Goal: Task Accomplishment & Management: Manage account settings

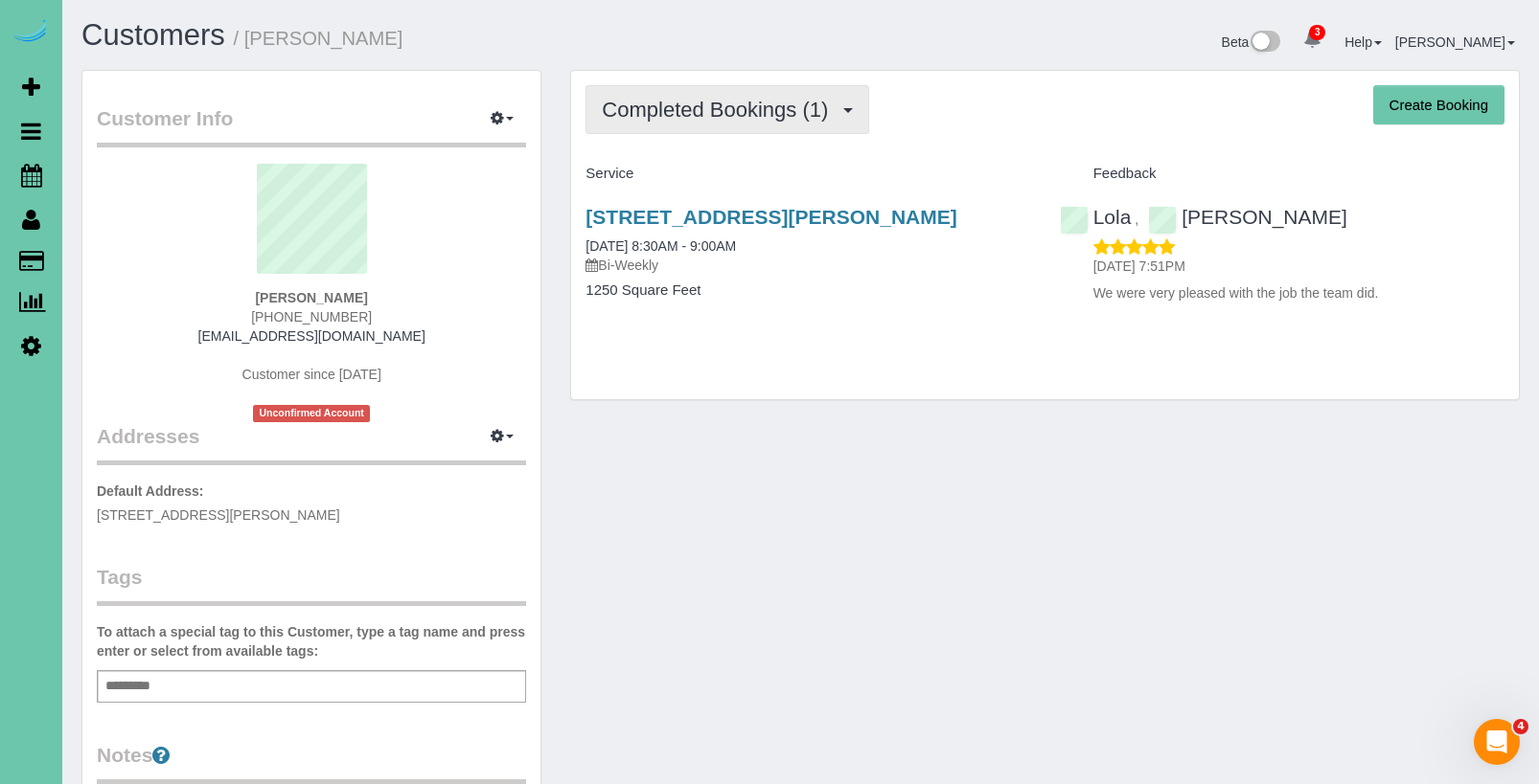
click at [734, 114] on span "Completed Bookings (1)" at bounding box center [719, 109] width 236 height 24
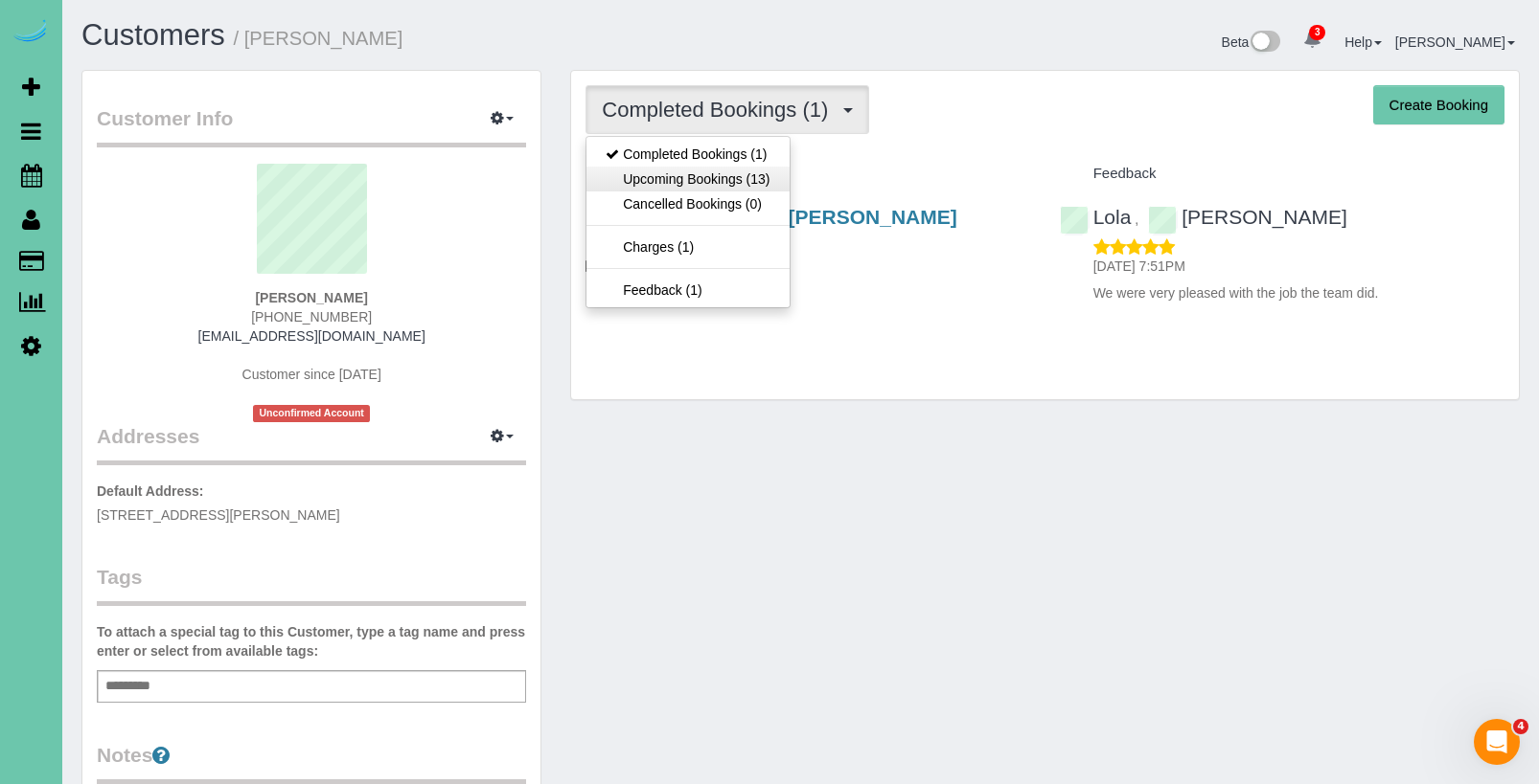
click at [722, 178] on link "Upcoming Bookings (13)" at bounding box center [687, 178] width 202 height 25
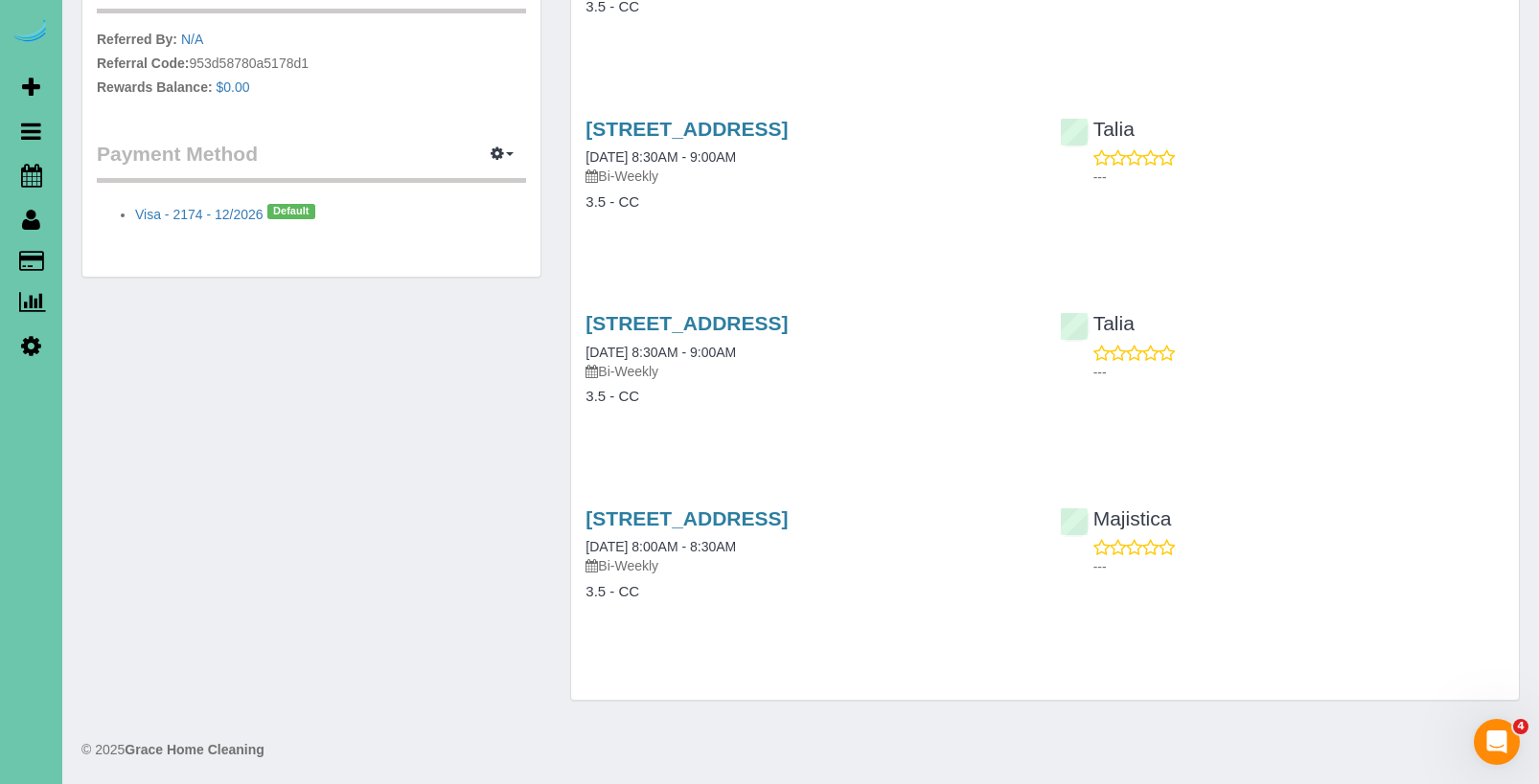
scroll to position [868, 0]
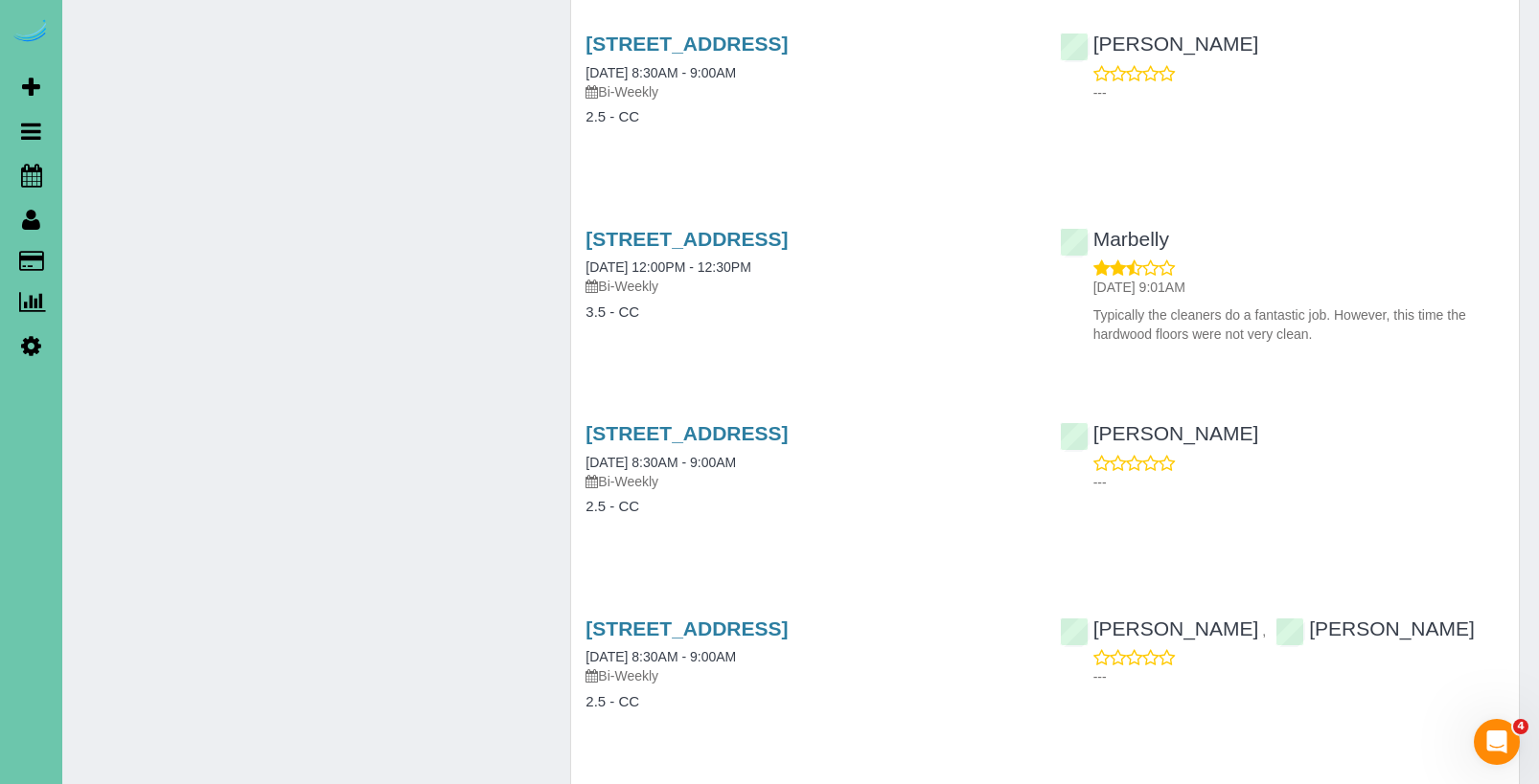
scroll to position [1741, 0]
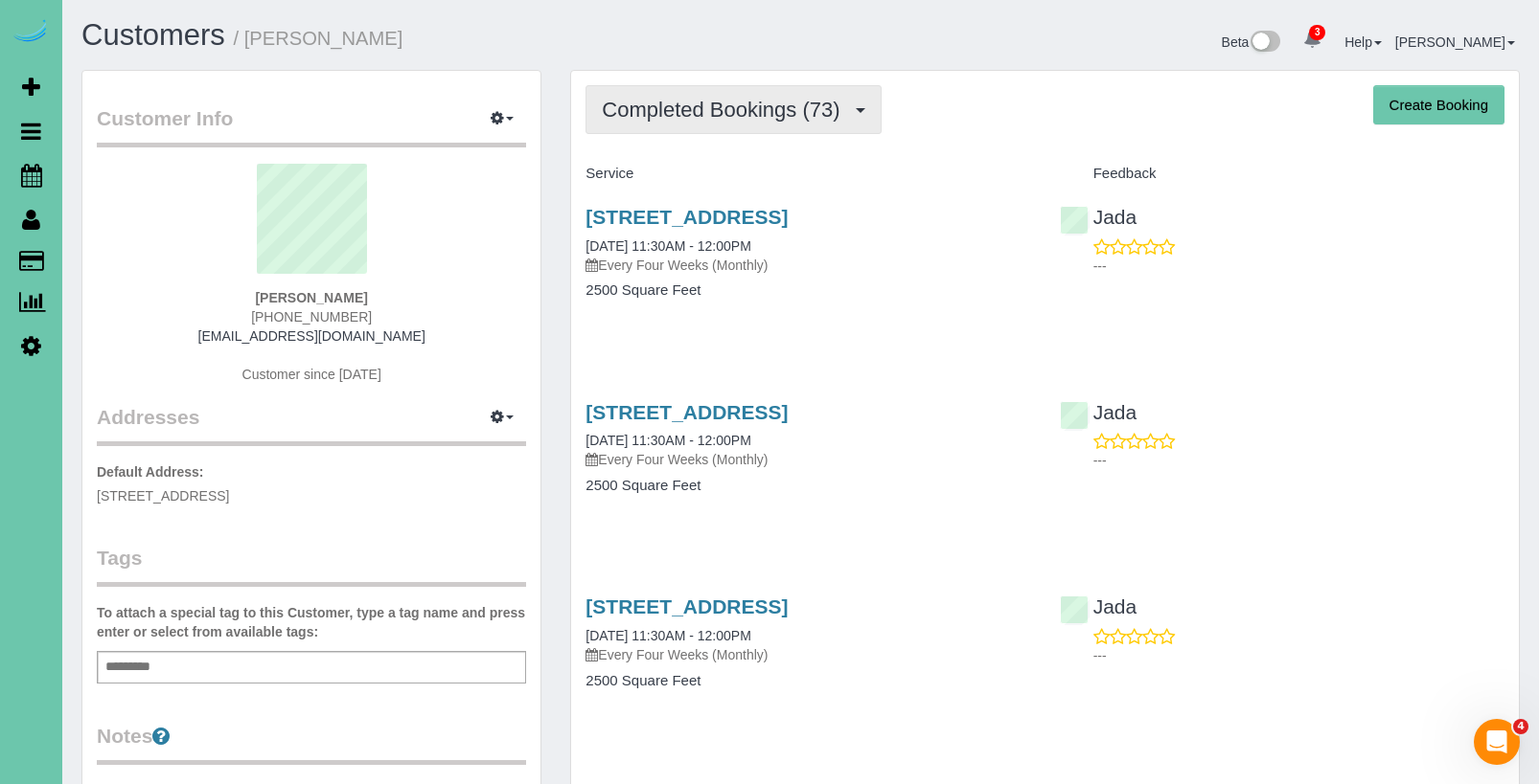
drag, startPoint x: 713, startPoint y: 114, endPoint x: 711, endPoint y: 131, distance: 17.1
click at [713, 114] on span "Completed Bookings (73)" at bounding box center [725, 109] width 248 height 24
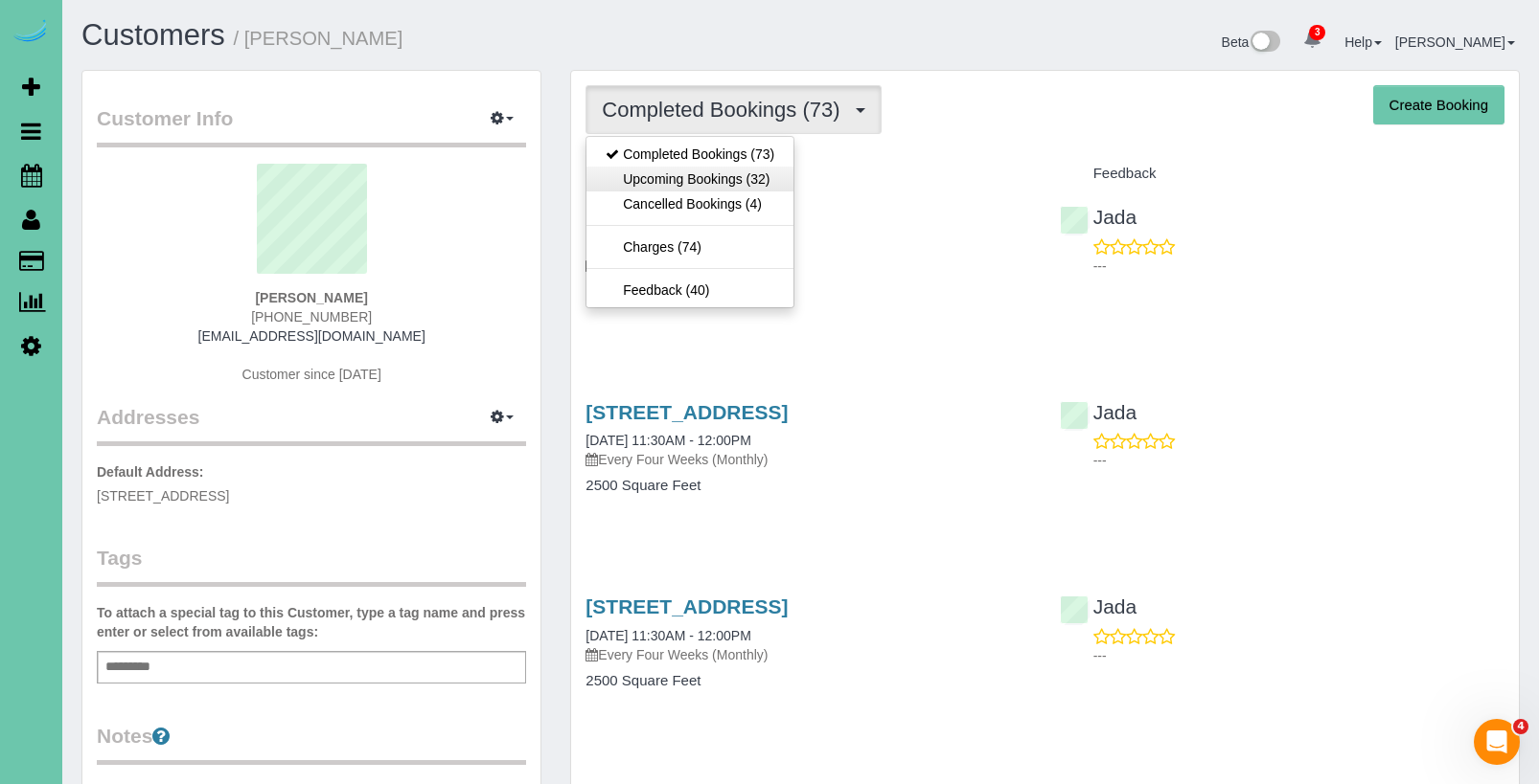
click at [711, 183] on link "Upcoming Bookings (32)" at bounding box center [690, 178] width 207 height 25
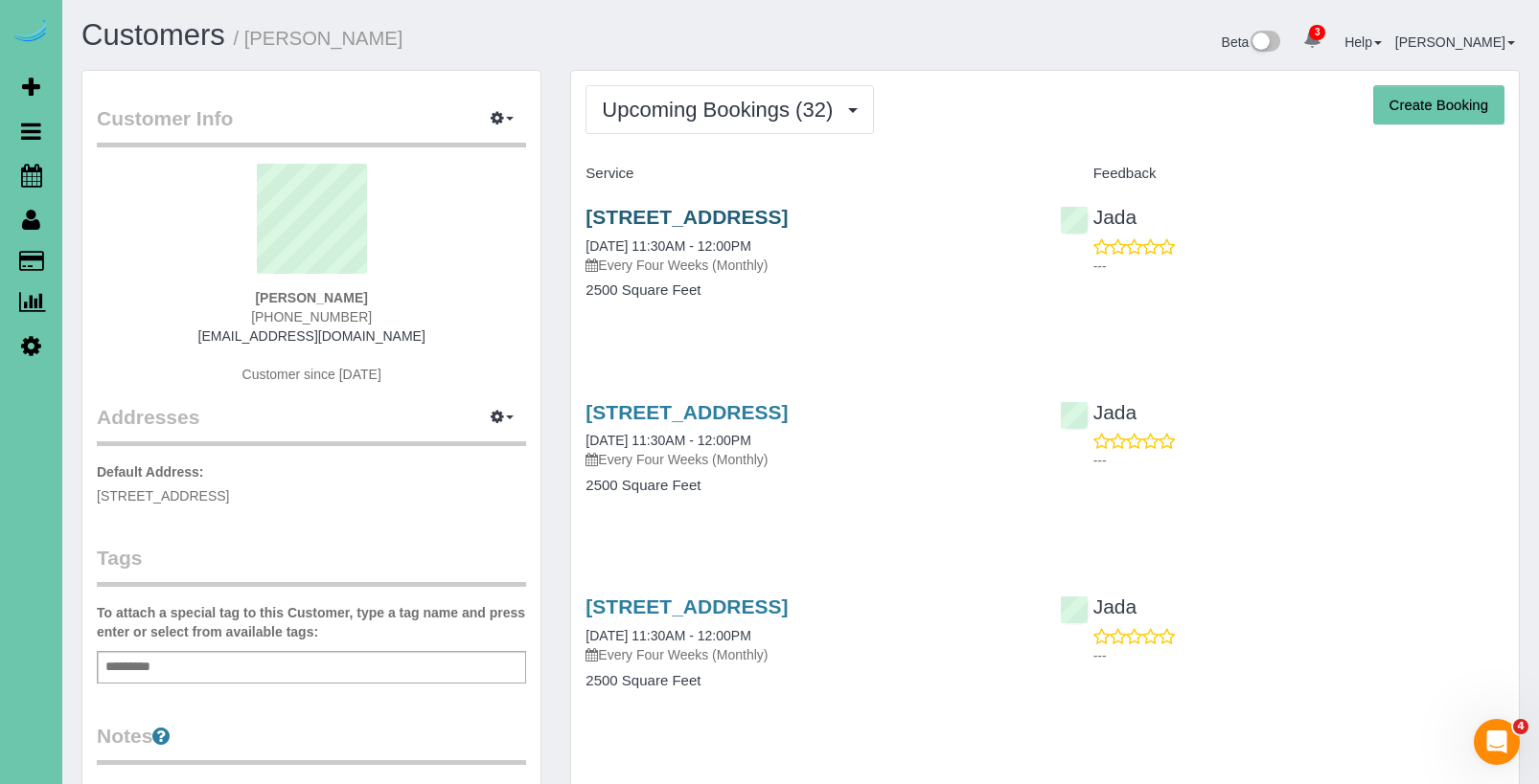
click at [740, 215] on link "6418 S 95th Street, Omaha, NE 68127" at bounding box center [686, 217] width 202 height 22
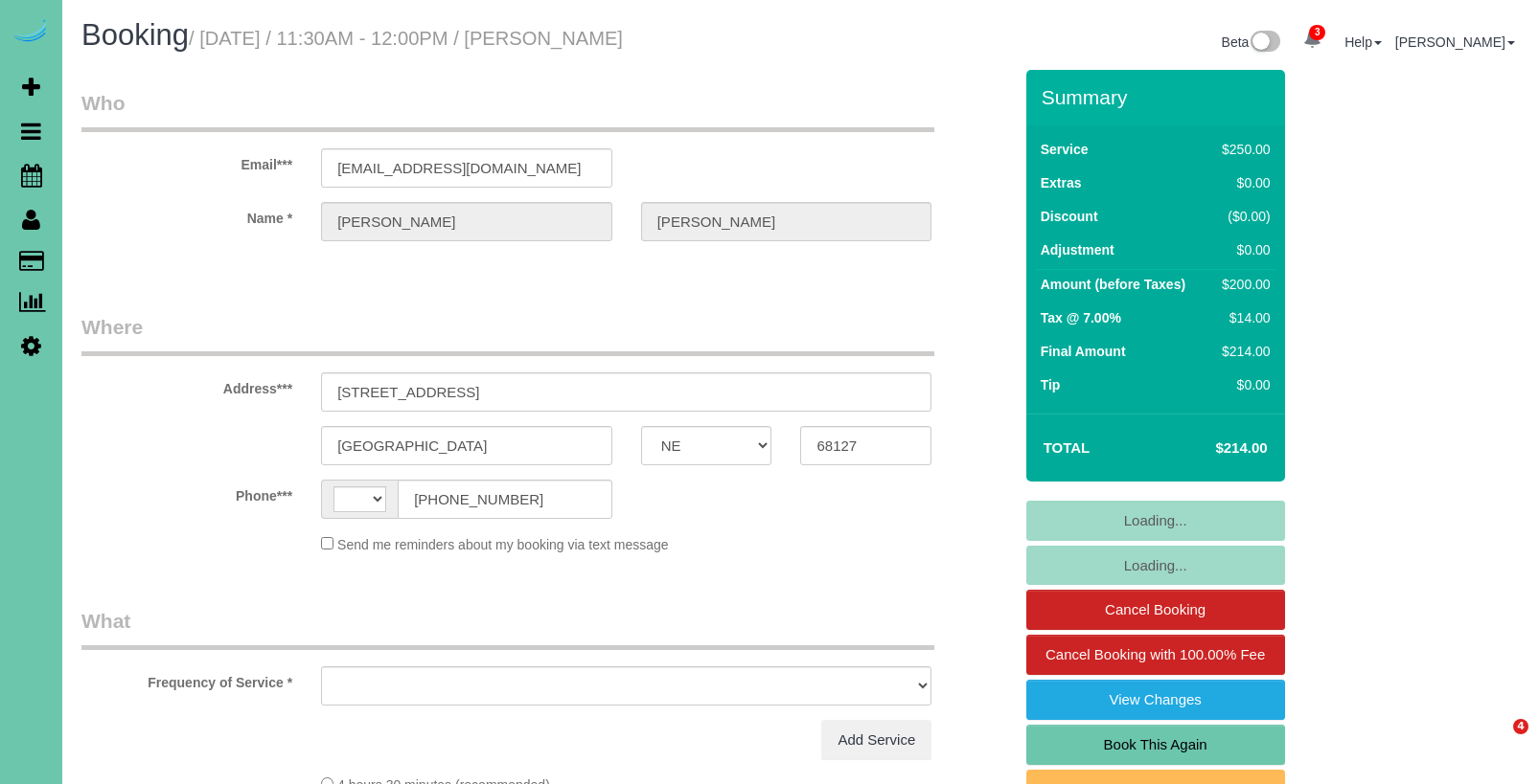
select select "NE"
select select "string:[GEOGRAPHIC_DATA]"
select select "object:868"
select select "string:fspay-ecf39cc2-3d69-45f9-ac02-f6b22f373b63"
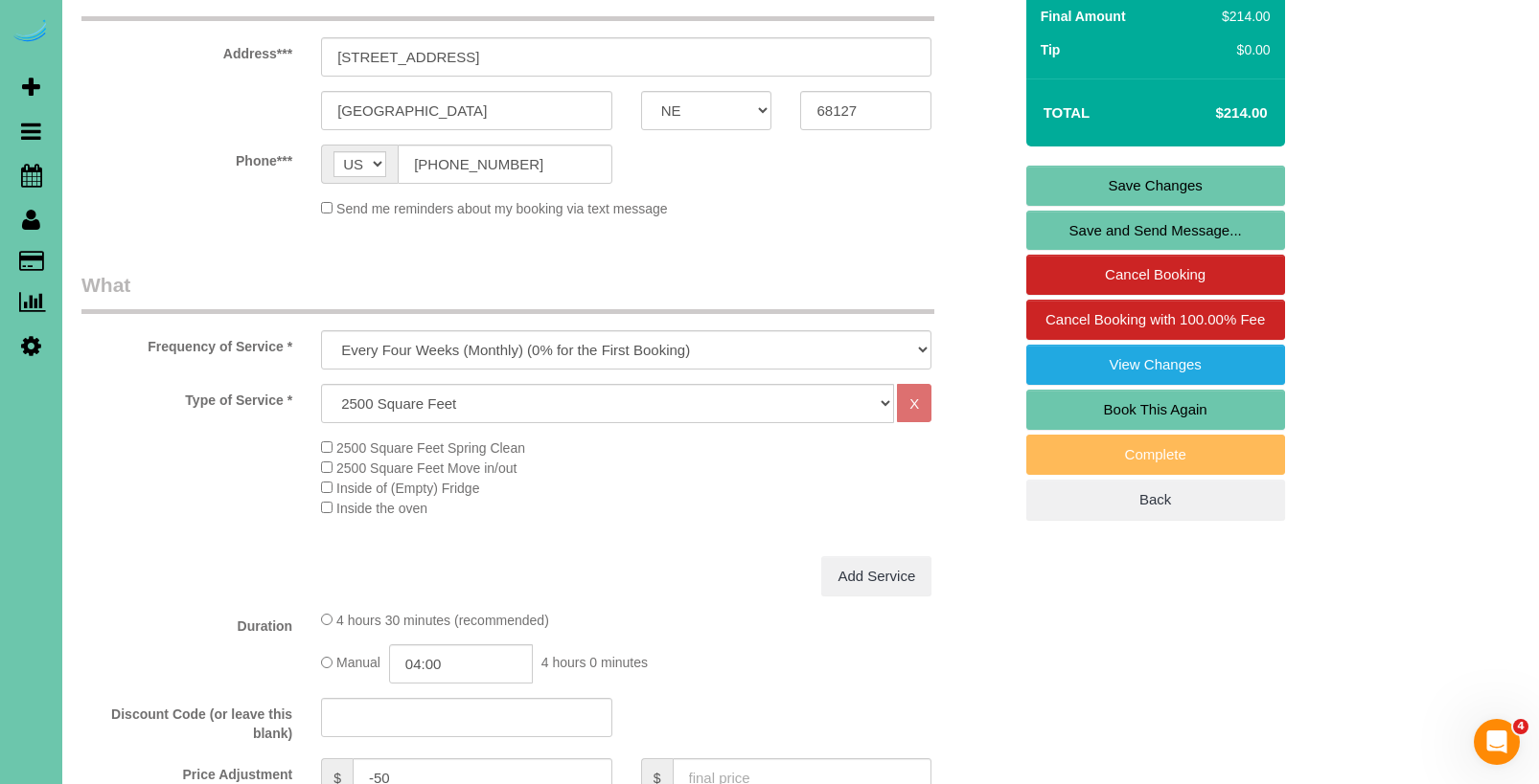
scroll to position [337, 0]
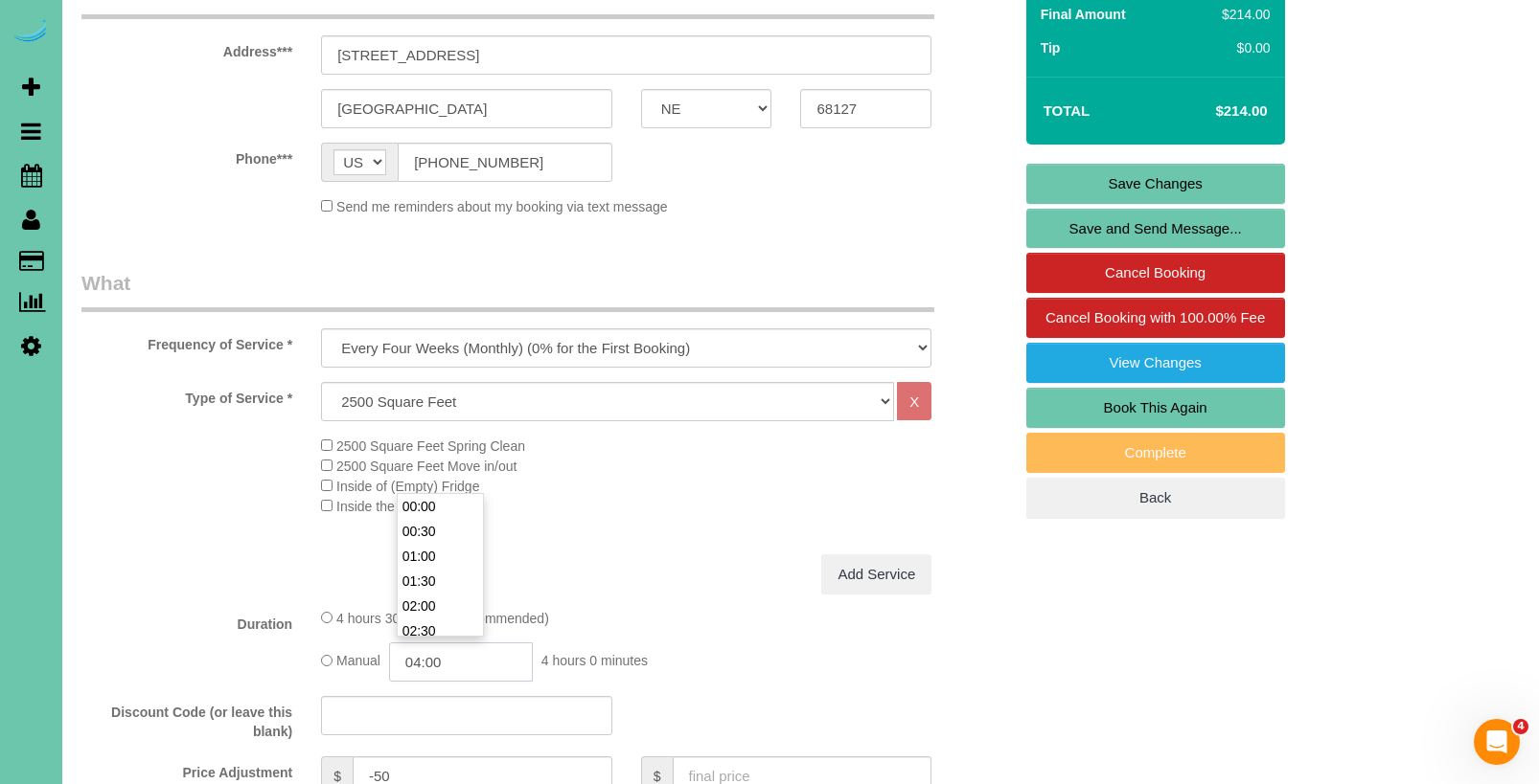
click at [510, 657] on input "04:00" at bounding box center [461, 663] width 144 height 39
type input "03:30"
click at [450, 505] on li "03:30" at bounding box center [440, 506] width 85 height 25
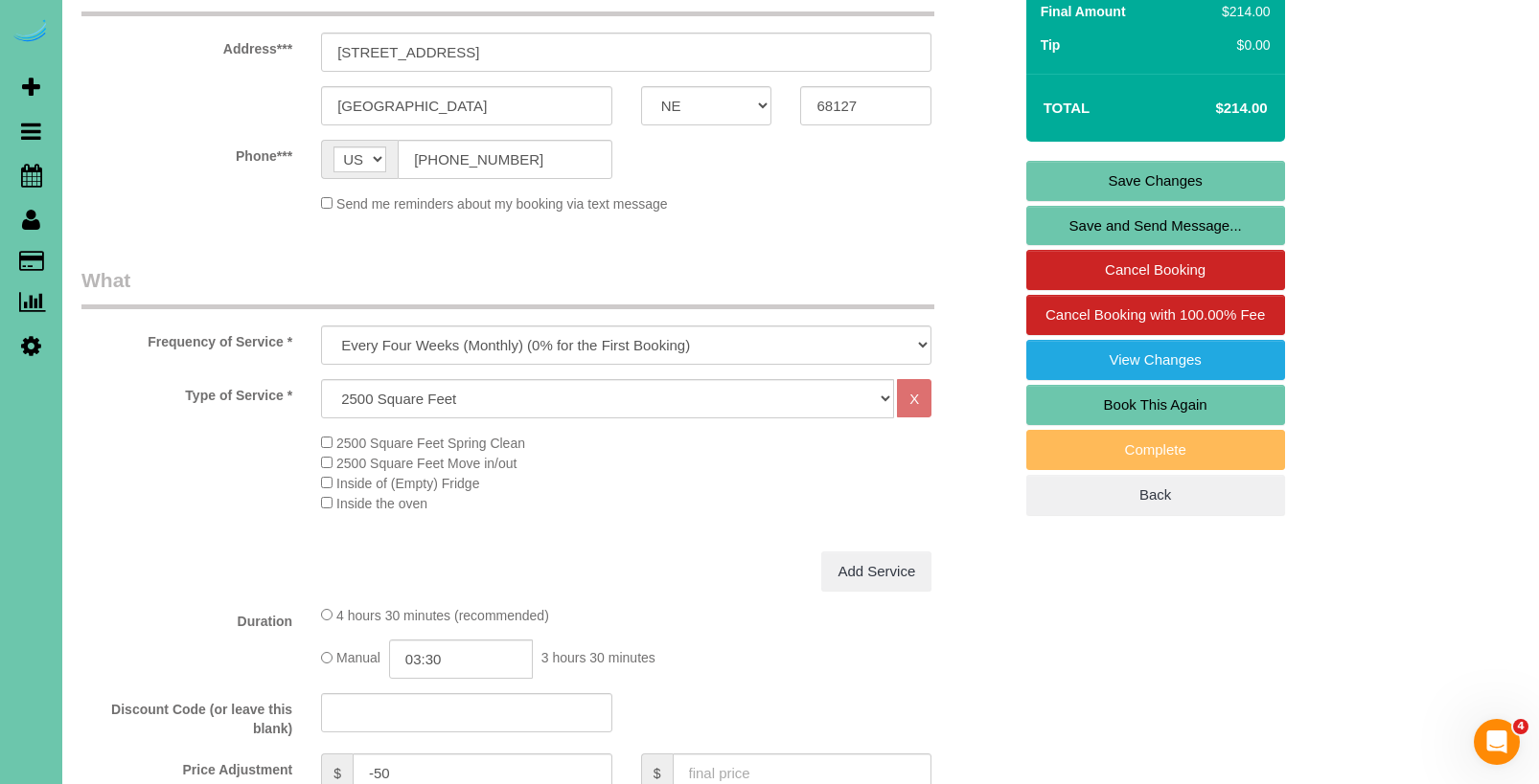
click at [661, 543] on div "Type of Service * Hourly 2.5 Hour Custom Clean 3.5 Hour Custom Clean commercial…" at bounding box center [547, 465] width 930 height 173
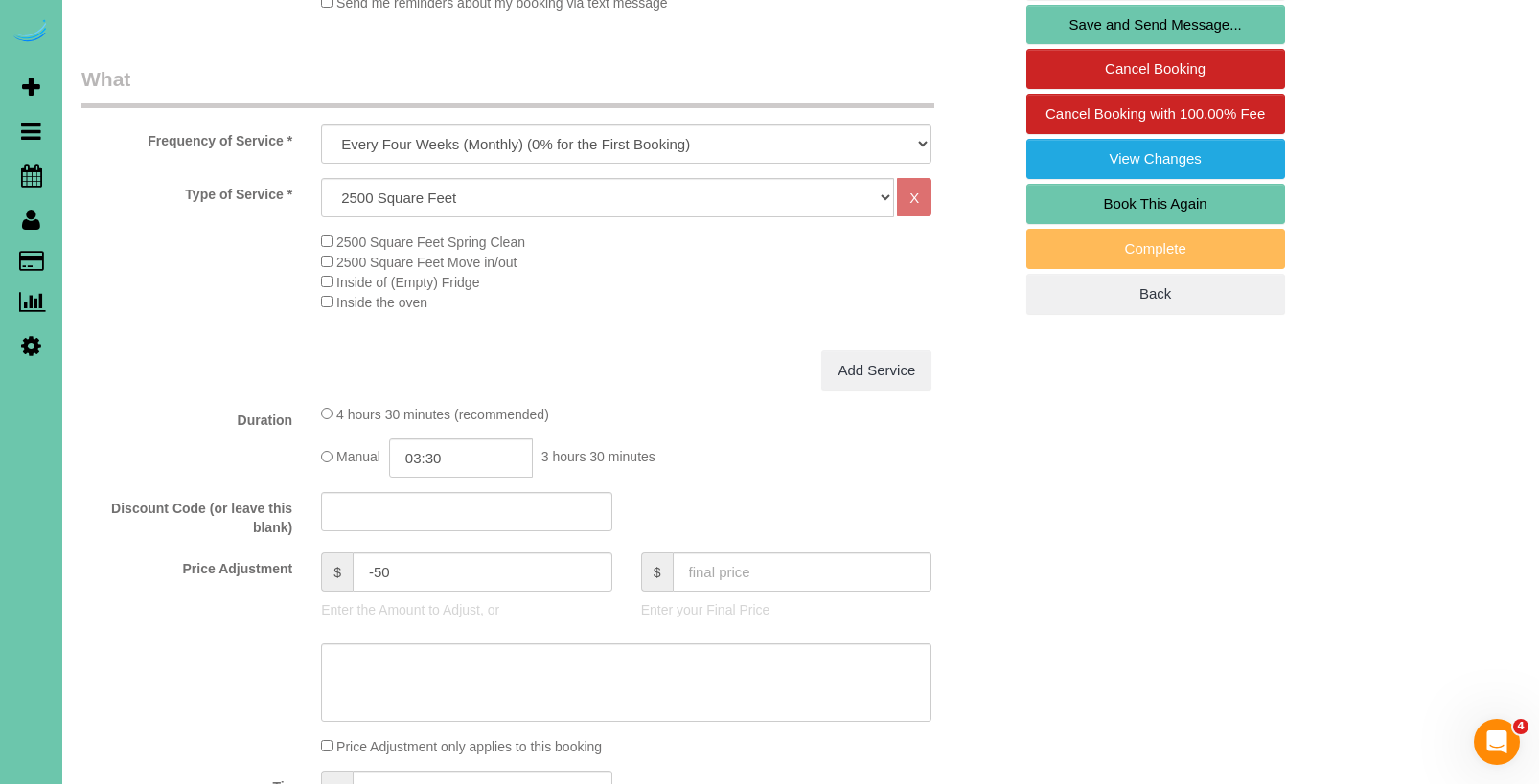
scroll to position [548, 0]
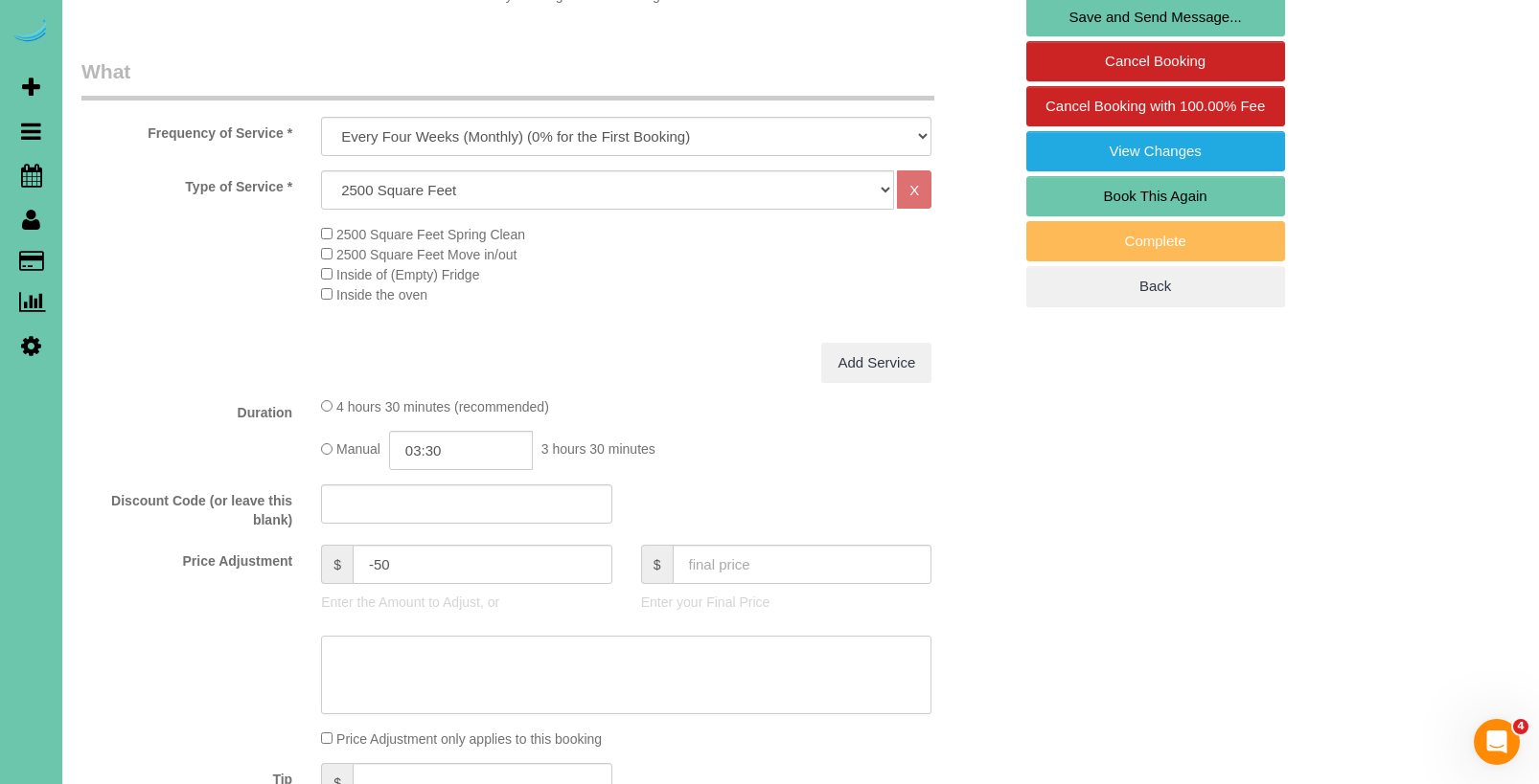
drag, startPoint x: 605, startPoint y: 691, endPoint x: 899, endPoint y: 693, distance: 294.0
click at [606, 690] on textarea at bounding box center [625, 676] width 611 height 79
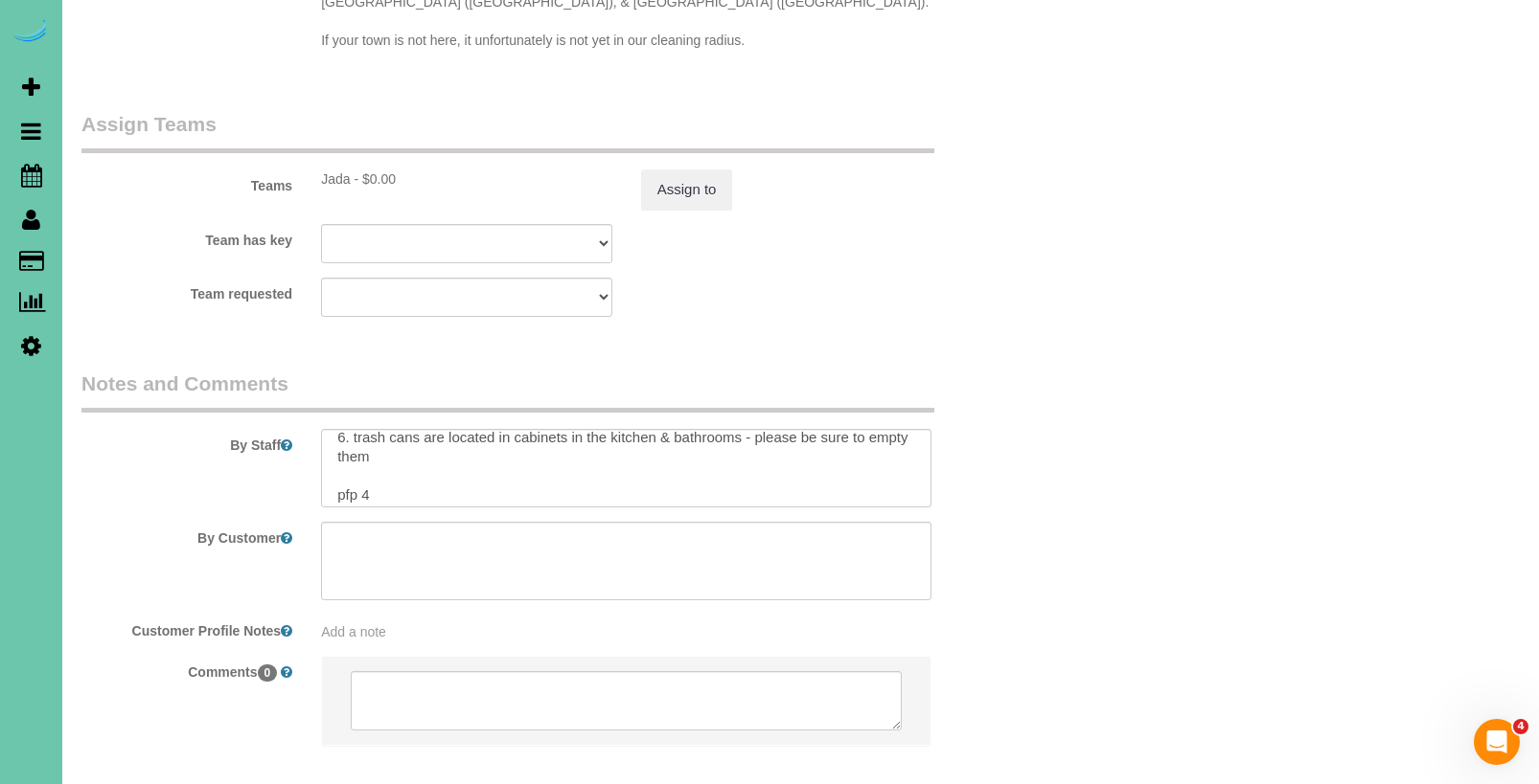
scroll to position [107, 0]
type textarea "new rate - 9/25/25"
click at [386, 484] on textarea at bounding box center [625, 468] width 611 height 79
type textarea "1. credit 2. client home (GC 1976 enter - might have to hit enter twice) 3. biw…"
click at [694, 184] on button "Assign to" at bounding box center [687, 189] width 92 height 40
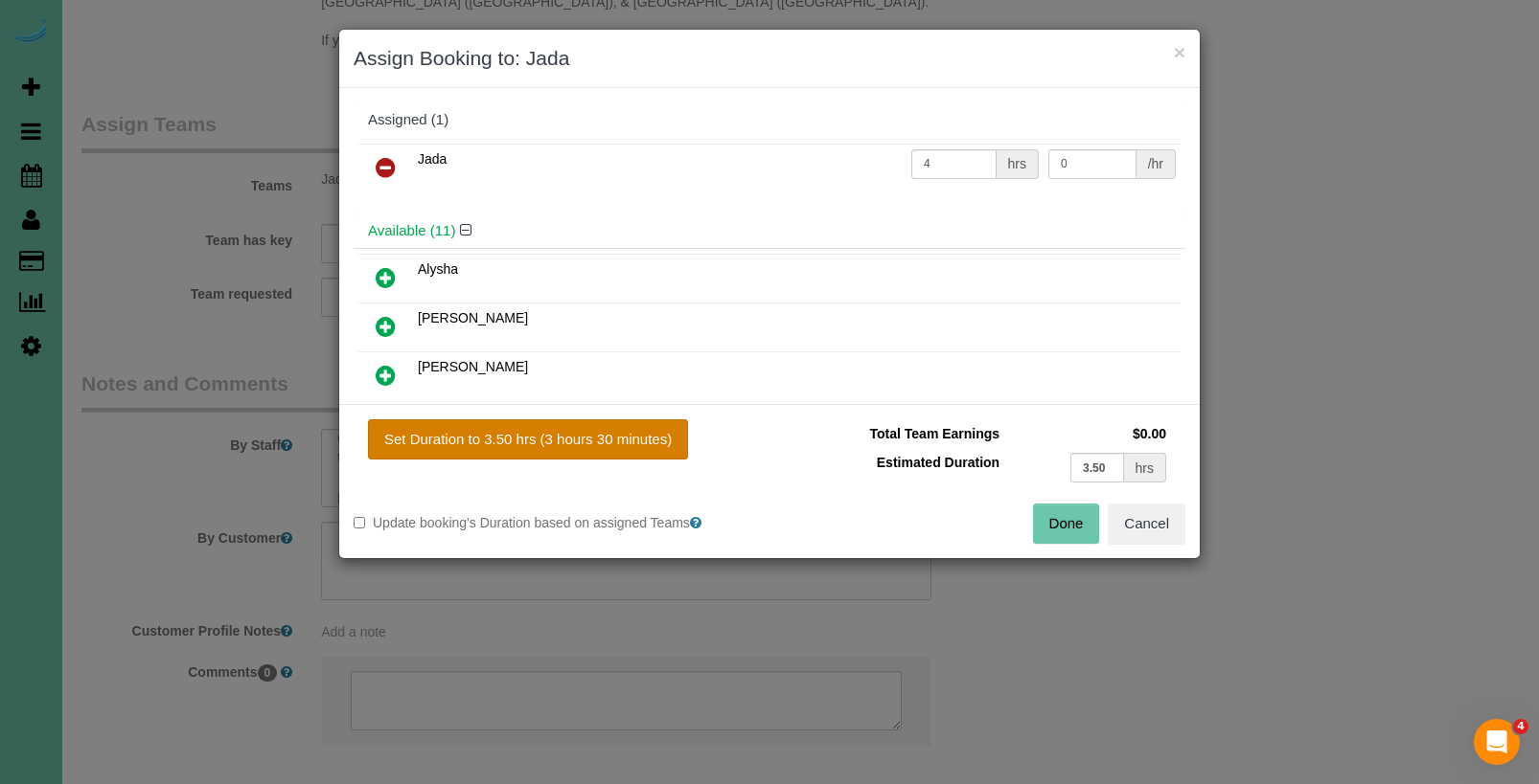
click at [614, 445] on button "Set Duration to 3.50 hrs (3 hours 30 minutes)" at bounding box center [528, 439] width 320 height 40
type input "3.50"
click at [1072, 531] on button "Done" at bounding box center [1066, 524] width 67 height 40
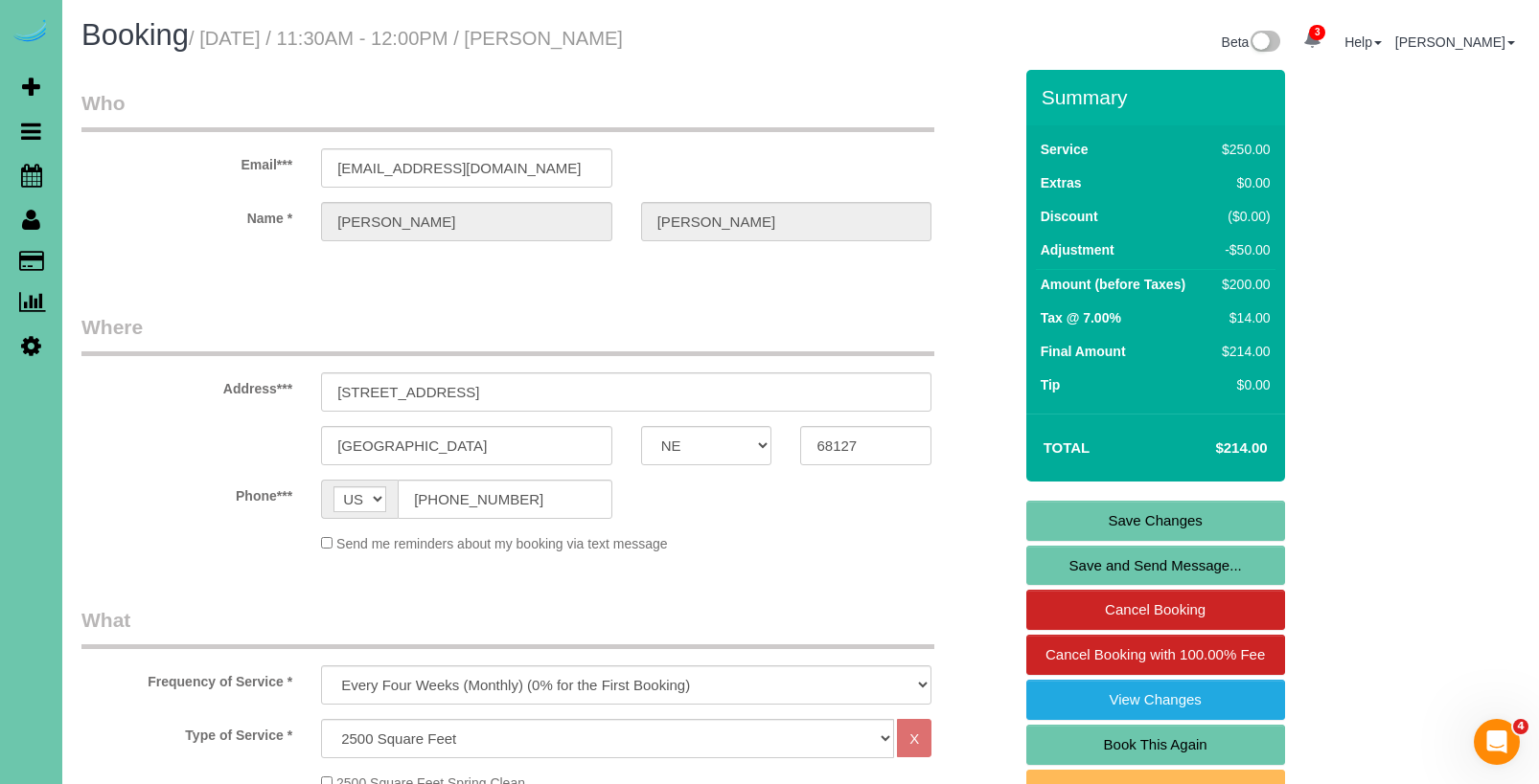
scroll to position [0, 0]
click at [1075, 516] on link "Save Changes" at bounding box center [1155, 521] width 258 height 40
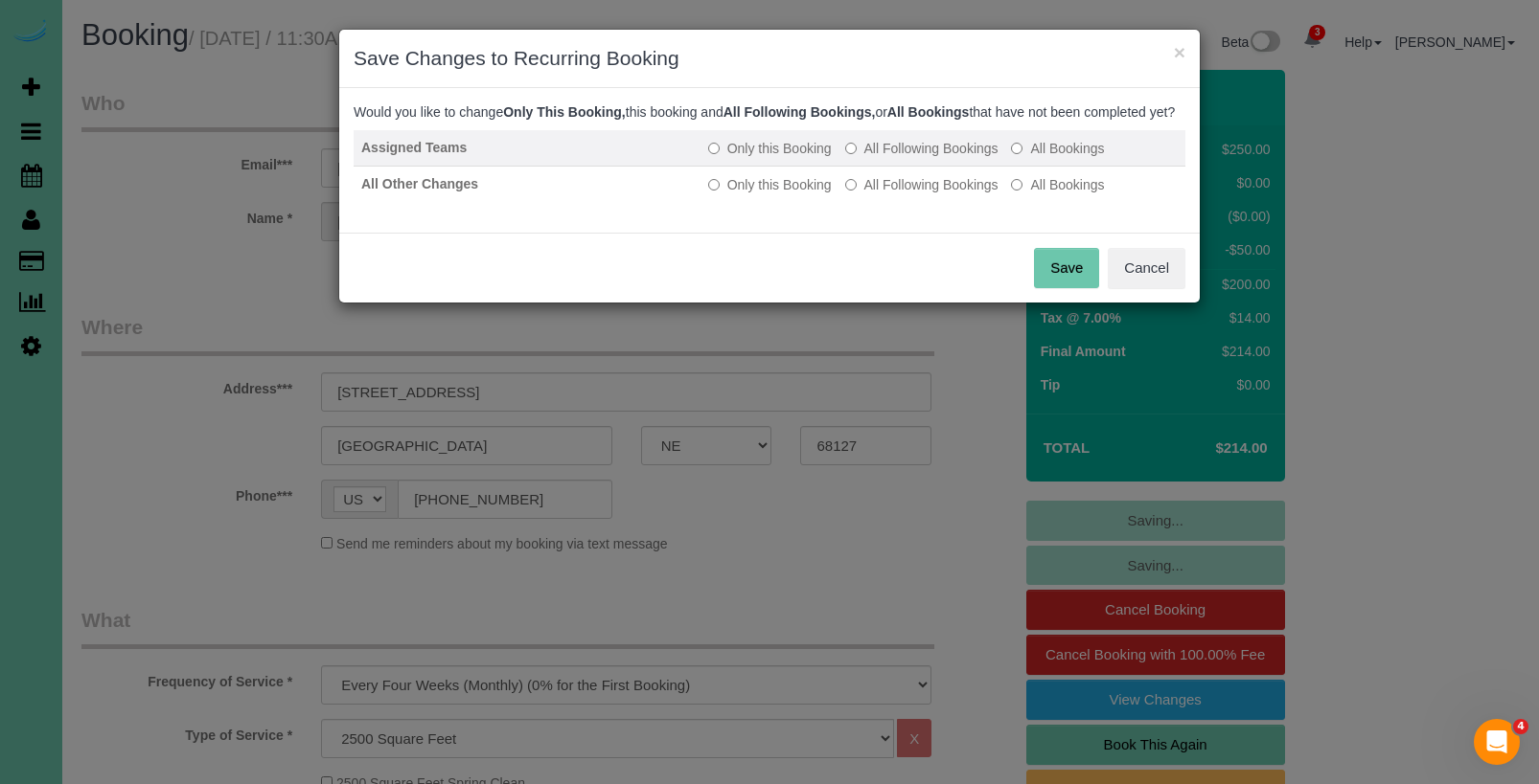
click at [945, 167] on td "Only this Booking All Following Bookings All Bookings" at bounding box center [942, 148] width 484 height 36
drag, startPoint x: 933, startPoint y: 168, endPoint x: 931, endPoint y: 179, distance: 11.2
click at [933, 158] on label "All Following Bookings" at bounding box center [921, 148] width 153 height 19
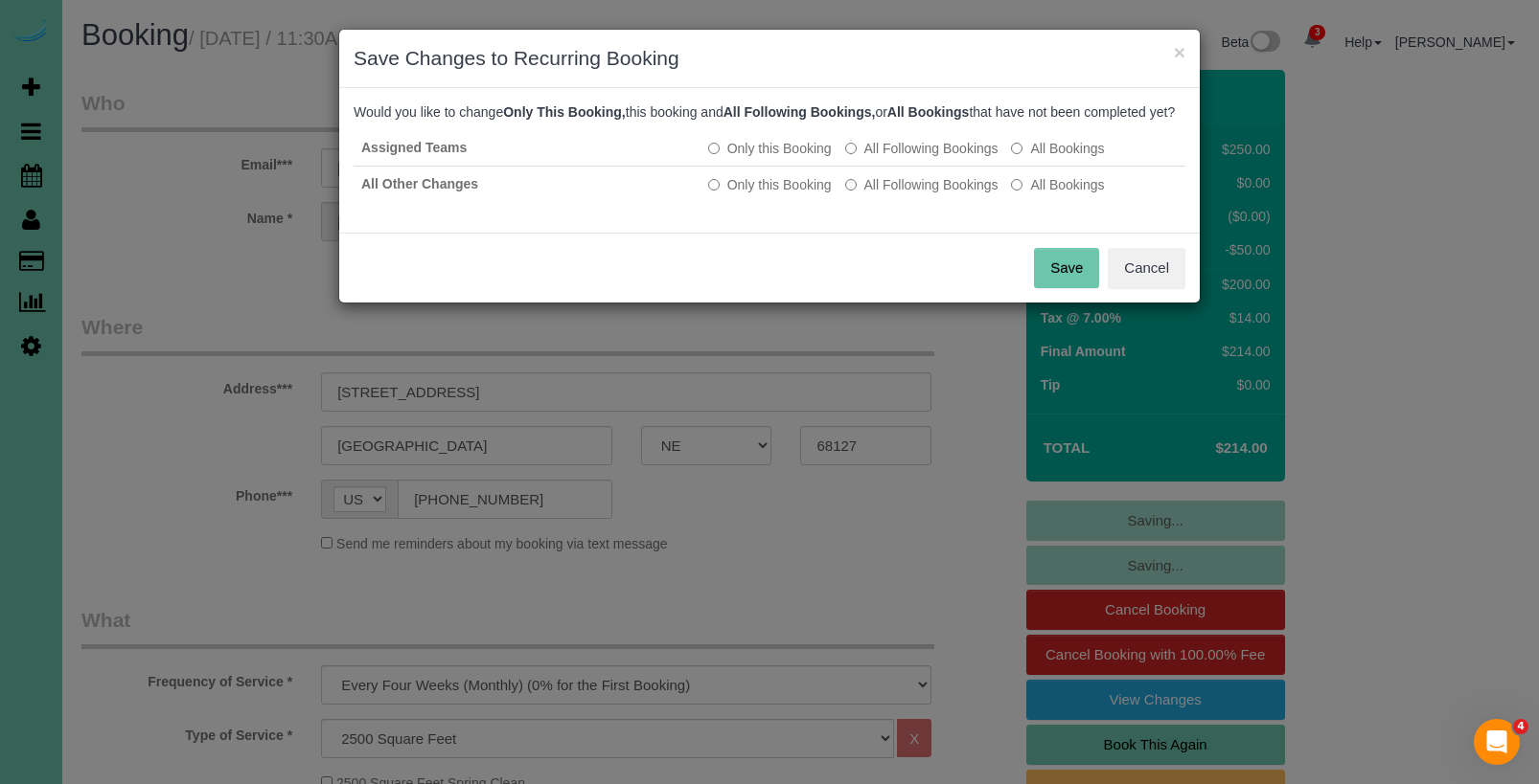
drag, startPoint x: 919, startPoint y: 205, endPoint x: 975, endPoint y: 249, distance: 71.2
click at [920, 194] on label "All Following Bookings" at bounding box center [921, 184] width 153 height 19
drag, startPoint x: 1039, startPoint y: 296, endPoint x: 1050, endPoint y: 294, distance: 11.2
click at [1045, 288] on button "Save" at bounding box center [1066, 268] width 65 height 40
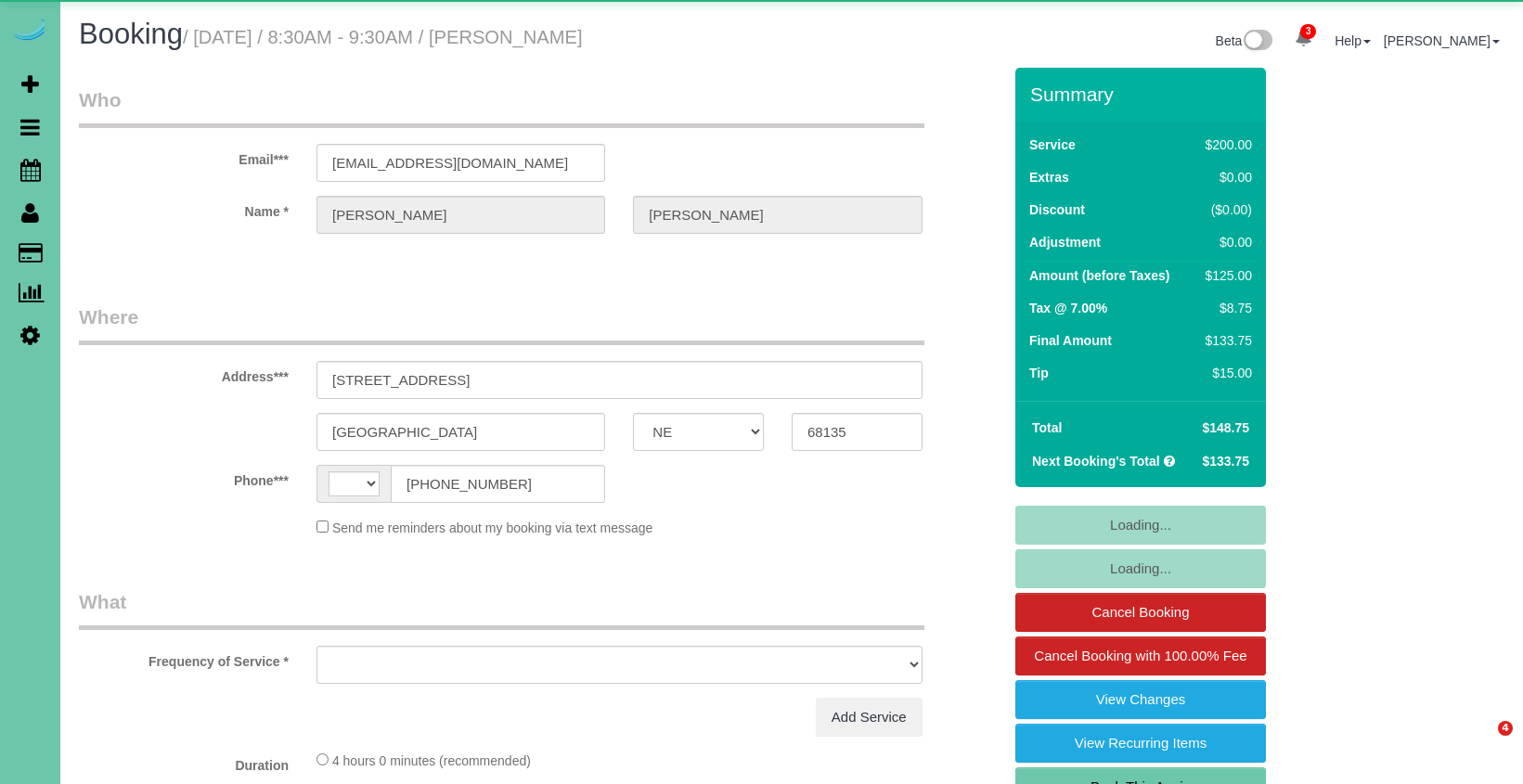
select select "NE"
select select "string:US"
select select "object:947"
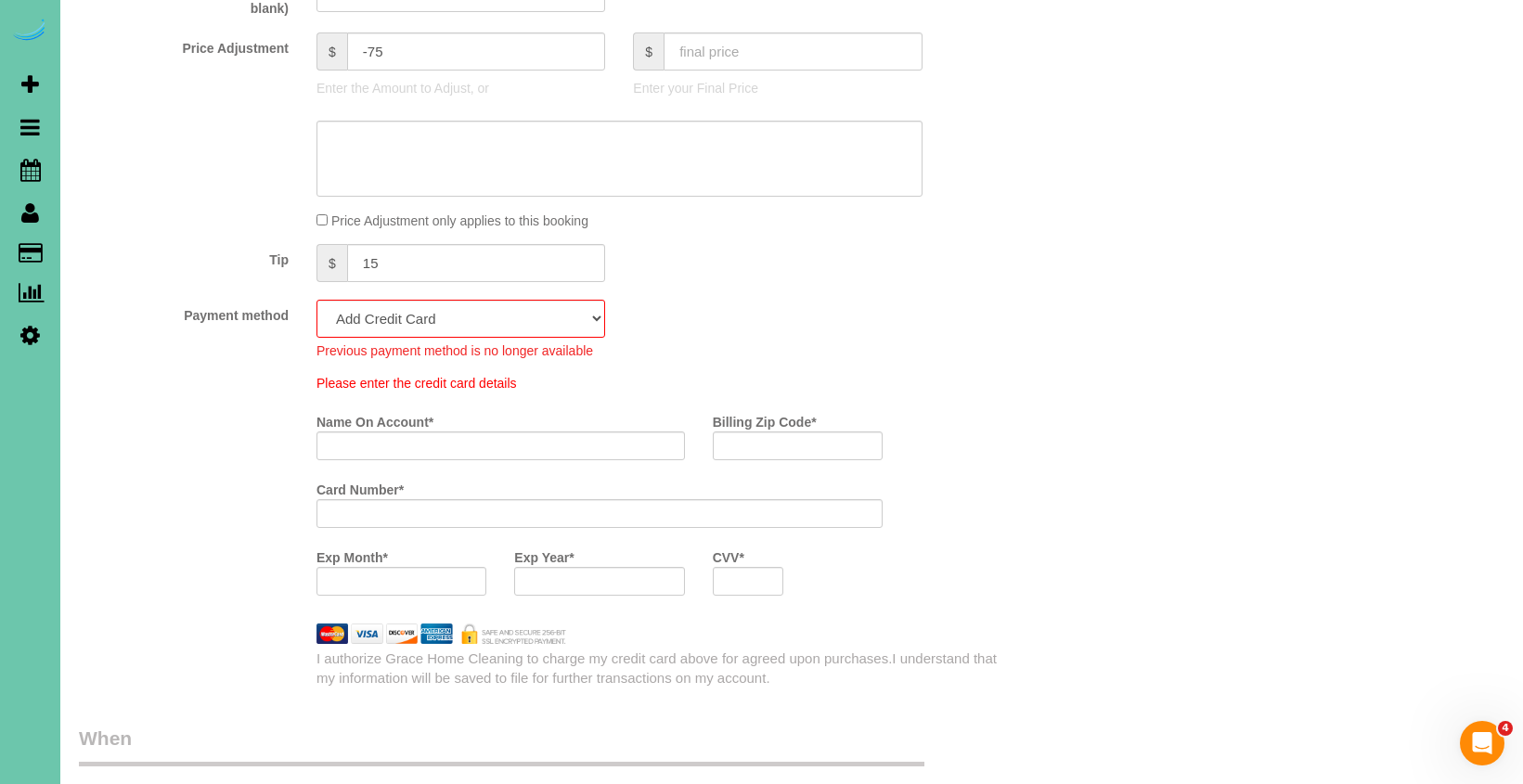
scroll to position [1028, 0]
select select "string:fspay-76731d28-c0d8-427b-be0d-912b03b51a93"
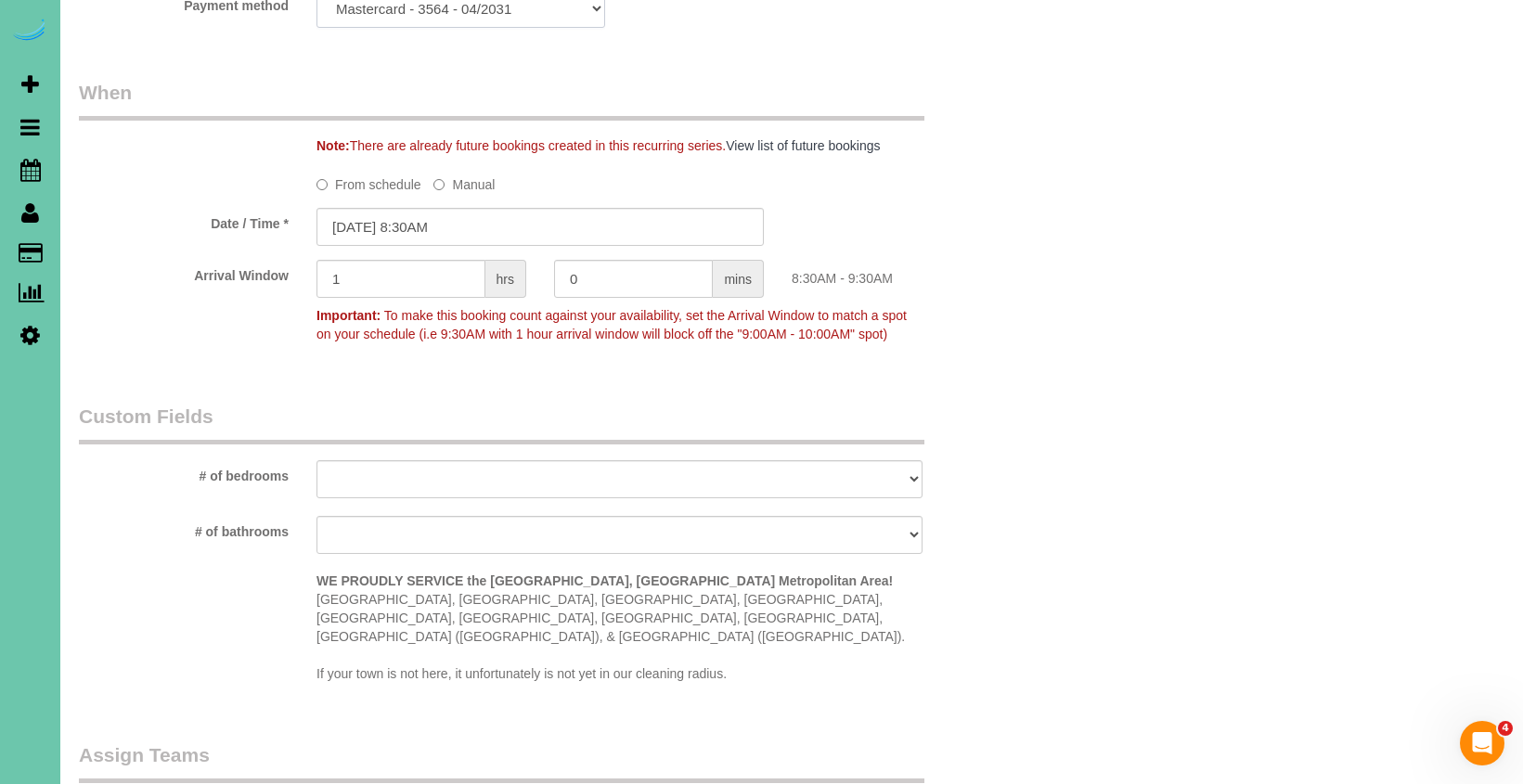
scroll to position [1337, 0]
click at [483, 228] on input "09/26/2025 8:30AM" at bounding box center [540, 226] width 447 height 38
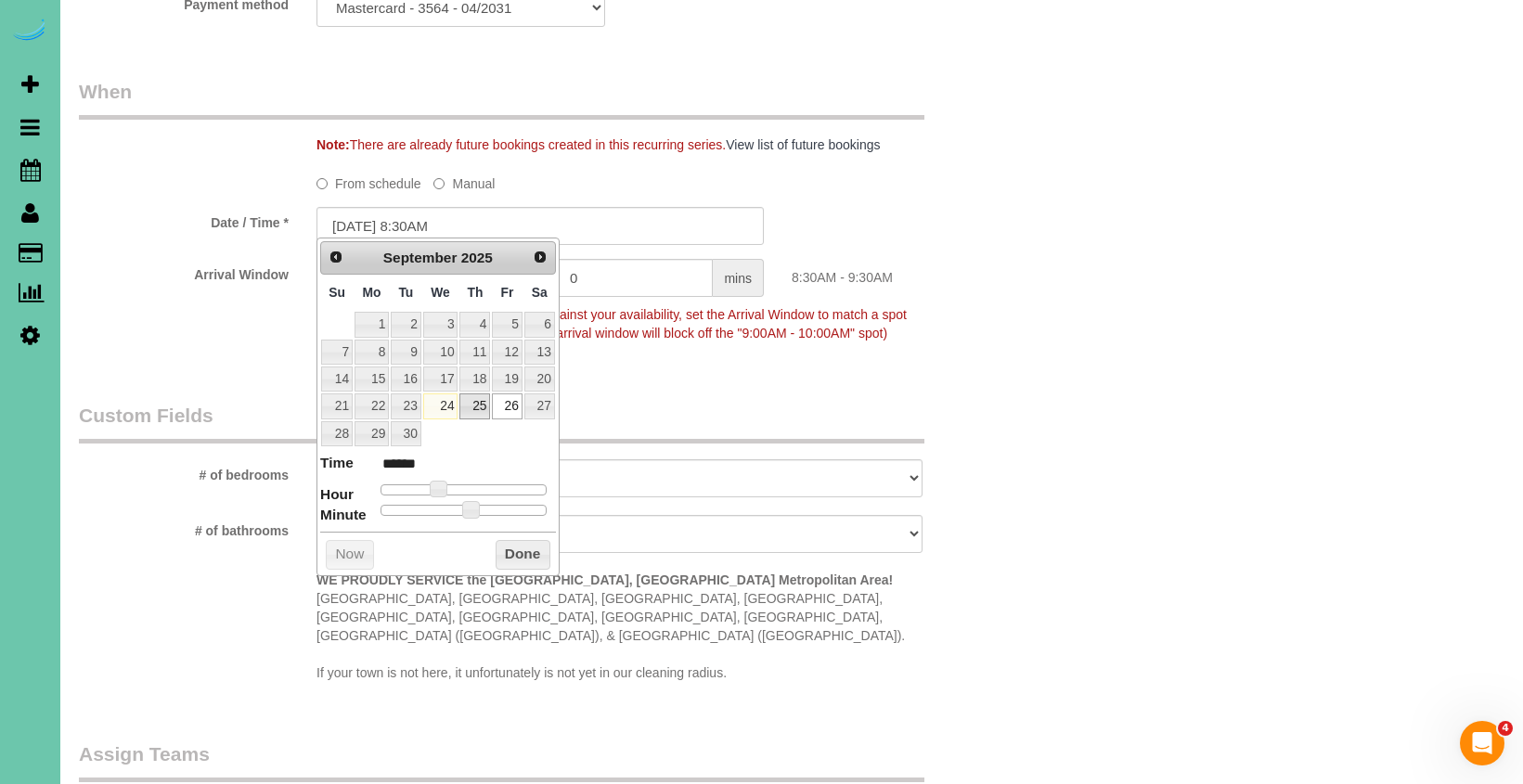
drag, startPoint x: 473, startPoint y: 405, endPoint x: 456, endPoint y: 443, distance: 41.6
click at [472, 406] on link "25" at bounding box center [475, 406] width 31 height 25
type input "09/25/2025 9:30AM"
type input "******"
type input "09/25/2025 10:30AM"
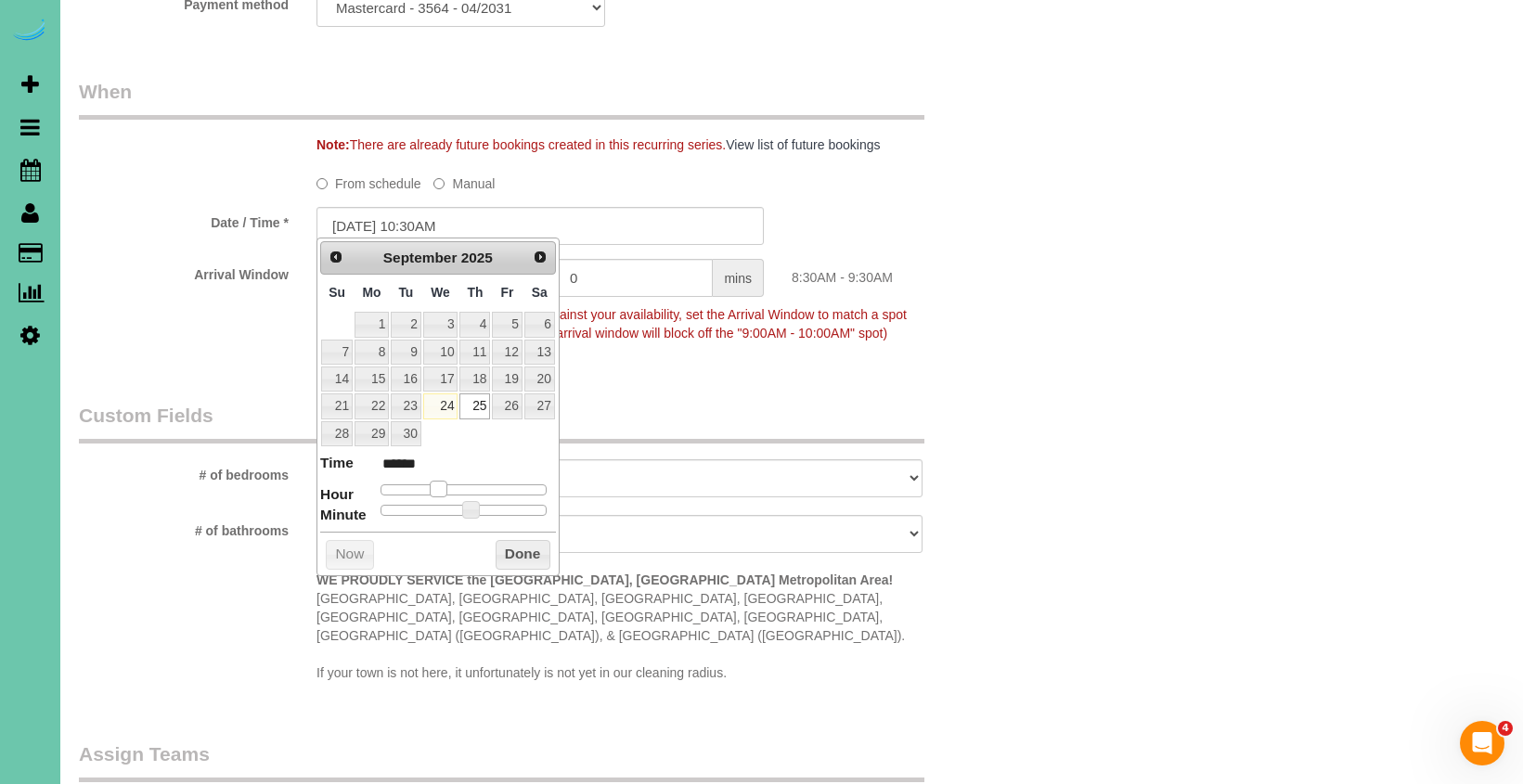
type input "*******"
type input "[DATE] 11:30AM"
type input "*******"
type input "09/25/2025 12:30PM"
type input "*******"
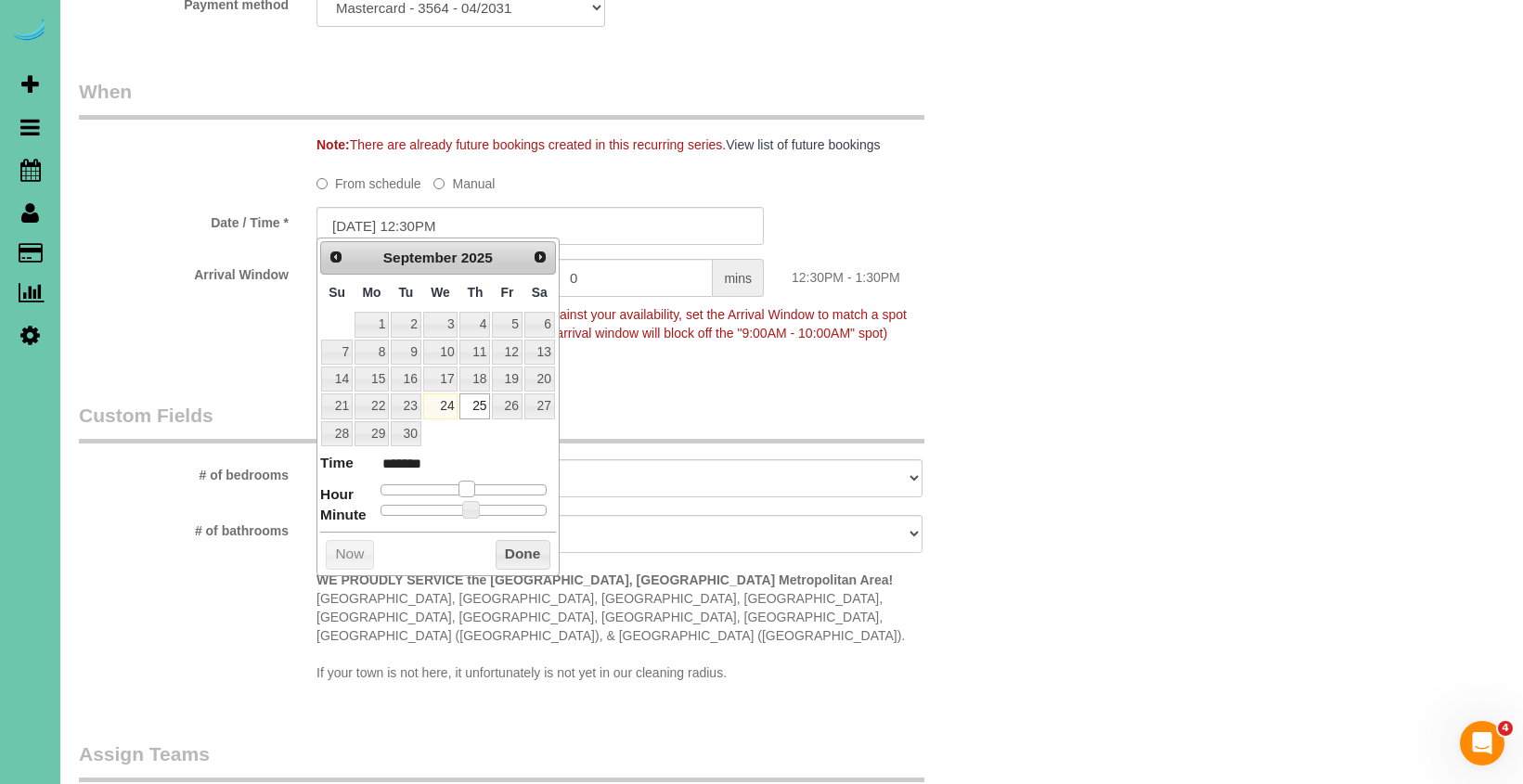
type input "09/25/2025 1:30PM"
type input "******"
type input "09/25/2025 2:30PM"
type input "******"
drag, startPoint x: 435, startPoint y: 487, endPoint x: 483, endPoint y: 502, distance: 50.3
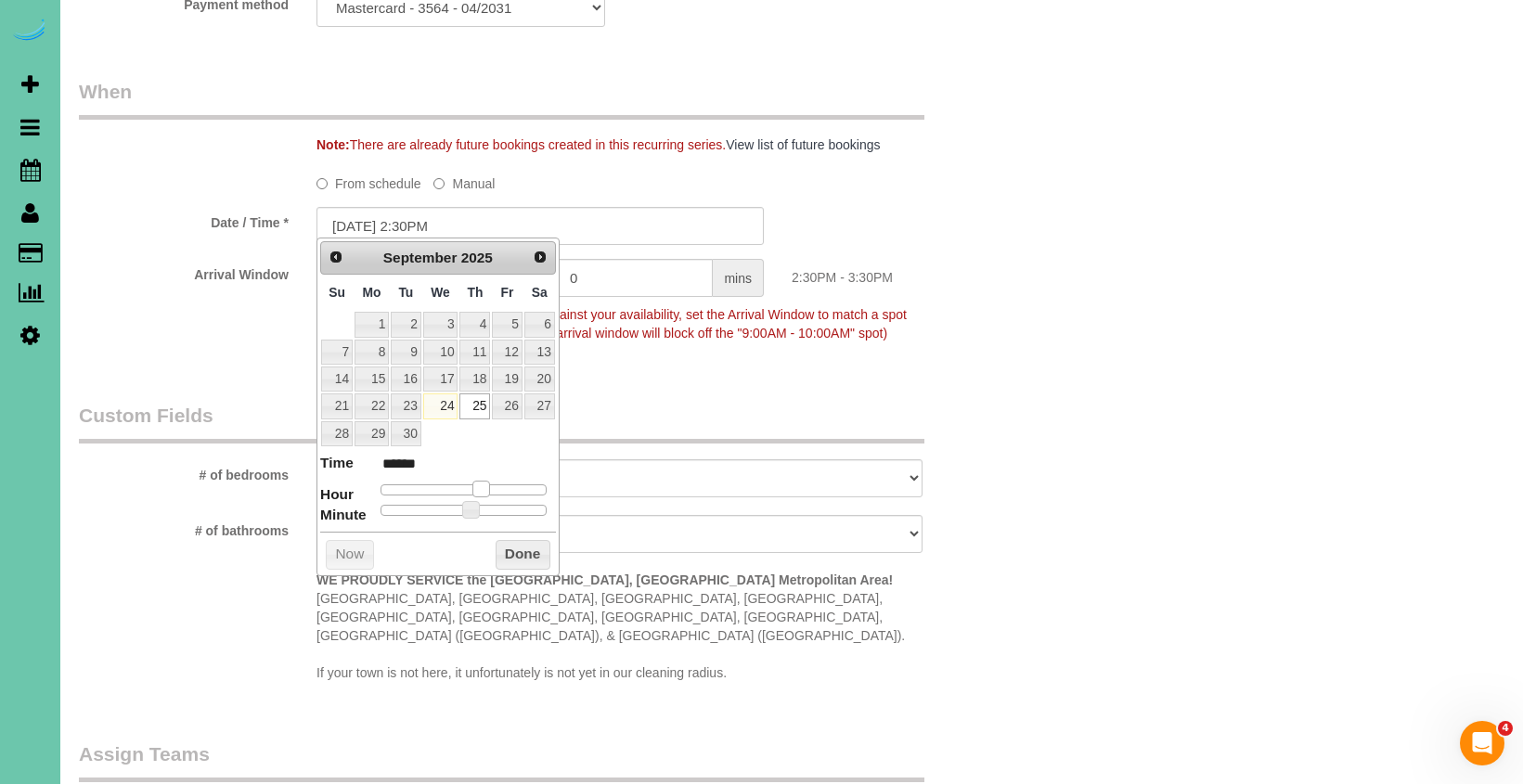
click at [476, 488] on span at bounding box center [480, 488] width 16 height 16
click at [528, 561] on button "Done" at bounding box center [523, 554] width 54 height 30
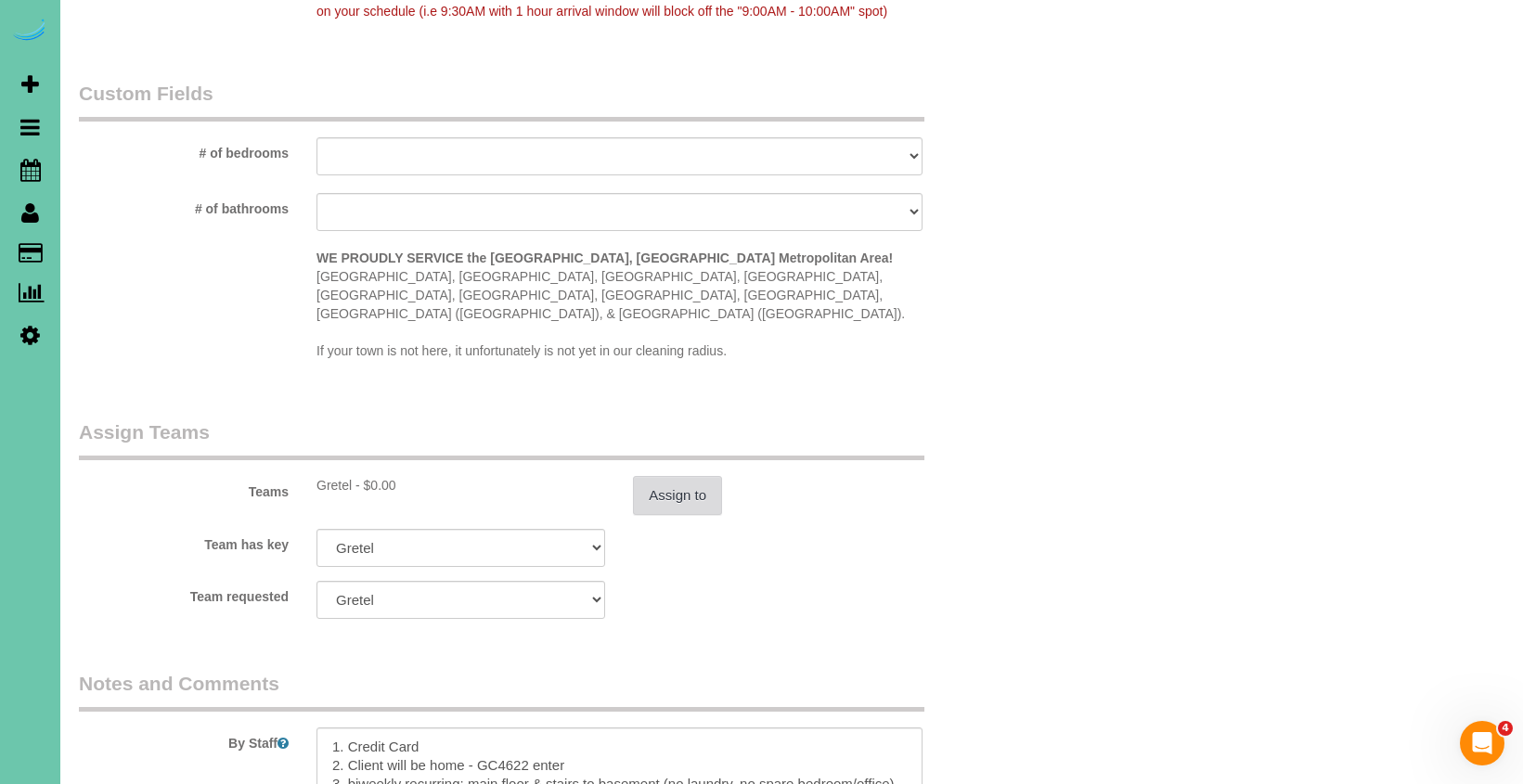
scroll to position [1665, 0]
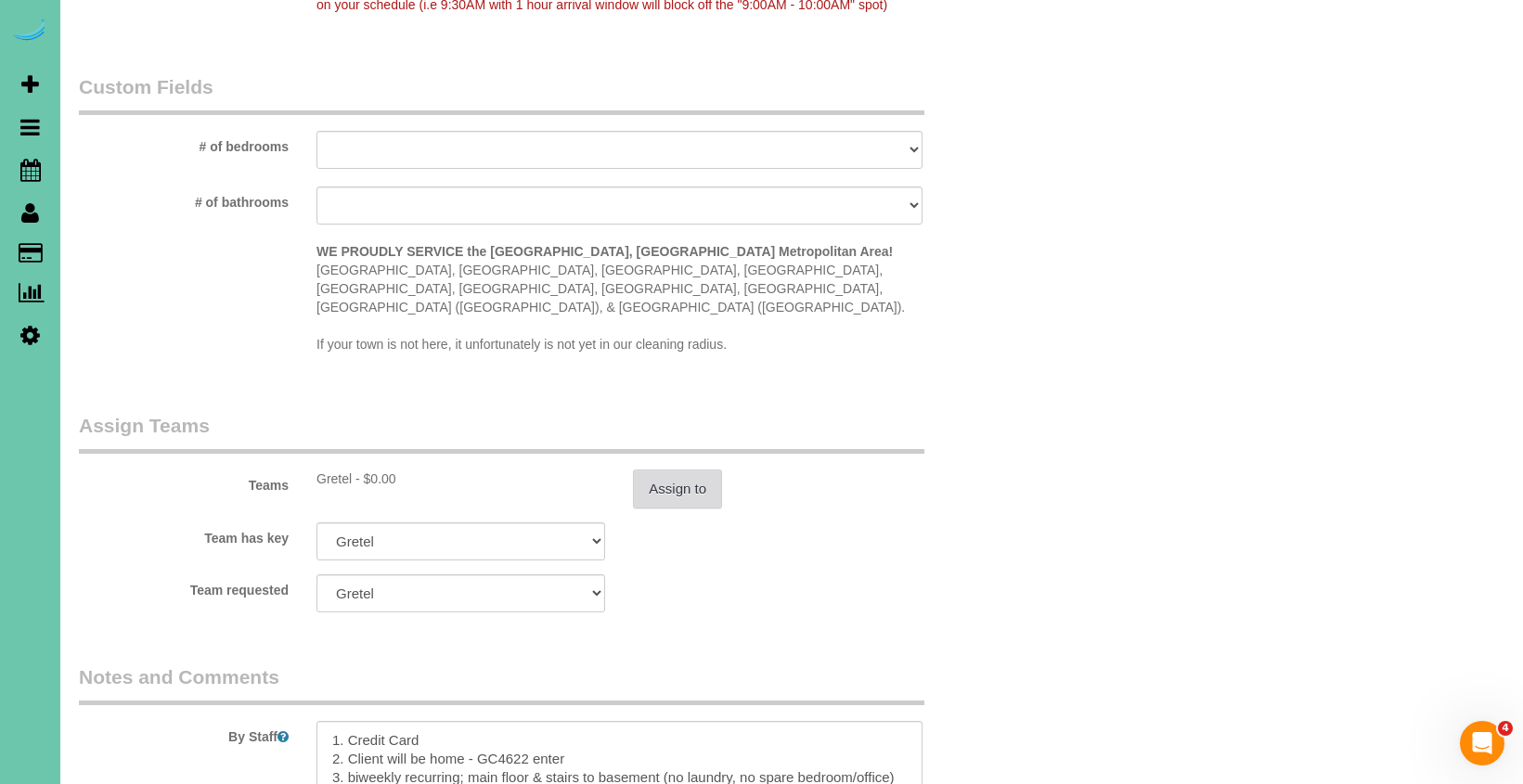
click at [665, 481] on button "Assign to" at bounding box center [676, 488] width 89 height 39
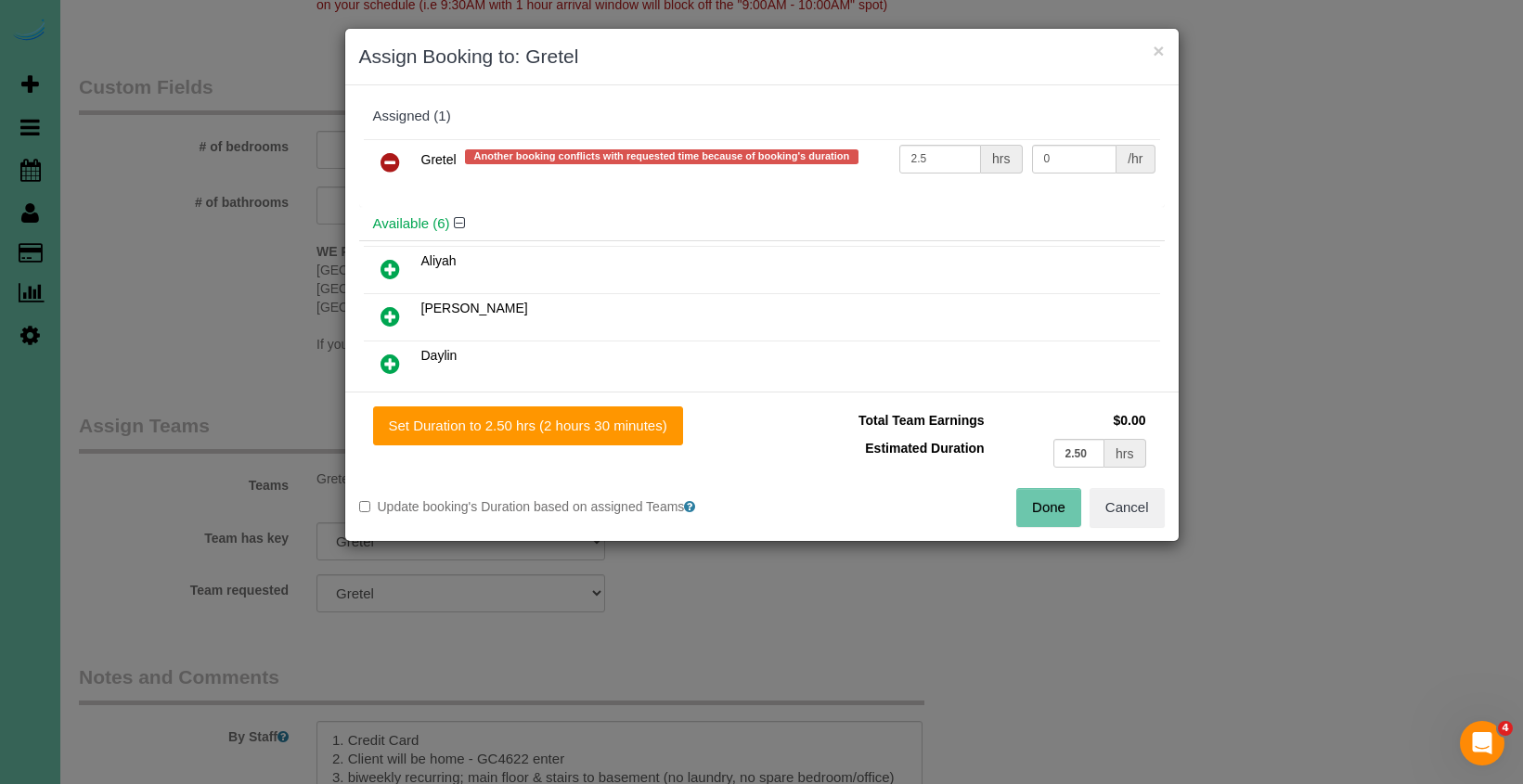
click at [391, 164] on icon at bounding box center [390, 161] width 19 height 22
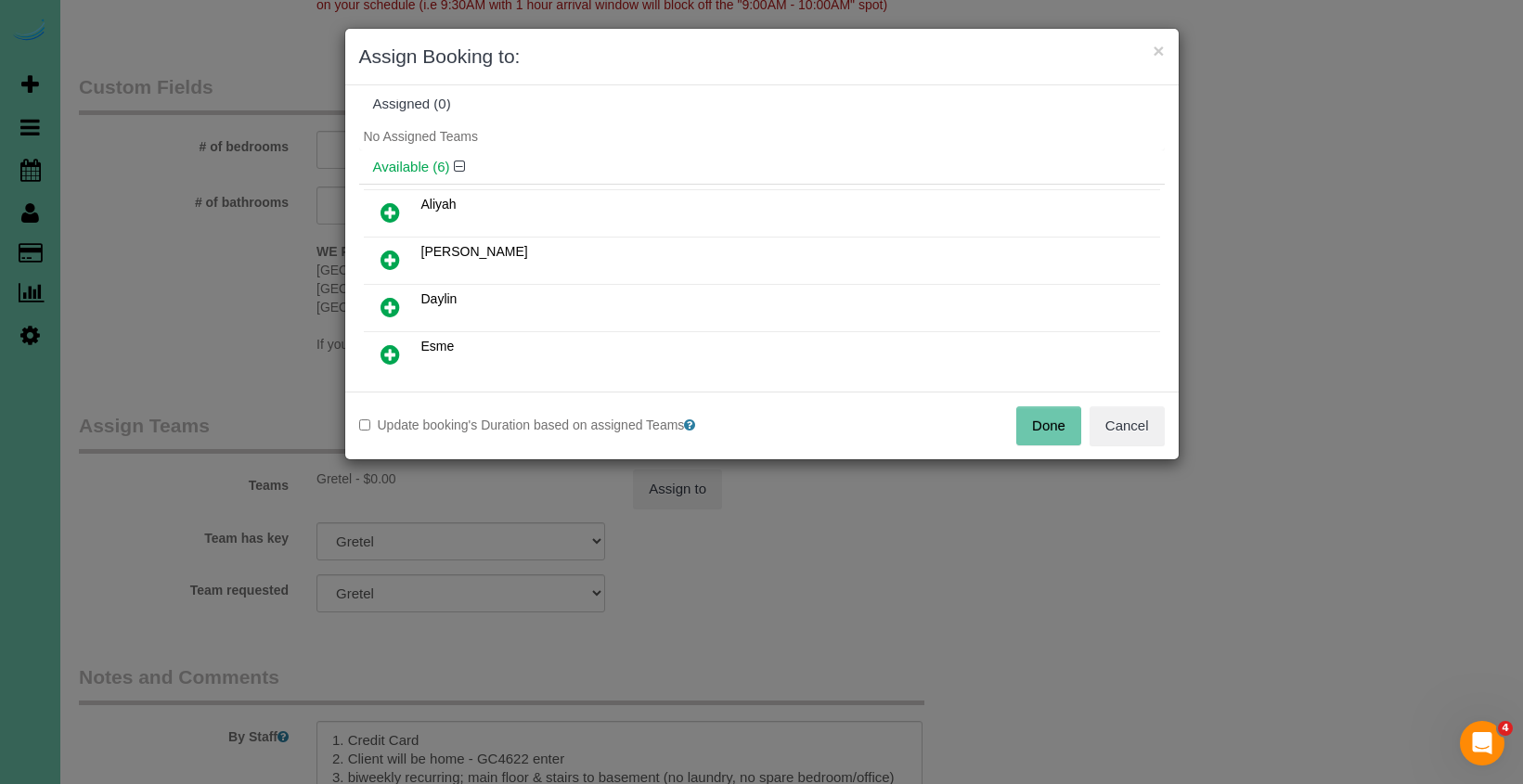
scroll to position [19, 0]
click at [399, 356] on icon at bounding box center [390, 347] width 19 height 22
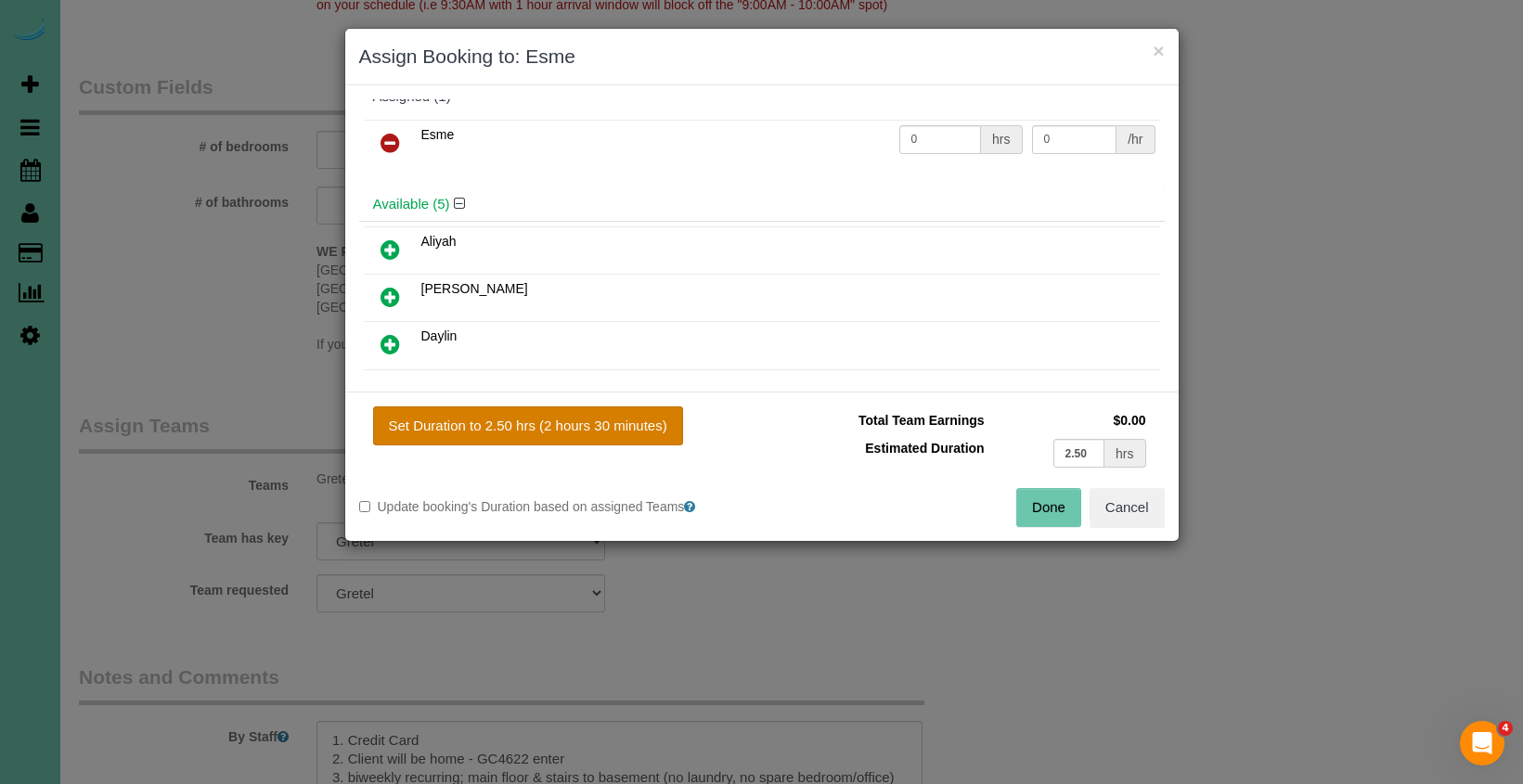
drag, startPoint x: 499, startPoint y: 423, endPoint x: 513, endPoint y: 427, distance: 14.6
click at [499, 423] on button "Set Duration to 2.50 hrs (2 hours 30 minutes)" at bounding box center [527, 425] width 310 height 39
type input "2.50"
drag, startPoint x: 1058, startPoint y: 509, endPoint x: 1030, endPoint y: 482, distance: 38.9
click at [1058, 509] on button "Done" at bounding box center [1048, 507] width 65 height 39
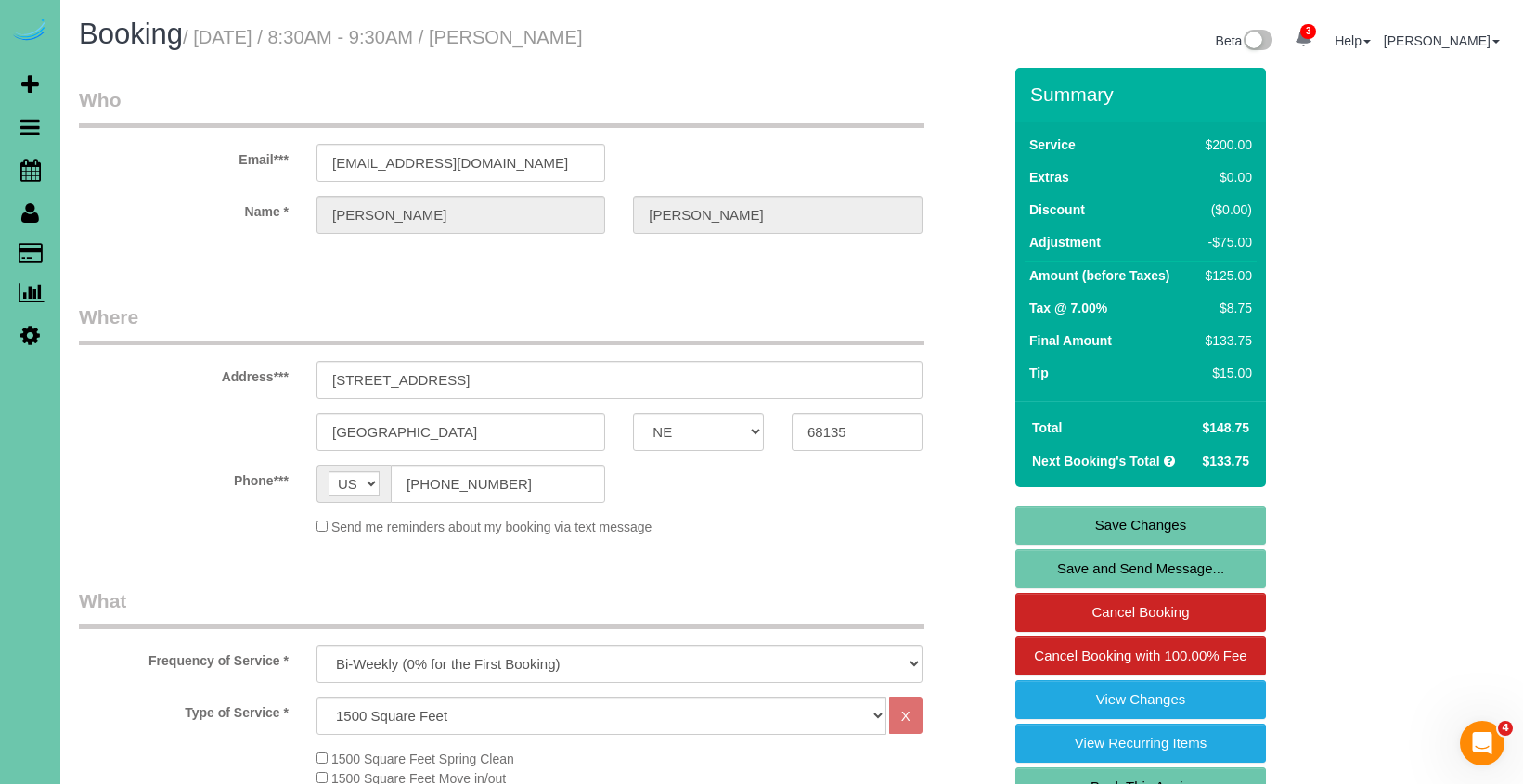
scroll to position [0, 0]
click at [1082, 515] on link "Save Changes" at bounding box center [1140, 524] width 250 height 39
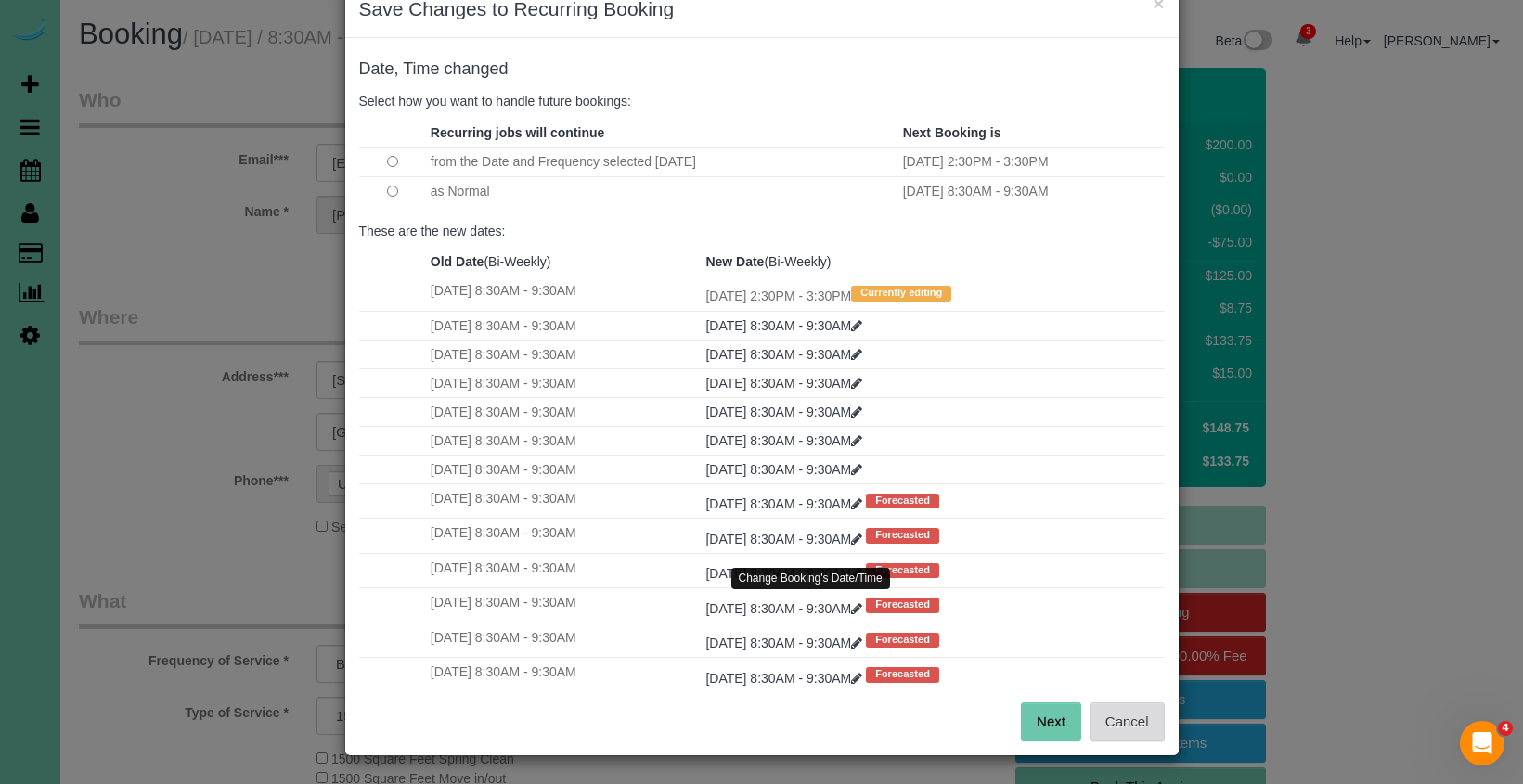
scroll to position [47, 0]
click at [1070, 719] on button "Next" at bounding box center [1050, 722] width 60 height 39
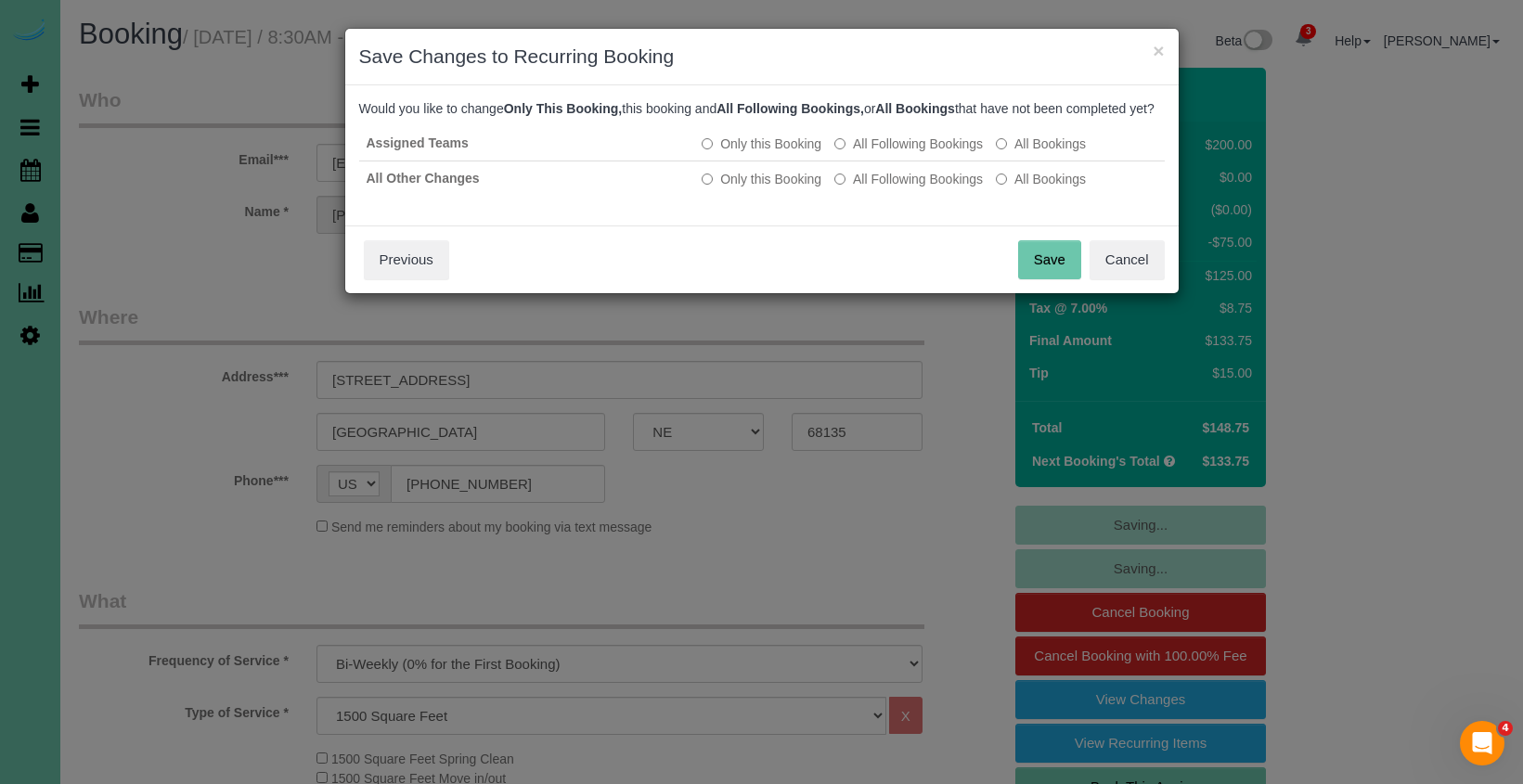
scroll to position [0, 0]
drag, startPoint x: 1050, startPoint y: 279, endPoint x: 1009, endPoint y: 251, distance: 49.6
click at [1050, 279] on button "Save" at bounding box center [1049, 260] width 63 height 39
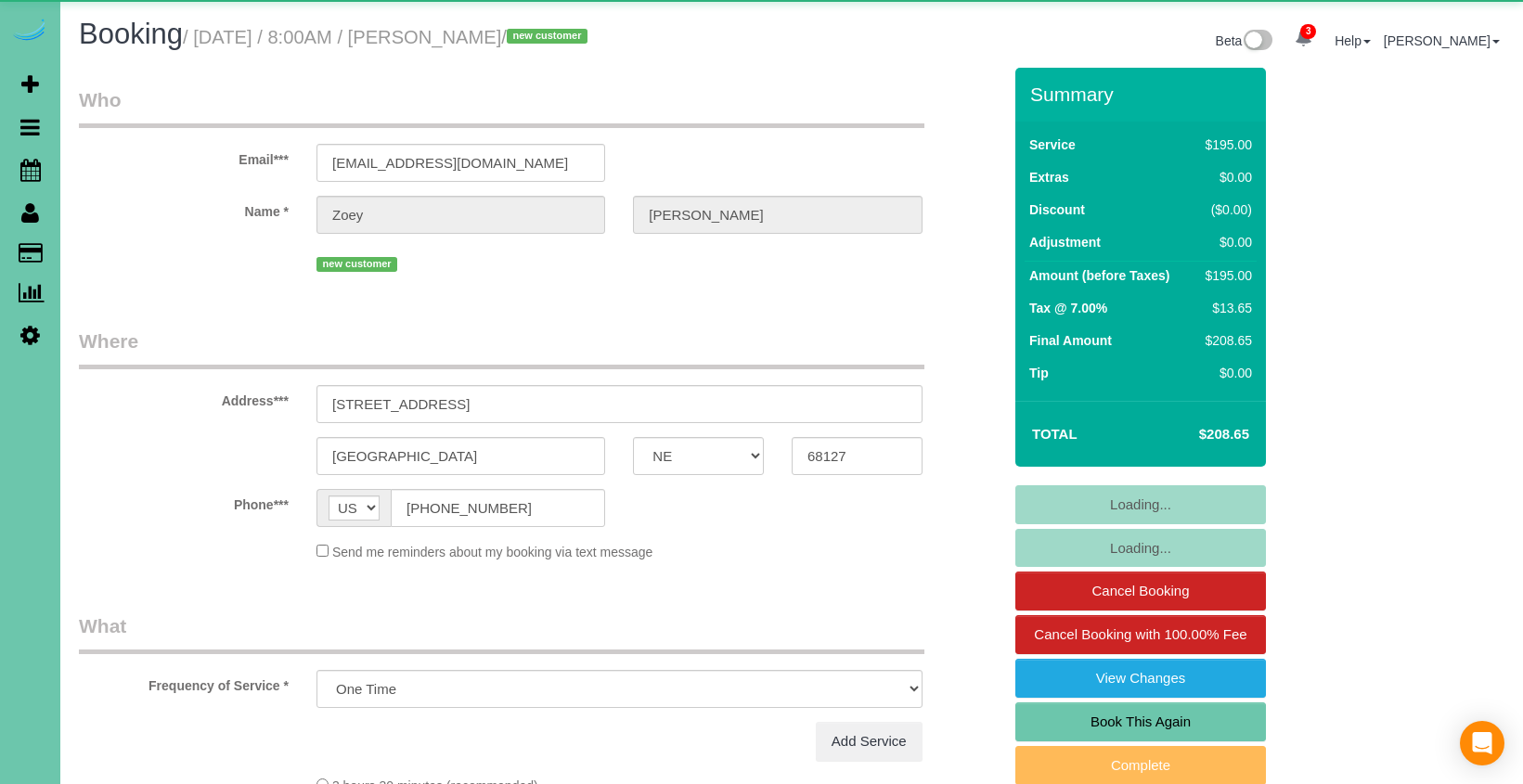
select select "NE"
select select "string:fspay-7cdabb2f-cc4a-4b05-bbe7-8a2e2a905ab7"
select select "object:927"
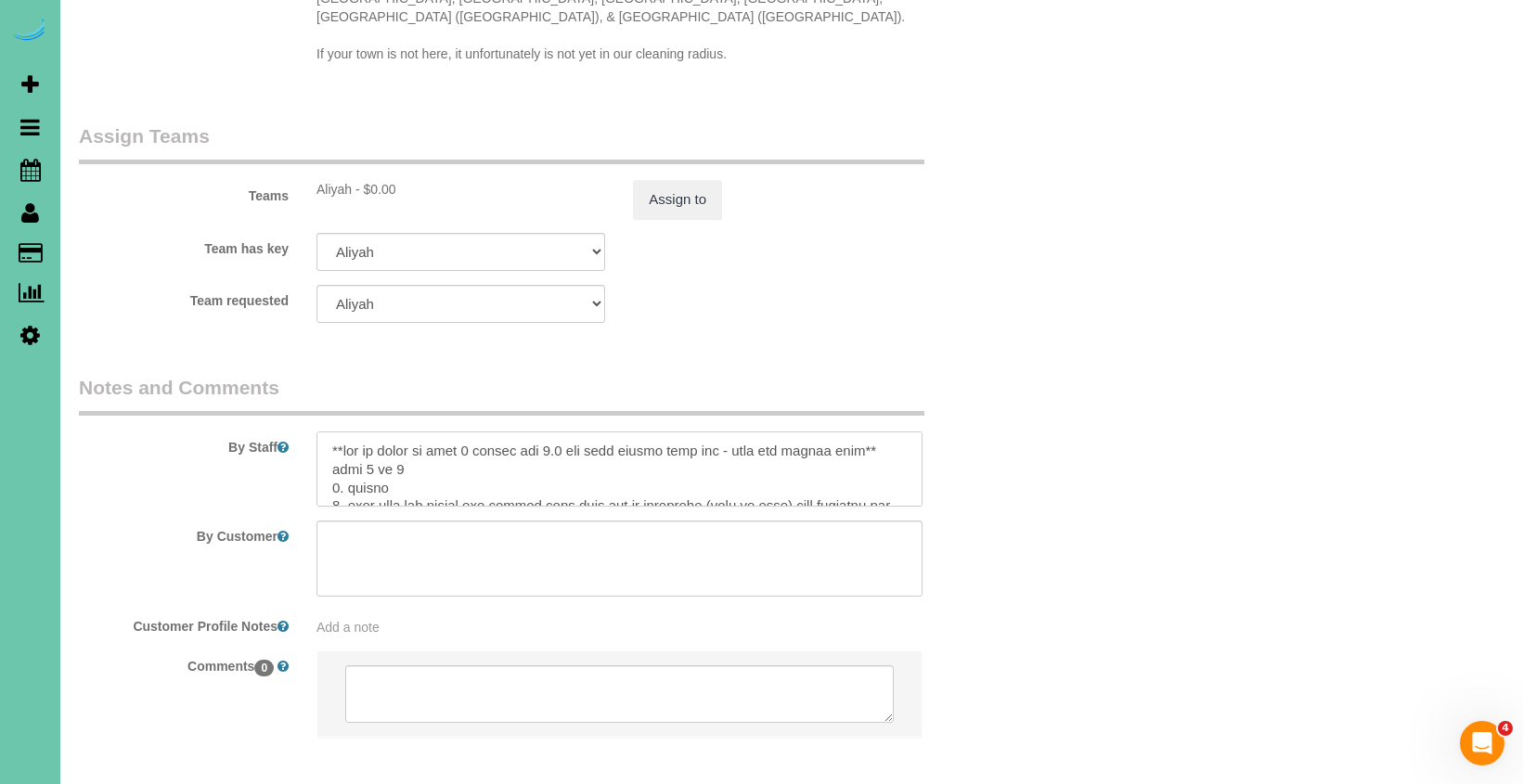
drag, startPoint x: 407, startPoint y: 444, endPoint x: 293, endPoint y: 400, distance: 122.2
click at [293, 400] on div "By Staff" at bounding box center [540, 440] width 950 height 134
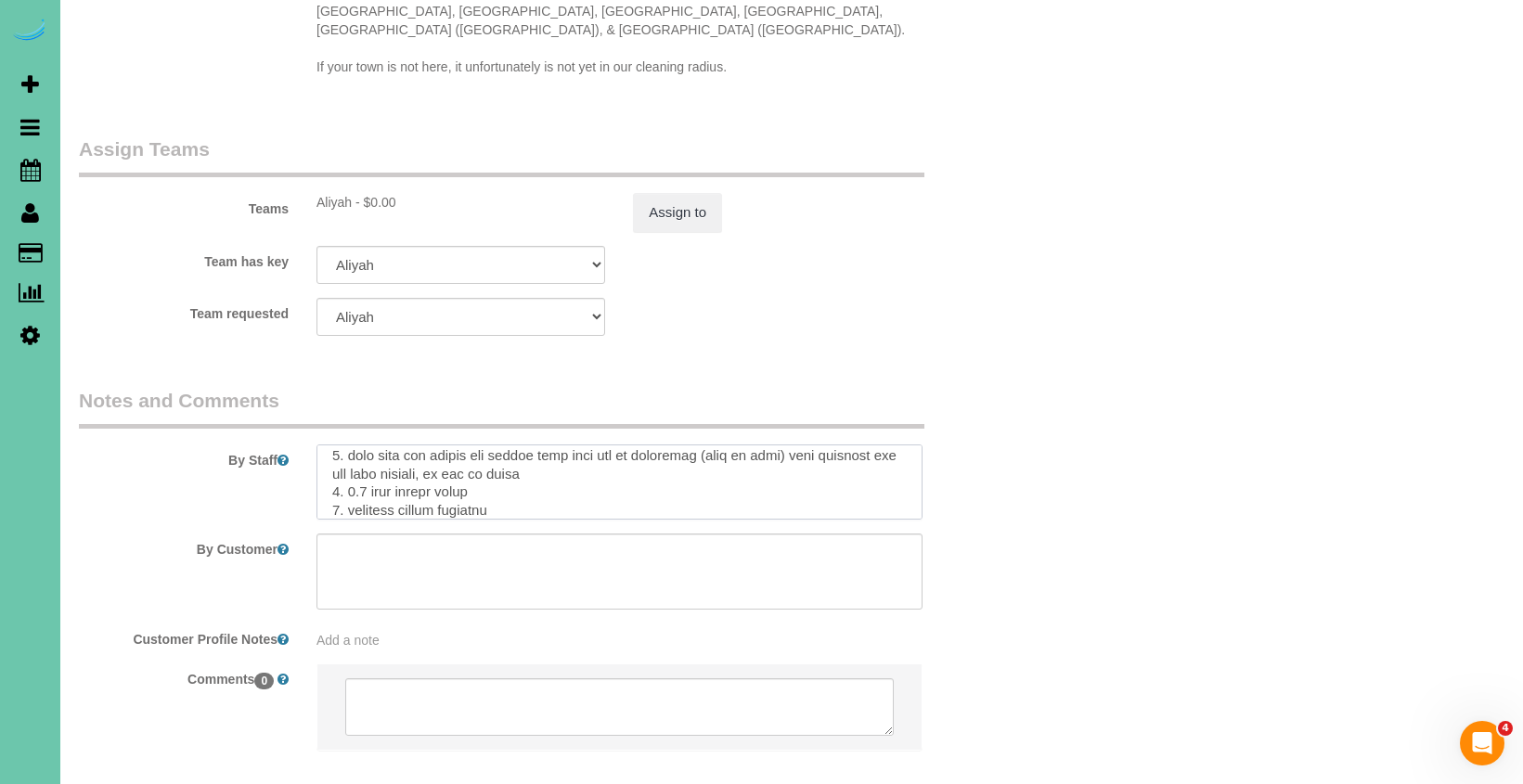
scroll to position [29, 0]
click at [519, 471] on textarea at bounding box center [619, 482] width 606 height 76
click at [457, 473] on textarea at bounding box center [619, 482] width 606 height 76
click at [417, 467] on textarea at bounding box center [619, 482] width 606 height 76
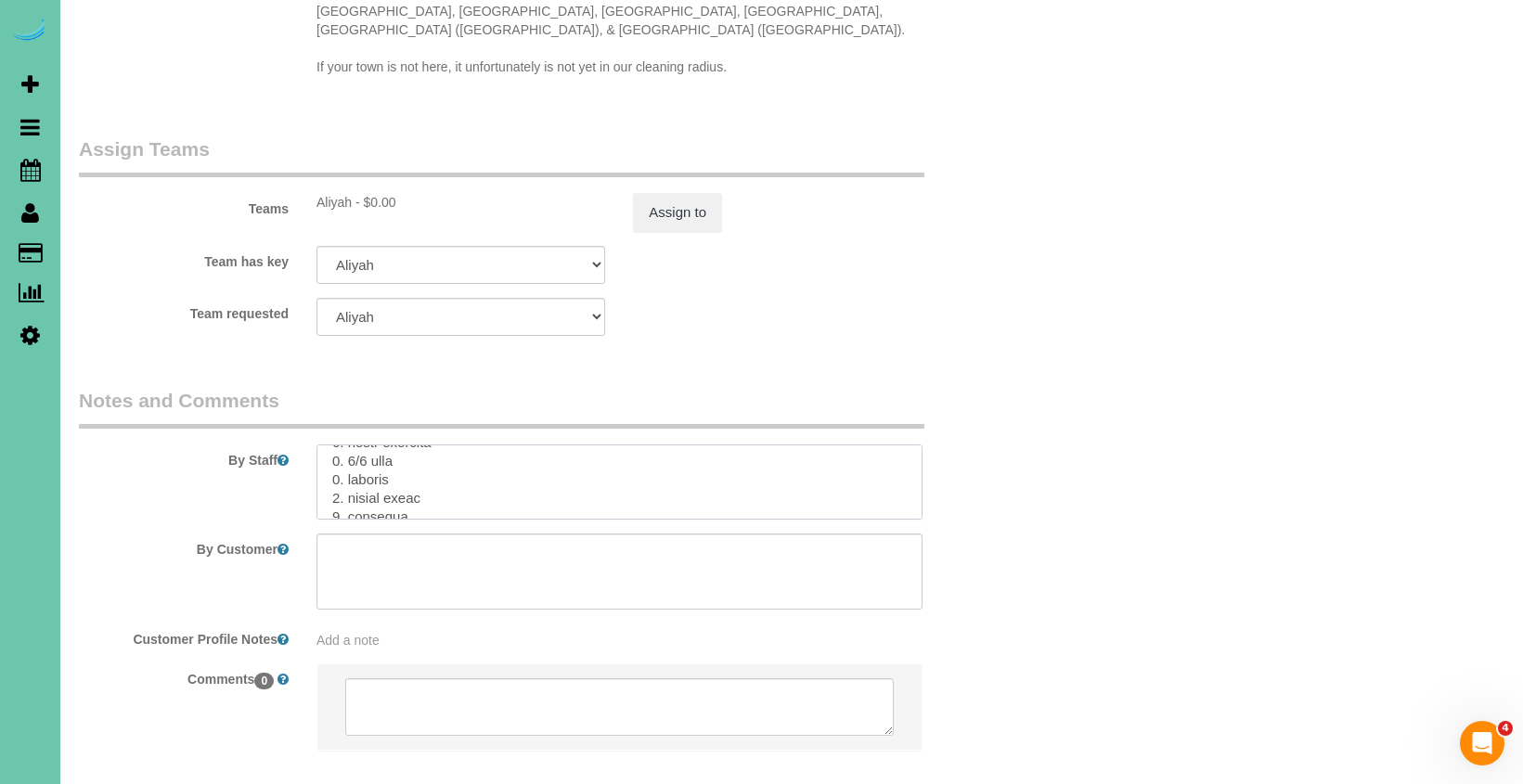
type textarea "1. credit 2. call when you arrive and client will lead you to apartment (hard t…"
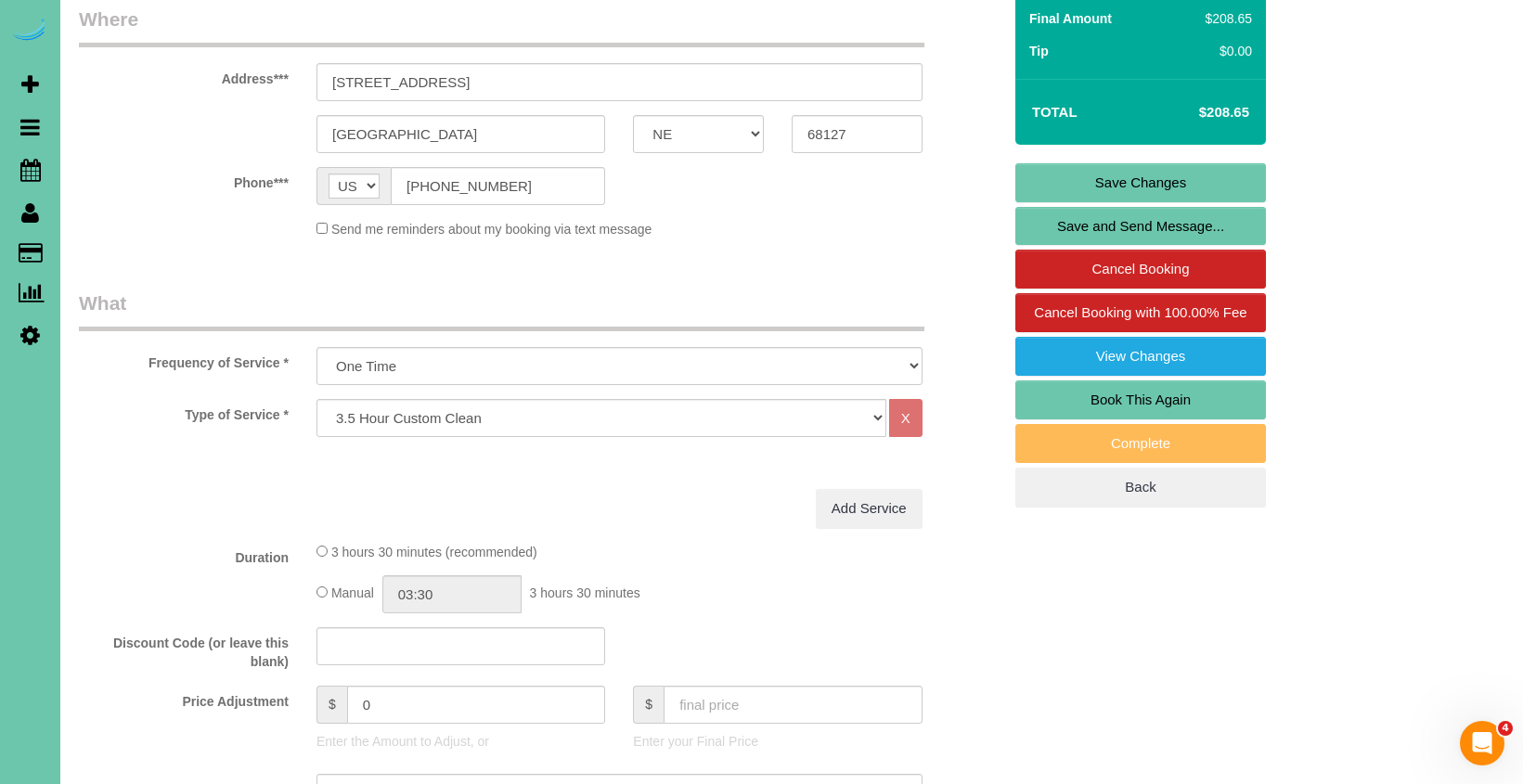
scroll to position [434, 0]
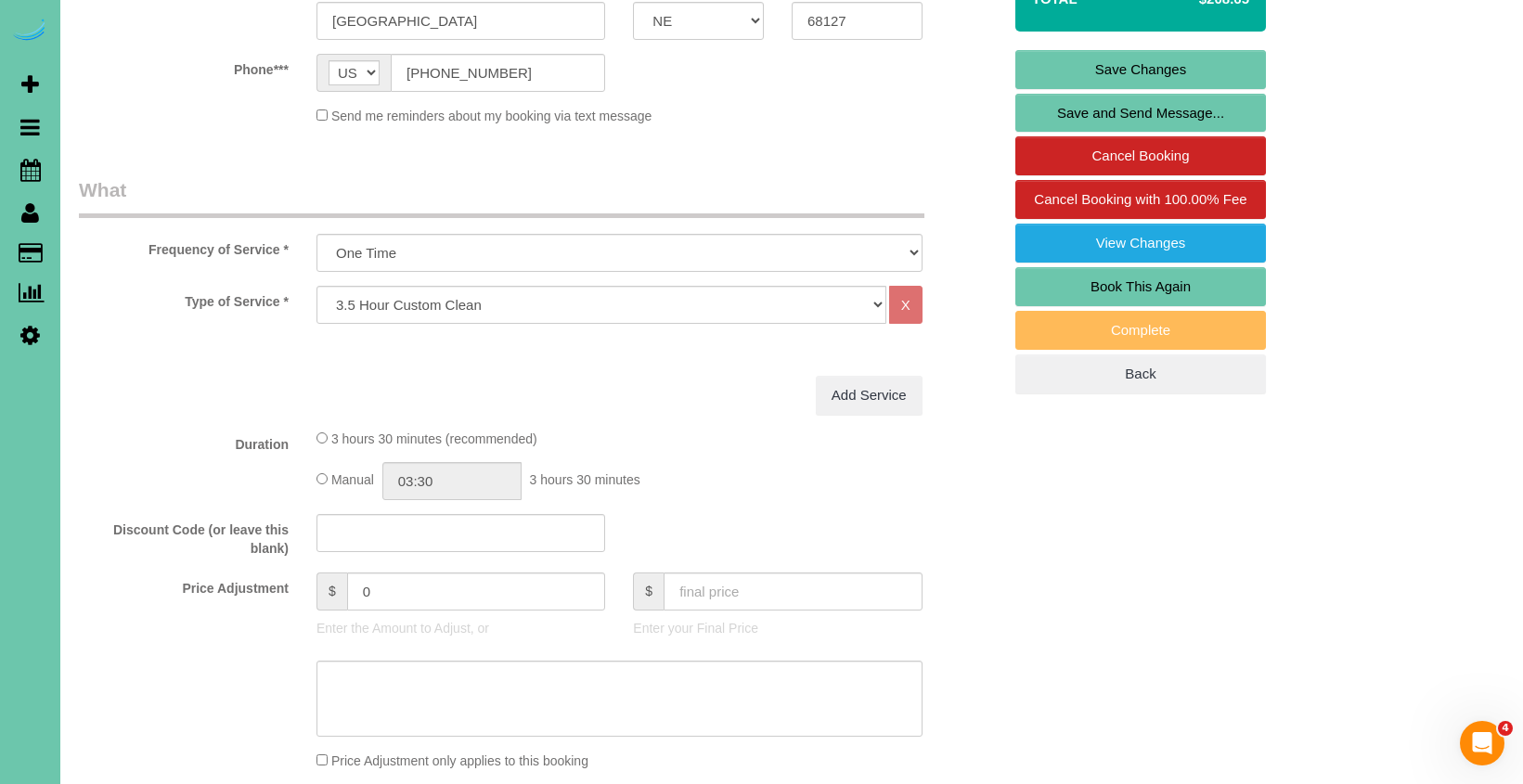
type textarea "this is a birthday gift for my mom :)"
click at [305, 567] on fieldset "What Frequency of Service * One Time Weekly (0% for the First Booking) Bi-Weekl…" at bounding box center [540, 534] width 922 height 715
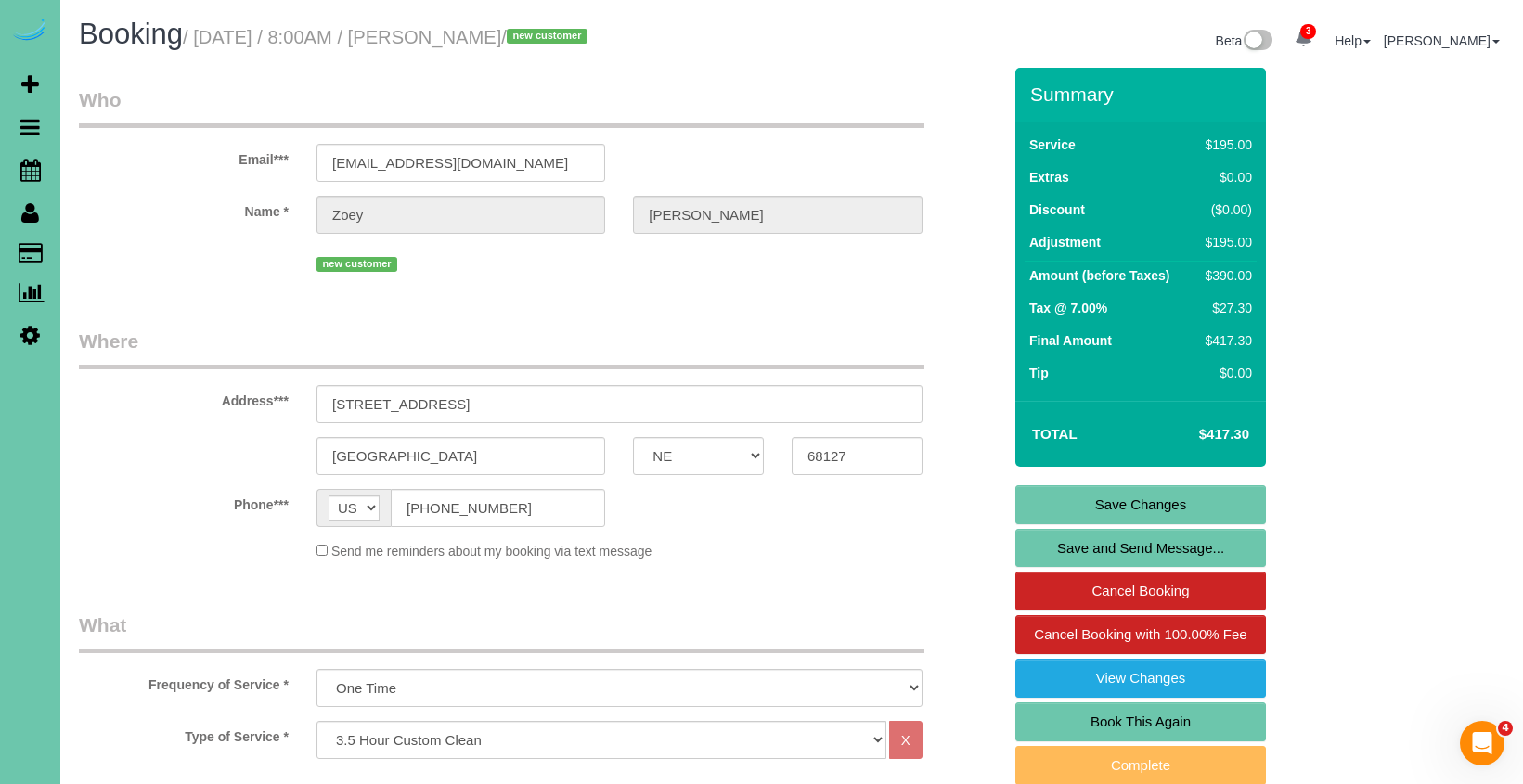
scroll to position [0, 0]
type input "195"
click at [1206, 550] on link "Save and Send Message..." at bounding box center [1140, 548] width 250 height 39
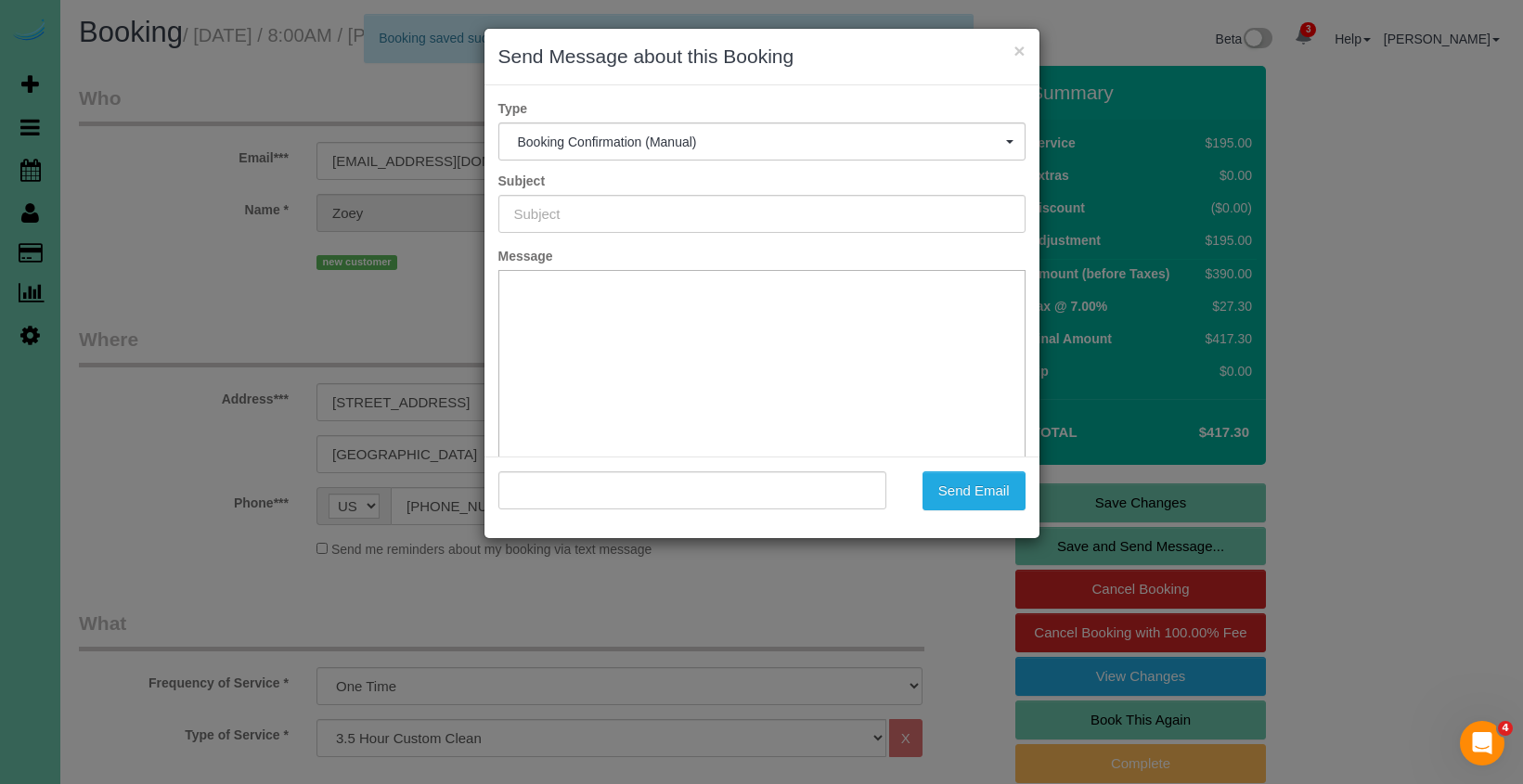
scroll to position [5, 0]
type input "Booking Confirmed!"
type input ""Zoey Smith" <zoeys7319@gmail.com>"
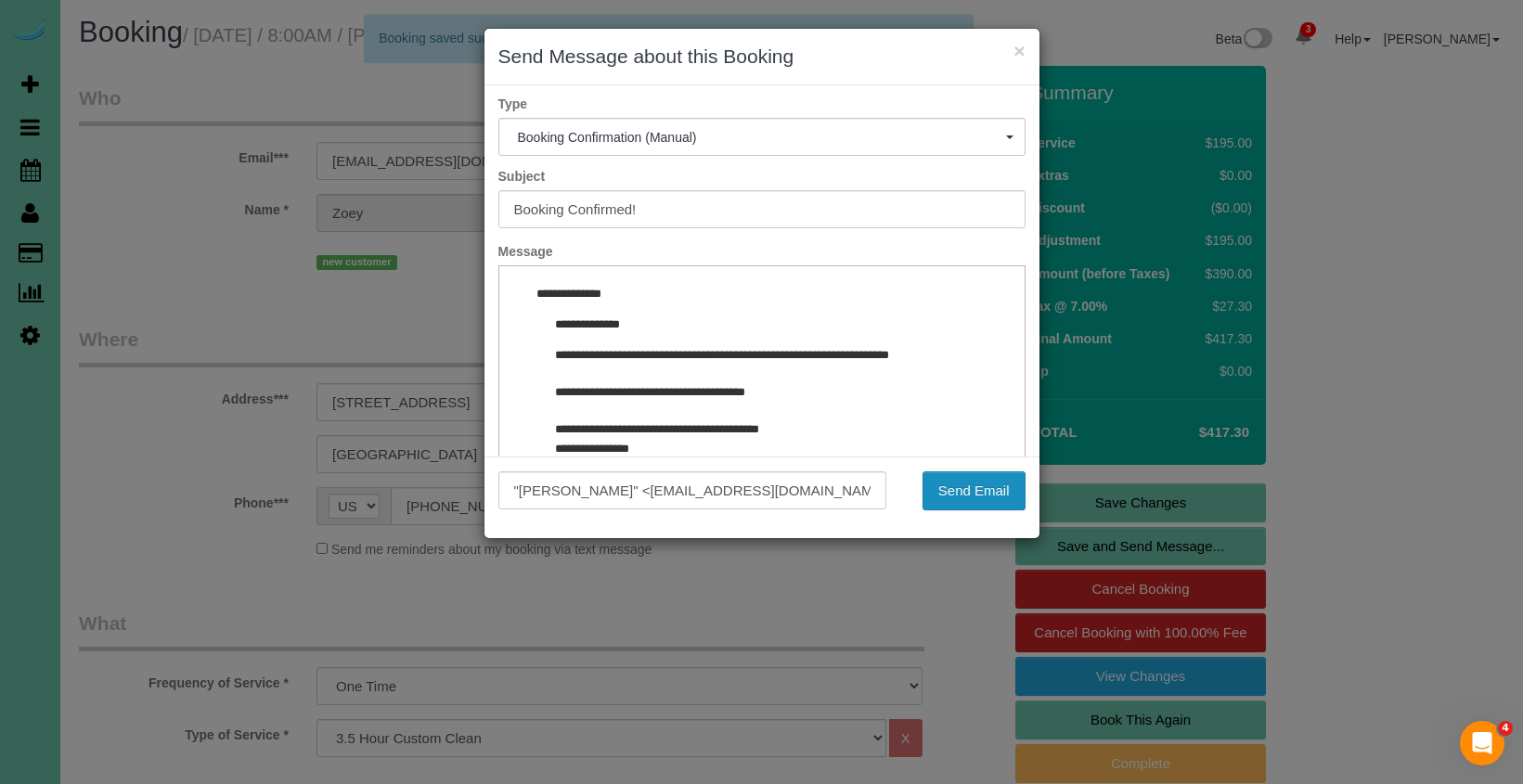
click at [941, 483] on button "Send Email" at bounding box center [974, 490] width 103 height 39
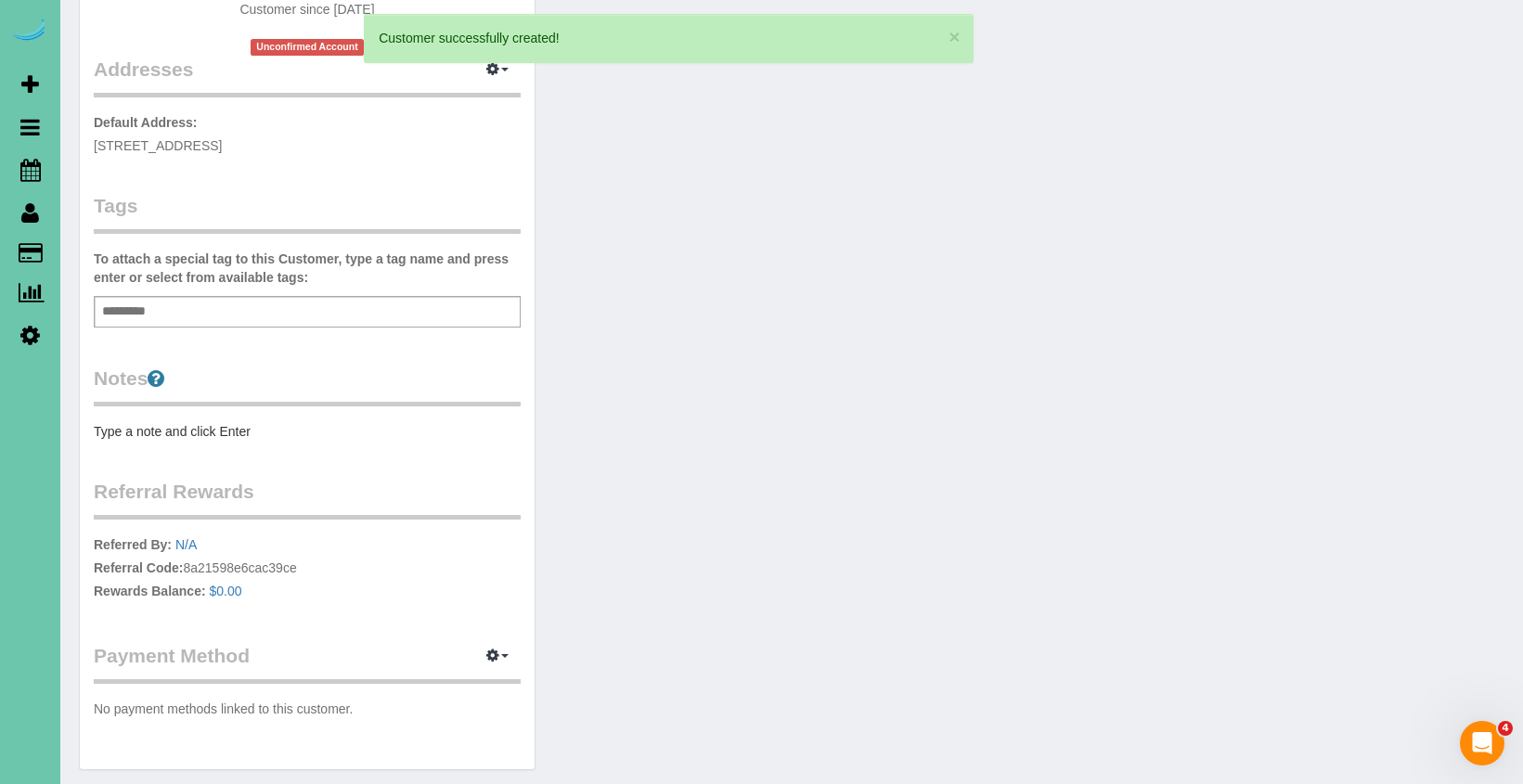
click at [218, 424] on pre "Type a note and click Enter" at bounding box center [307, 431] width 427 height 18
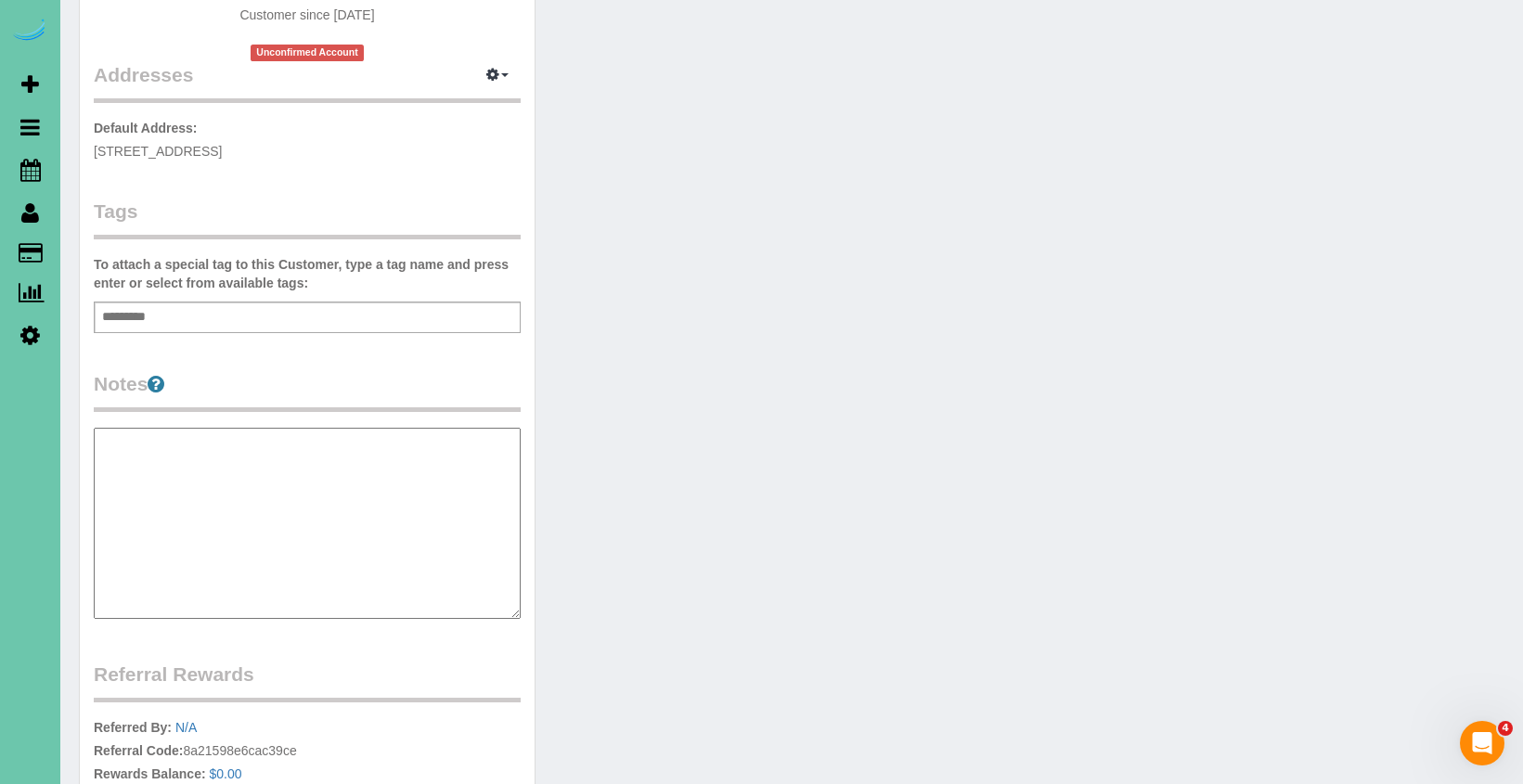
scroll to position [343, 0]
type textarea "**********"
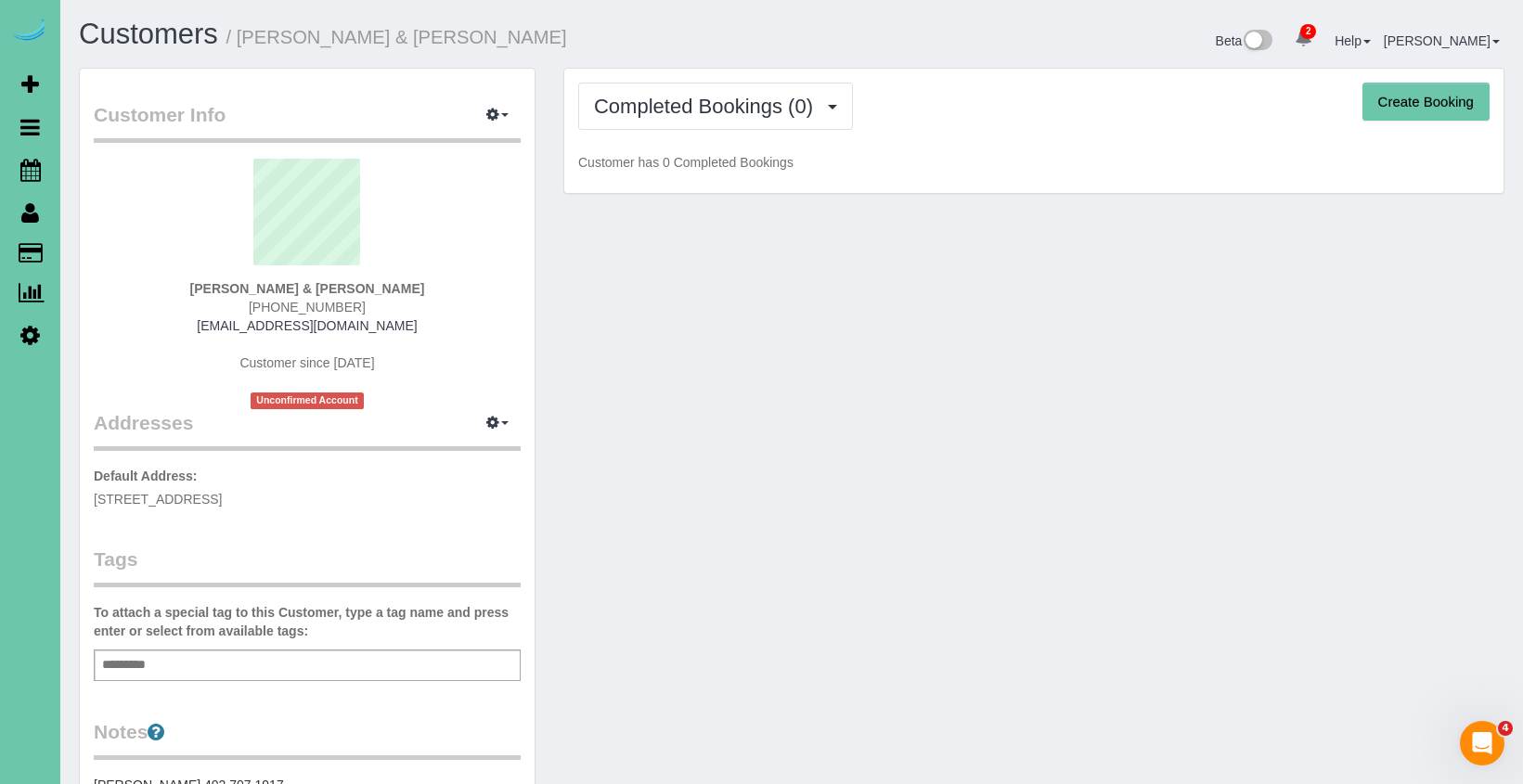
scroll to position [0, 0]
click at [1398, 95] on button "Create Booking" at bounding box center [1426, 101] width 127 height 39
select select "NE"
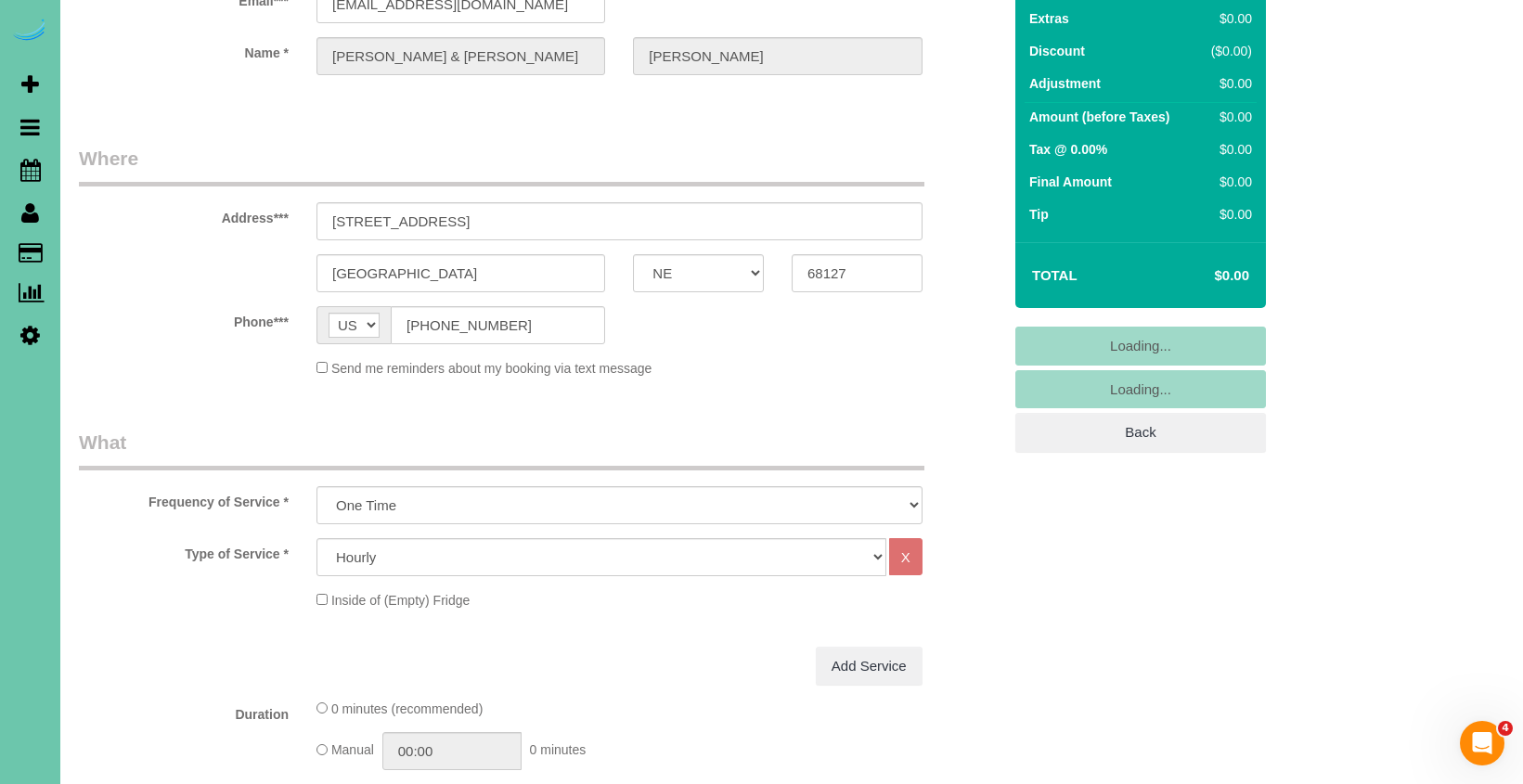
scroll to position [159, 0]
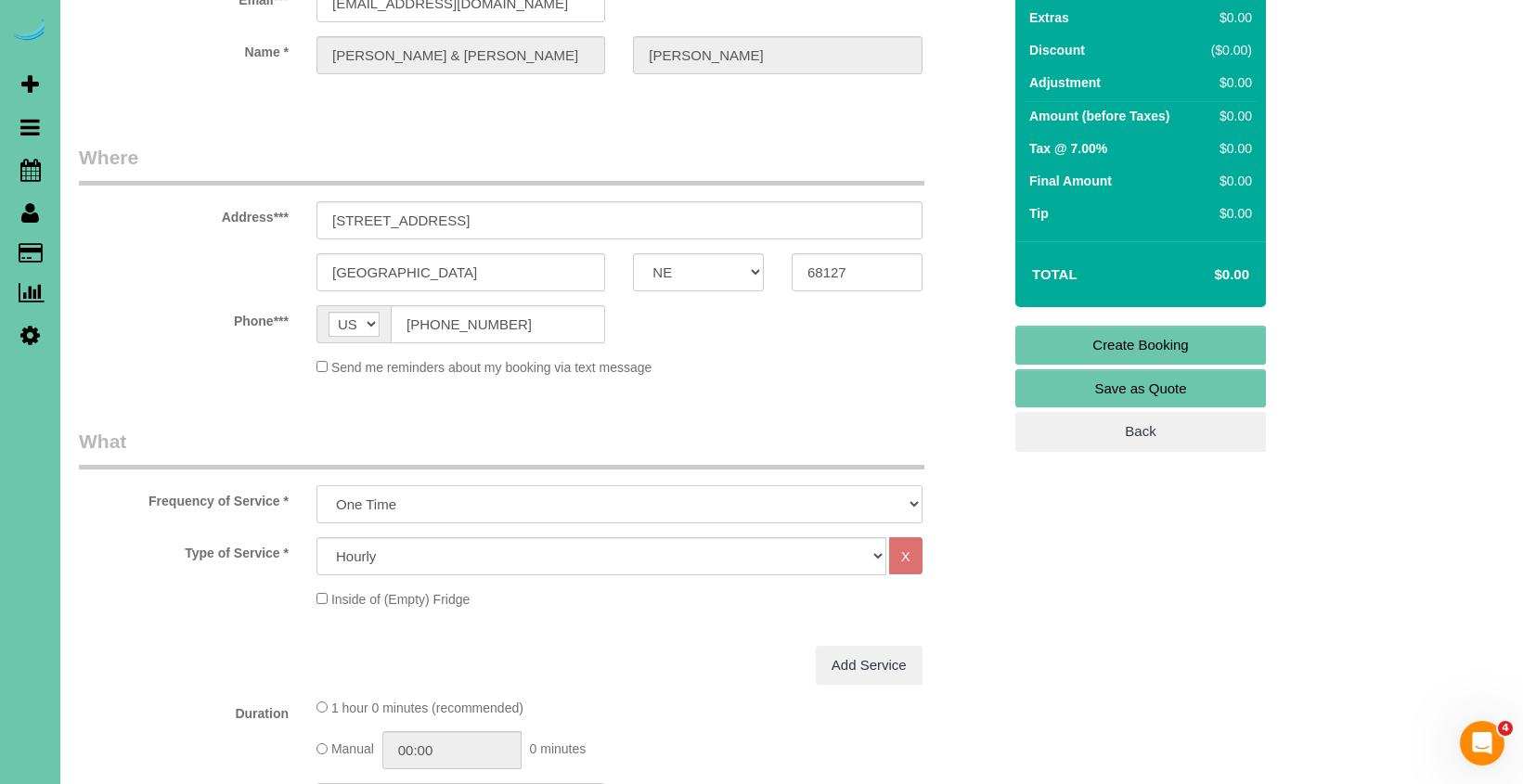
select select "object:7873"
select select "71"
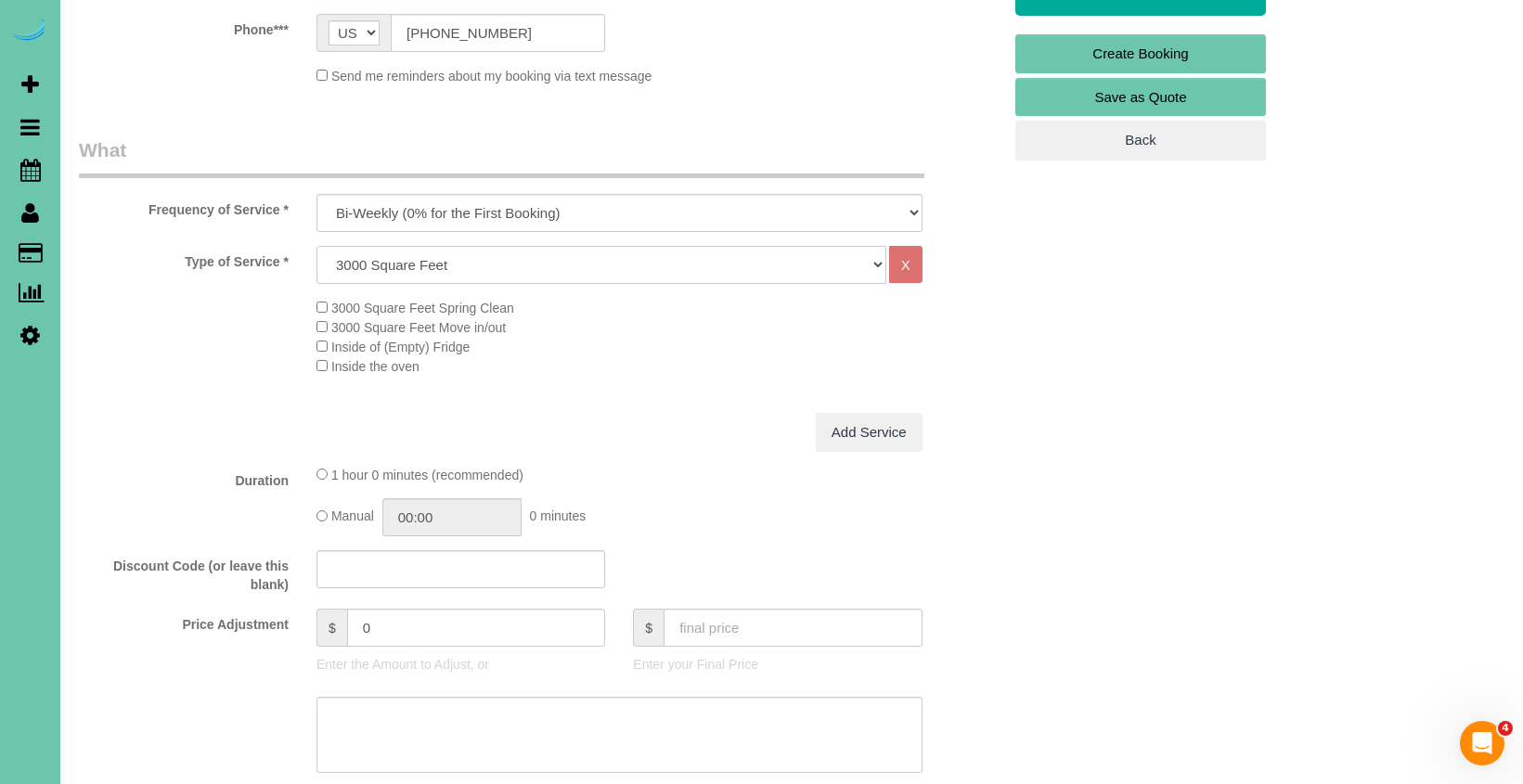
scroll to position [463, 0]
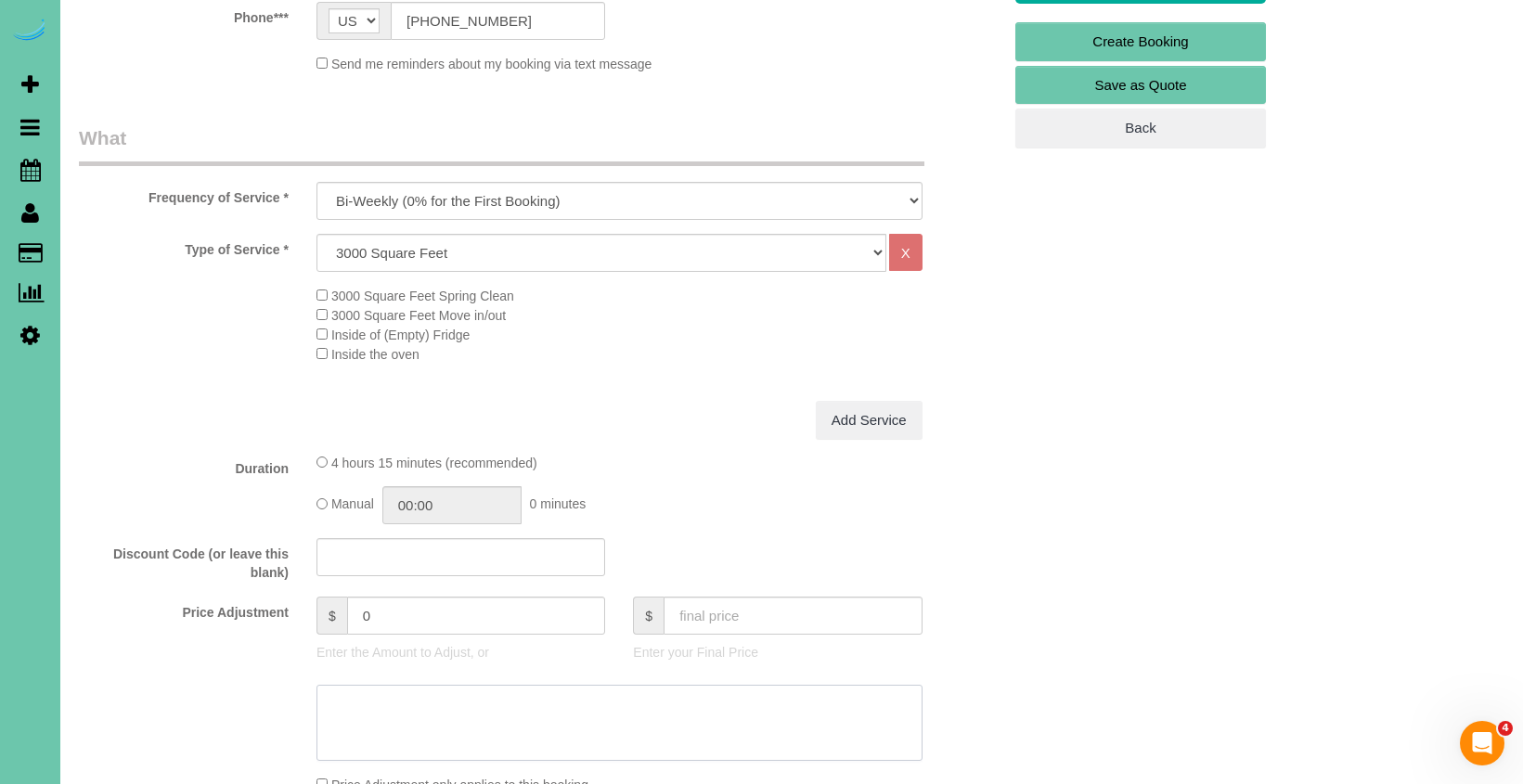
click at [430, 699] on textarea at bounding box center [619, 723] width 606 height 76
type textarea "initial general 5-7 pfp (265-375)"
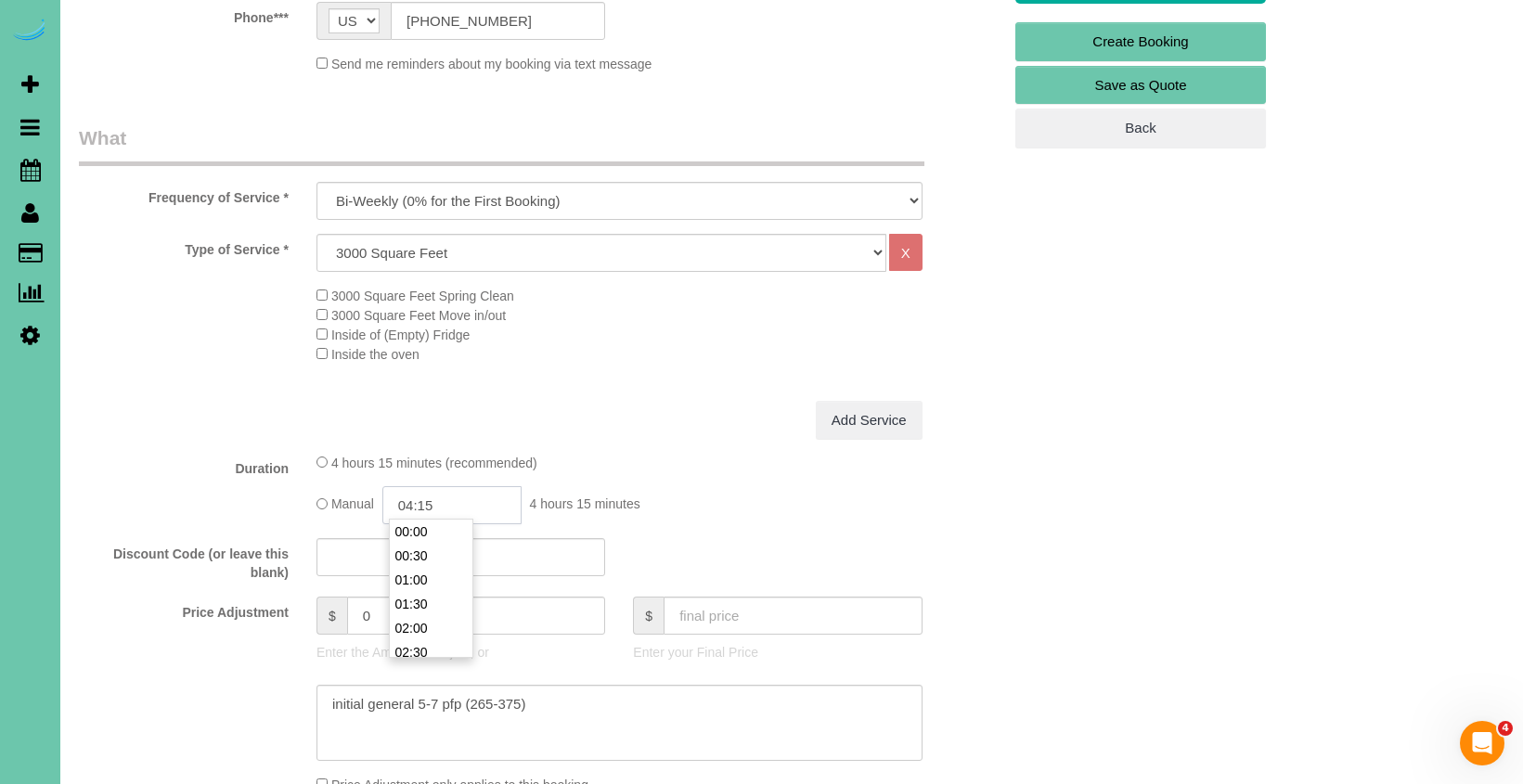
drag, startPoint x: 490, startPoint y: 508, endPoint x: 478, endPoint y: 513, distance: 13.0
click at [489, 508] on input "04:15" at bounding box center [452, 505] width 139 height 38
type input "02:30"
drag, startPoint x: 436, startPoint y: 645, endPoint x: 415, endPoint y: 636, distance: 22.8
click at [436, 645] on li "02:30" at bounding box center [431, 651] width 82 height 24
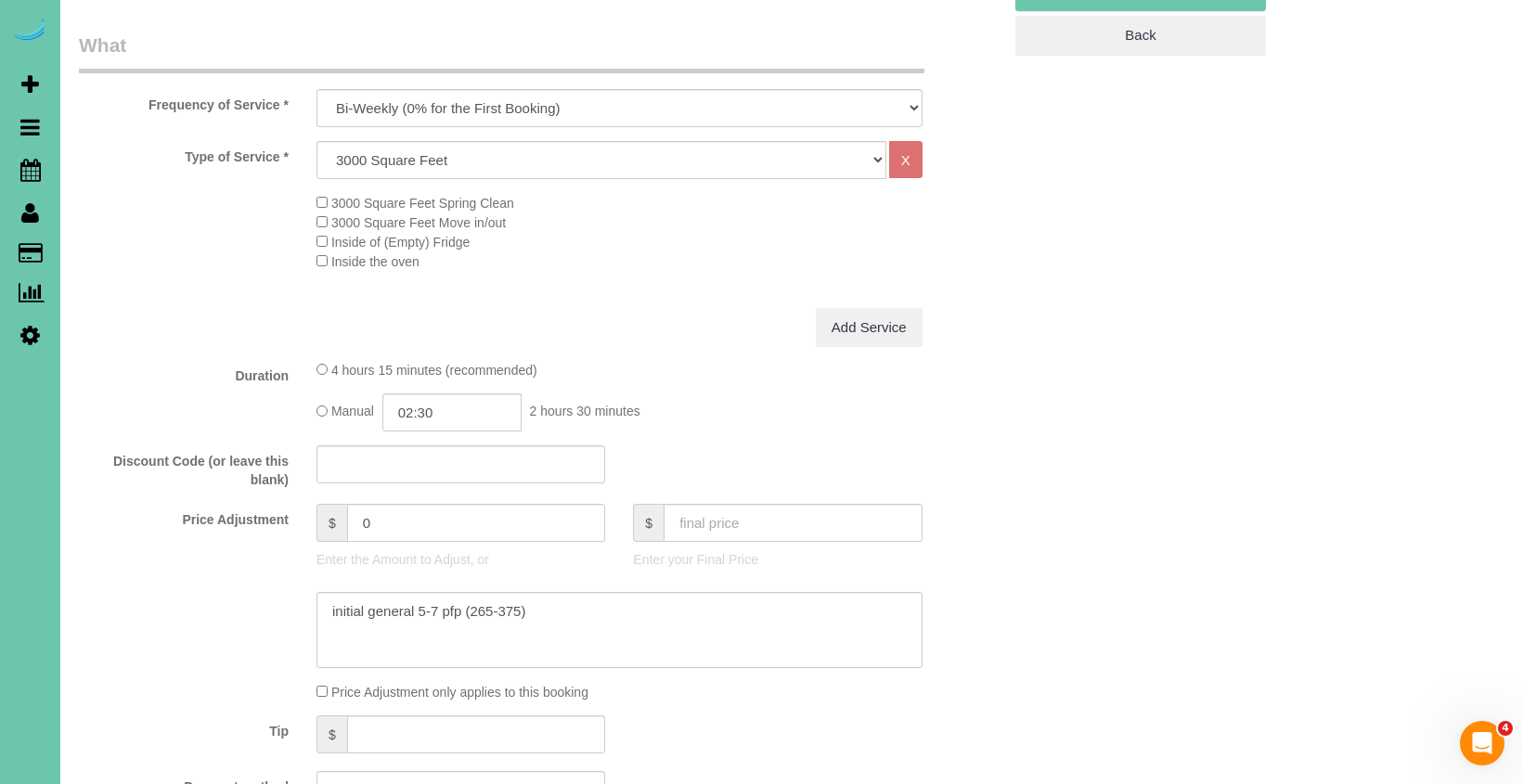
scroll to position [563, 0]
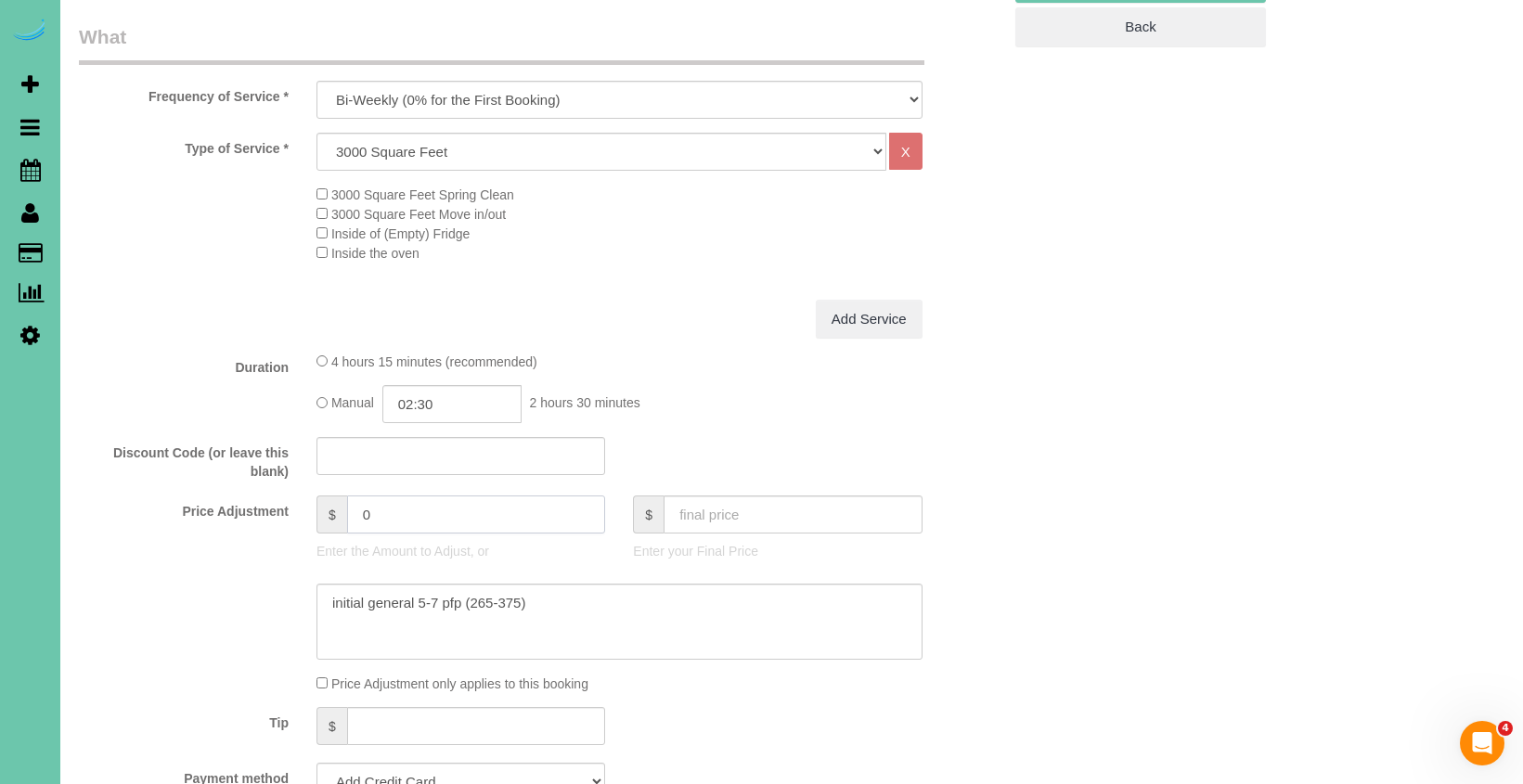
drag, startPoint x: 439, startPoint y: 509, endPoint x: 341, endPoint y: 496, distance: 98.9
click at [341, 496] on div "$ 0" at bounding box center [461, 515] width 289 height 38
type input "45"
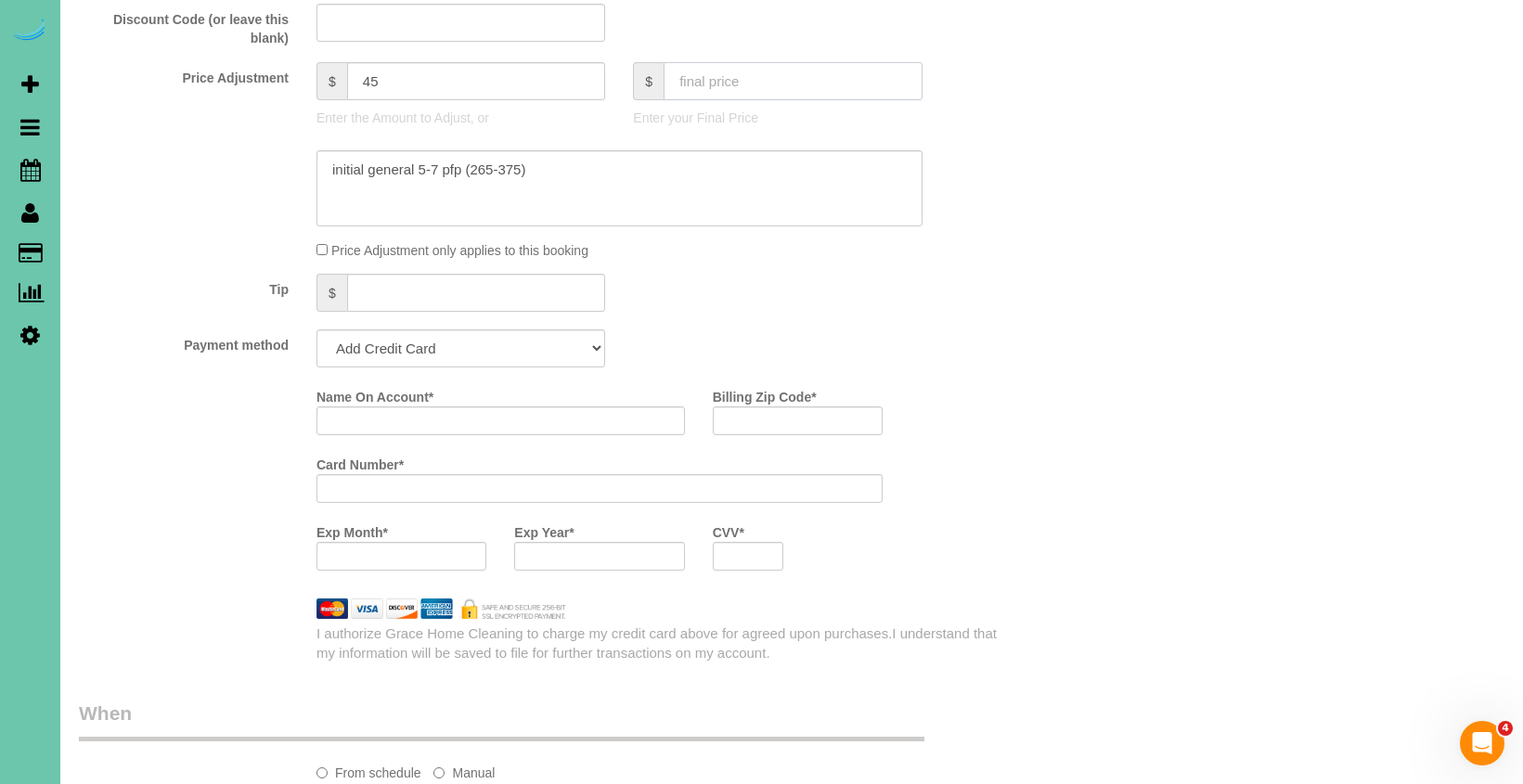
scroll to position [1003, 0]
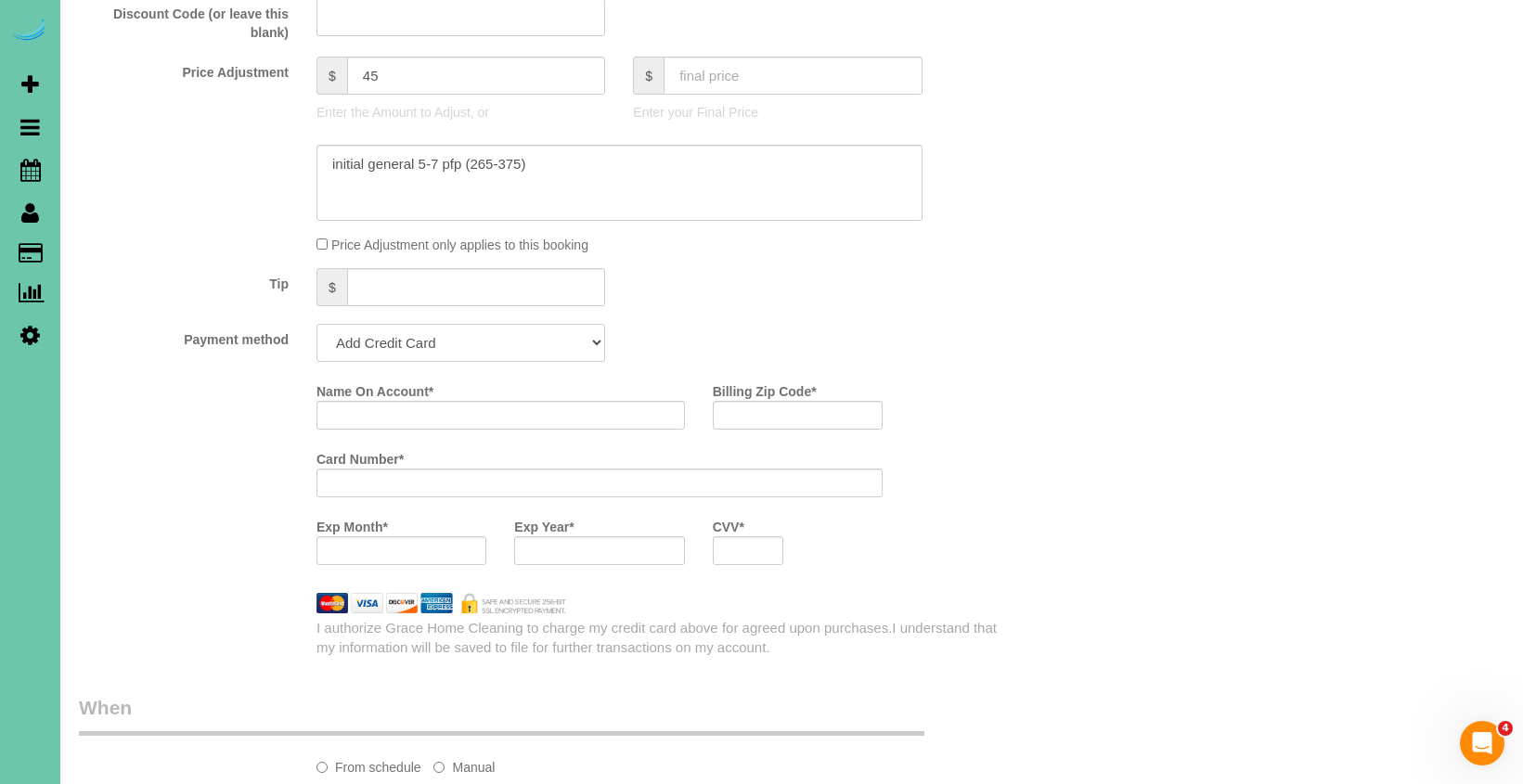
select select "string:check"
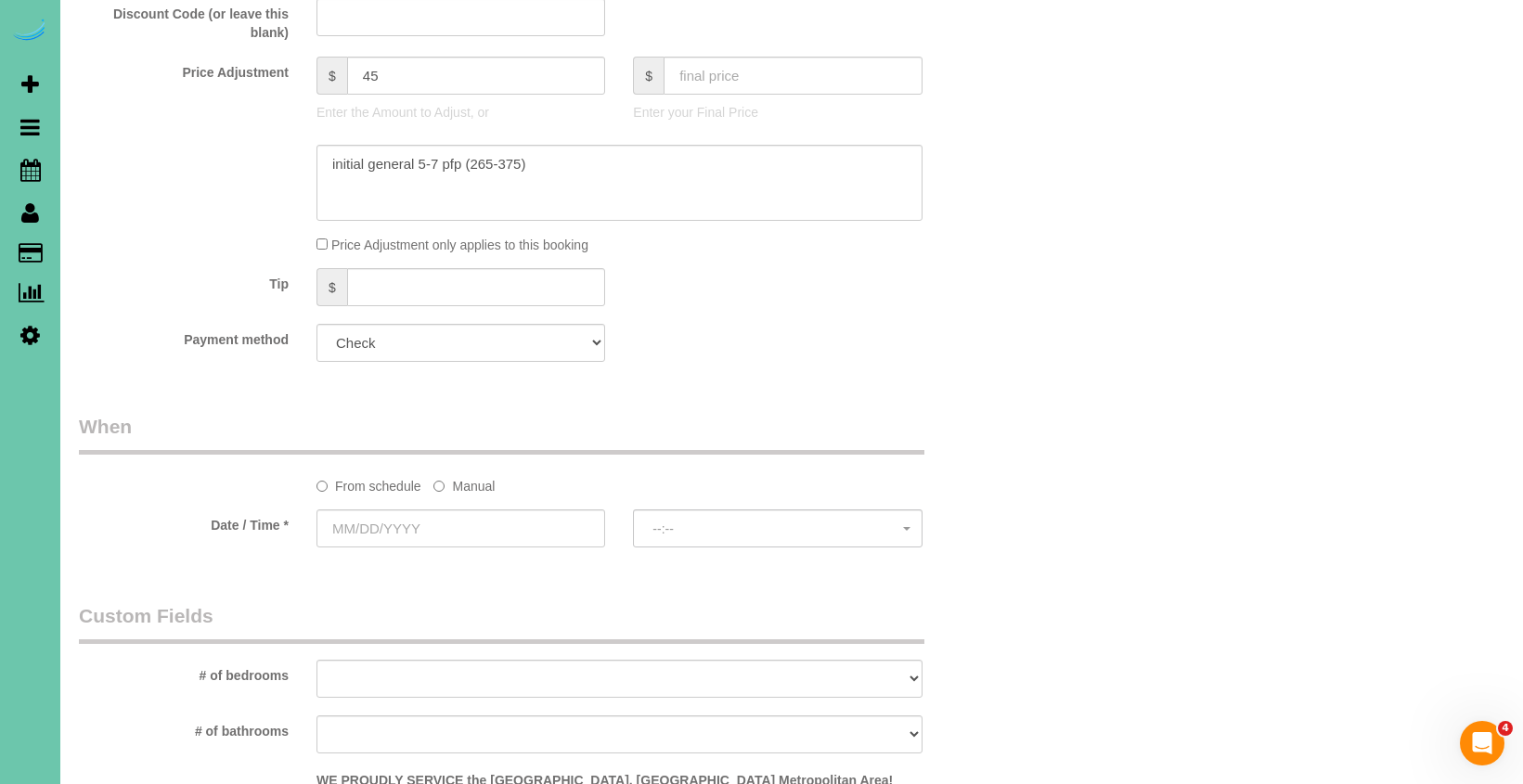
drag, startPoint x: 451, startPoint y: 479, endPoint x: 438, endPoint y: 491, distance: 17.7
click at [451, 479] on label "Manual" at bounding box center [464, 482] width 61 height 25
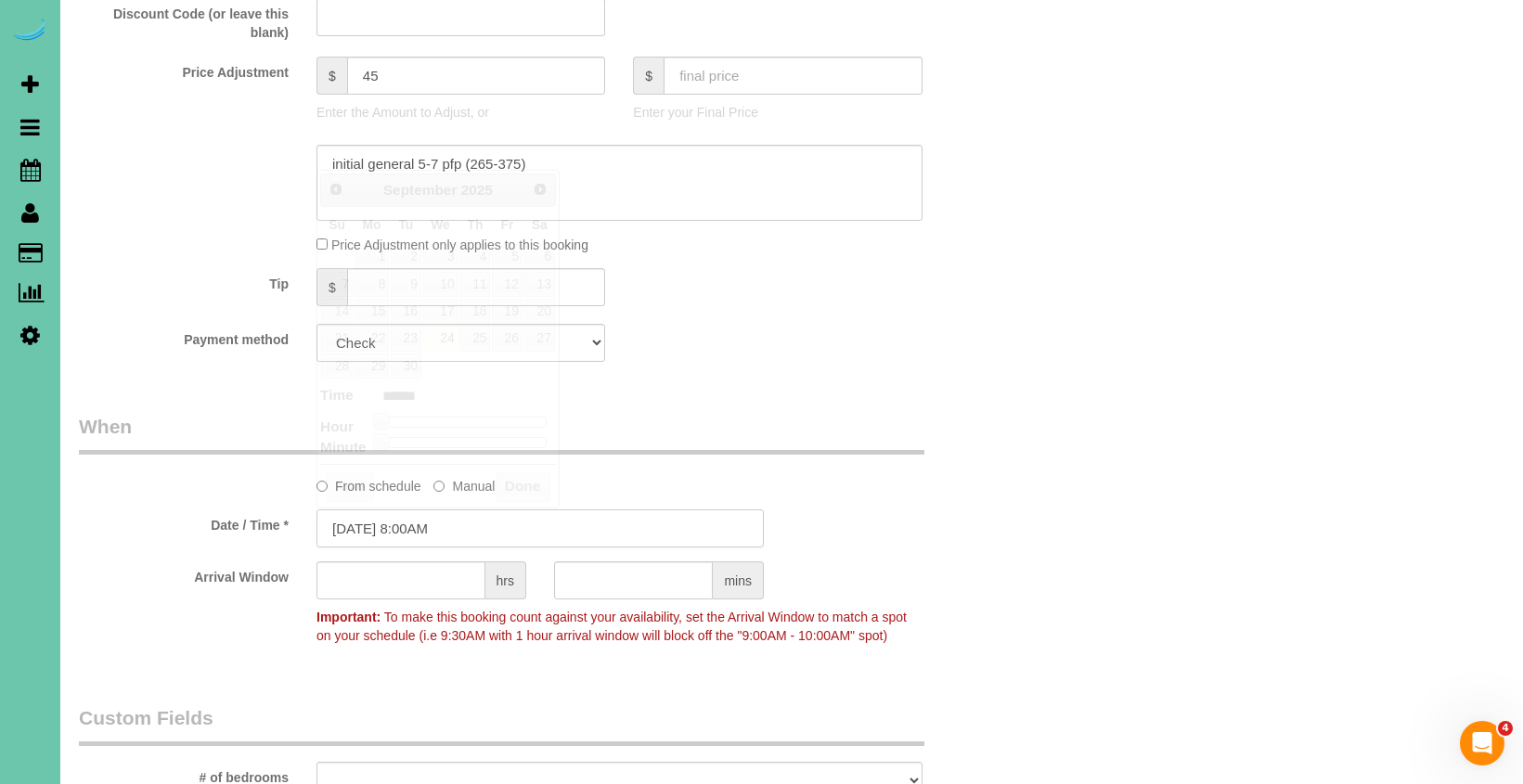
click at [432, 519] on input "09/24/2025 8:00AM" at bounding box center [540, 528] width 447 height 38
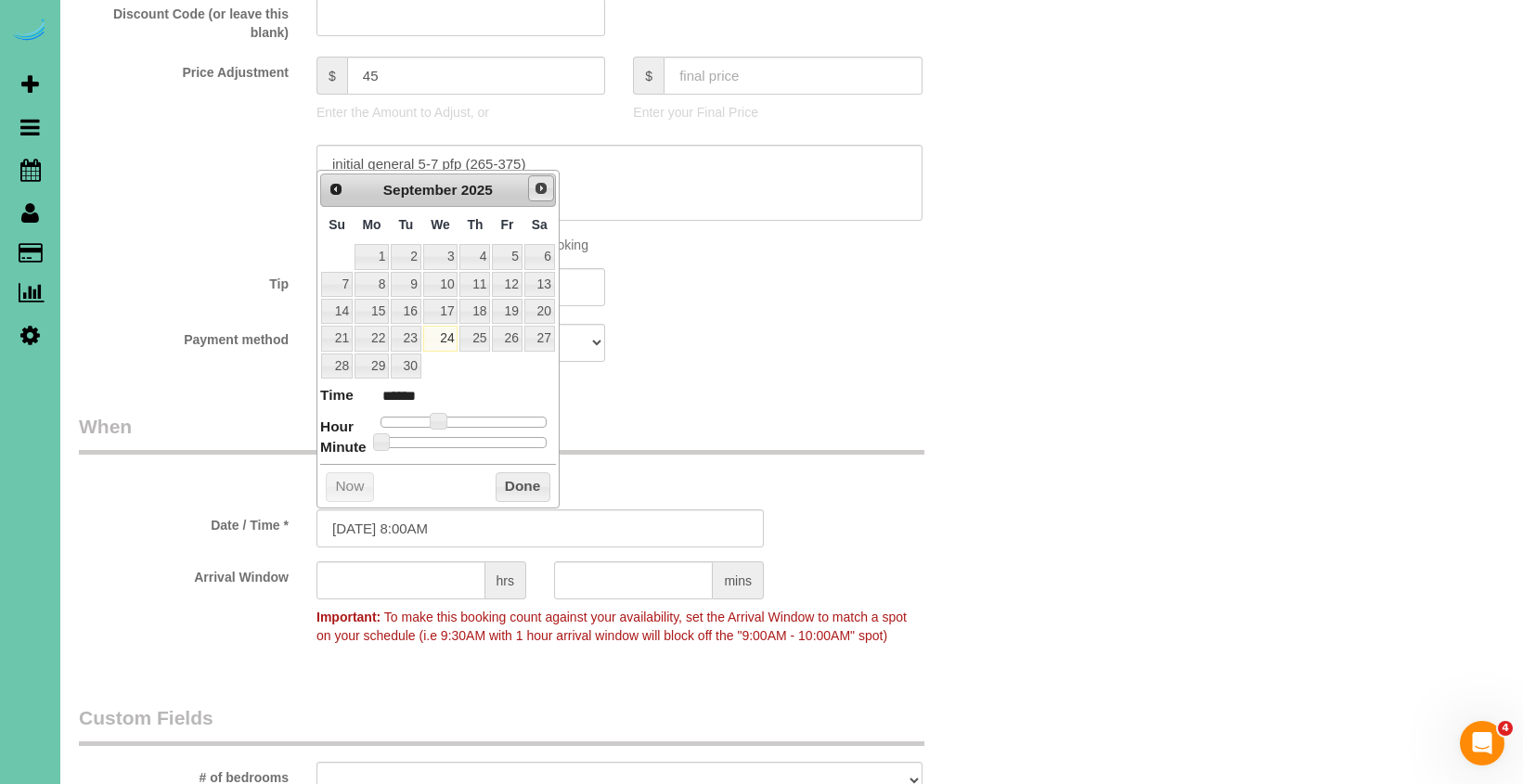
click at [539, 196] on span "Next" at bounding box center [541, 188] width 15 height 15
click at [445, 262] on link "1" at bounding box center [440, 256] width 35 height 25
type input "10/01/2025 9:00AM"
type input "******"
type input "10/01/2025 10:00AM"
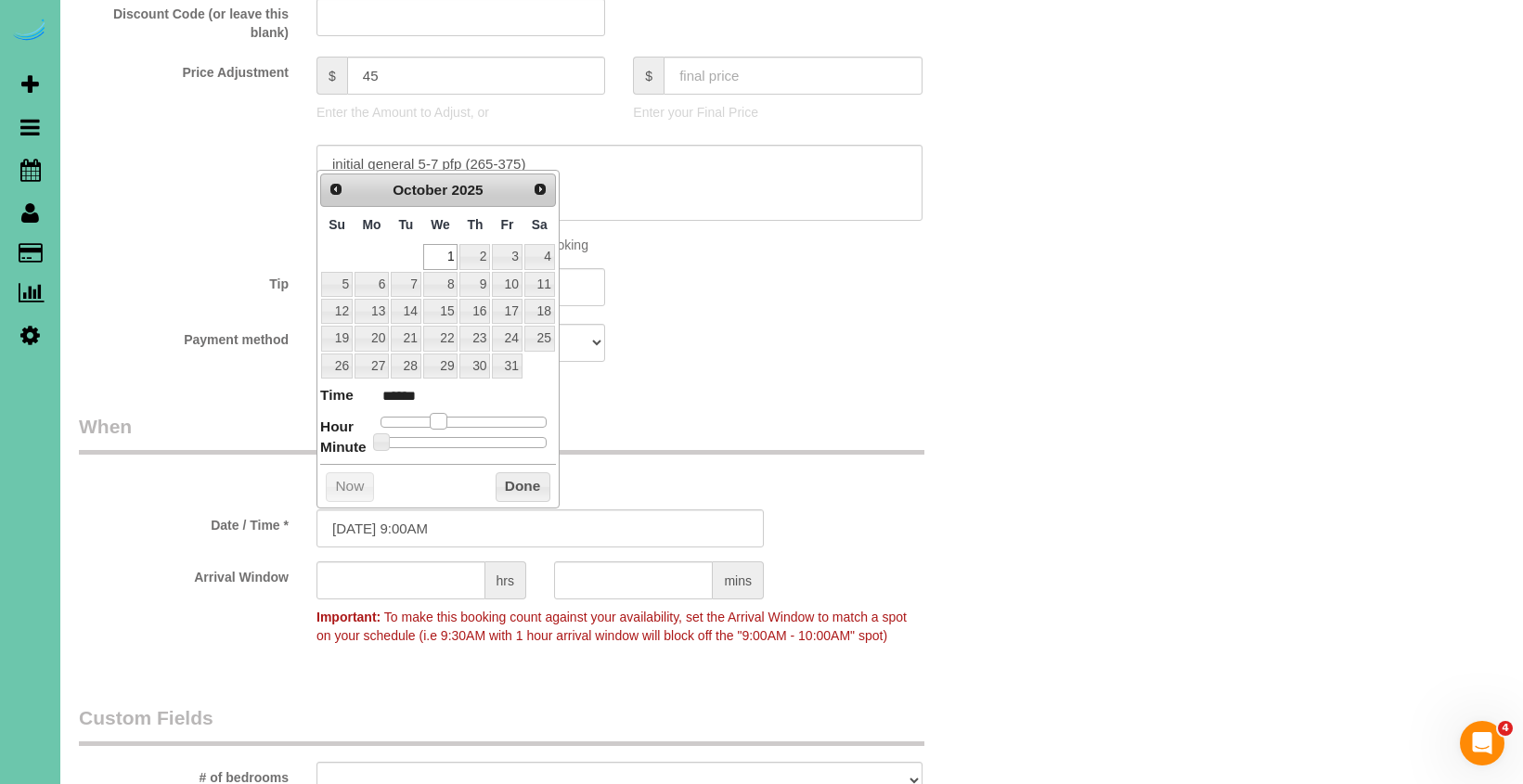
type input "*******"
type input "10/01/2025 11:00AM"
type input "*******"
type input "10/01/2025 12:00PM"
type input "*******"
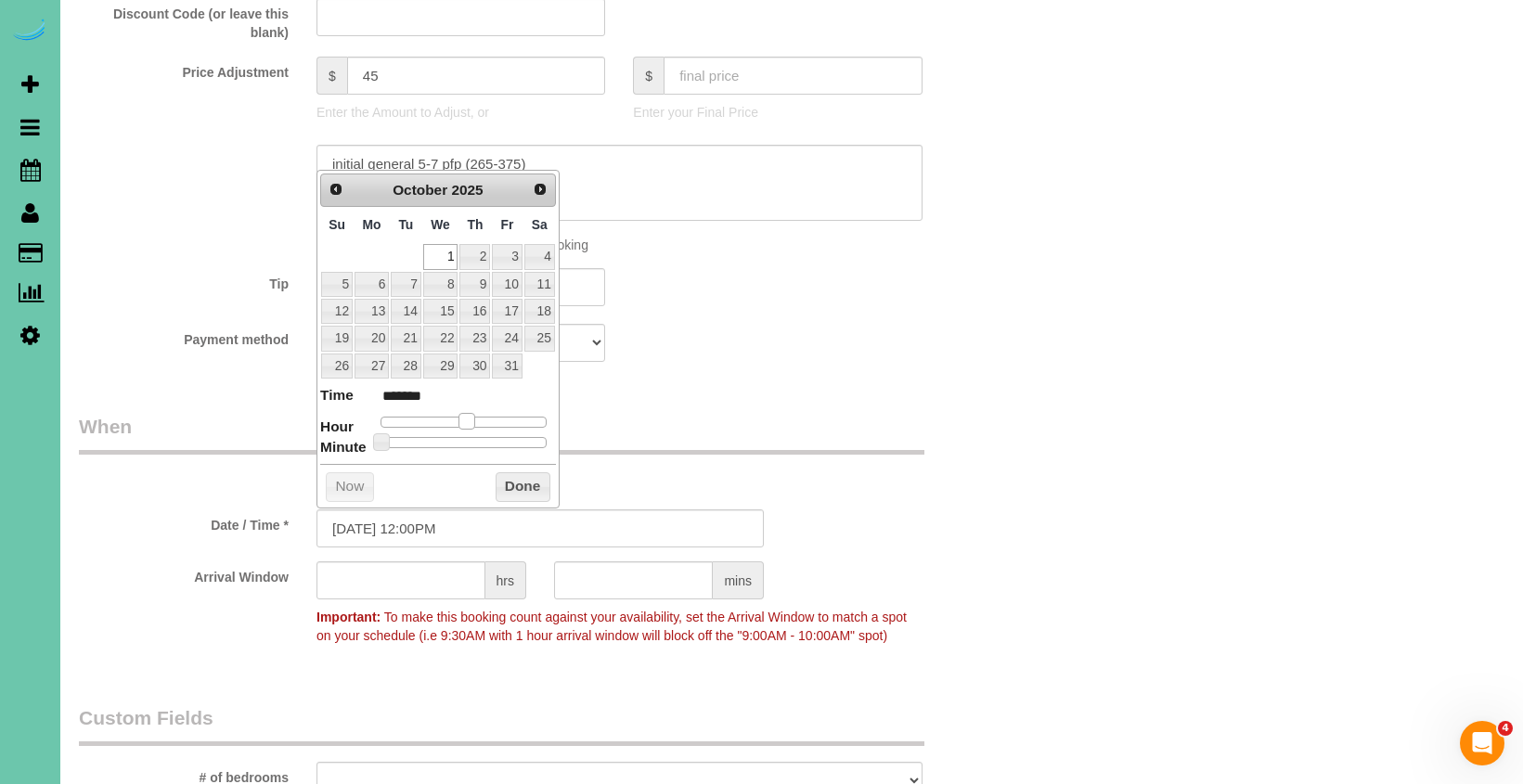
type input "10/01/2025 11:00AM"
type input "*******"
drag, startPoint x: 436, startPoint y: 417, endPoint x: 458, endPoint y: 419, distance: 22.1
click at [458, 419] on span at bounding box center [459, 420] width 16 height 16
drag, startPoint x: 438, startPoint y: 519, endPoint x: 560, endPoint y: 530, distance: 122.5
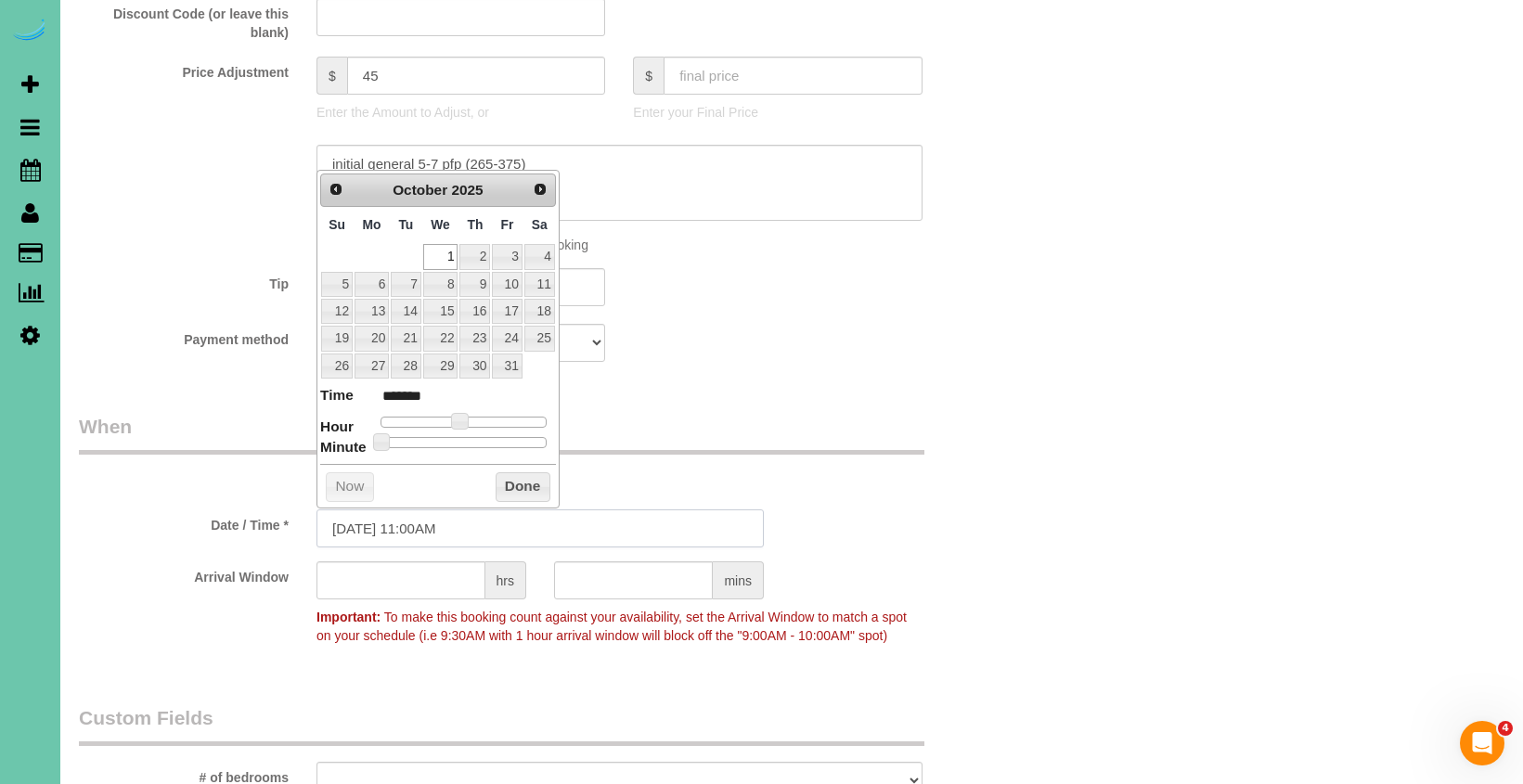
click at [438, 519] on input "10/01/2025 11:00AM" at bounding box center [540, 528] width 447 height 38
type input "09/24/2025 9:55AM"
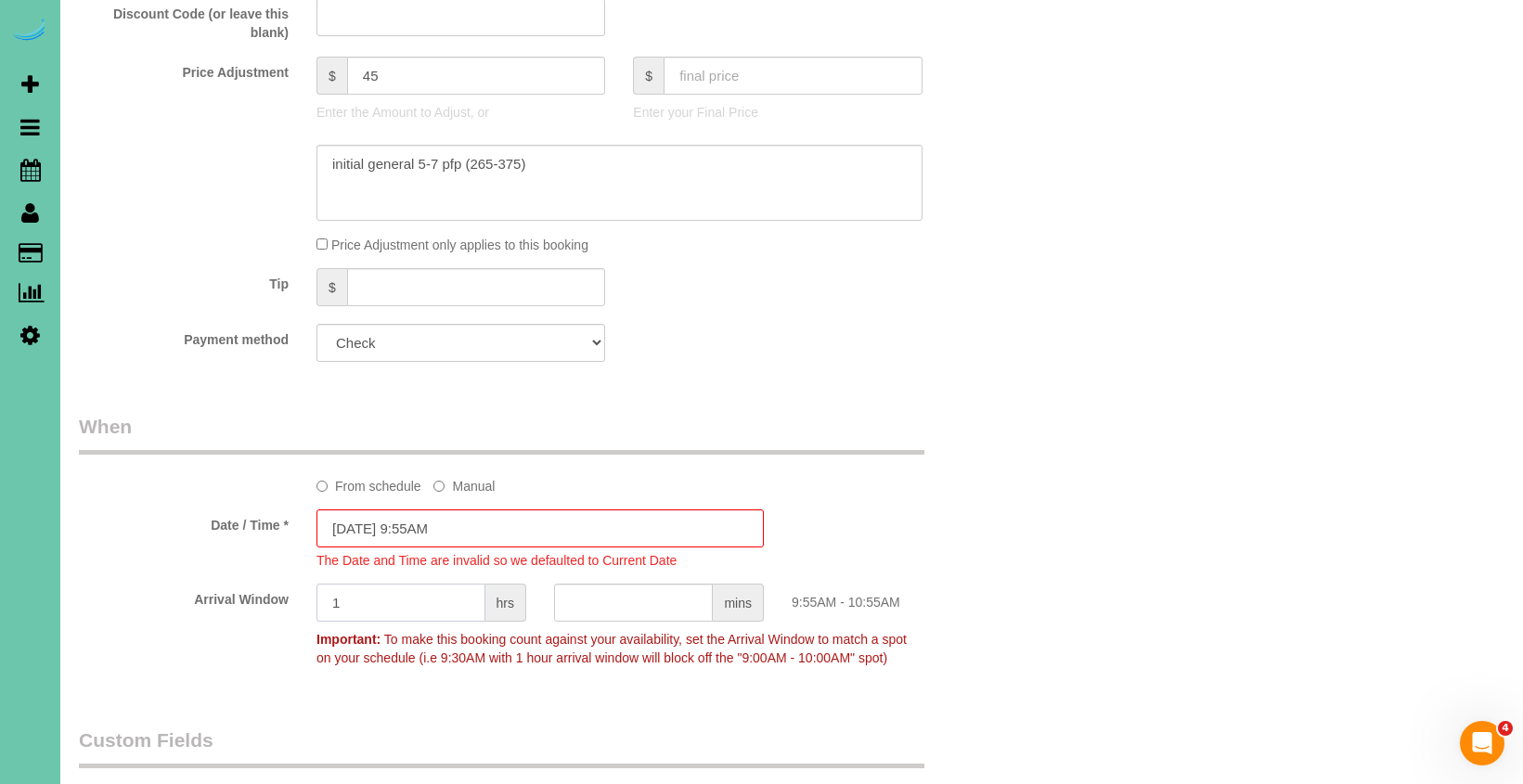
type input "1"
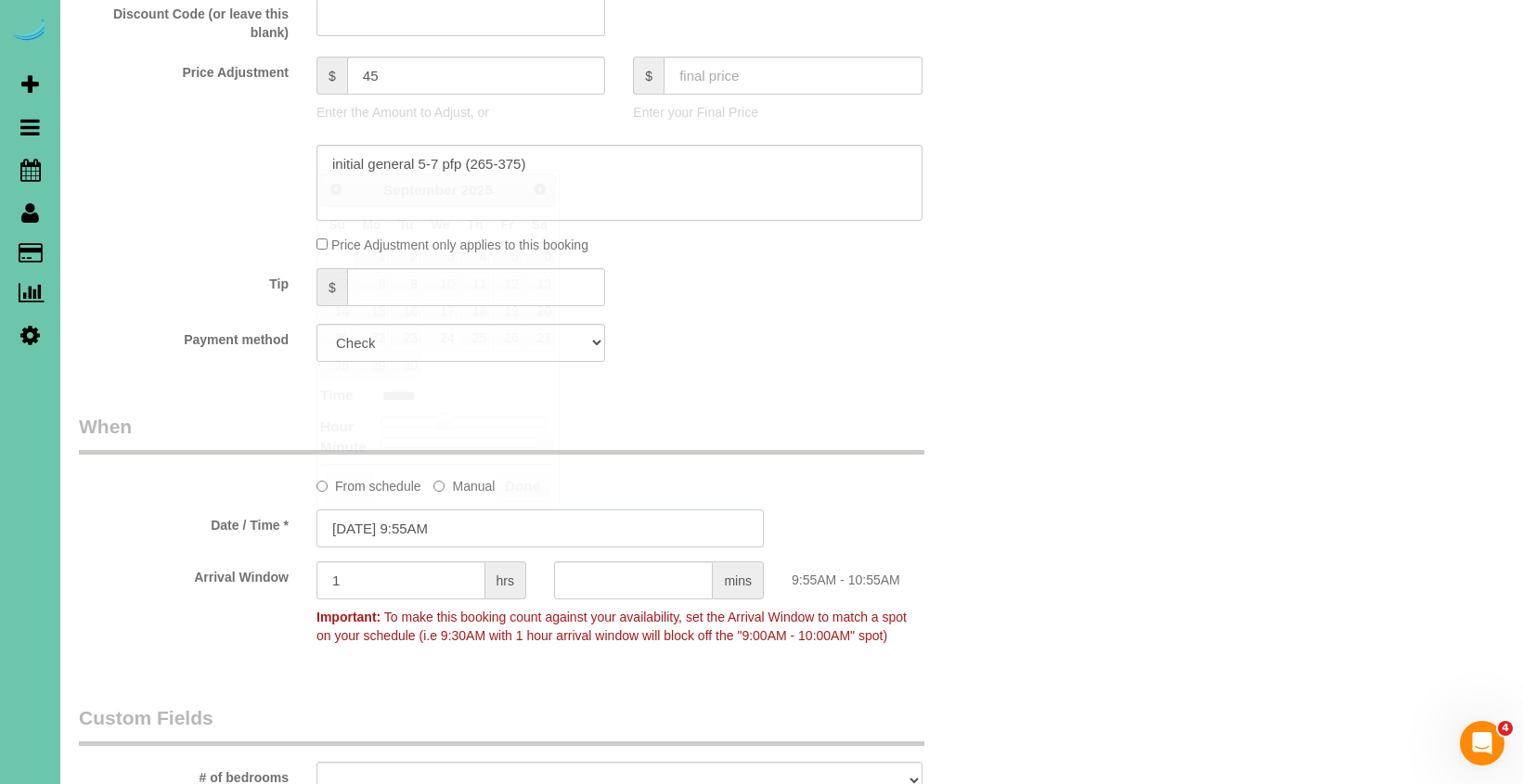
click at [441, 522] on input "09/24/2025 9:55AM" at bounding box center [540, 528] width 447 height 38
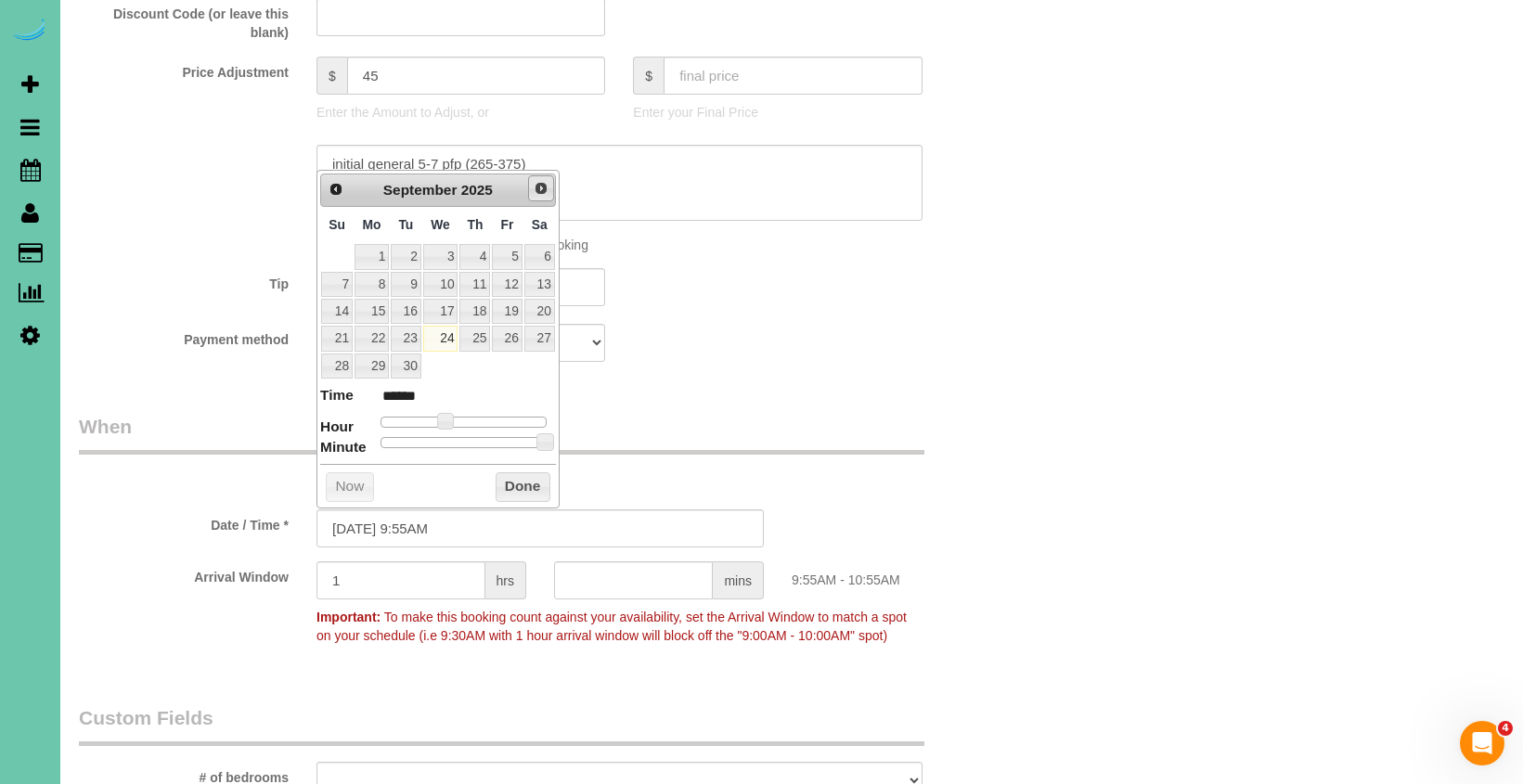
click at [541, 193] on span "Next" at bounding box center [541, 188] width 15 height 15
click at [451, 260] on link "1" at bounding box center [440, 256] width 35 height 25
type input "10/01/2025 10:55AM"
type input "*******"
type input "10/01/2025 11:55AM"
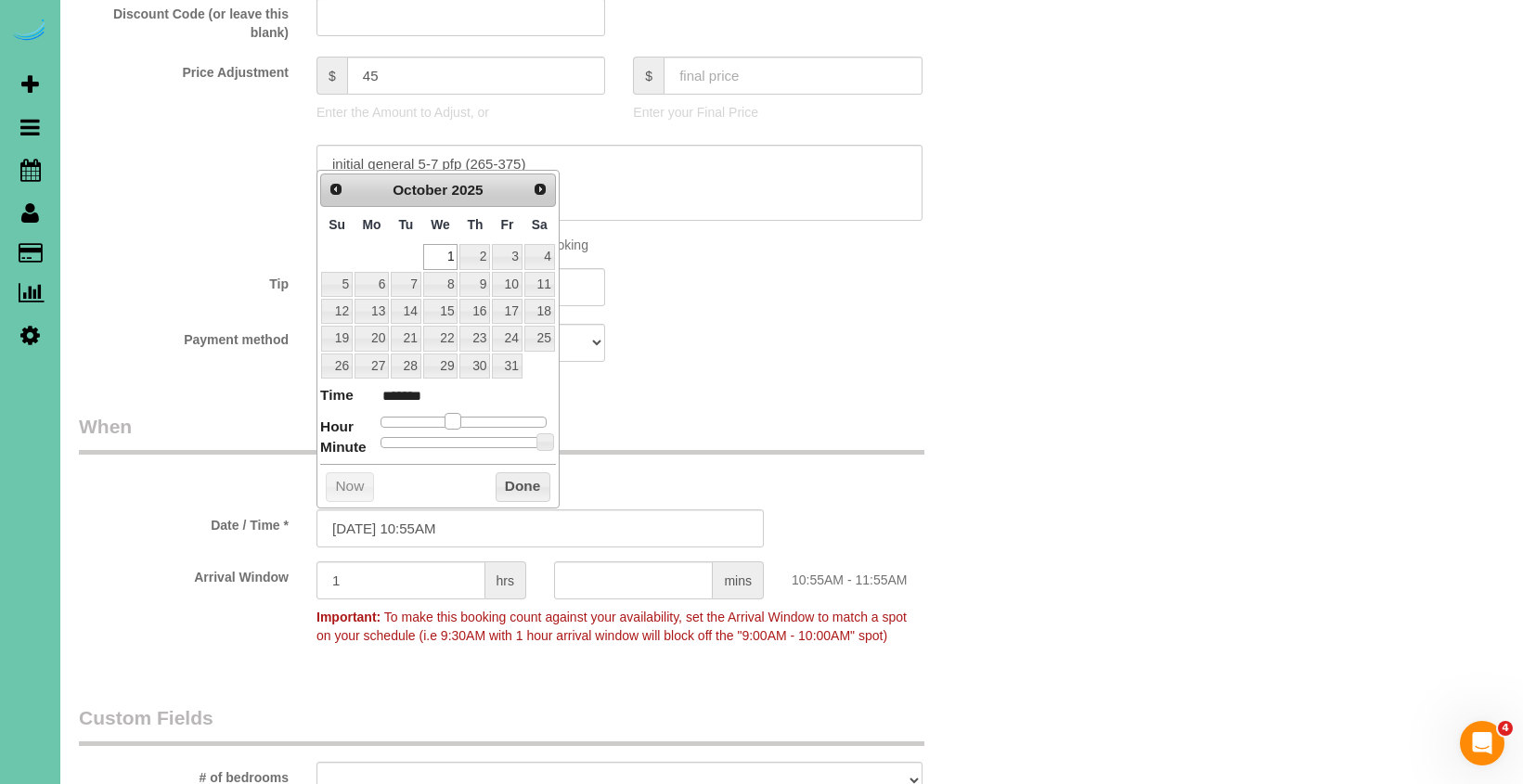
type input "*******"
drag, startPoint x: 447, startPoint y: 419, endPoint x: 446, endPoint y: 432, distance: 13.0
click at [458, 419] on span at bounding box center [459, 420] width 16 height 16
click at [434, 522] on input "10/01/2025 11:55AM" at bounding box center [540, 528] width 447 height 38
type input "10/01/2025 11:30AM"
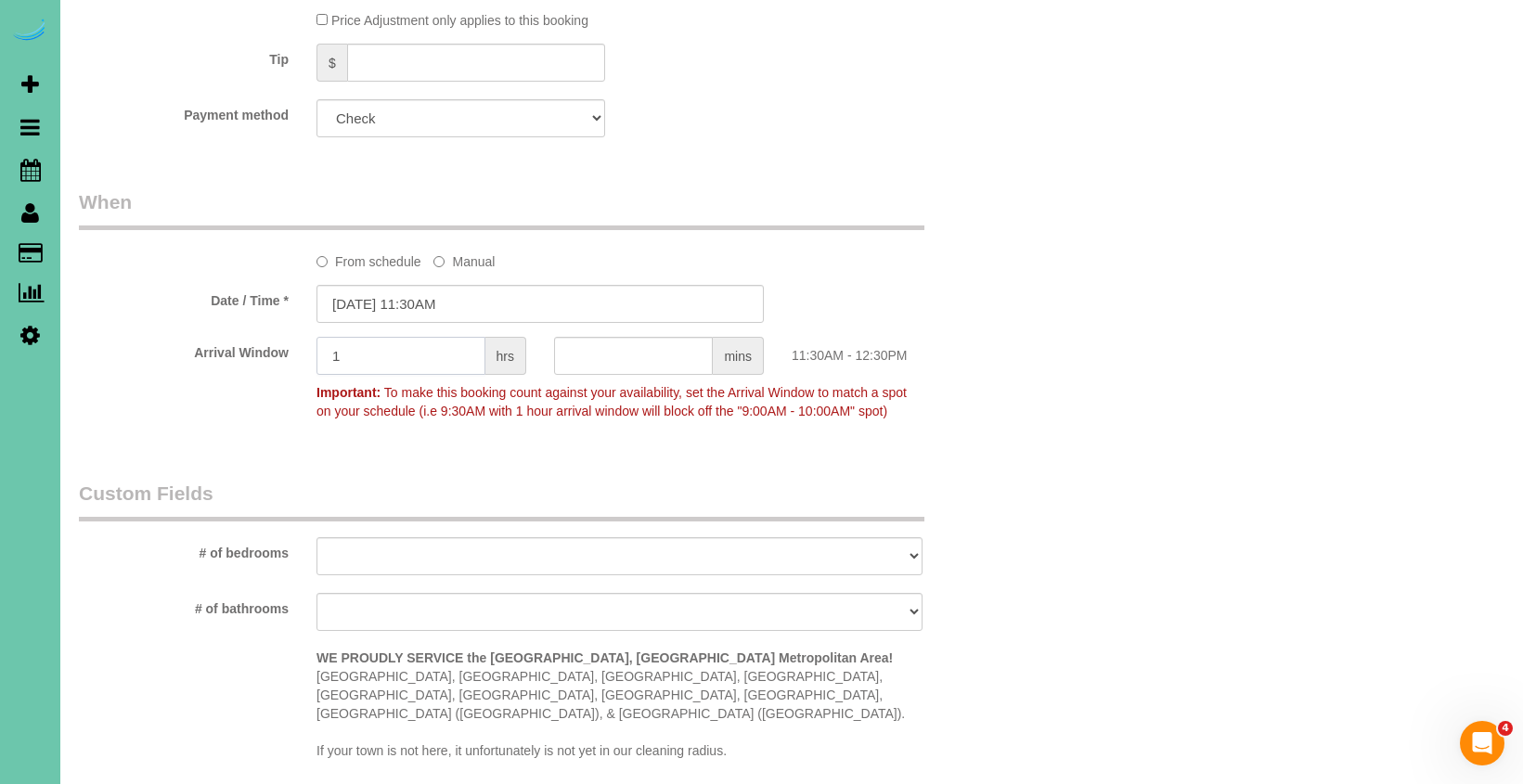
scroll to position [1234, 0]
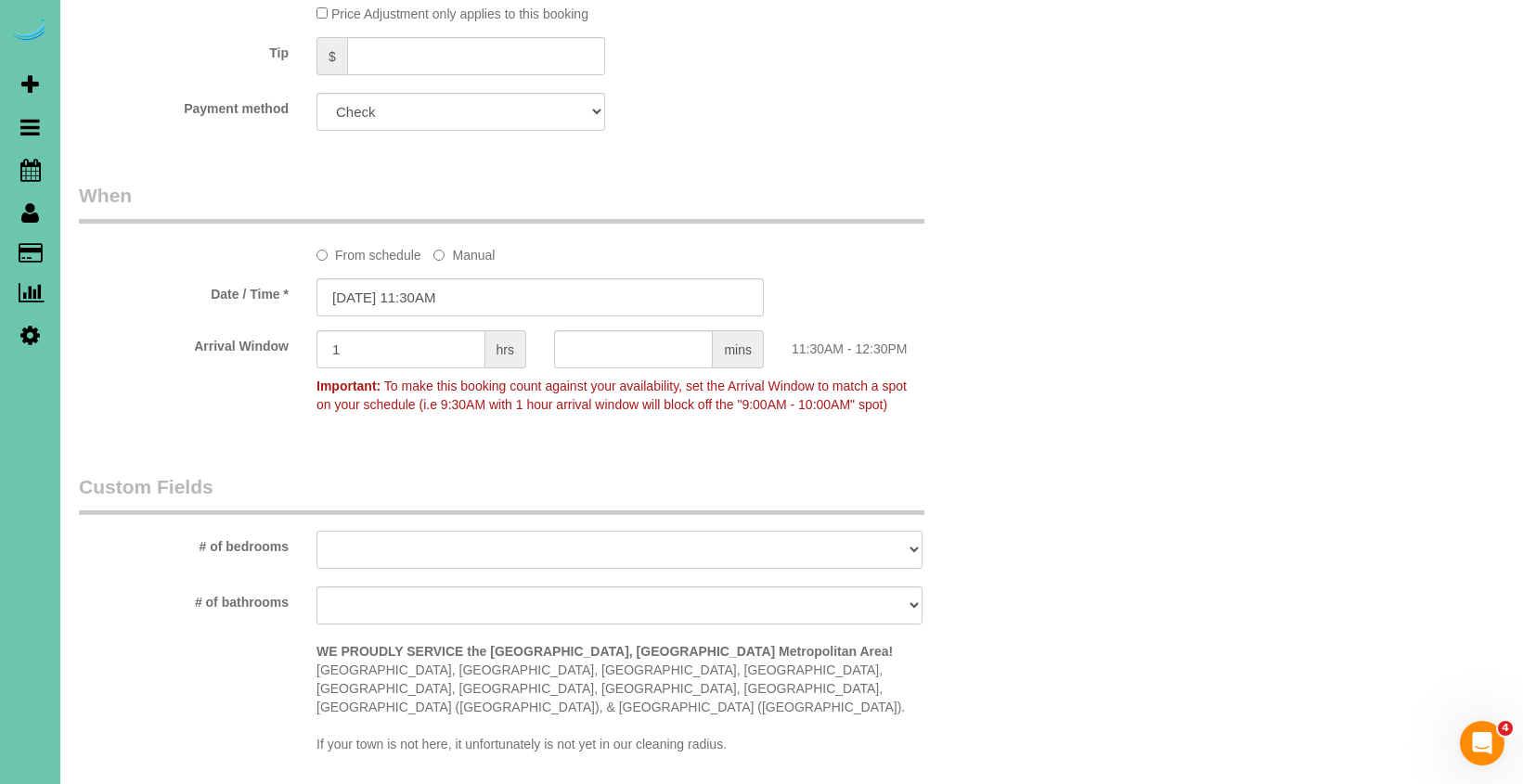
select select "number:36"
select select "number:42"
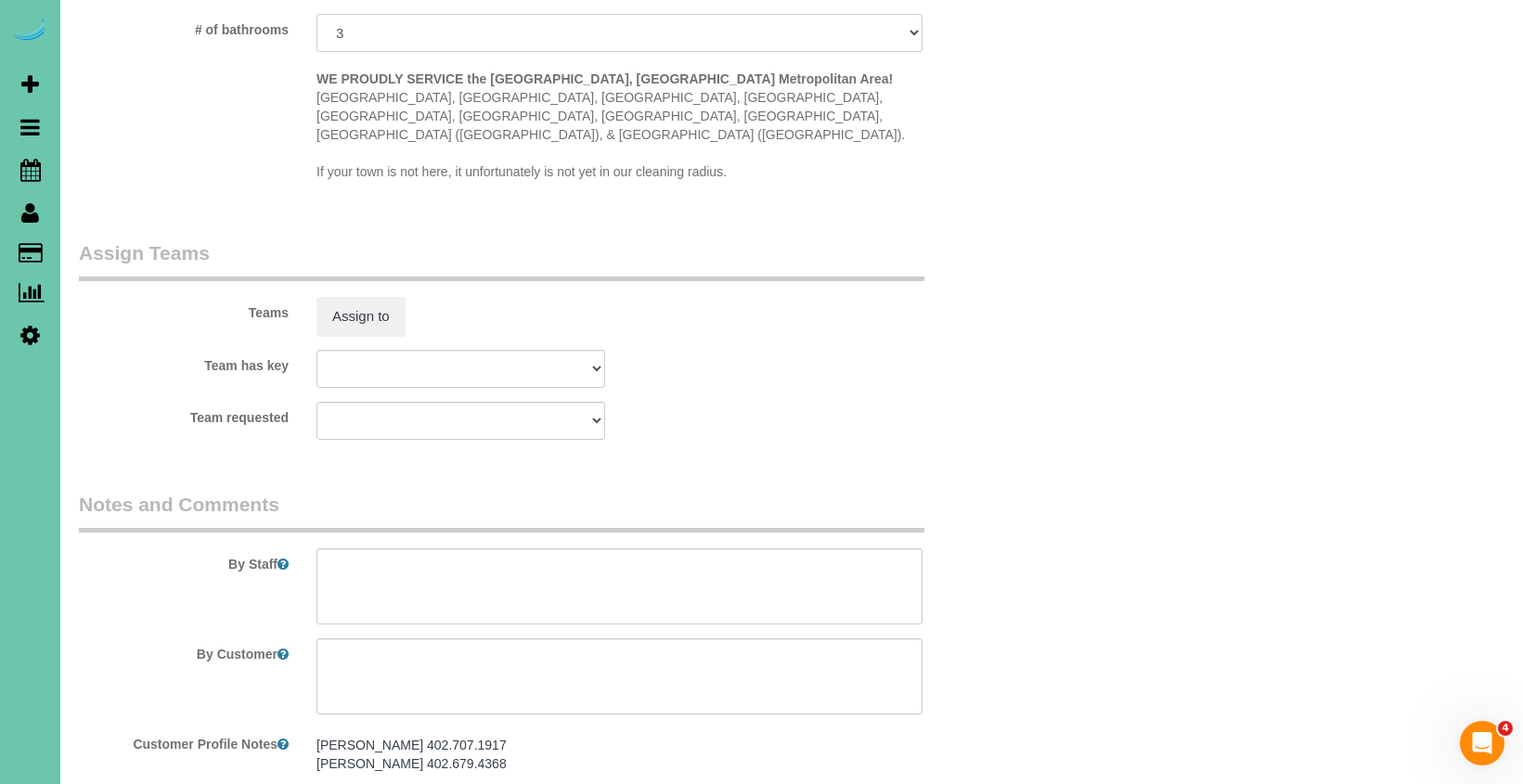
scroll to position [1811, 0]
drag, startPoint x: 399, startPoint y: 558, endPoint x: 545, endPoint y: 558, distance: 146.0
click at [398, 558] on textarea at bounding box center [619, 582] width 606 height 76
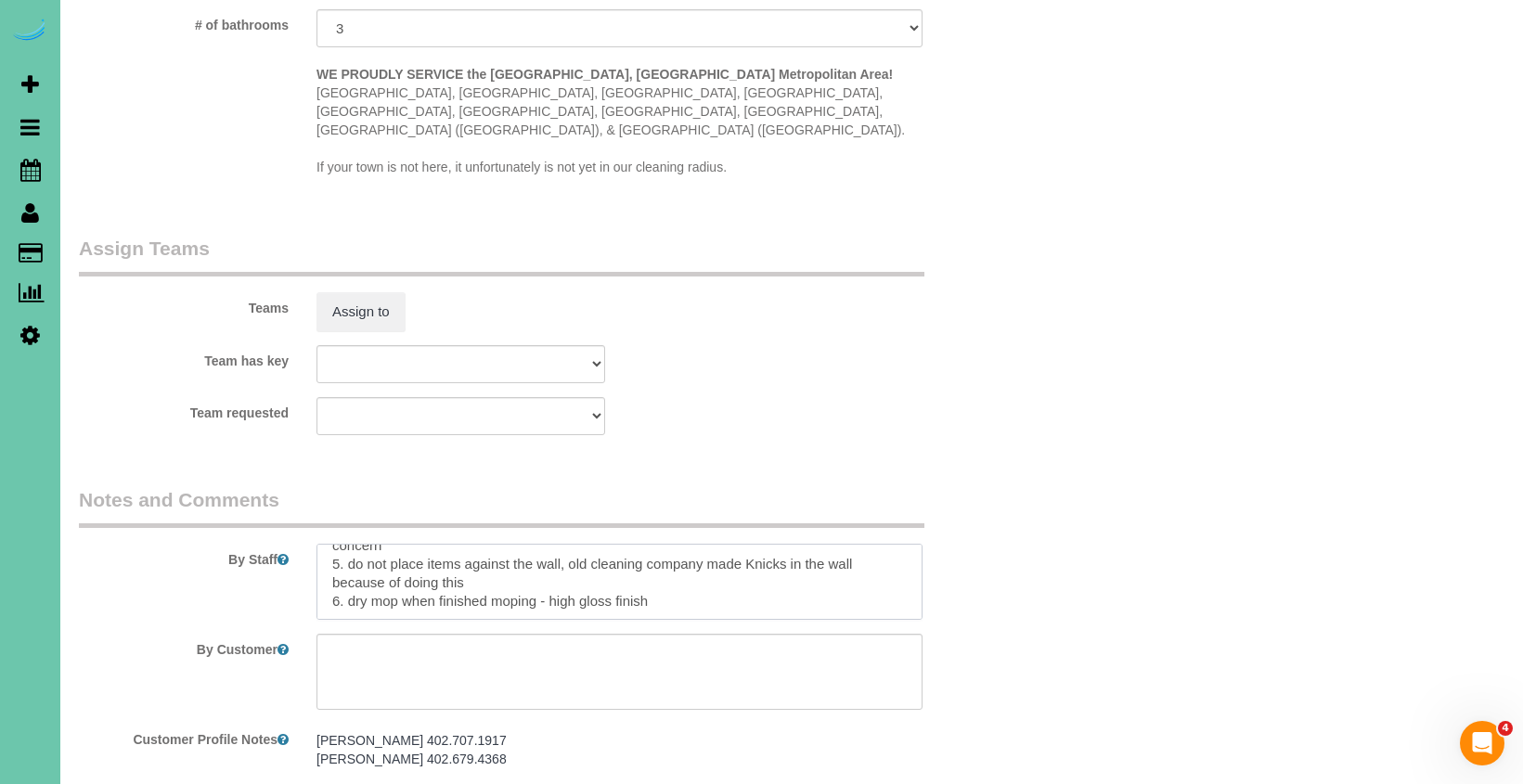
scroll to position [129, 0]
paste textarea "Initial General Clean – Work Order CLEANING DESCRIPTION Dirt level 1-5 : (Clien…"
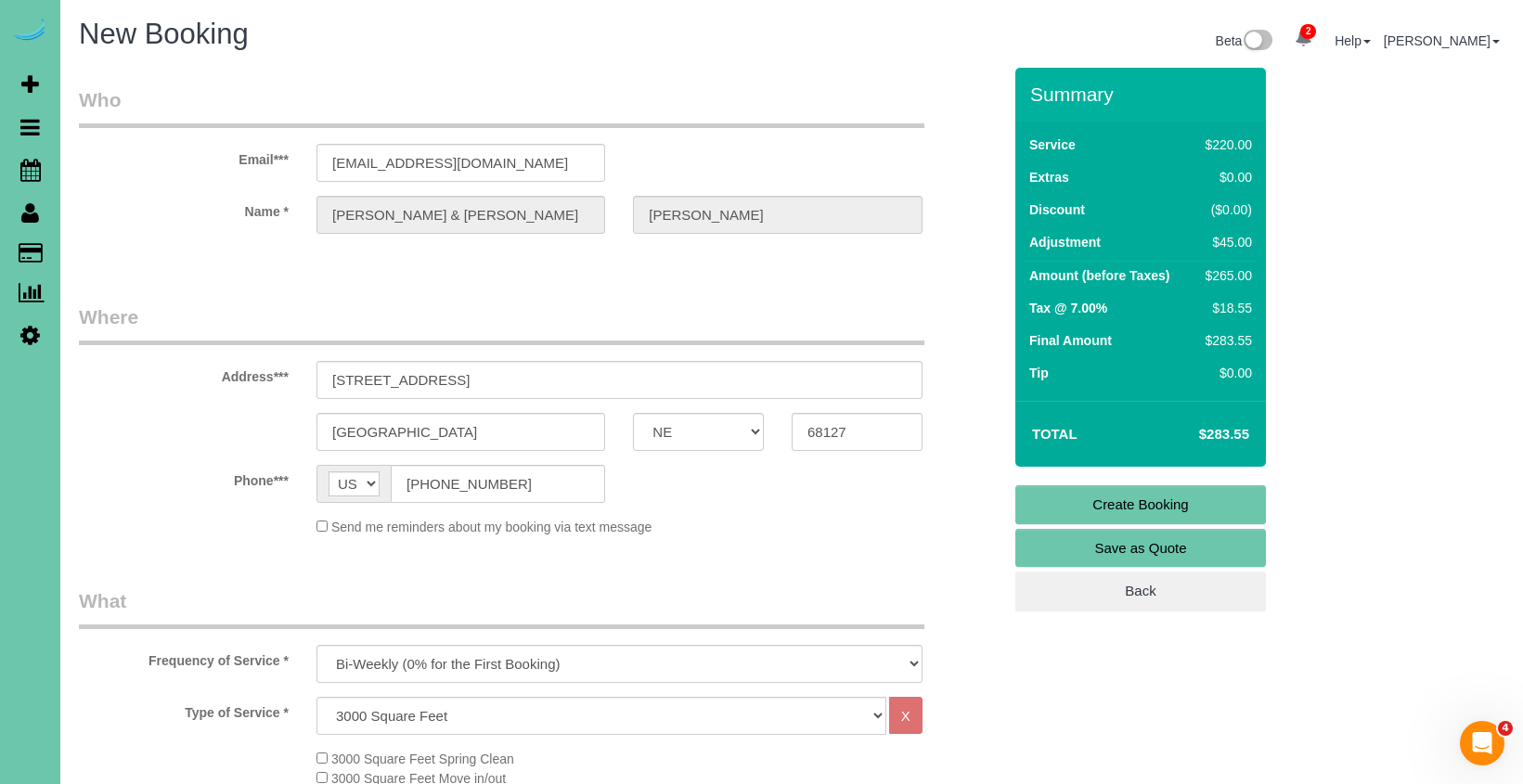
scroll to position [0, 0]
type textarea "**new client** 1. credit (NTC) 2. access (NTC) 3. initial general cleaning - wh…"
click at [1055, 497] on link "Create Booking" at bounding box center [1140, 504] width 250 height 39
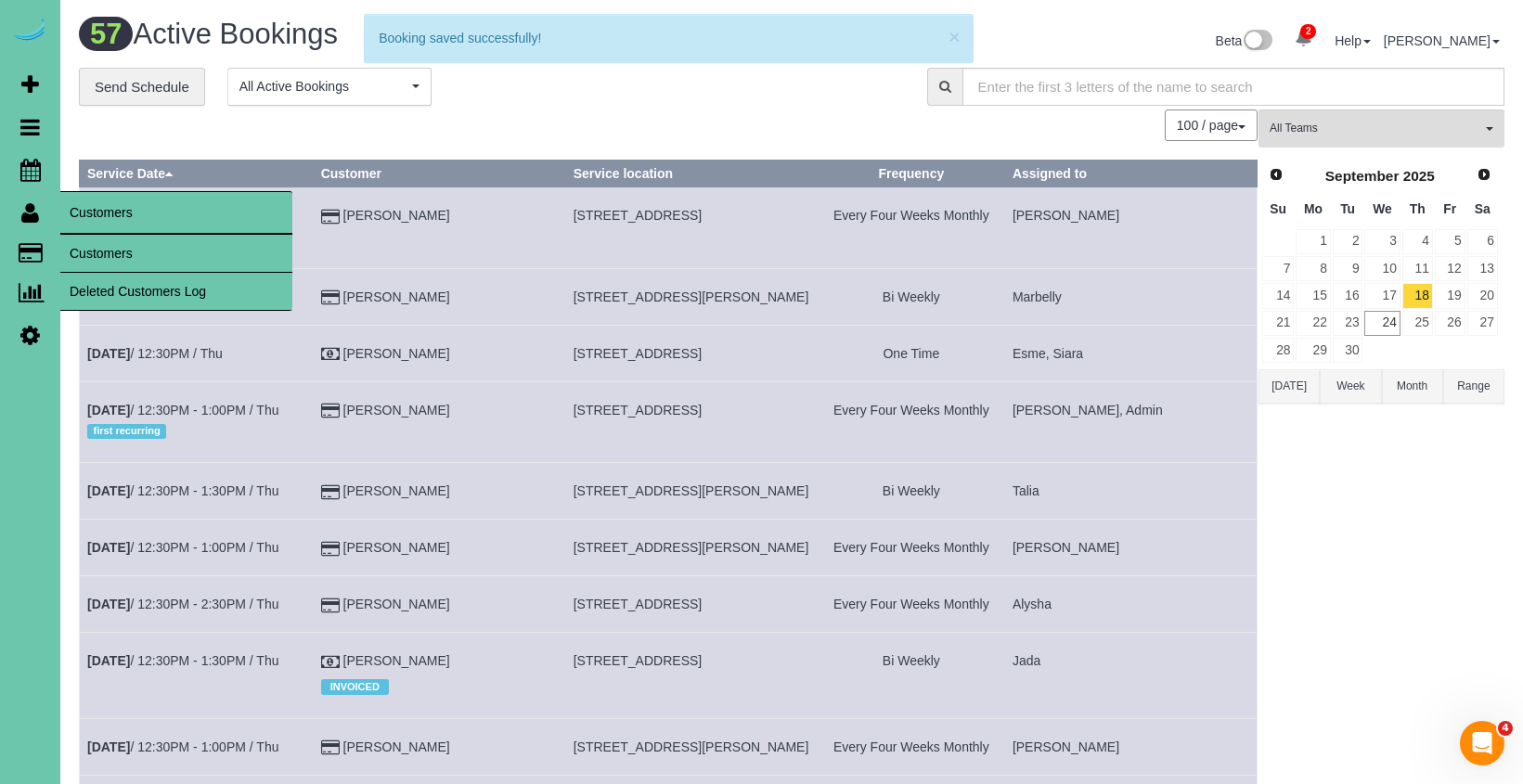
click at [93, 244] on link "Customers" at bounding box center [176, 253] width 232 height 37
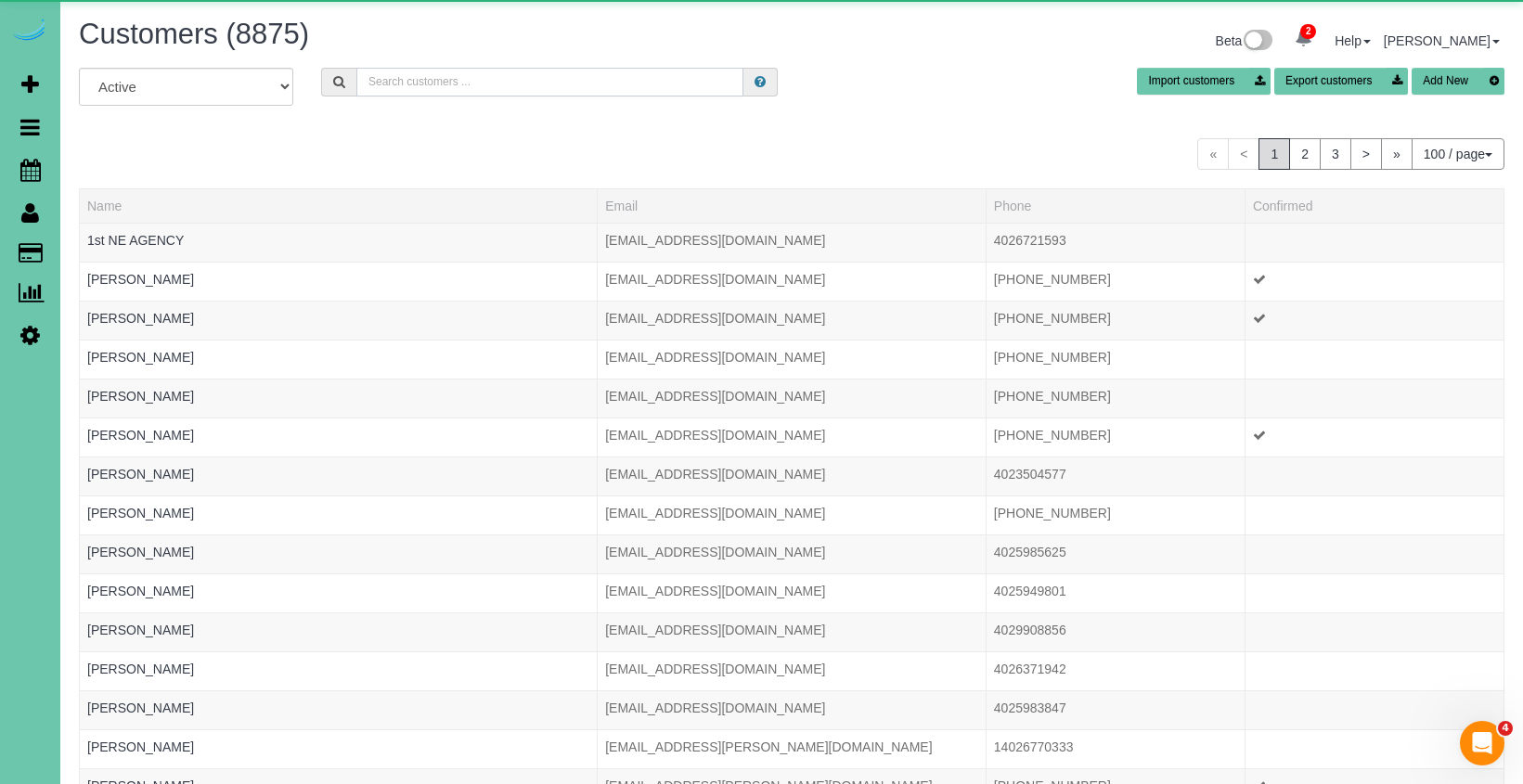
click at [381, 90] on input "text" at bounding box center [549, 82] width 387 height 29
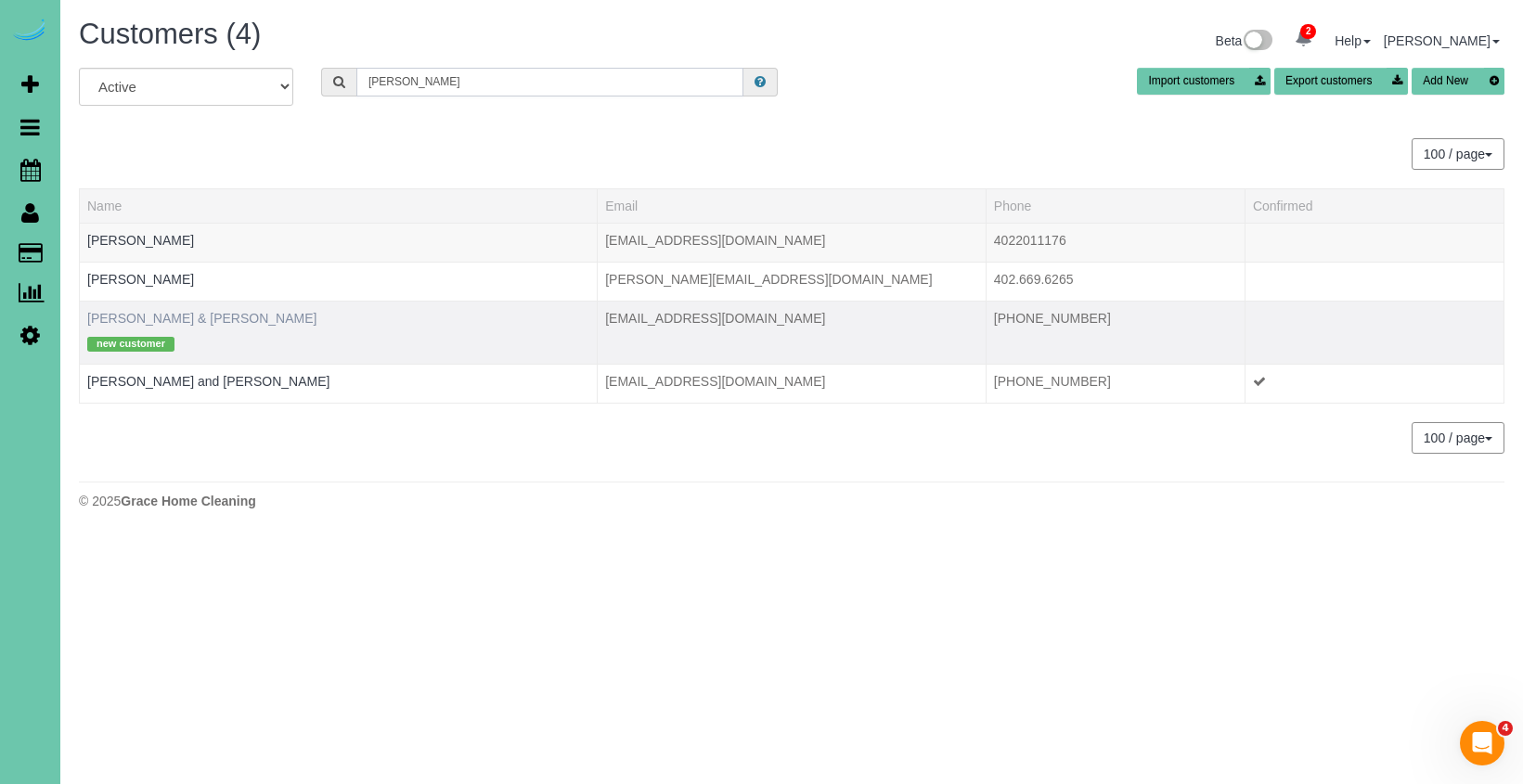
type input "Amy h"
click at [177, 311] on link "Tim & Amy Himes" at bounding box center [202, 318] width 229 height 15
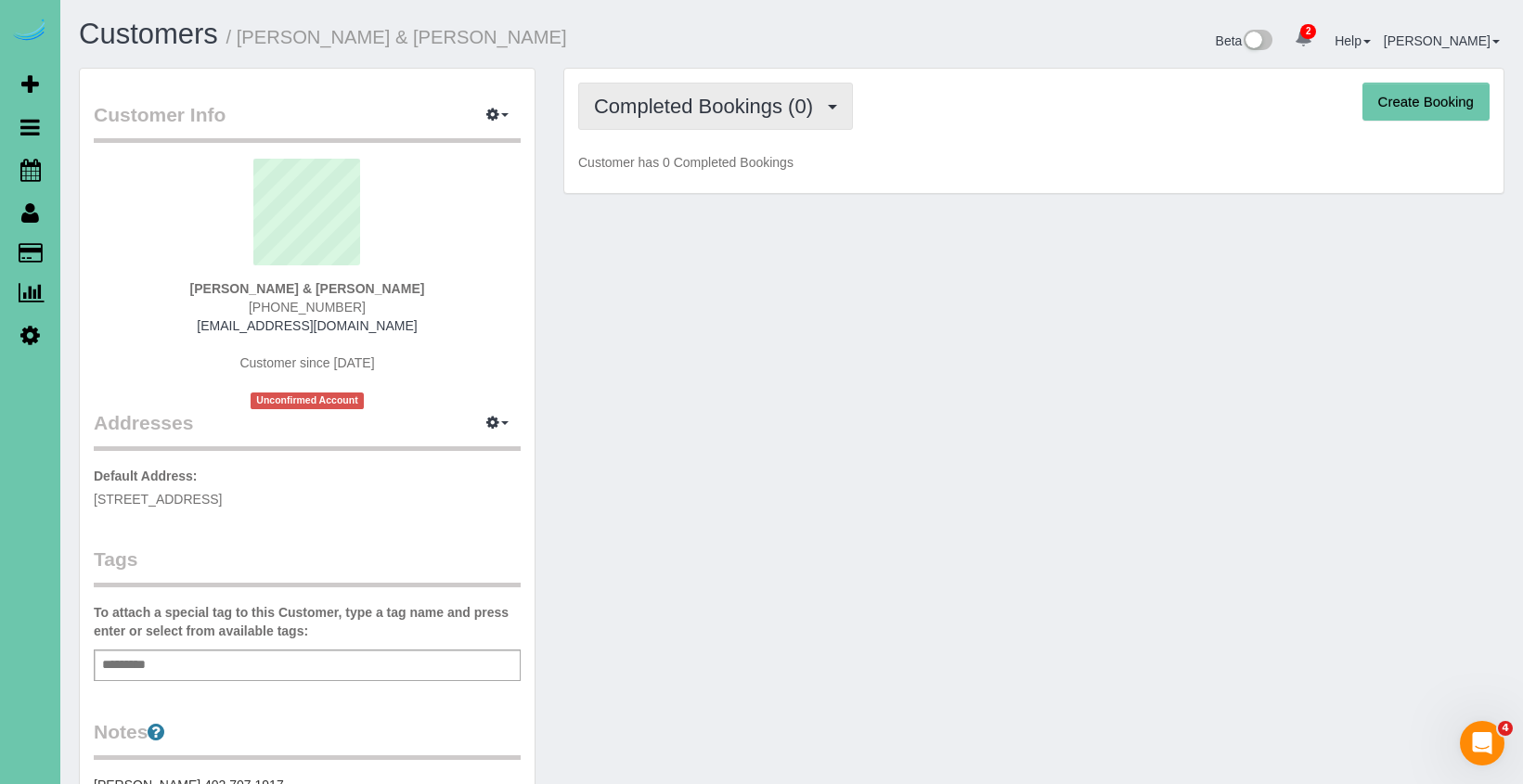
click at [689, 117] on button "Completed Bookings (0)" at bounding box center [715, 106] width 274 height 48
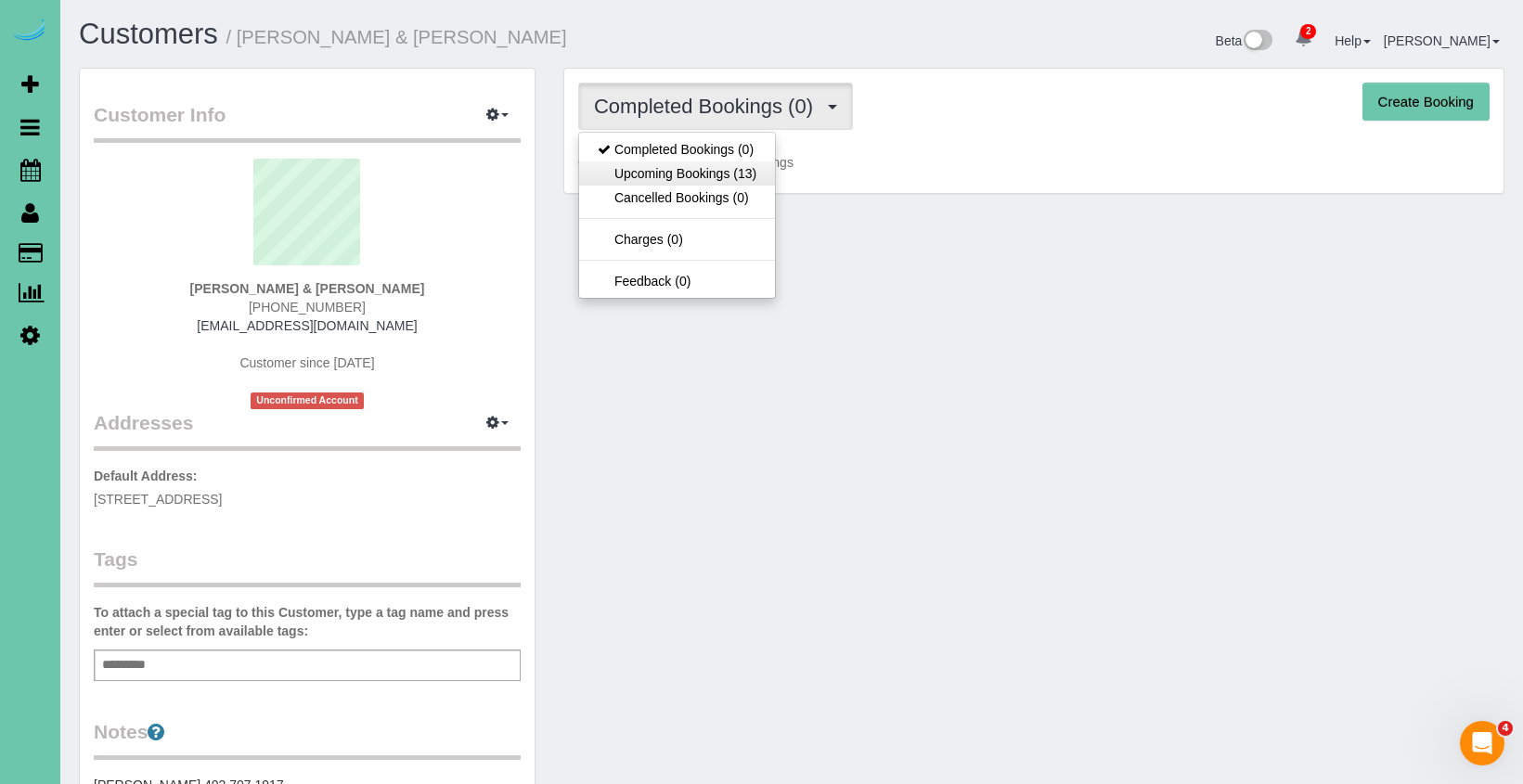
click at [672, 176] on link "Upcoming Bookings (13)" at bounding box center [676, 173] width 196 height 24
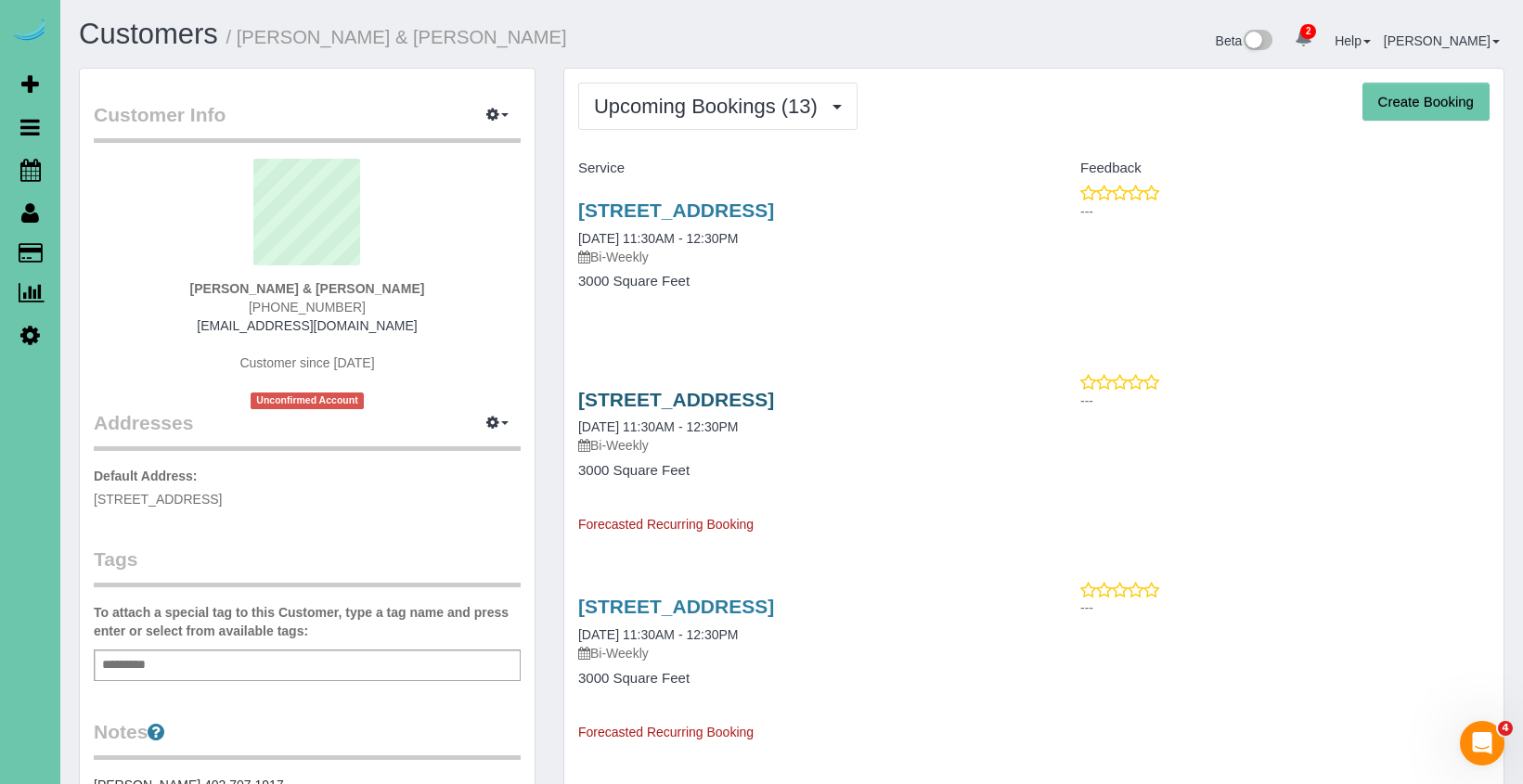
click at [664, 401] on link "1722 S 107th Street, Omaha, NE 68127" at bounding box center [676, 399] width 196 height 21
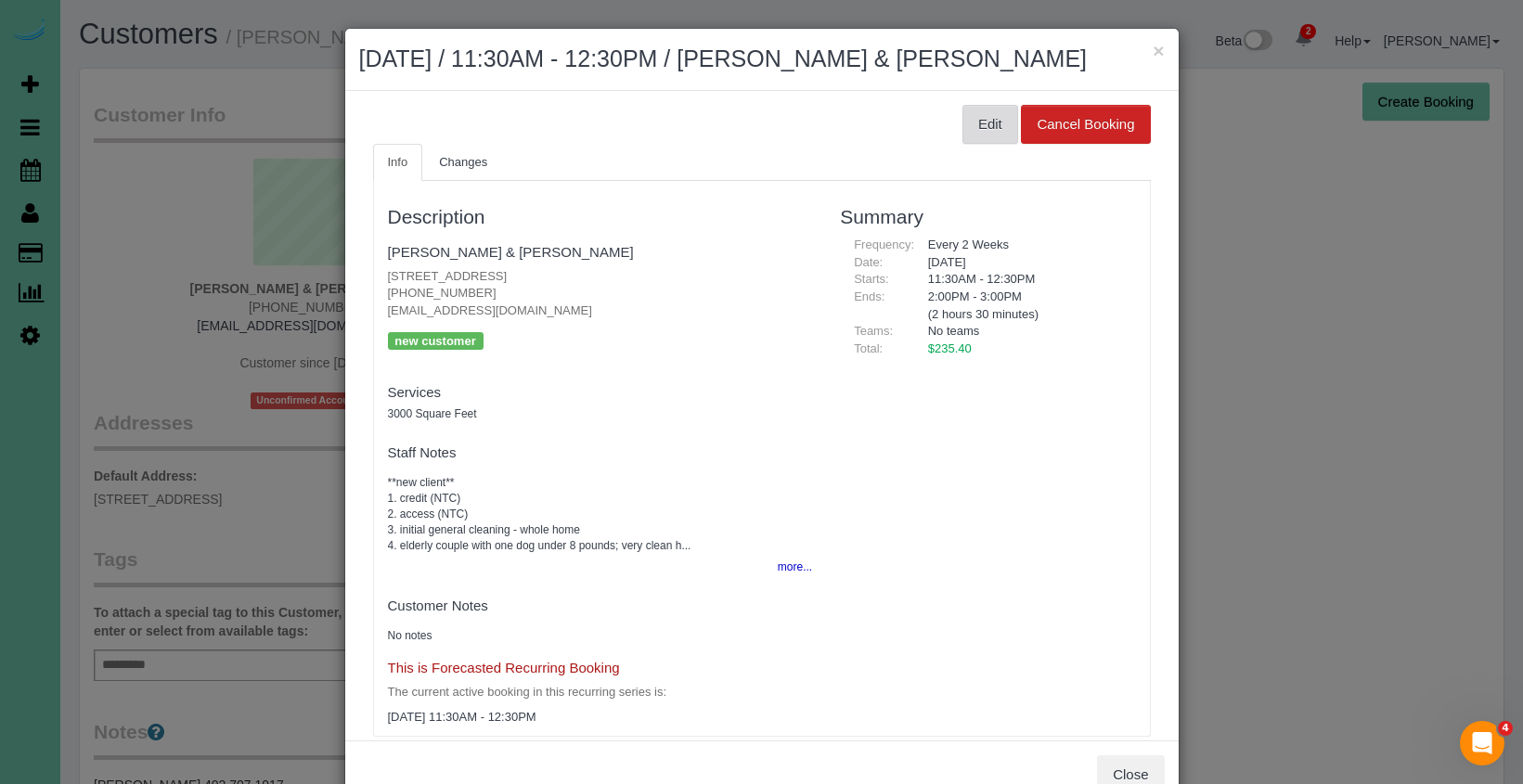
click at [984, 124] on button "Edit" at bounding box center [990, 124] width 55 height 39
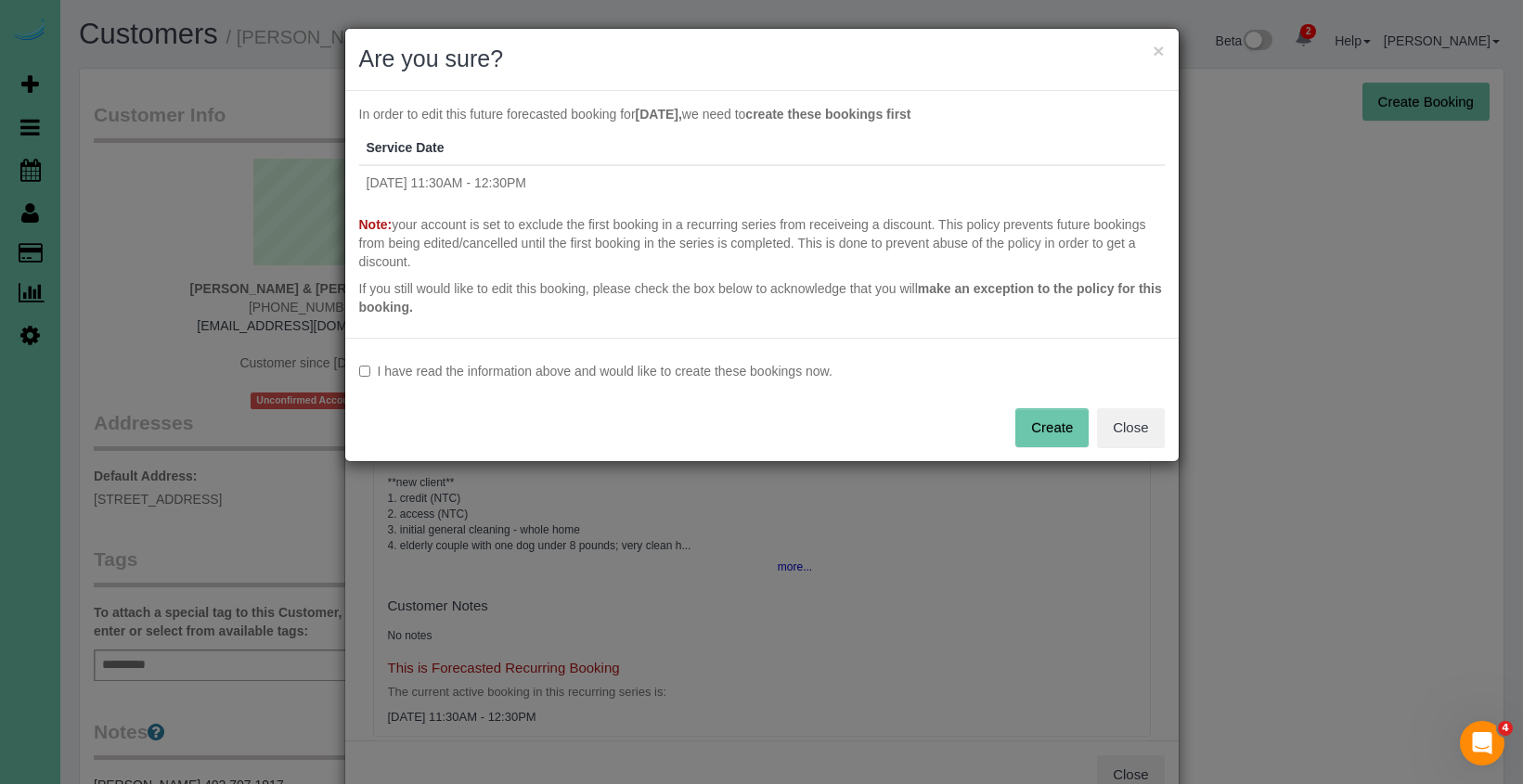
drag, startPoint x: 546, startPoint y: 365, endPoint x: 569, endPoint y: 368, distance: 23.2
click at [546, 365] on label "I have read the information above and would like to create these bookings now." at bounding box center [762, 371] width 805 height 18
click at [1037, 429] on button "Create" at bounding box center [1051, 427] width 74 height 39
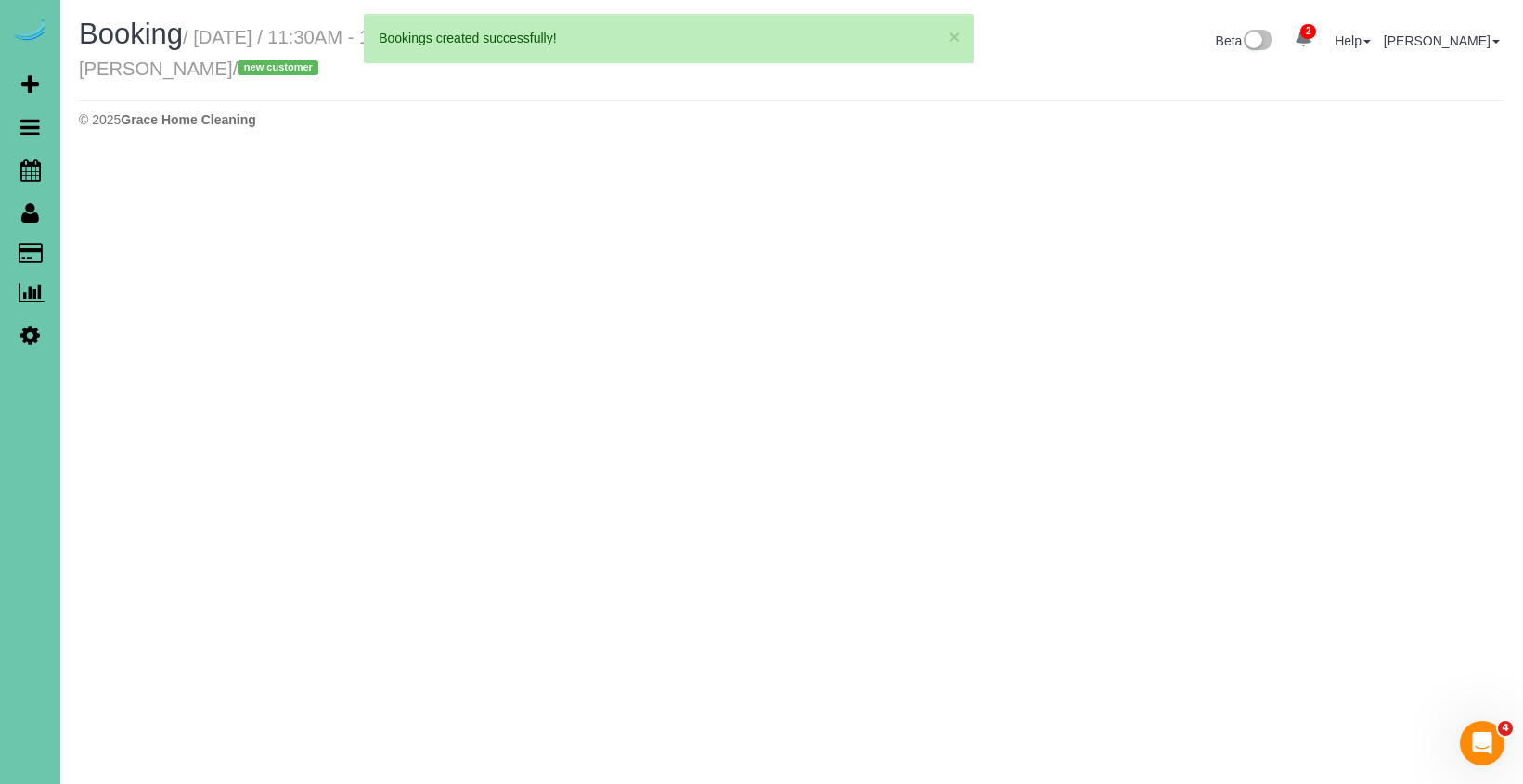
select select "NE"
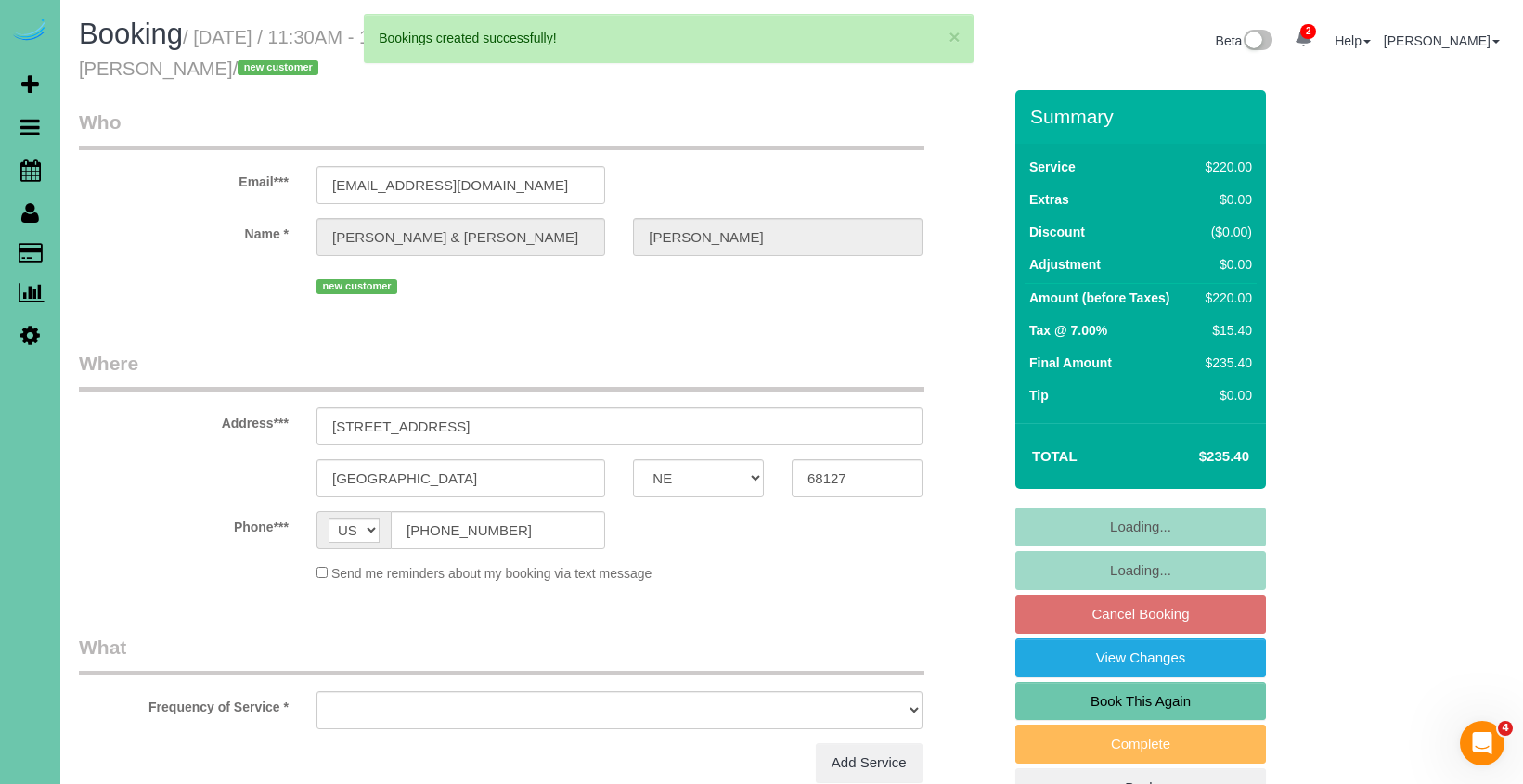
select select "object:11128"
select select "number:36"
select select "number:42"
select select "object:11410"
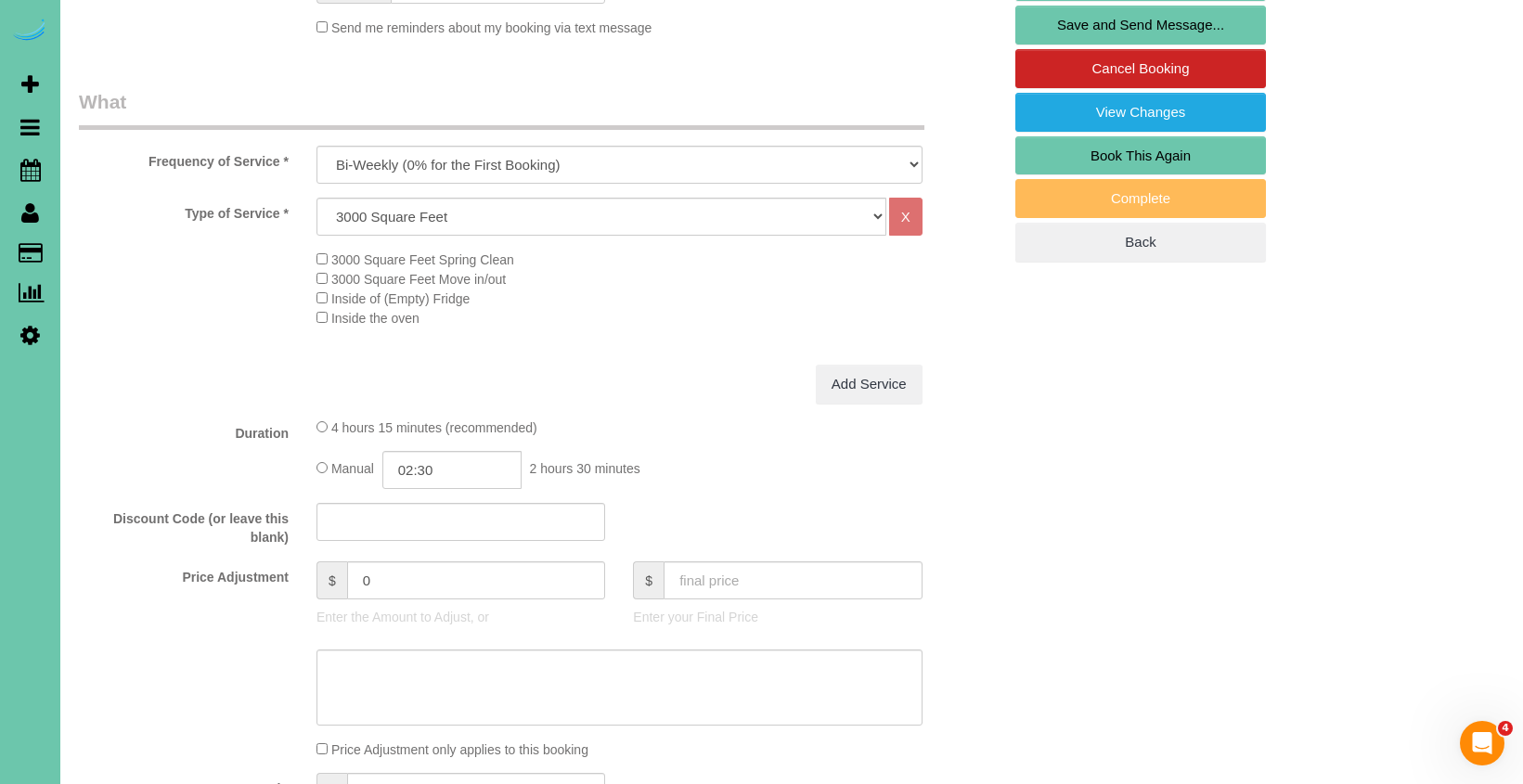
scroll to position [551, 0]
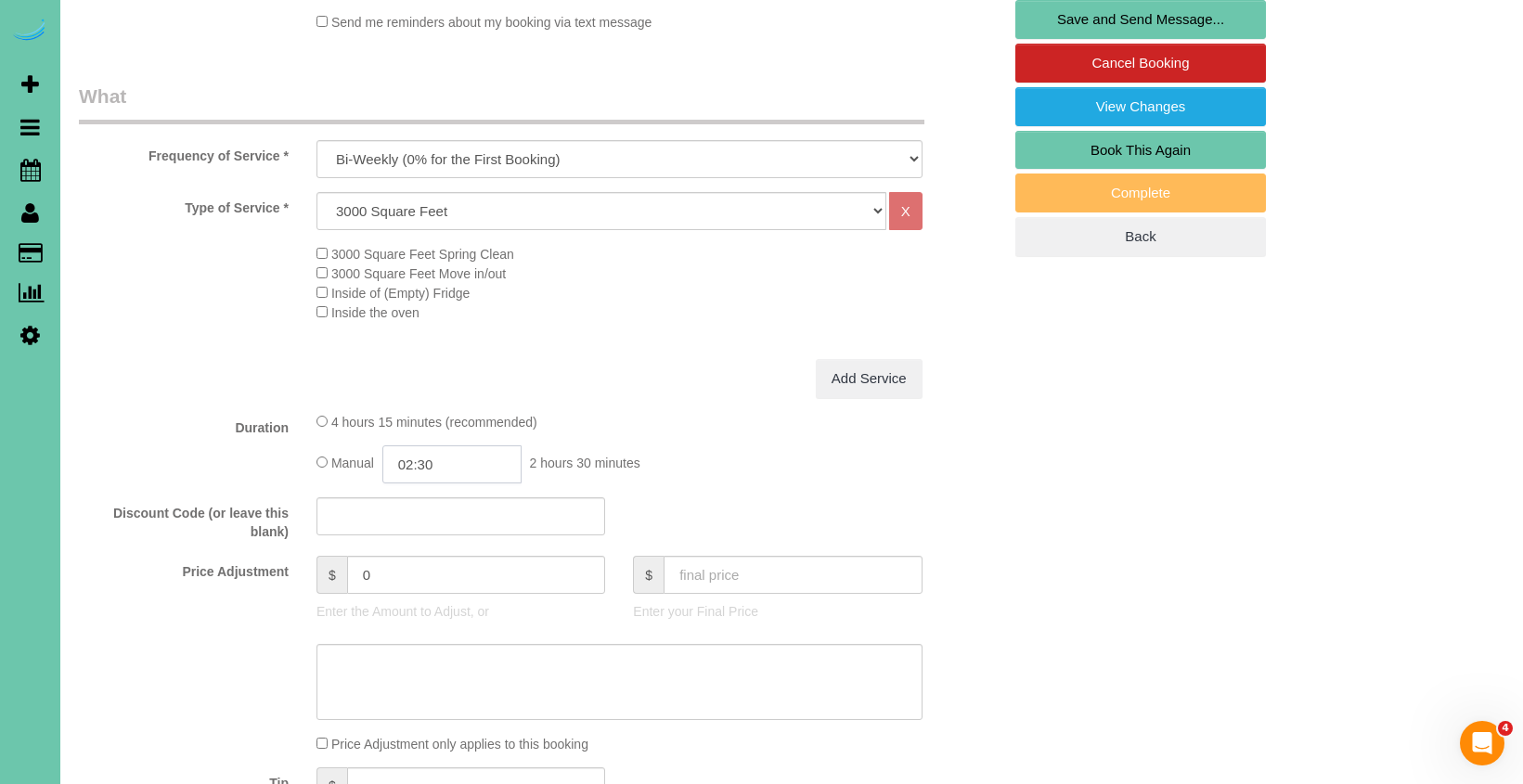
click at [453, 463] on input "02:30" at bounding box center [452, 464] width 139 height 38
click at [436, 583] on li "04:00" at bounding box center [431, 585] width 82 height 24
click at [460, 455] on input "04:00" at bounding box center [452, 464] width 139 height 38
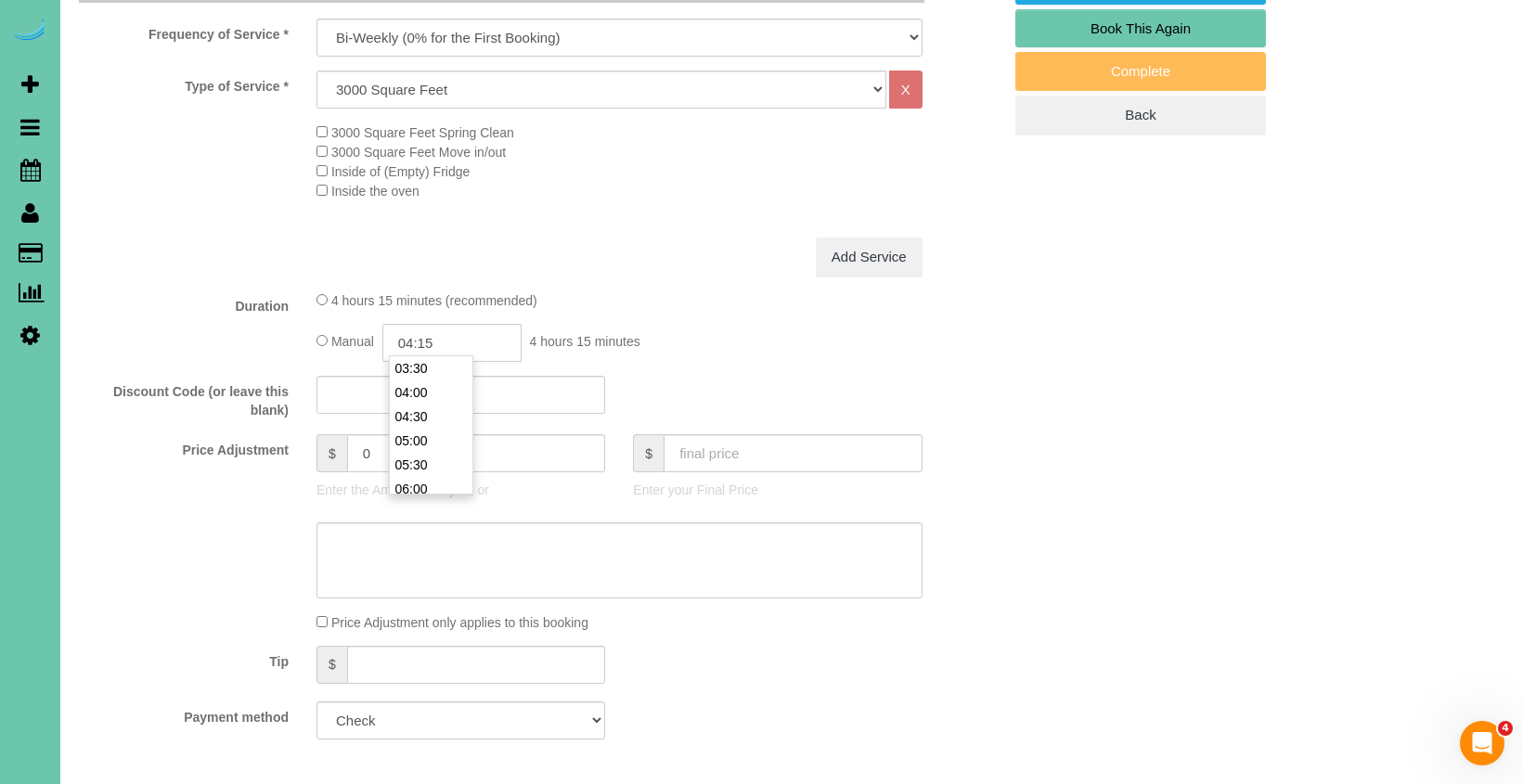
type input "04:15"
click at [189, 584] on div at bounding box center [540, 561] width 950 height 76
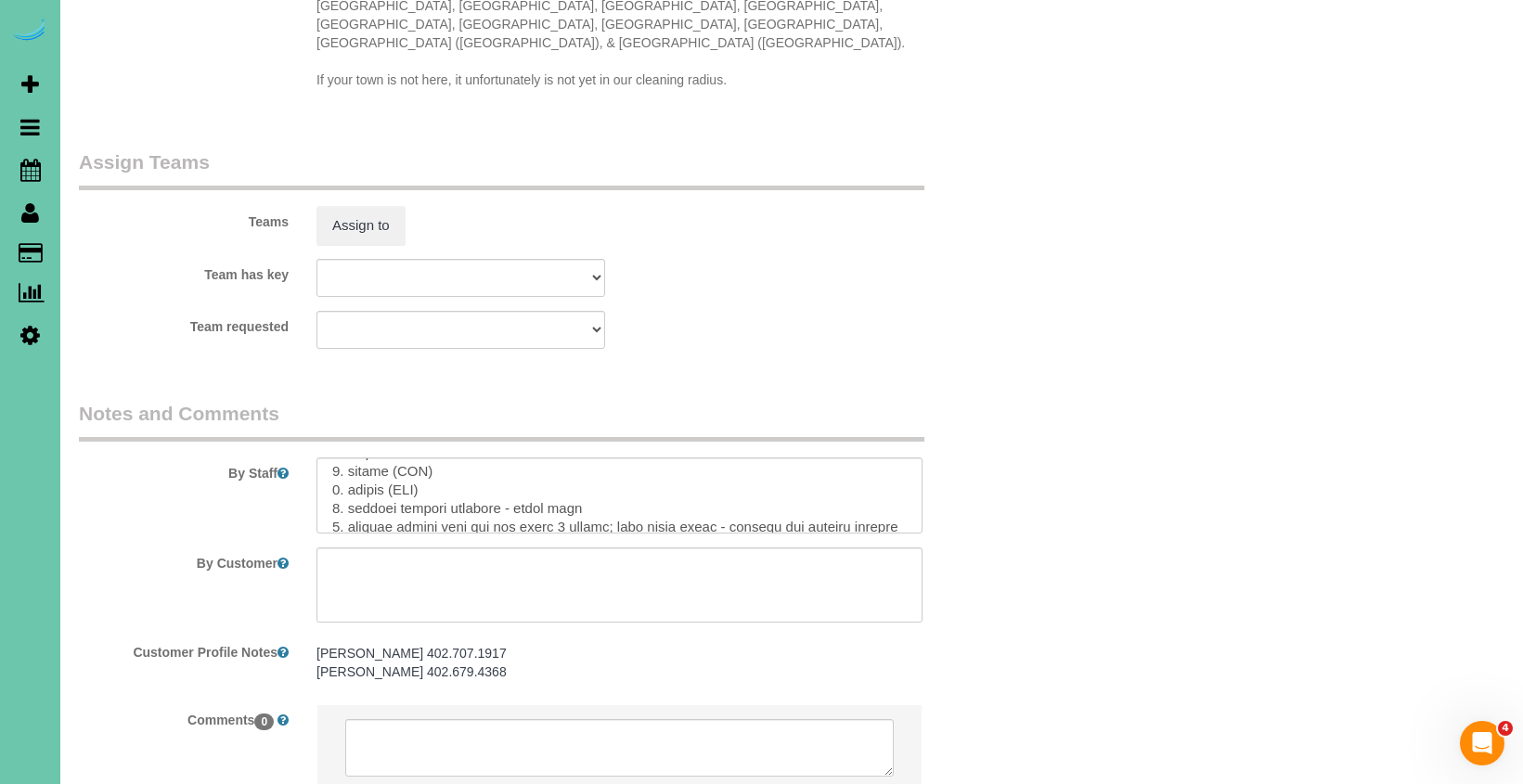
scroll to position [0, 0]
drag, startPoint x: 409, startPoint y: 441, endPoint x: 317, endPoint y: 439, distance: 92.0
click at [317, 457] on textarea at bounding box center [619, 496] width 606 height 76
drag, startPoint x: 476, startPoint y: 483, endPoint x: 347, endPoint y: 477, distance: 129.1
click at [347, 477] on textarea at bounding box center [619, 496] width 606 height 76
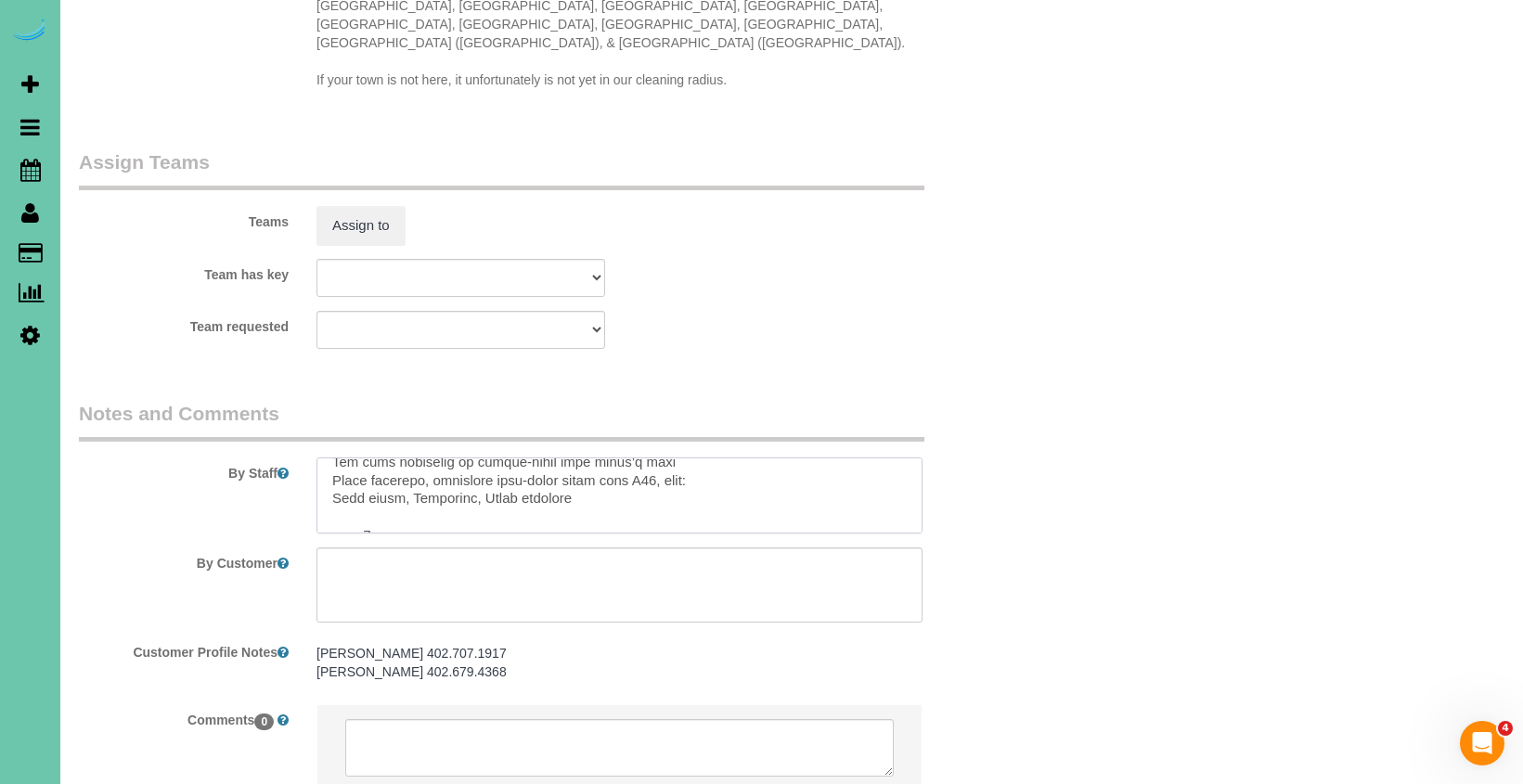
drag, startPoint x: 324, startPoint y: 486, endPoint x: 329, endPoint y: 591, distance: 105.1
click at [329, 591] on sui-booking-comments "By Staff By Customer Customer Profile Notes Amy Himes 402.707.1917 Tim Himes Sr…" at bounding box center [540, 605] width 922 height 411
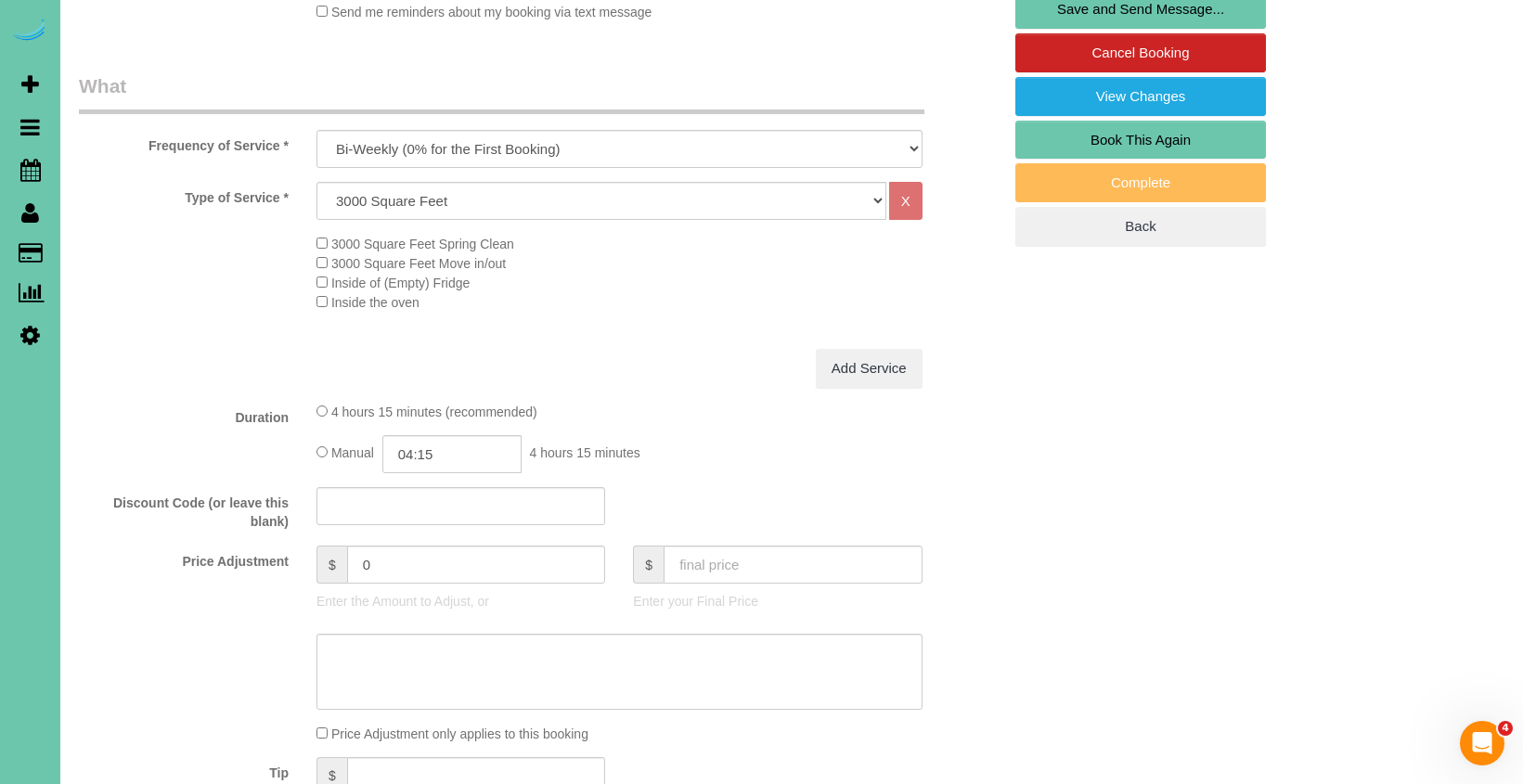
scroll to position [562, 0]
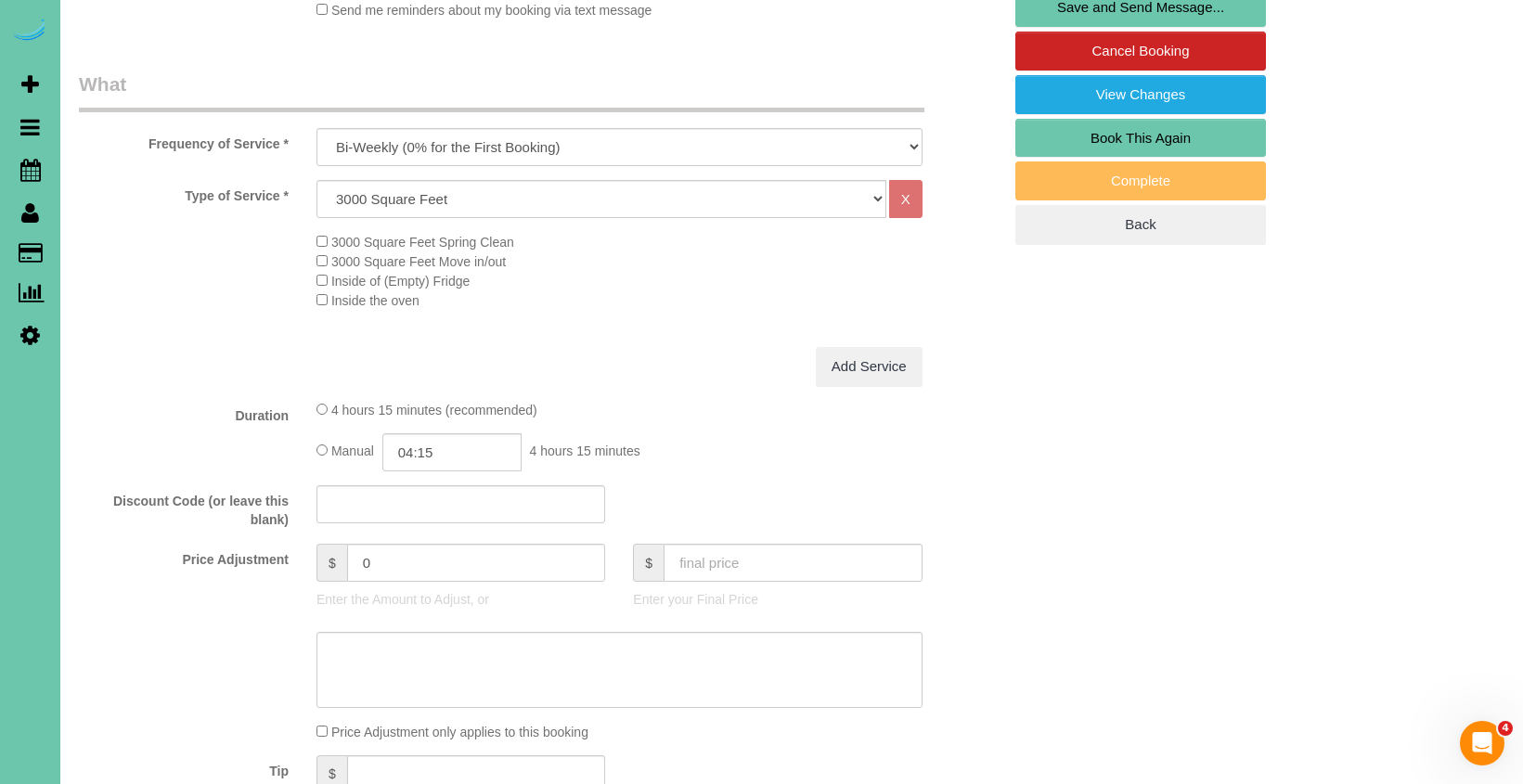
type textarea "1. credit (NTC) 2. access (NTC) 3. biweekly - whole home 4. elderly couple with…"
drag, startPoint x: 384, startPoint y: 561, endPoint x: 286, endPoint y: 536, distance: 101.1
click at [286, 543] on div "Price Adjustment $ 0 Enter the Amount to Adjust, or $ Enter your Final Price" at bounding box center [540, 581] width 950 height 74
type input "5.25"
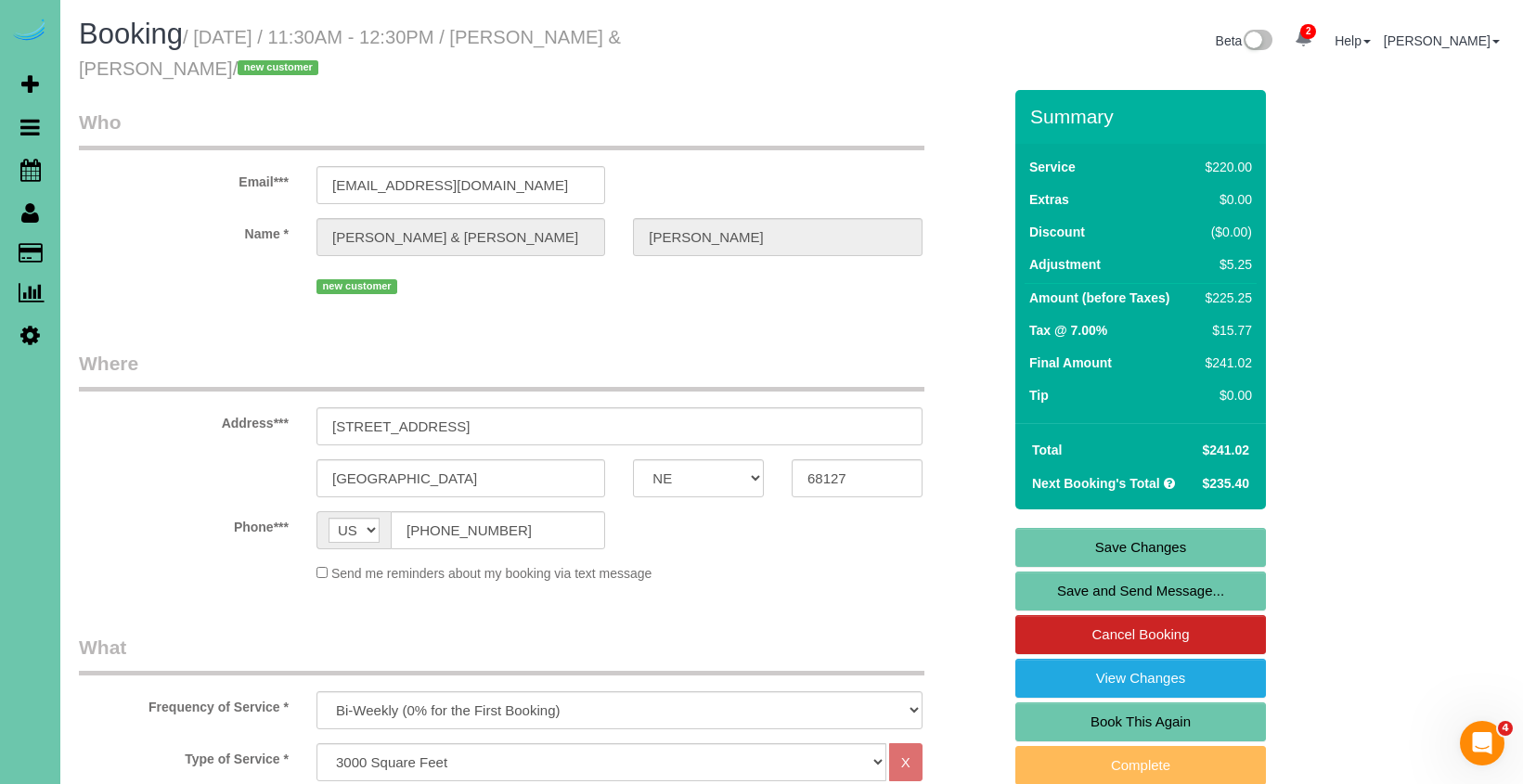
scroll to position [0, 0]
click at [1050, 544] on link "Save Changes" at bounding box center [1140, 547] width 250 height 39
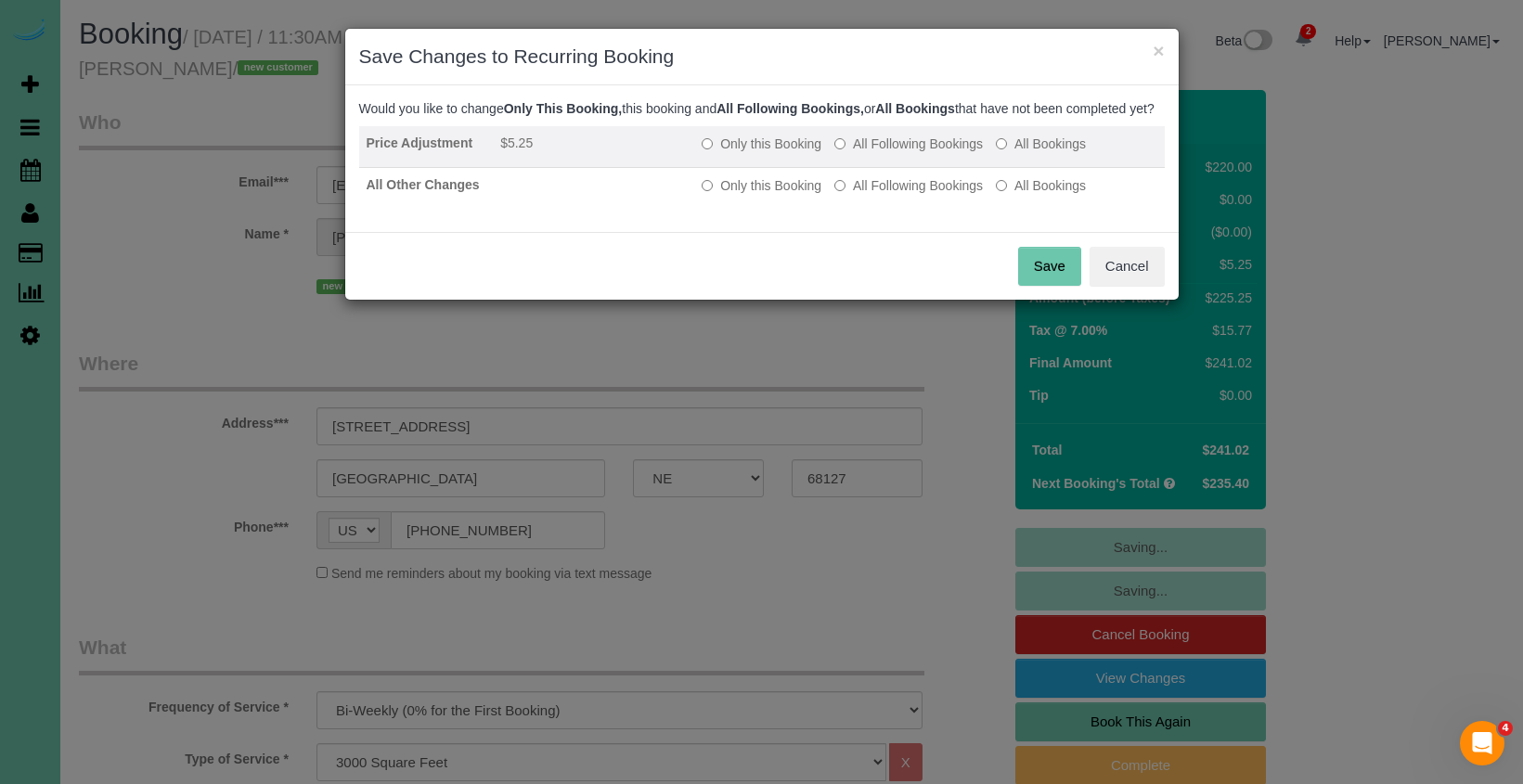
click at [905, 153] on label "All Following Bookings" at bounding box center [908, 143] width 148 height 18
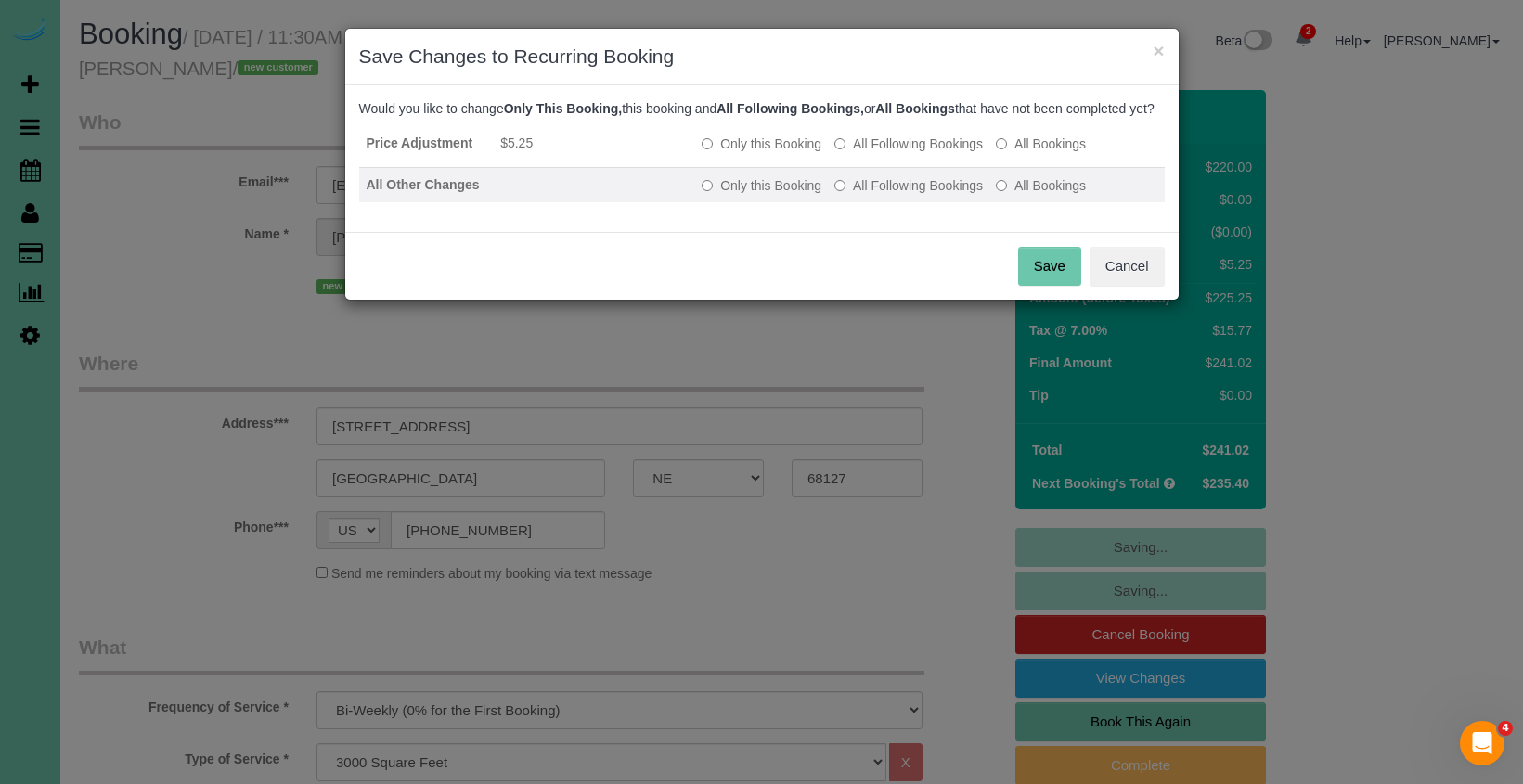
click at [886, 195] on label "All Following Bookings" at bounding box center [908, 185] width 148 height 18
drag, startPoint x: 1054, startPoint y: 289, endPoint x: 1004, endPoint y: 267, distance: 54.6
click at [1054, 286] on button "Save" at bounding box center [1049, 265] width 63 height 39
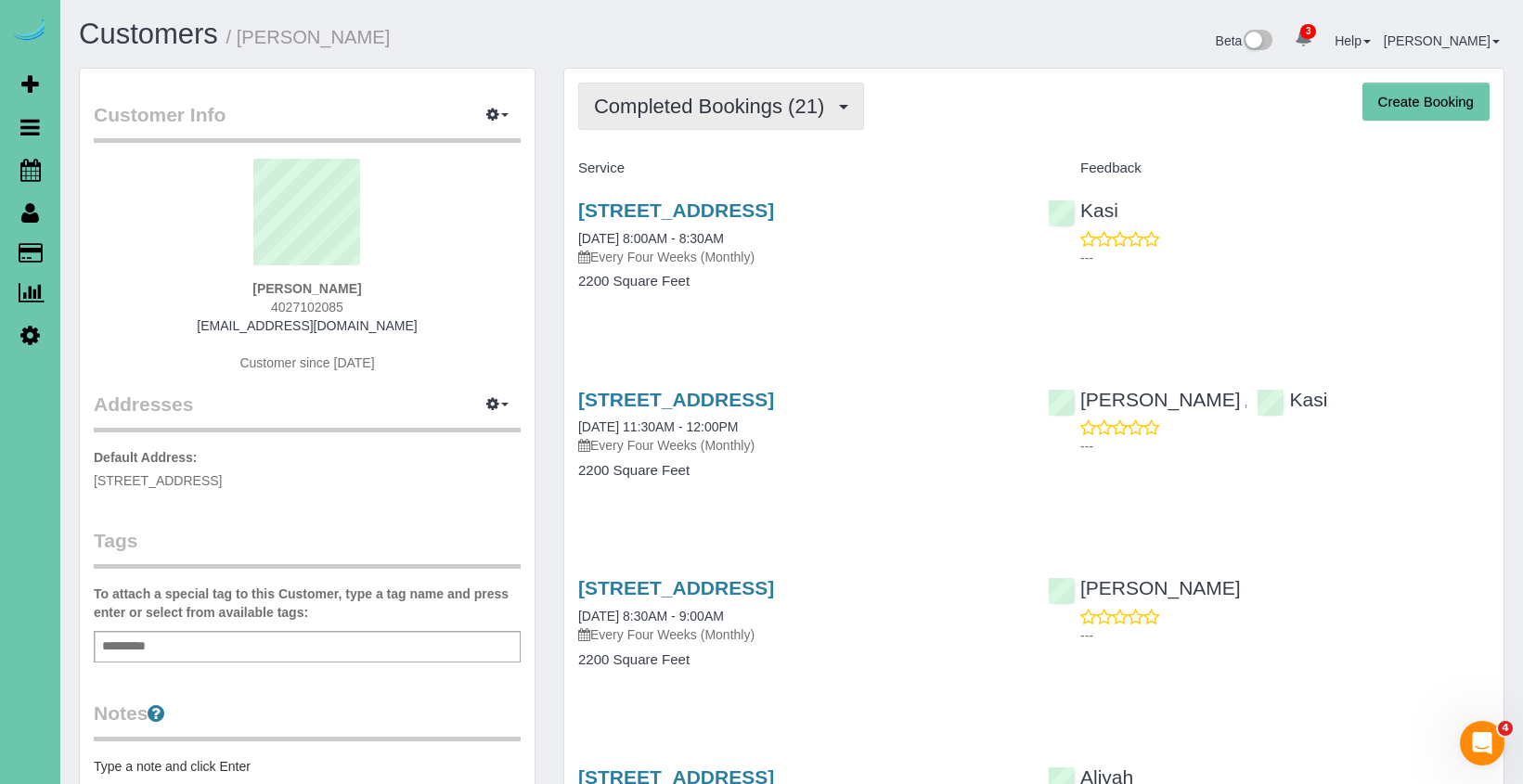
click at [725, 97] on span "Completed Bookings (21)" at bounding box center [714, 106] width 240 height 23
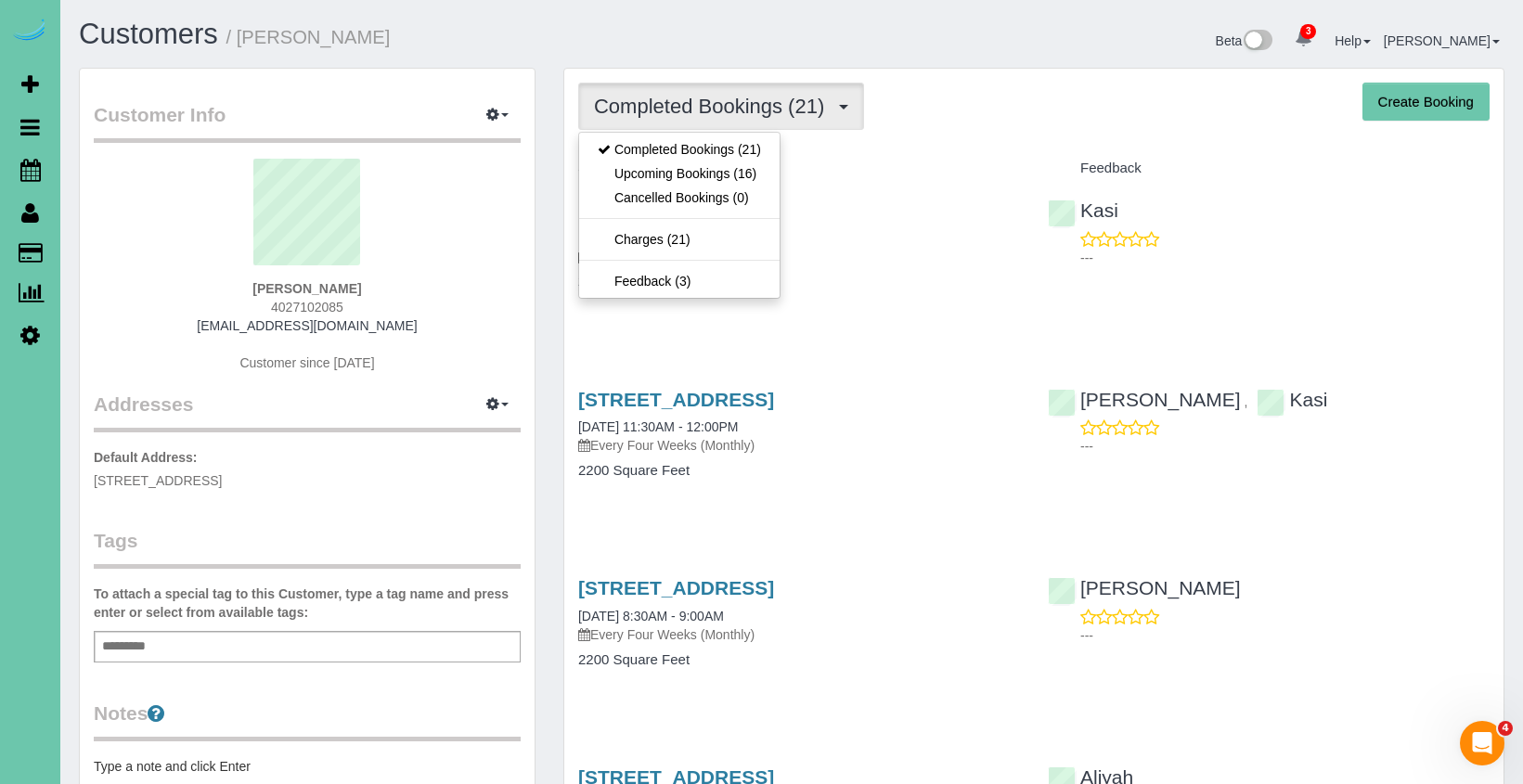
click at [711, 173] on link "Upcoming Bookings (16)" at bounding box center [679, 173] width 201 height 24
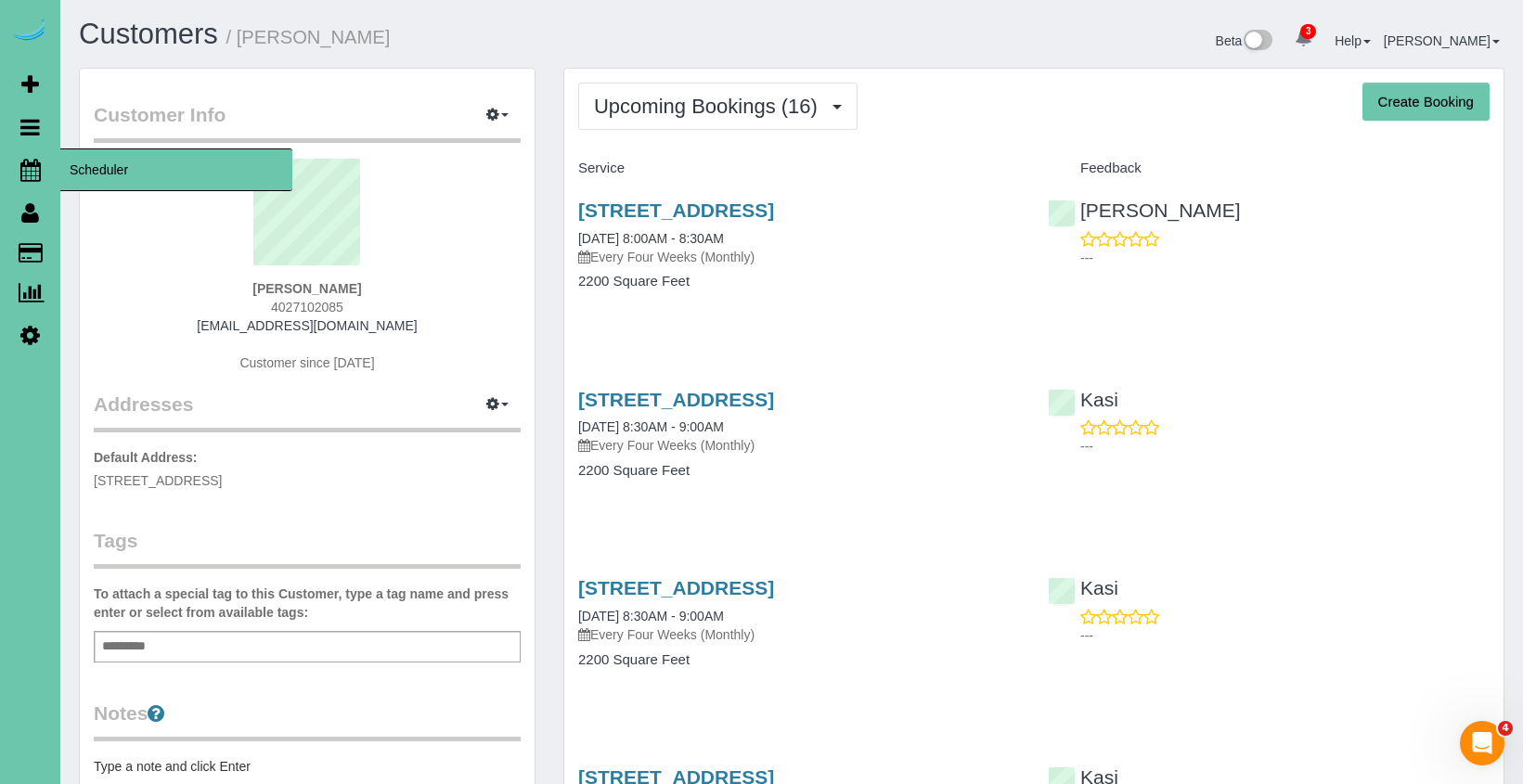
click at [30, 167] on icon at bounding box center [30, 169] width 20 height 22
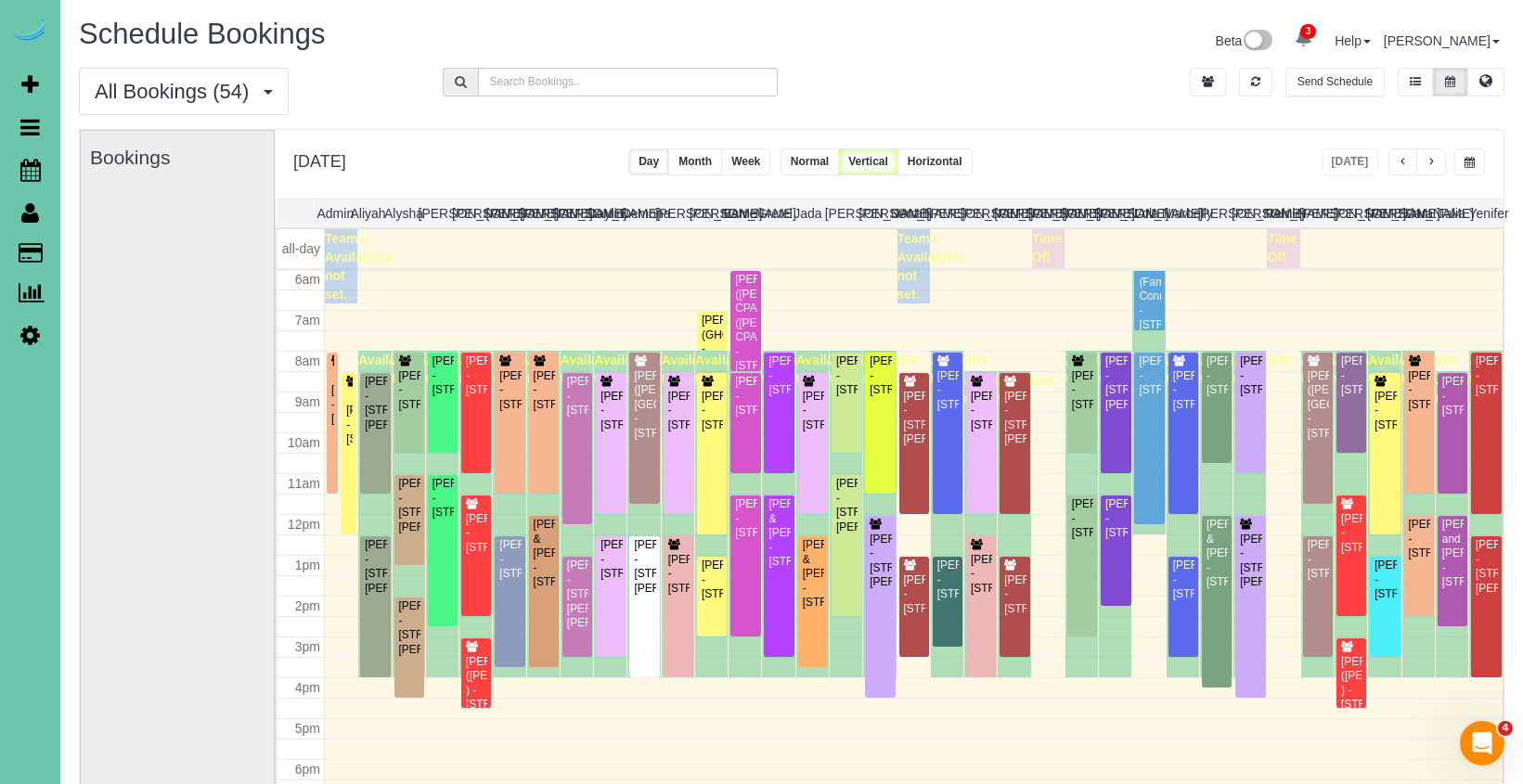
scroll to position [245, 0]
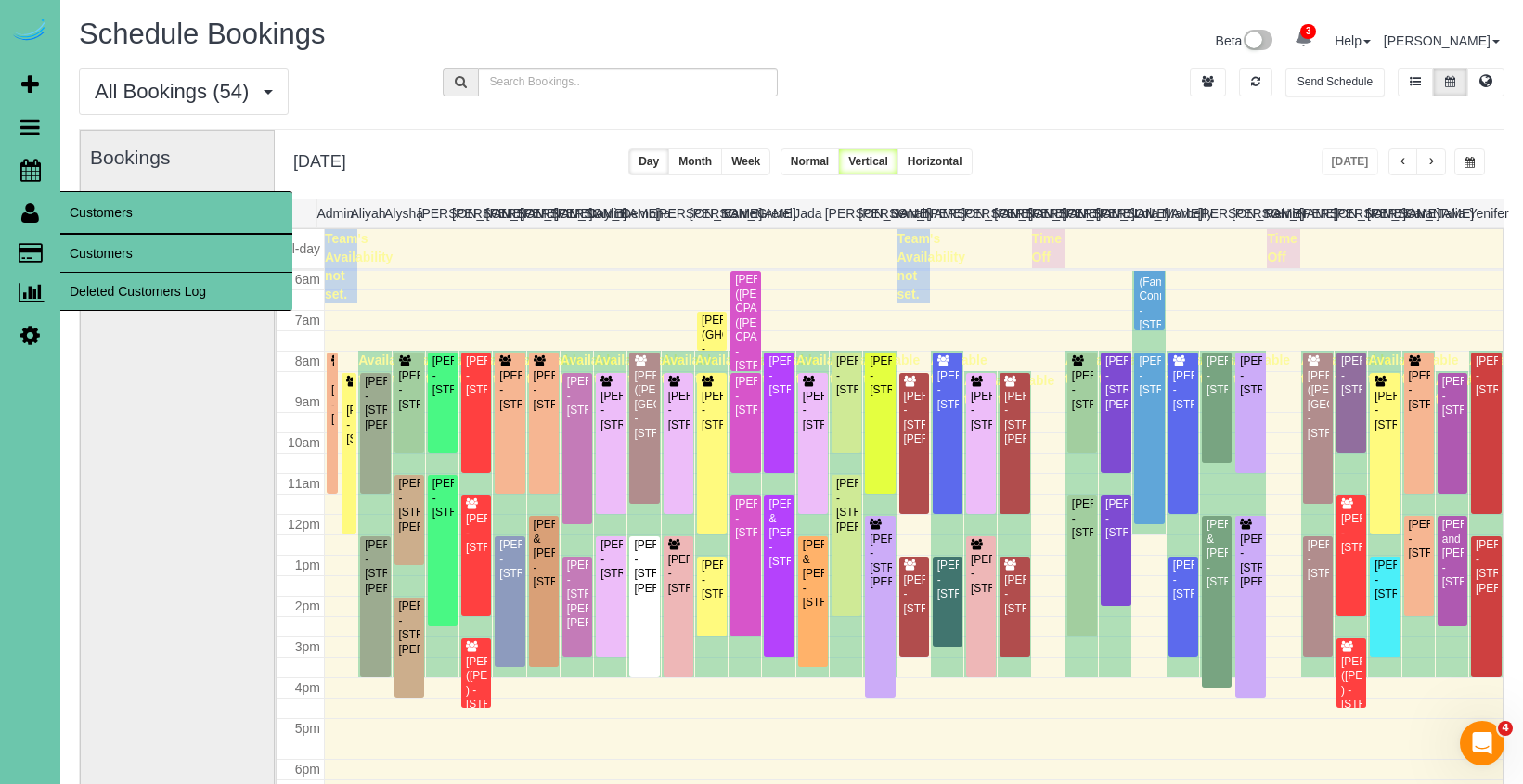
click at [103, 246] on link "Customers" at bounding box center [176, 253] width 232 height 37
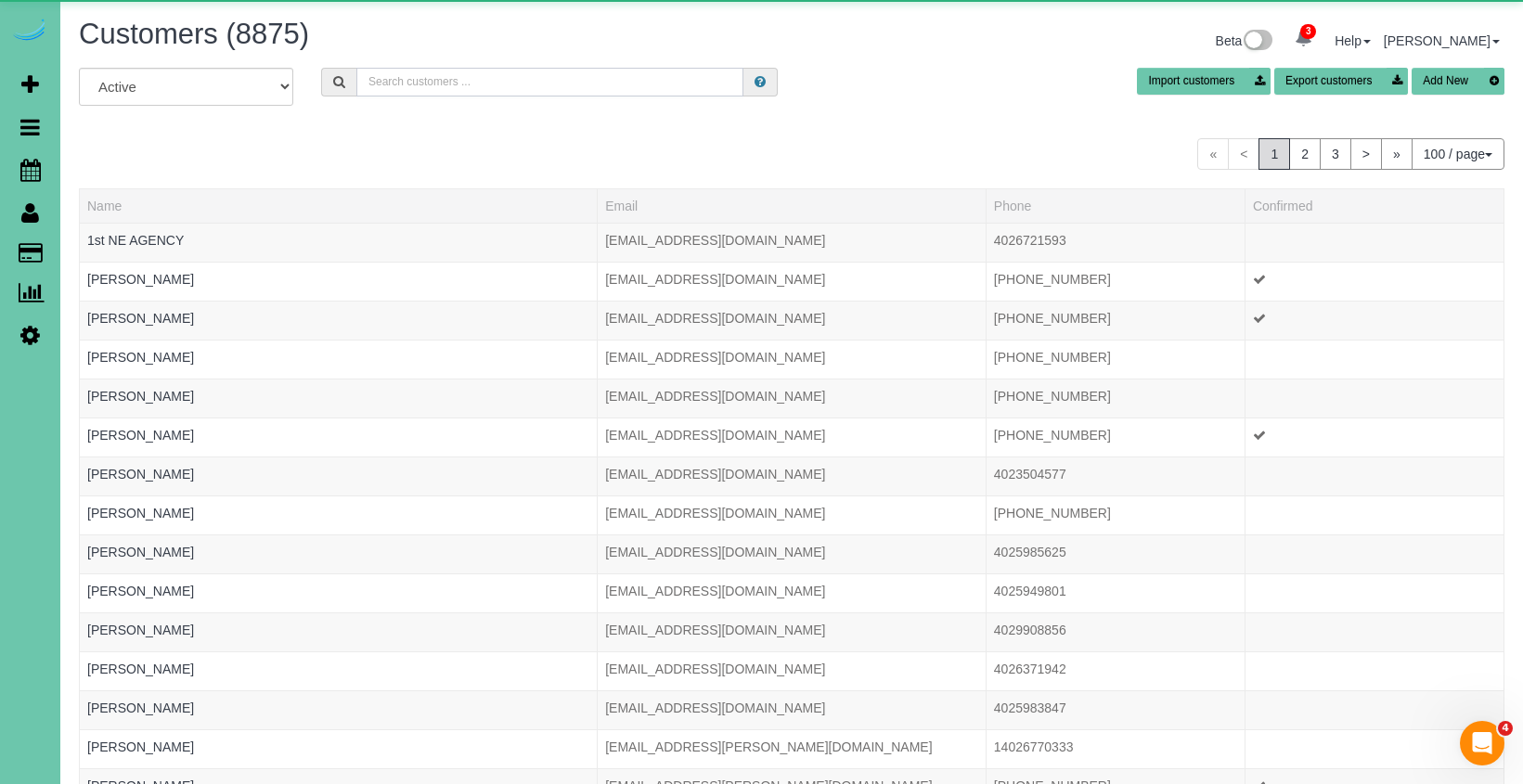
click at [461, 80] on input "text" at bounding box center [549, 82] width 387 height 29
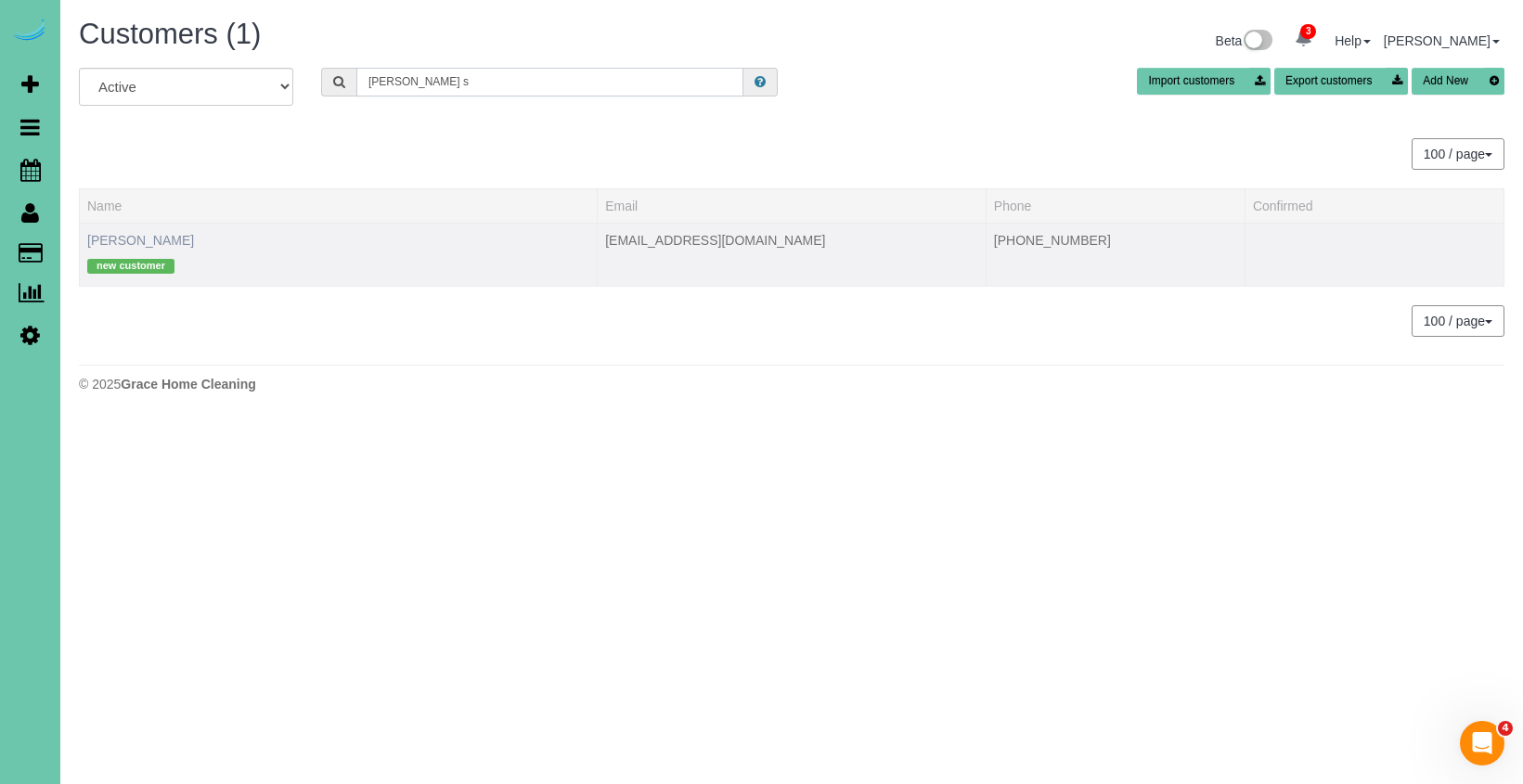
type input "Zoey s"
click at [132, 242] on link "Zoey Smith" at bounding box center [140, 241] width 107 height 15
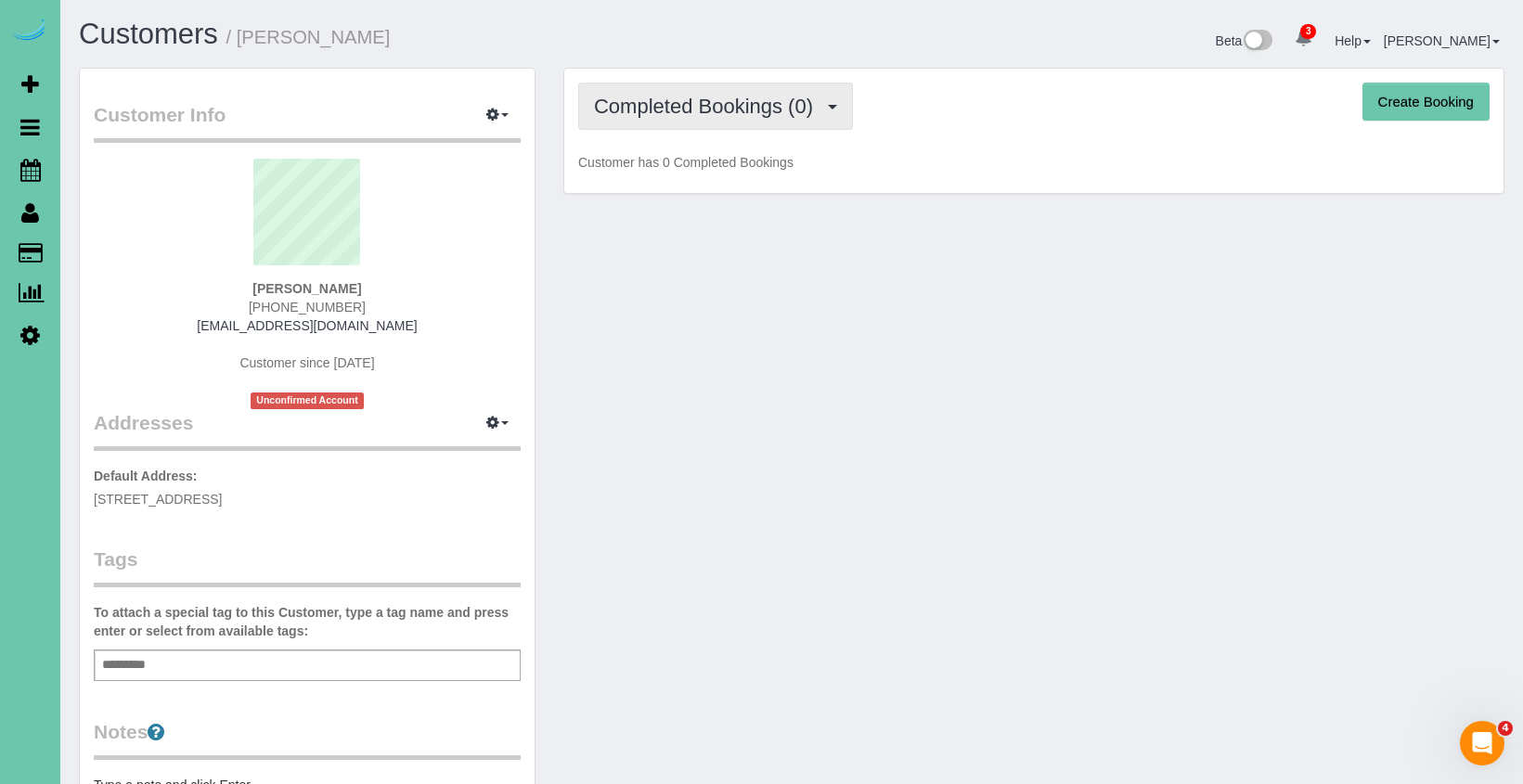
click at [647, 113] on span "Completed Bookings (0)" at bounding box center [708, 106] width 228 height 23
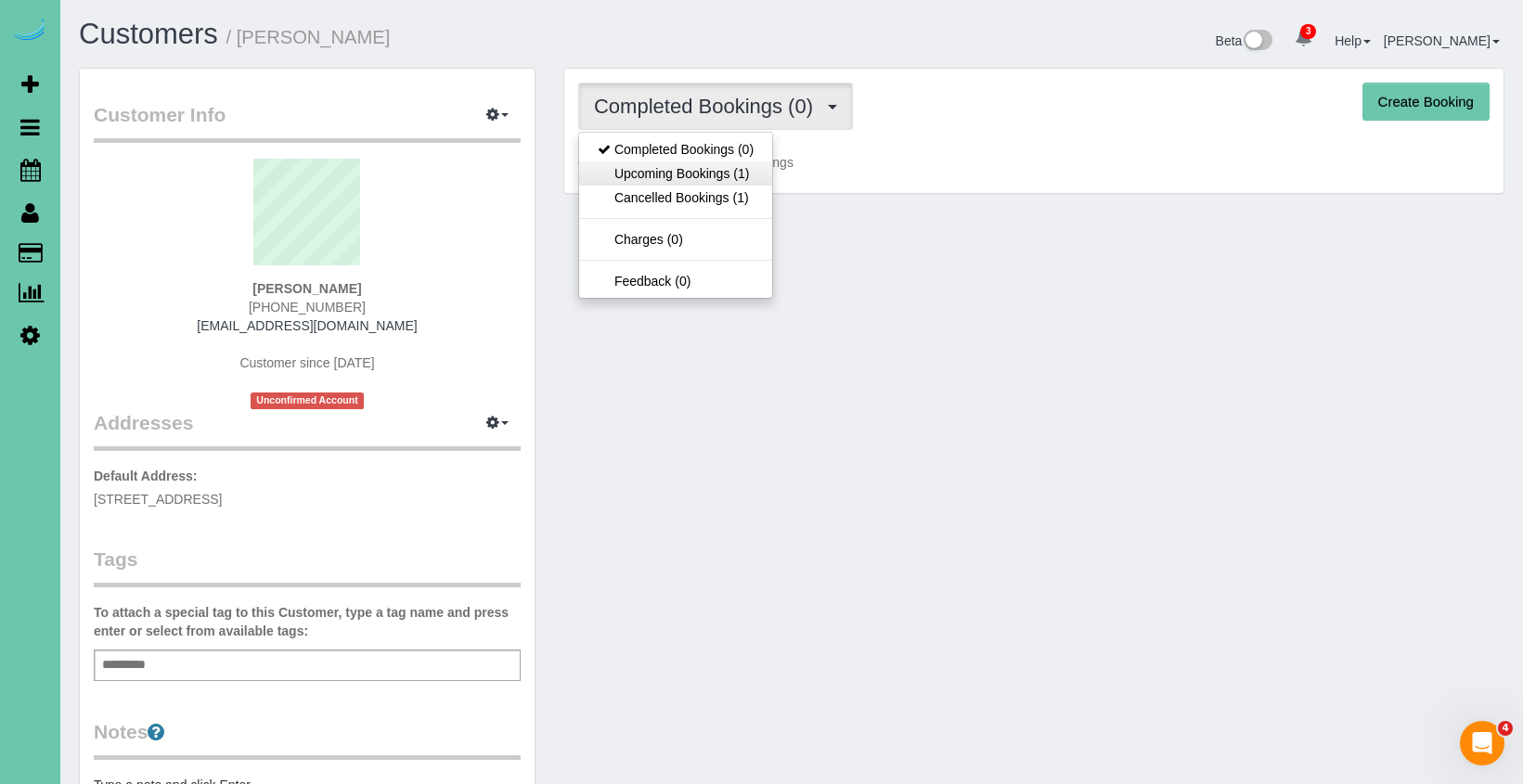
click at [656, 173] on link "Upcoming Bookings (1)" at bounding box center [676, 173] width 193 height 24
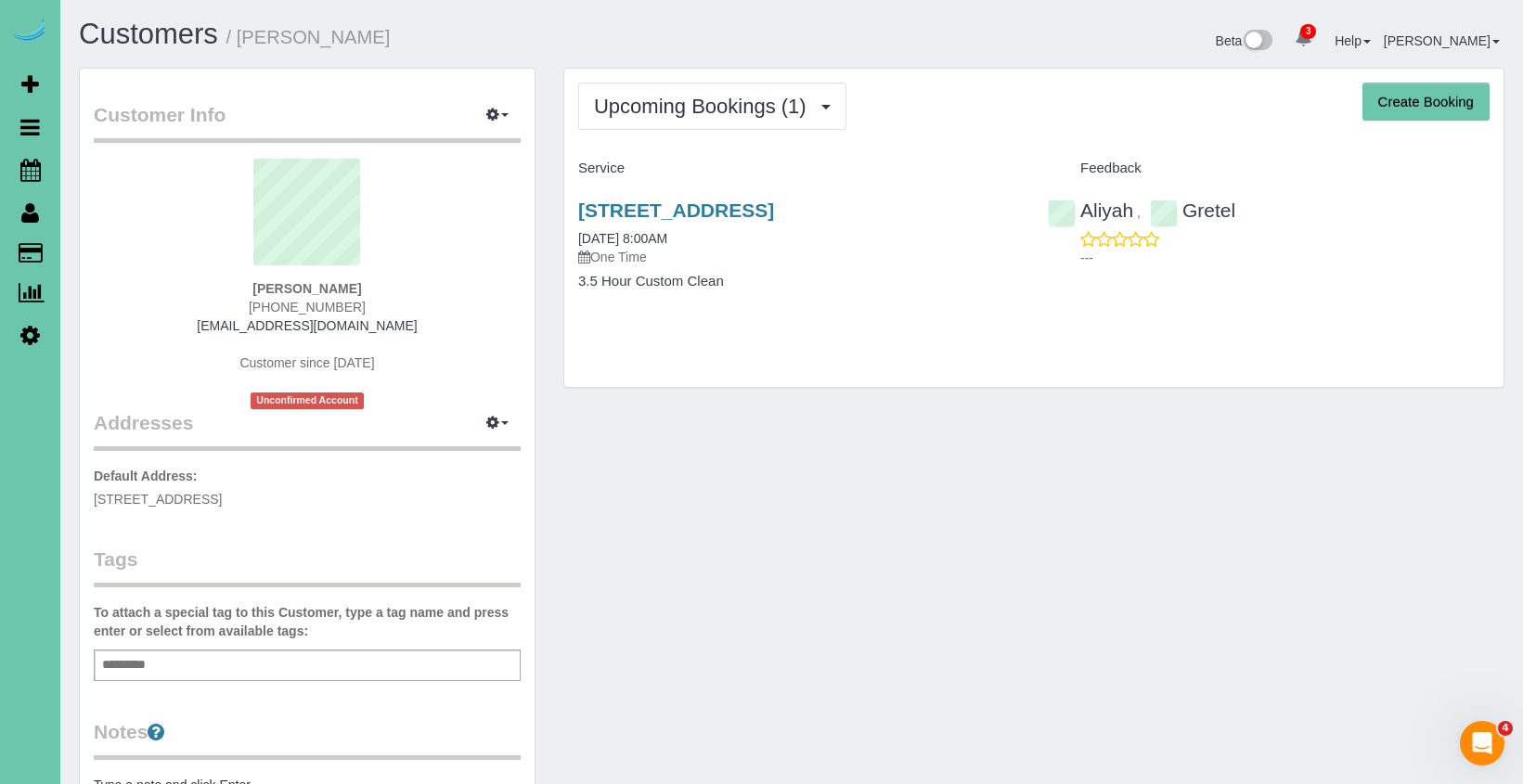
click at [663, 227] on div "9559 Park Drive, Omaha, NE 68127 09/26/2025 8:00AM One Time" at bounding box center [799, 233] width 441 height 67
click at [673, 212] on link "9559 Park Drive, Omaha, NE 68127" at bounding box center [676, 210] width 196 height 21
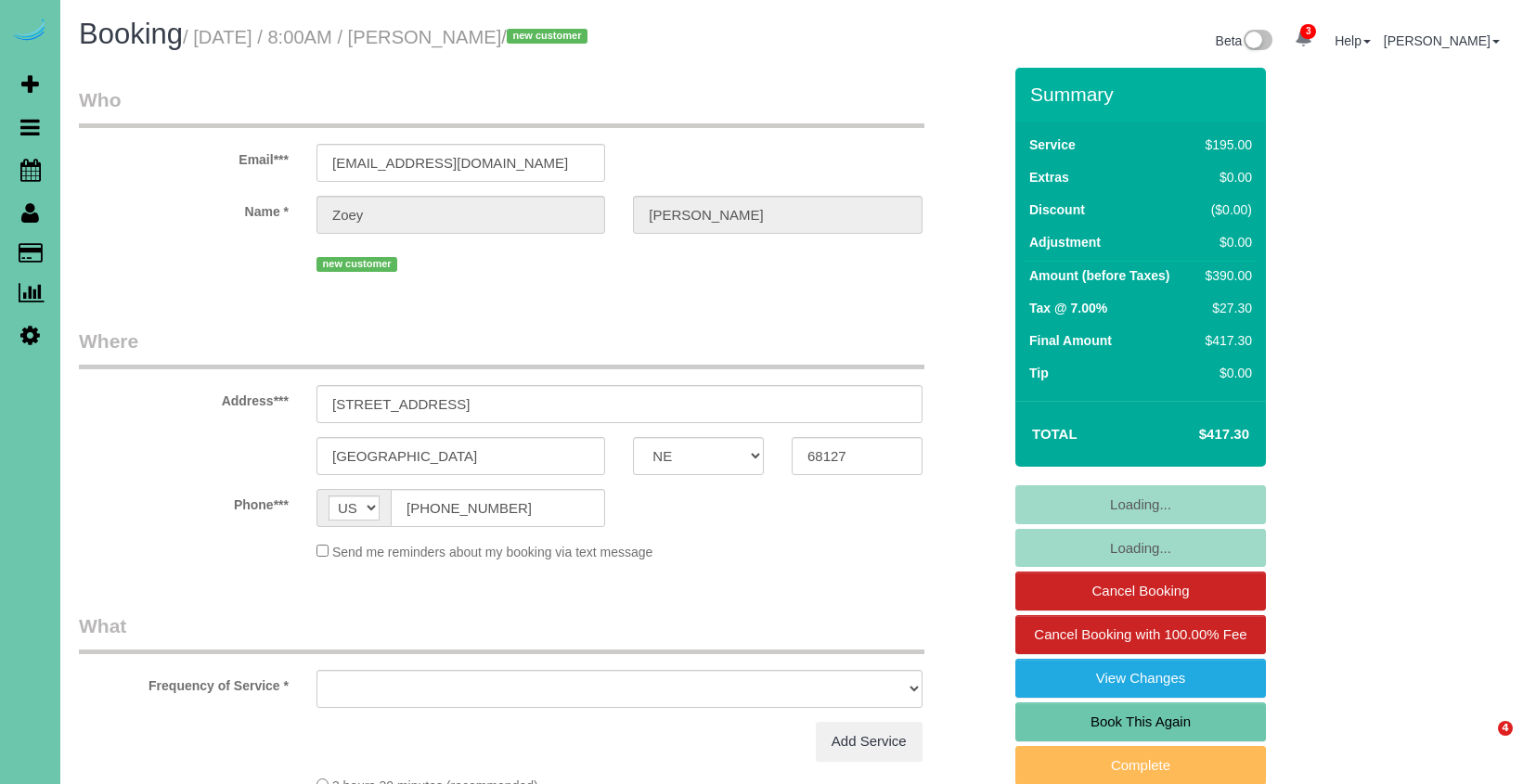
select select "NE"
select select "string:fspay-7cdabb2f-cc4a-4b05-bbe7-8a2e2a905ab7"
select select "object:919"
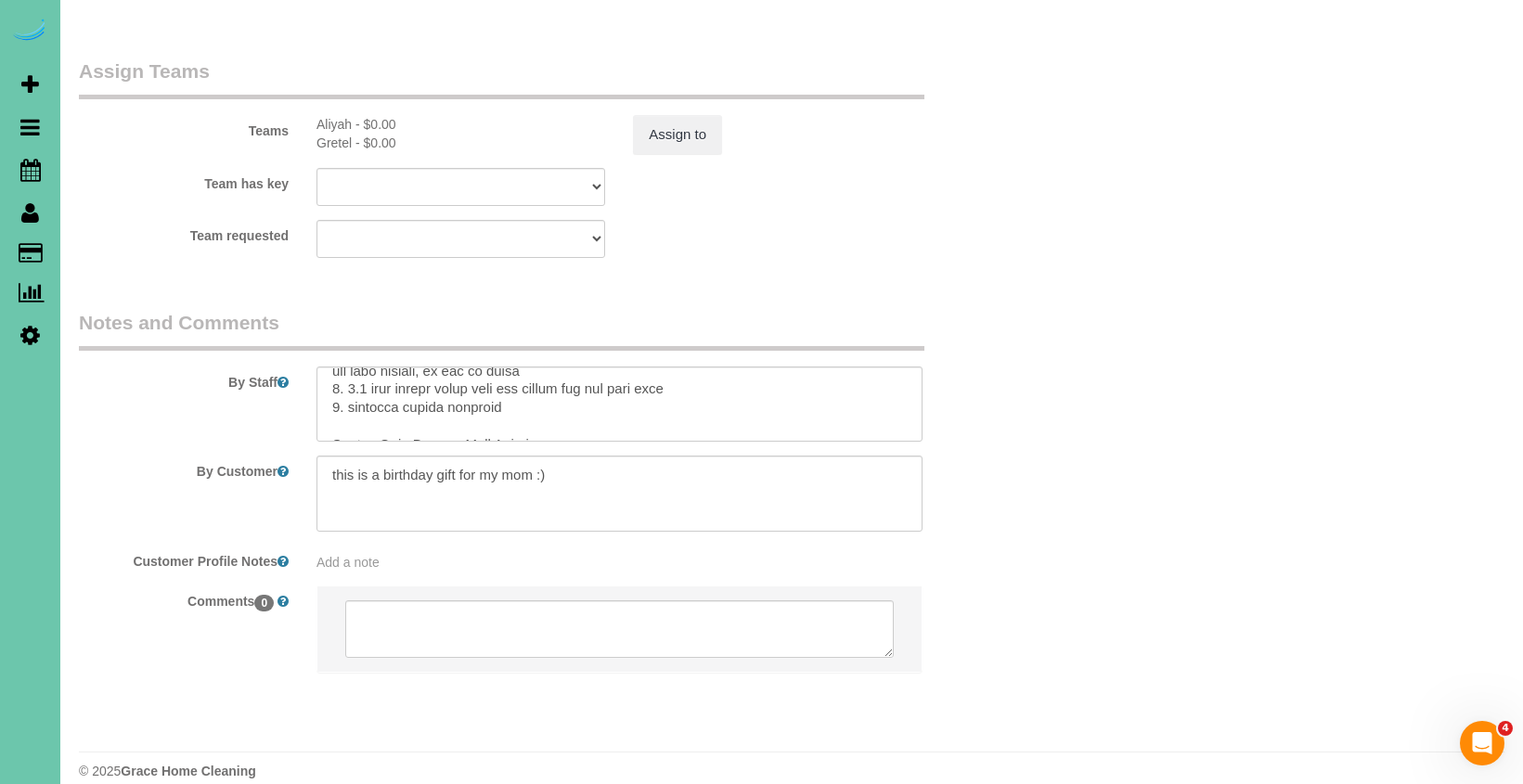
scroll to position [37, 0]
click at [543, 394] on textarea at bounding box center [619, 405] width 606 height 76
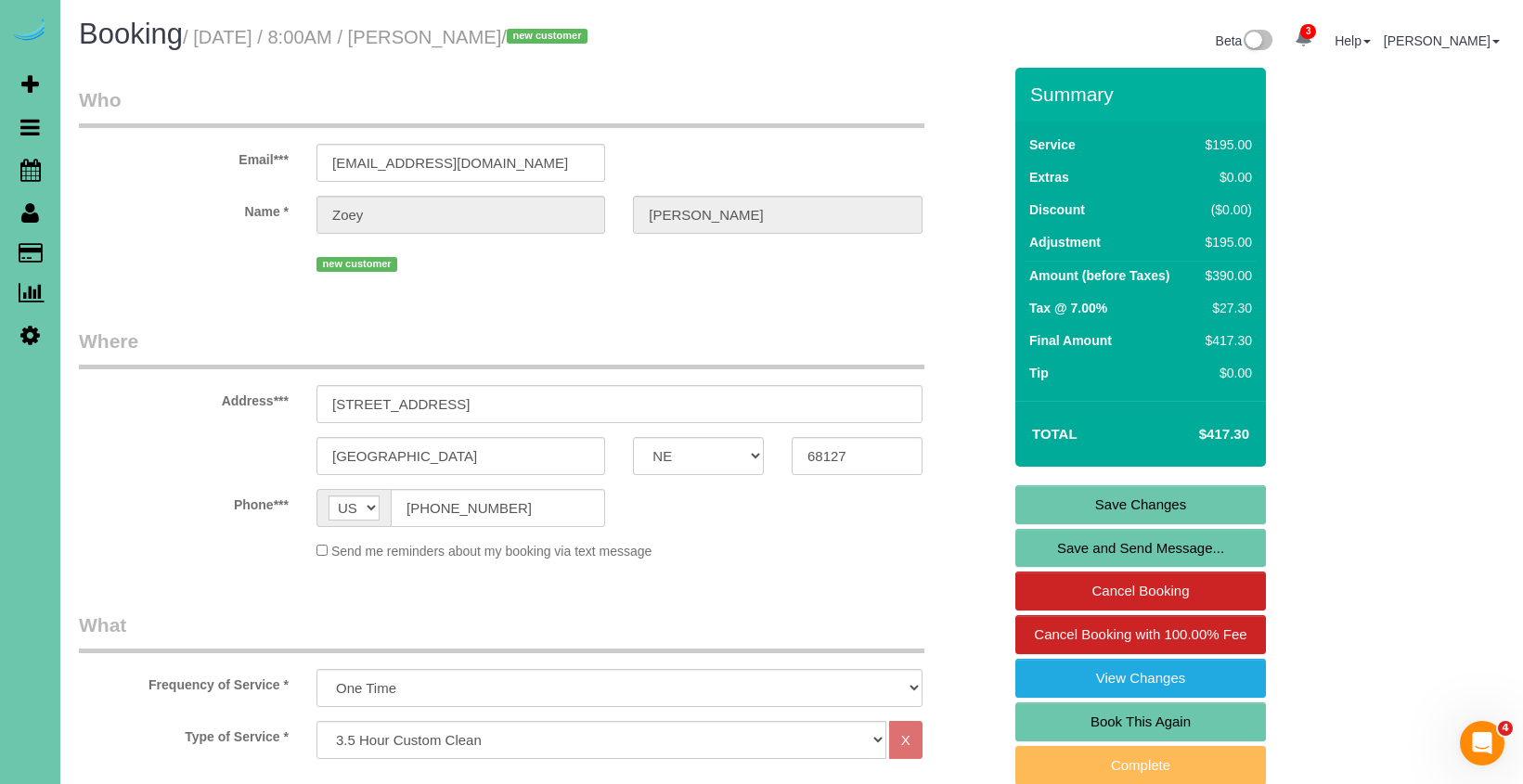
scroll to position [0, 0]
type textarea "3. loremi 1. dolo sita con adipis eli seddoe temp inci utl et doloremag (aliq e…"
click at [1084, 493] on link "Save Changes" at bounding box center [1140, 504] width 250 height 39
click at [1060, 502] on link "Save Changes" at bounding box center [1140, 504] width 250 height 39
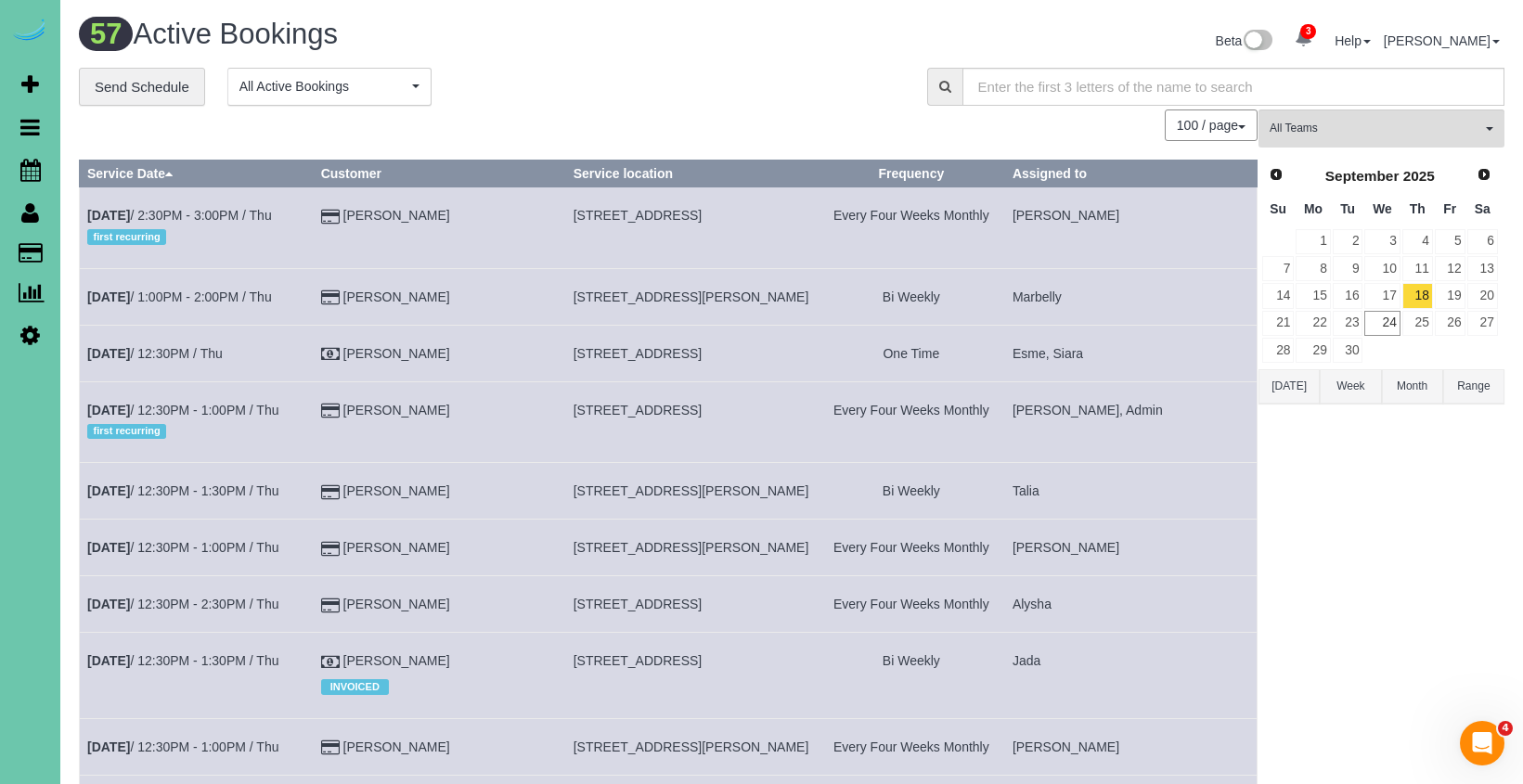
drag, startPoint x: 623, startPoint y: 117, endPoint x: 613, endPoint y: 118, distance: 10.0
click at [623, 117] on div "100 / page 10 / page 20 / page 30 / page 40 / page 50 / page 100 / page" at bounding box center [668, 125] width 1178 height 32
drag, startPoint x: 32, startPoint y: 155, endPoint x: 61, endPoint y: 156, distance: 29.0
click at [32, 155] on link "Scheduler" at bounding box center [30, 169] width 60 height 43
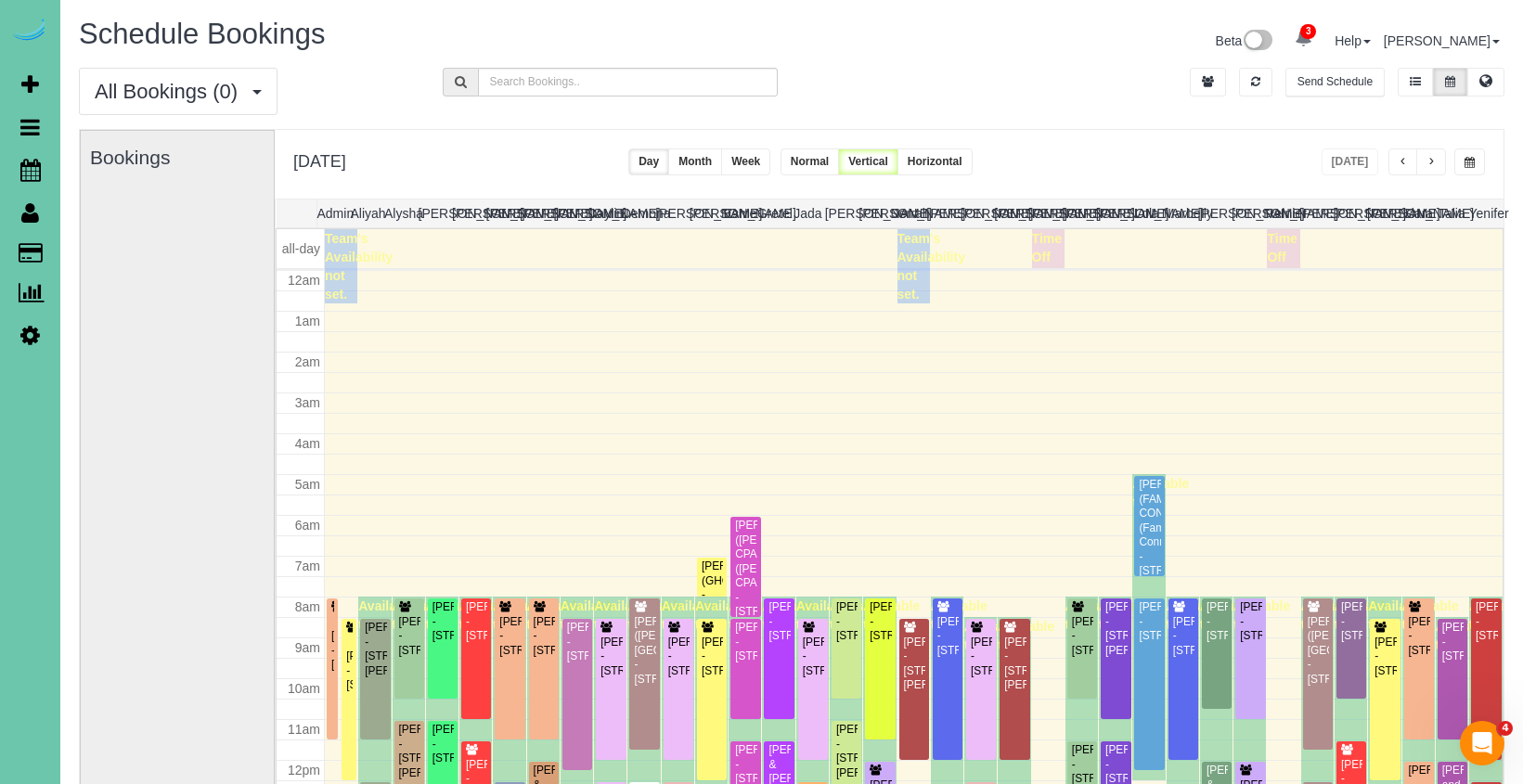
scroll to position [245, 0]
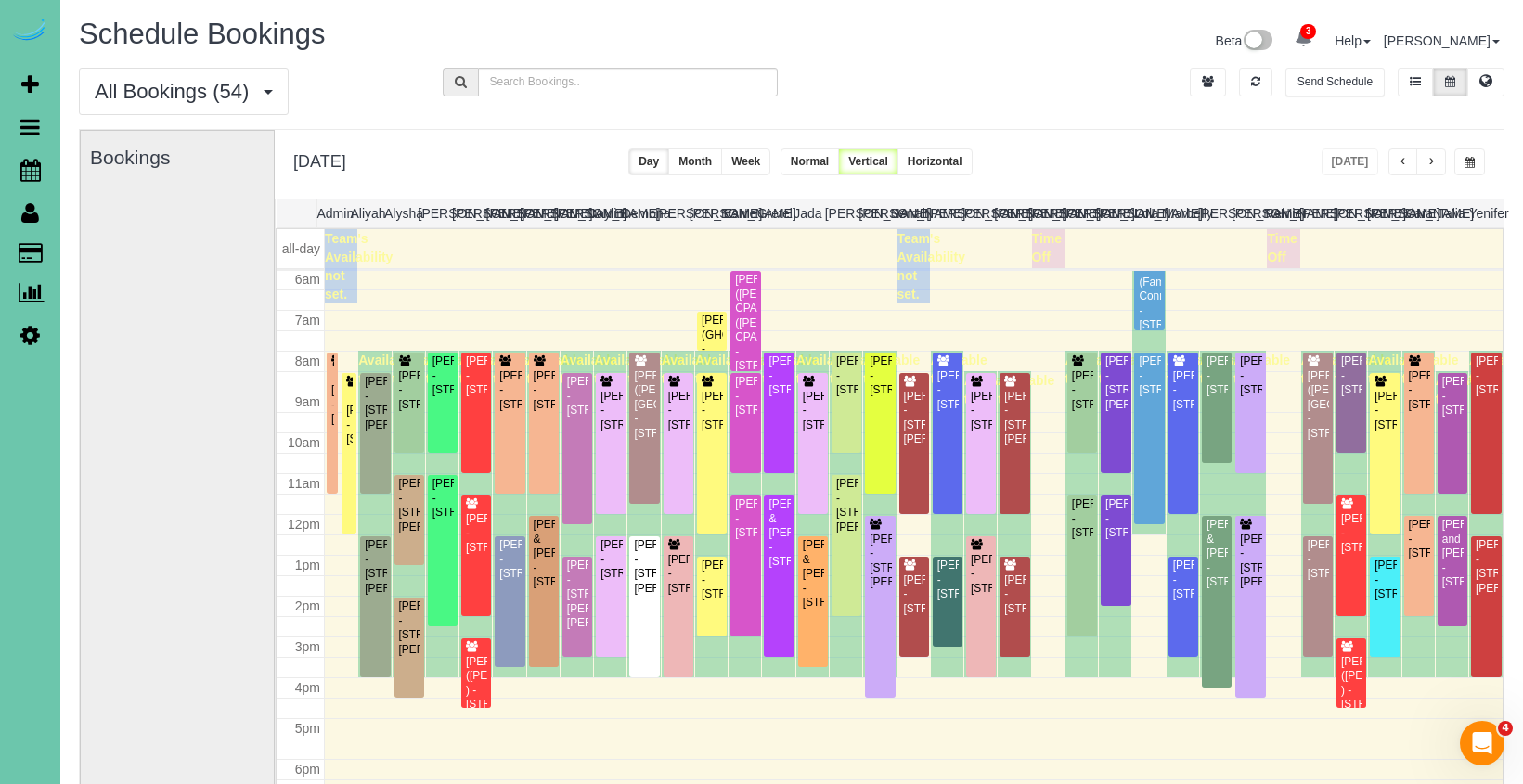
drag, startPoint x: 1249, startPoint y: 150, endPoint x: 1317, endPoint y: 160, distance: 68.7
click at [1259, 152] on div "[DATE] [DATE] Day Month Week Normal Vertical Horizontal" at bounding box center [889, 164] width 1229 height 69
click at [1428, 169] on button "button" at bounding box center [1430, 161] width 30 height 27
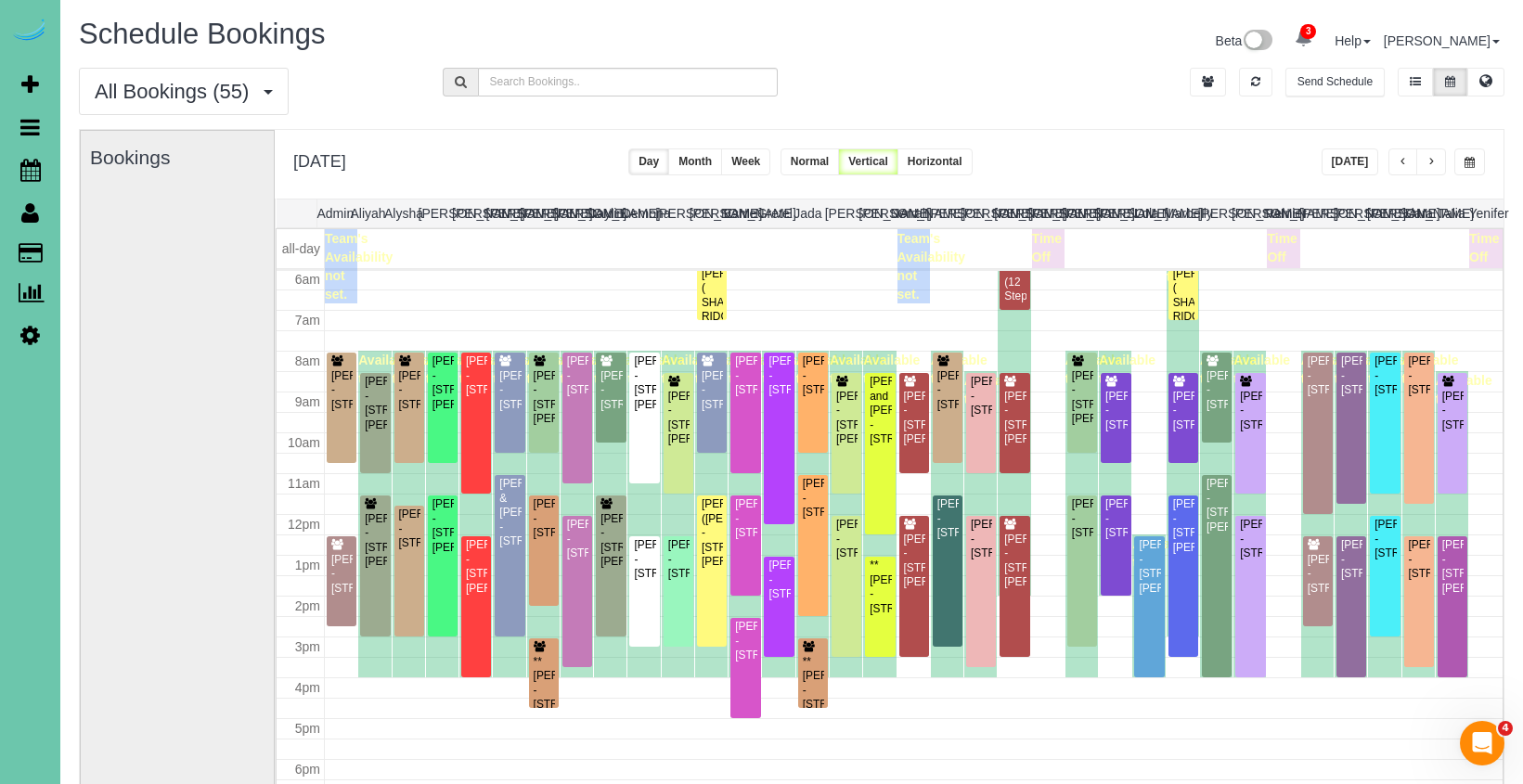
click at [1431, 161] on span "button" at bounding box center [1431, 162] width 10 height 11
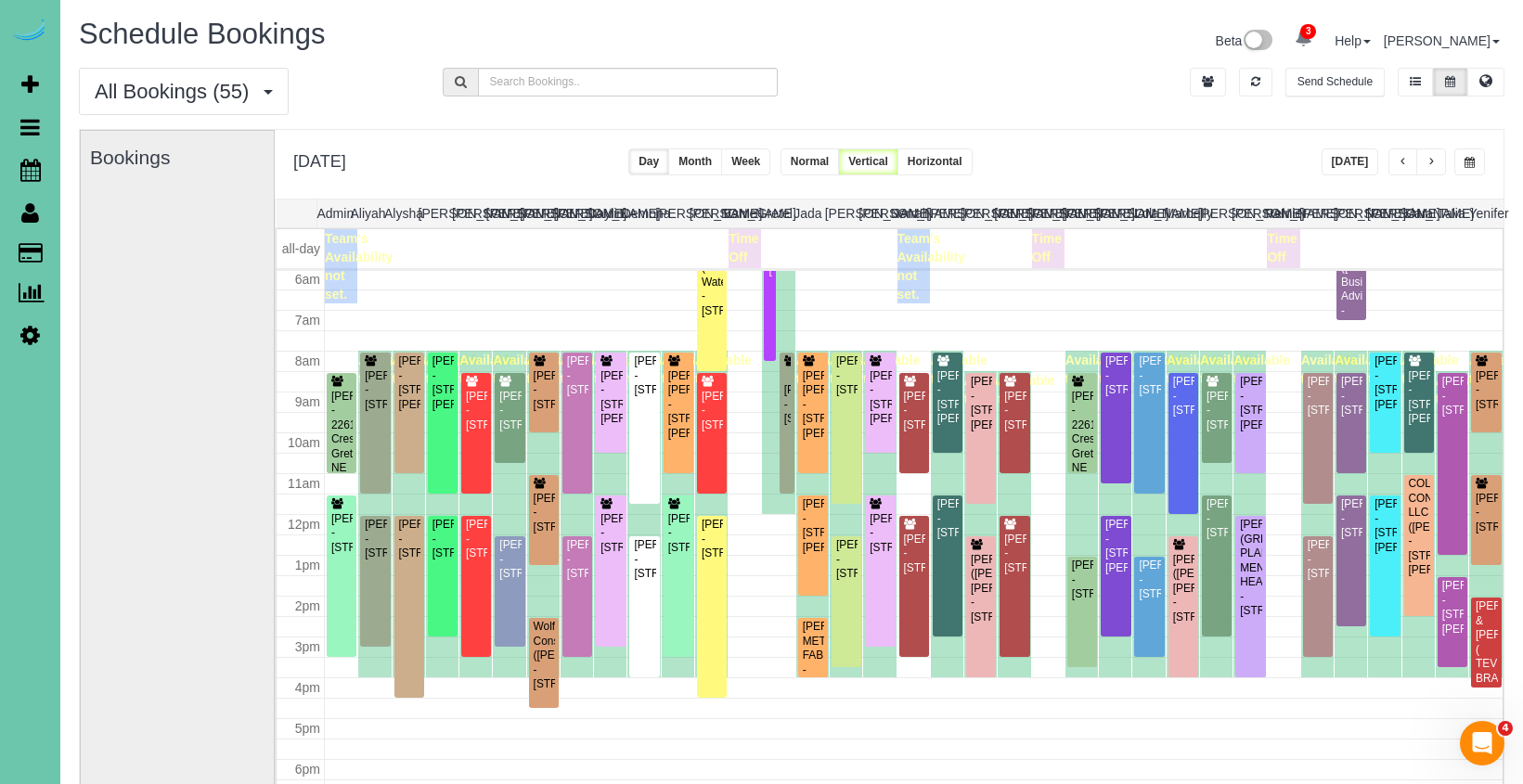
click at [1432, 161] on span "button" at bounding box center [1431, 162] width 10 height 11
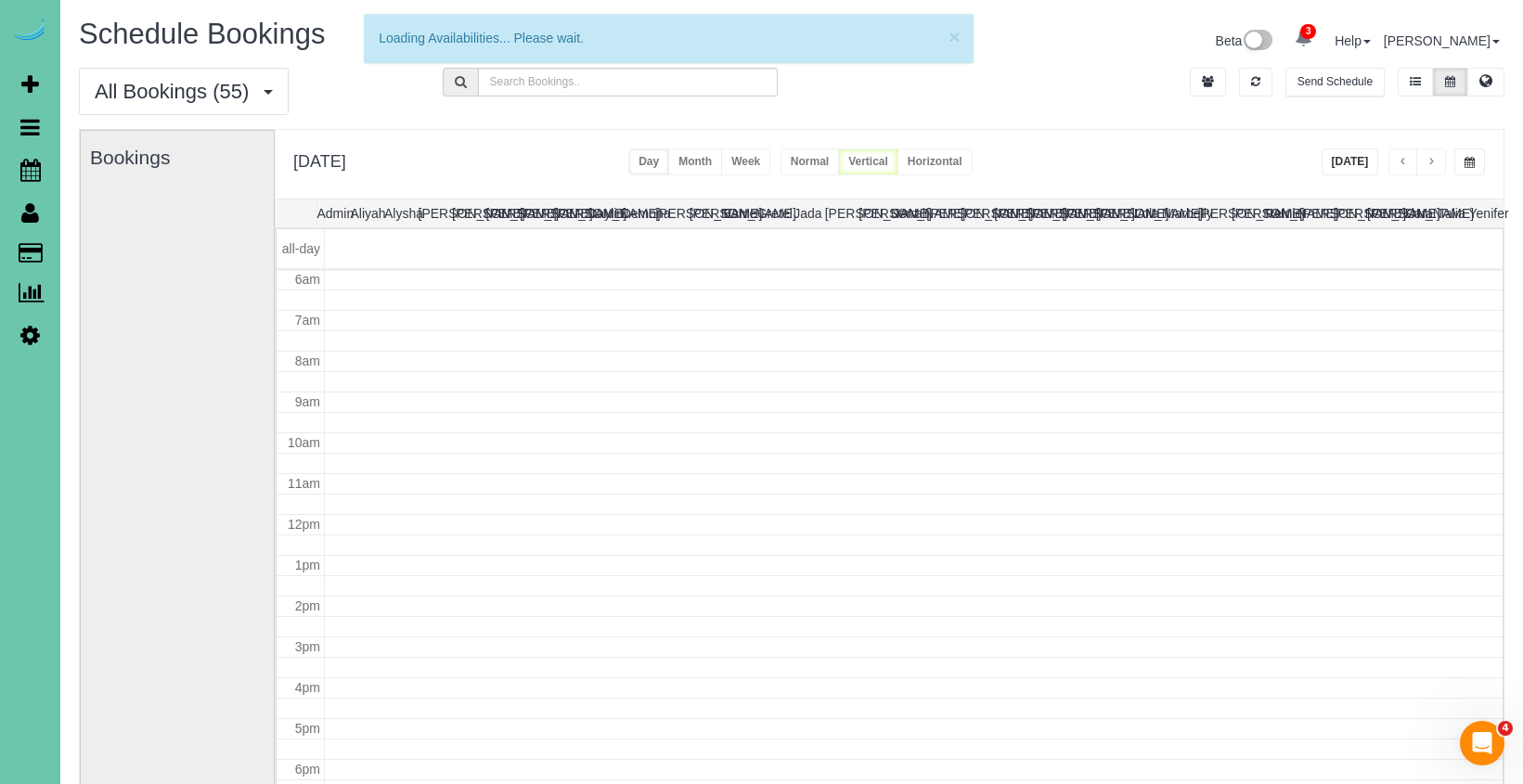
click at [1473, 164] on span "button" at bounding box center [1469, 162] width 11 height 11
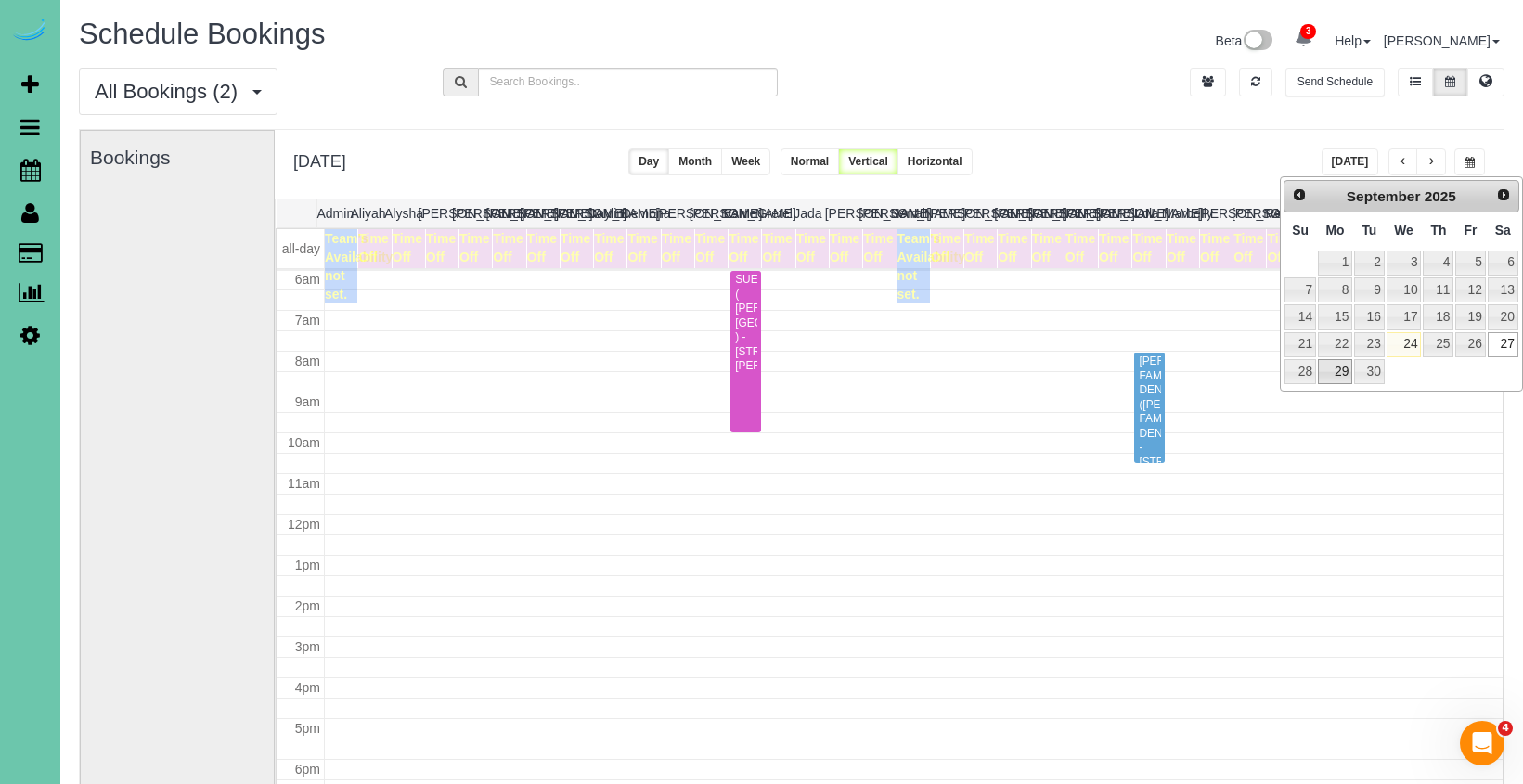
click at [1320, 359] on link "29" at bounding box center [1335, 371] width 34 height 25
type input "**********"
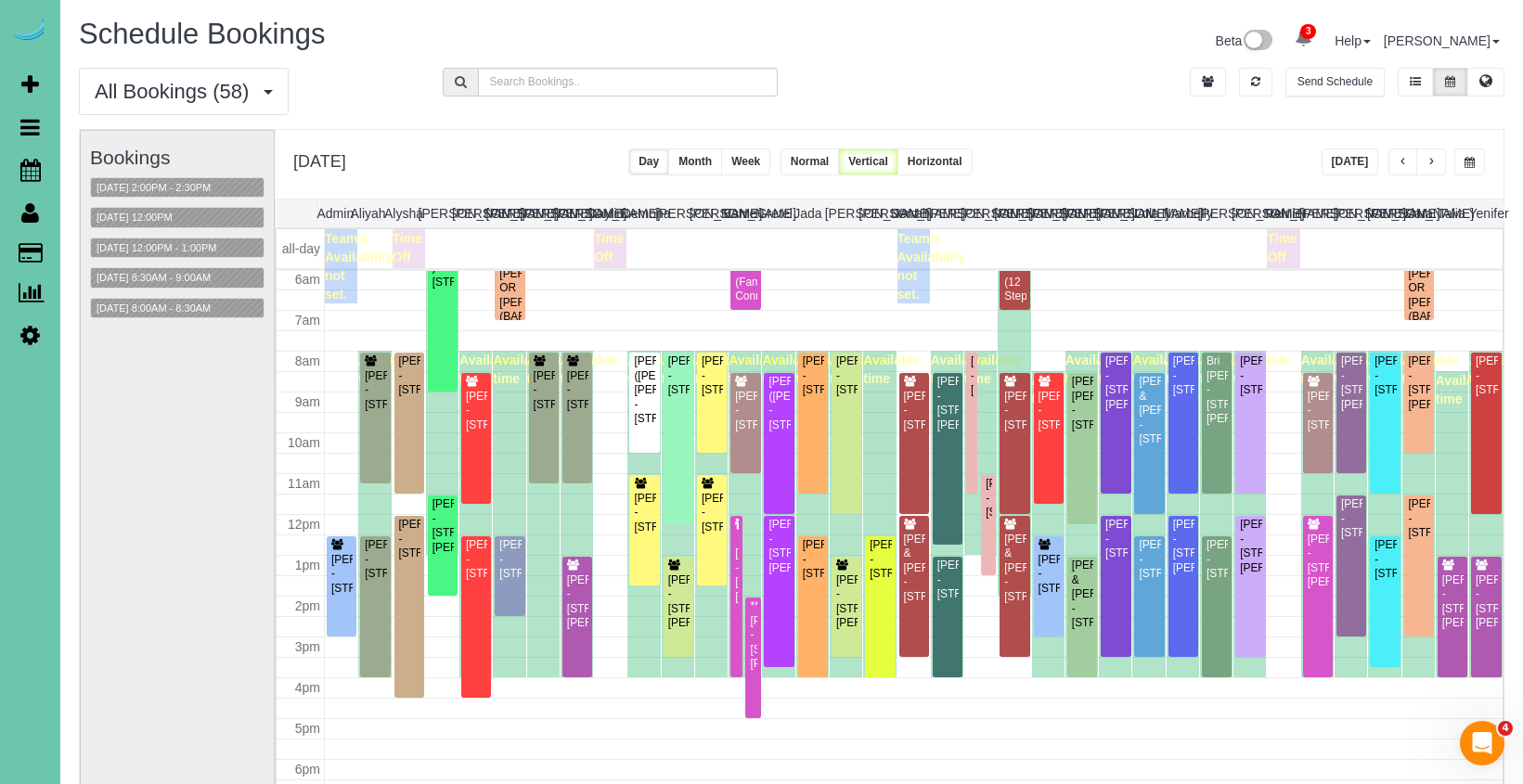
scroll to position [1, 0]
click at [715, 501] on div "Katie Smith - 11608 S 115th St, Papillion, NE 68046" at bounding box center [711, 512] width 22 height 43
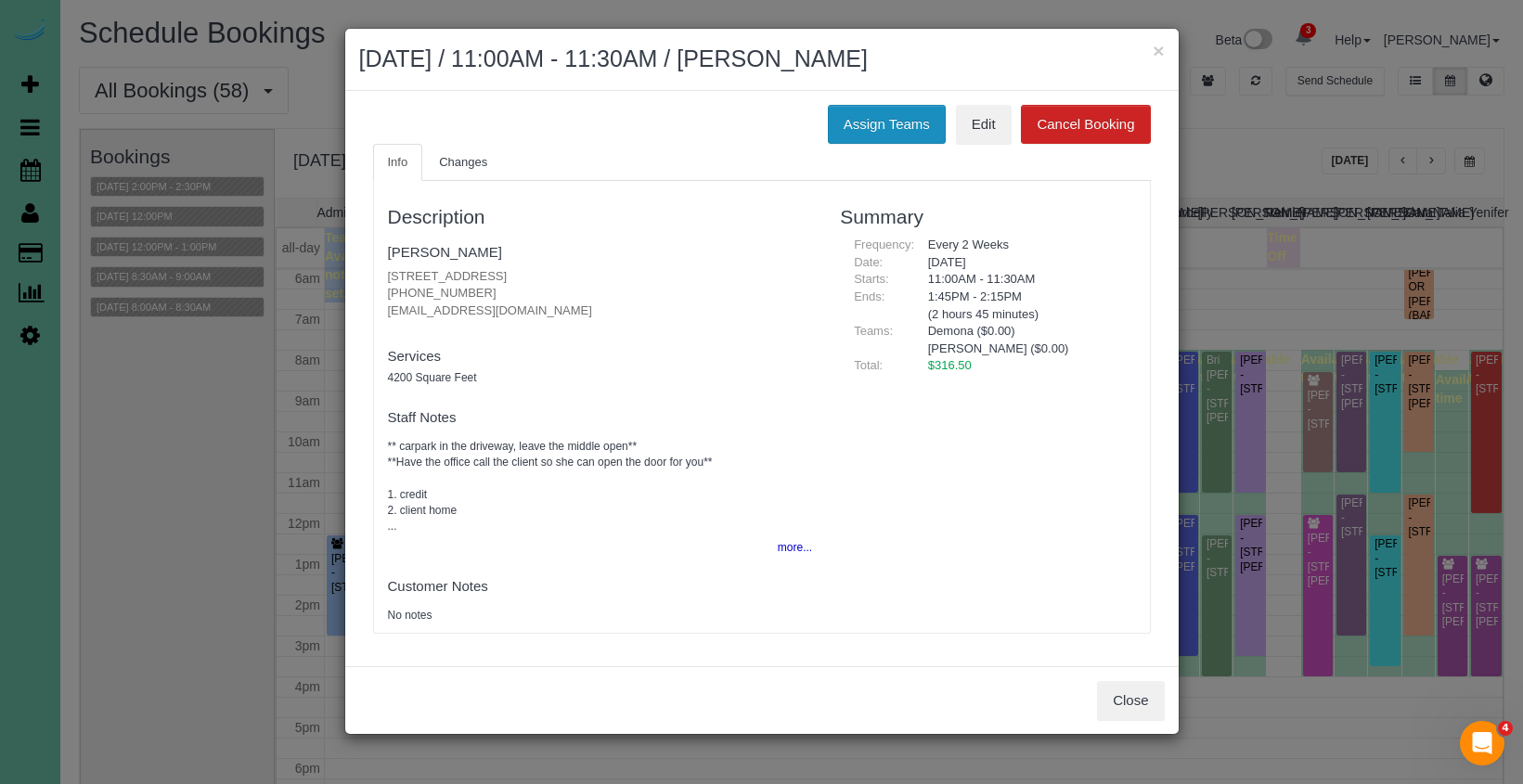
click at [851, 115] on button "Assign Teams" at bounding box center [886, 124] width 118 height 39
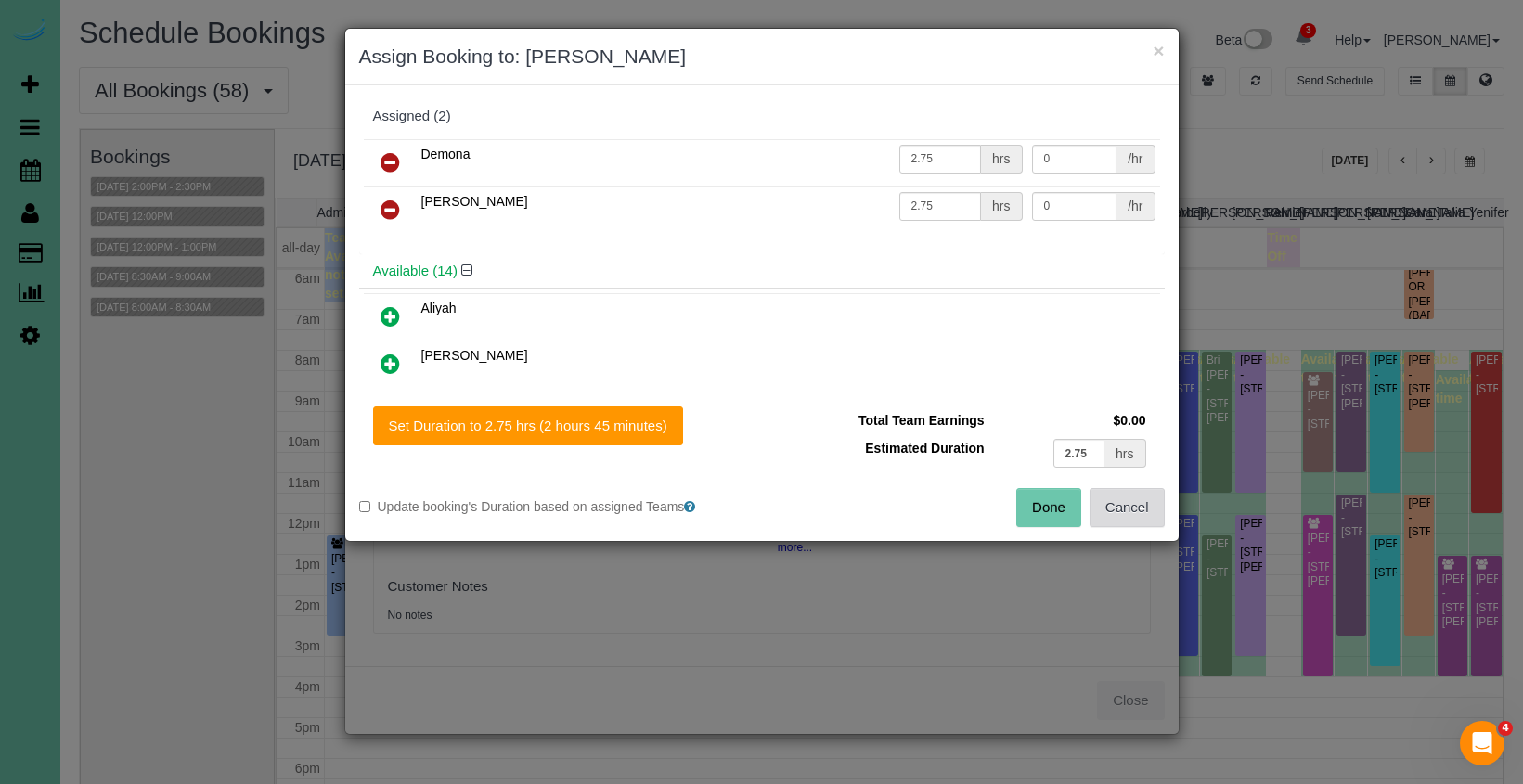
click at [1131, 496] on button "Cancel" at bounding box center [1126, 507] width 75 height 39
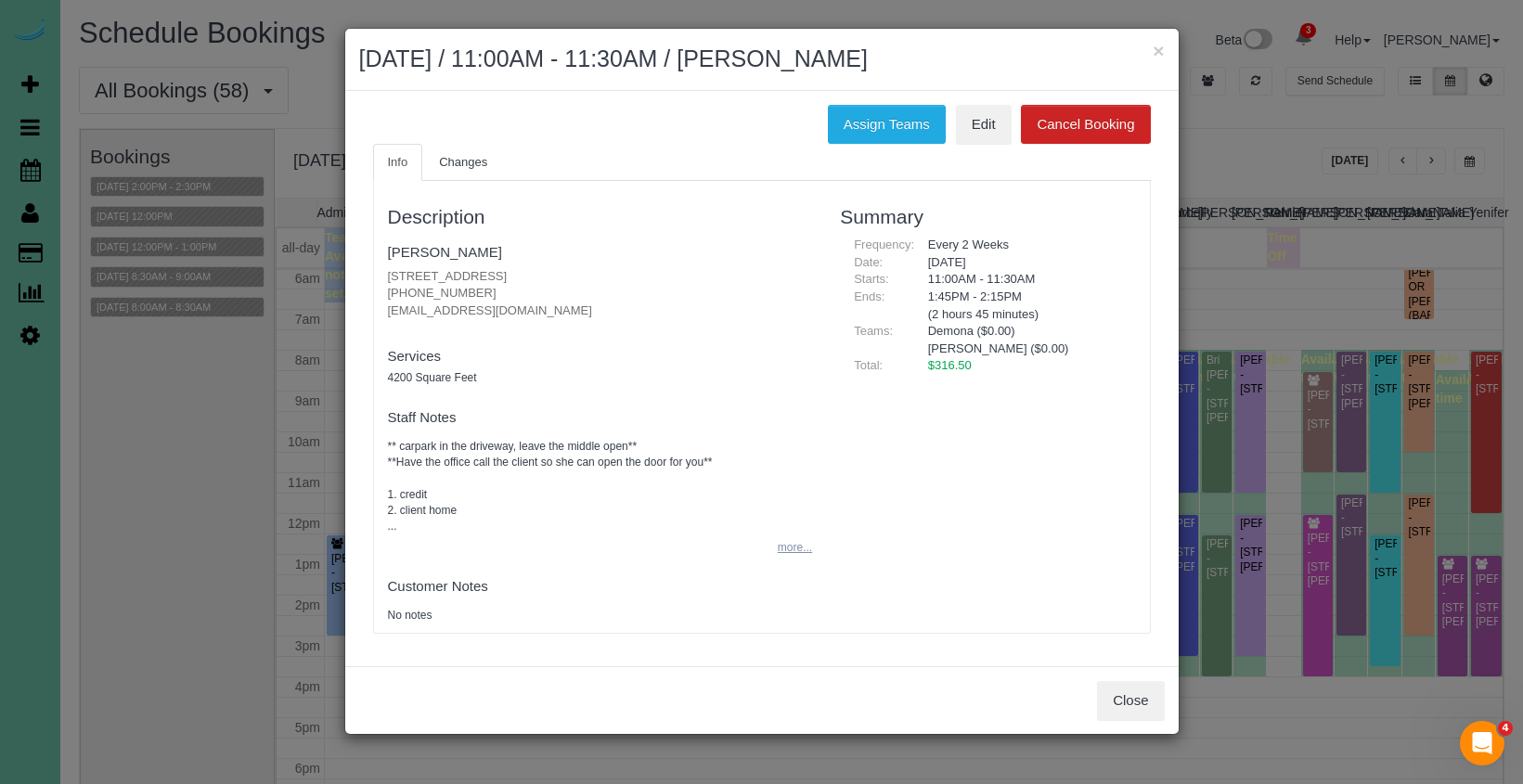
click at [787, 542] on button "more..." at bounding box center [789, 547] width 46 height 27
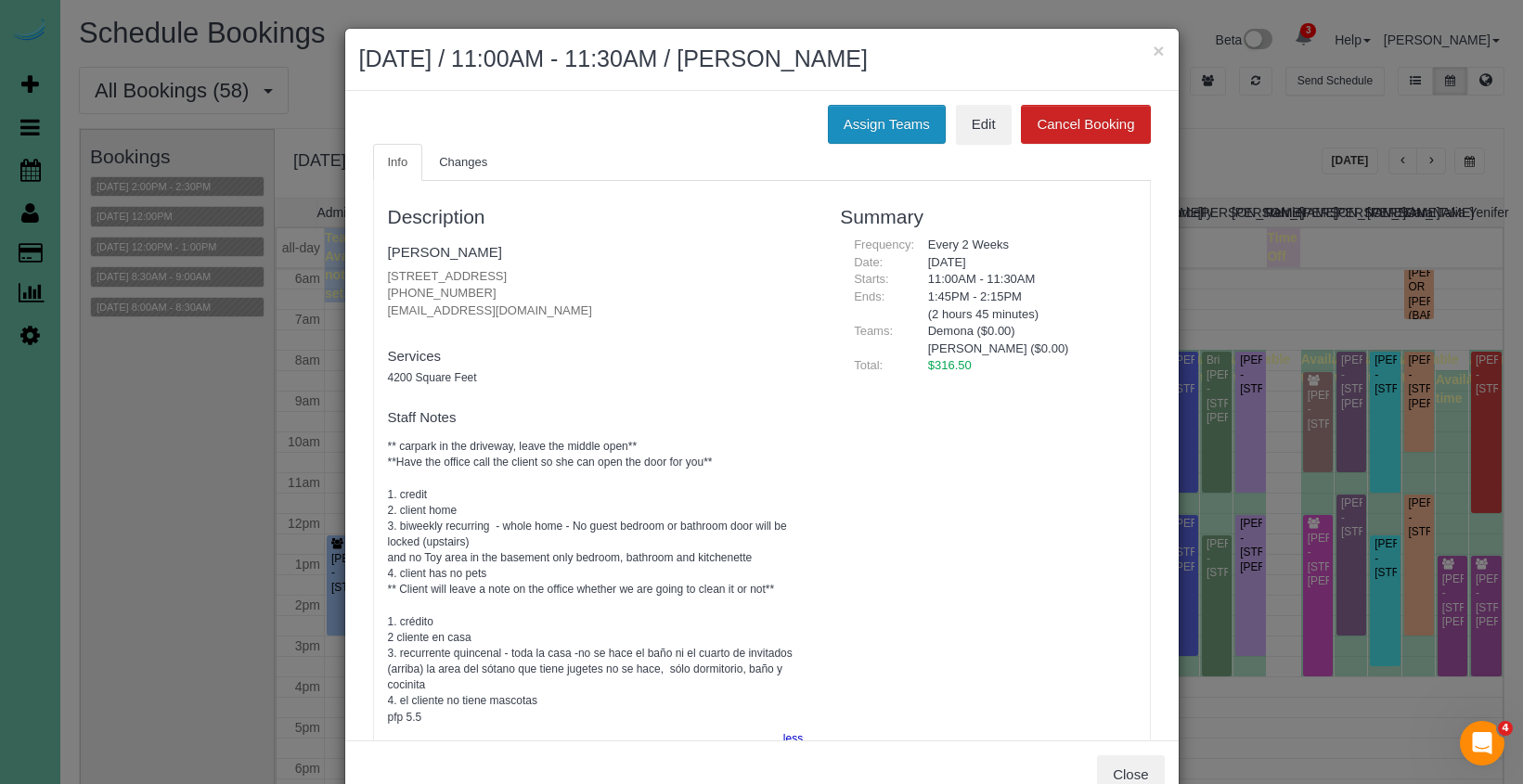
click at [863, 119] on button "Assign Teams" at bounding box center [886, 124] width 118 height 39
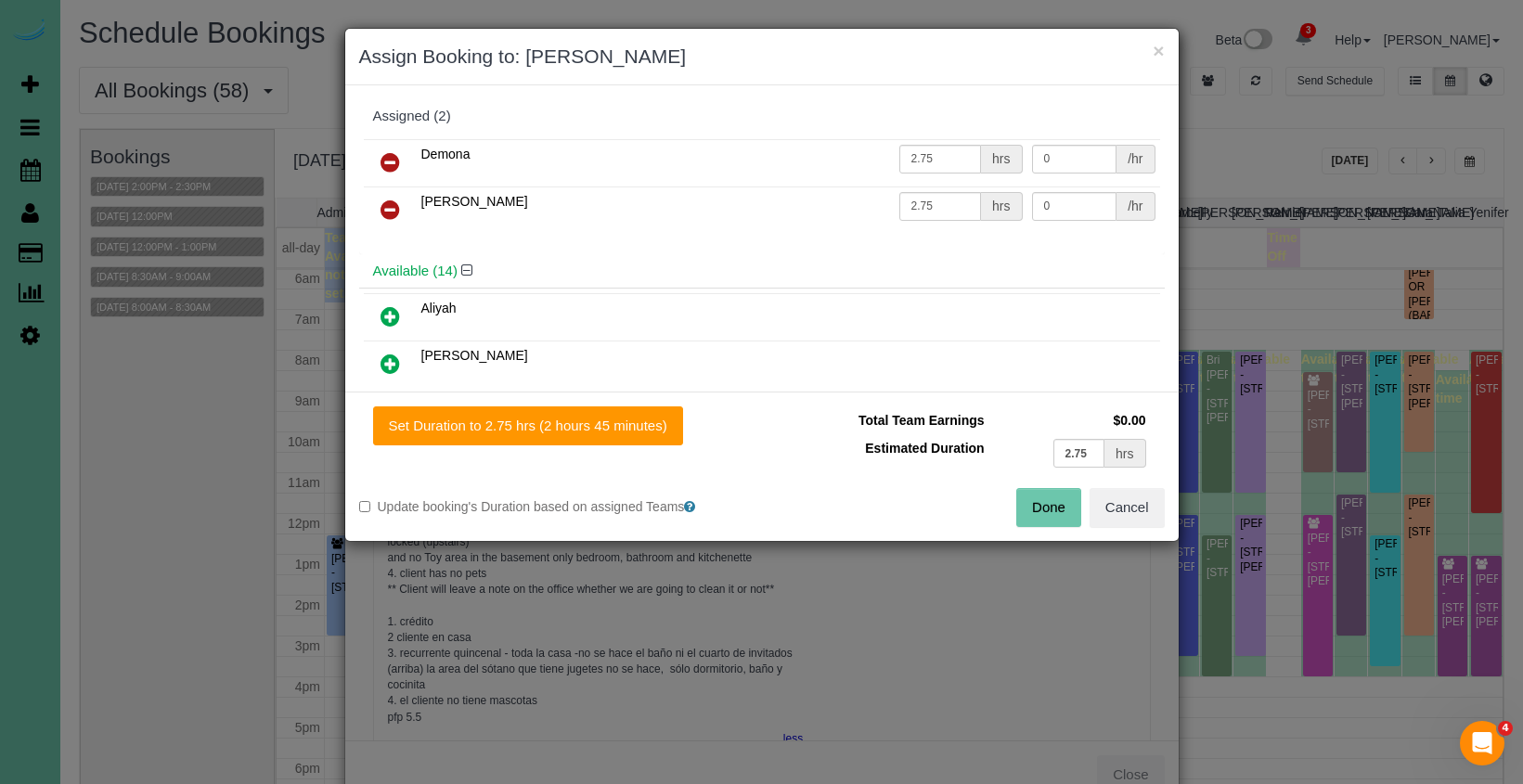
click at [387, 152] on icon at bounding box center [390, 161] width 19 height 22
drag, startPoint x: 1021, startPoint y: 444, endPoint x: 989, endPoint y: 438, distance: 32.6
click at [992, 438] on td "2.75 hrs" at bounding box center [1069, 453] width 161 height 38
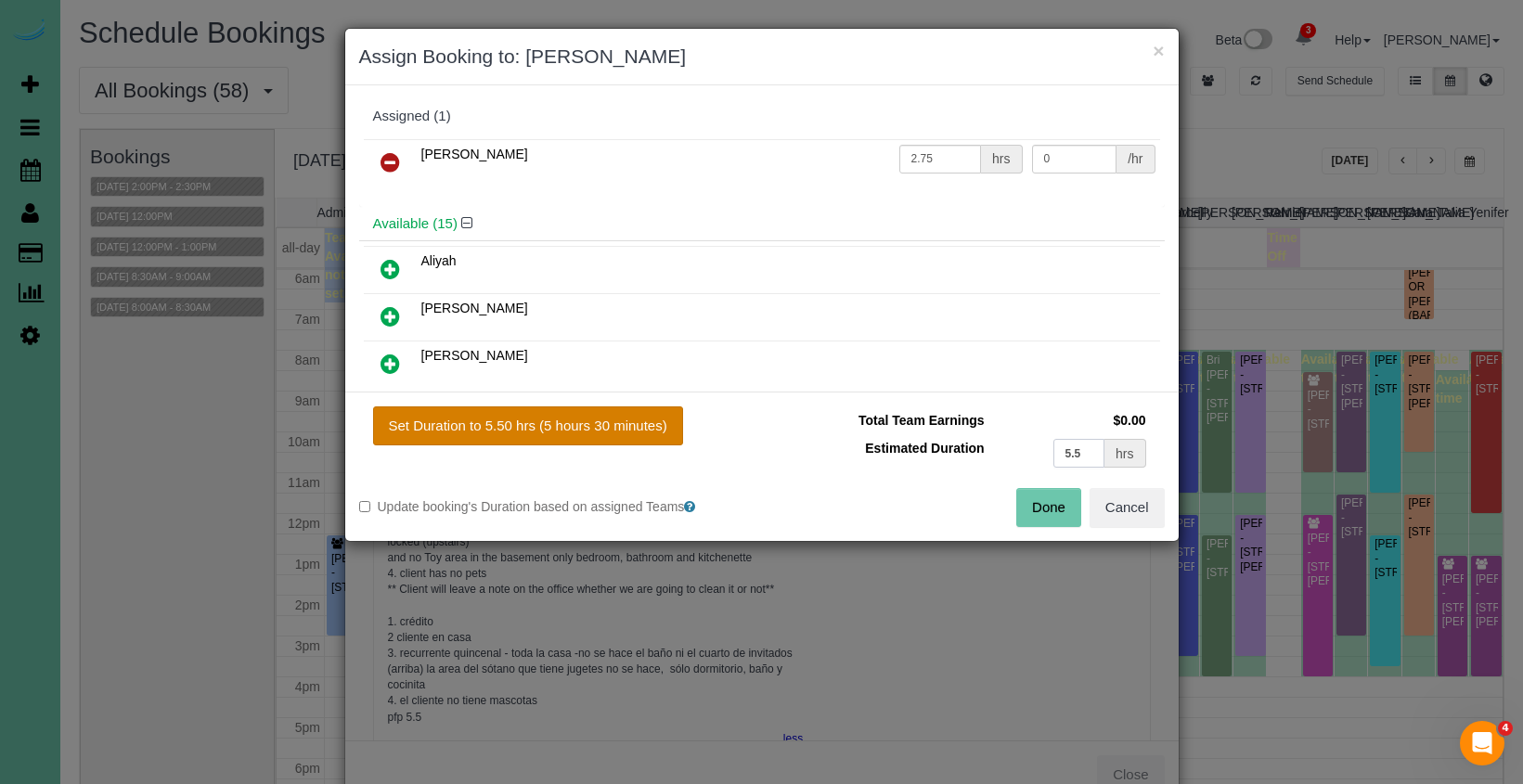
type input "5.5"
click at [629, 430] on button "Set Duration to 5.50 hrs (5 hours 30 minutes)" at bounding box center [527, 425] width 310 height 39
type input "5.50"
click at [1054, 499] on button "Done" at bounding box center [1048, 507] width 65 height 39
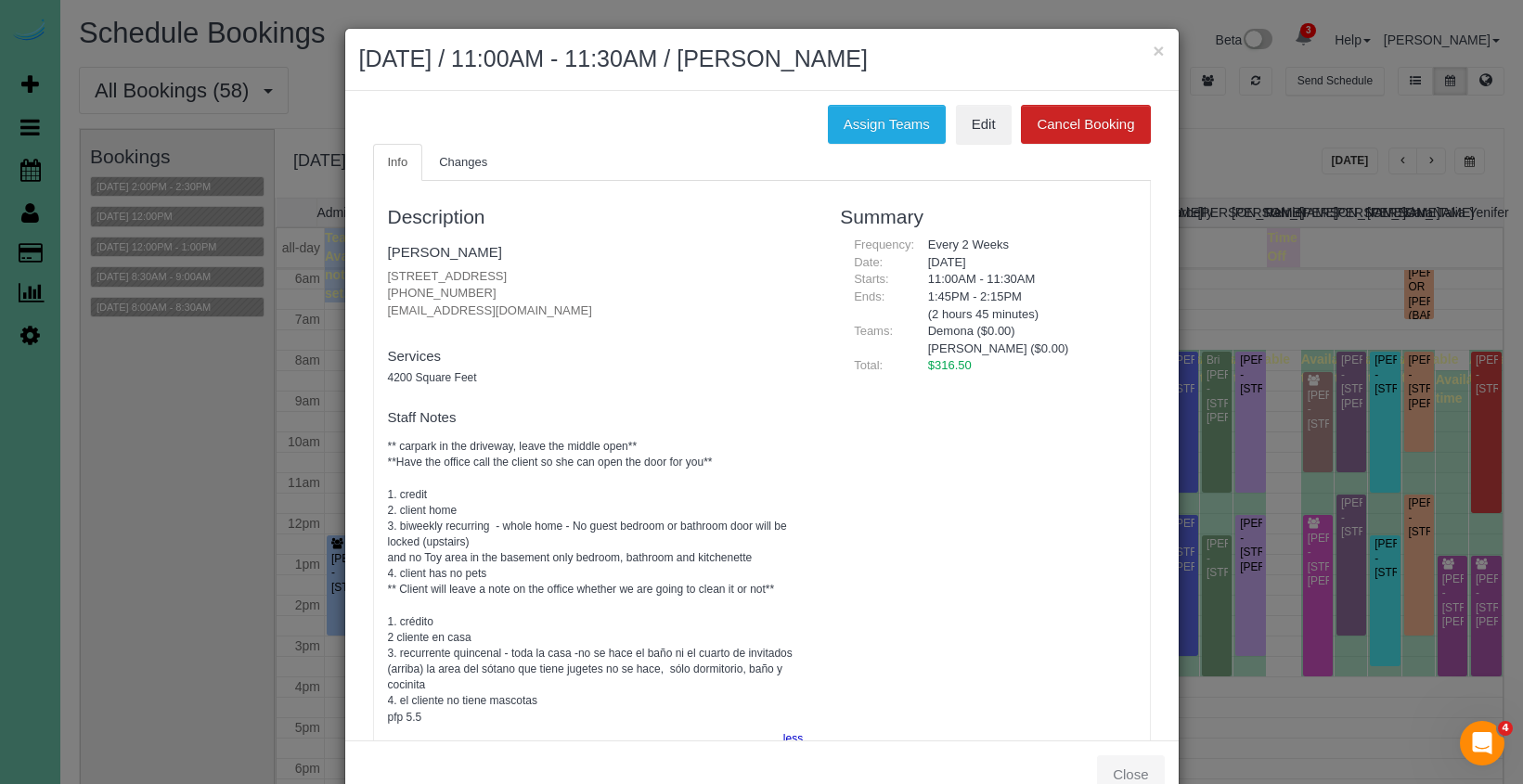
scroll to position [13, 0]
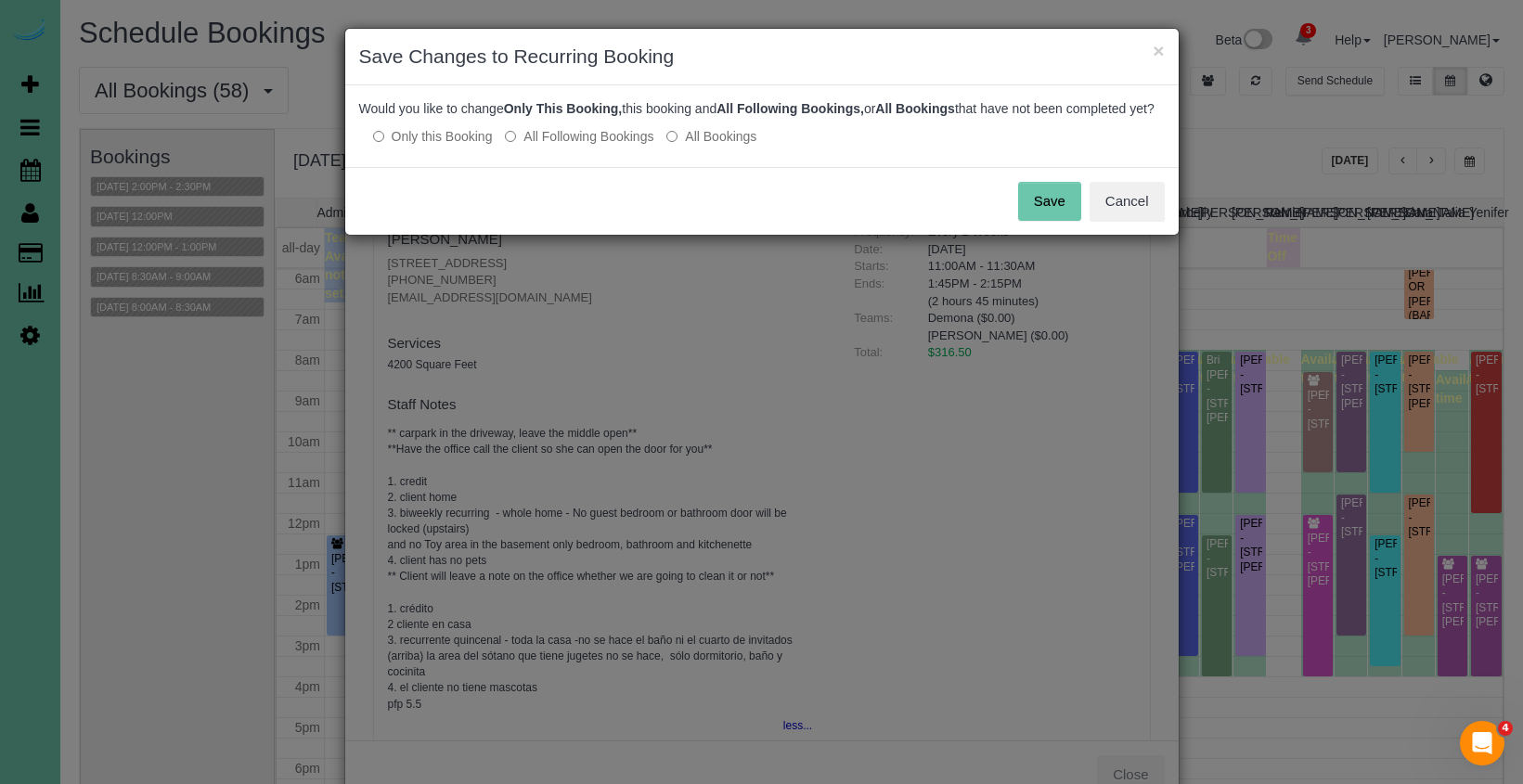
click at [615, 145] on label "All Following Bookings" at bounding box center [578, 136] width 148 height 18
click at [1042, 214] on button "Save" at bounding box center [1049, 201] width 63 height 39
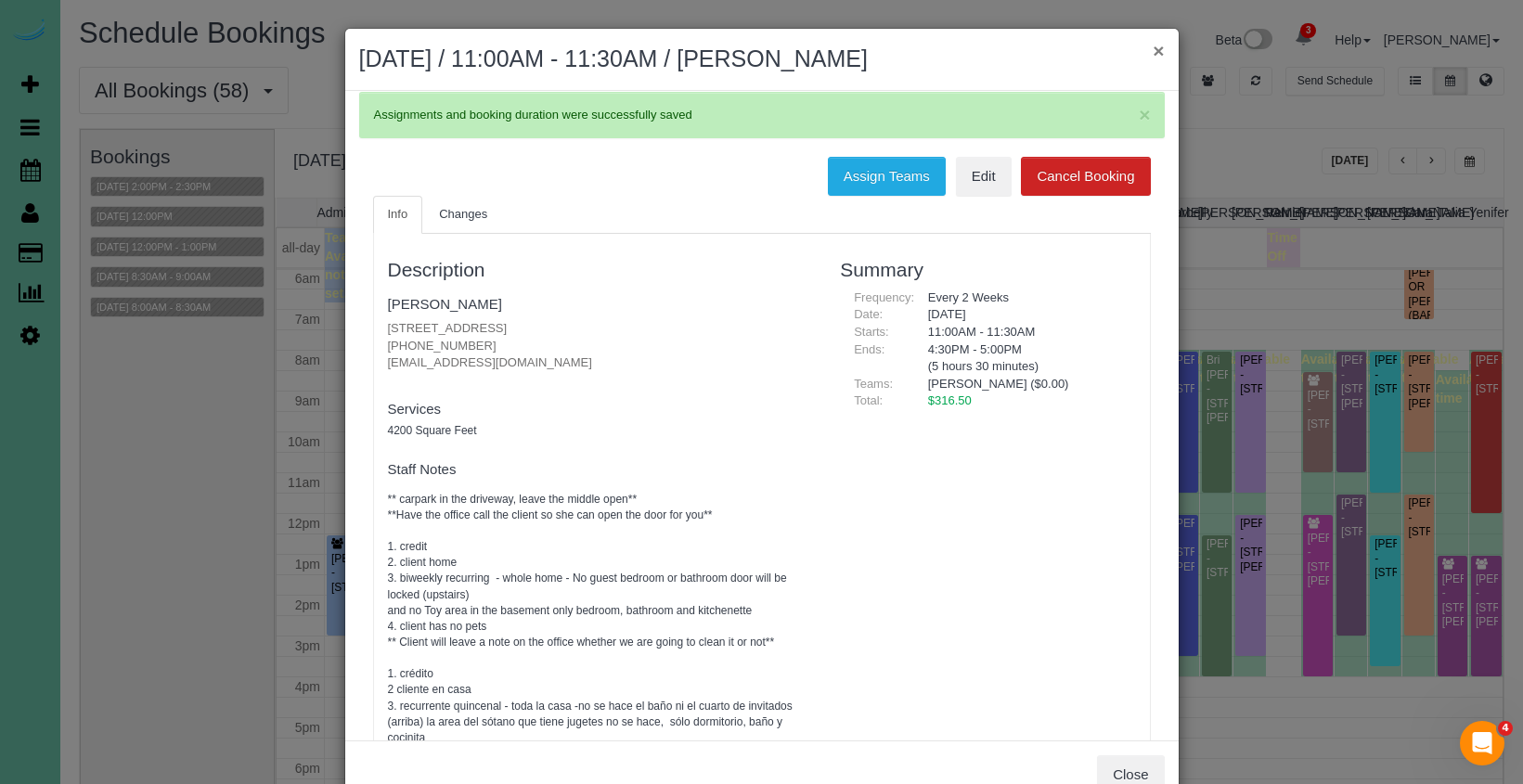
click at [1157, 48] on button "×" at bounding box center [1158, 51] width 11 height 19
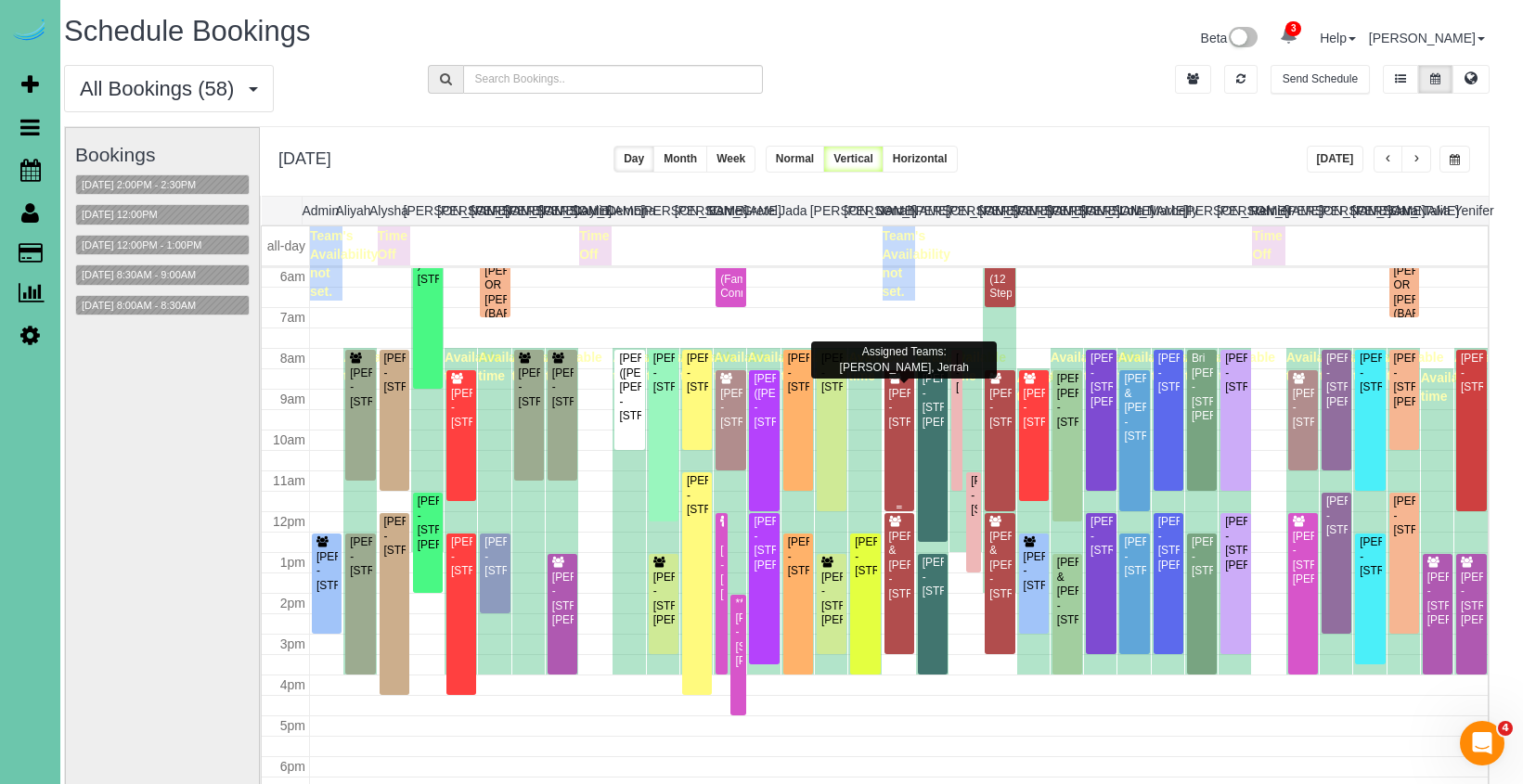
scroll to position [246, 0]
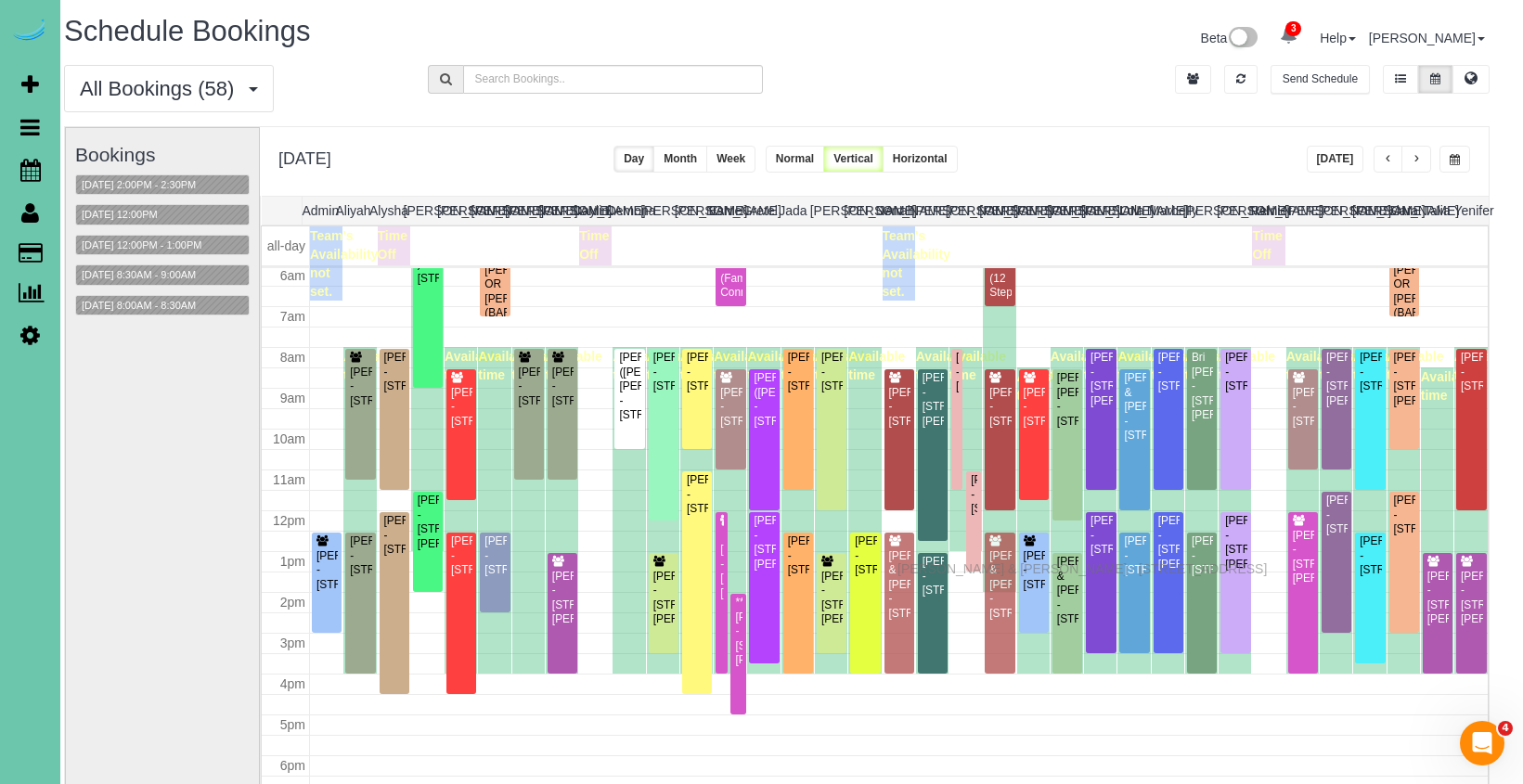
drag, startPoint x: 902, startPoint y: 549, endPoint x: 902, endPoint y: 565, distance: 16.0
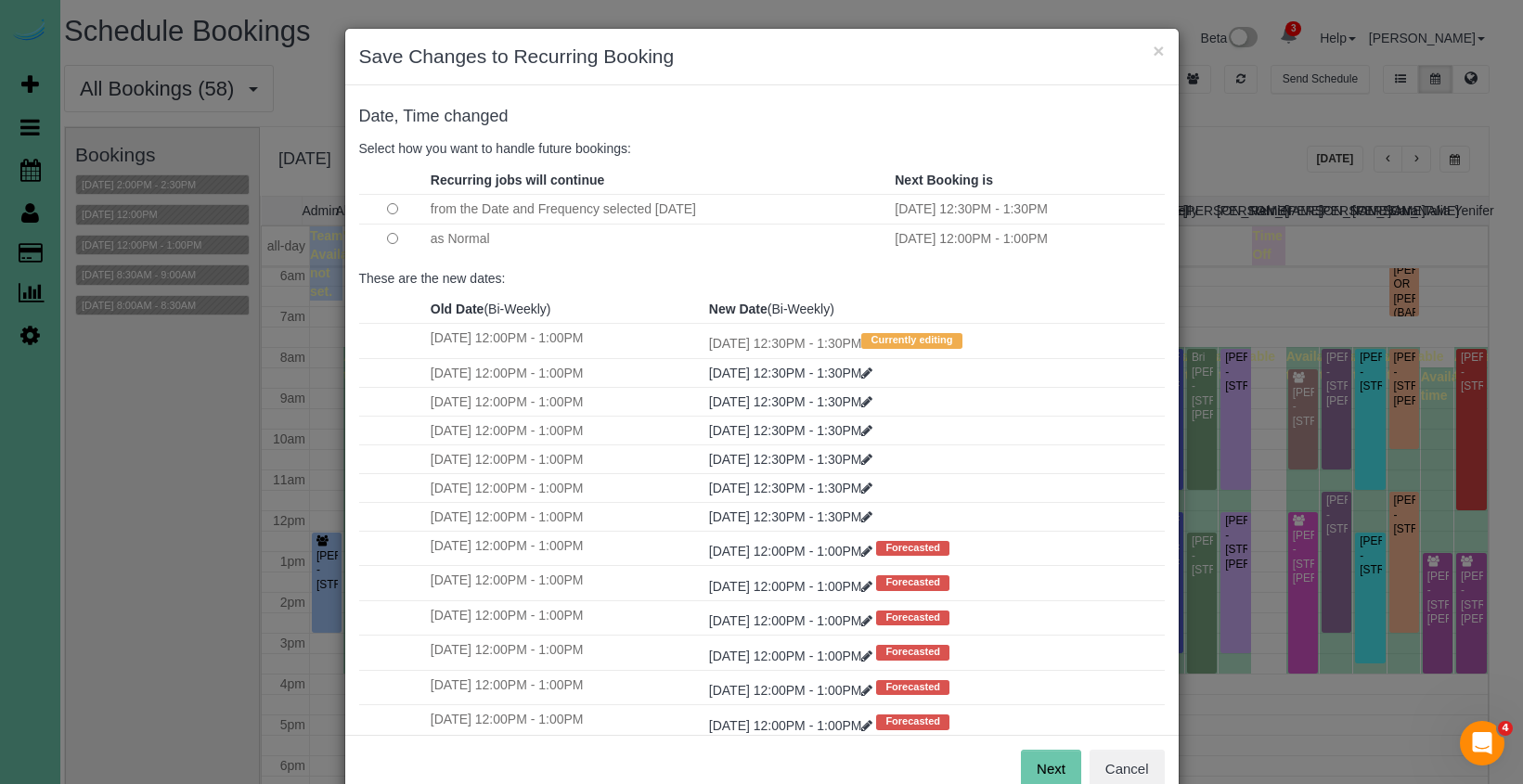
drag, startPoint x: 1038, startPoint y: 770, endPoint x: 1017, endPoint y: 743, distance: 34.2
click at [1038, 770] on button "Next" at bounding box center [1050, 769] width 60 height 39
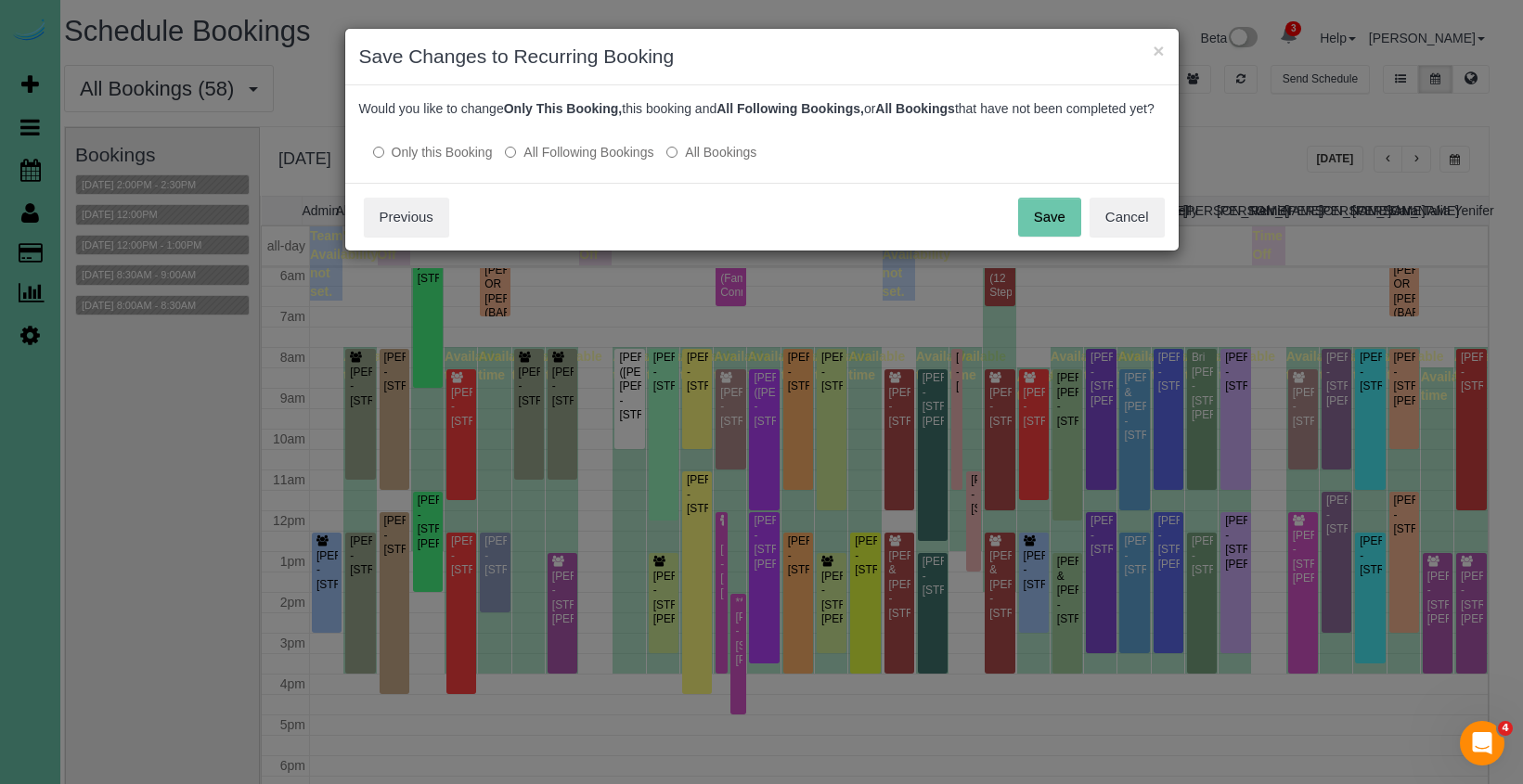
click at [562, 161] on label "All Following Bookings" at bounding box center [578, 152] width 148 height 18
click at [1038, 235] on button "Save" at bounding box center [1049, 217] width 63 height 39
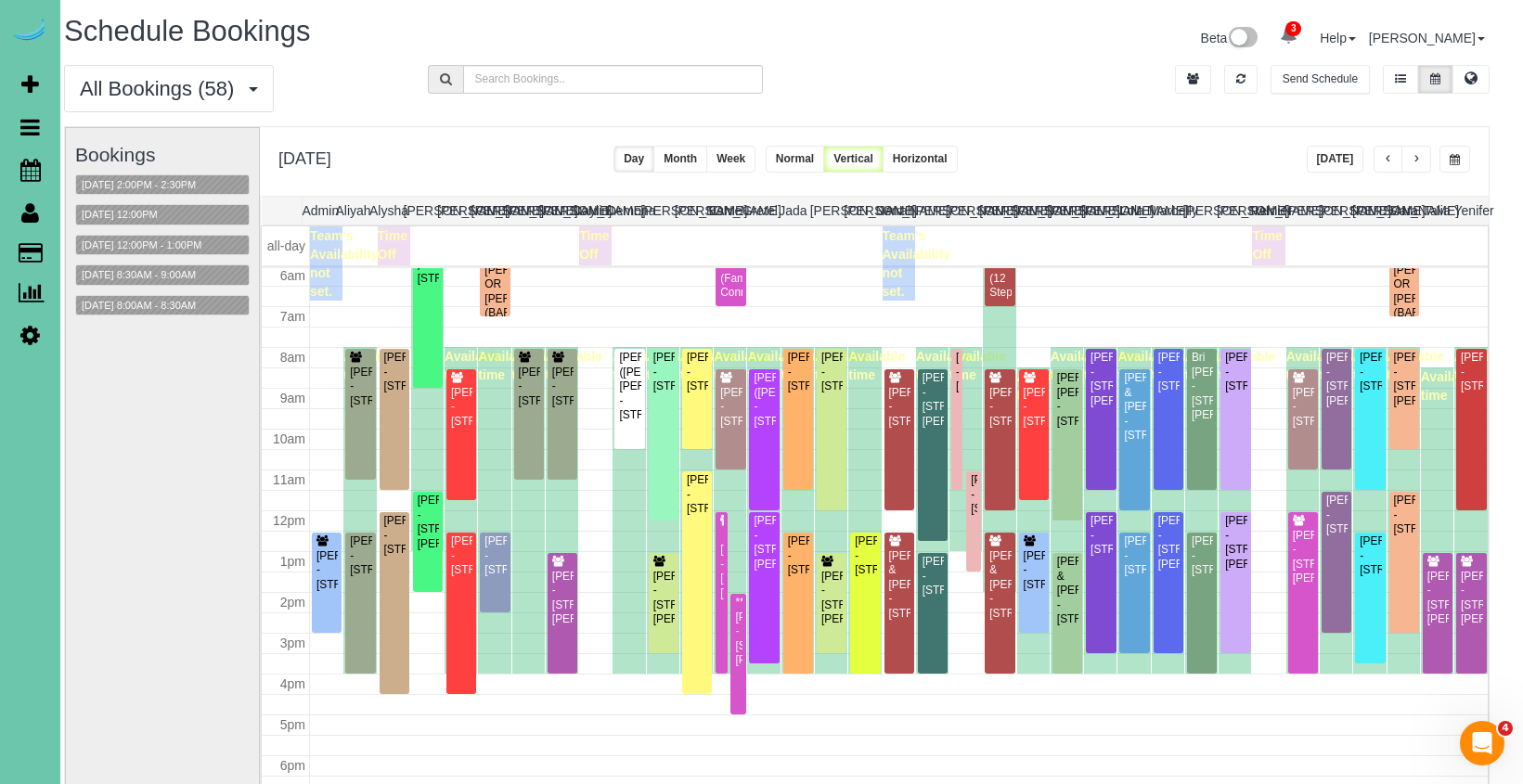
click at [755, 159] on button "Week" at bounding box center [730, 159] width 49 height 27
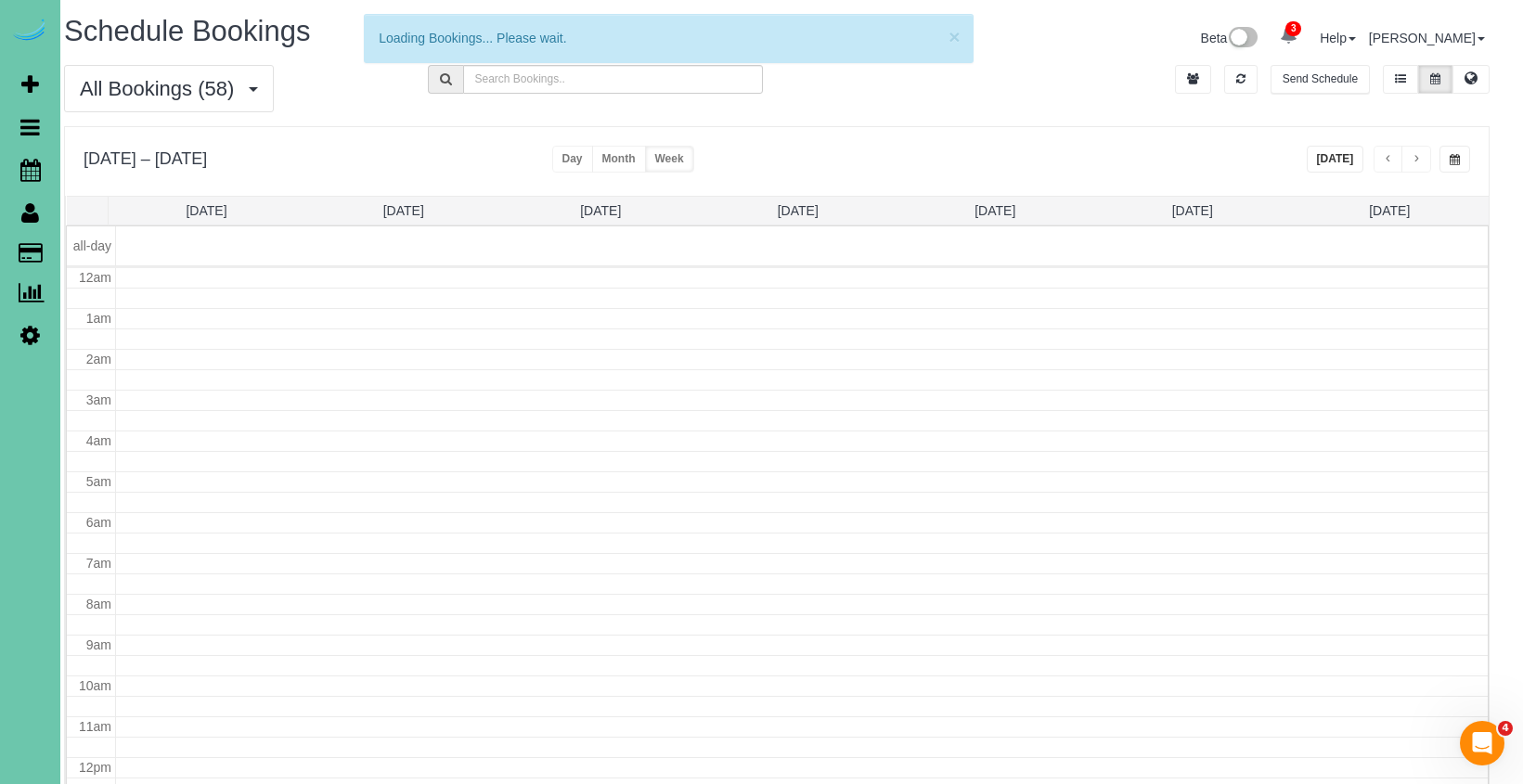
scroll to position [245, 0]
drag, startPoint x: 1188, startPoint y: 81, endPoint x: 1174, endPoint y: 80, distance: 14.0
click at [1187, 81] on icon "button" at bounding box center [1192, 79] width 12 height 11
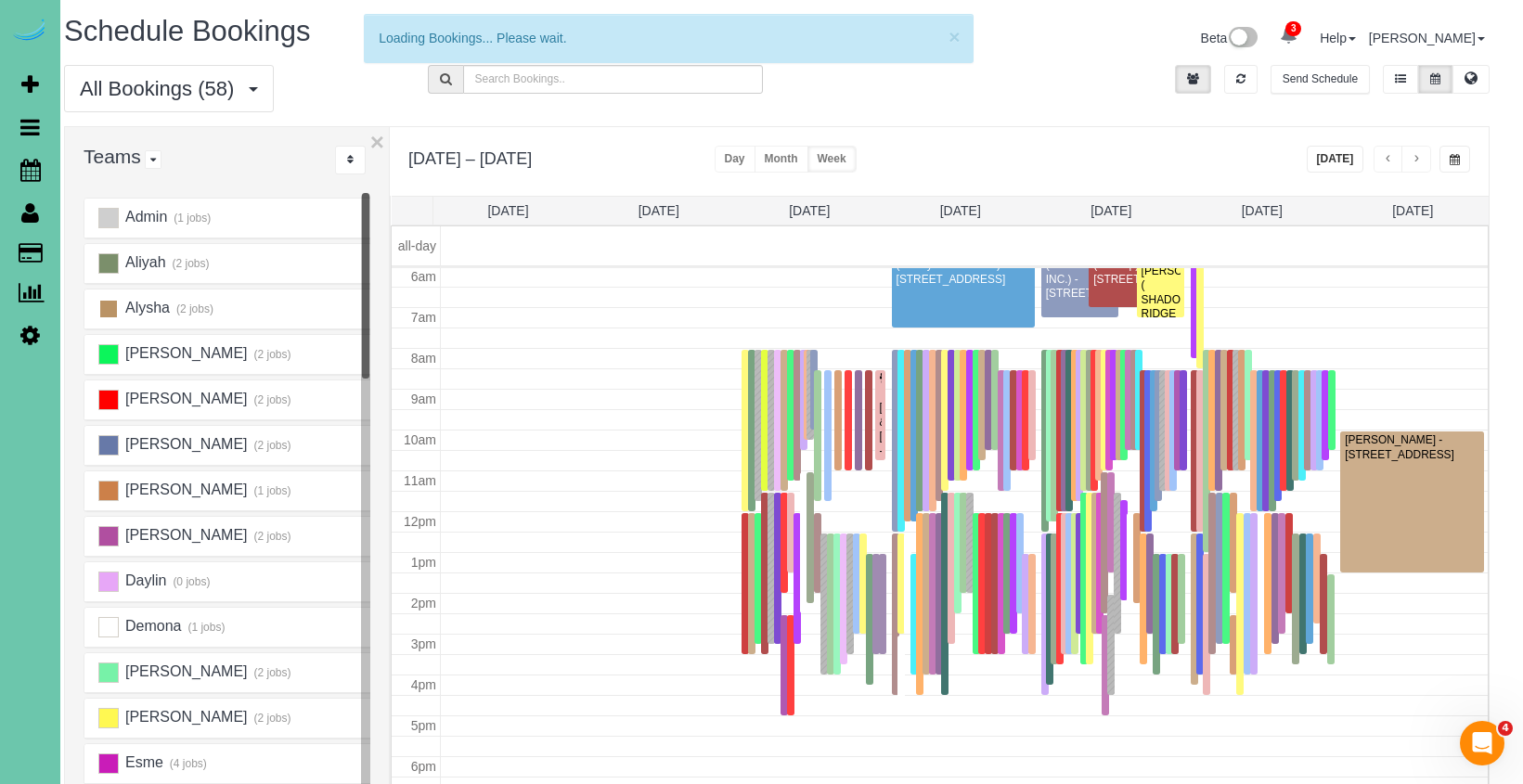
click at [108, 306] on ins at bounding box center [108, 308] width 20 height 20
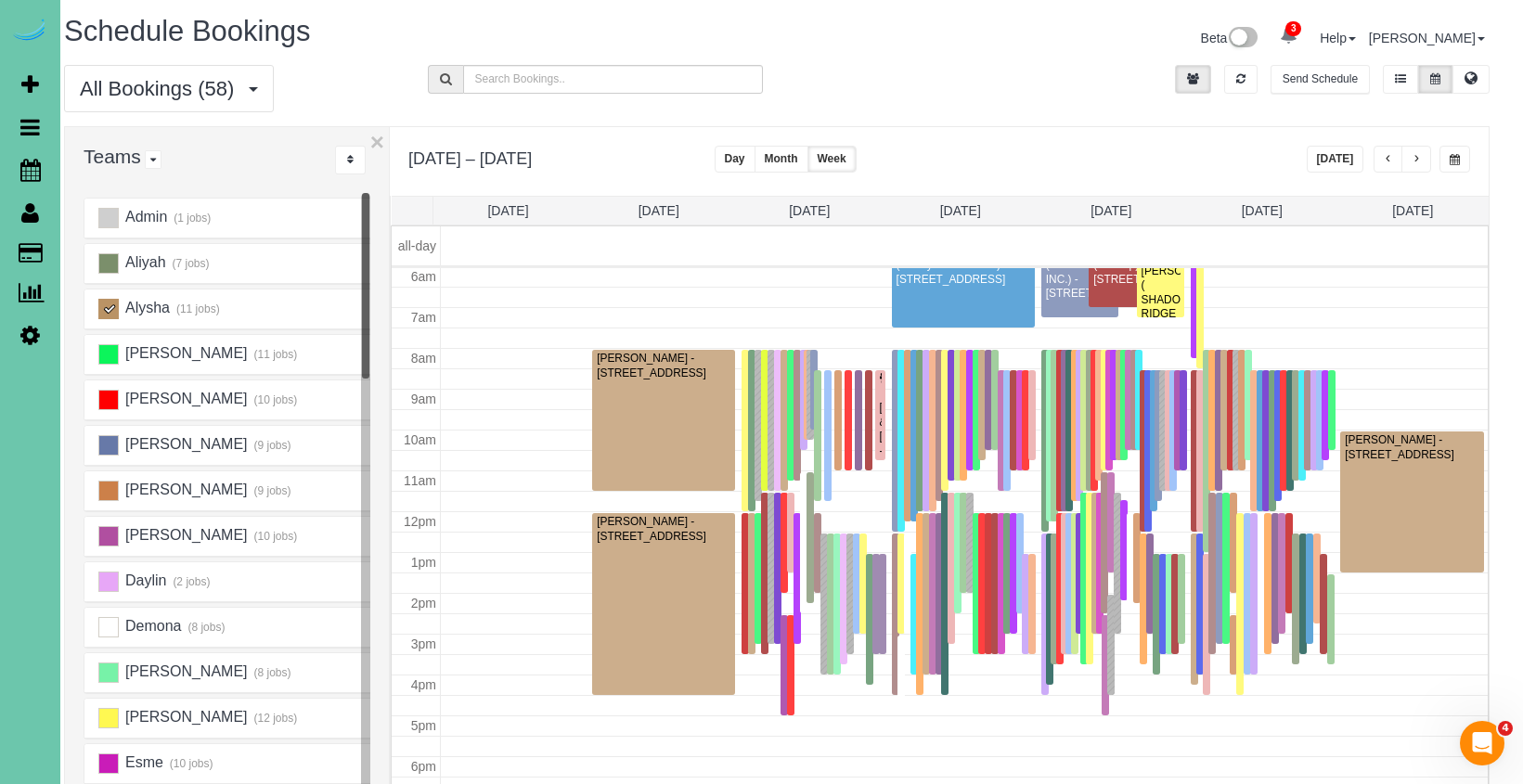
click at [108, 306] on ins at bounding box center [108, 308] width 20 height 20
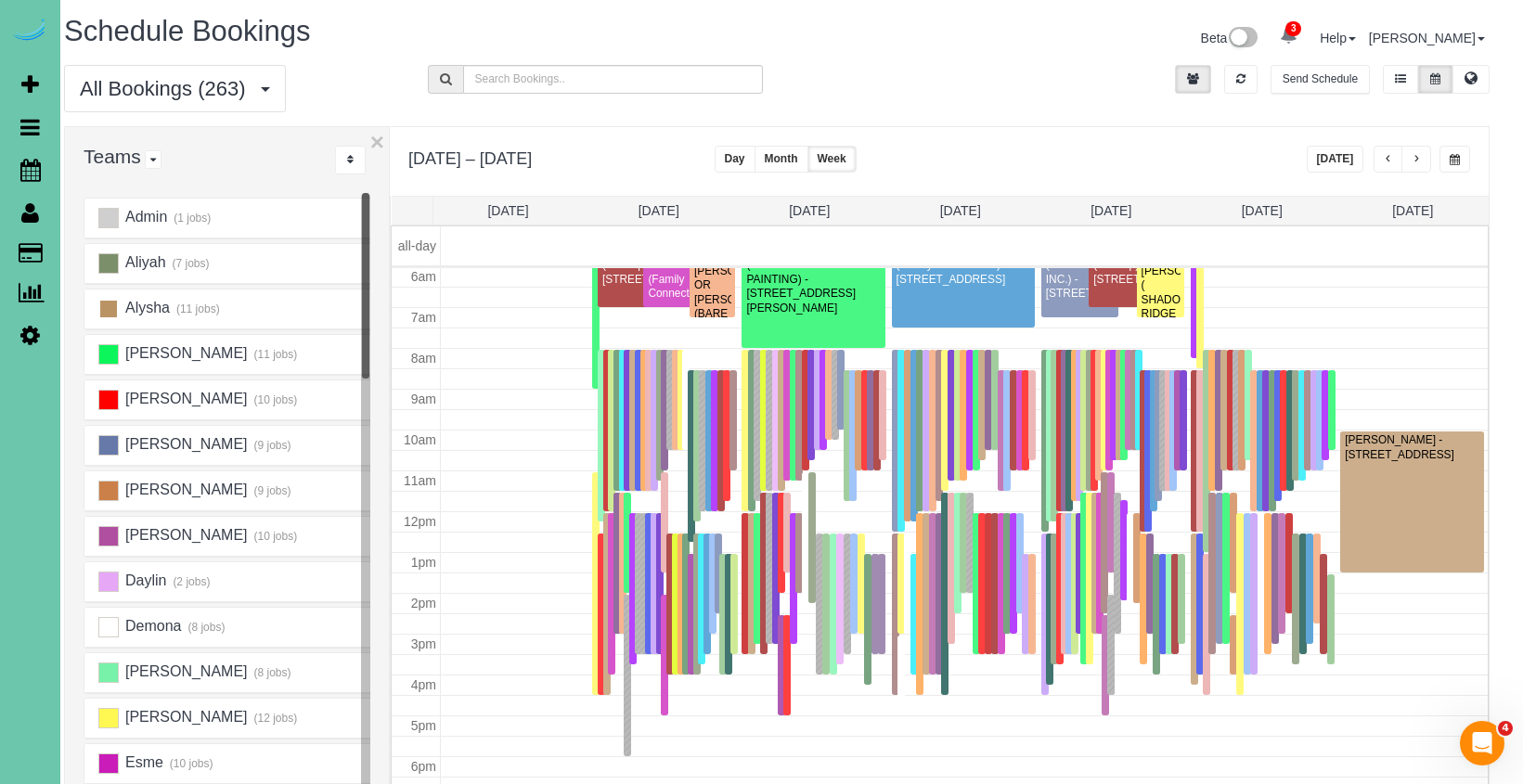
click at [108, 306] on ins at bounding box center [108, 308] width 20 height 20
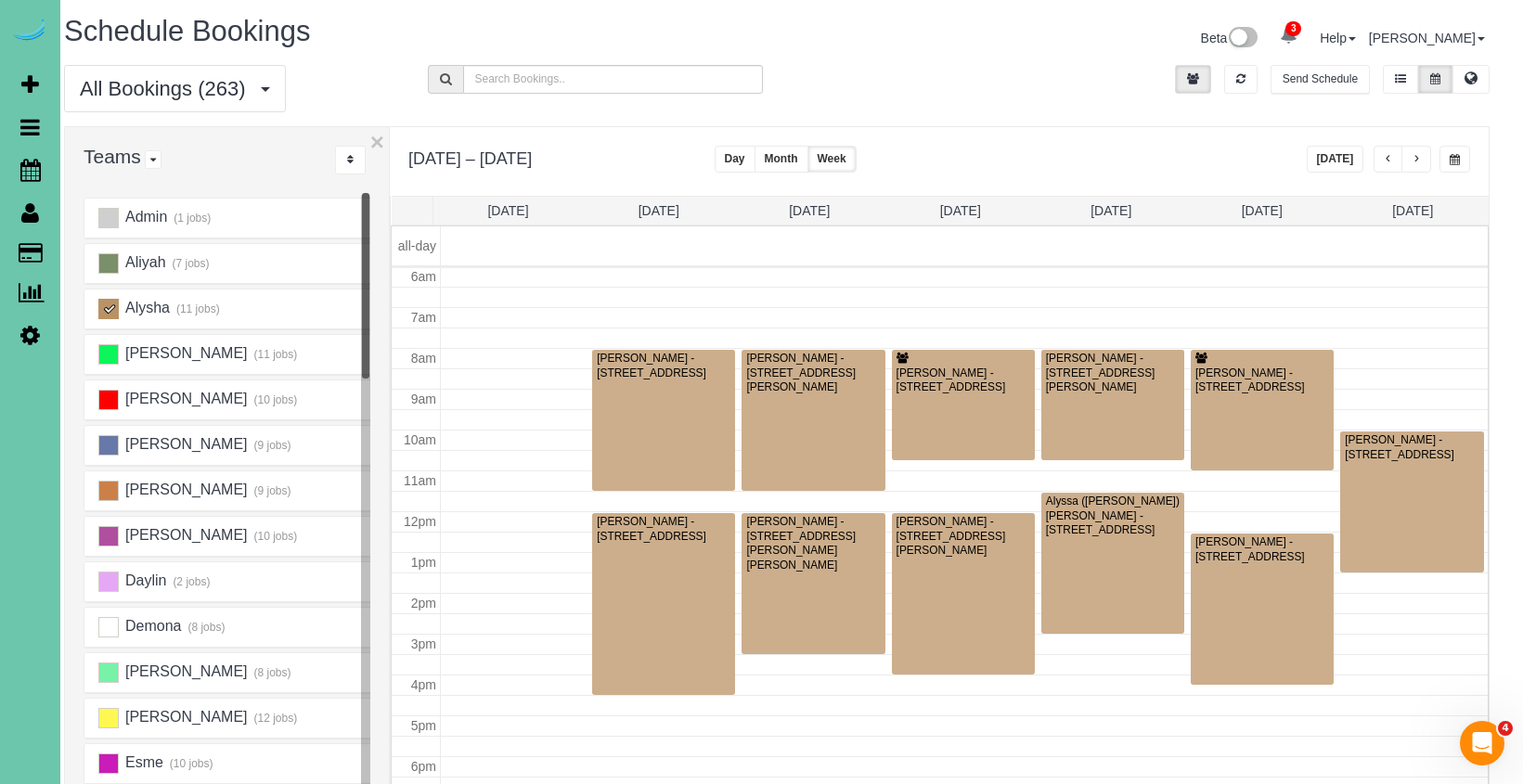
click at [108, 306] on ins at bounding box center [108, 308] width 20 height 20
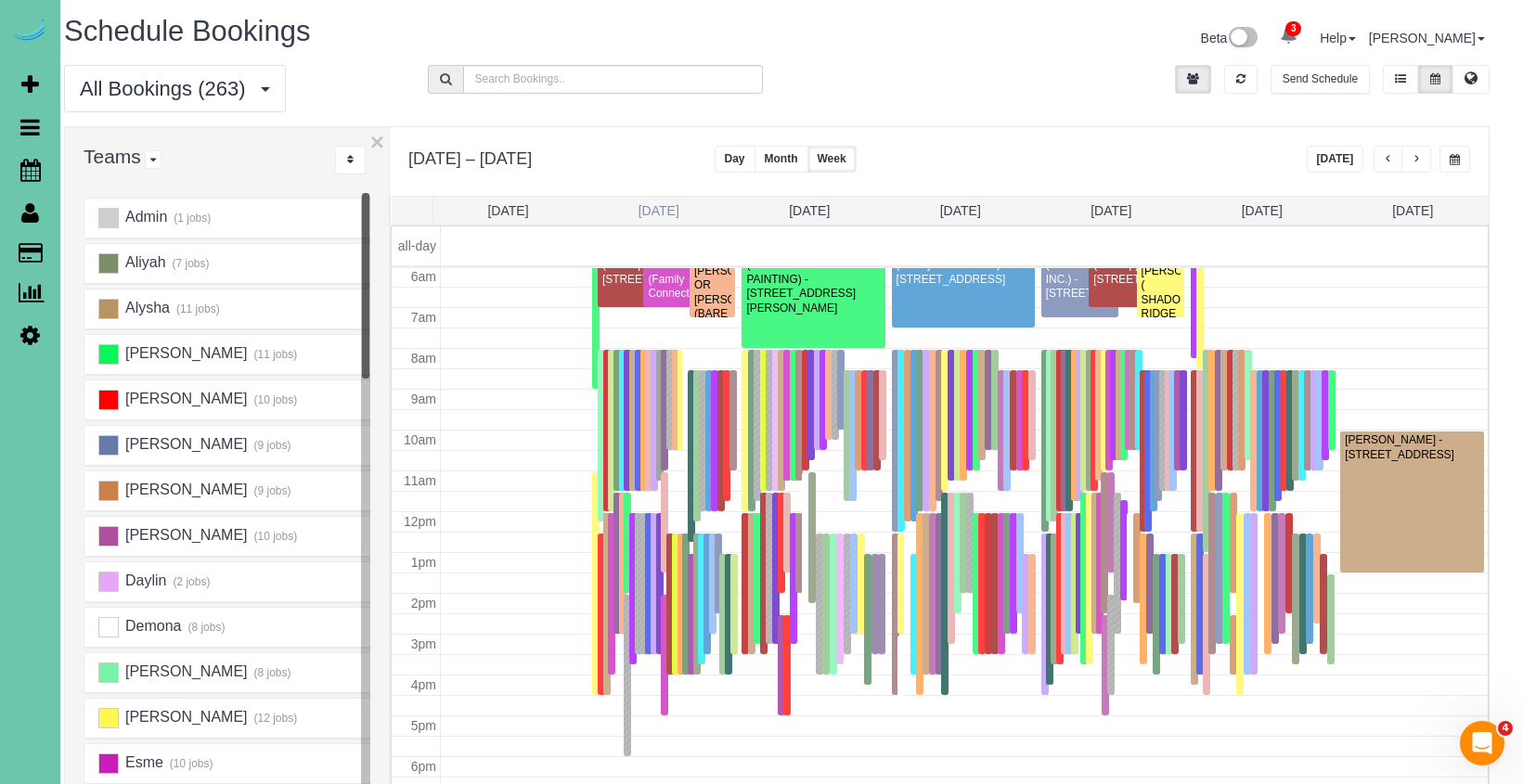
click at [671, 203] on link "Mon 9/29" at bounding box center [658, 211] width 41 height 15
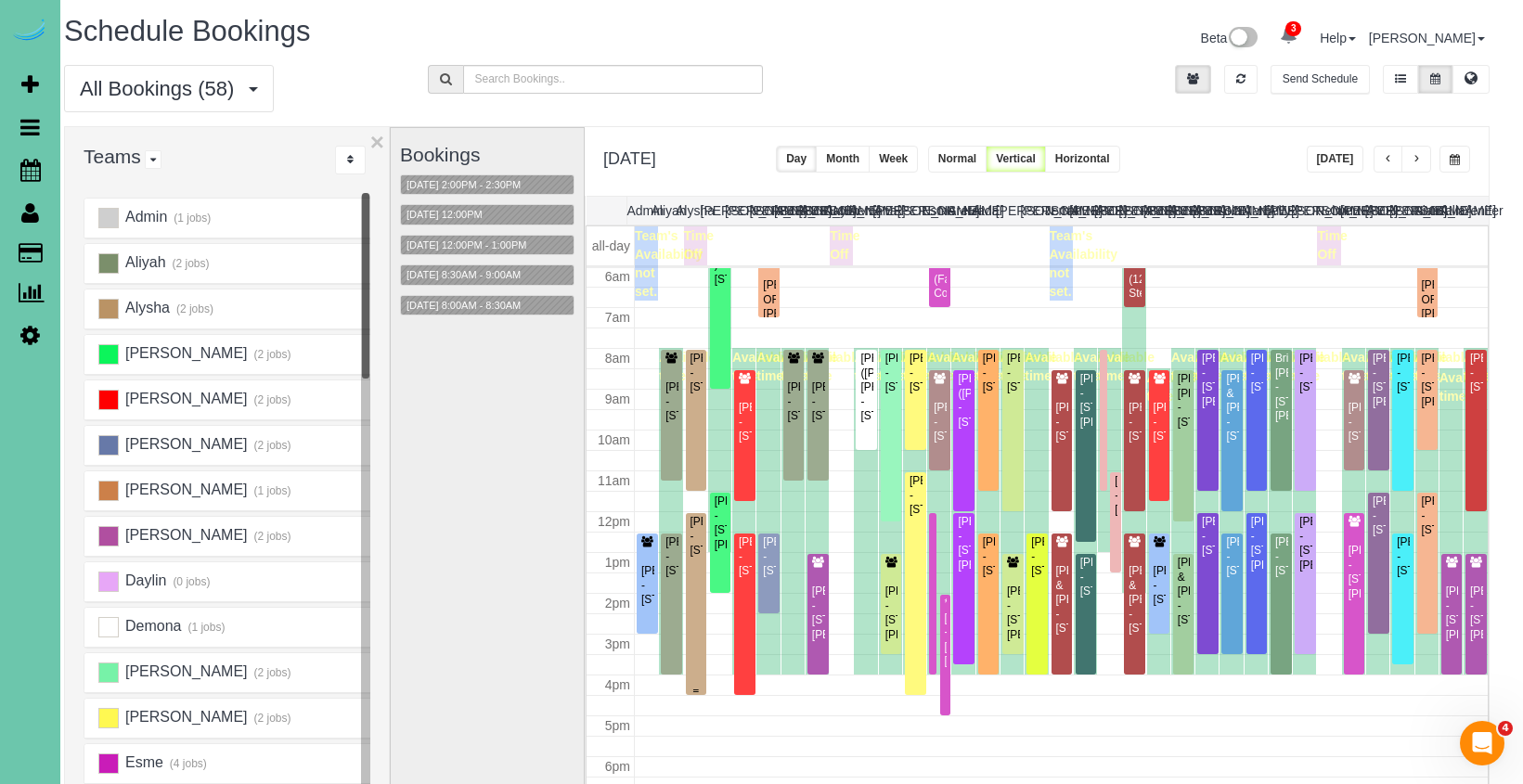
click at [692, 538] on div "Candace Edwards - 12511 S 83rd St, Papillion, NE 68046" at bounding box center [697, 536] width 14 height 43
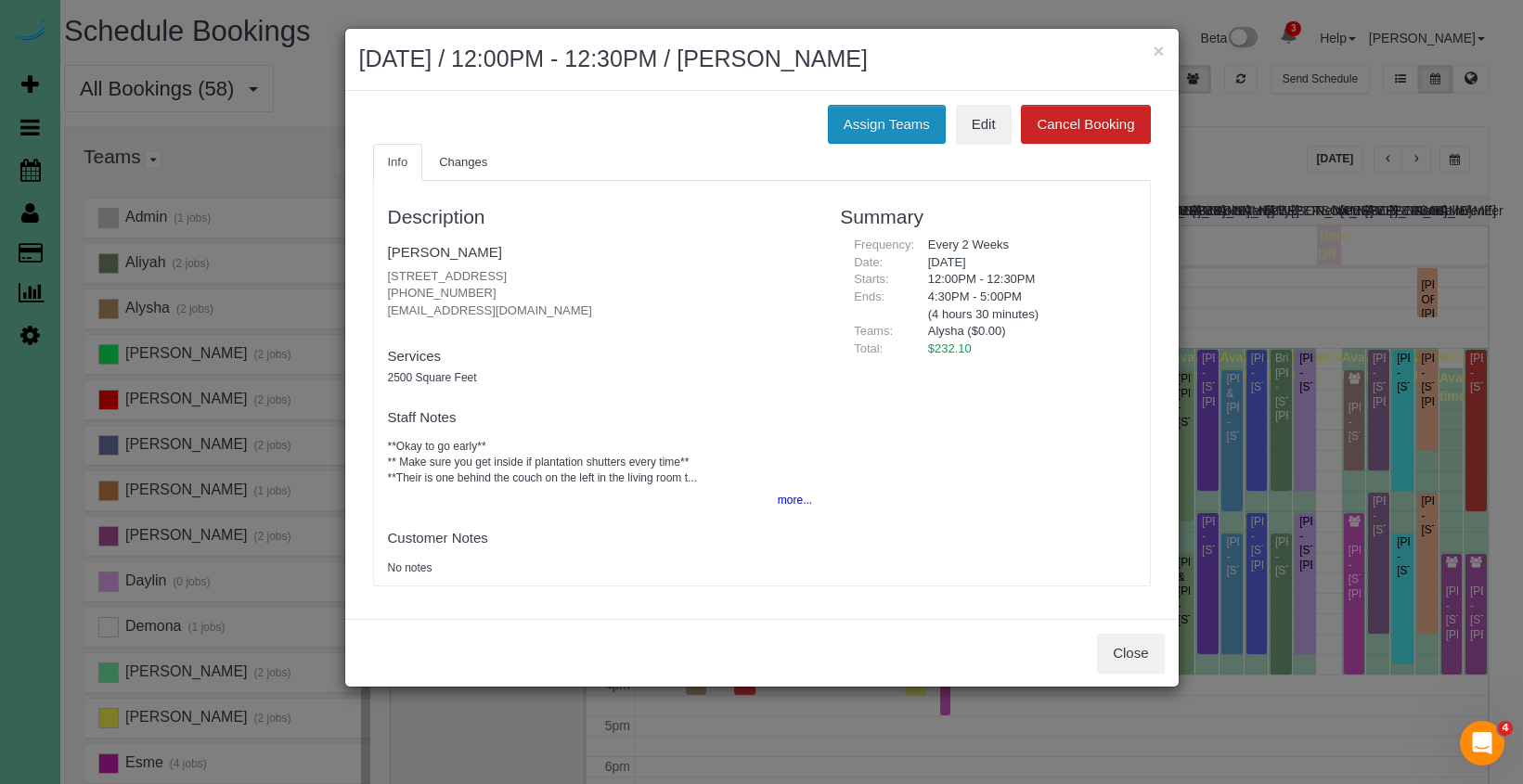
click at [847, 135] on button "Assign Teams" at bounding box center [886, 124] width 118 height 39
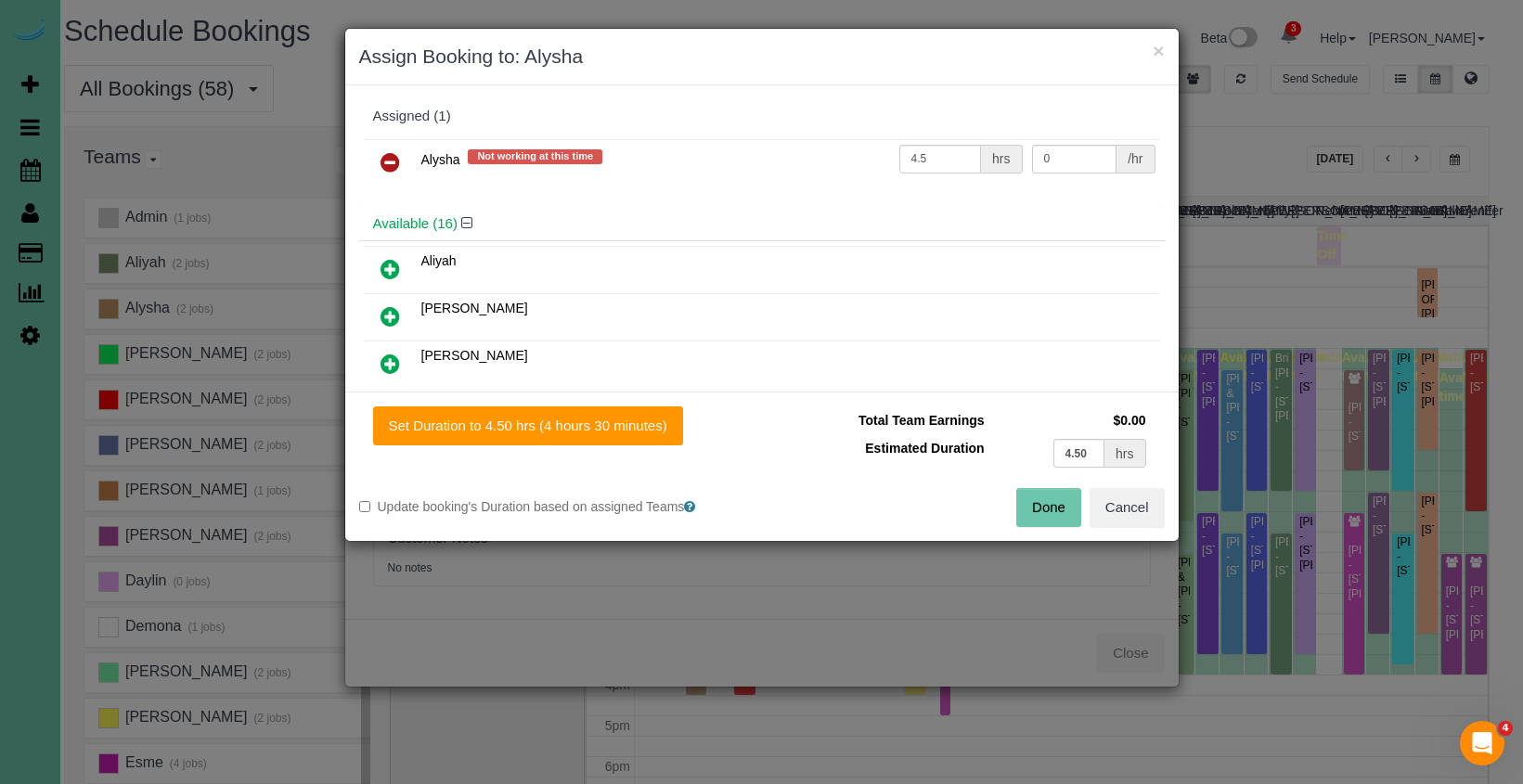
drag, startPoint x: 389, startPoint y: 164, endPoint x: 396, endPoint y: 181, distance: 18.4
click at [389, 164] on icon at bounding box center [390, 161] width 19 height 22
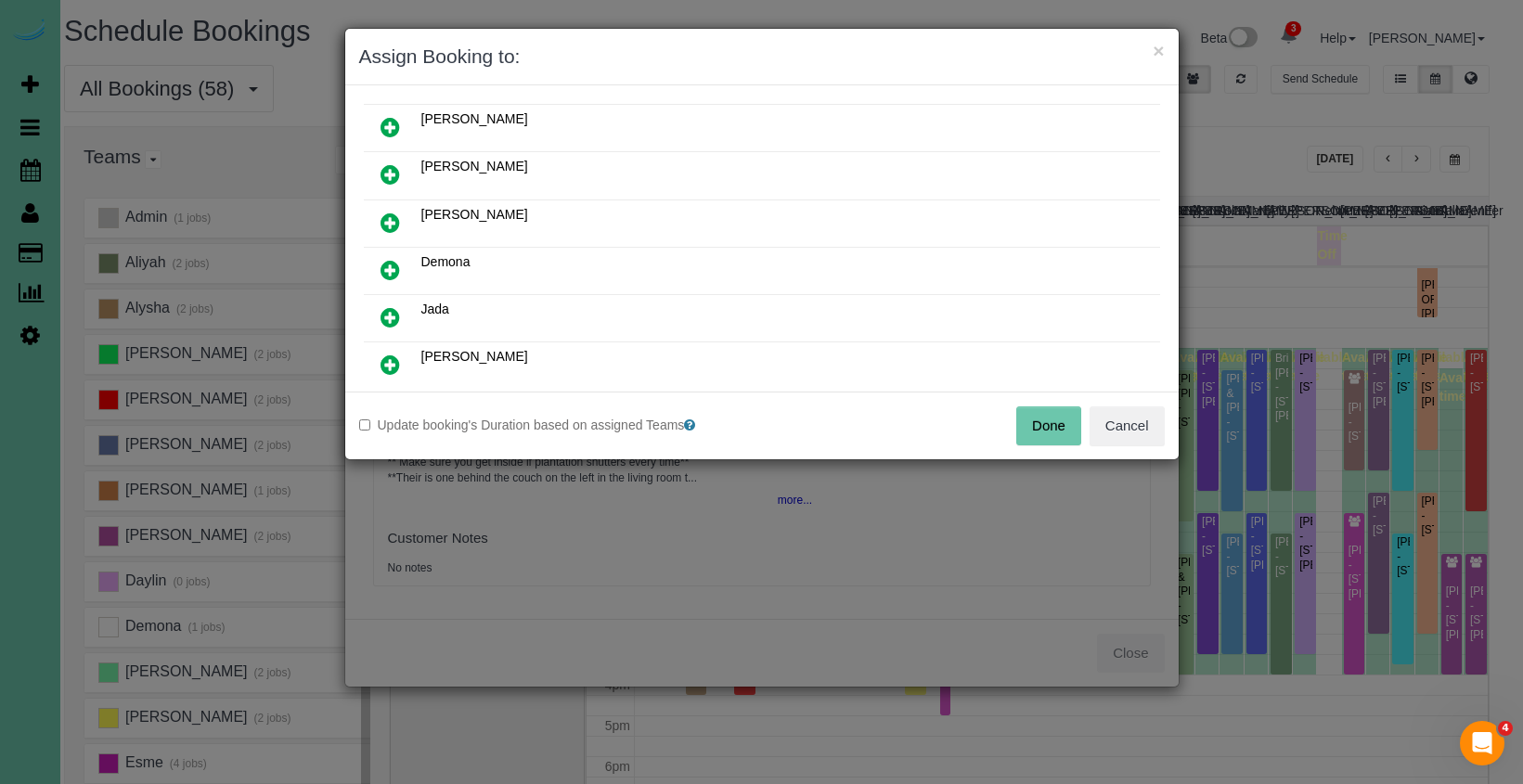
scroll to position [195, 0]
drag, startPoint x: 403, startPoint y: 263, endPoint x: 451, endPoint y: 293, distance: 56.6
click at [403, 263] on link at bounding box center [391, 267] width 44 height 37
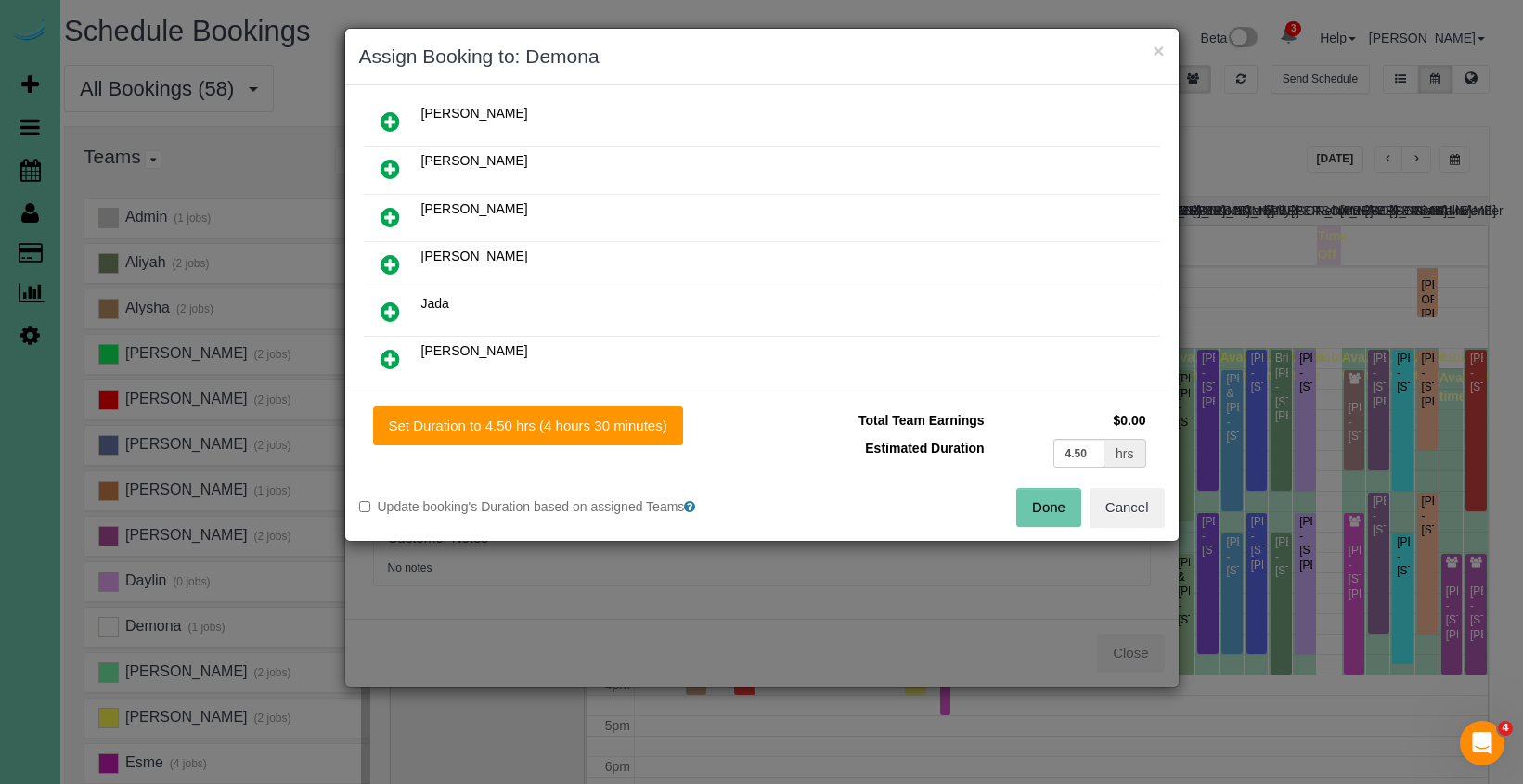
drag, startPoint x: 603, startPoint y: 419, endPoint x: 684, endPoint y: 430, distance: 81.7
click at [605, 419] on button "Set Duration to 4.50 hrs (4 hours 30 minutes)" at bounding box center [527, 425] width 310 height 39
type input "4.50"
click at [1037, 502] on button "Done" at bounding box center [1048, 507] width 65 height 39
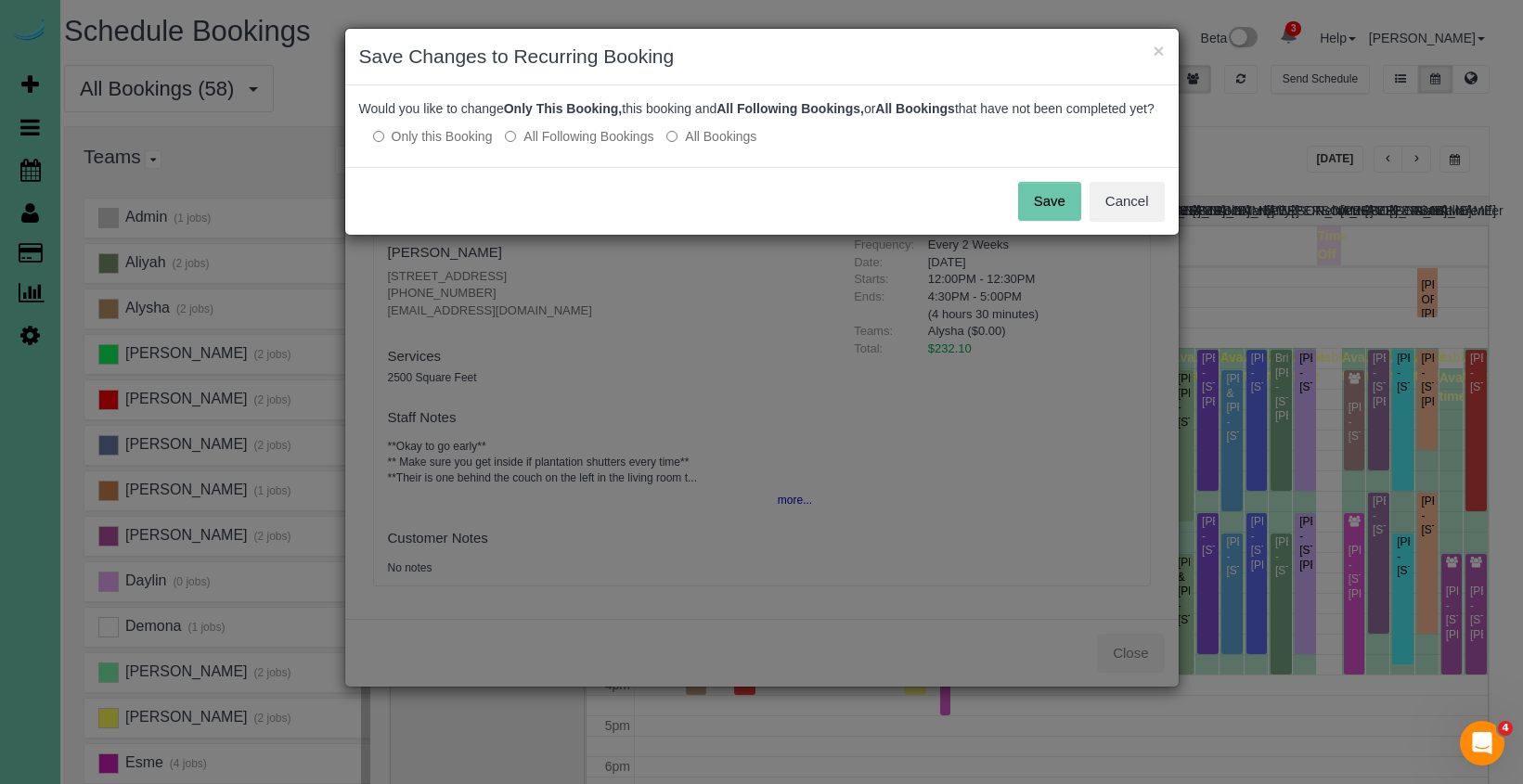
click at [1035, 218] on button "Save" at bounding box center [1049, 201] width 63 height 39
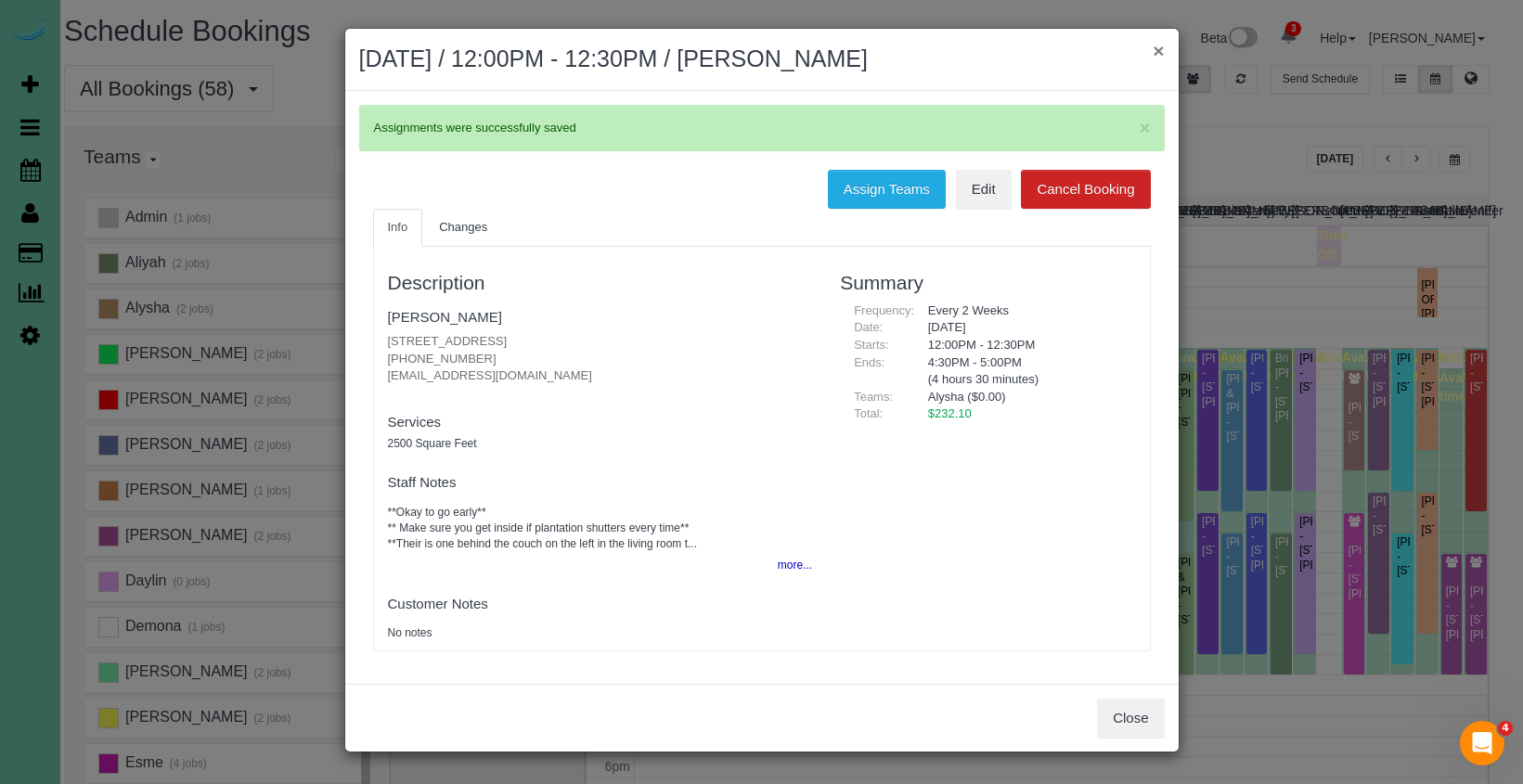
click at [1156, 52] on button "×" at bounding box center [1158, 51] width 11 height 19
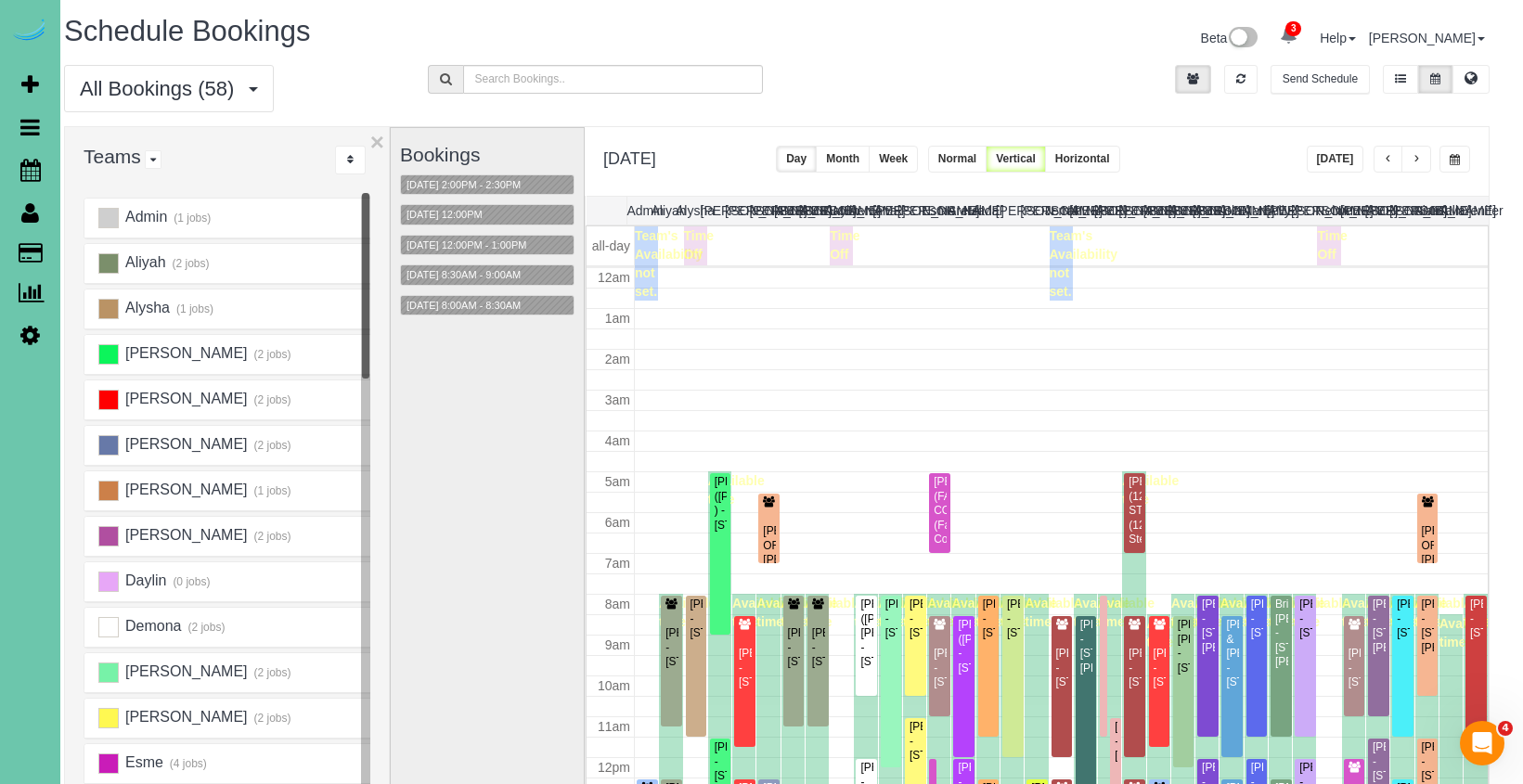
scroll to position [245, 0]
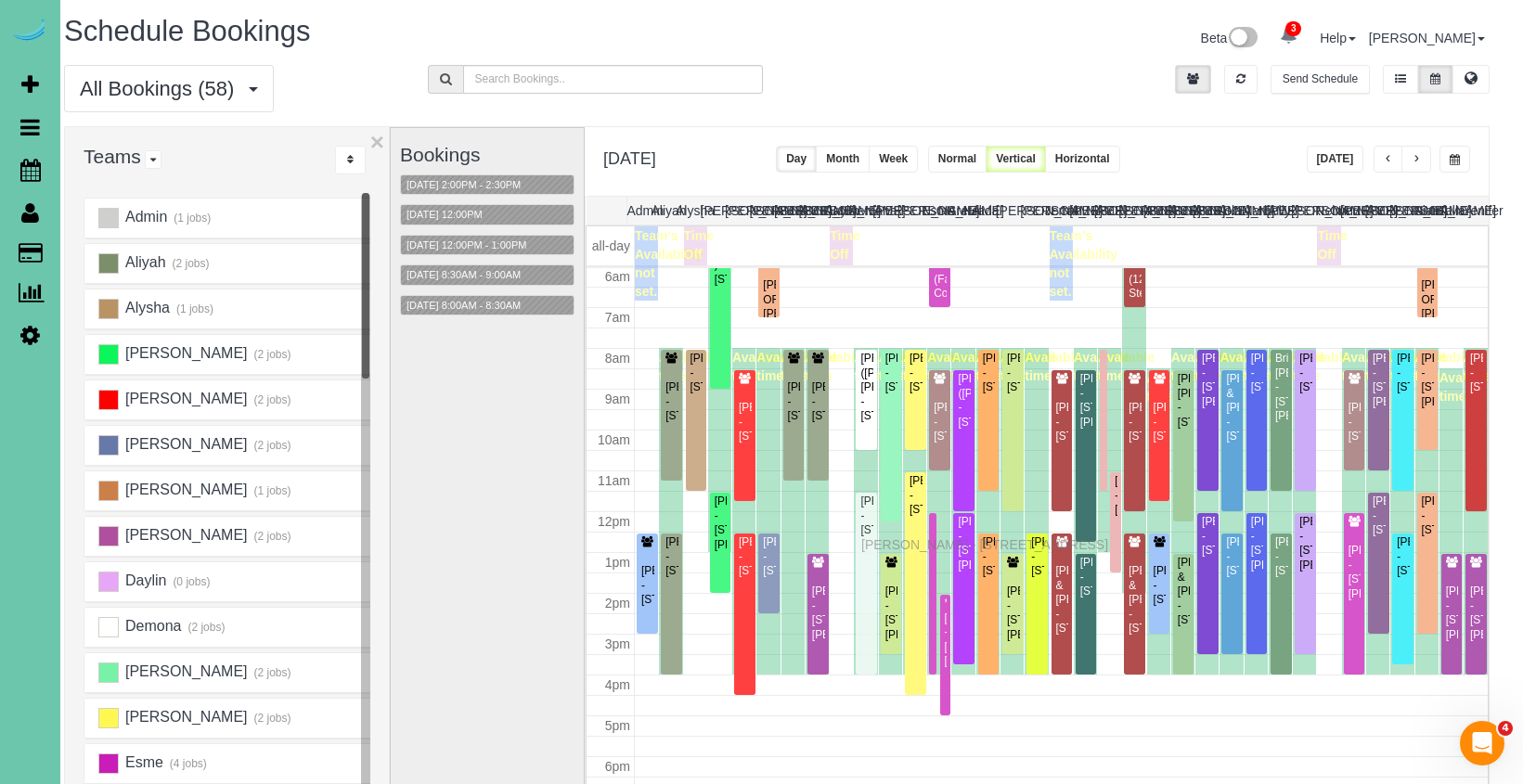
drag, startPoint x: 868, startPoint y: 565, endPoint x: 866, endPoint y: 541, distance: 24.1
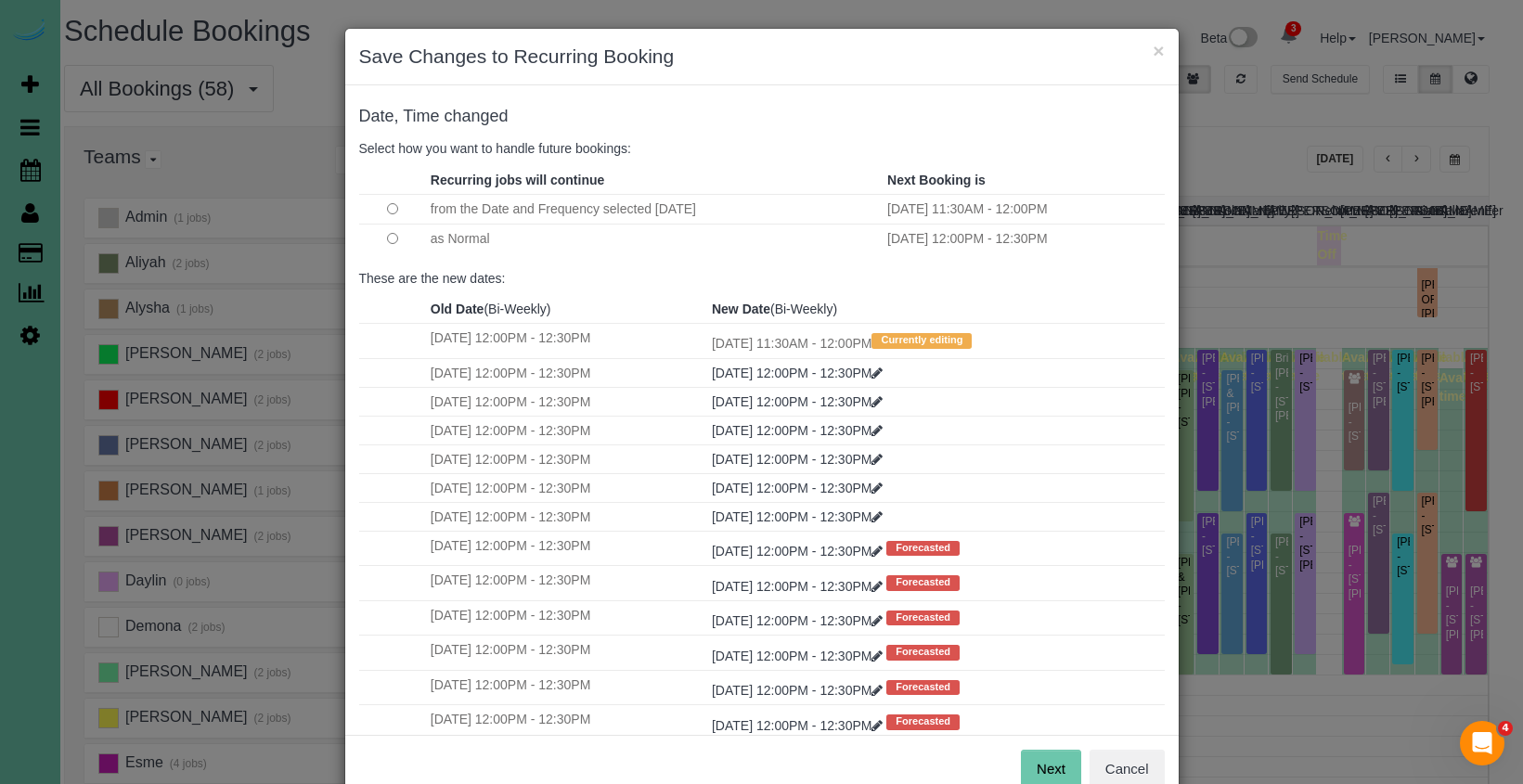
click at [1052, 777] on button "Next" at bounding box center [1050, 769] width 60 height 39
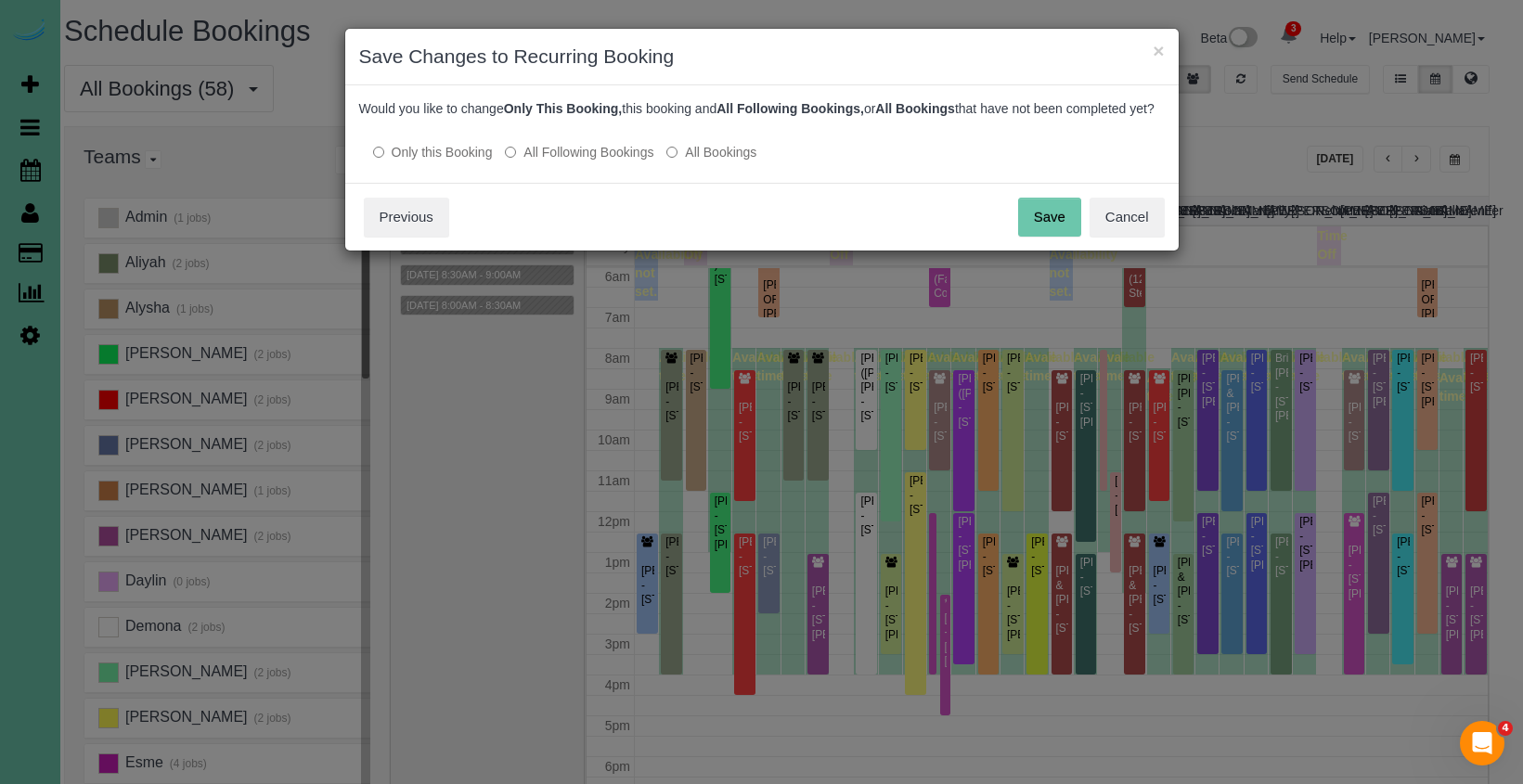
click at [1031, 226] on button "Save" at bounding box center [1049, 217] width 63 height 39
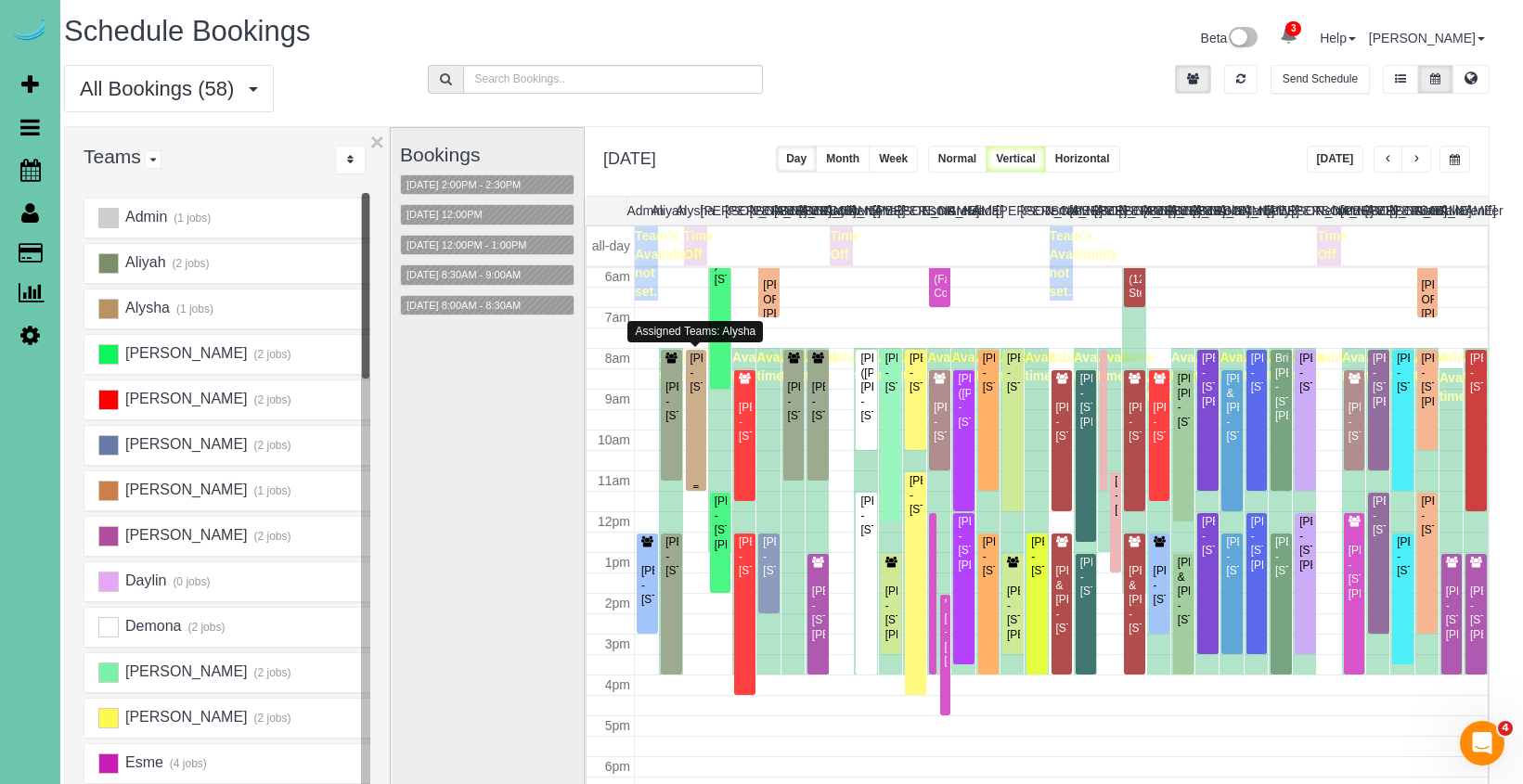
click at [694, 394] on div "Kary Cameron - 7833 S 154th Ave, Omaha, NE 68138" at bounding box center [697, 372] width 14 height 43
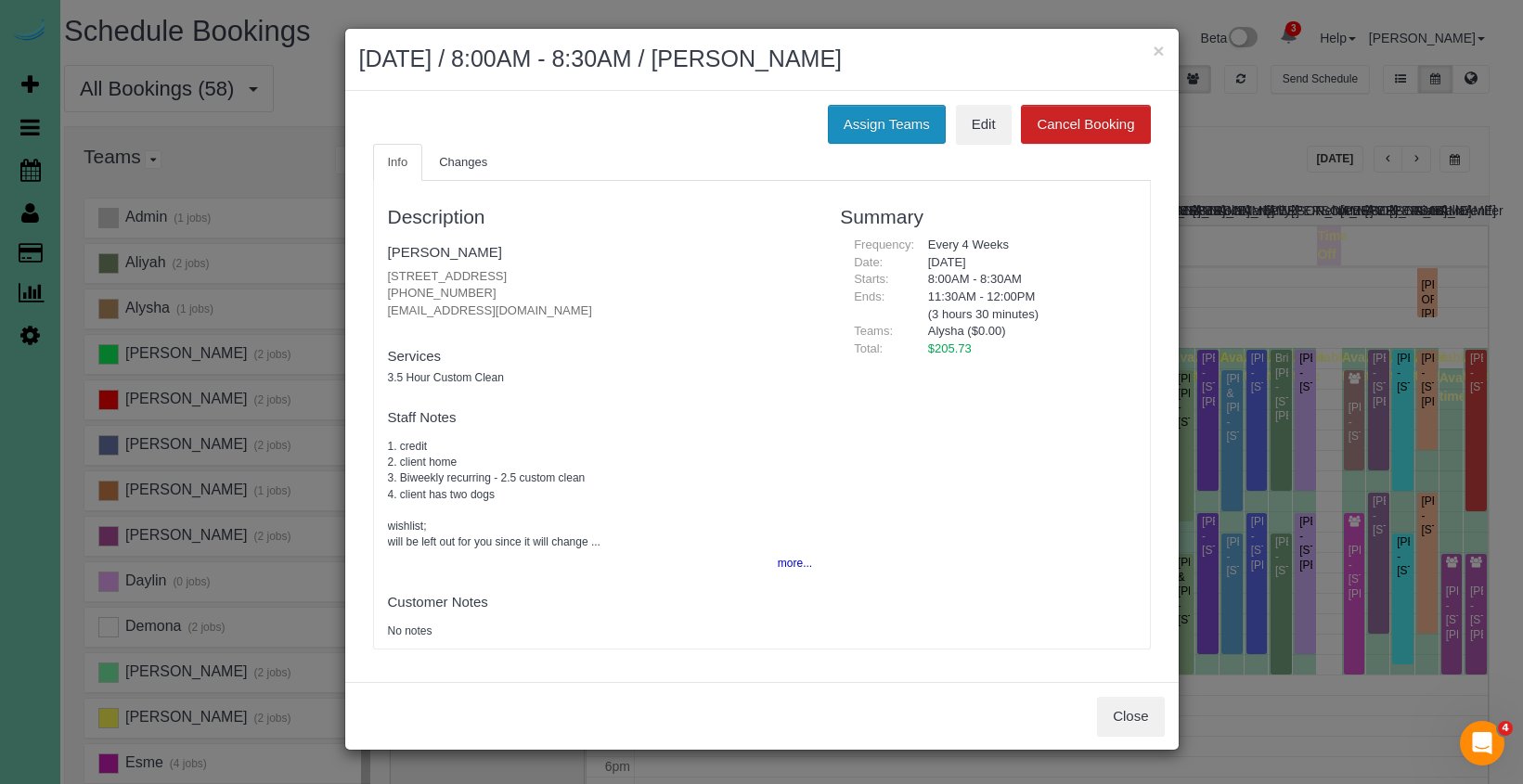
drag, startPoint x: 850, startPoint y: 118, endPoint x: 830, endPoint y: 122, distance: 20.4
click at [850, 118] on button "Assign Teams" at bounding box center [886, 124] width 118 height 39
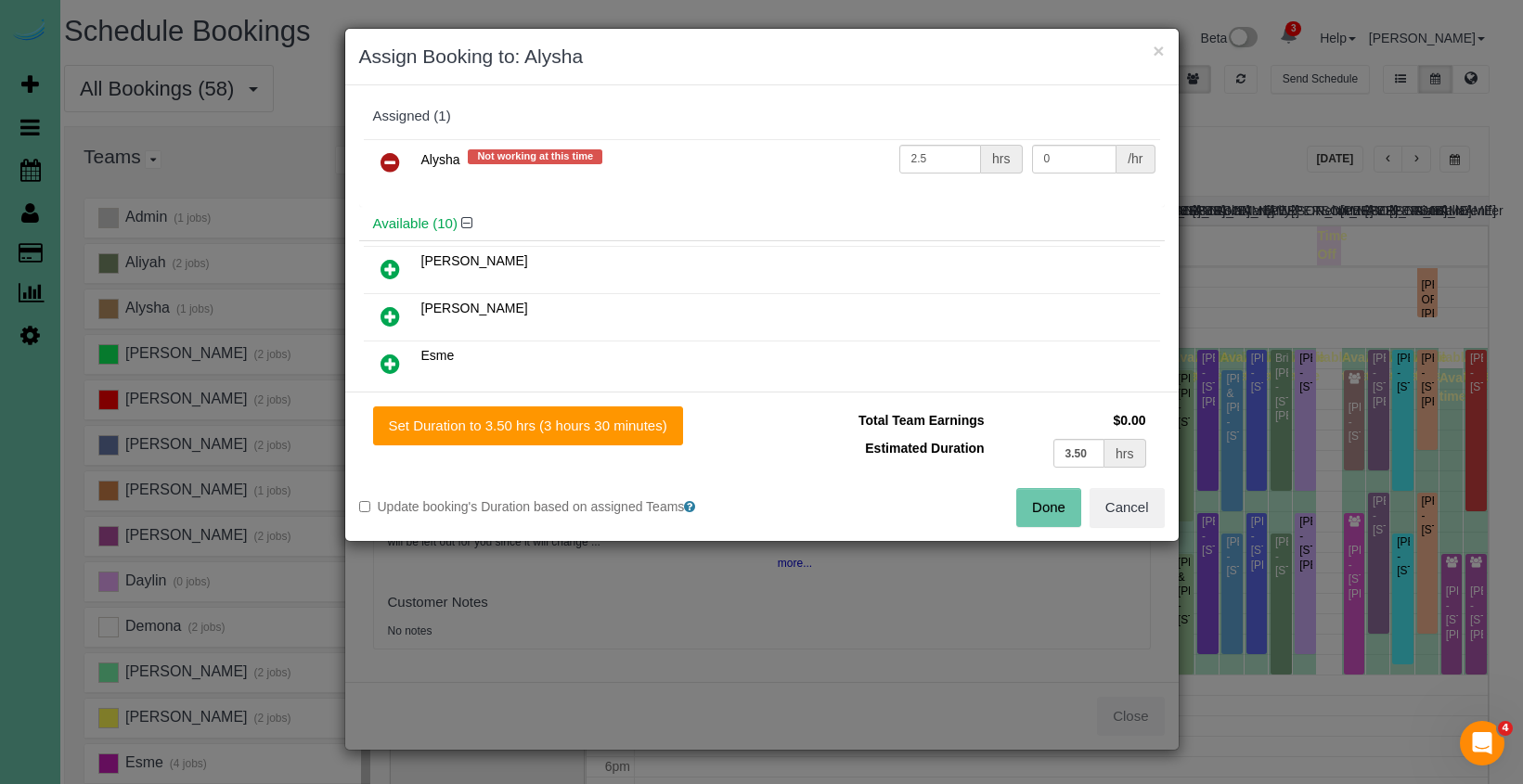
click at [384, 166] on icon at bounding box center [390, 161] width 19 height 22
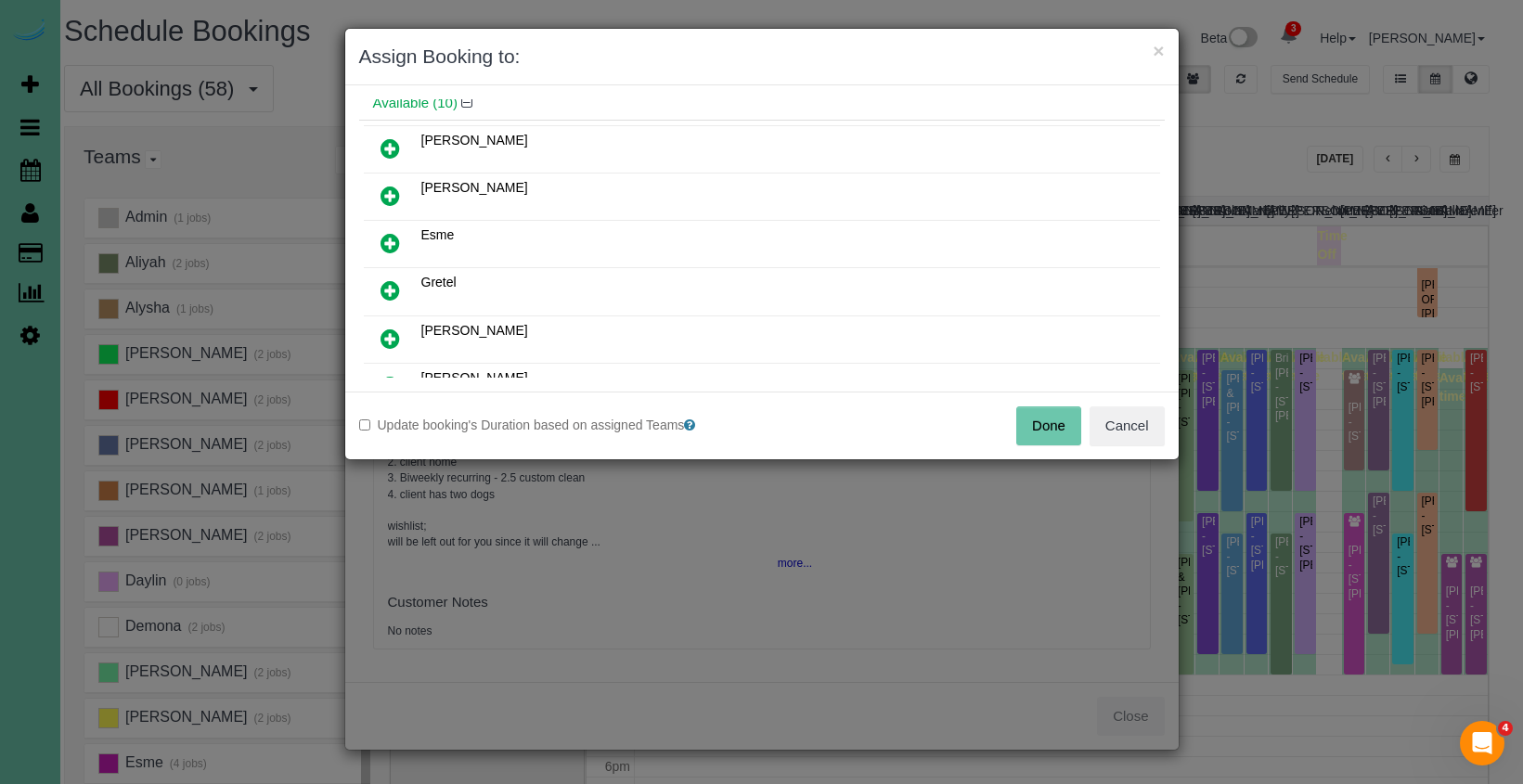
scroll to position [94, 0]
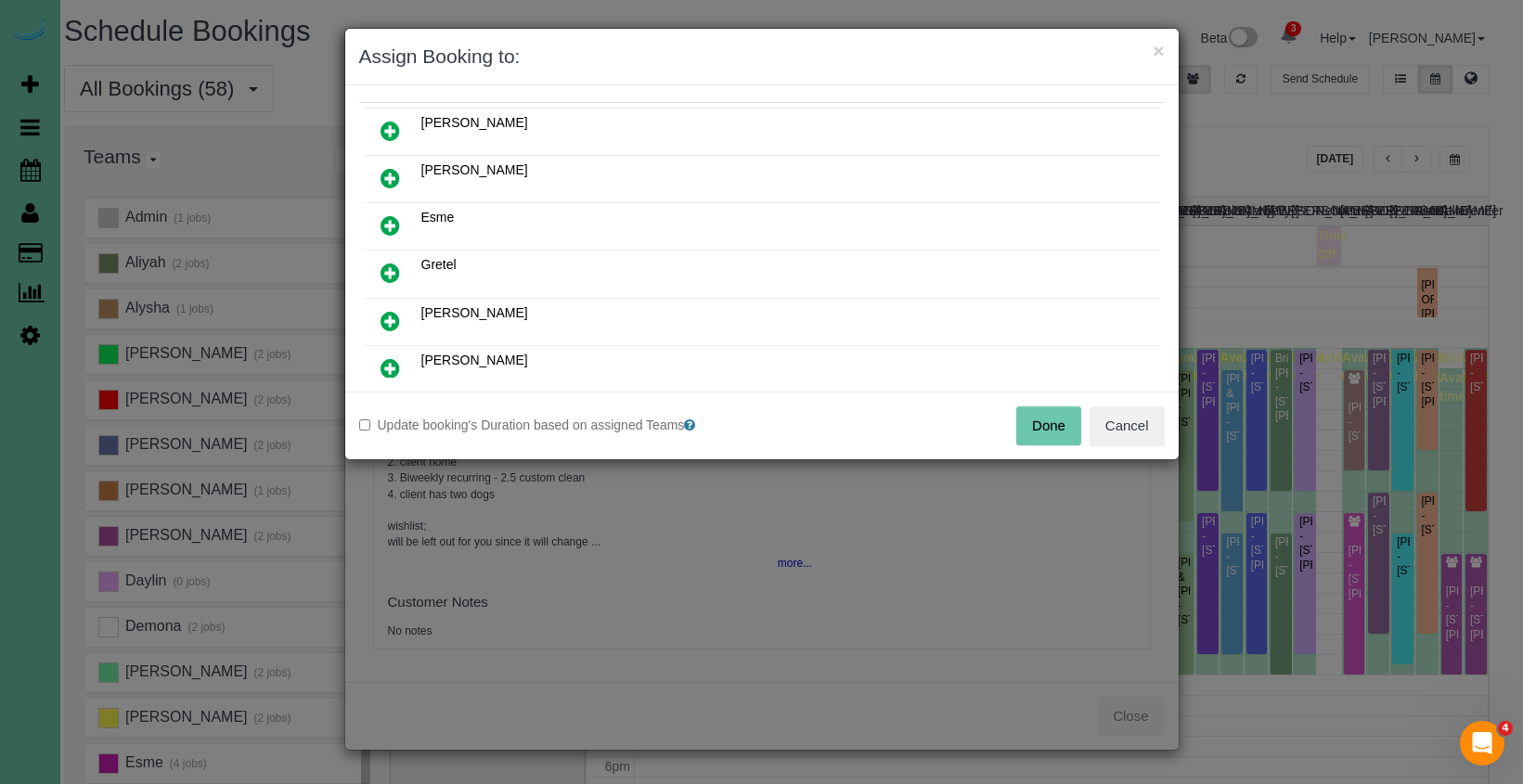
click at [380, 310] on icon at bounding box center [390, 320] width 19 height 22
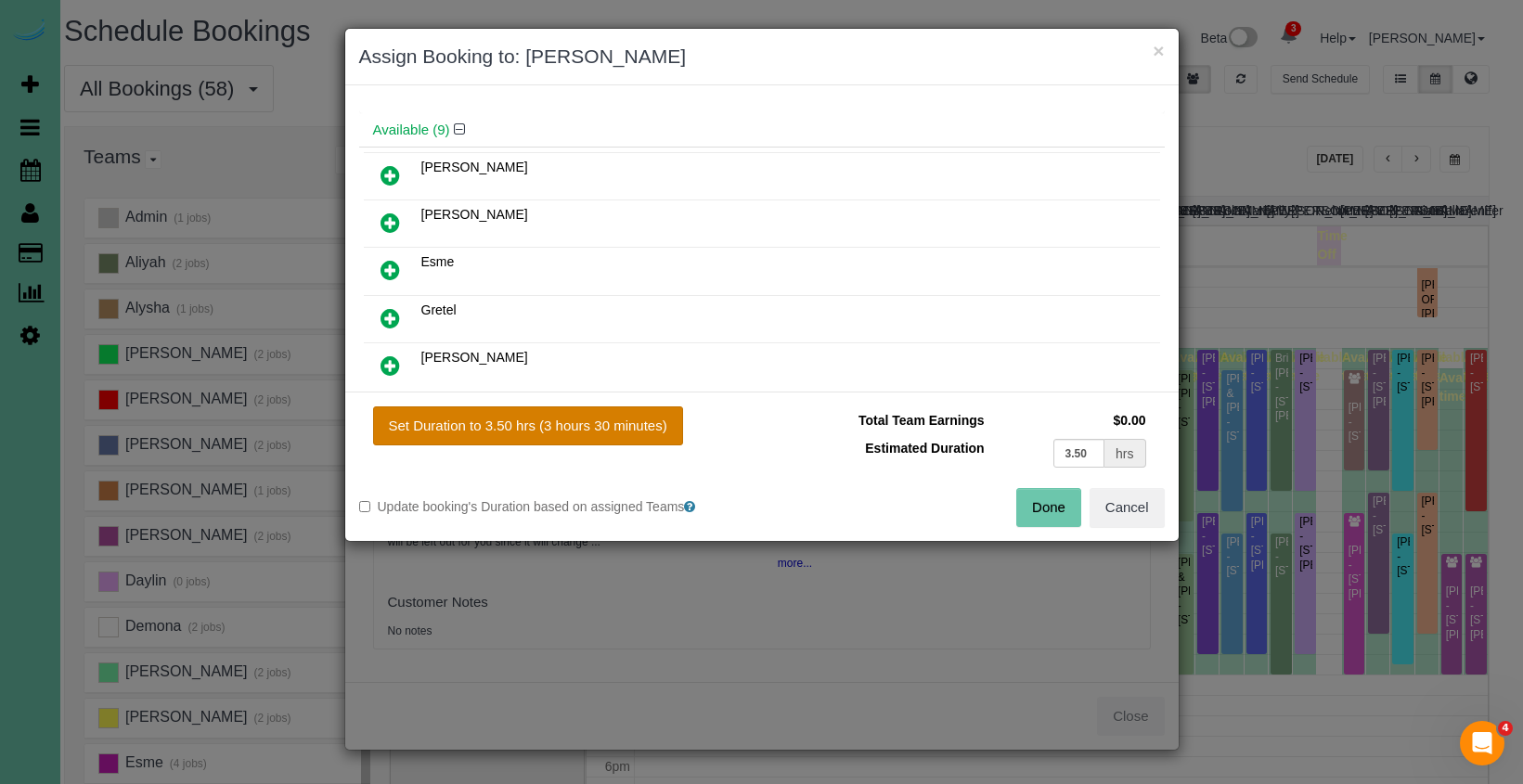
click at [494, 422] on button "Set Duration to 3.50 hrs (3 hours 30 minutes)" at bounding box center [527, 425] width 310 height 39
type input "3.50"
click at [1025, 515] on button "Done" at bounding box center [1048, 507] width 65 height 39
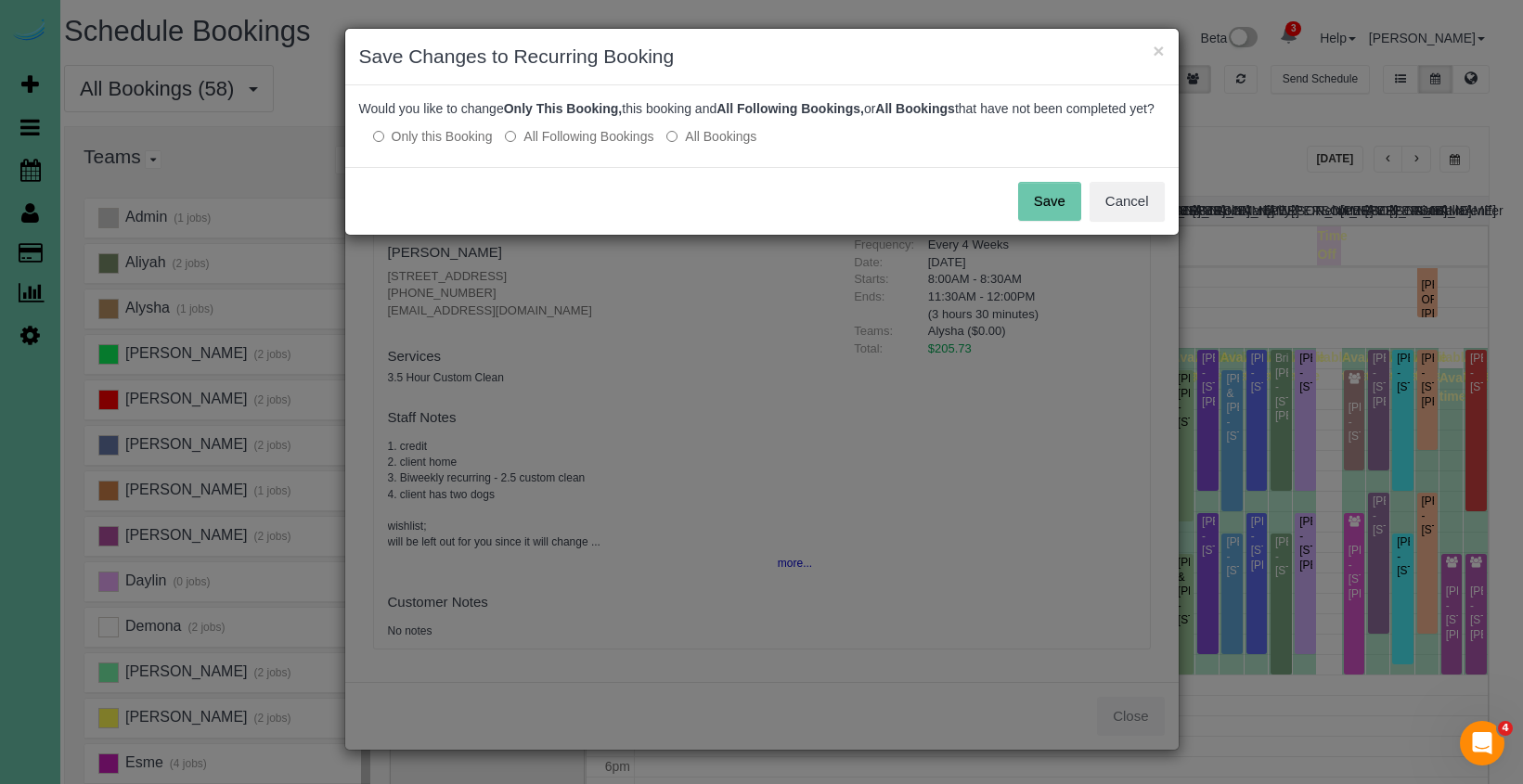
click at [1034, 221] on button "Save" at bounding box center [1049, 201] width 63 height 39
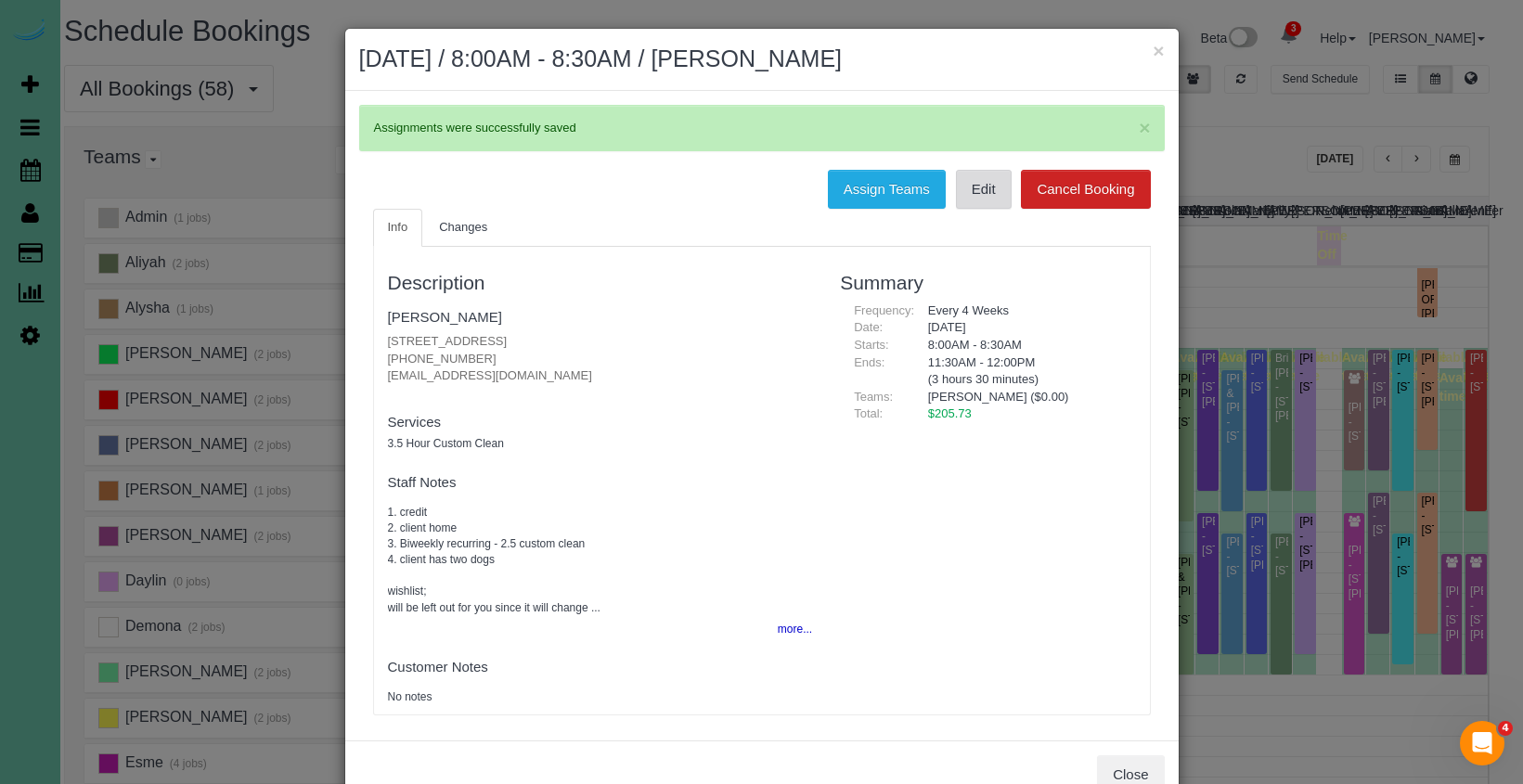
click at [966, 187] on link "Edit" at bounding box center [983, 189] width 55 height 39
drag, startPoint x: 1162, startPoint y: 54, endPoint x: 1107, endPoint y: 47, distance: 55.4
click at [1162, 54] on button "×" at bounding box center [1158, 51] width 11 height 19
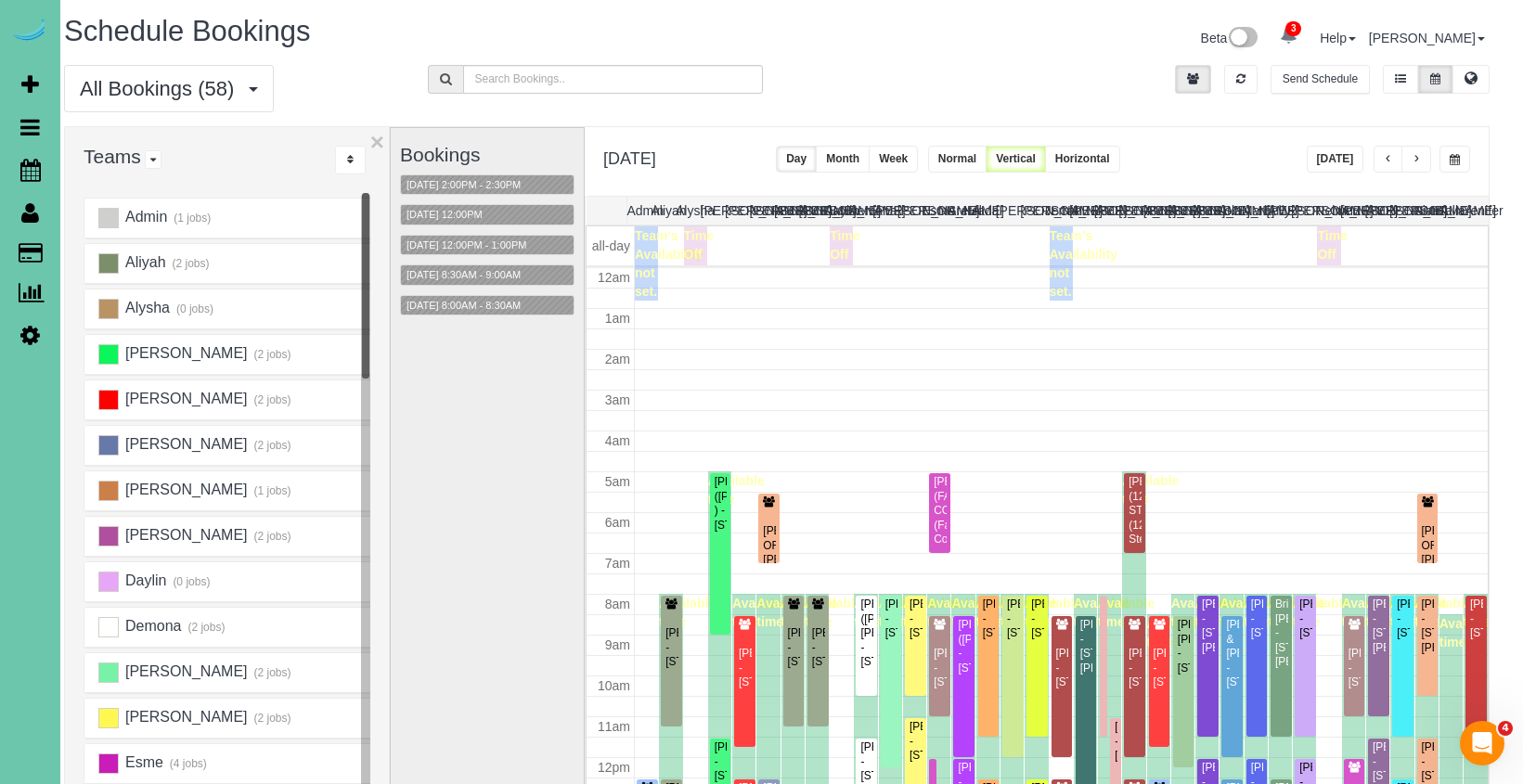
scroll to position [245, 0]
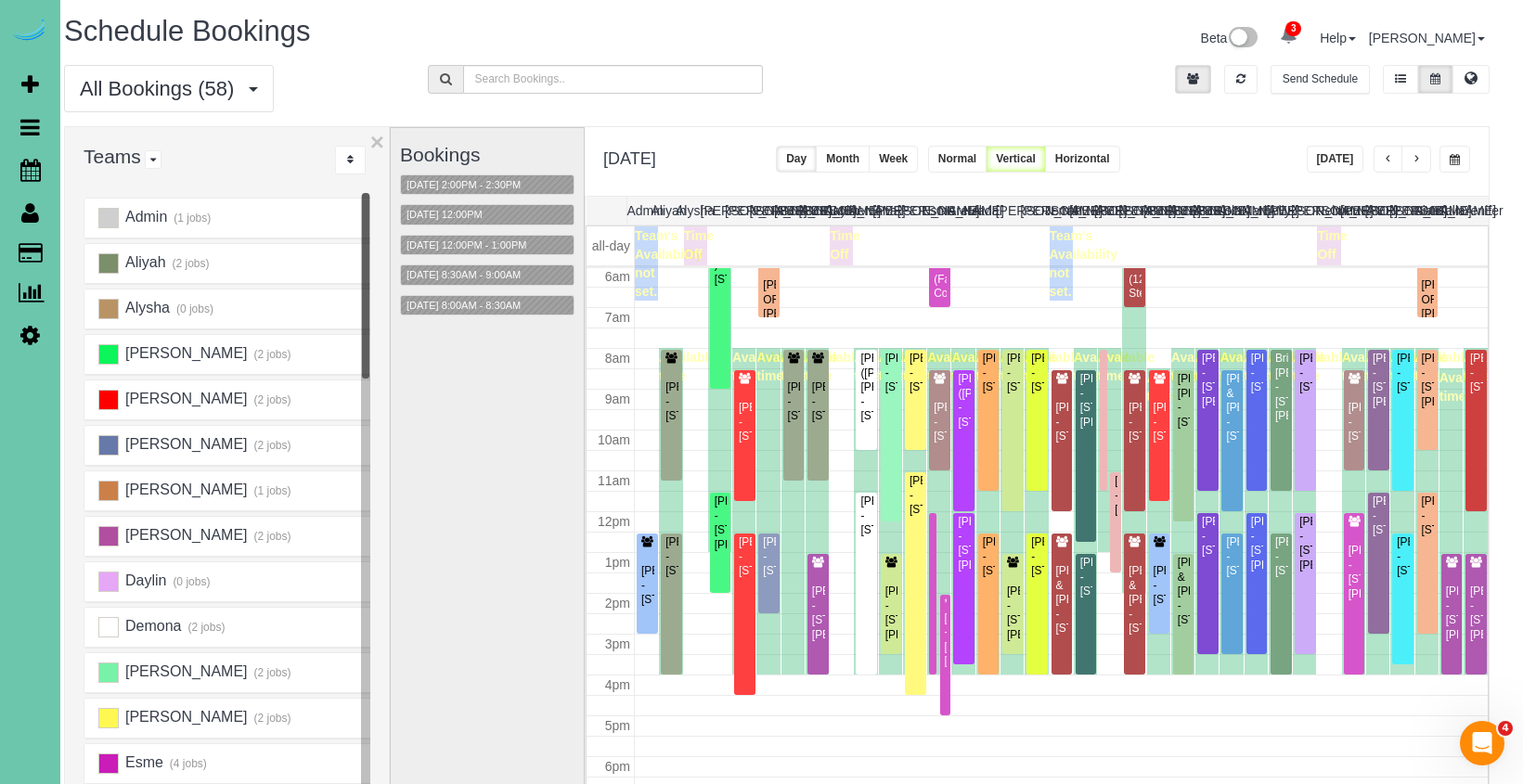
click at [1461, 162] on button "button" at bounding box center [1454, 159] width 31 height 27
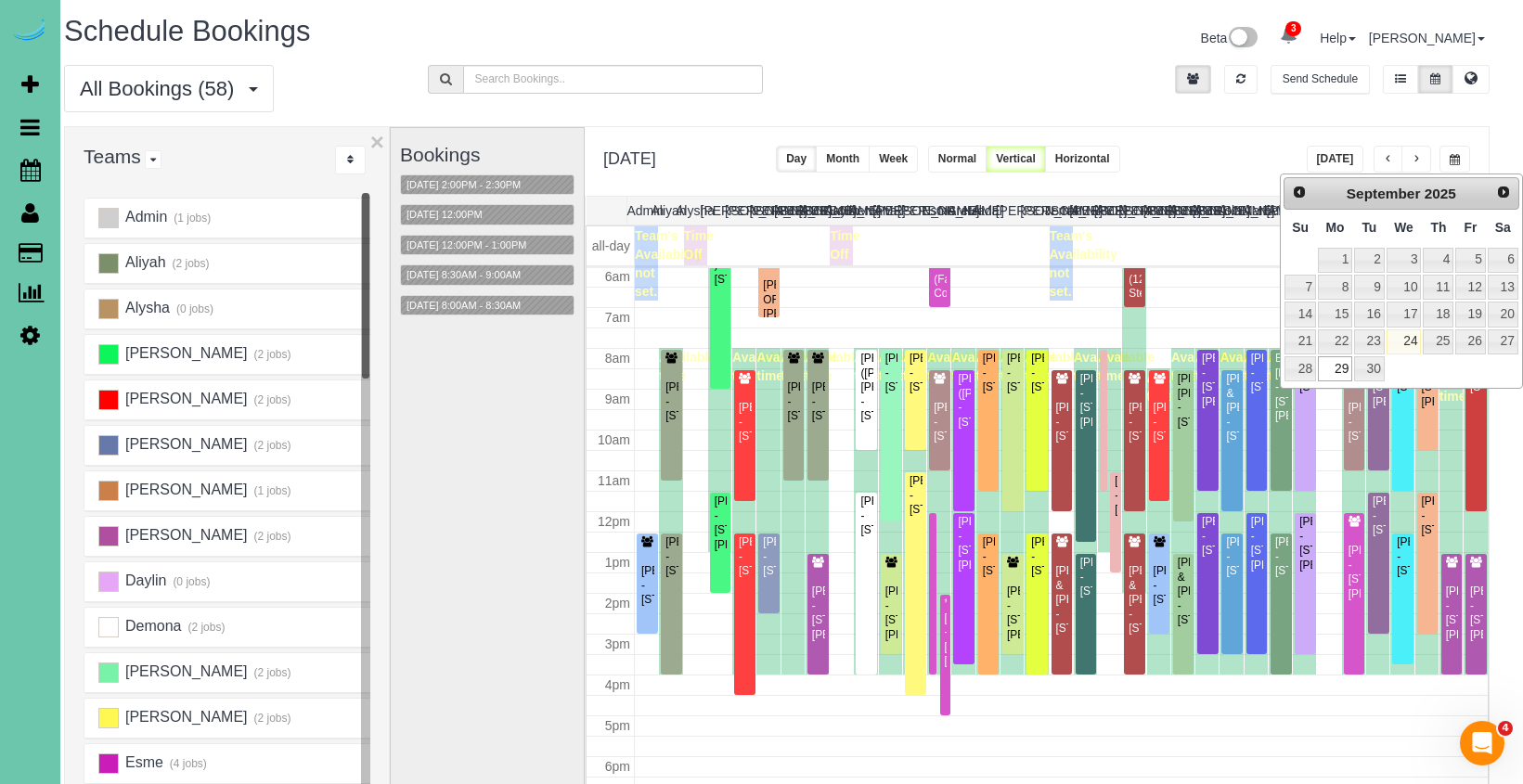
scroll to position [3, 14]
drag, startPoint x: 1488, startPoint y: 183, endPoint x: 1512, endPoint y: 193, distance: 26.0
click at [1503, 190] on div "Prev Next September 2025" at bounding box center [1402, 193] width 236 height 33
click at [1512, 193] on span "Next" at bounding box center [1505, 191] width 15 height 15
click at [1343, 361] on link "27" at bounding box center [1336, 369] width 34 height 25
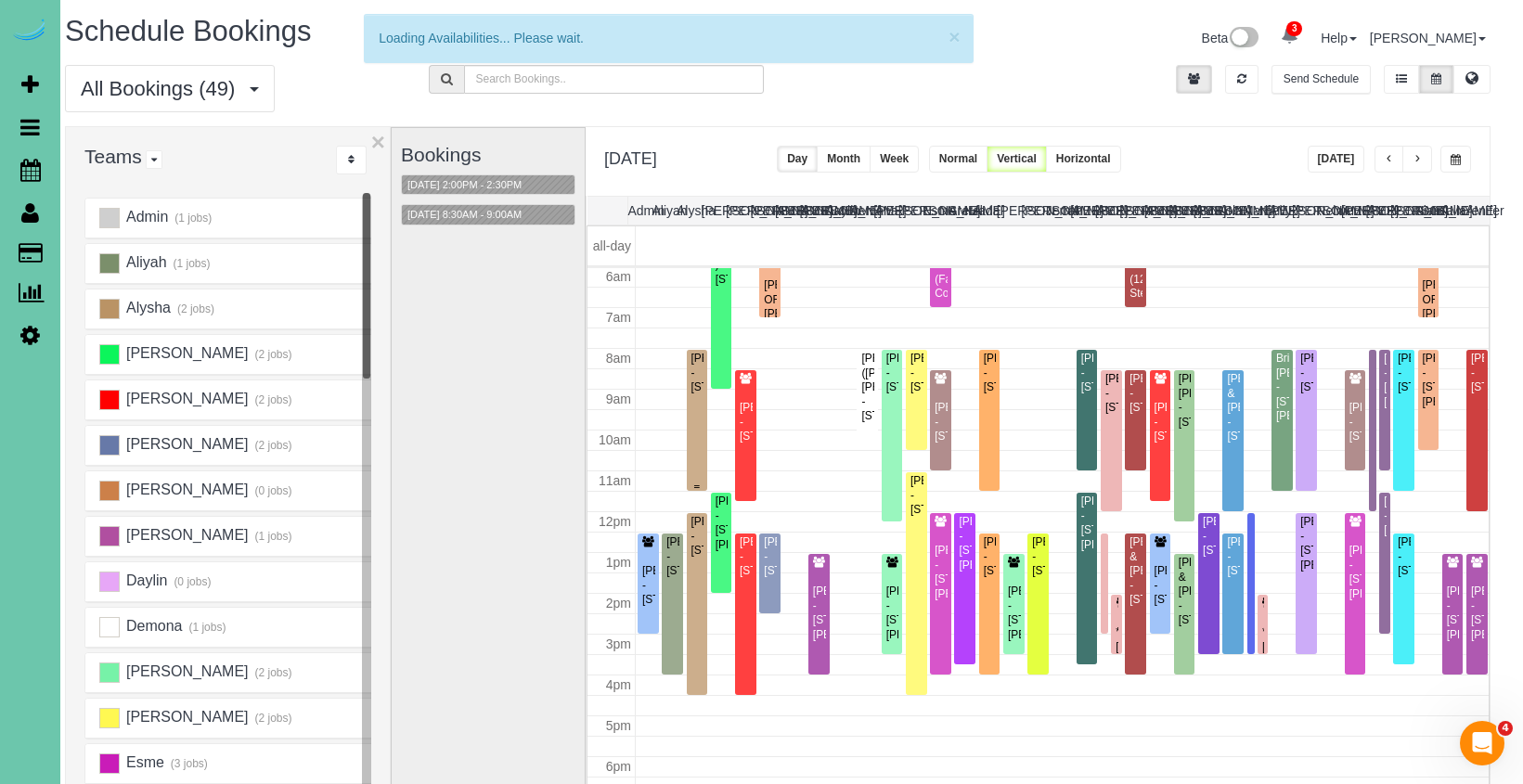
scroll to position [245, 0]
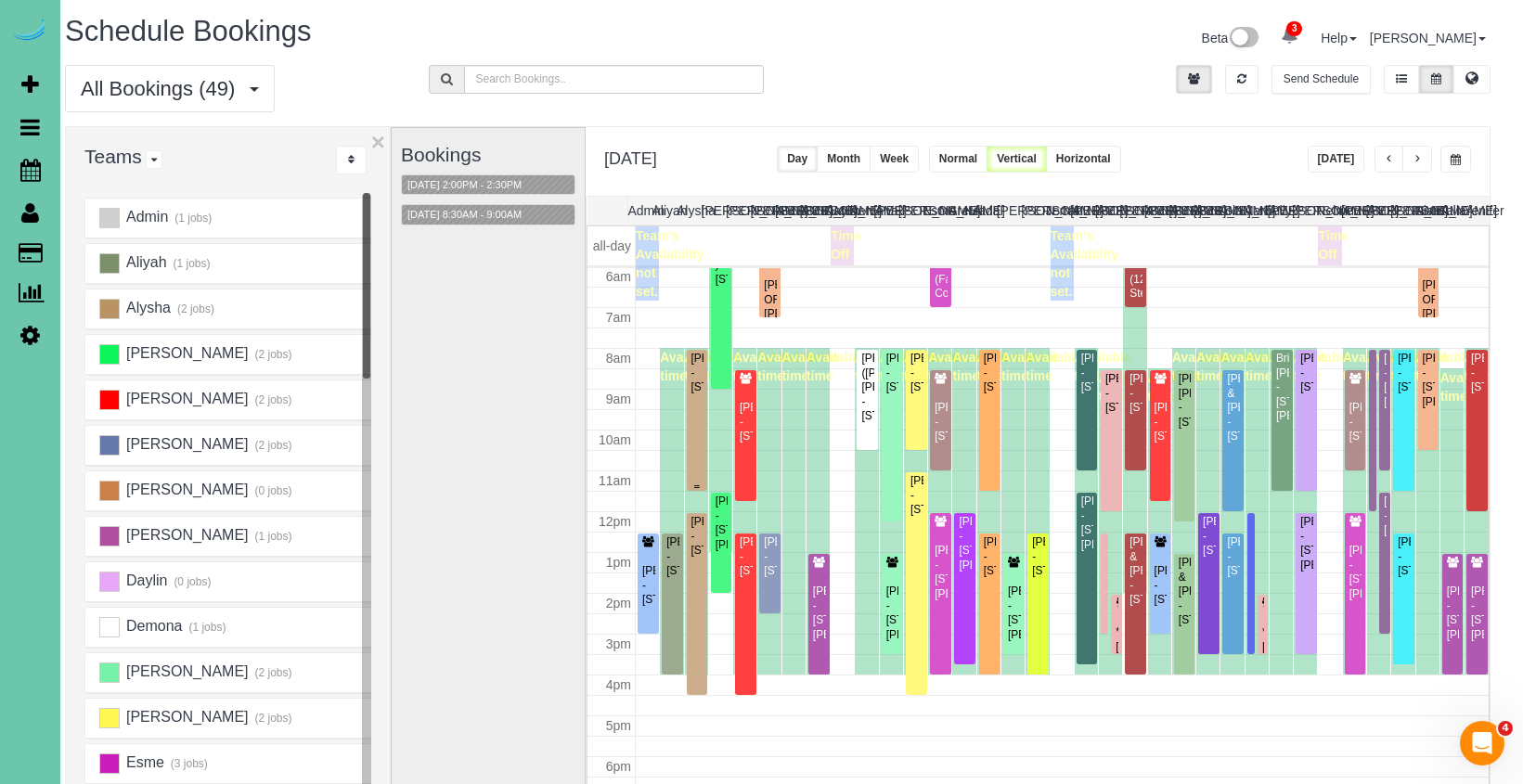
click at [698, 391] on div "Kary Cameron - 7833 S 154th Ave, Omaha, NE 68138" at bounding box center [697, 372] width 14 height 43
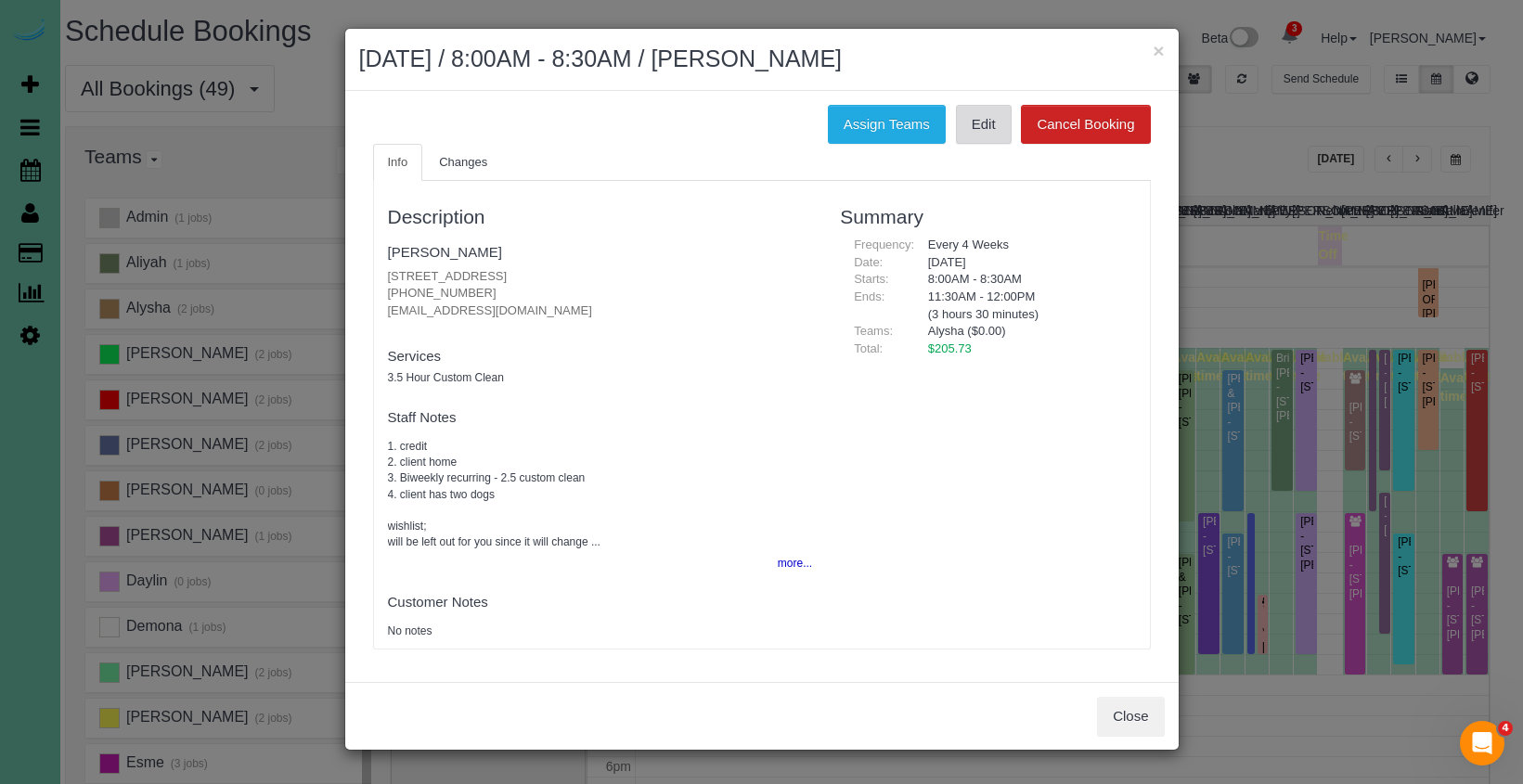
click at [968, 127] on link "Edit" at bounding box center [983, 124] width 55 height 39
click at [1160, 48] on button "×" at bounding box center [1158, 51] width 11 height 19
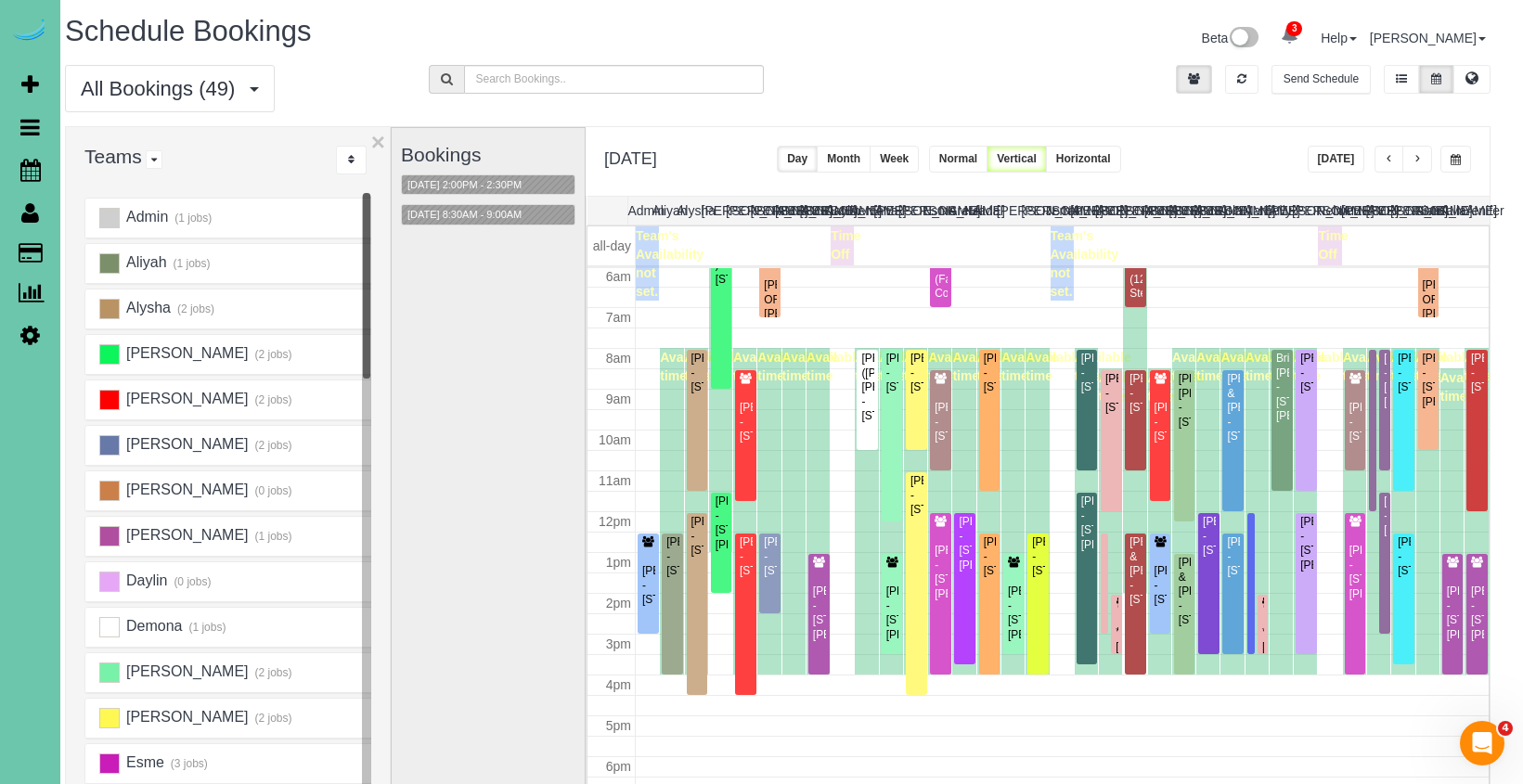
click at [1448, 159] on button "button" at bounding box center [1455, 159] width 31 height 27
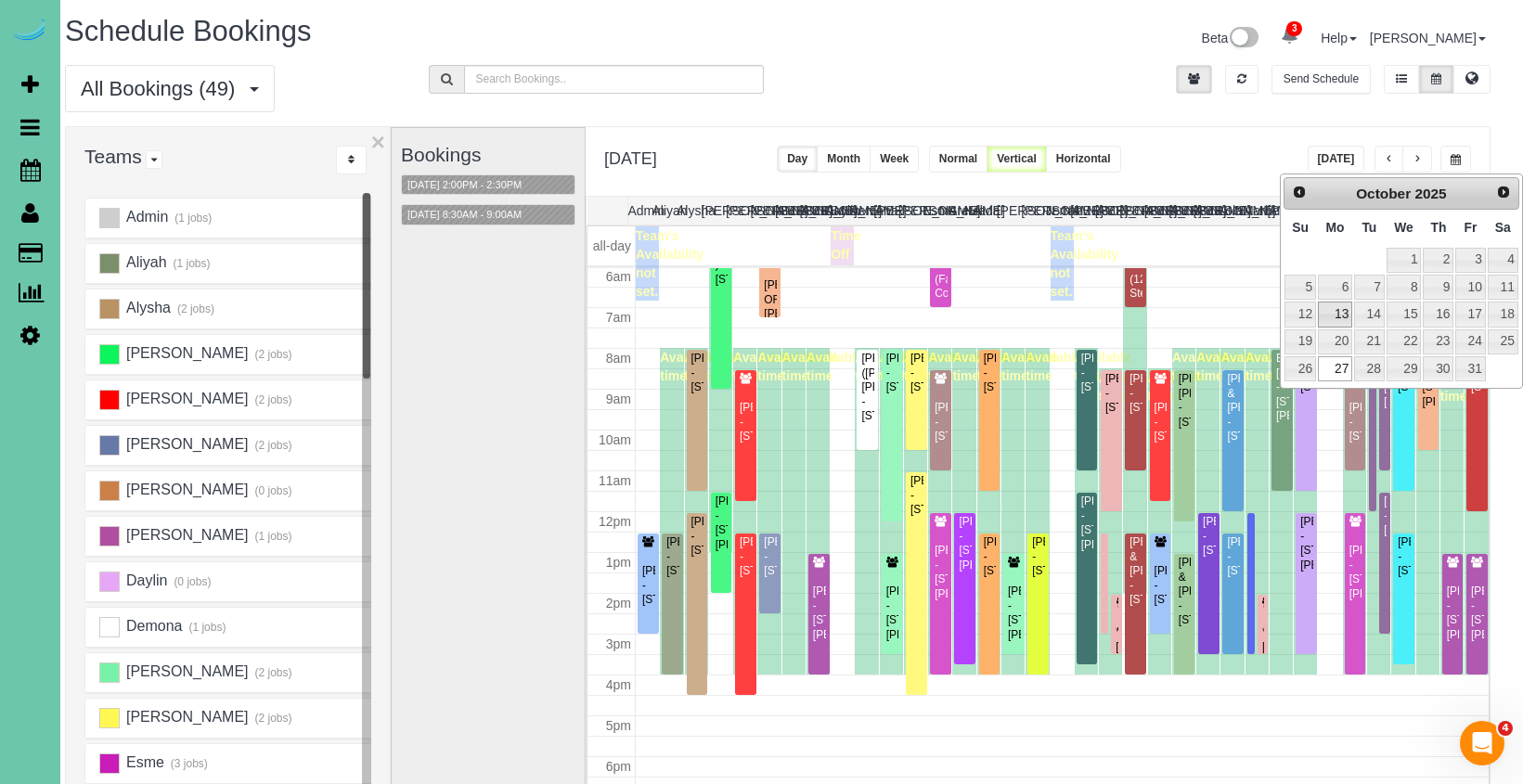
click at [1337, 312] on link "13" at bounding box center [1335, 314] width 34 height 25
type input "**********"
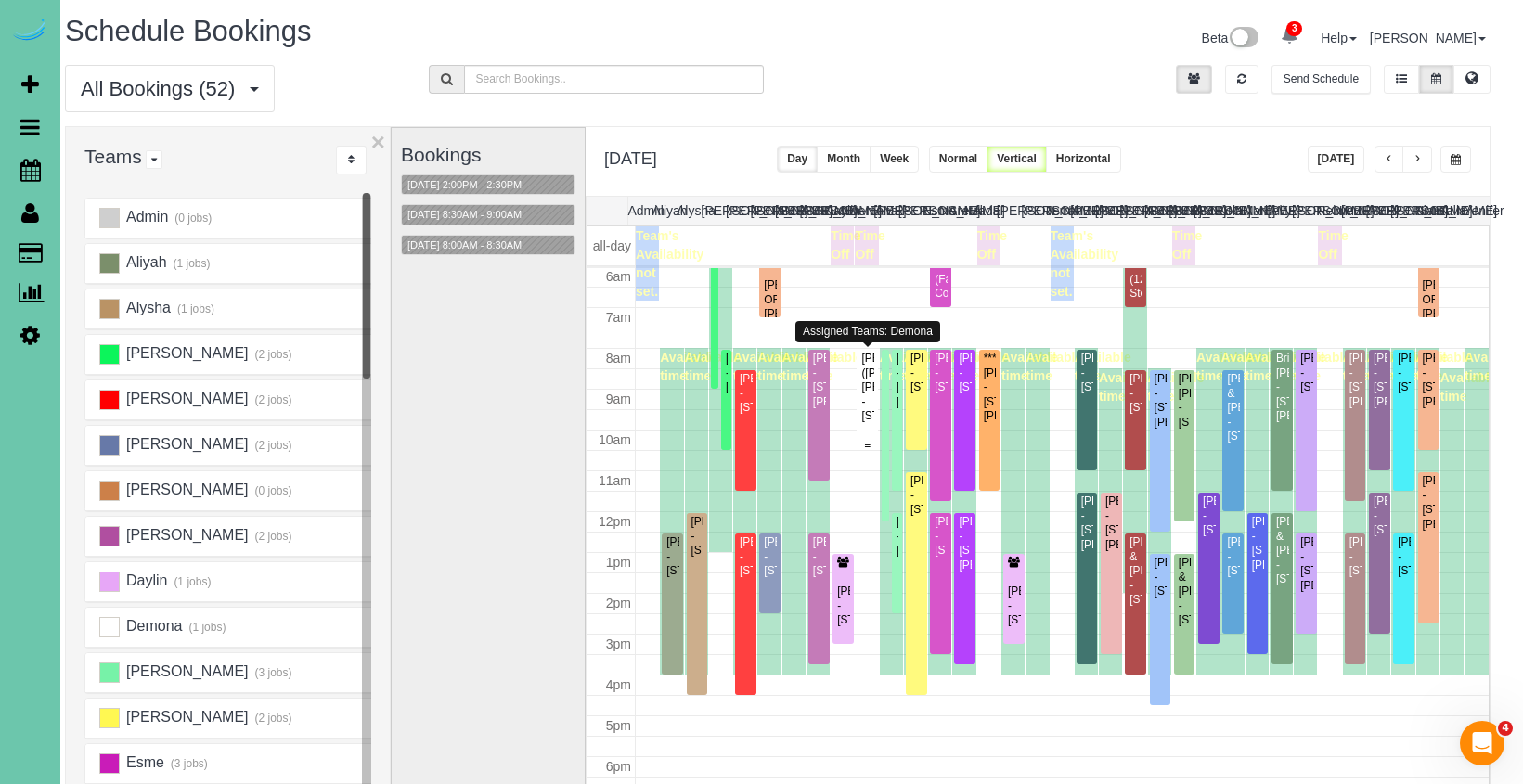
click at [864, 364] on div "Wayne (Elizabeth) Vaughn - 7727 Rosewood Lane Court, La Vista, NE 68128" at bounding box center [867, 387] width 14 height 72
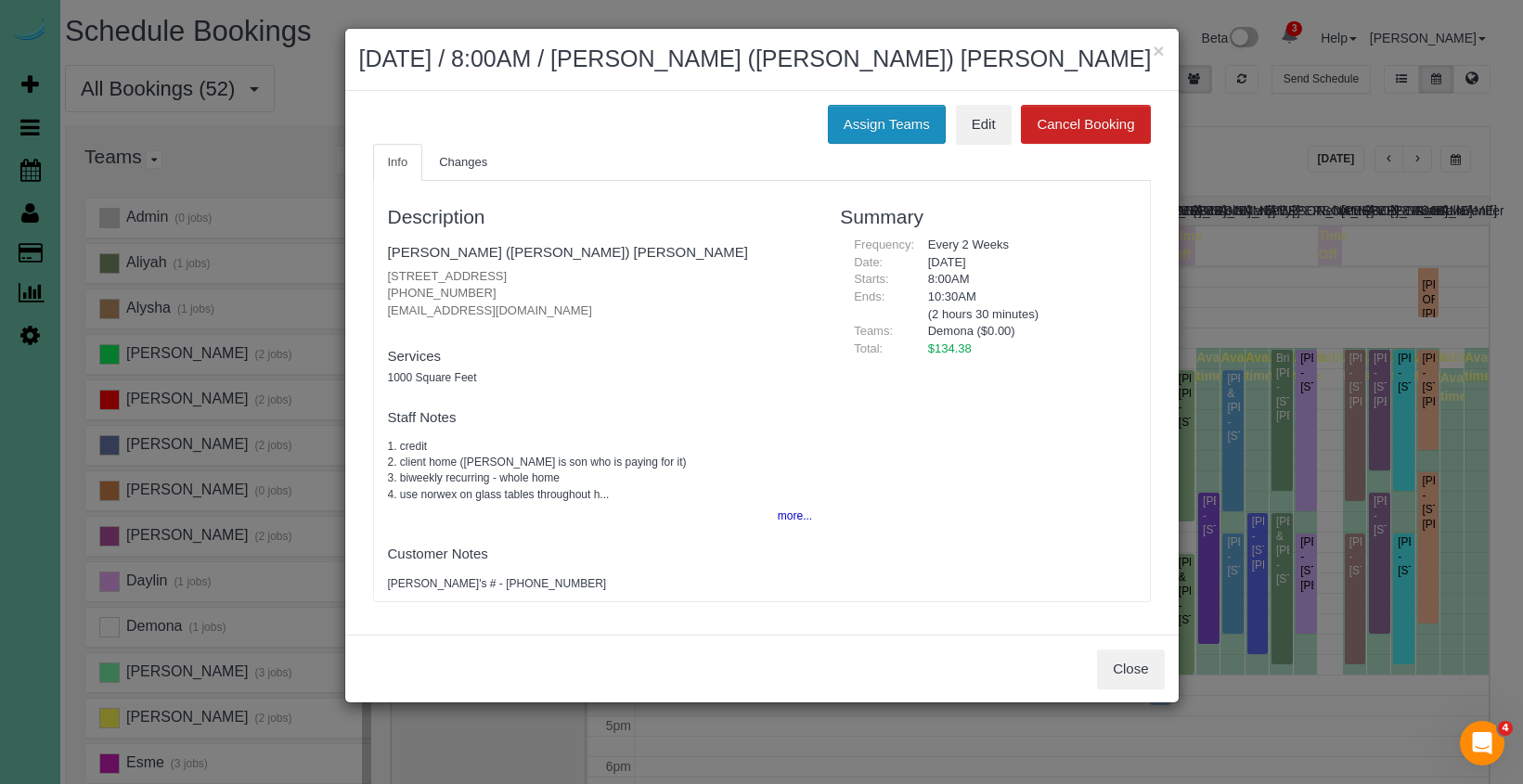
click at [885, 116] on button "Assign Teams" at bounding box center [886, 124] width 118 height 39
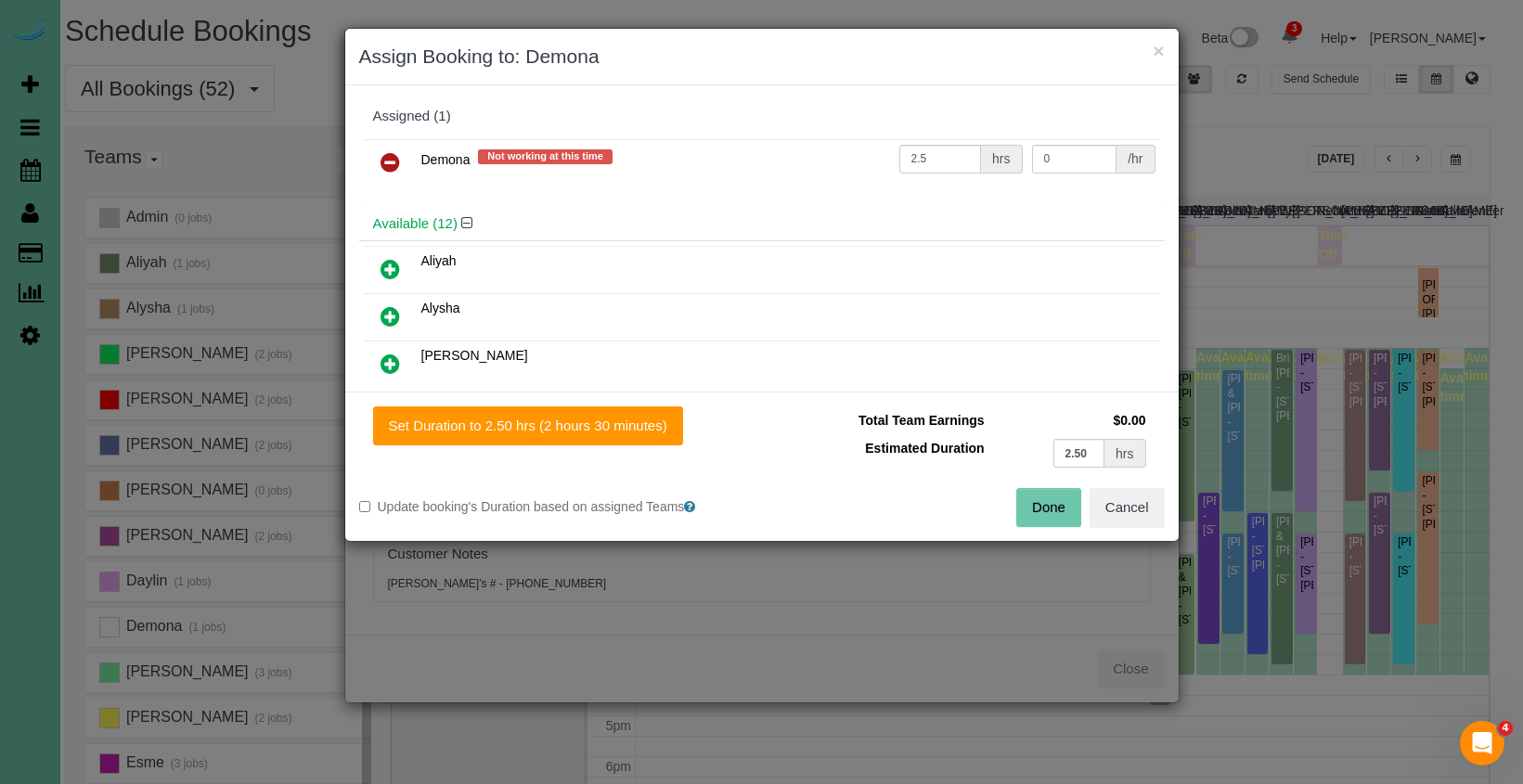
click at [381, 158] on icon at bounding box center [390, 161] width 19 height 22
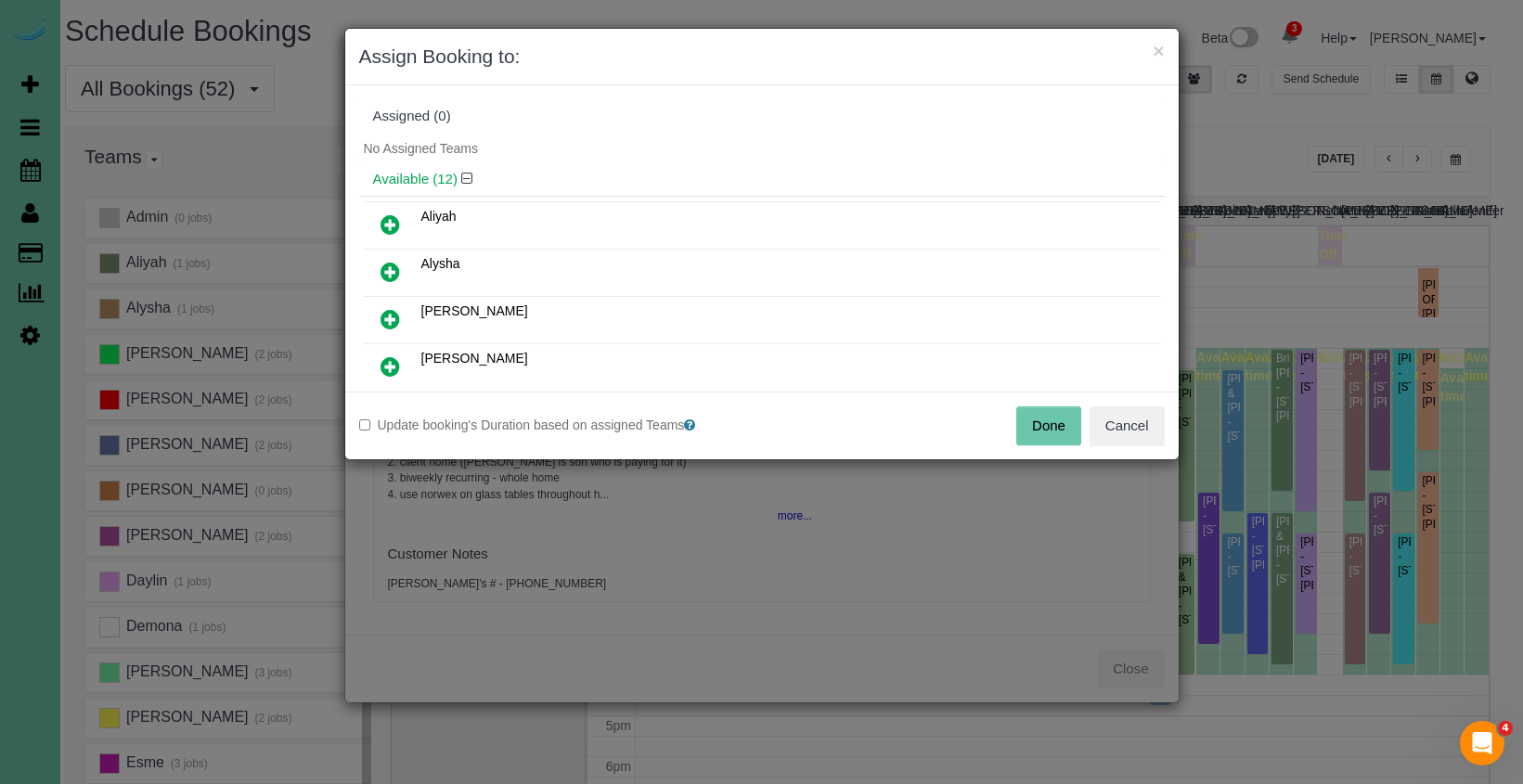
click at [384, 265] on icon at bounding box center [390, 271] width 19 height 22
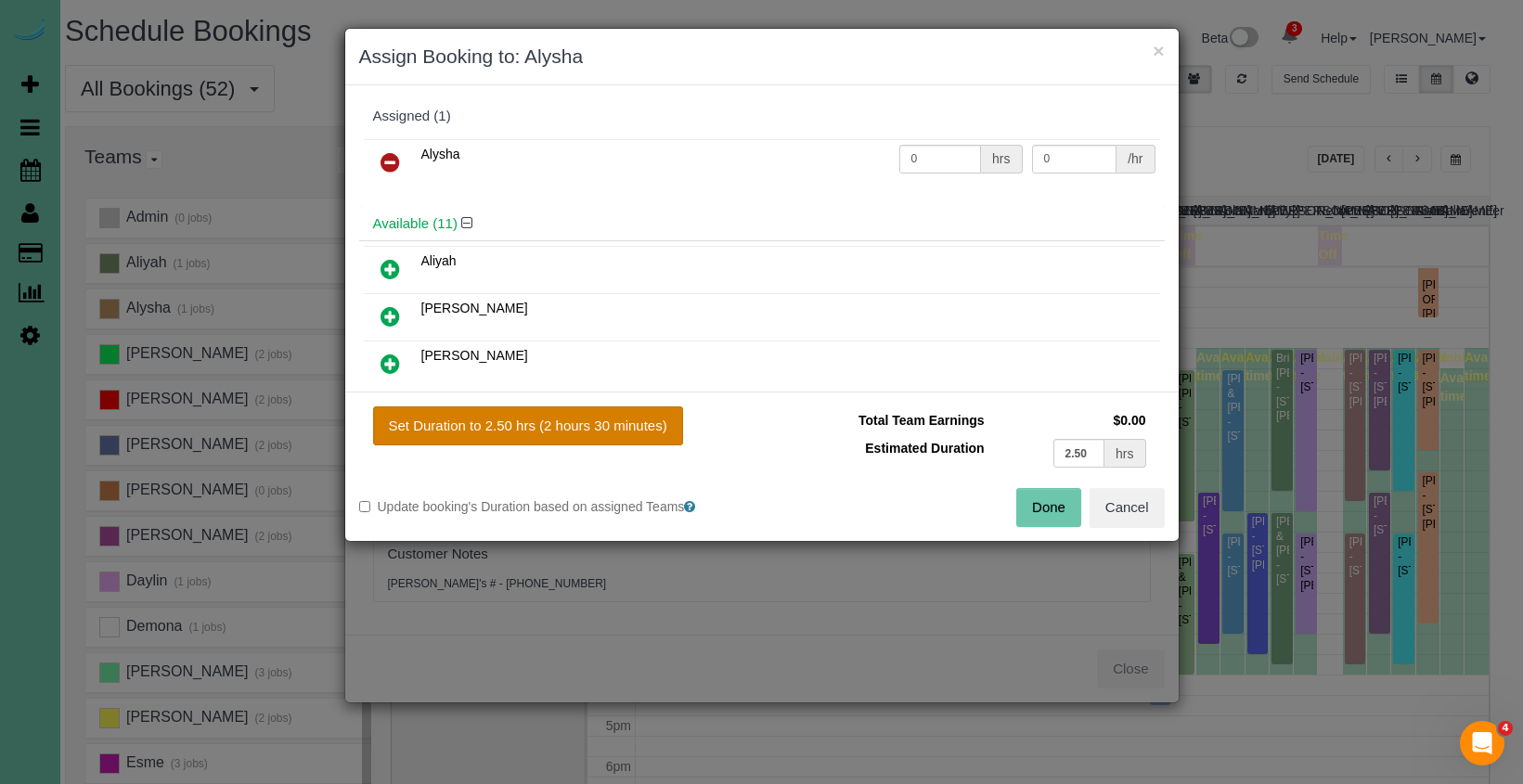
drag, startPoint x: 559, startPoint y: 426, endPoint x: 584, endPoint y: 424, distance: 25.1
click at [559, 426] on button "Set Duration to 2.50 hrs (2 hours 30 minutes)" at bounding box center [527, 425] width 310 height 39
type input "2.50"
click at [1077, 513] on button "Done" at bounding box center [1048, 507] width 65 height 39
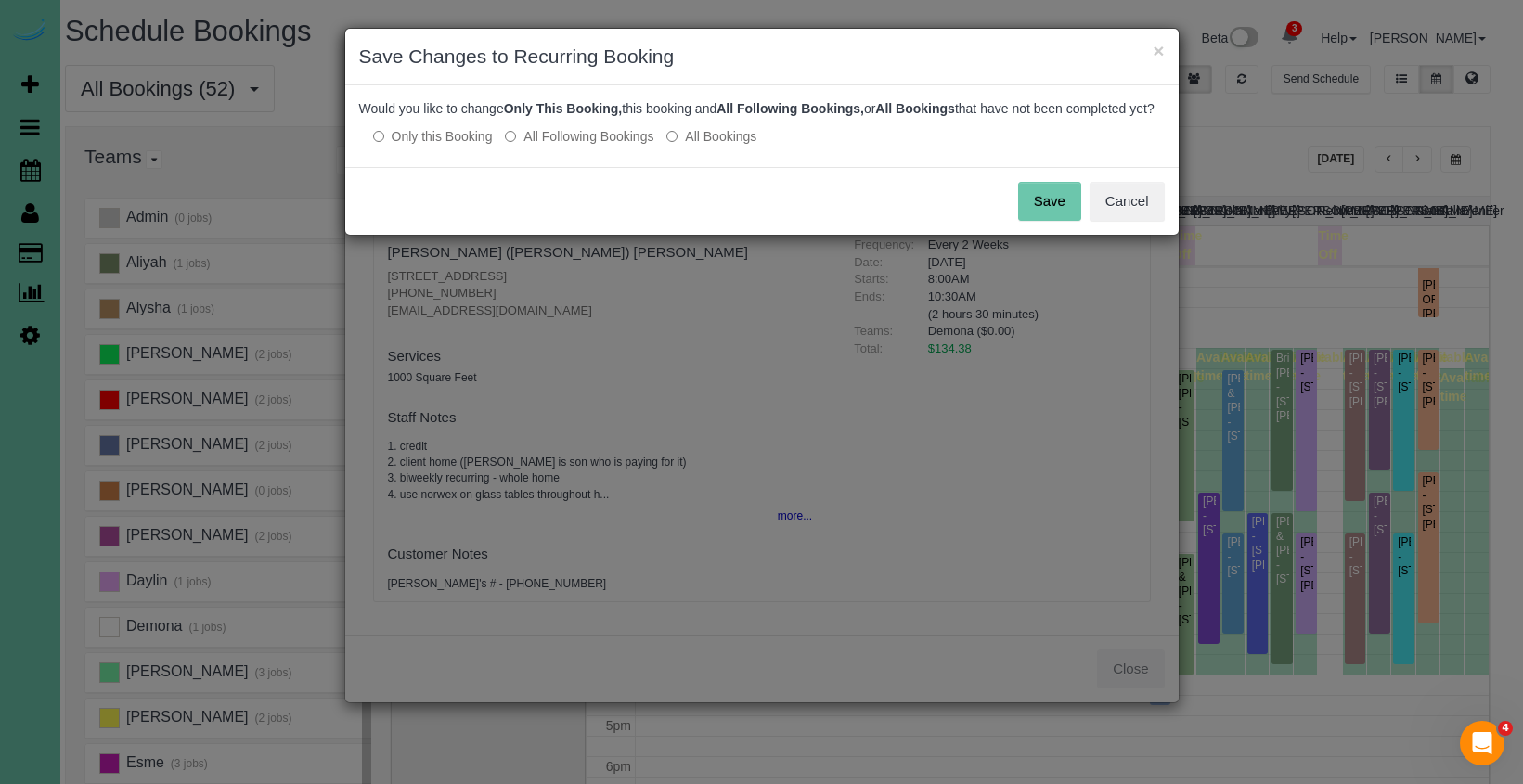
click at [1062, 221] on button "Save" at bounding box center [1049, 201] width 63 height 39
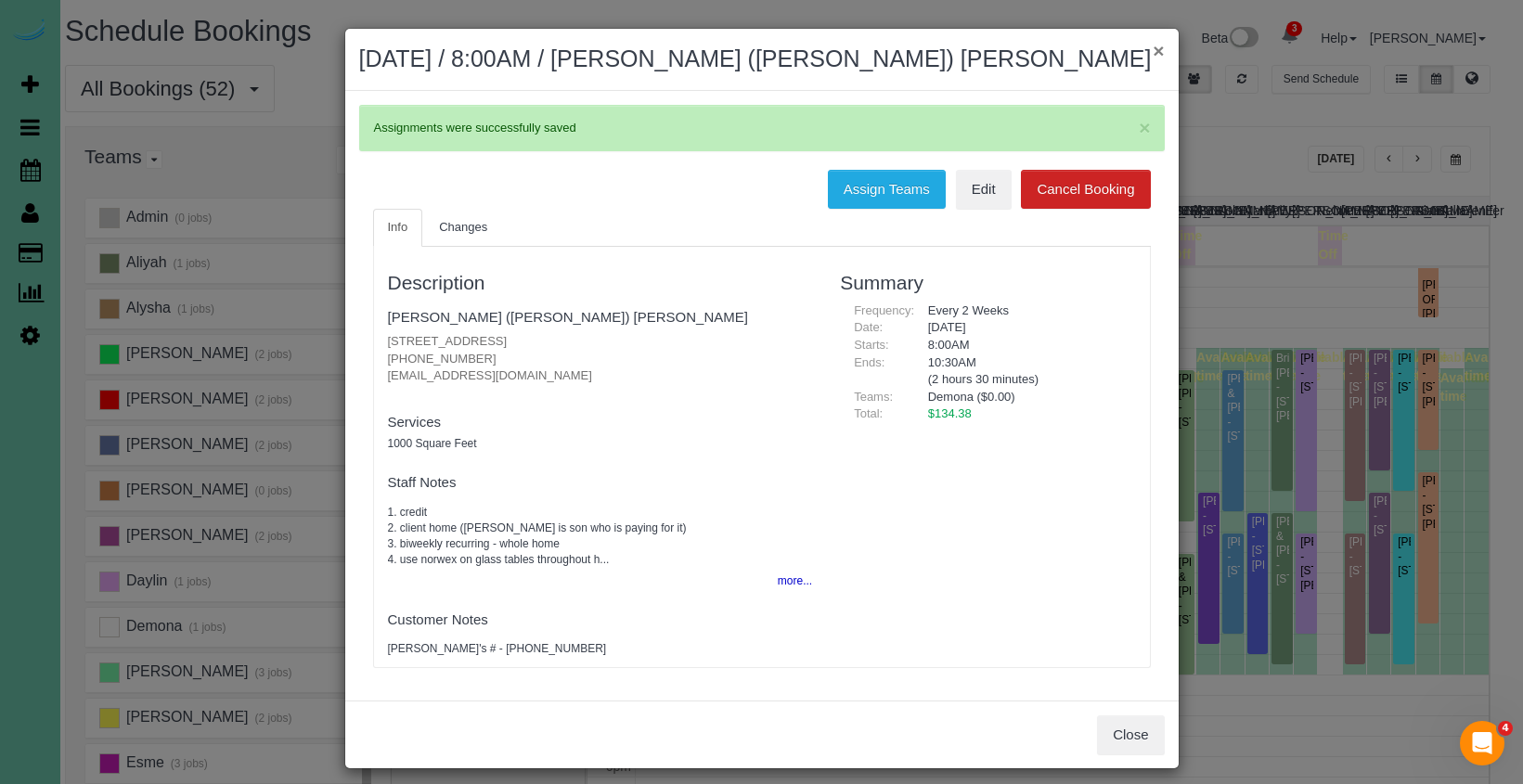
click at [1158, 49] on button "×" at bounding box center [1158, 51] width 11 height 19
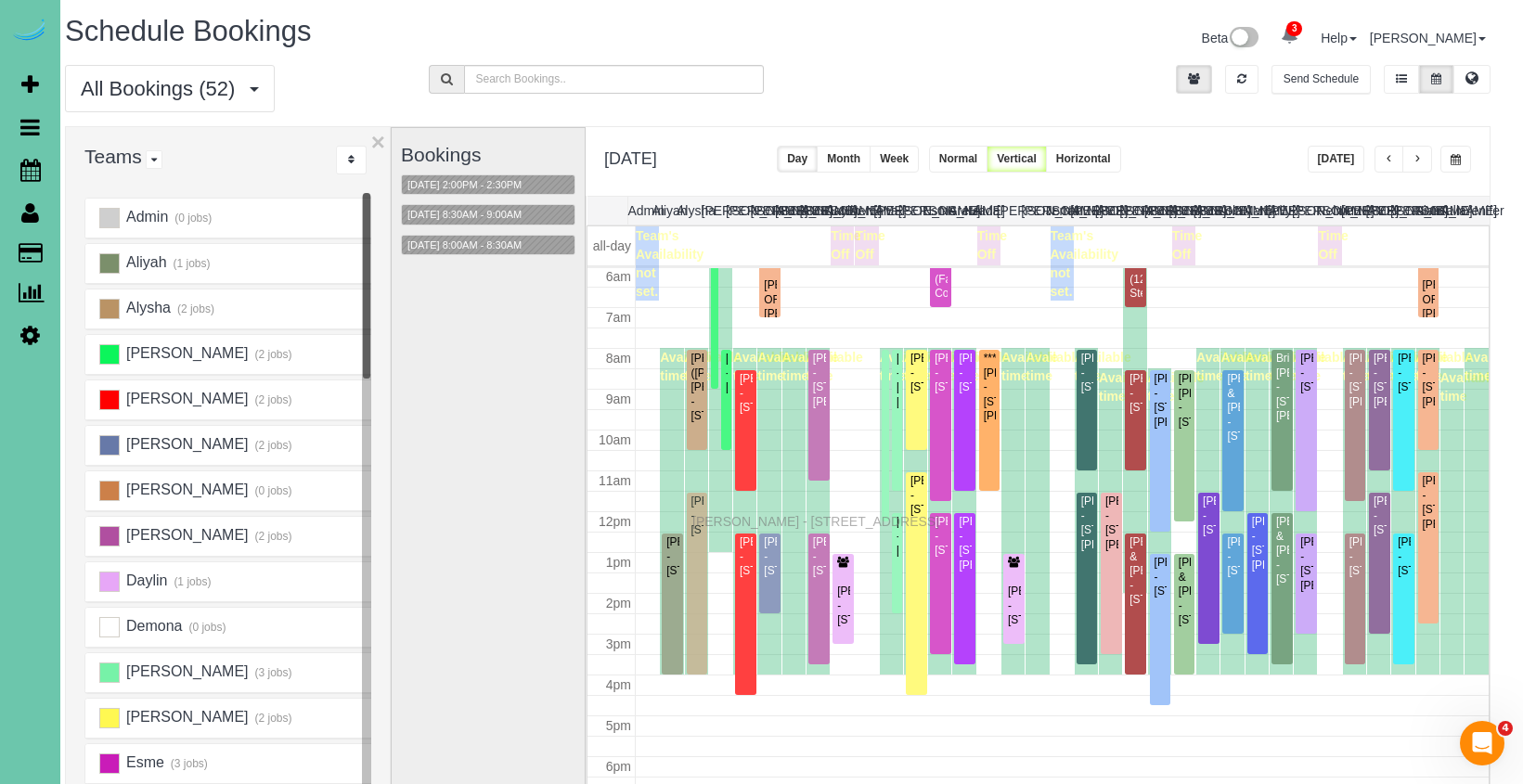
drag, startPoint x: 696, startPoint y: 537, endPoint x: 697, endPoint y: 519, distance: 18.0
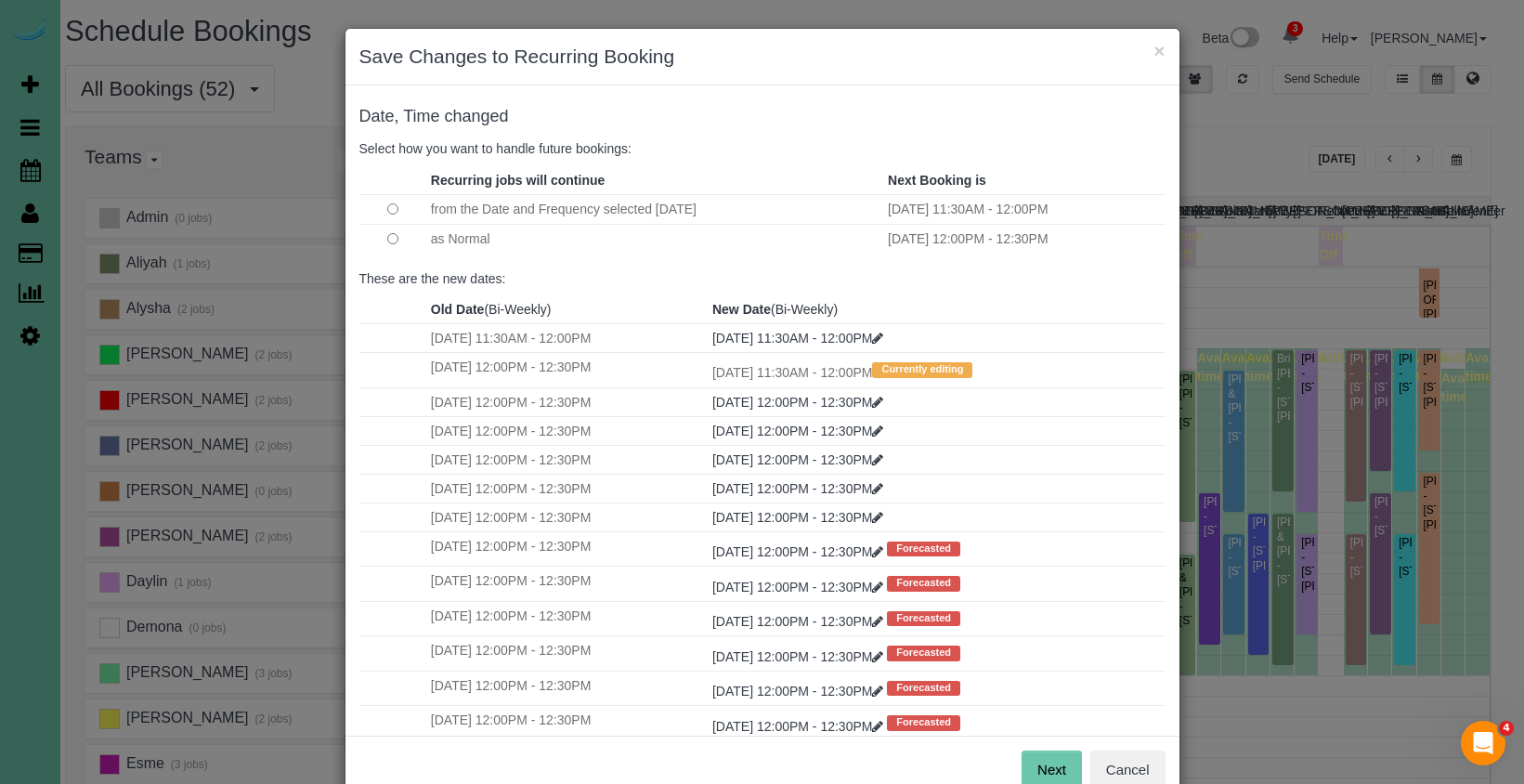
click at [1055, 773] on button "Next" at bounding box center [1051, 770] width 60 height 39
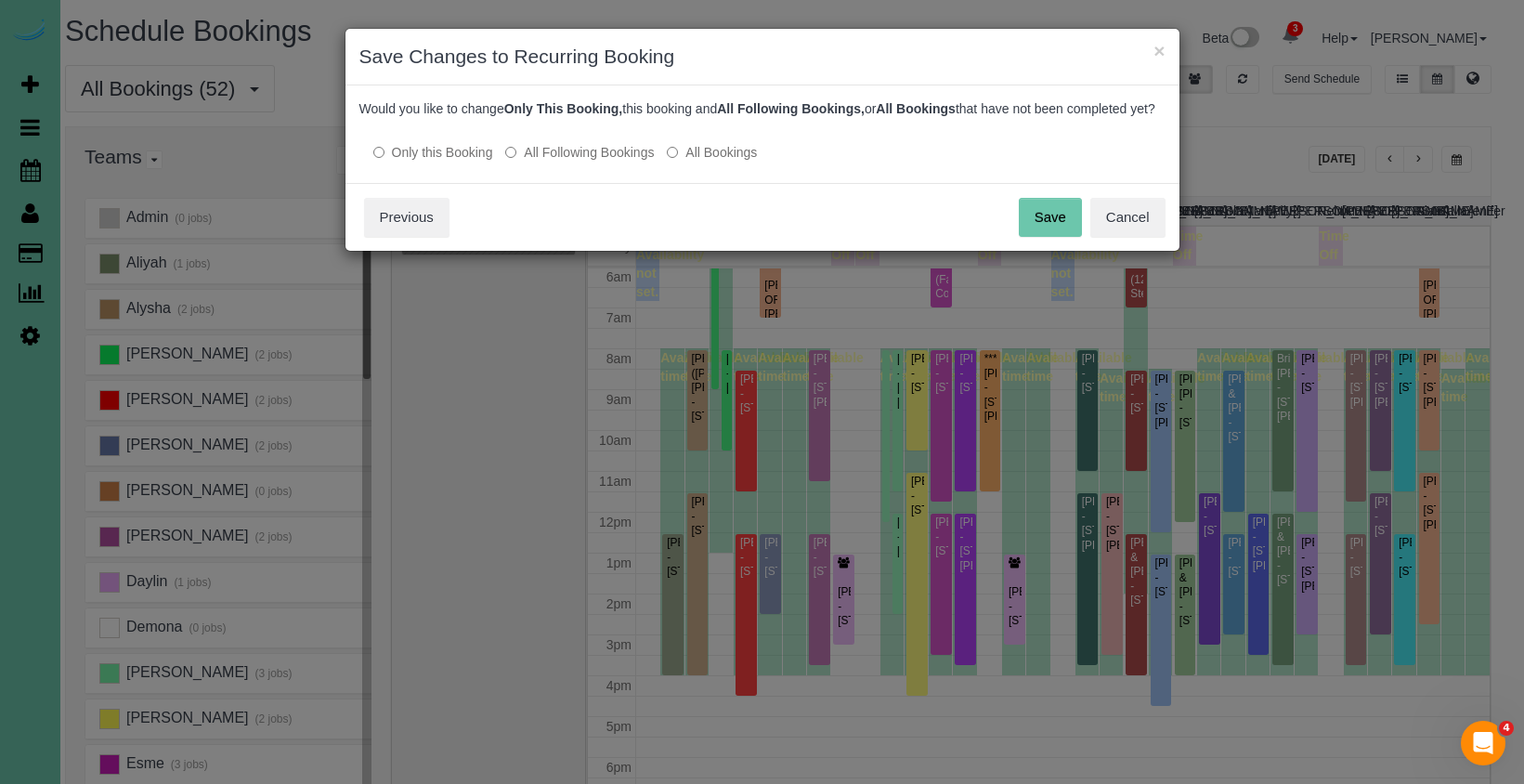
drag, startPoint x: 1065, startPoint y: 228, endPoint x: 1114, endPoint y: 229, distance: 49.0
click at [1066, 228] on button "Save" at bounding box center [1050, 217] width 63 height 39
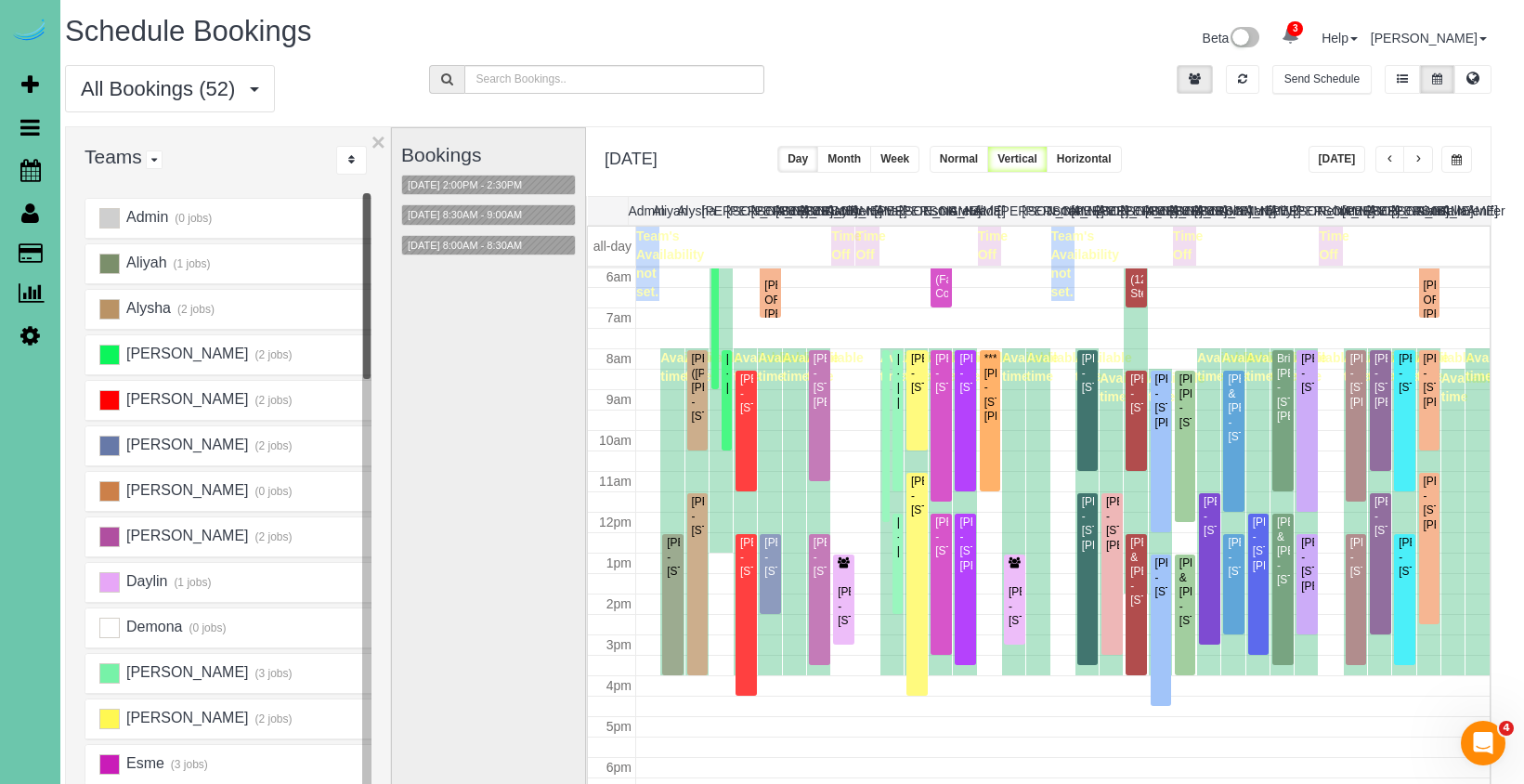
drag, startPoint x: 1446, startPoint y: 157, endPoint x: 1434, endPoint y: 163, distance: 13.4
click at [1446, 158] on button "button" at bounding box center [1456, 159] width 31 height 27
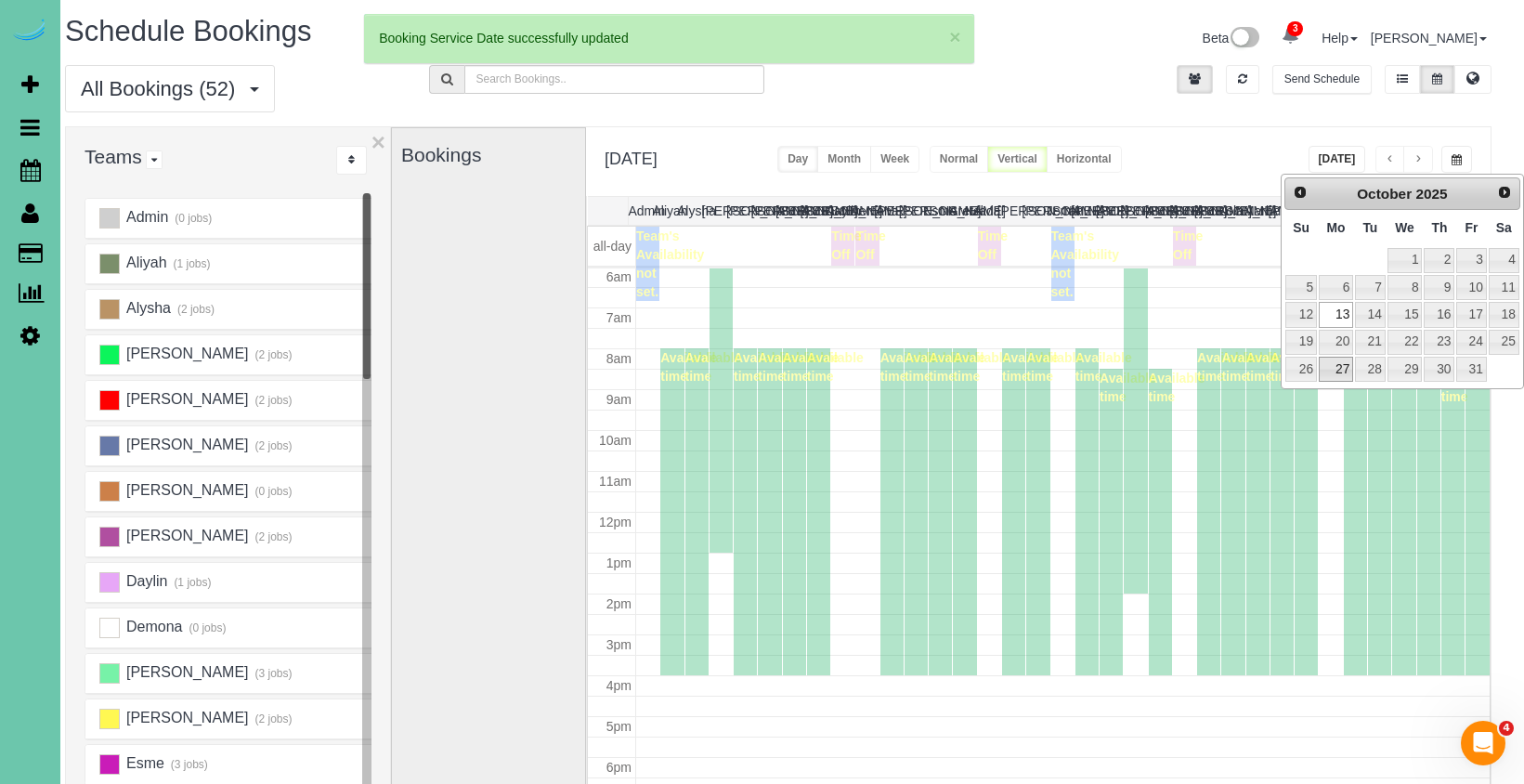
click at [1335, 368] on link "27" at bounding box center [1336, 369] width 34 height 25
type input "**********"
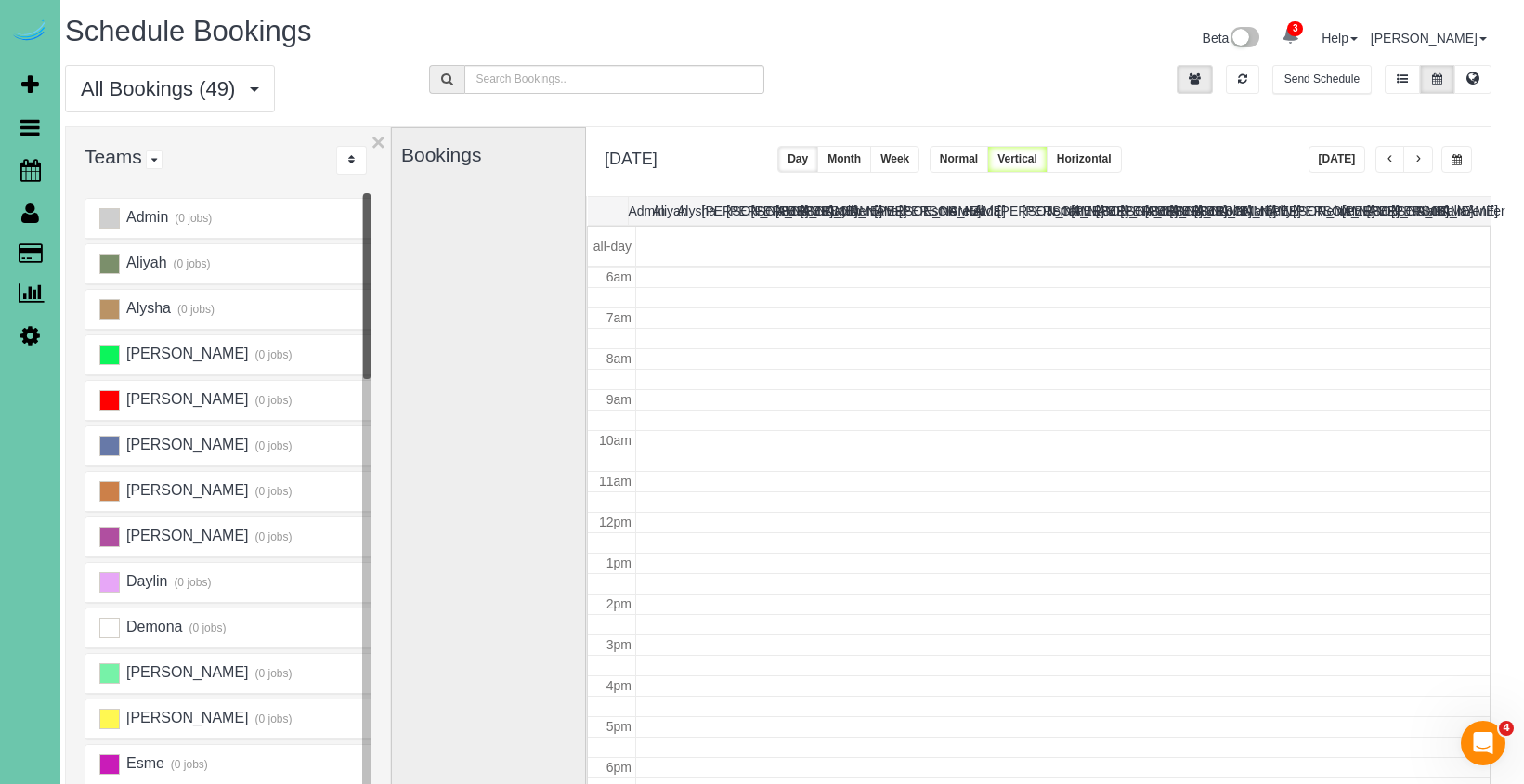
click at [1423, 149] on button "button" at bounding box center [1417, 159] width 30 height 27
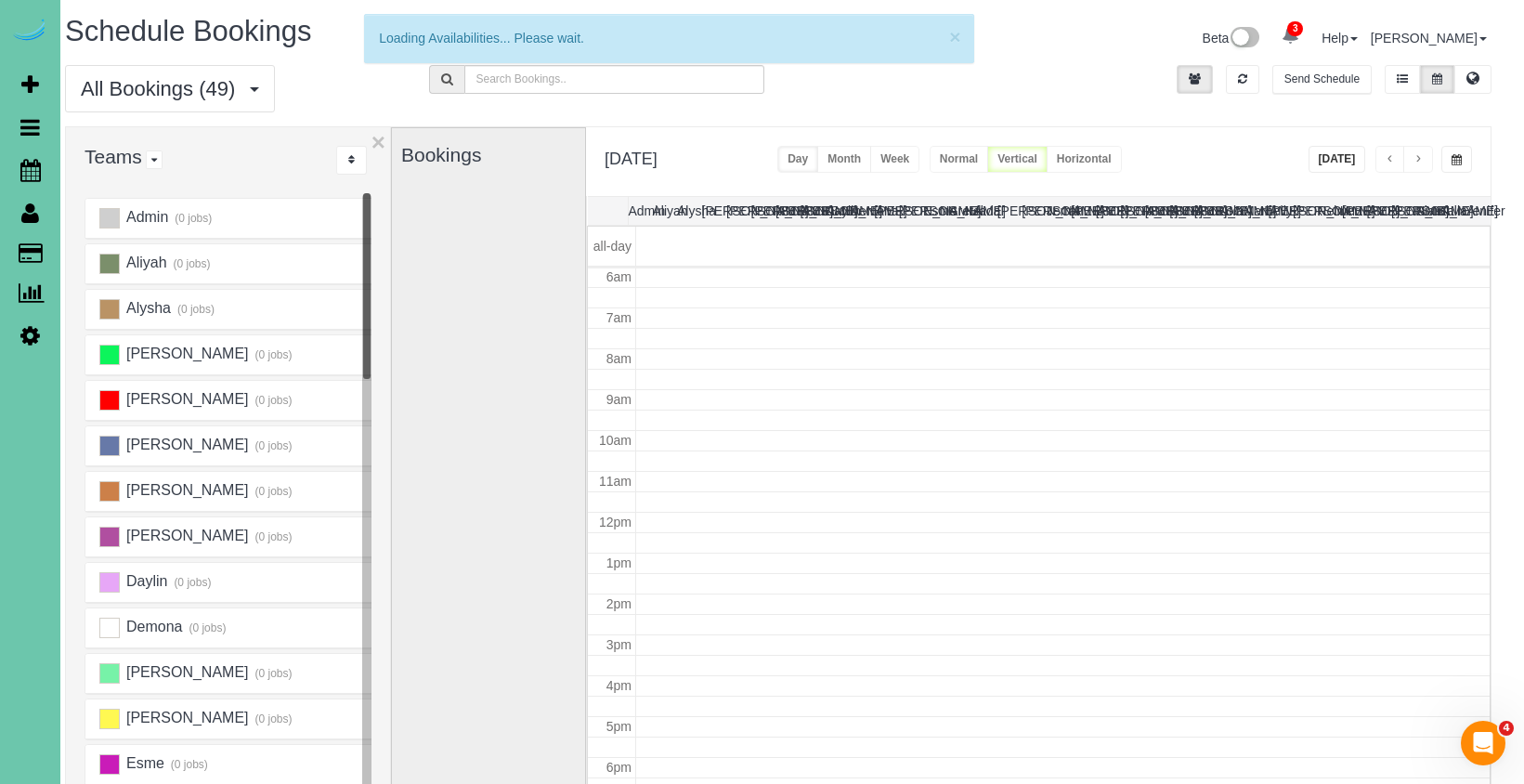
click at [1391, 161] on span "button" at bounding box center [1390, 160] width 10 height 11
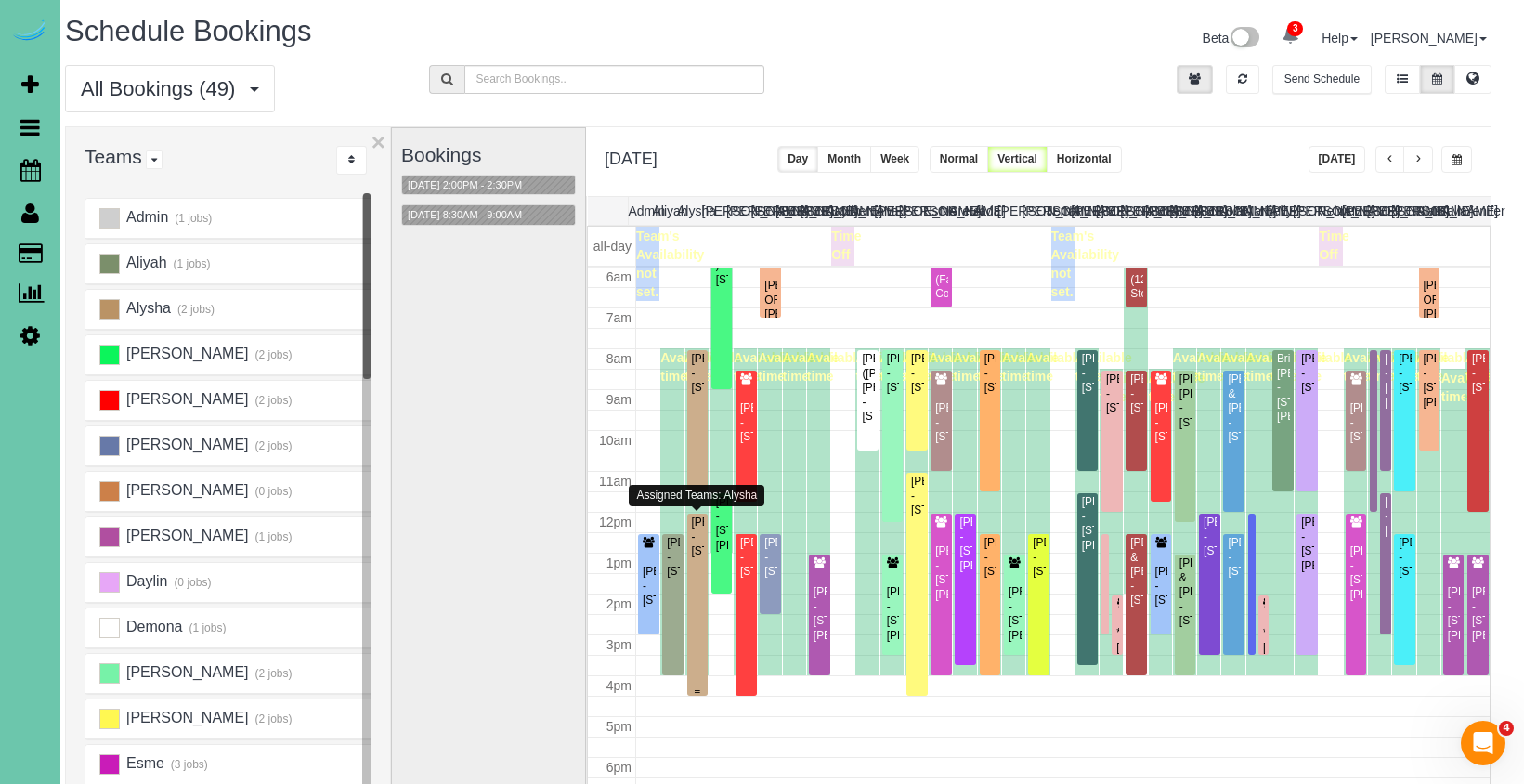
click at [692, 528] on div "Candace Edwards - 12511 S 83rd St, Papillion, NE 68046" at bounding box center [697, 536] width 14 height 43
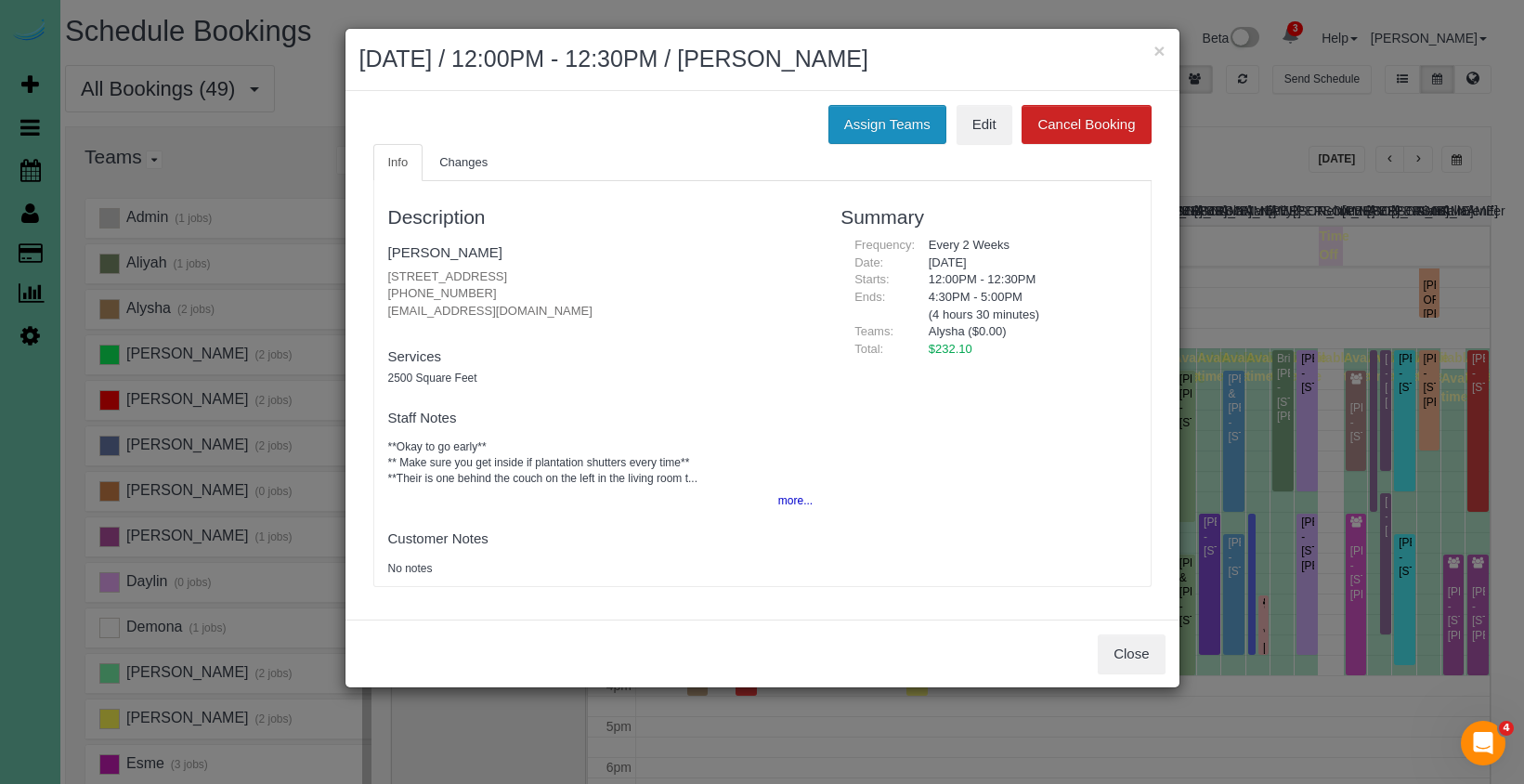
drag, startPoint x: 849, startPoint y: 131, endPoint x: 834, endPoint y: 133, distance: 15.1
click at [849, 131] on button "Assign Teams" at bounding box center [886, 124] width 118 height 39
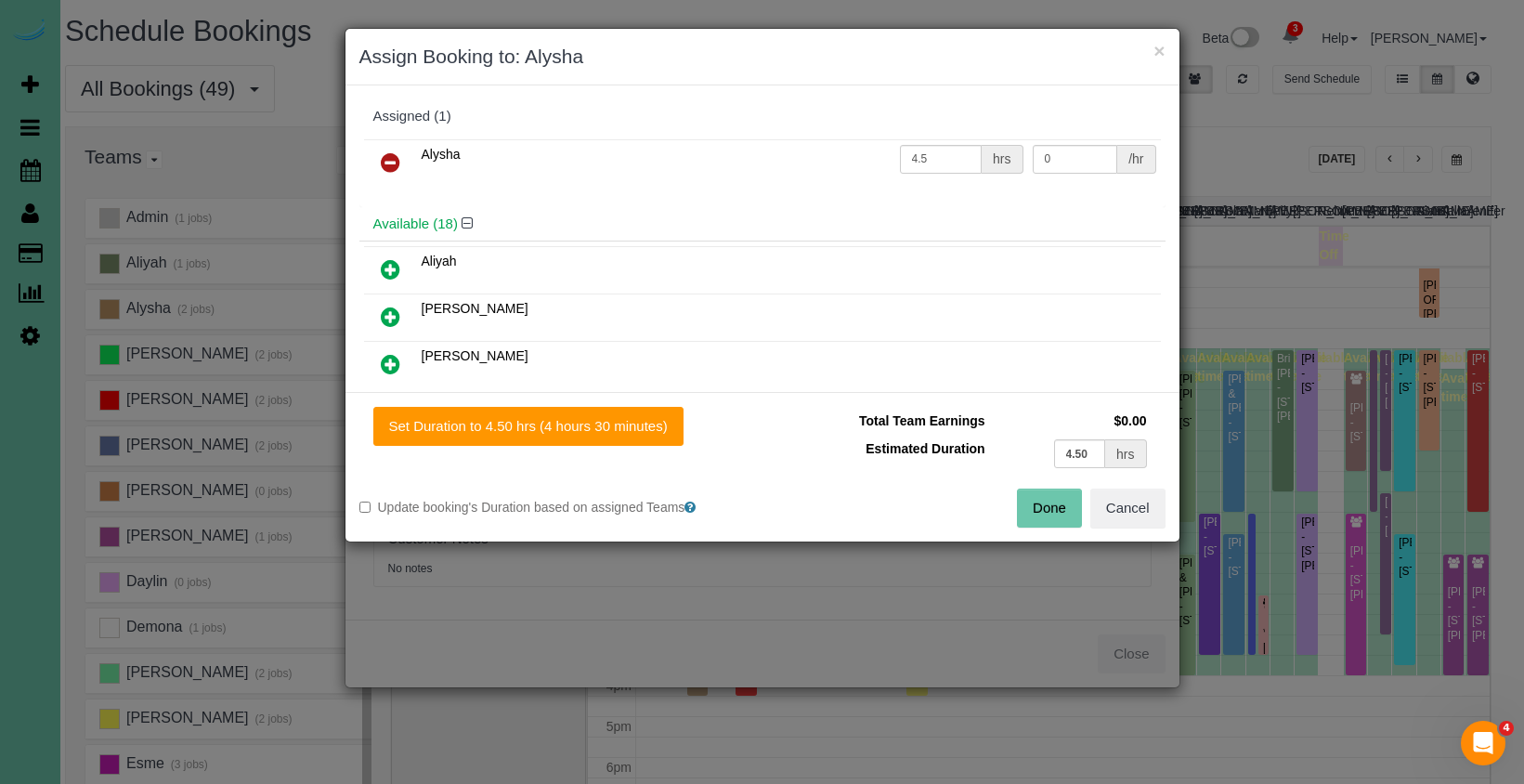
drag, startPoint x: 387, startPoint y: 162, endPoint x: 386, endPoint y: 179, distance: 17.0
click at [387, 162] on icon at bounding box center [390, 162] width 19 height 22
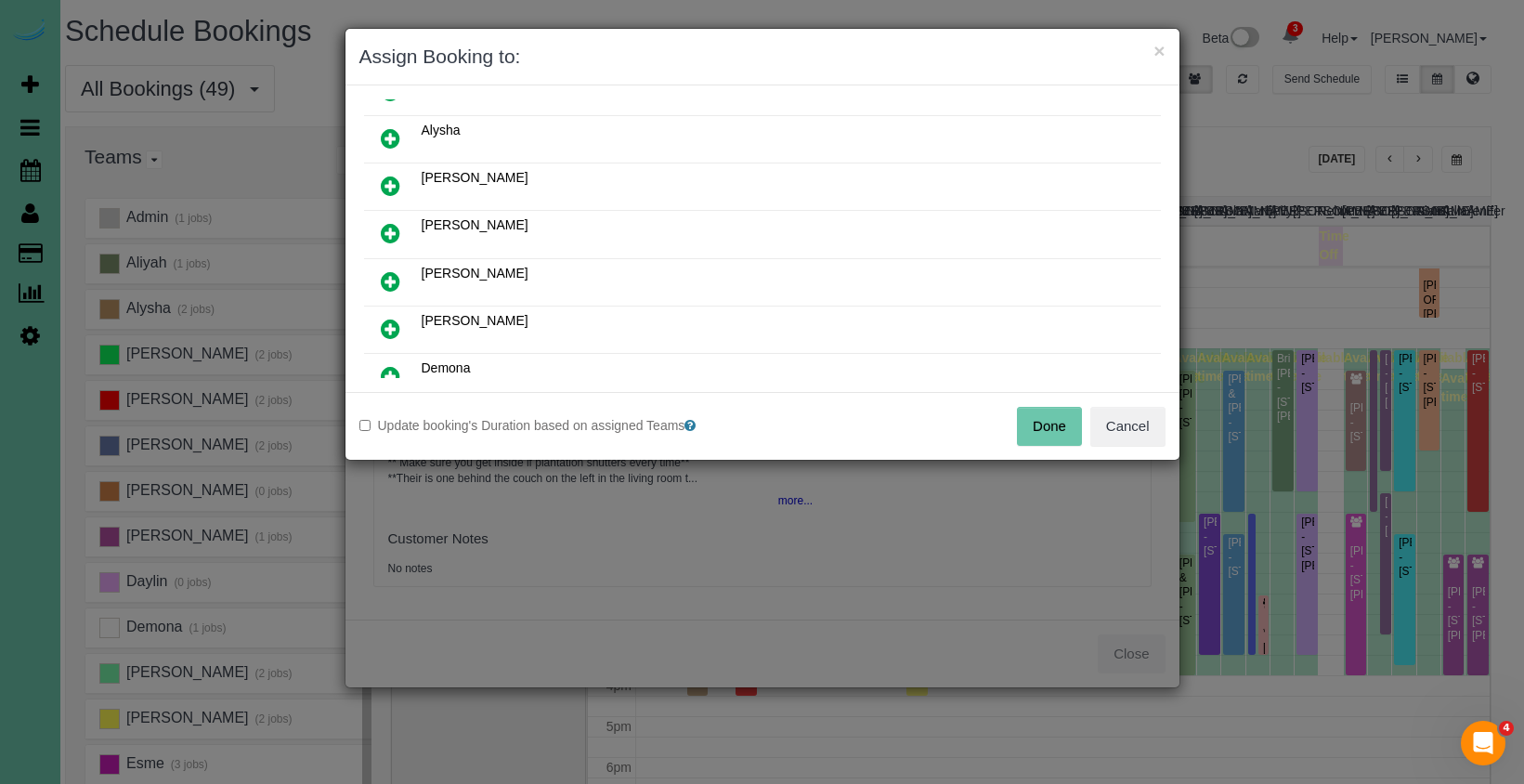
scroll to position [138, 0]
click at [392, 367] on icon at bounding box center [390, 372] width 19 height 22
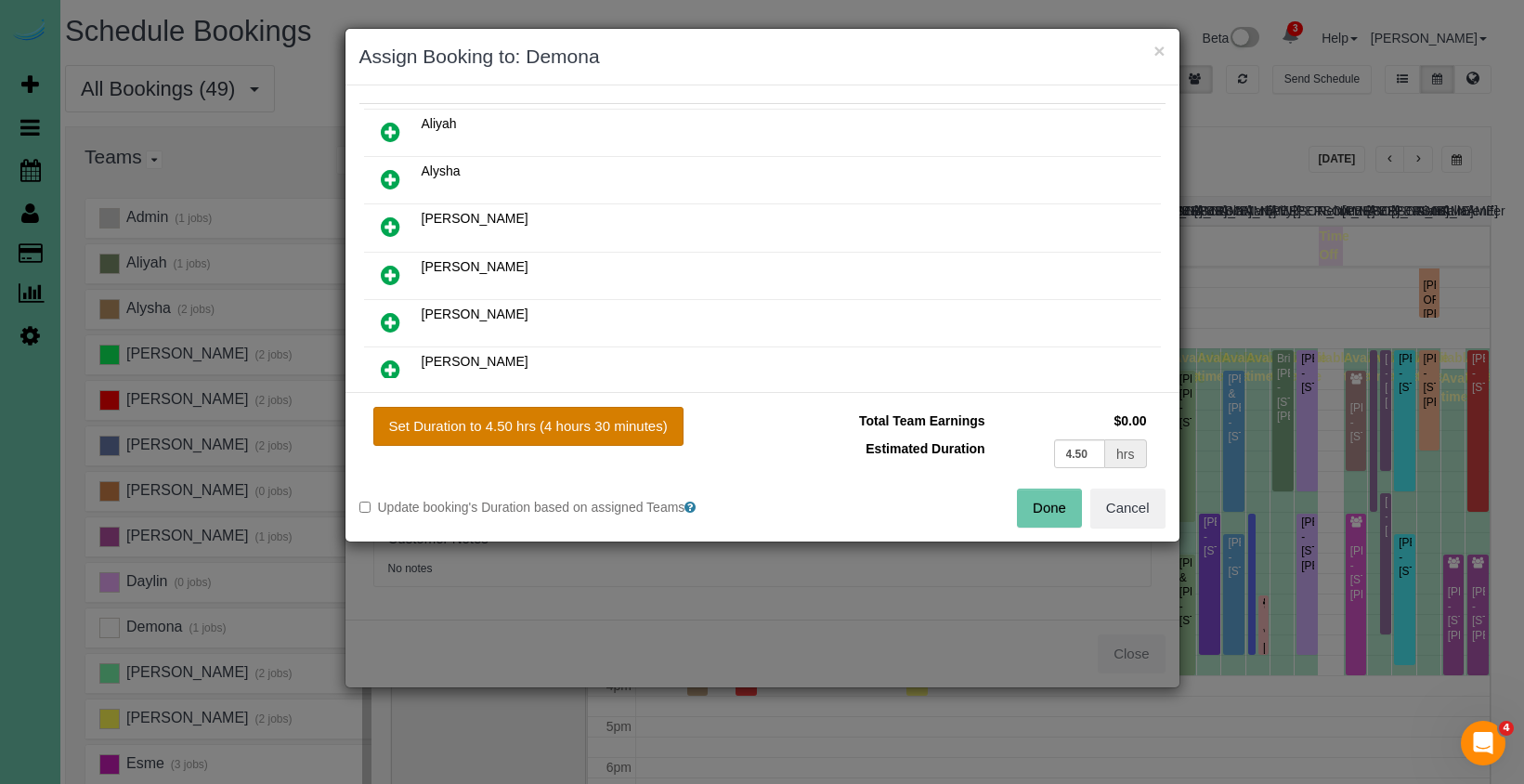
click at [484, 418] on button "Set Duration to 4.50 hrs (4 hours 30 minutes)" at bounding box center [528, 425] width 310 height 39
type input "4.50"
click at [1045, 494] on button "Done" at bounding box center [1049, 508] width 65 height 39
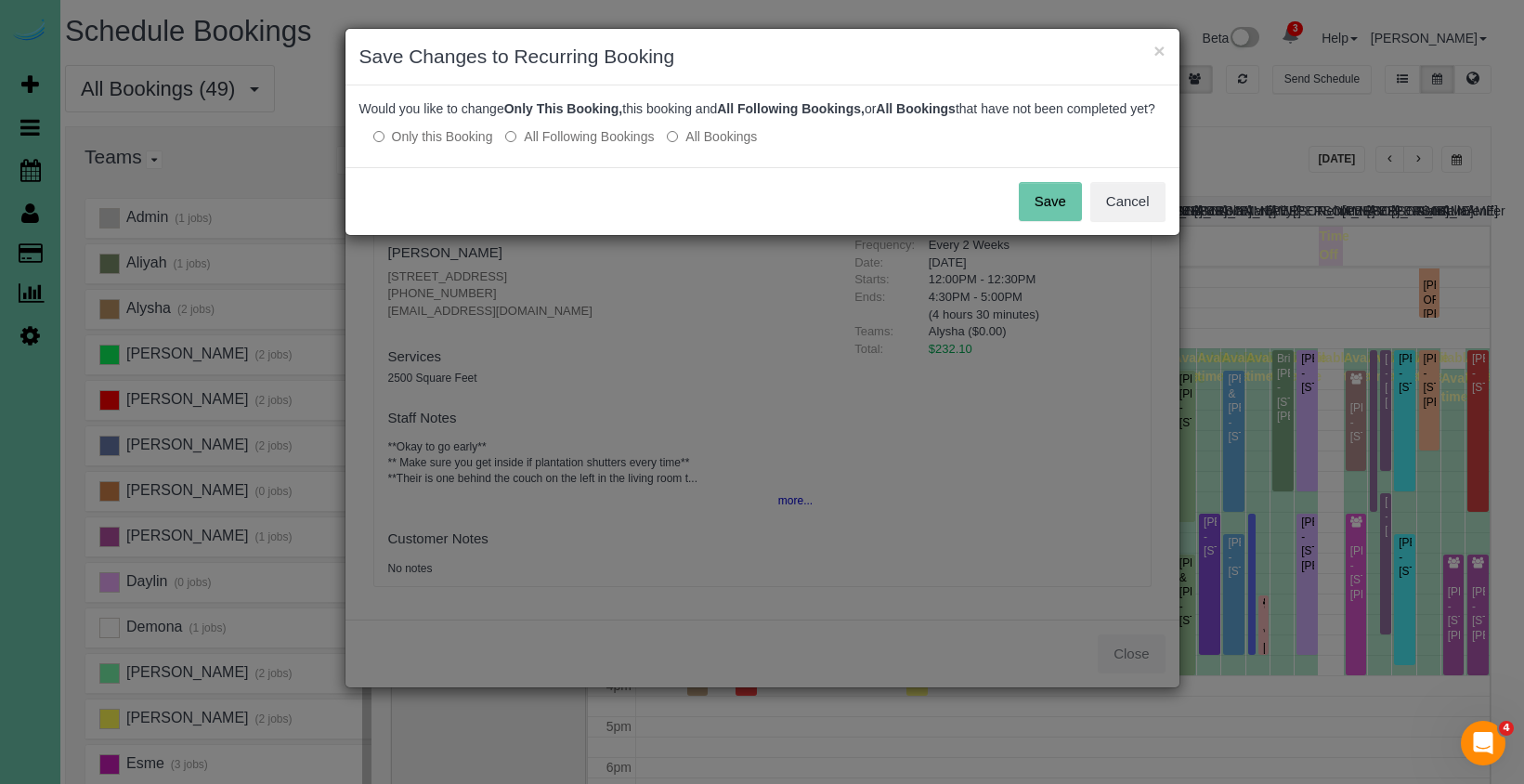
drag, startPoint x: 538, startPoint y: 151, endPoint x: 701, endPoint y: 163, distance: 163.4
click at [539, 145] on label "All Following Bookings" at bounding box center [578, 136] width 148 height 18
click at [1057, 217] on button "Save" at bounding box center [1050, 201] width 63 height 39
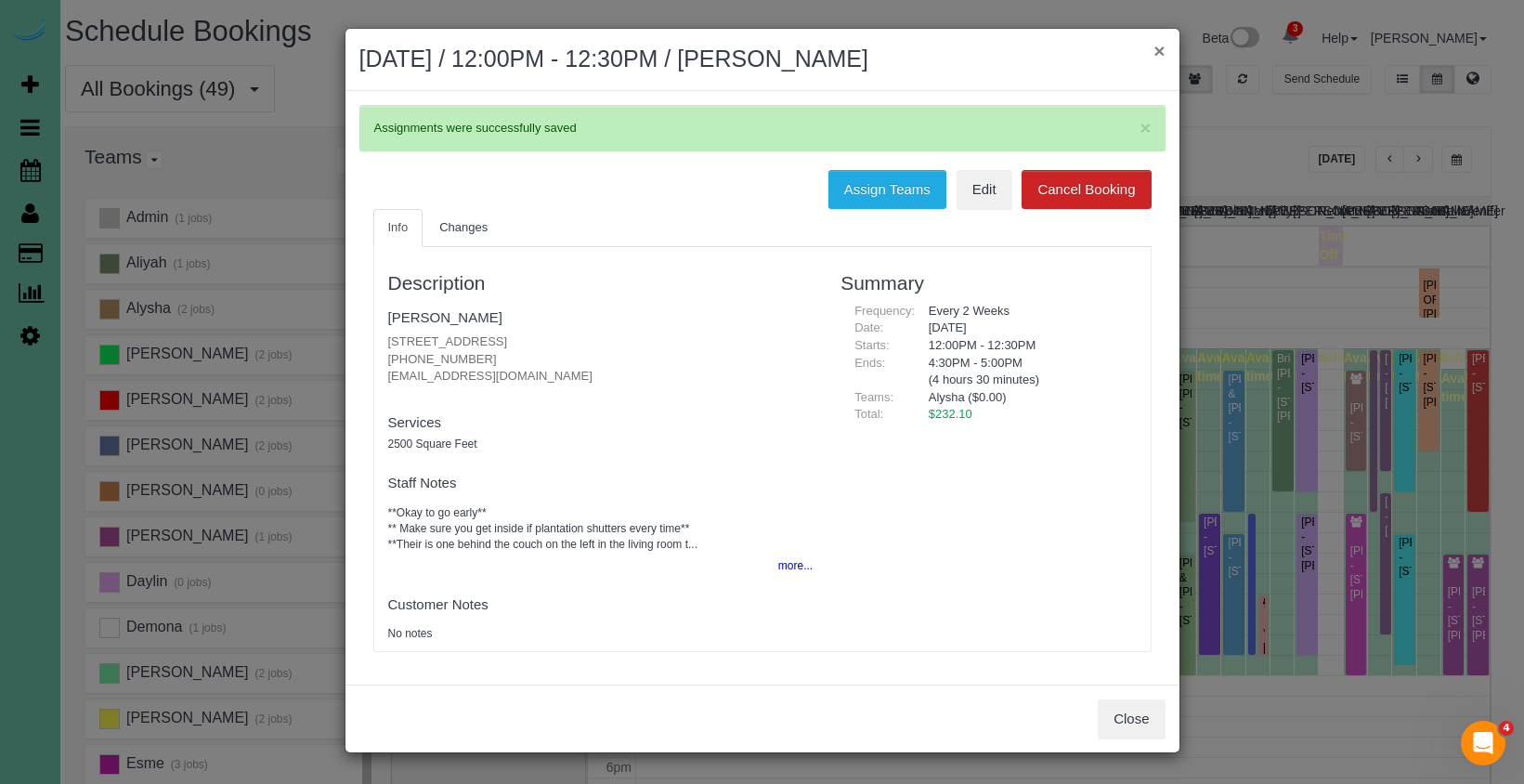
click at [1158, 50] on button "×" at bounding box center [1159, 51] width 11 height 19
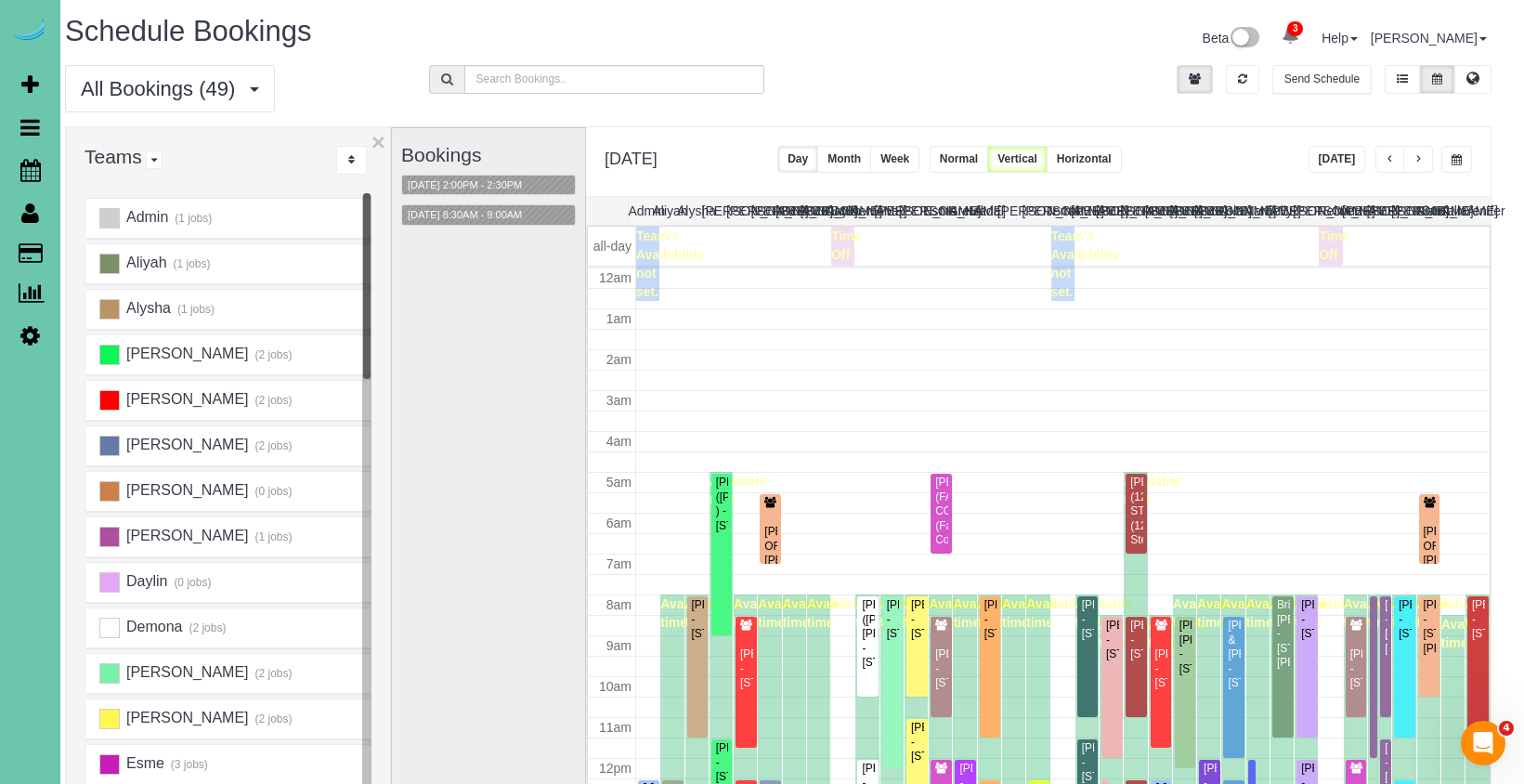
scroll to position [246, 0]
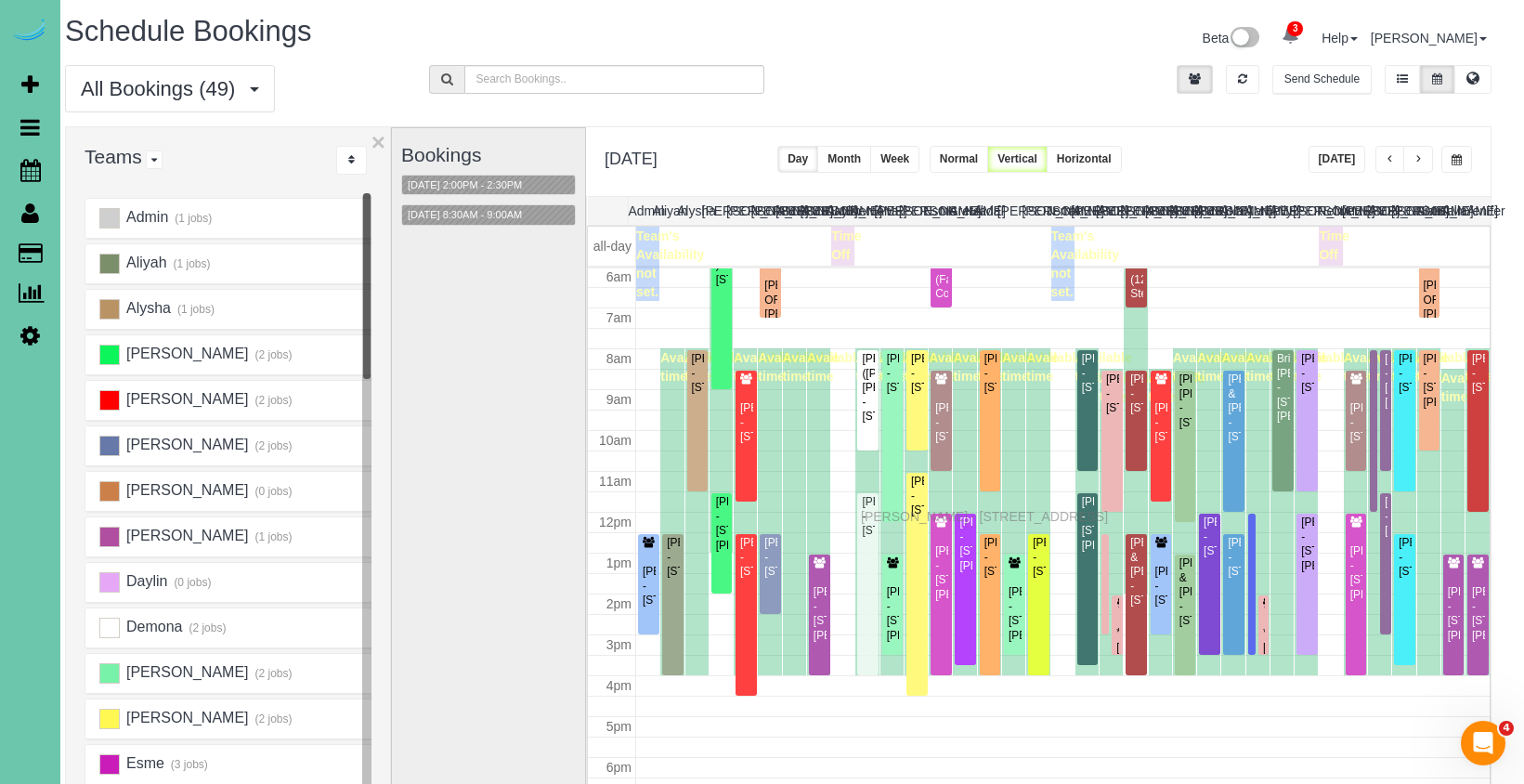
drag, startPoint x: 866, startPoint y: 536, endPoint x: 865, endPoint y: 513, distance: 23.0
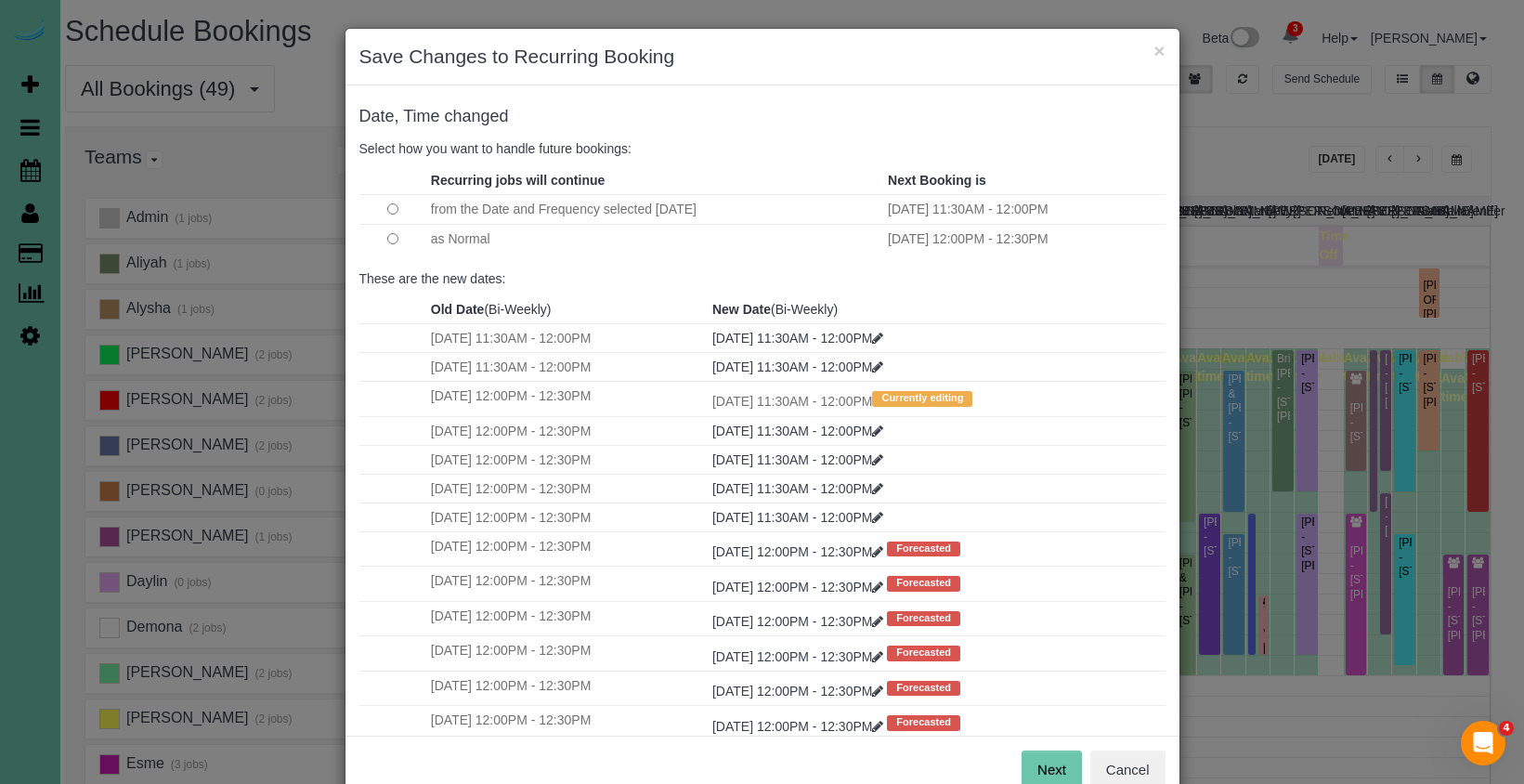
click at [1057, 753] on button "Next" at bounding box center [1051, 770] width 60 height 39
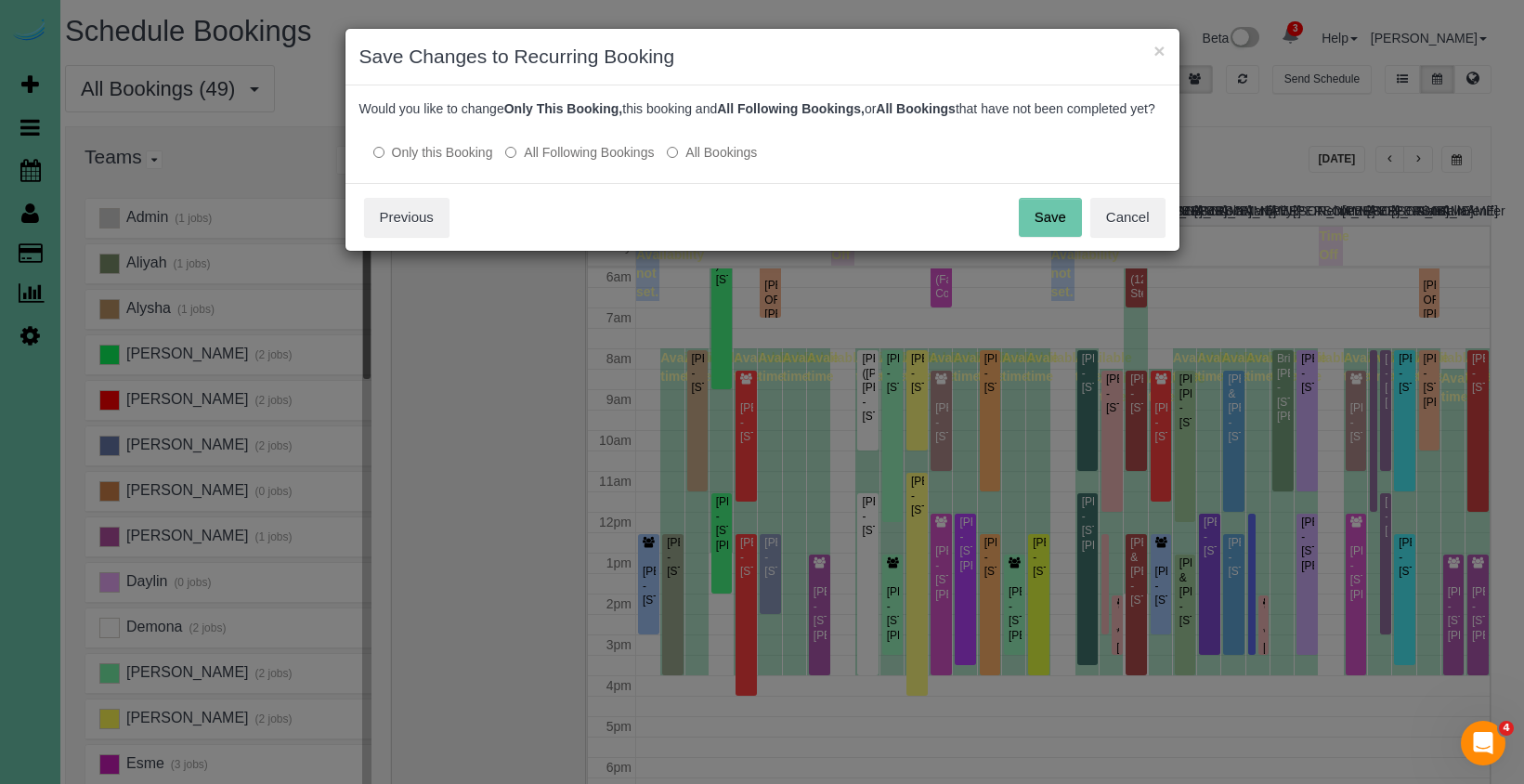
click at [601, 162] on label "All Following Bookings" at bounding box center [578, 152] width 148 height 18
click at [1054, 235] on button "Save" at bounding box center [1050, 217] width 63 height 39
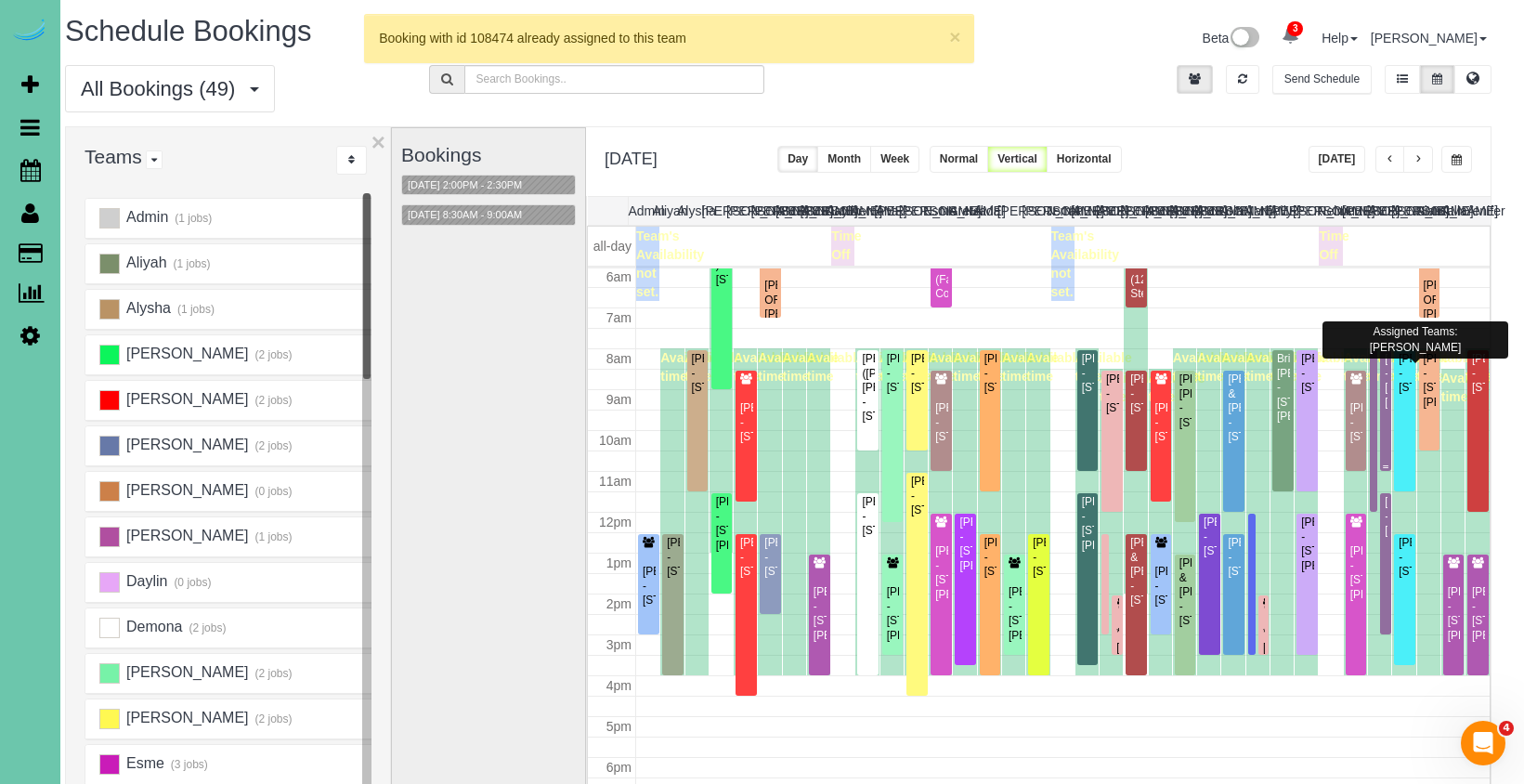
click at [1385, 409] on div "Collin Piti - 1005 Johnston Plaza, Omaha, NE 68108" at bounding box center [1384, 381] width 3 height 57
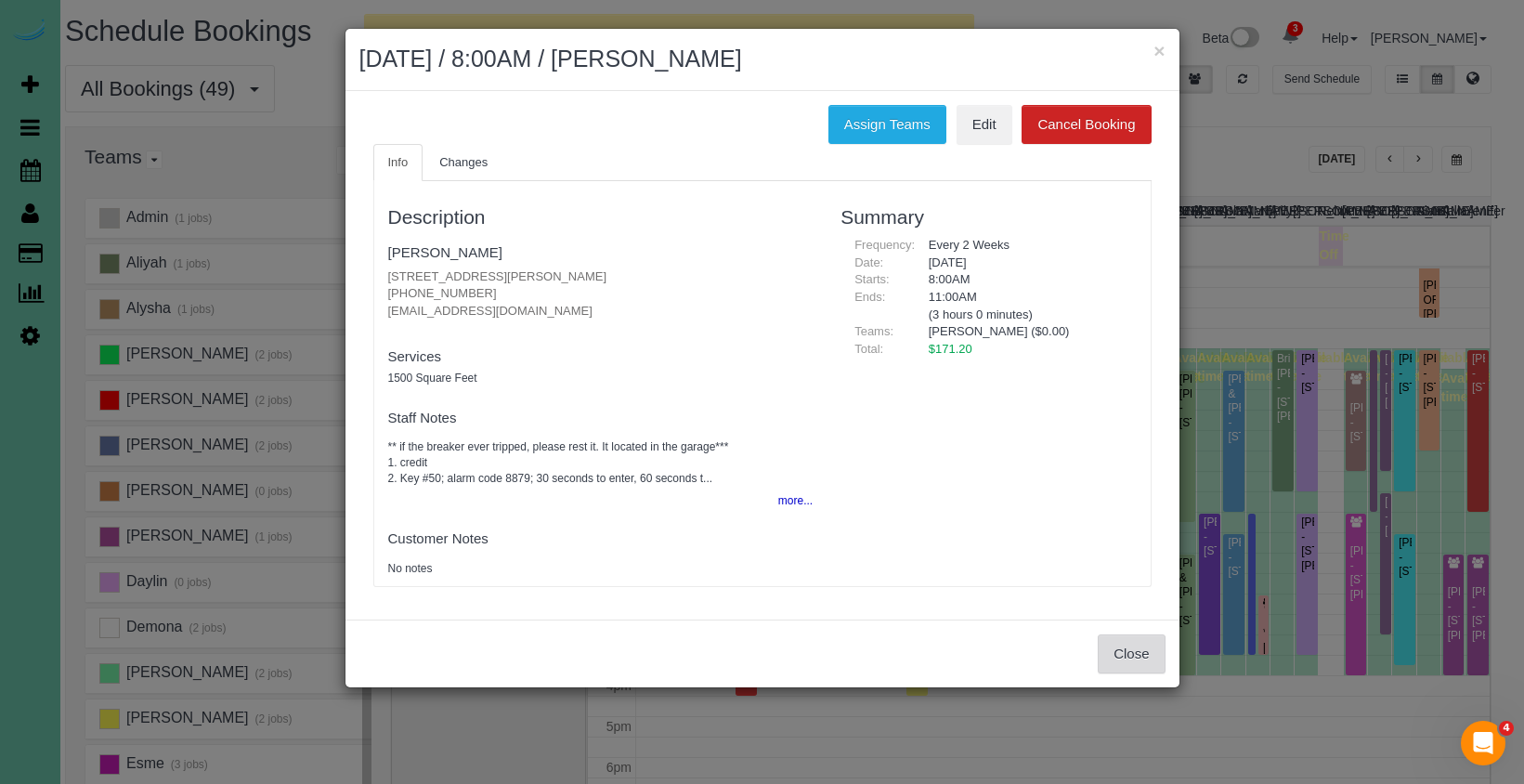
drag, startPoint x: 1139, startPoint y: 637, endPoint x: 1141, endPoint y: 626, distance: 11.2
click at [1139, 637] on button "Close" at bounding box center [1131, 653] width 67 height 39
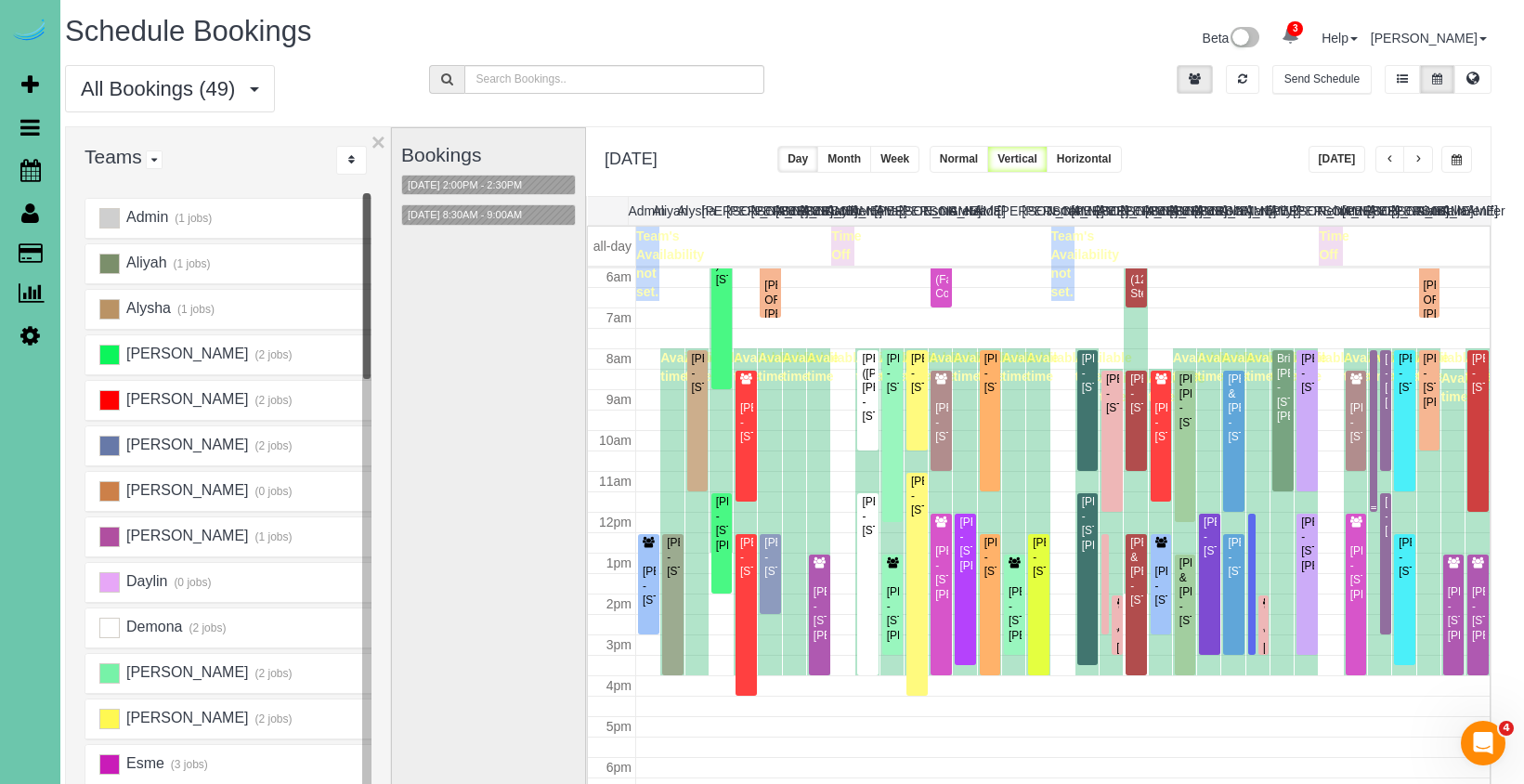
click at [1372, 487] on div at bounding box center [1373, 430] width 8 height 162
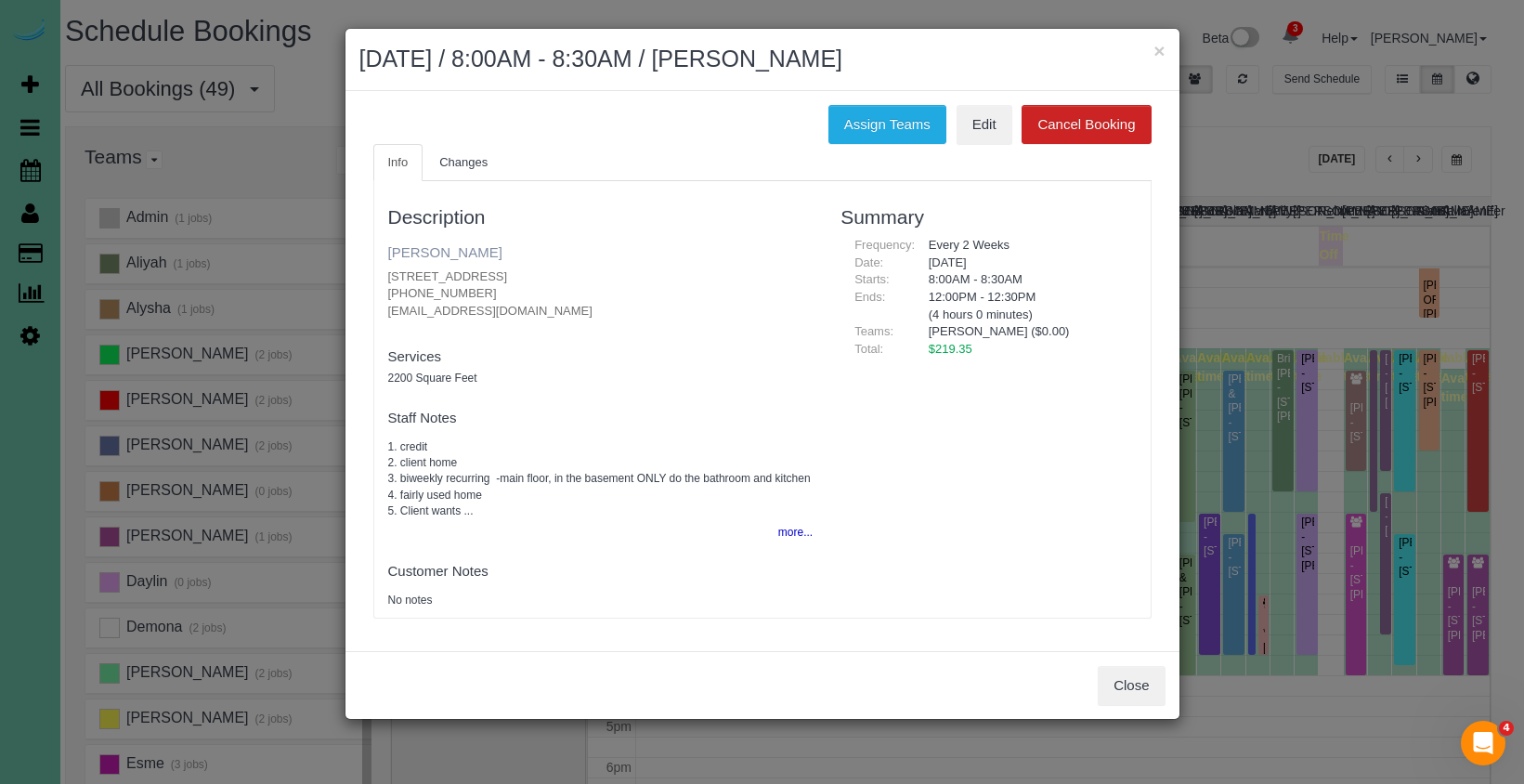
click at [456, 257] on link "Julie Krosko" at bounding box center [445, 251] width 114 height 16
click at [1158, 54] on button "×" at bounding box center [1159, 51] width 11 height 19
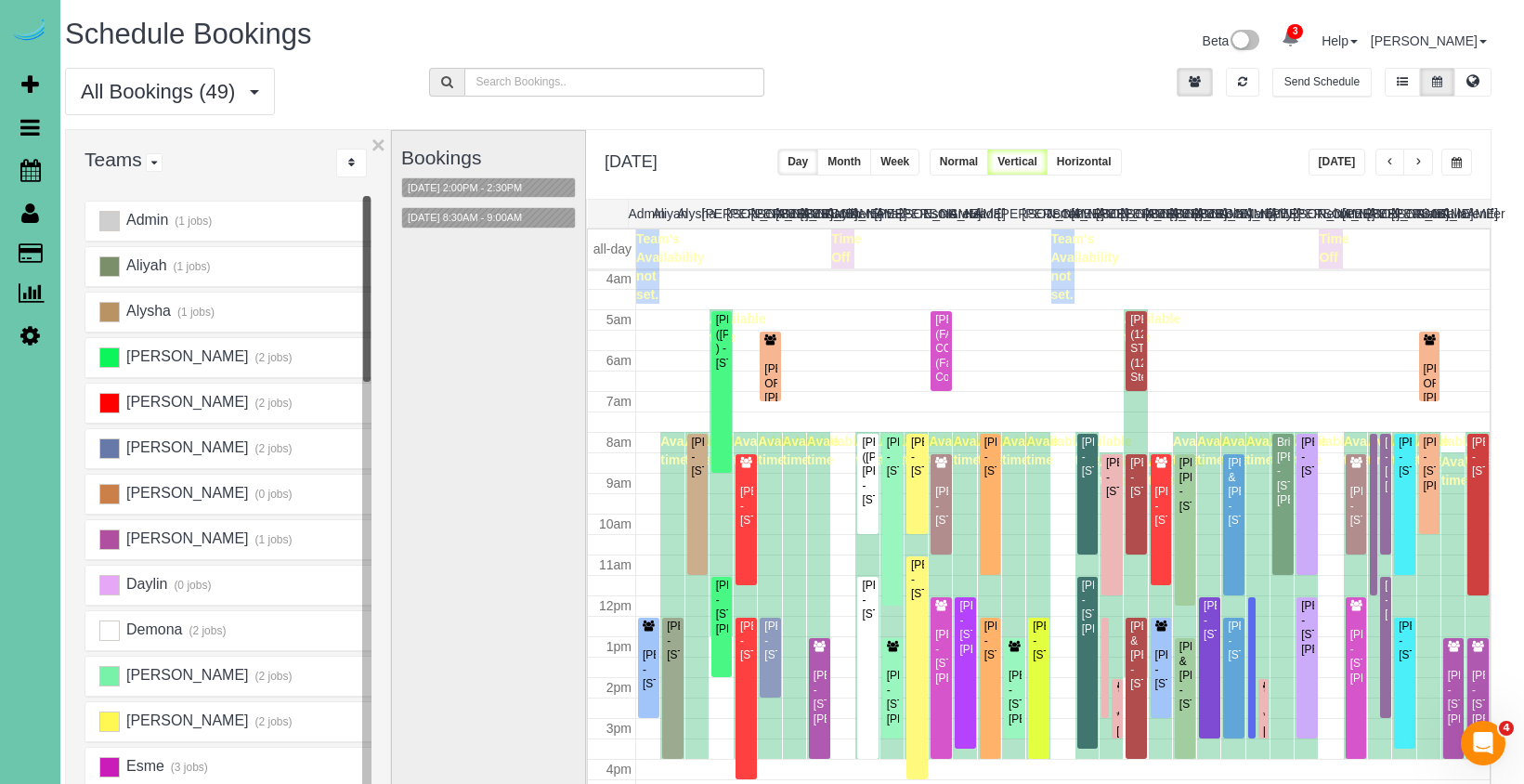
scroll to position [171, 0]
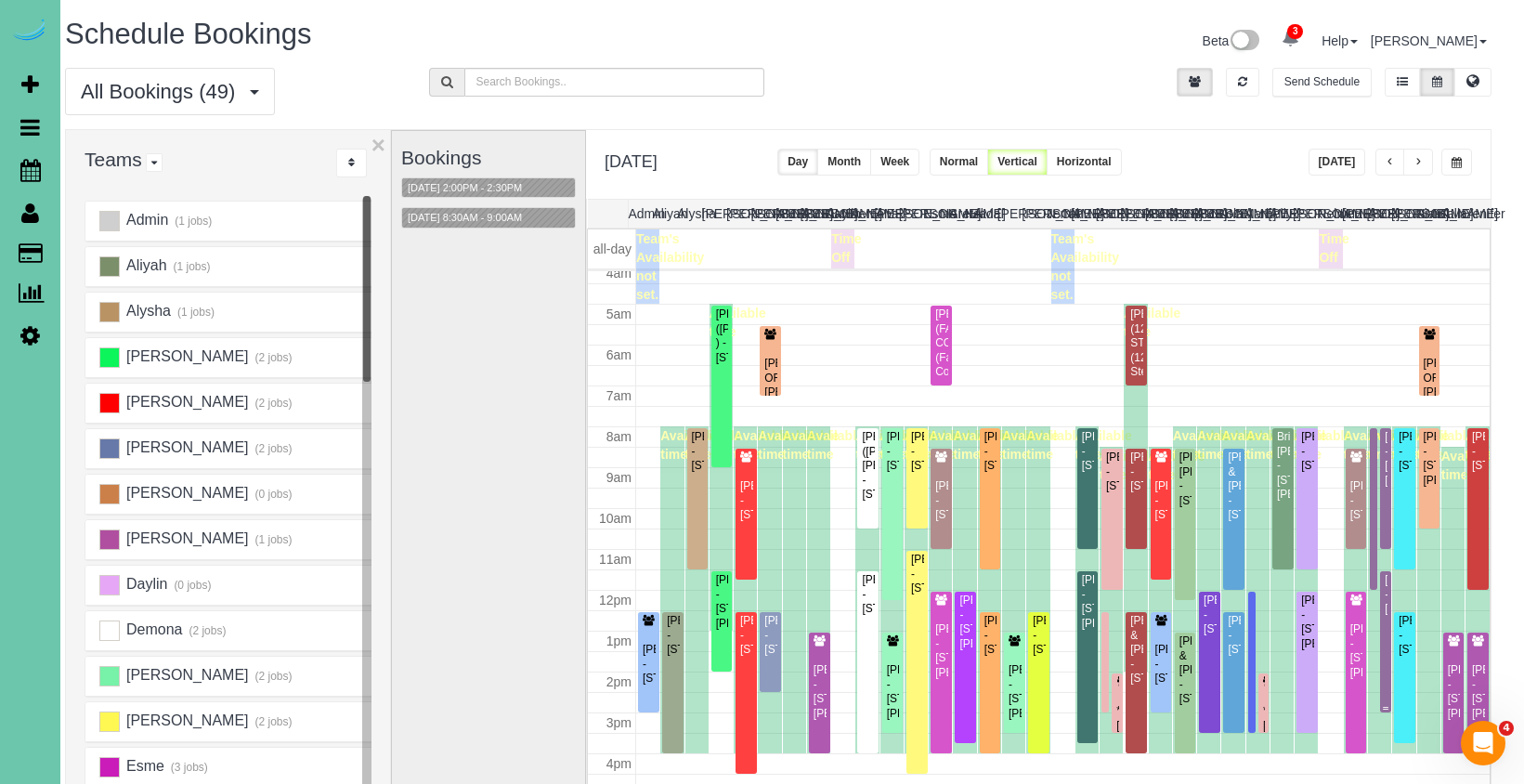
click at [1383, 604] on div "Andrea Mehlhaff - 630 S 57th St, Omaha, NE 68106" at bounding box center [1384, 594] width 3 height 43
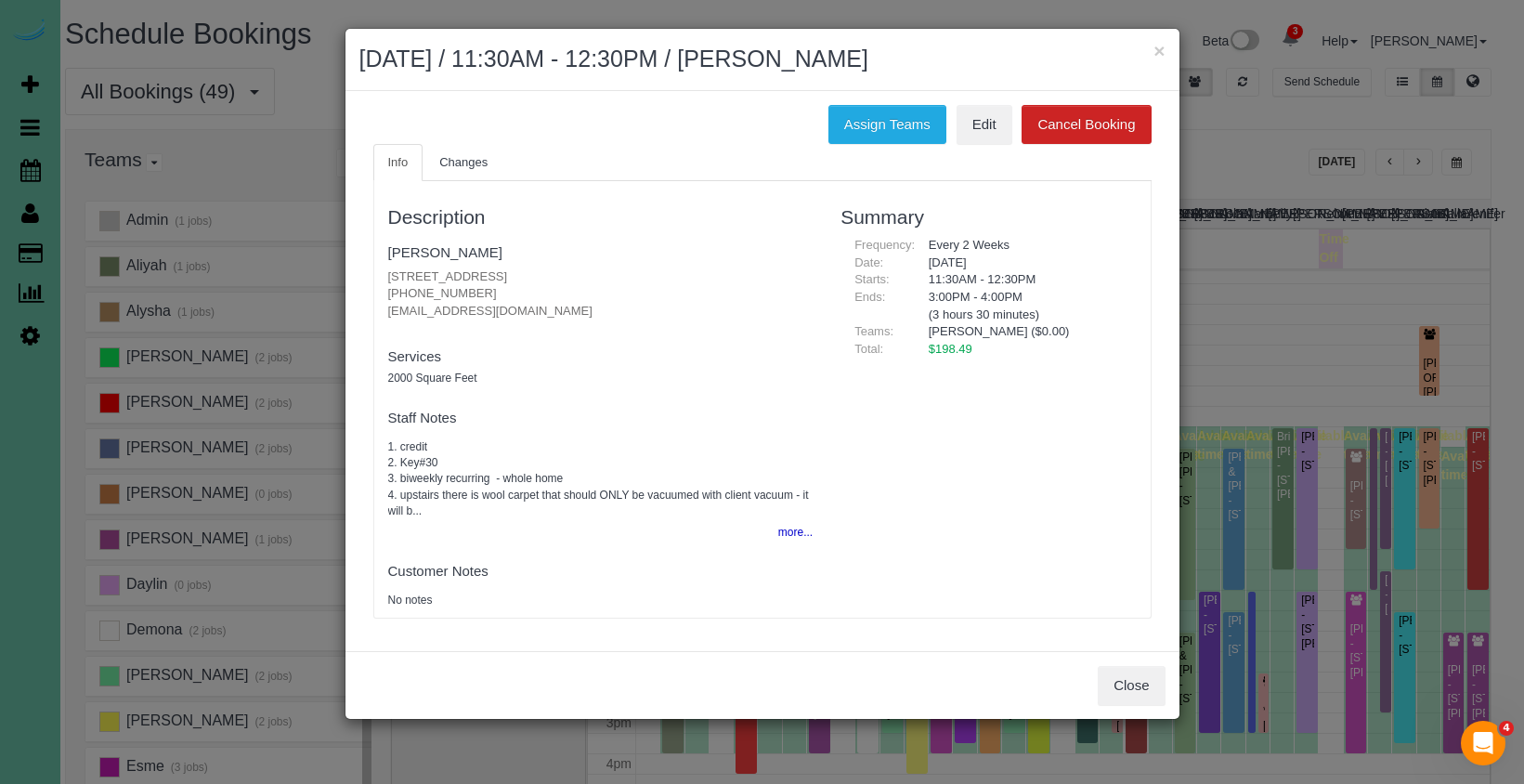
drag, startPoint x: 1139, startPoint y: 677, endPoint x: 1165, endPoint y: 653, distance: 35.4
click at [1139, 677] on button "Close" at bounding box center [1131, 685] width 67 height 39
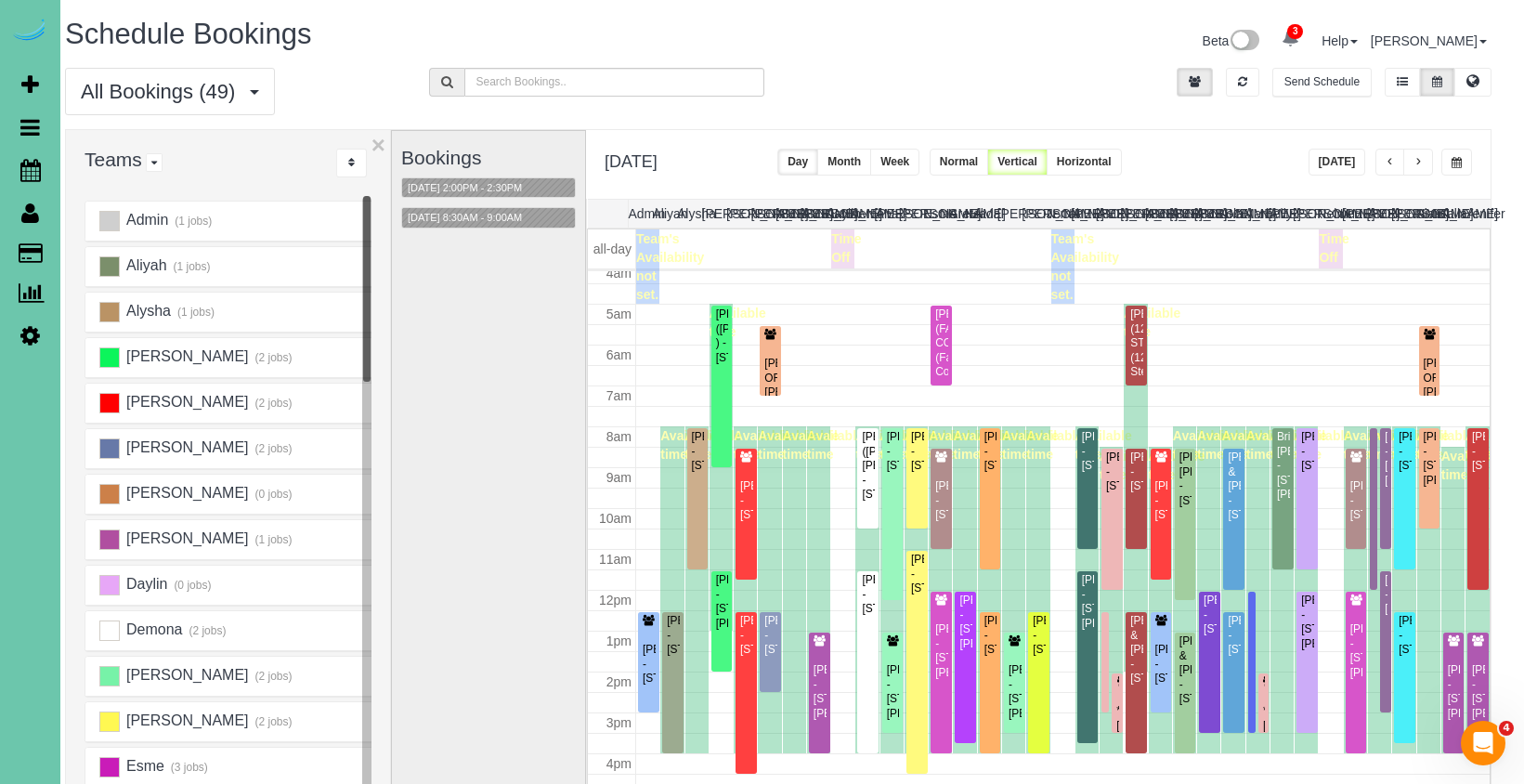
click at [1463, 163] on button "button" at bounding box center [1456, 162] width 31 height 27
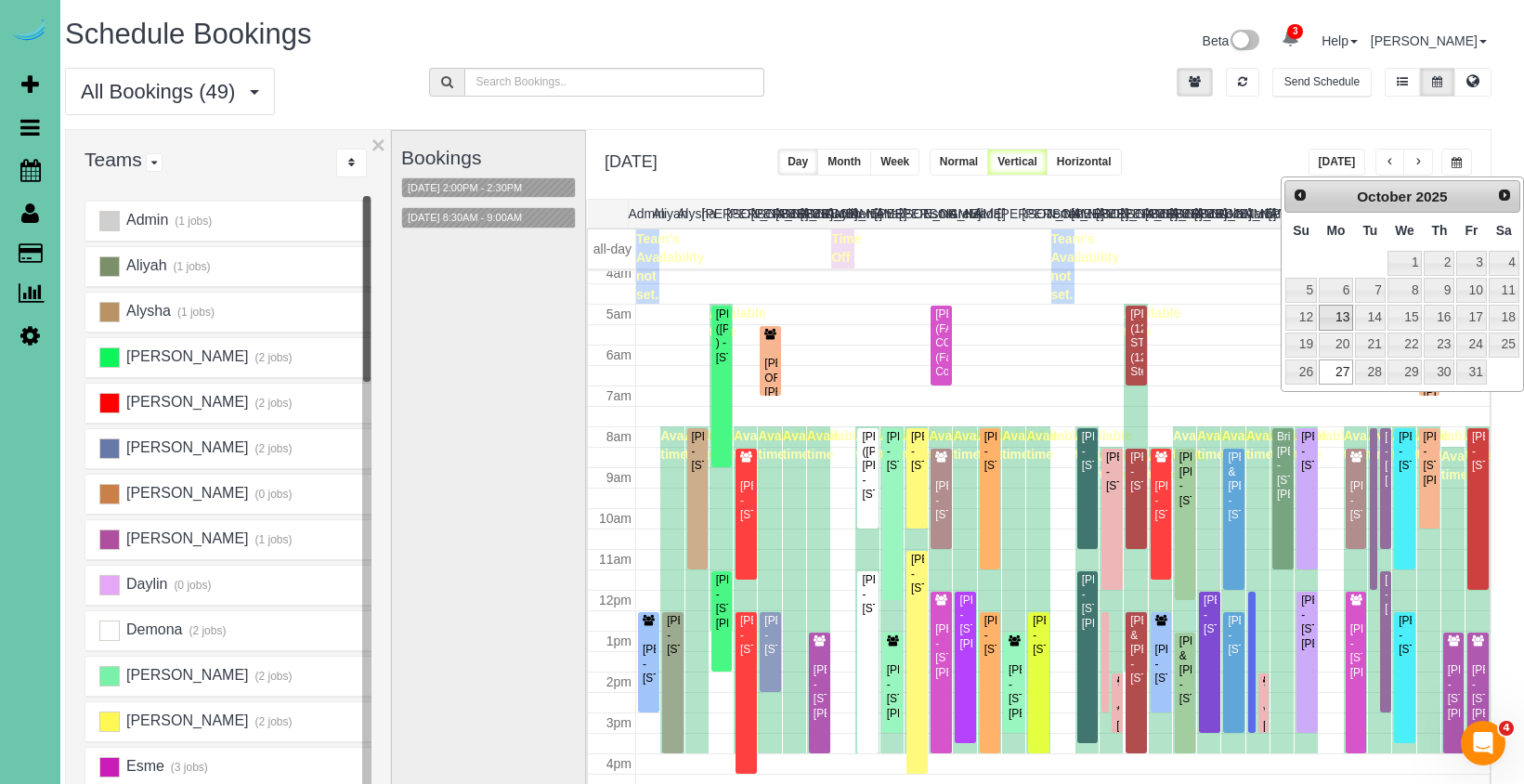
click at [1338, 317] on link "13" at bounding box center [1336, 317] width 34 height 25
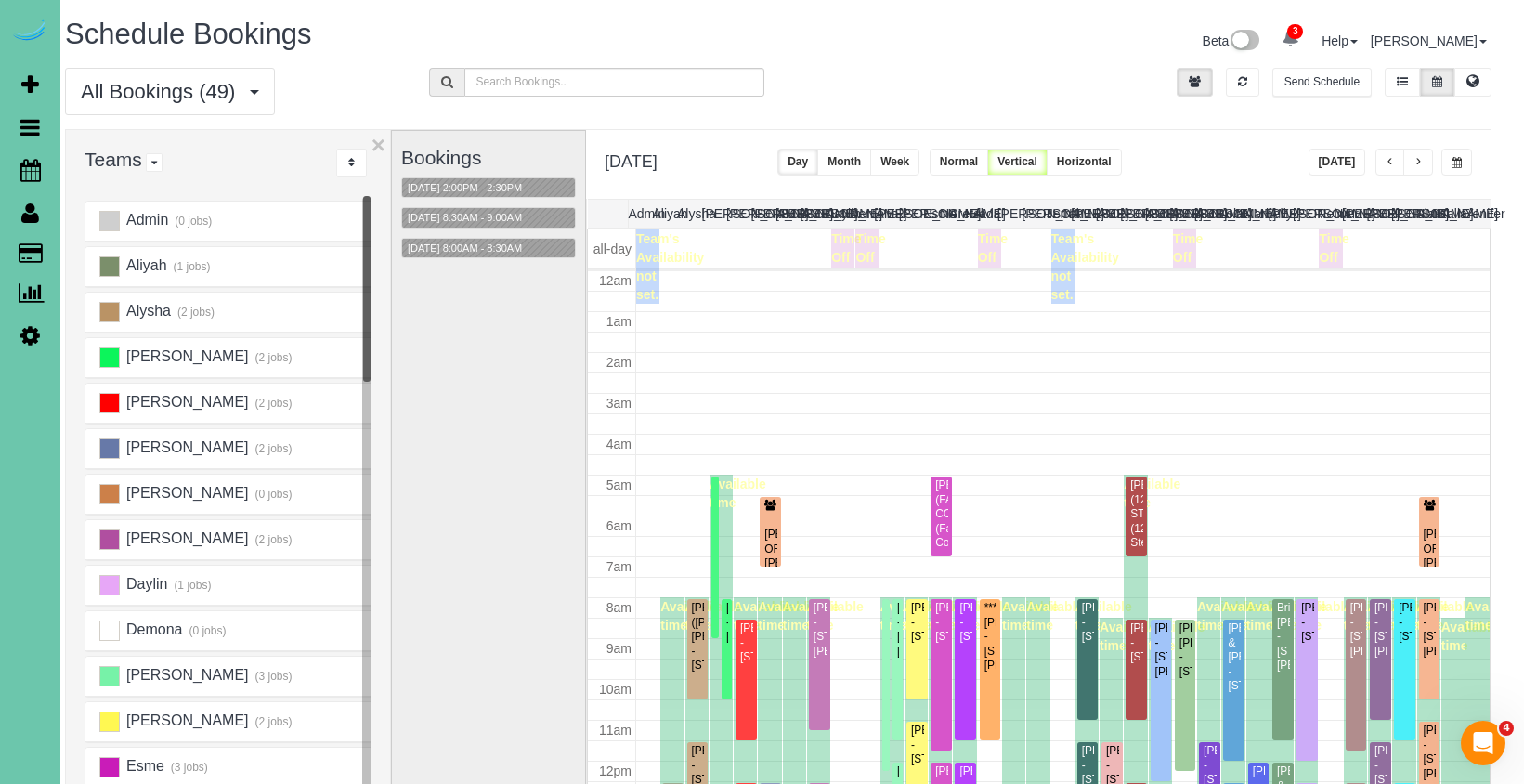
scroll to position [246, 0]
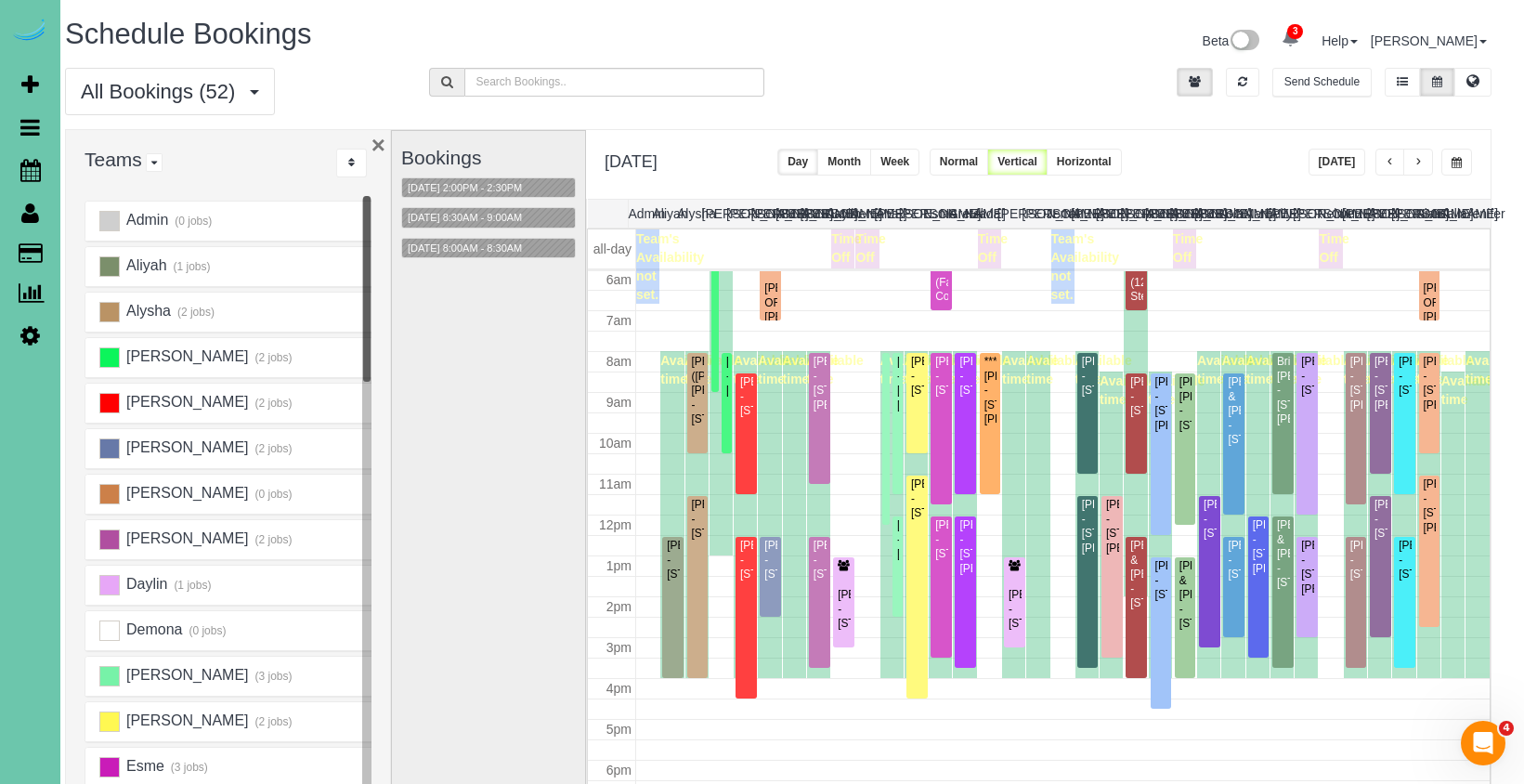
click at [377, 144] on button "×" at bounding box center [378, 144] width 14 height 24
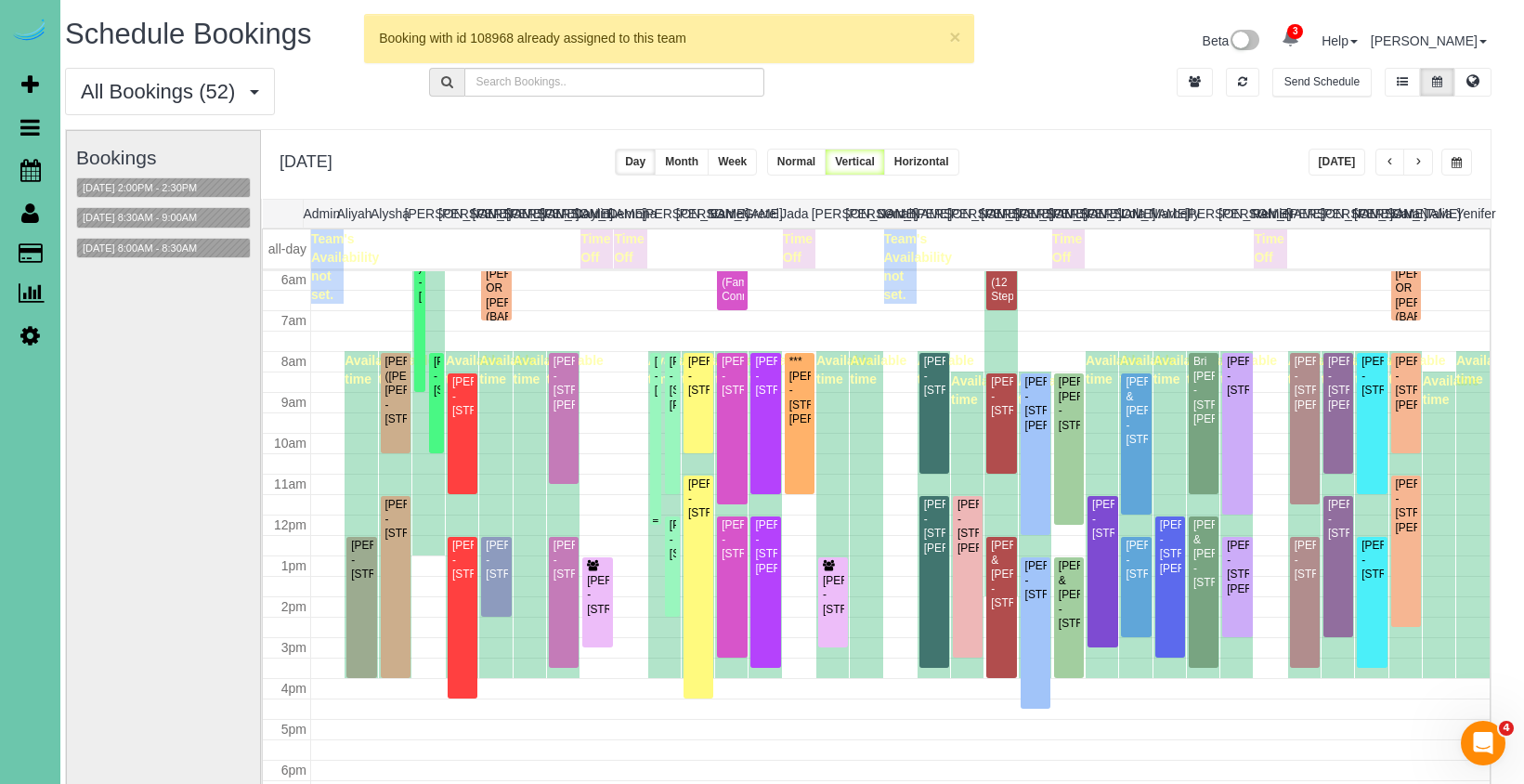
click at [654, 391] on div "Brianna Busboom - 4902 Birchwood Drive, Bellevue, NE 68133" at bounding box center [656, 376] width 4 height 43
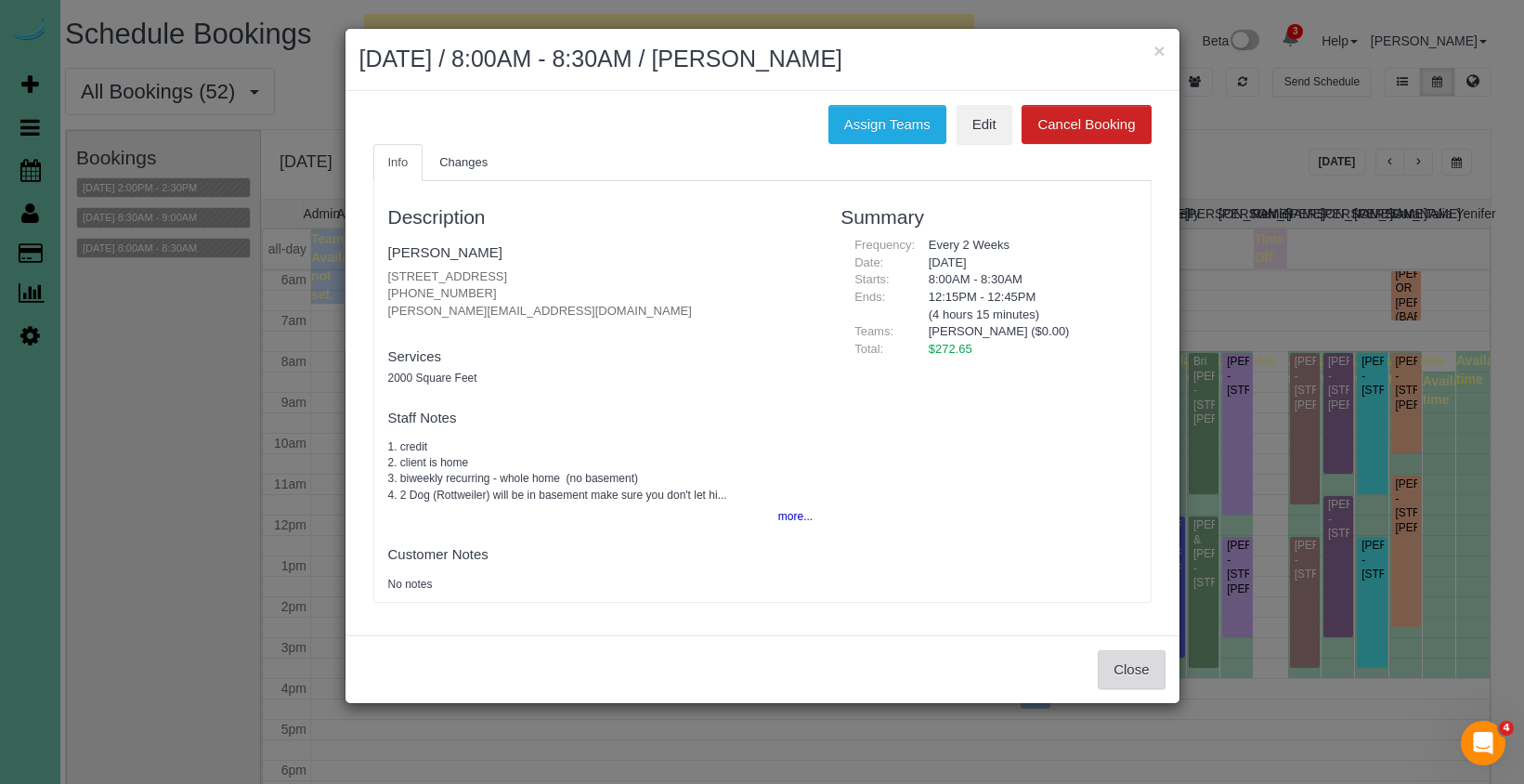
click at [1112, 672] on button "Close" at bounding box center [1131, 669] width 67 height 39
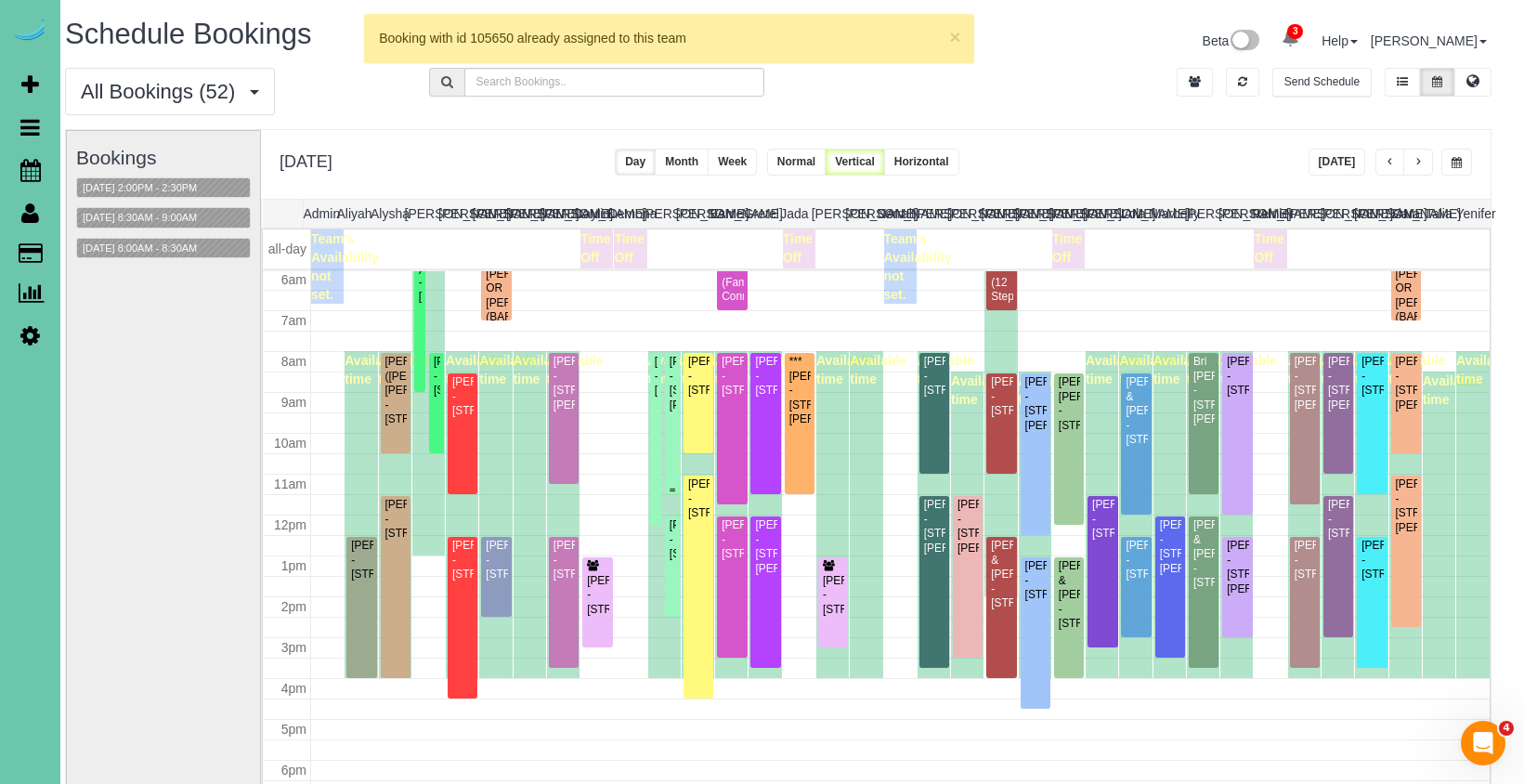
click at [675, 412] on div "Abbey Jackson - 2916 Whiteman Dr, Bellevue, NE 68123" at bounding box center [672, 383] width 8 height 57
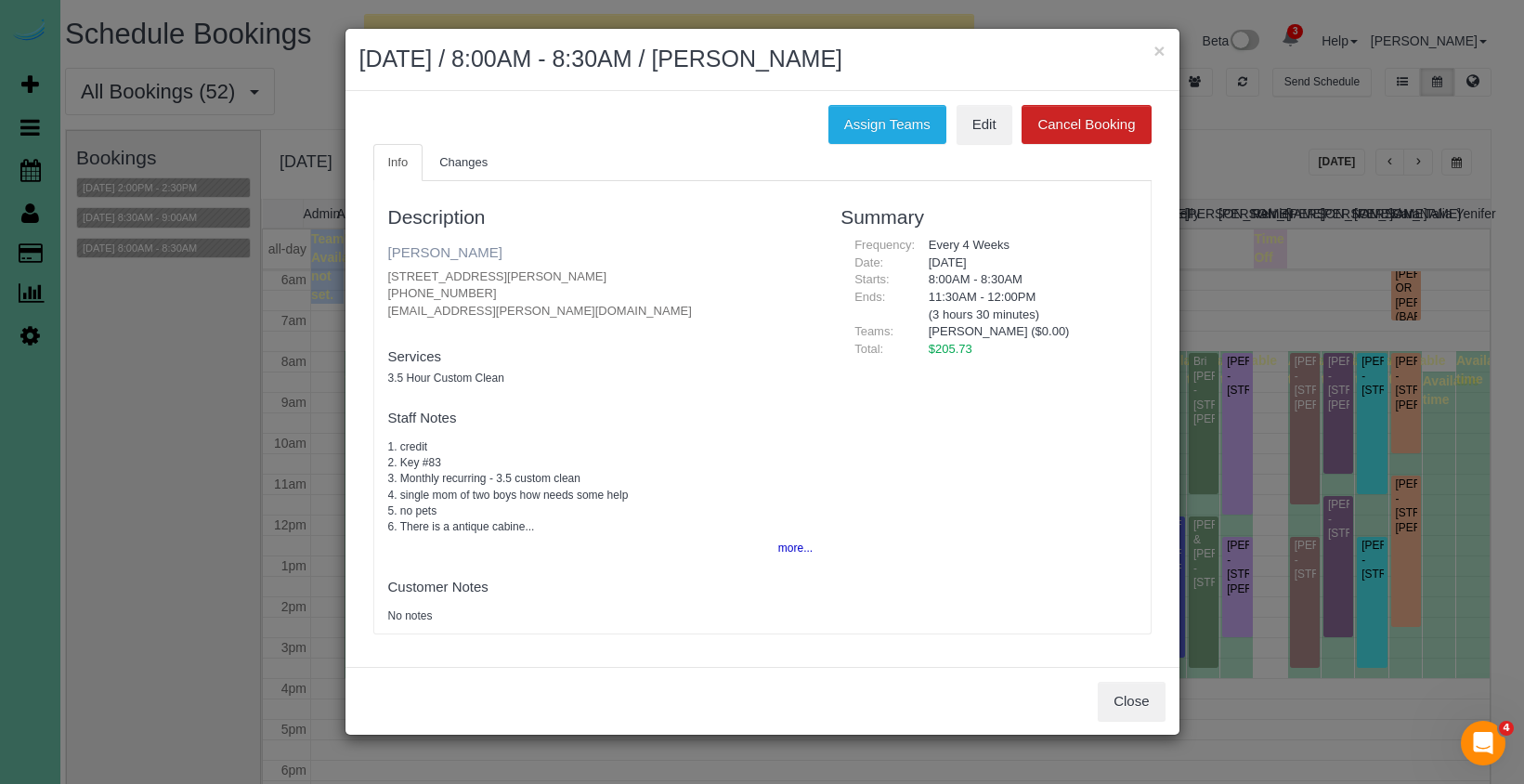
click at [449, 253] on link "[PERSON_NAME]" at bounding box center [445, 251] width 114 height 16
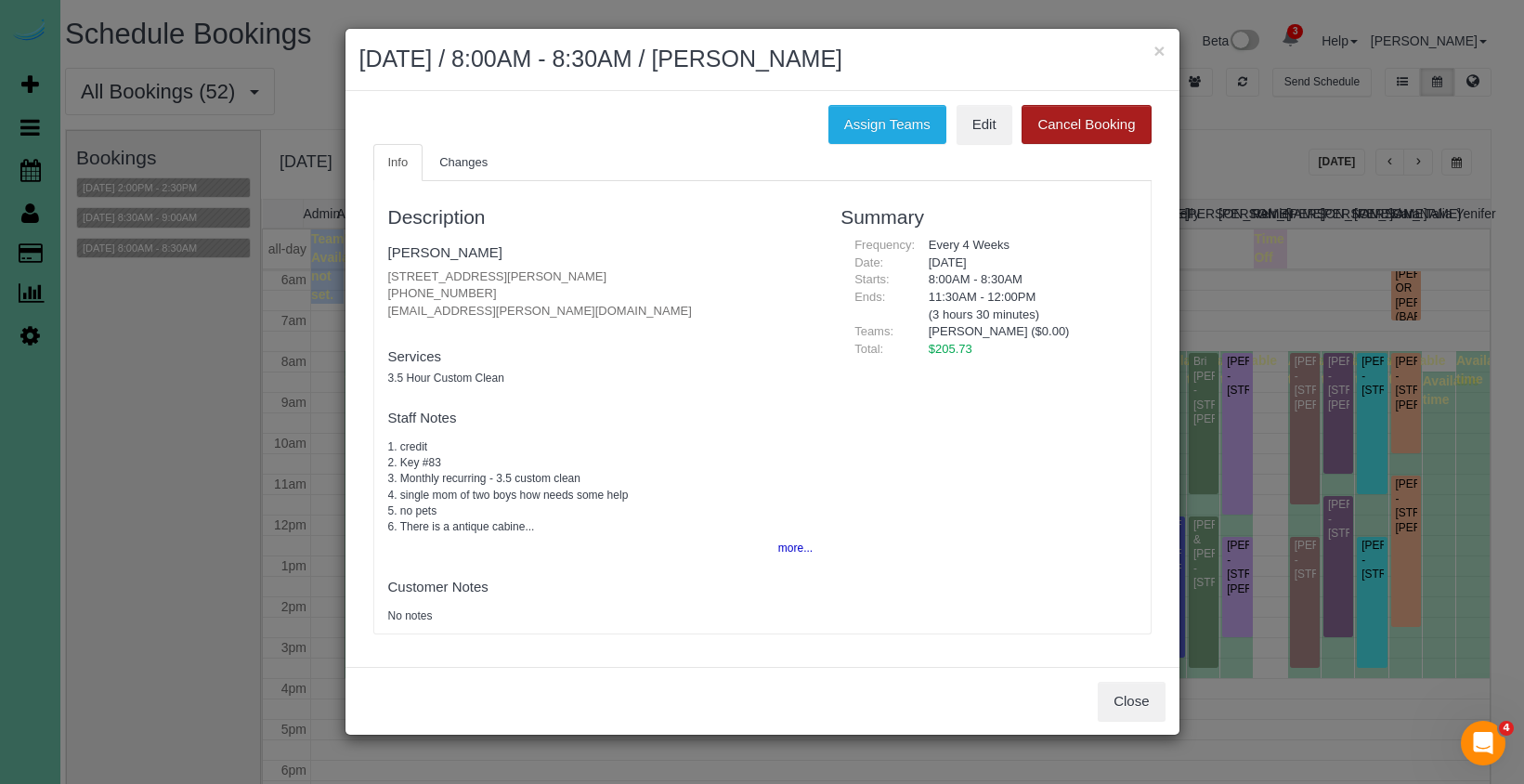
click at [1153, 48] on button "×" at bounding box center [1159, 51] width 11 height 19
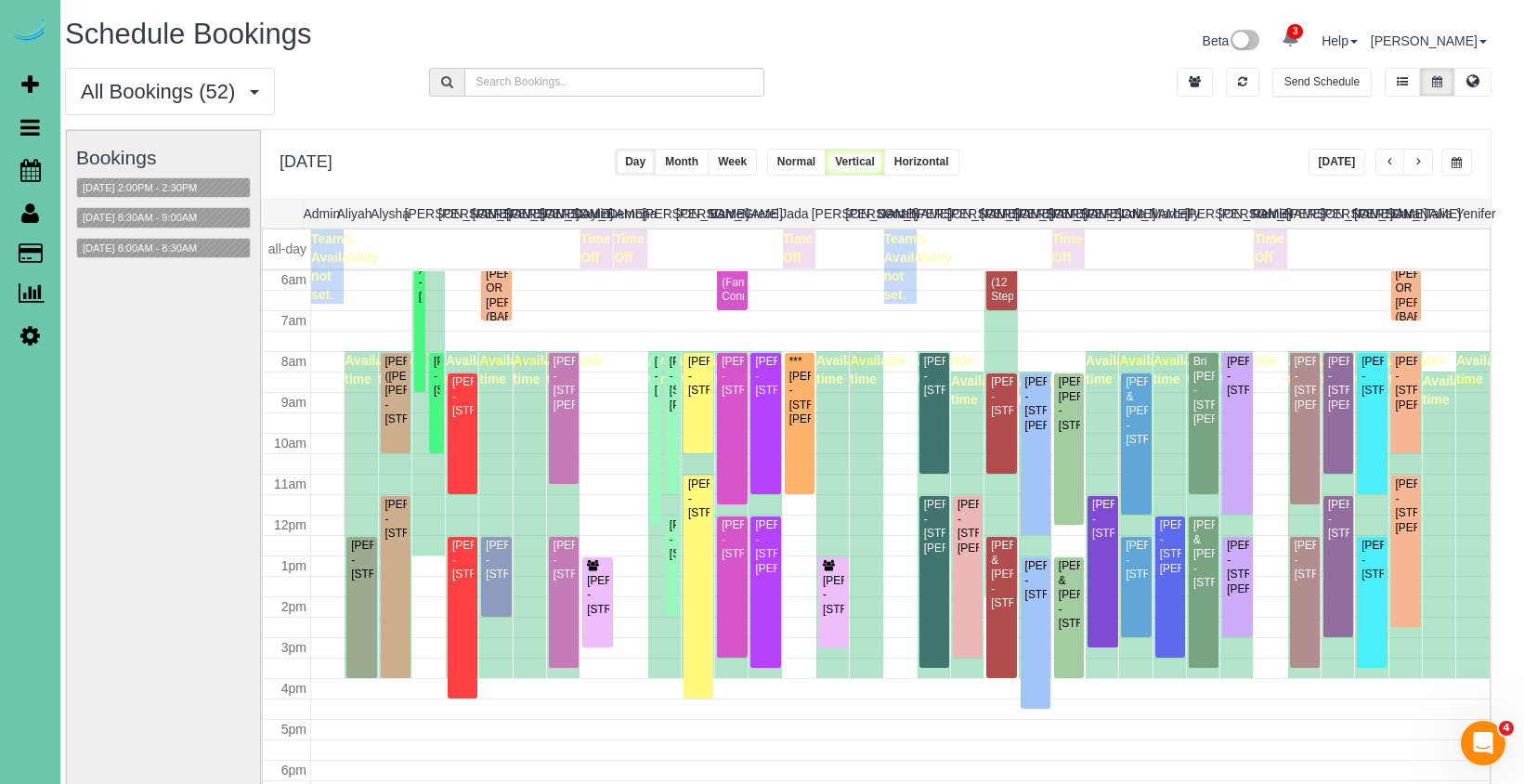
click at [1449, 171] on button "button" at bounding box center [1456, 162] width 31 height 27
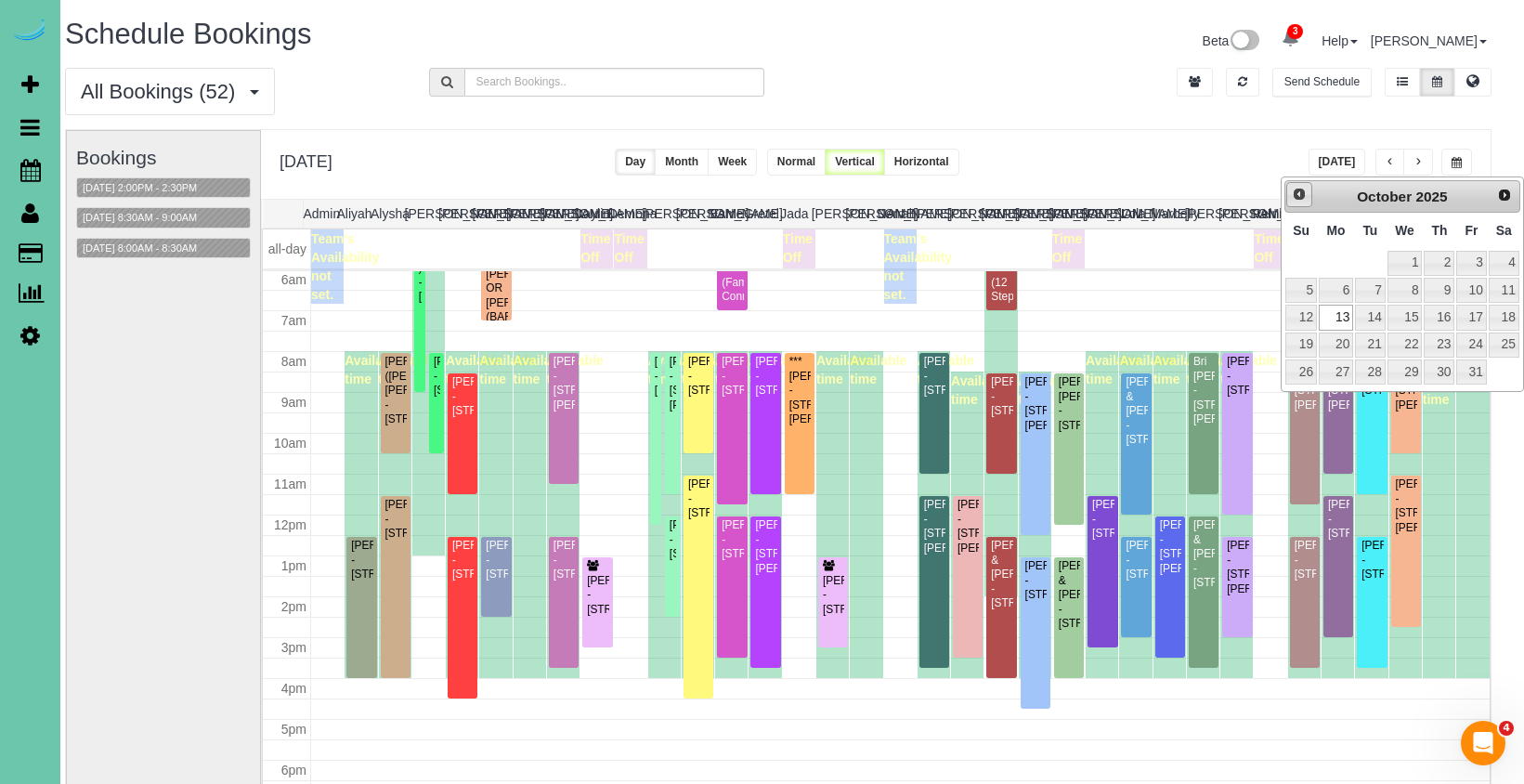
click at [1295, 192] on span "Prev" at bounding box center [1299, 194] width 15 height 15
click at [1347, 369] on link "29" at bounding box center [1336, 372] width 34 height 25
type input "**********"
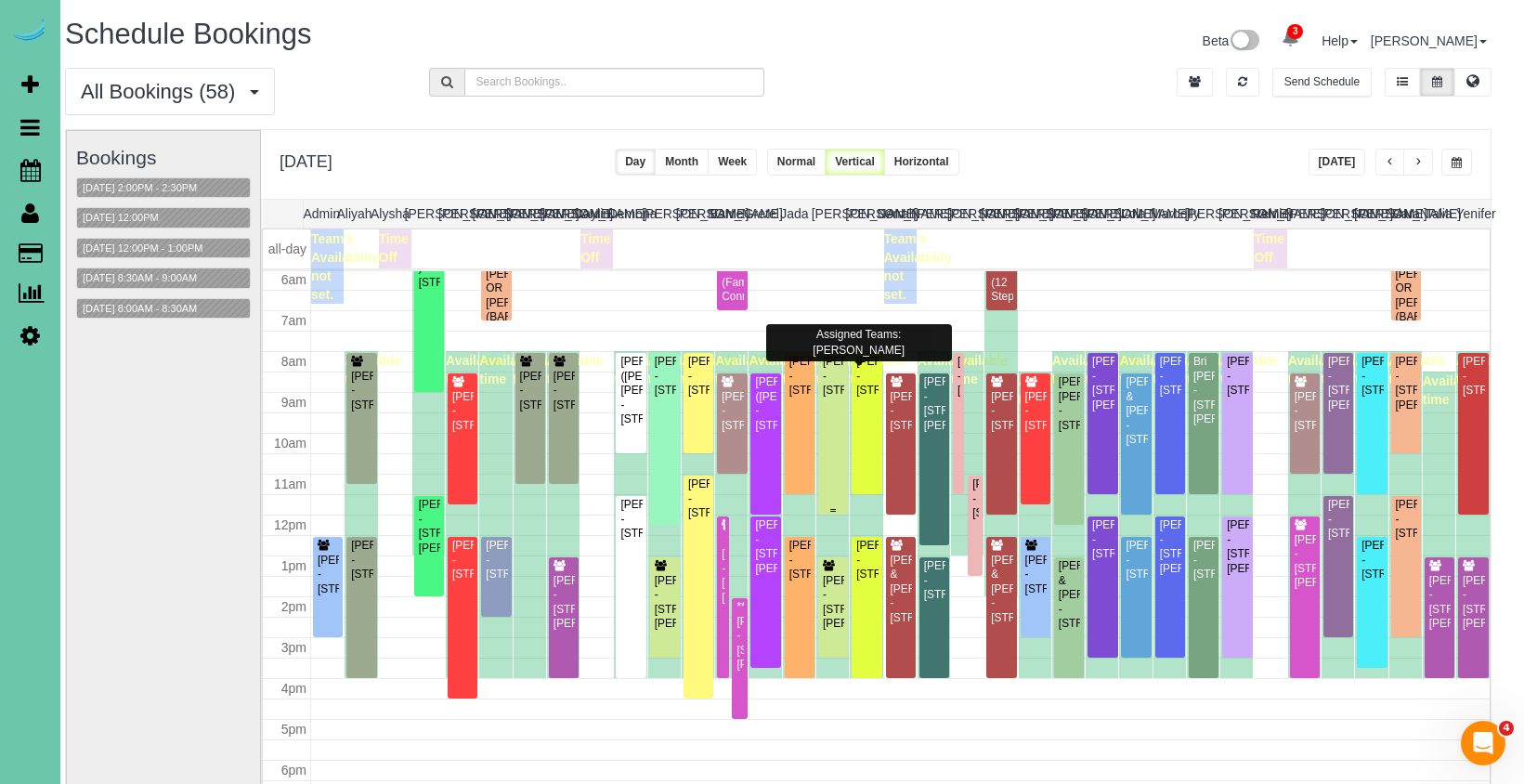
click at [834, 381] on div "Julie Krosko - 5713 S 174th St, Omaha, NE 68135" at bounding box center [832, 376] width 22 height 43
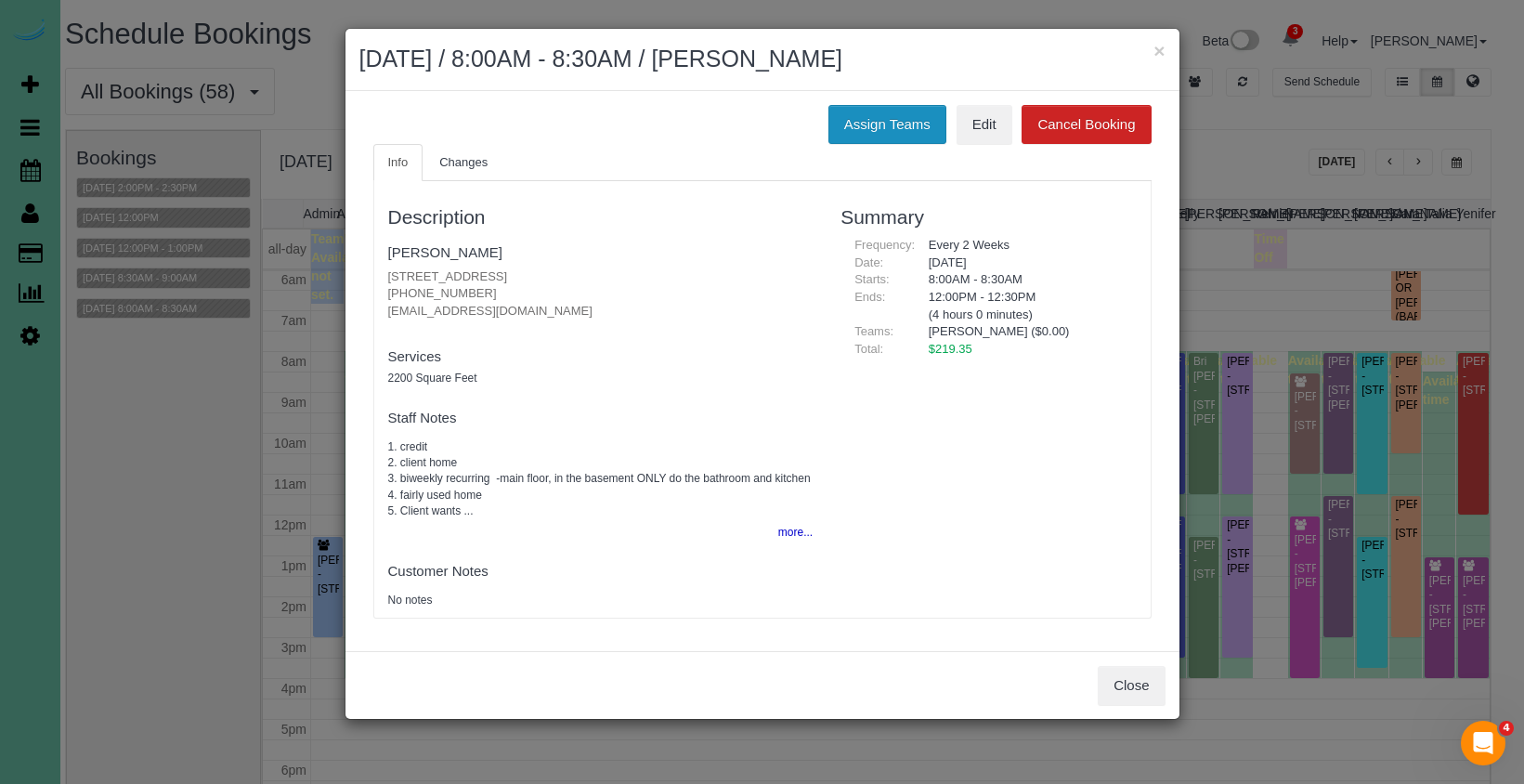
click at [859, 114] on button "Assign Teams" at bounding box center [886, 124] width 118 height 39
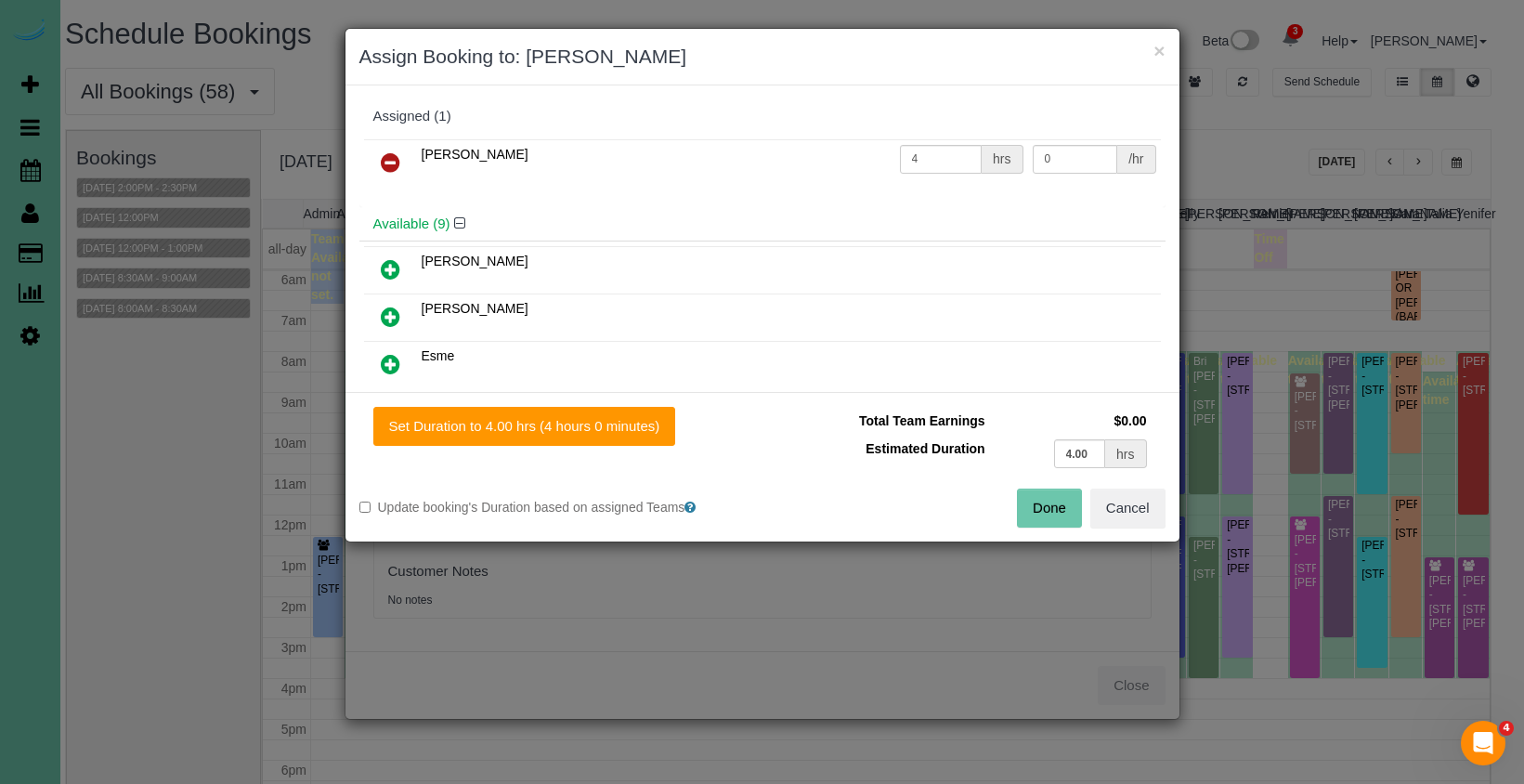
click at [381, 163] on icon at bounding box center [390, 162] width 19 height 22
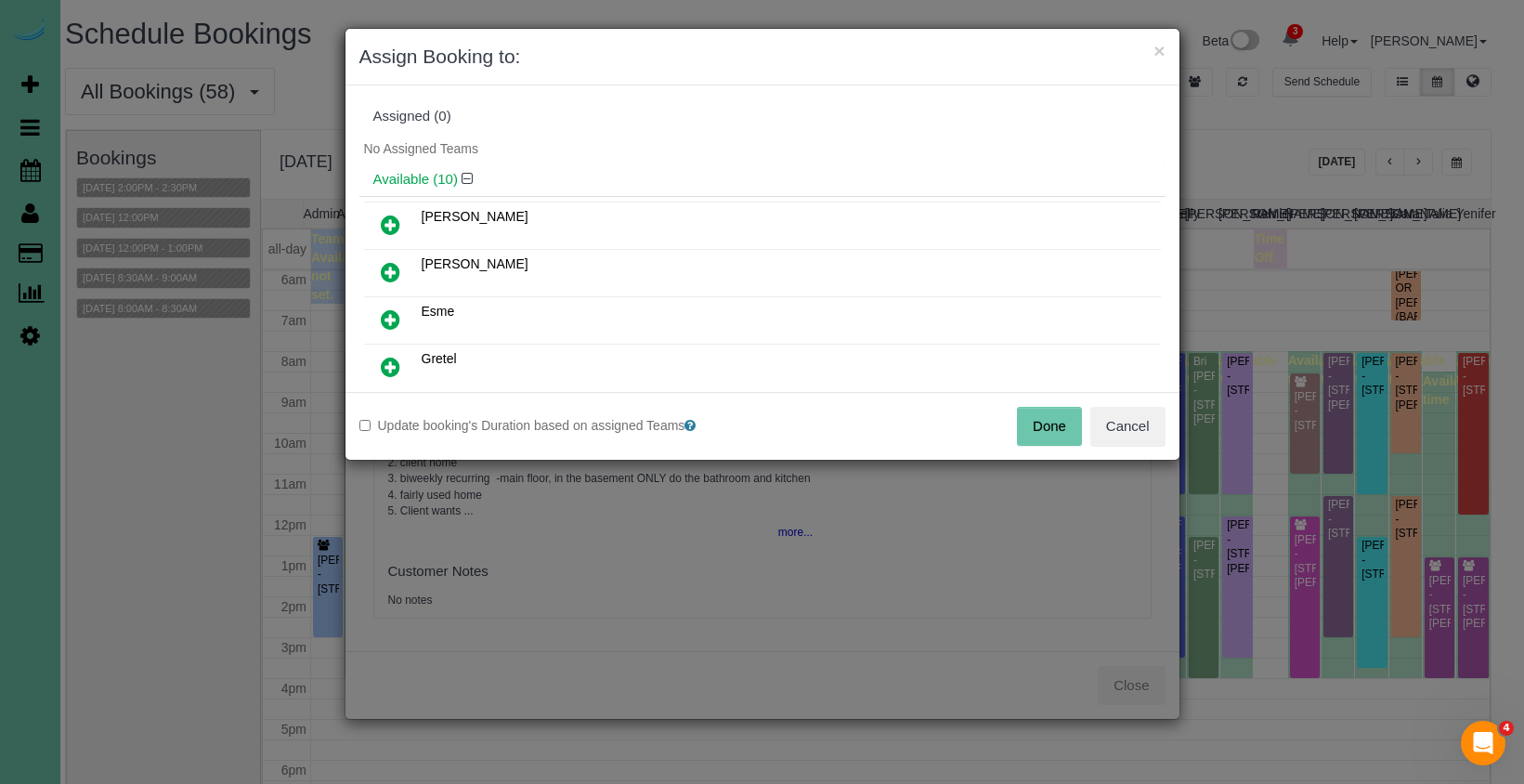
click at [1030, 423] on button "Done" at bounding box center [1049, 425] width 65 height 39
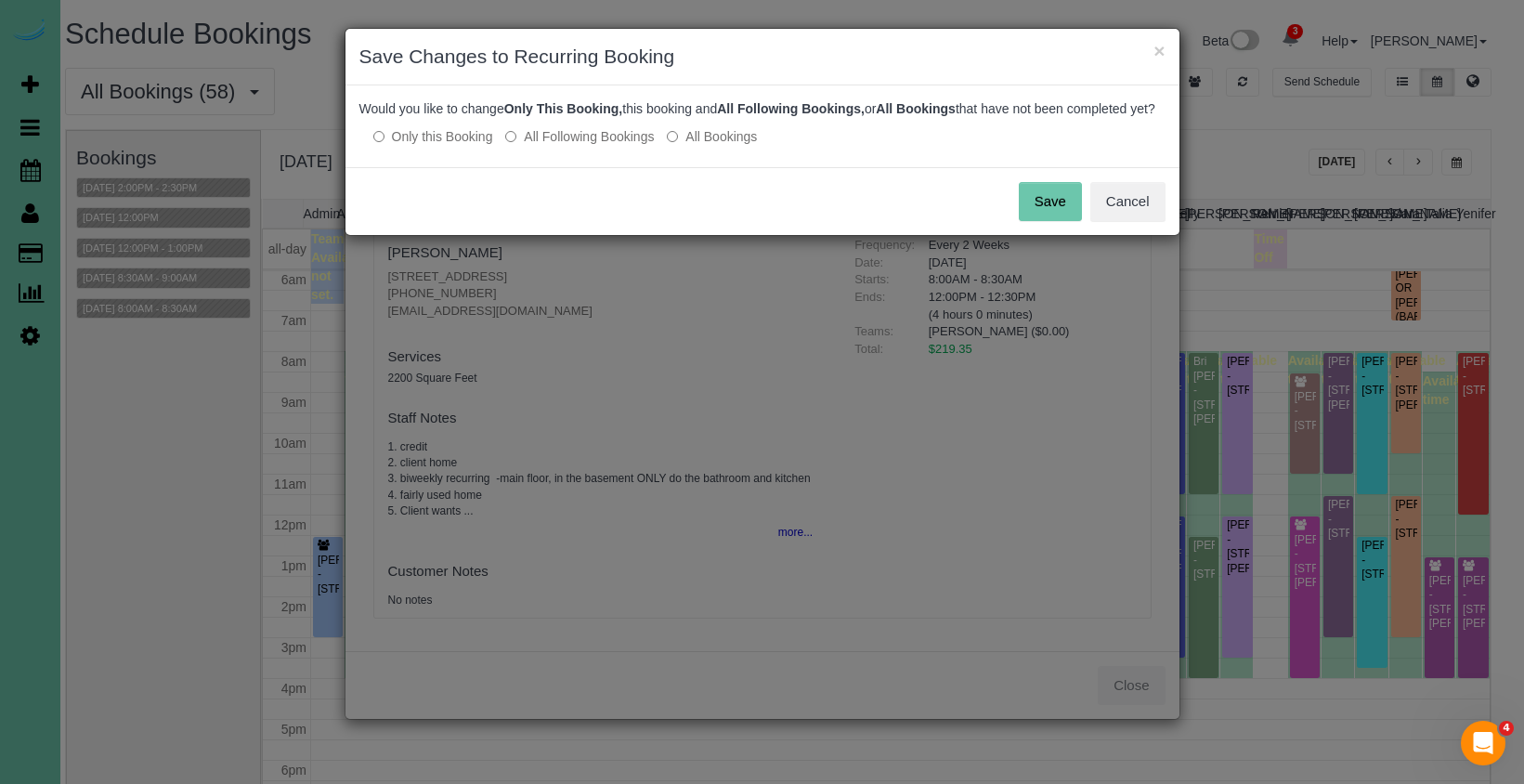
drag, startPoint x: 535, startPoint y: 152, endPoint x: 708, endPoint y: 178, distance: 174.9
click at [535, 145] on label "All Following Bookings" at bounding box center [578, 136] width 148 height 18
click at [1045, 220] on button "Save" at bounding box center [1050, 201] width 63 height 39
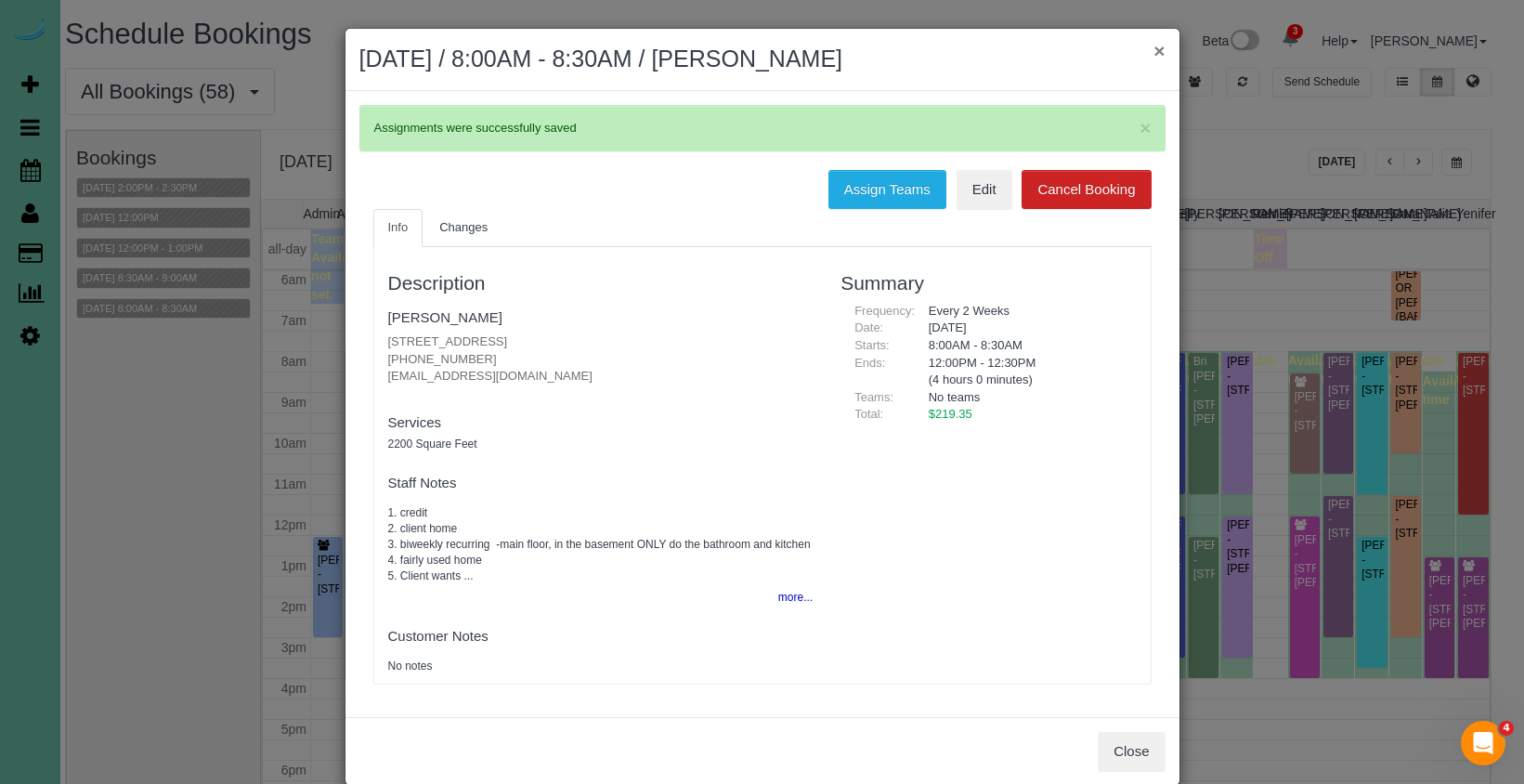
click at [1158, 52] on button "×" at bounding box center [1159, 51] width 11 height 19
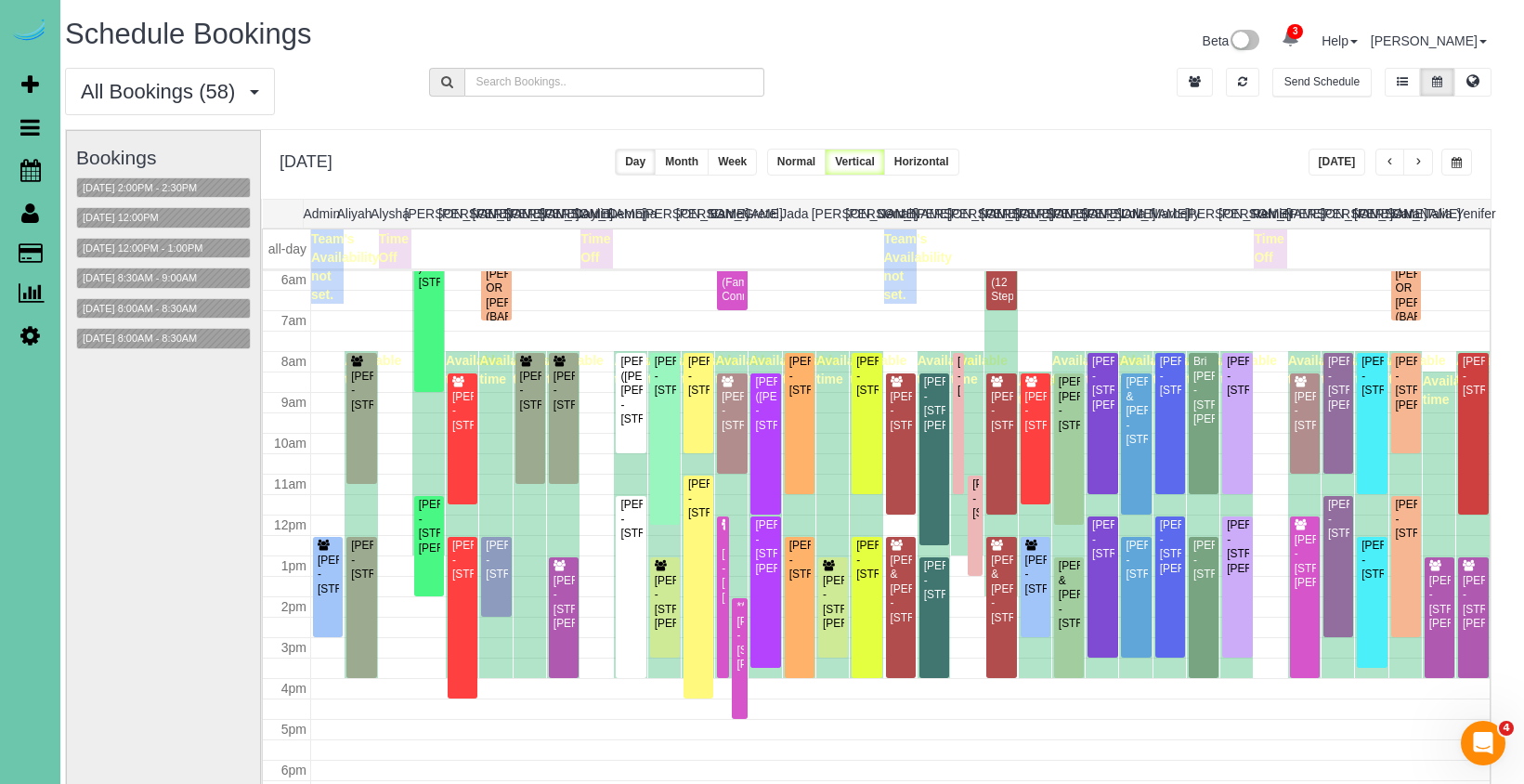
scroll to position [0, 14]
click at [374, 407] on div at bounding box center [360, 418] width 30 height 131
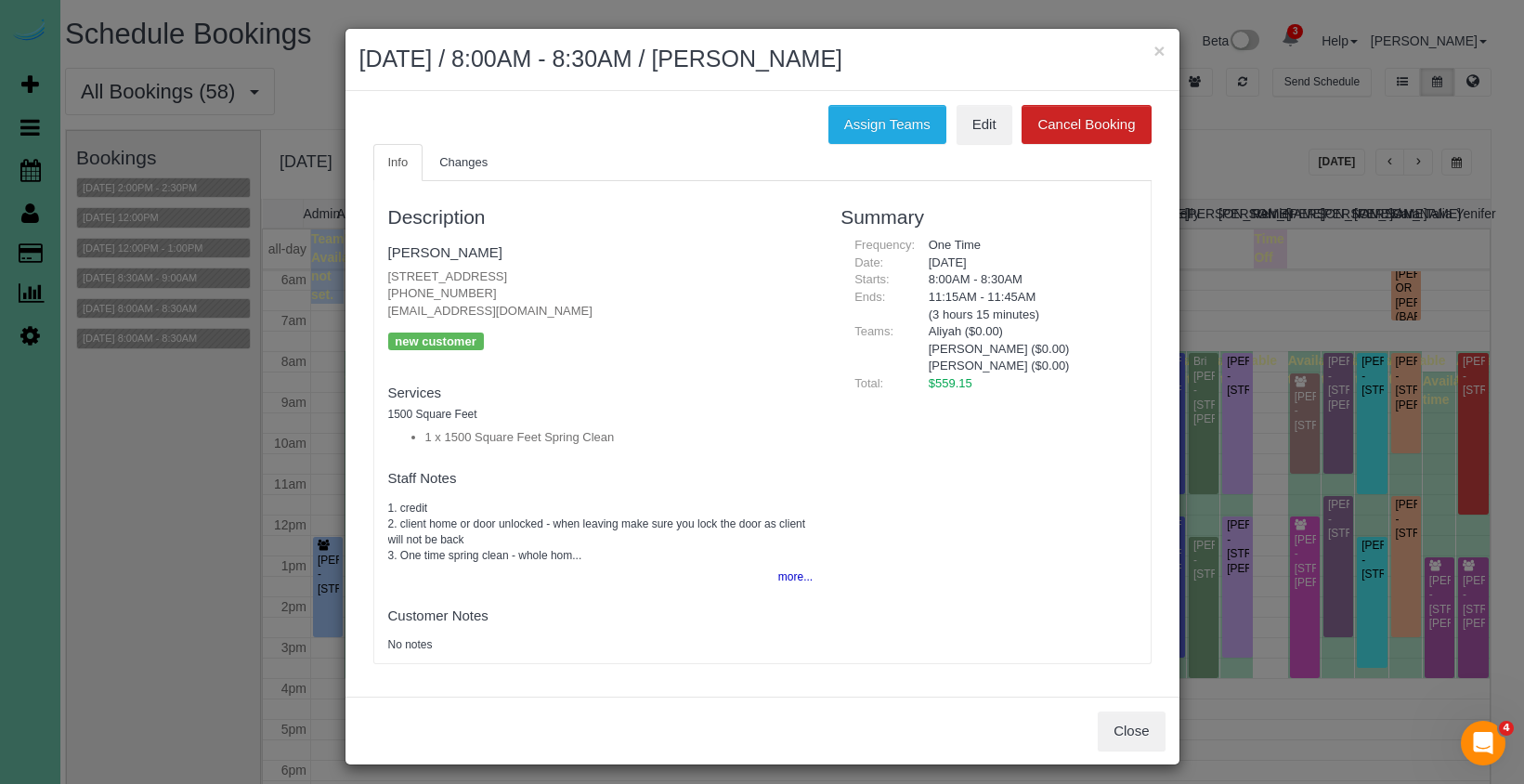
click at [874, 95] on div "Assign Teams Edit Cancel Booking Info Changes Description Jessica Prescott 7418…" at bounding box center [762, 393] width 834 height 605
click at [863, 117] on button "Assign Teams" at bounding box center [886, 124] width 118 height 39
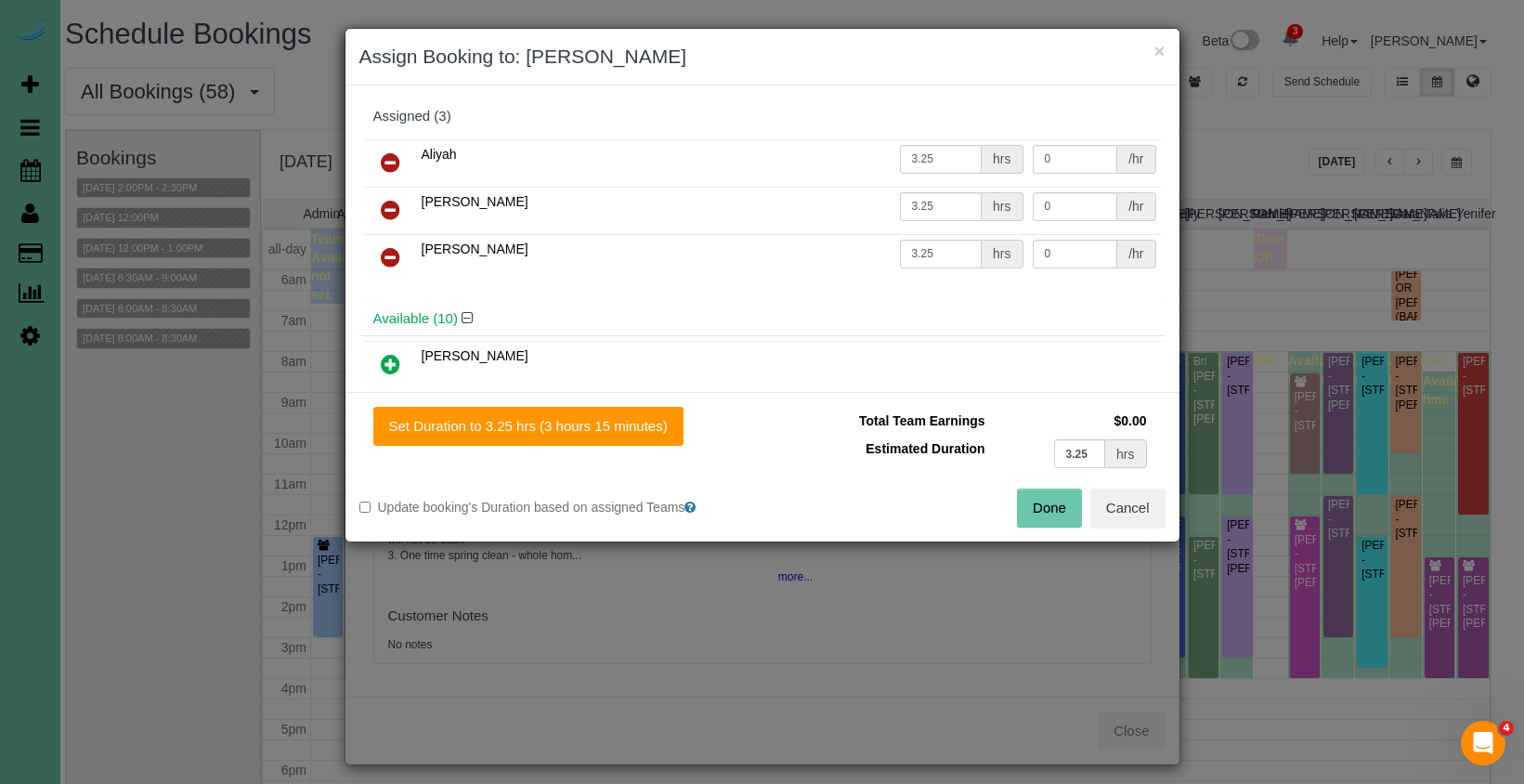
click at [382, 157] on icon at bounding box center [390, 162] width 19 height 22
click at [382, 199] on icon at bounding box center [390, 209] width 19 height 22
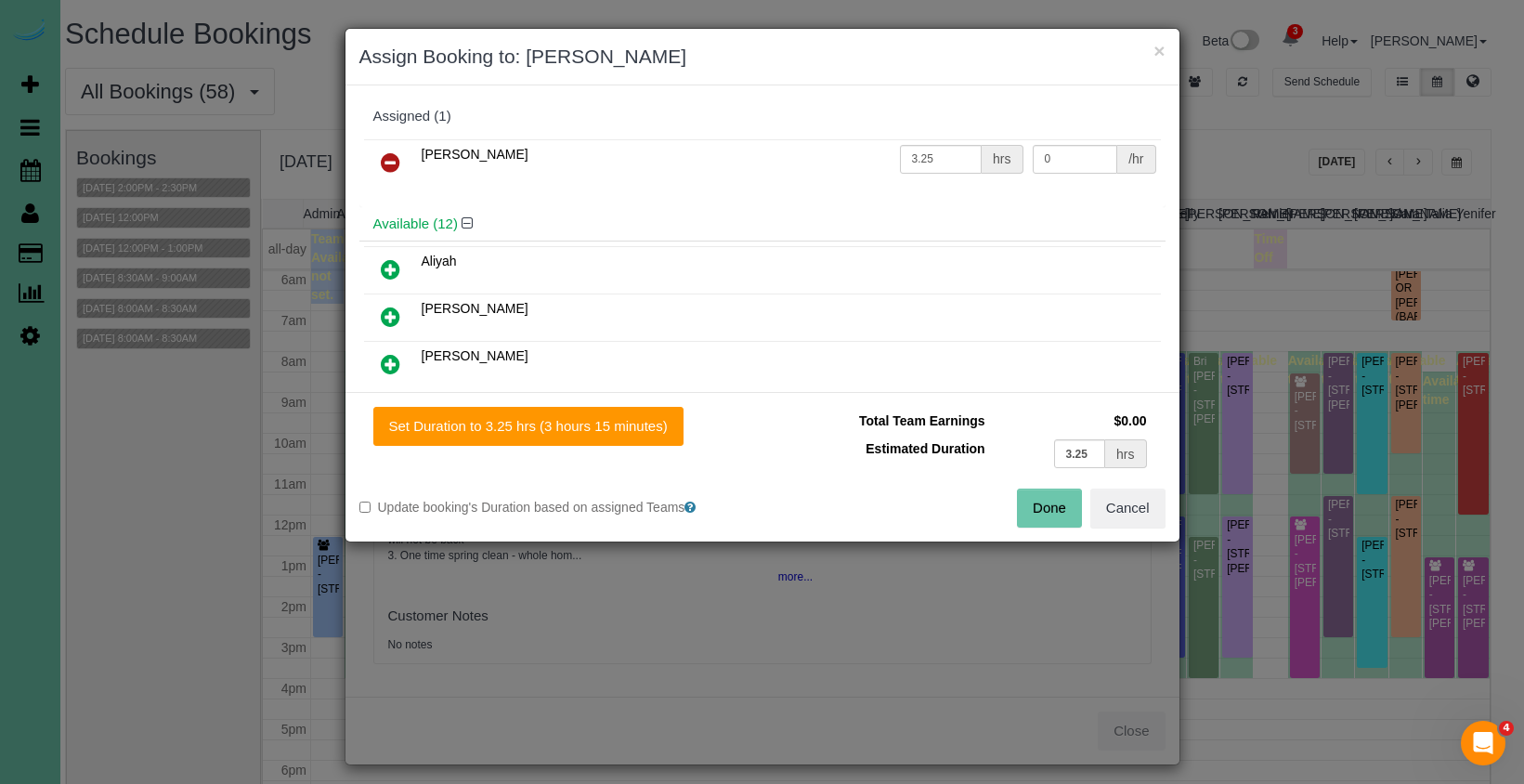
click at [382, 157] on icon at bounding box center [390, 162] width 19 height 22
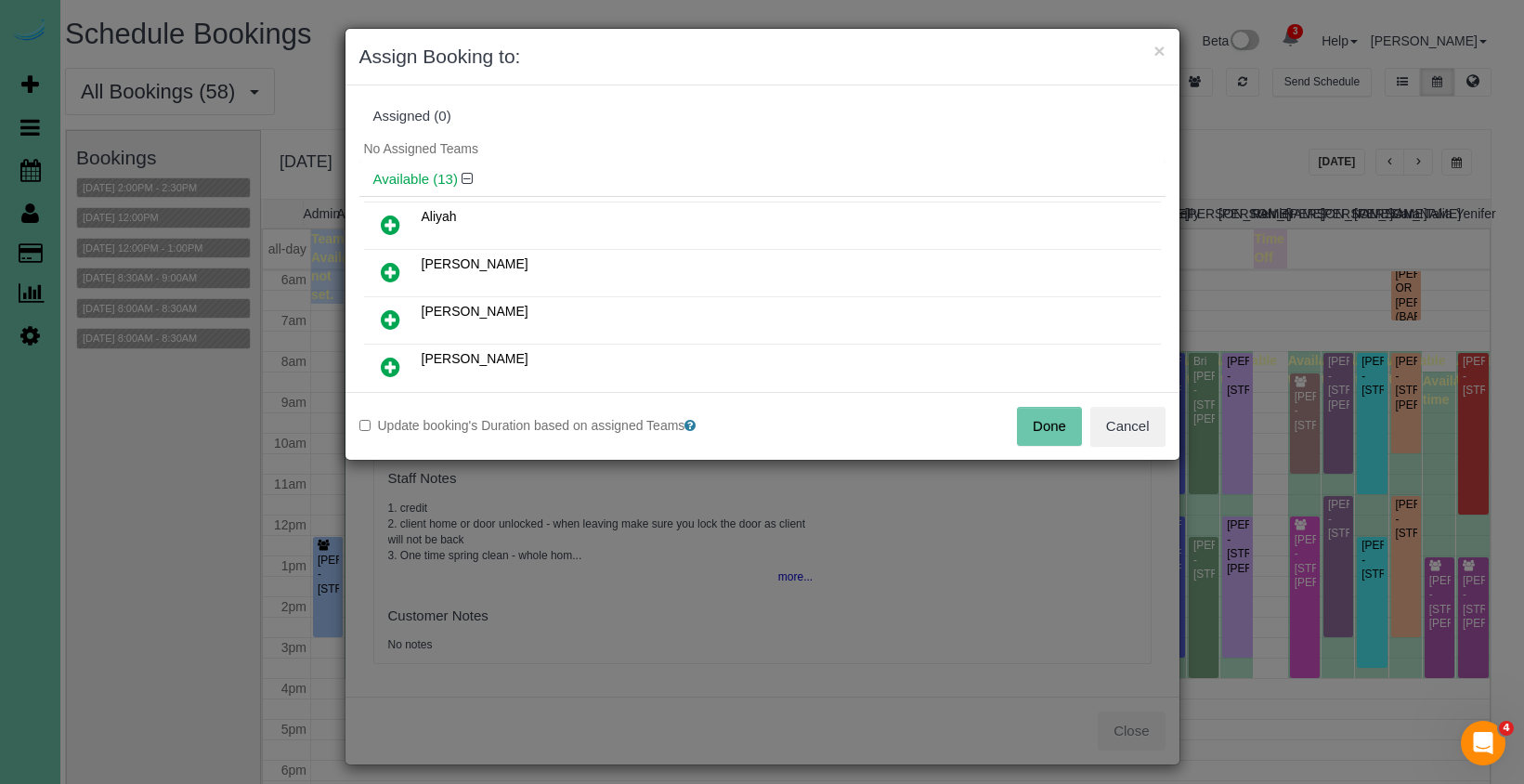
click at [1025, 419] on button "Done" at bounding box center [1049, 425] width 65 height 39
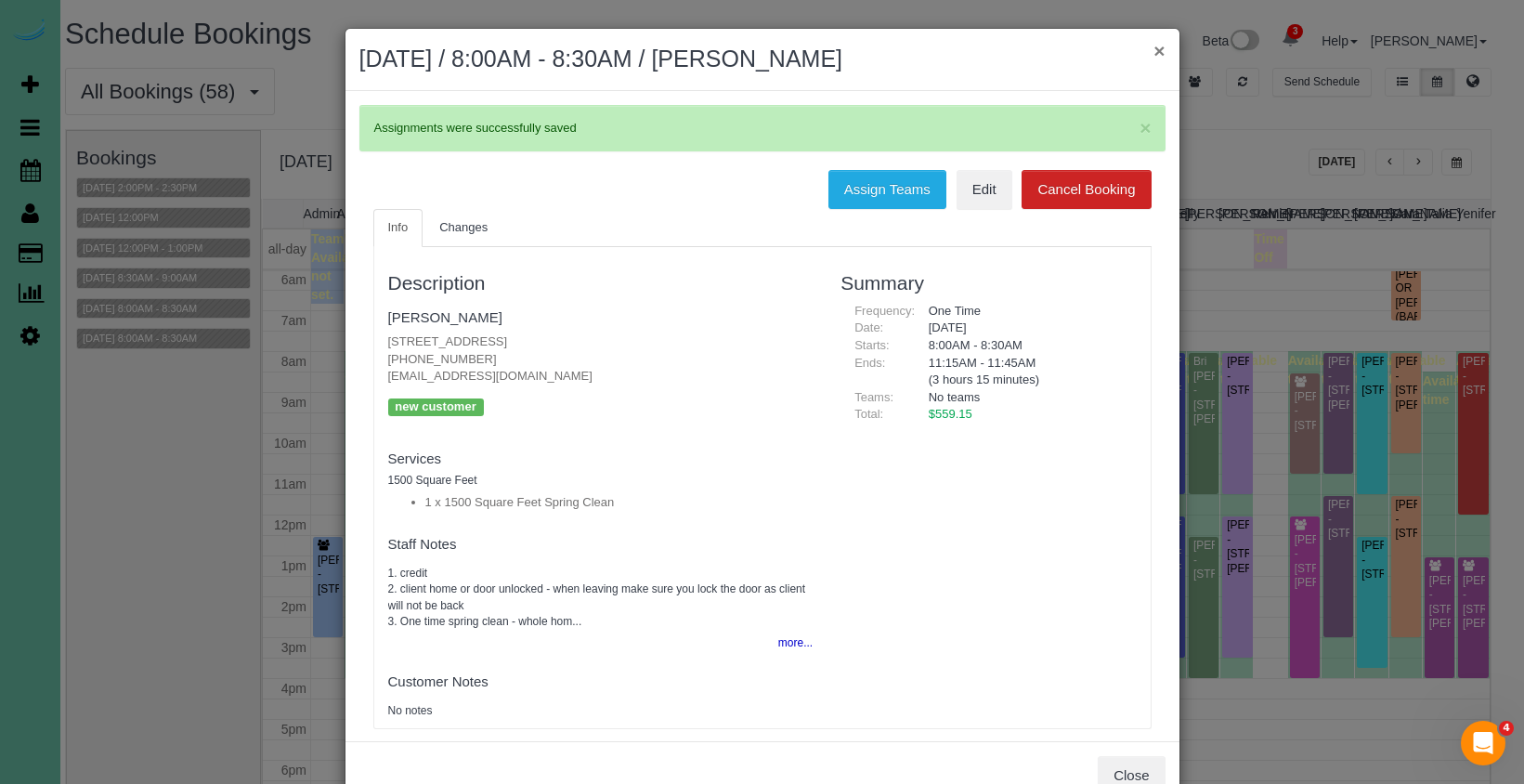
click at [1163, 54] on button "×" at bounding box center [1159, 51] width 11 height 19
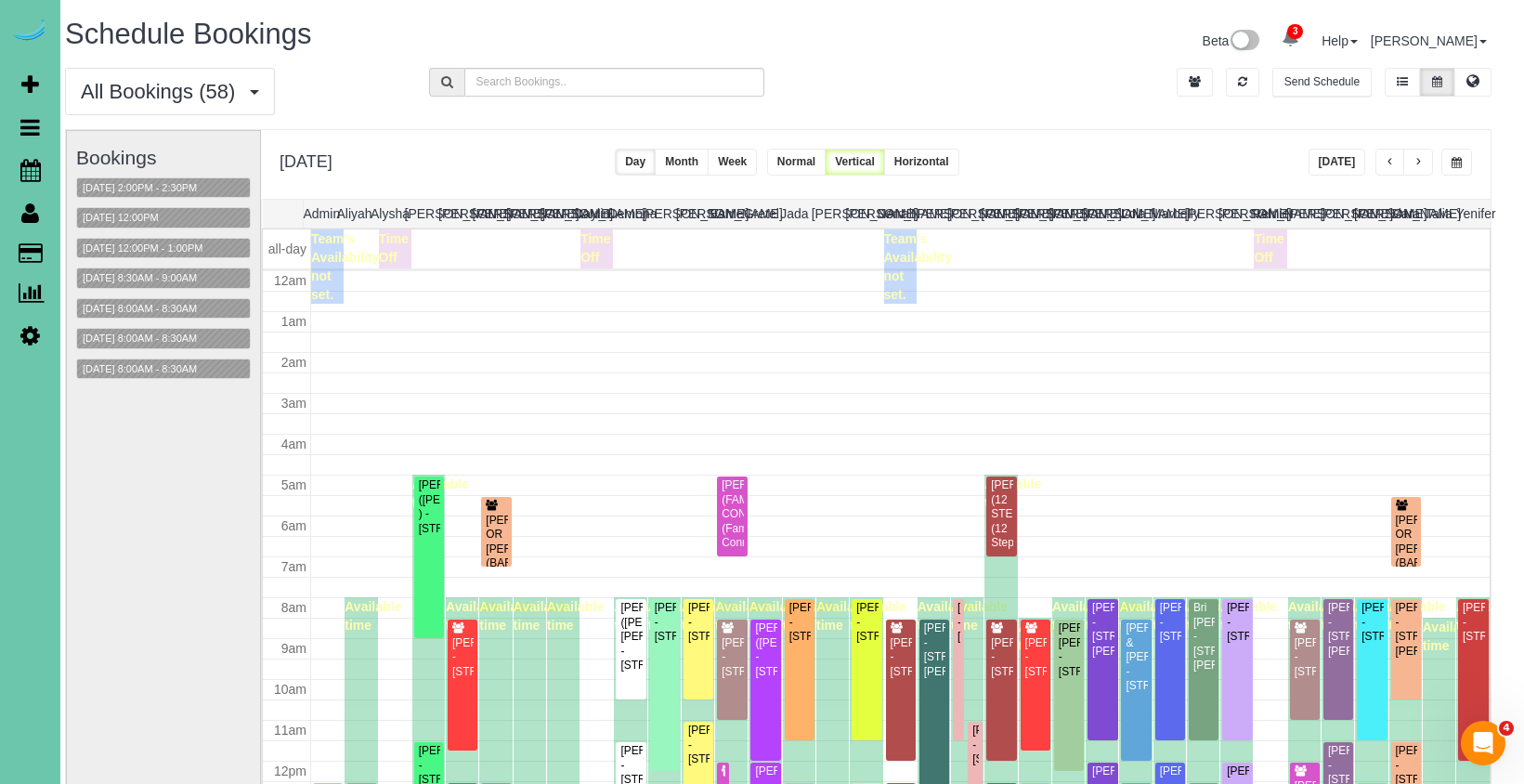
scroll to position [246, 0]
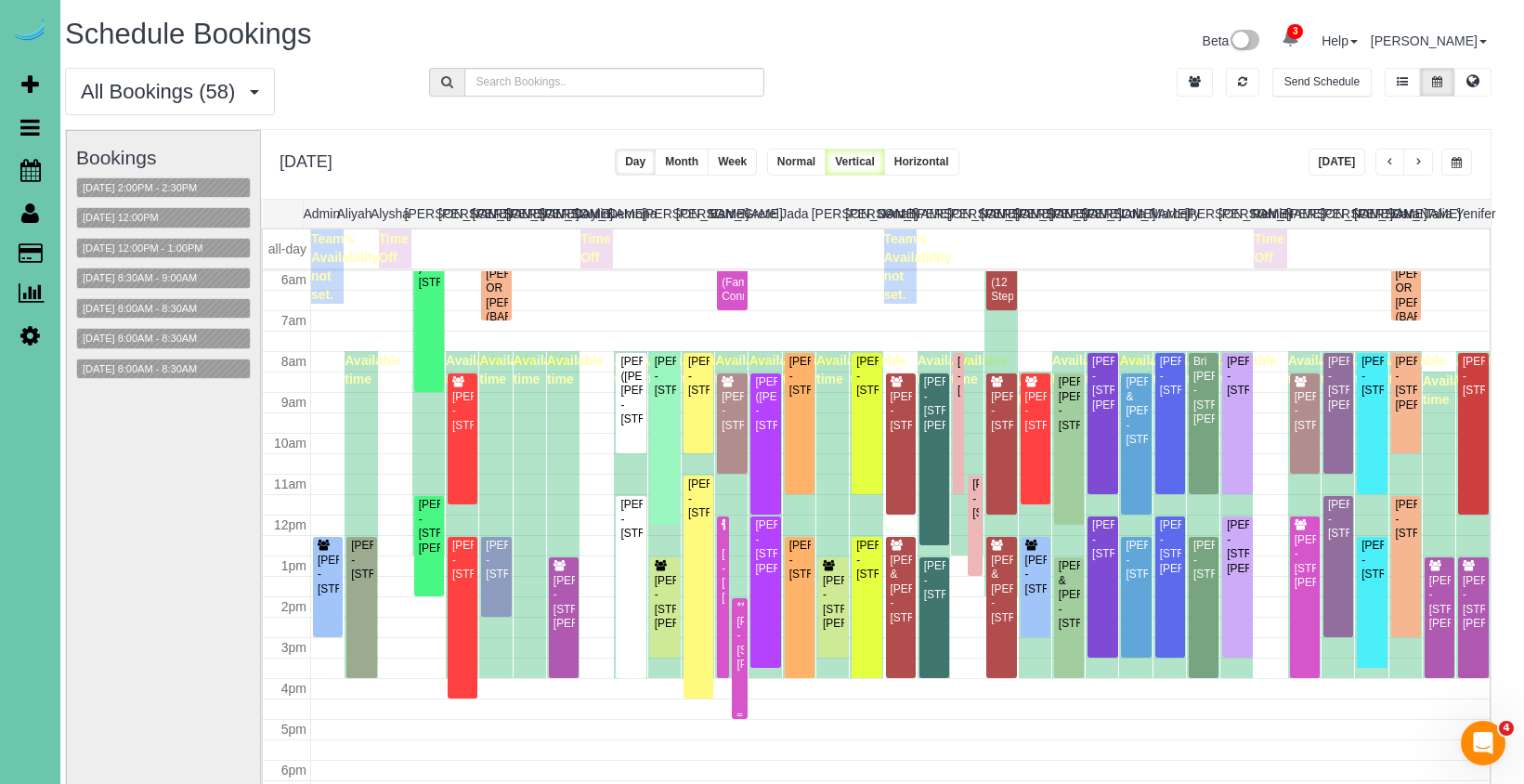
click at [740, 652] on div "**Alex Plambeck - 10629 Spaulding Circle, Omaha, NE 68134" at bounding box center [739, 635] width 8 height 72
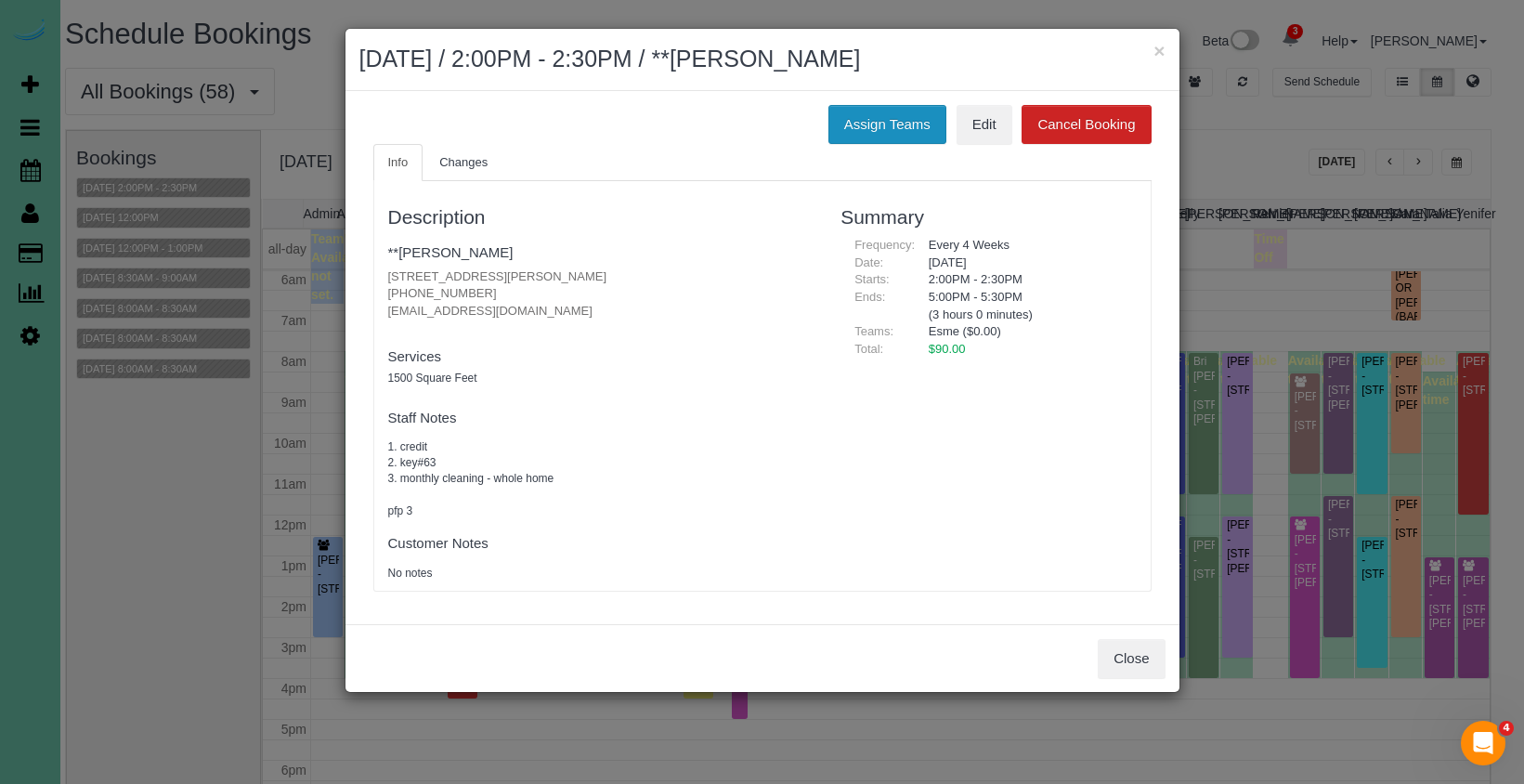
click at [871, 114] on button "Assign Teams" at bounding box center [886, 124] width 118 height 39
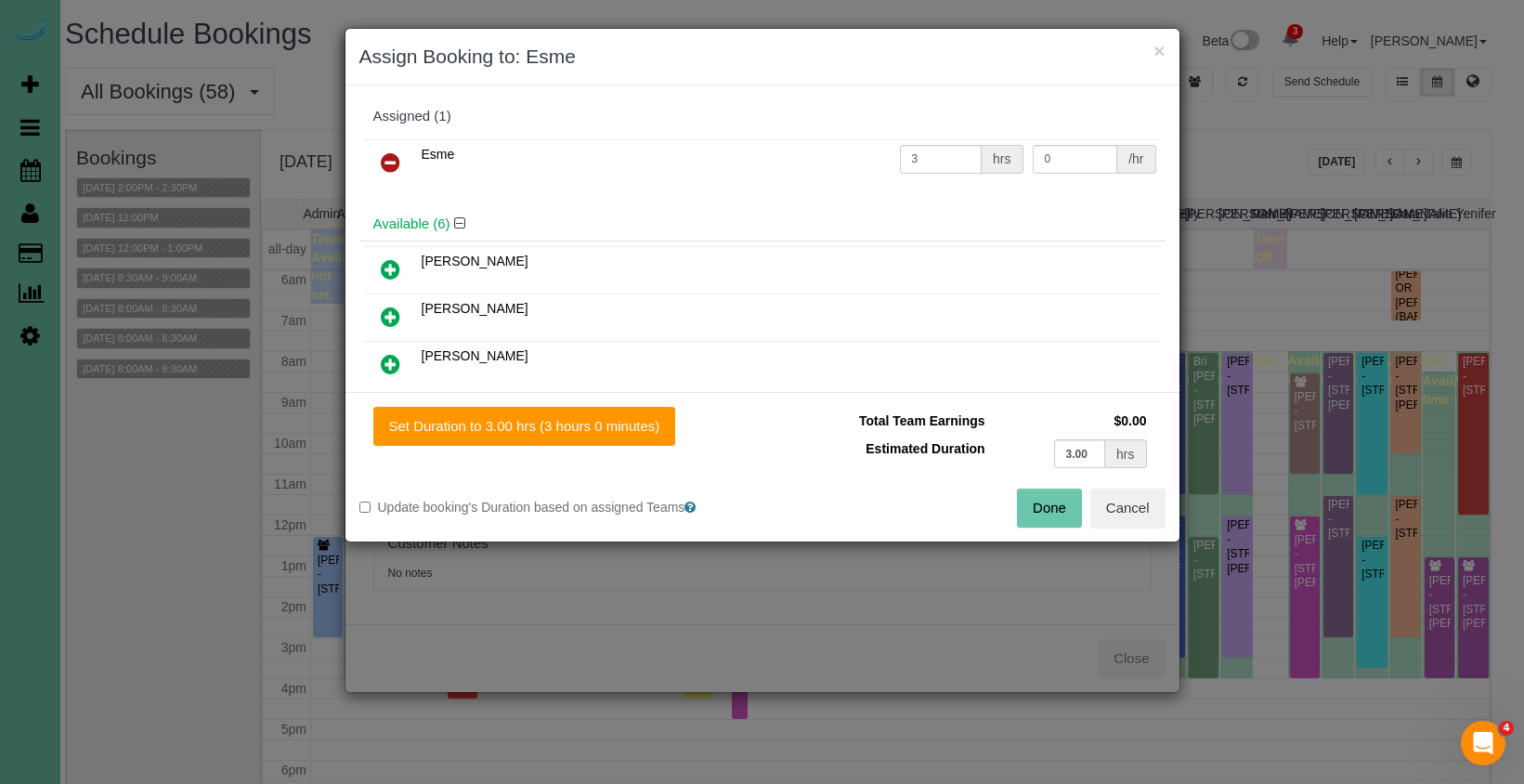
drag, startPoint x: 384, startPoint y: 158, endPoint x: 414, endPoint y: 166, distance: 31.0
click at [383, 158] on icon at bounding box center [390, 162] width 19 height 22
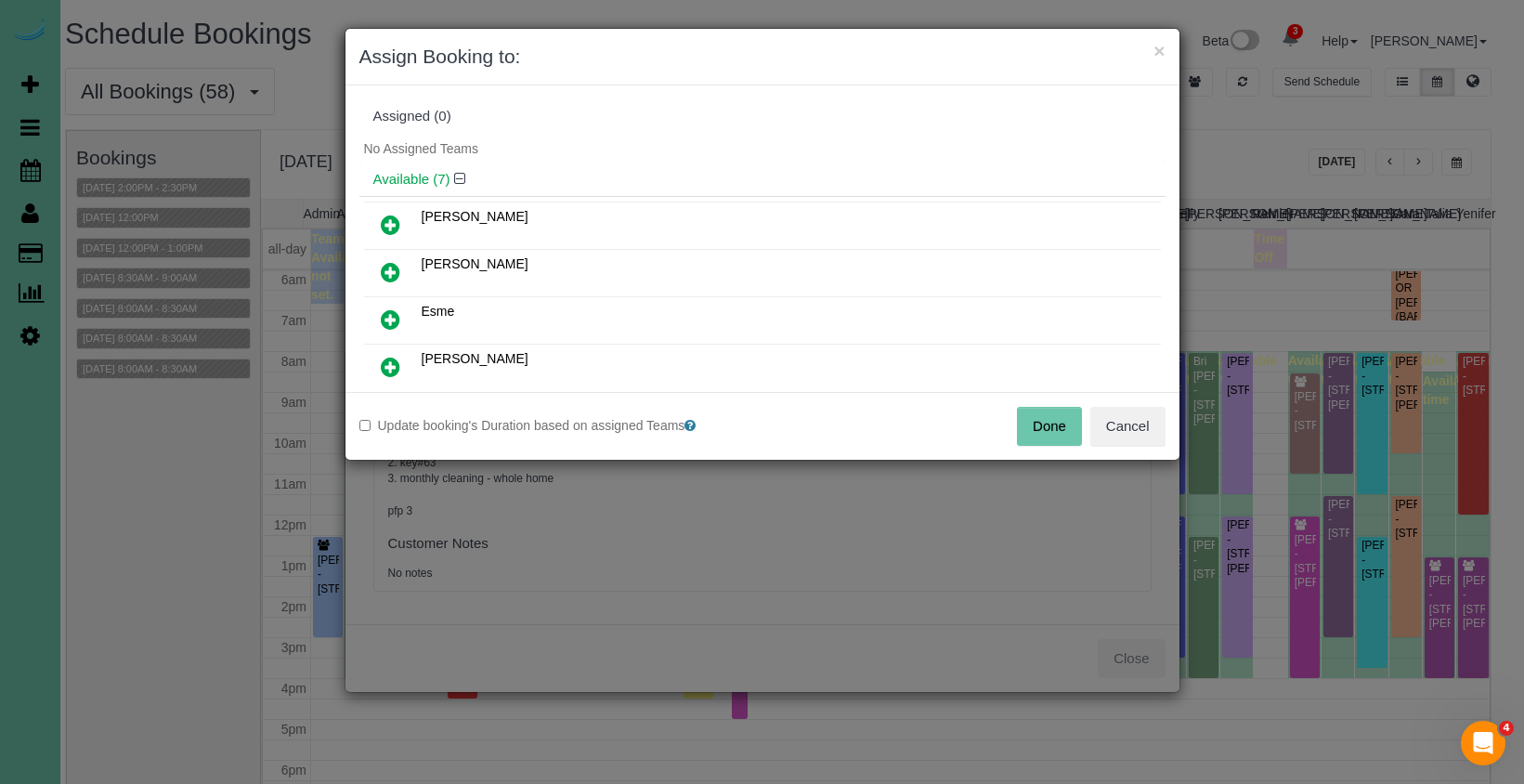
drag, startPoint x: 1037, startPoint y: 413, endPoint x: 966, endPoint y: 379, distance: 78.7
click at [1035, 413] on button "Done" at bounding box center [1049, 425] width 65 height 39
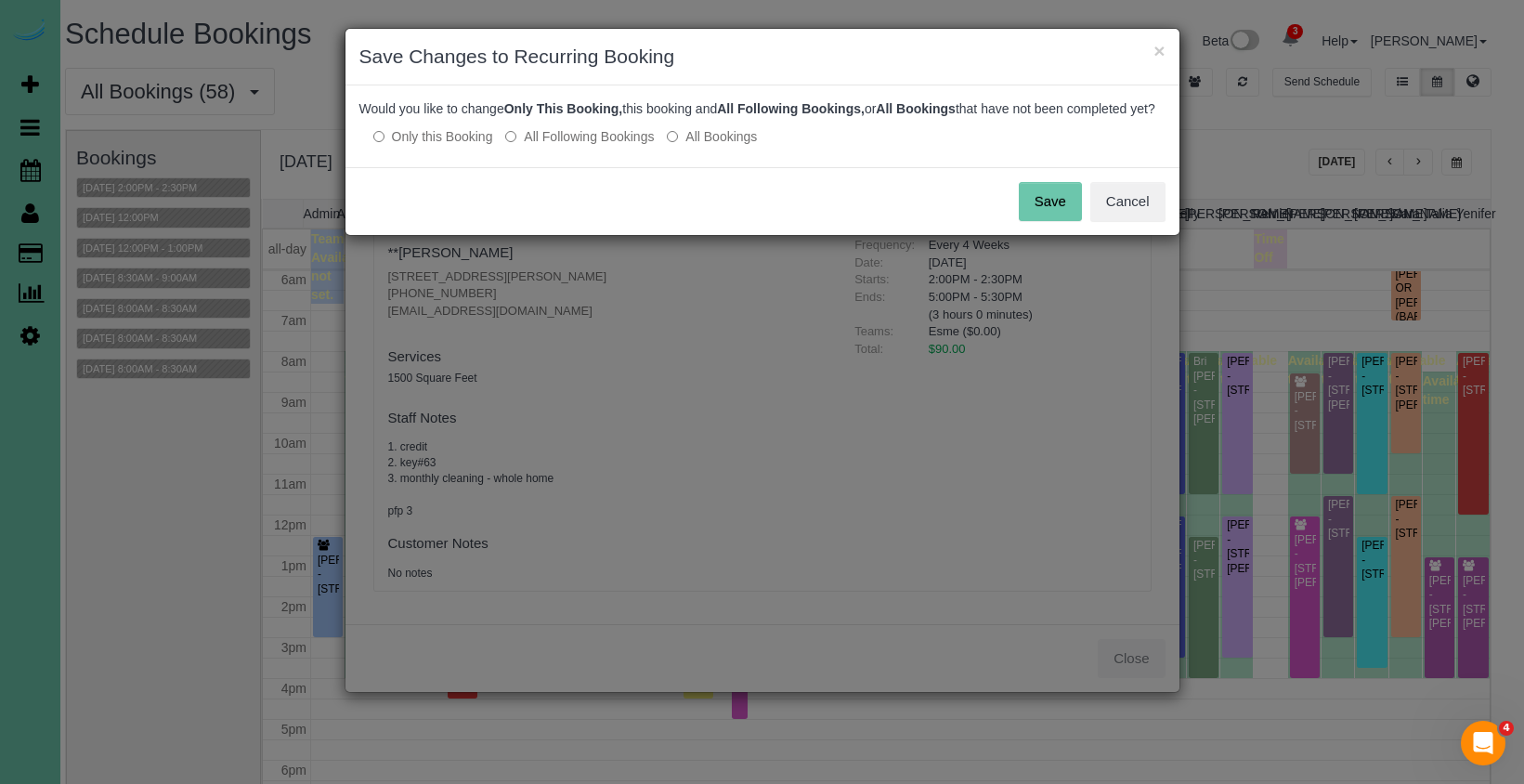
drag, startPoint x: 557, startPoint y: 149, endPoint x: 774, endPoint y: 180, distance: 219.2
click at [558, 145] on label "All Following Bookings" at bounding box center [578, 136] width 148 height 18
click at [1064, 217] on button "Save" at bounding box center [1050, 201] width 63 height 39
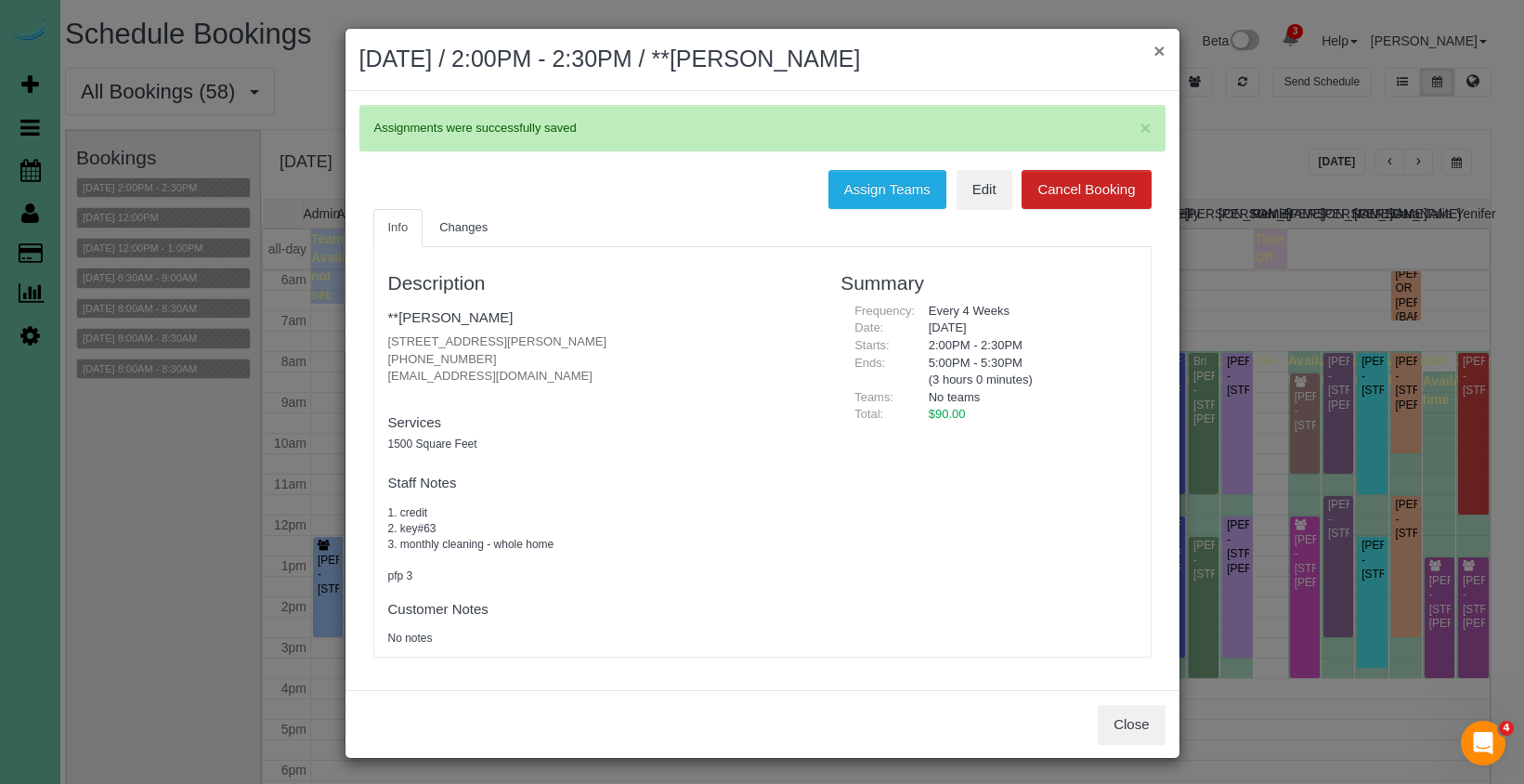
click at [1157, 52] on button "×" at bounding box center [1159, 51] width 11 height 19
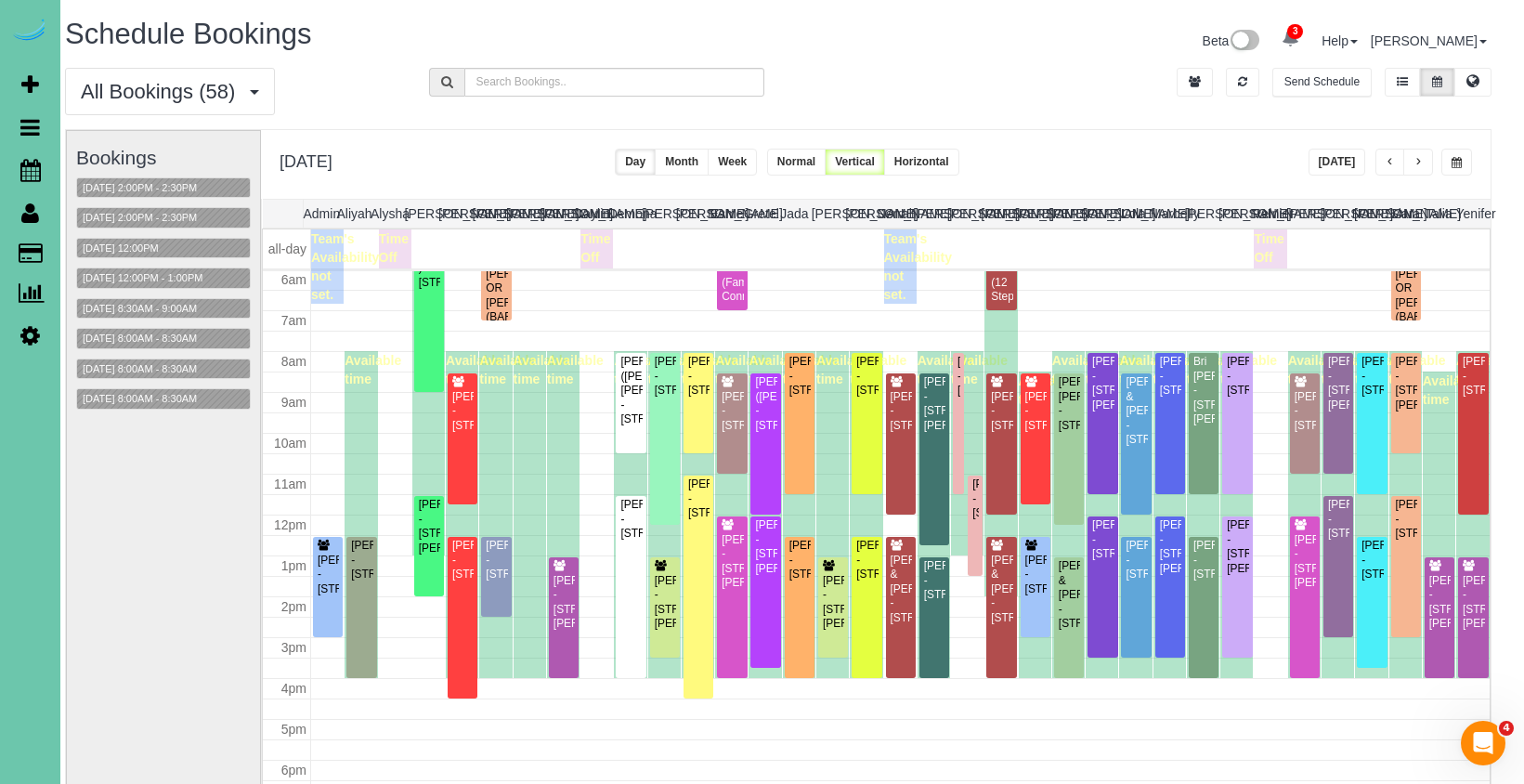
click at [1410, 156] on button "button" at bounding box center [1417, 162] width 30 height 27
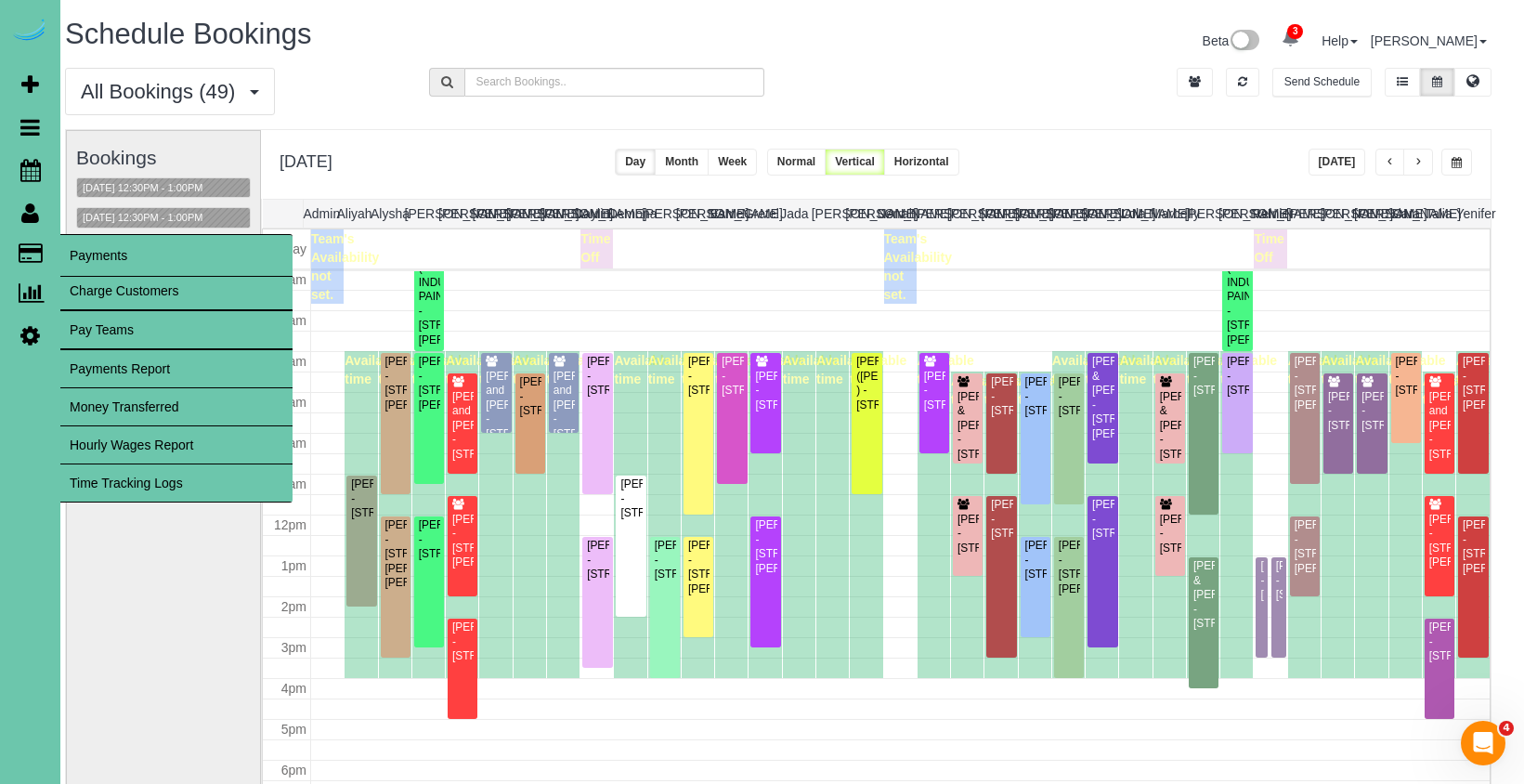
click at [141, 483] on link "Time Tracking Logs" at bounding box center [176, 483] width 232 height 37
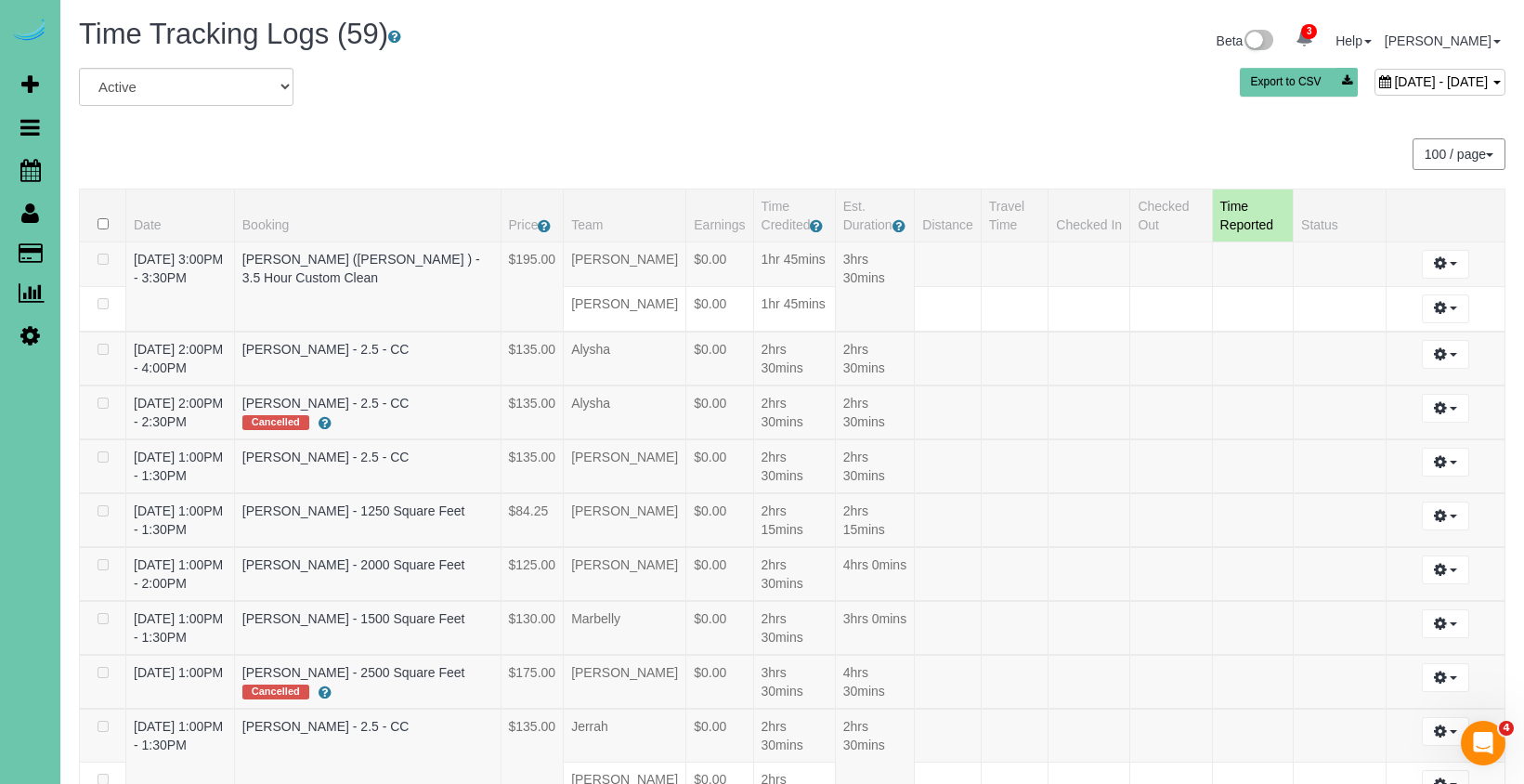
click at [1394, 86] on span "[DATE] - [DATE]" at bounding box center [1441, 82] width 94 height 15
type input "**********"
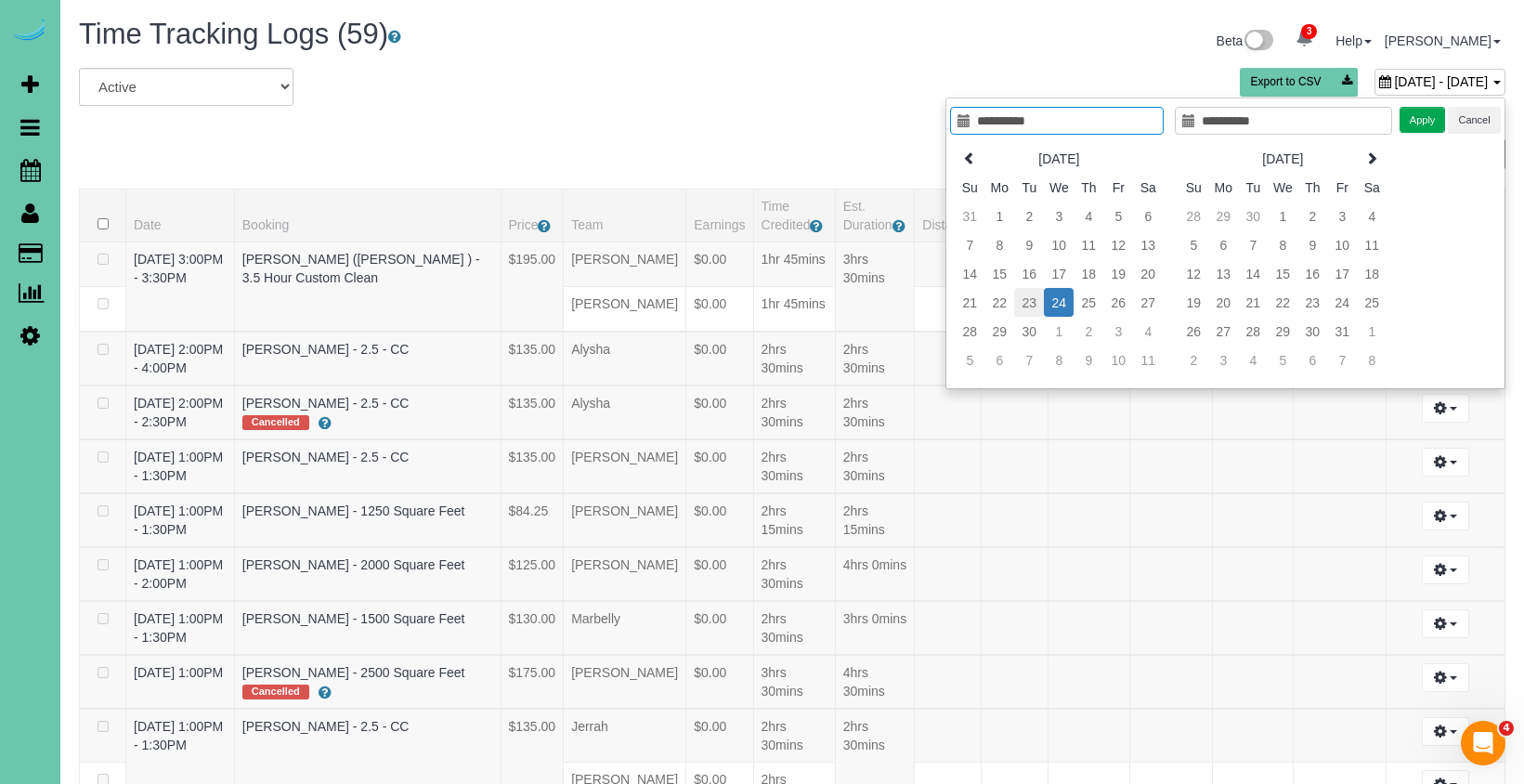
type input "**********"
click at [1022, 294] on td "23" at bounding box center [1028, 302] width 30 height 29
type input "**********"
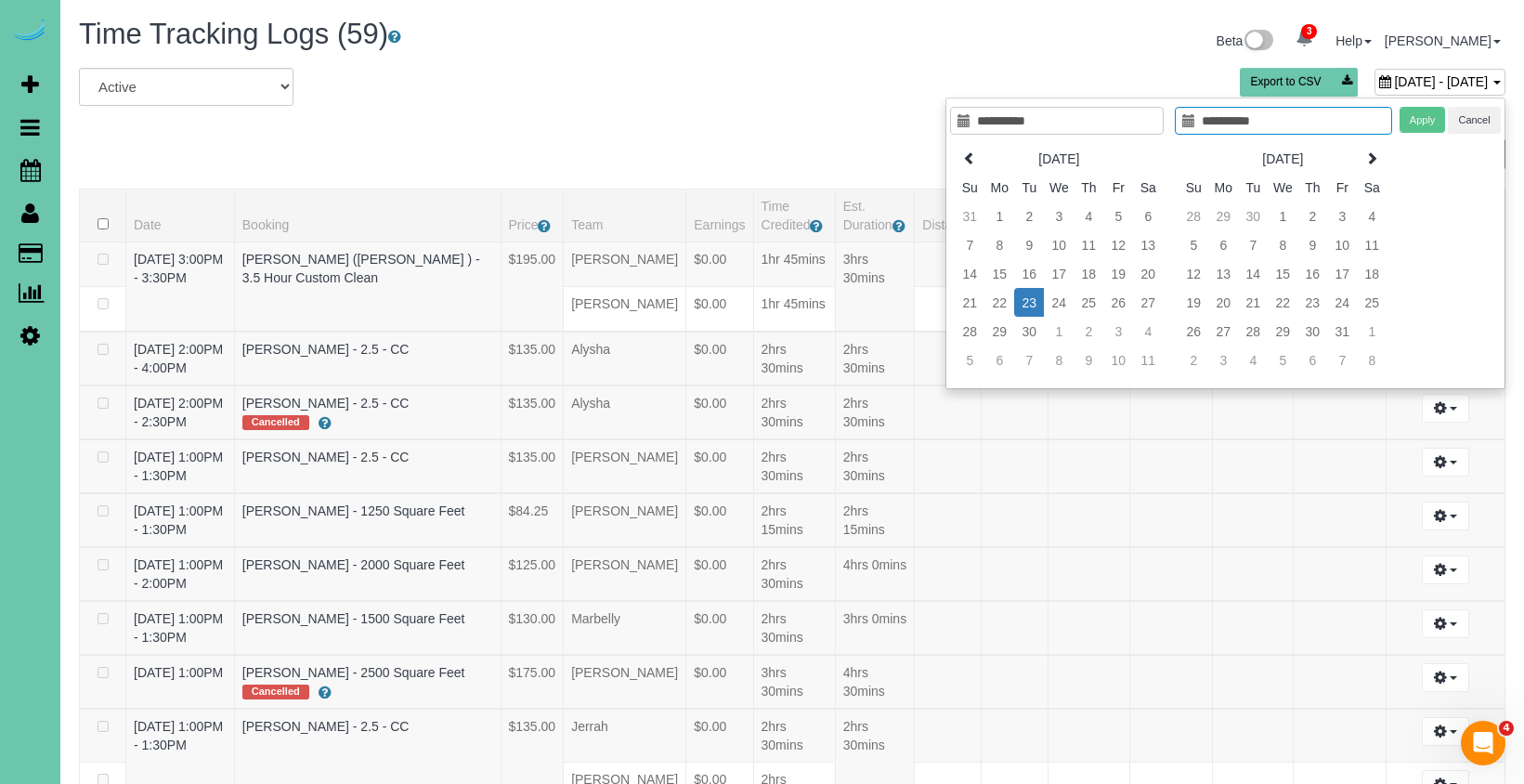
click at [1022, 294] on td "23" at bounding box center [1028, 302] width 30 height 29
type input "**********"
click at [1421, 121] on button "Apply" at bounding box center [1422, 120] width 47 height 27
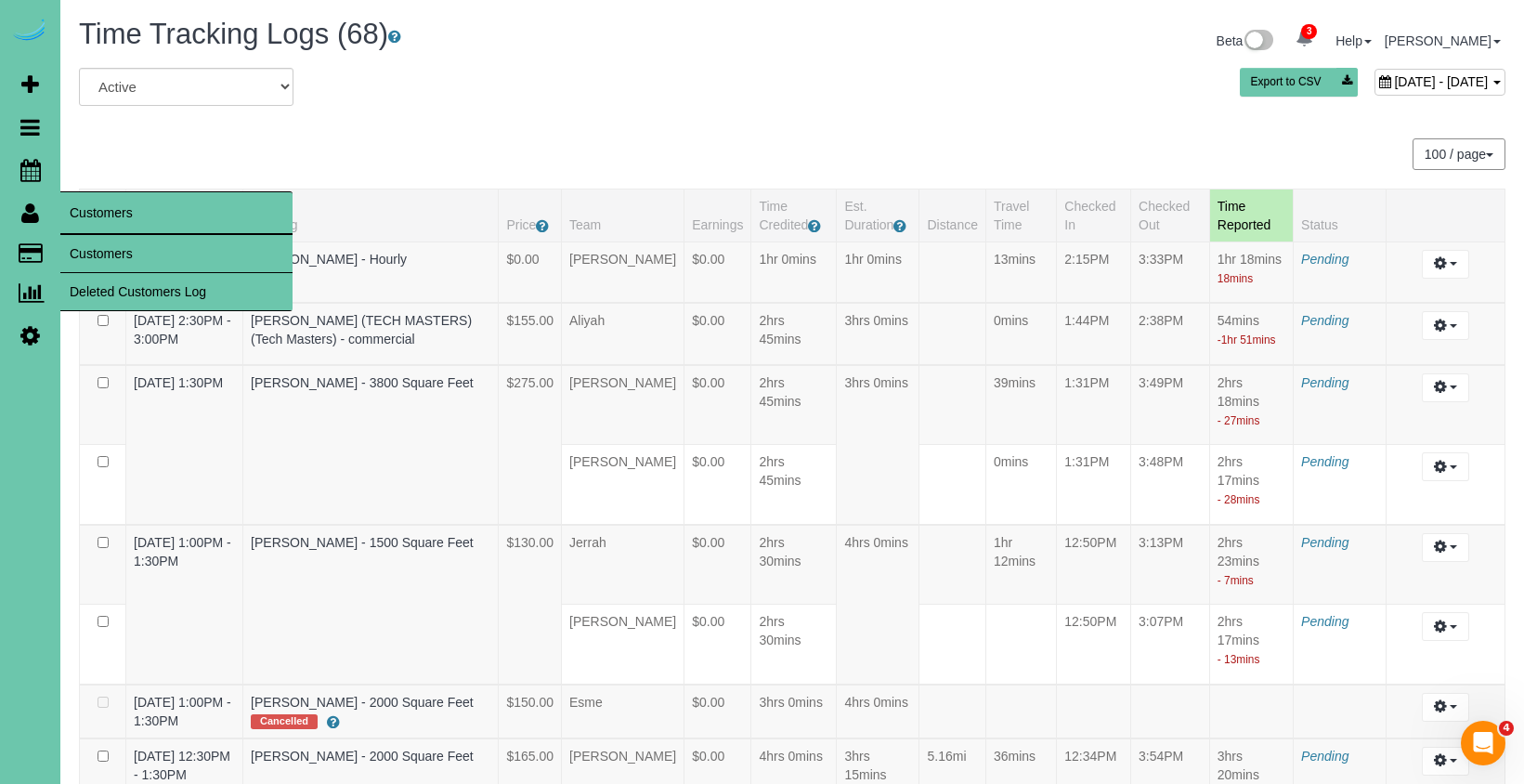
click at [86, 251] on link "Customers" at bounding box center [176, 253] width 232 height 37
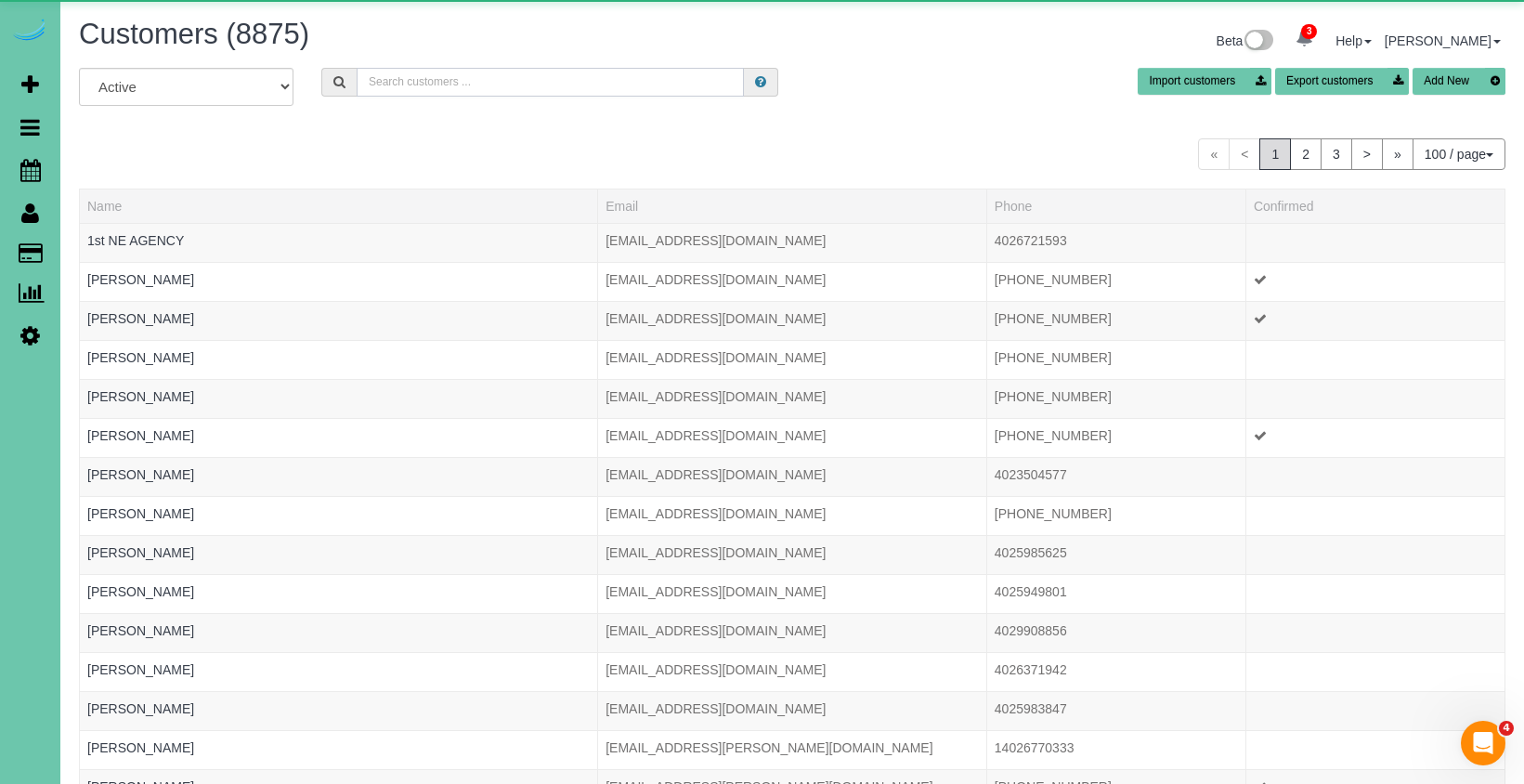
click at [378, 75] on input "text" at bounding box center [550, 82] width 387 height 29
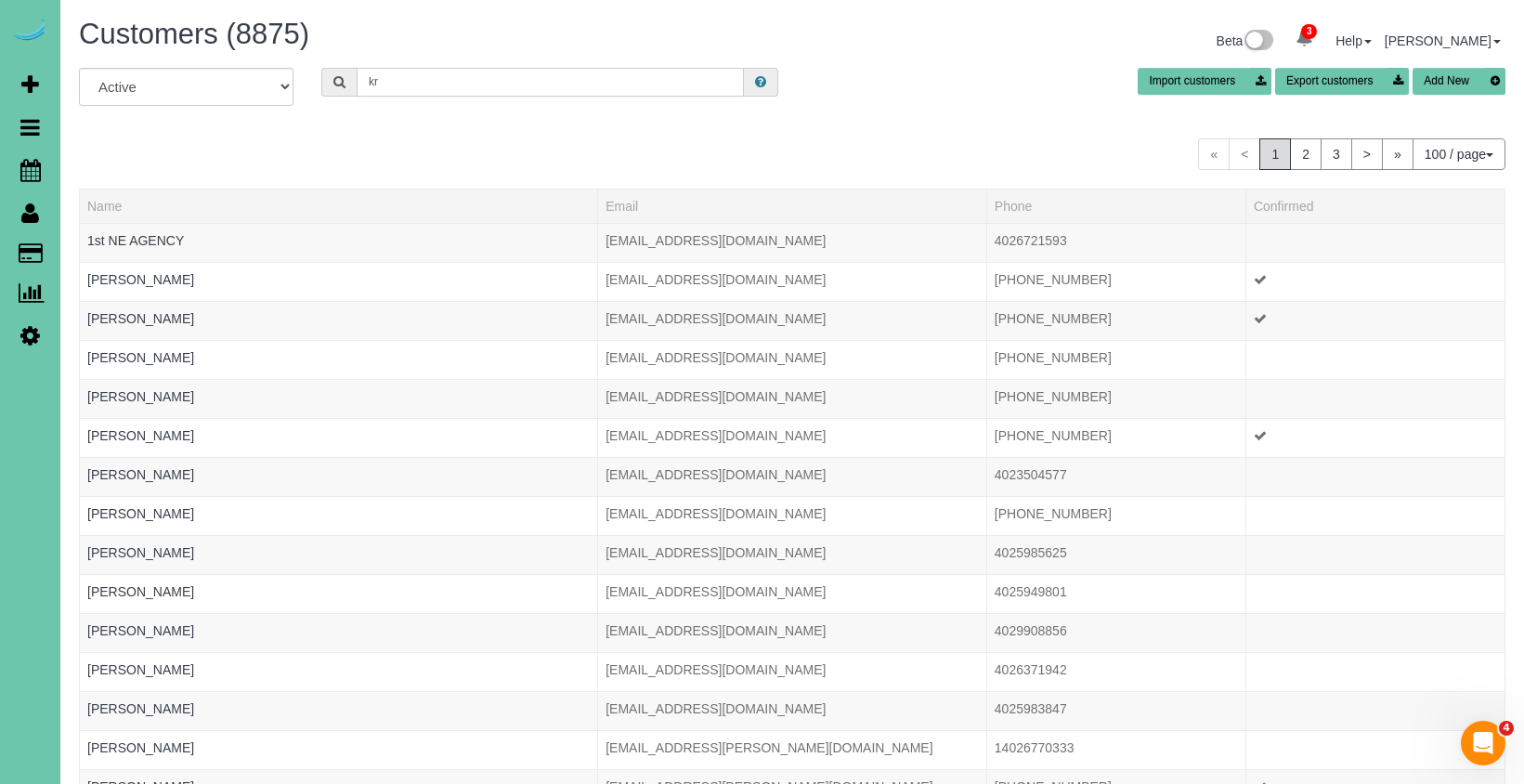
type input "k"
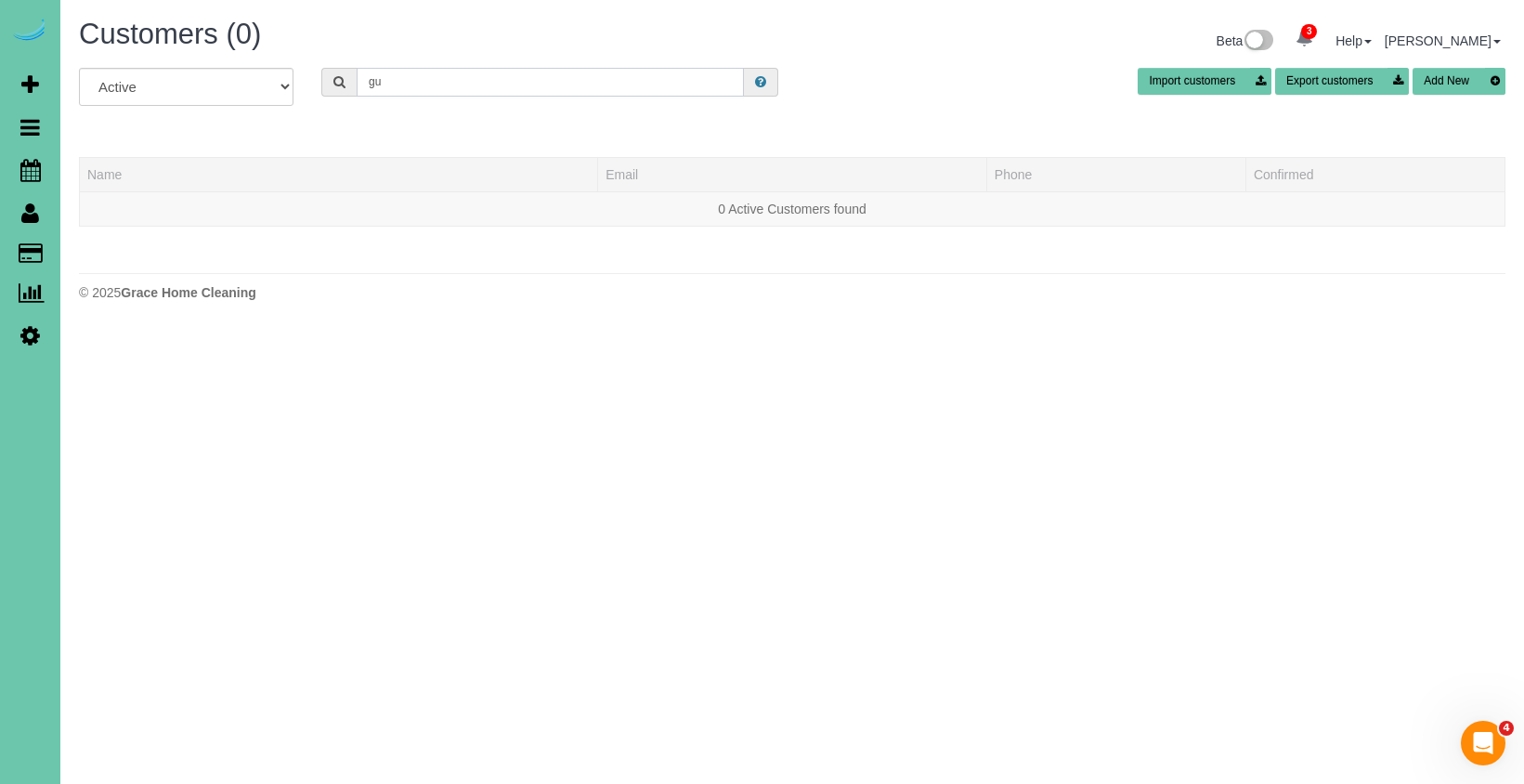
type input "g"
type input "f"
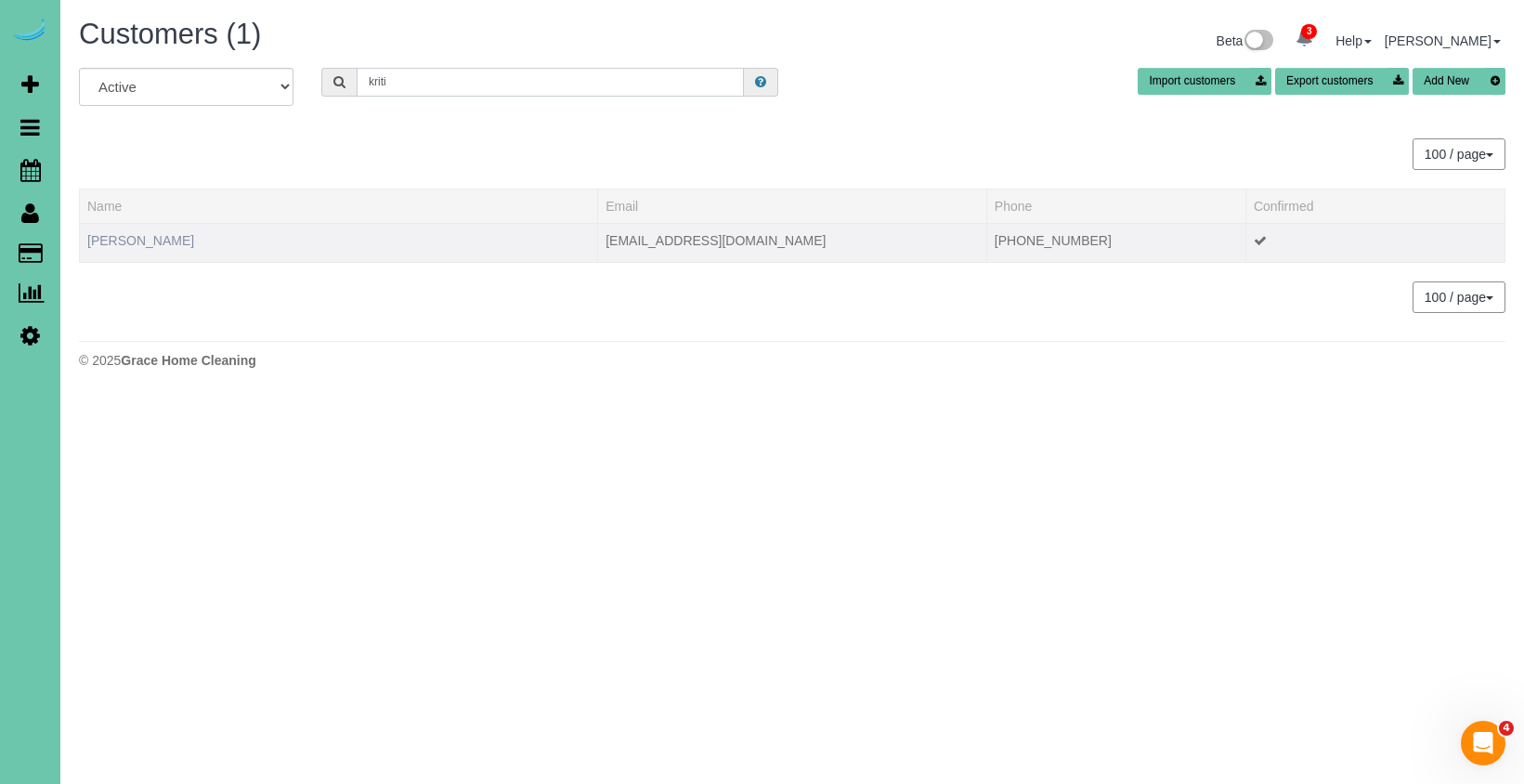
type input "kriti"
click at [144, 246] on link "Kriti Gautama" at bounding box center [141, 241] width 107 height 15
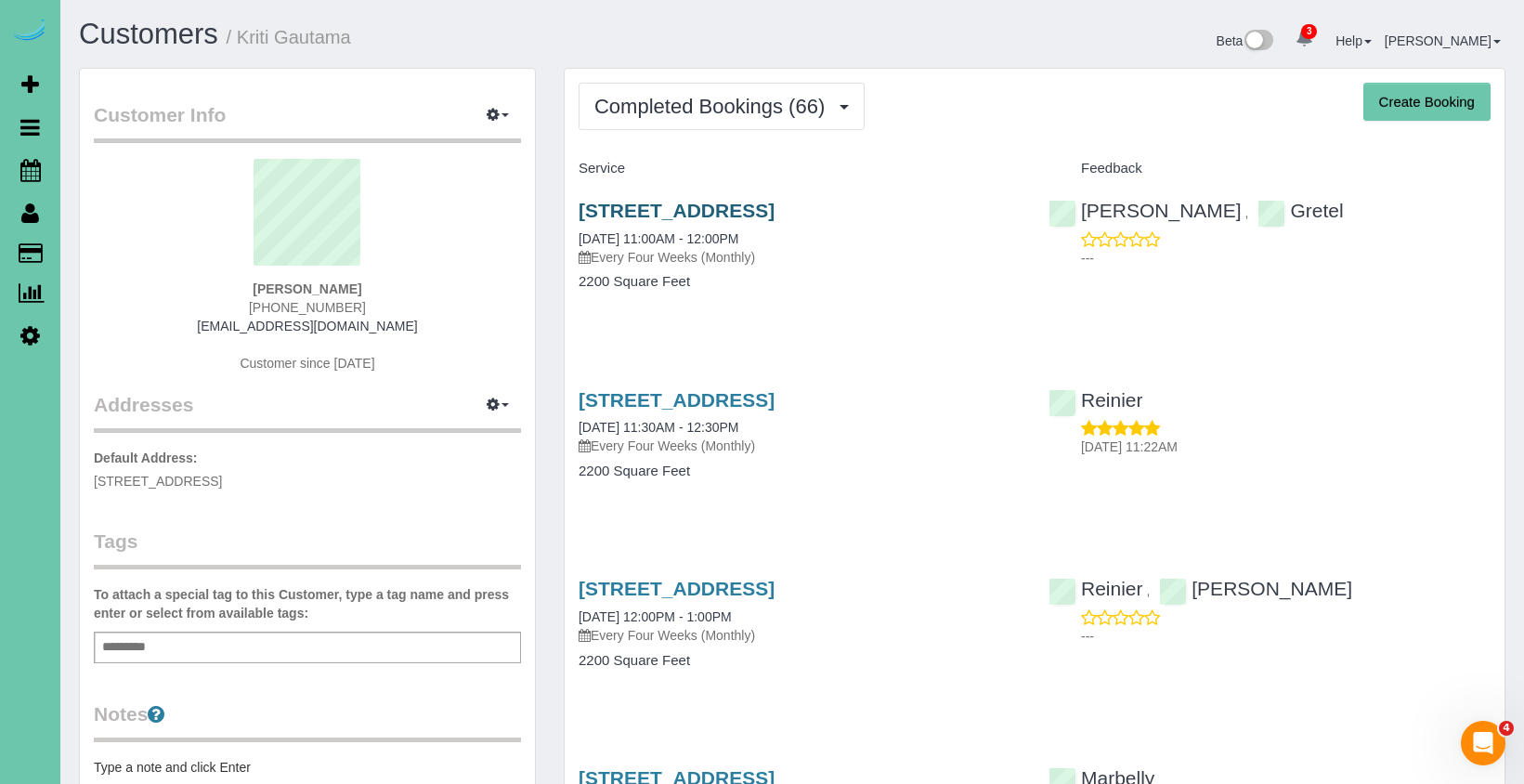
click at [767, 200] on link "5820 S 157th Street, Omaha, NE 68135" at bounding box center [676, 210] width 196 height 21
click at [698, 95] on span "Completed Bookings (66)" at bounding box center [714, 106] width 240 height 23
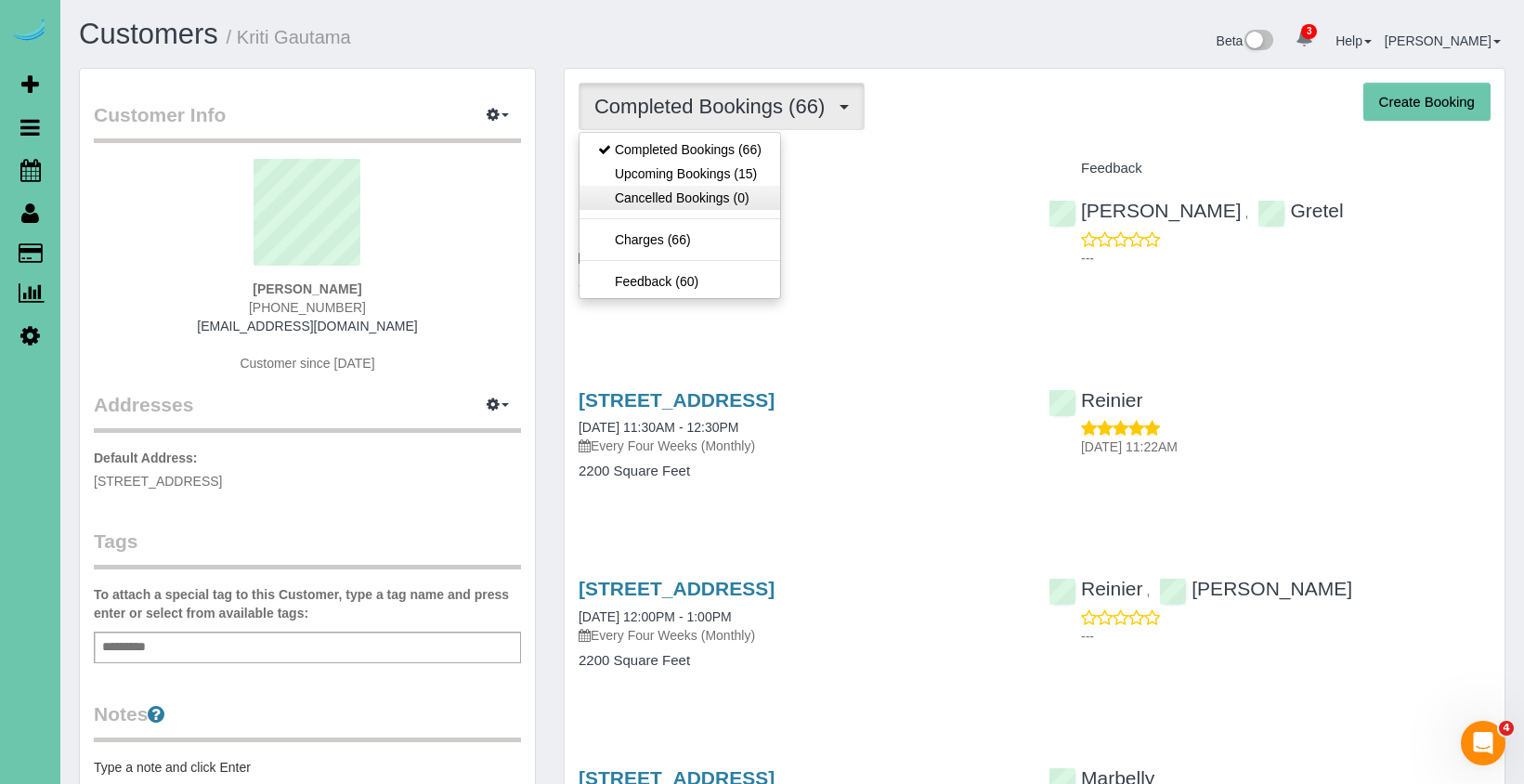
drag, startPoint x: 698, startPoint y: 152, endPoint x: 690, endPoint y: 192, distance: 40.8
click at [681, 167] on link "Upcoming Bookings (15)" at bounding box center [680, 173] width 201 height 24
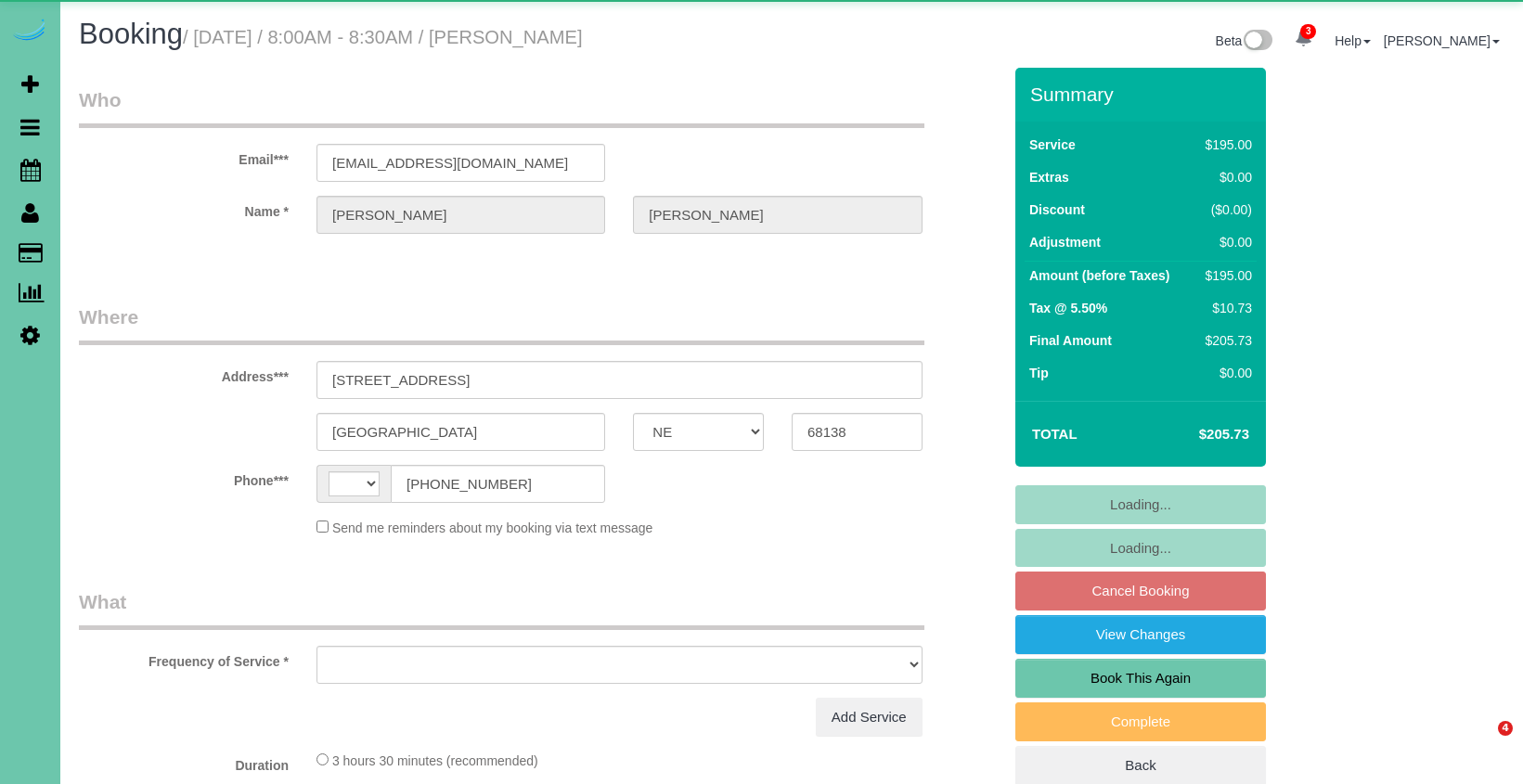
select select "NE"
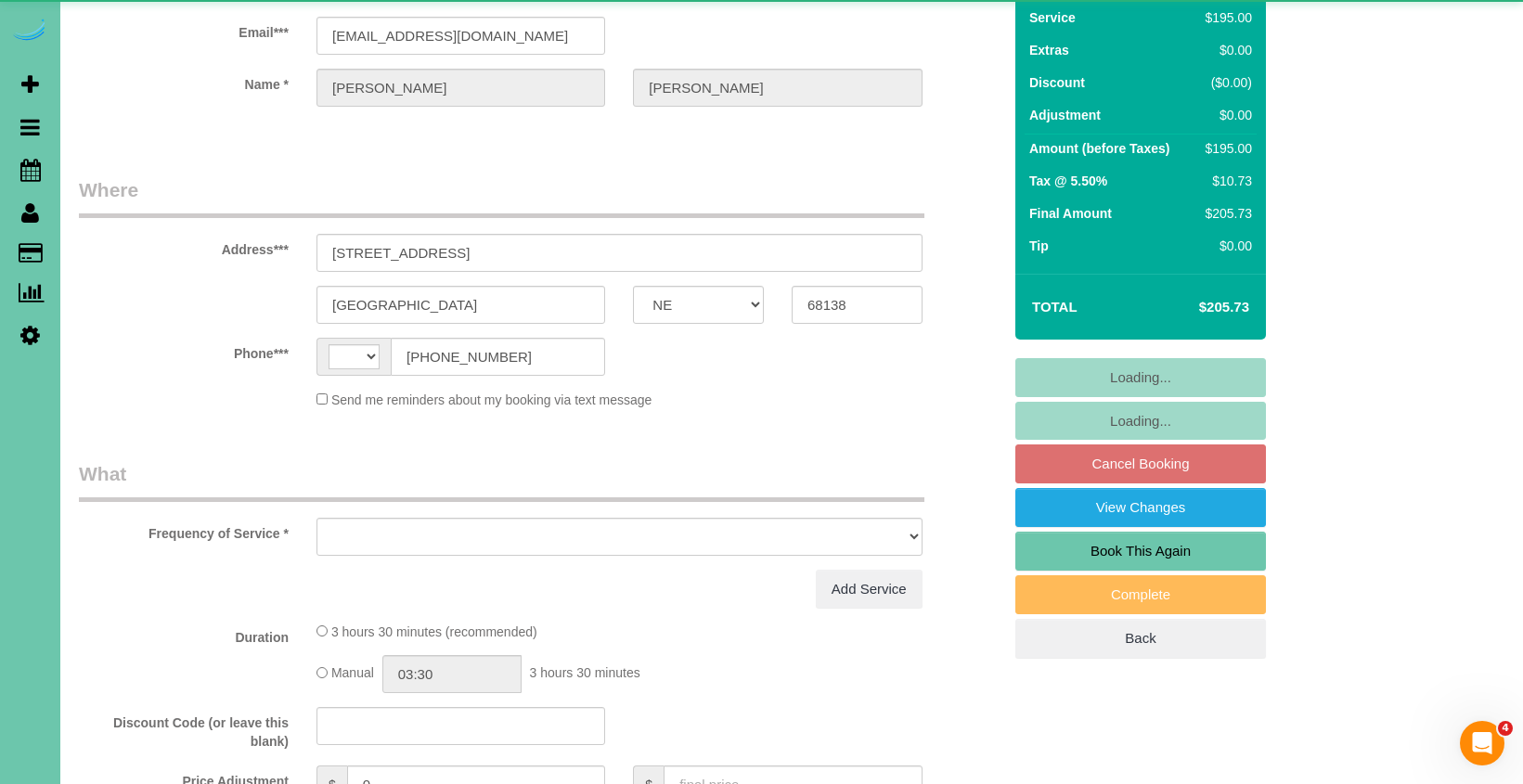
select select "string:[GEOGRAPHIC_DATA]"
select select "object:397"
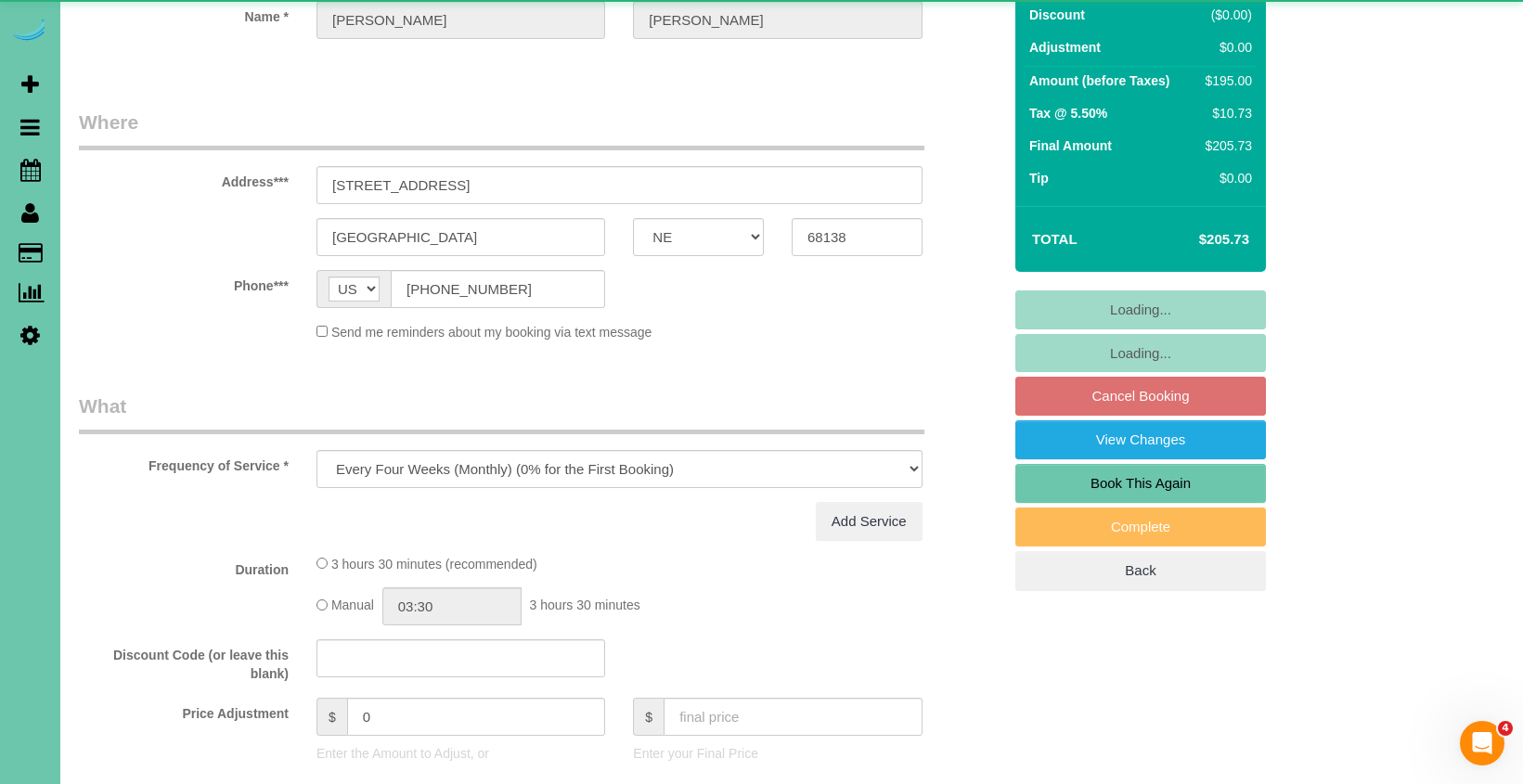
select select "string:fspay-07163720-5df9-455c-87fd-dc40254ee7fb"
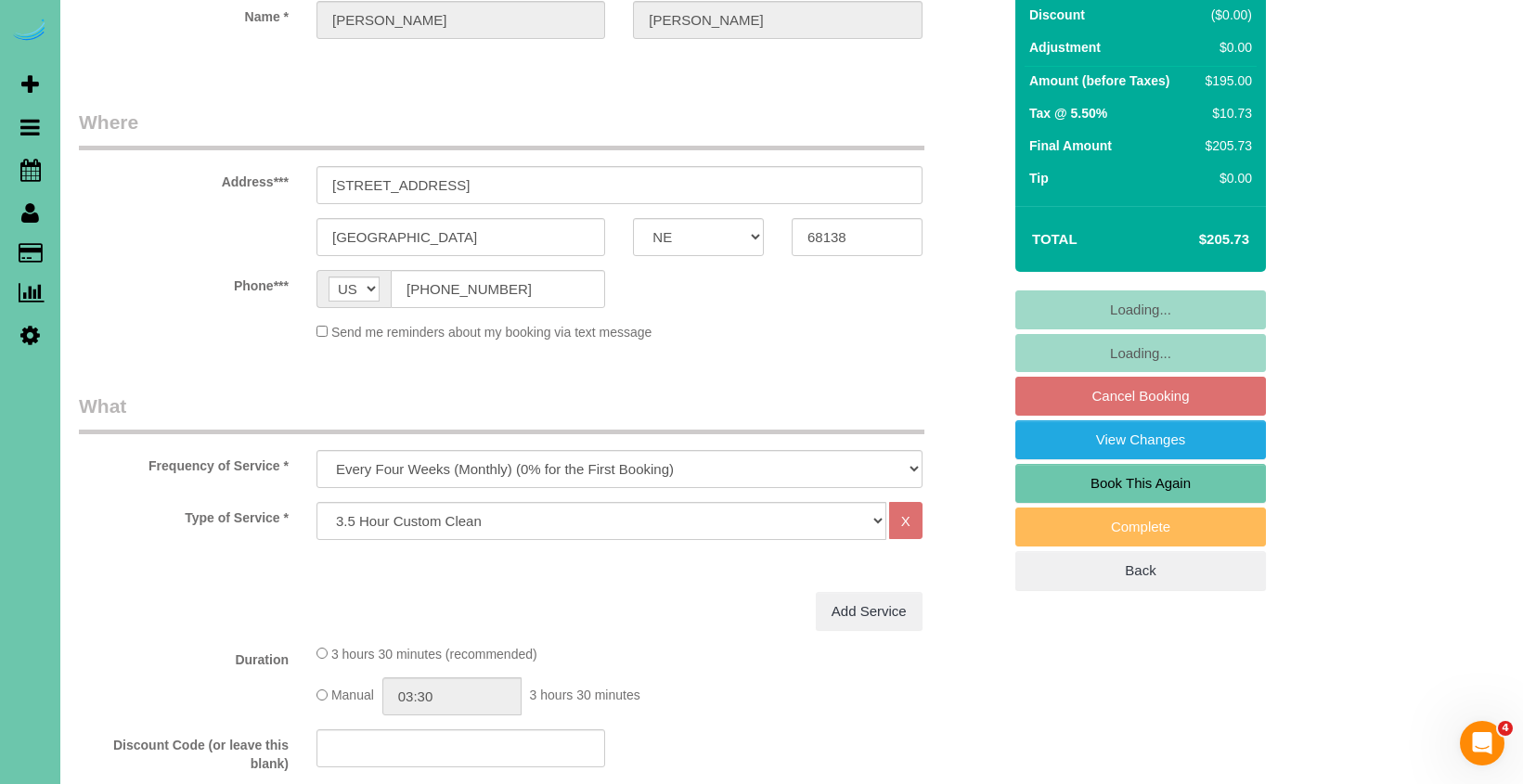
select select "object:917"
select select "number:37"
select select "number:43"
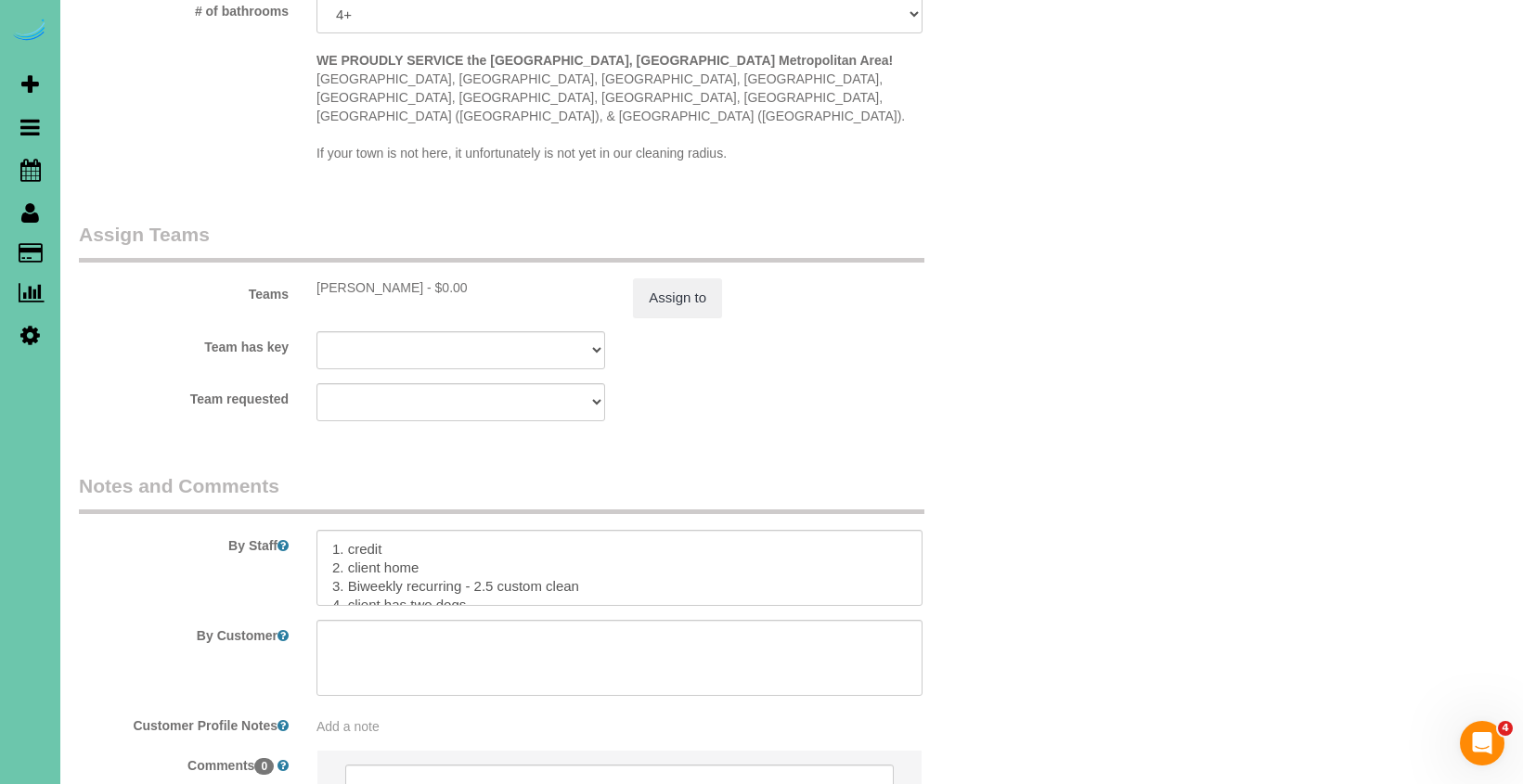
scroll to position [1784, 0]
drag, startPoint x: 483, startPoint y: 561, endPoint x: 349, endPoint y: 556, distance: 134.1
click at [349, 556] on textarea at bounding box center [619, 563] width 606 height 76
type textarea "1. credit 2. client home 3. monthly - 3.5 custom clean 4. client has two dogs w…"
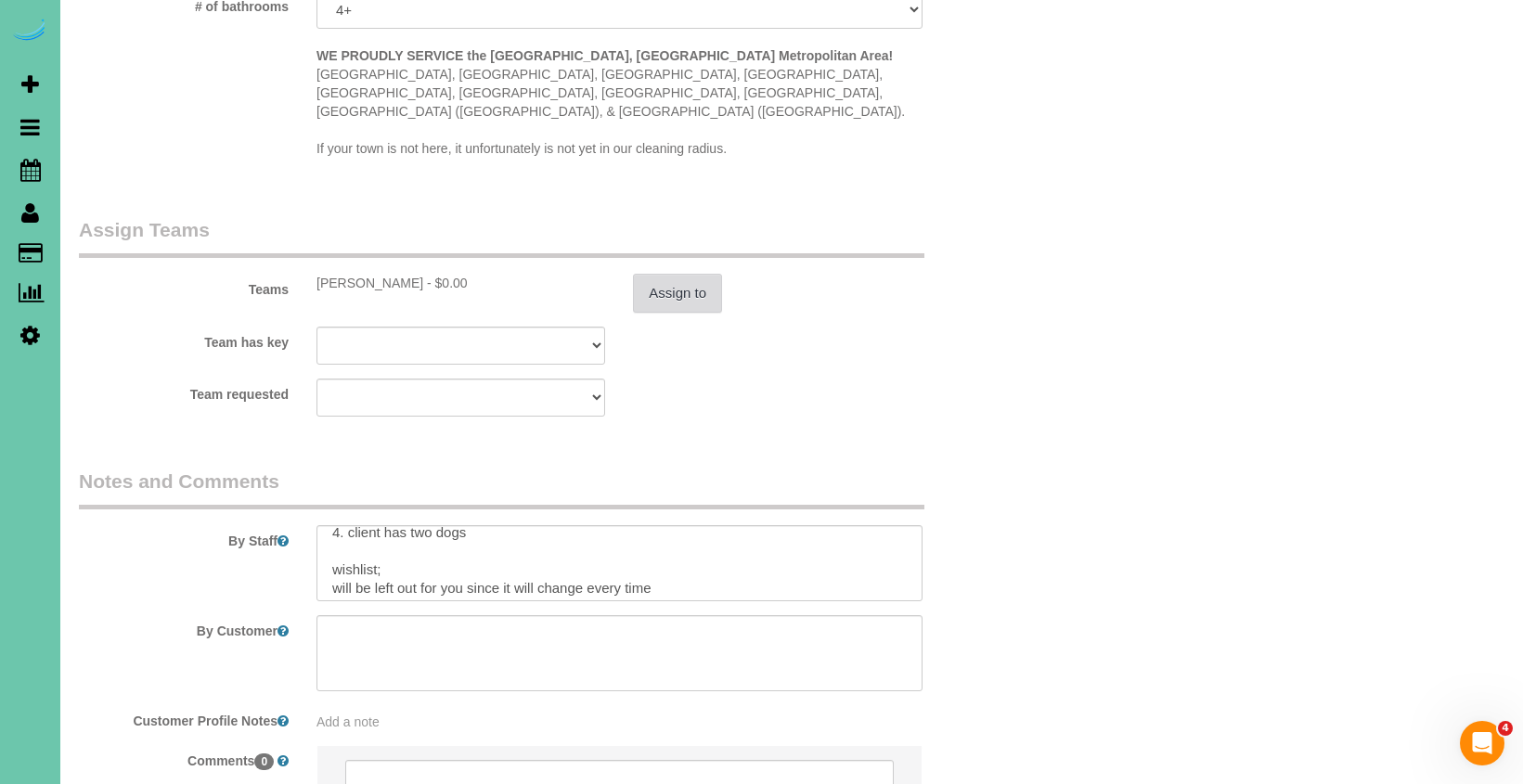
click at [668, 273] on button "Assign to" at bounding box center [676, 292] width 89 height 39
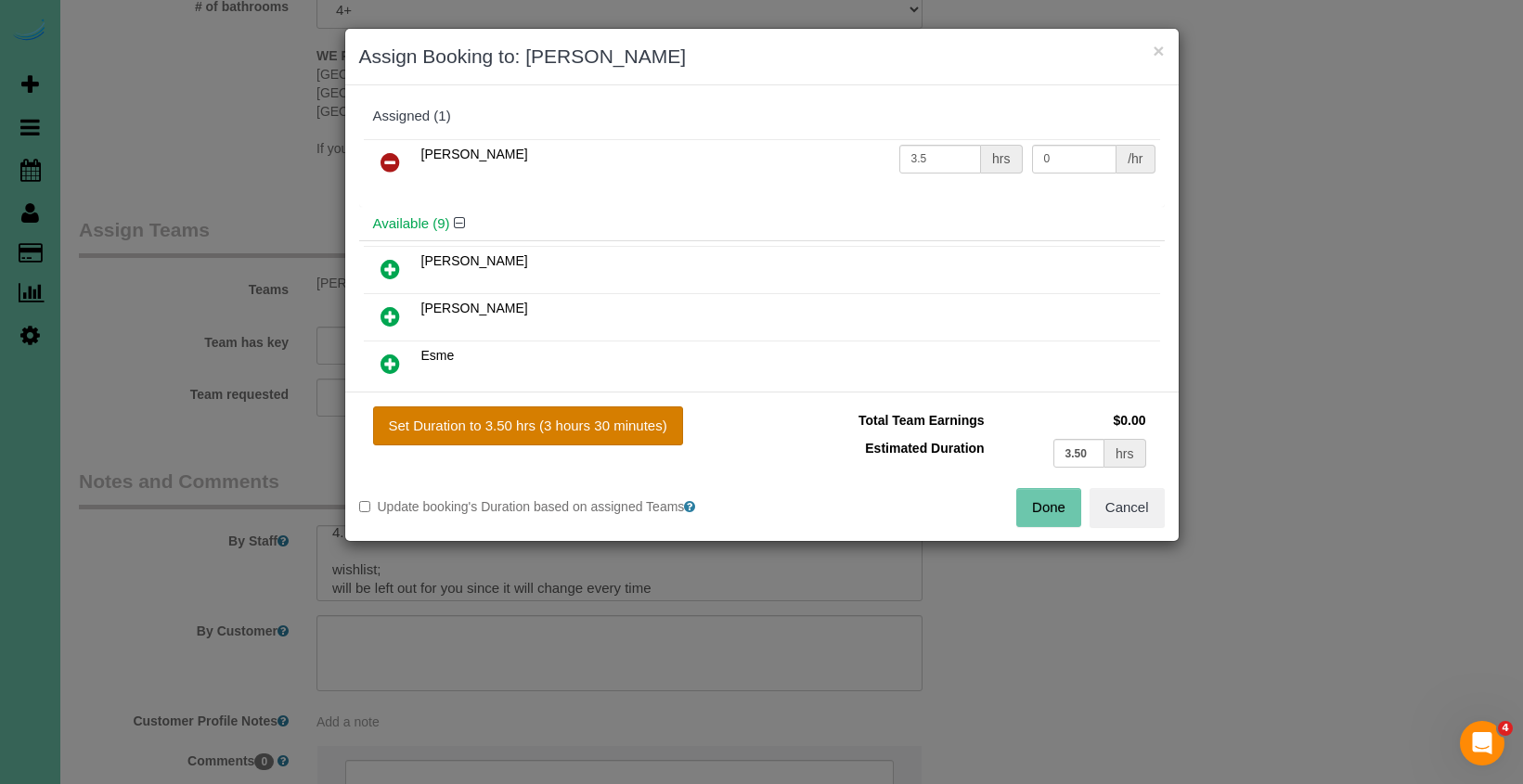
click at [615, 416] on button "Set Duration to 3.50 hrs (3 hours 30 minutes)" at bounding box center [527, 425] width 310 height 39
type input "3.50"
drag, startPoint x: 1049, startPoint y: 509, endPoint x: 994, endPoint y: 456, distance: 76.4
click at [1048, 509] on button "Done" at bounding box center [1048, 507] width 65 height 39
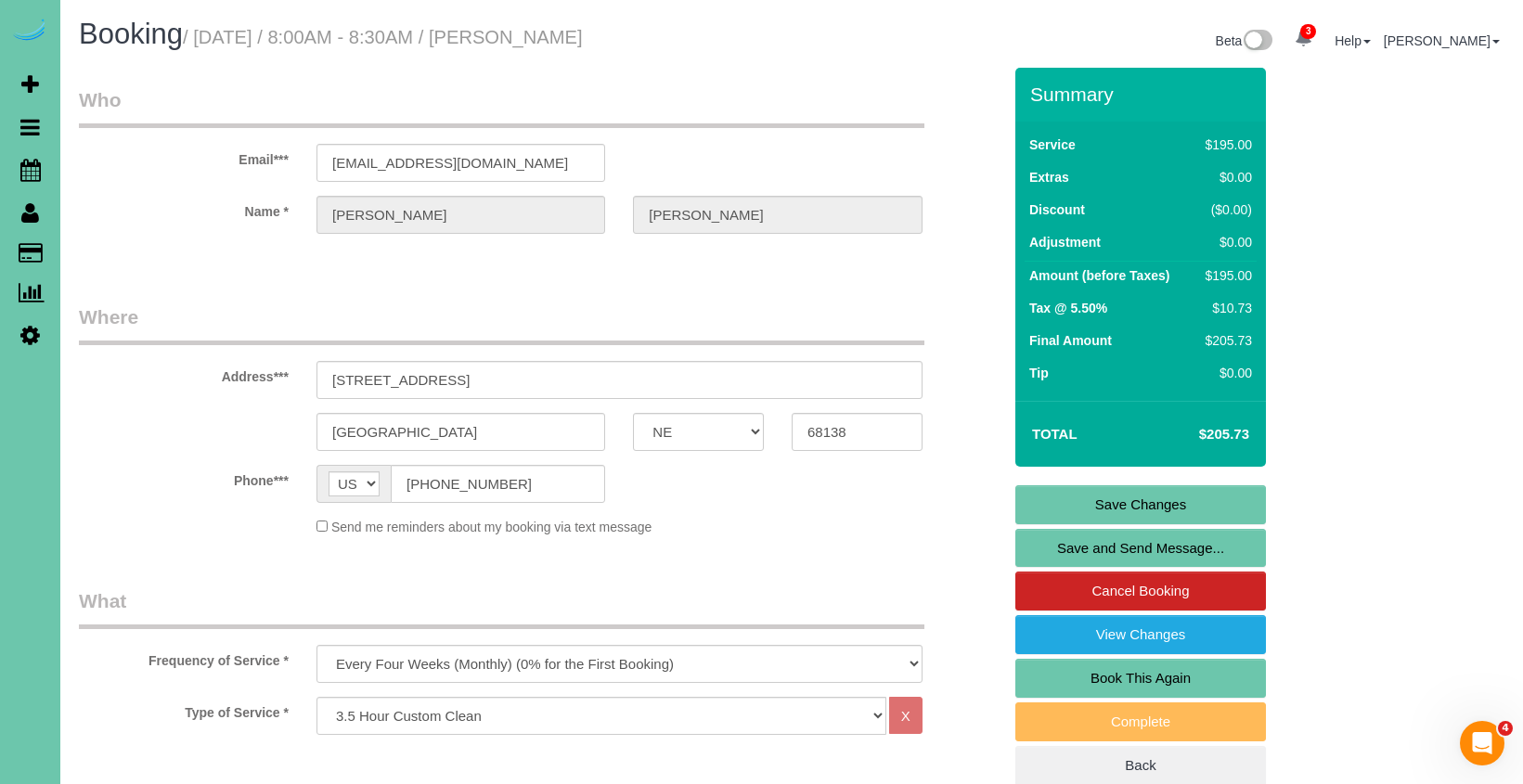
scroll to position [0, 0]
click at [1064, 515] on link "Save Changes" at bounding box center [1140, 504] width 250 height 39
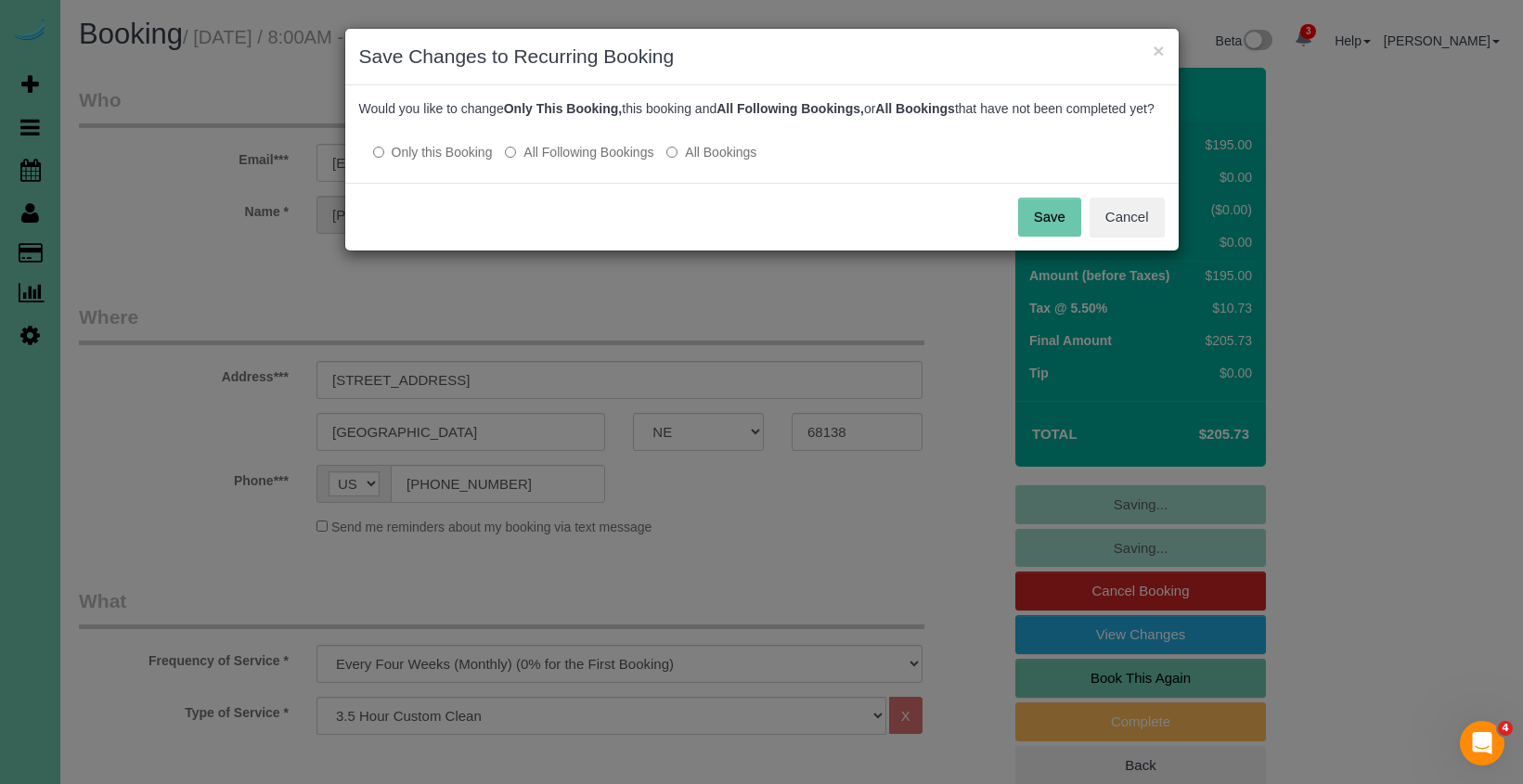
click at [1062, 237] on button "Save" at bounding box center [1049, 217] width 63 height 39
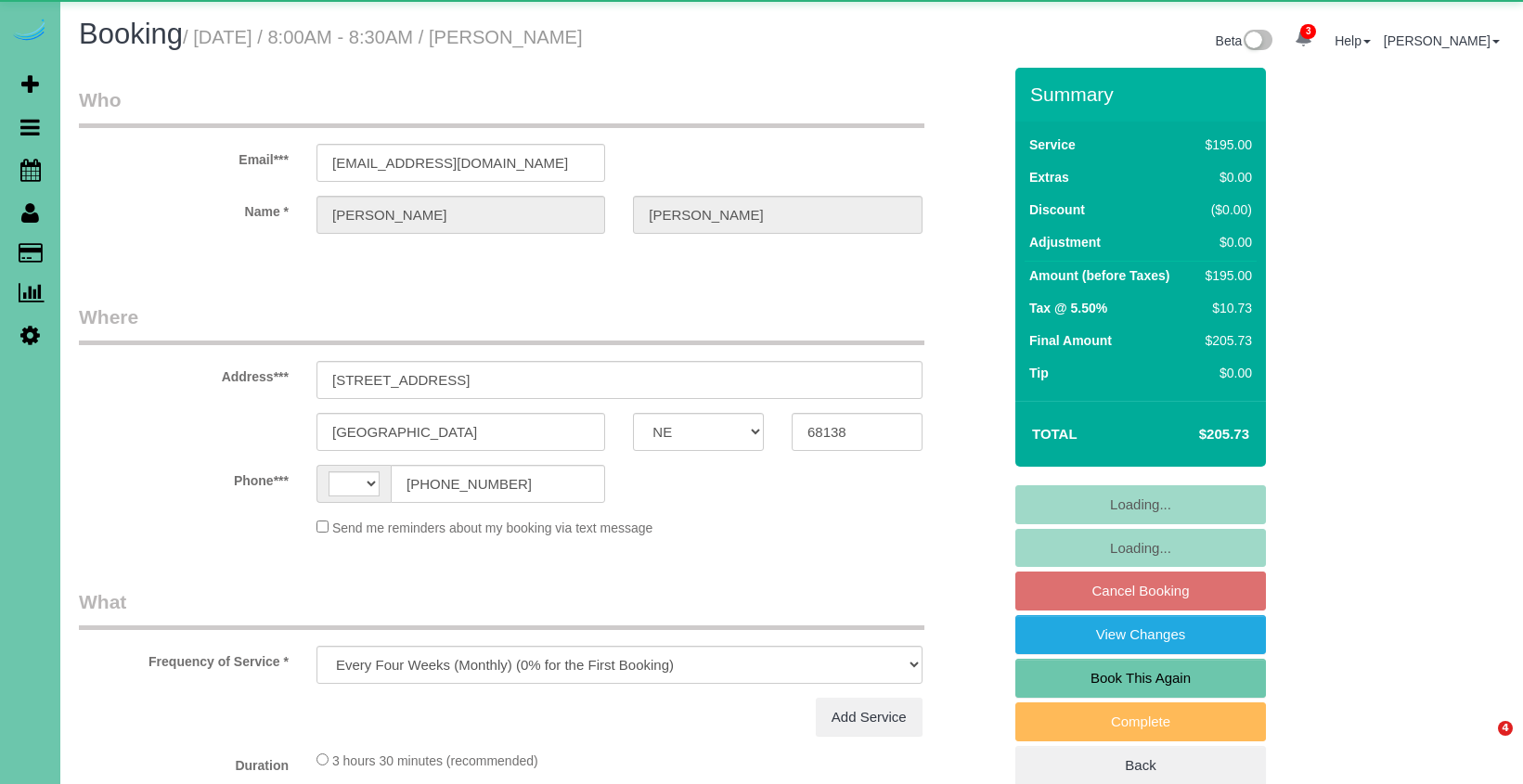
select select "NE"
select select "string:US"
select select "string:fspay-07163720-5df9-455c-87fd-dc40254ee7fb"
select select "number:37"
select select "number:43"
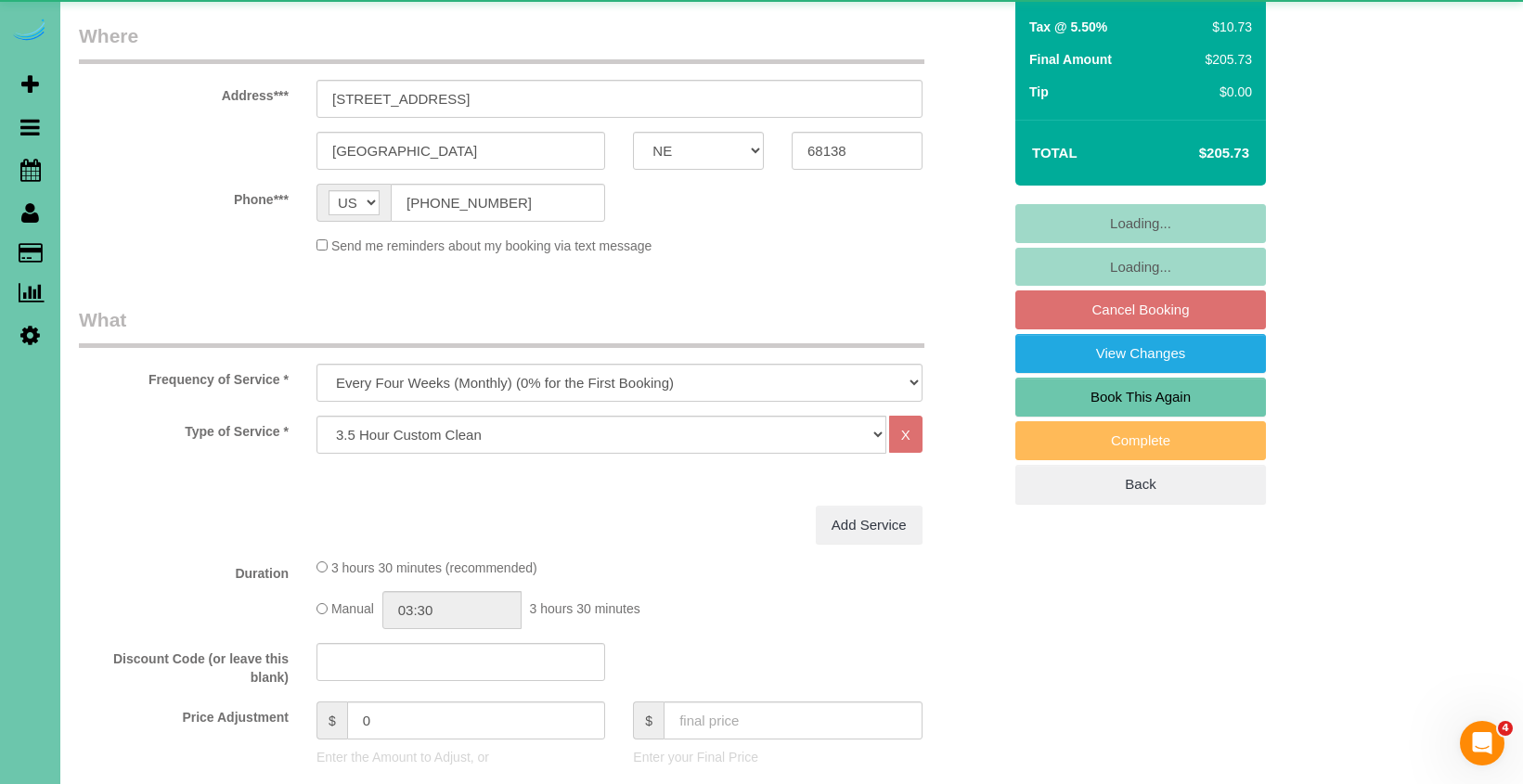
select select "object:914"
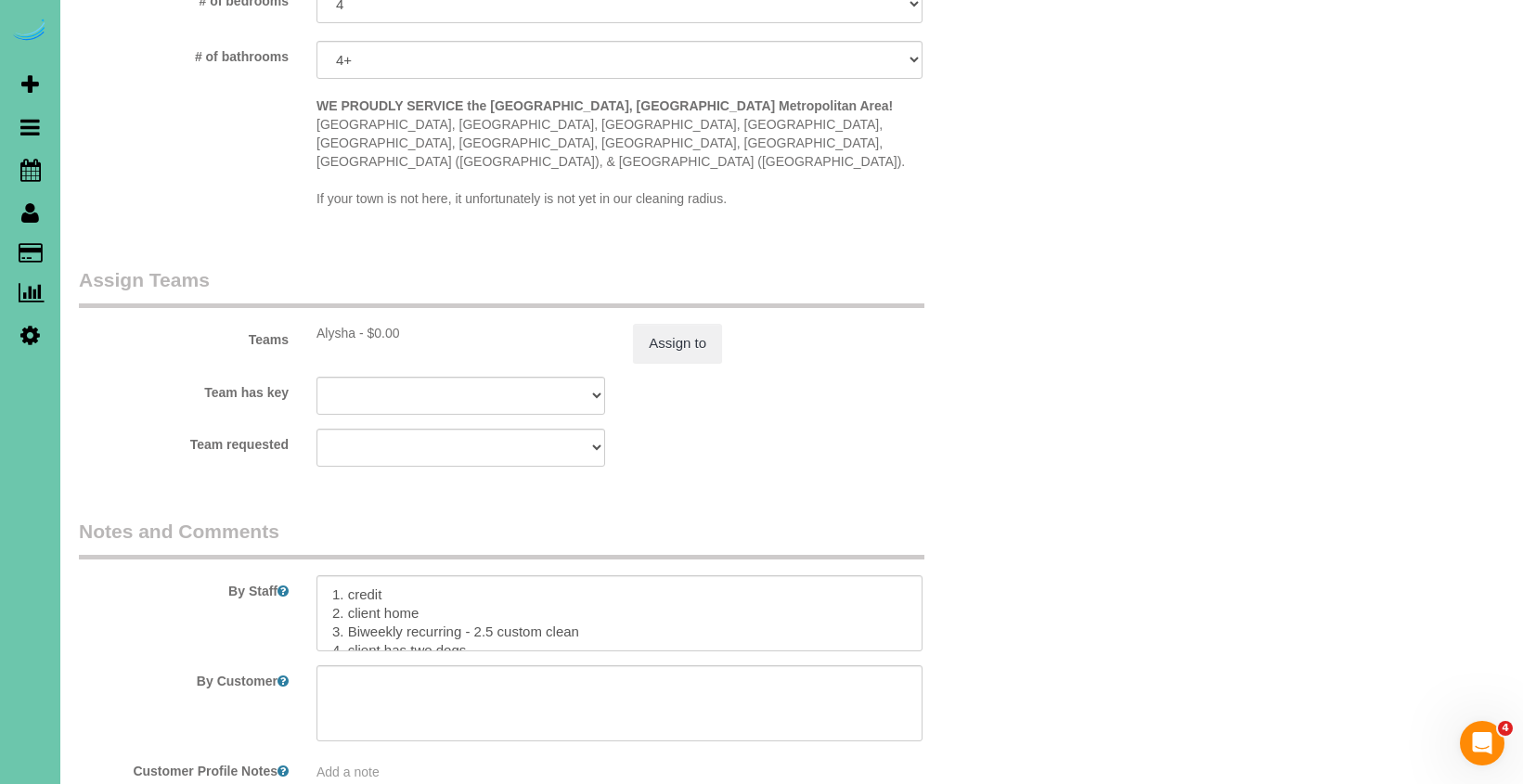
scroll to position [1739, 0]
drag, startPoint x: 481, startPoint y: 602, endPoint x: 345, endPoint y: 599, distance: 136.0
click at [345, 599] on textarea at bounding box center [619, 608] width 606 height 76
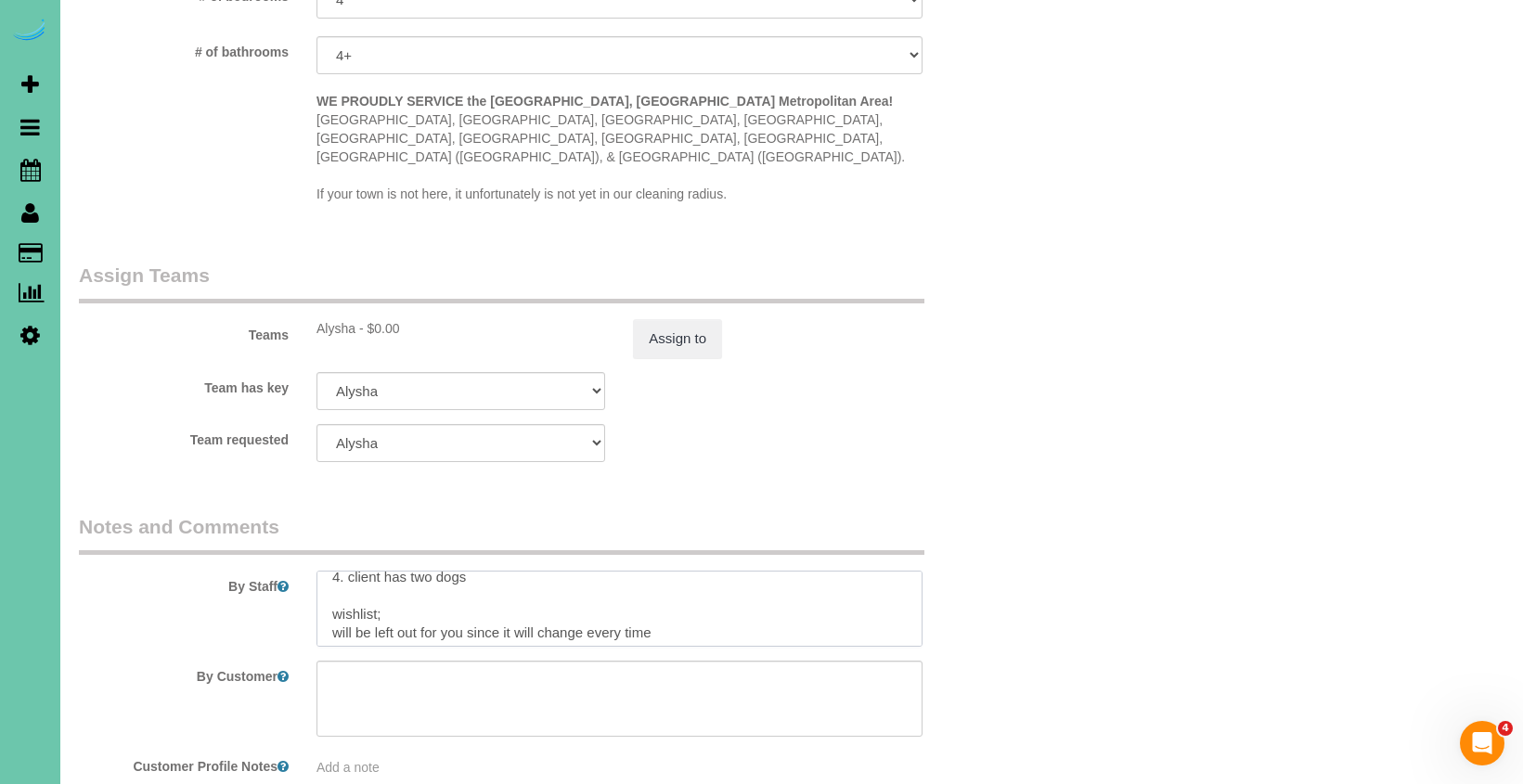
scroll to position [68, 0]
type textarea "1. credit 2. client home 3. monthly 3.5 custom clean 4. client has two dogs wis…"
click at [684, 337] on sui-booking-teams "Teams Alysha - $0.00 Assign to Team has key Alysha Admin Aliyah Andrea Angie An…" at bounding box center [540, 362] width 922 height 201
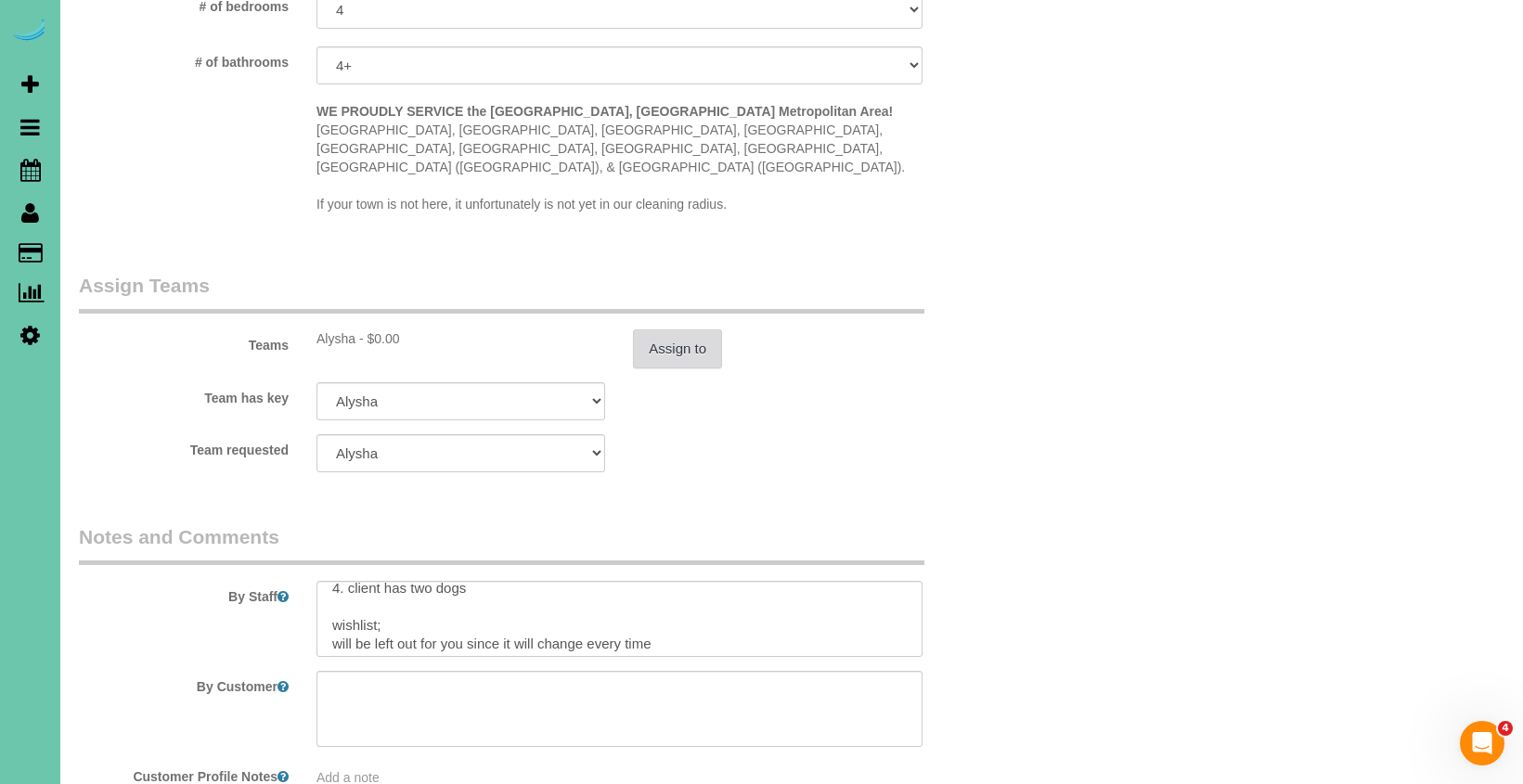
click at [690, 329] on button "Assign to" at bounding box center [676, 349] width 89 height 39
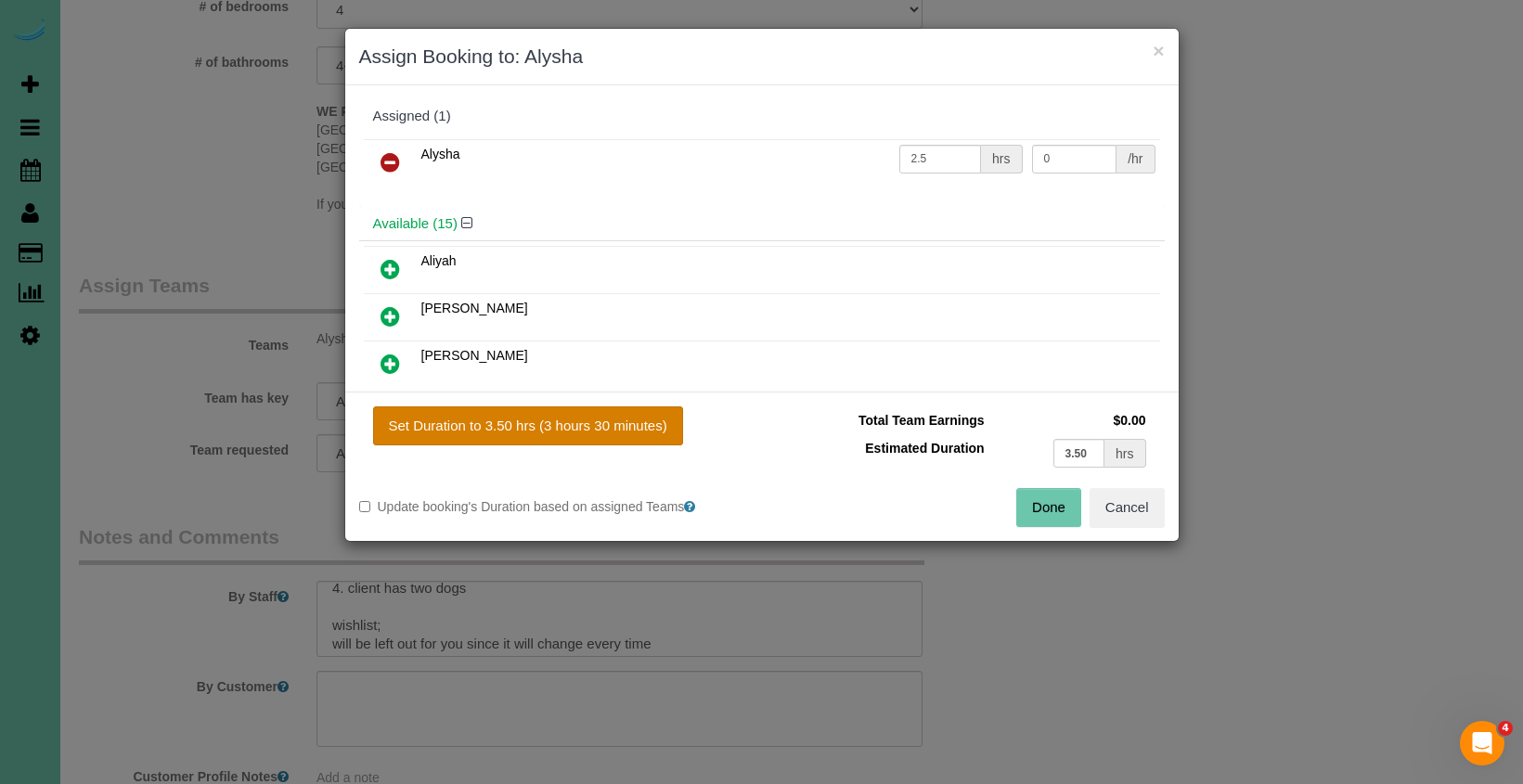
click at [623, 427] on button "Set Duration to 3.50 hrs (3 hours 30 minutes)" at bounding box center [527, 425] width 310 height 39
type input "3.50"
drag, startPoint x: 1030, startPoint y: 505, endPoint x: 970, endPoint y: 478, distance: 65.8
click at [1029, 505] on button "Done" at bounding box center [1048, 507] width 65 height 39
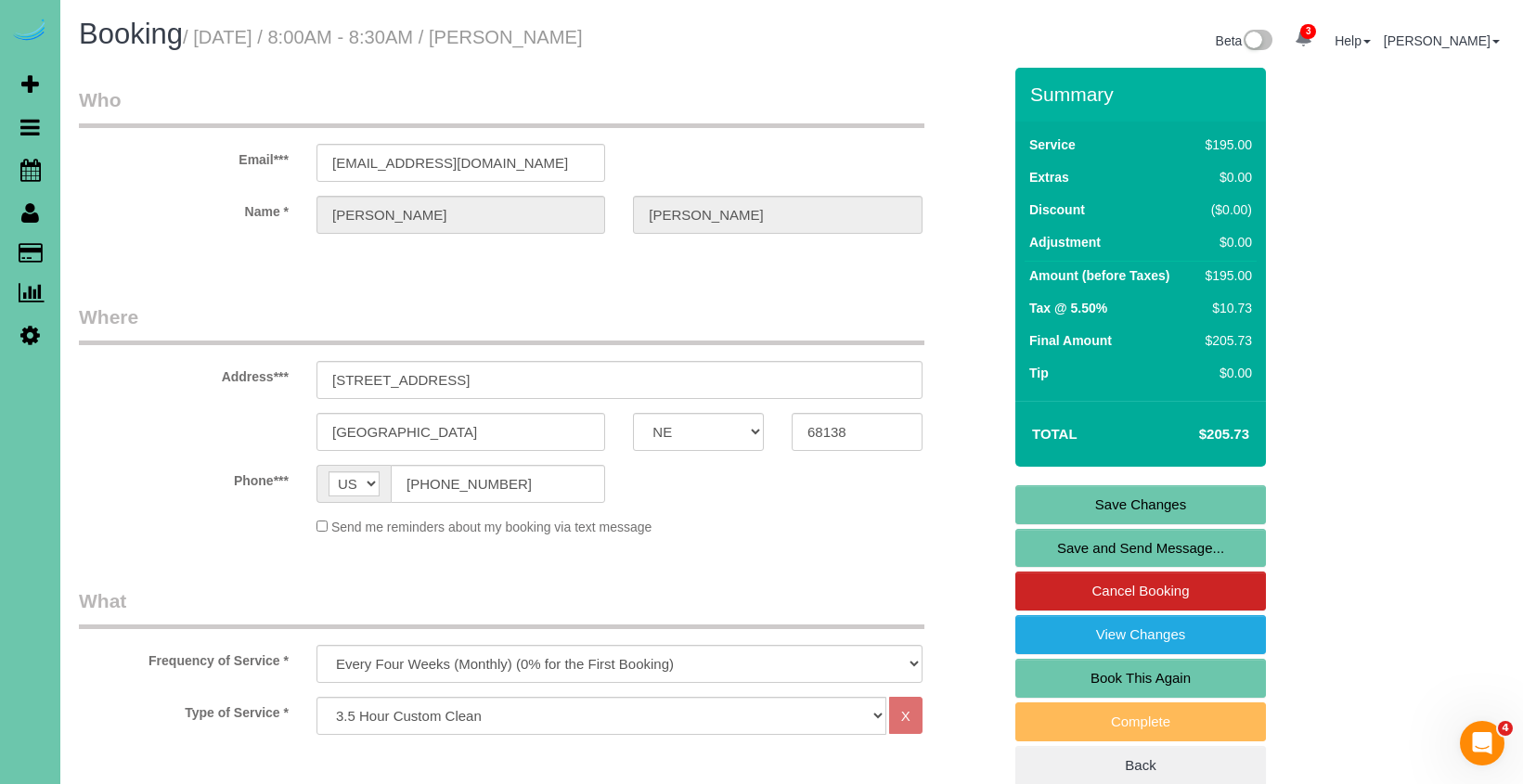
scroll to position [0, 0]
click at [1052, 505] on link "Save Changes" at bounding box center [1140, 504] width 250 height 39
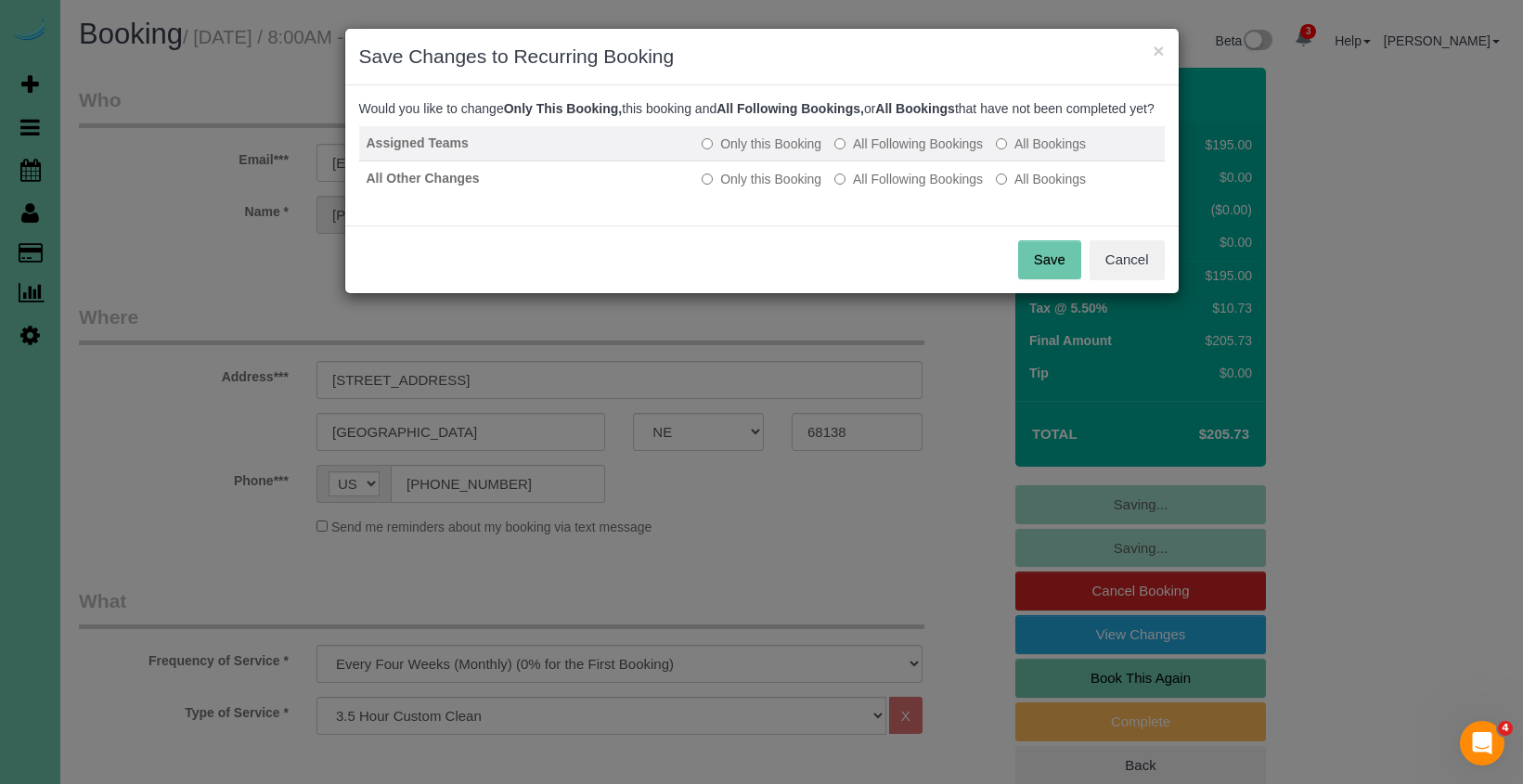
click at [888, 153] on label "All Following Bookings" at bounding box center [908, 143] width 148 height 18
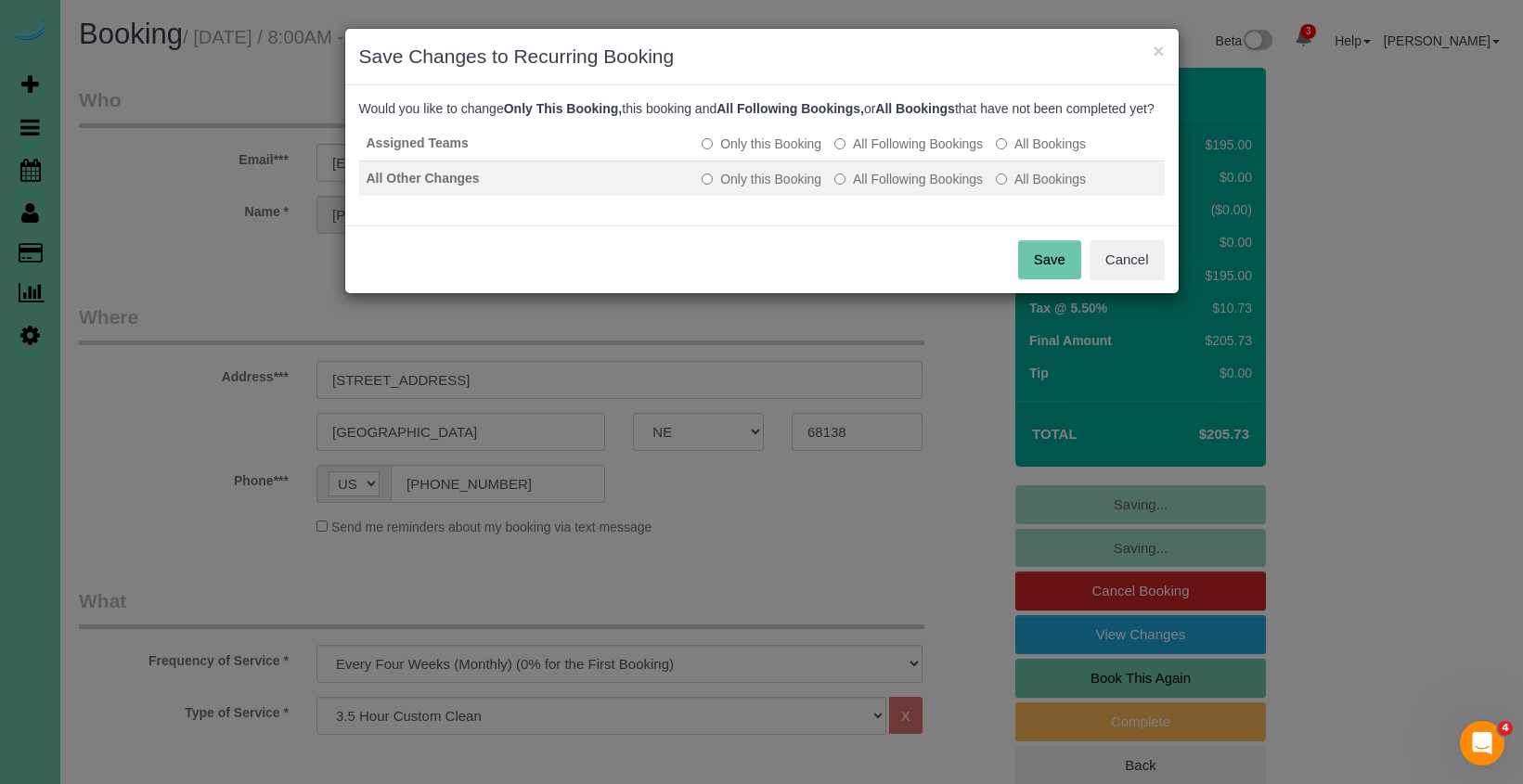
drag, startPoint x: 882, startPoint y: 189, endPoint x: 926, endPoint y: 206, distance: 47.2
click at [882, 188] on label "All Following Bookings" at bounding box center [908, 179] width 148 height 18
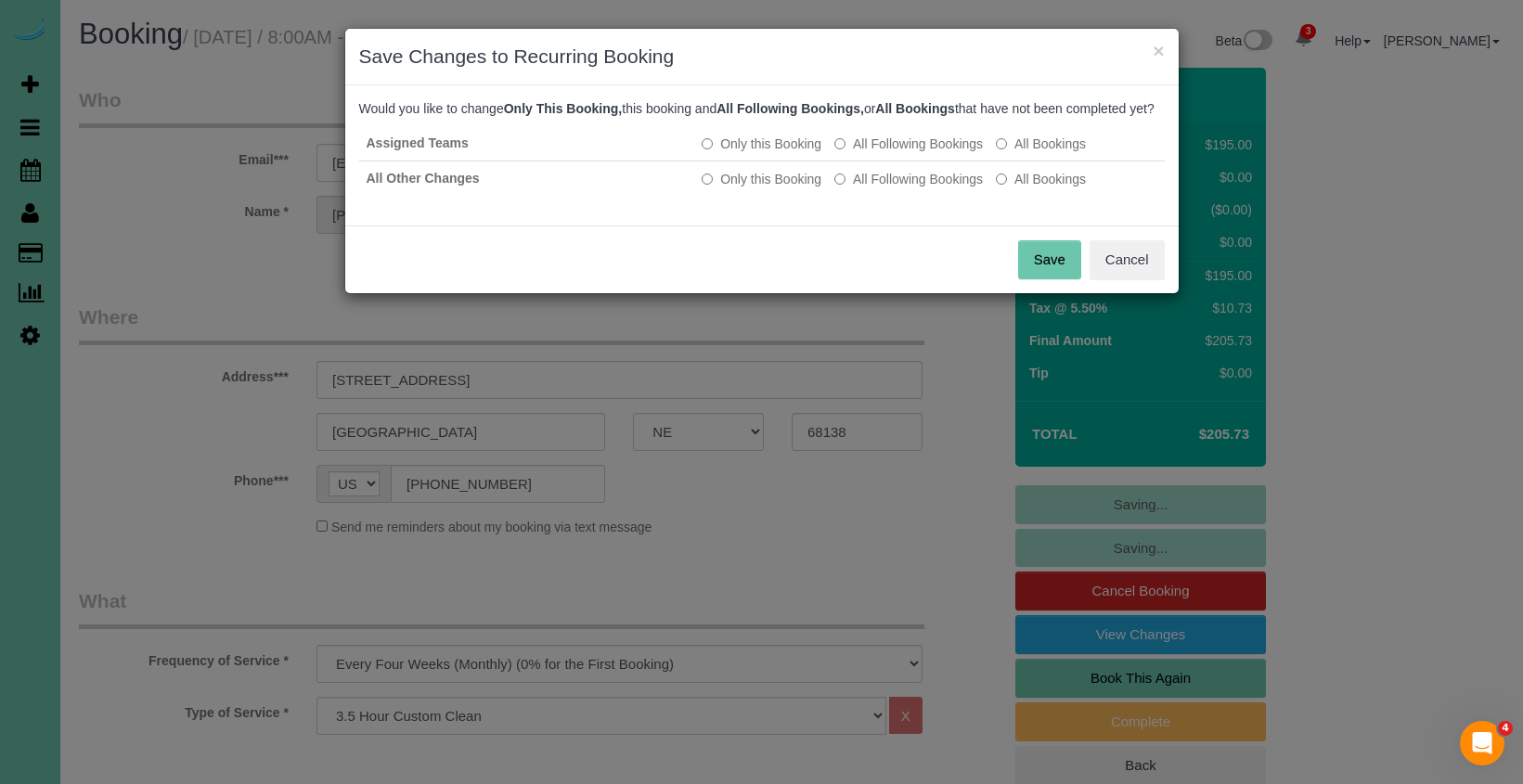
click at [1032, 274] on button "Save" at bounding box center [1049, 260] width 63 height 39
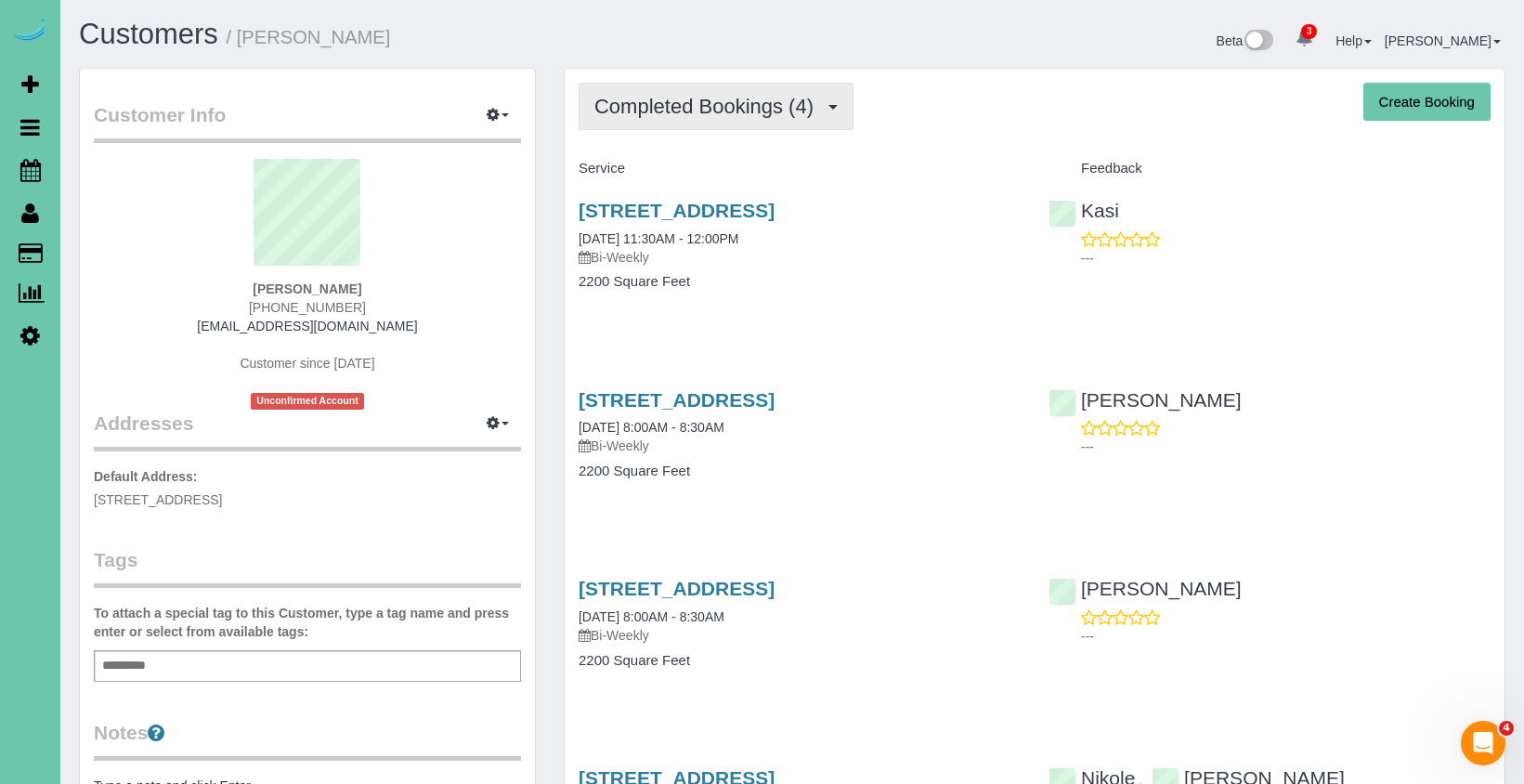
click at [621, 110] on span "Completed Bookings (4)" at bounding box center [708, 106] width 229 height 23
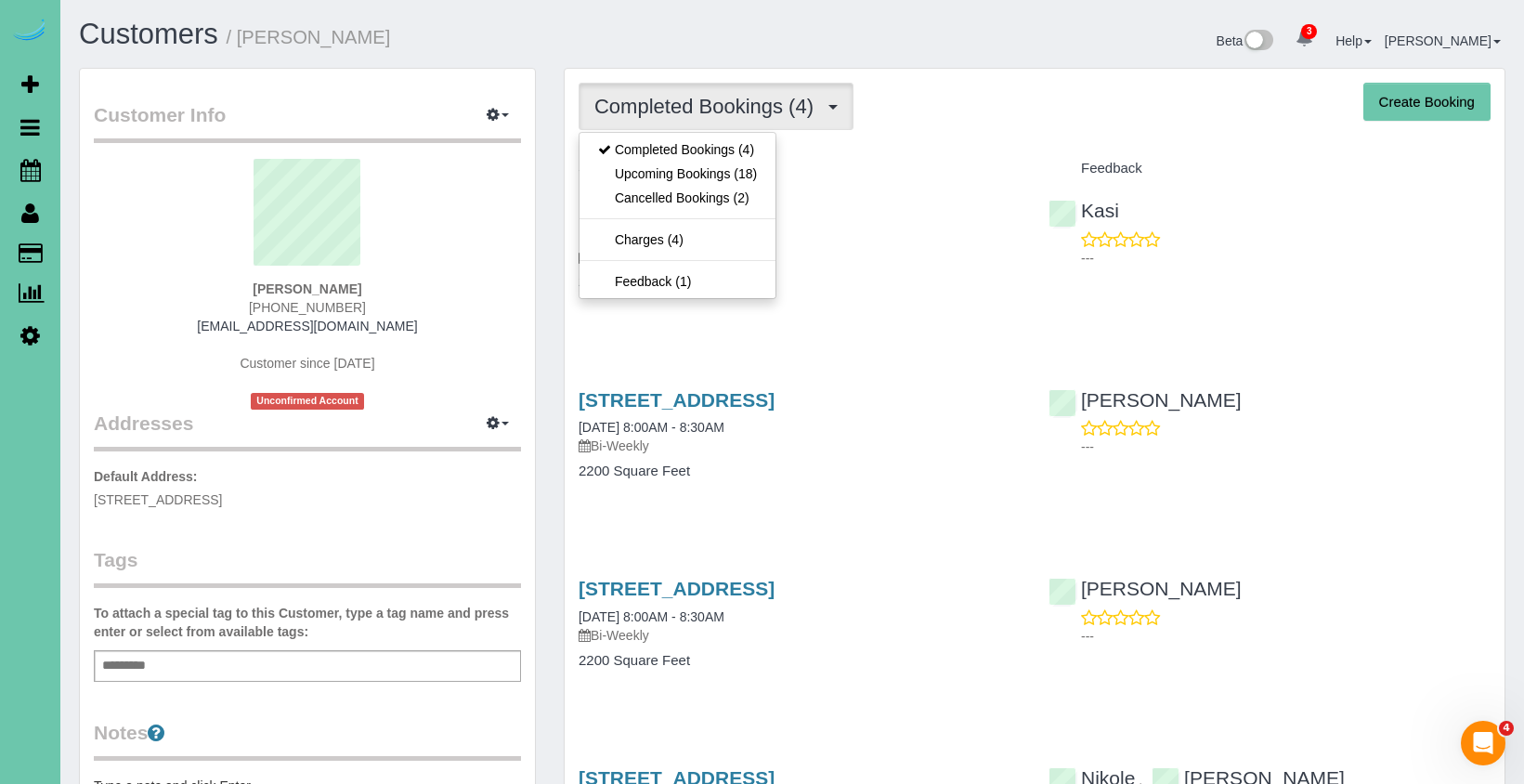
click at [690, 179] on link "Upcoming Bookings (18)" at bounding box center [677, 173] width 196 height 24
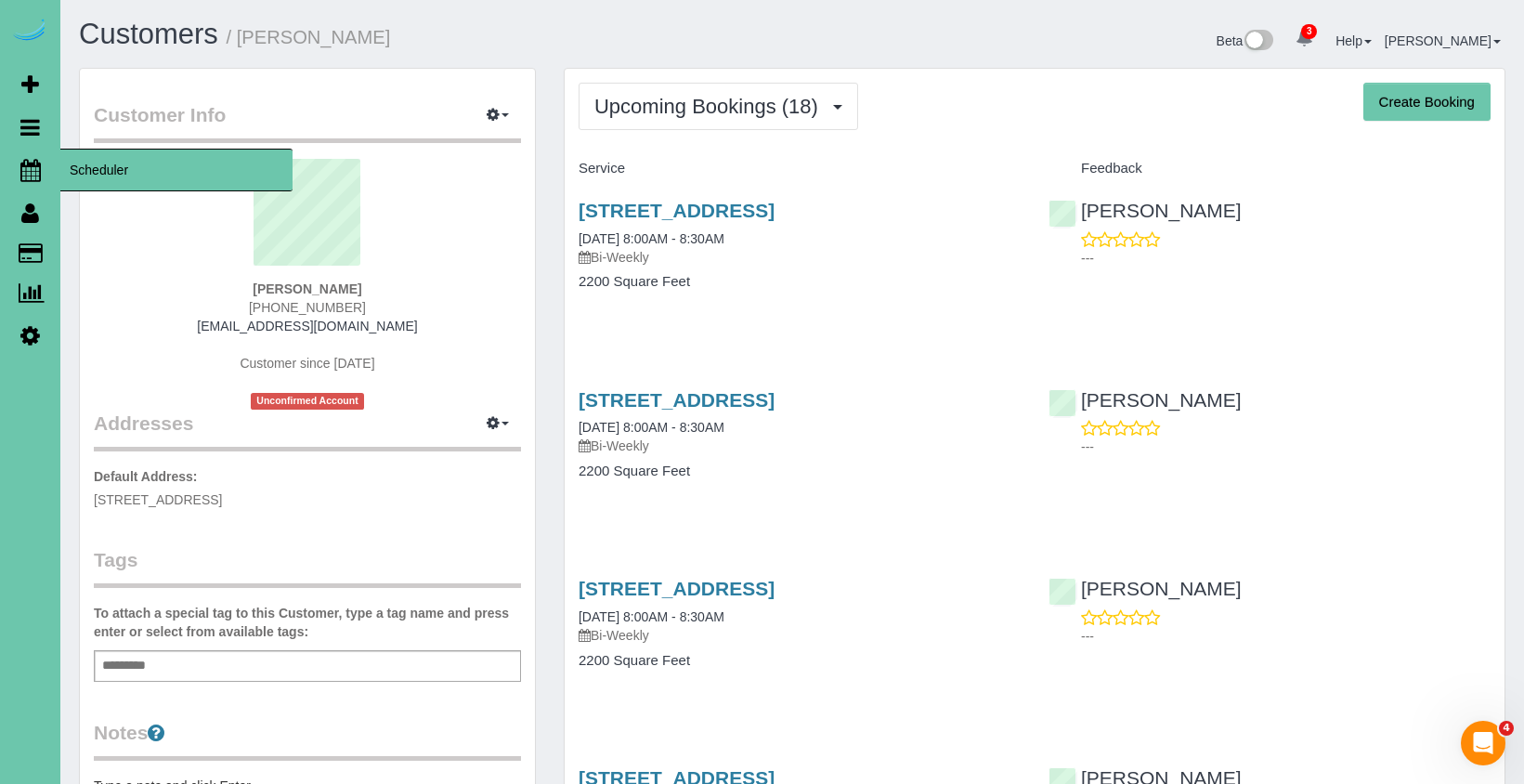
click at [33, 164] on icon at bounding box center [30, 169] width 20 height 22
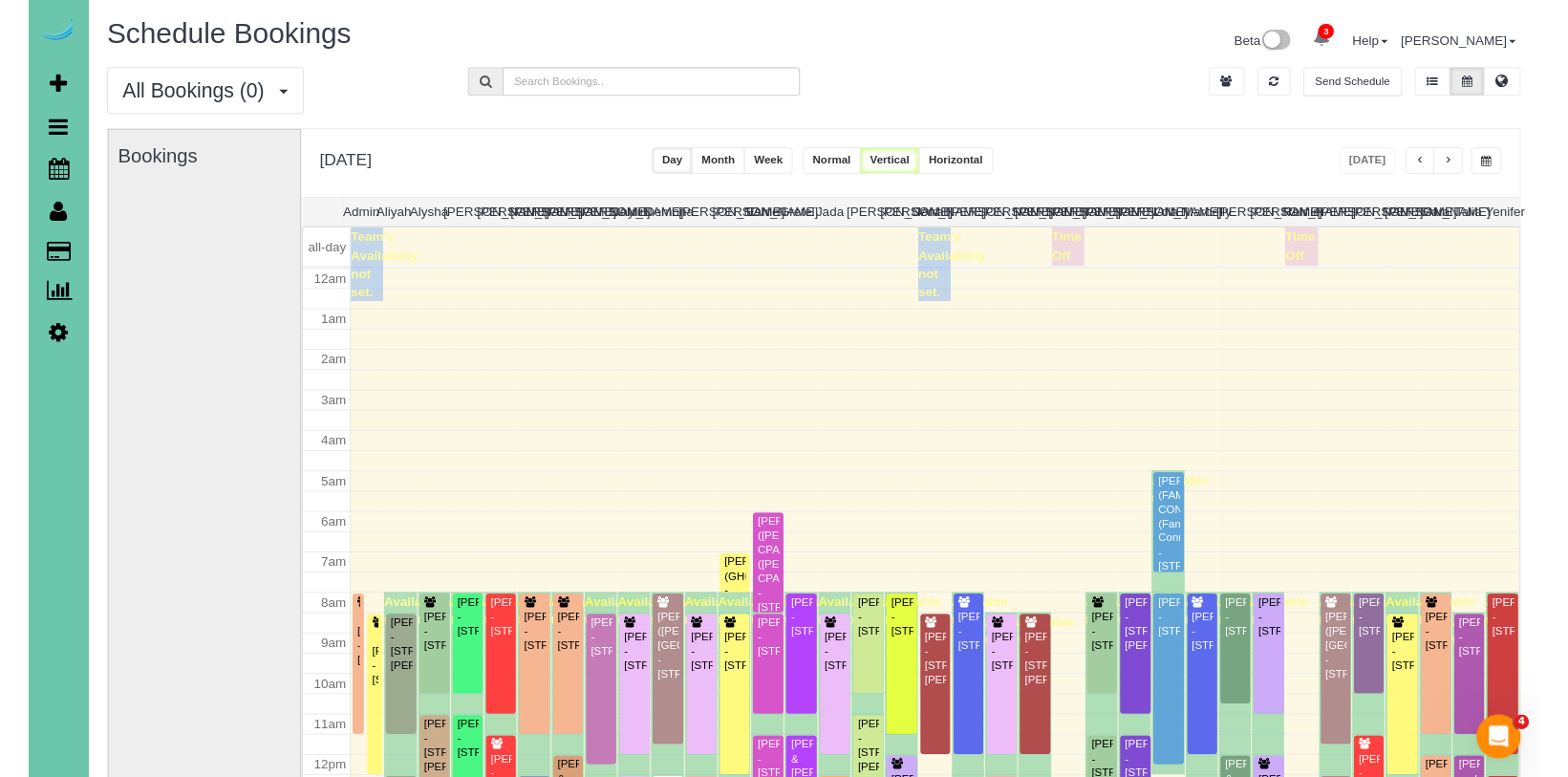
scroll to position [253, 0]
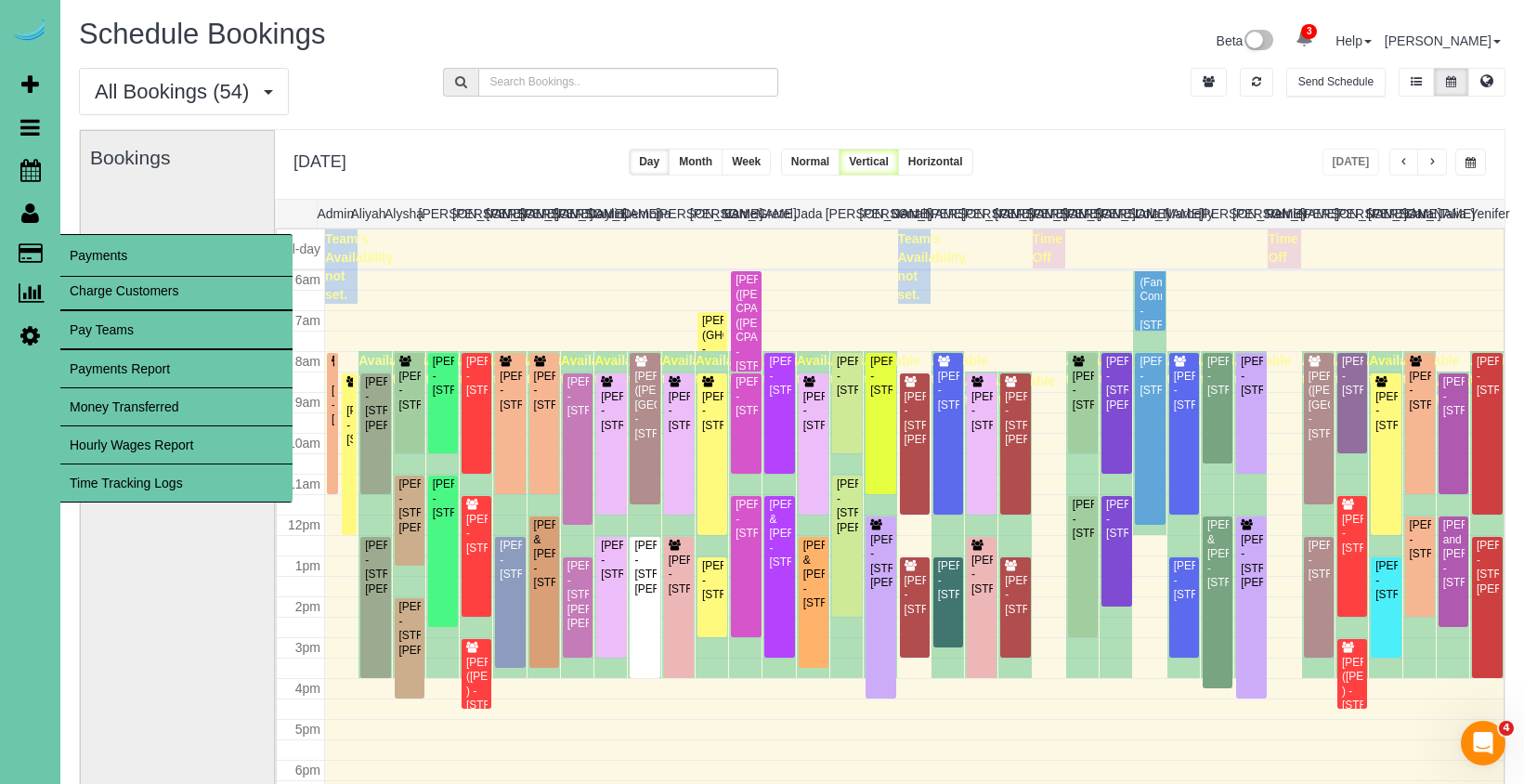
click at [201, 469] on link "Time Tracking Logs" at bounding box center [176, 483] width 232 height 37
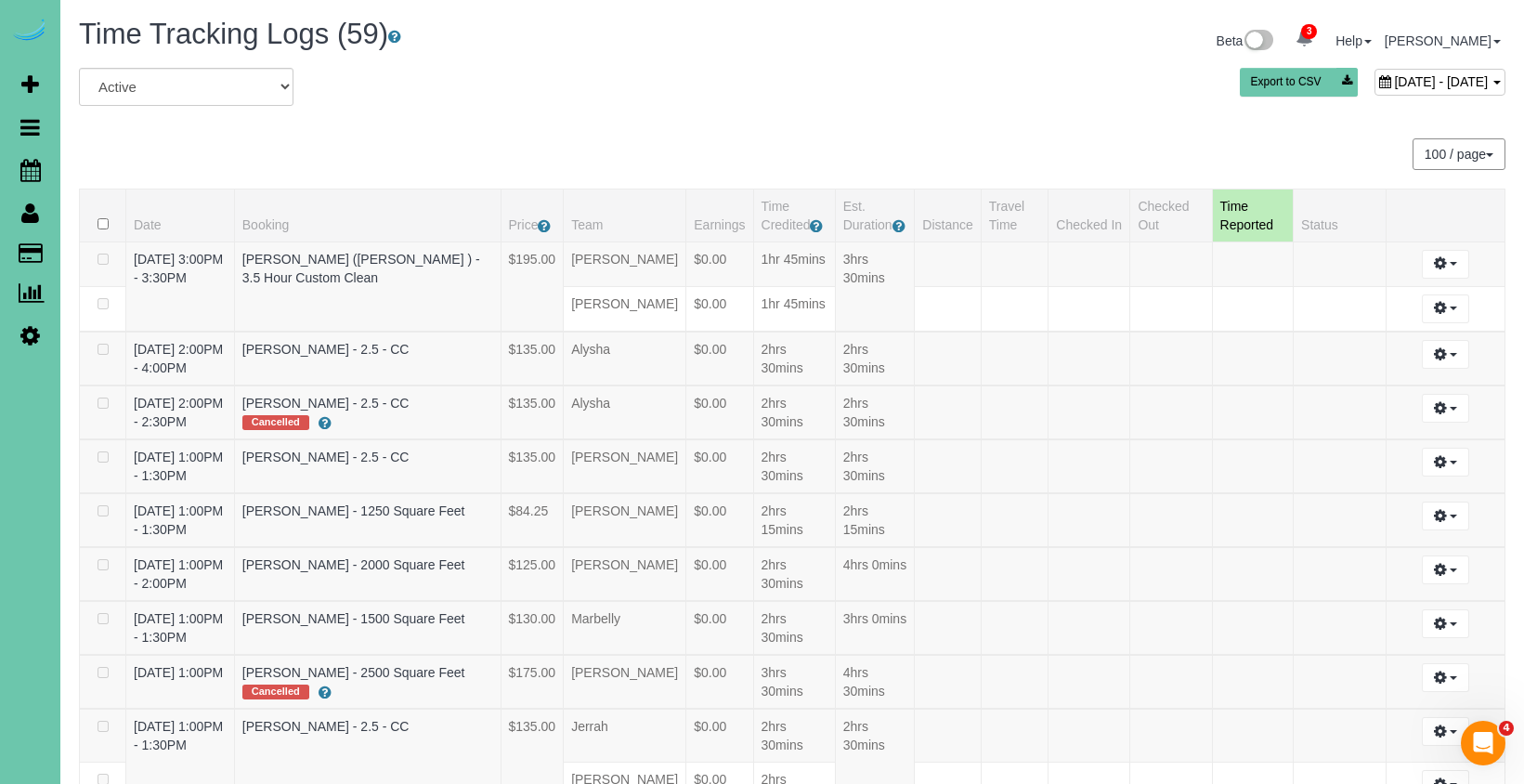
click at [1394, 76] on span "[DATE] - [DATE]" at bounding box center [1441, 82] width 94 height 15
type input "**********"
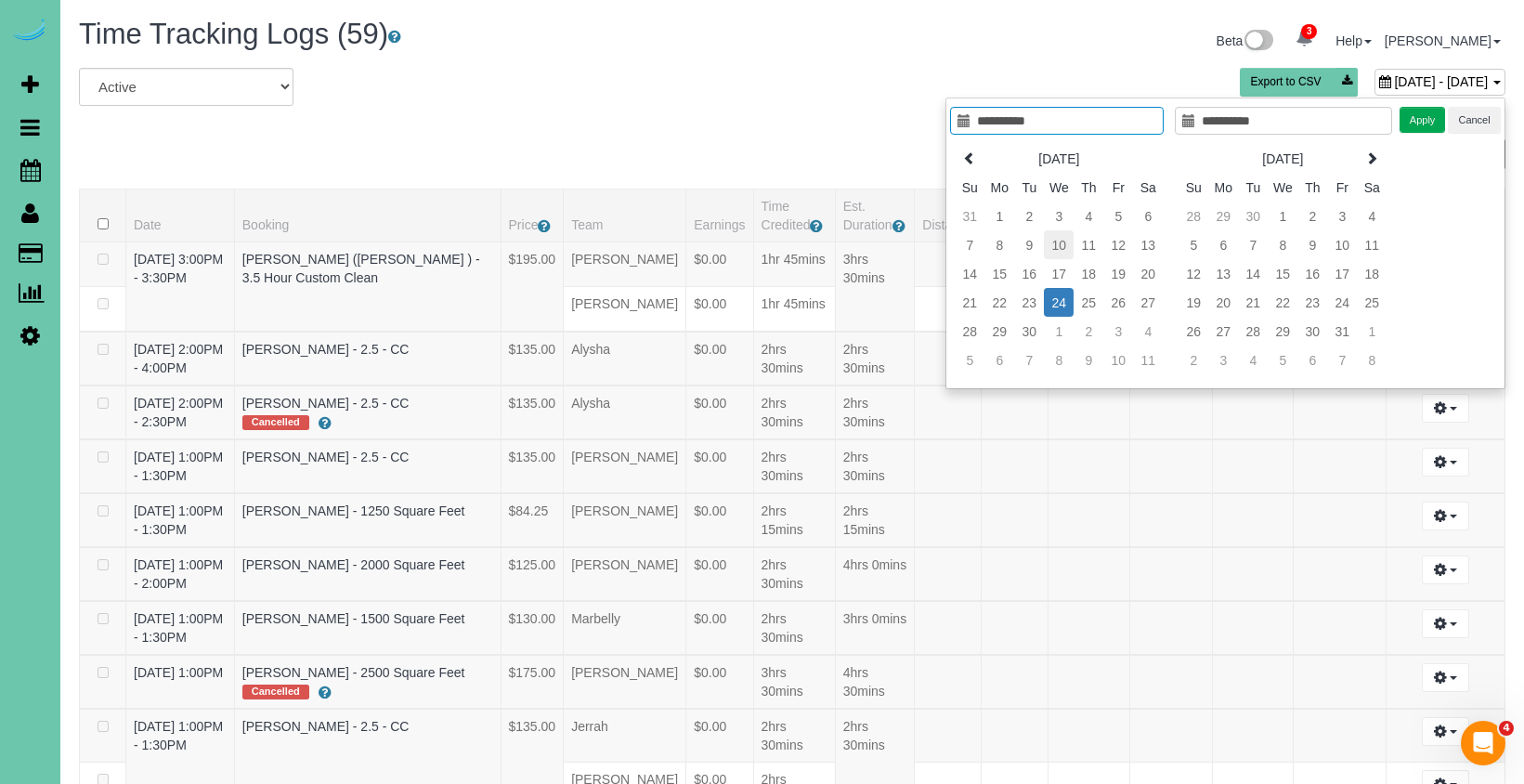
type input "**********"
click at [1051, 248] on td "10" at bounding box center [1058, 245] width 30 height 29
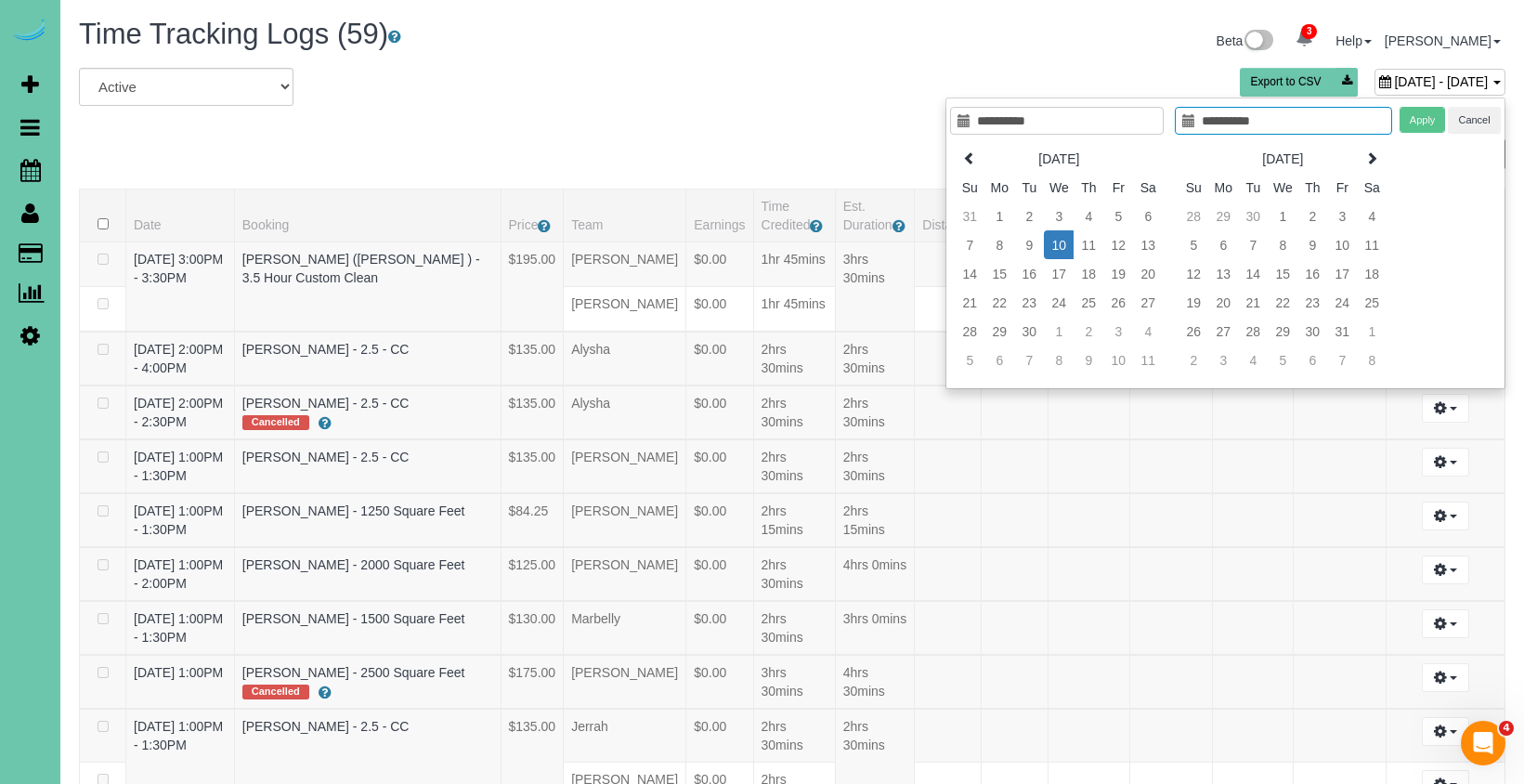
type input "**********"
click at [1051, 248] on td "10" at bounding box center [1058, 245] width 30 height 29
click at [1430, 127] on button "Apply" at bounding box center [1422, 120] width 47 height 27
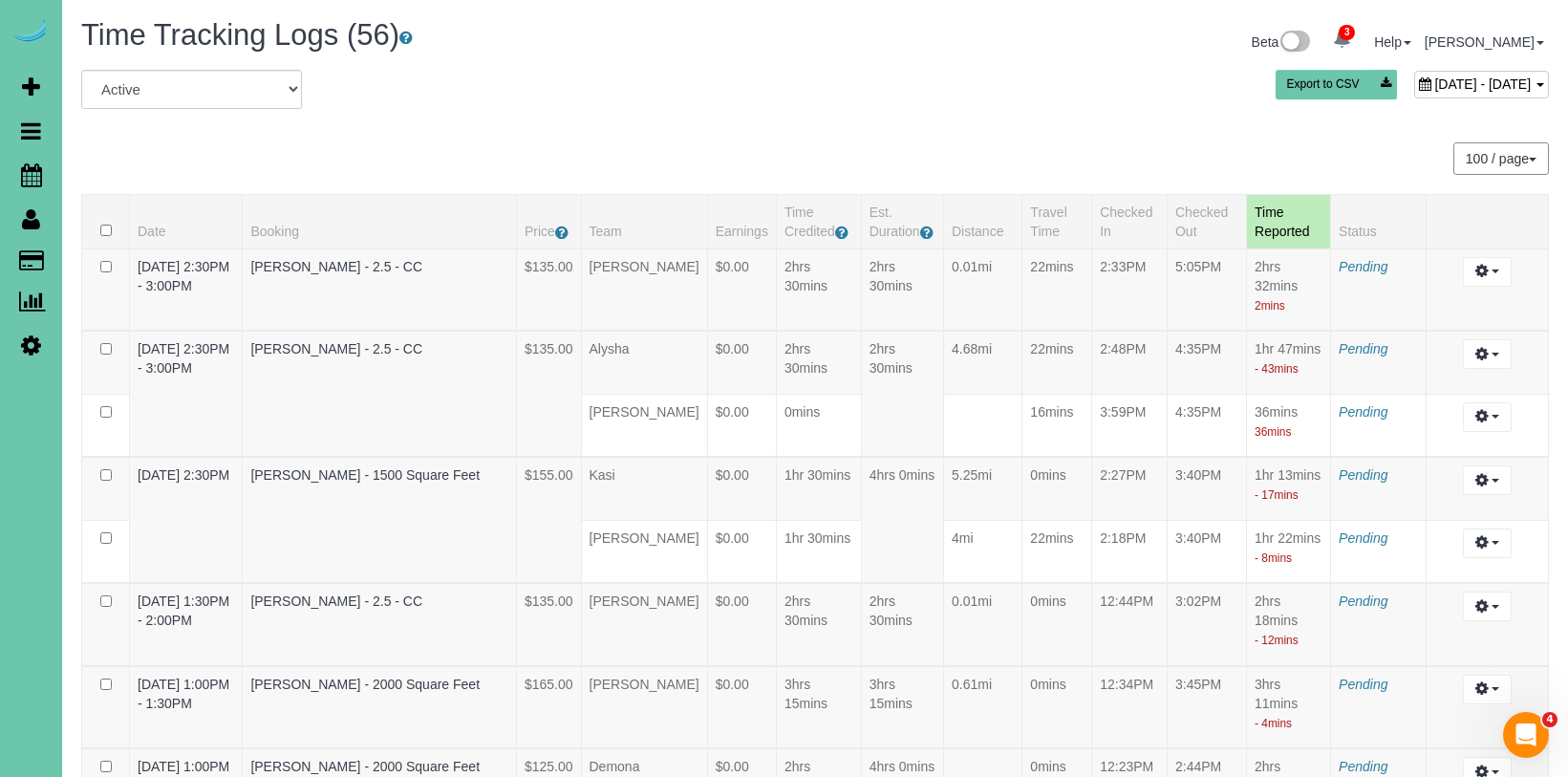
click at [1434, 80] on span "[DATE] - [DATE]" at bounding box center [1482, 85] width 96 height 16
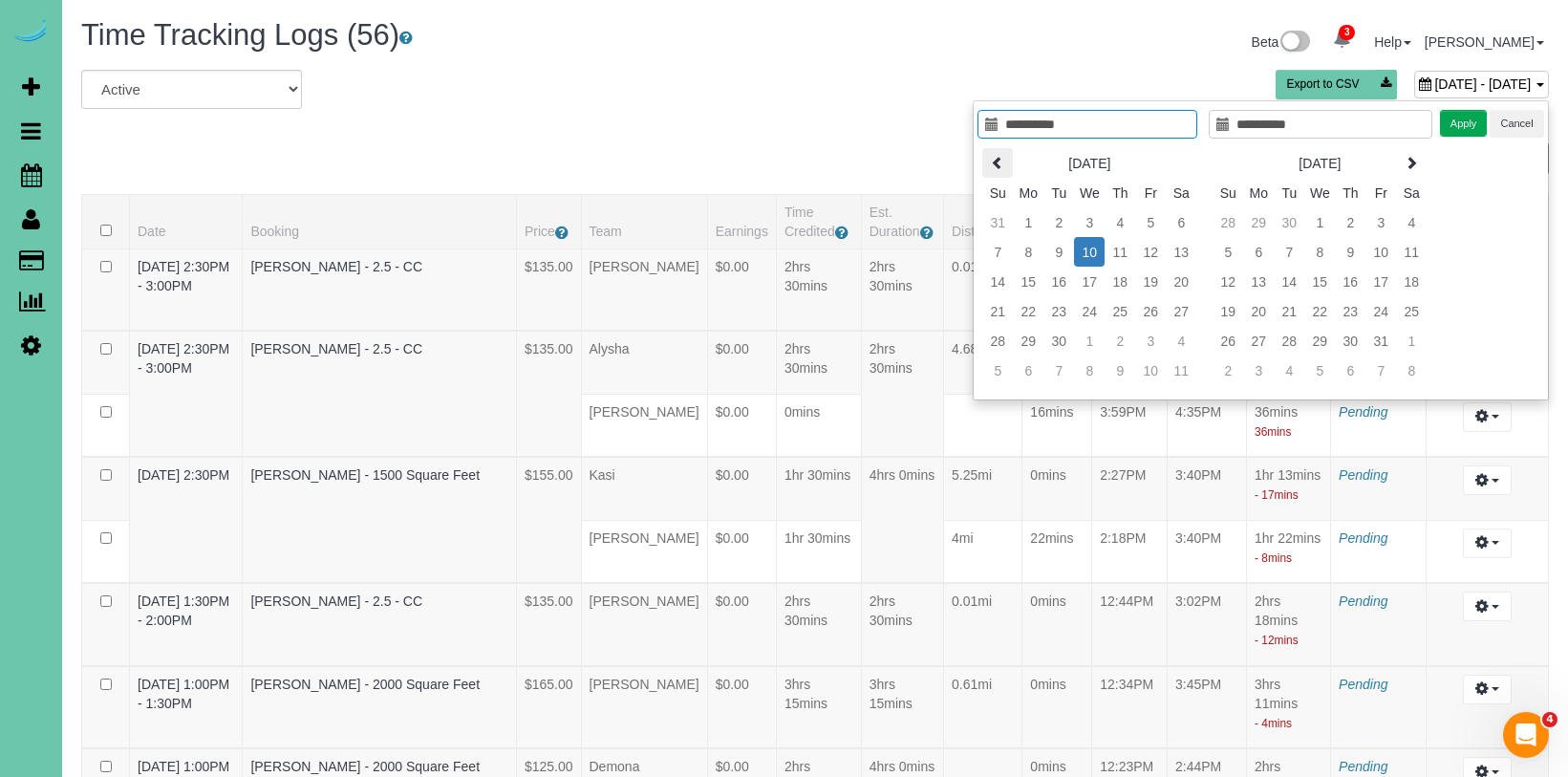
click at [984, 161] on th at bounding box center [996, 163] width 30 height 30
type input "**********"
click at [1085, 284] on td "13" at bounding box center [1089, 281] width 30 height 30
type input "**********"
click at [1086, 283] on td "13" at bounding box center [1089, 281] width 30 height 30
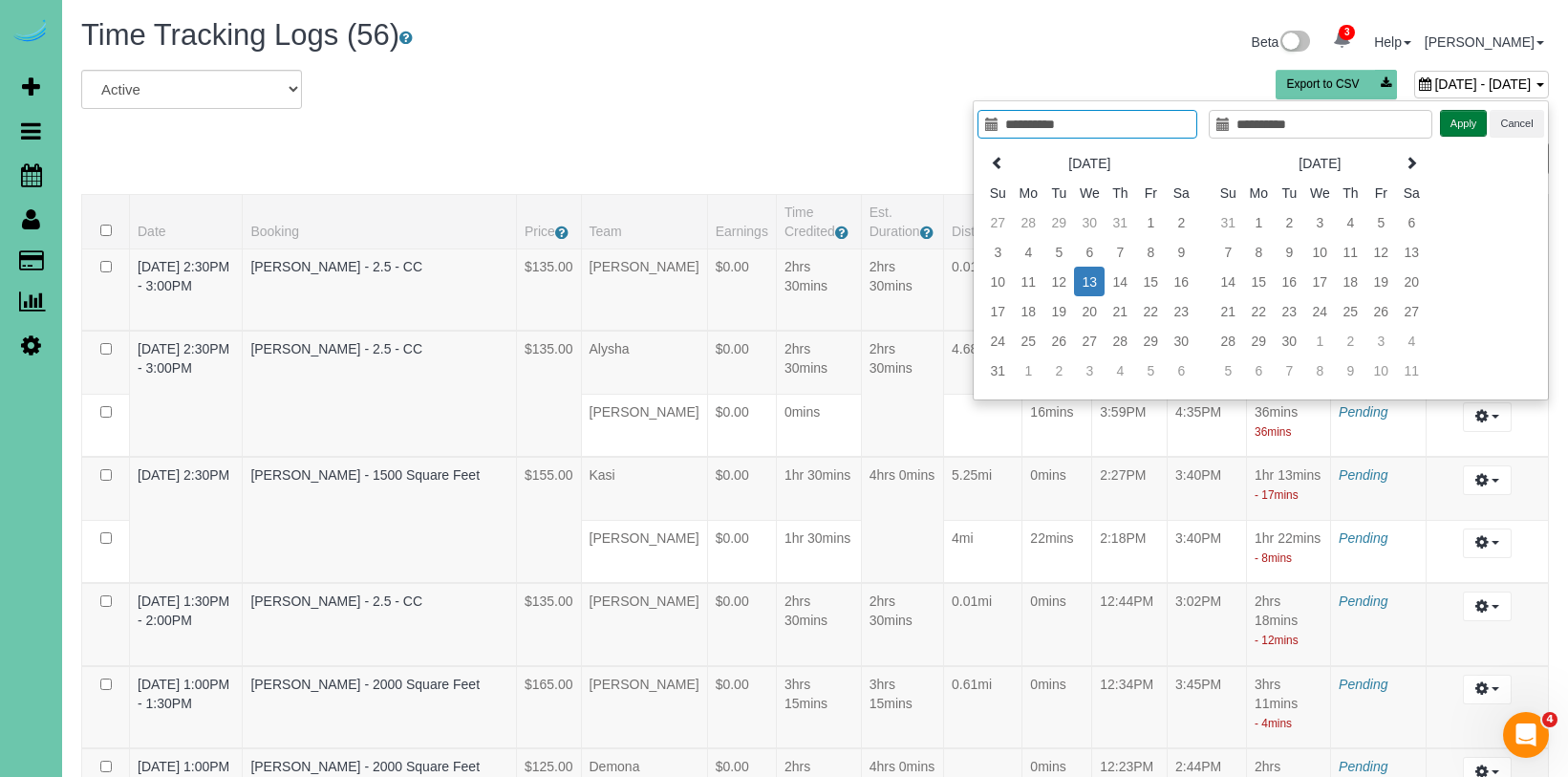
click at [1452, 124] on button "Apply" at bounding box center [1463, 124] width 48 height 28
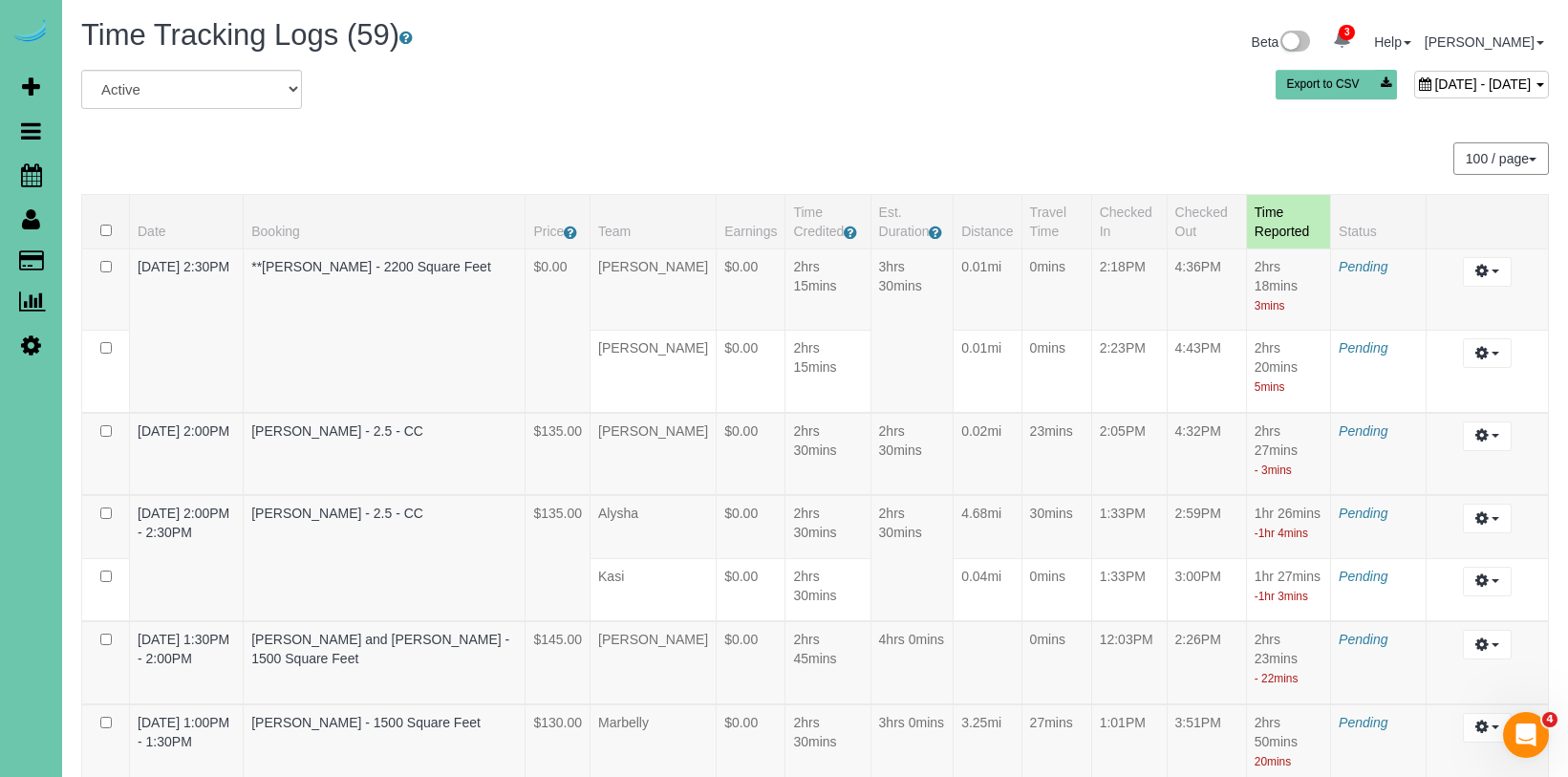
click at [1414, 92] on div "August 13, 2025 - August 13, 2025" at bounding box center [1480, 85] width 135 height 28
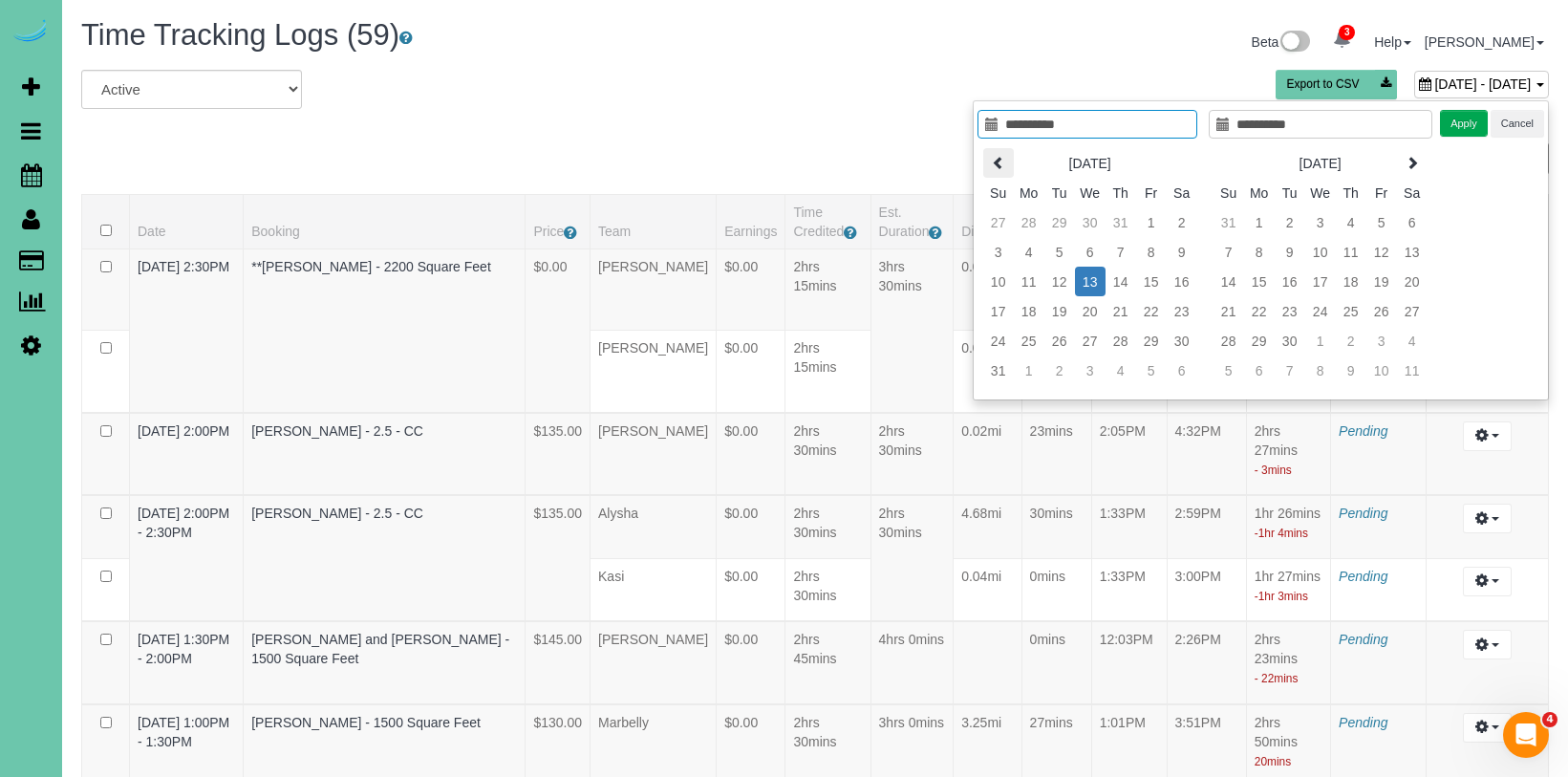
click at [1008, 165] on th at bounding box center [997, 163] width 30 height 30
type input "**********"
click at [1090, 283] on td "16" at bounding box center [1089, 281] width 30 height 30
type input "**********"
click at [1090, 283] on td "16" at bounding box center [1089, 281] width 30 height 30
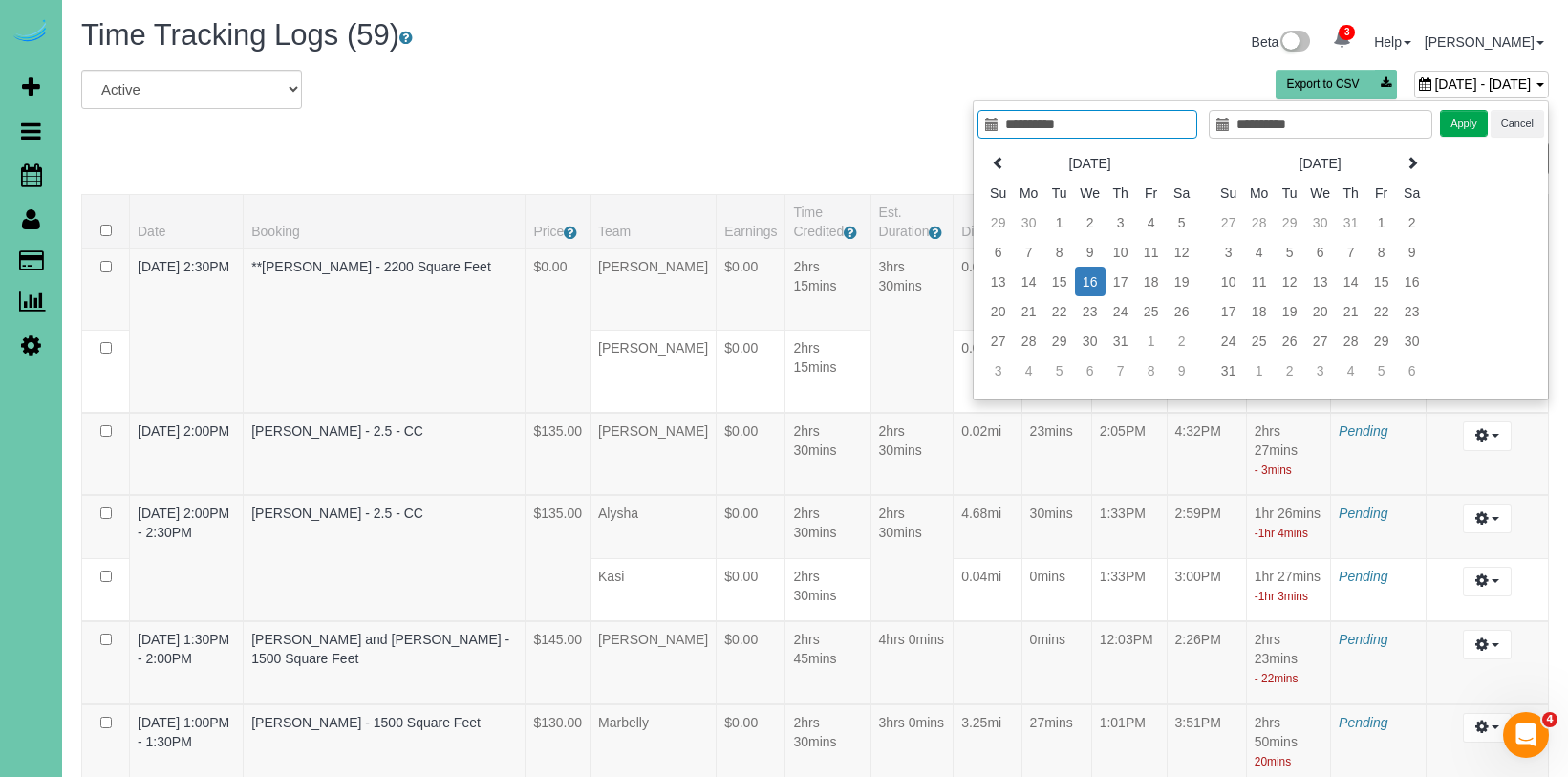
click at [1462, 123] on button "Apply" at bounding box center [1463, 124] width 48 height 28
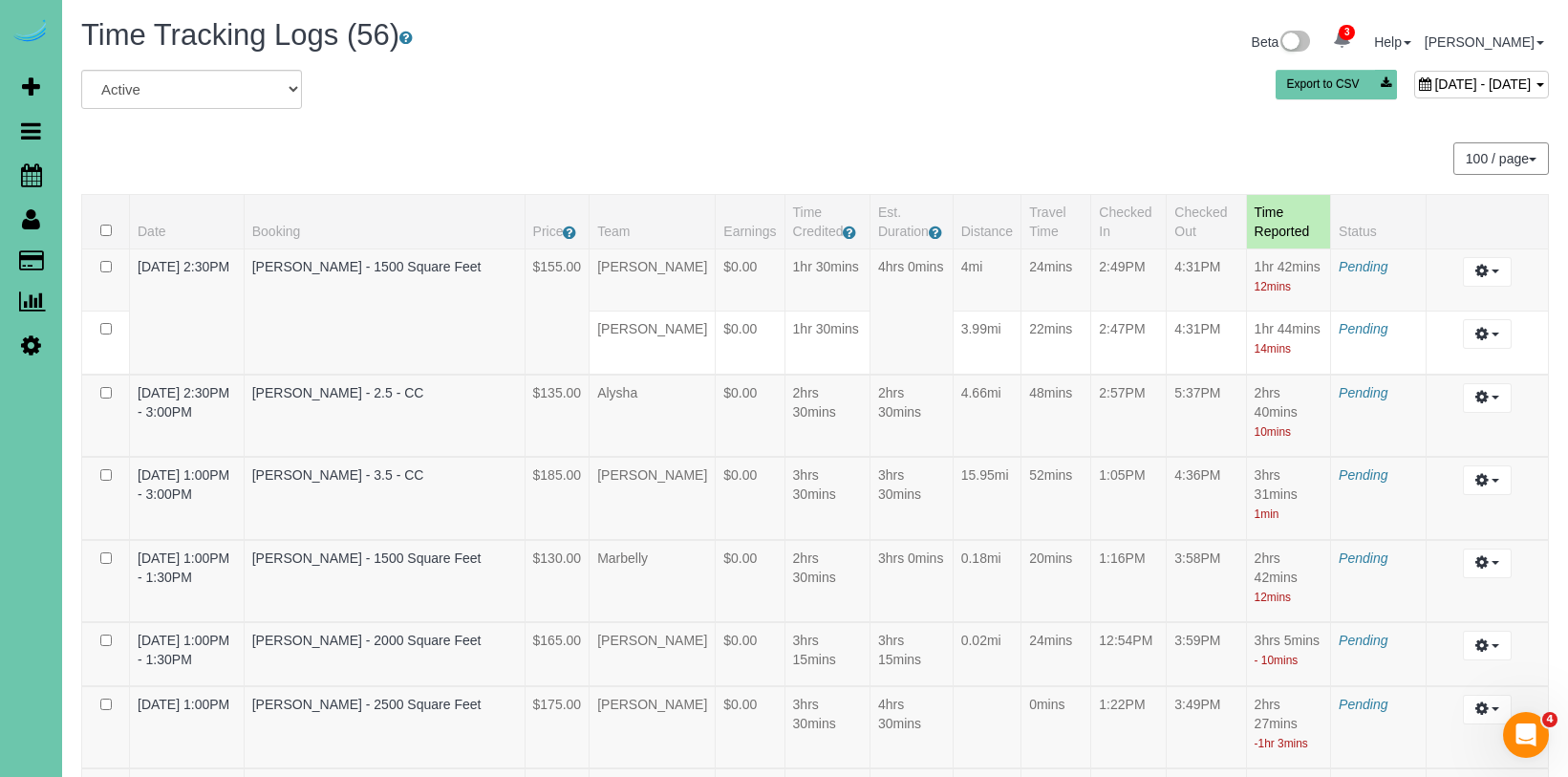
click at [963, 111] on div "All Active Archived July 16, 2025 - July 16, 2025 Export to CSV" at bounding box center [814, 96] width 1496 height 53
click at [1438, 88] on span "July 16, 2025 - July 16, 2025" at bounding box center [1482, 85] width 96 height 16
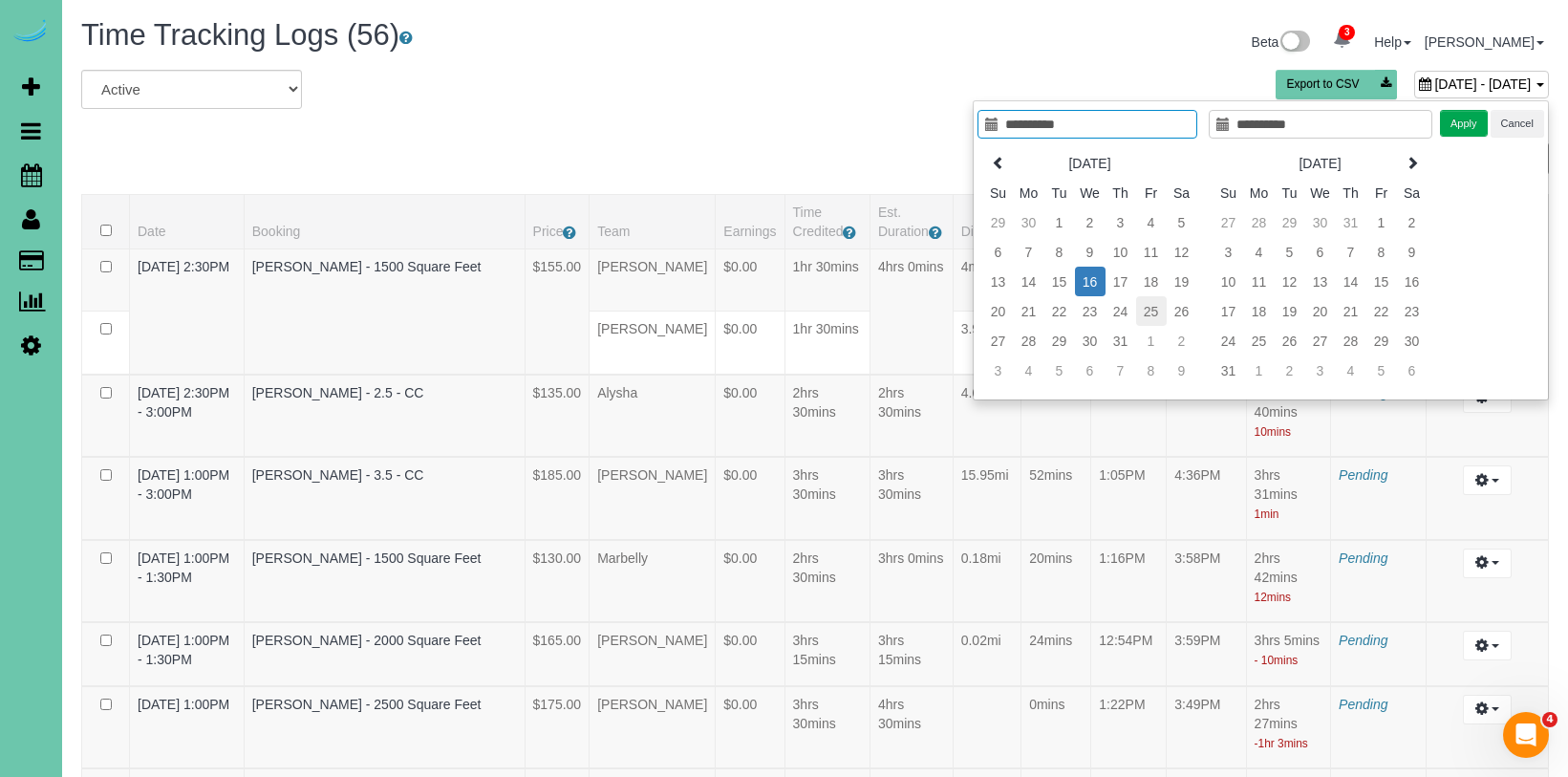
type input "**********"
click at [1152, 313] on td "25" at bounding box center [1151, 311] width 30 height 30
type input "**********"
click at [1152, 313] on td "25" at bounding box center [1151, 311] width 30 height 30
click at [1463, 124] on button "Apply" at bounding box center [1463, 124] width 48 height 28
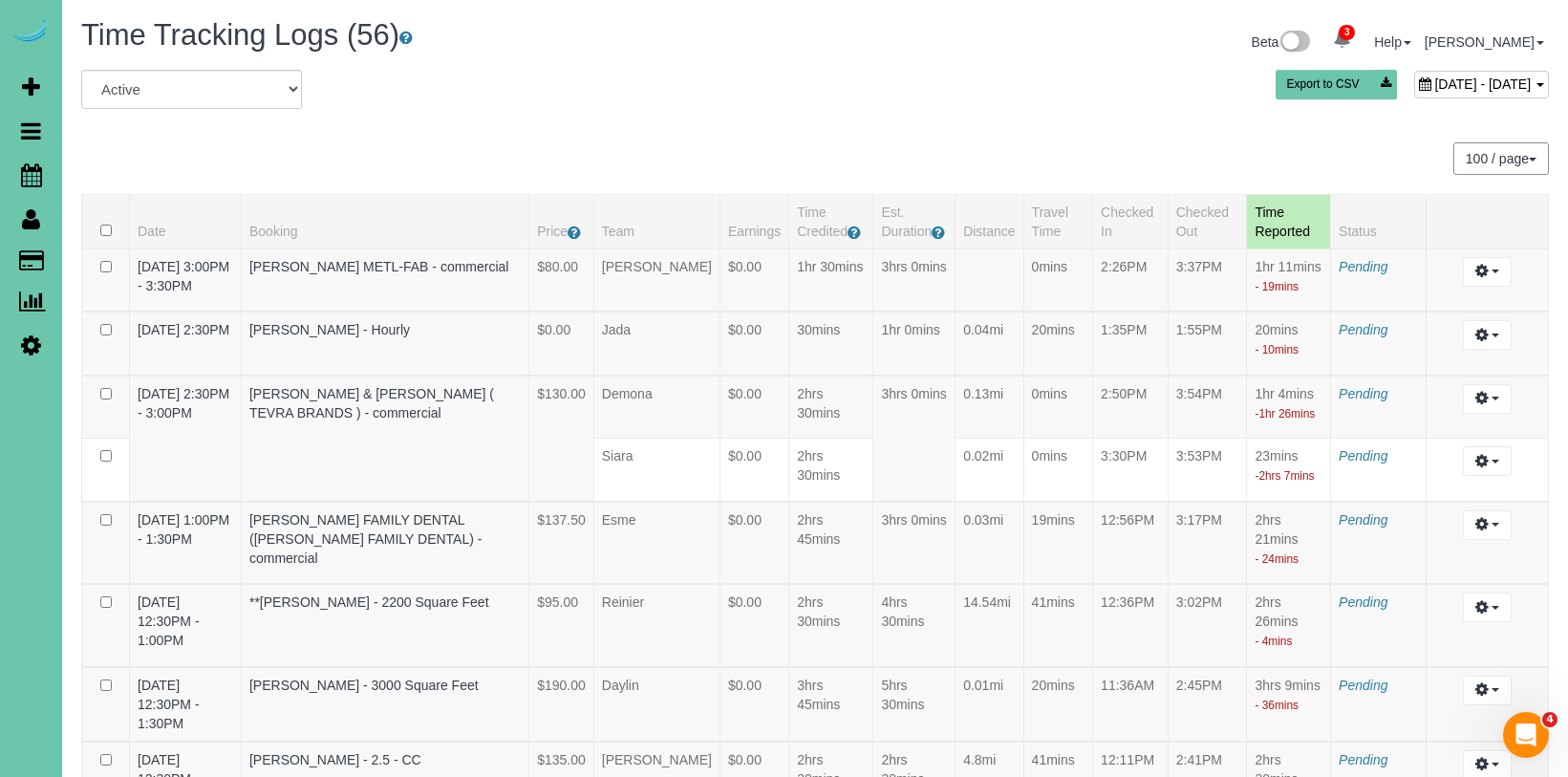
scroll to position [4164, 0]
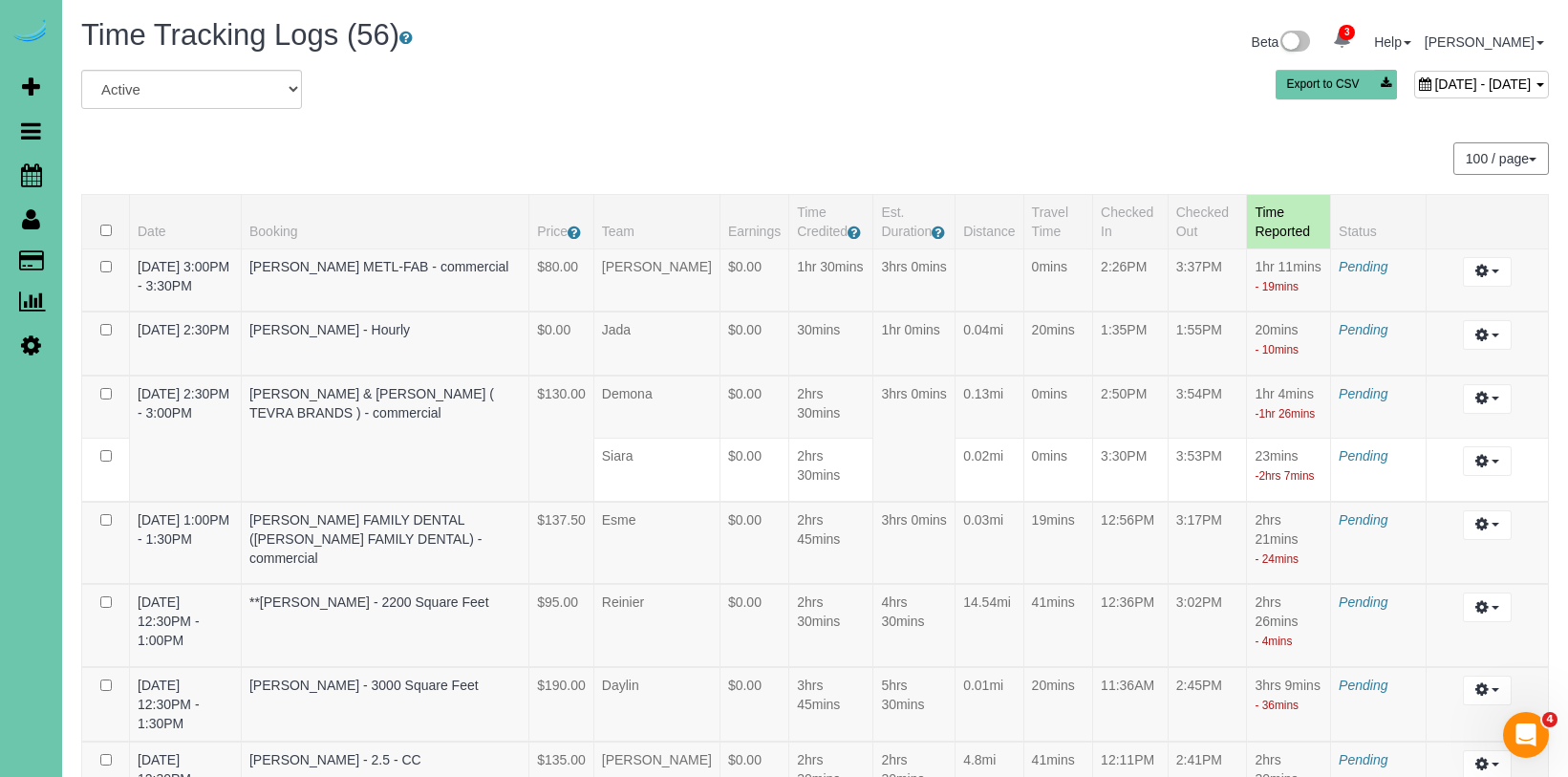
scroll to position [0, 0]
click at [1414, 91] on div "July 25, 2025 - July 25, 2025" at bounding box center [1480, 85] width 135 height 28
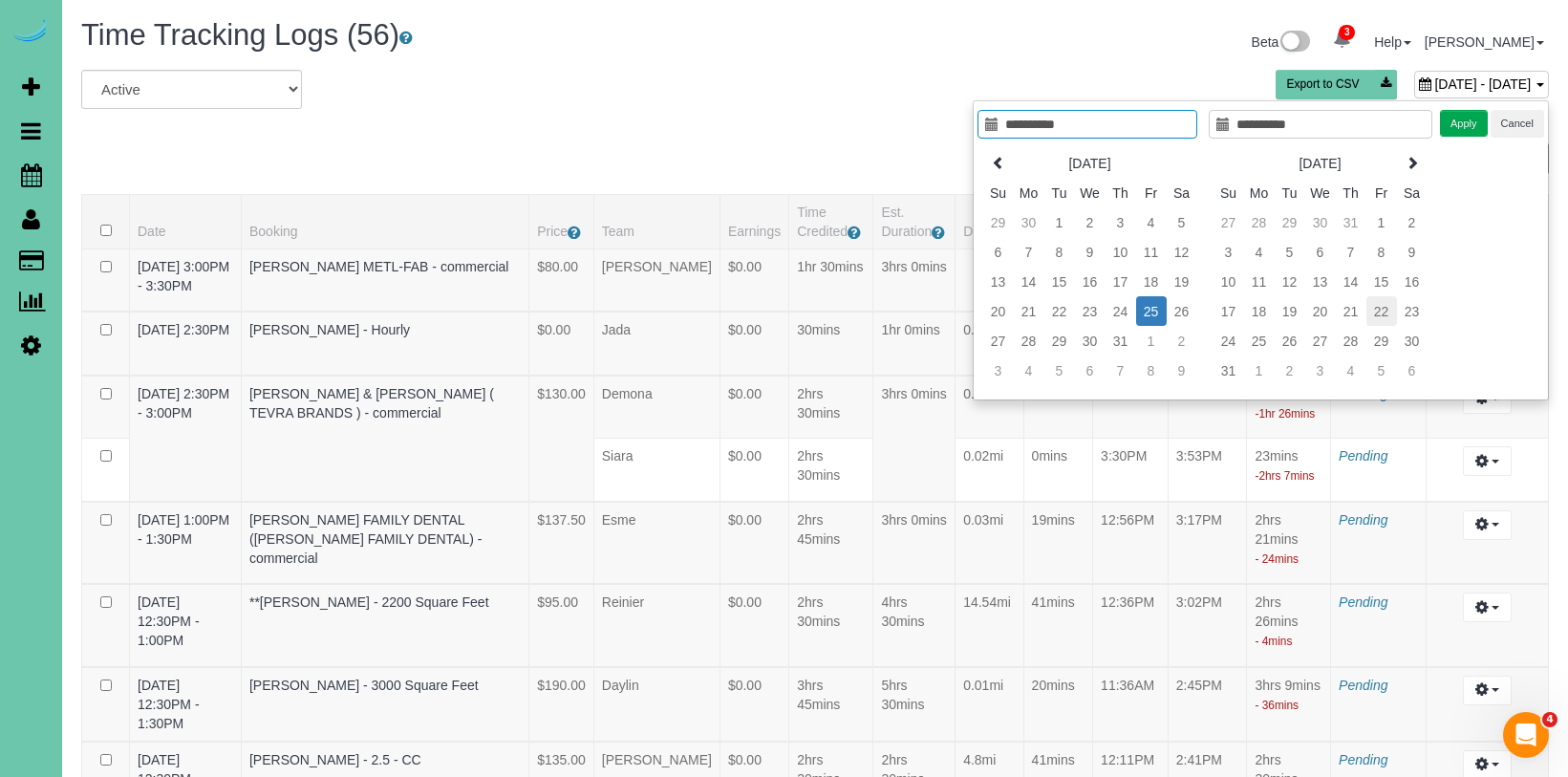
type input "**********"
click at [1379, 310] on td "22" at bounding box center [1381, 311] width 30 height 30
type input "**********"
click at [1379, 310] on td "22" at bounding box center [1381, 311] width 30 height 30
click at [1453, 131] on button "Apply" at bounding box center [1463, 124] width 48 height 28
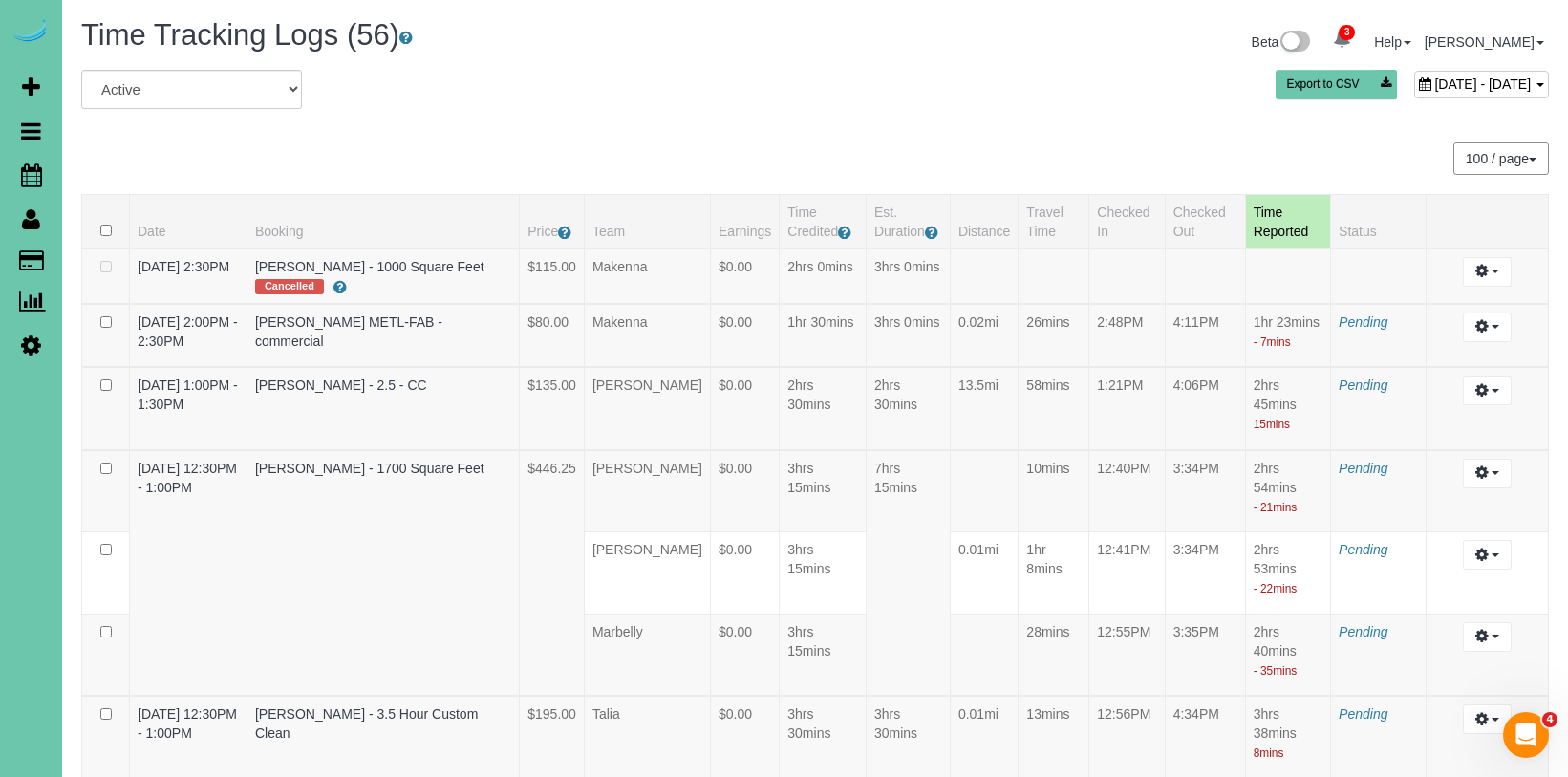
click at [1434, 82] on span "August 22, 2025 - August 22, 2025" at bounding box center [1482, 85] width 96 height 16
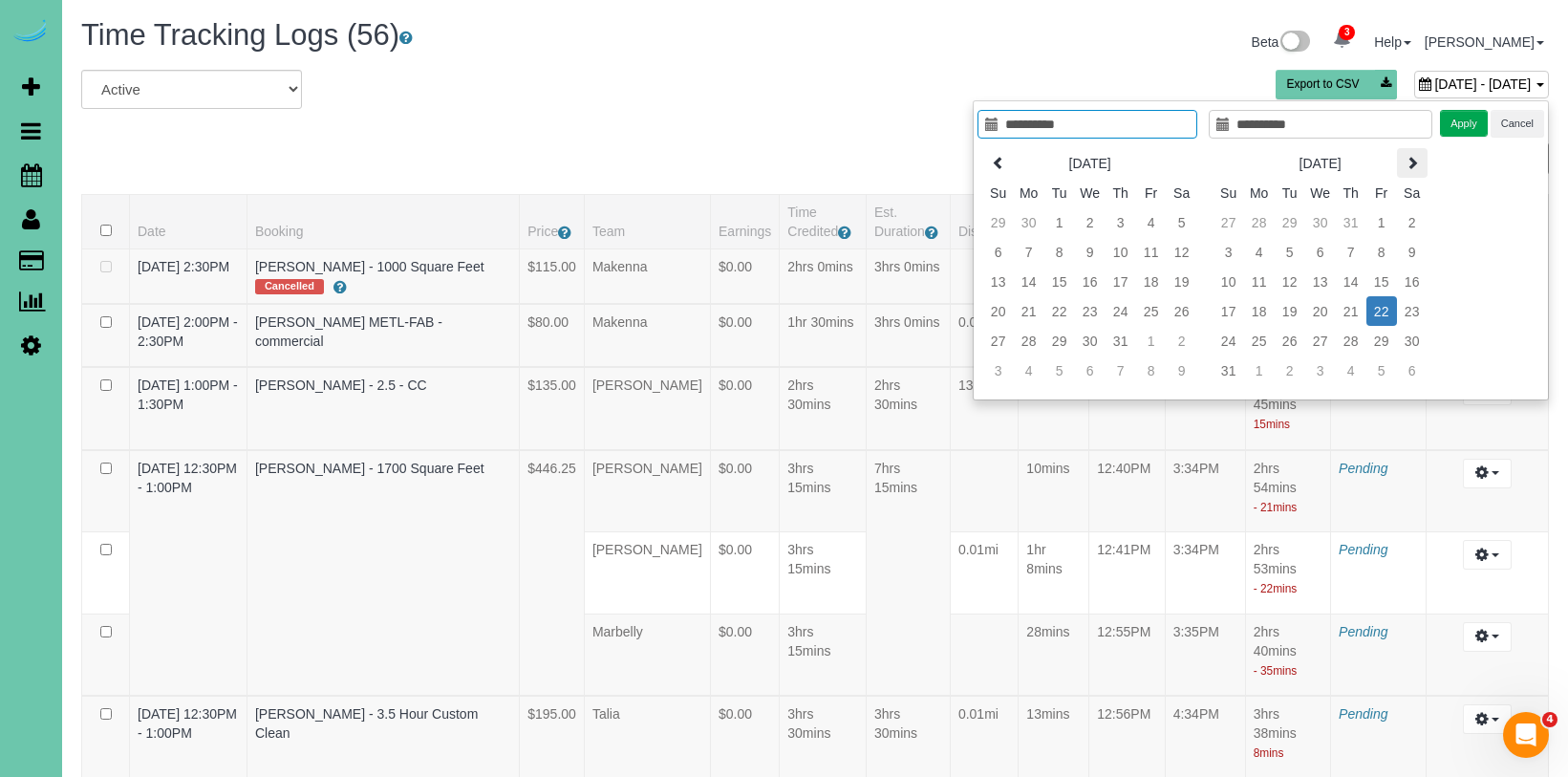
click at [1406, 166] on icon at bounding box center [1412, 162] width 14 height 14
type input "**********"
click at [1385, 287] on td "19" at bounding box center [1381, 281] width 30 height 30
type input "**********"
click at [1473, 125] on button "Apply" at bounding box center [1463, 124] width 48 height 28
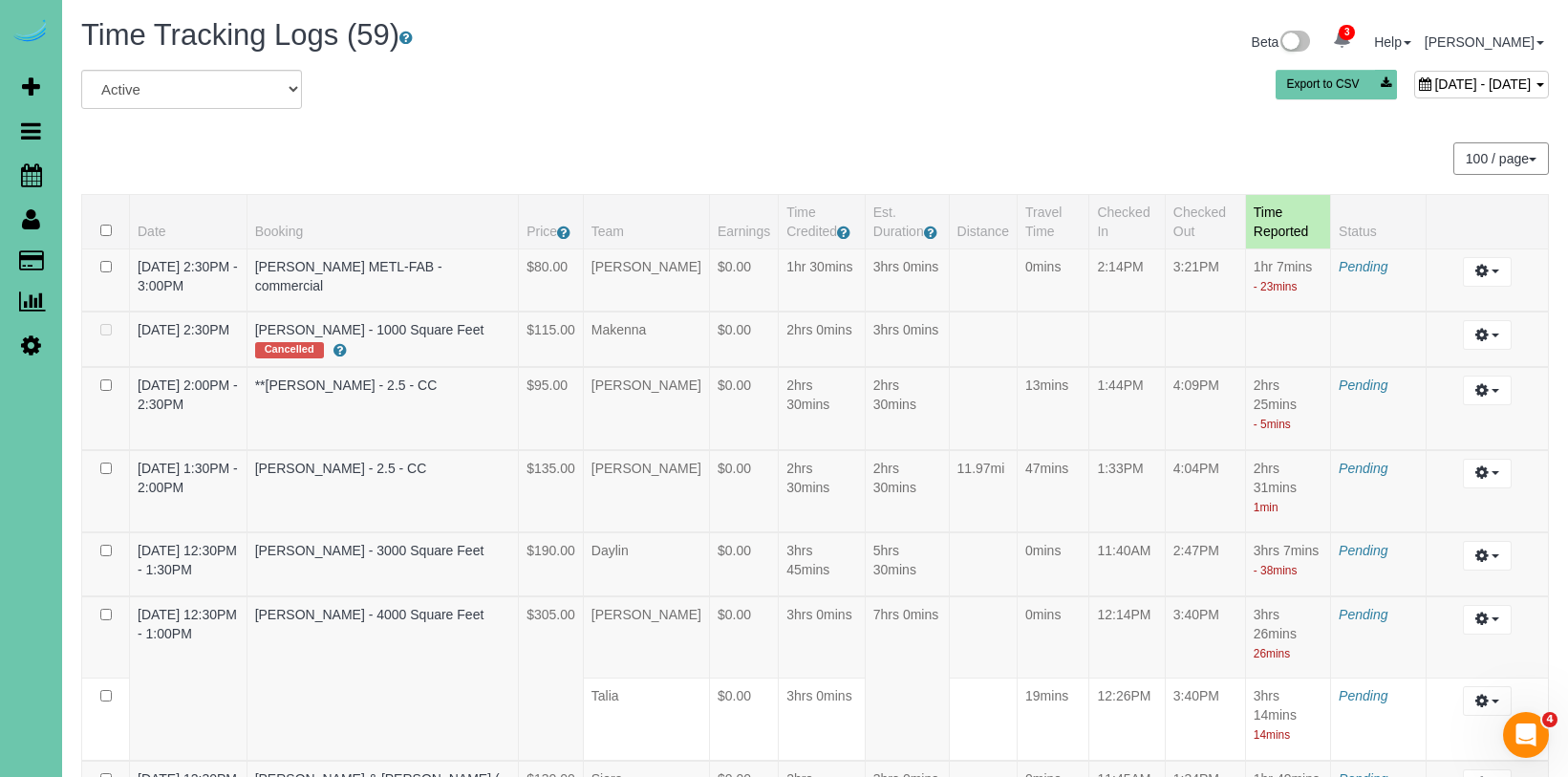
click at [1434, 85] on span "September 19, 2025 - September 19, 2025" at bounding box center [1482, 85] width 96 height 16
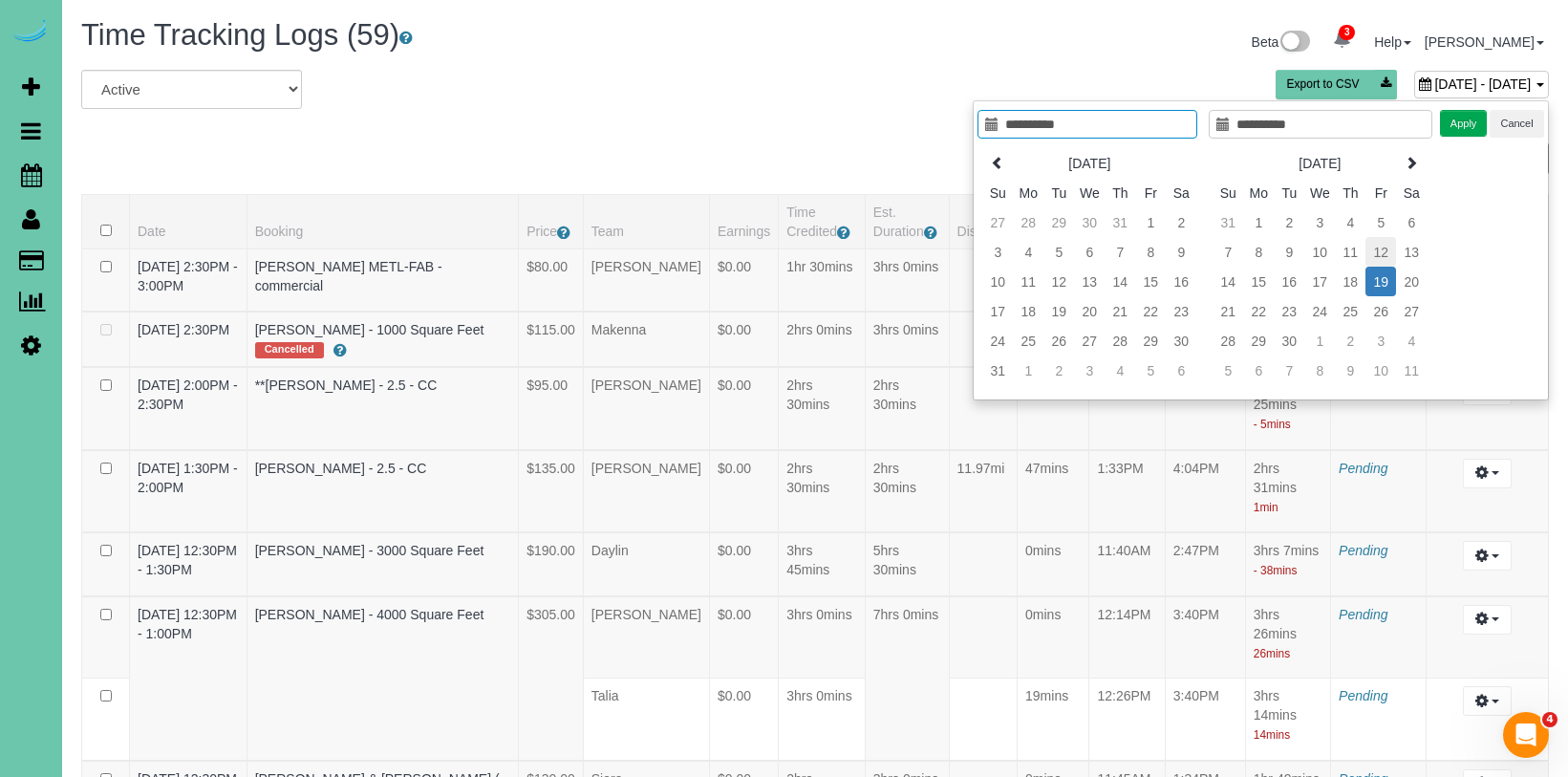
type input "**********"
click at [1383, 248] on td "12" at bounding box center [1380, 252] width 30 height 30
type input "**********"
click at [1383, 248] on td "12" at bounding box center [1380, 252] width 30 height 30
click at [1477, 117] on button "Apply" at bounding box center [1463, 124] width 48 height 28
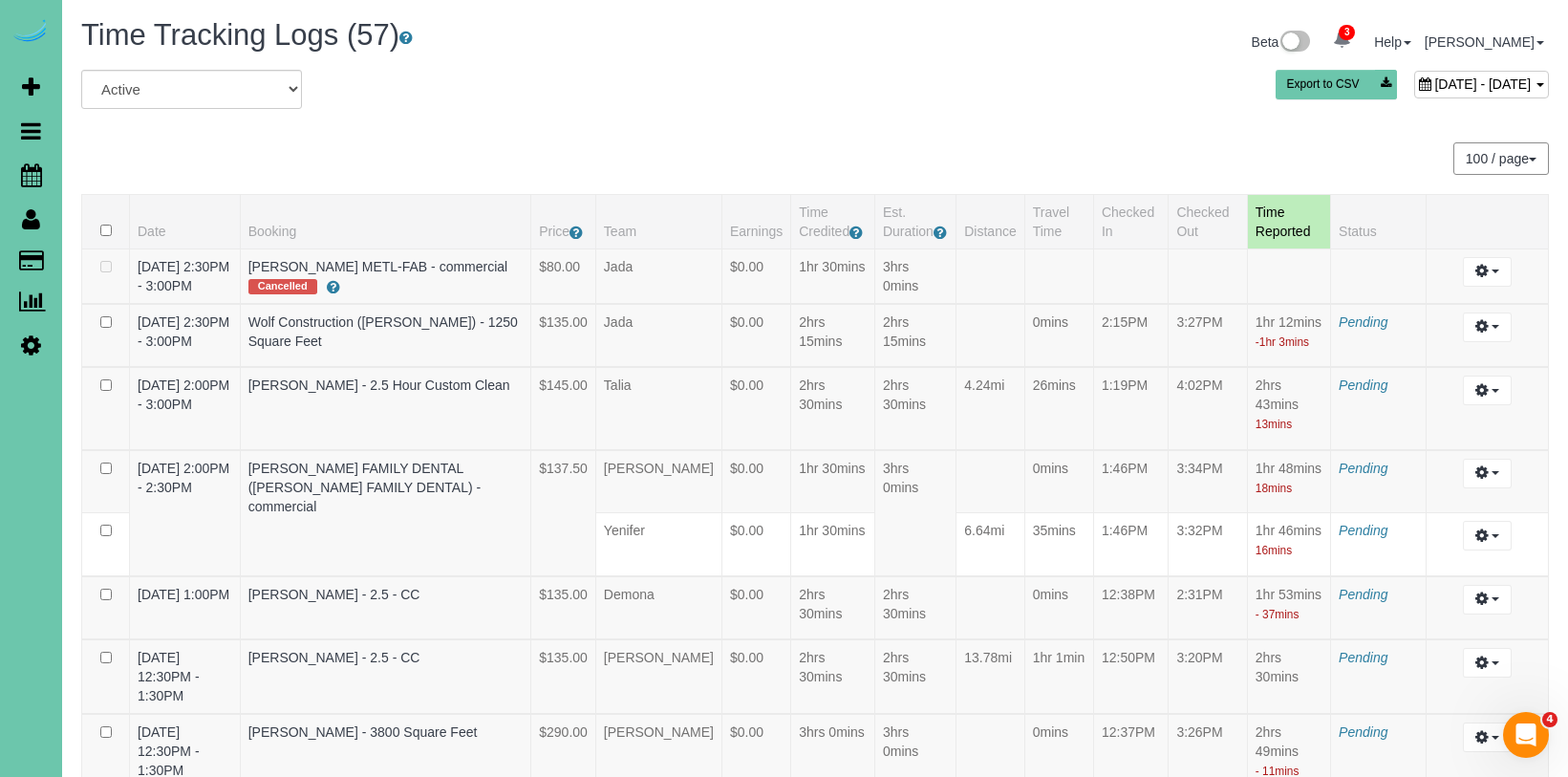
click at [1434, 82] on span "September 12, 2025 - September 12, 2025" at bounding box center [1482, 85] width 96 height 16
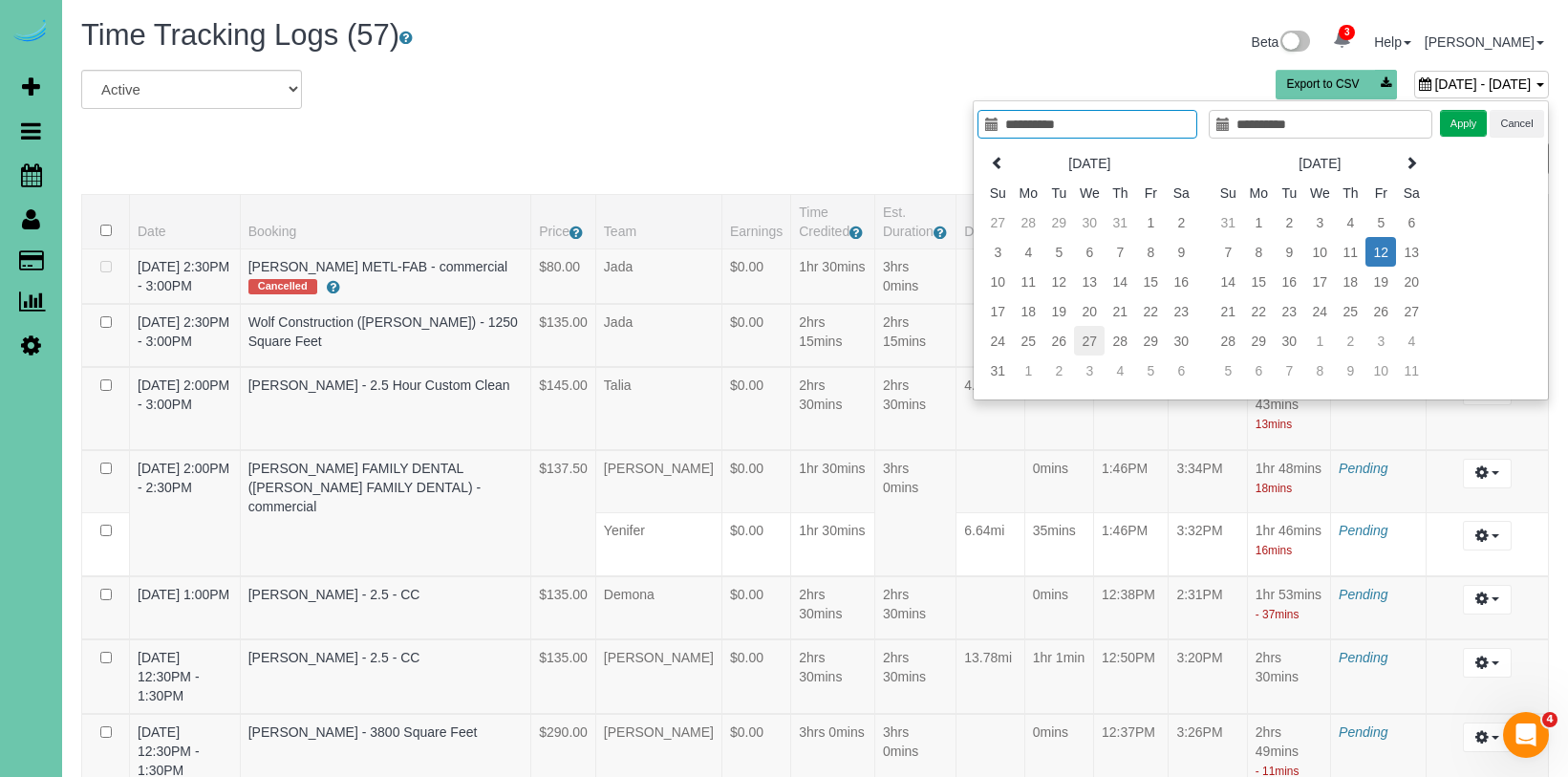
type input "**********"
click at [1091, 333] on td "27" at bounding box center [1089, 340] width 30 height 30
type input "**********"
click at [1091, 333] on td "27" at bounding box center [1089, 340] width 30 height 30
click at [1452, 119] on button "Apply" at bounding box center [1463, 124] width 48 height 28
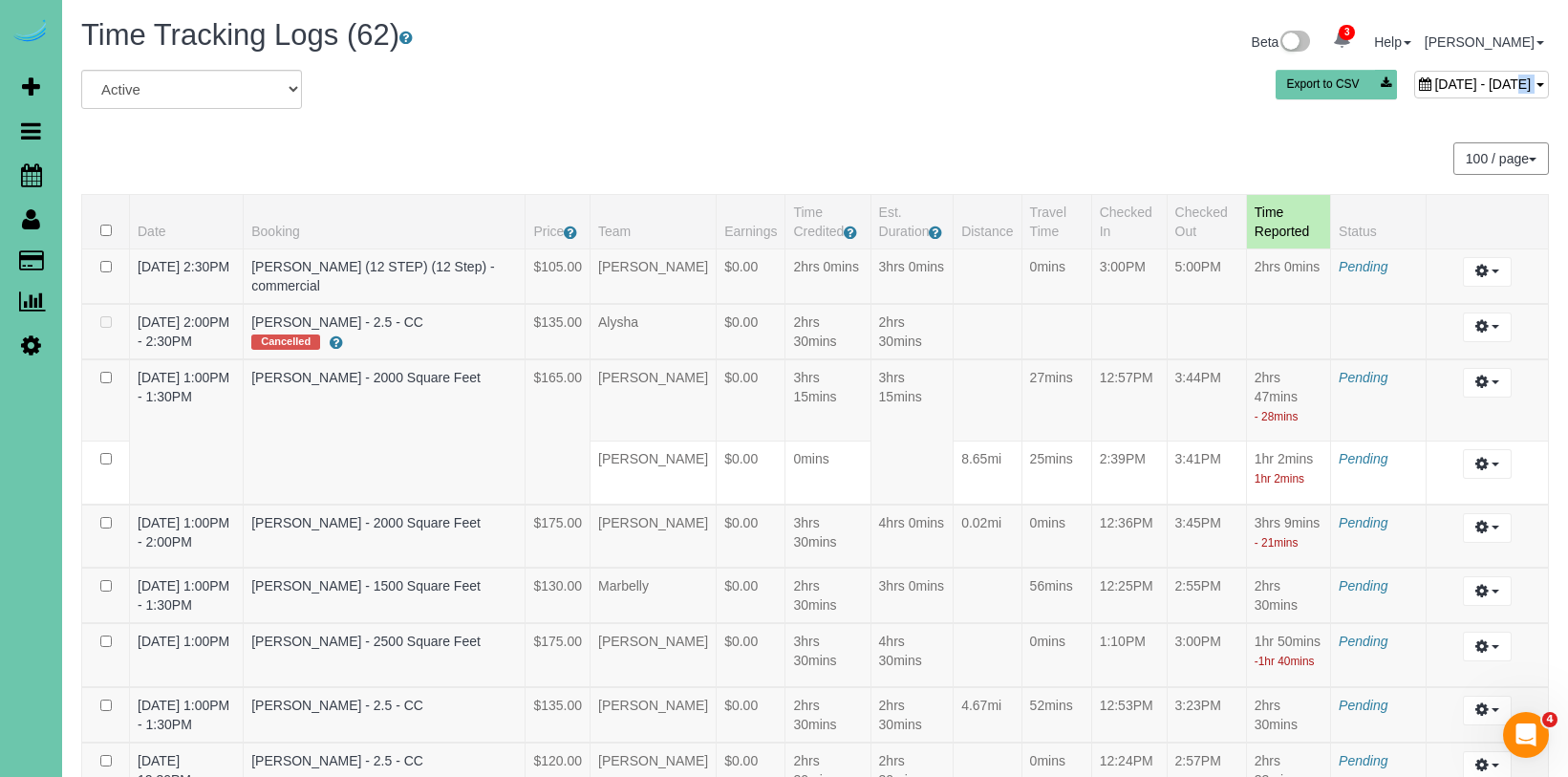
click at [1414, 91] on div "August 27, 2025 - August 27, 2025" at bounding box center [1480, 85] width 135 height 28
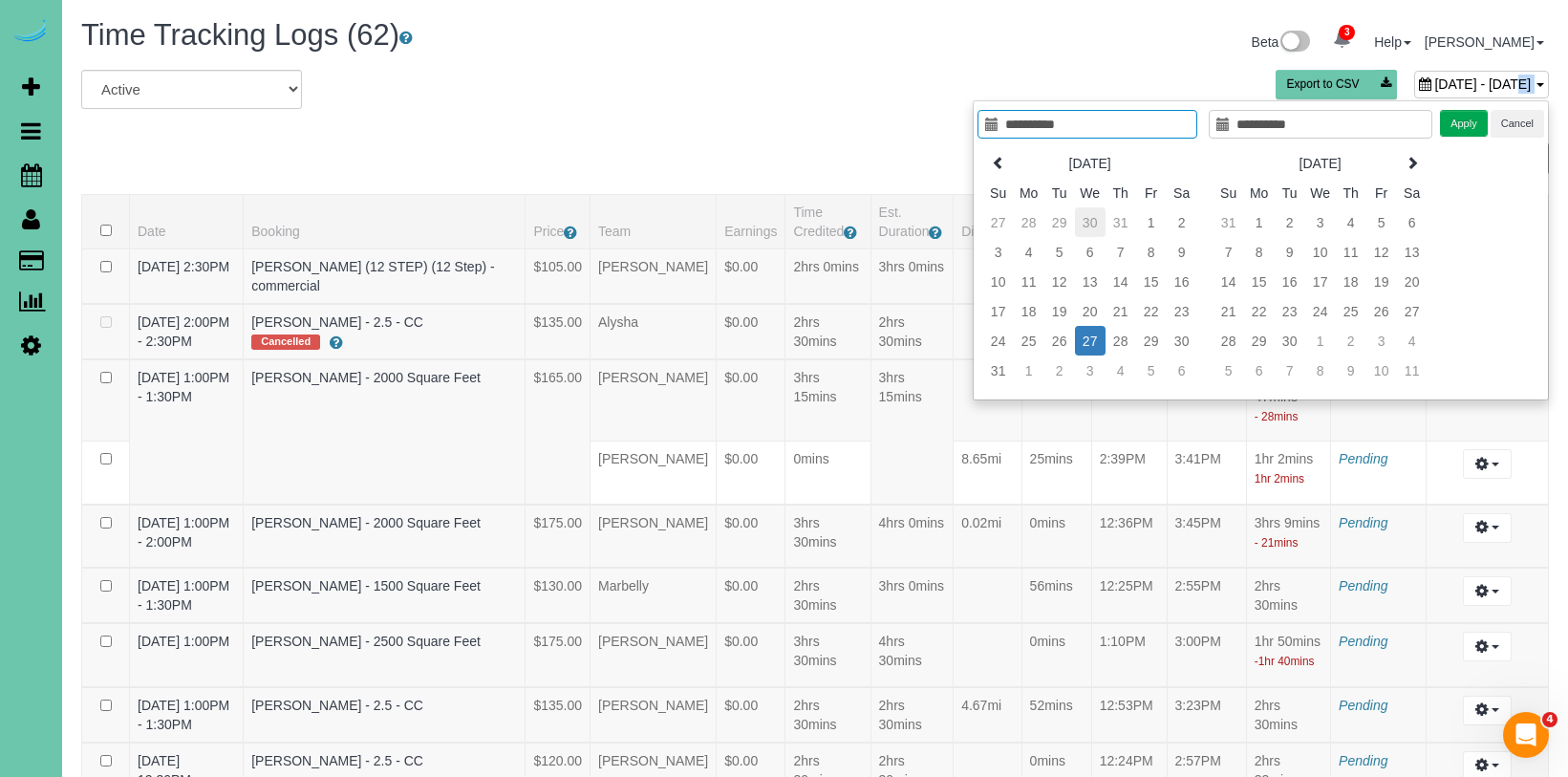
type input "**********"
click at [1116, 221] on td "31" at bounding box center [1120, 222] width 30 height 30
type input "**********"
click at [1116, 222] on td "3" at bounding box center [1120, 222] width 30 height 30
type input "**********"
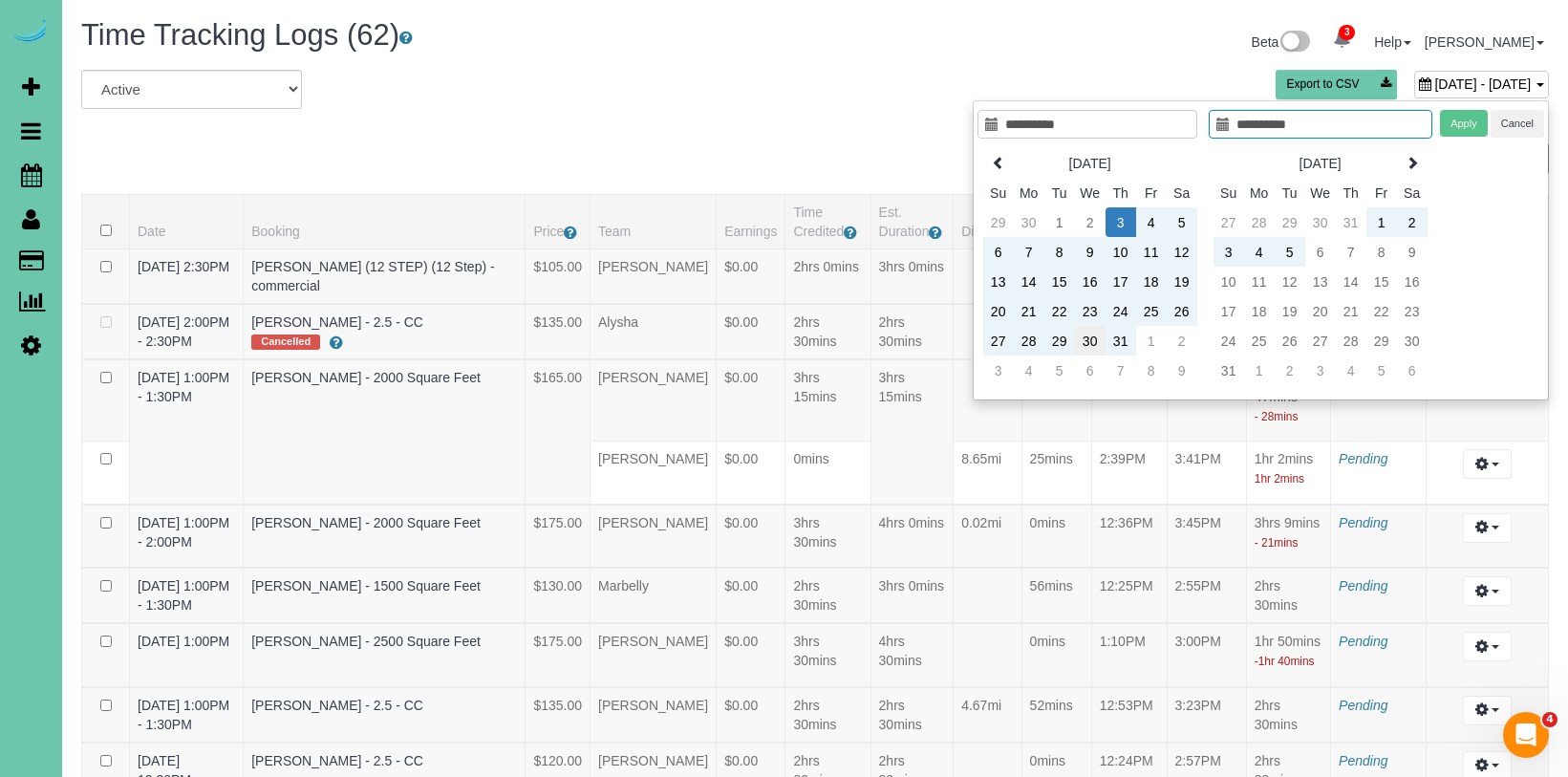
type input "**********"
click at [1121, 334] on td "31" at bounding box center [1120, 340] width 30 height 30
type input "**********"
click at [1121, 334] on td "31" at bounding box center [1120, 340] width 30 height 30
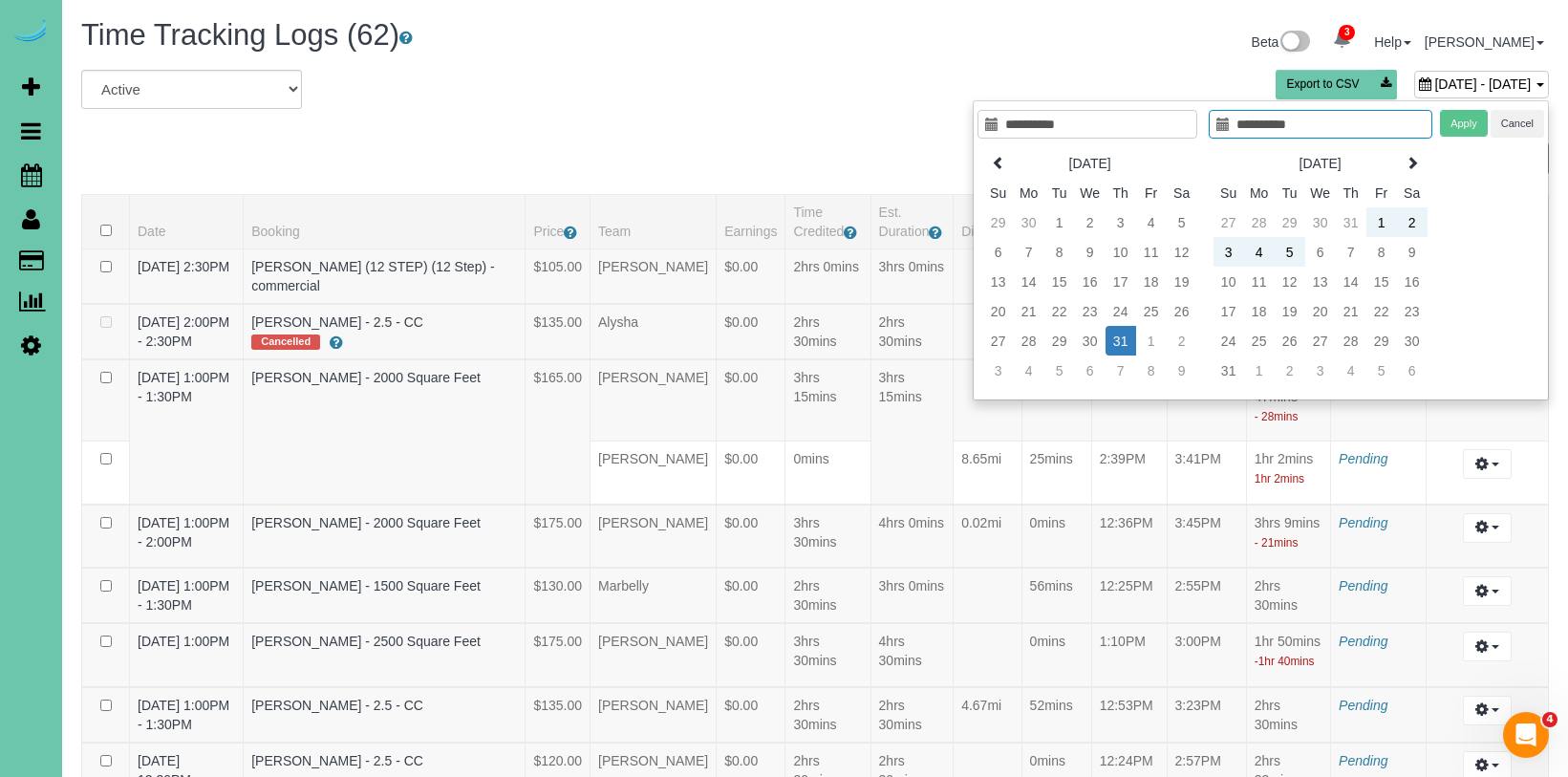
type input "**********"
click at [1116, 338] on td "31" at bounding box center [1120, 340] width 30 height 30
click at [1464, 112] on button "Apply" at bounding box center [1463, 124] width 48 height 28
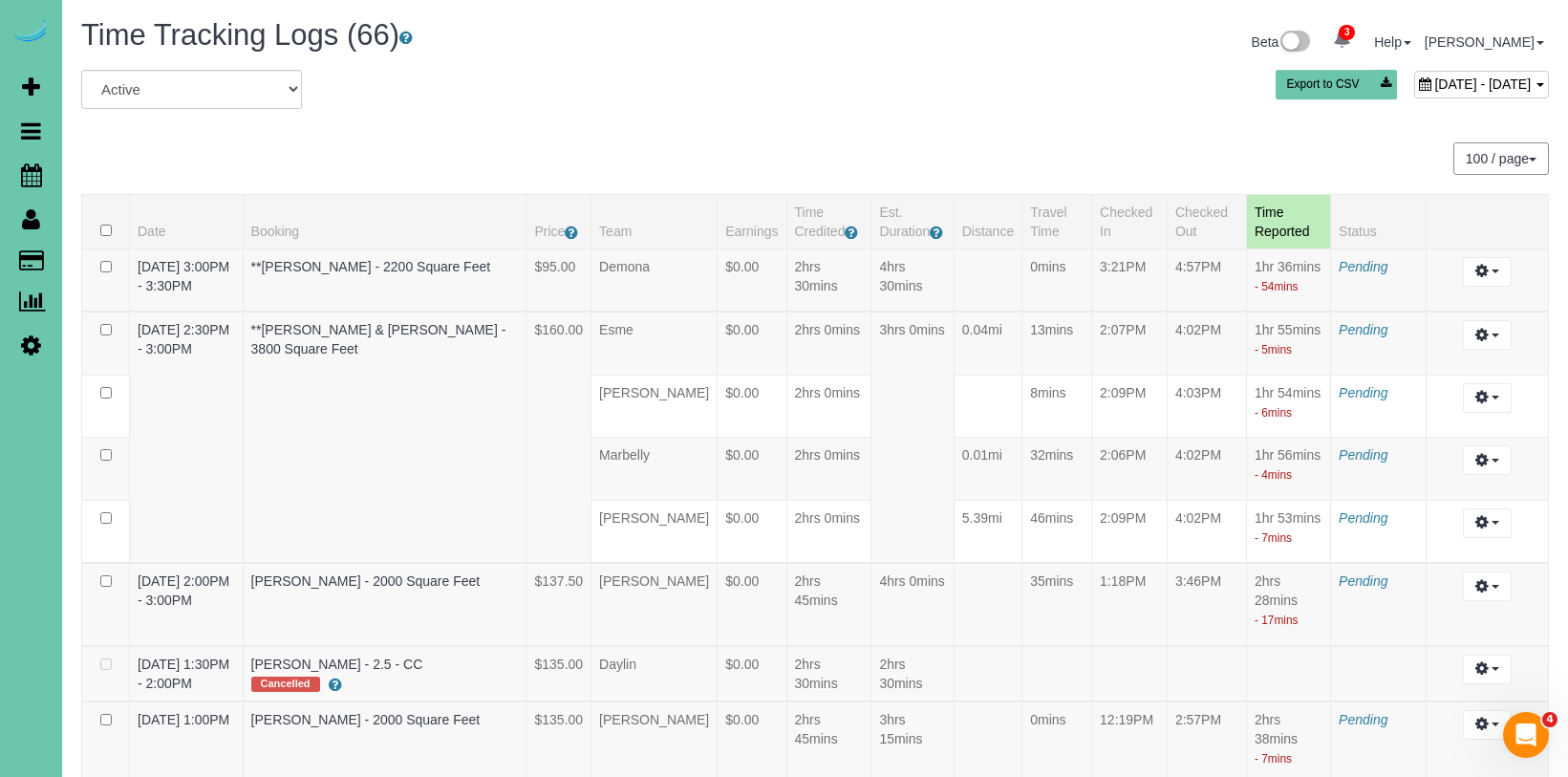
scroll to position [1271, 0]
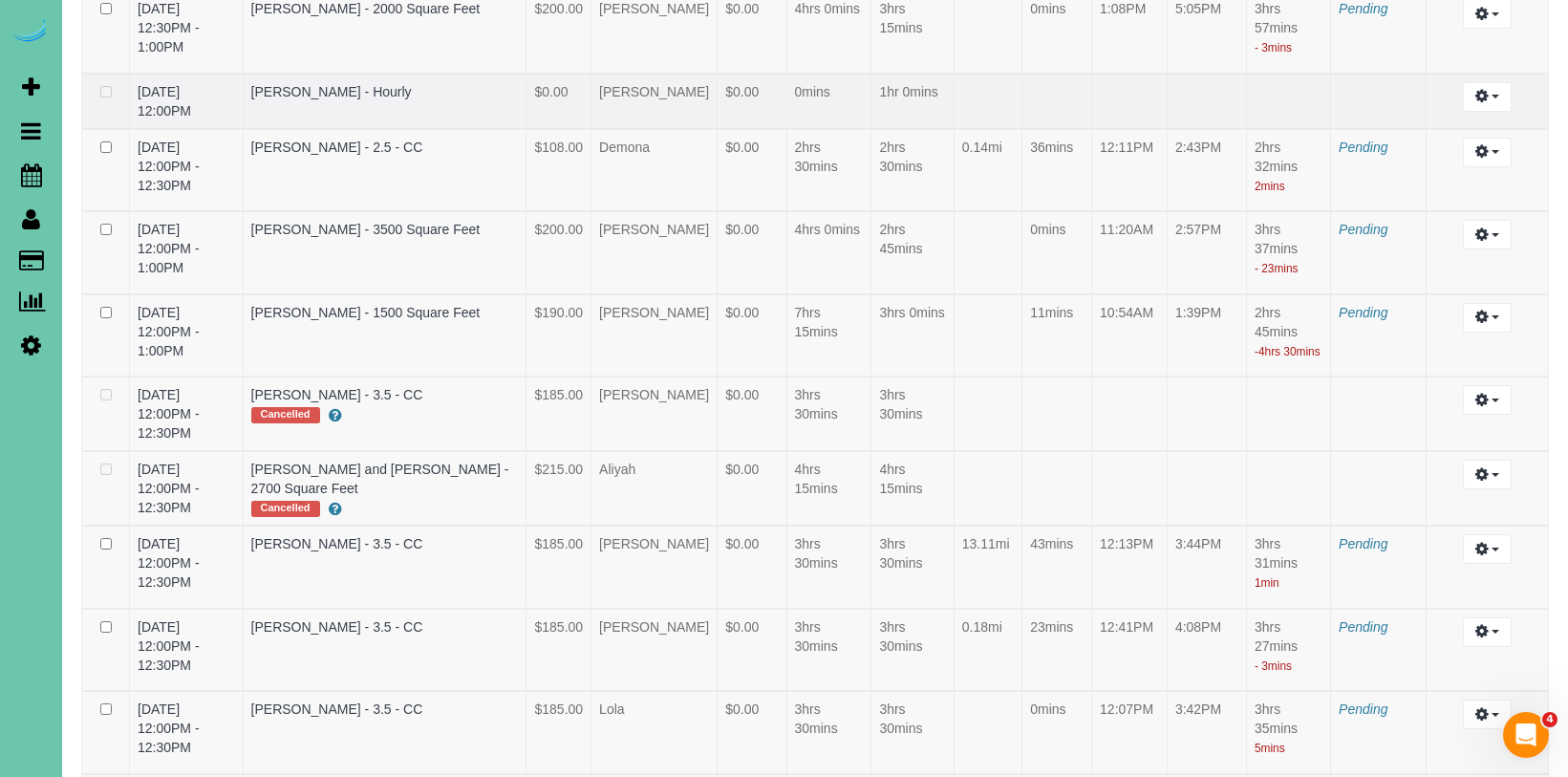
drag, startPoint x: 975, startPoint y: 202, endPoint x: 982, endPoint y: 186, distance: 17.5
click at [953, 129] on td "1hr 0mins" at bounding box center [913, 101] width 83 height 55
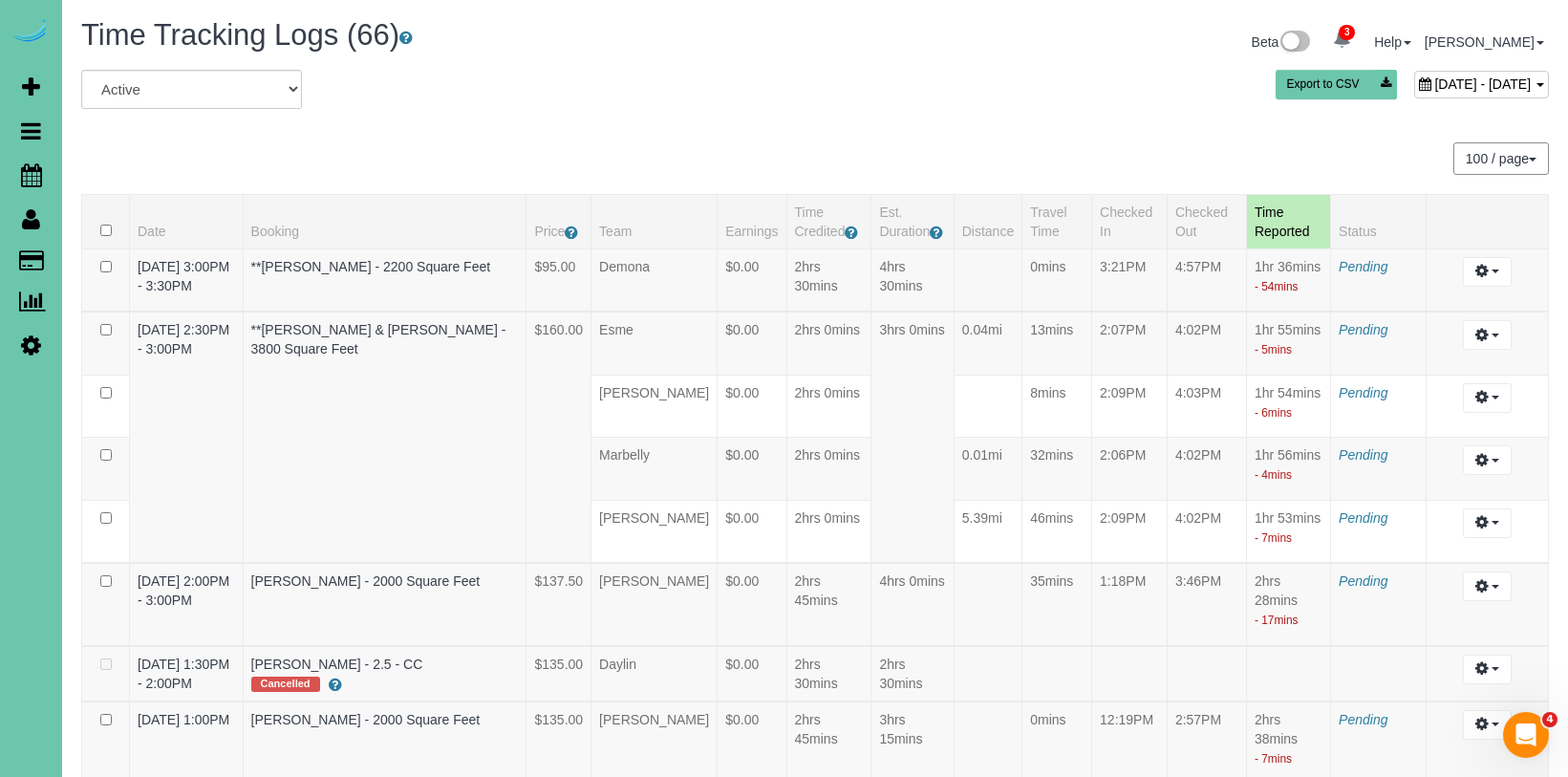
scroll to position [0, 0]
click at [1434, 88] on span "July 31, 2025 - July 31, 2025" at bounding box center [1482, 85] width 96 height 16
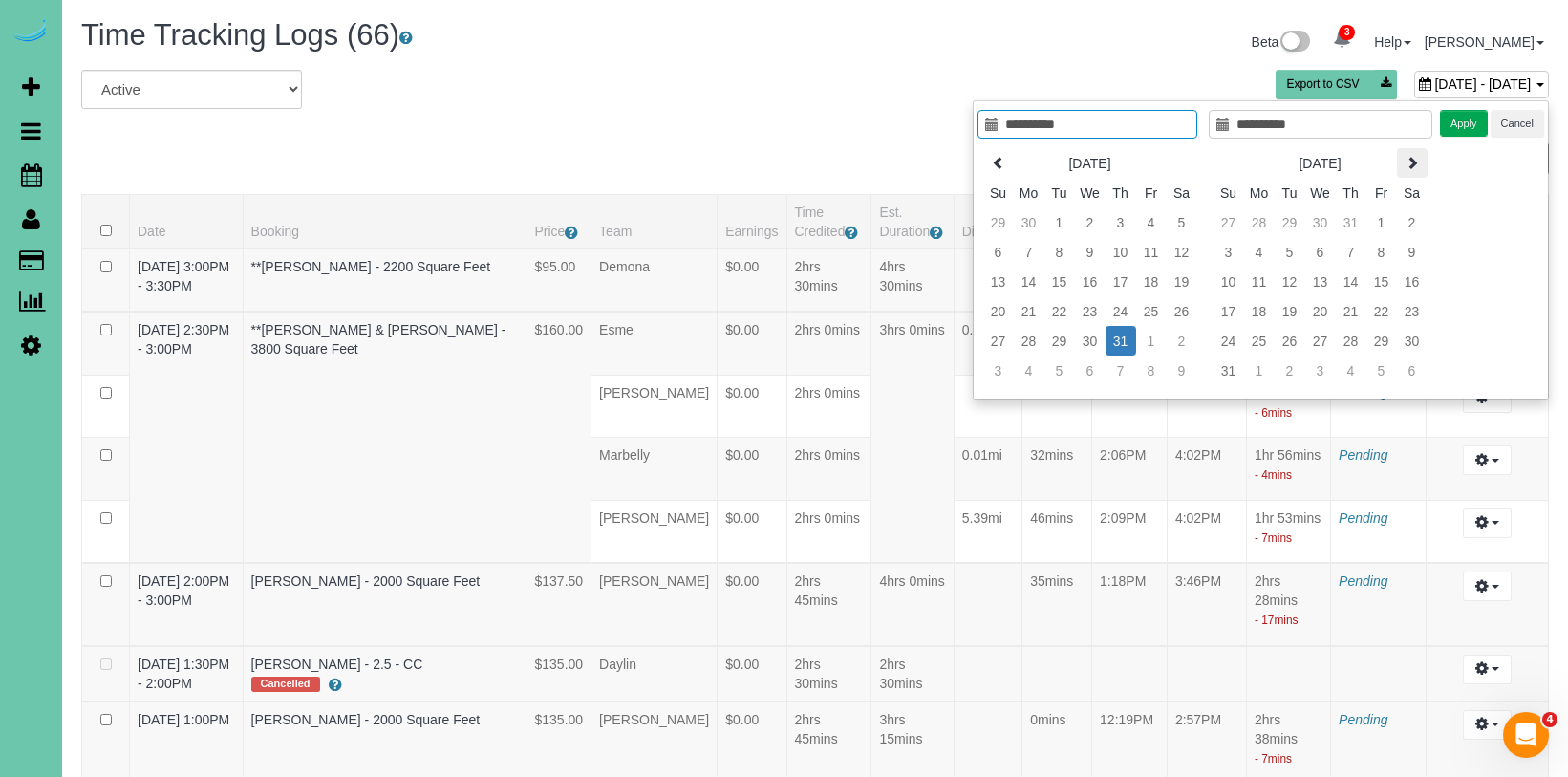
click at [1405, 165] on icon at bounding box center [1412, 162] width 14 height 14
type input "**********"
click at [1254, 283] on td "15" at bounding box center [1258, 281] width 30 height 30
type input "**********"
click at [1254, 283] on td "15" at bounding box center [1258, 281] width 30 height 30
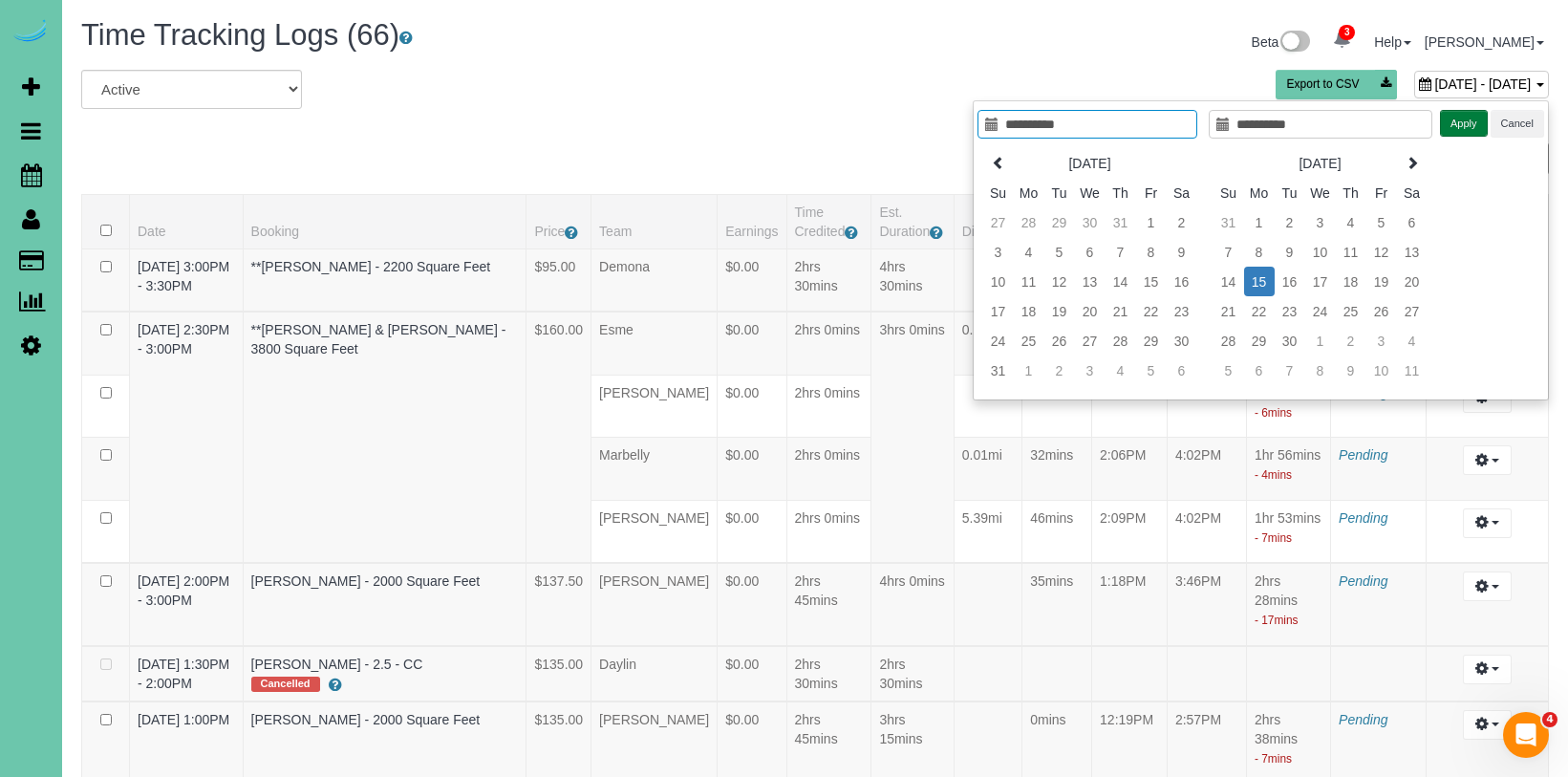
type input "**********"
click at [1465, 119] on button "Apply" at bounding box center [1463, 124] width 48 height 28
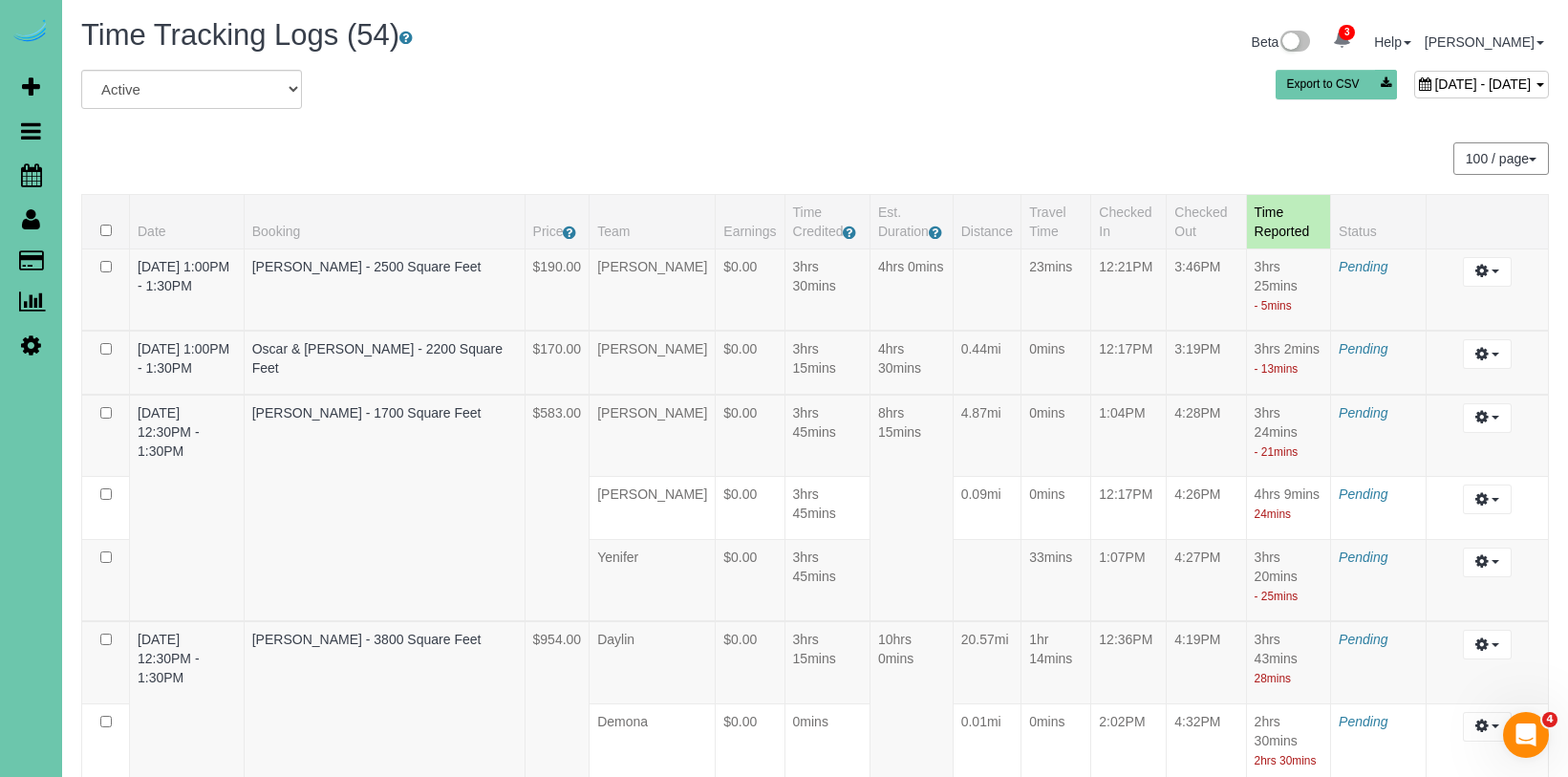
scroll to position [4723, 0]
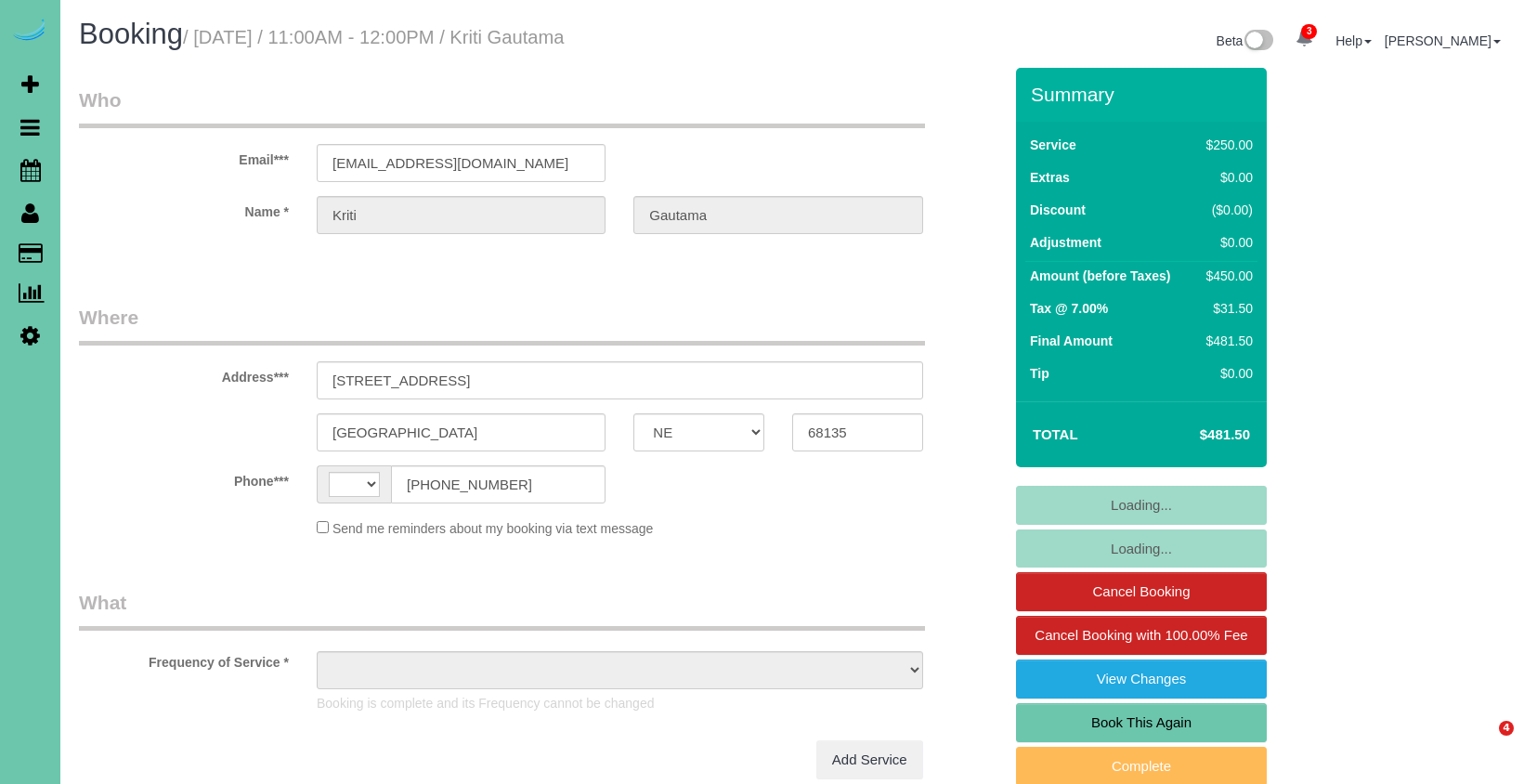
select select "NE"
select select "string:[GEOGRAPHIC_DATA]"
select select "object:657"
select select "string:fspay-319458e4-6367-4e3d-b9f7-882f591fd9a0"
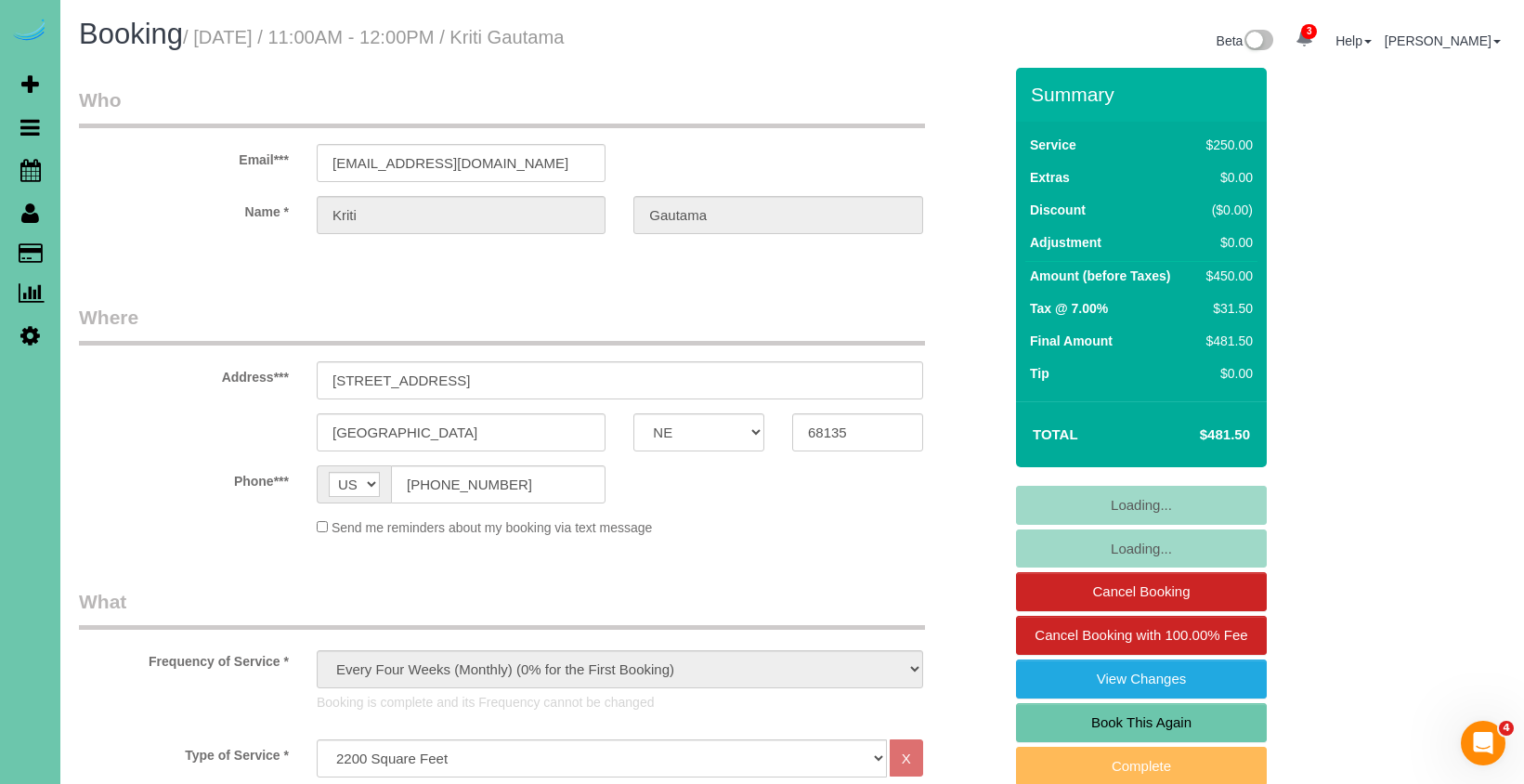
select select "object:948"
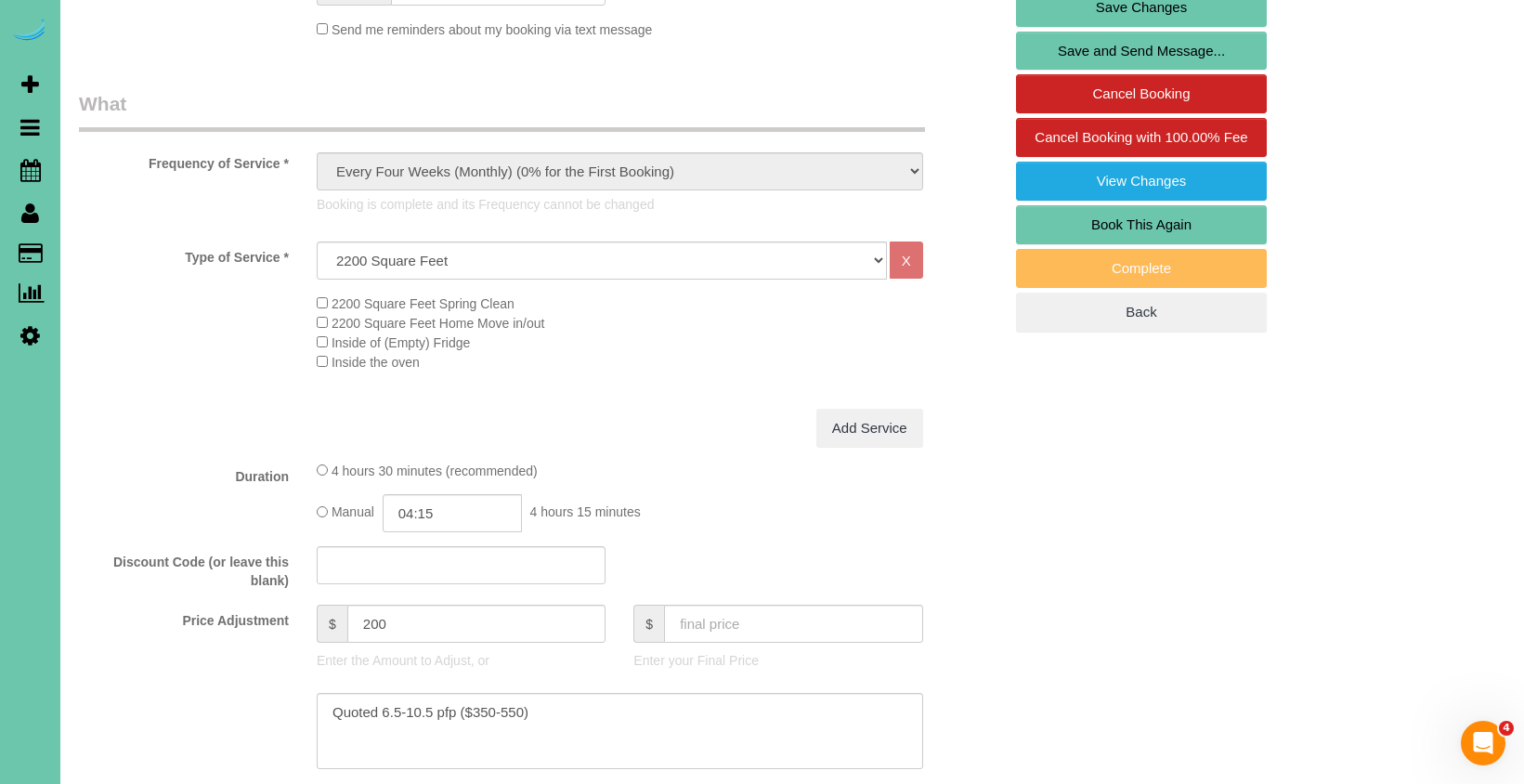
scroll to position [499, 0]
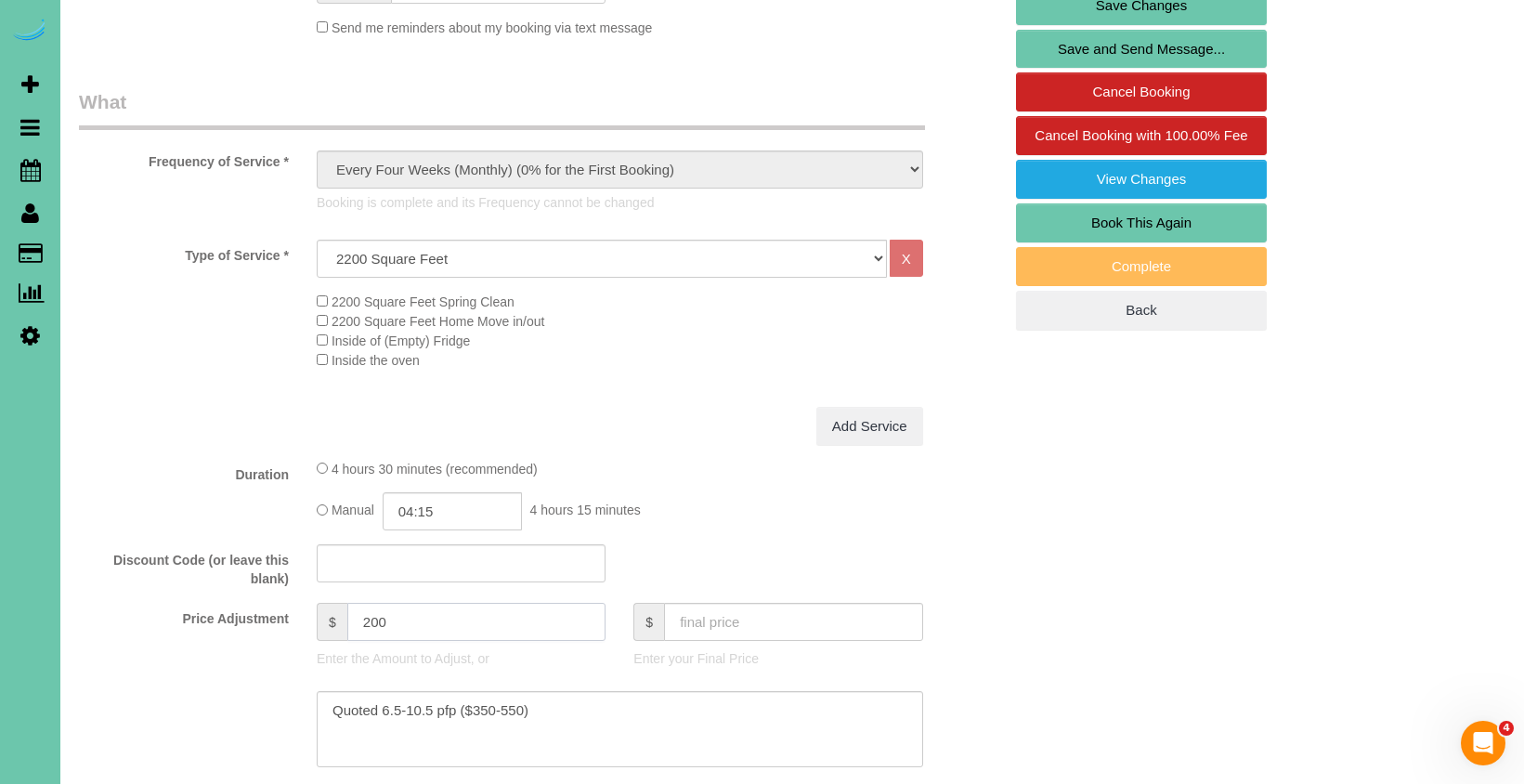
drag, startPoint x: 393, startPoint y: 614, endPoint x: 289, endPoint y: 602, distance: 104.7
click at [289, 602] on div "Price Adjustment $ 200 Enter the Amount to Adjust, or $ Enter your Final Price" at bounding box center [540, 640] width 950 height 75
type input "41.5"
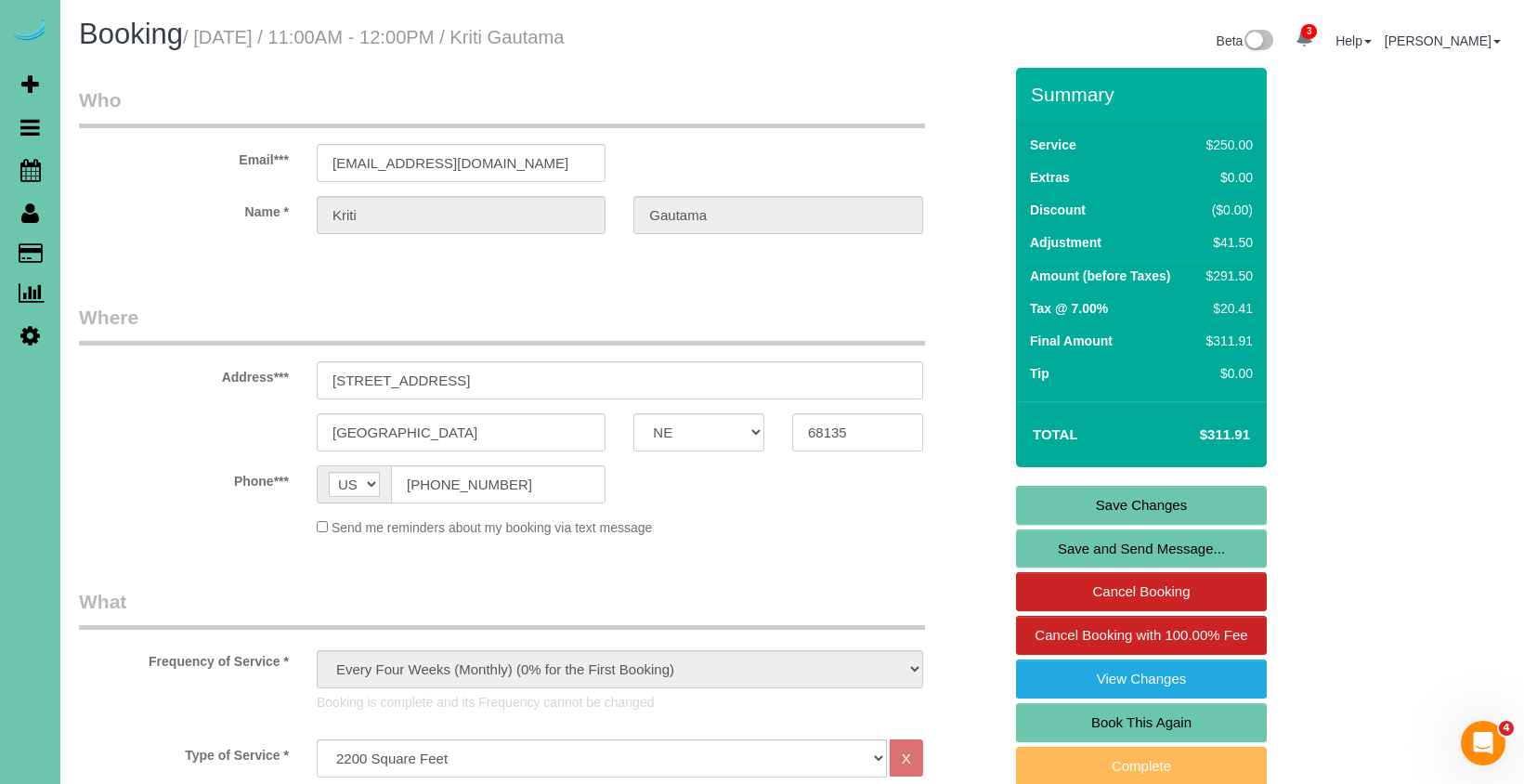
scroll to position [0, 0]
click at [1102, 509] on link "Save Changes" at bounding box center [1141, 505] width 250 height 39
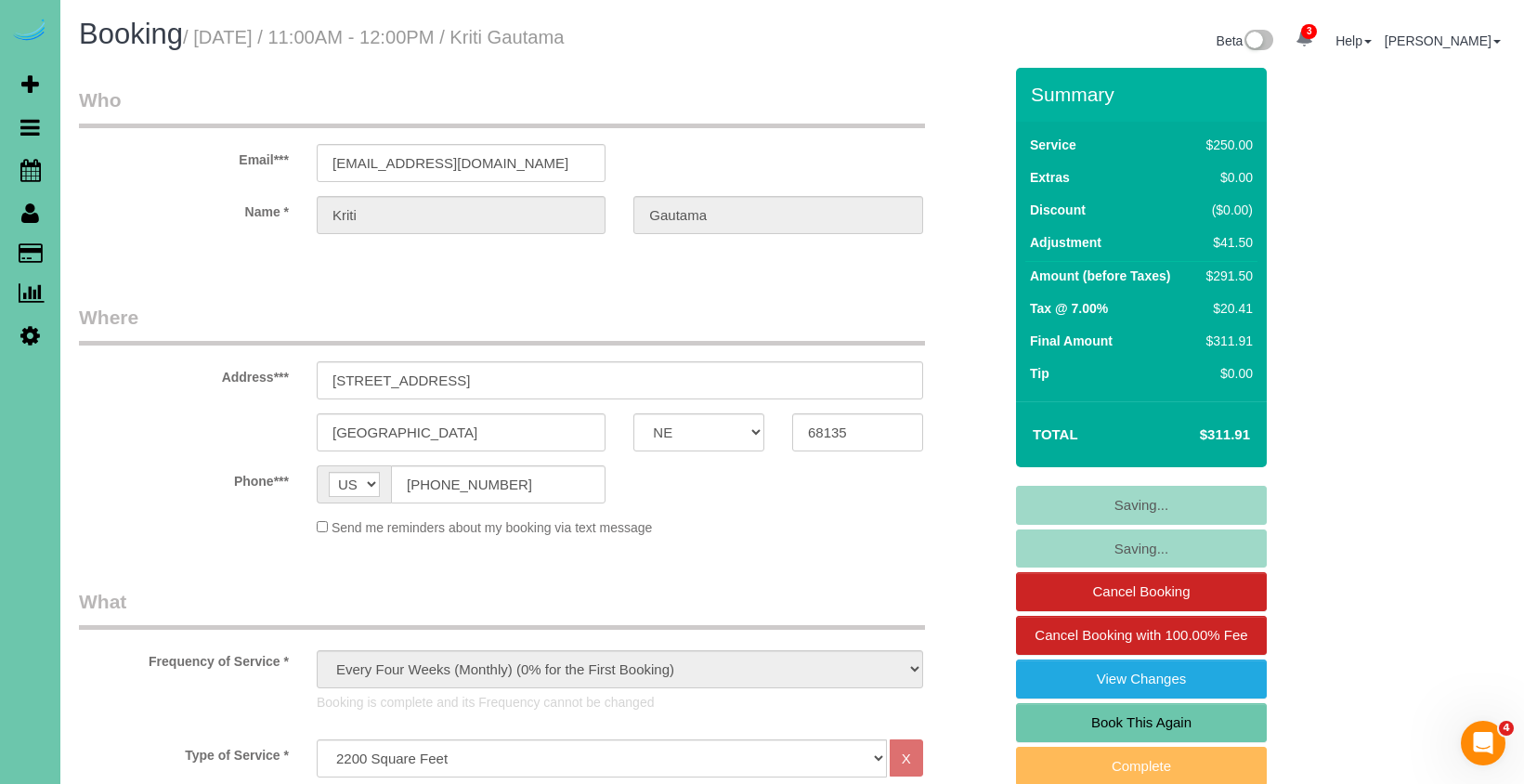
scroll to position [3, 0]
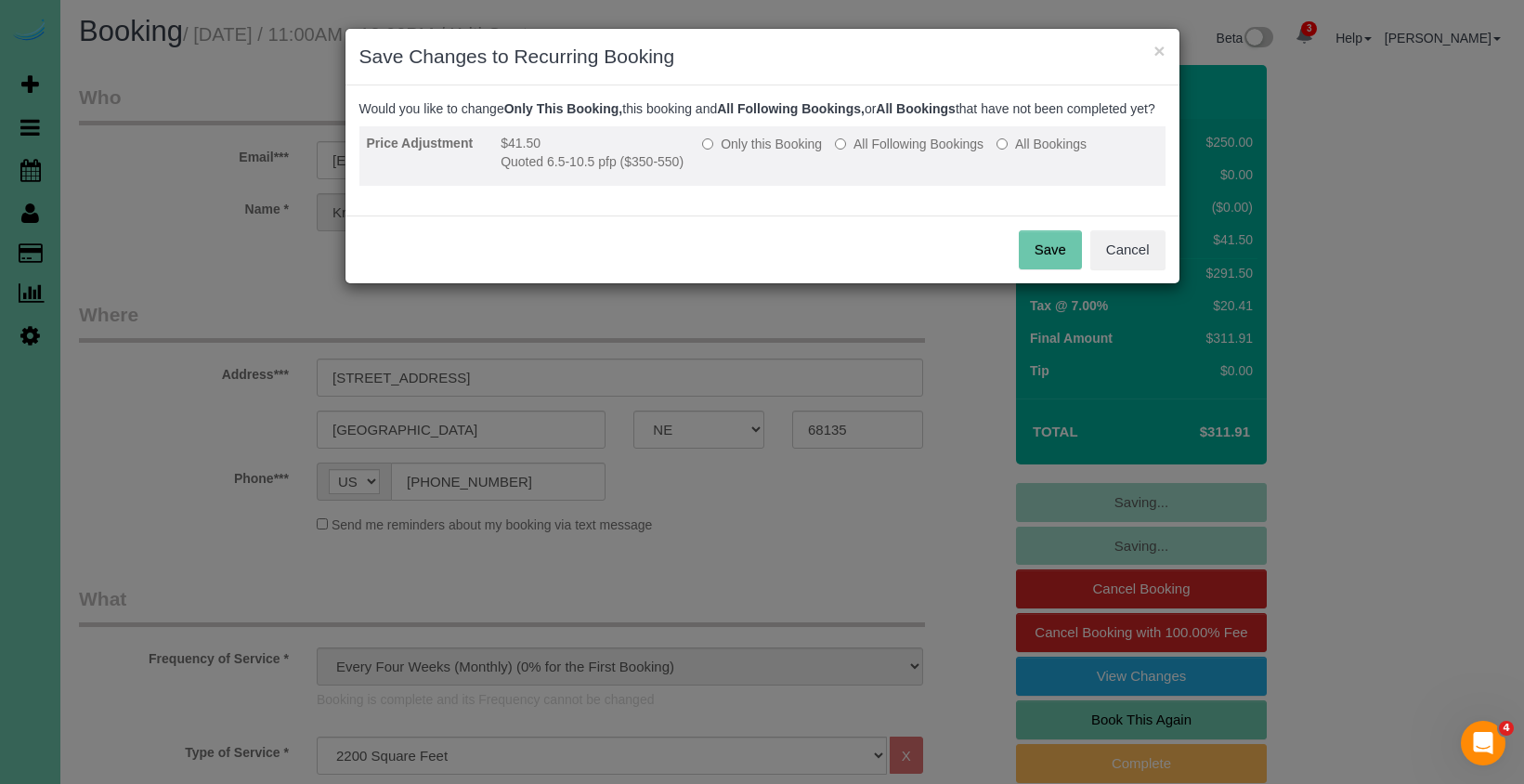
click at [737, 153] on label "Only this Booking" at bounding box center [761, 143] width 120 height 18
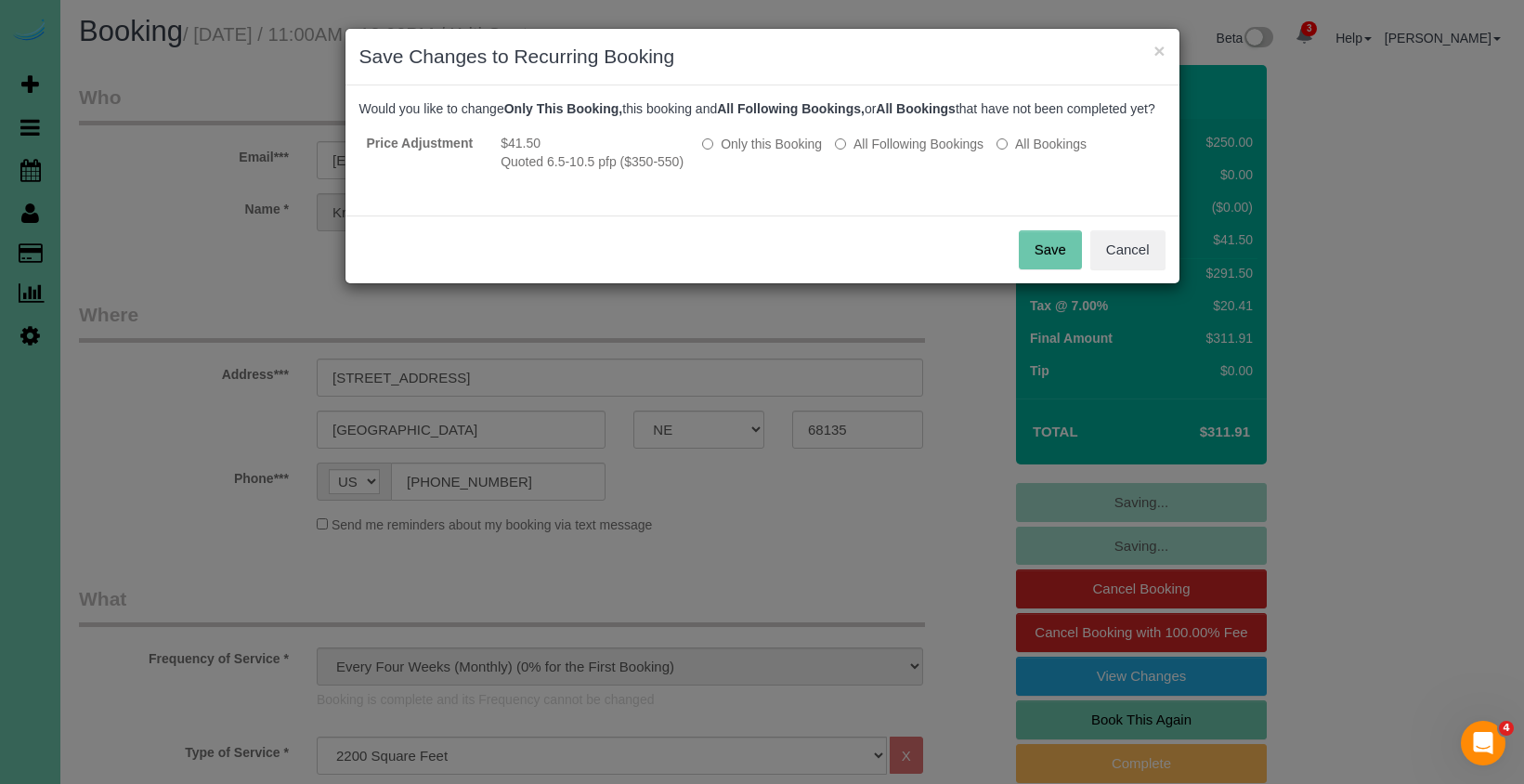
click at [1056, 270] on button "Save" at bounding box center [1050, 250] width 63 height 39
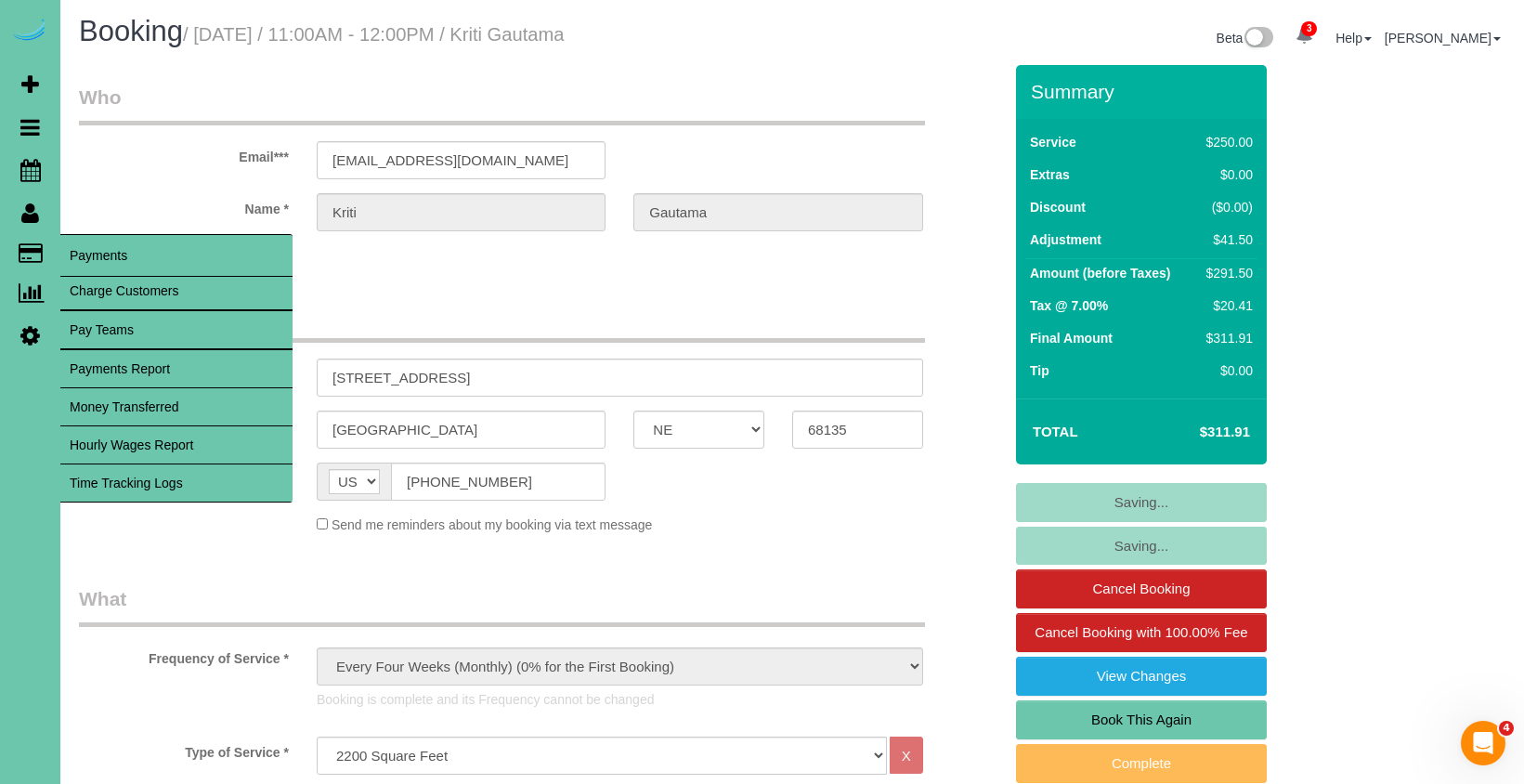
click at [92, 288] on link "Charge Customers" at bounding box center [176, 291] width 232 height 37
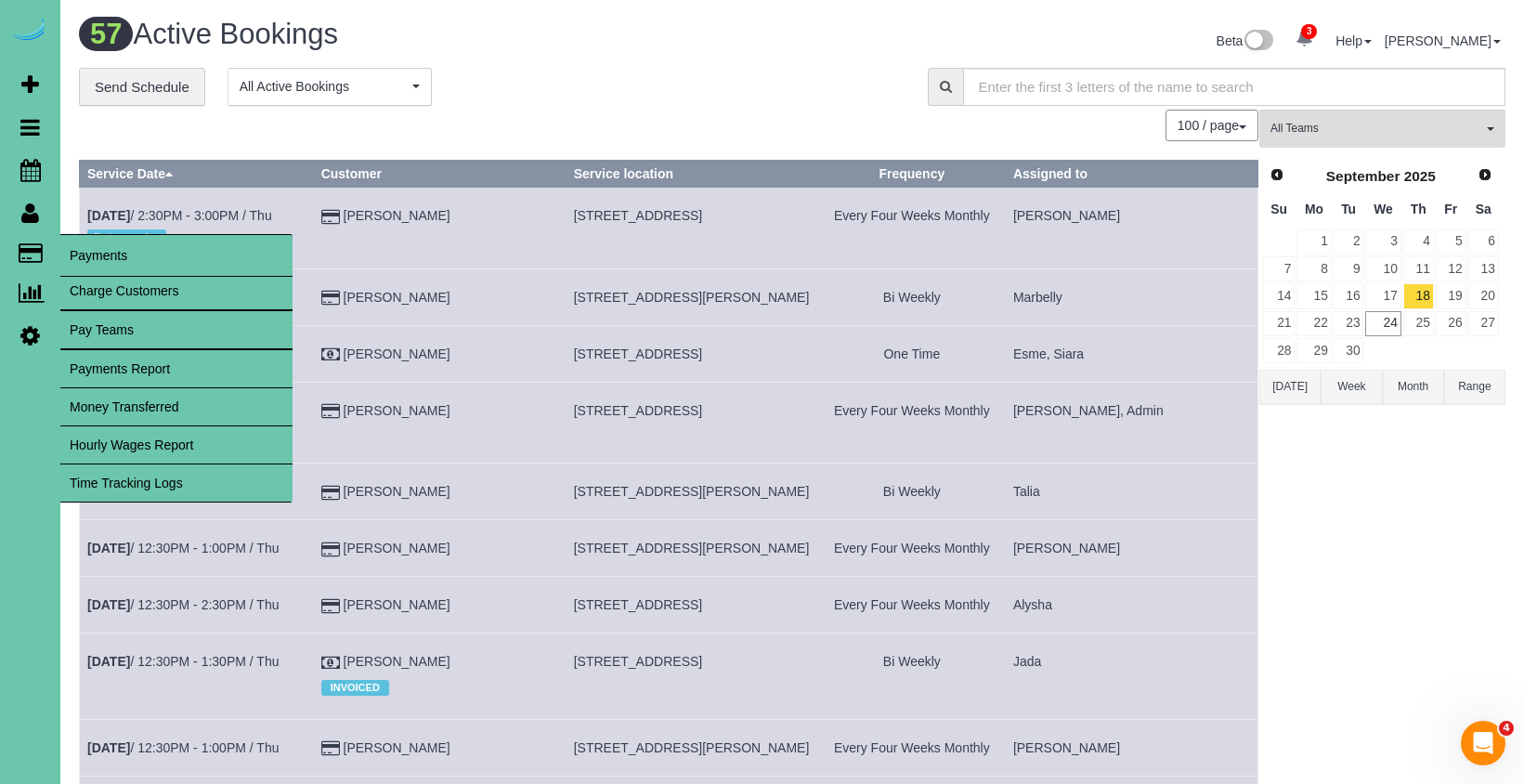
click at [87, 283] on link "Charge Customers" at bounding box center [176, 291] width 232 height 37
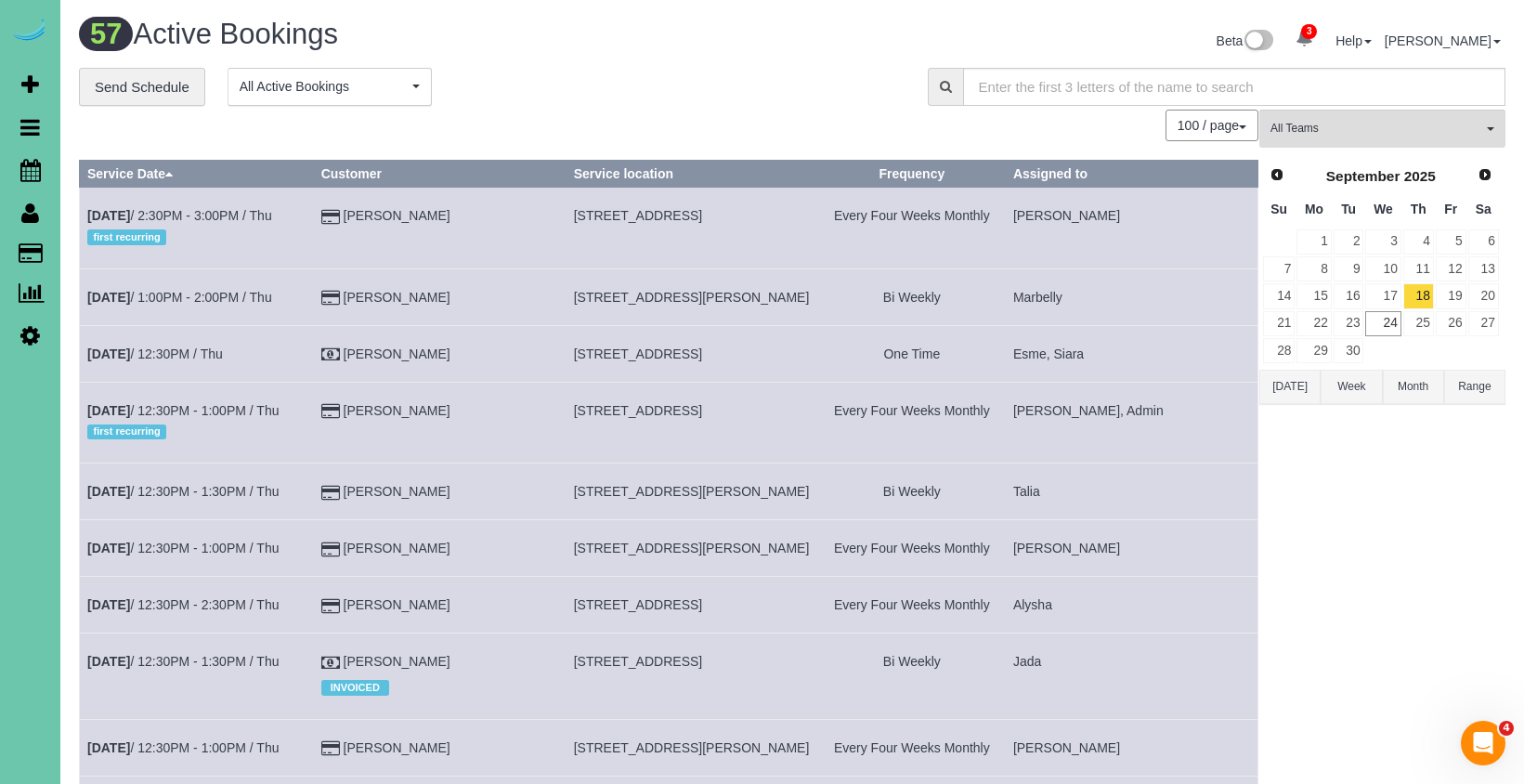
select select
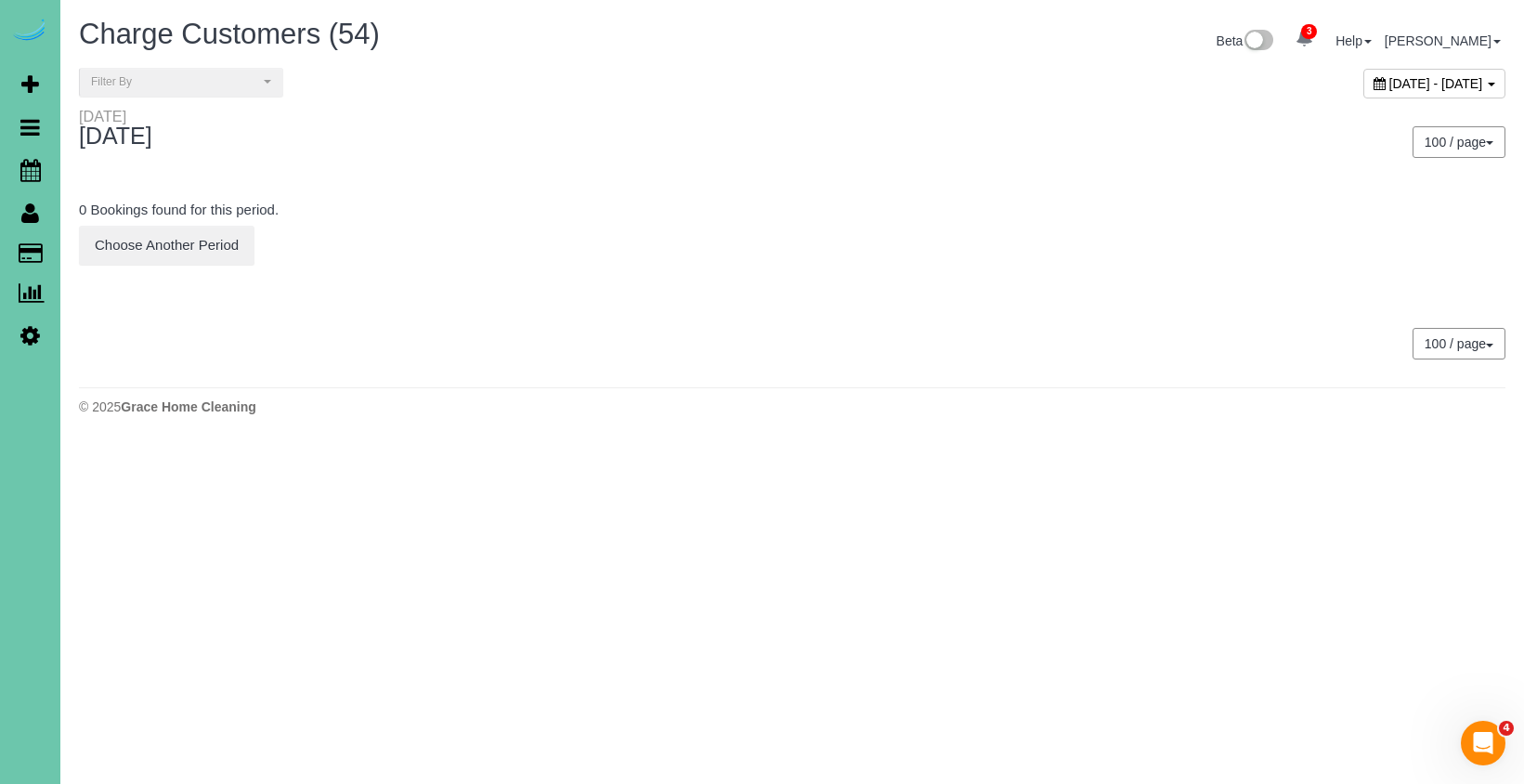
click at [1389, 83] on span "[DATE] - [DATE]" at bounding box center [1436, 84] width 94 height 15
type input "**********"
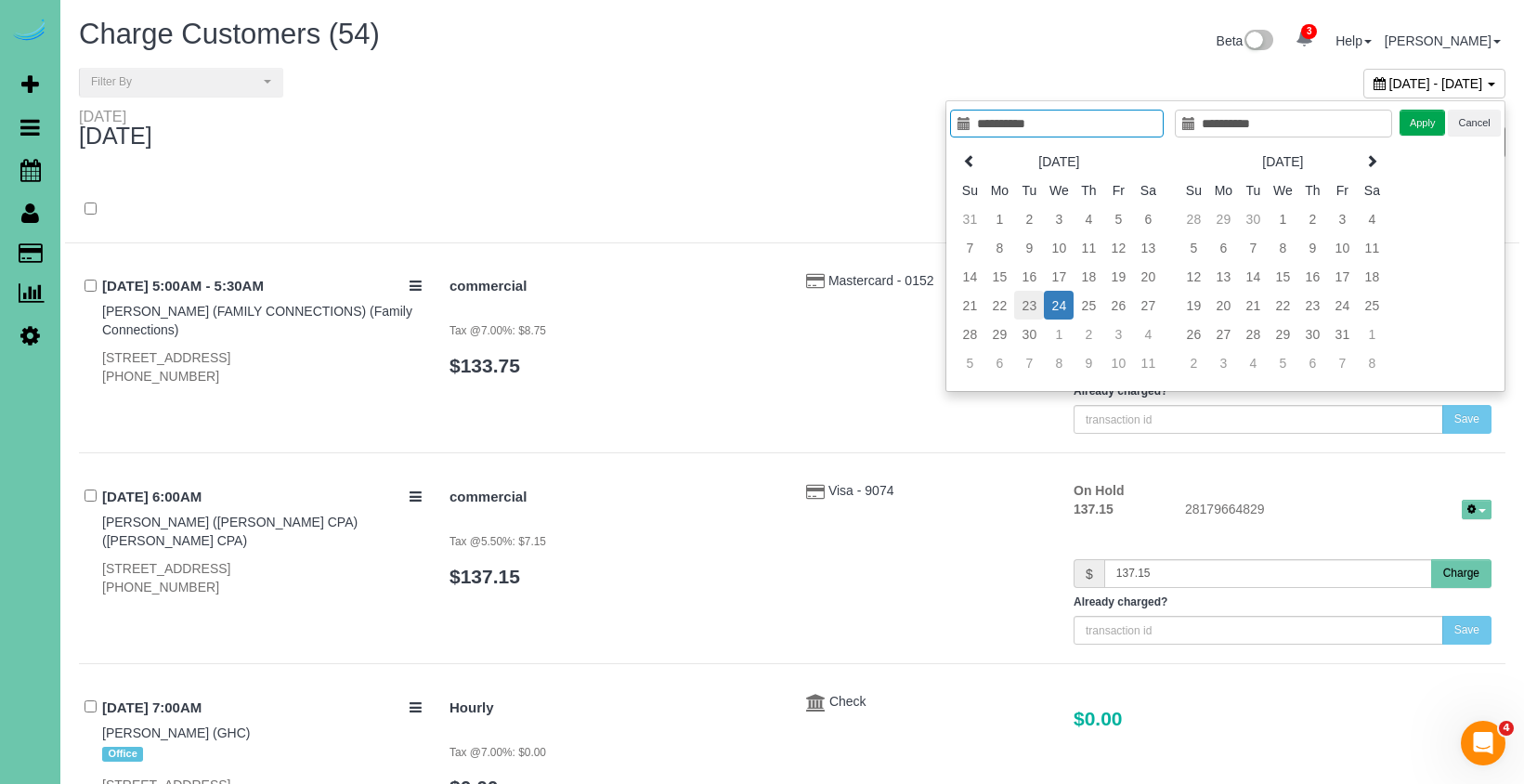
type input "**********"
click at [1033, 303] on td "23" at bounding box center [1028, 305] width 30 height 29
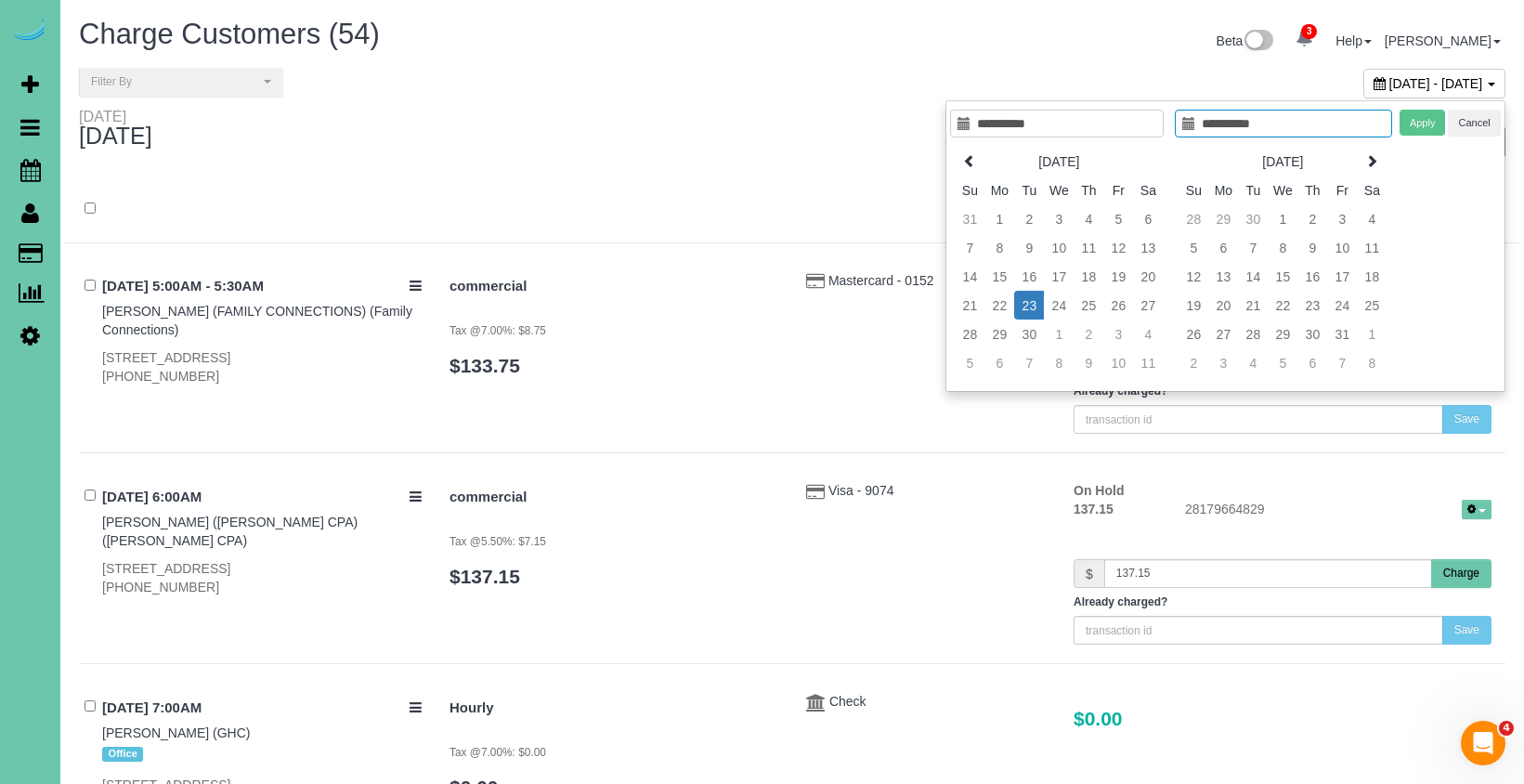
type input "**********"
click at [1033, 303] on td "23" at bounding box center [1028, 305] width 30 height 29
type input "**********"
click at [1426, 117] on button "Apply" at bounding box center [1422, 123] width 47 height 27
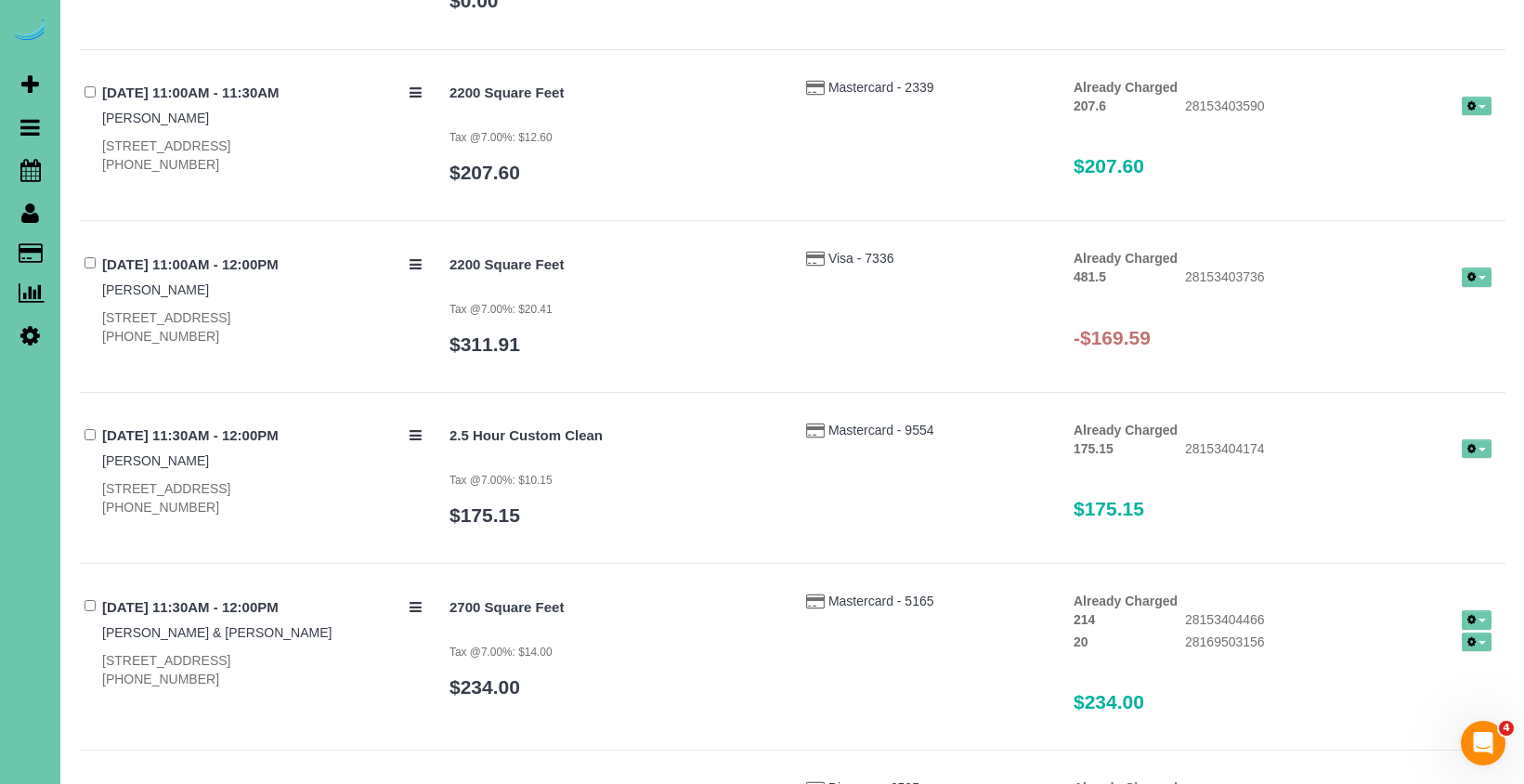
scroll to position [4865, 0]
click at [1475, 266] on button "button" at bounding box center [1476, 275] width 30 height 19
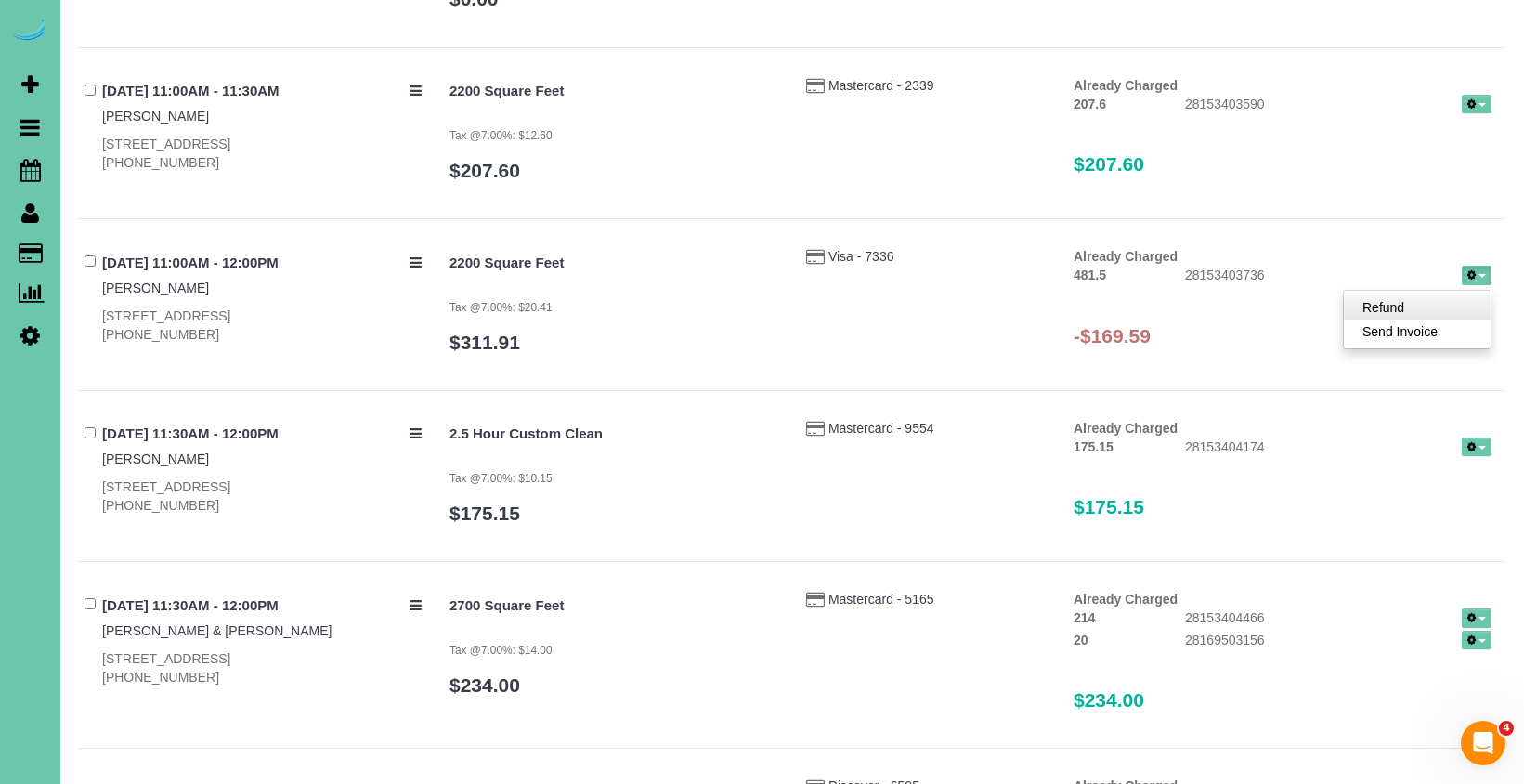
click at [1415, 295] on link "Refund" at bounding box center [1416, 307] width 146 height 24
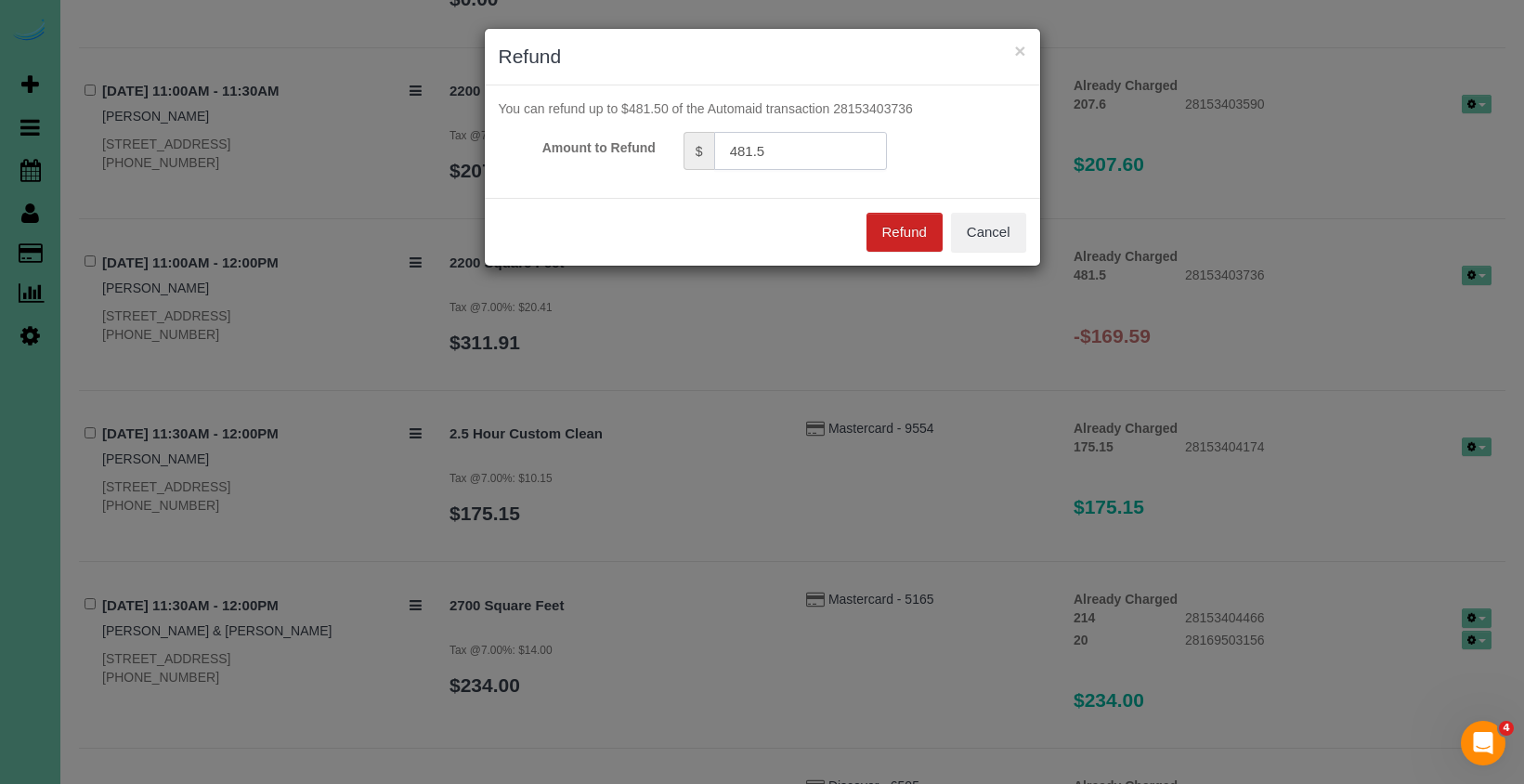
drag, startPoint x: 800, startPoint y: 148, endPoint x: 590, endPoint y: 143, distance: 210.1
click at [593, 143] on div "Amount to Refund $ 481.5" at bounding box center [762, 151] width 555 height 38
type input "169.59"
click at [910, 230] on button "Refund" at bounding box center [904, 231] width 76 height 39
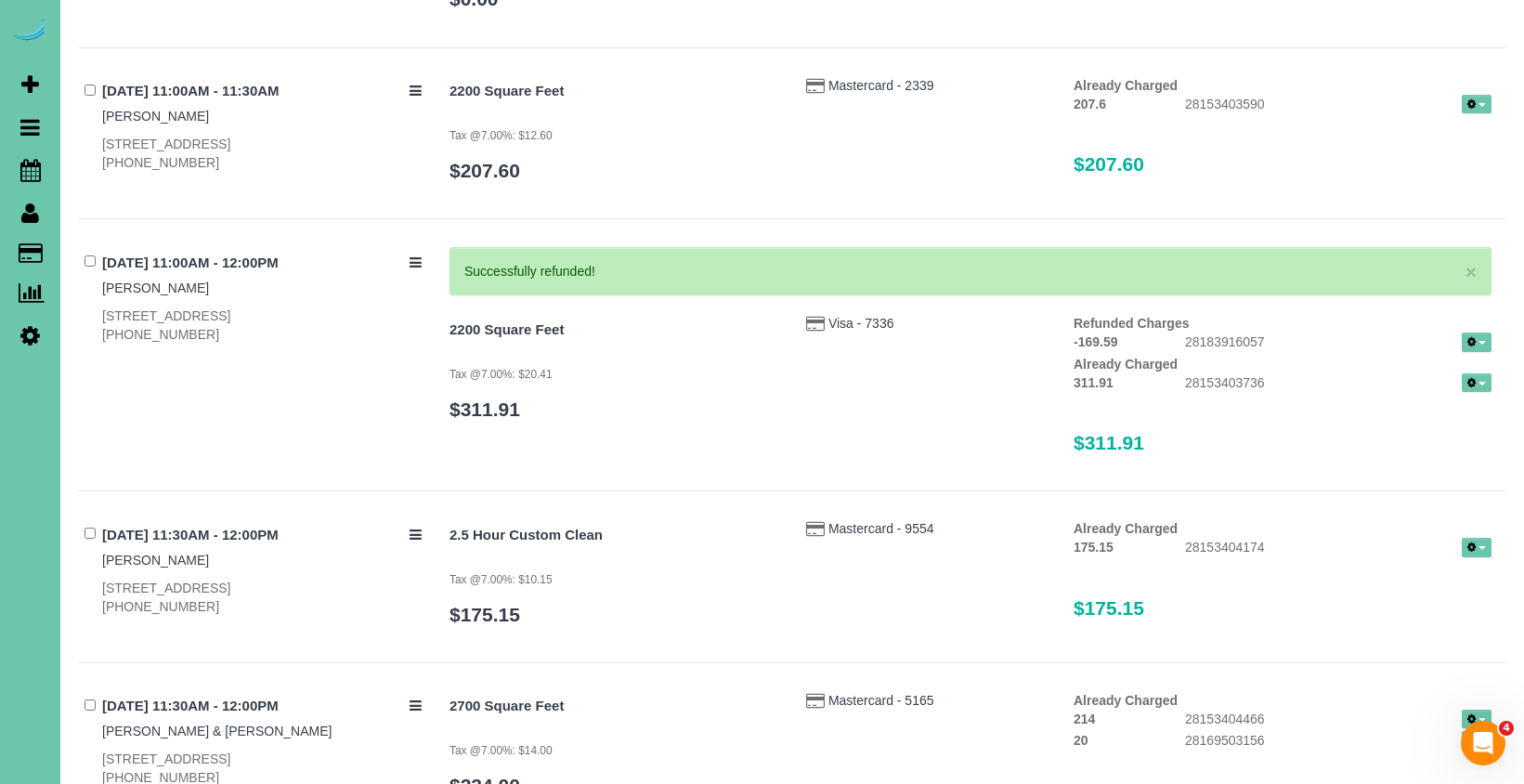
click at [1481, 381] on span "button" at bounding box center [1482, 383] width 8 height 4
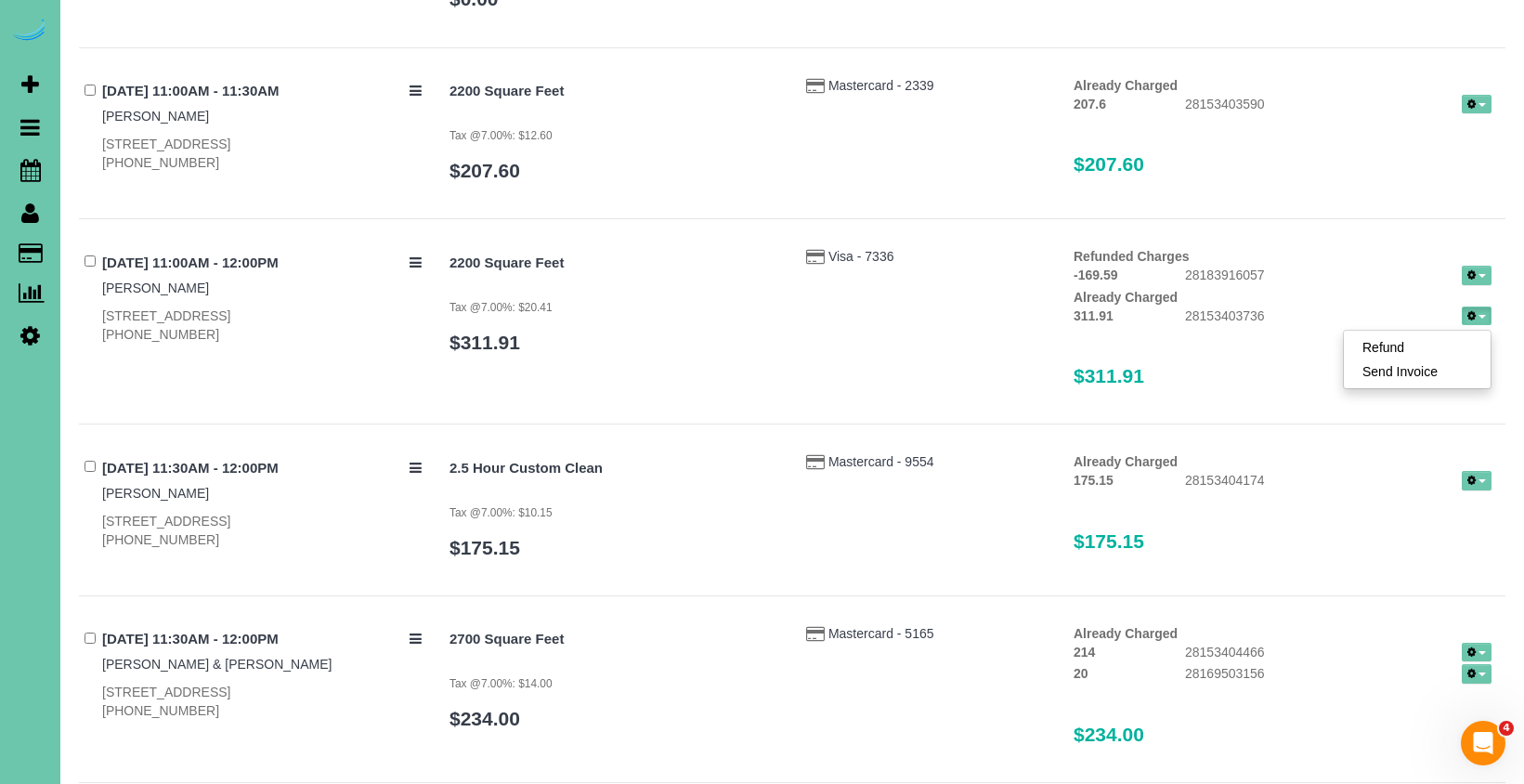
click at [1461, 424] on div "[DATE] 100 / page 10 / page 20 / page 30 / page 40 / page 50 / page 100 / page …" at bounding box center [793, 207] width 1426 height 9929
click at [1467, 311] on icon "button" at bounding box center [1470, 316] width 9 height 11
click at [1443, 359] on link "Send Invoice" at bounding box center [1416, 371] width 146 height 24
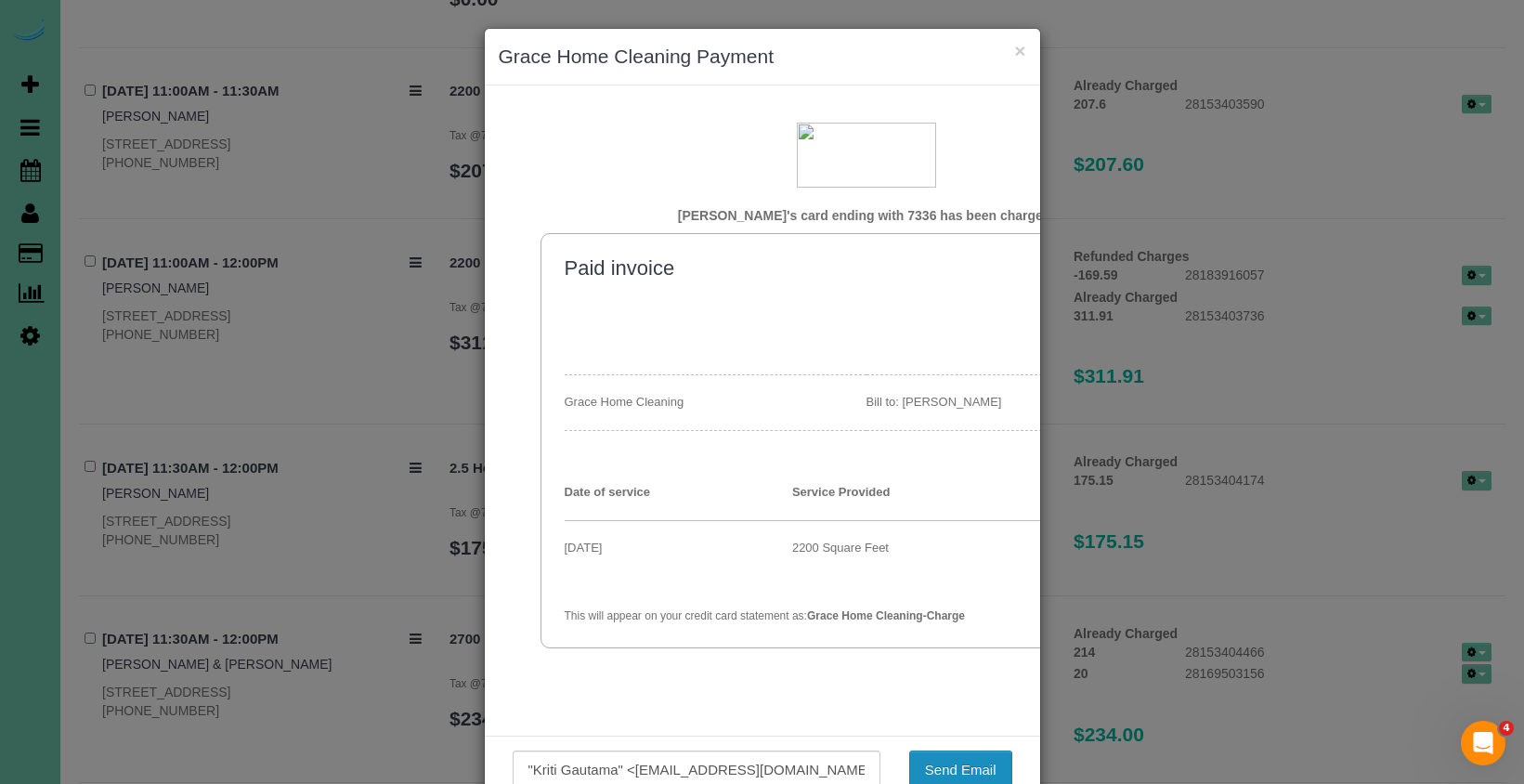
click at [960, 762] on button "Send Email" at bounding box center [961, 770] width 103 height 39
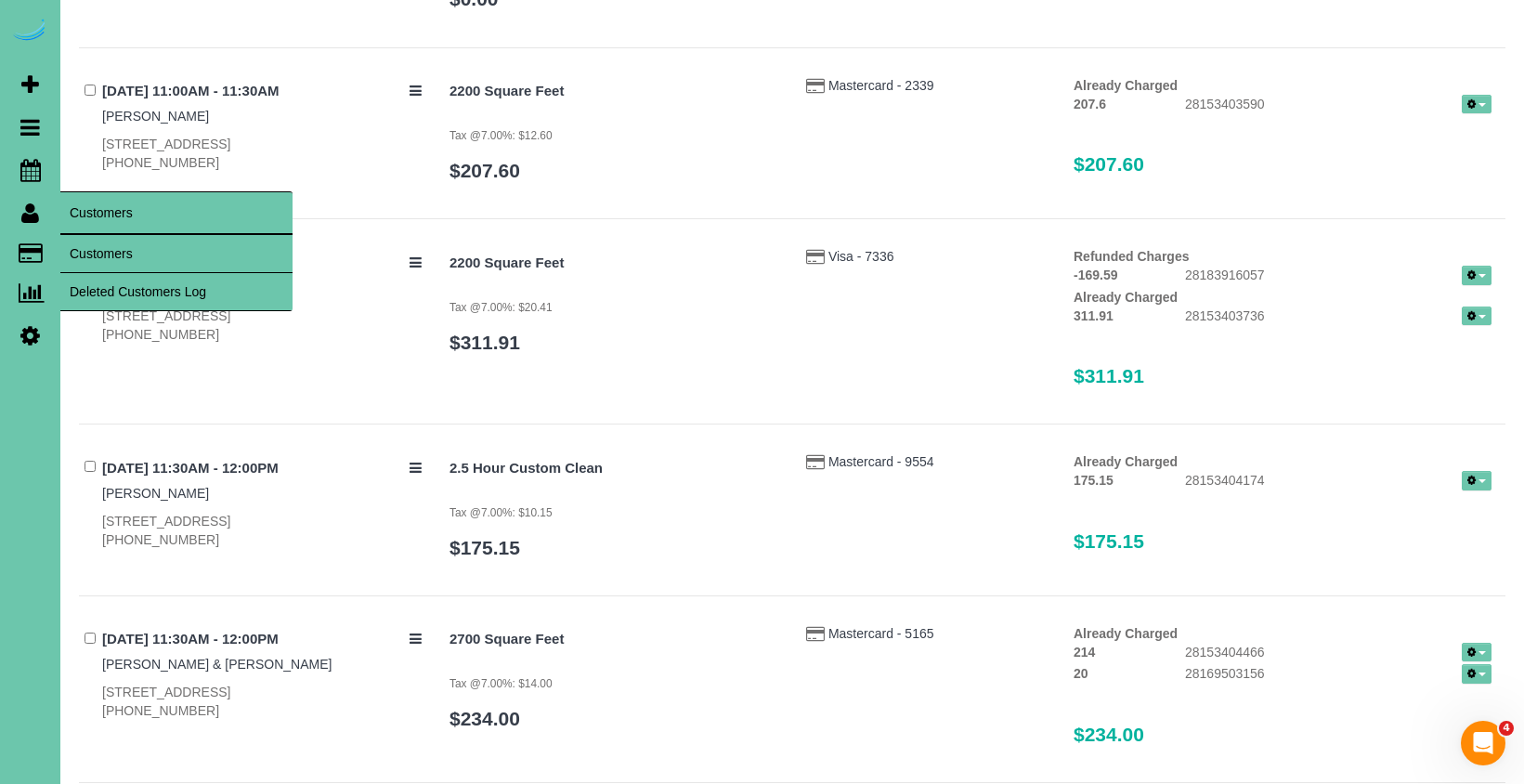
click at [103, 262] on link "Customers" at bounding box center [176, 253] width 232 height 37
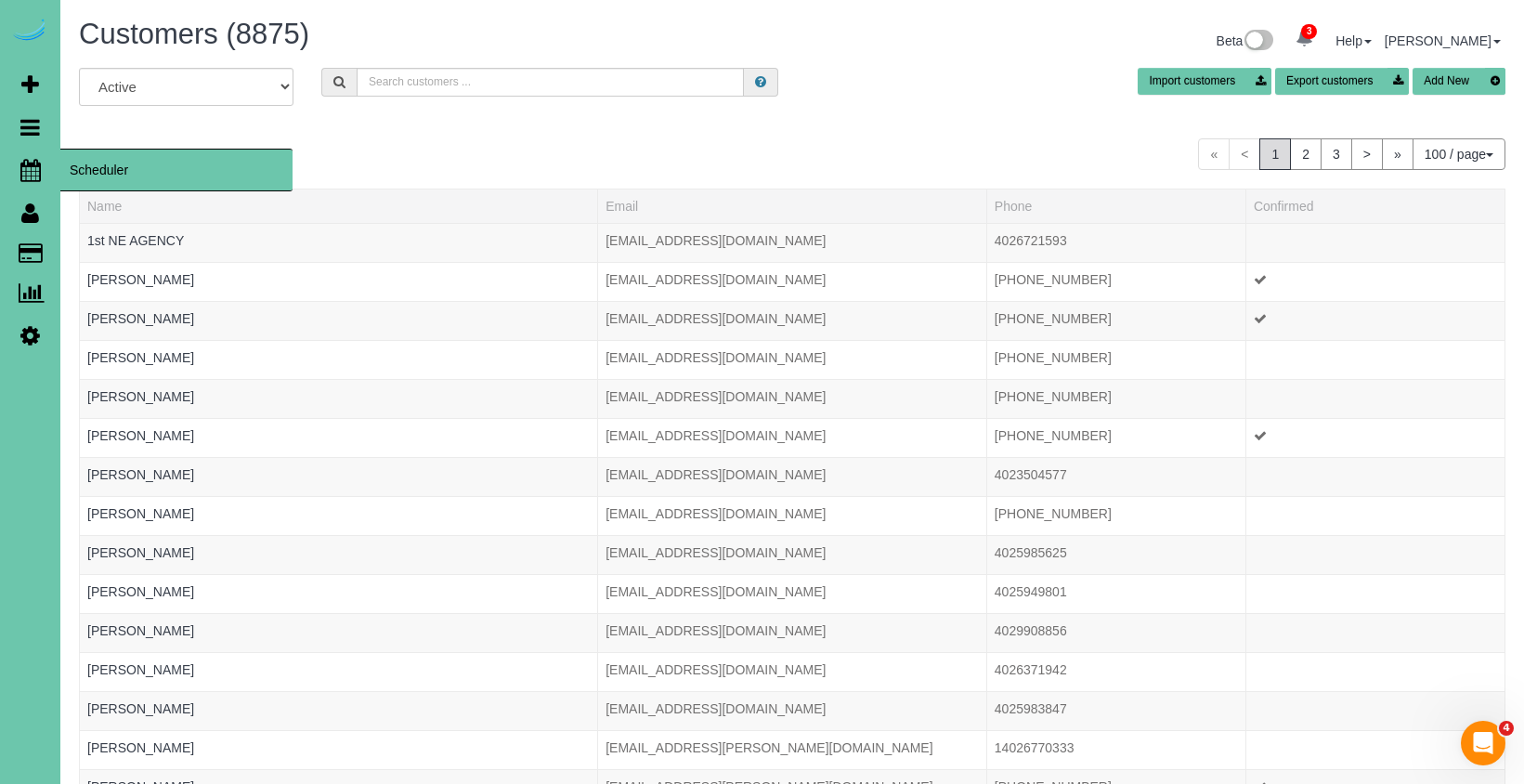
click at [44, 176] on link "Scheduler" at bounding box center [30, 169] width 60 height 43
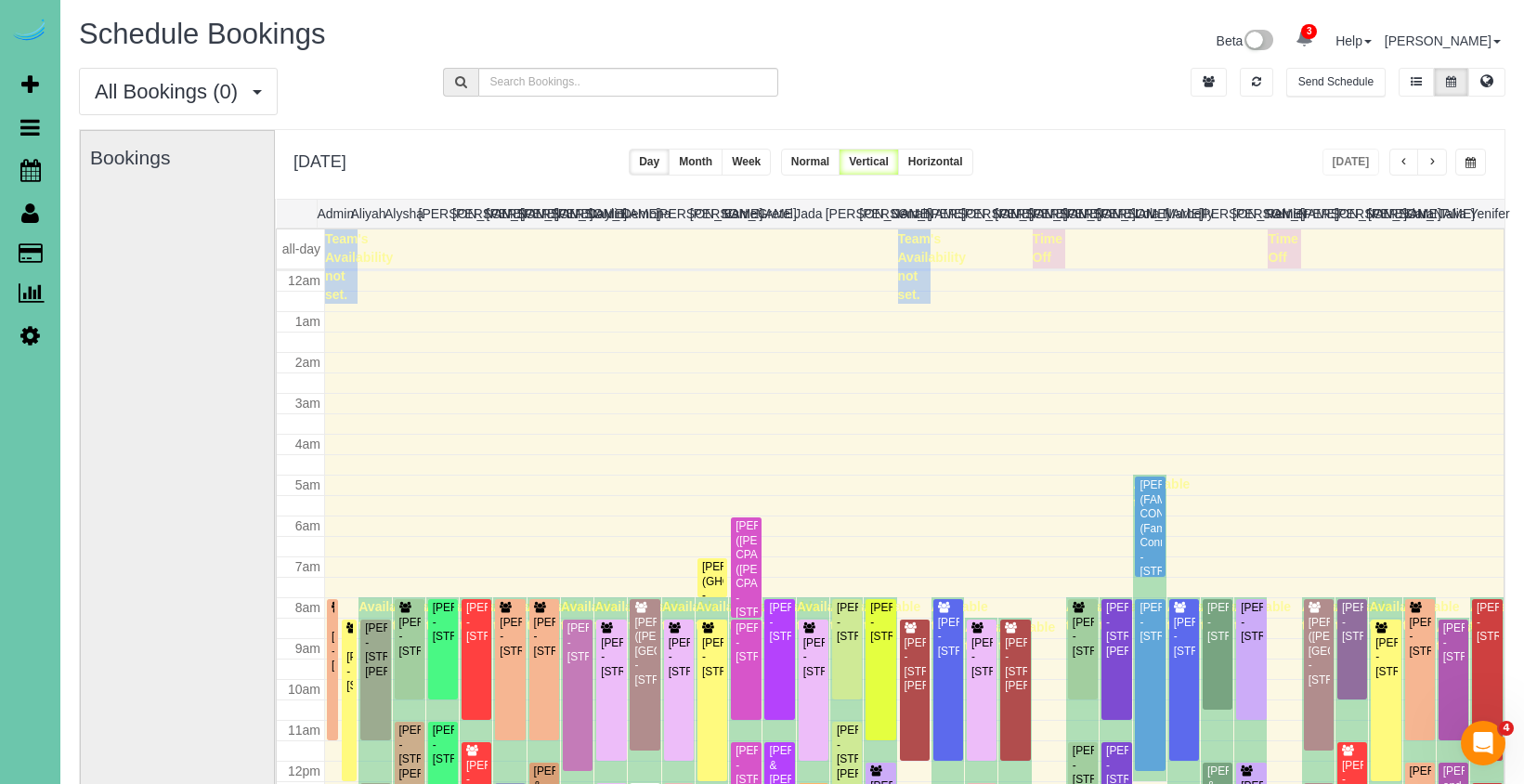
scroll to position [246, 0]
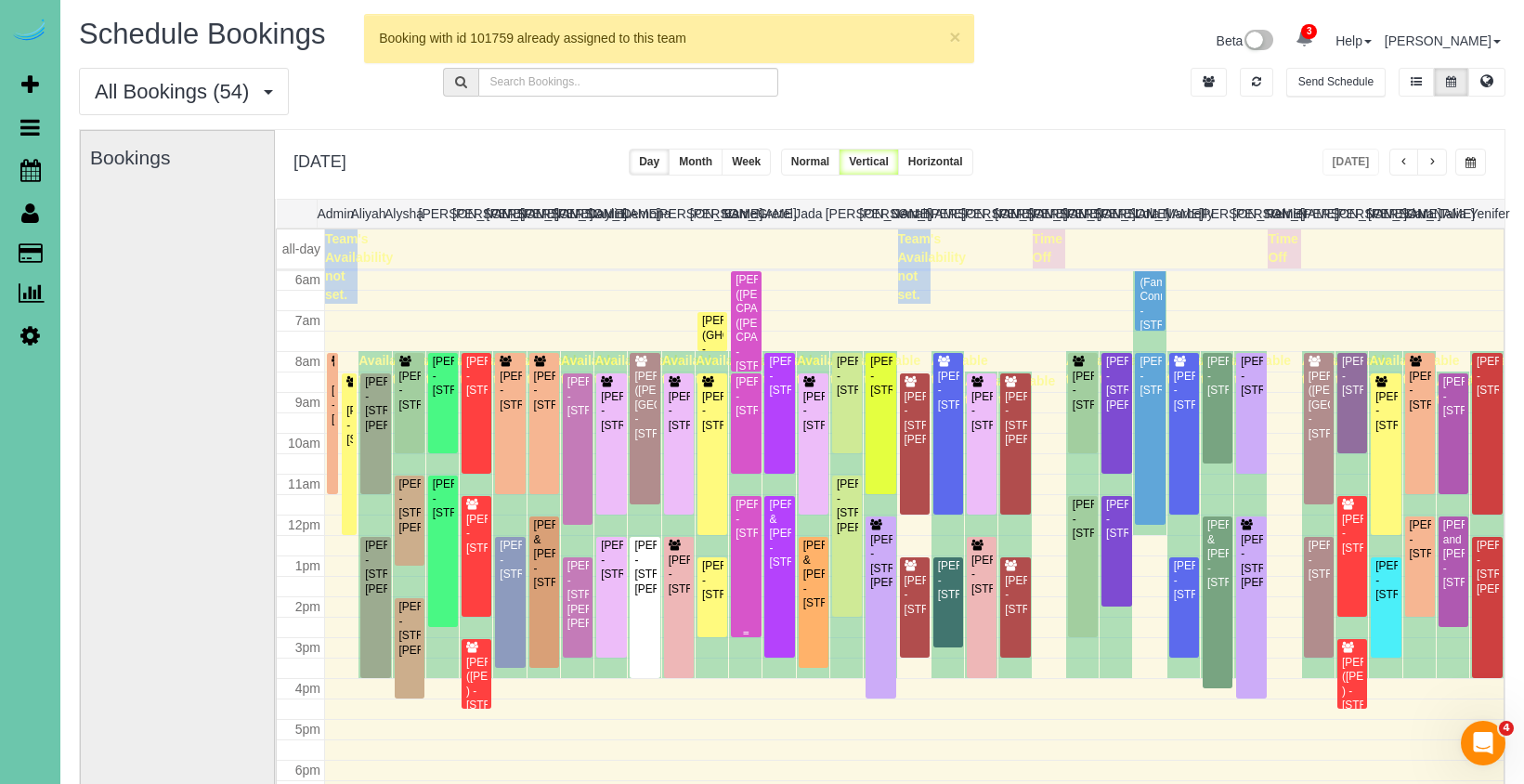
click at [750, 540] on div "[PERSON_NAME] - [STREET_ADDRESS]" at bounding box center [745, 519] width 22 height 43
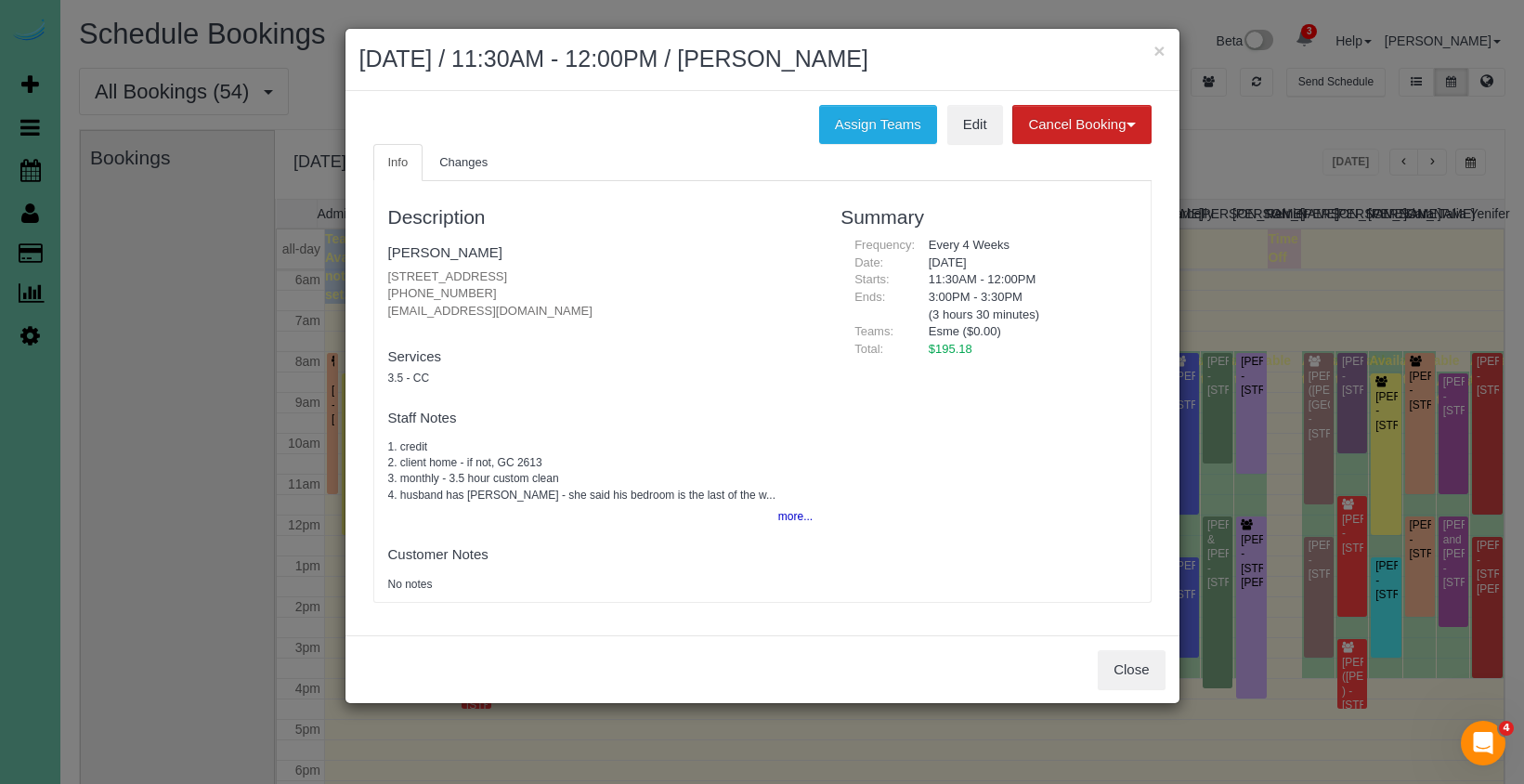
drag, startPoint x: 1127, startPoint y: 658, endPoint x: 827, endPoint y: 563, distance: 314.7
click at [1125, 658] on button "Close" at bounding box center [1131, 669] width 67 height 39
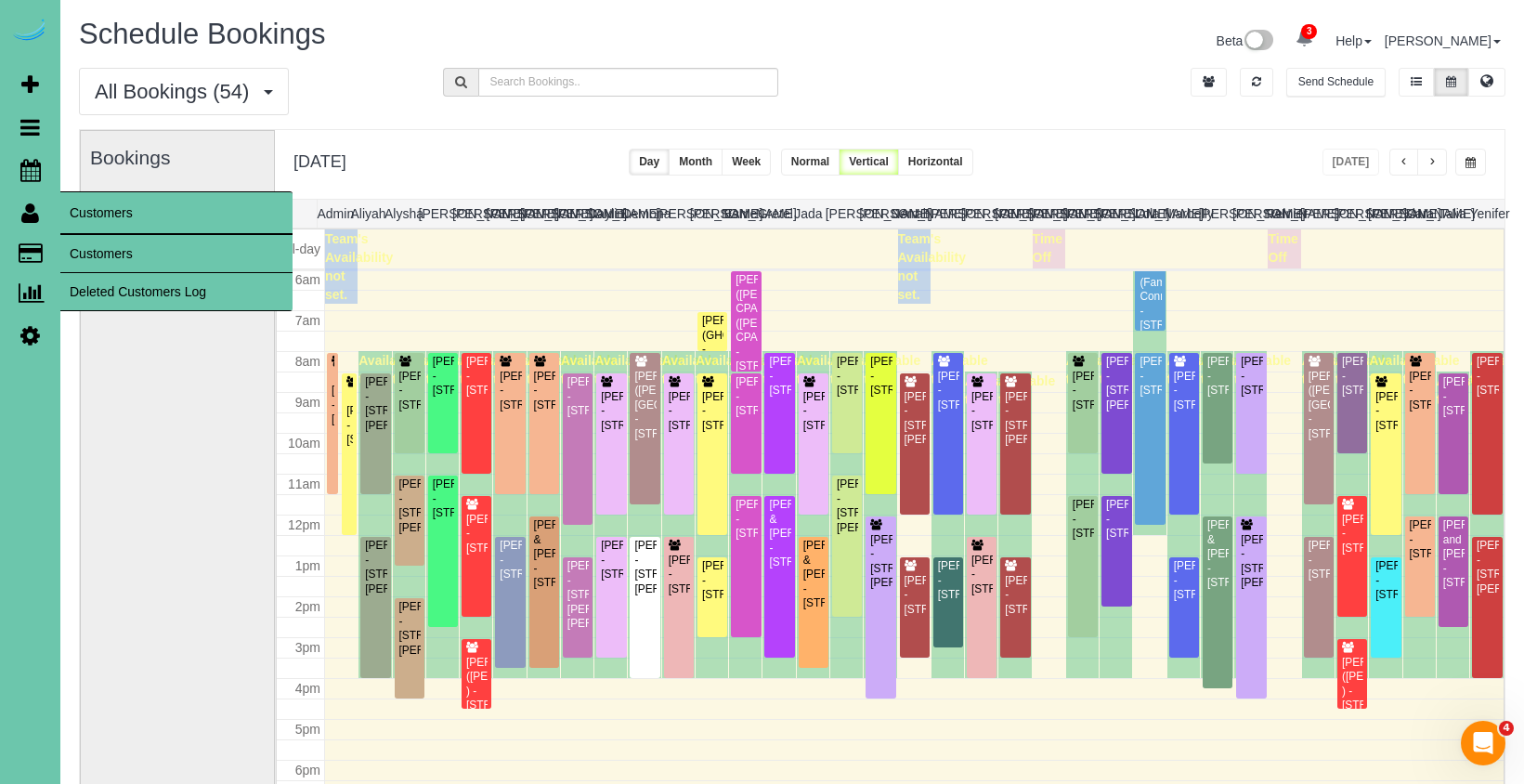
click at [117, 241] on link "Customers" at bounding box center [176, 253] width 232 height 37
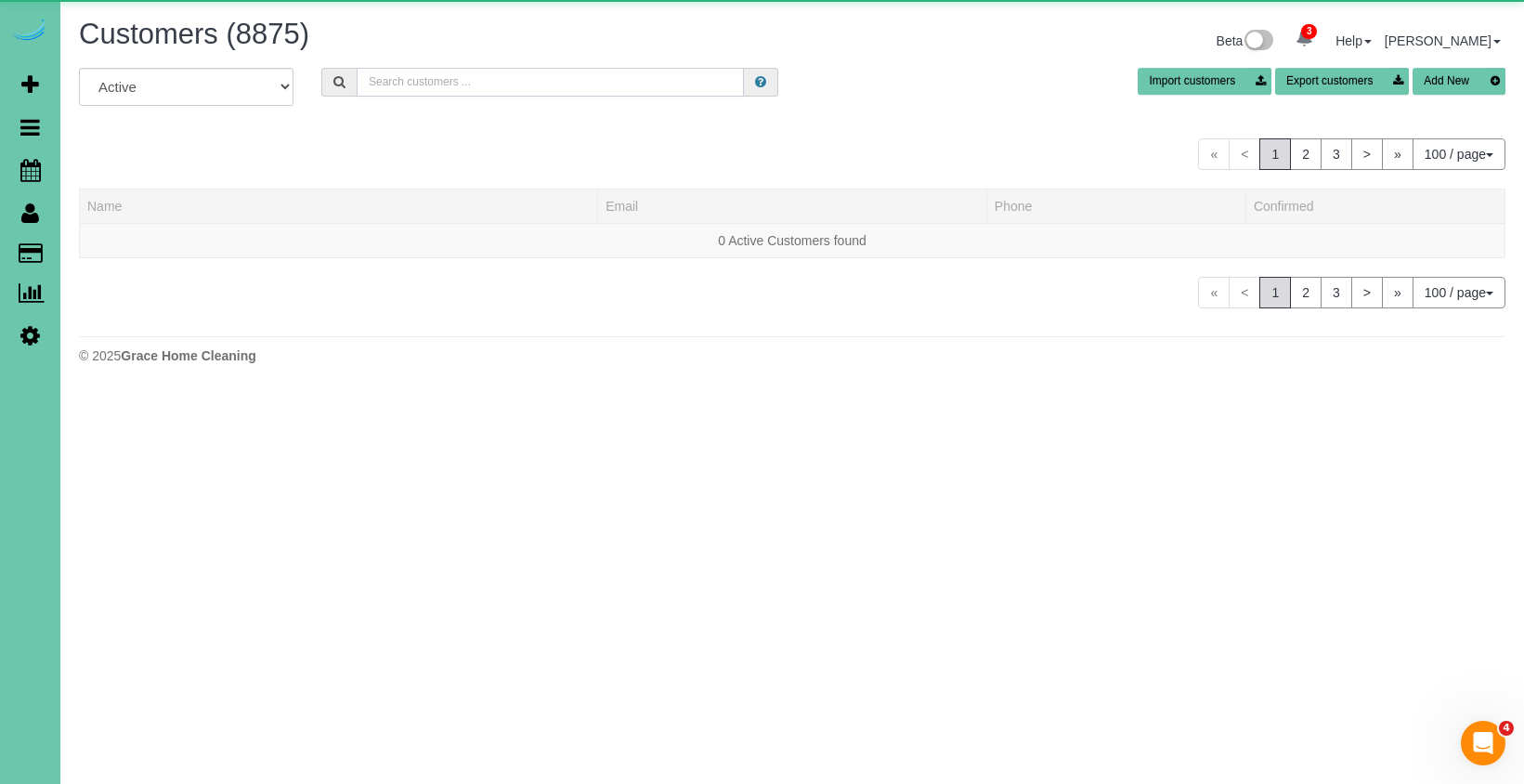
click at [484, 84] on input "text" at bounding box center [550, 82] width 387 height 29
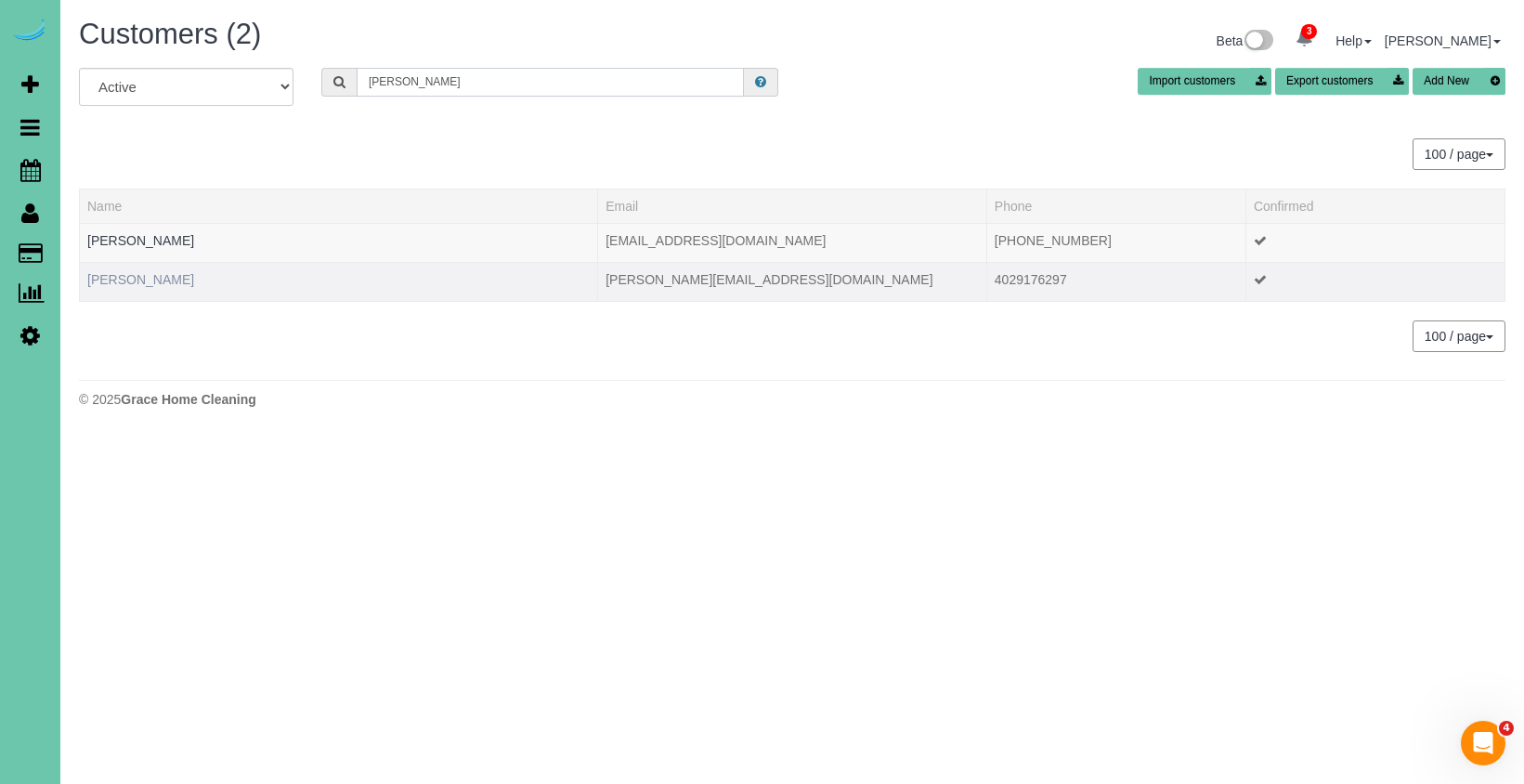
type input "[PERSON_NAME]"
click at [149, 280] on link "[PERSON_NAME]" at bounding box center [141, 280] width 107 height 15
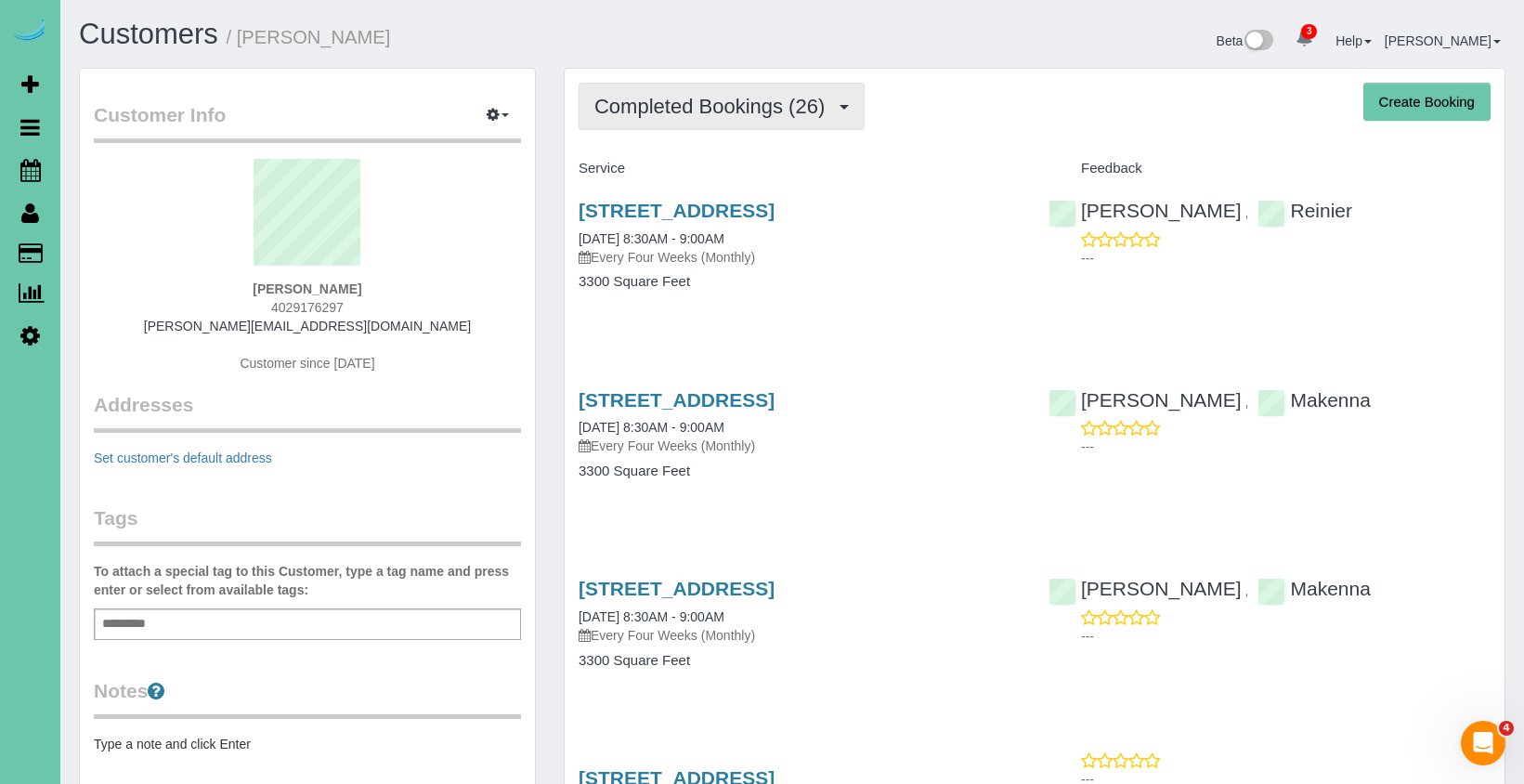
click at [691, 105] on span "Completed Bookings (26)" at bounding box center [714, 106] width 240 height 23
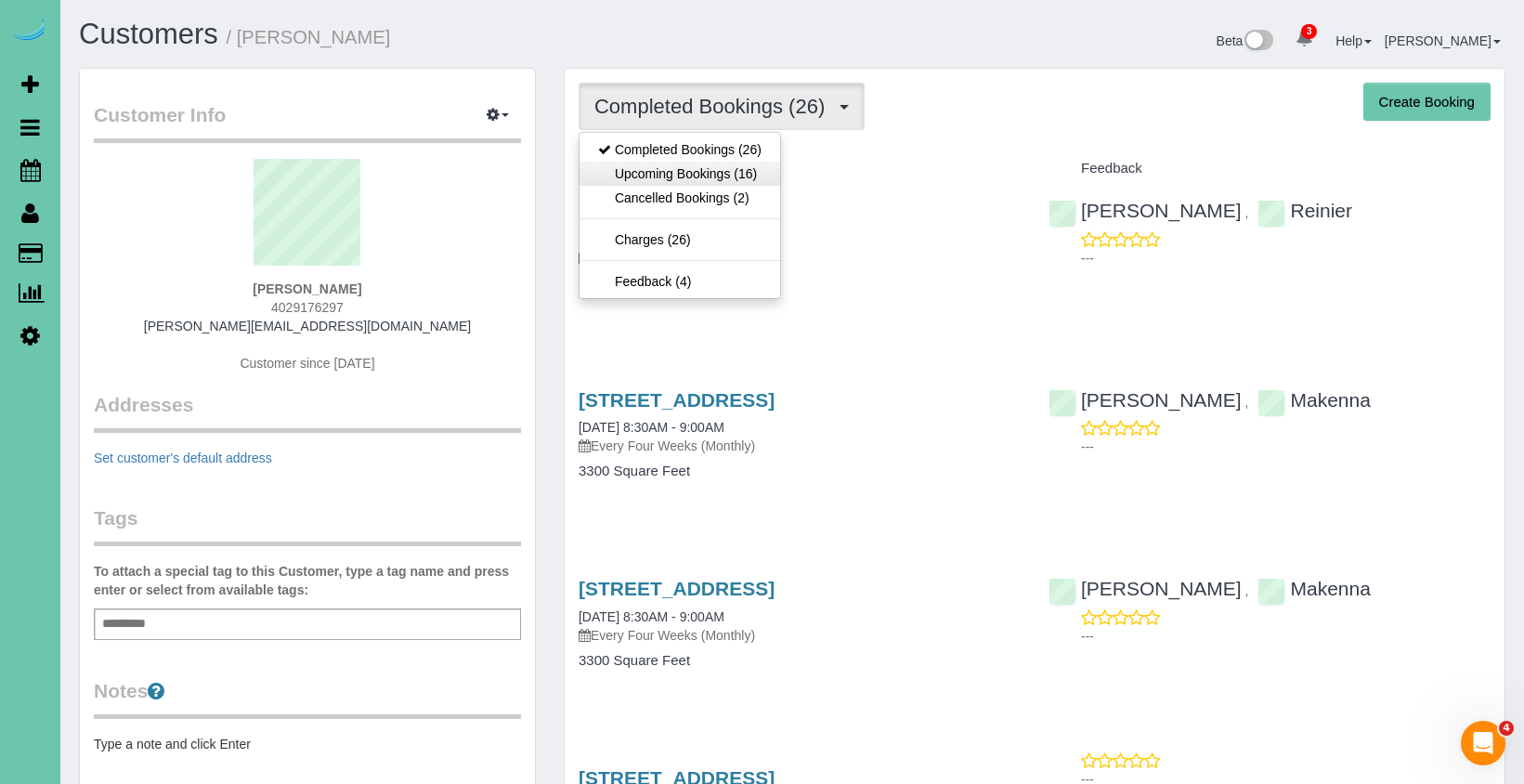
click at [676, 169] on link "Upcoming Bookings (16)" at bounding box center [680, 173] width 201 height 24
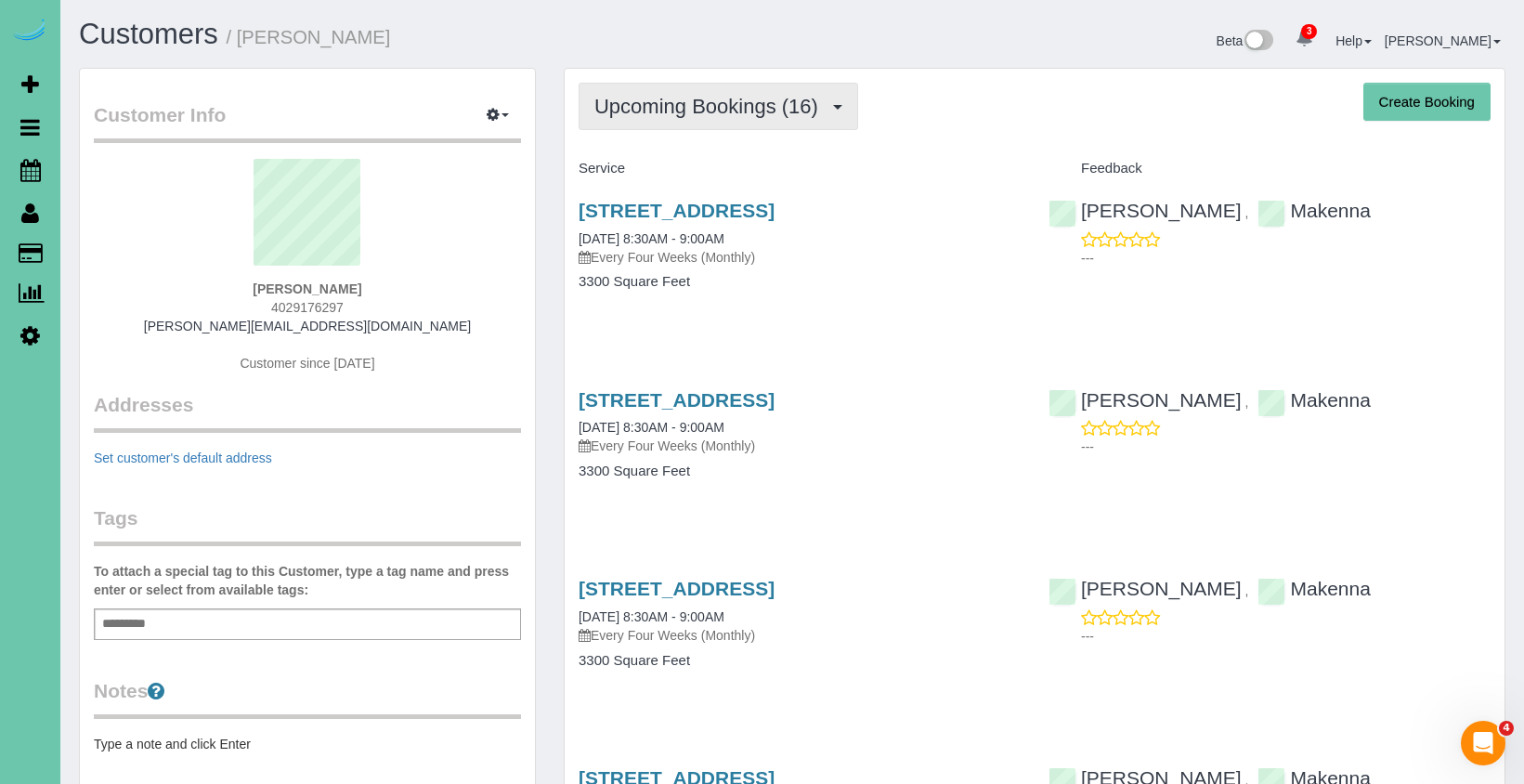
click at [643, 112] on span "Upcoming Bookings (16)" at bounding box center [711, 106] width 233 height 23
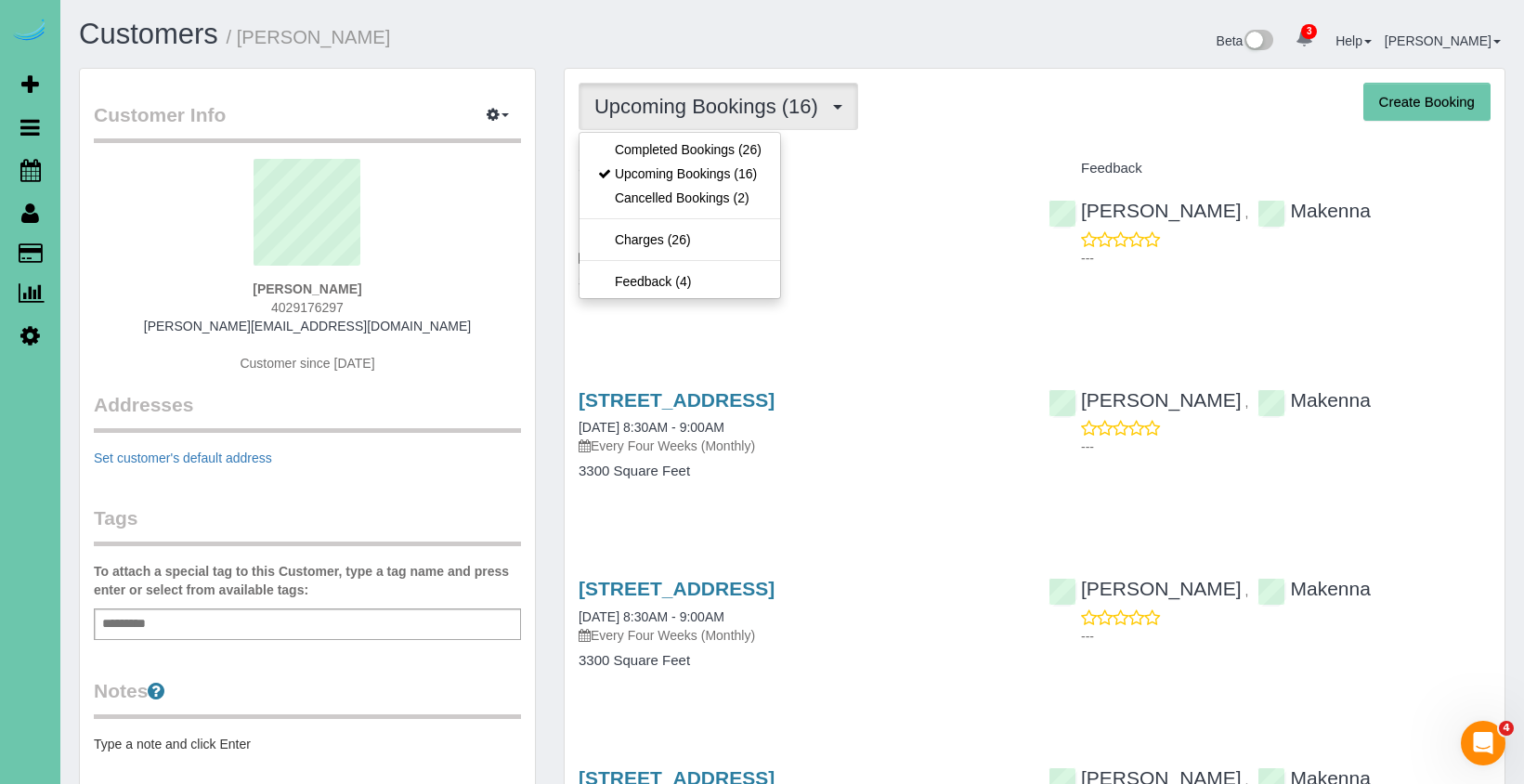
click at [640, 142] on link "Completed Bookings (26)" at bounding box center [680, 149] width 201 height 24
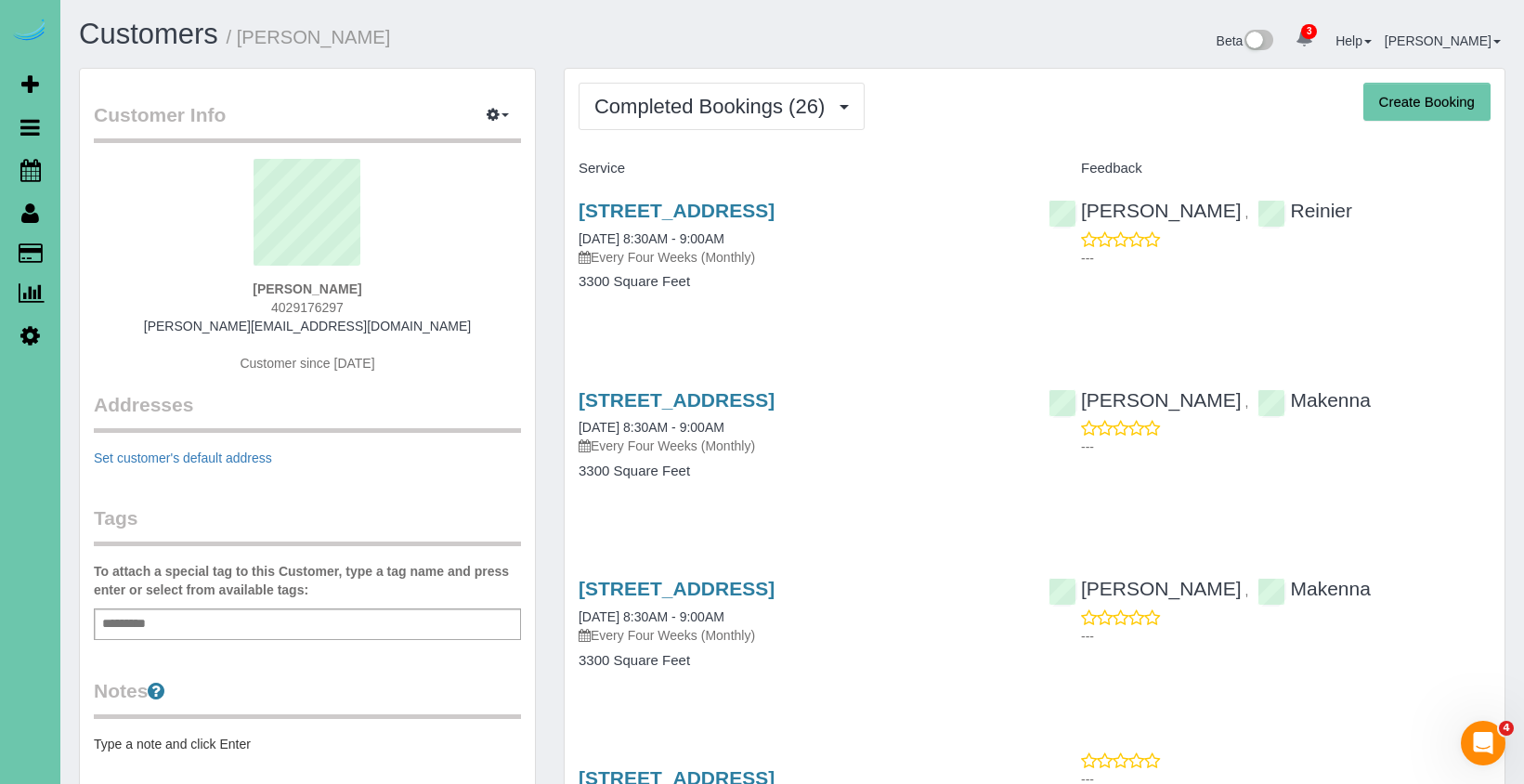
drag, startPoint x: 723, startPoint y: 122, endPoint x: 716, endPoint y: 133, distance: 13.0
click at [723, 122] on button "Completed Bookings (26)" at bounding box center [721, 106] width 286 height 48
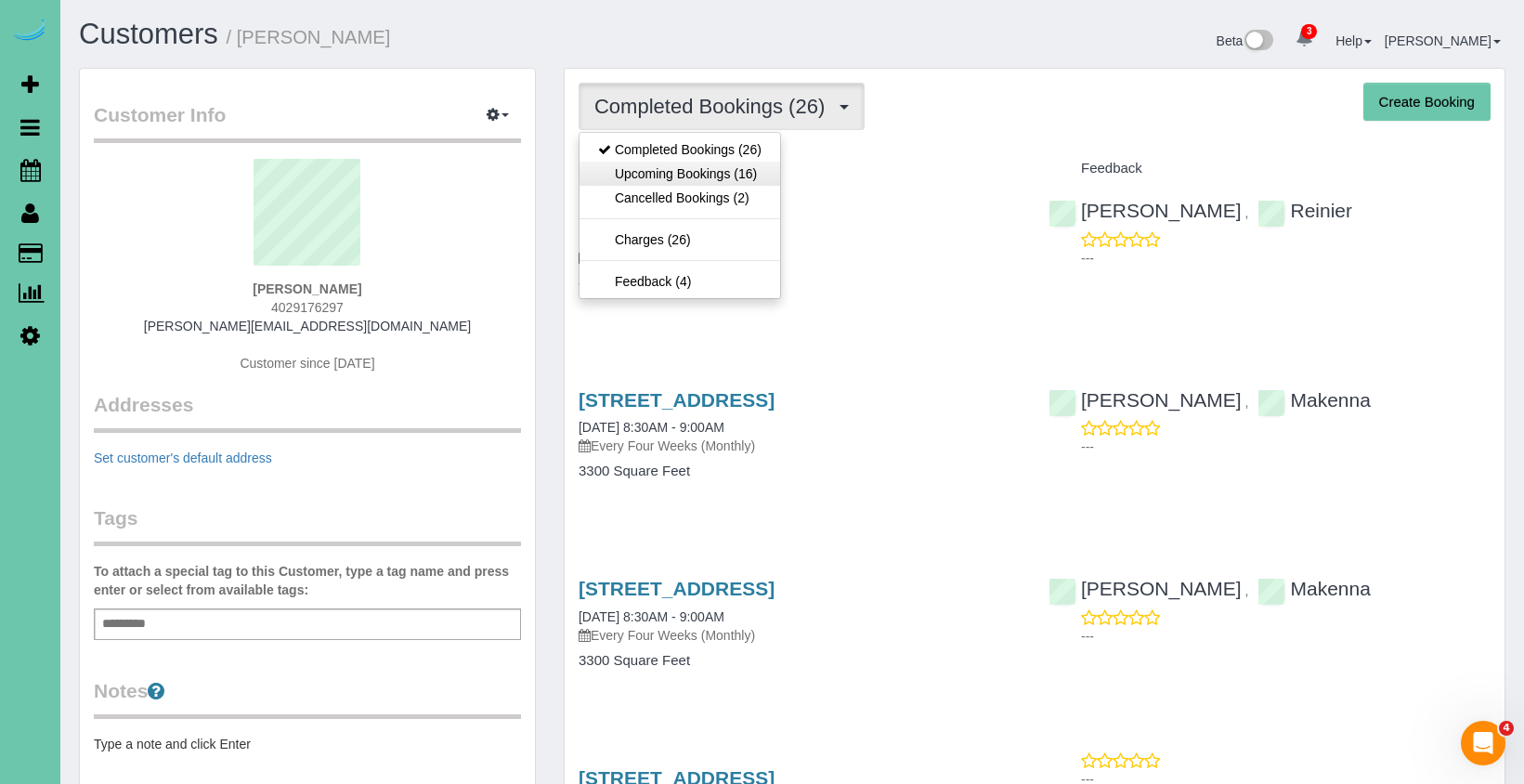
click at [710, 167] on link "Upcoming Bookings (16)" at bounding box center [680, 173] width 201 height 24
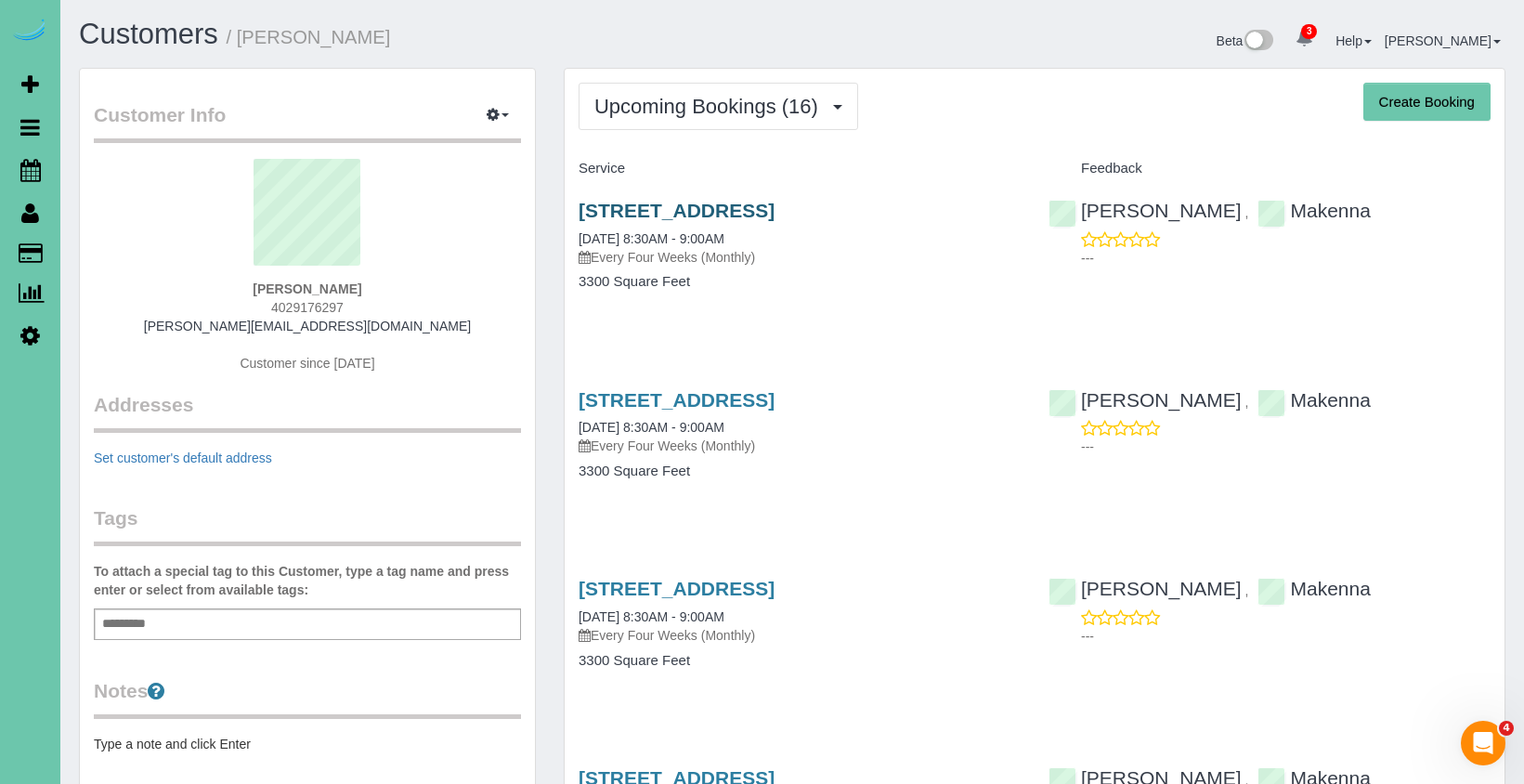
click at [686, 204] on link "[STREET_ADDRESS]" at bounding box center [676, 210] width 196 height 21
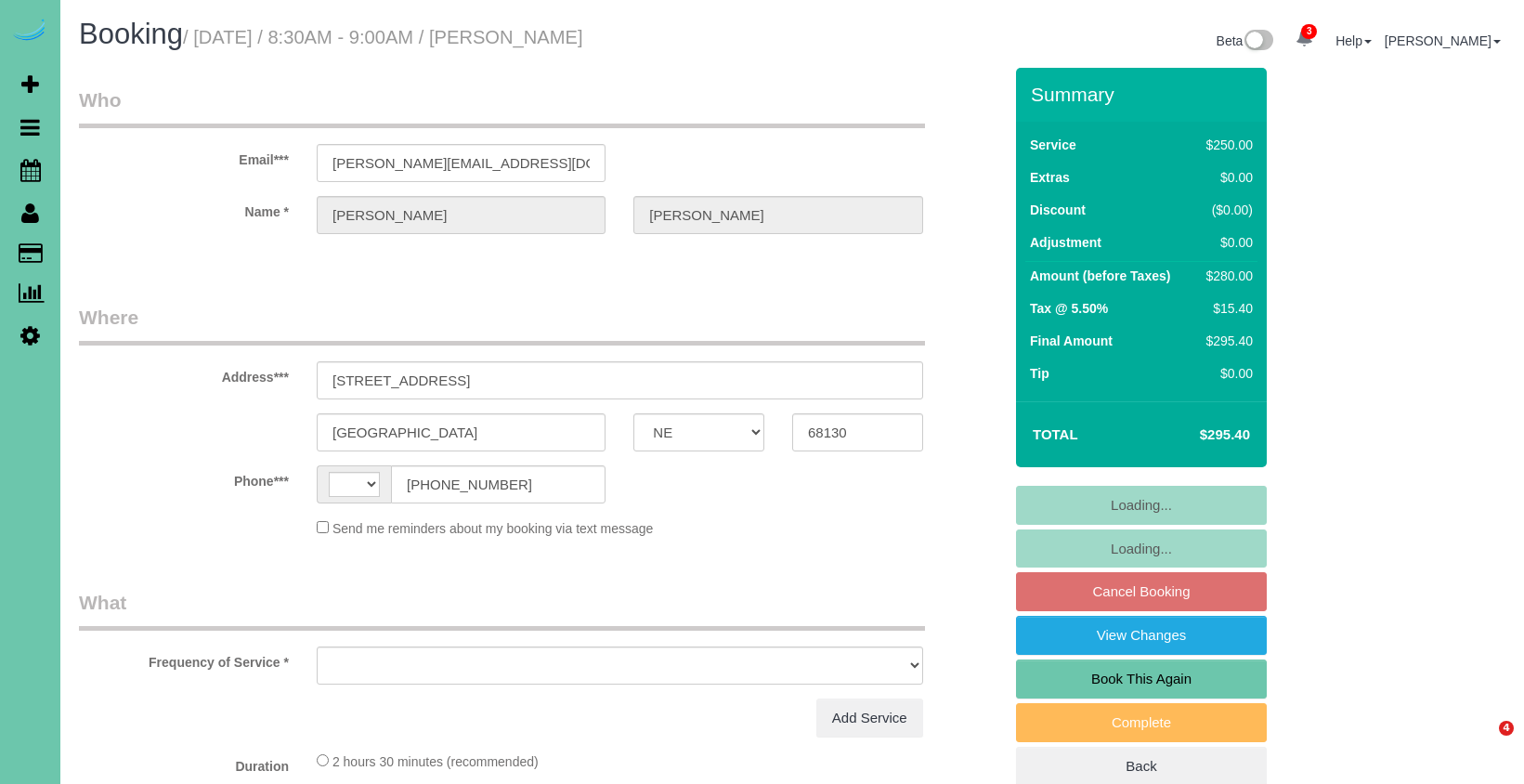
select select "NE"
select select "string:[GEOGRAPHIC_DATA]"
select select "object:430"
select select "number:37"
select select "number:43"
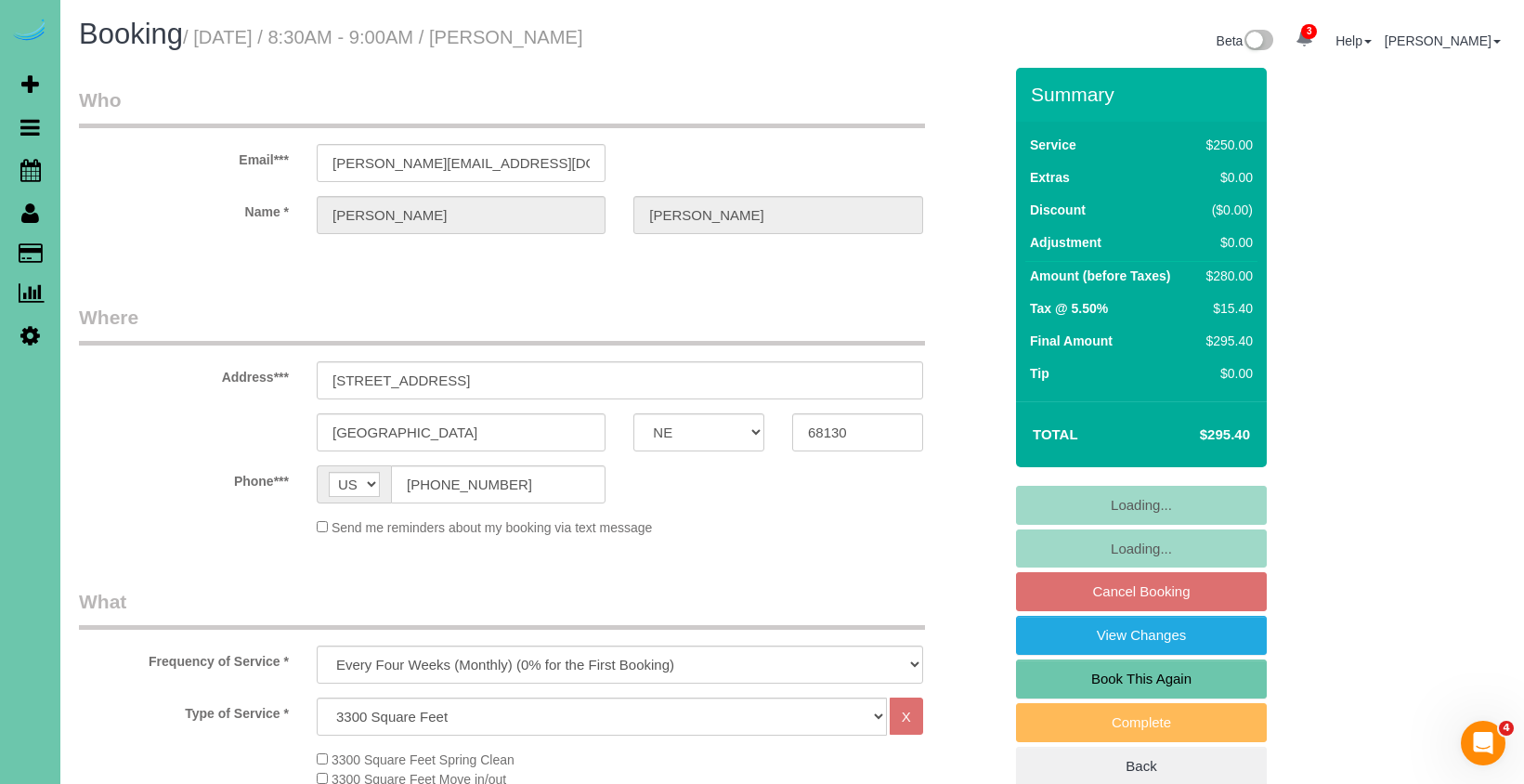
select select "string:fspay-cb262cb4-222c-4cc9-a133-064103dd42b4"
select select "object:752"
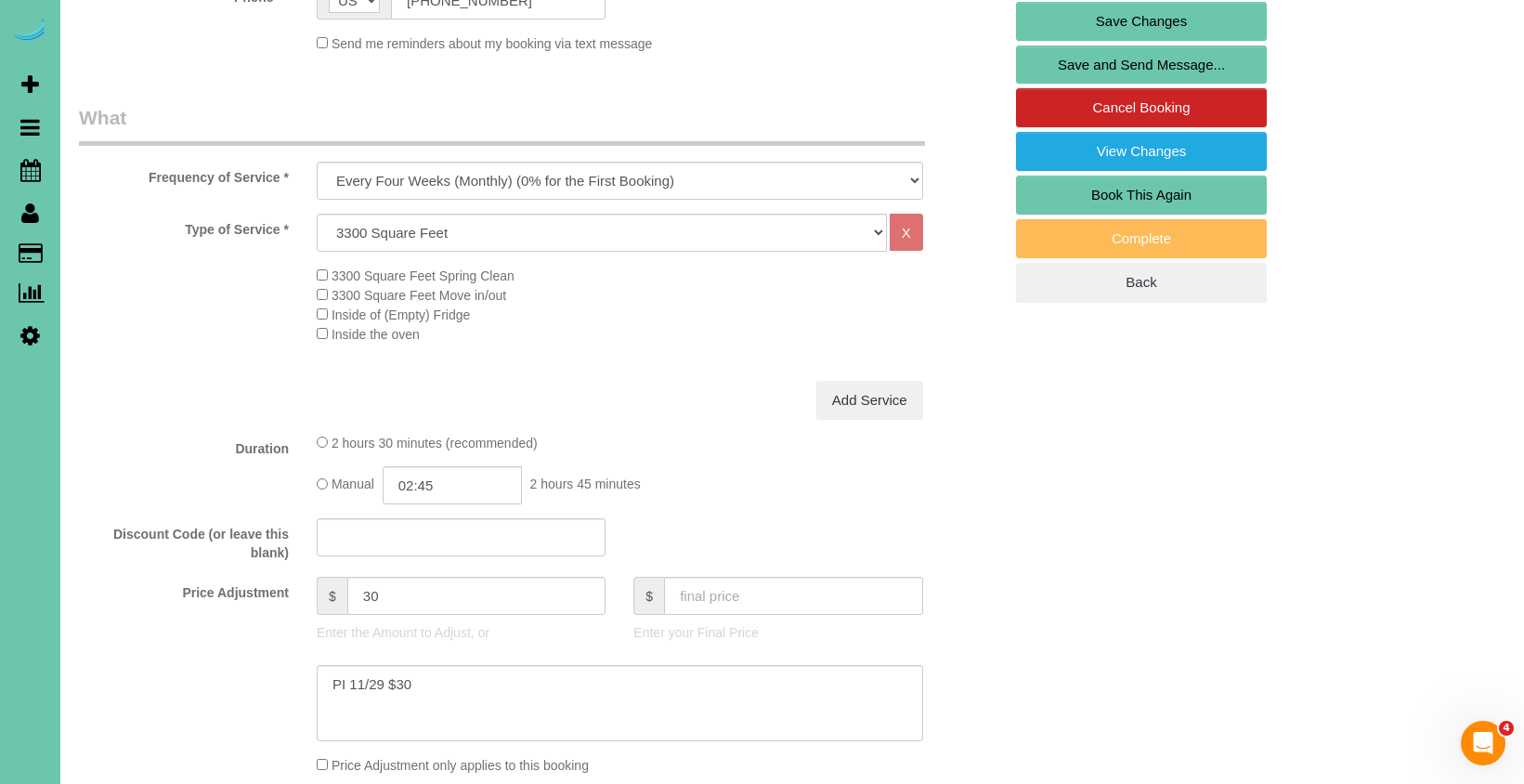
scroll to position [483, 0]
drag, startPoint x: 394, startPoint y: 590, endPoint x: 322, endPoint y: 580, distance: 72.7
click at [323, 582] on div "$ 30" at bounding box center [461, 597] width 289 height 38
type input "41.5"
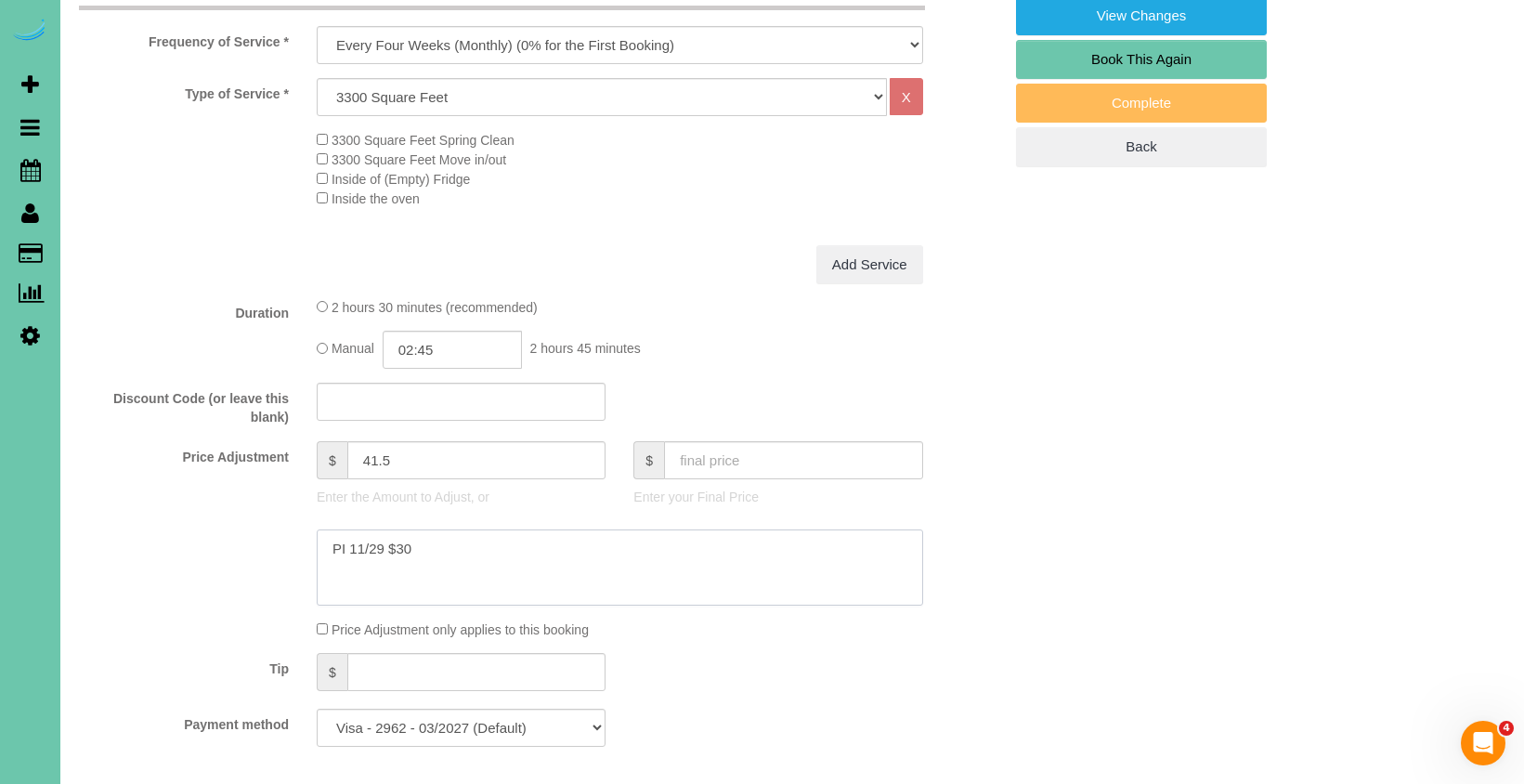
scroll to position [631, 0]
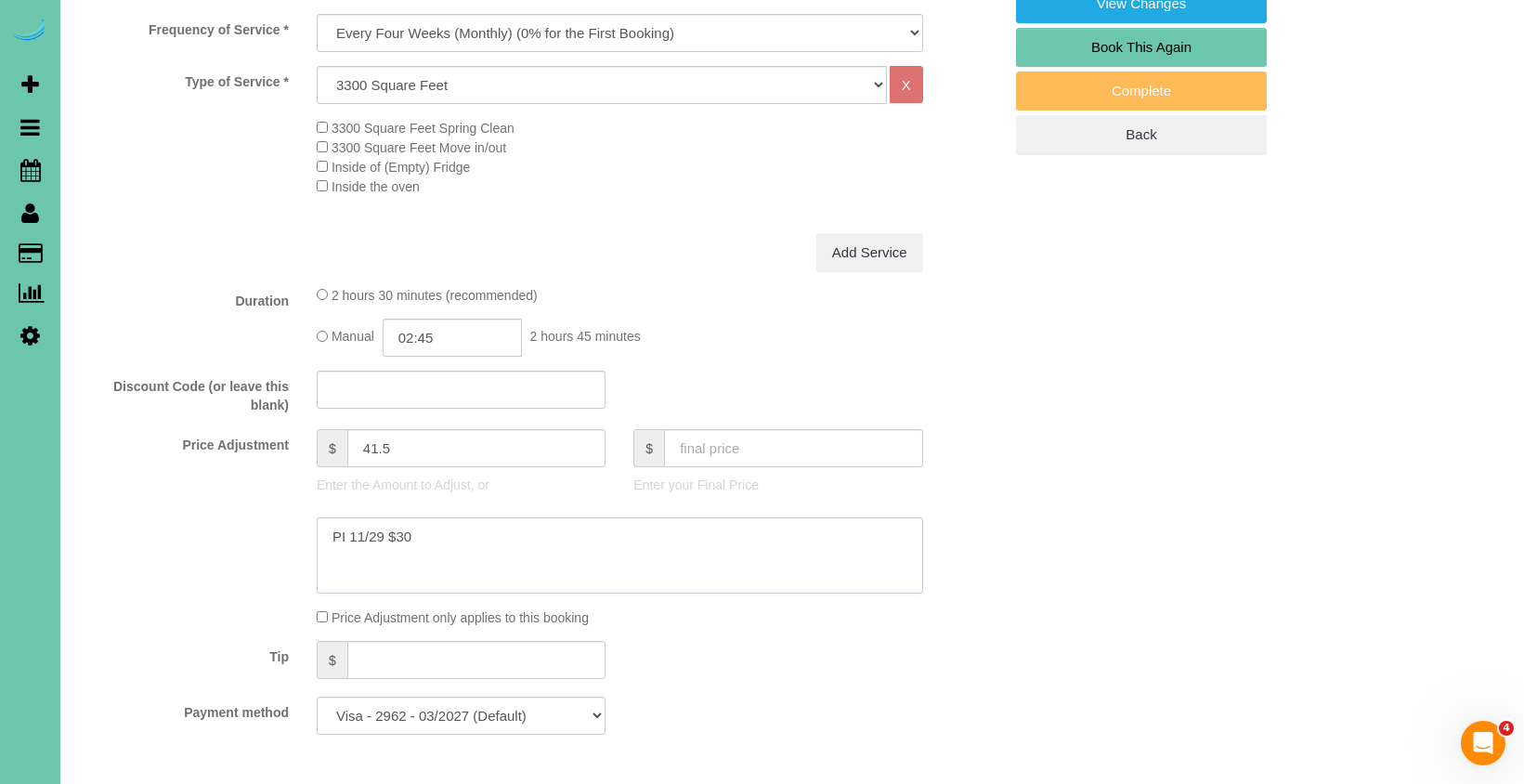
drag, startPoint x: 425, startPoint y: 528, endPoint x: 256, endPoint y: 516, distance: 169.4
click at [250, 518] on div at bounding box center [540, 555] width 950 height 76
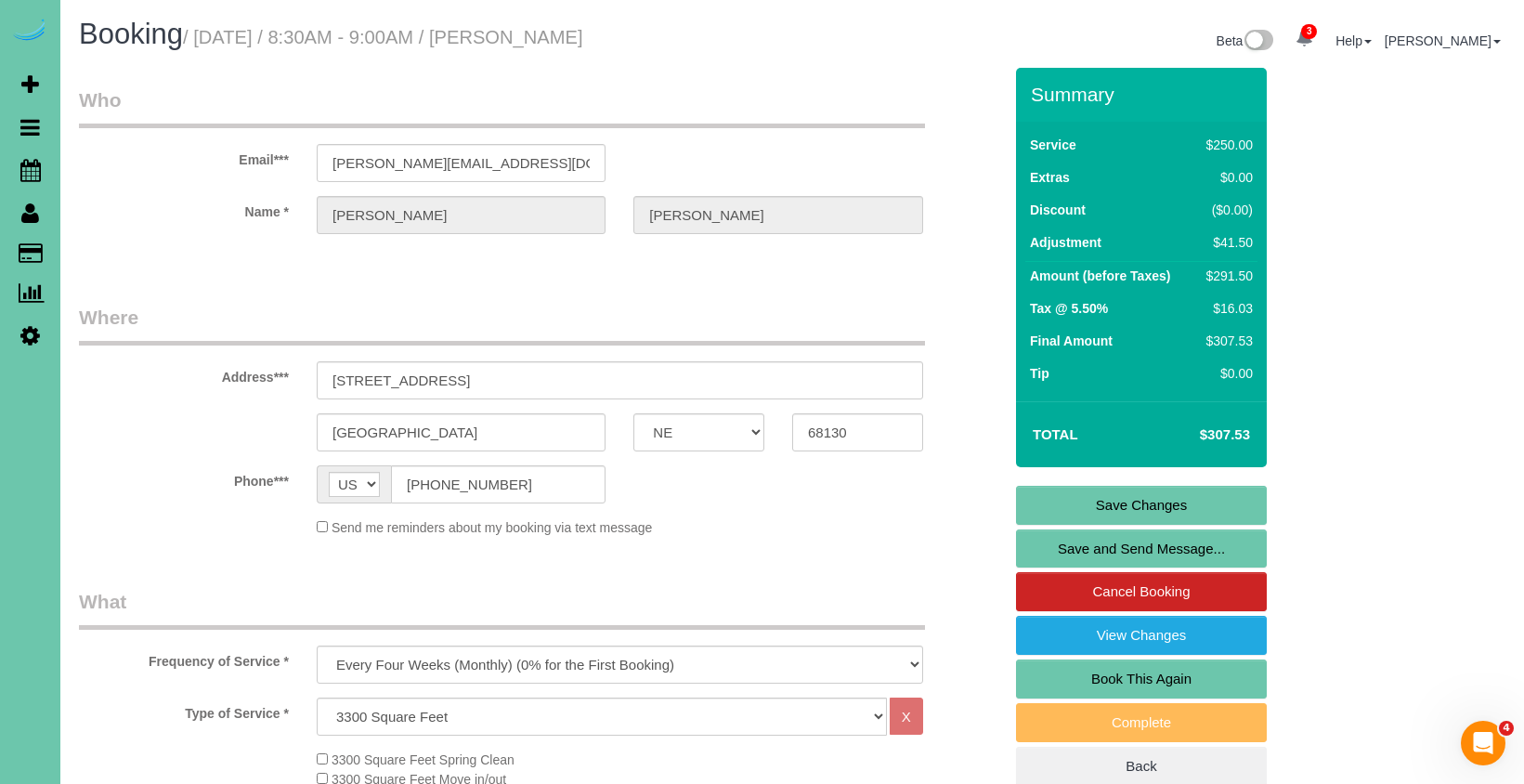
scroll to position [0, 0]
type textarea "new rate - [DATE]"
drag, startPoint x: 487, startPoint y: 163, endPoint x: 239, endPoint y: 142, distance: 248.9
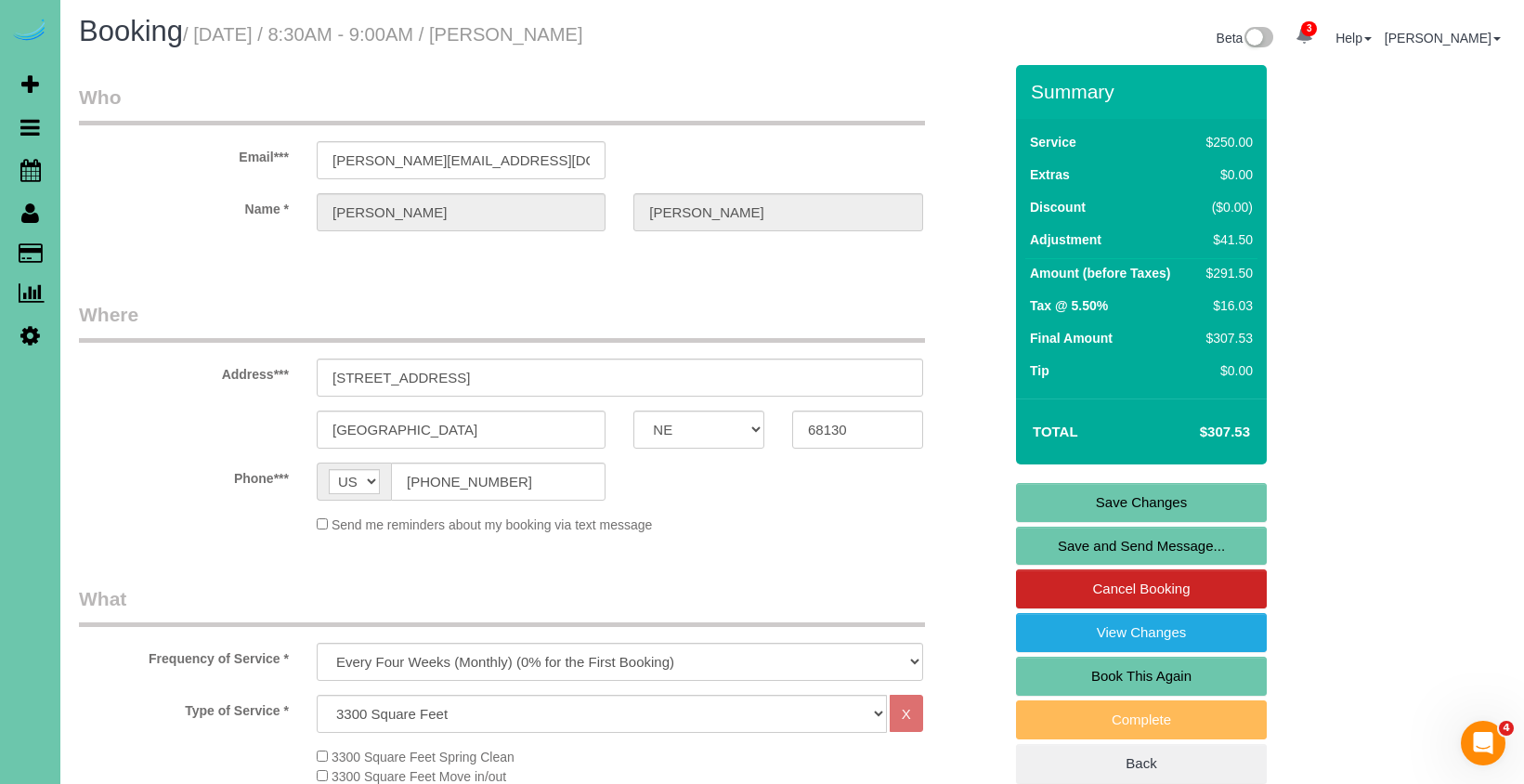
click at [1046, 498] on link "Save Changes" at bounding box center [1141, 502] width 250 height 39
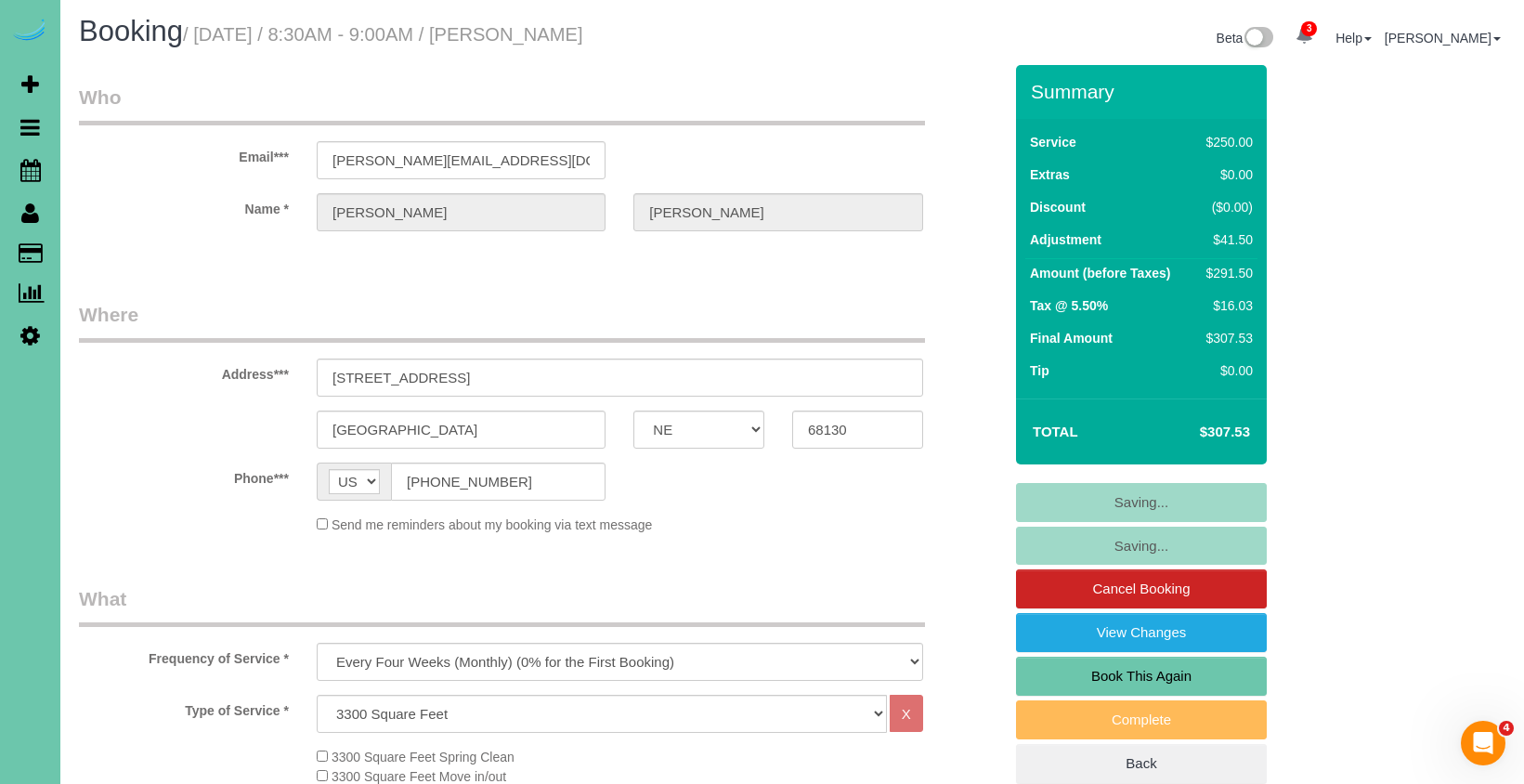
scroll to position [4, 0]
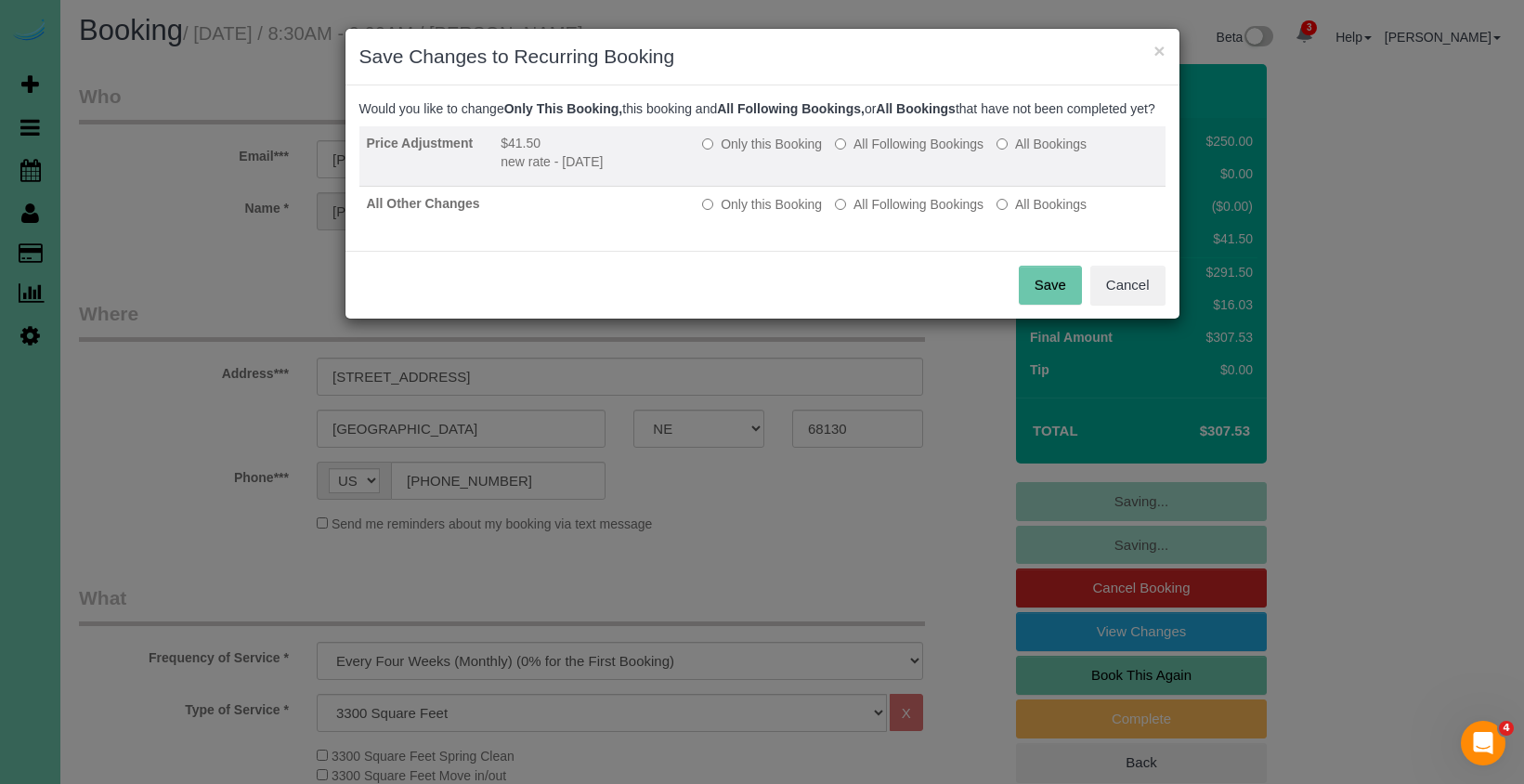
click at [895, 153] on label "All Following Bookings" at bounding box center [908, 143] width 148 height 18
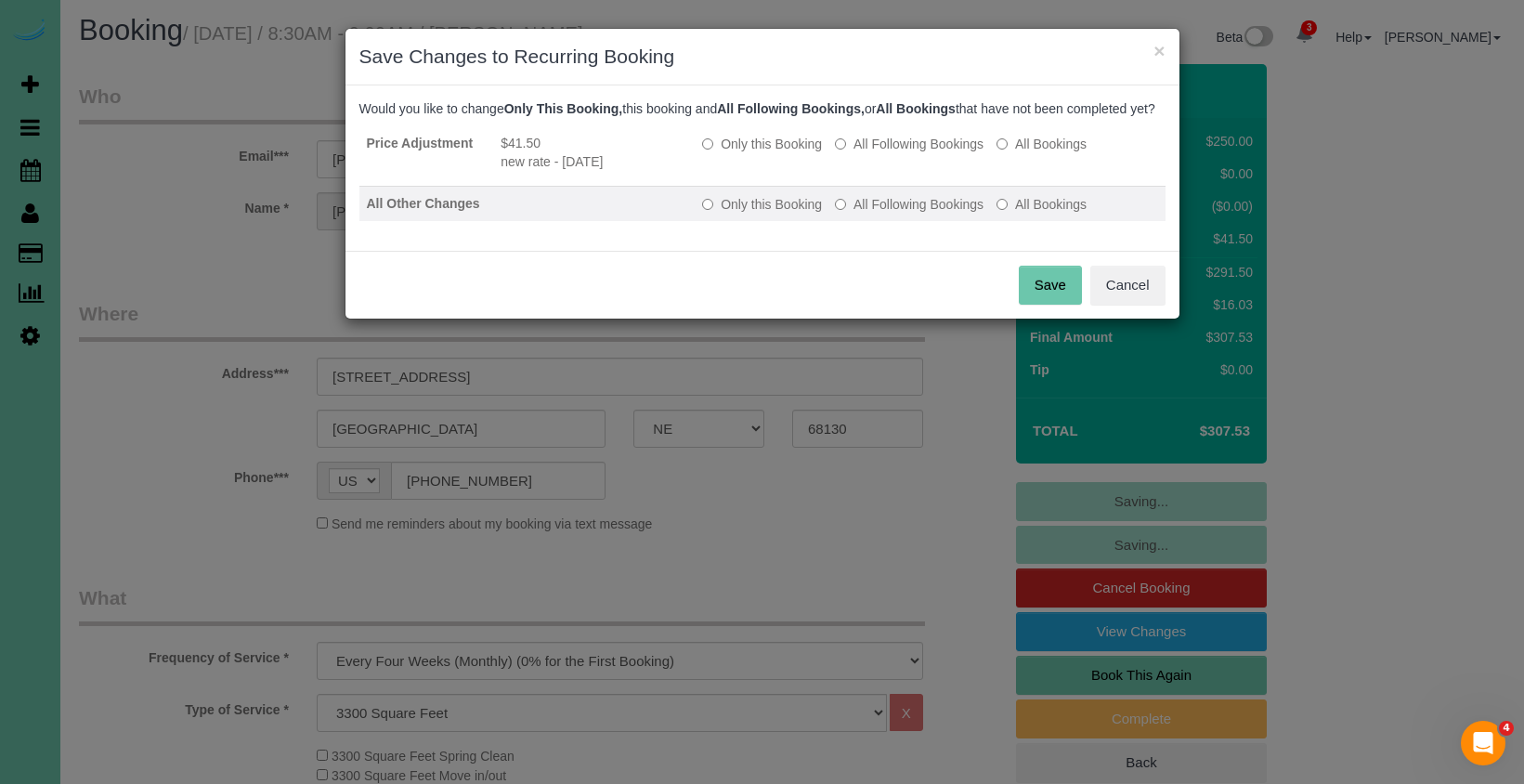
click at [897, 213] on label "All Following Bookings" at bounding box center [908, 204] width 148 height 18
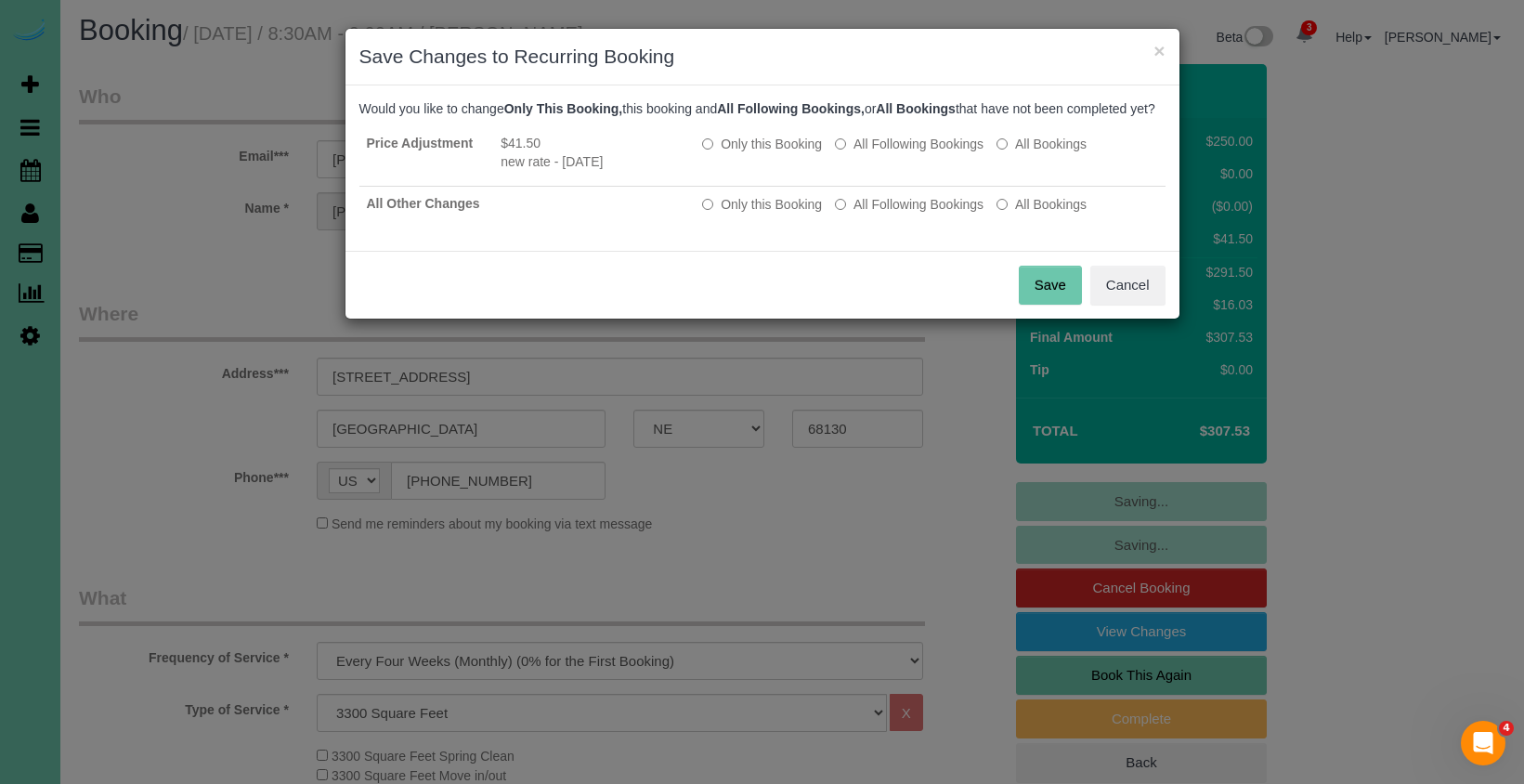
click at [1056, 299] on button "Save" at bounding box center [1050, 285] width 63 height 39
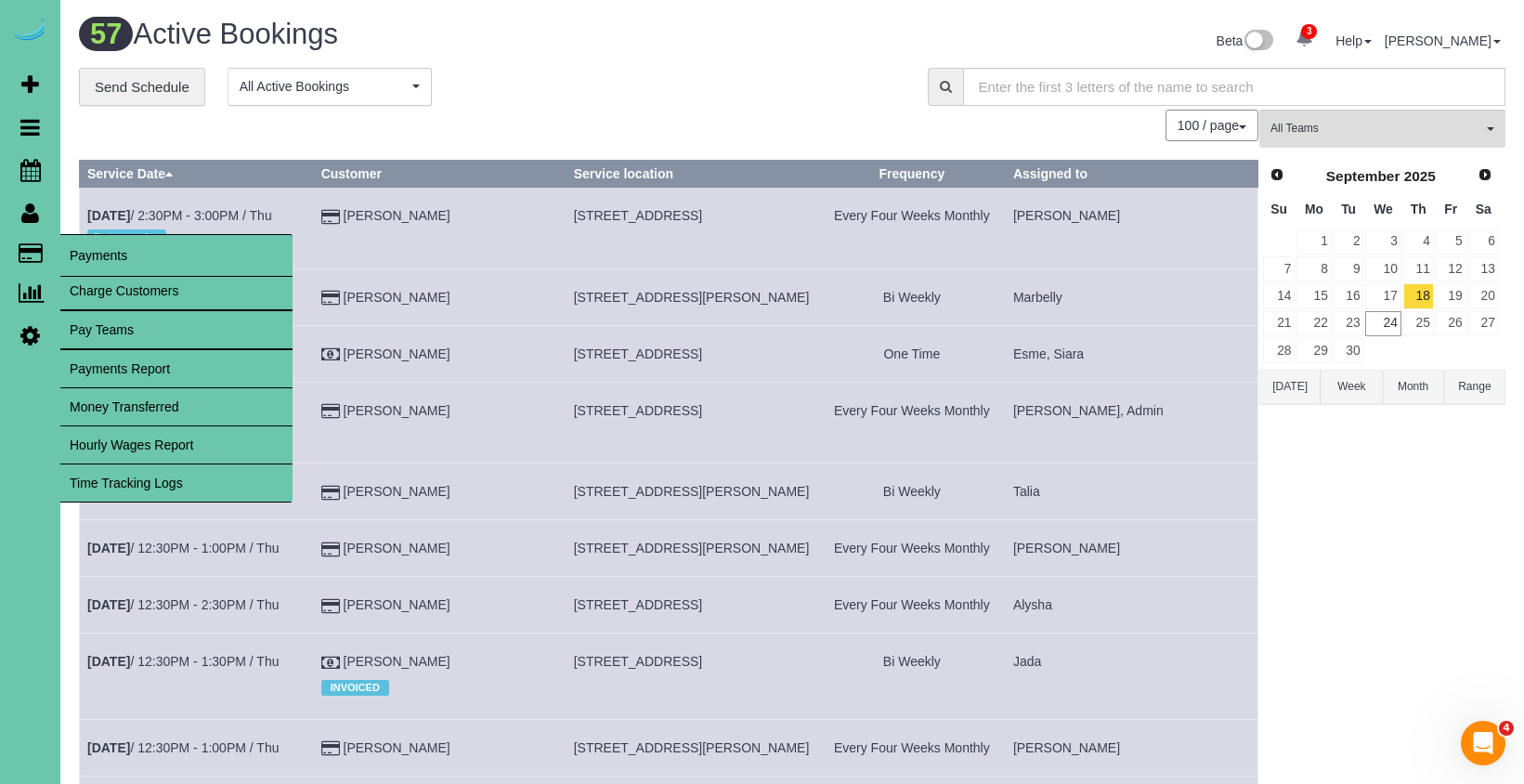
click at [84, 250] on span "Payments" at bounding box center [176, 255] width 232 height 43
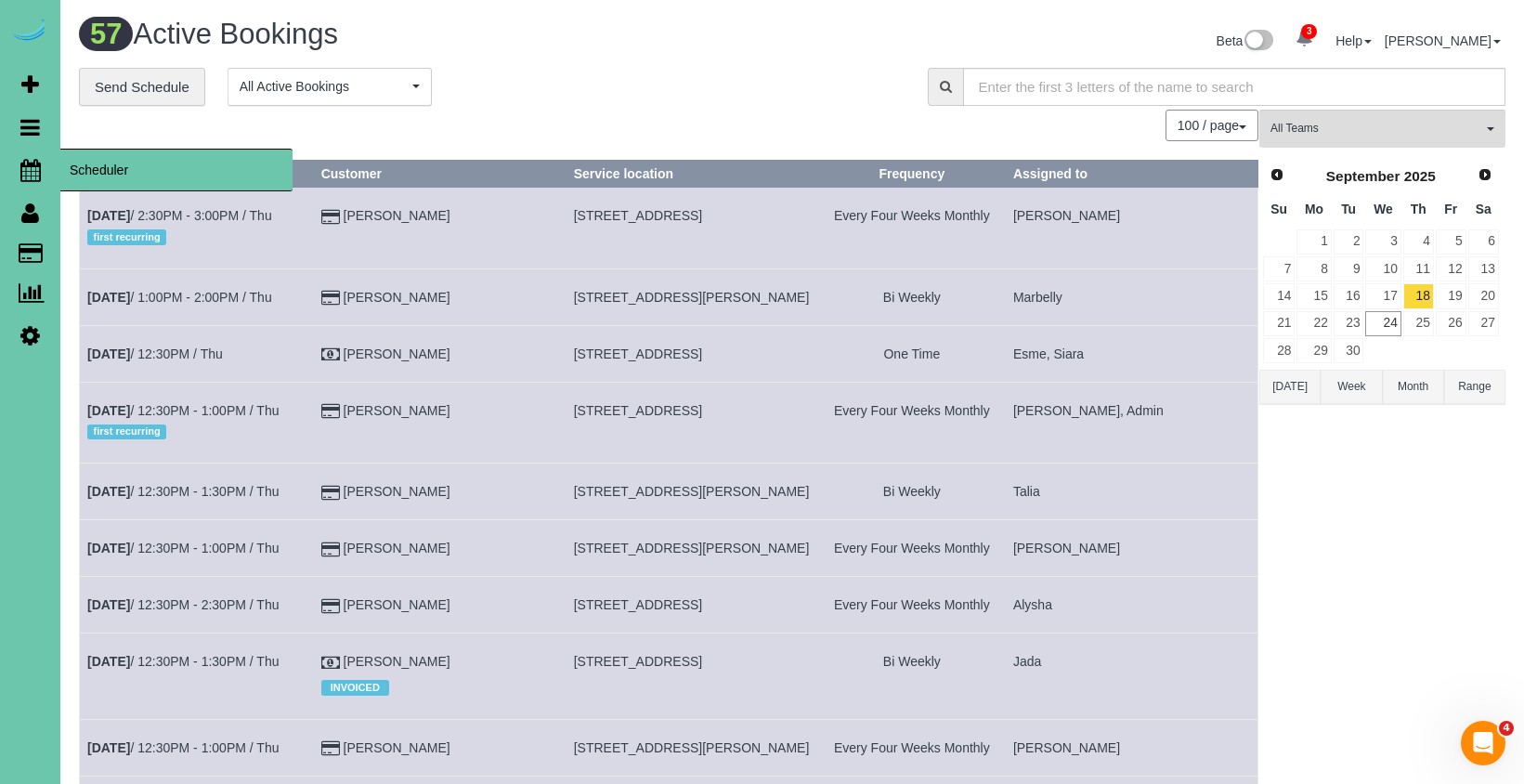
click at [79, 164] on span "Scheduler" at bounding box center [176, 169] width 232 height 43
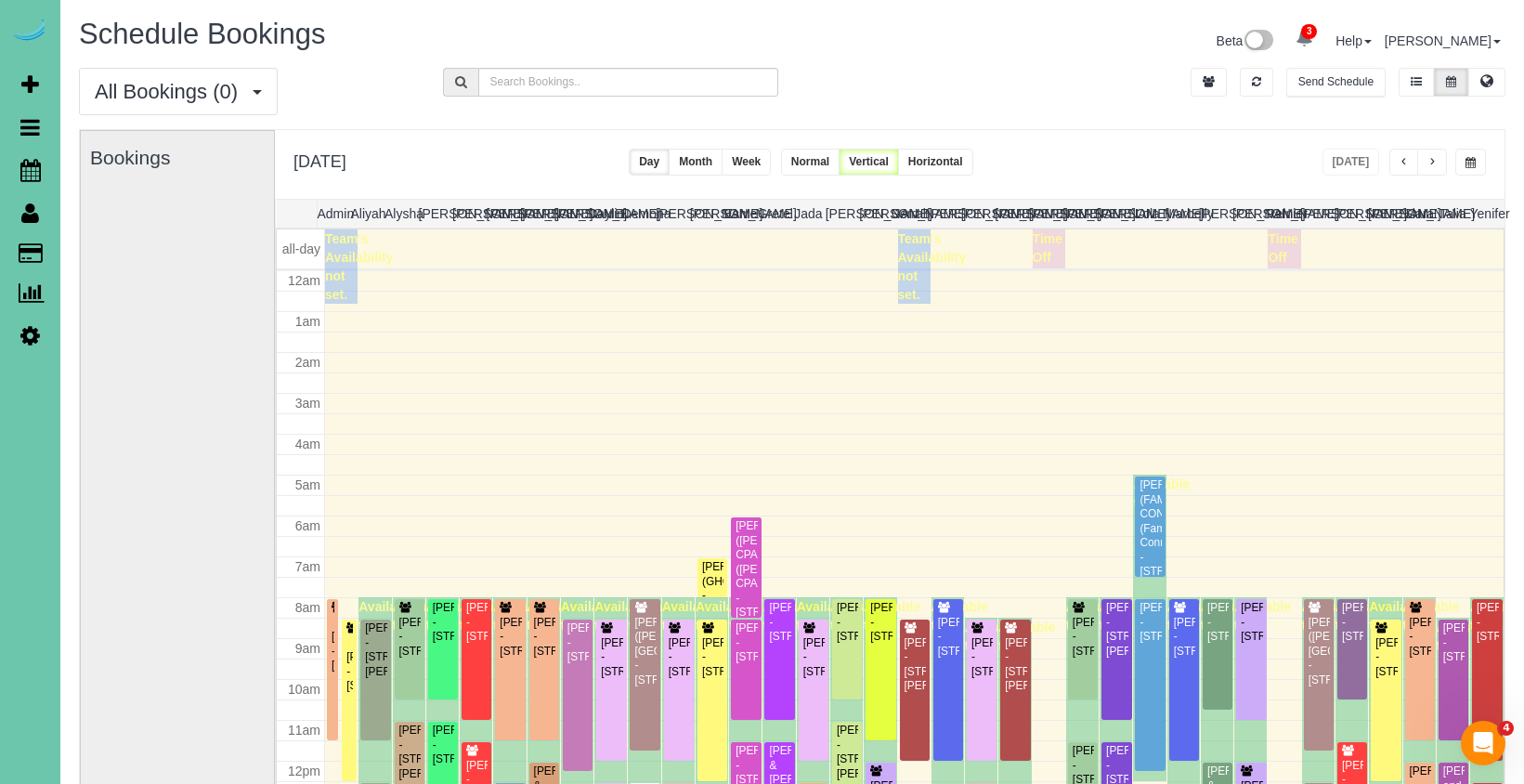
scroll to position [246, 0]
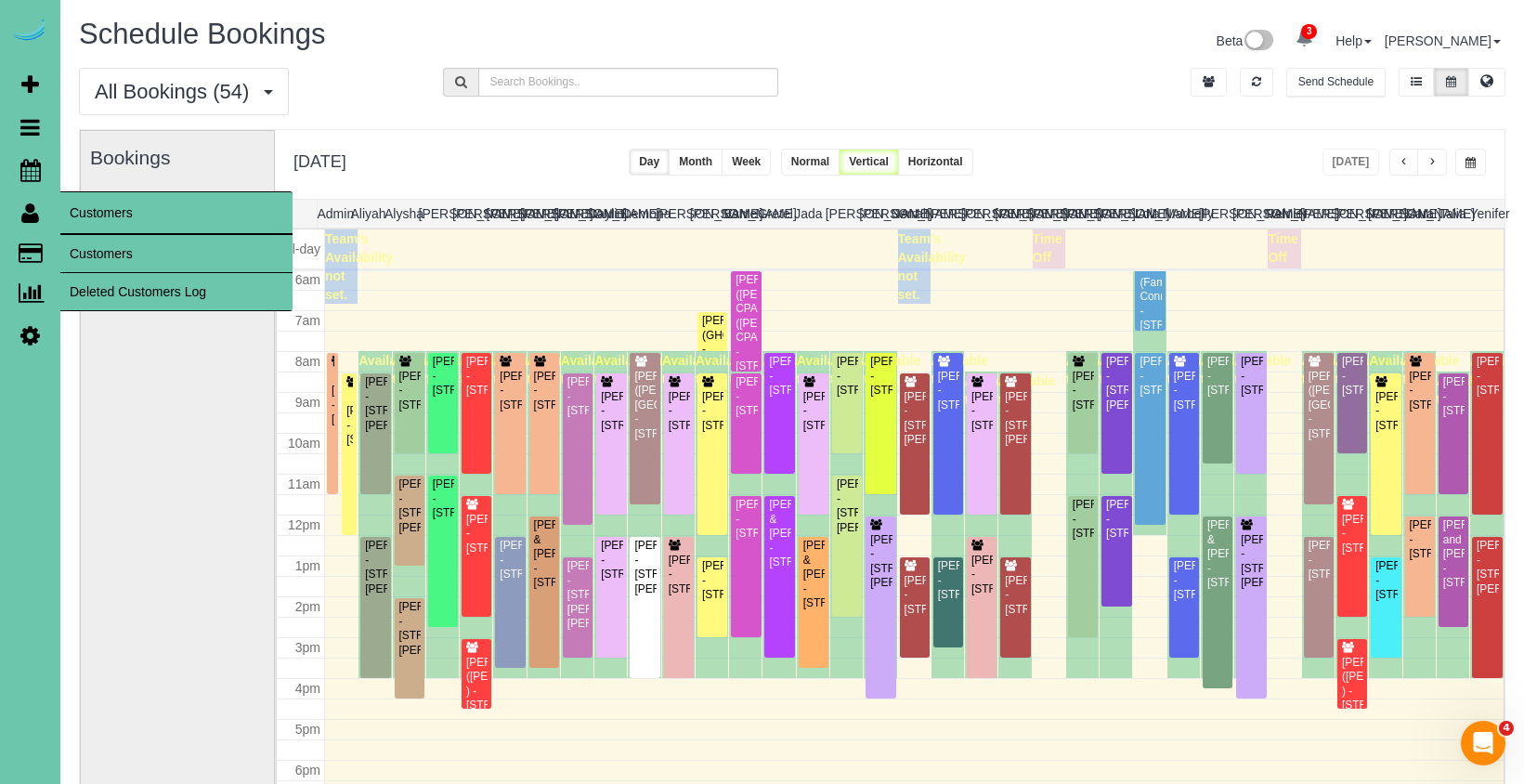
click at [136, 255] on link "Customers" at bounding box center [176, 253] width 232 height 37
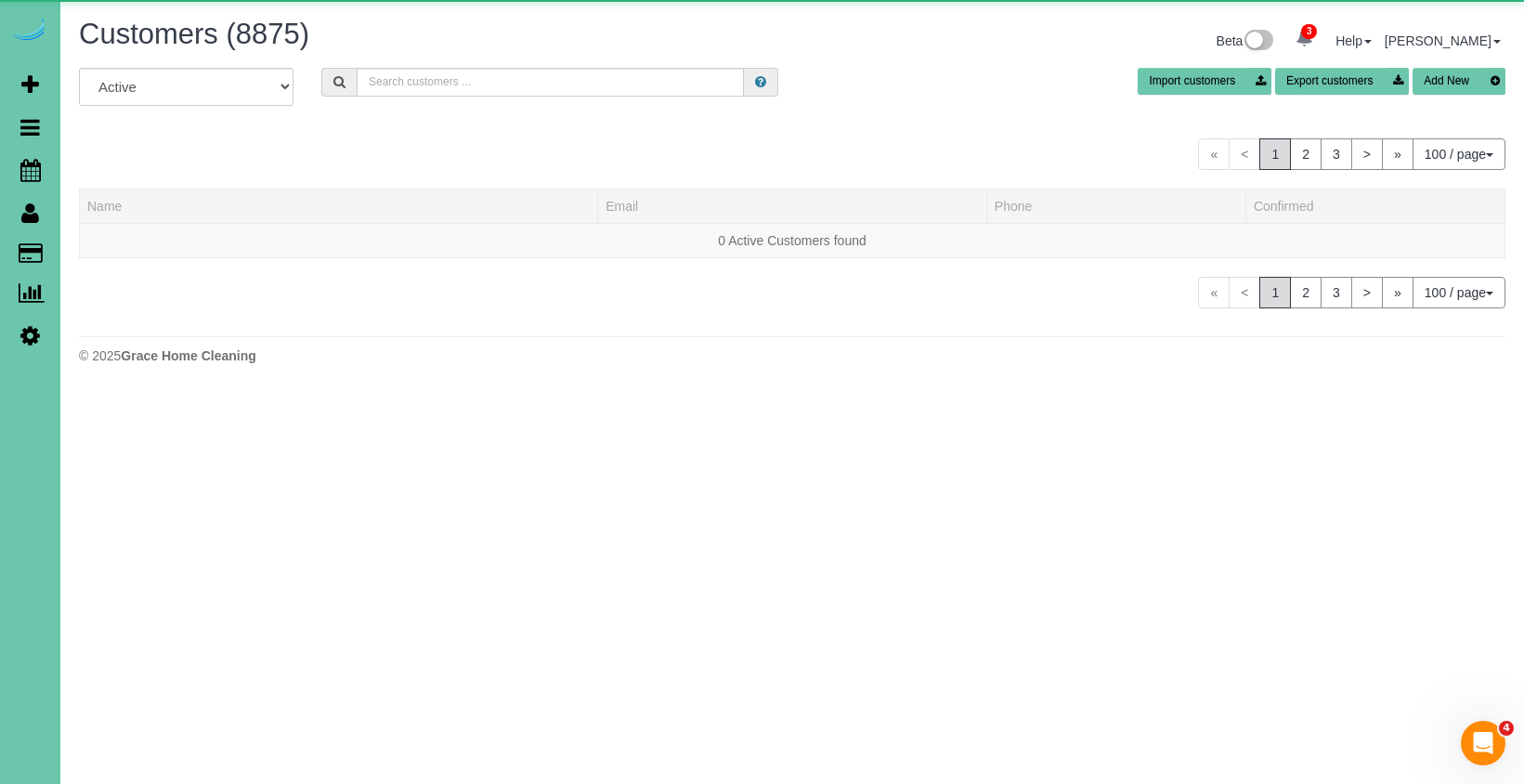
drag, startPoint x: 445, startPoint y: 98, endPoint x: 442, endPoint y: 86, distance: 12.4
click at [445, 93] on div "All Active Archived Import customers Export customers Add New" at bounding box center [792, 94] width 1454 height 52
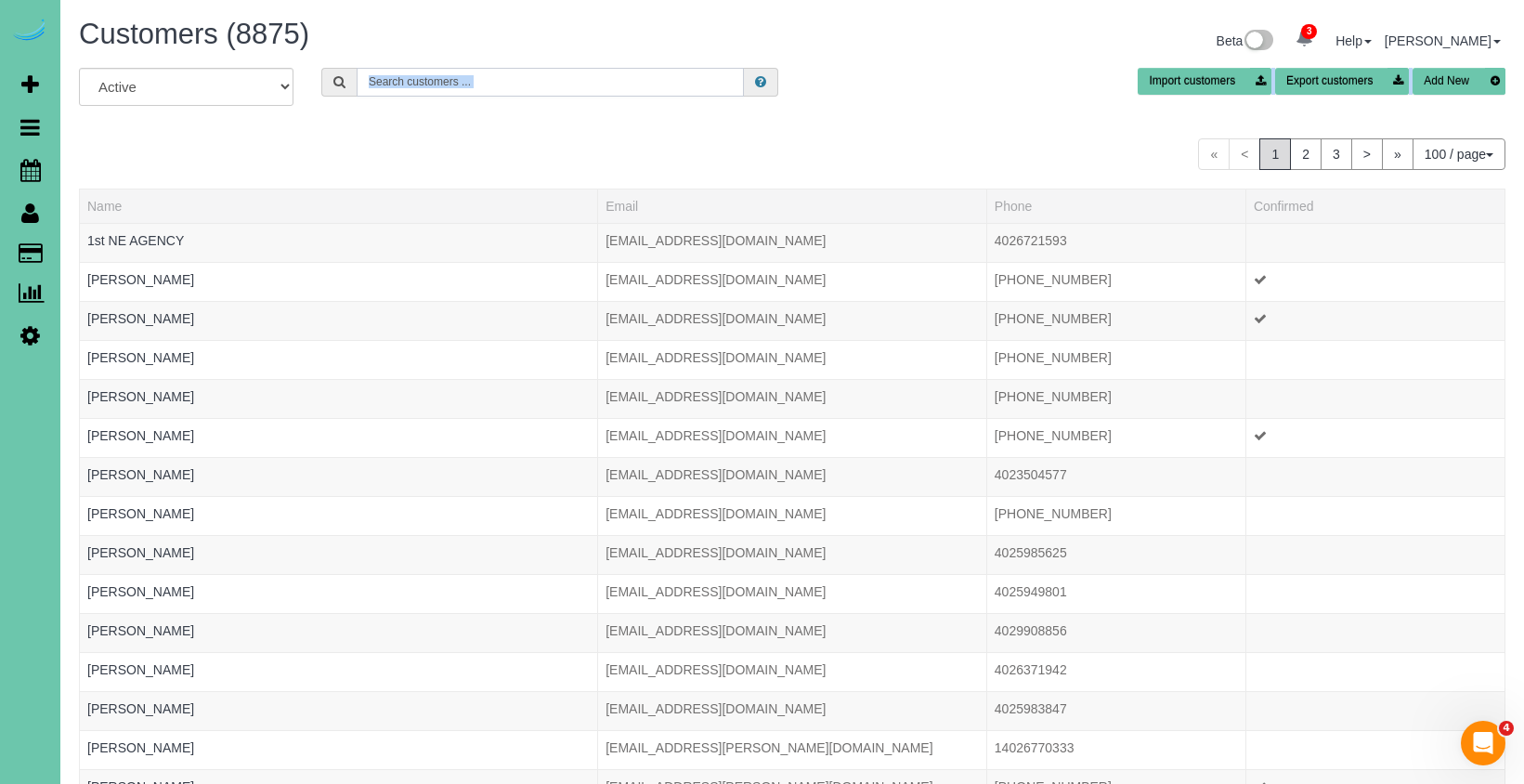
click at [443, 86] on input "text" at bounding box center [550, 82] width 387 height 29
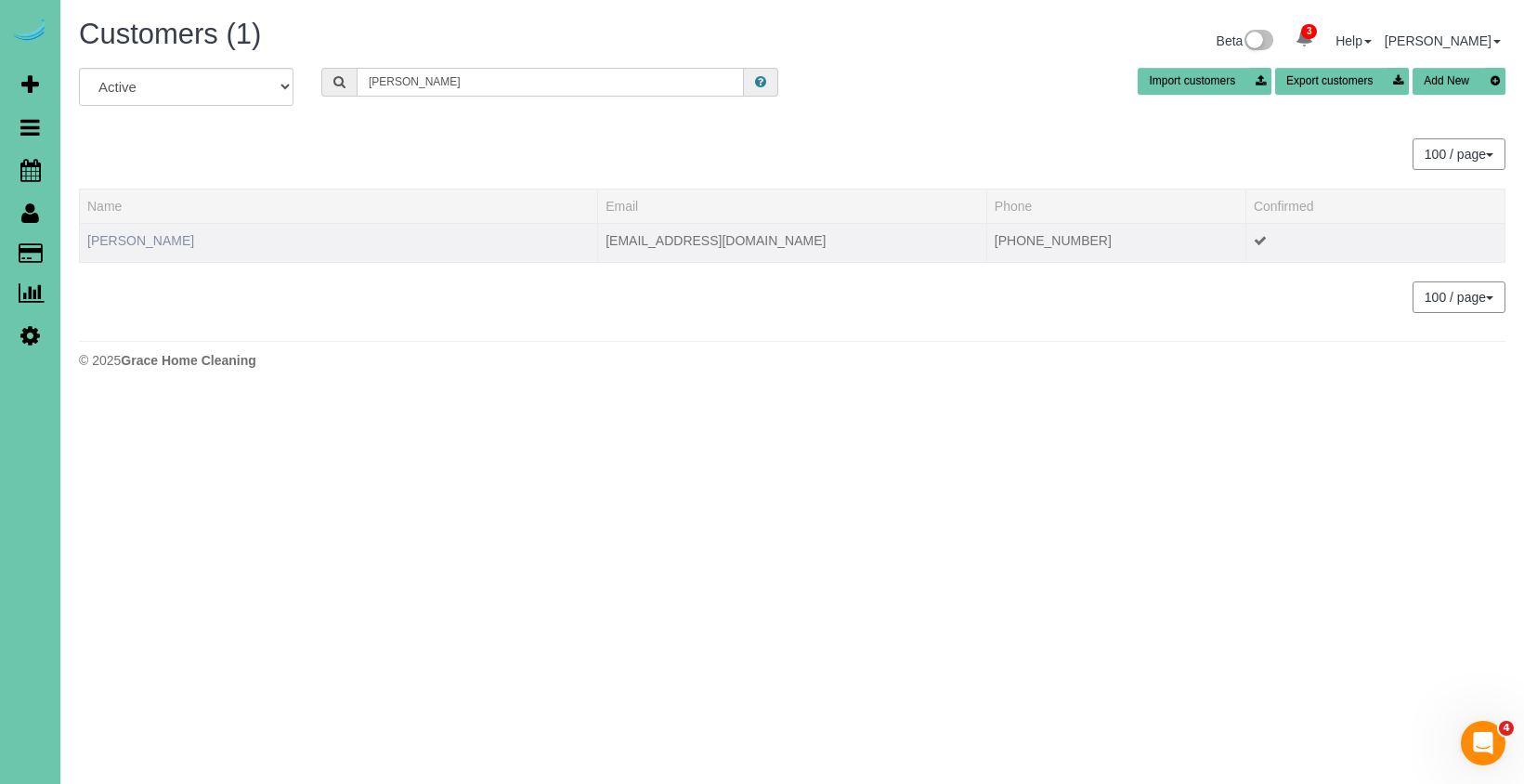
type input "[PERSON_NAME]"
click at [104, 240] on link "[PERSON_NAME]" at bounding box center [141, 241] width 107 height 15
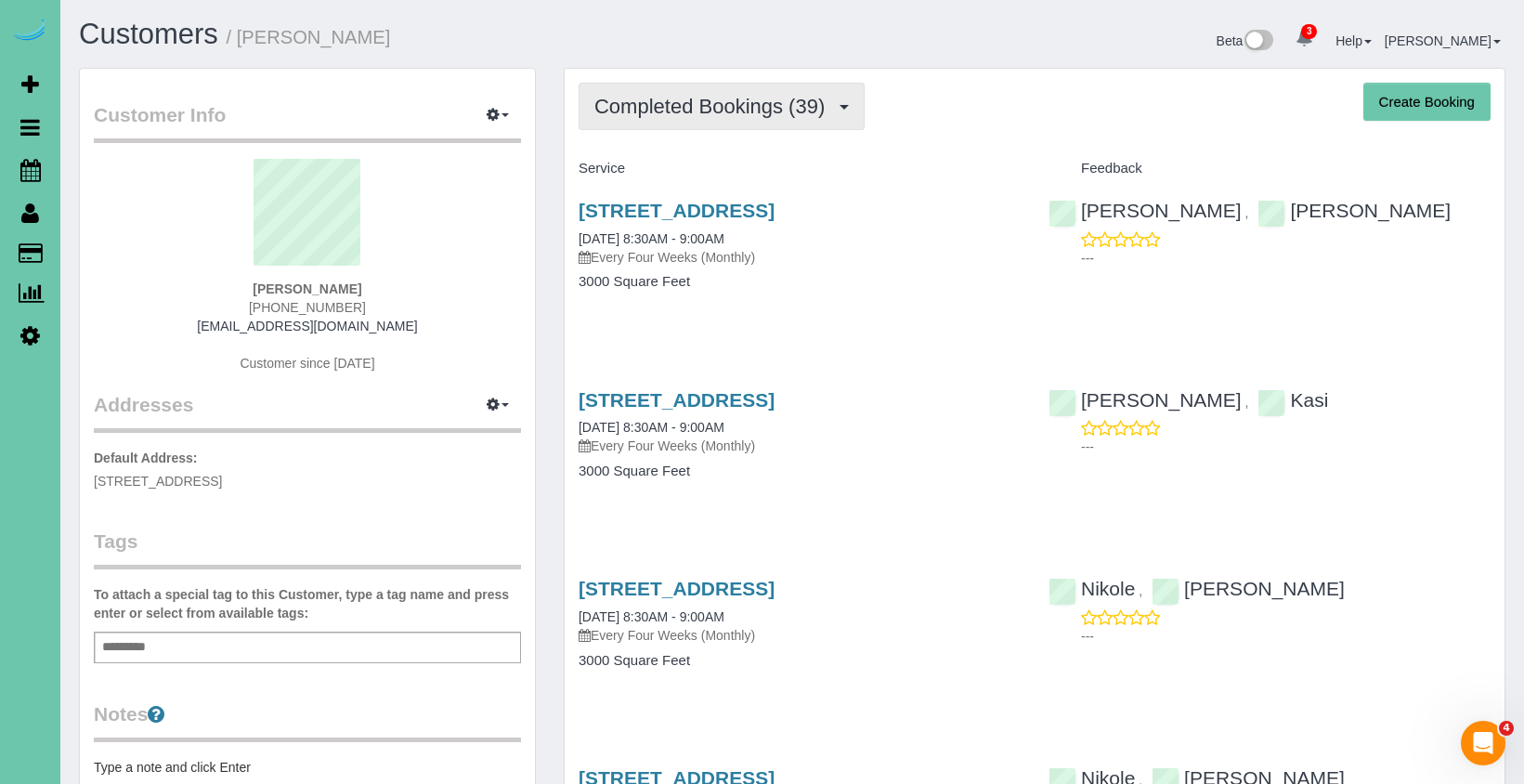
click at [658, 114] on span "Completed Bookings (39)" at bounding box center [714, 106] width 240 height 23
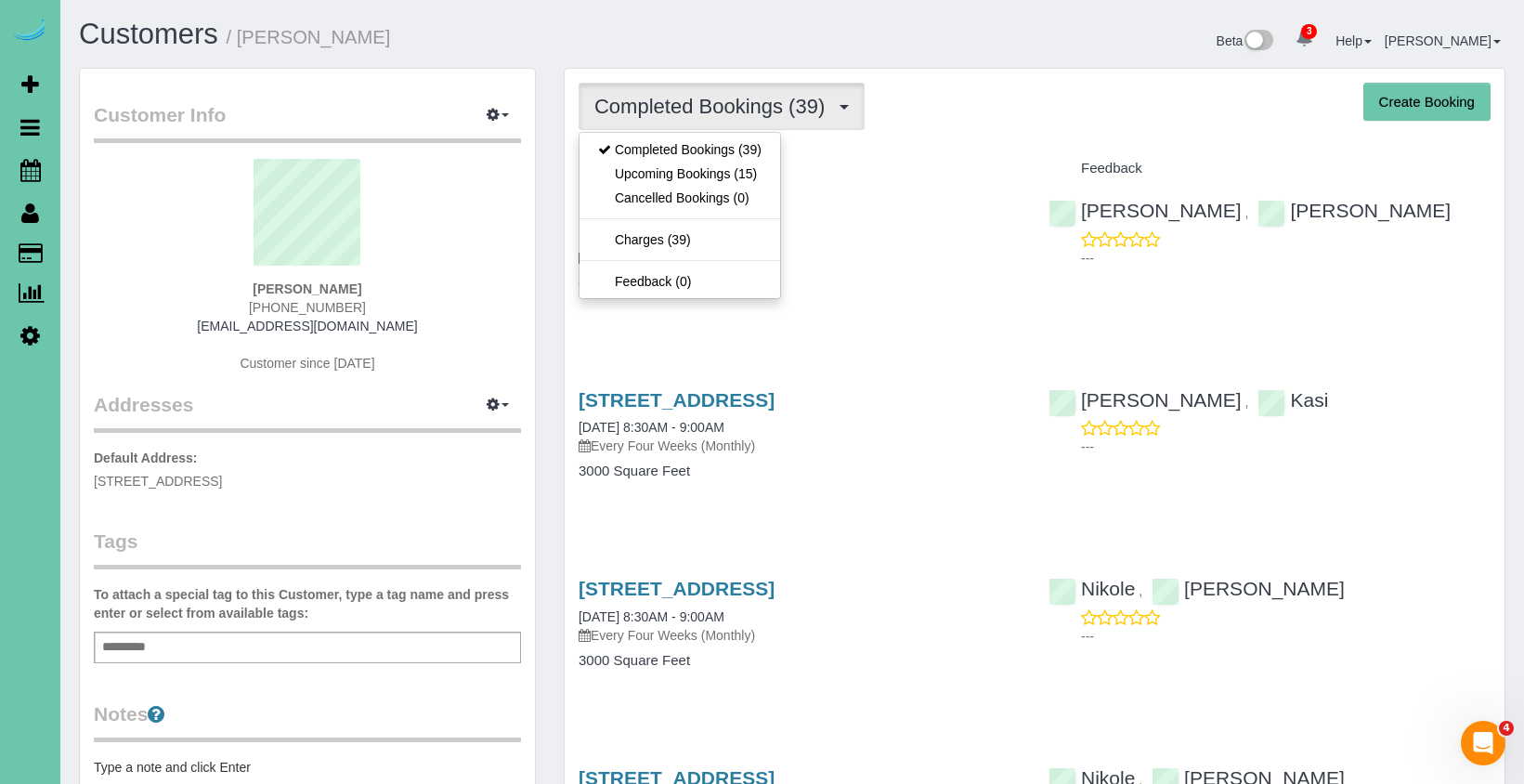
click at [654, 172] on link "Upcoming Bookings (15)" at bounding box center [680, 173] width 201 height 24
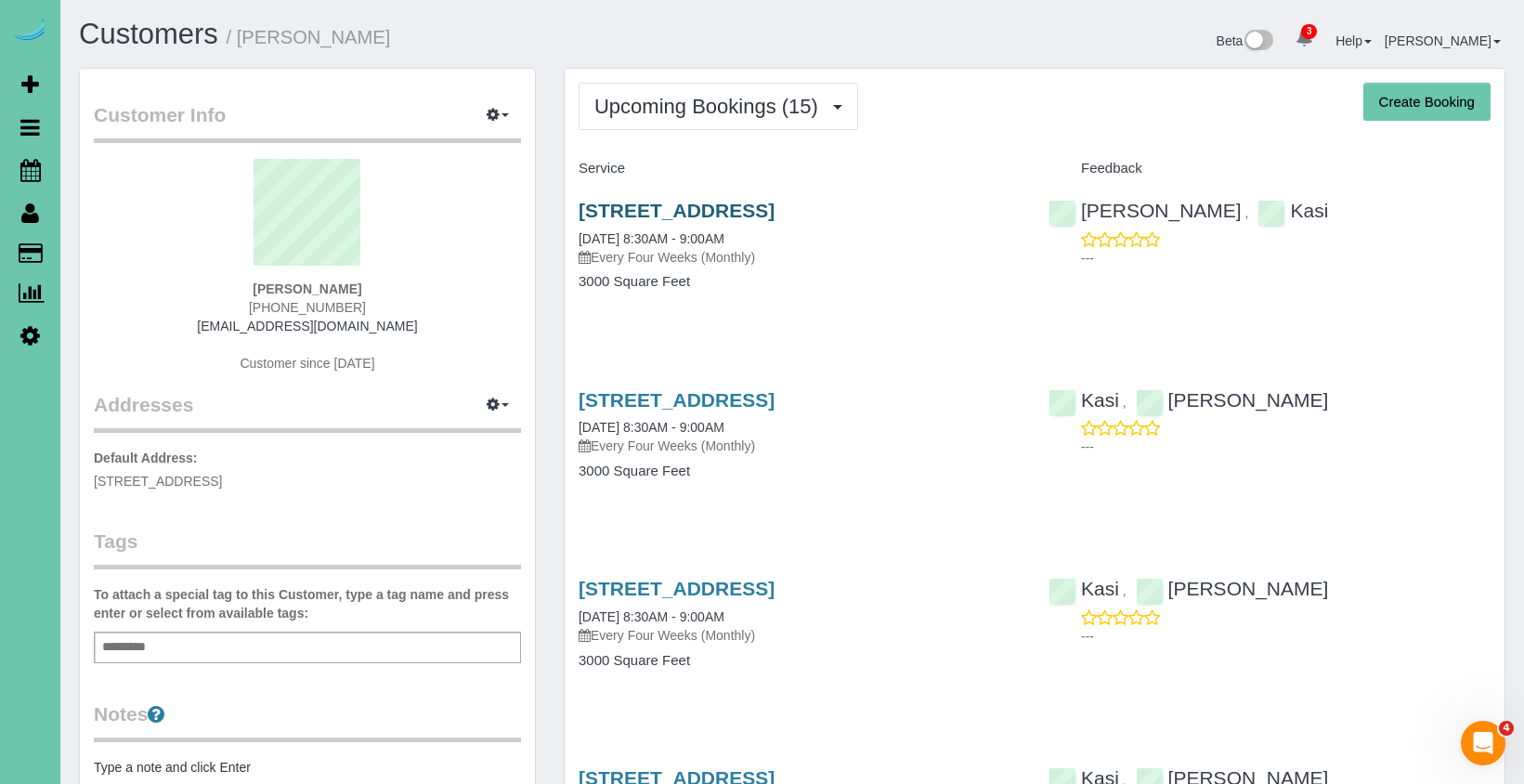
click at [659, 200] on link "[STREET_ADDRESS]" at bounding box center [676, 210] width 196 height 21
click at [22, 173] on icon at bounding box center [30, 169] width 20 height 22
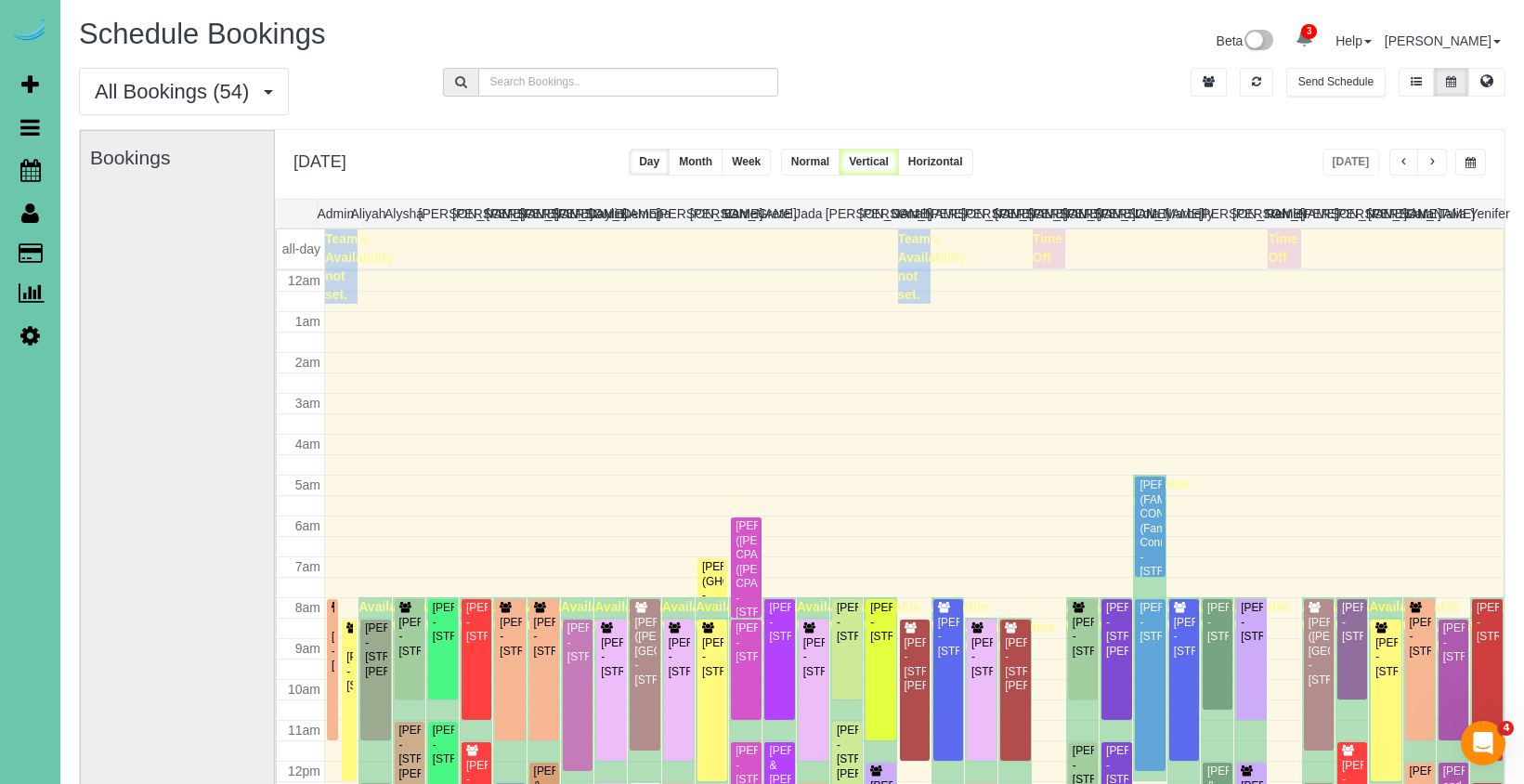
scroll to position [246, 0]
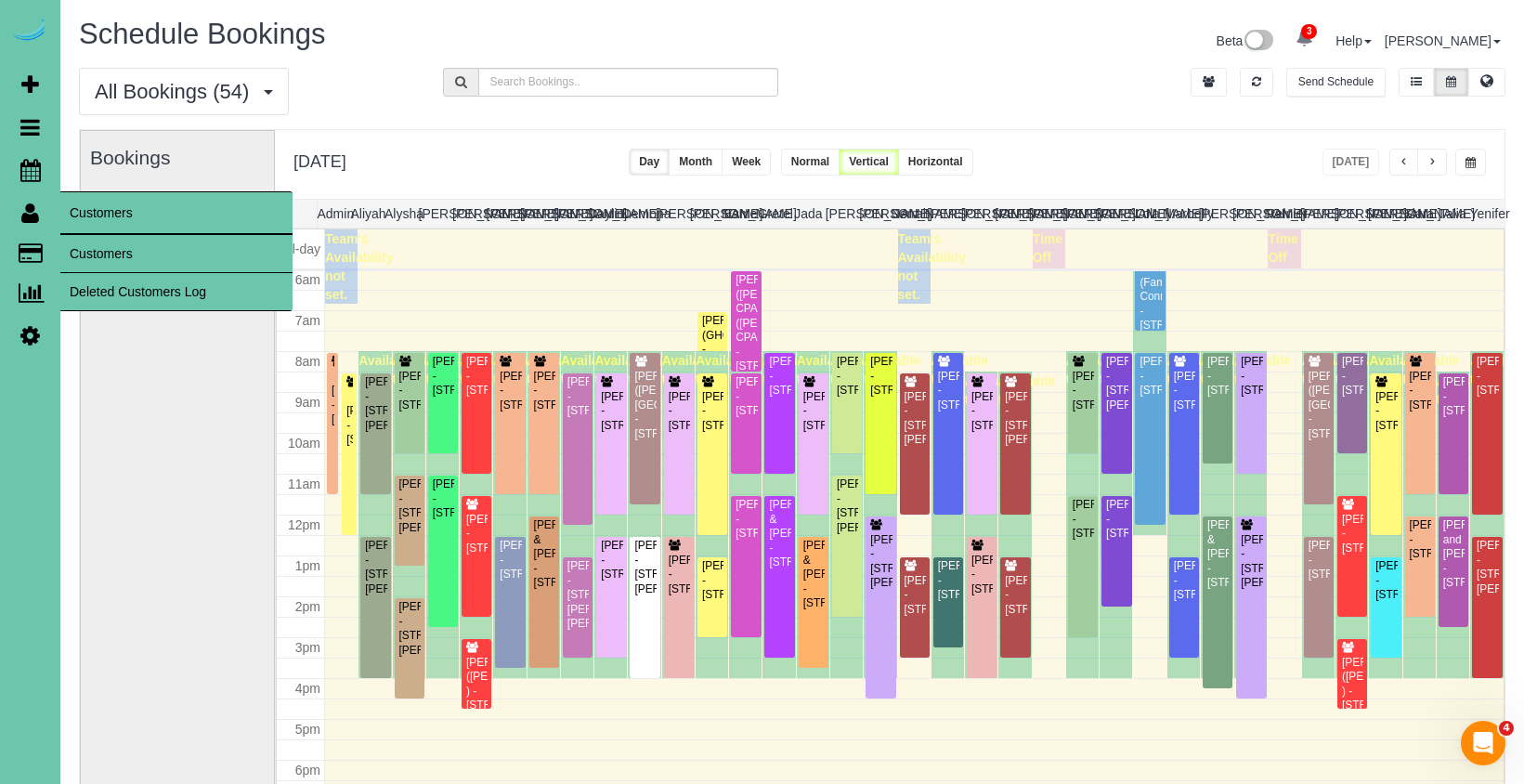
click at [87, 239] on link "Customers" at bounding box center [176, 253] width 232 height 37
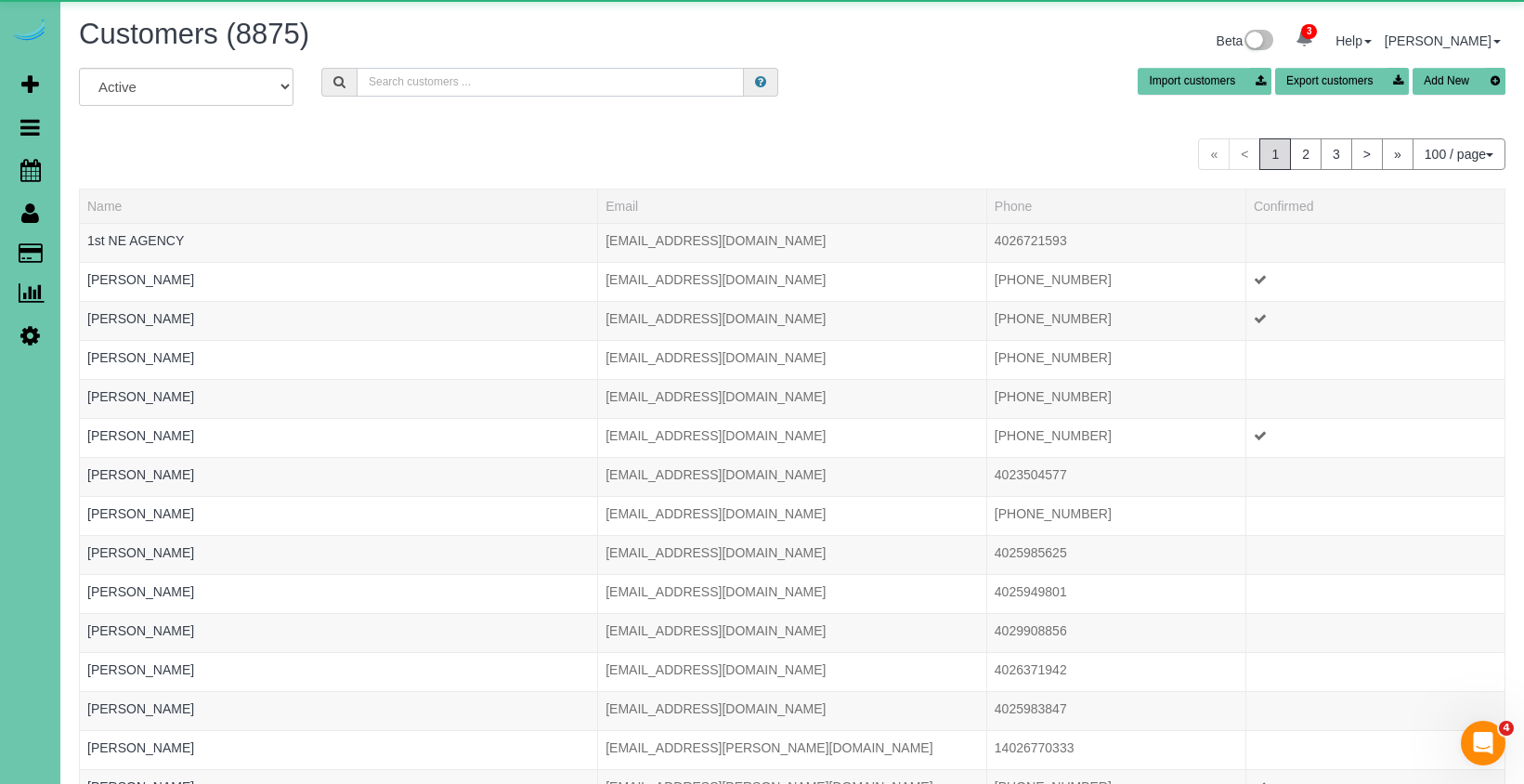
drag, startPoint x: 516, startPoint y: 74, endPoint x: 563, endPoint y: 68, distance: 47.4
click at [516, 74] on input "text" at bounding box center [550, 82] width 387 height 29
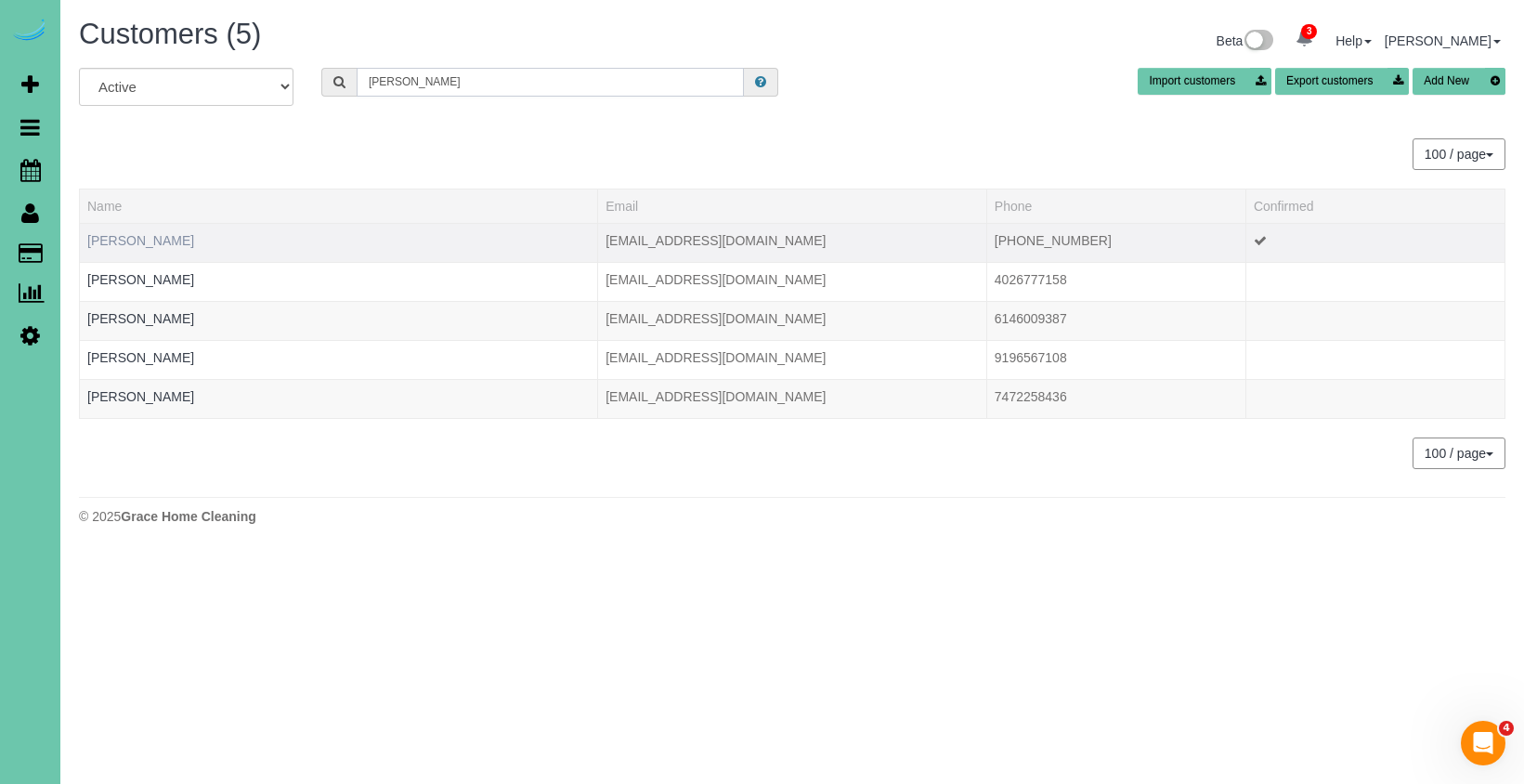
type input "Jason w"
click at [158, 234] on link "Jason Wallace" at bounding box center [141, 241] width 107 height 15
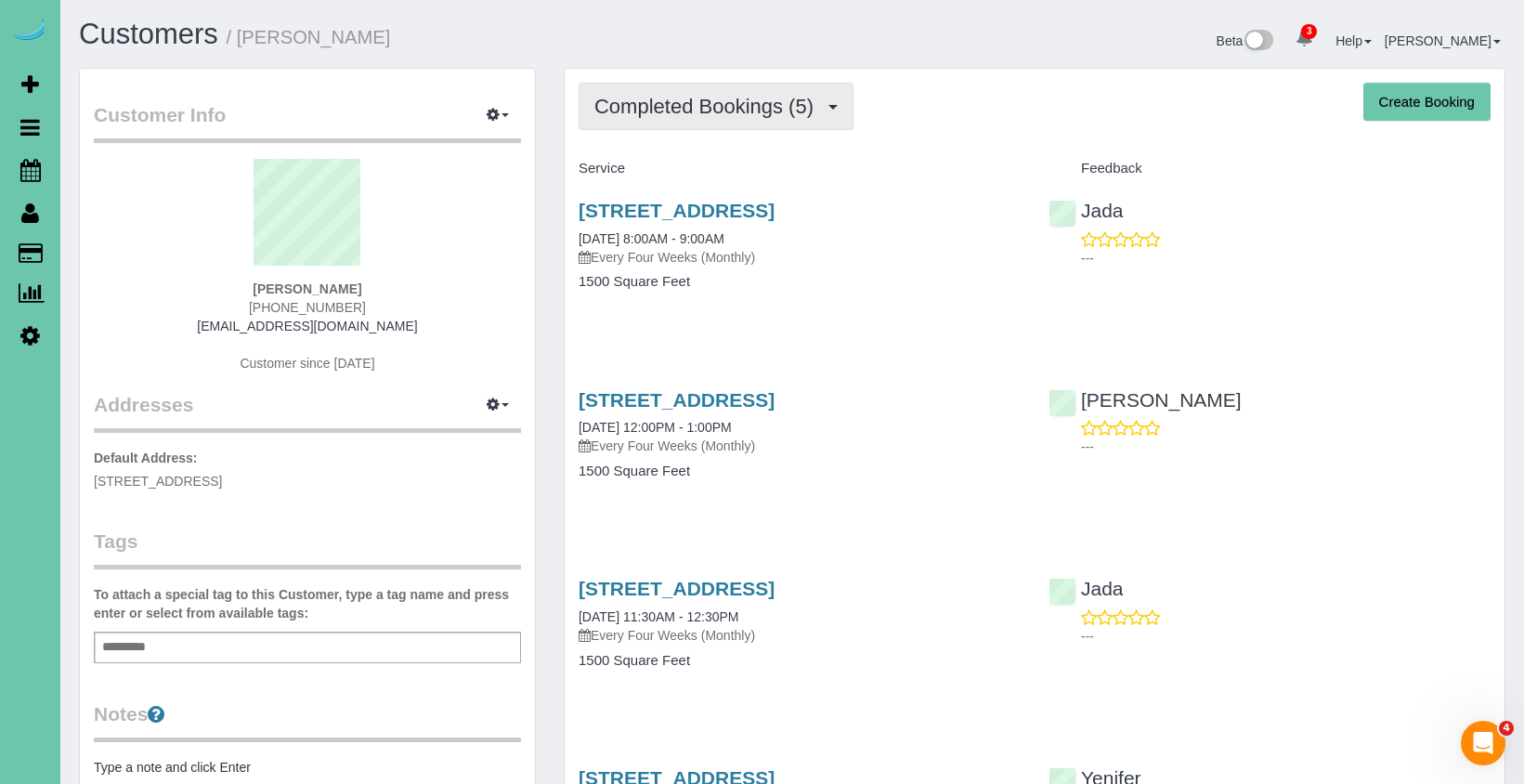
click at [730, 104] on span "Completed Bookings (5)" at bounding box center [708, 106] width 229 height 23
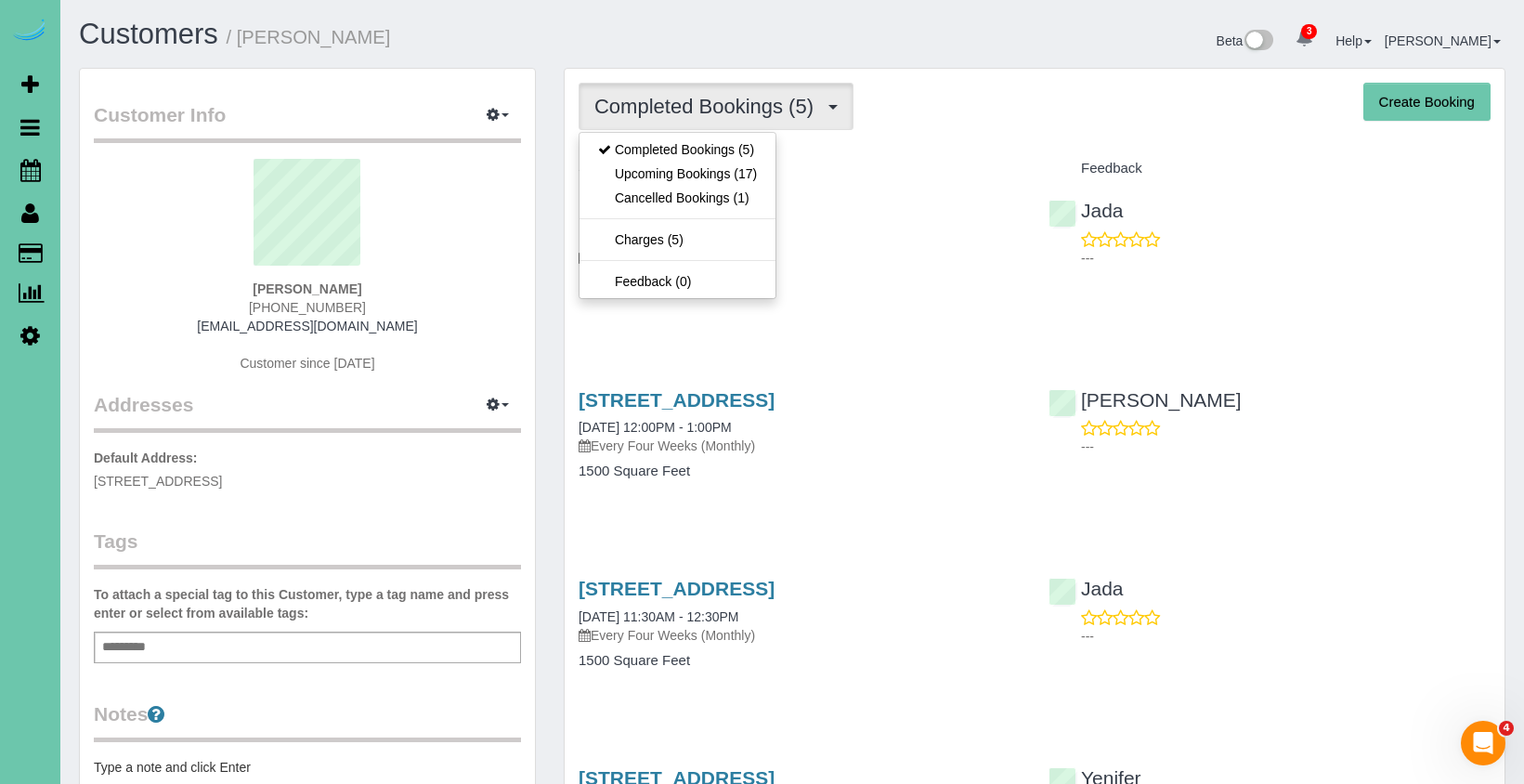
click at [730, 104] on span "Completed Bookings (5)" at bounding box center [708, 106] width 229 height 23
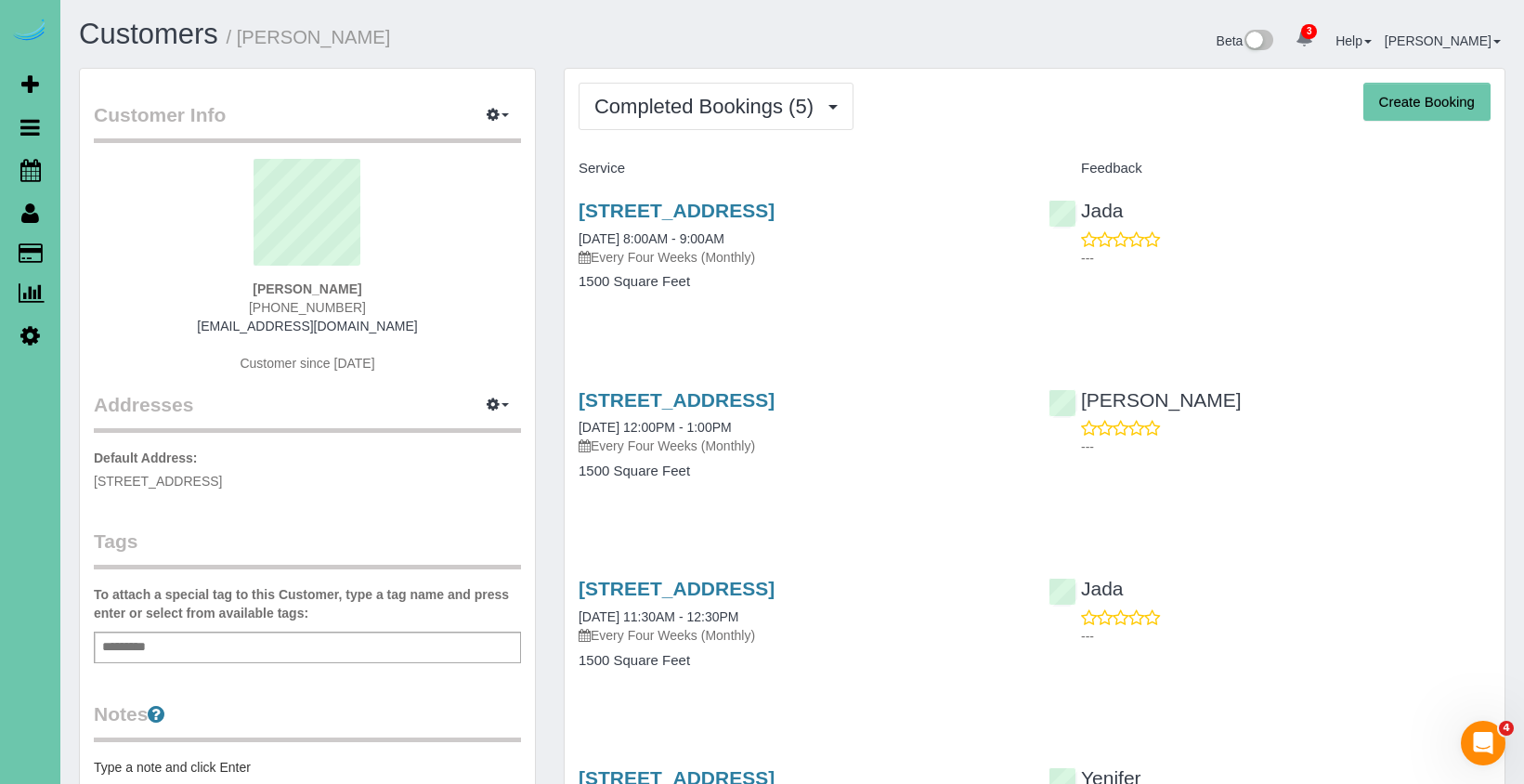
drag, startPoint x: 715, startPoint y: 118, endPoint x: 703, endPoint y: 137, distance: 22.5
click at [714, 118] on button "Completed Bookings (5)" at bounding box center [715, 106] width 274 height 48
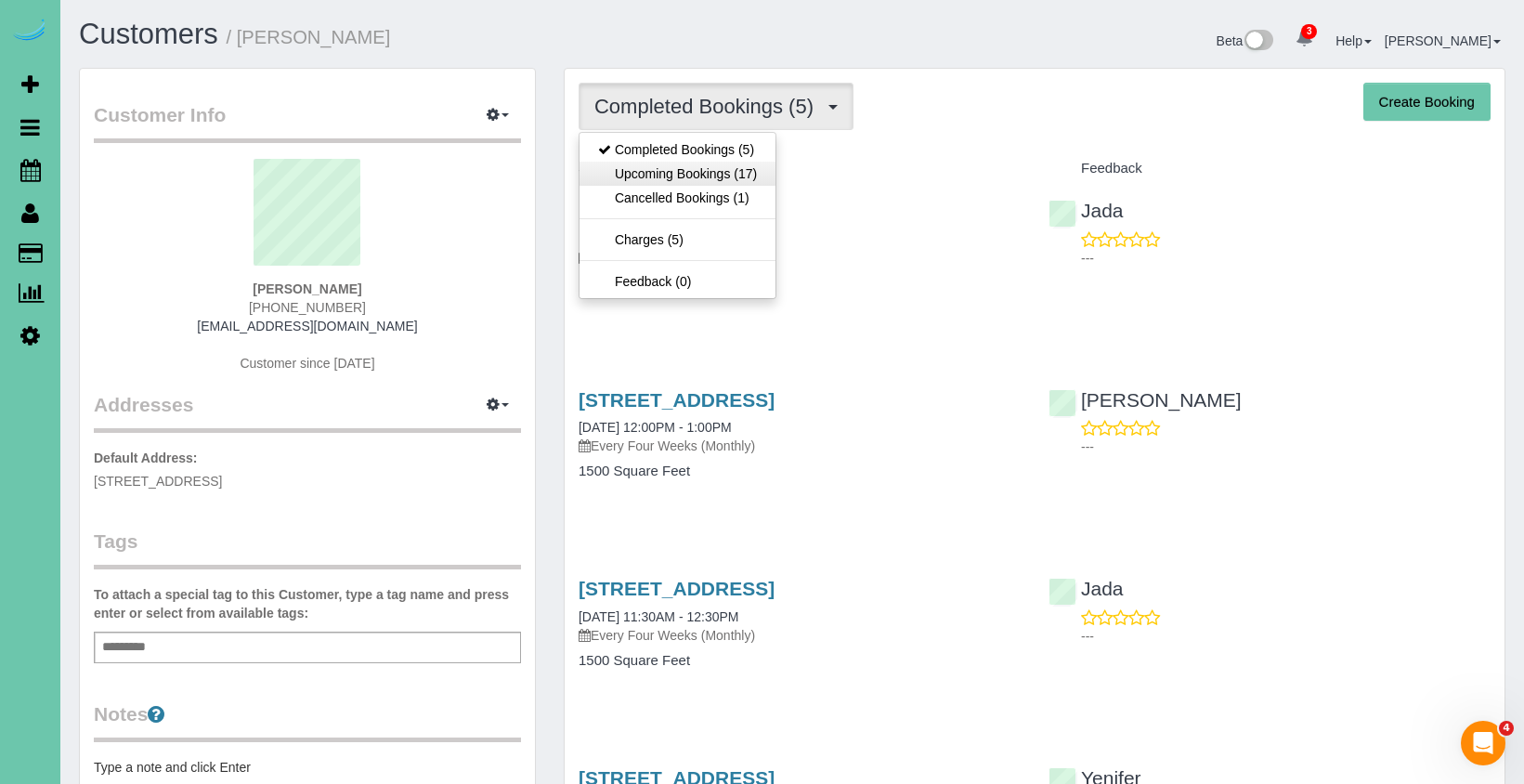
click at [691, 162] on link "Upcoming Bookings (17)" at bounding box center [677, 173] width 196 height 24
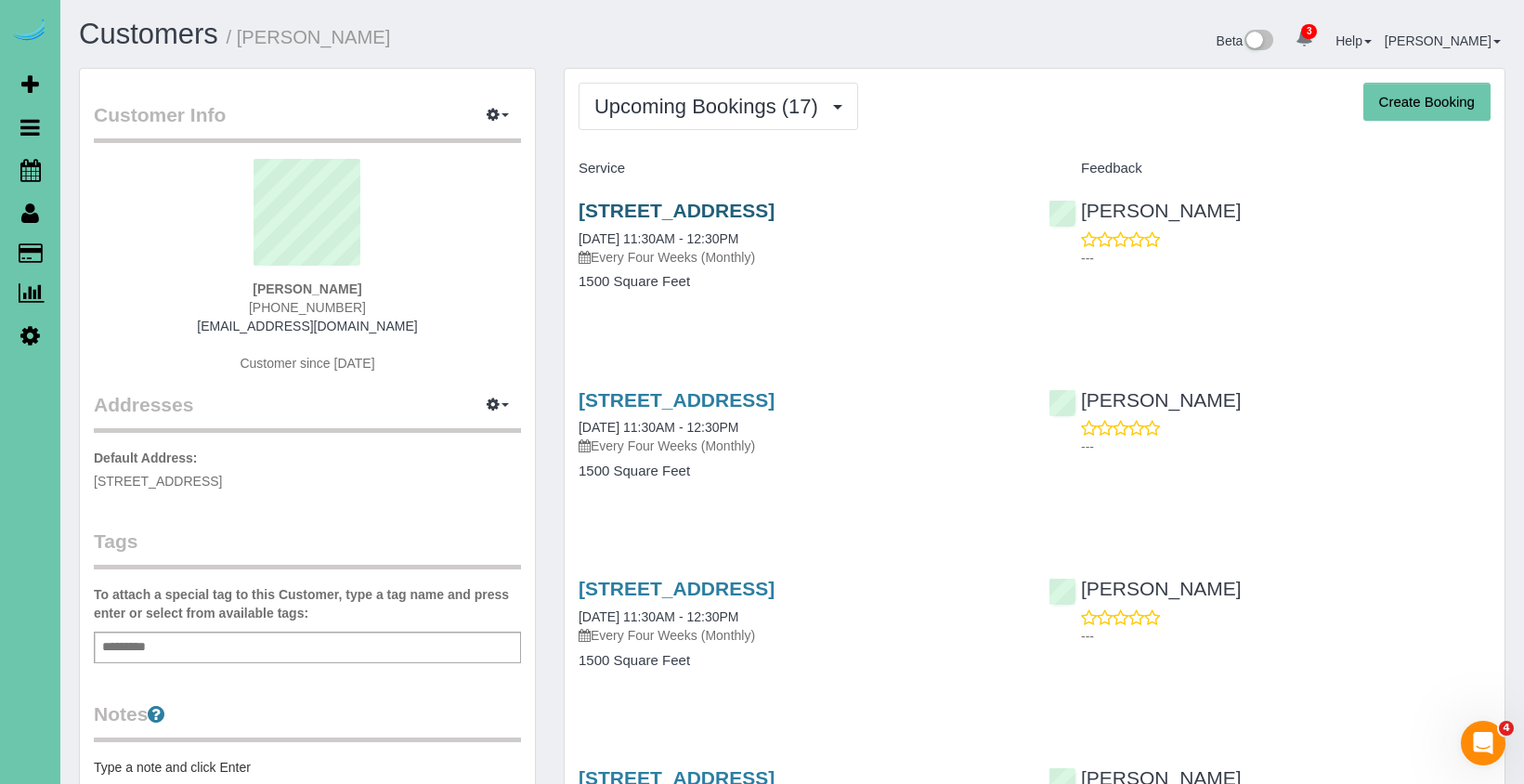
click at [664, 203] on link "6224 S 109th St, Omaha, NE 68137" at bounding box center [676, 210] width 196 height 21
click at [34, 166] on icon at bounding box center [30, 169] width 20 height 22
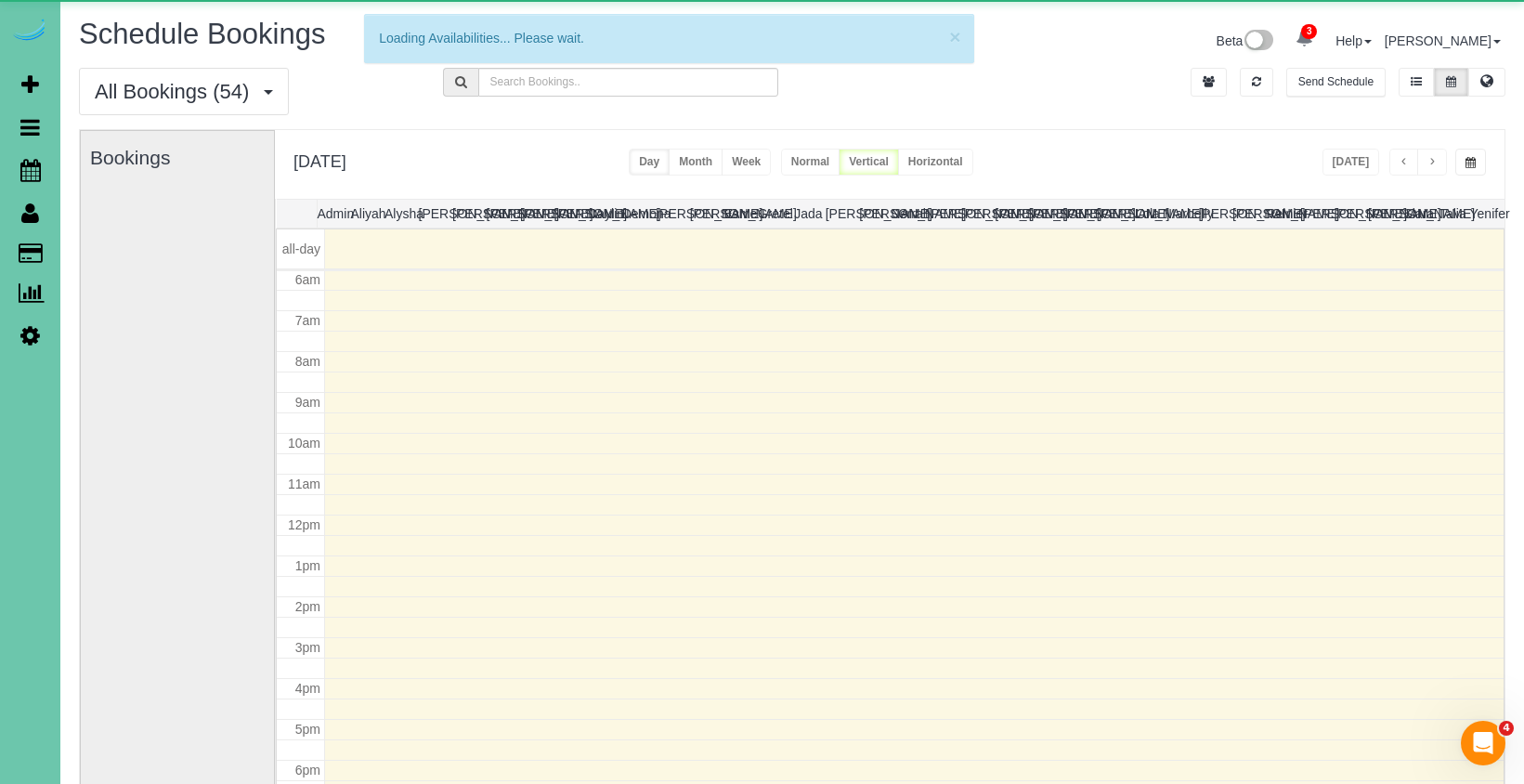
scroll to position [246, 0]
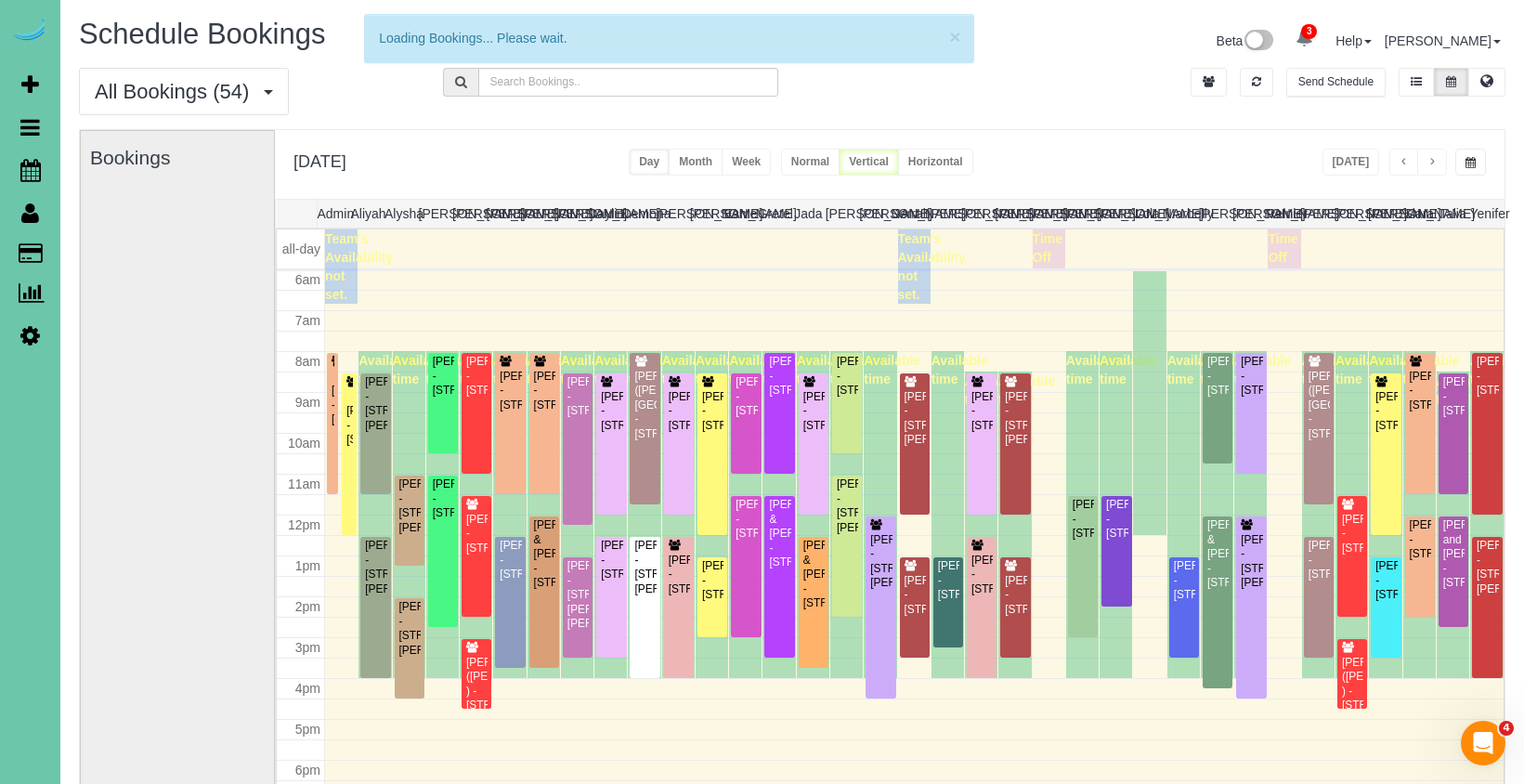
click at [1465, 167] on span "button" at bounding box center [1470, 163] width 11 height 11
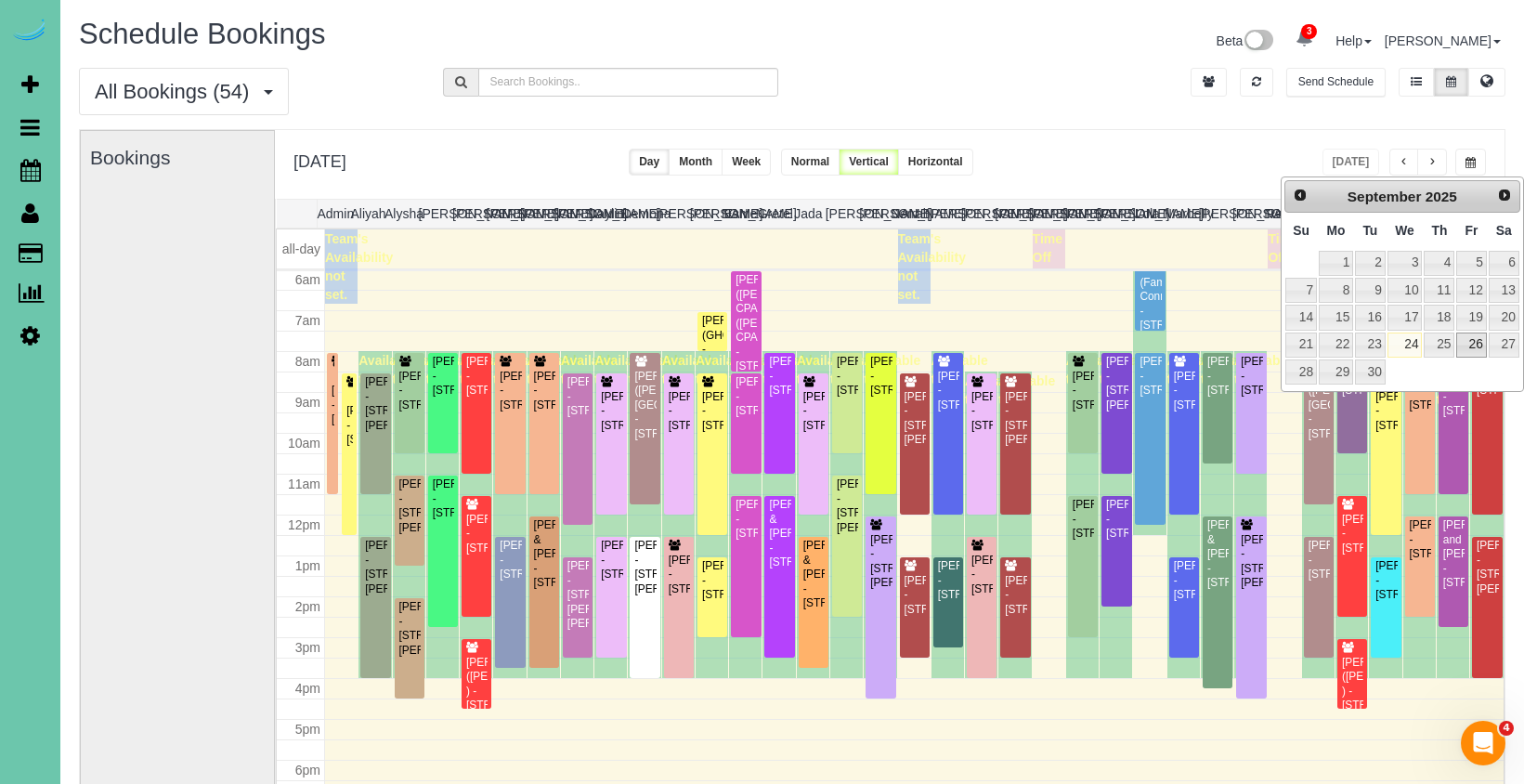
click at [1472, 333] on link "26" at bounding box center [1470, 345] width 30 height 25
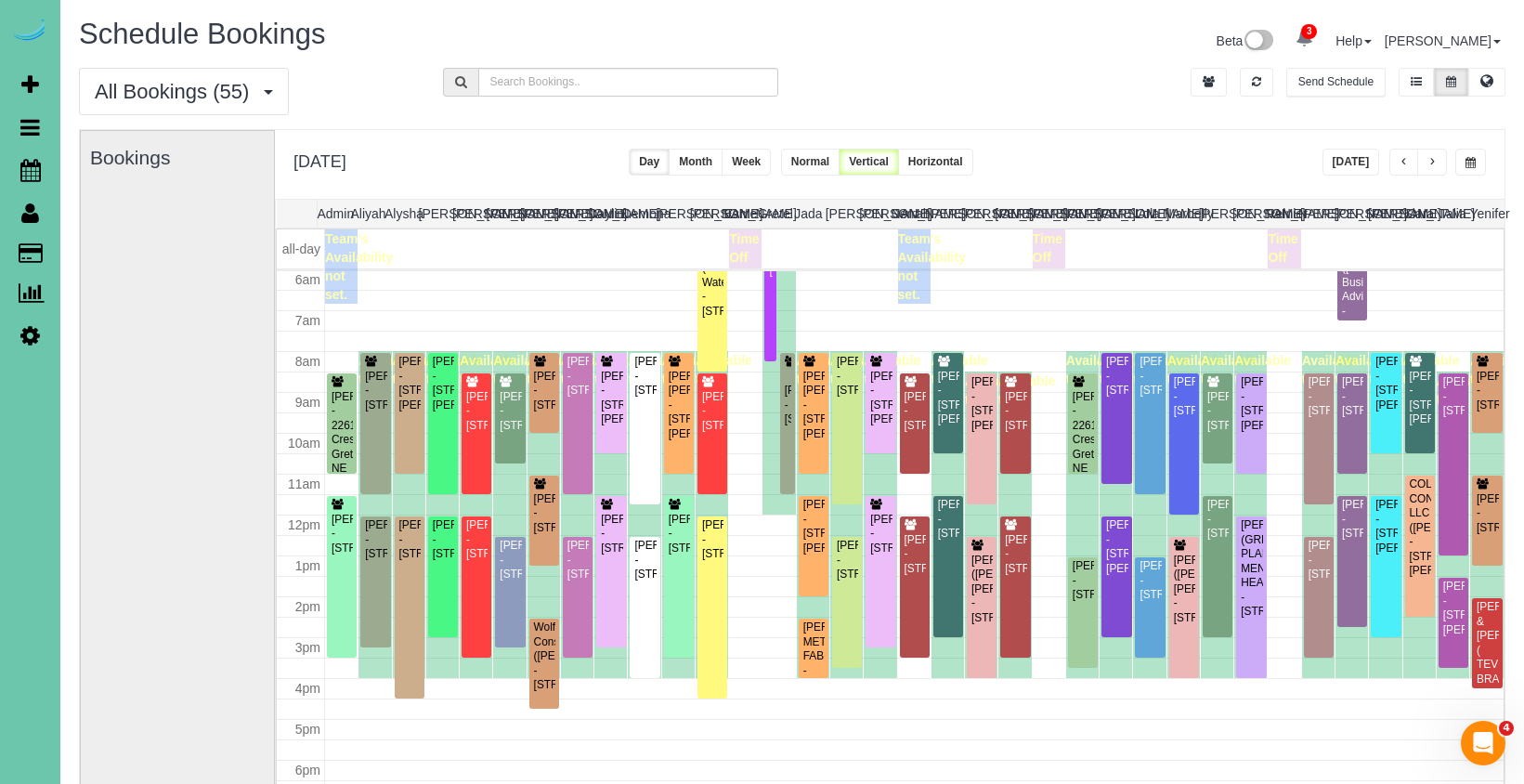
drag, startPoint x: 1469, startPoint y: 166, endPoint x: 1460, endPoint y: 175, distance: 12.7
click at [1468, 167] on span "button" at bounding box center [1470, 163] width 11 height 11
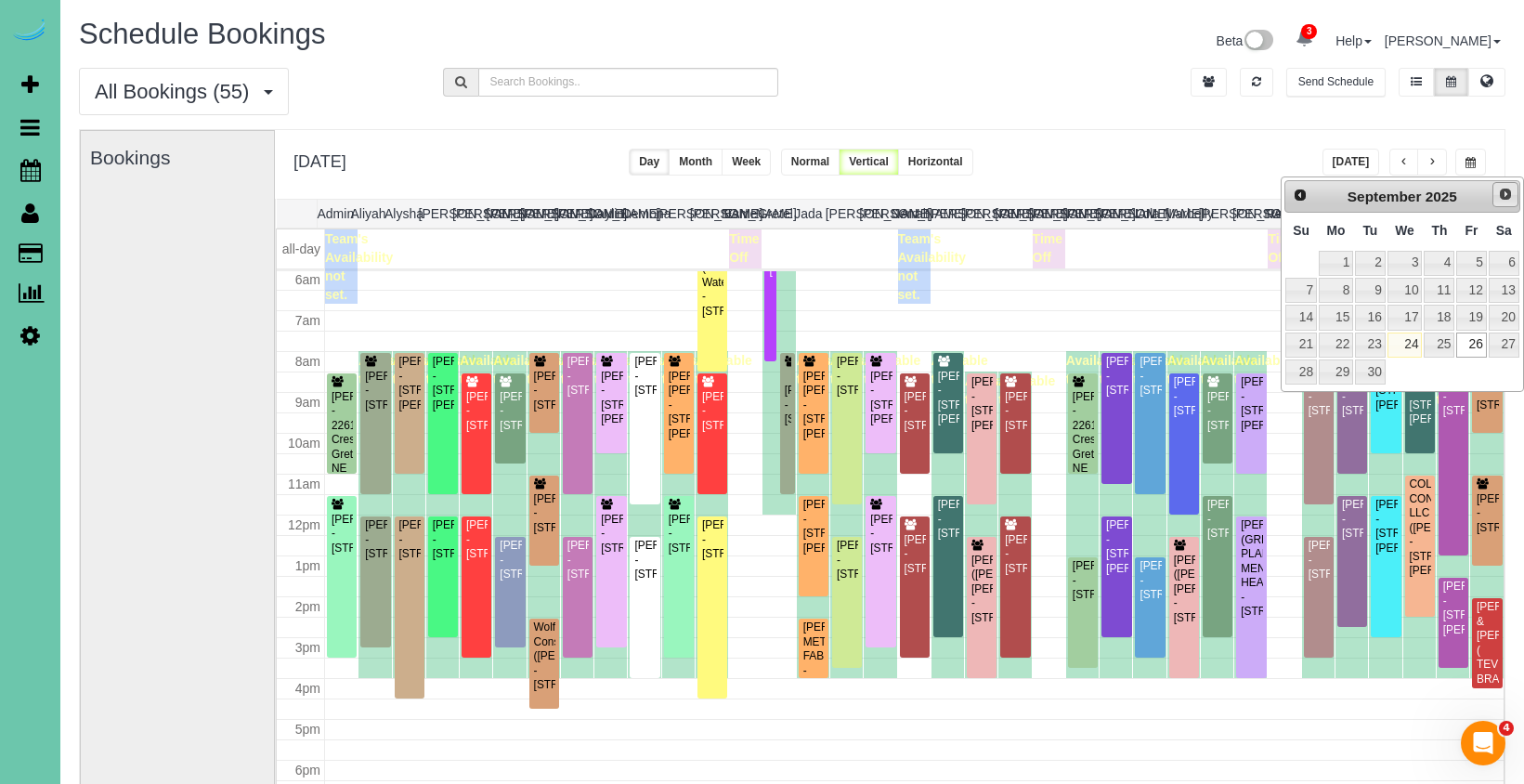
click at [1503, 205] on link "Next" at bounding box center [1505, 194] width 26 height 26
click at [1478, 268] on link "3" at bounding box center [1470, 263] width 30 height 25
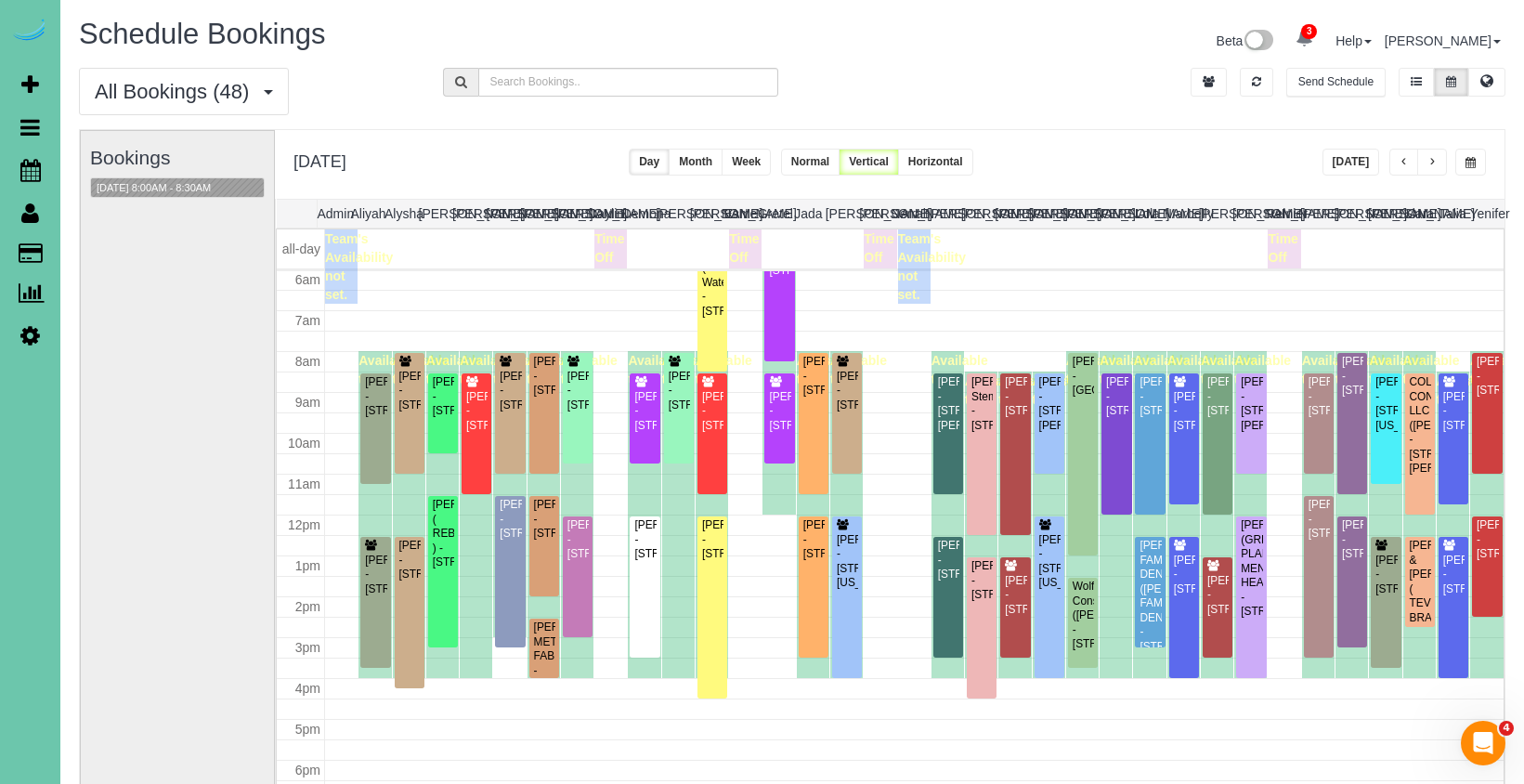
click at [1470, 158] on span "button" at bounding box center [1470, 163] width 11 height 11
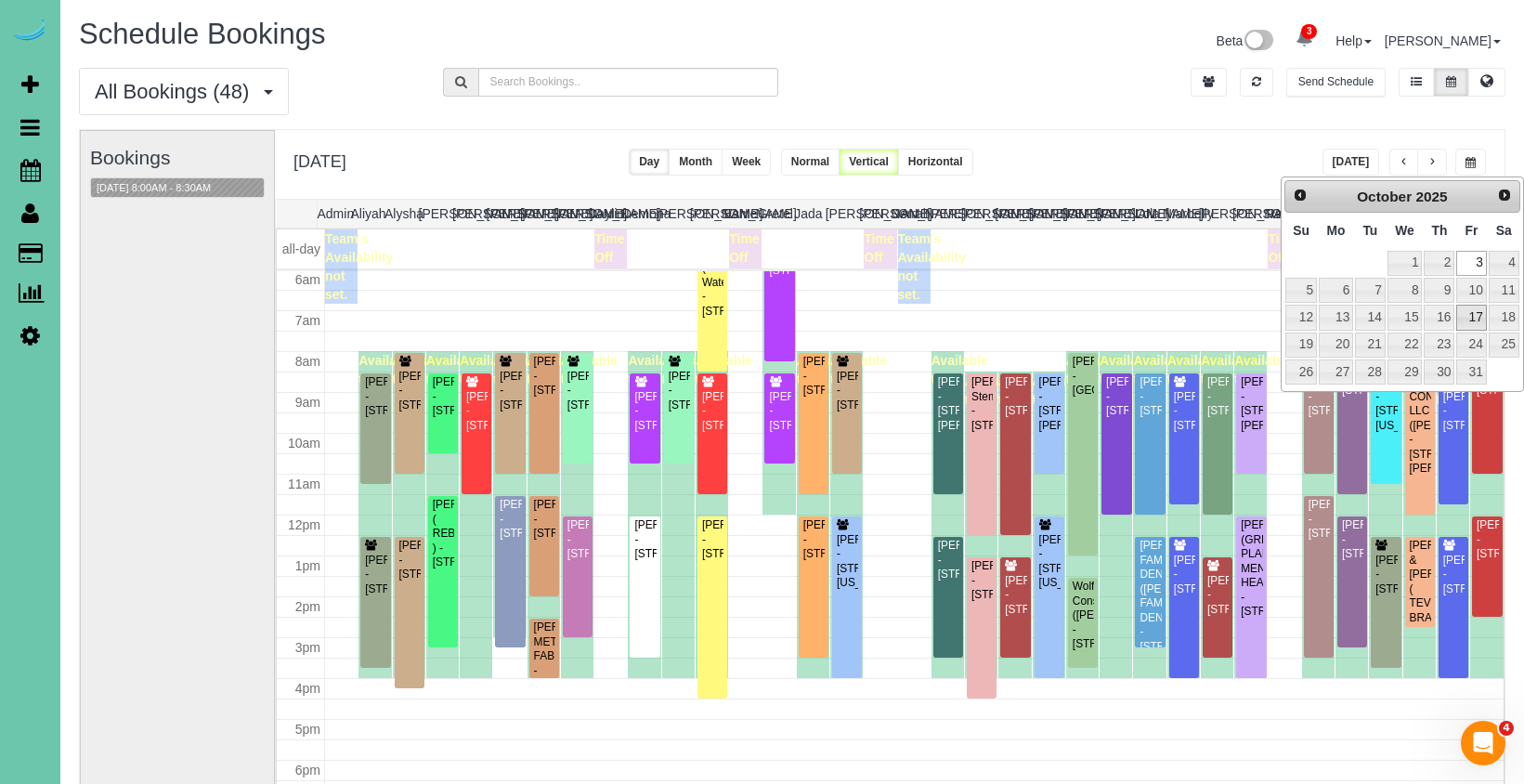
click at [1471, 307] on link "17" at bounding box center [1470, 317] width 30 height 25
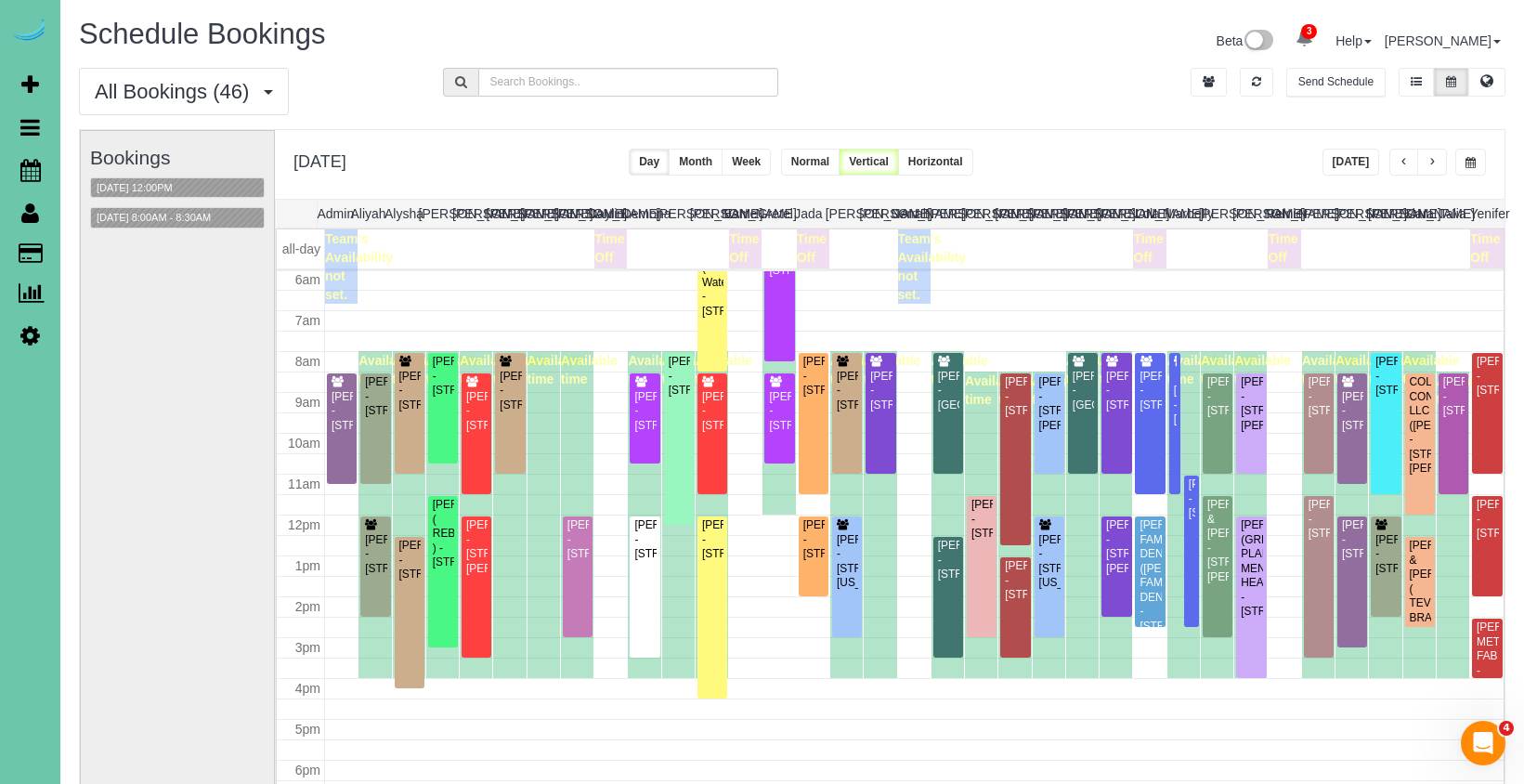
click at [1468, 161] on span "button" at bounding box center [1470, 163] width 11 height 11
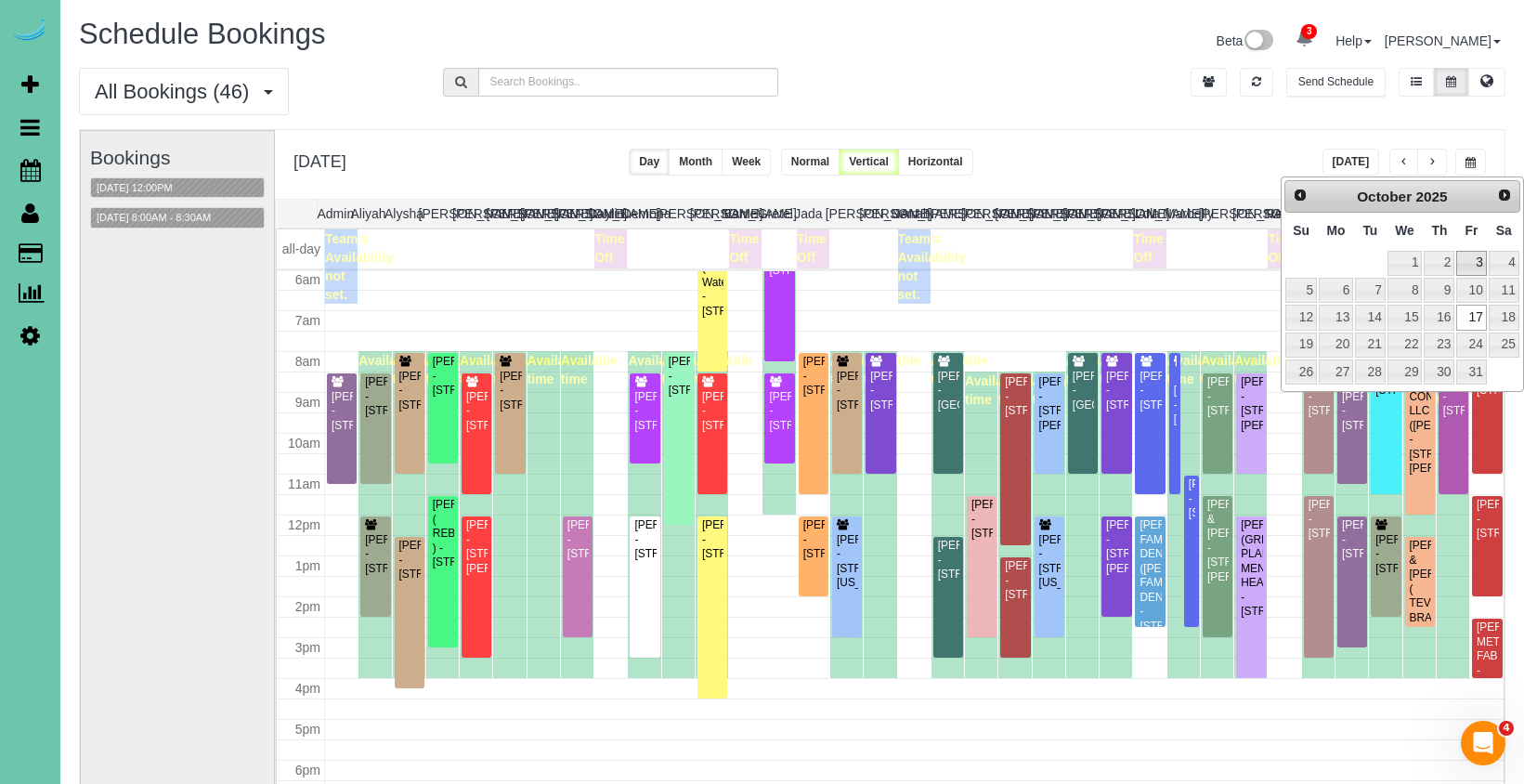
click at [1475, 260] on link "3" at bounding box center [1470, 263] width 30 height 25
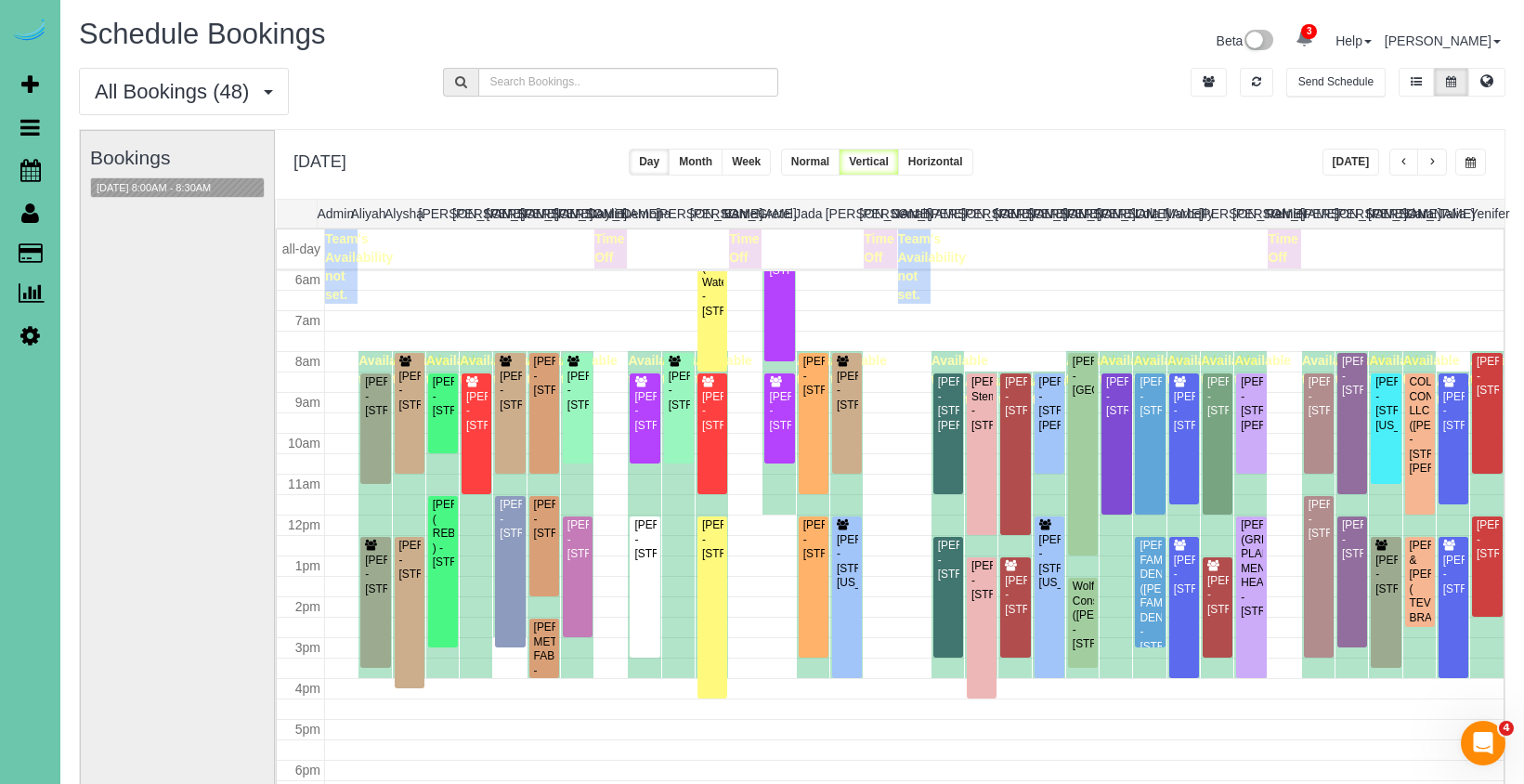
click at [1470, 161] on span "button" at bounding box center [1470, 163] width 11 height 11
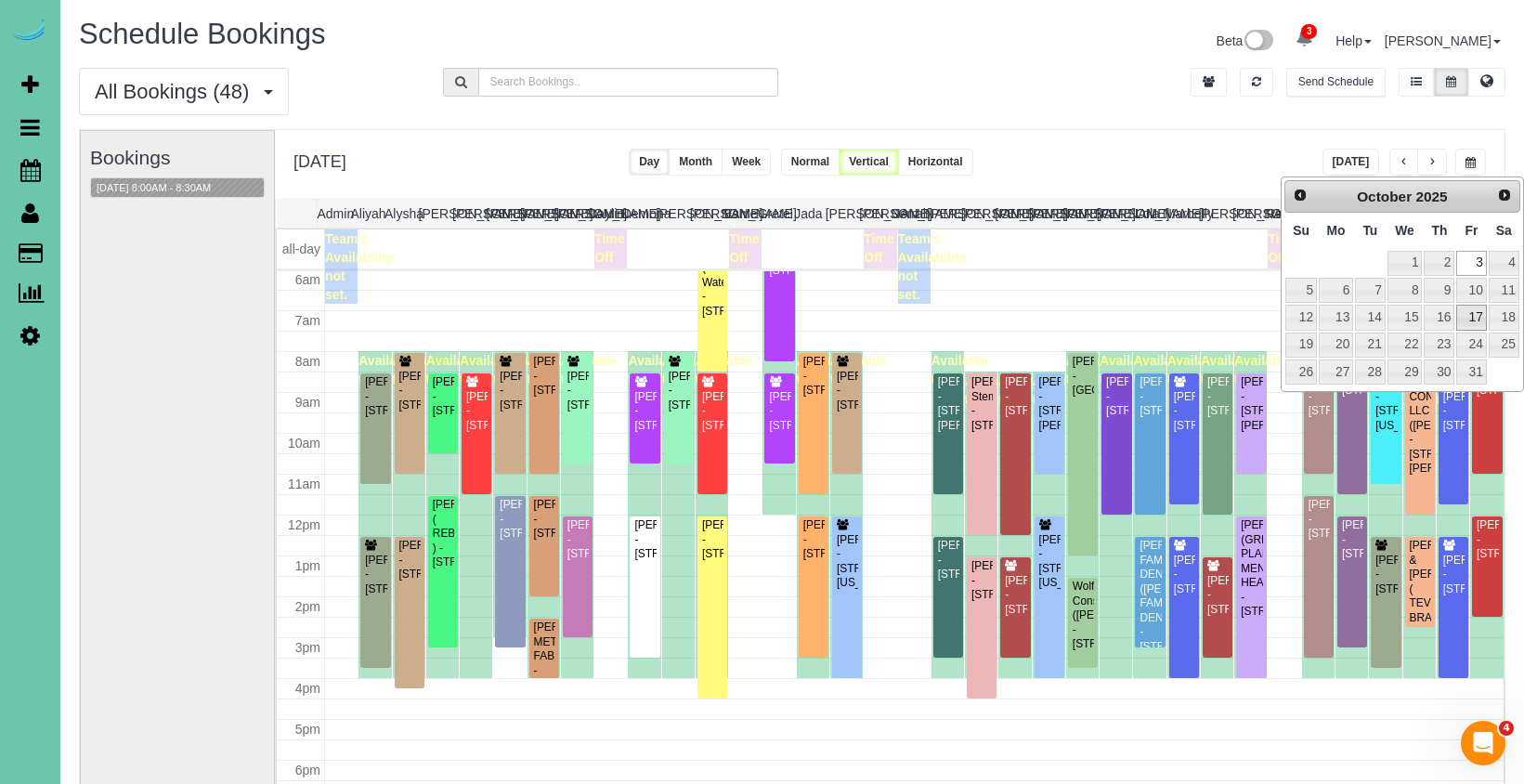
click at [1468, 306] on link "17" at bounding box center [1470, 317] width 30 height 25
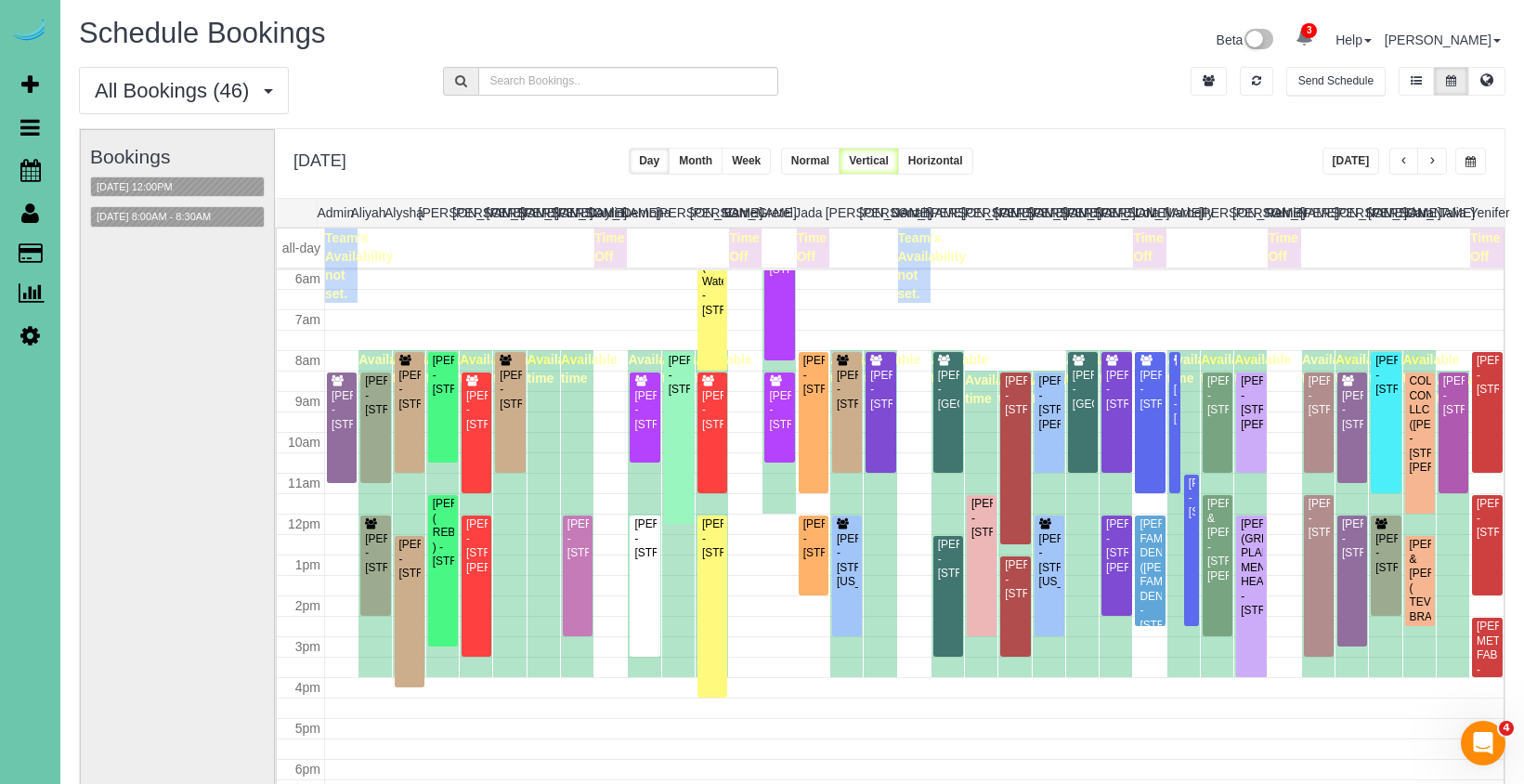
click at [1470, 163] on span "button" at bounding box center [1470, 162] width 11 height 11
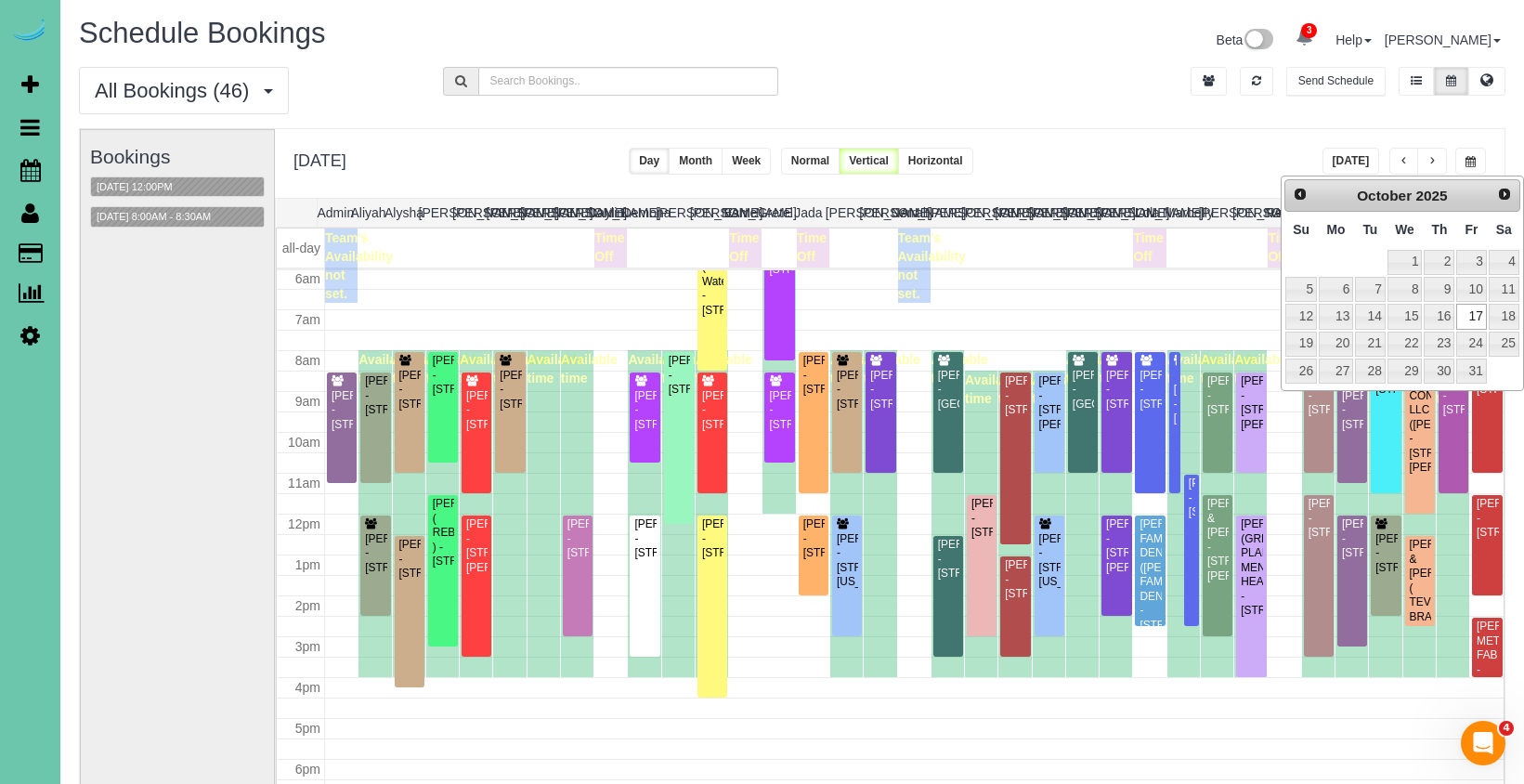
click at [1248, 109] on div "All Bookings (46) All Bookings Unassigned Bookings Recurring Bookings New Custo…" at bounding box center [792, 98] width 1454 height 61
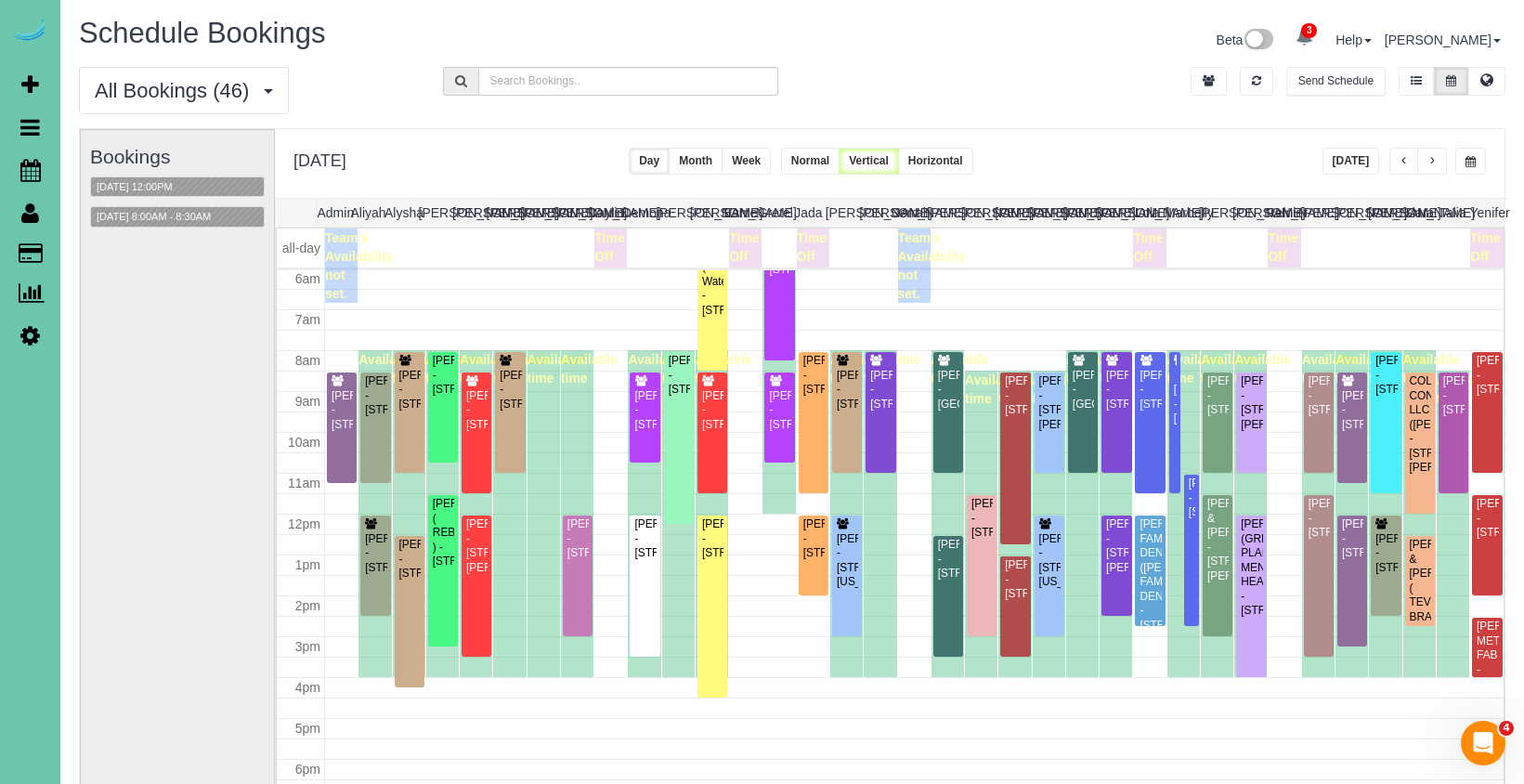
click at [1350, 158] on button "[DATE]" at bounding box center [1351, 161] width 57 height 27
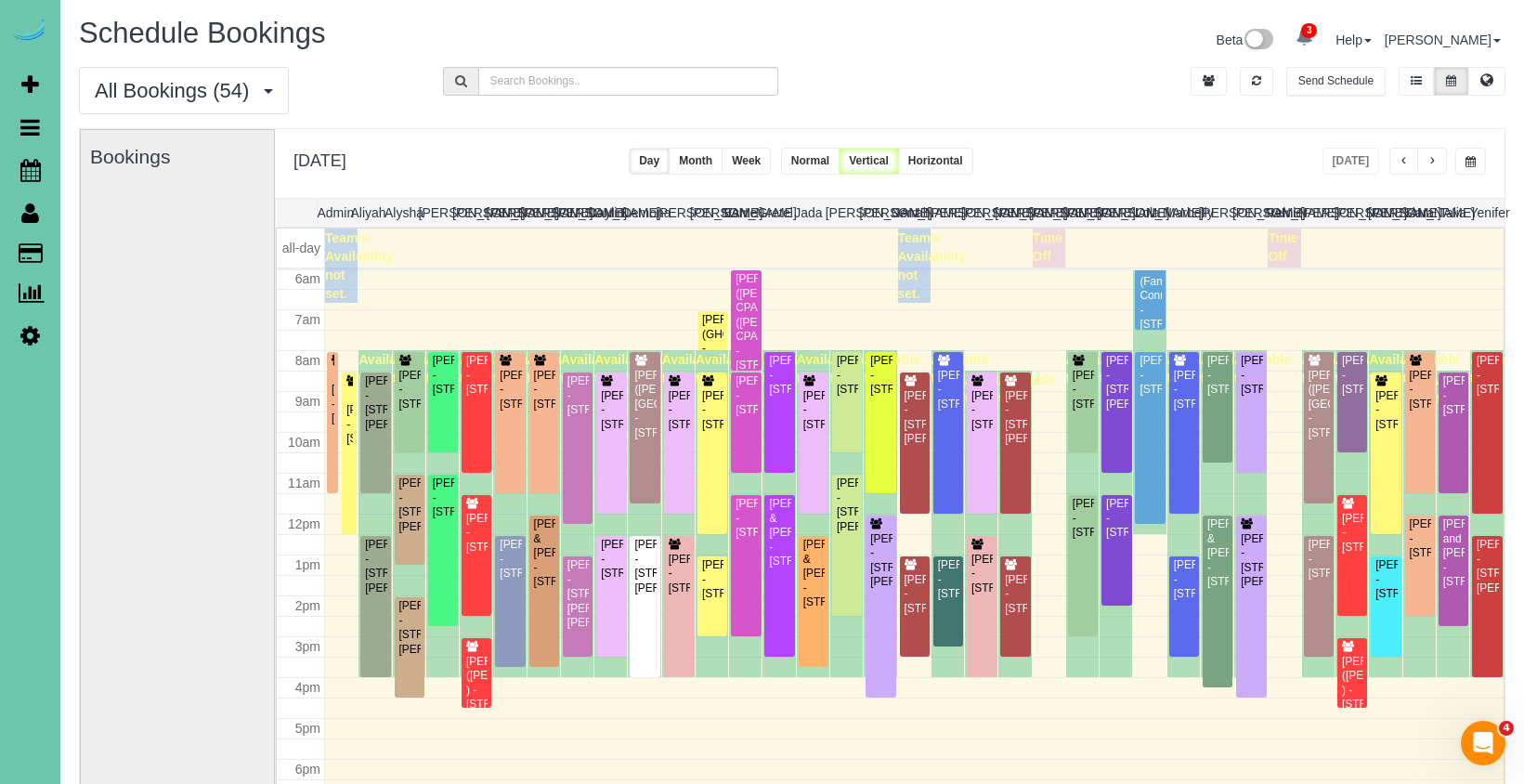
click at [1476, 161] on button "button" at bounding box center [1470, 161] width 31 height 27
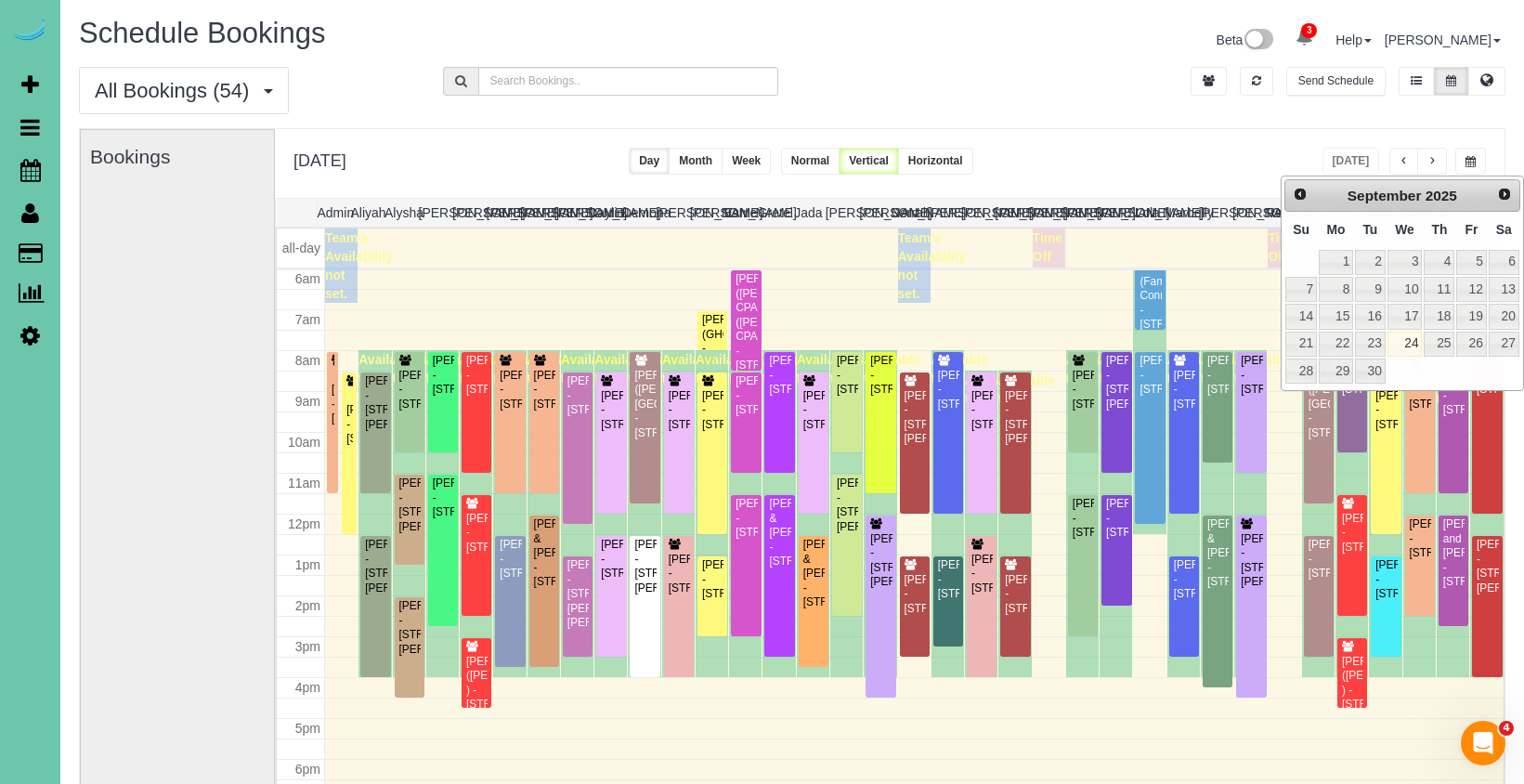
click at [149, 539] on div "Bookings" at bounding box center [177, 500] width 175 height 741
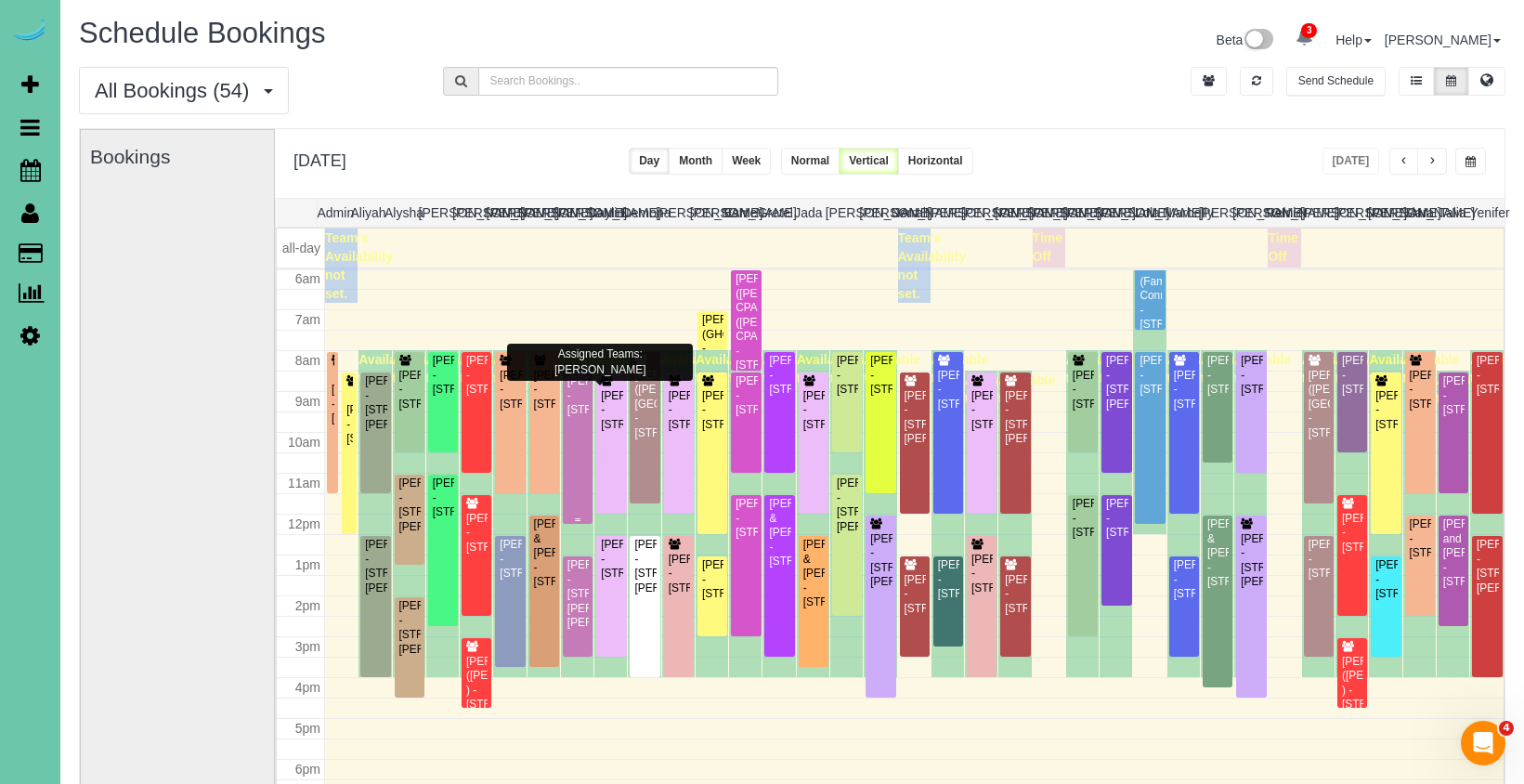
click at [589, 417] on div "[PERSON_NAME] - [STREET_ADDRESS]" at bounding box center [577, 395] width 22 height 43
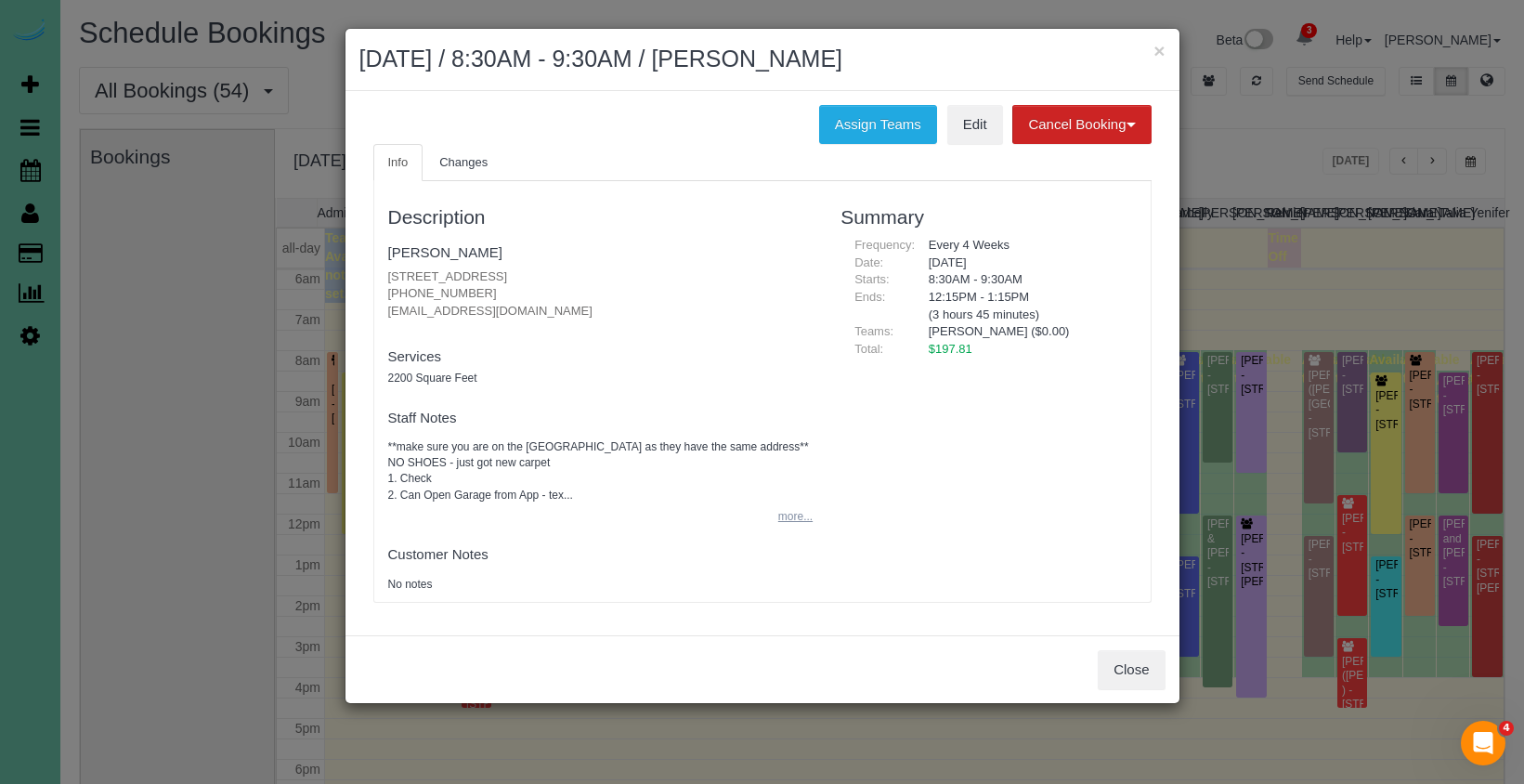
click at [800, 513] on button "more..." at bounding box center [790, 516] width 46 height 27
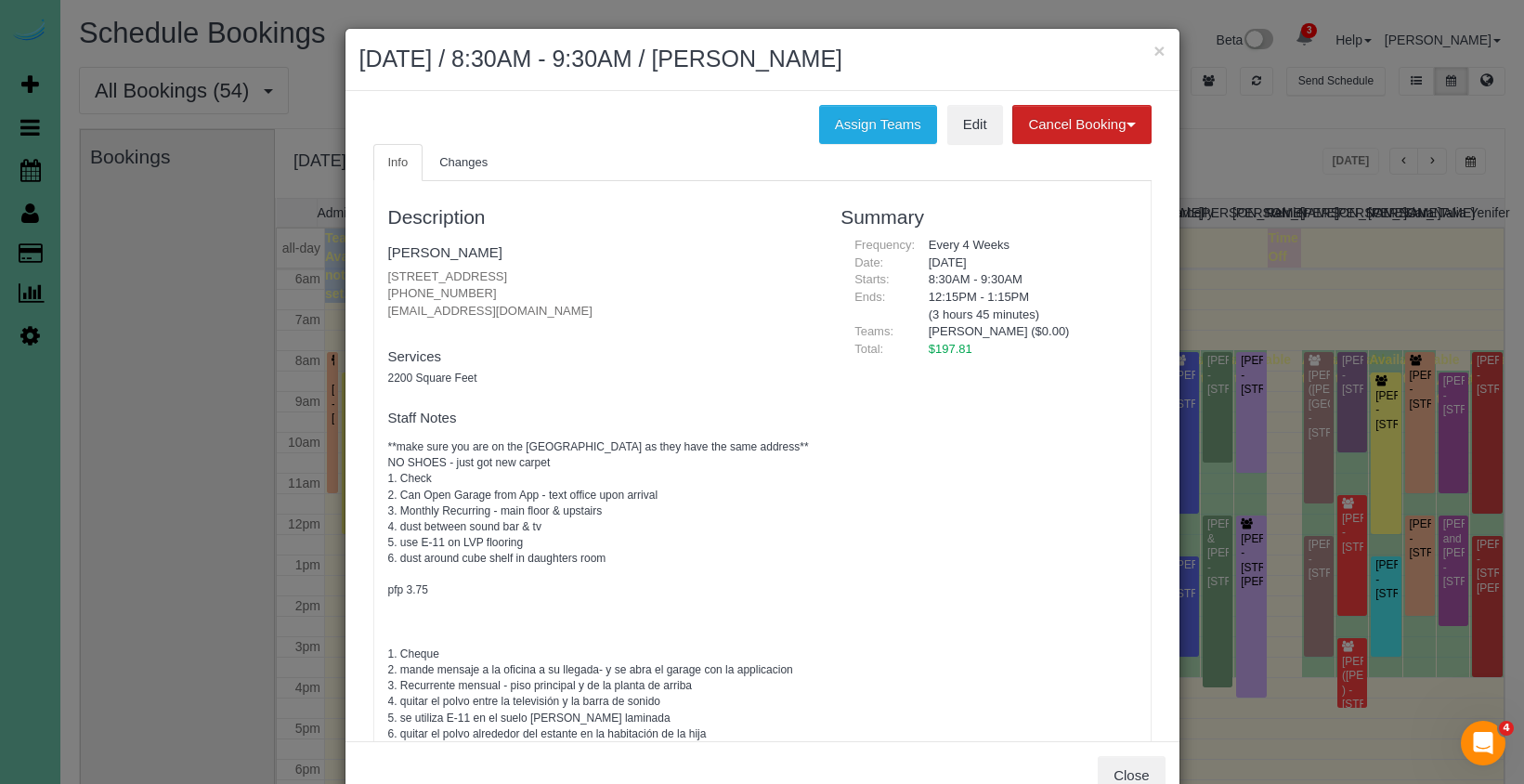
drag, startPoint x: 628, startPoint y: 275, endPoint x: 387, endPoint y: 269, distance: 241.1
click at [388, 269] on p "11622 S 111th Street, Papillion, NE 68046 402-238-9627 missyclhne@gmail.com" at bounding box center [600, 294] width 425 height 52
copy p "11622 S 111th Street, Papillion, NE 68046"
click at [1165, 53] on button "×" at bounding box center [1159, 51] width 11 height 19
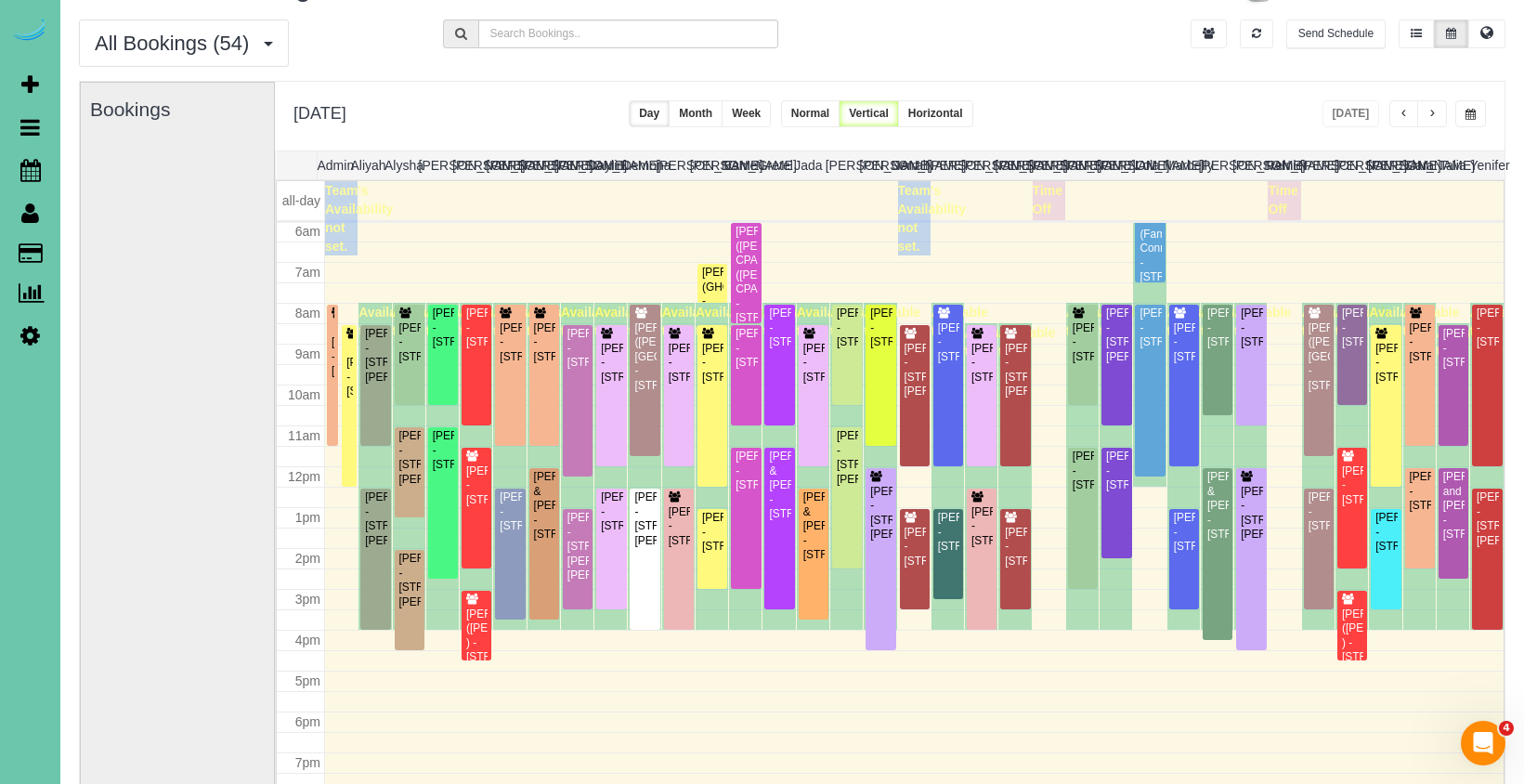
scroll to position [48, 1]
click at [1469, 112] on span "button" at bounding box center [1469, 115] width 11 height 11
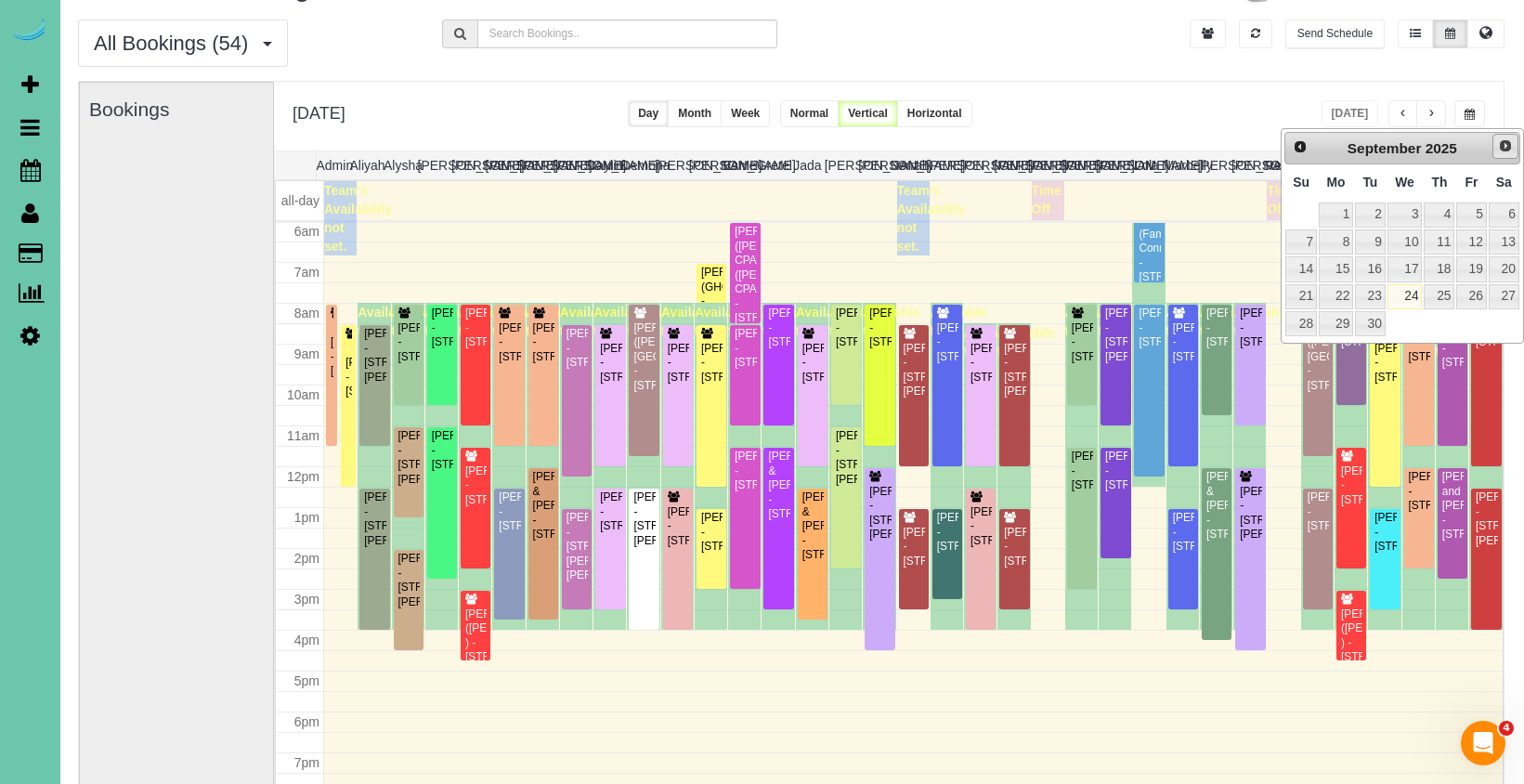
click at [1498, 145] on span "Next" at bounding box center [1505, 146] width 15 height 15
click at [1471, 298] on link "24" at bounding box center [1470, 296] width 30 height 25
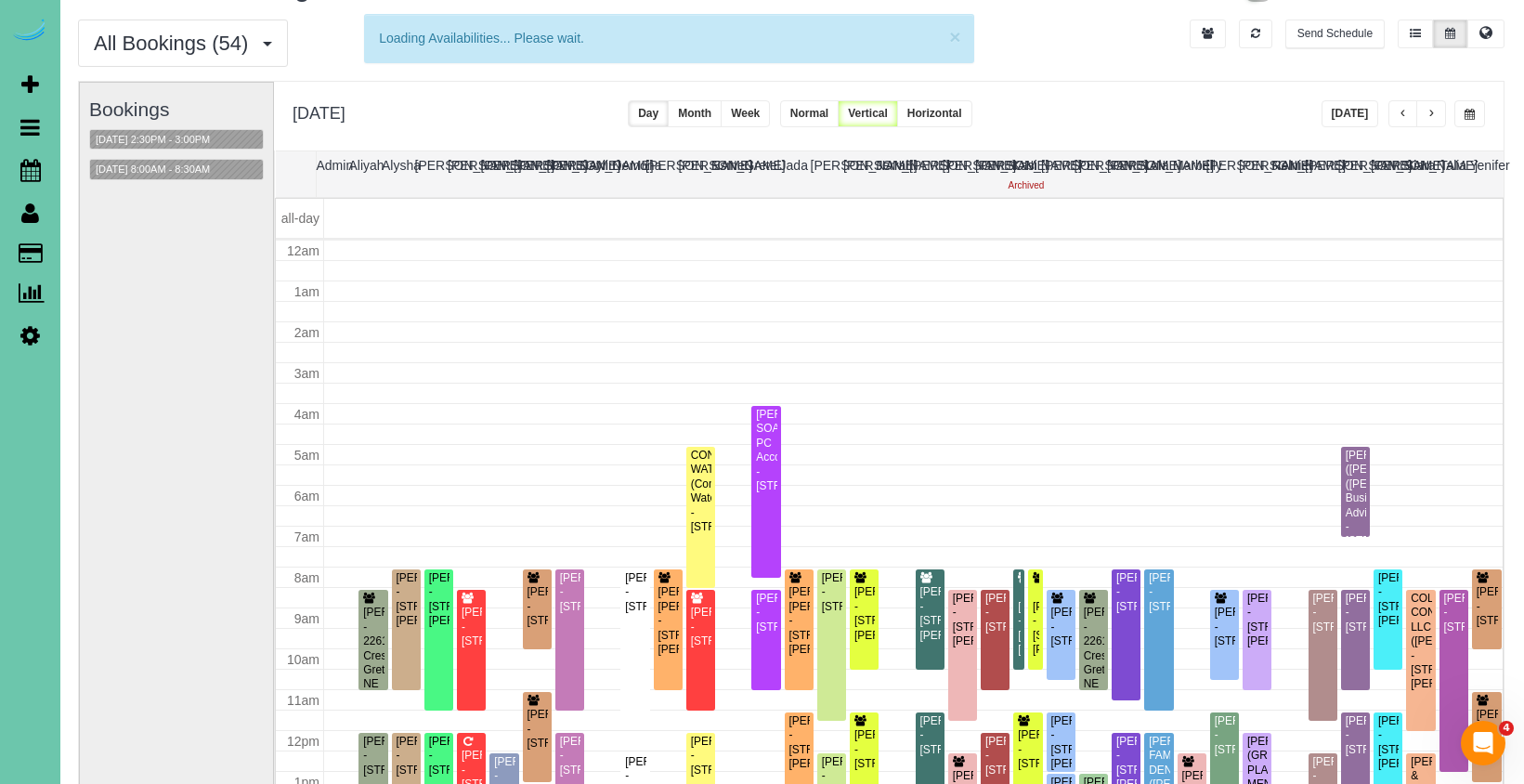
scroll to position [246, 0]
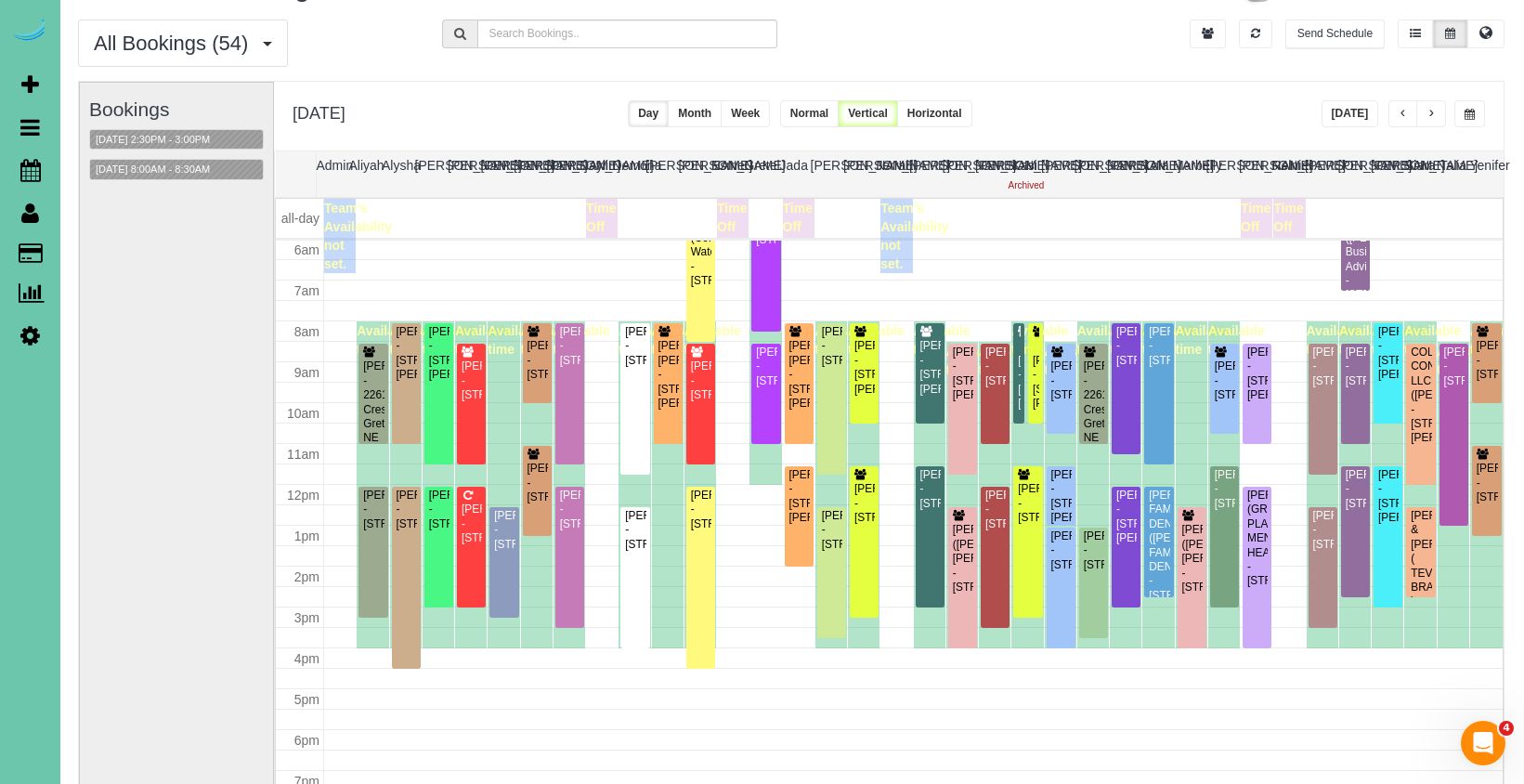
click at [1461, 112] on button "button" at bounding box center [1470, 114] width 31 height 27
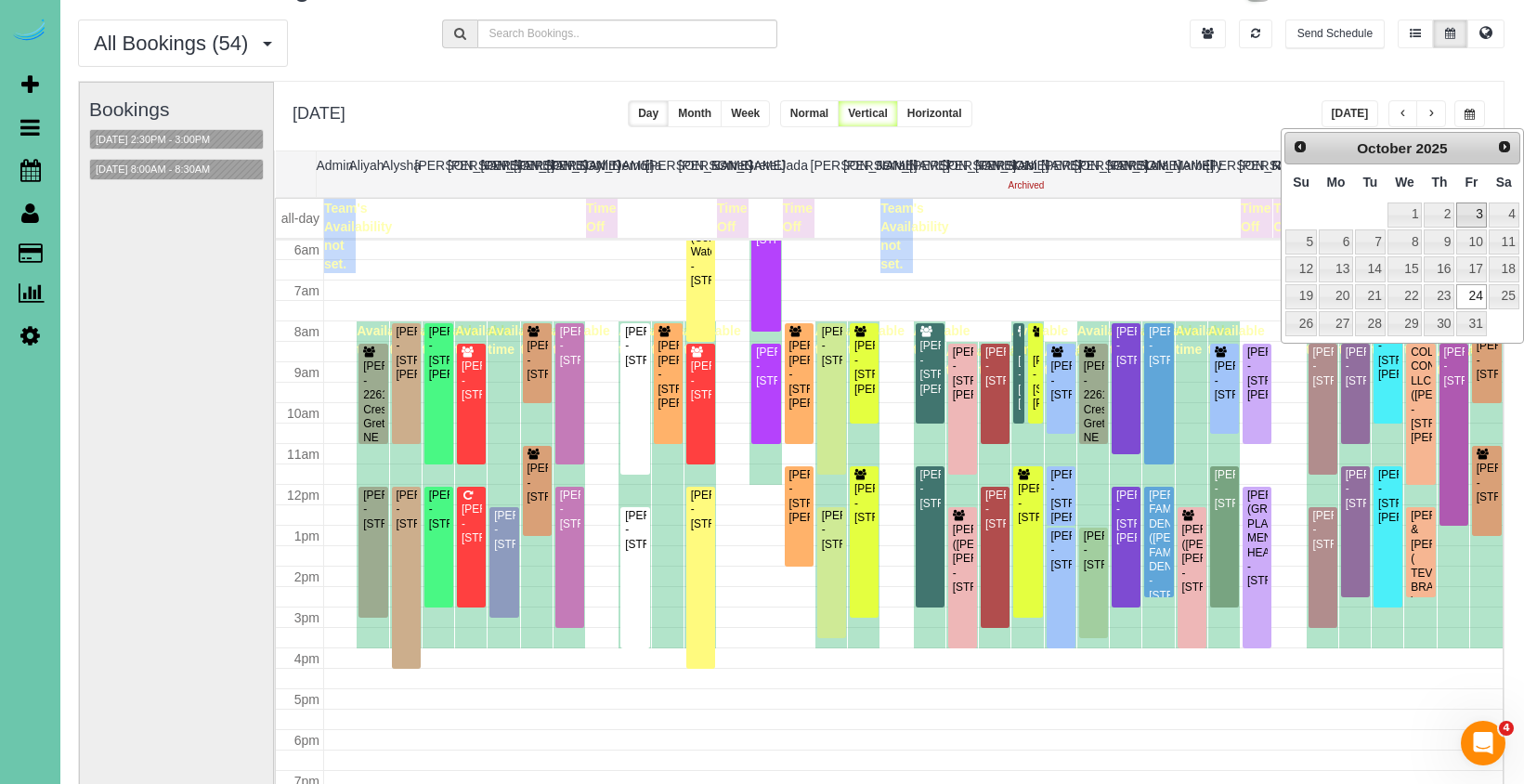
click at [1471, 215] on link "3" at bounding box center [1470, 215] width 30 height 25
type input "**********"
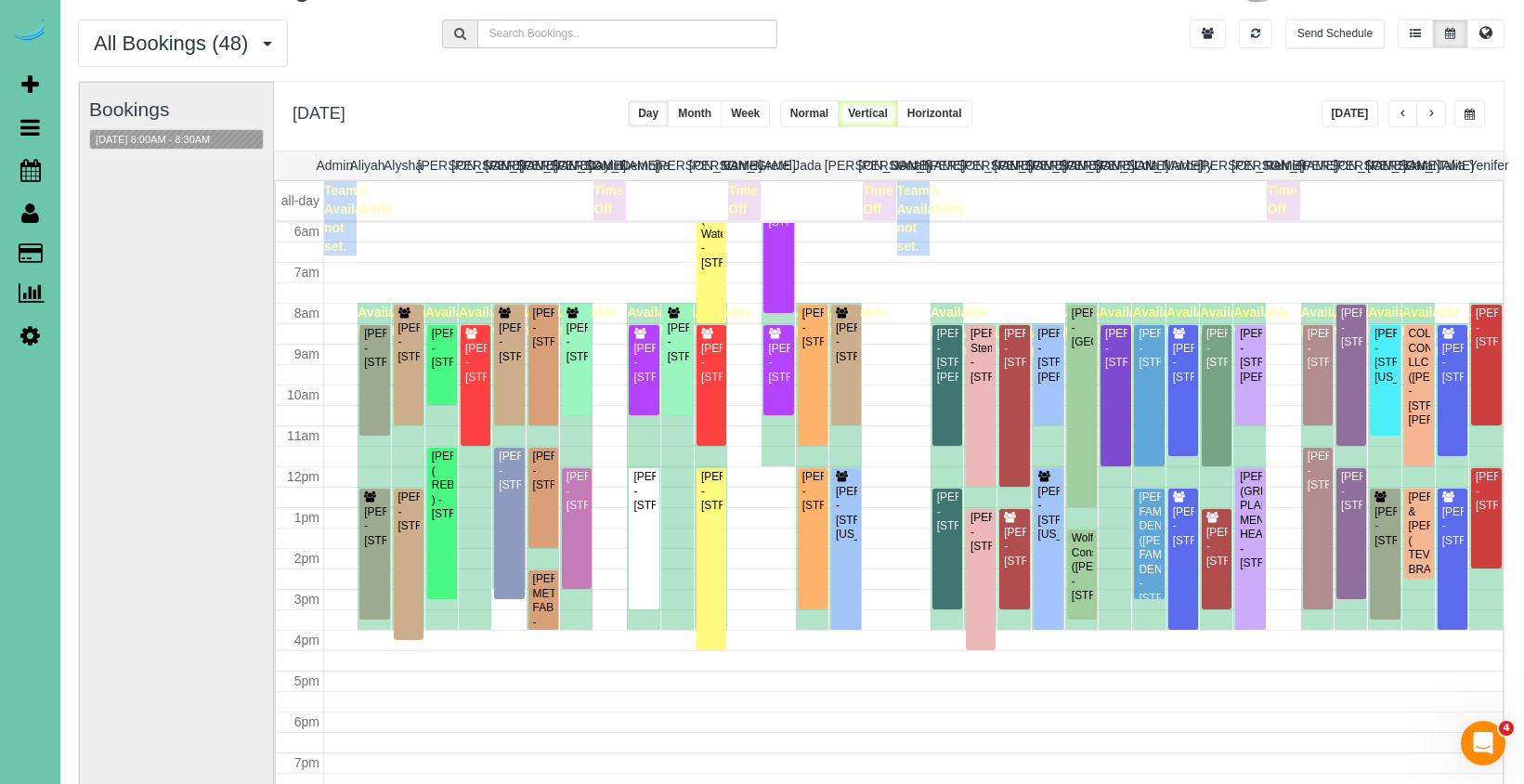
click at [1344, 118] on button "[DATE]" at bounding box center [1350, 114] width 57 height 27
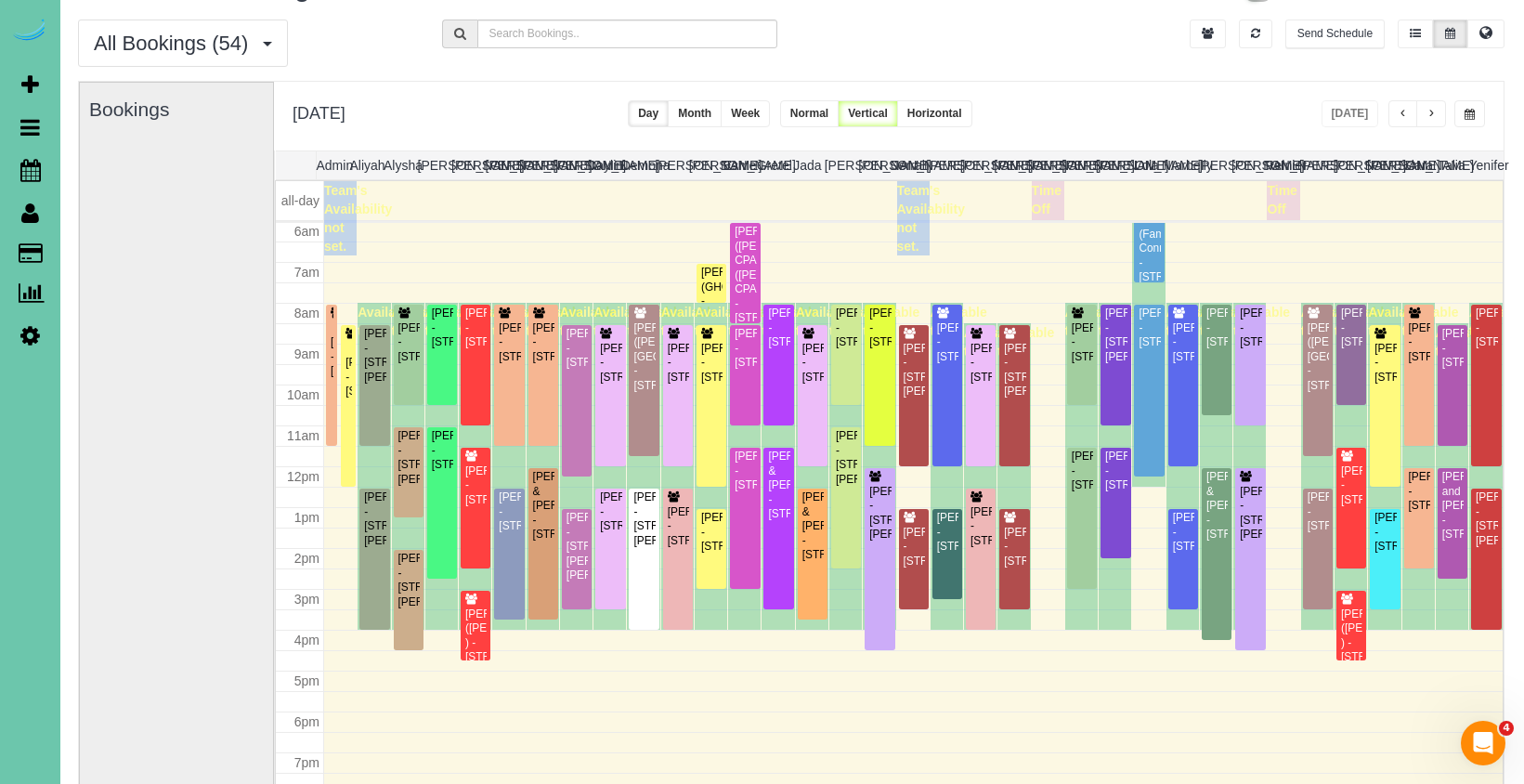
click at [1398, 117] on span "button" at bounding box center [1403, 115] width 10 height 11
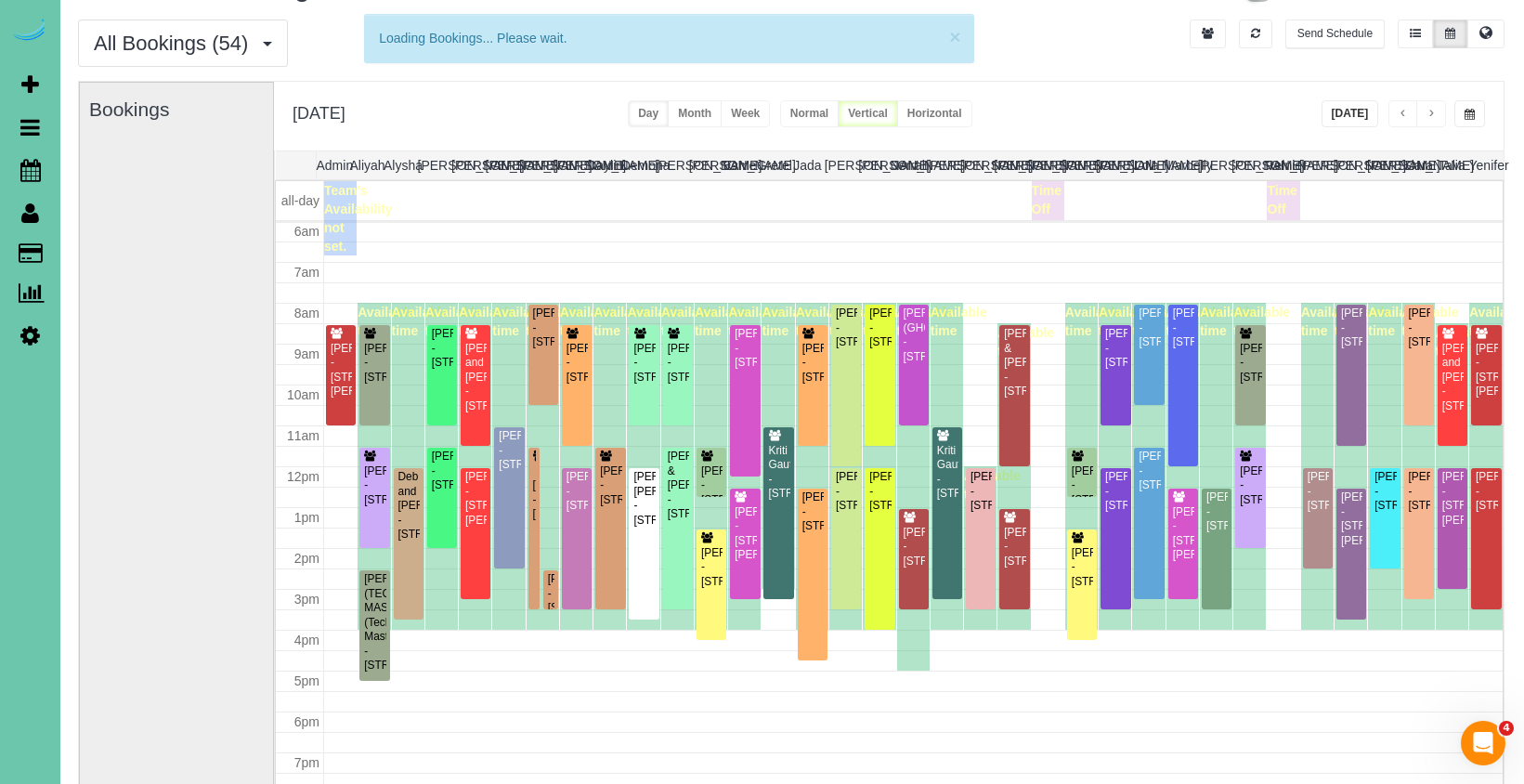
click at [1398, 117] on span "button" at bounding box center [1403, 115] width 10 height 11
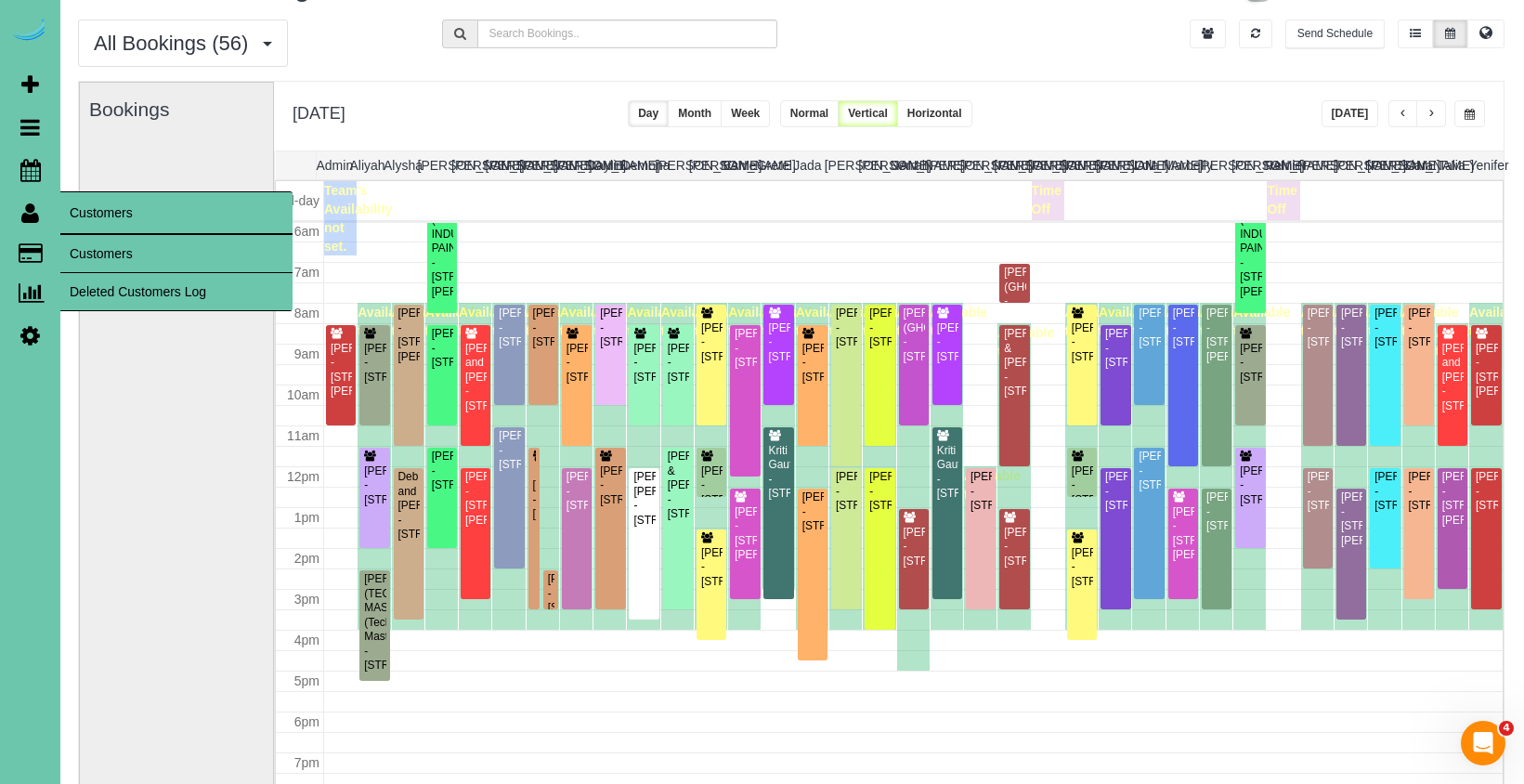
drag, startPoint x: 72, startPoint y: 245, endPoint x: 130, endPoint y: 214, distance: 65.8
click at [72, 245] on link "Customers" at bounding box center [176, 253] width 232 height 37
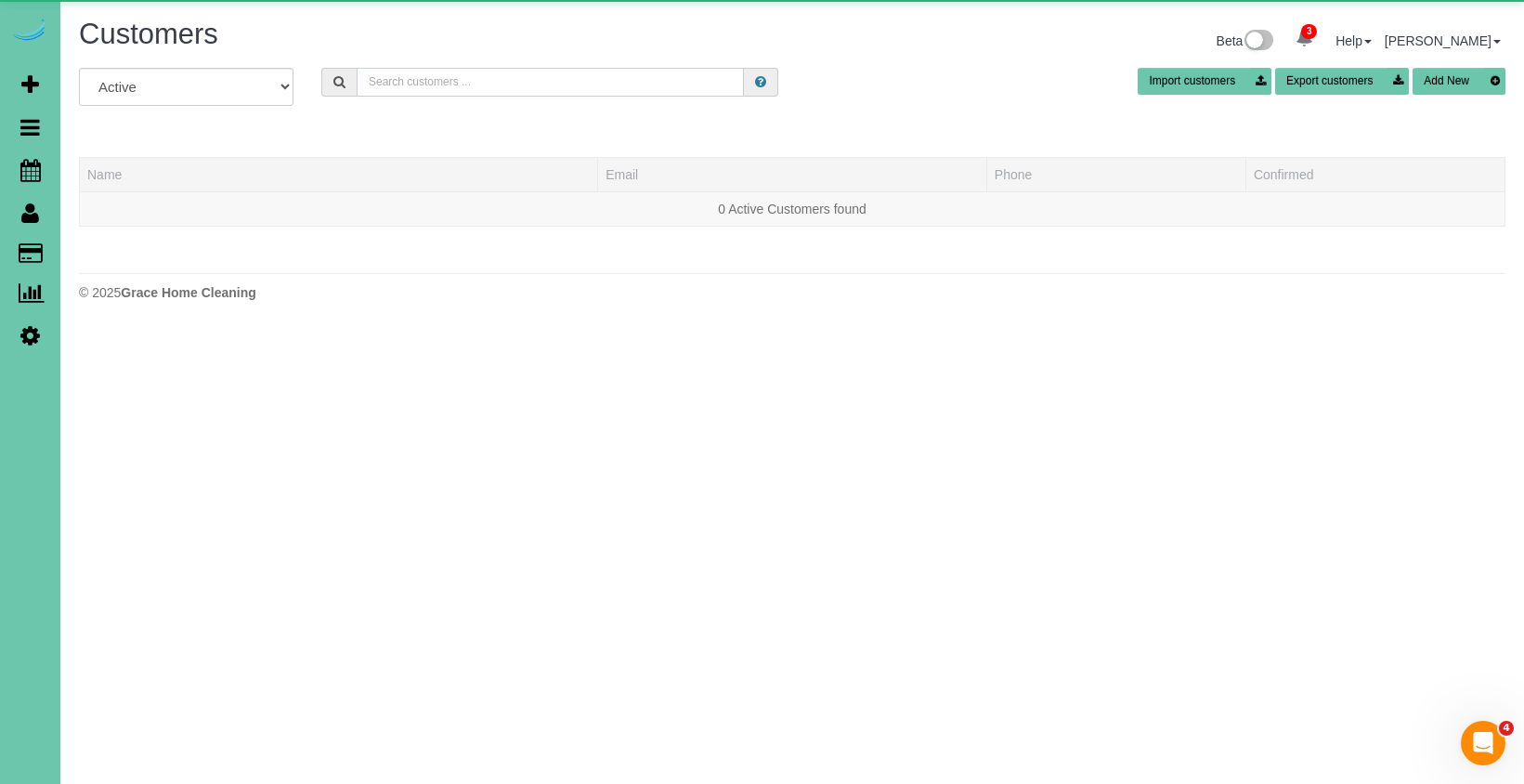
drag, startPoint x: 468, startPoint y: 78, endPoint x: 792, endPoint y: 105, distance: 325.1
click at [468, 78] on input "text" at bounding box center [550, 82] width 387 height 29
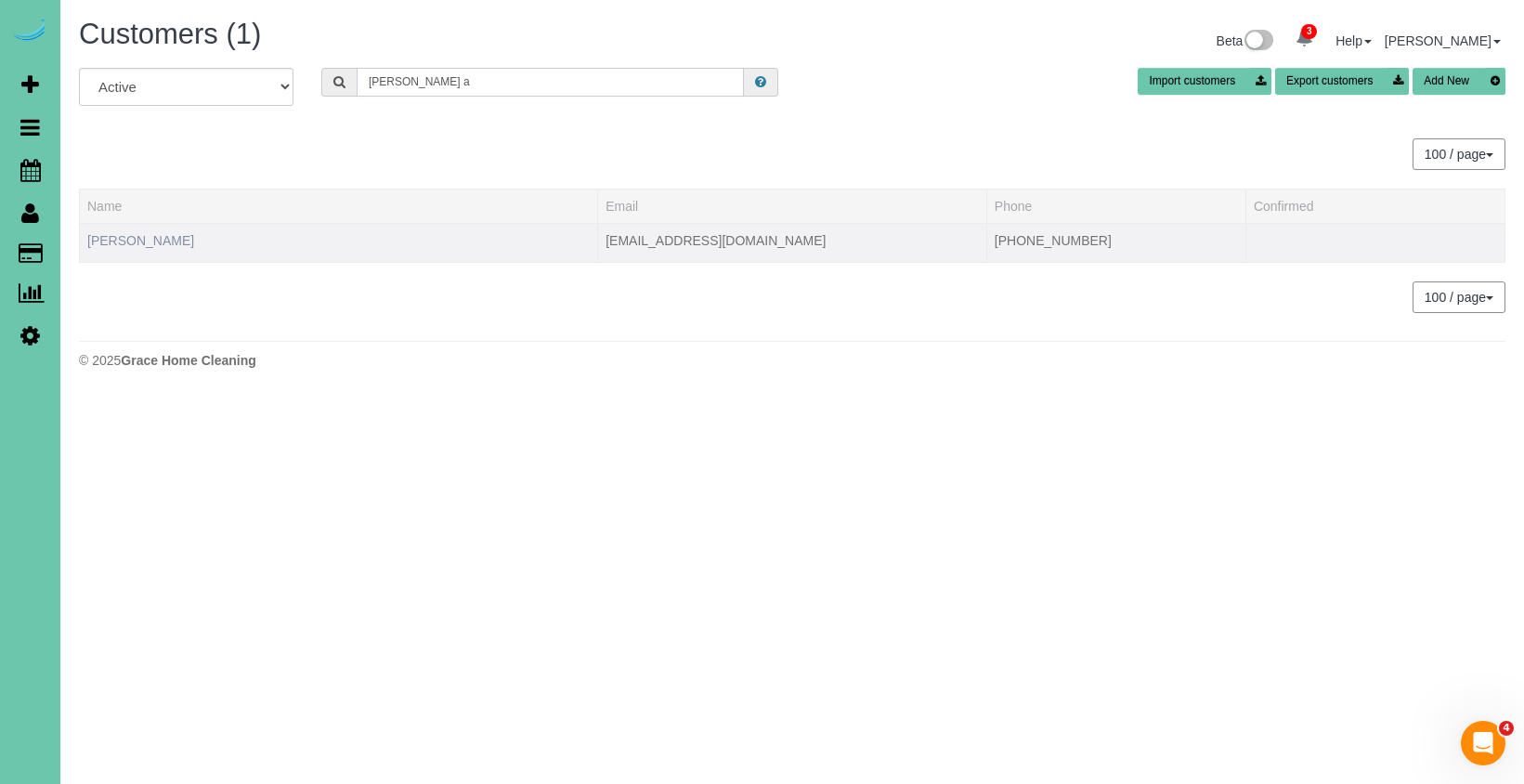
type input "Becki a"
click at [159, 242] on link "Becki Abdouch" at bounding box center [141, 241] width 107 height 15
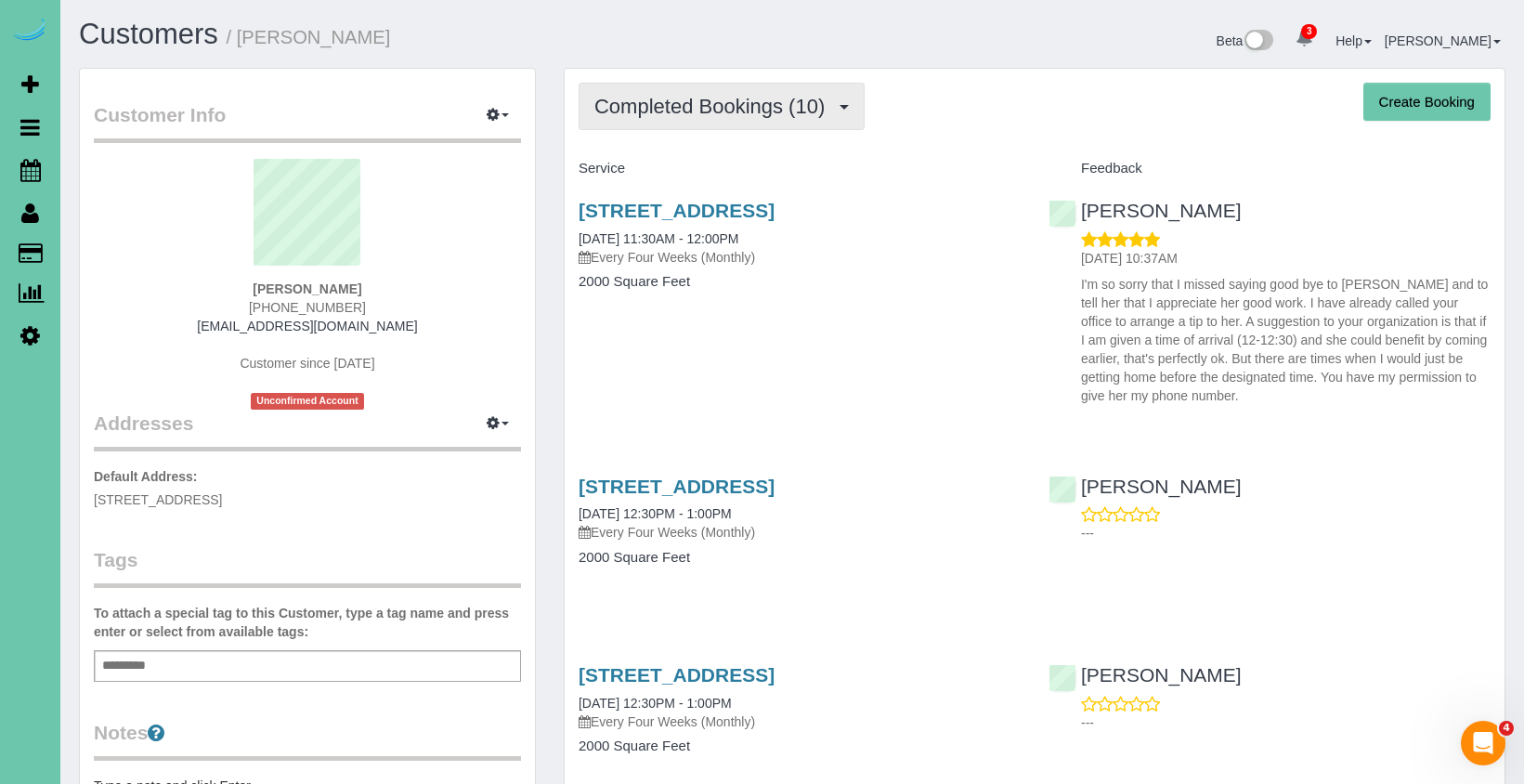
click at [662, 105] on span "Completed Bookings (10)" at bounding box center [714, 106] width 240 height 23
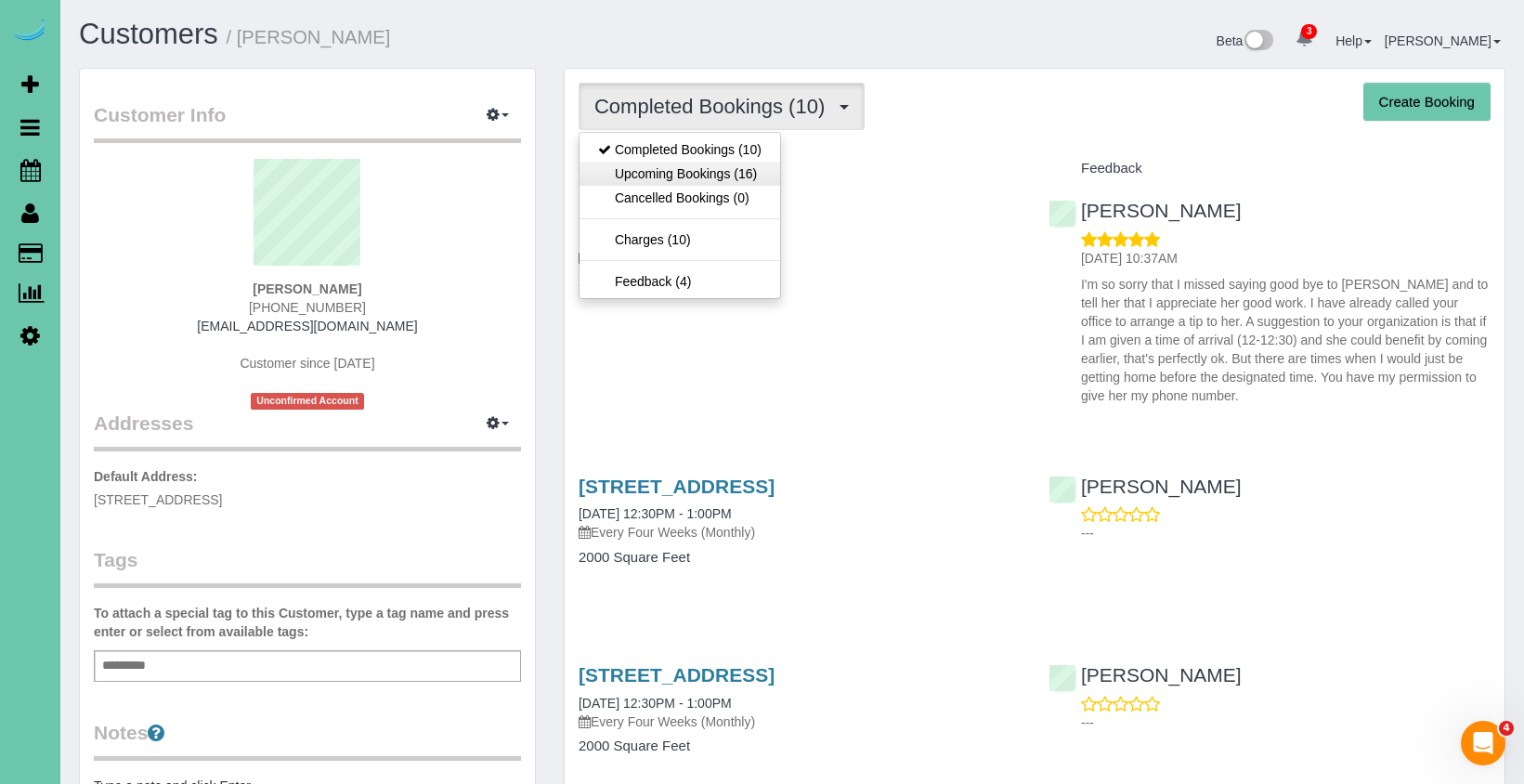
click at [644, 170] on link "Upcoming Bookings (16)" at bounding box center [680, 173] width 201 height 24
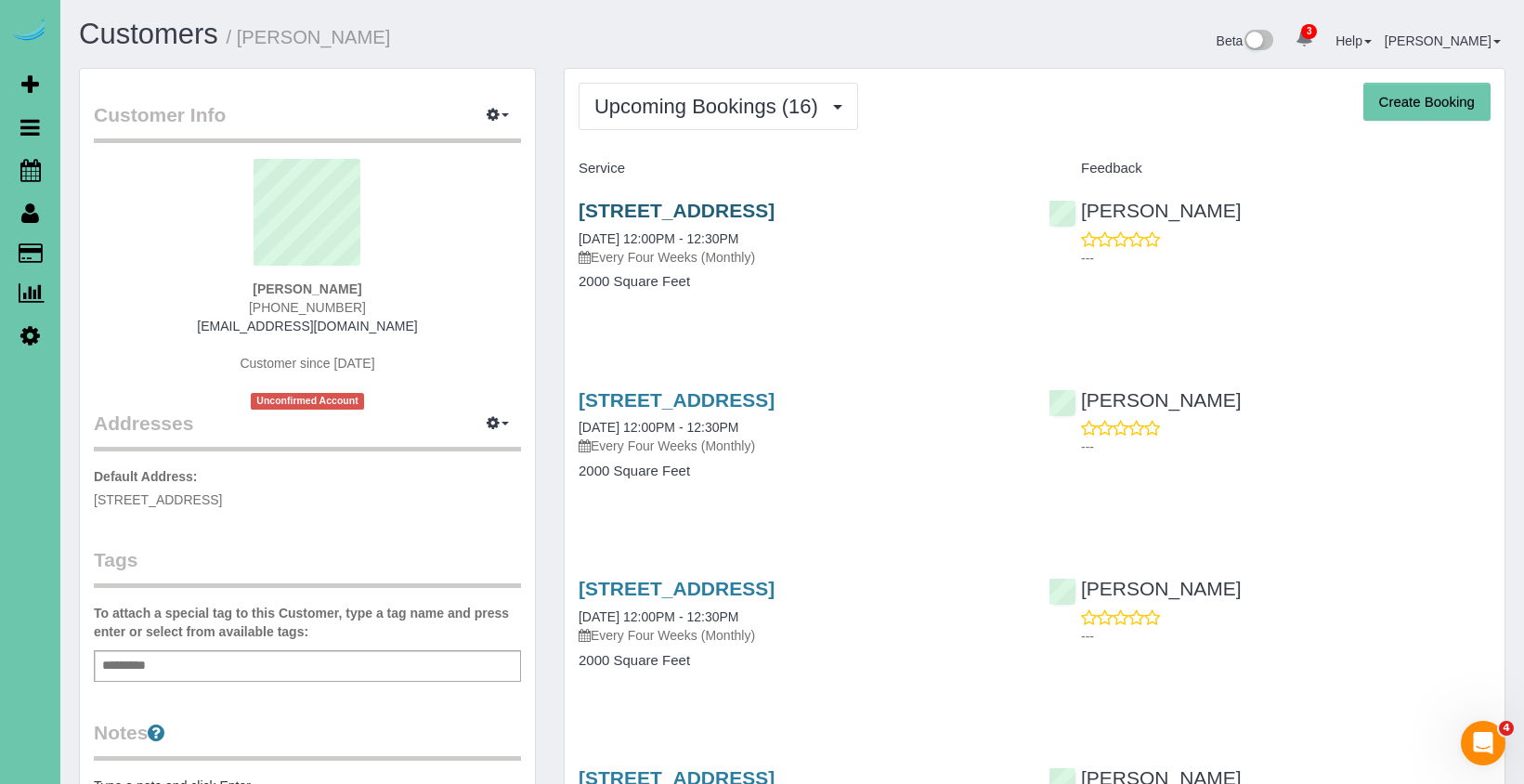
click at [668, 207] on link "412 Elk Ridge Drive, Papillion, NE 68046" at bounding box center [676, 210] width 196 height 21
drag, startPoint x: 708, startPoint y: 118, endPoint x: 703, endPoint y: 133, distance: 15.8
click at [708, 118] on button "Upcoming Bookings (16)" at bounding box center [718, 106] width 279 height 48
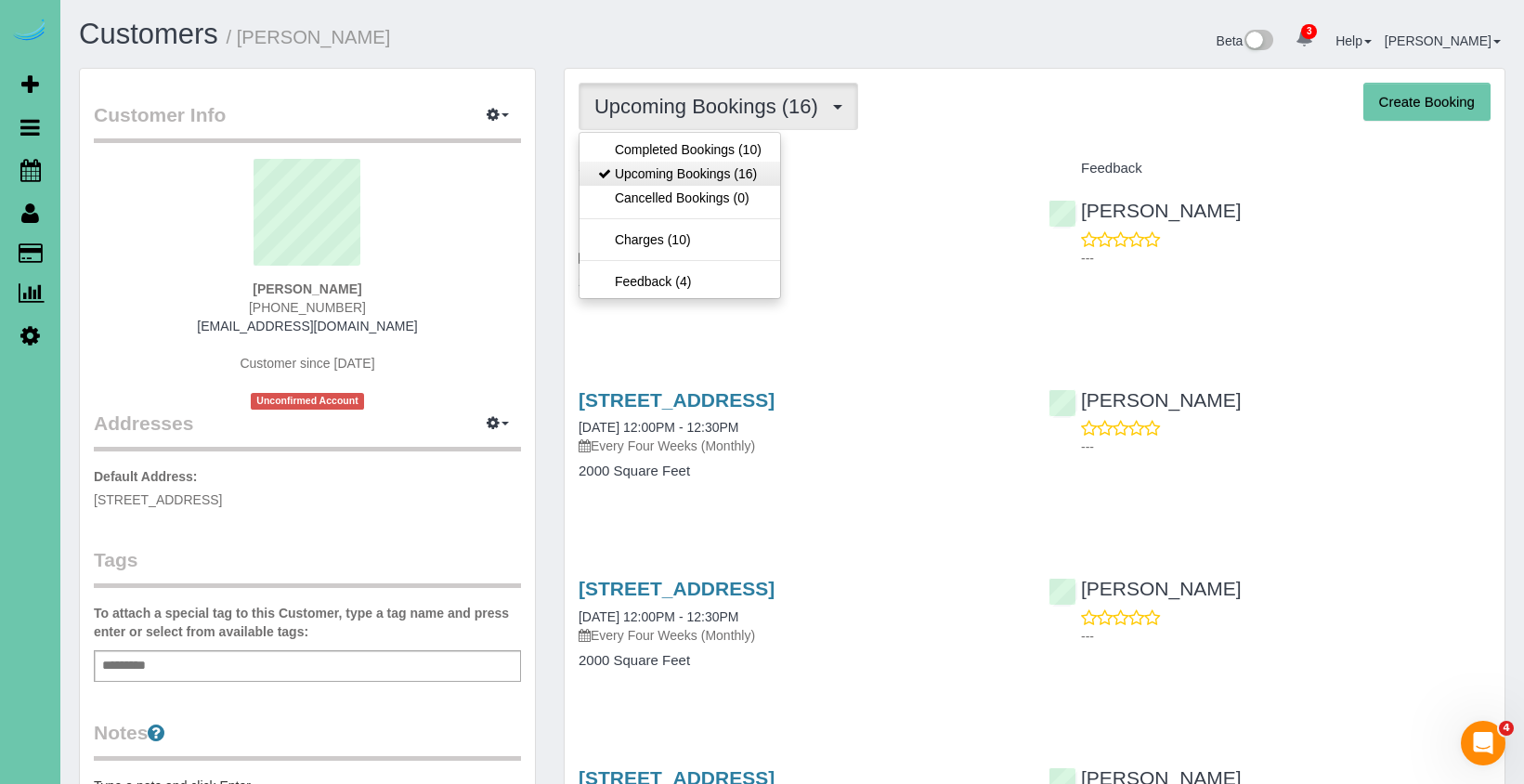
click at [701, 174] on link "Upcoming Bookings (16)" at bounding box center [680, 173] width 201 height 24
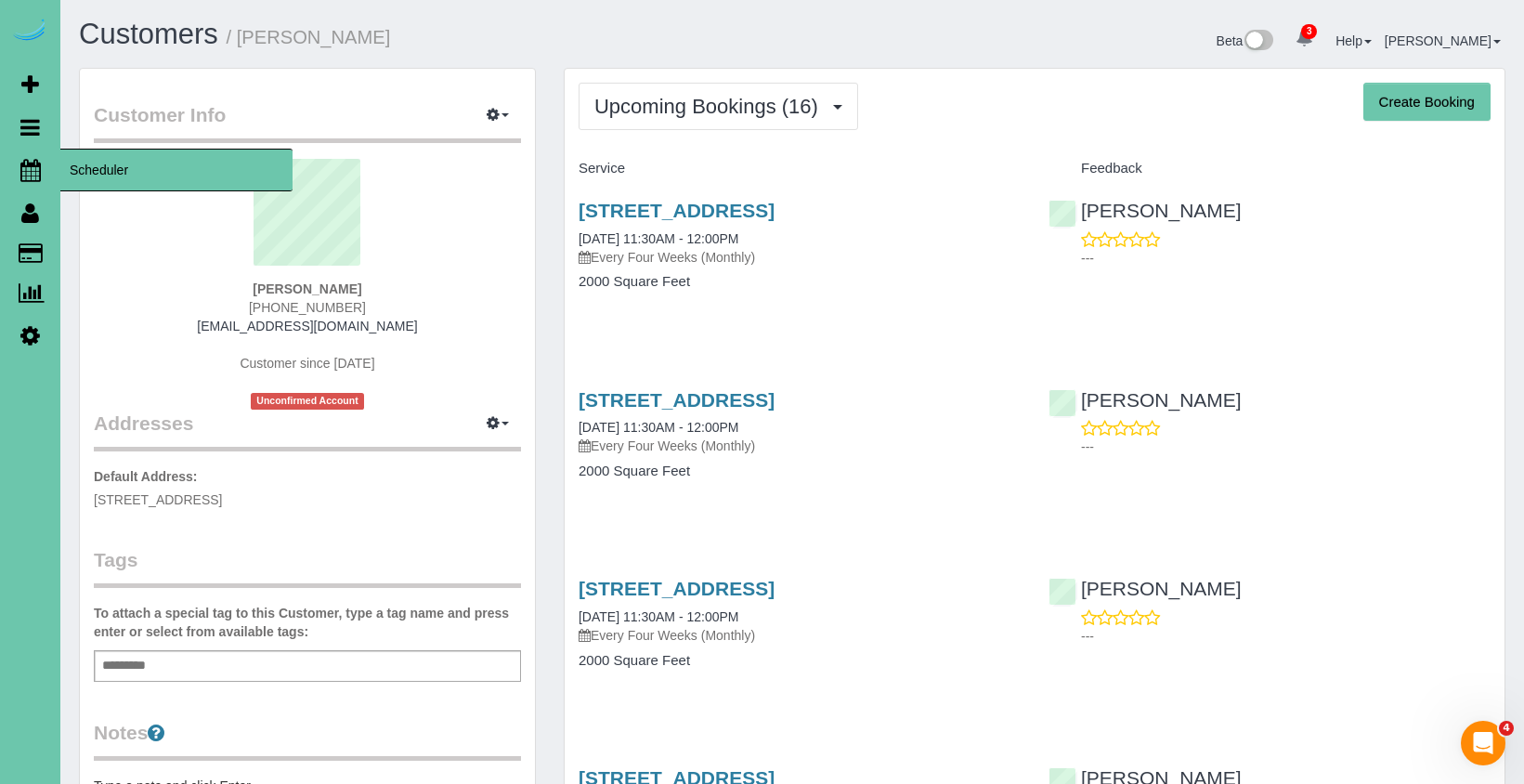
click at [33, 170] on icon at bounding box center [30, 169] width 20 height 22
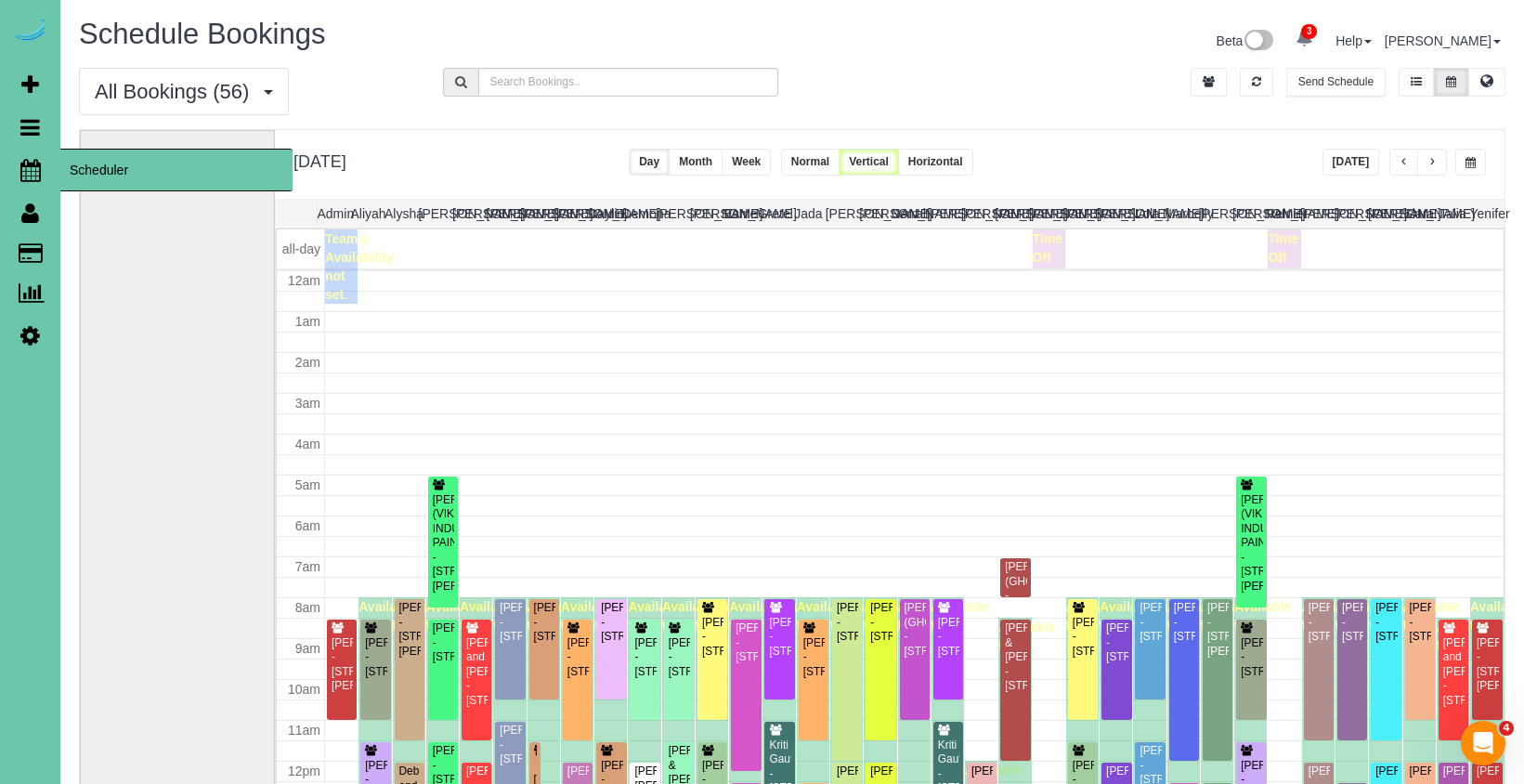
scroll to position [246, 0]
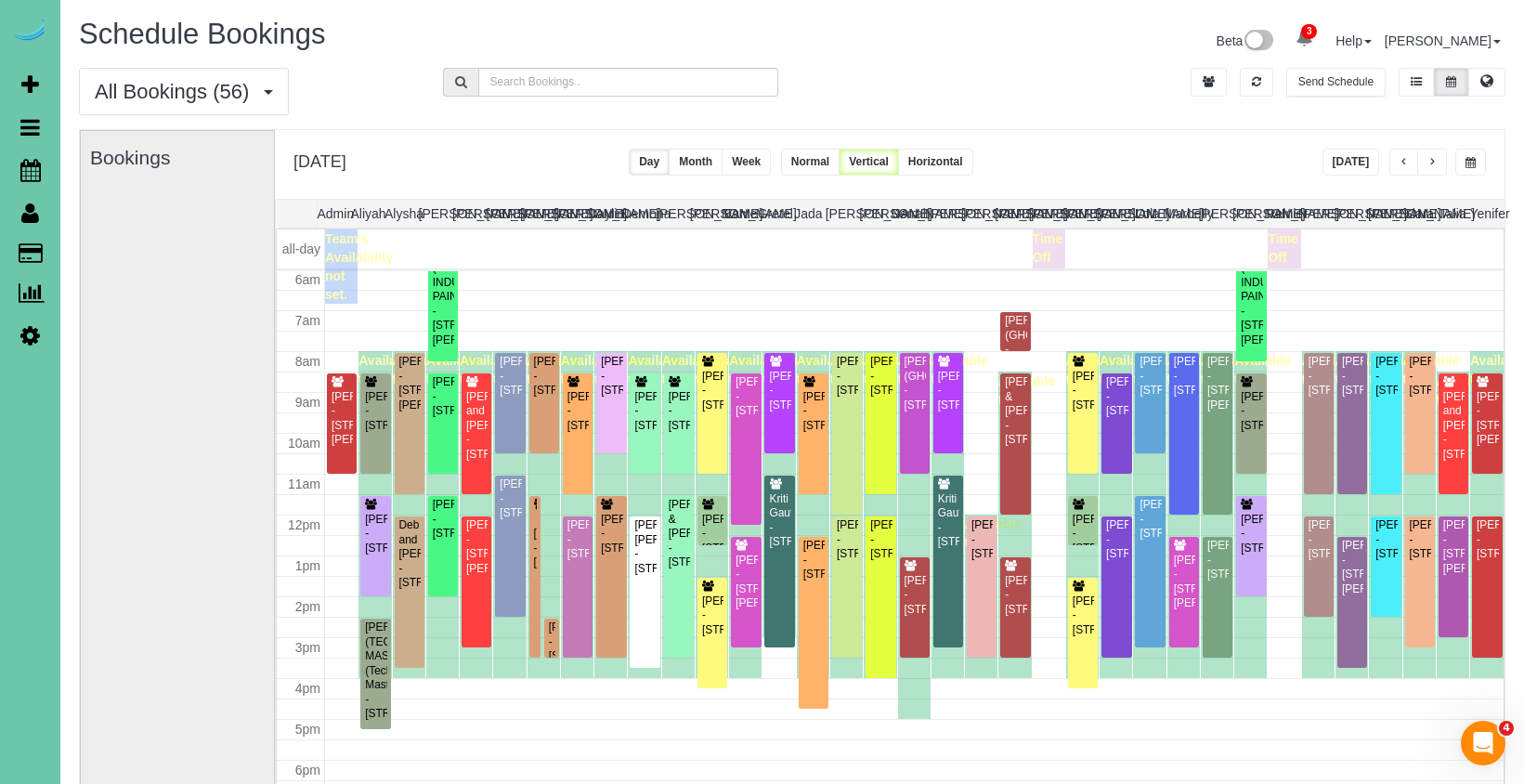
click at [1431, 164] on span "button" at bounding box center [1432, 163] width 10 height 11
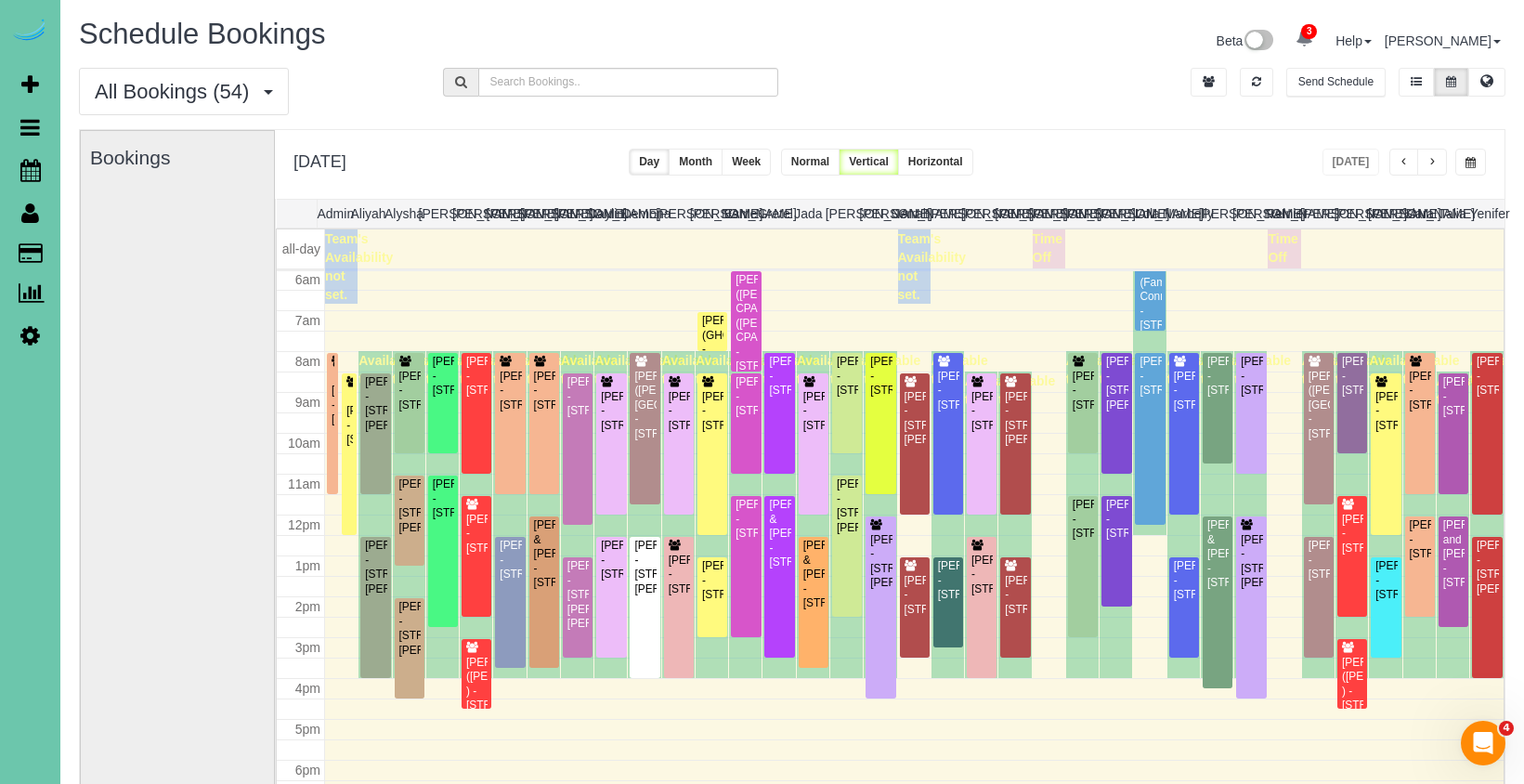
click at [1472, 158] on span "button" at bounding box center [1470, 163] width 11 height 11
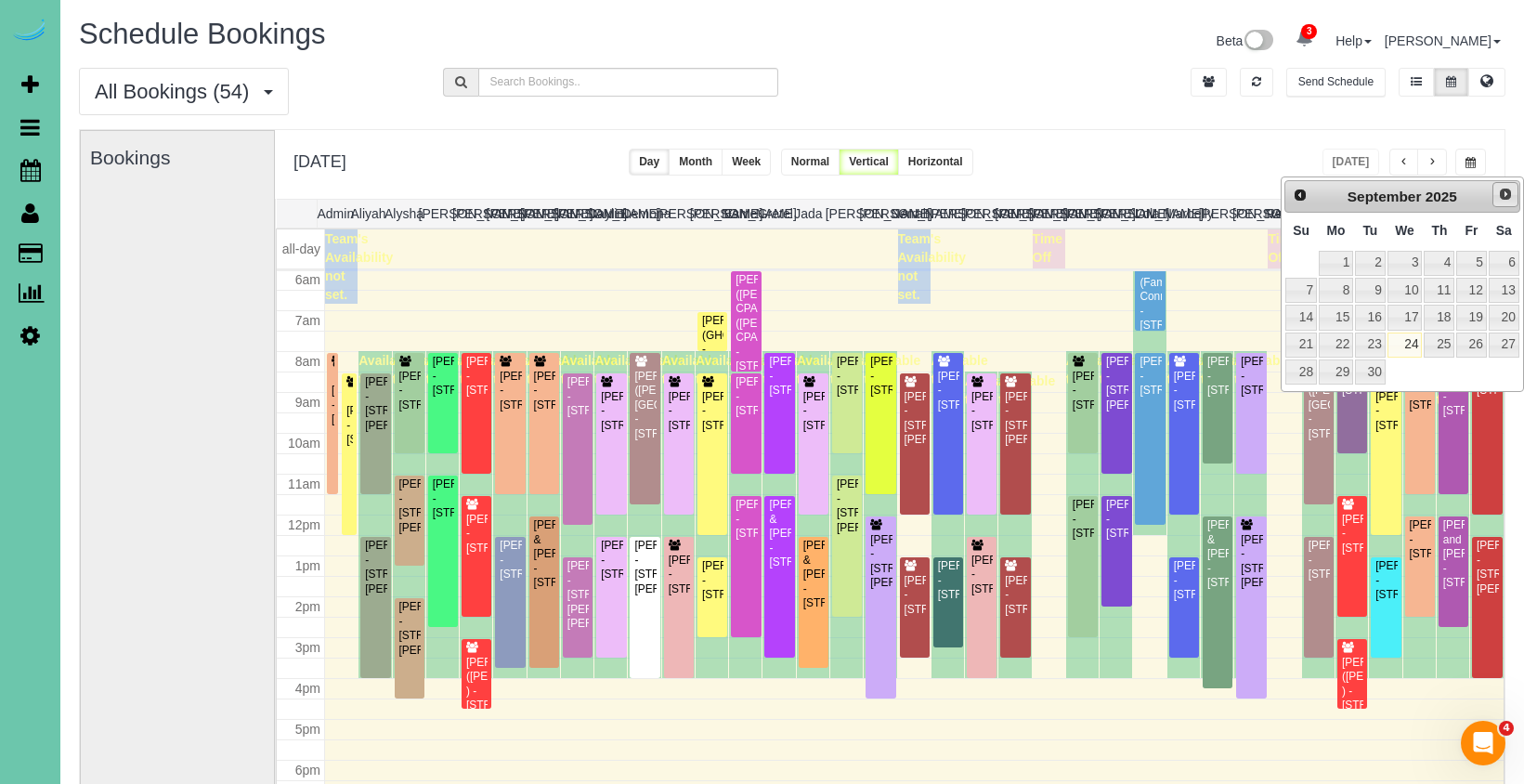
click at [1496, 204] on link "Next" at bounding box center [1505, 194] width 26 height 26
click at [1413, 265] on link "1" at bounding box center [1404, 263] width 35 height 25
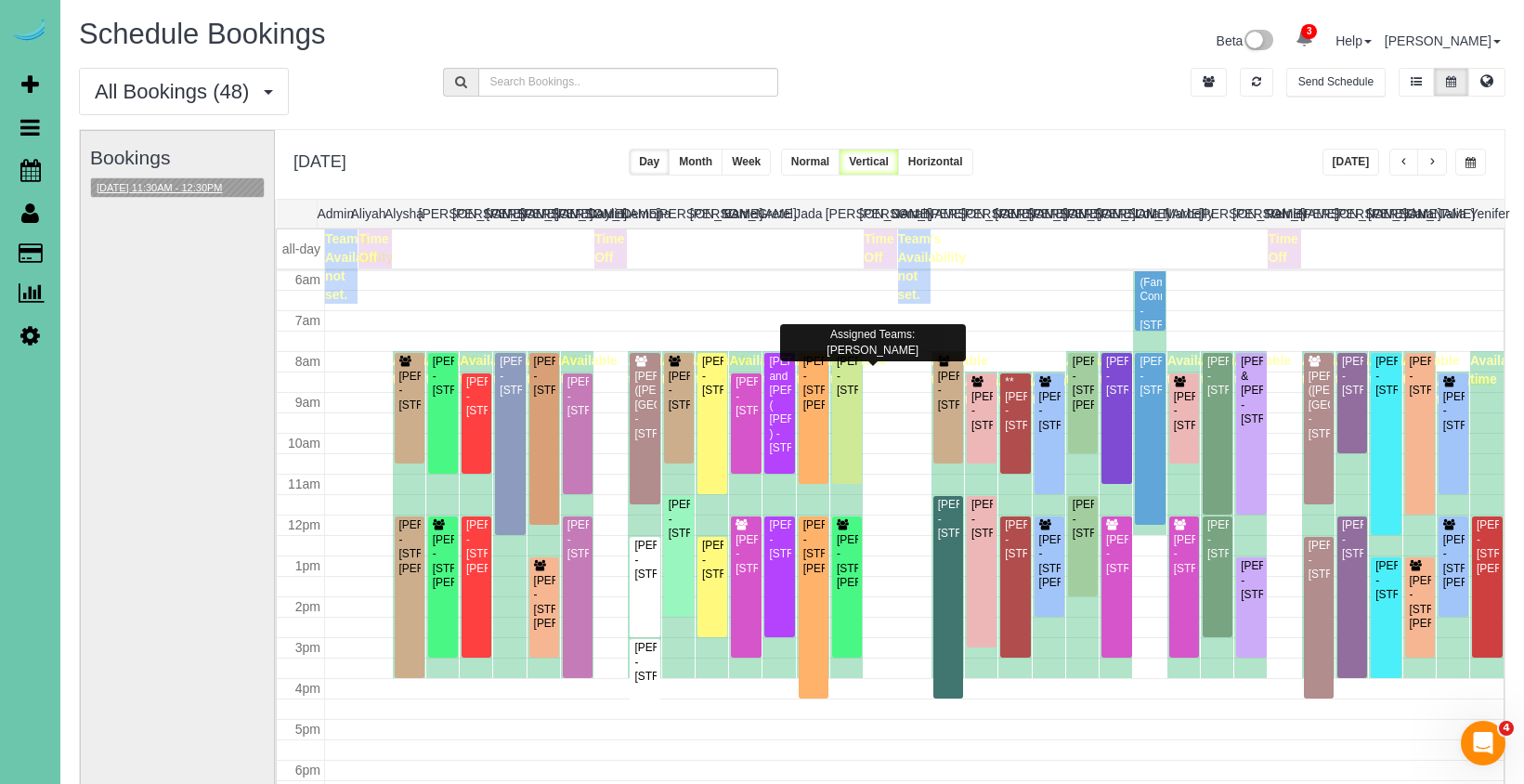
click at [175, 184] on button "10/01/2025 11:30AM - 12:30PM" at bounding box center [160, 187] width 138 height 19
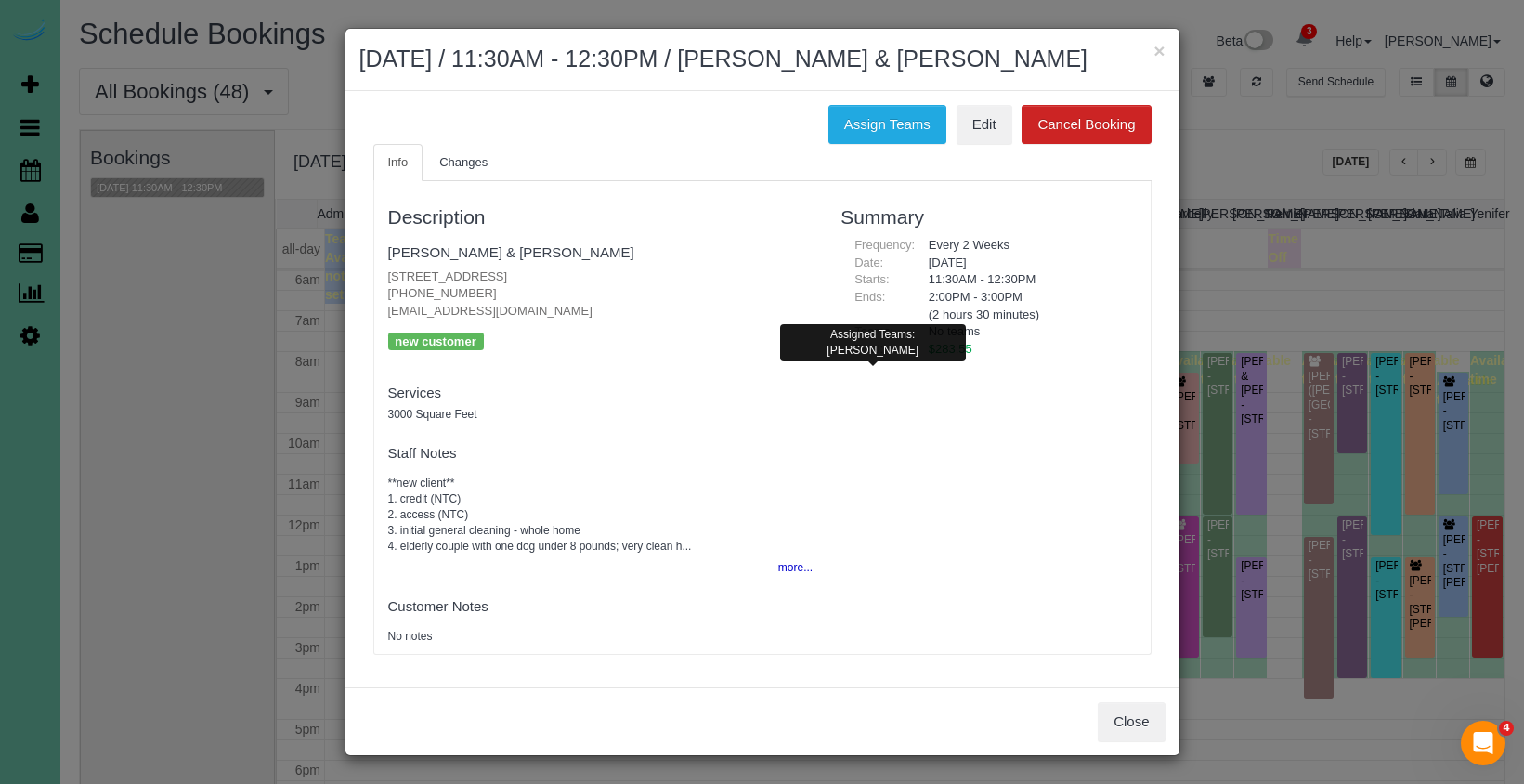
click at [1140, 716] on button "Close" at bounding box center [1131, 721] width 67 height 39
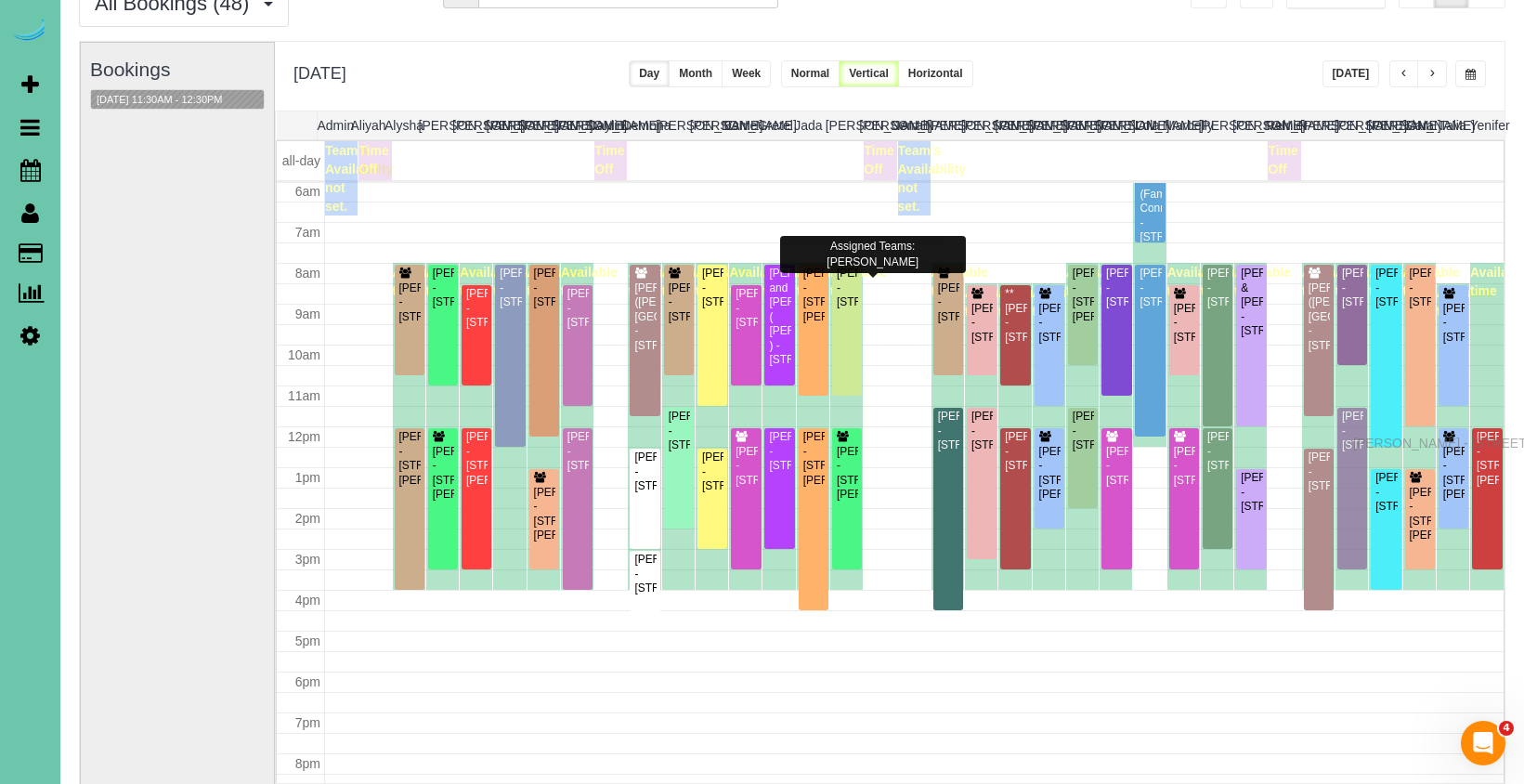
drag, startPoint x: 1360, startPoint y: 455, endPoint x: 1358, endPoint y: 440, distance: 15.1
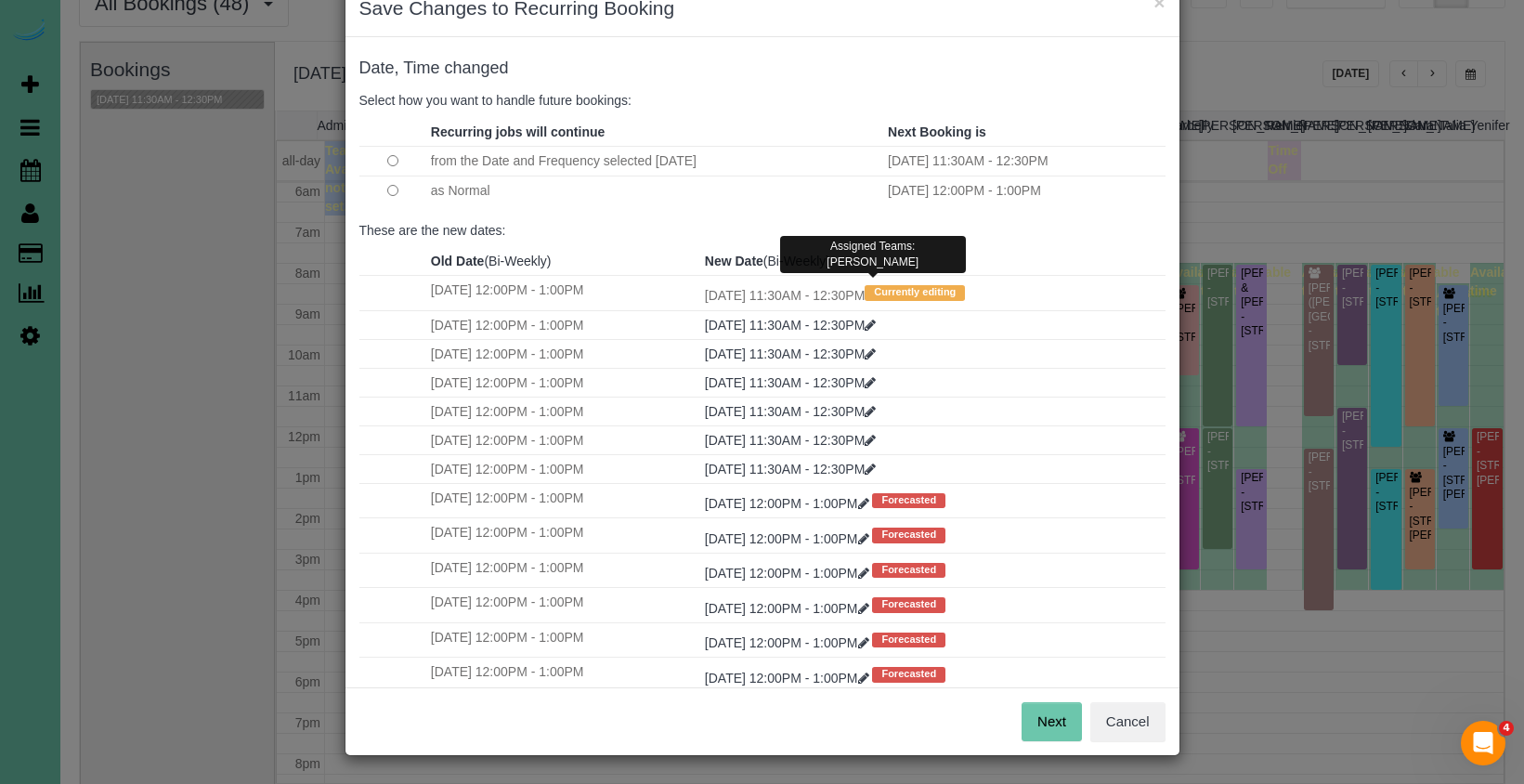
scroll to position [48, 0]
drag, startPoint x: 1040, startPoint y: 725, endPoint x: 987, endPoint y: 689, distance: 64.1
click at [1039, 725] on button "Next" at bounding box center [1051, 722] width 60 height 39
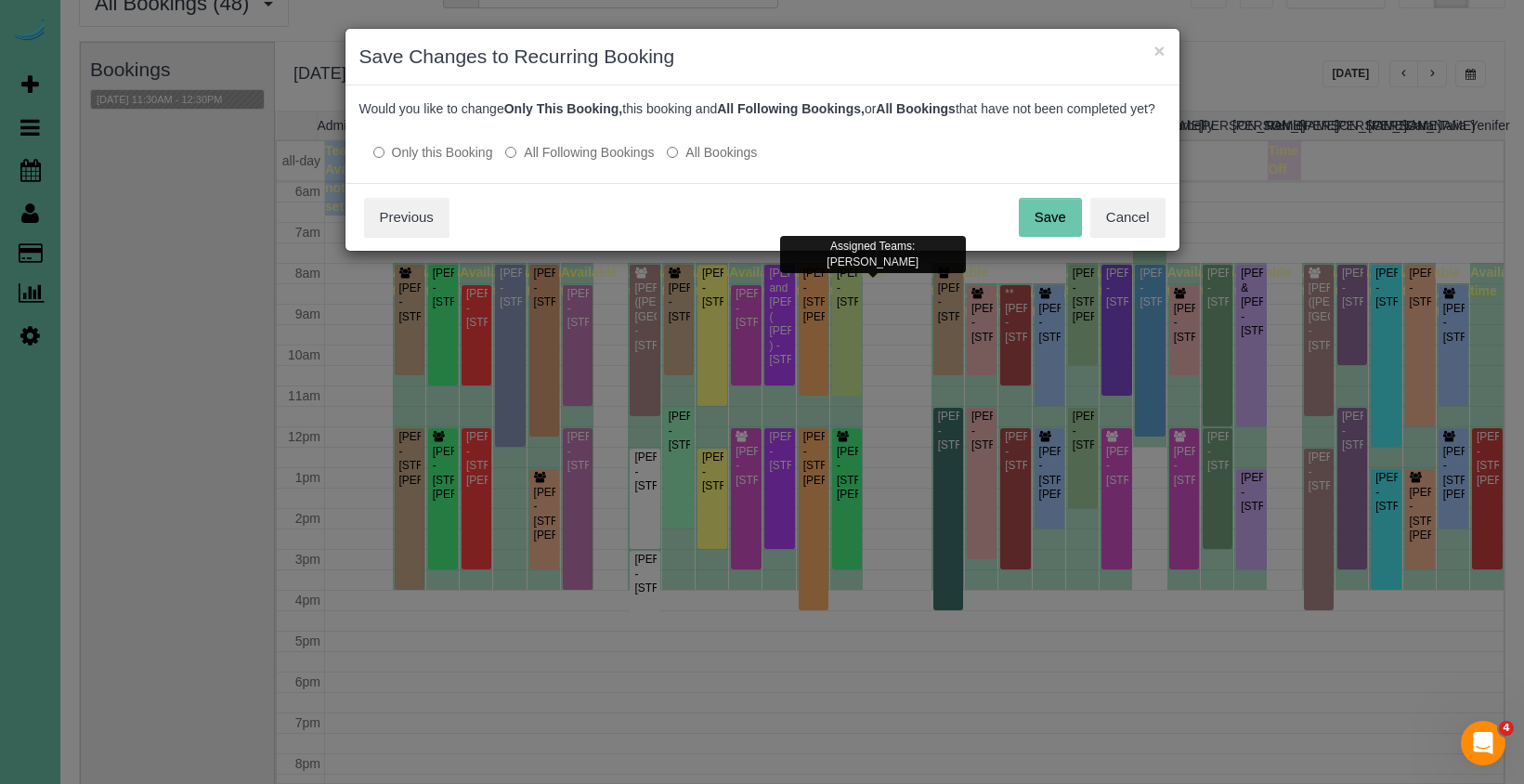
click at [577, 162] on label "All Following Bookings" at bounding box center [578, 152] width 148 height 18
click at [1042, 237] on button "Save" at bounding box center [1050, 217] width 63 height 39
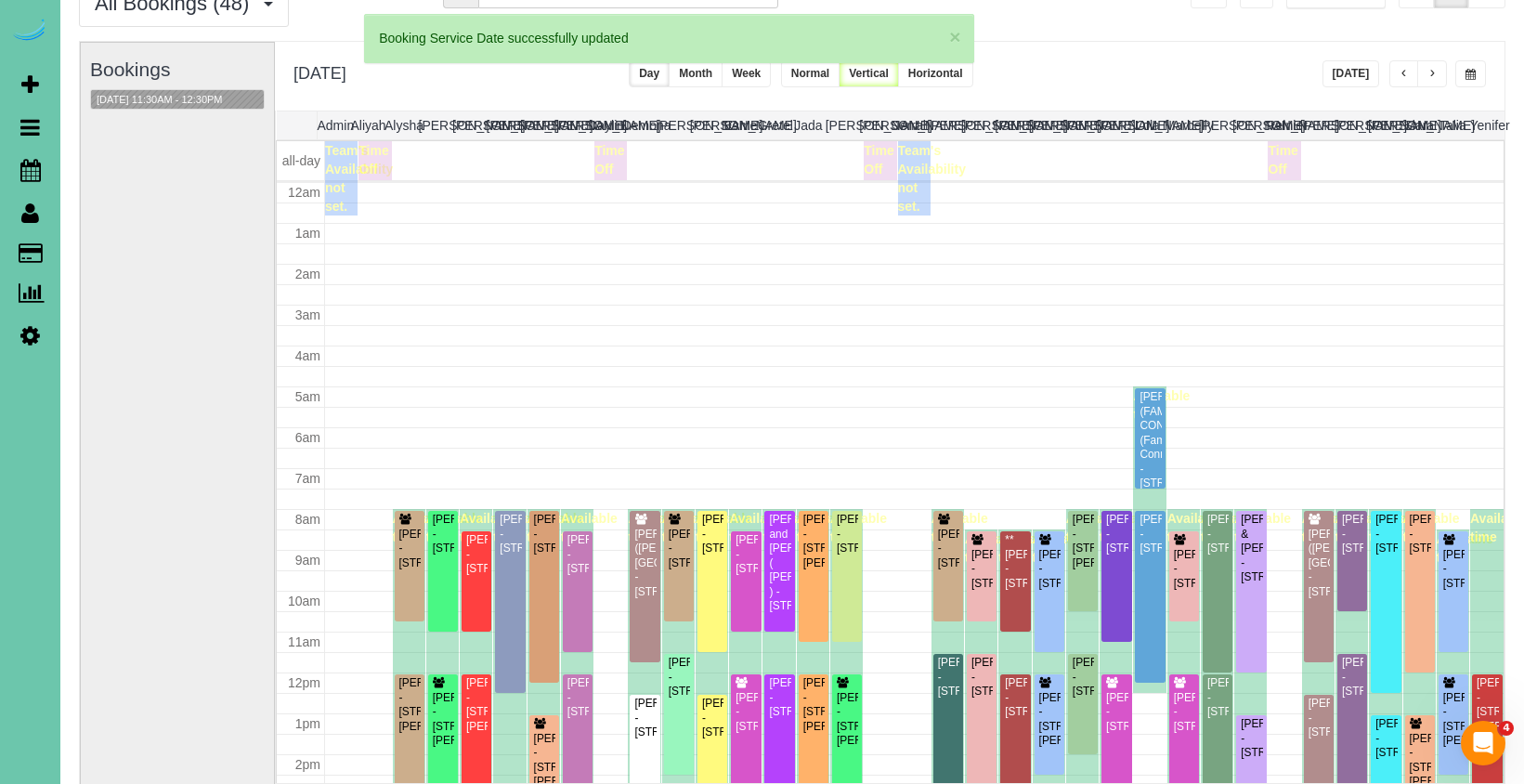
scroll to position [246, 0]
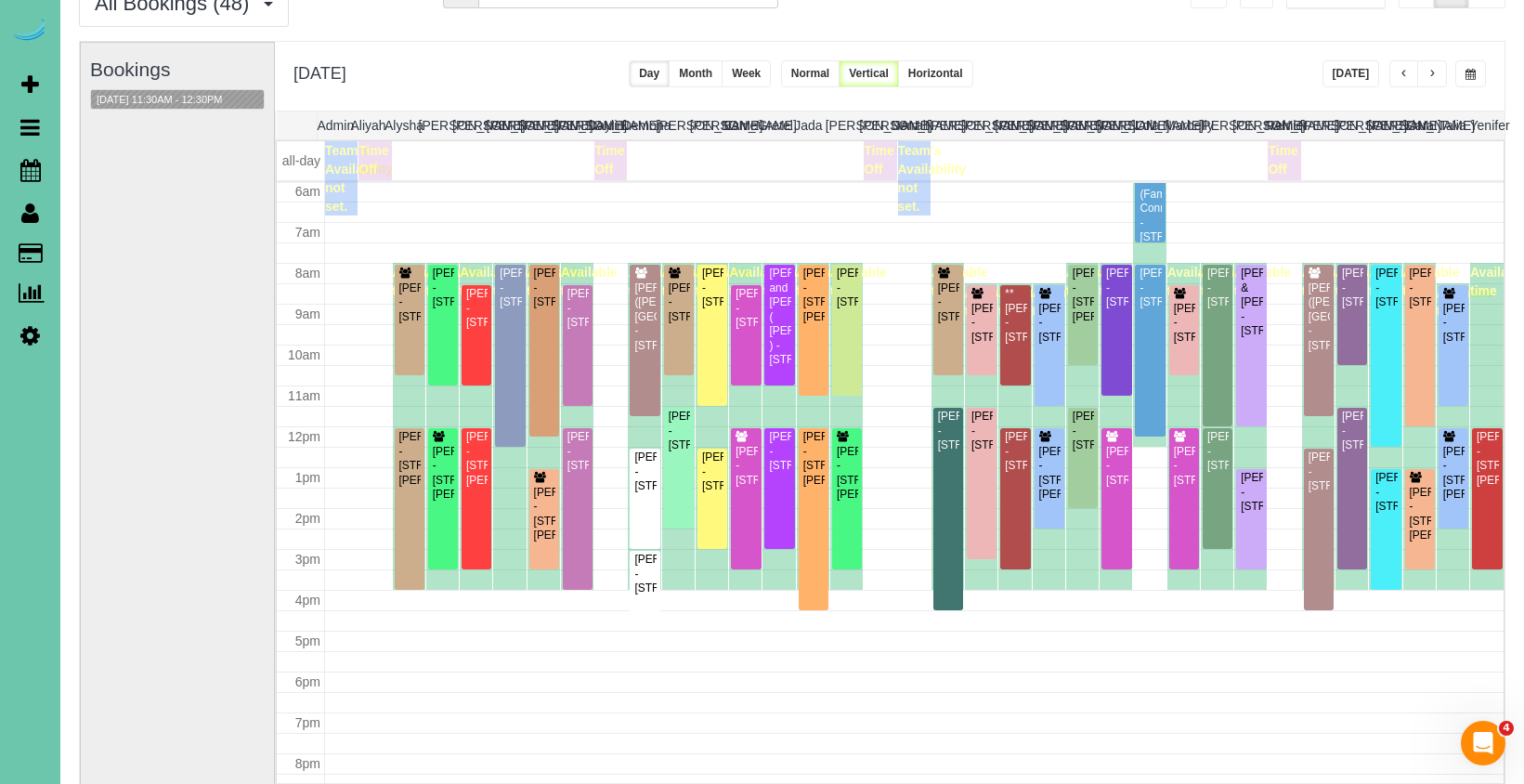
click at [1195, 78] on div "**********" at bounding box center [889, 76] width 1230 height 69
click at [1435, 67] on button "button" at bounding box center [1431, 74] width 30 height 27
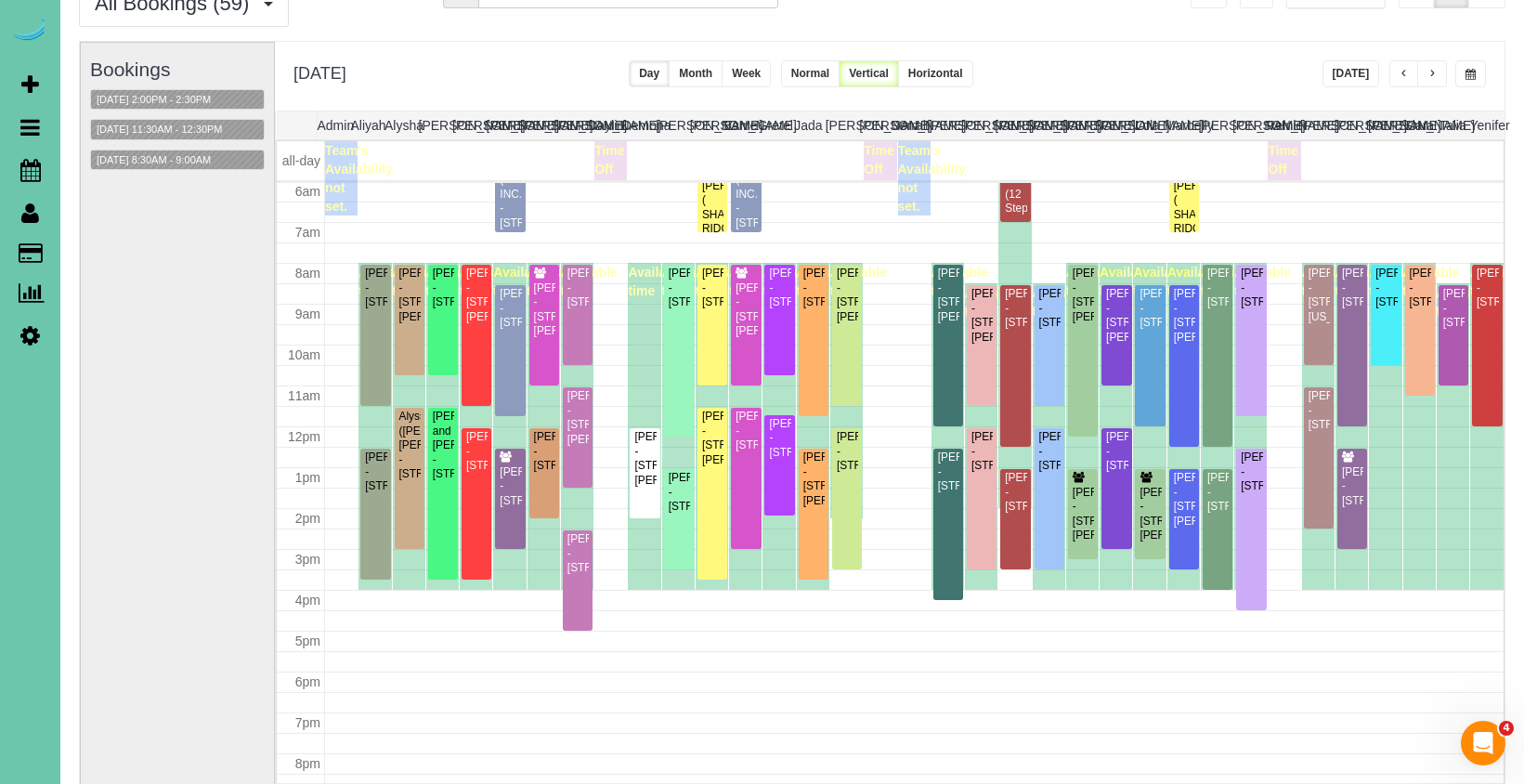
click at [1230, 74] on div "**********" at bounding box center [889, 76] width 1230 height 69
click at [1469, 74] on span "button" at bounding box center [1470, 75] width 11 height 11
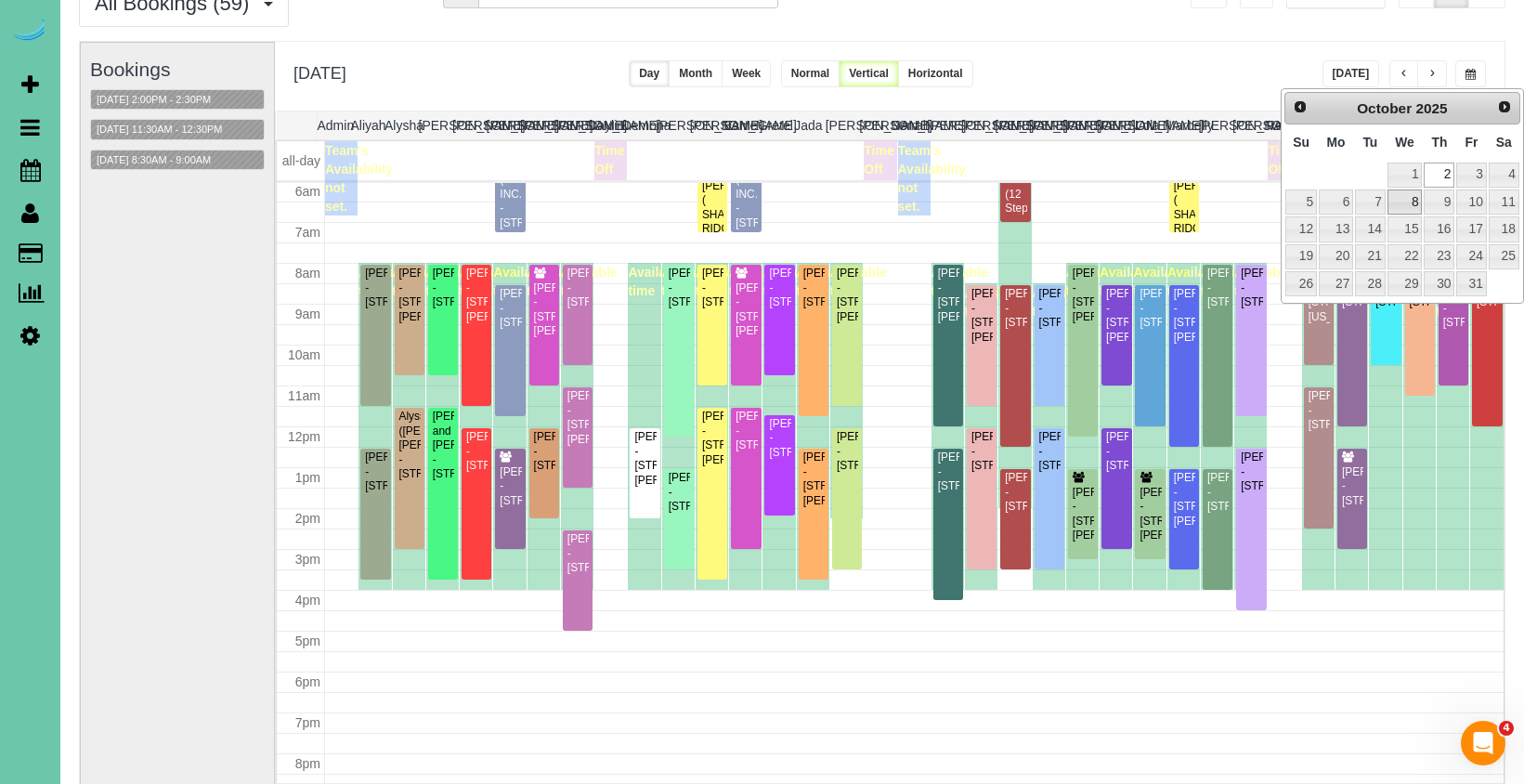
click at [1399, 202] on link "8" at bounding box center [1404, 202] width 35 height 25
type input "**********"
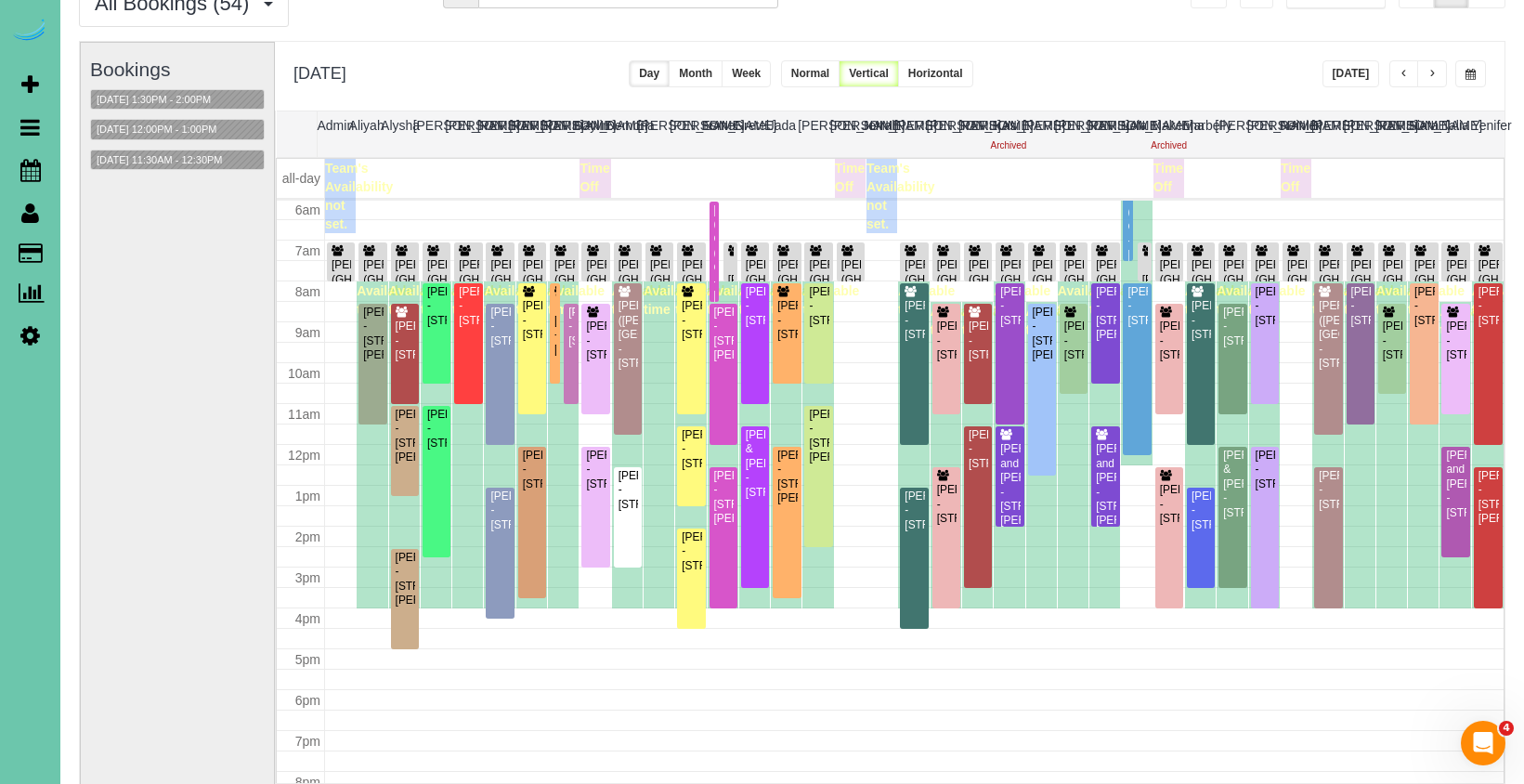
scroll to position [88, 4]
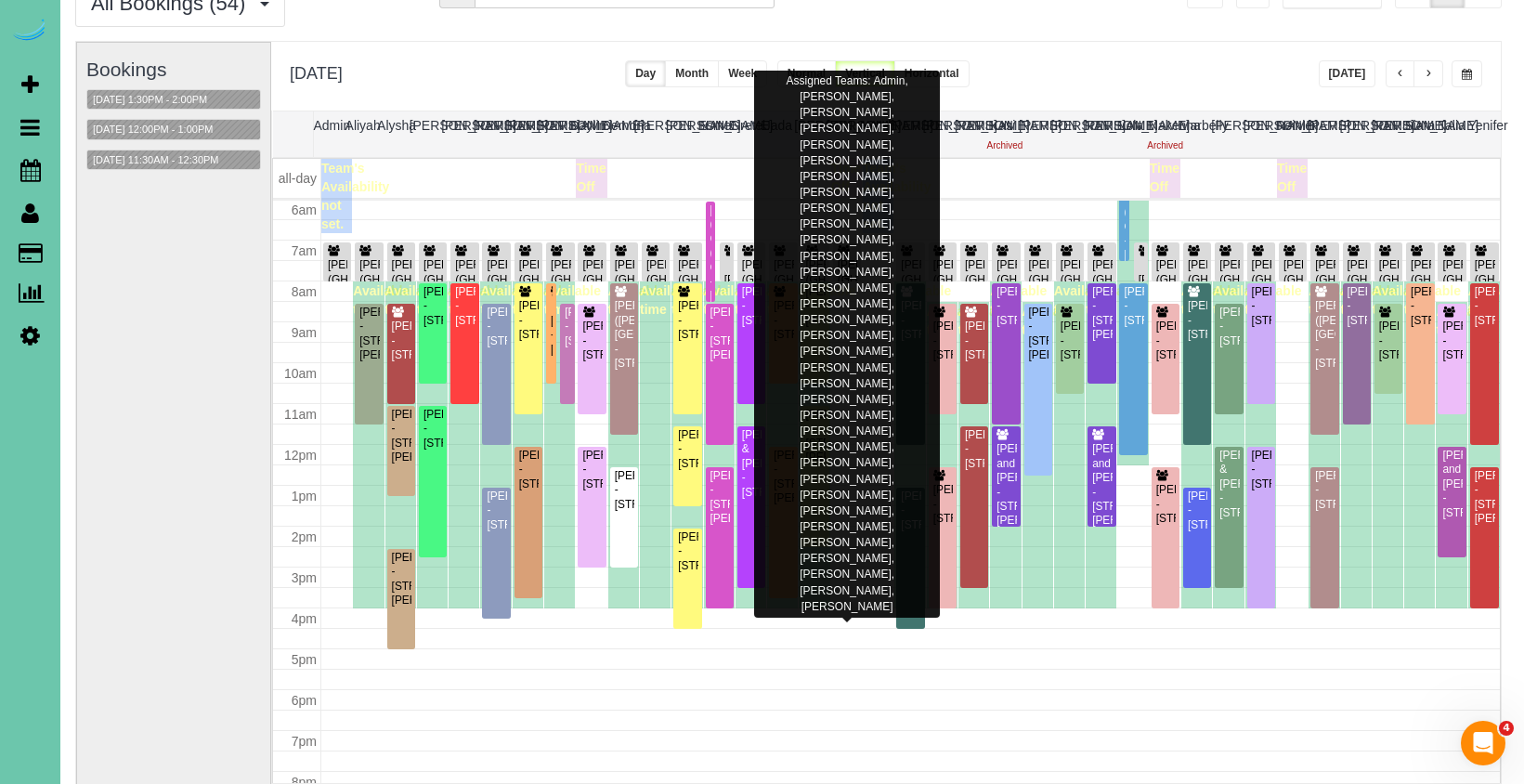
click at [853, 253] on div "[PERSON_NAME] (GHC) - [STREET_ADDRESS]" at bounding box center [846, 279] width 20 height 72
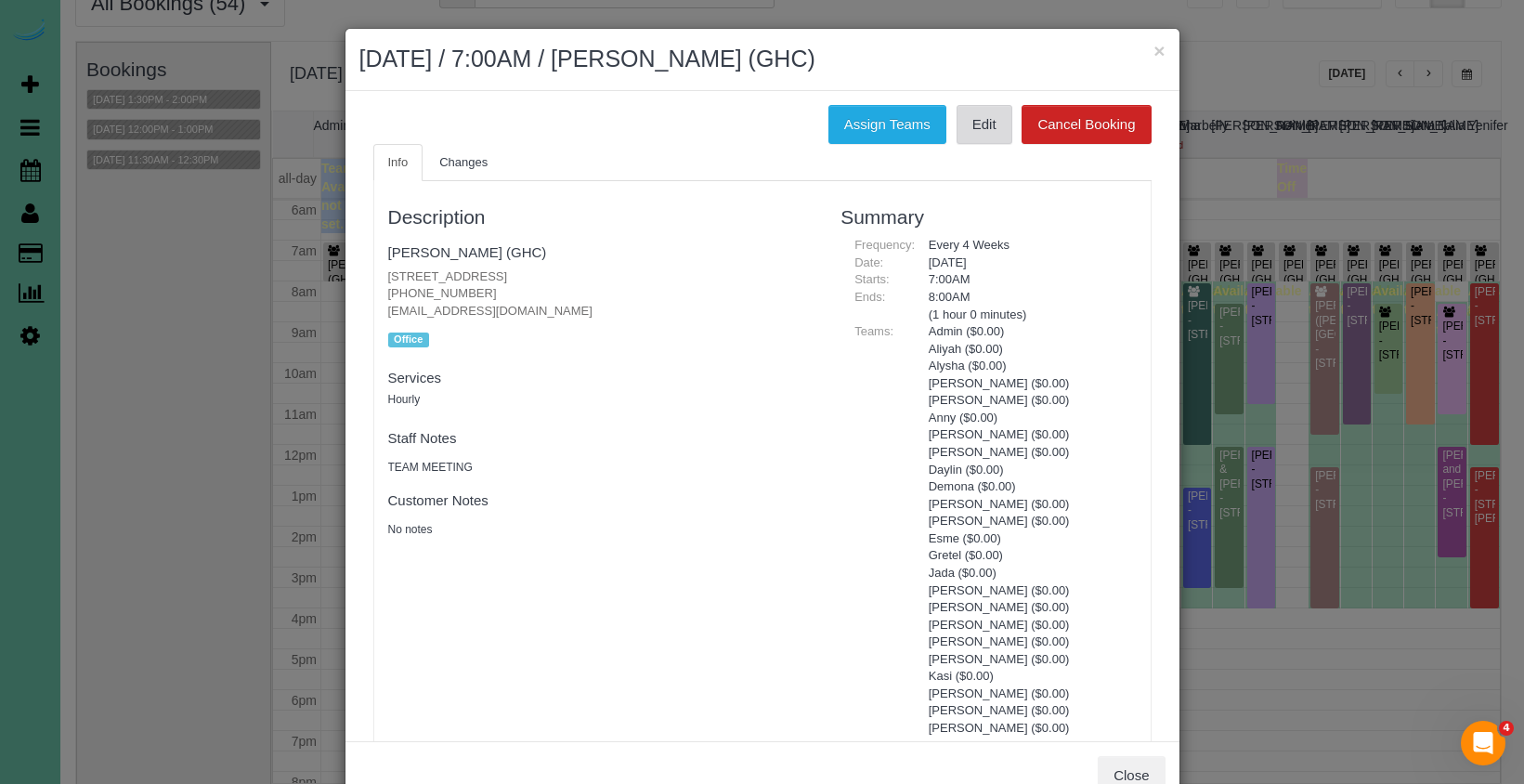
click at [994, 129] on link "Edit" at bounding box center [984, 124] width 55 height 39
click at [1156, 49] on button "×" at bounding box center [1159, 51] width 11 height 19
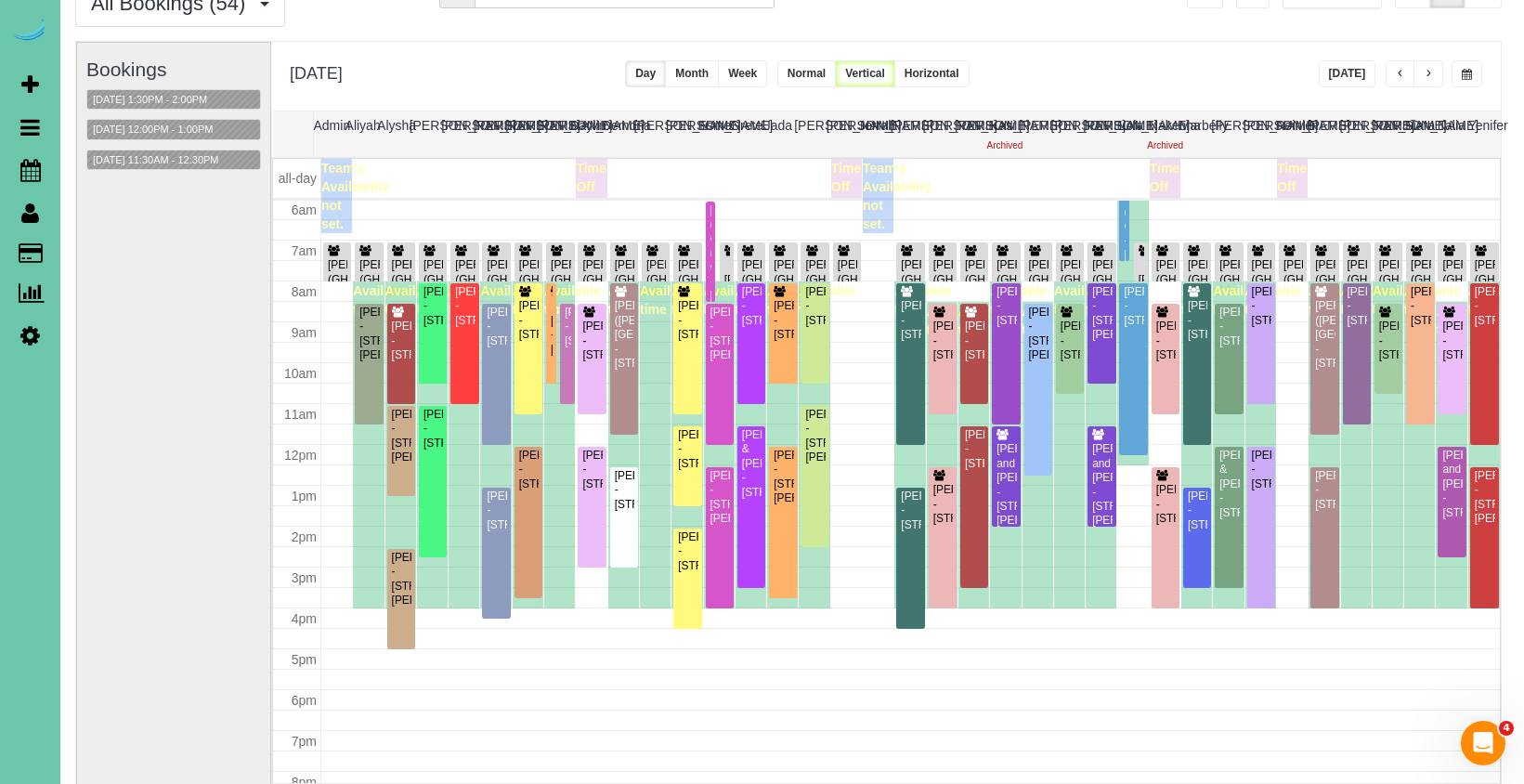
click at [1343, 76] on button "[DATE]" at bounding box center [1347, 74] width 57 height 27
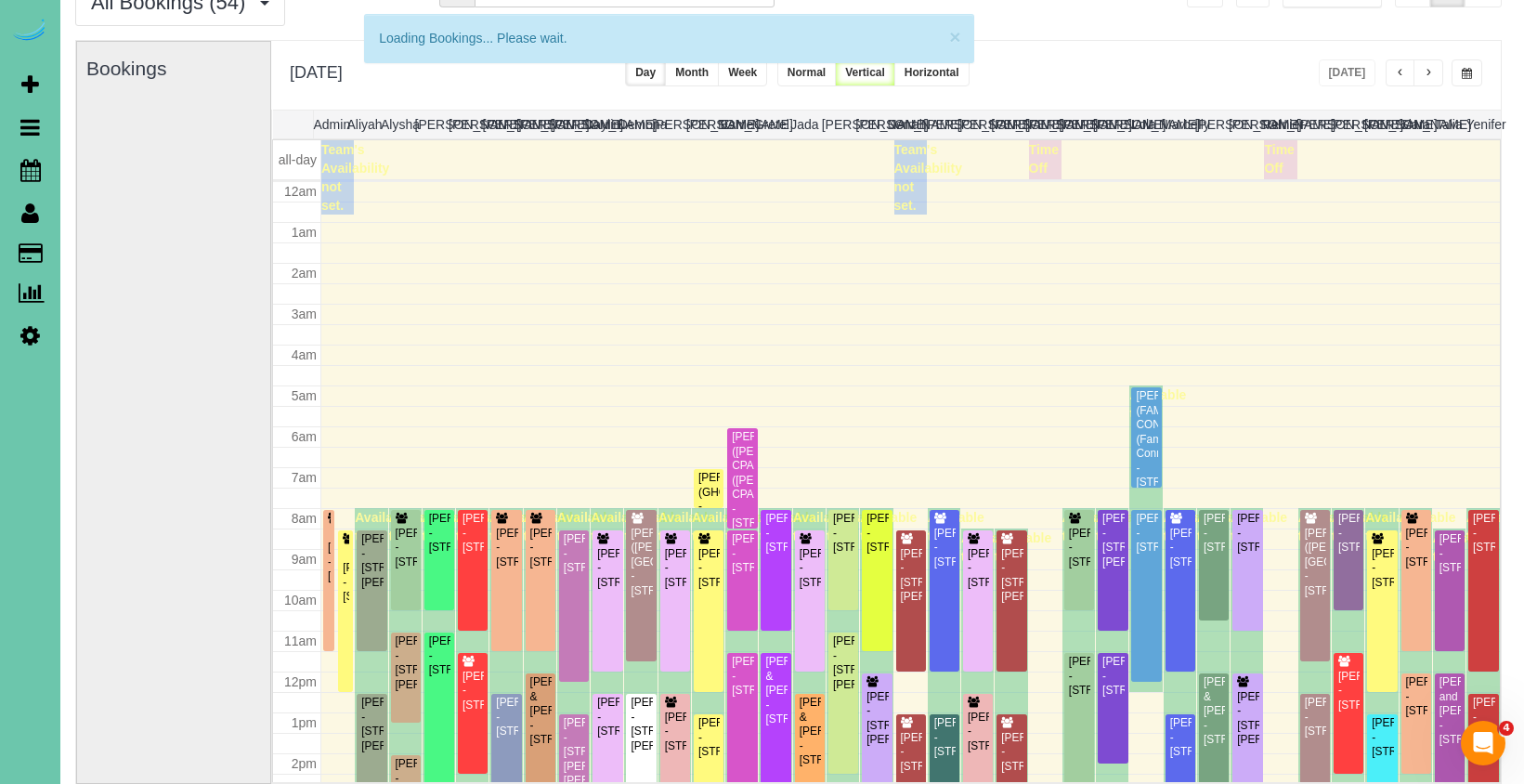
scroll to position [246, 0]
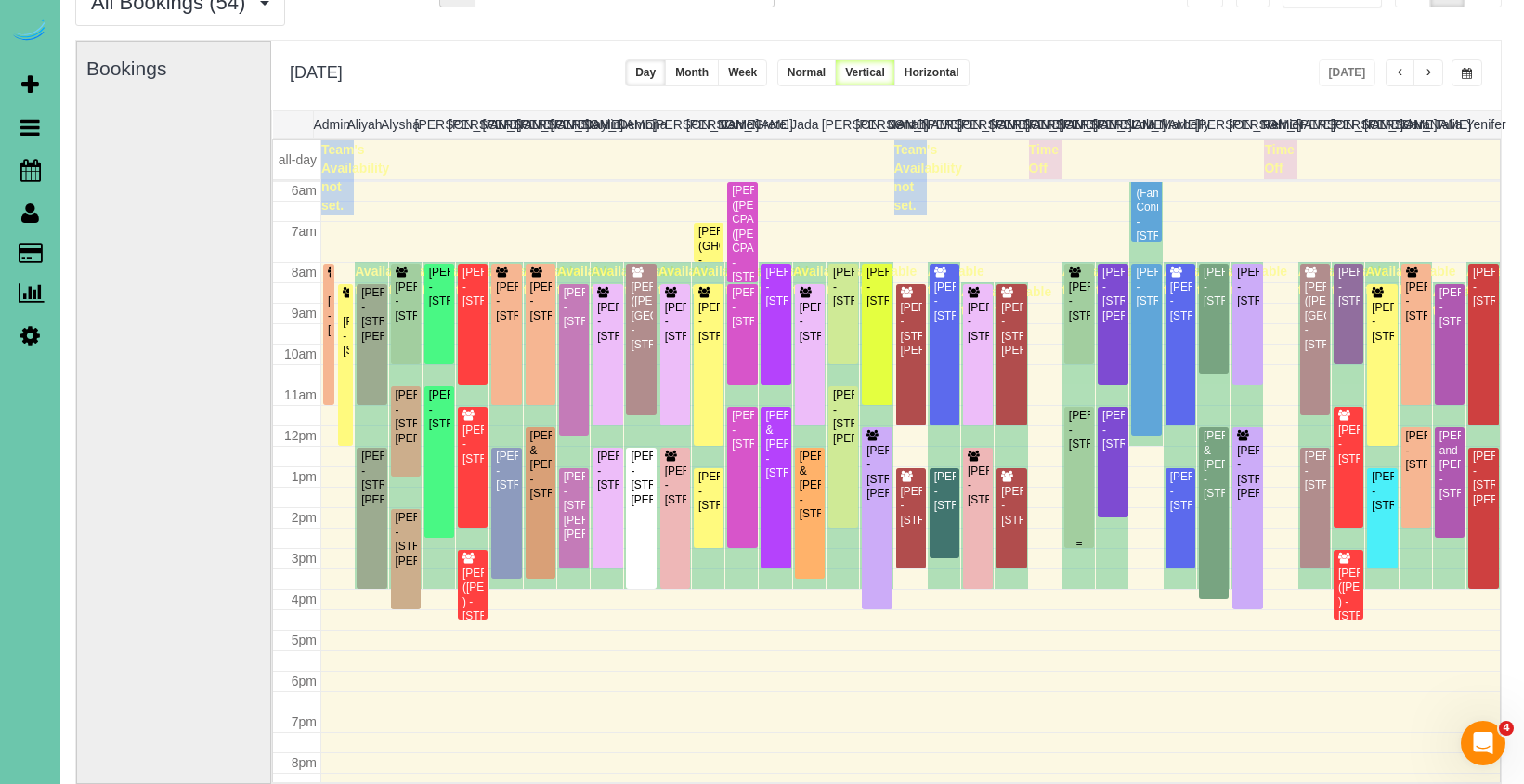
click at [1068, 451] on div "[PERSON_NAME] - [STREET_ADDRESS]" at bounding box center [1078, 429] width 22 height 43
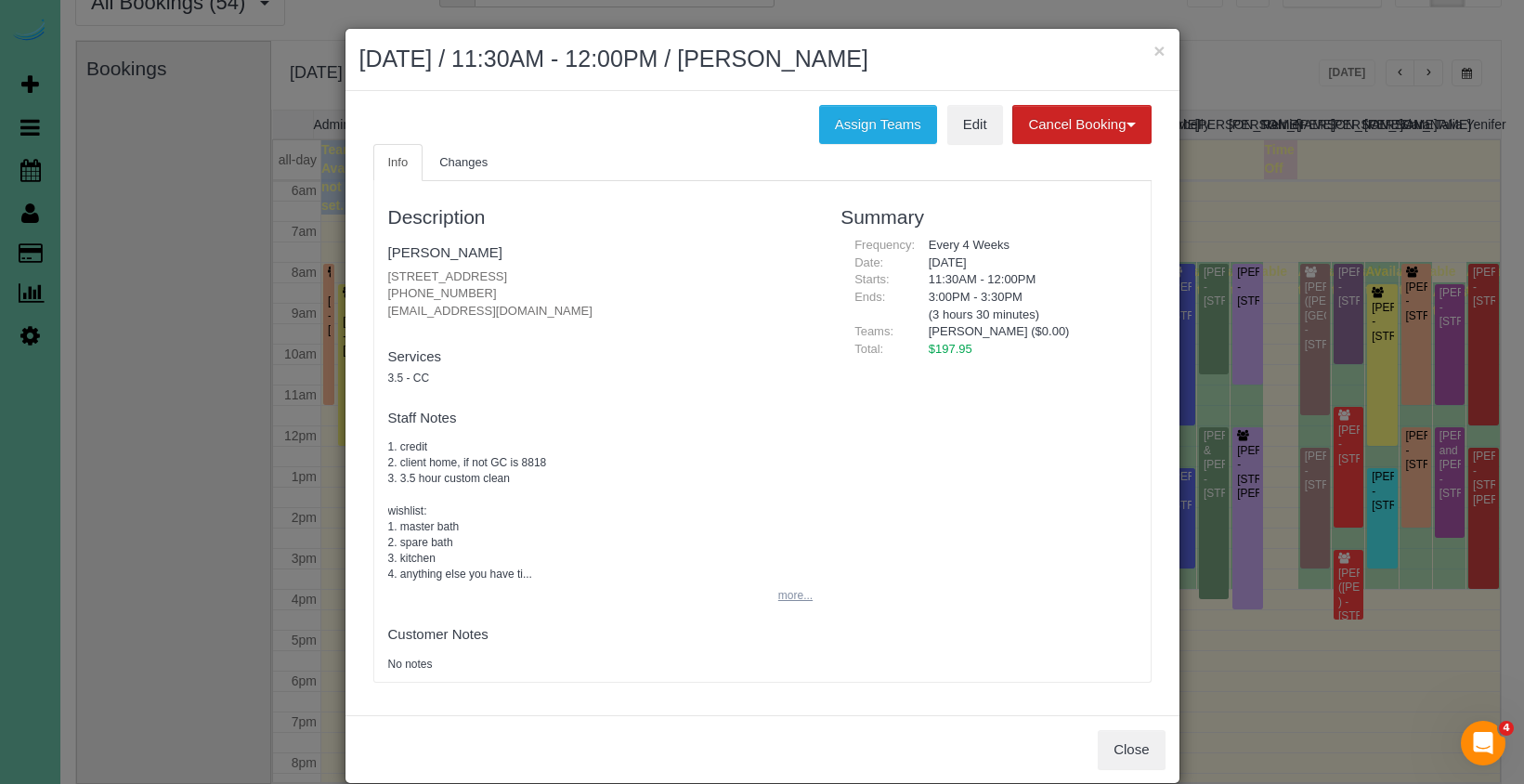
click at [778, 585] on button "more..." at bounding box center [790, 596] width 46 height 27
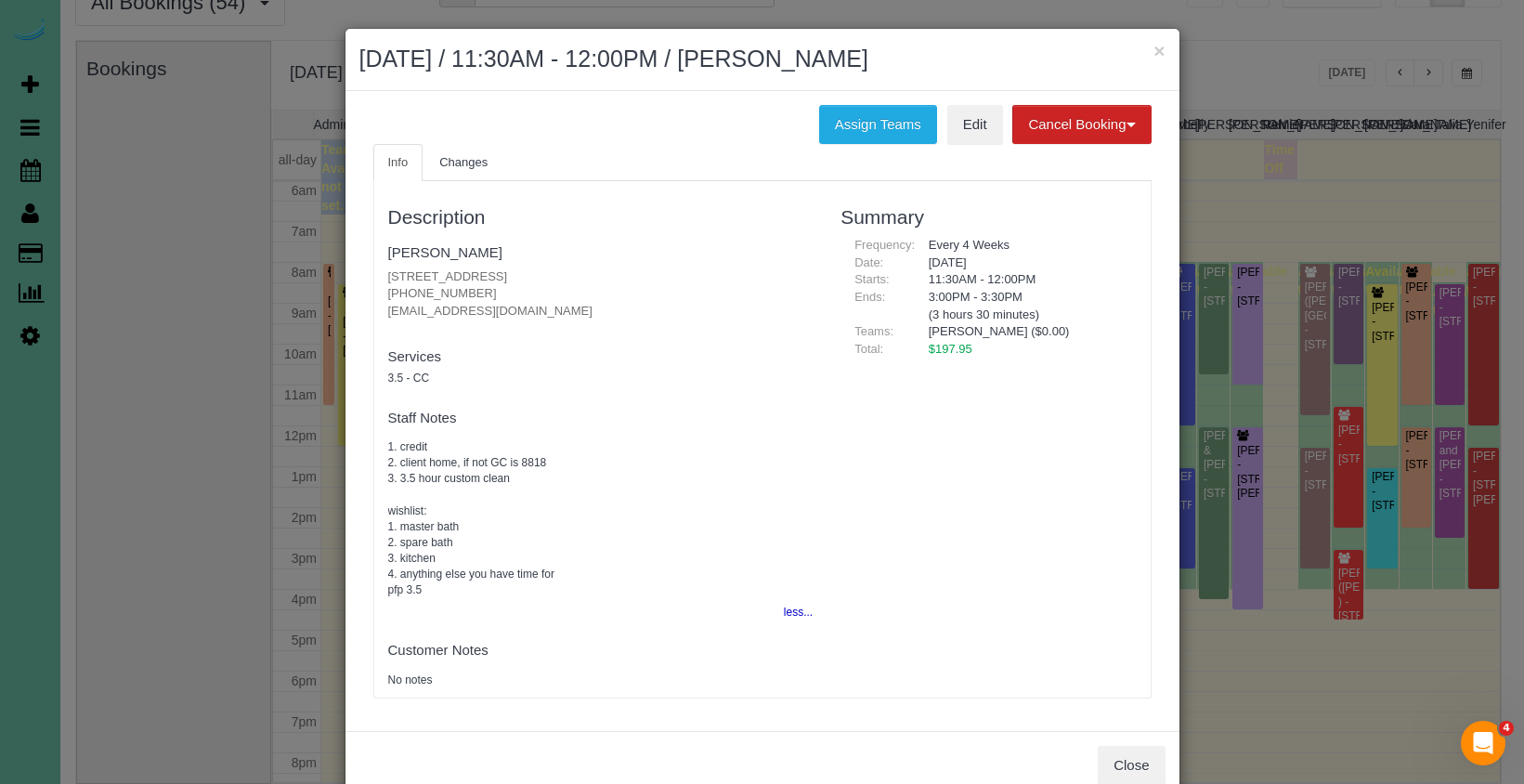
drag, startPoint x: 1158, startPoint y: 53, endPoint x: 1097, endPoint y: 54, distance: 61.0
click at [1154, 53] on button "×" at bounding box center [1159, 51] width 11 height 19
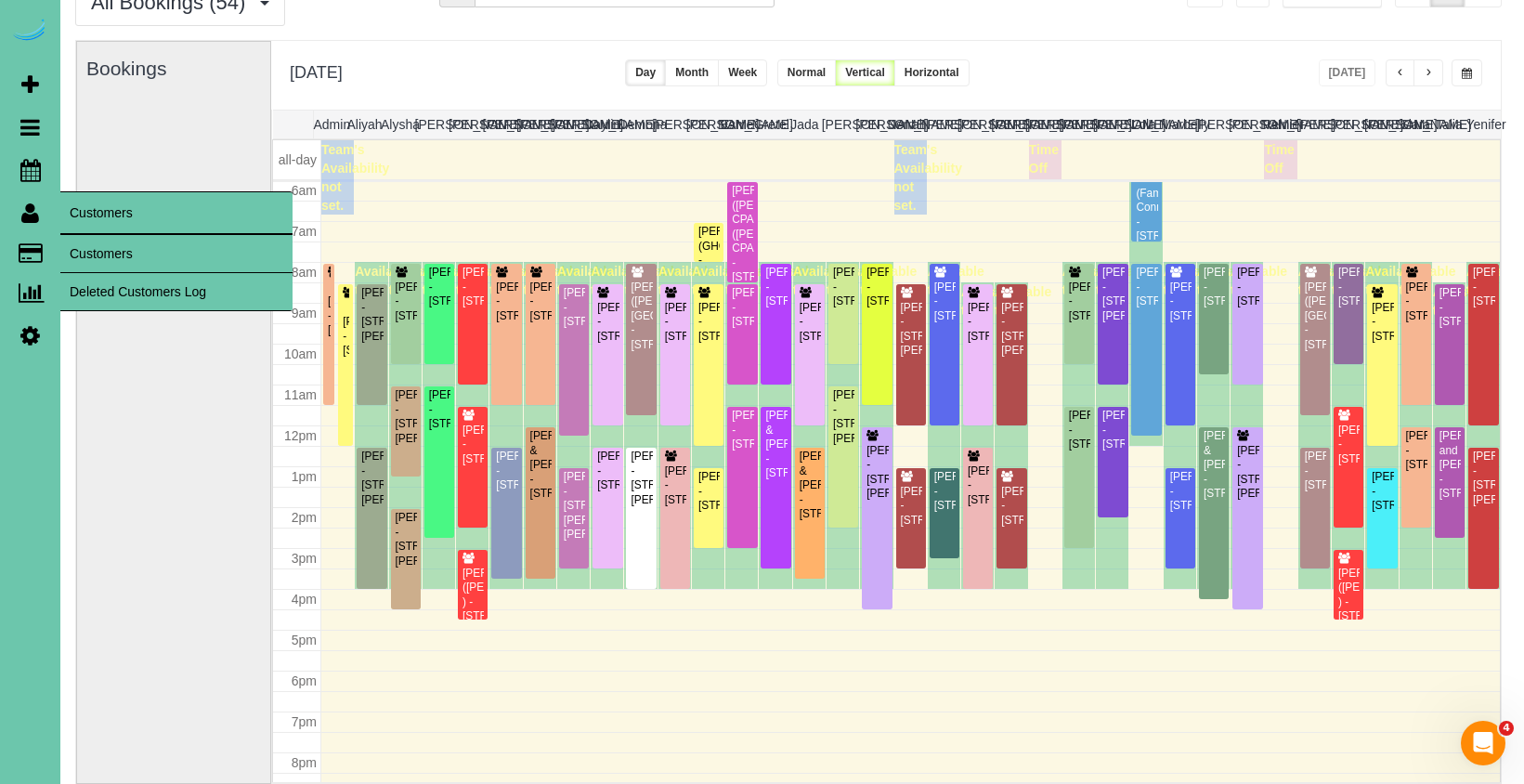
click at [93, 254] on link "Customers" at bounding box center [176, 253] width 232 height 37
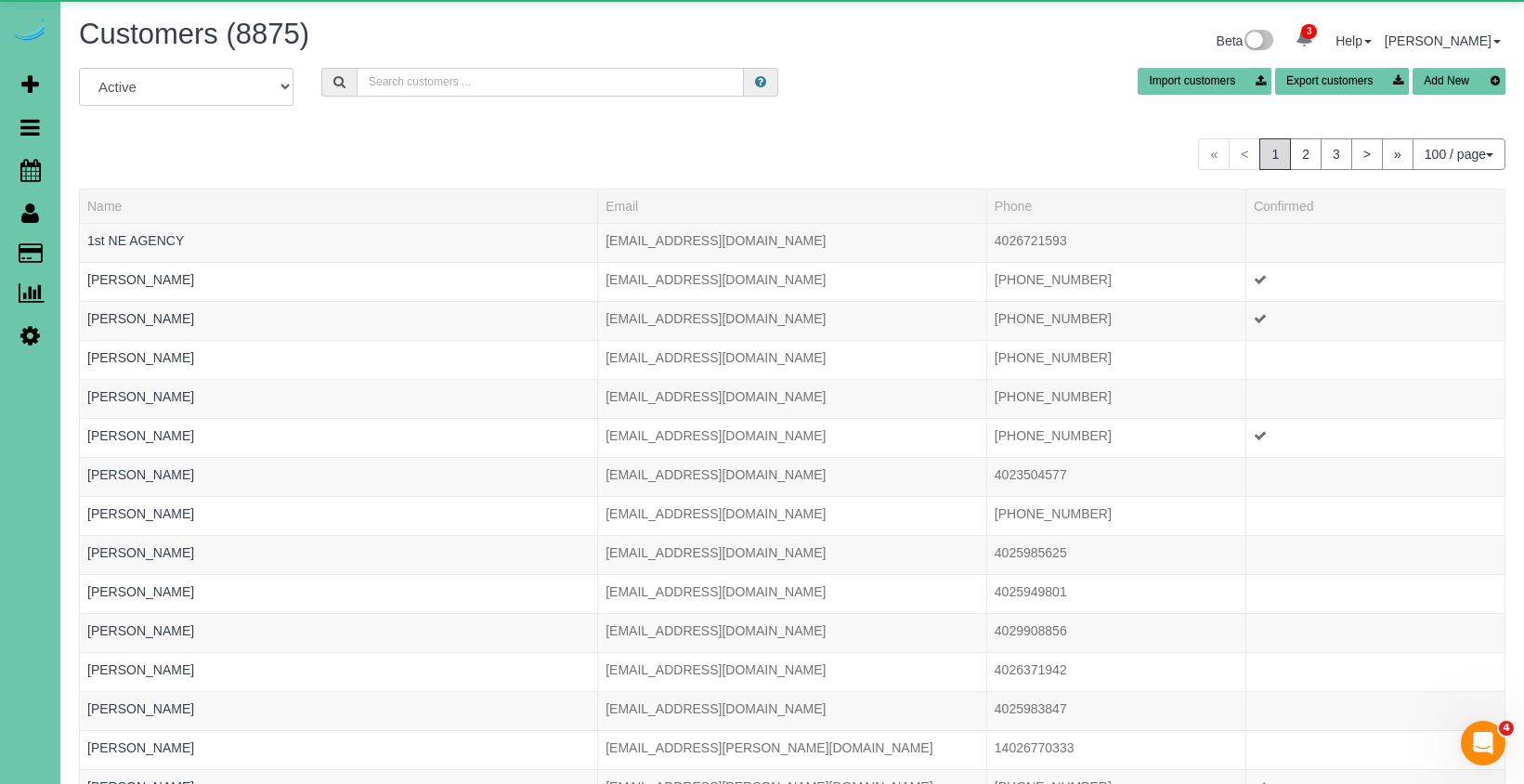
click at [544, 79] on input "text" at bounding box center [550, 82] width 387 height 29
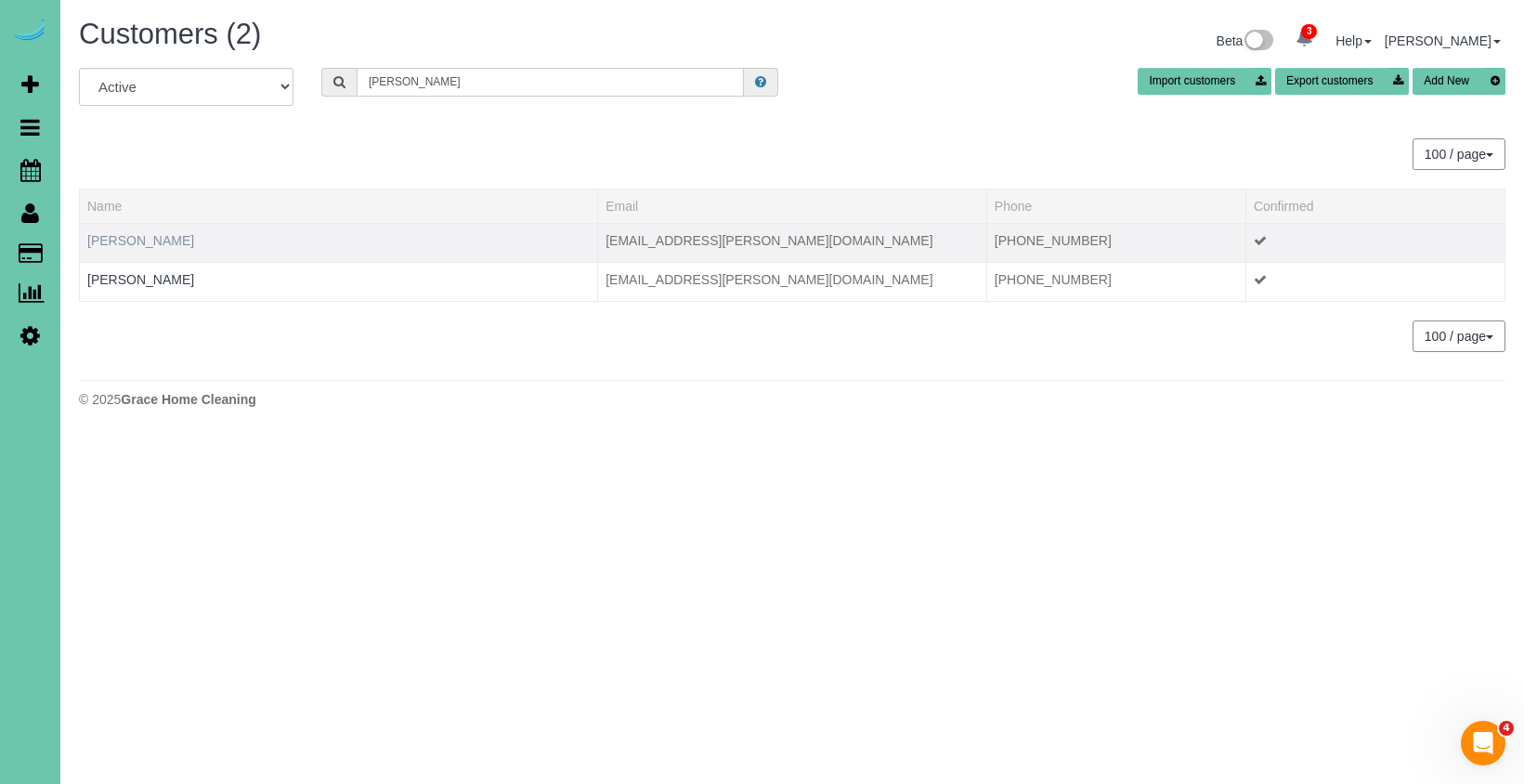
type input "marcy r"
click at [131, 245] on link "[PERSON_NAME]" at bounding box center [141, 241] width 107 height 15
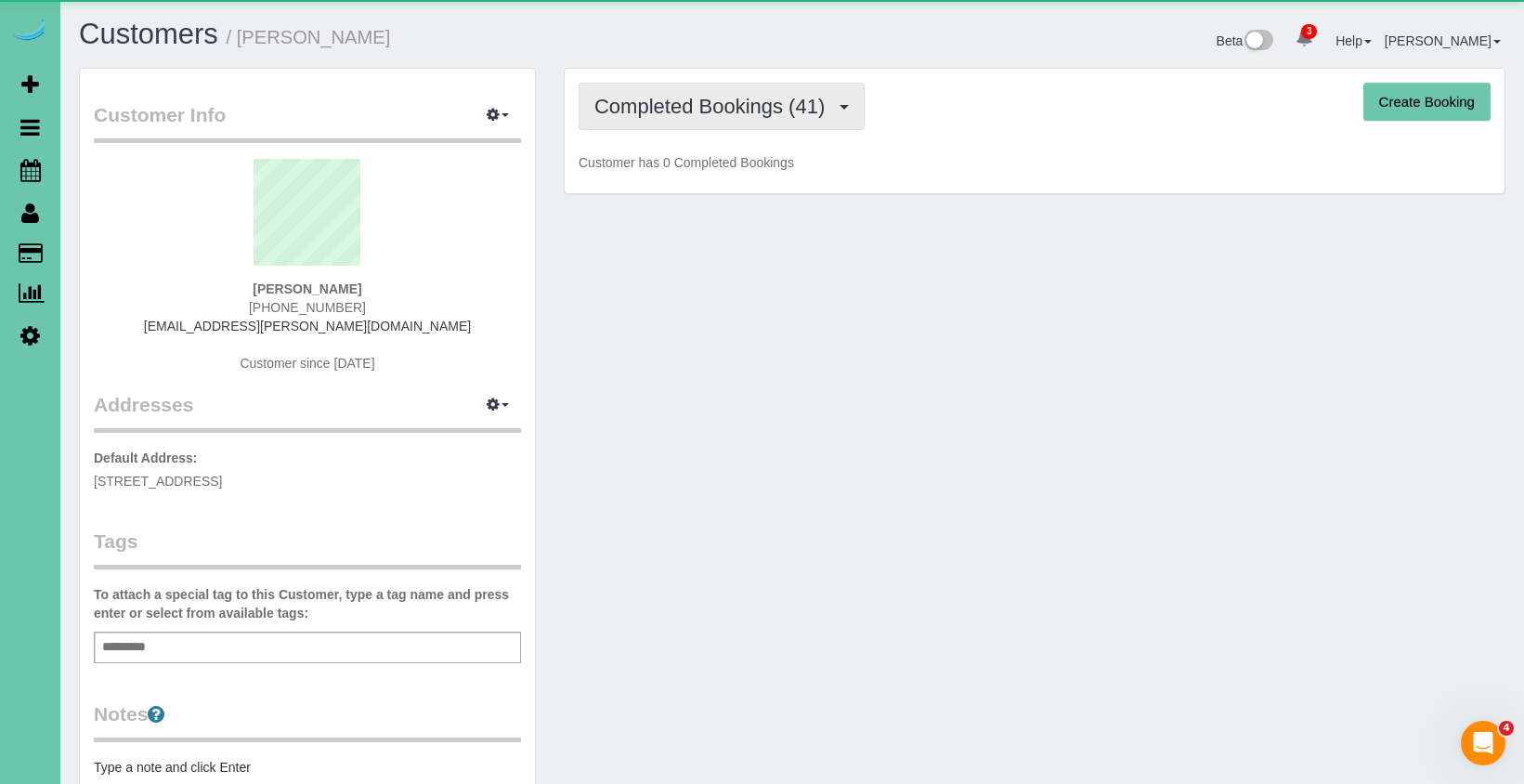
click at [680, 111] on span "Completed Bookings (41)" at bounding box center [714, 106] width 240 height 23
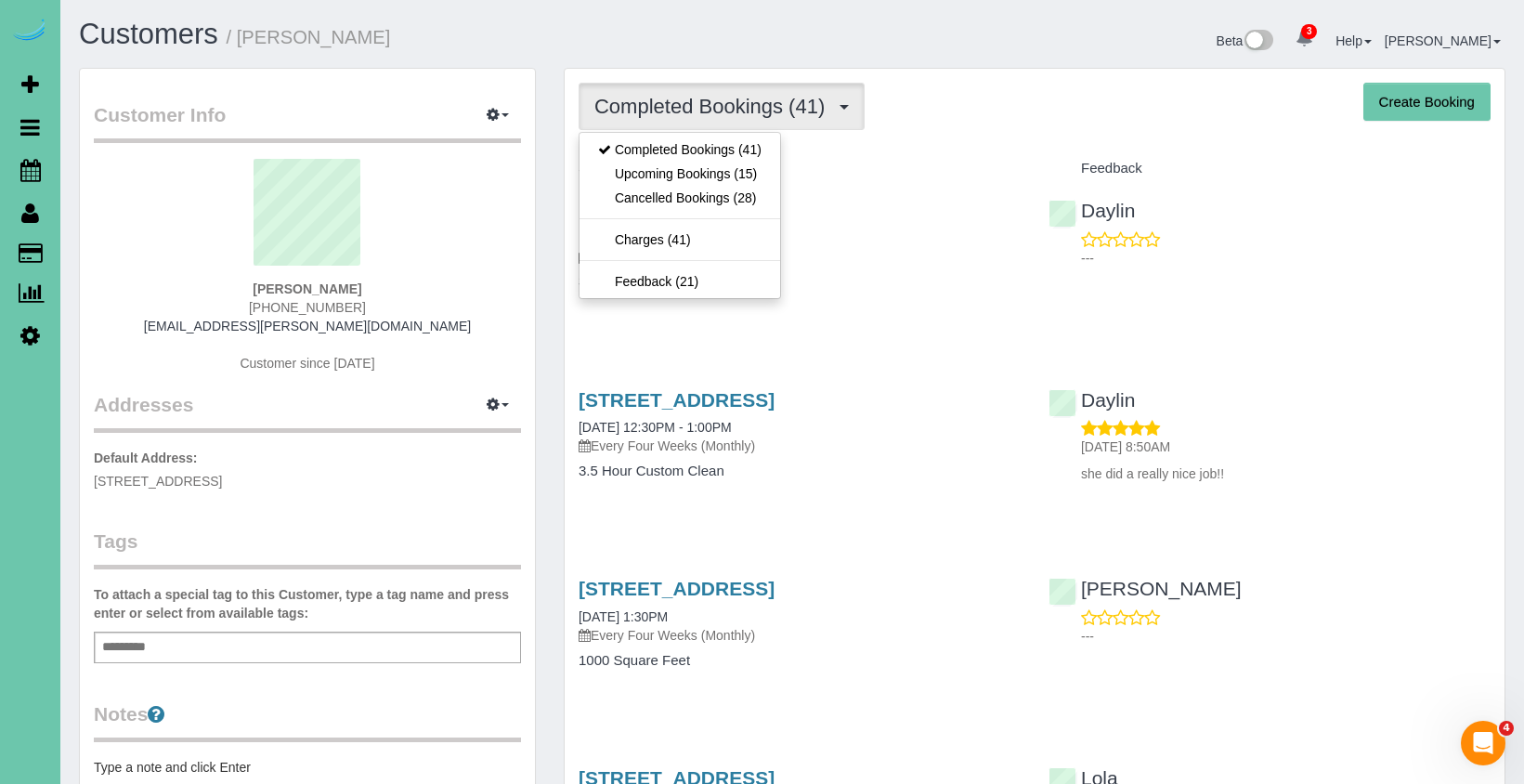
click at [680, 173] on link "Upcoming Bookings (15)" at bounding box center [680, 173] width 201 height 24
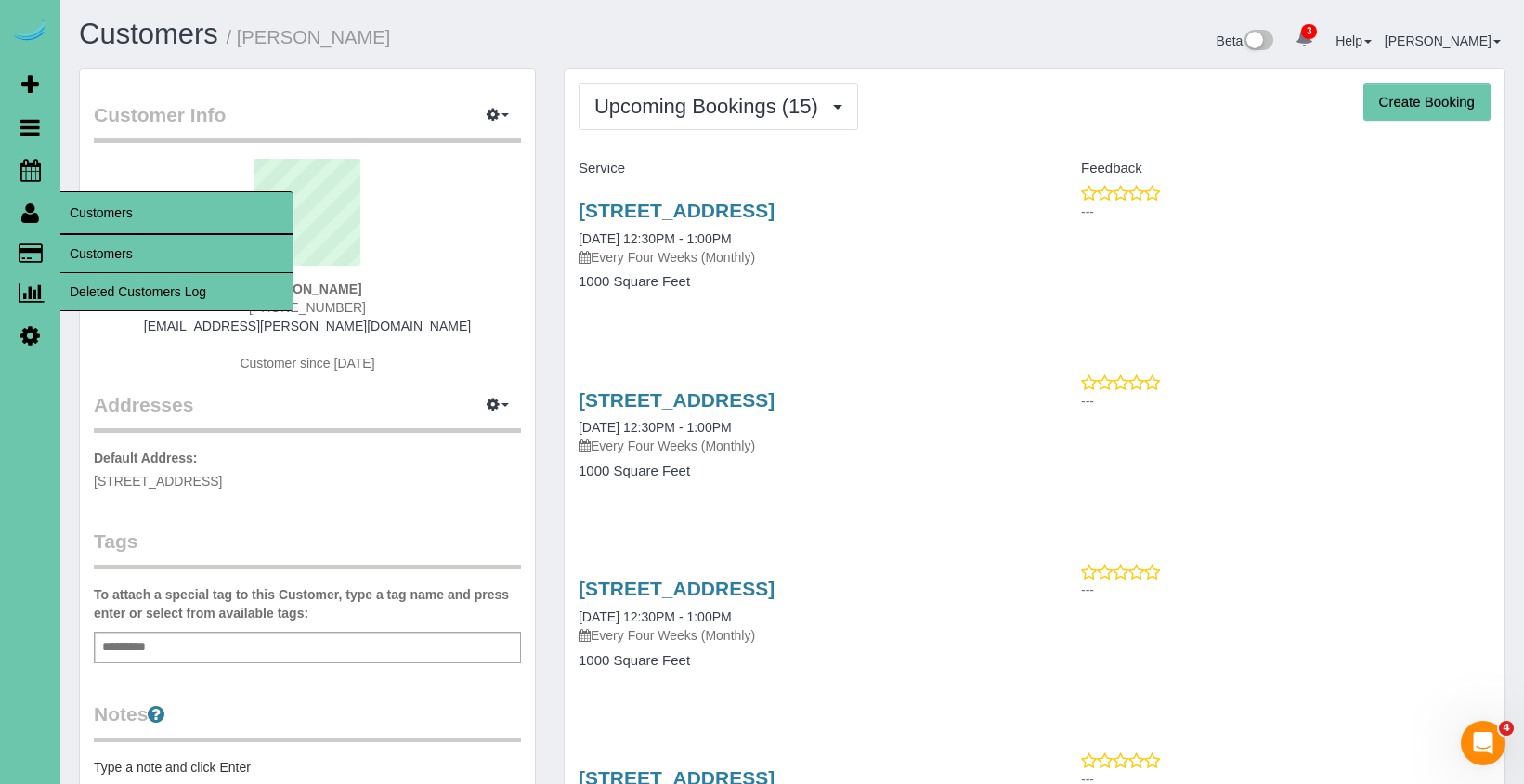
drag, startPoint x: 97, startPoint y: 260, endPoint x: 110, endPoint y: 243, distance: 21.4
click at [97, 260] on link "Customers" at bounding box center [176, 253] width 232 height 37
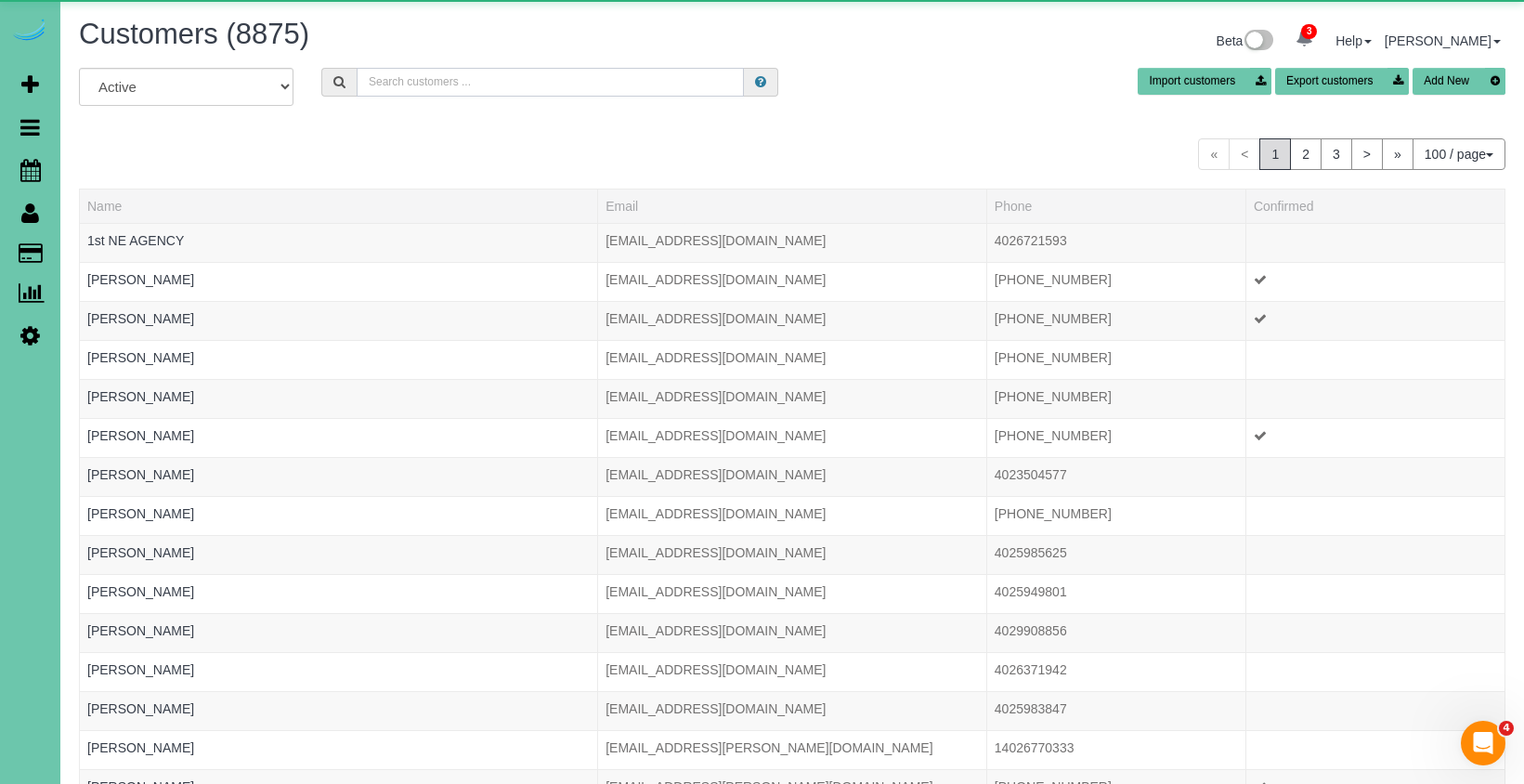
click at [400, 84] on input "text" at bounding box center [550, 82] width 387 height 29
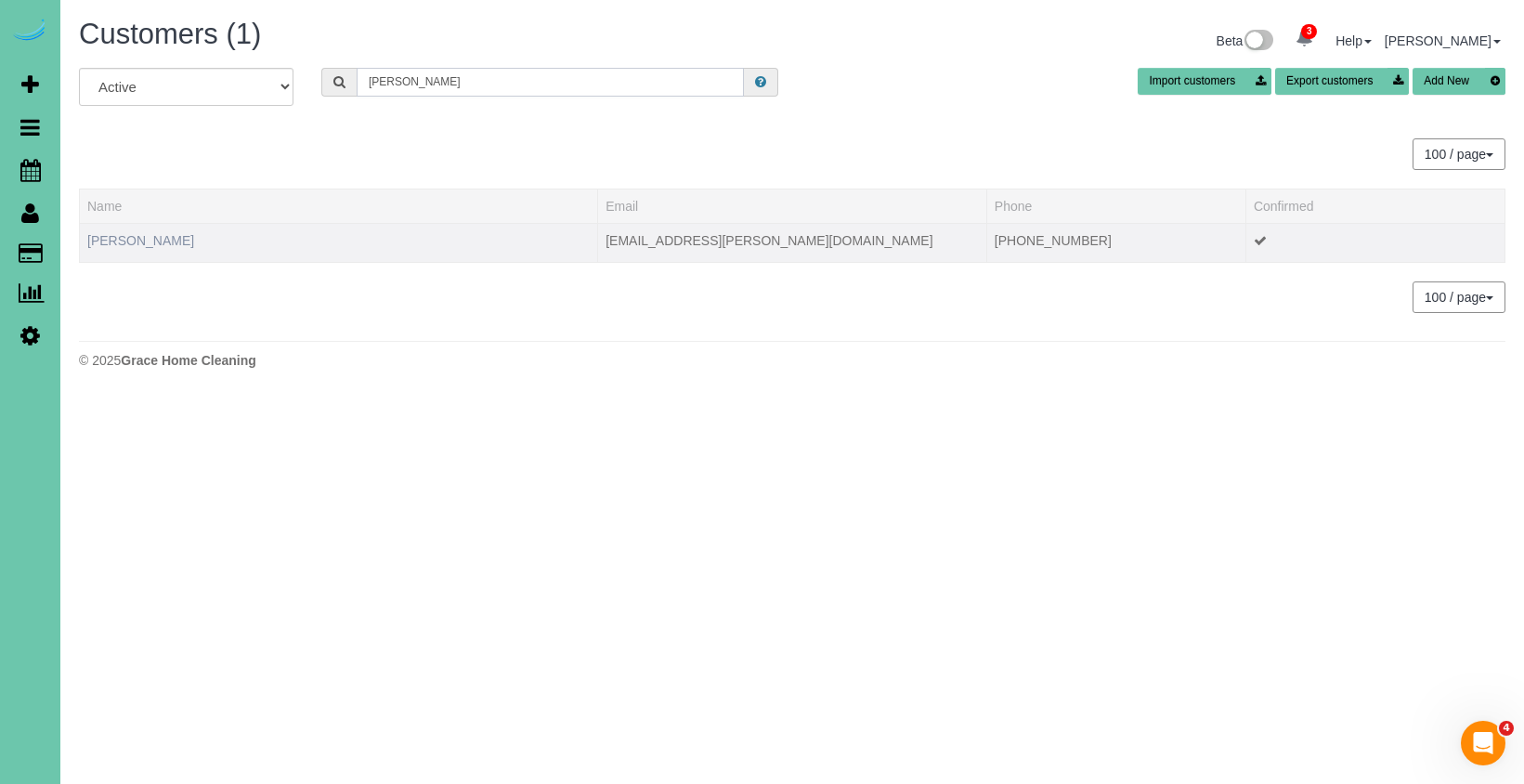
type input "bob ren"
click at [103, 246] on link "Bob Rensing" at bounding box center [141, 241] width 107 height 15
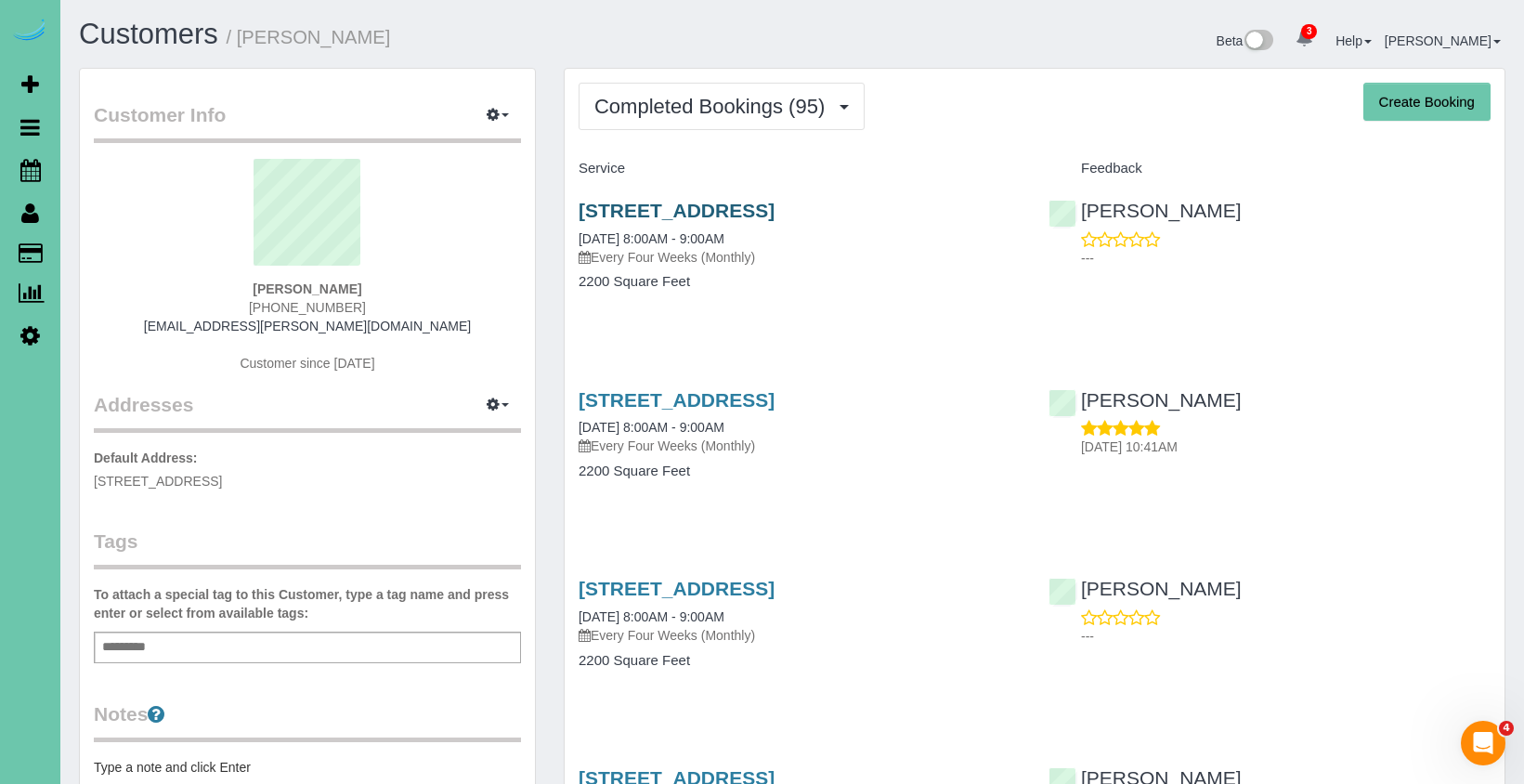
click at [685, 214] on link "2515 S 105th Avenue, Omaha, NE 68124" at bounding box center [676, 210] width 196 height 21
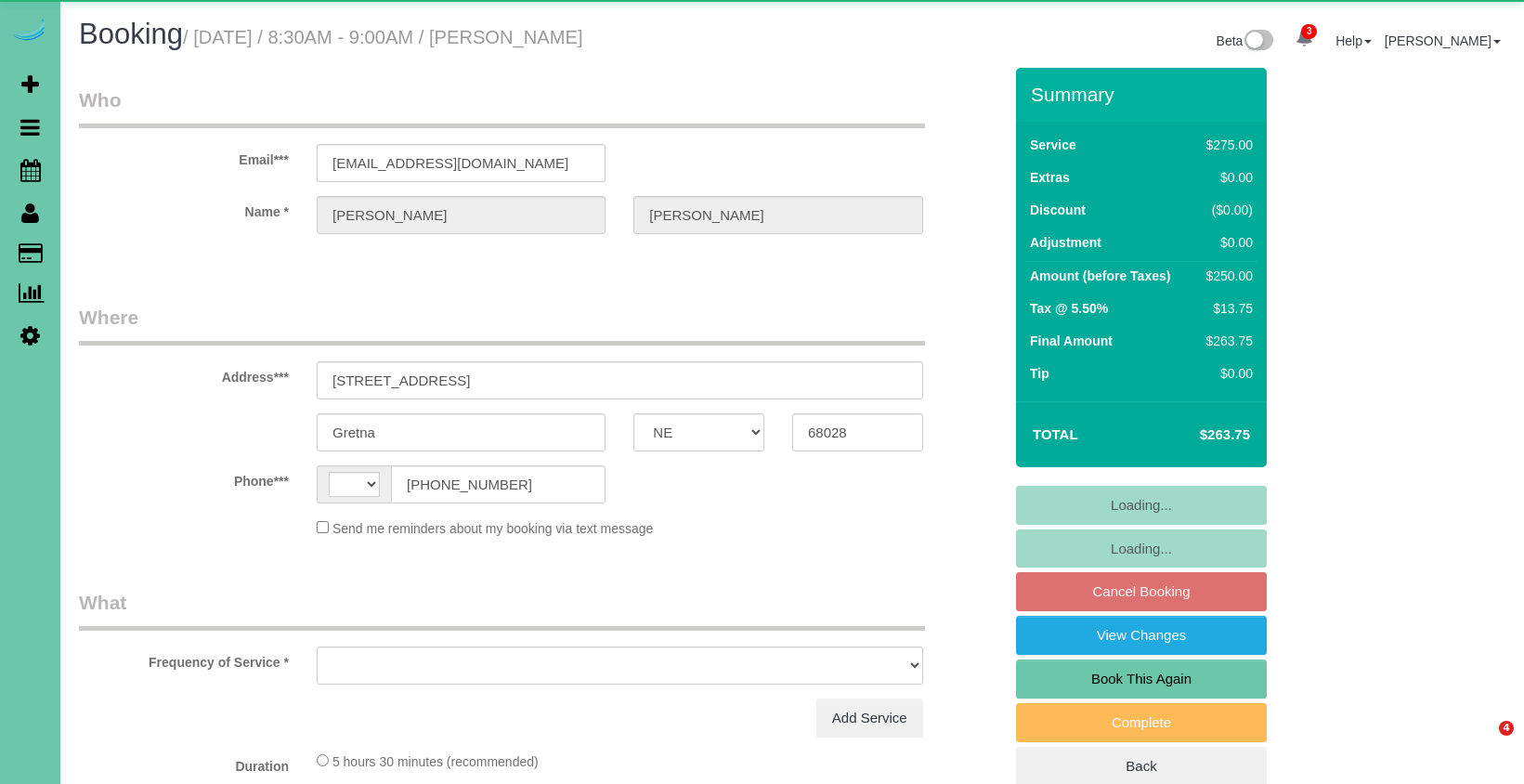
select select "NE"
select select "object:405"
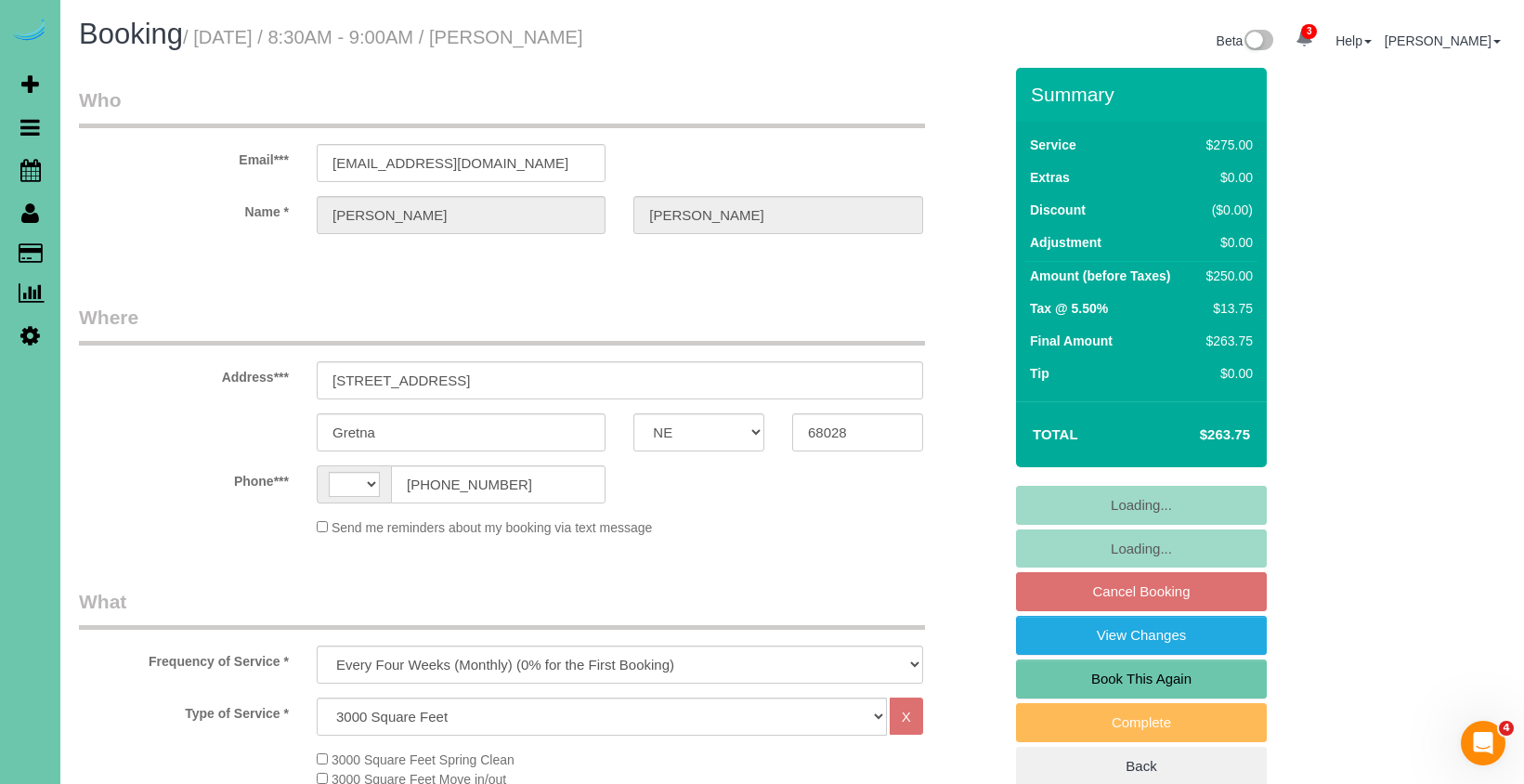
select select "string:[GEOGRAPHIC_DATA]"
select select "string:fspay-6a281d88-830d-47e4-9882-c83841c2d5e3"
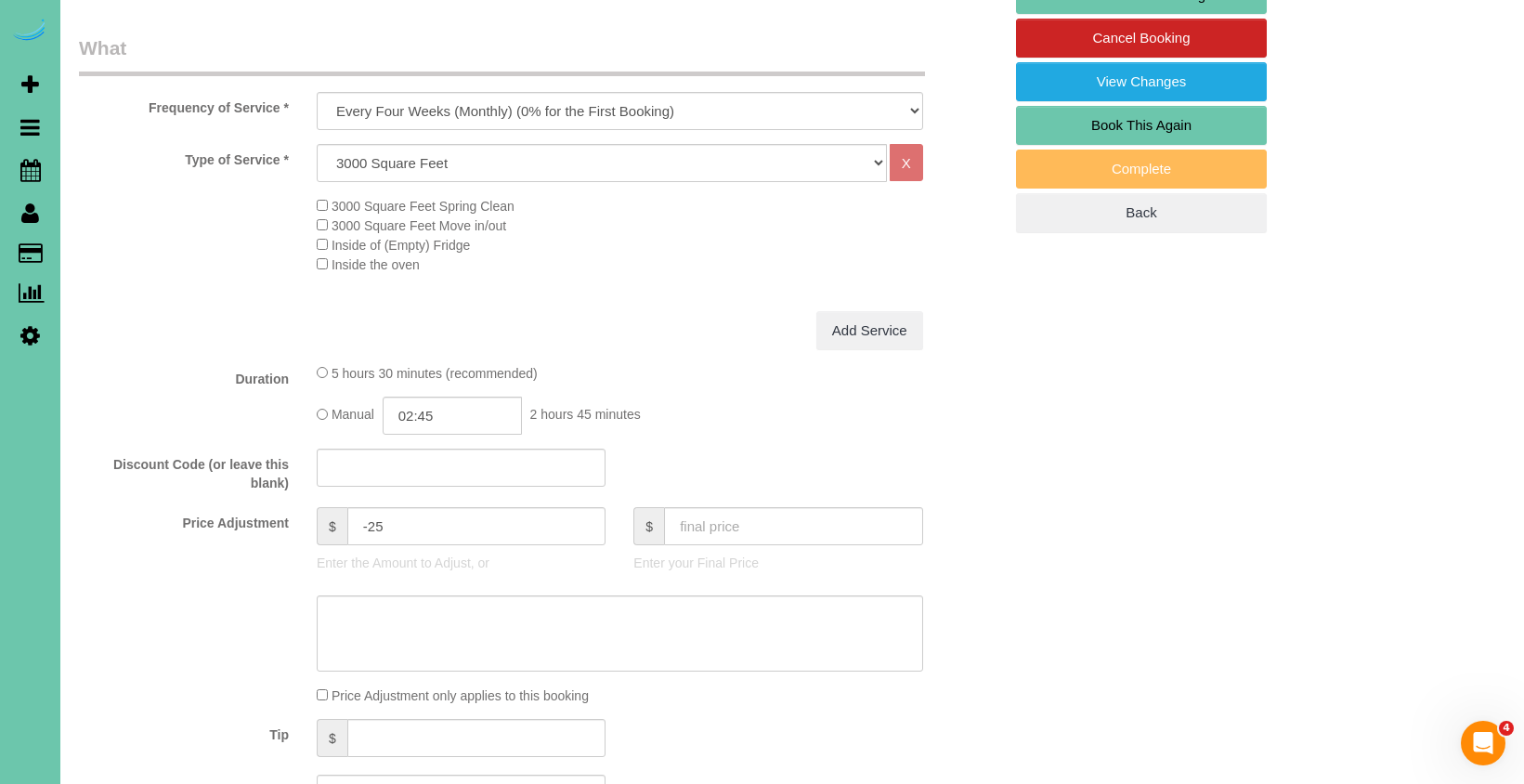
scroll to position [563, 0]
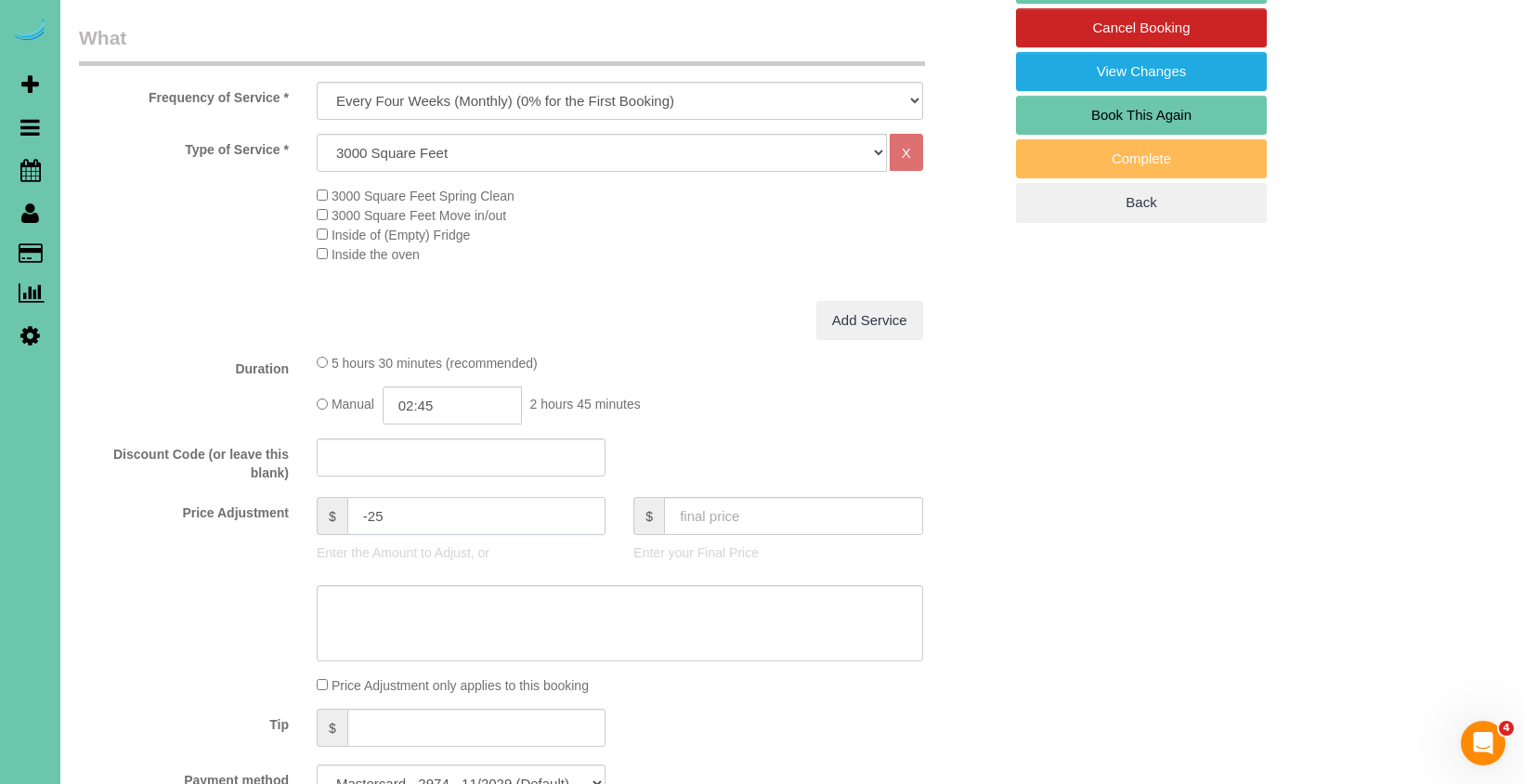
drag, startPoint x: 400, startPoint y: 507, endPoint x: 246, endPoint y: 482, distance: 156.0
click at [246, 482] on fieldset "What Frequency of Service * One Time Weekly (0% for the First Booking) Bi-Weekl…" at bounding box center [540, 420] width 923 height 793
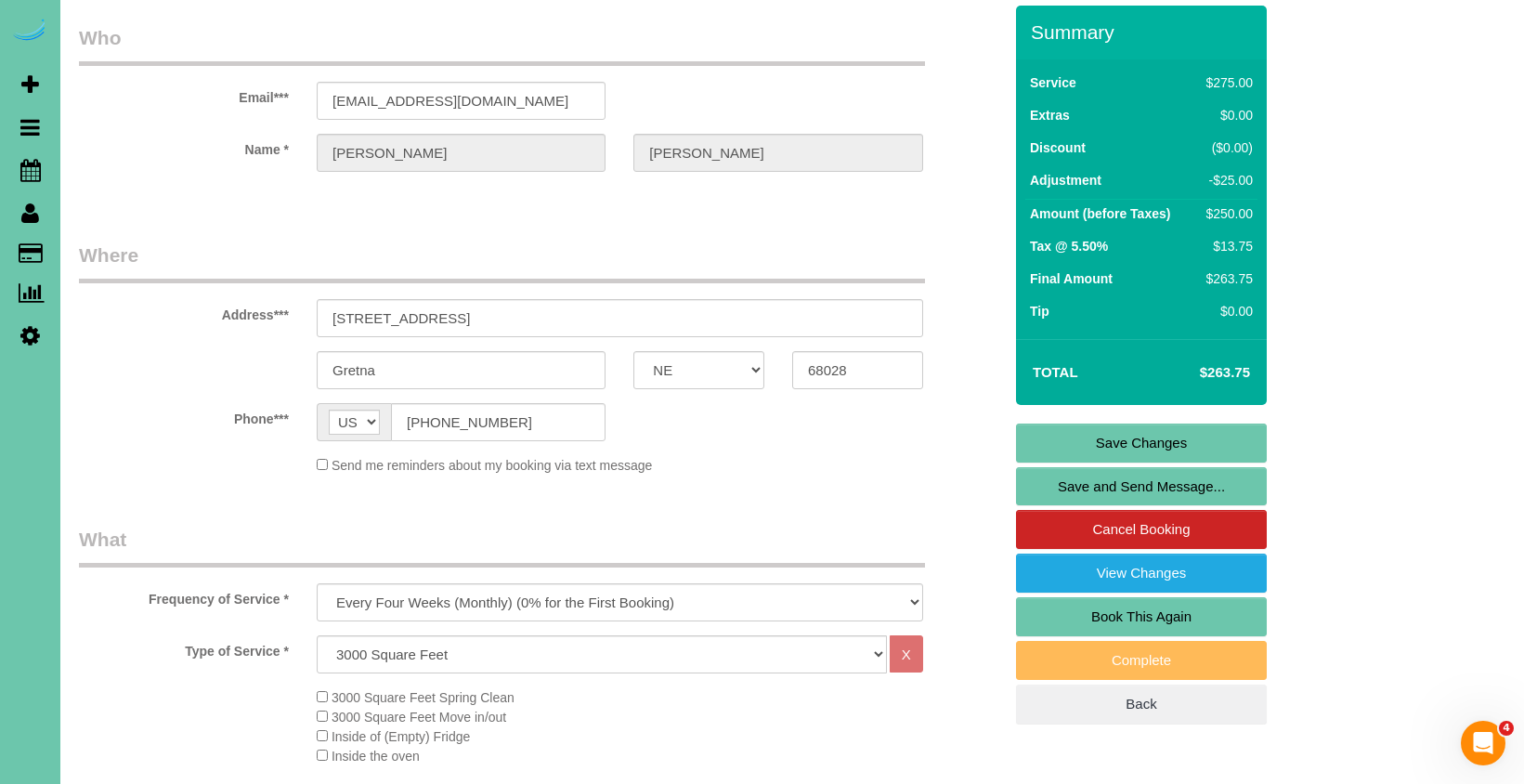
scroll to position [0, 0]
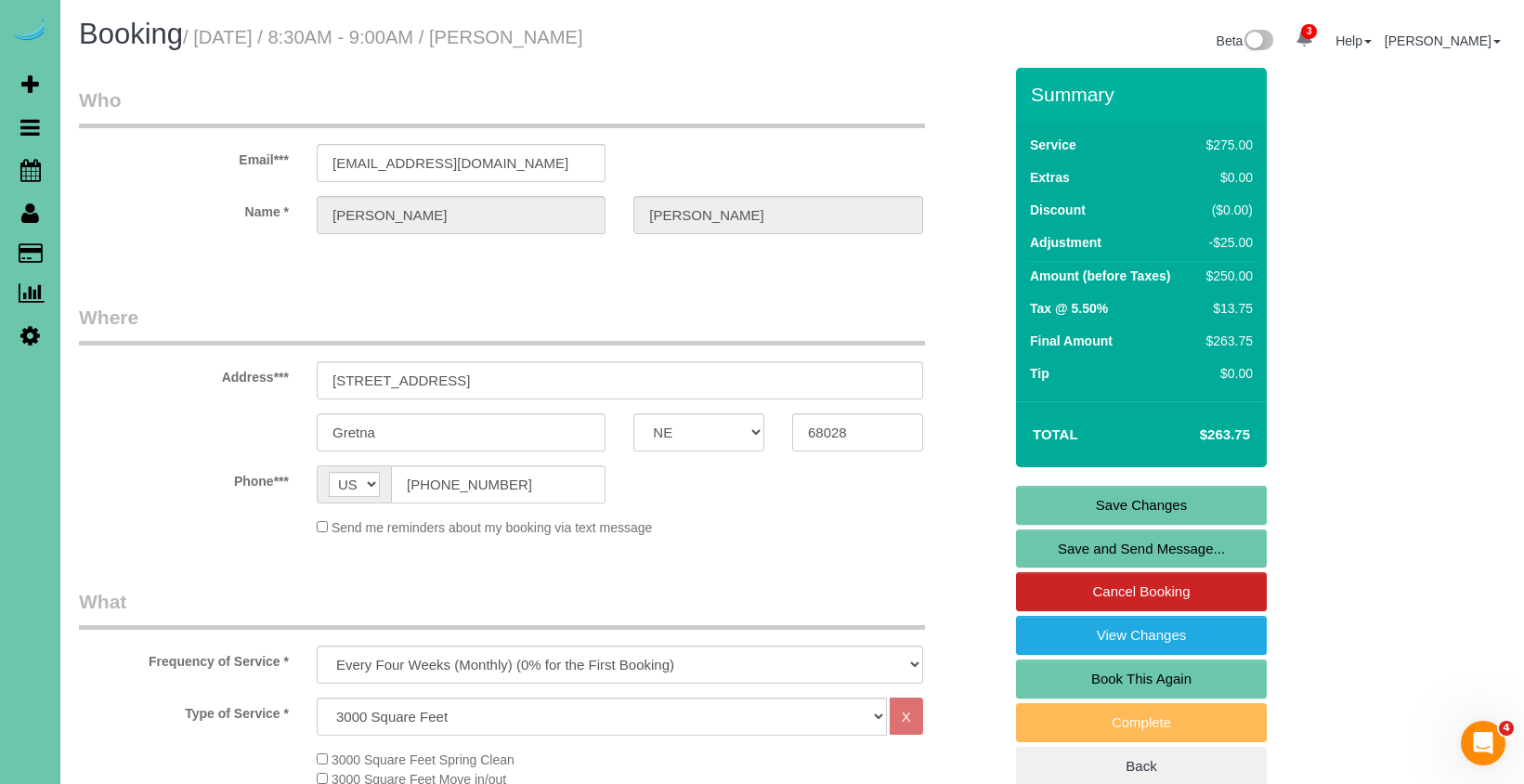
type input "16.5"
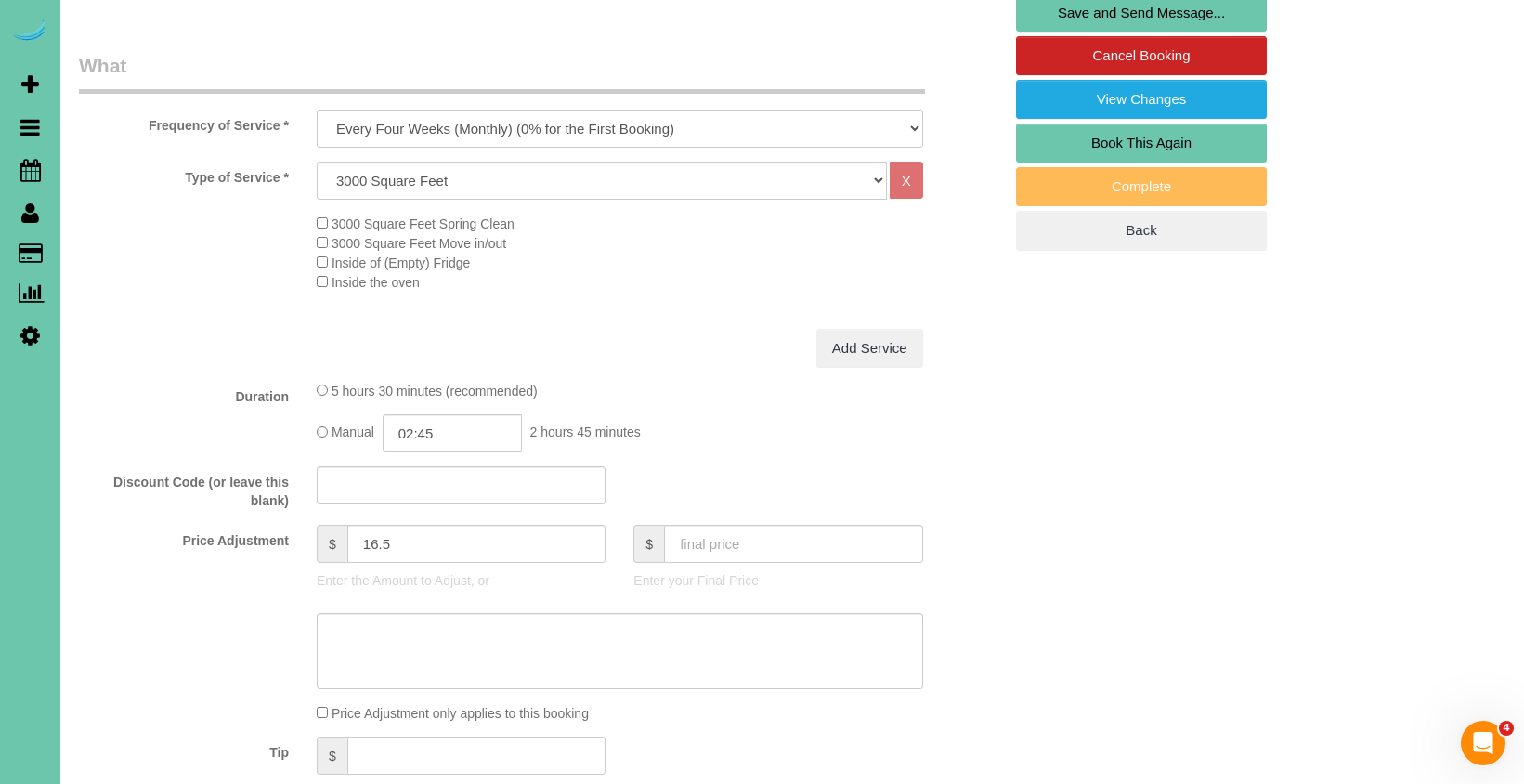
scroll to position [538, 0]
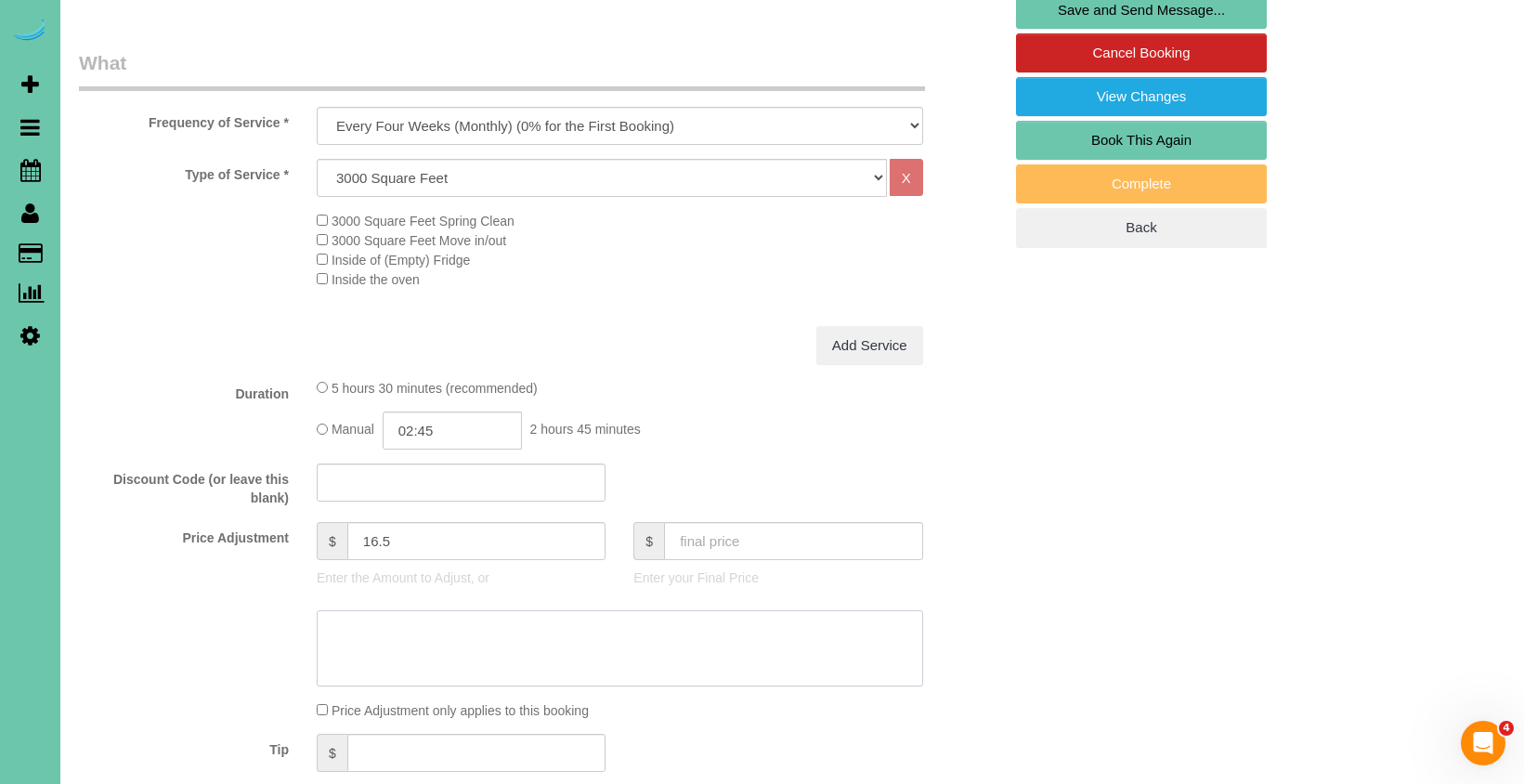
drag, startPoint x: 364, startPoint y: 630, endPoint x: 466, endPoint y: 631, distance: 102.0
click at [364, 630] on textarea at bounding box center [620, 648] width 606 height 76
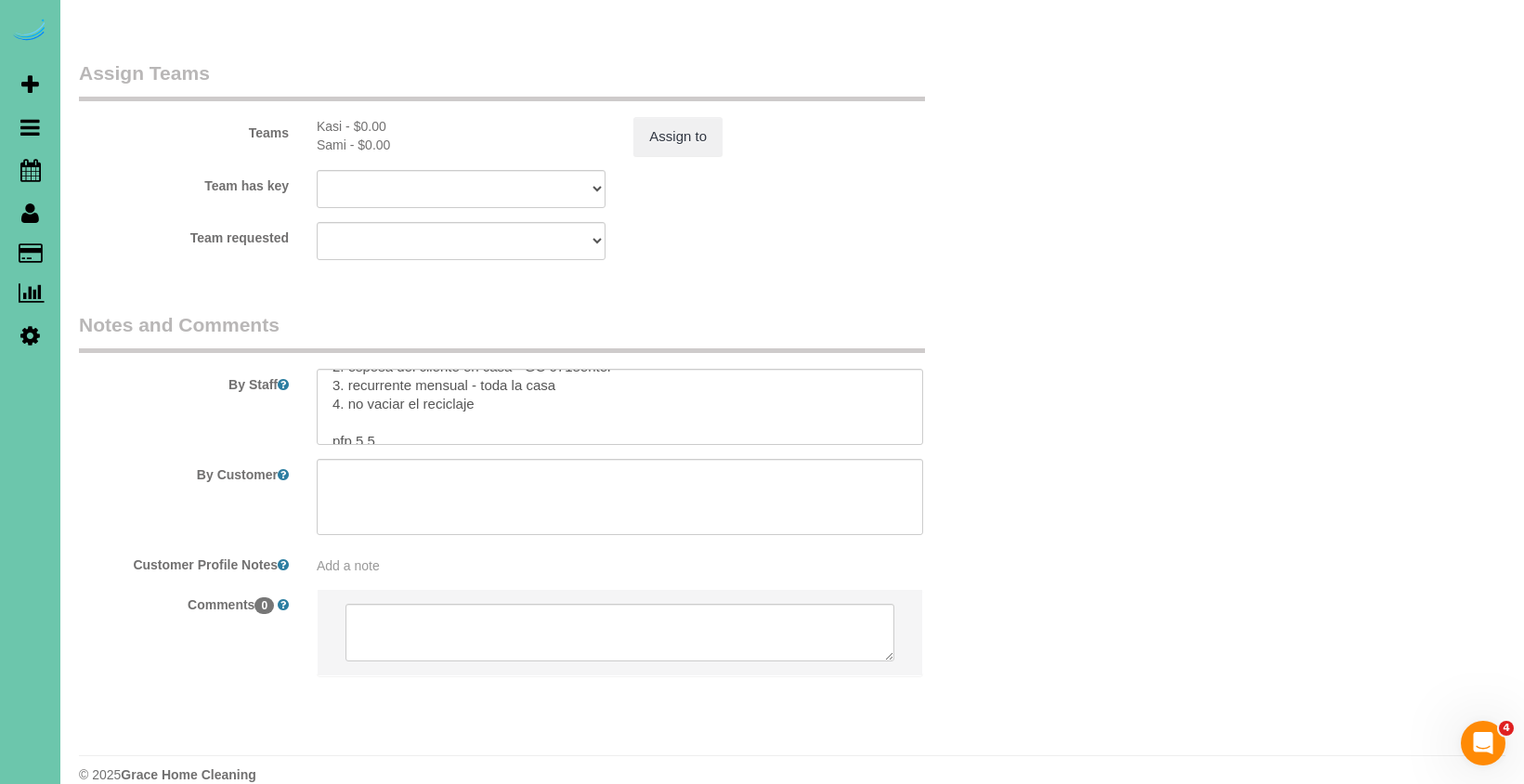
scroll to position [139, 0]
type textarea "new rate - [DATE]"
click at [681, 118] on button "Assign to" at bounding box center [677, 136] width 89 height 39
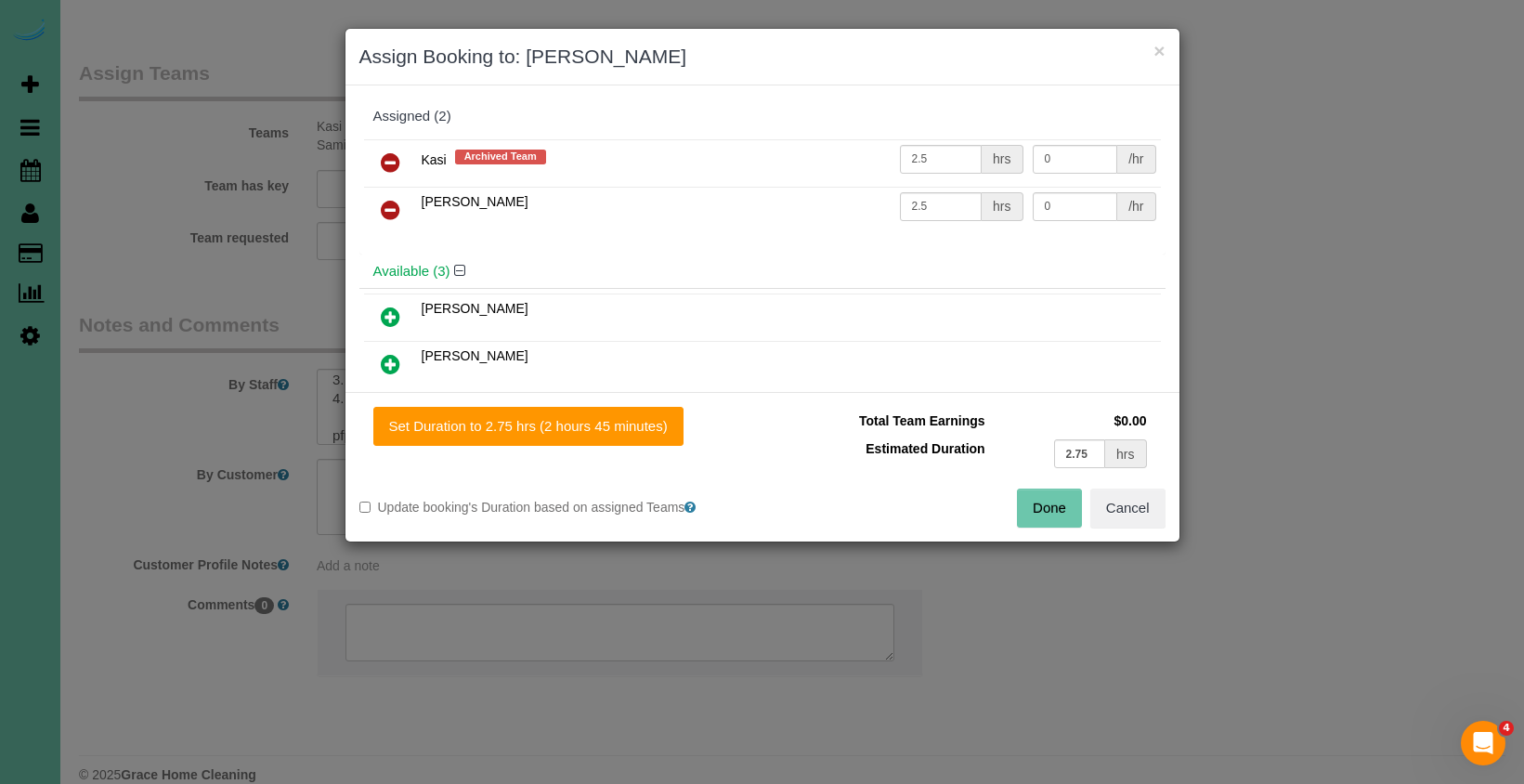
drag, startPoint x: 597, startPoint y: 433, endPoint x: 498, endPoint y: 369, distance: 117.9
click at [595, 433] on button "Set Duration to 2.75 hrs (2 hours 45 minutes)" at bounding box center [528, 425] width 310 height 39
type input "2.75"
drag, startPoint x: 389, startPoint y: 163, endPoint x: 396, endPoint y: 203, distance: 40.6
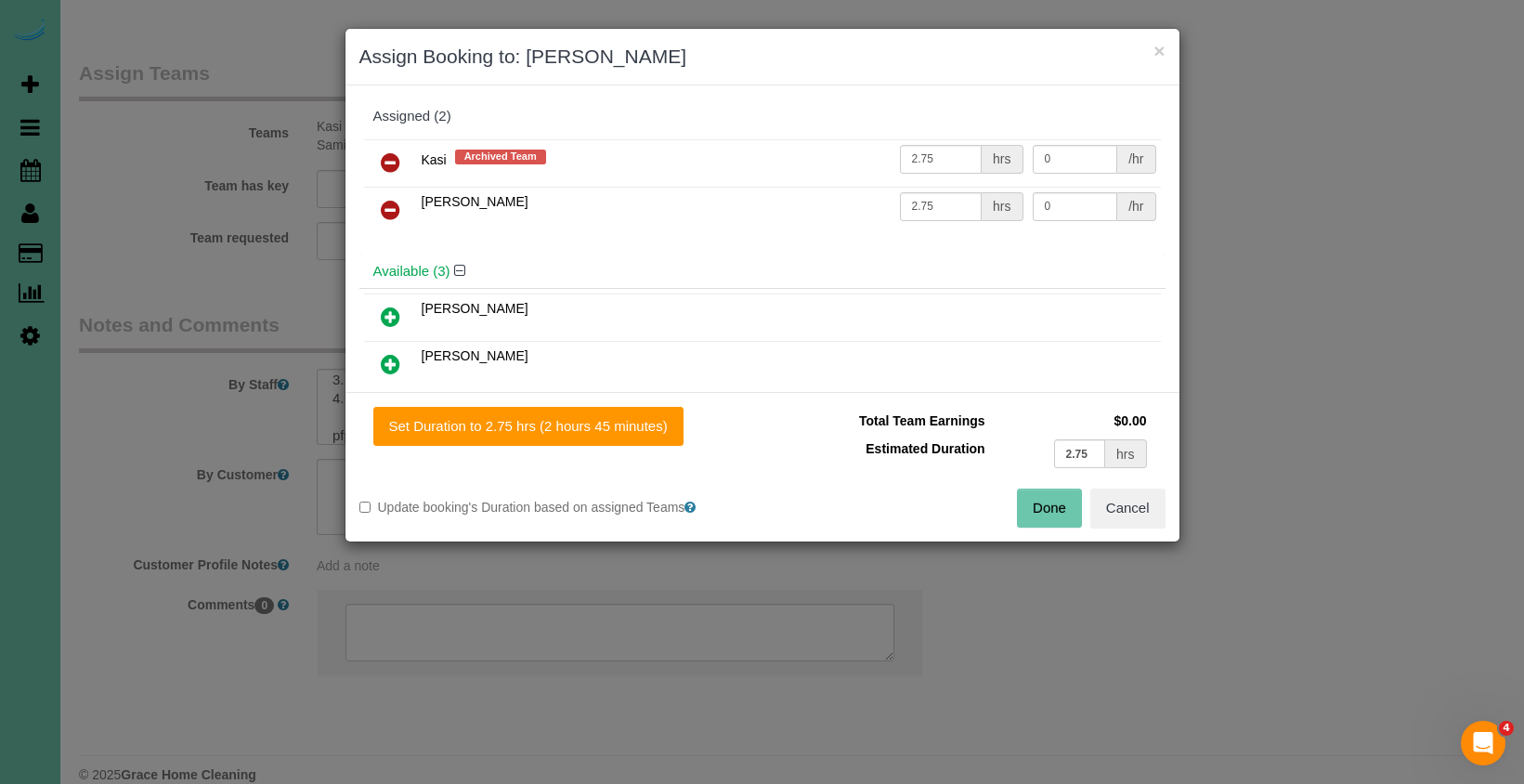
click at [389, 164] on icon at bounding box center [390, 162] width 19 height 22
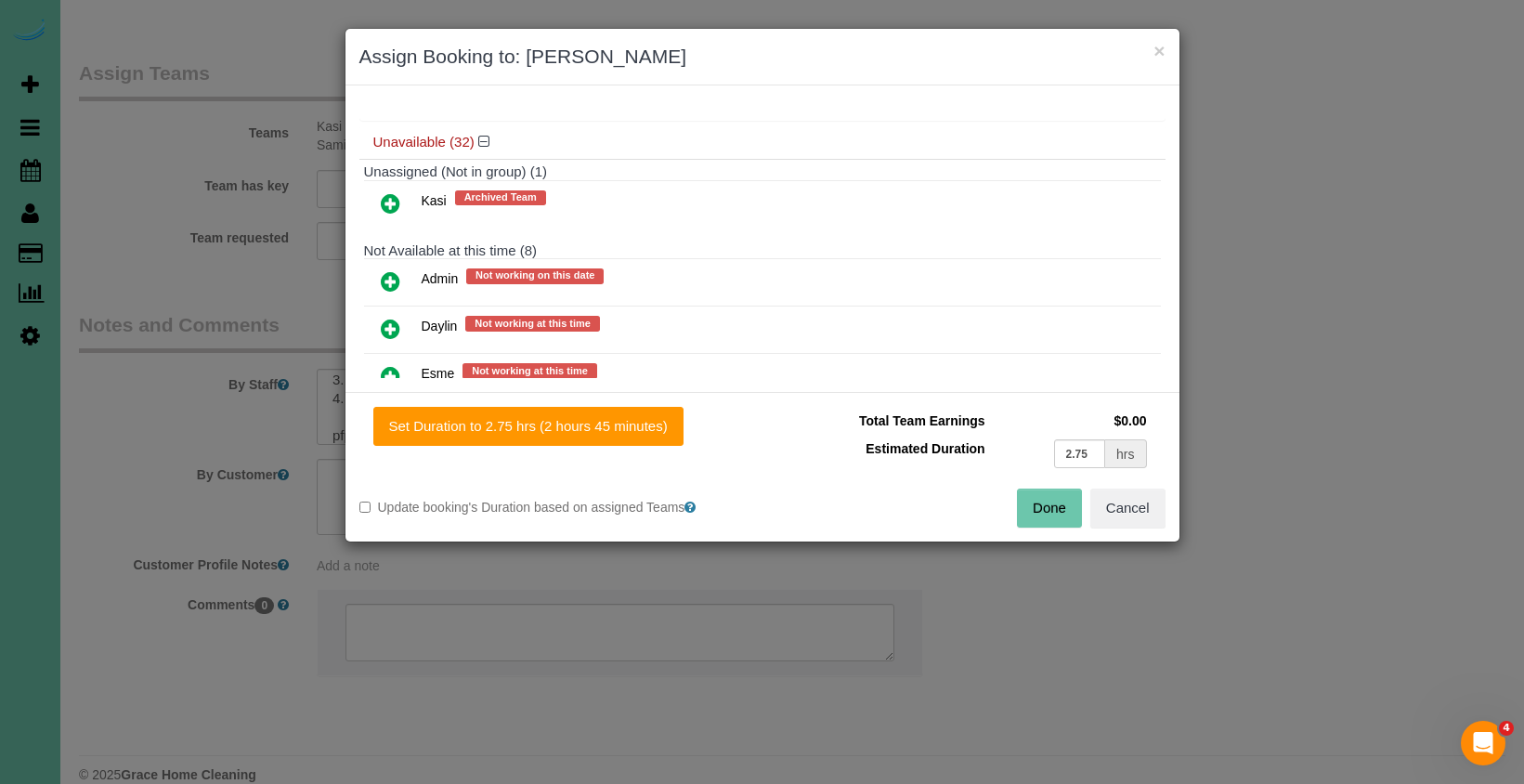
scroll to position [328, 0]
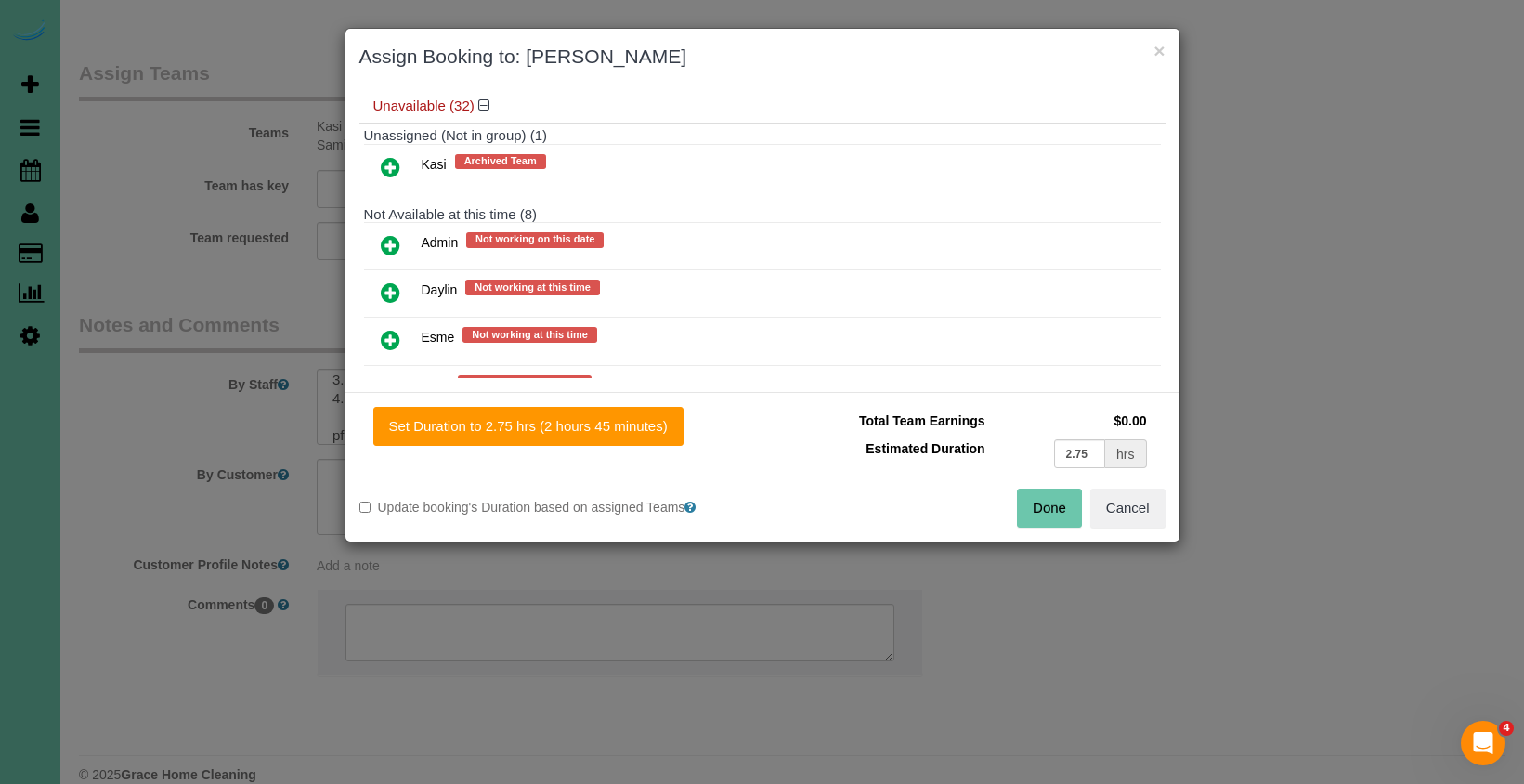
drag, startPoint x: 386, startPoint y: 237, endPoint x: 398, endPoint y: 264, distance: 29.5
click at [385, 237] on icon at bounding box center [390, 245] width 19 height 22
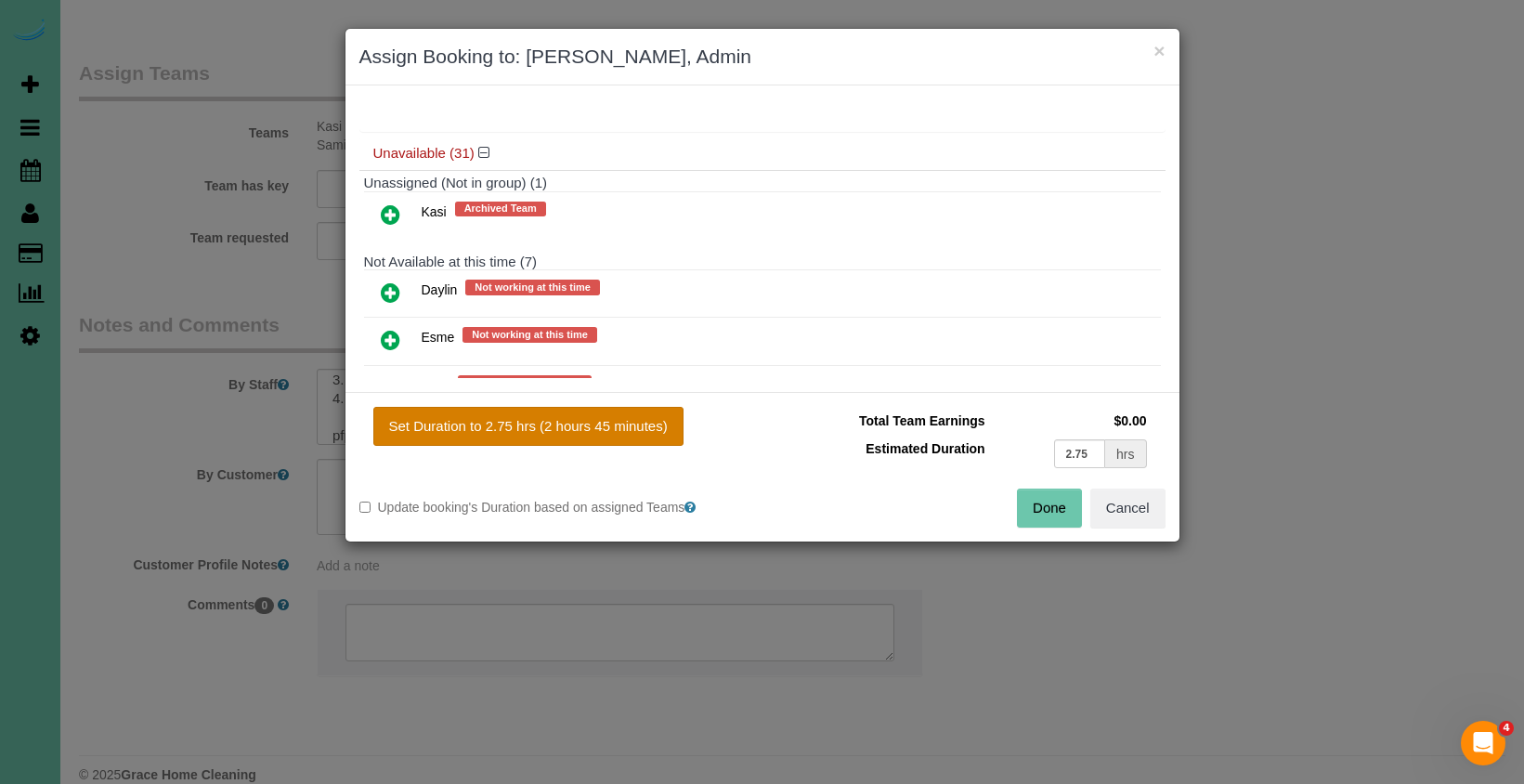
drag, startPoint x: 541, startPoint y: 443, endPoint x: 558, endPoint y: 421, distance: 27.8
click at [541, 442] on button "Set Duration to 2.75 hrs (2 hours 45 minutes)" at bounding box center [528, 425] width 310 height 39
type input "2.75"
drag, startPoint x: 559, startPoint y: 420, endPoint x: 594, endPoint y: 425, distance: 35.4
click at [560, 420] on button "Set Duration to 2.75 hrs (2 hours 45 minutes)" at bounding box center [528, 425] width 310 height 39
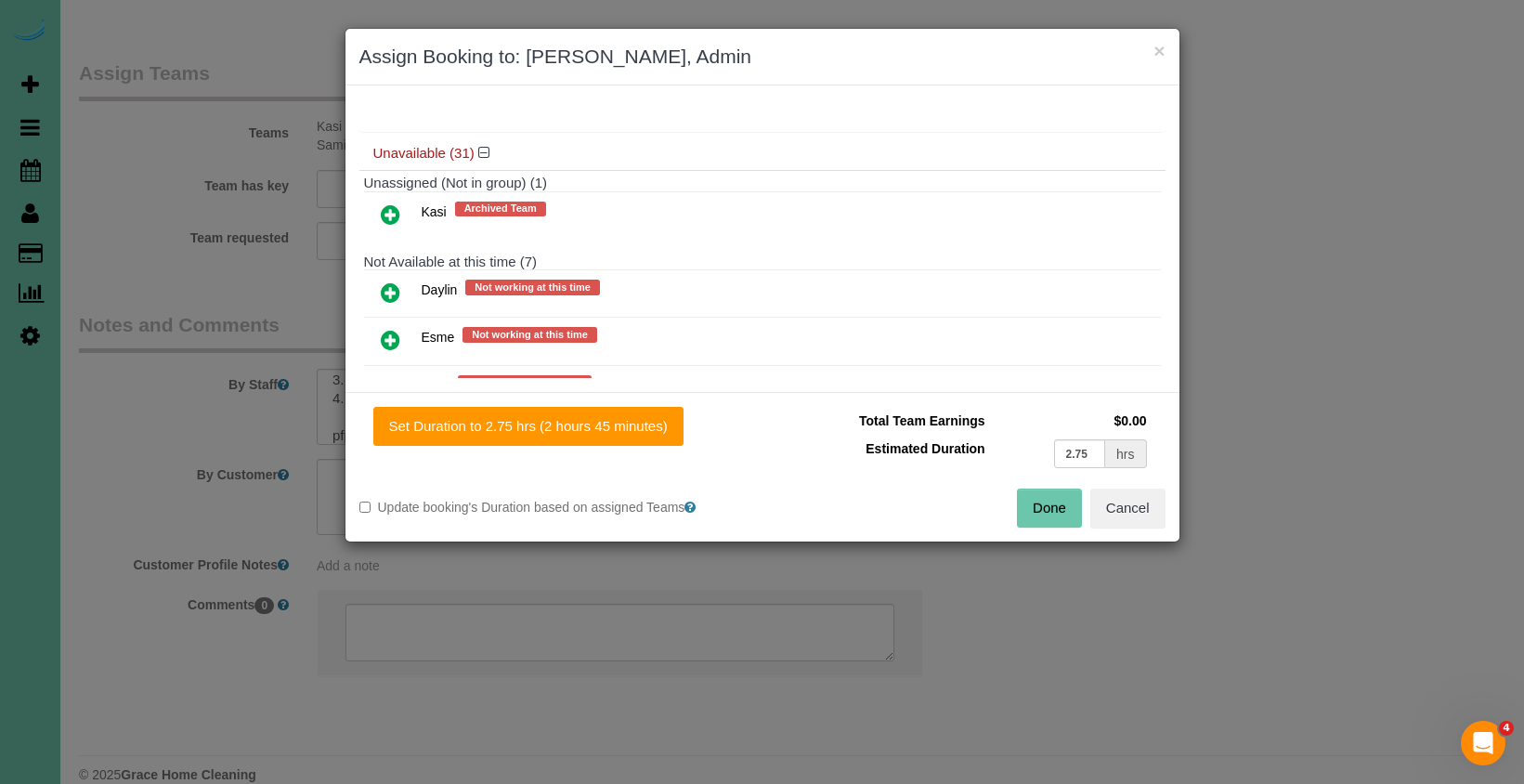
click at [1044, 511] on button "Done" at bounding box center [1049, 508] width 65 height 39
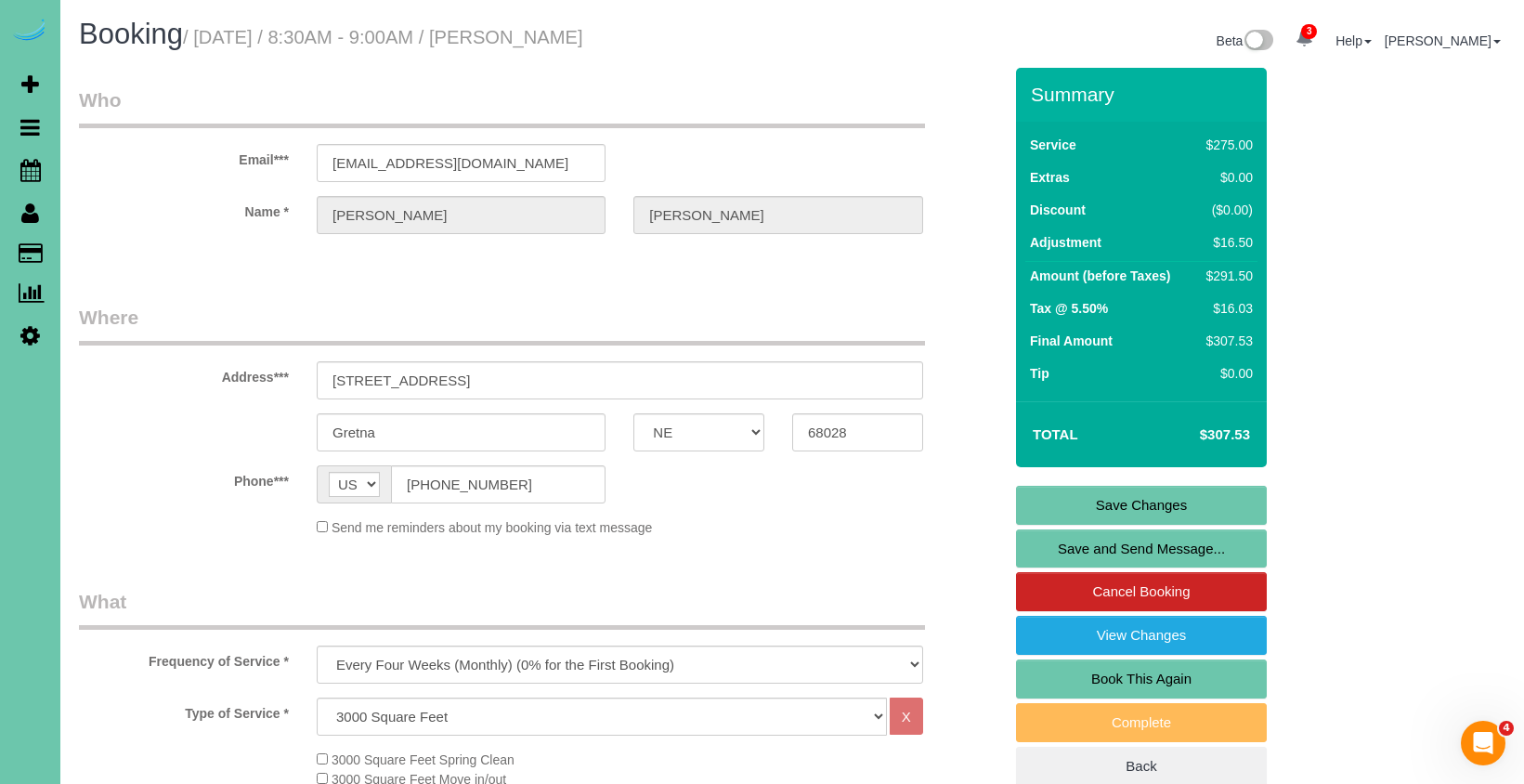
scroll to position [0, 0]
click at [1066, 512] on link "Save Changes" at bounding box center [1141, 505] width 250 height 39
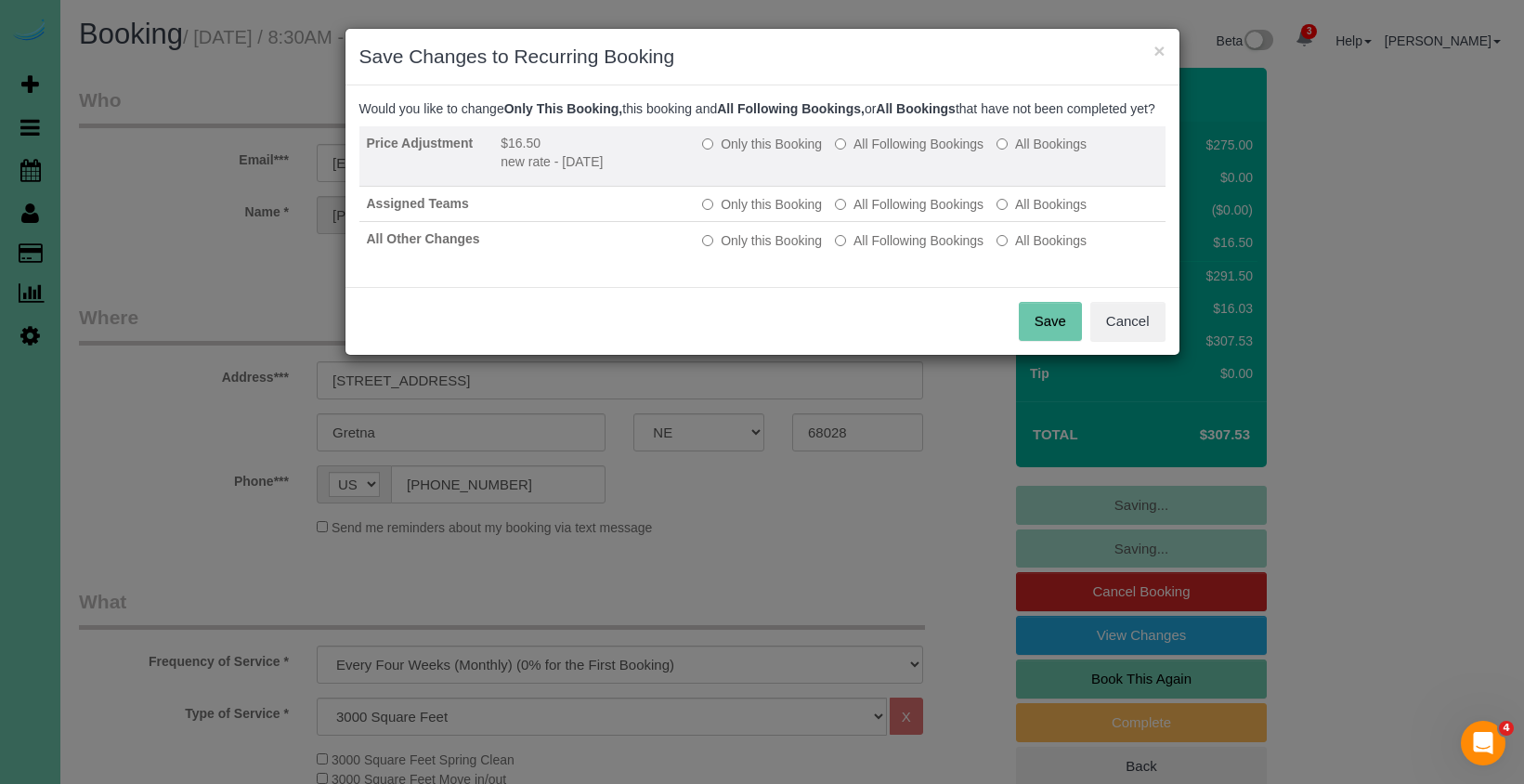
drag, startPoint x: 864, startPoint y: 166, endPoint x: 859, endPoint y: 196, distance: 30.4
click at [864, 153] on label "All Following Bookings" at bounding box center [908, 143] width 148 height 18
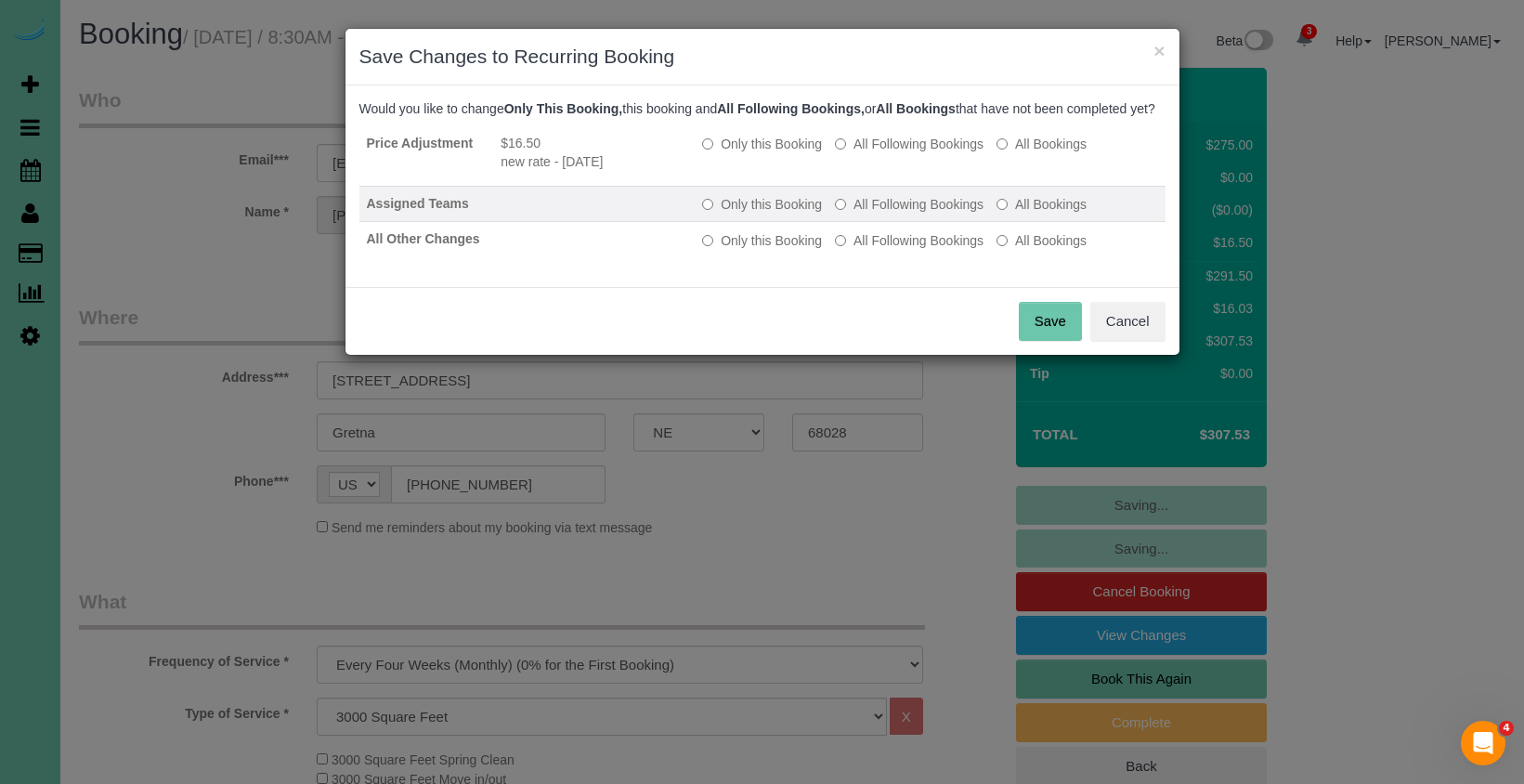
click at [850, 213] on label "All Following Bookings" at bounding box center [908, 204] width 148 height 18
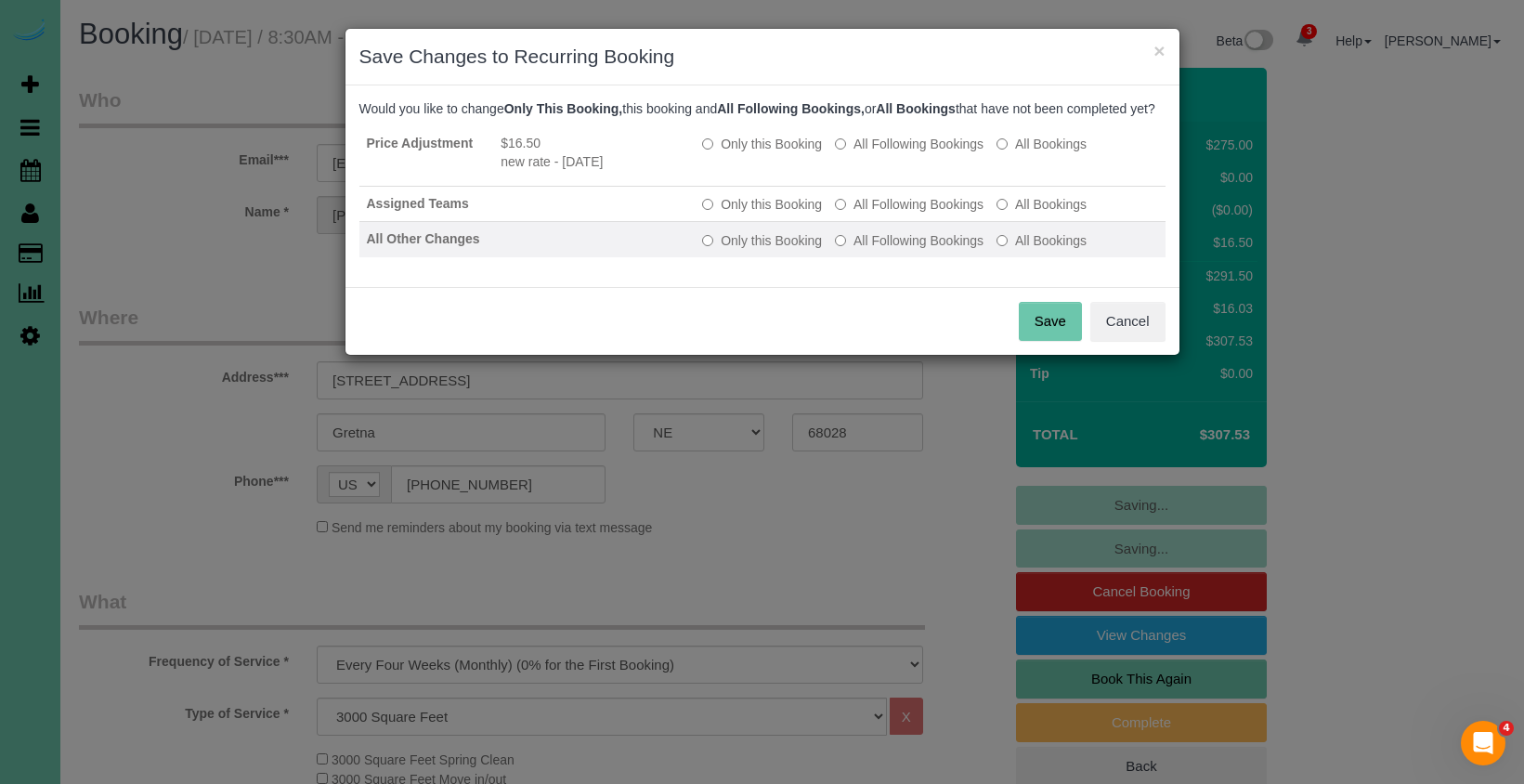
click at [853, 250] on label "All Following Bookings" at bounding box center [908, 240] width 148 height 18
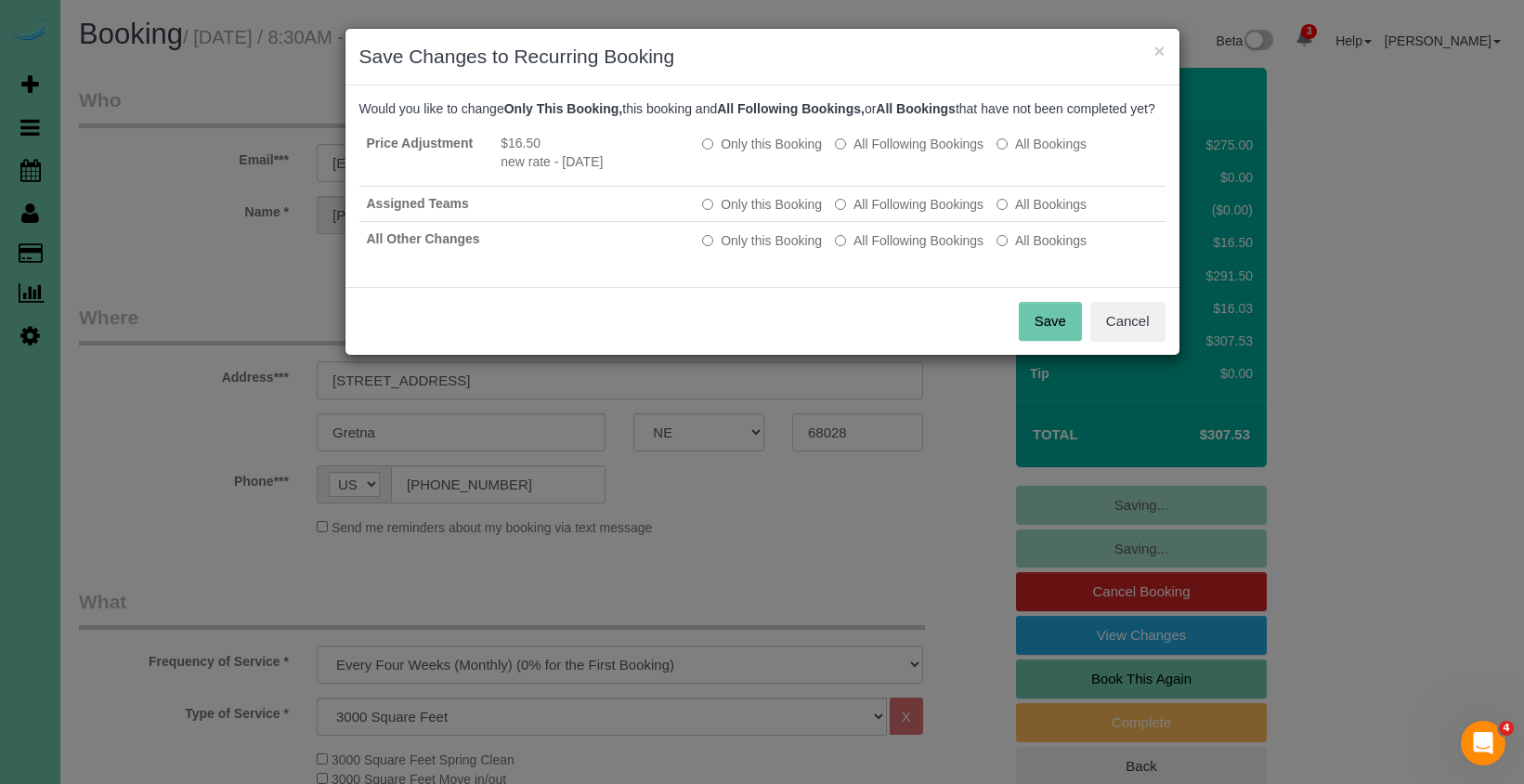
click at [1054, 340] on button "Save" at bounding box center [1050, 321] width 63 height 39
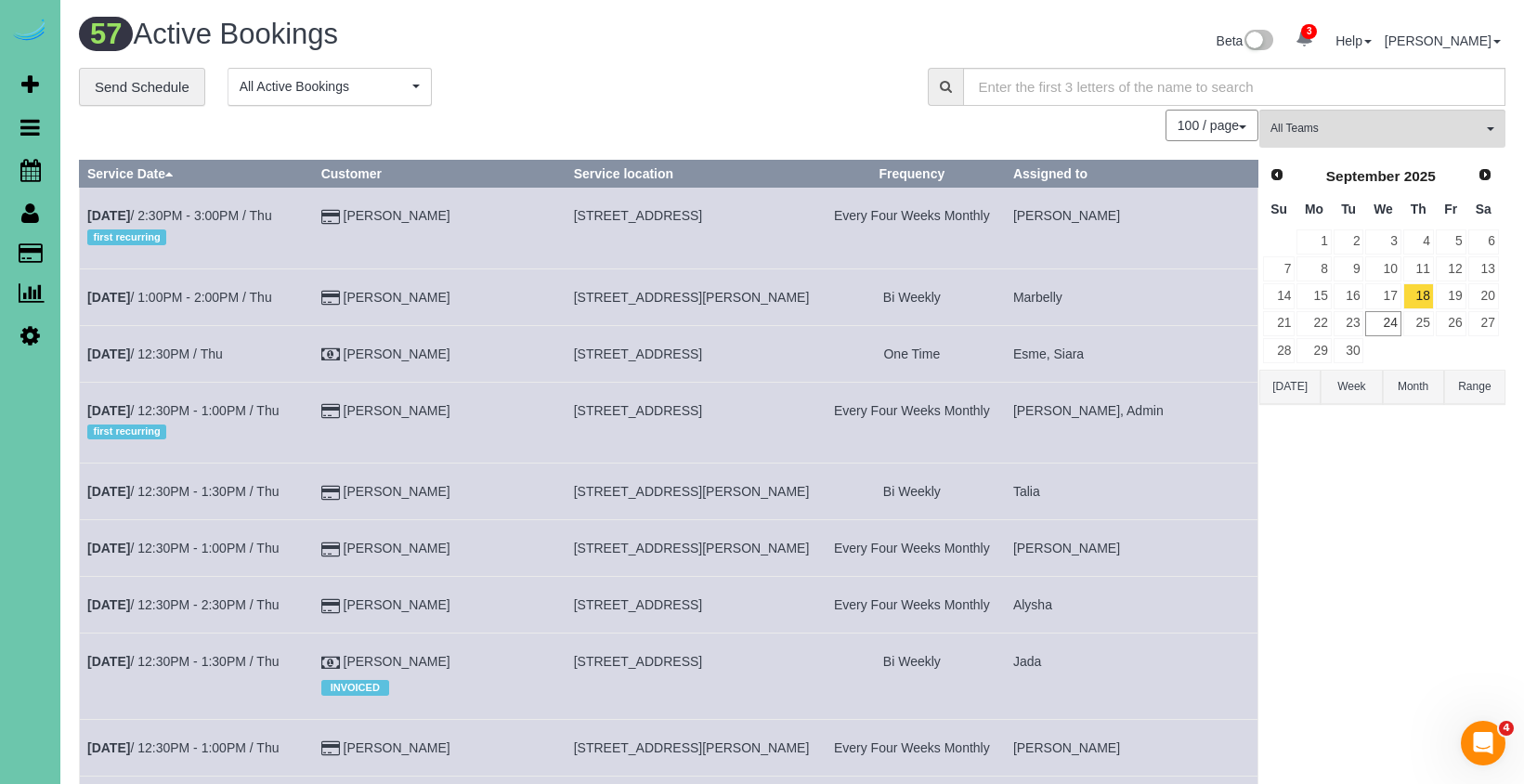
drag, startPoint x: 423, startPoint y: 344, endPoint x: 368, endPoint y: 331, distance: 56.5
click at [422, 346] on link "[PERSON_NAME]" at bounding box center [397, 354] width 107 height 15
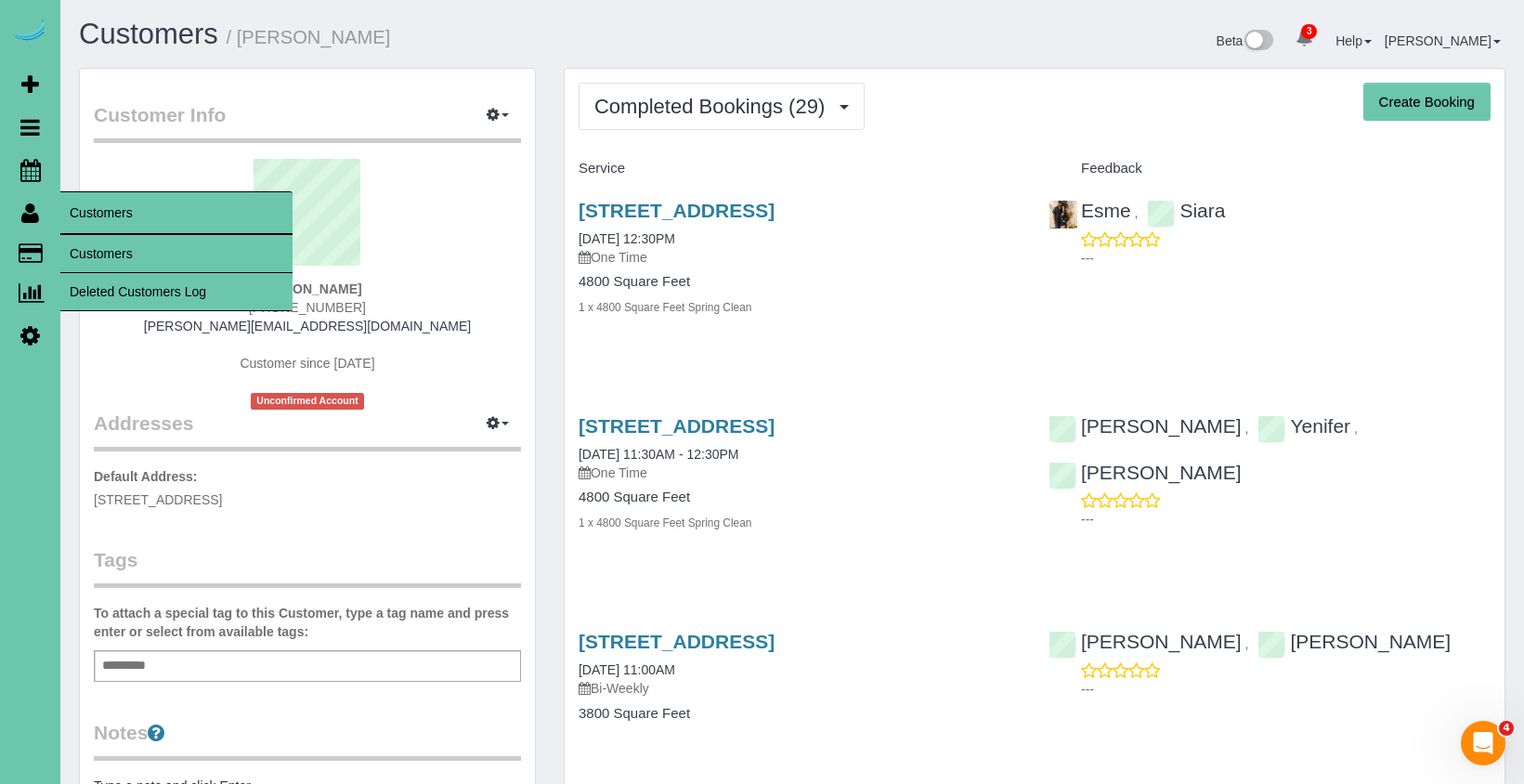
click at [79, 251] on link "Customers" at bounding box center [176, 253] width 232 height 37
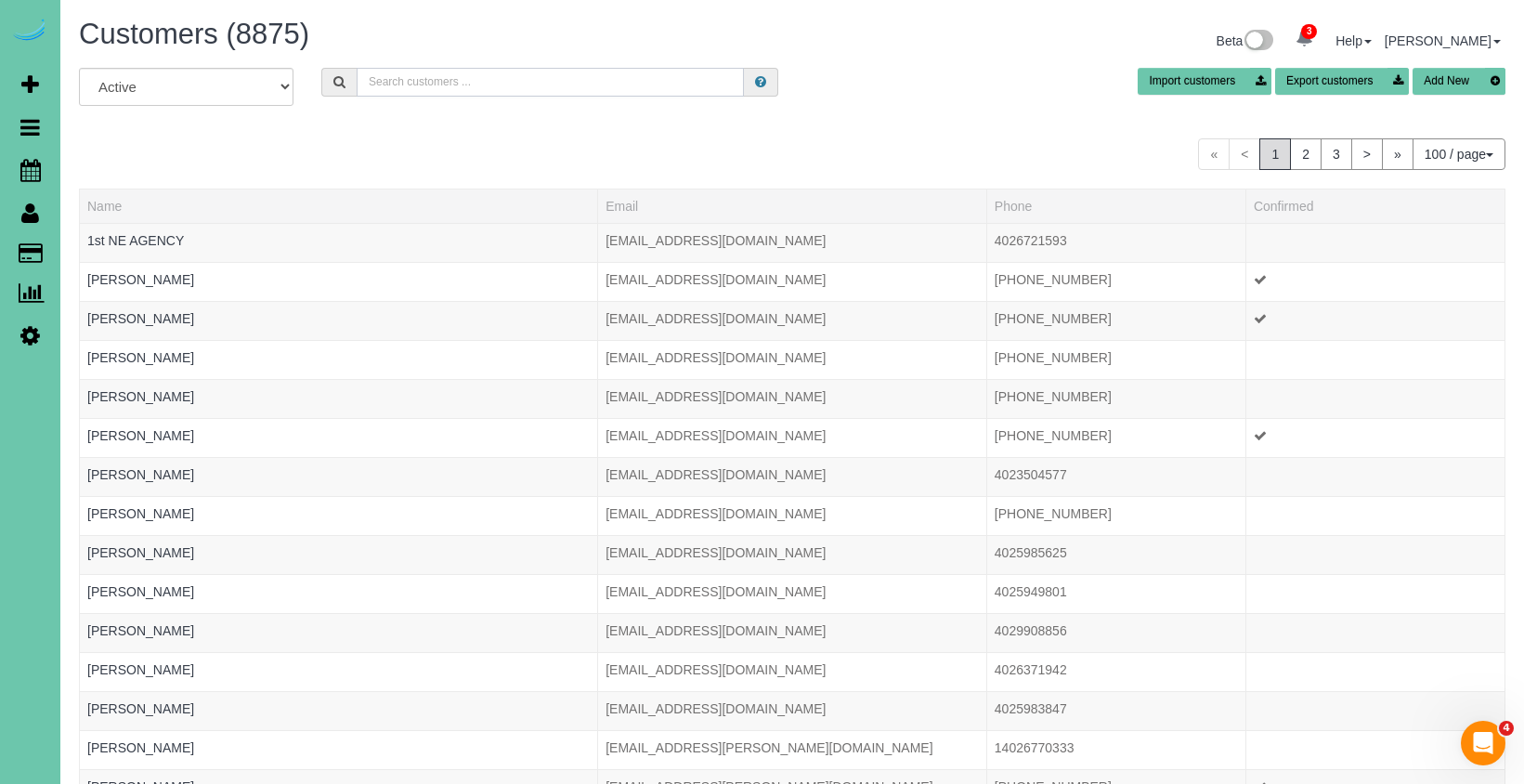
click at [443, 96] on input "text" at bounding box center [550, 82] width 387 height 29
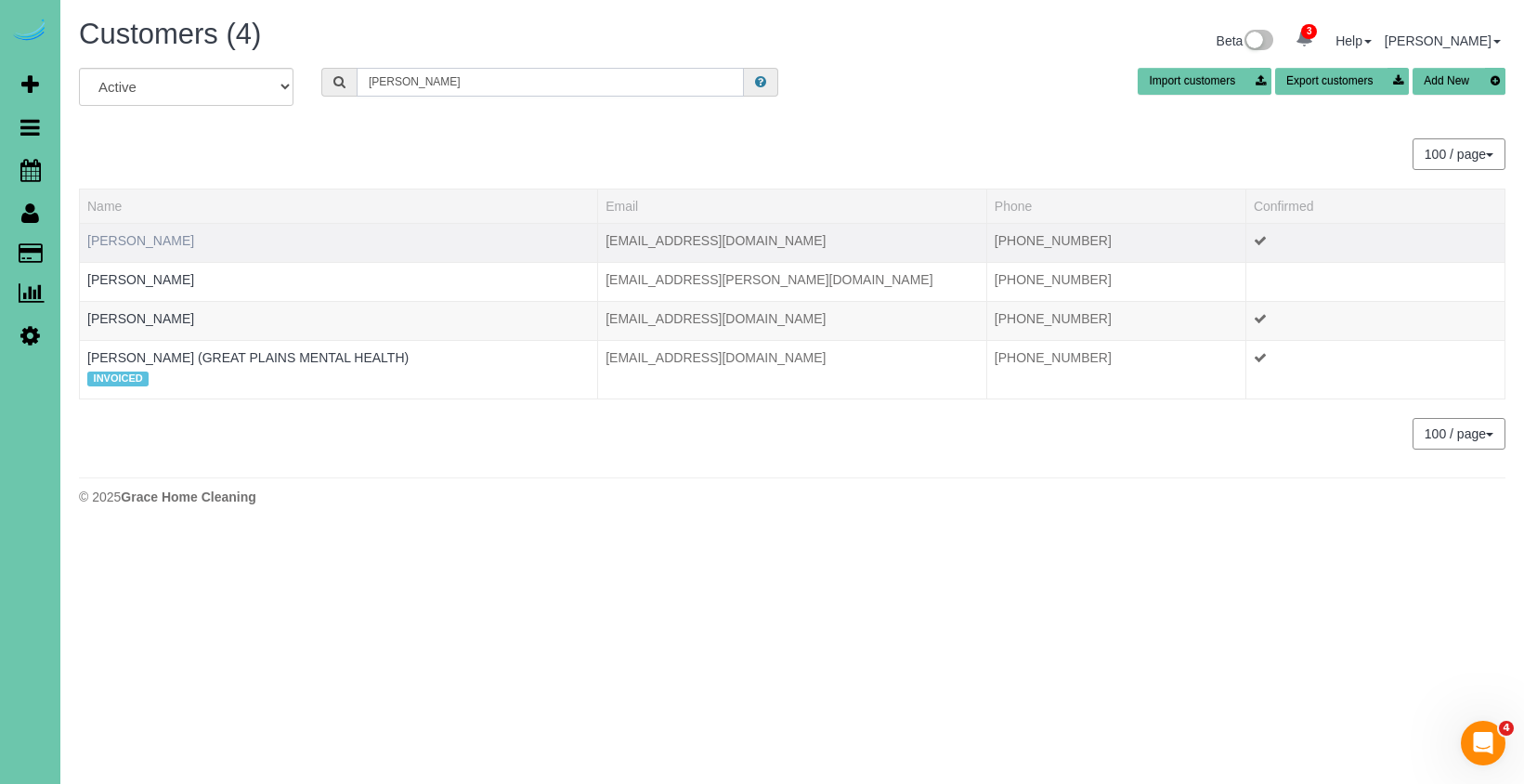
type input "[PERSON_NAME]"
click at [130, 236] on link "[PERSON_NAME]" at bounding box center [141, 241] width 107 height 15
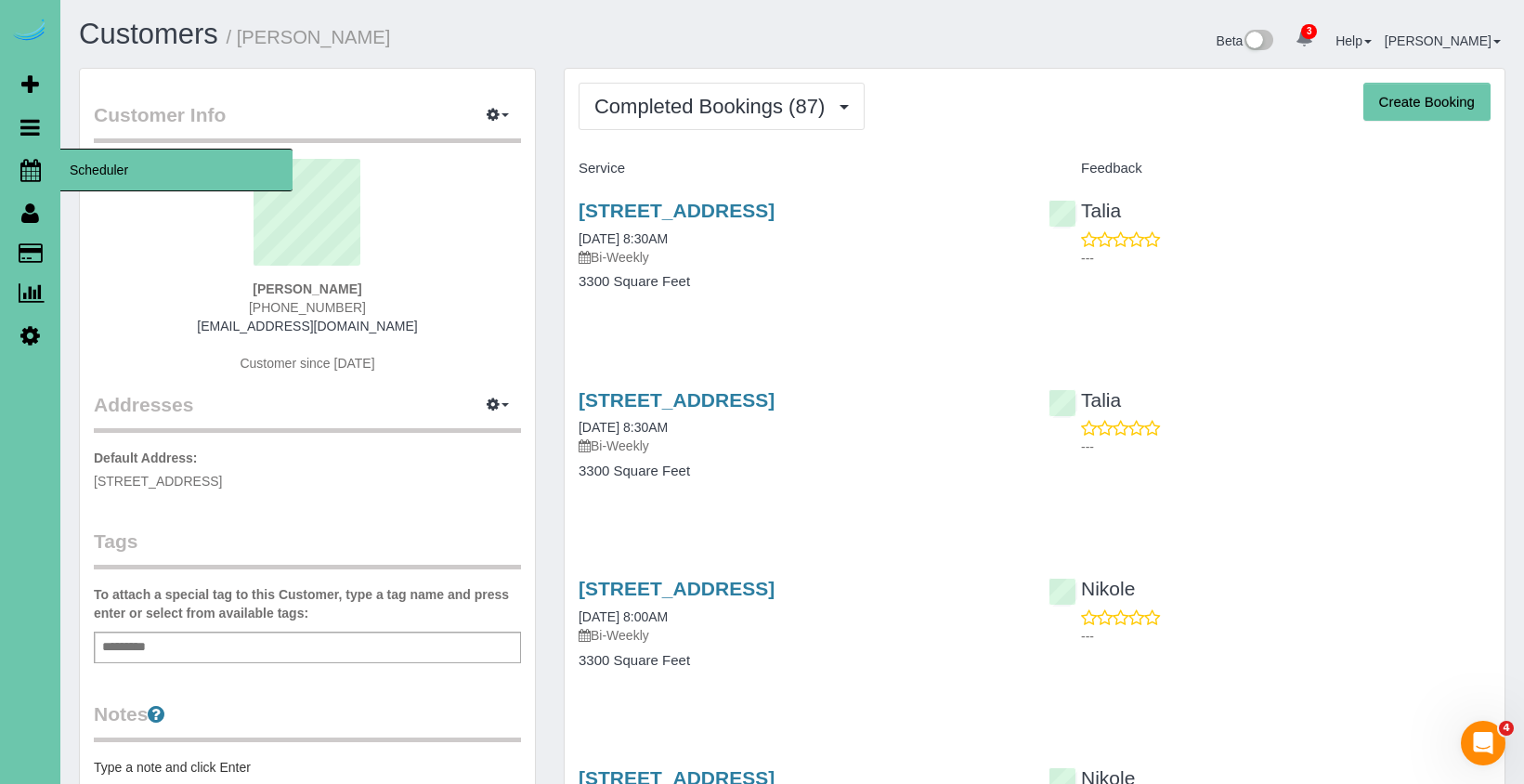
drag, startPoint x: 31, startPoint y: 164, endPoint x: 47, endPoint y: 163, distance: 16.0
click at [32, 164] on icon at bounding box center [30, 169] width 20 height 22
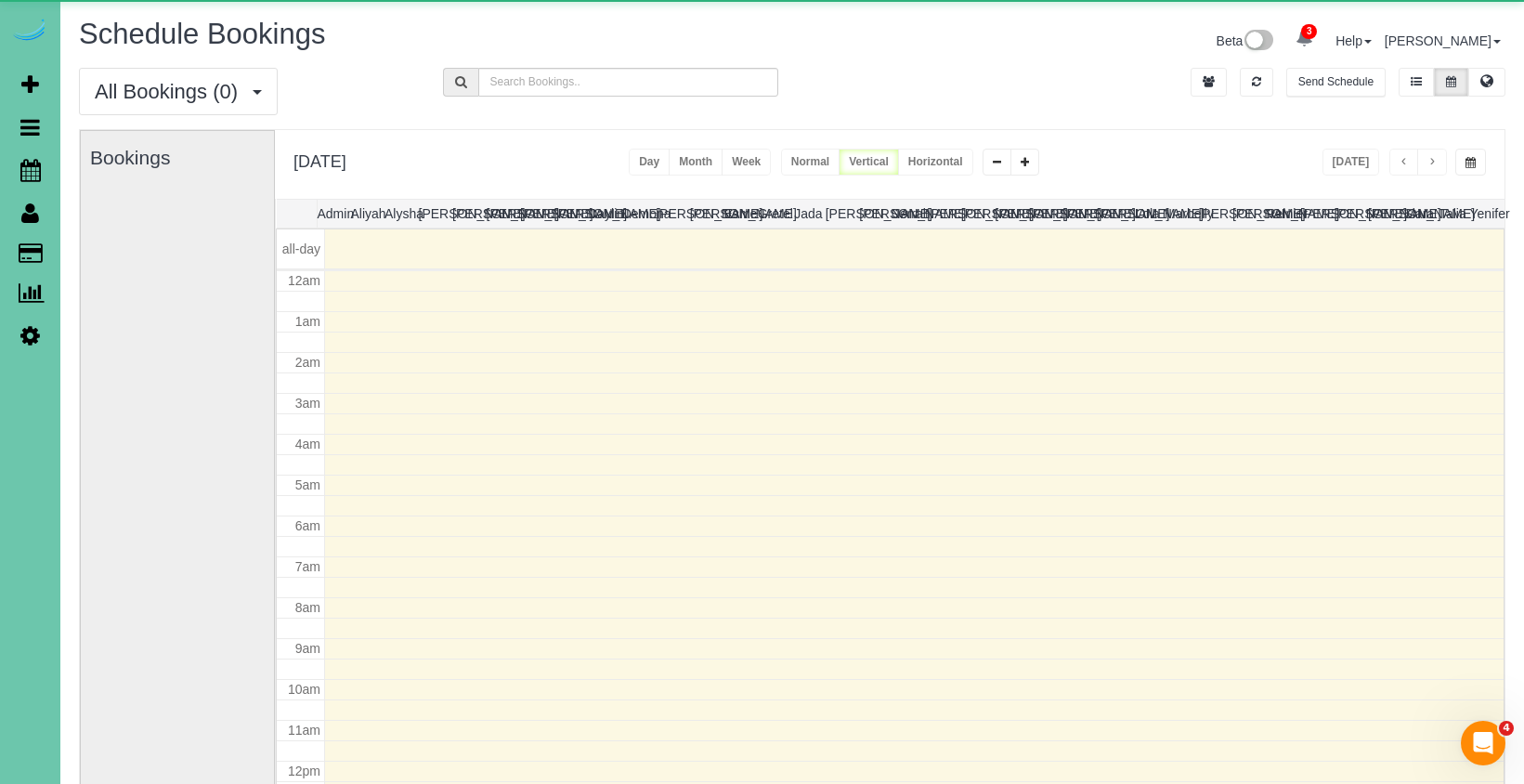
scroll to position [246, 0]
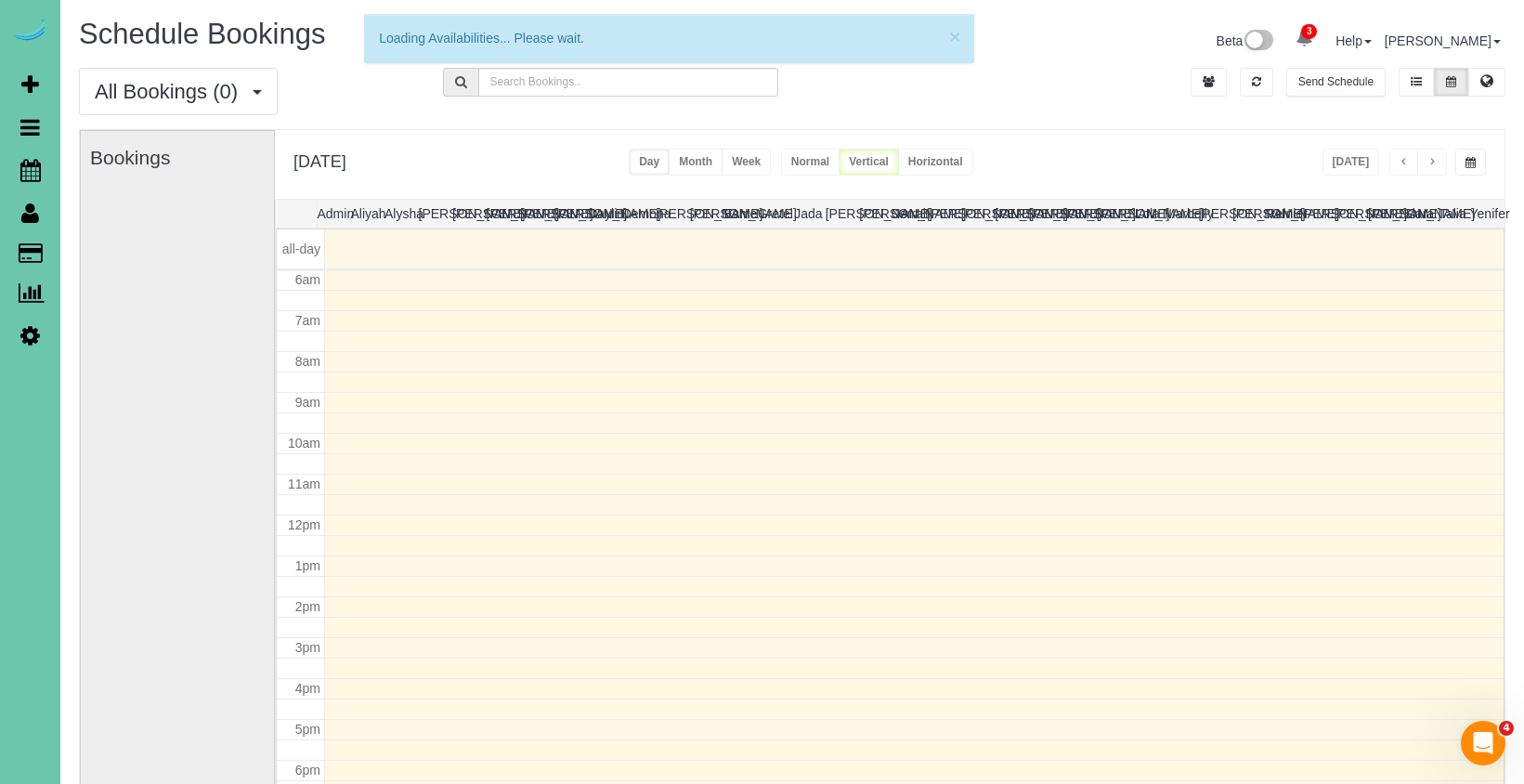
click at [1474, 160] on span "button" at bounding box center [1470, 163] width 11 height 11
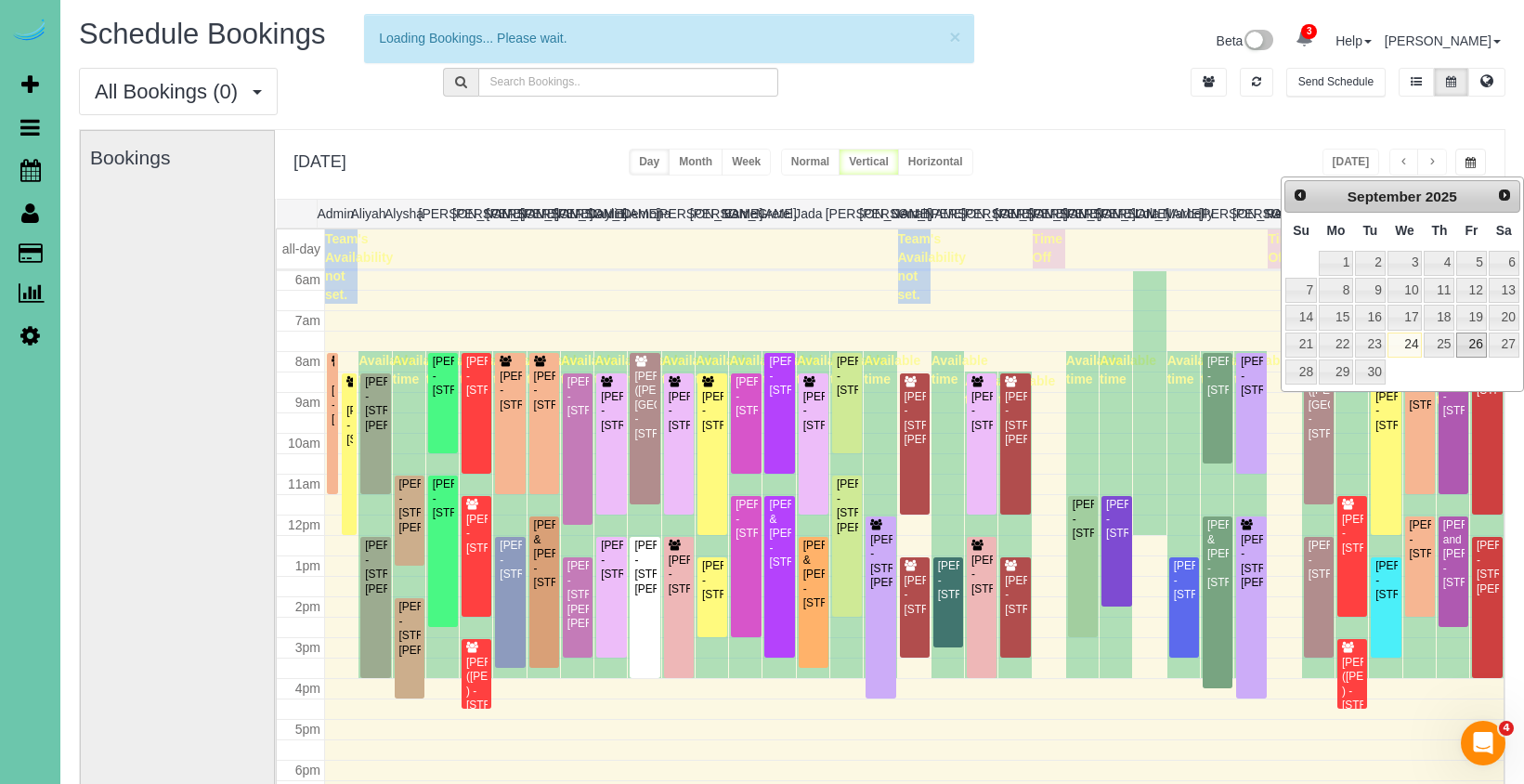
click at [1473, 342] on link "26" at bounding box center [1470, 345] width 30 height 25
type input "**********"
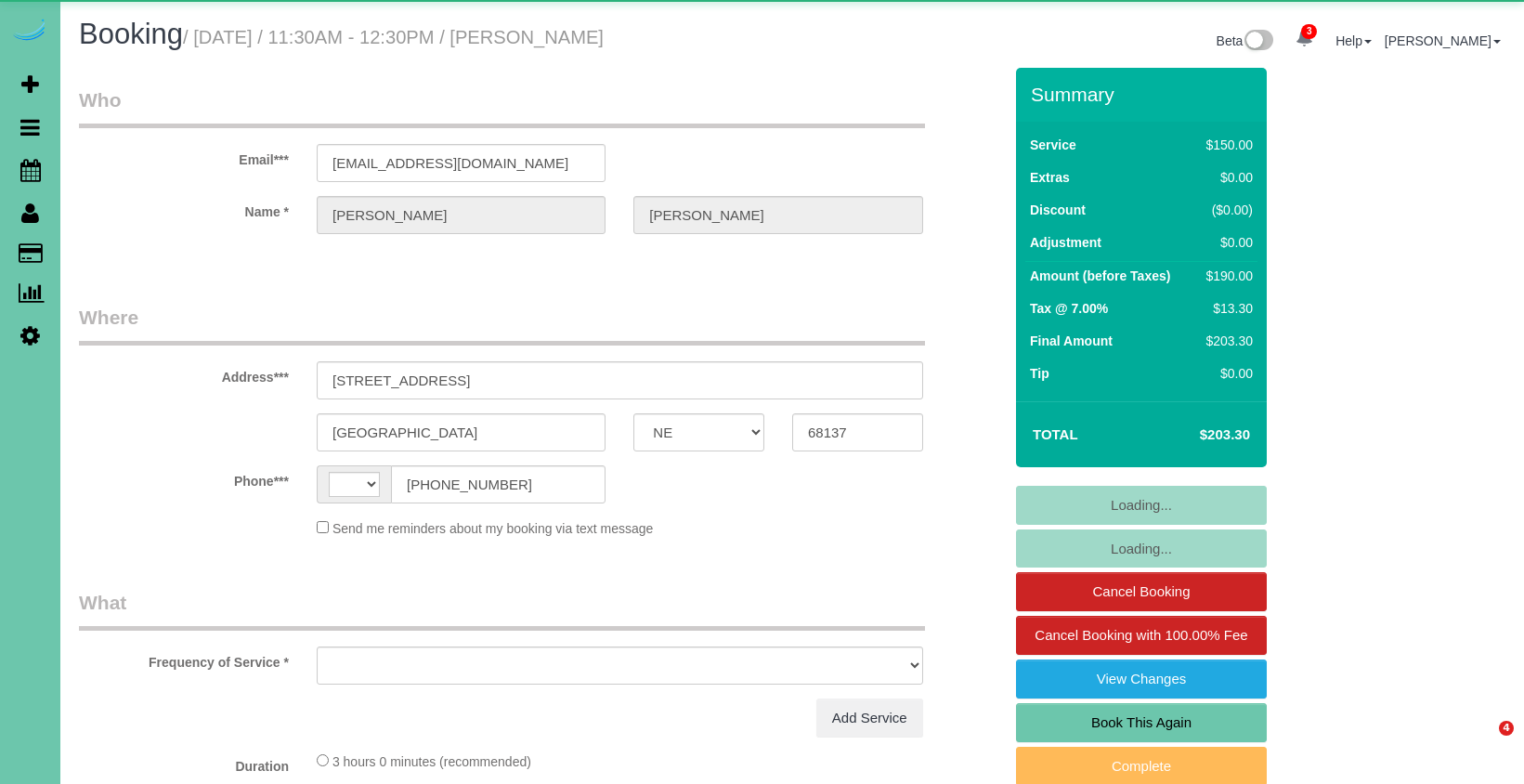
select select "NE"
select select "string:[GEOGRAPHIC_DATA]"
select select "object:652"
select select "string:fspay-9811f11e-4f6a-4317-a148-cb1eace50373"
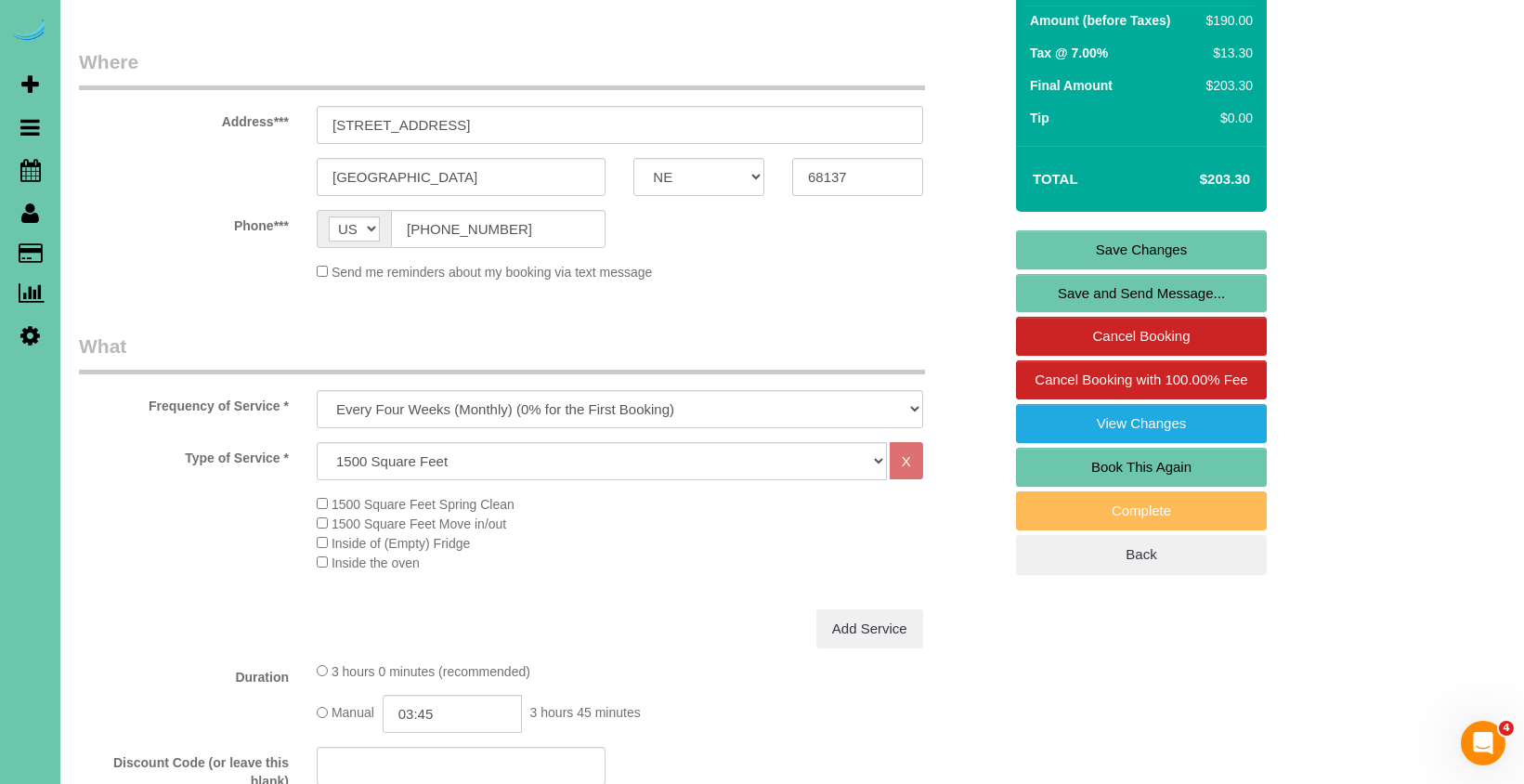
scroll to position [368, 0]
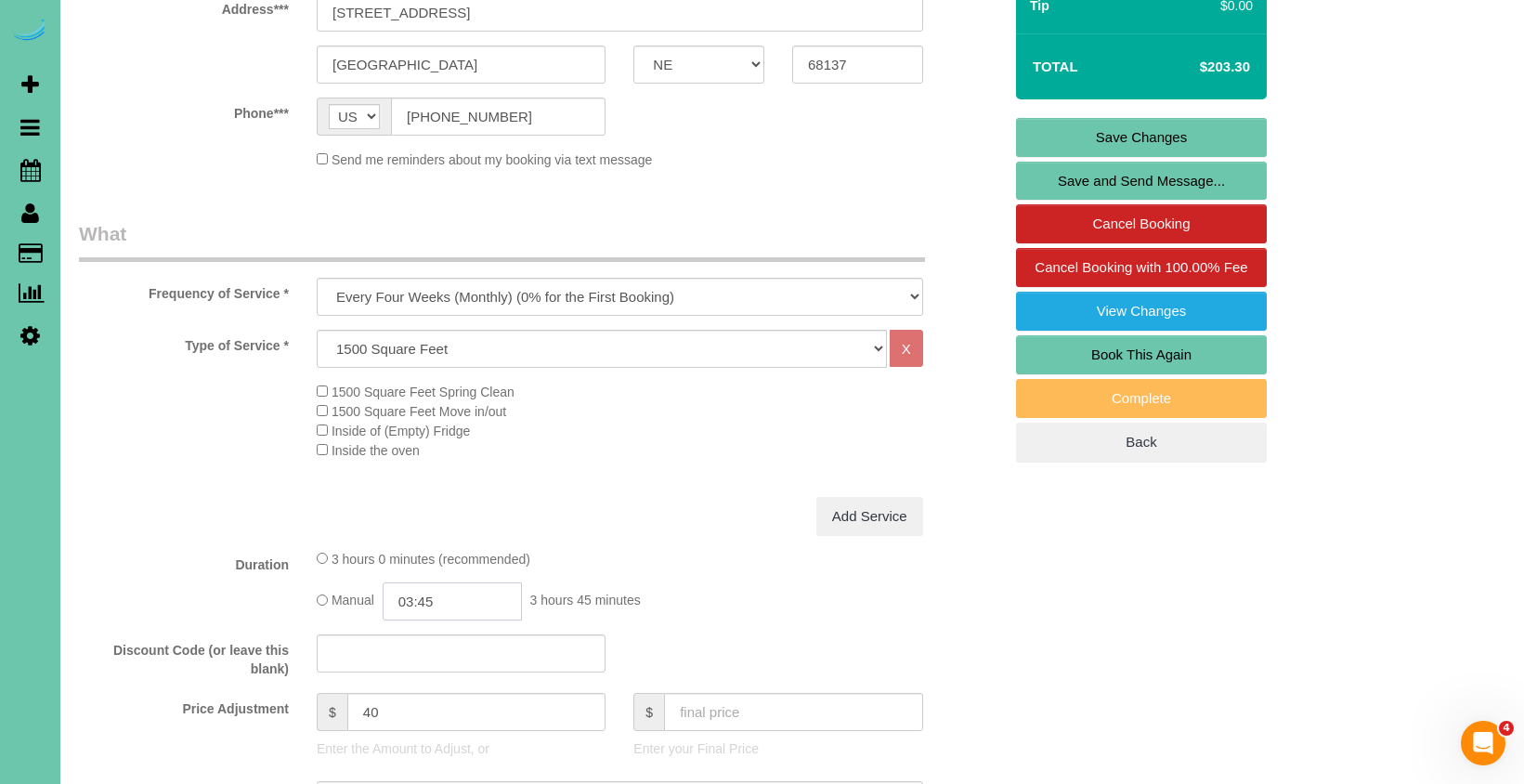
click at [456, 592] on input "03:45" at bounding box center [452, 601] width 140 height 38
type input "03:30"
click at [427, 723] on li "03:30" at bounding box center [431, 722] width 82 height 24
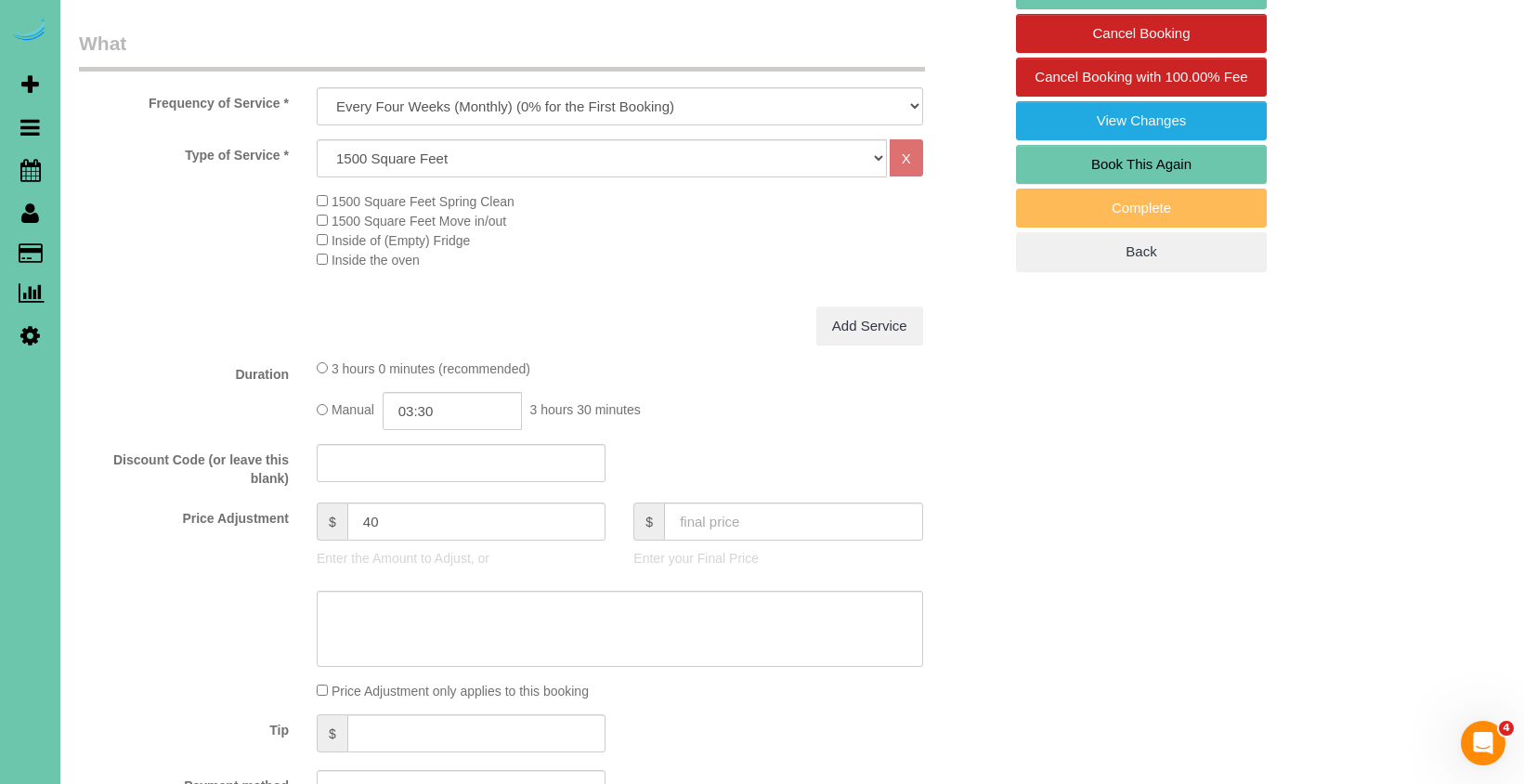
scroll to position [600, 0]
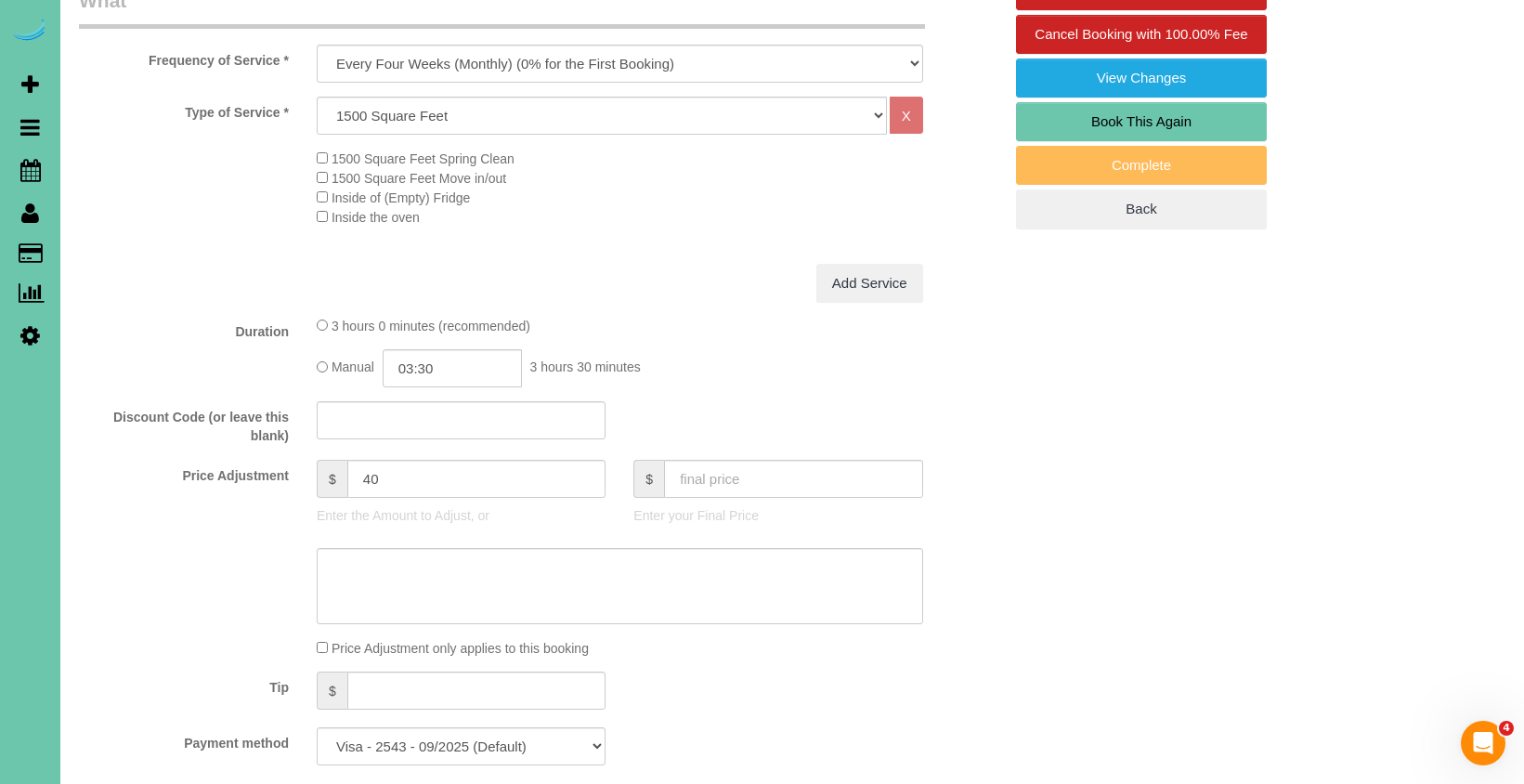
click at [458, 534] on sui-booking-price-adjustment "Price Adjustment $ 40 Enter the Amount to Adjust, or $ Enter your Final Price P…" at bounding box center [540, 558] width 923 height 198
click at [441, 573] on textarea at bounding box center [620, 586] width 606 height 76
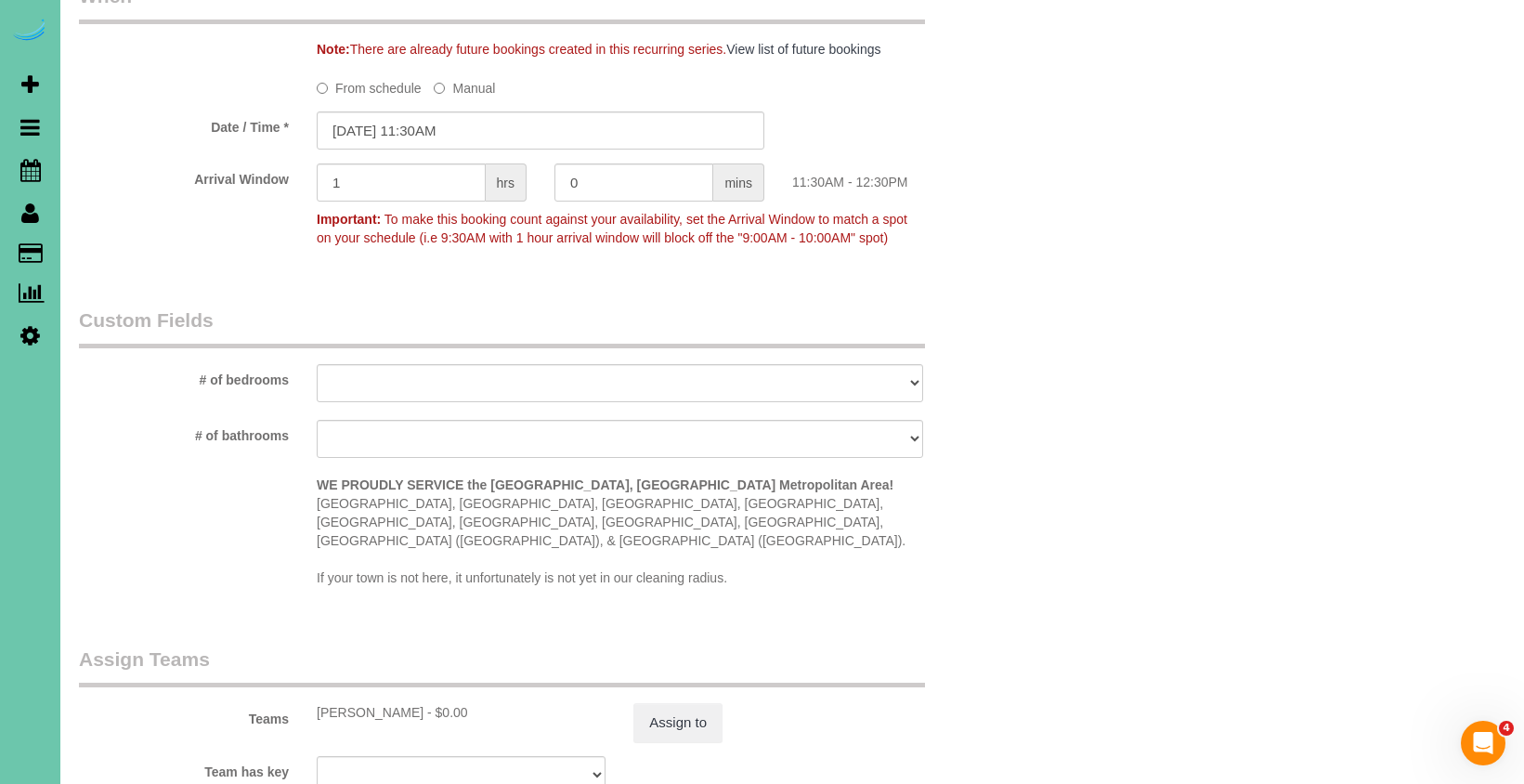
scroll to position [1465, 0]
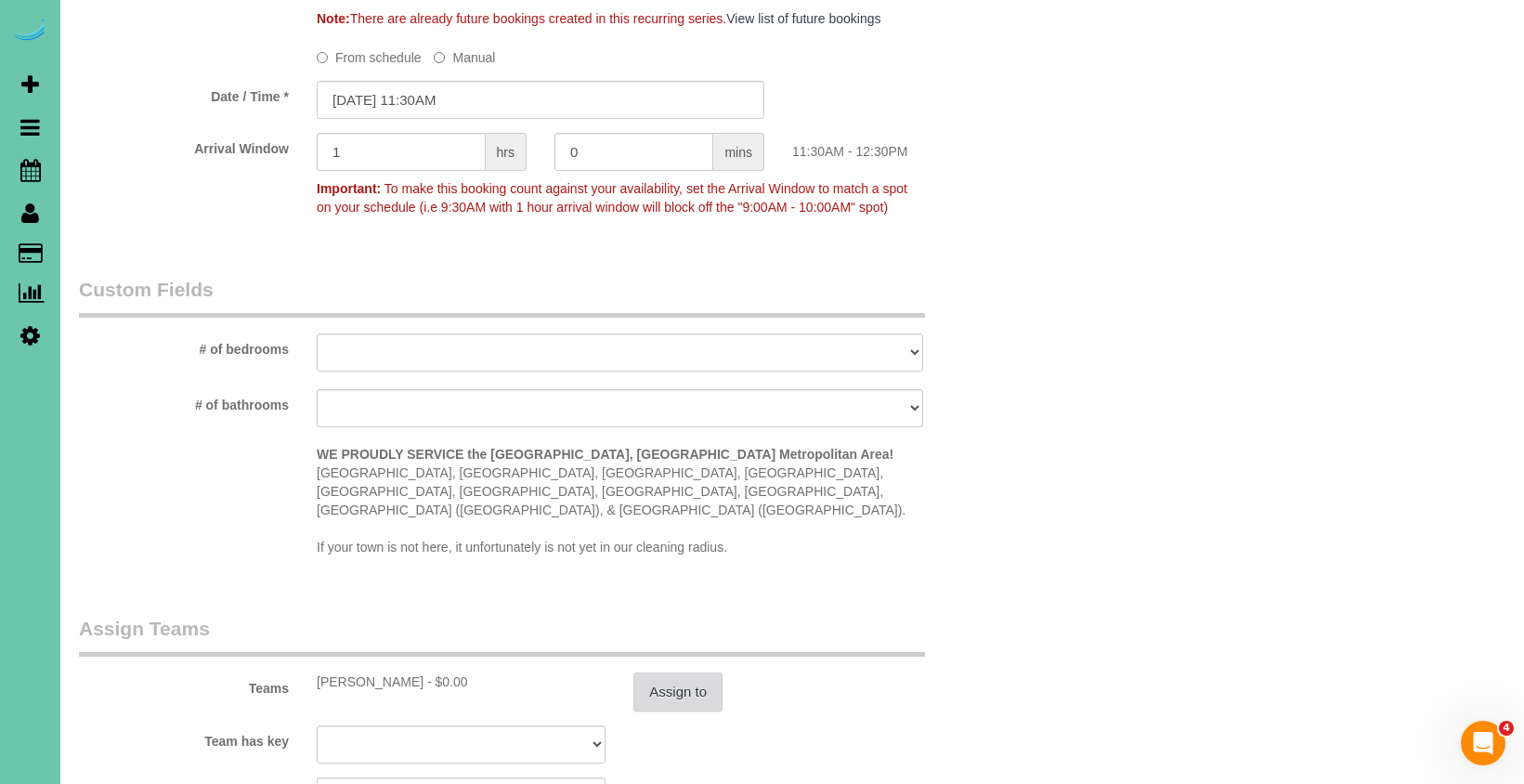
type textarea "new rate - 9/25"
click at [696, 672] on button "Assign to" at bounding box center [677, 691] width 89 height 39
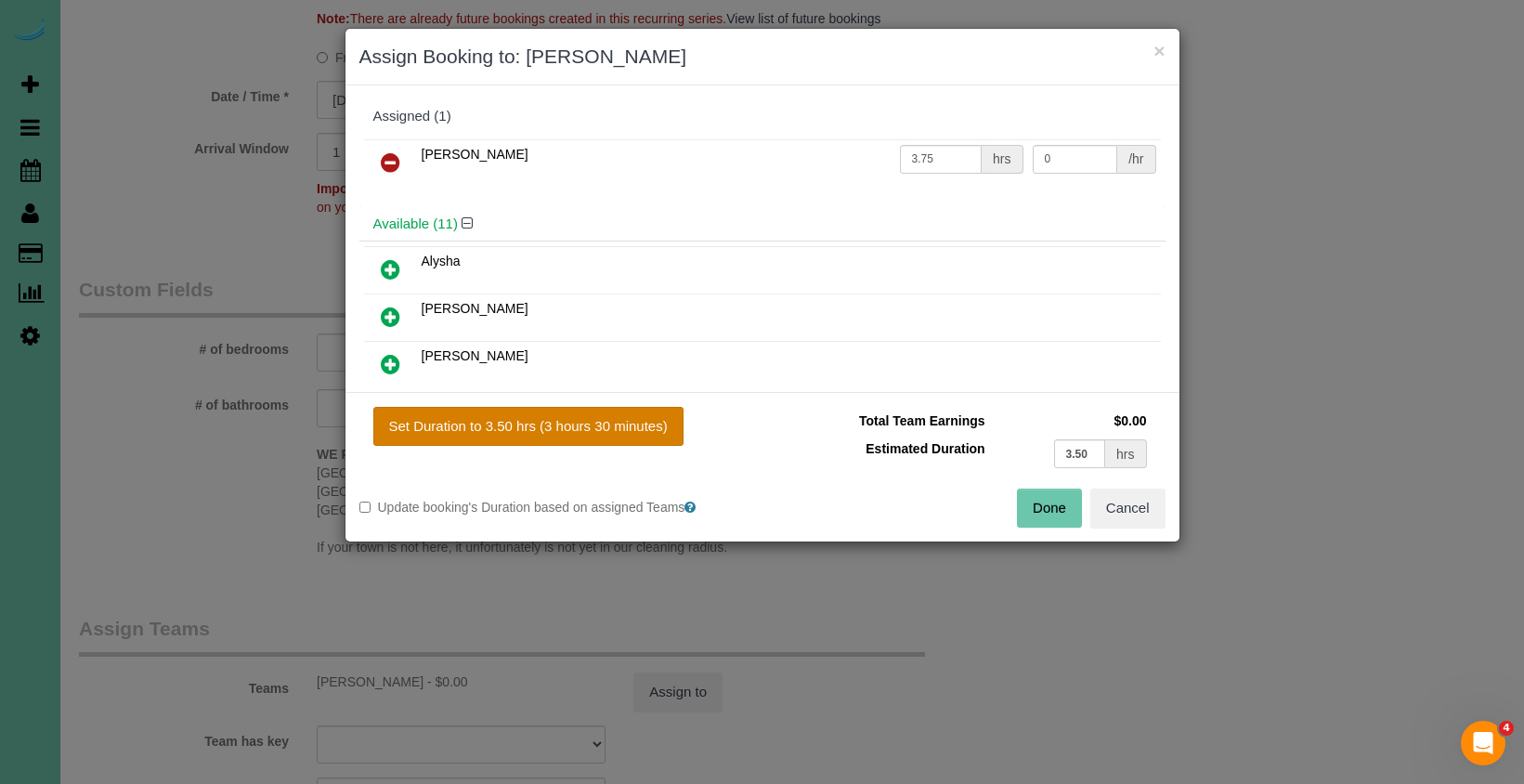
drag, startPoint x: 613, startPoint y: 425, endPoint x: 639, endPoint y: 431, distance: 26.7
click at [614, 426] on button "Set Duration to 3.50 hrs (3 hours 30 minutes)" at bounding box center [528, 425] width 310 height 39
type input "3.50"
click at [1071, 510] on button "Done" at bounding box center [1049, 508] width 65 height 39
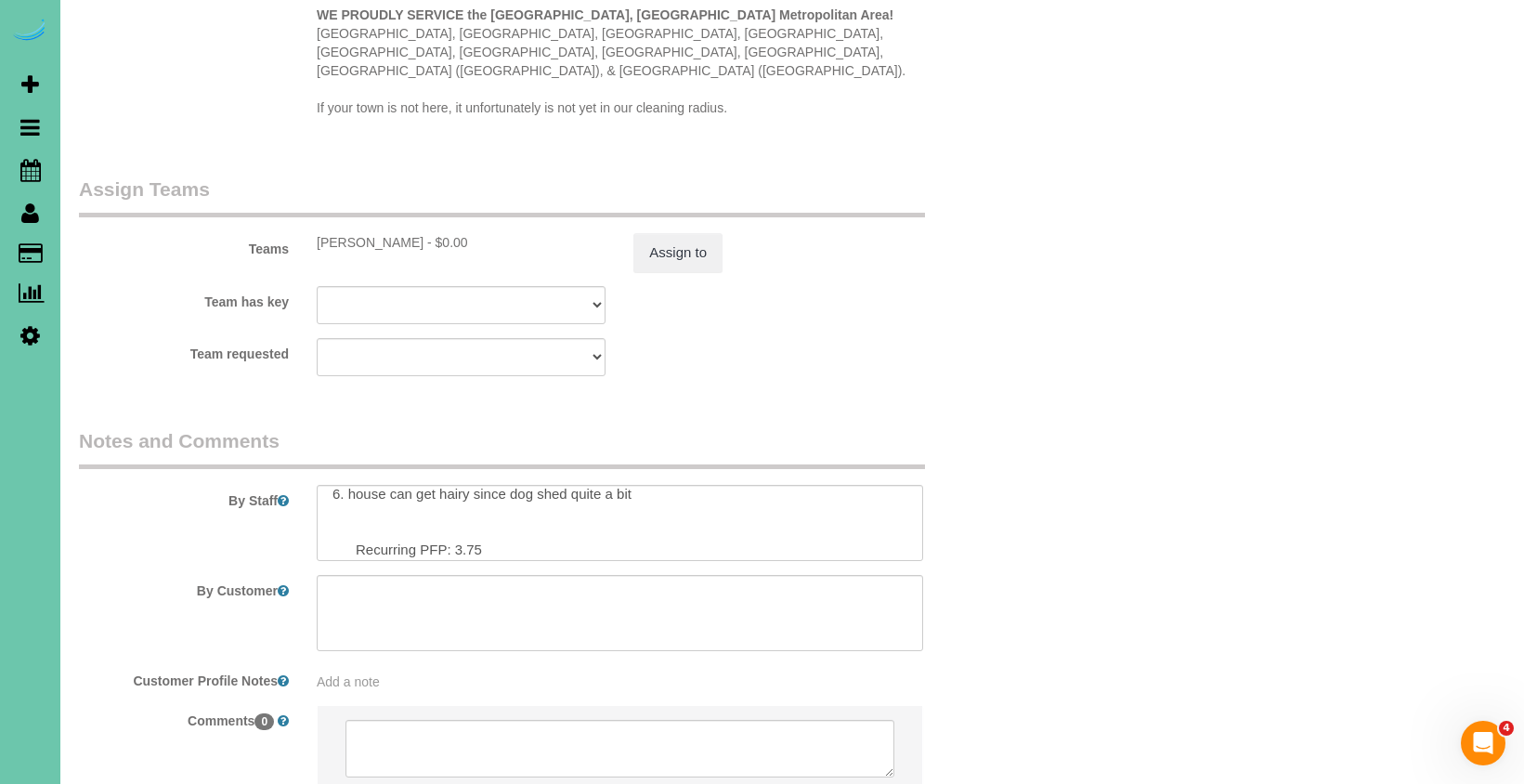
scroll to position [120, 0]
click at [473, 514] on textarea at bounding box center [620, 523] width 606 height 76
type textarea "1. credit 2. door code; 2286 3. monthly recurring - whole home 4. client has on…"
click at [680, 233] on button "Assign to" at bounding box center [677, 252] width 89 height 39
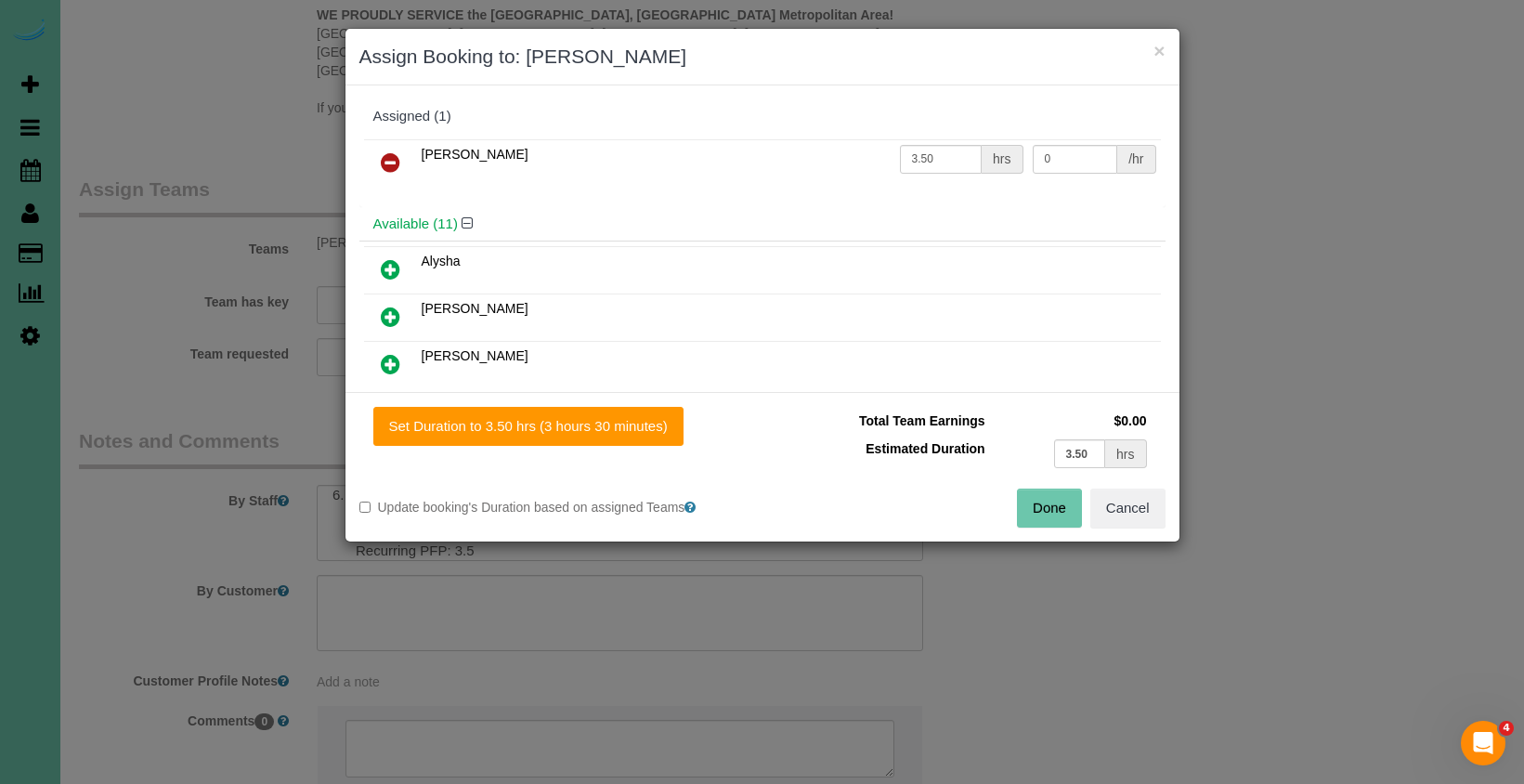
click at [1072, 512] on button "Done" at bounding box center [1049, 508] width 65 height 39
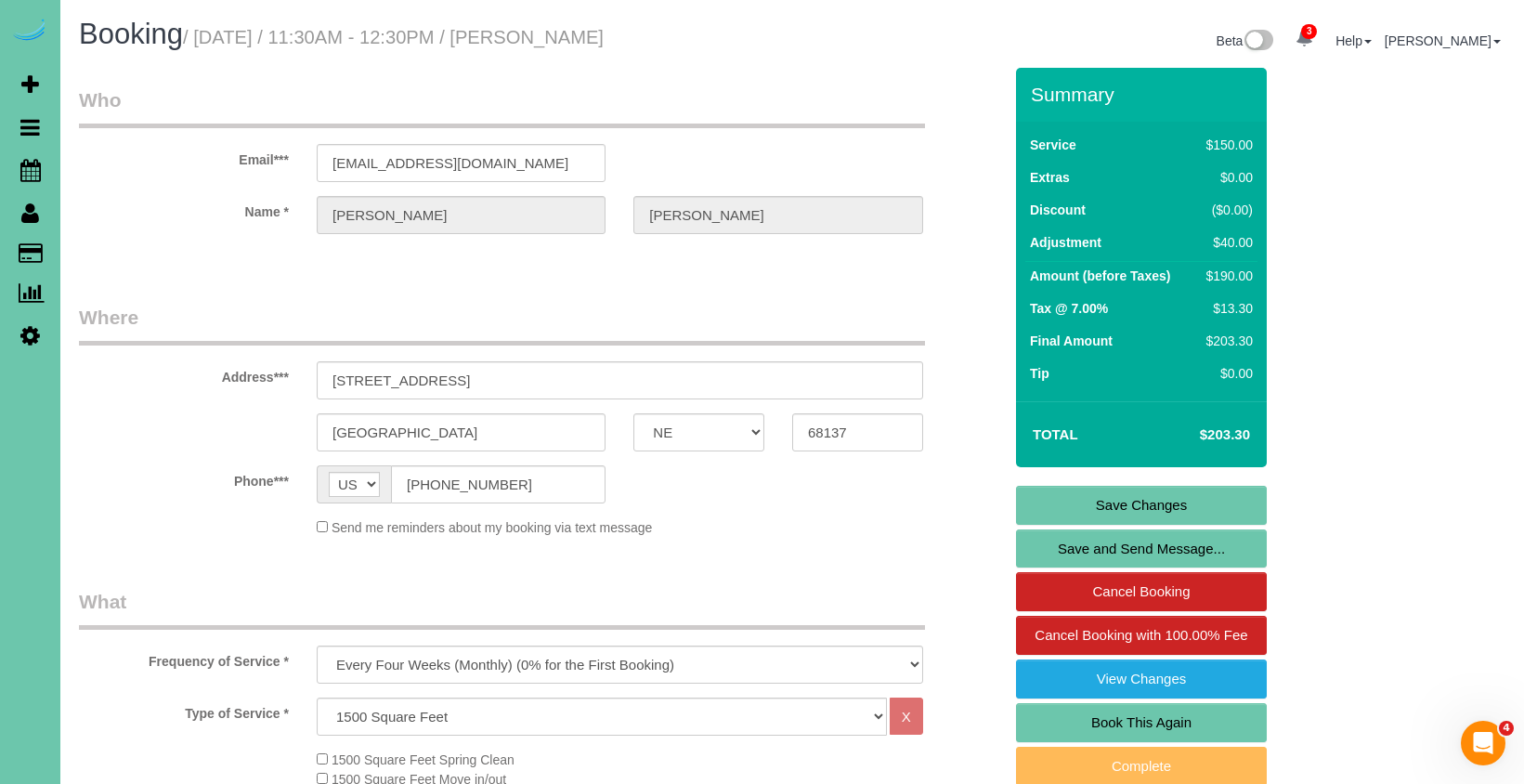
scroll to position [0, 0]
click at [1075, 496] on link "Save Changes" at bounding box center [1141, 505] width 250 height 39
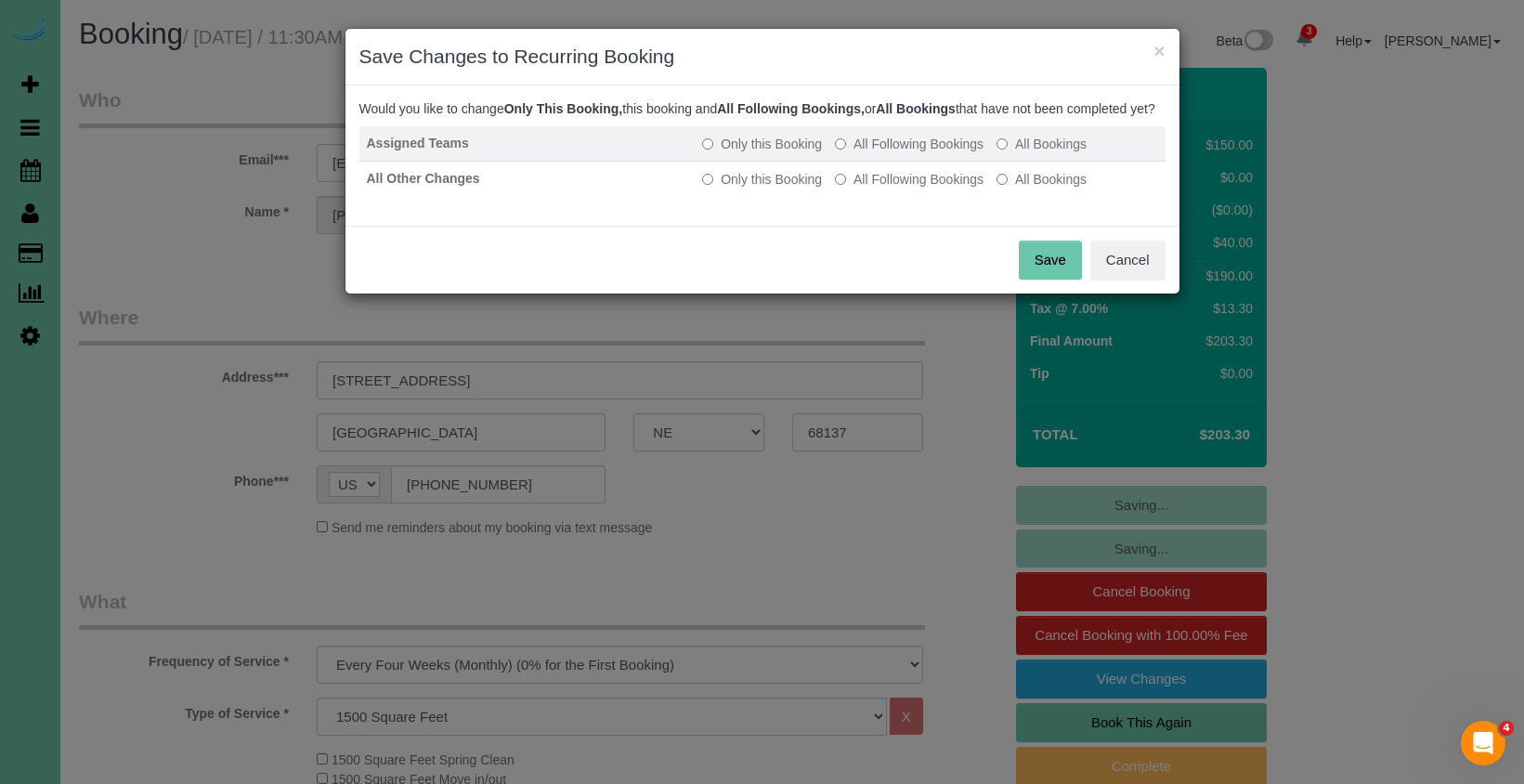
click at [910, 153] on label "All Following Bookings" at bounding box center [908, 143] width 148 height 18
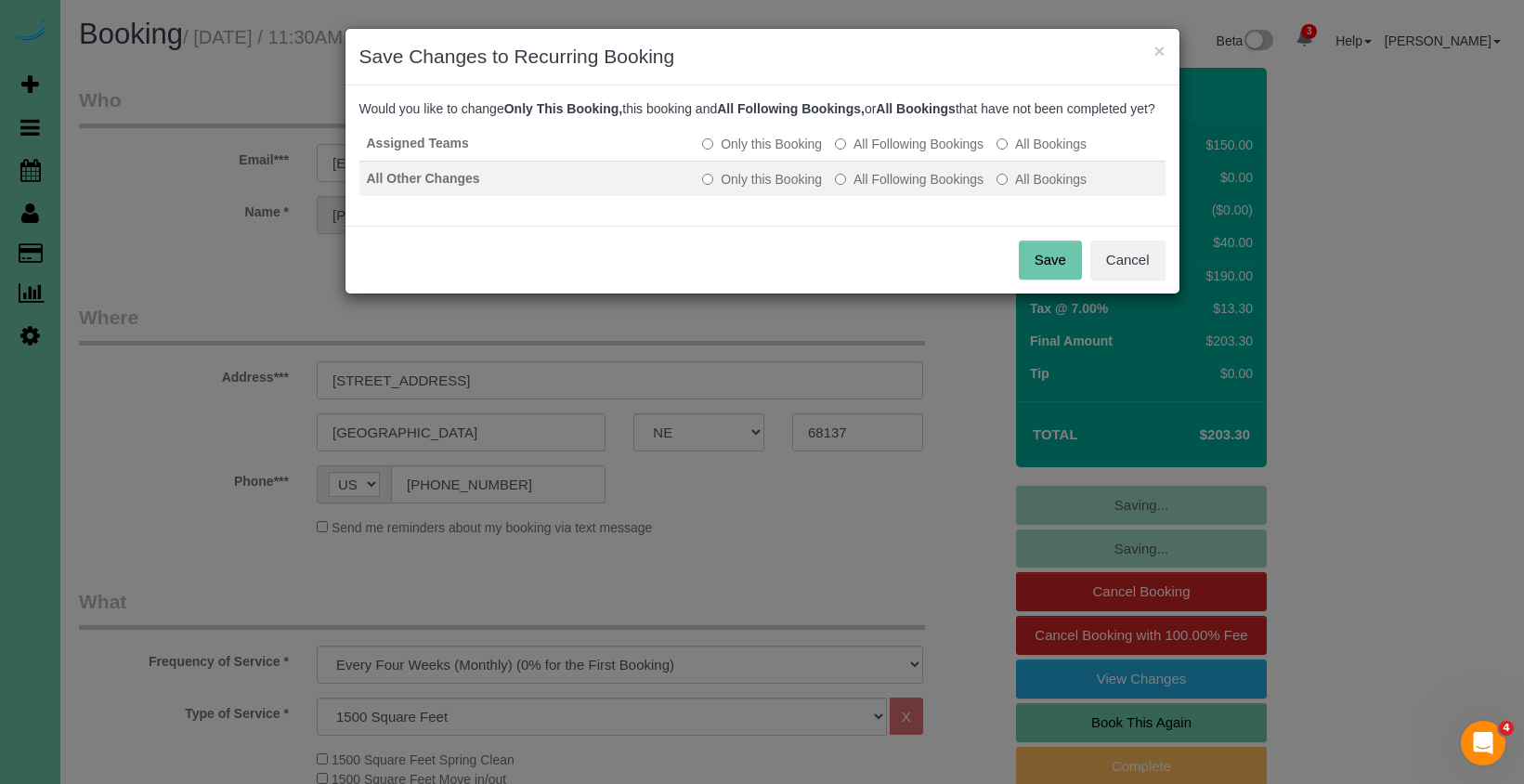
click at [908, 188] on label "All Following Bookings" at bounding box center [908, 179] width 148 height 18
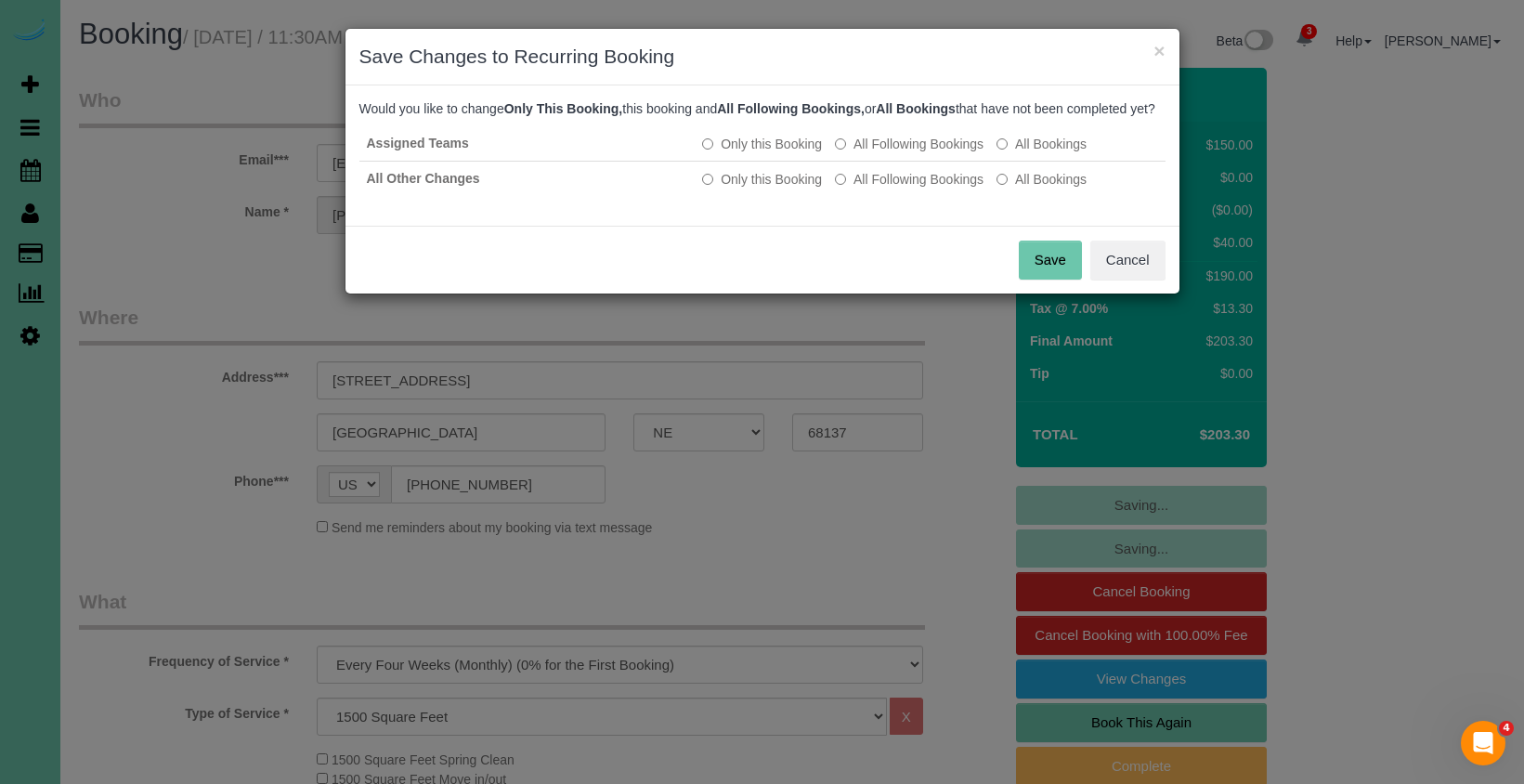
drag, startPoint x: 1036, startPoint y: 283, endPoint x: 960, endPoint y: 272, distance: 76.8
click at [1033, 279] on button "Save" at bounding box center [1050, 260] width 63 height 39
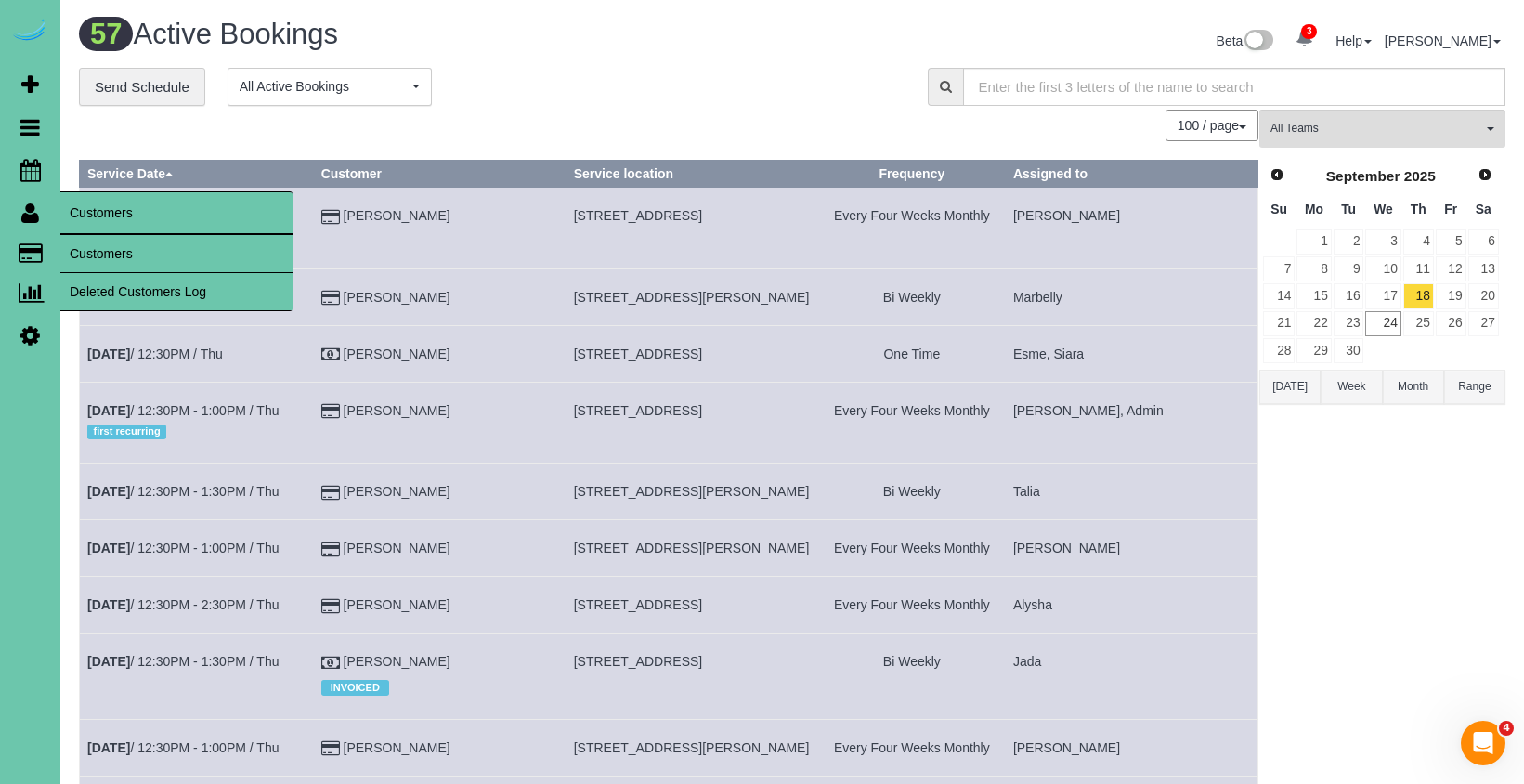
click at [101, 248] on link "Customers" at bounding box center [176, 253] width 232 height 37
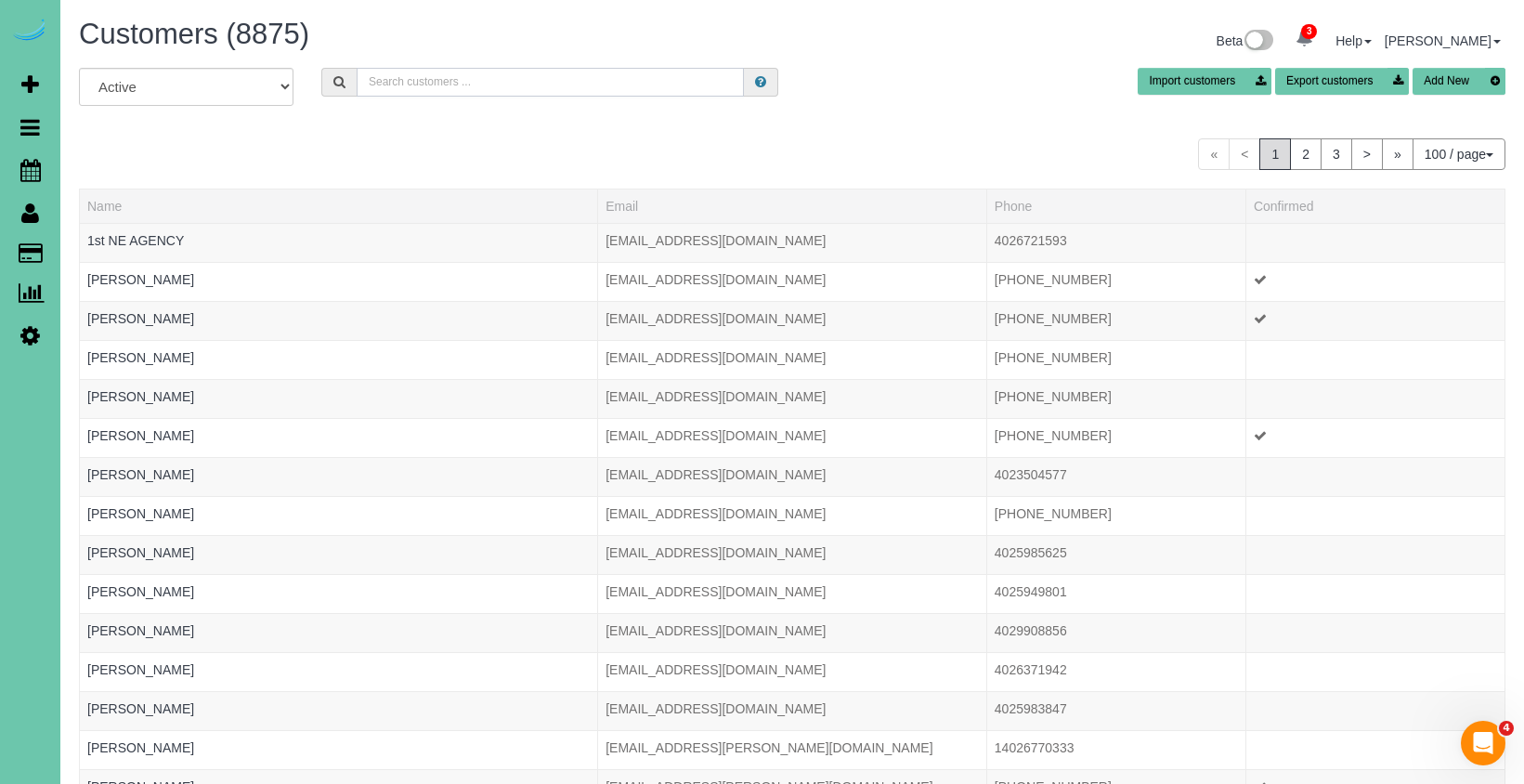
click at [455, 80] on input "text" at bounding box center [550, 82] width 387 height 29
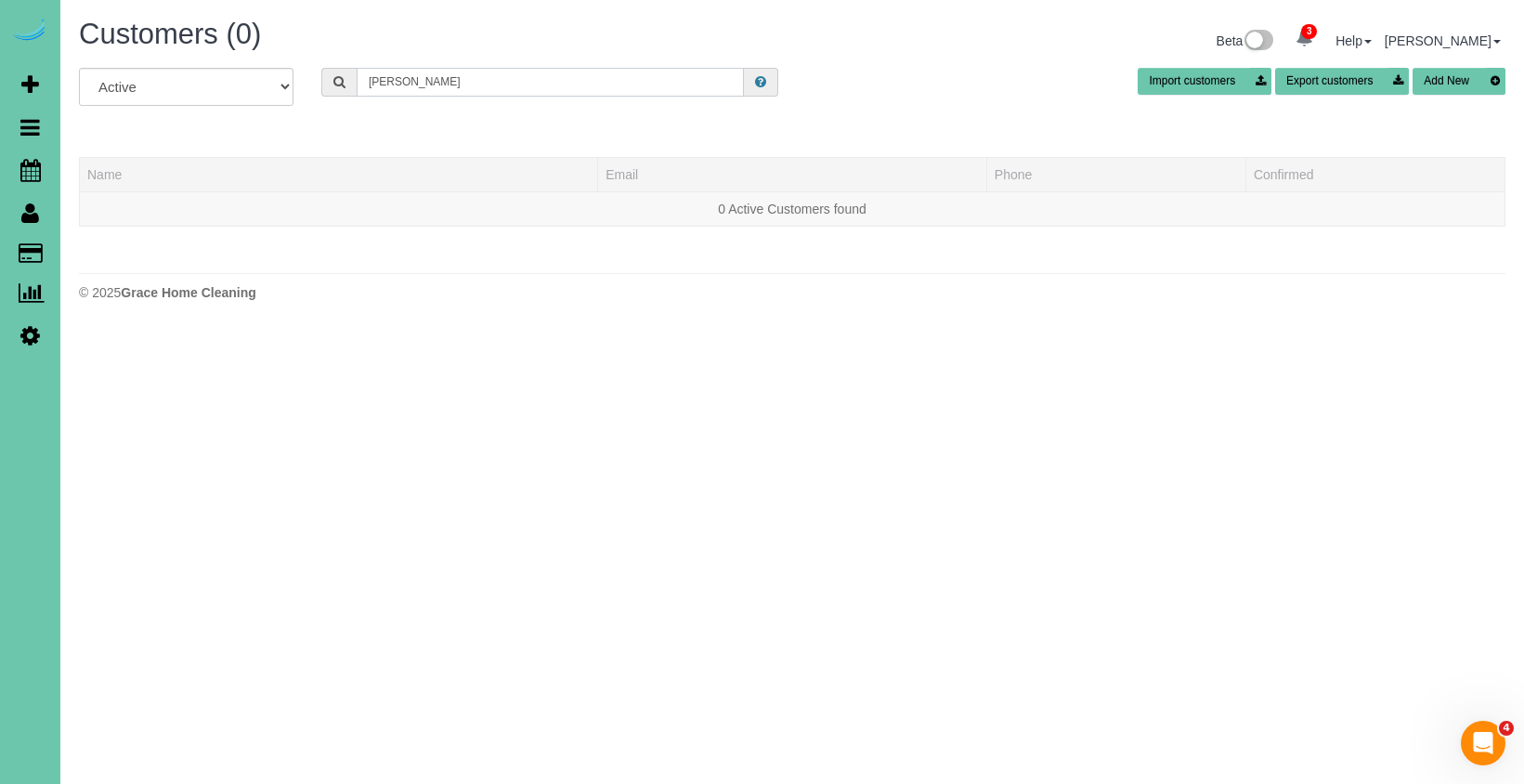
drag, startPoint x: 443, startPoint y: 81, endPoint x: 682, endPoint y: 98, distance: 239.6
click at [321, 76] on div "[PERSON_NAME]" at bounding box center [550, 82] width 457 height 29
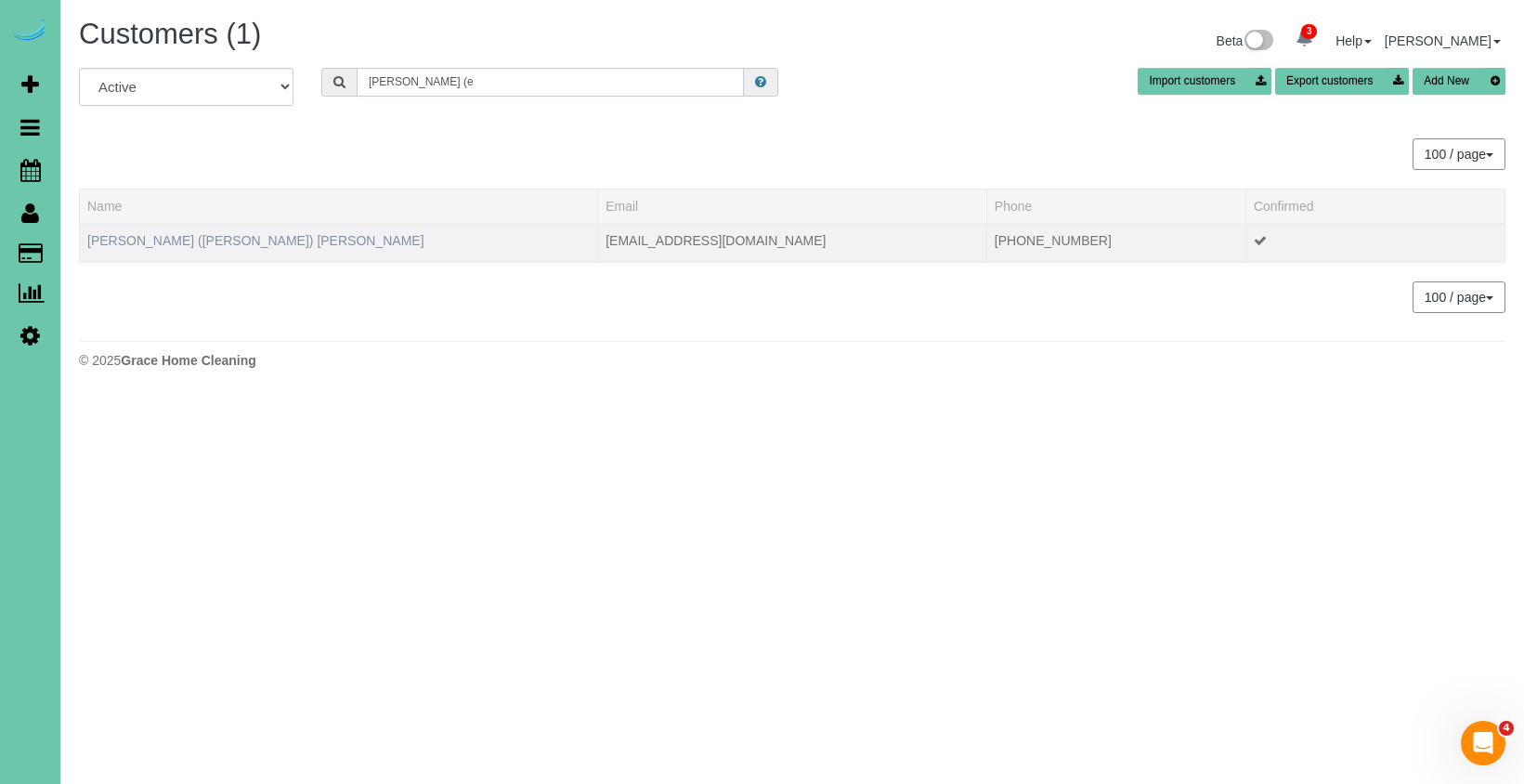
type input "[PERSON_NAME] (e"
click at [196, 241] on link "[PERSON_NAME] ([PERSON_NAME]) [PERSON_NAME]" at bounding box center [255, 241] width 337 height 15
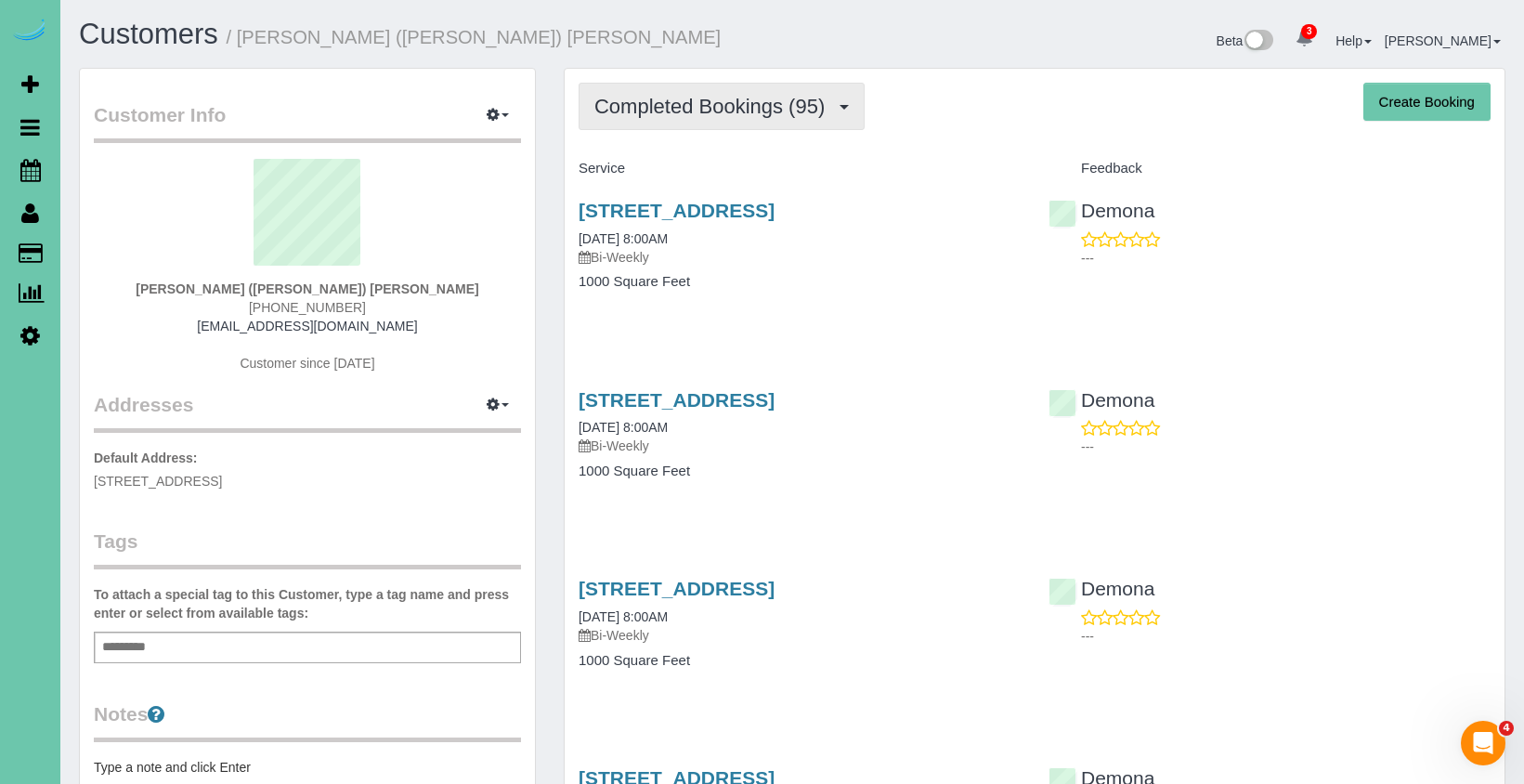
click at [710, 113] on span "Completed Bookings (95)" at bounding box center [714, 106] width 240 height 23
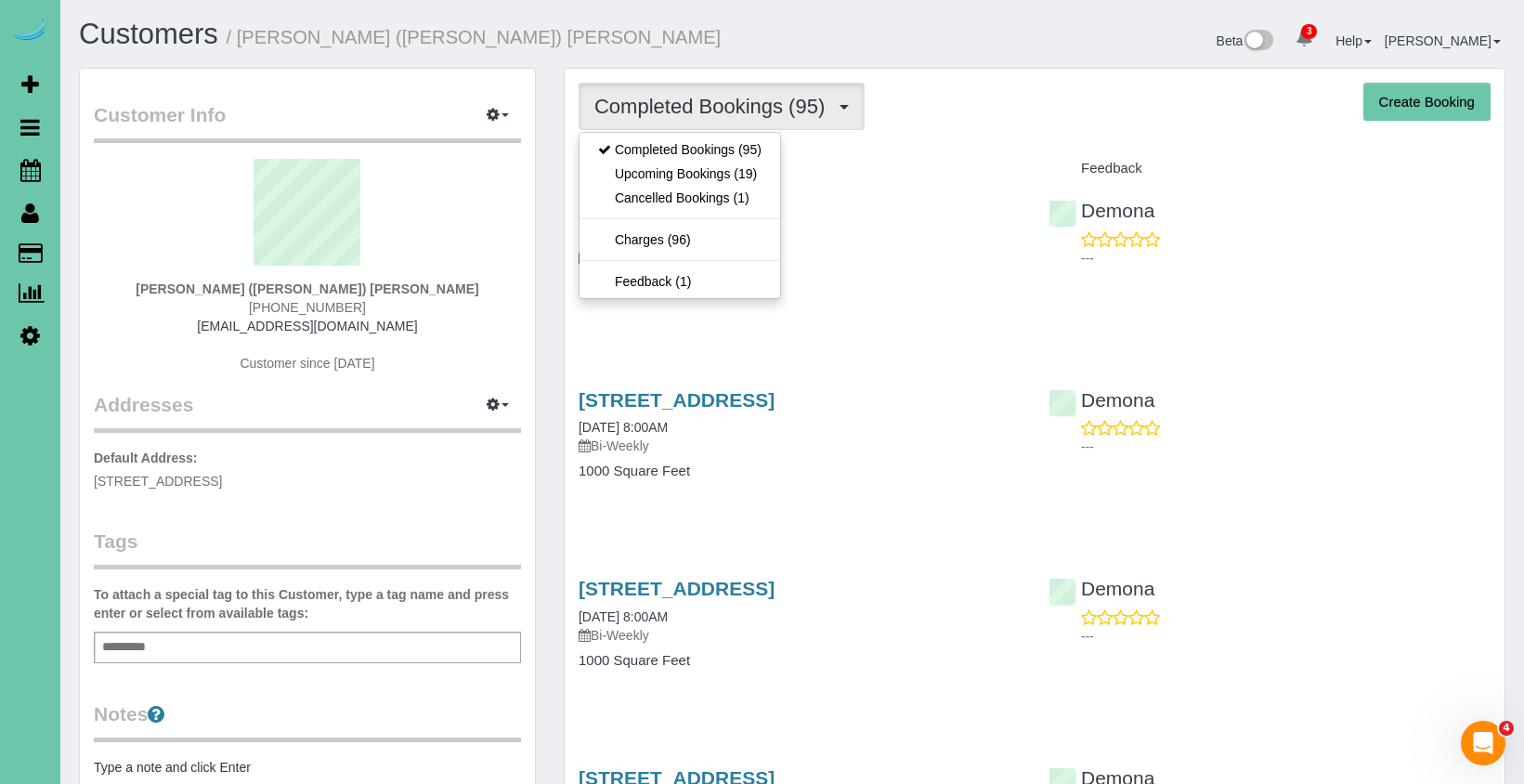
click at [703, 175] on link "Upcoming Bookings (19)" at bounding box center [680, 173] width 201 height 24
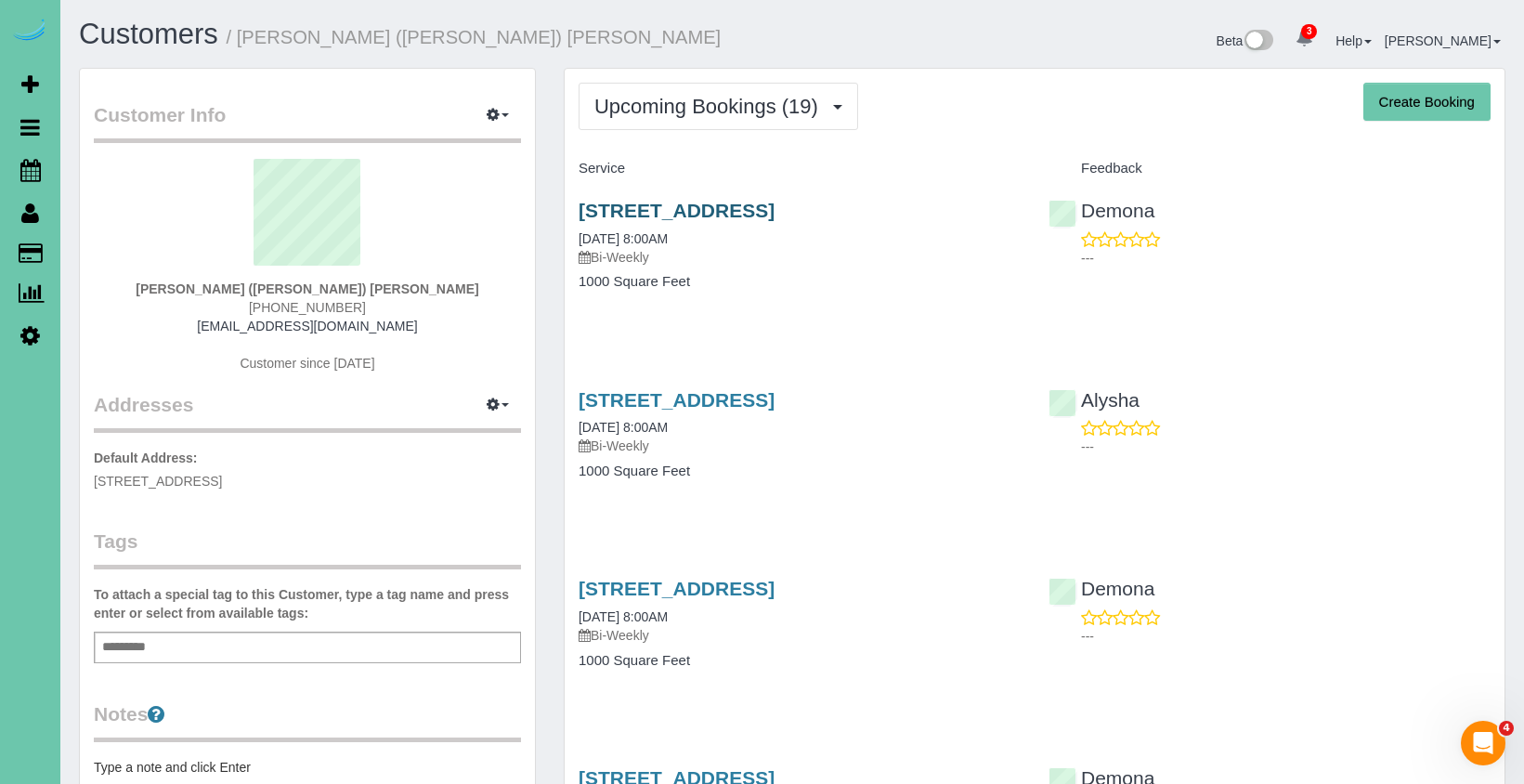
click at [639, 208] on link "[STREET_ADDRESS]" at bounding box center [676, 210] width 196 height 21
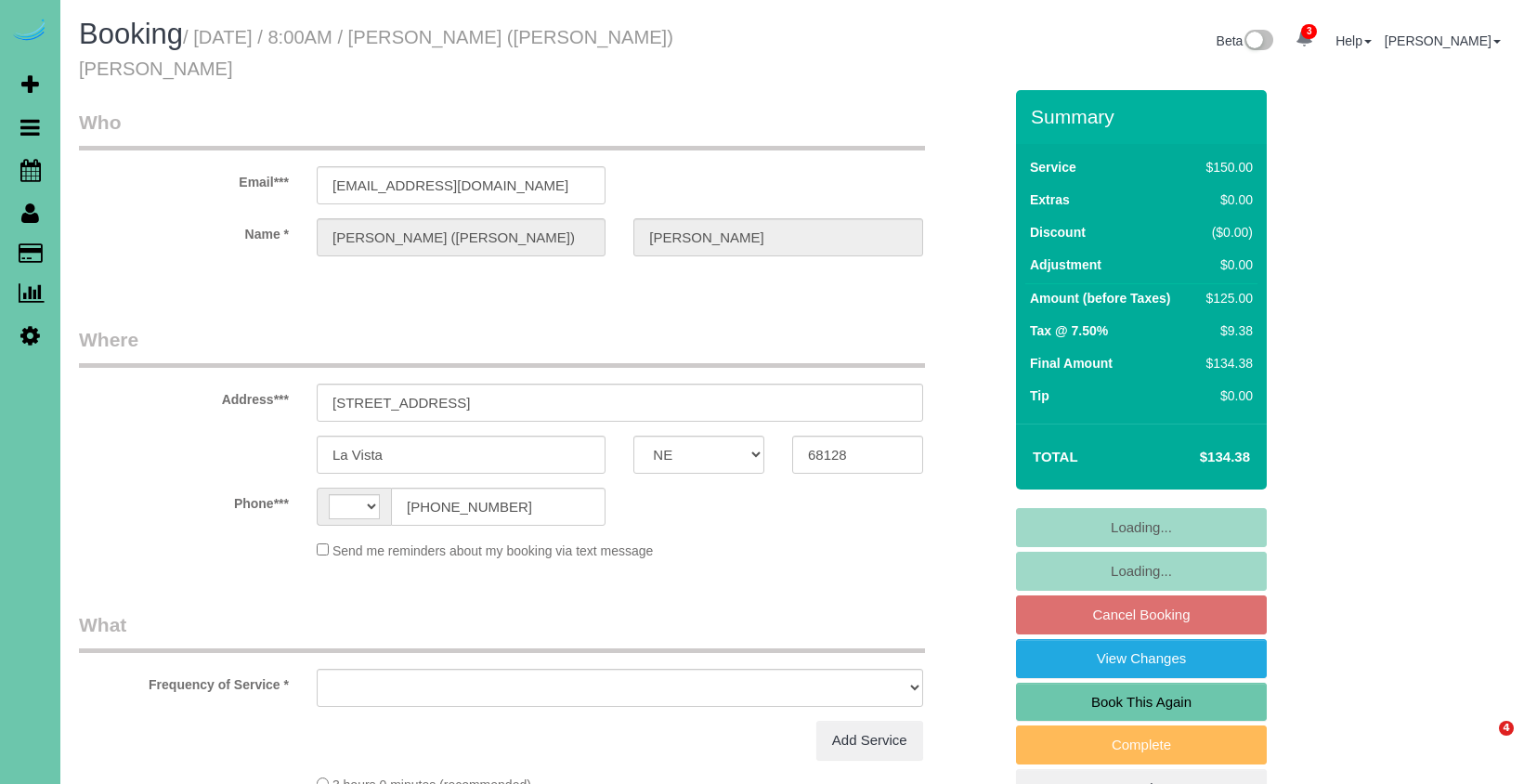
select select "NE"
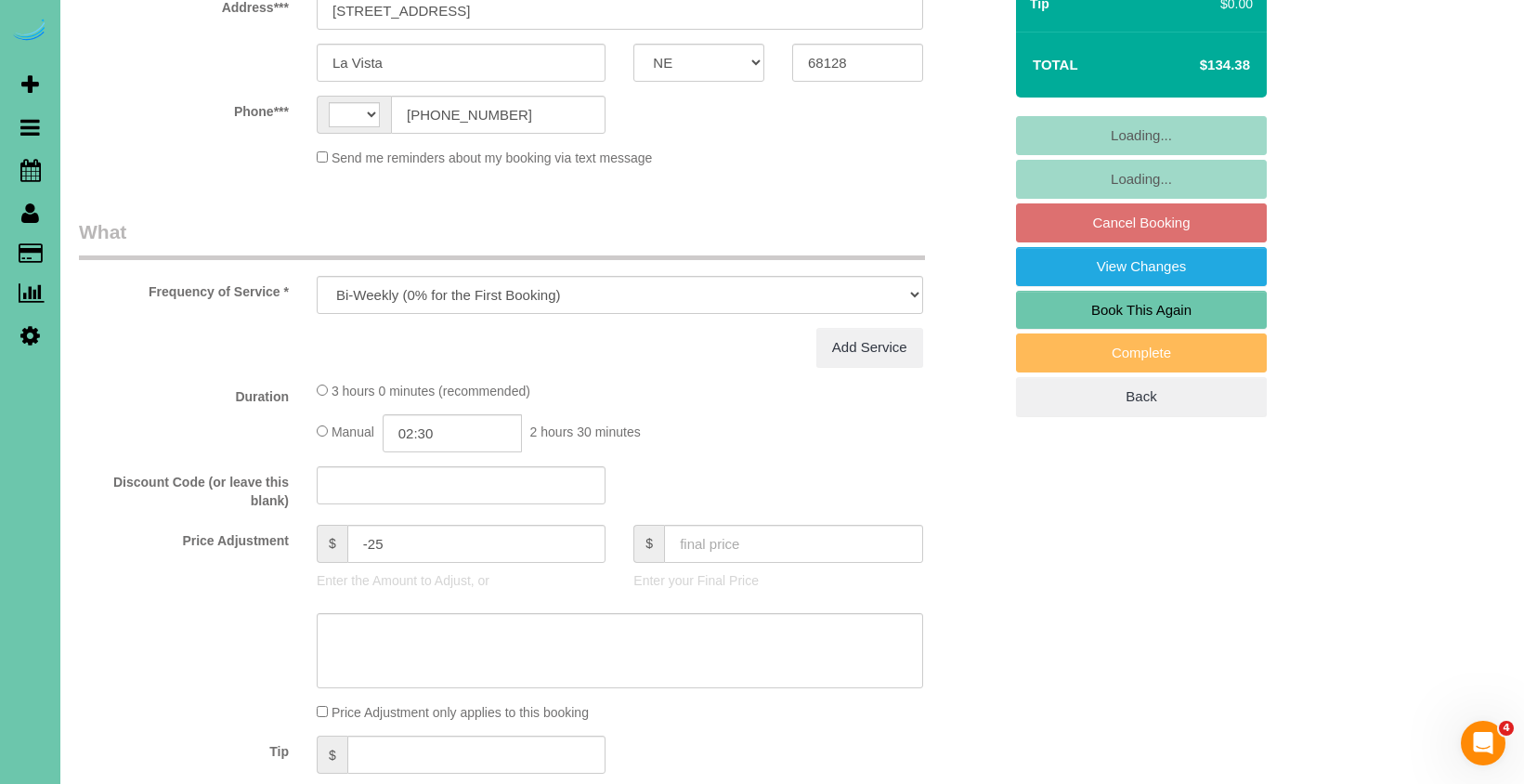
select select "object:677"
select select "string:[GEOGRAPHIC_DATA]"
select select "string:fspay-a3282a63-aab2-4975-911a-1bde12aa226e"
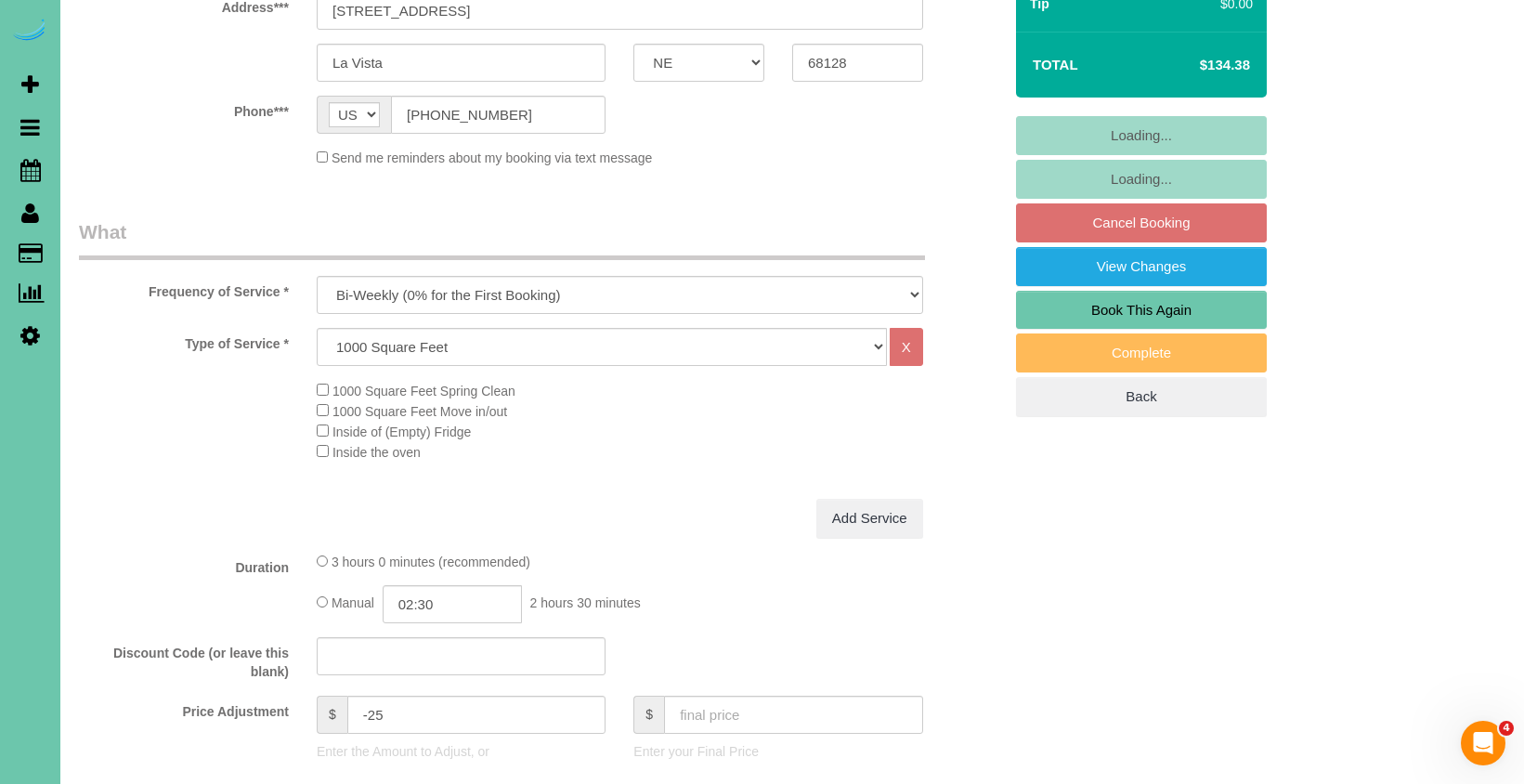
scroll to position [759, 0]
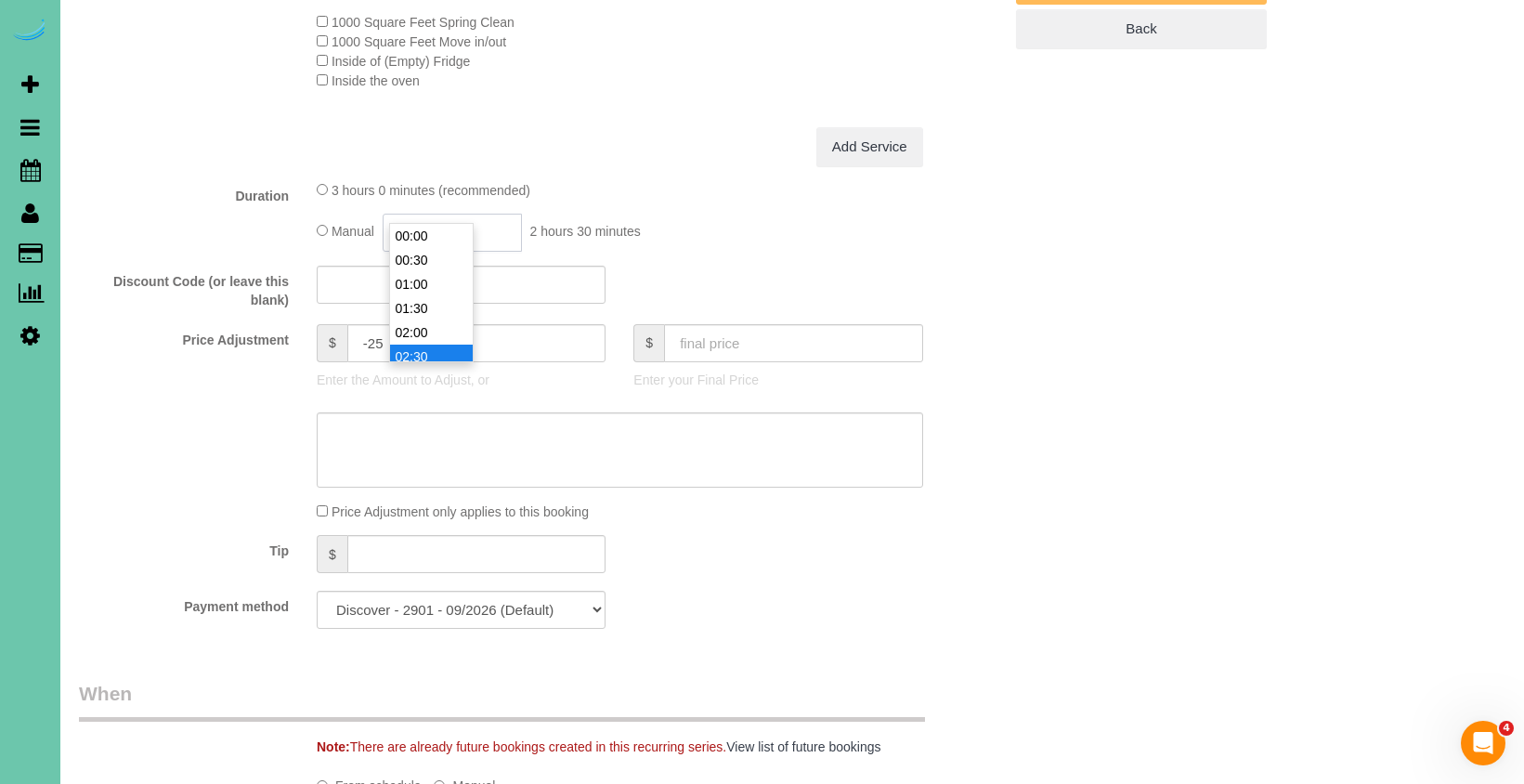
click at [468, 213] on input "02:30" at bounding box center [452, 232] width 140 height 38
type input "02:15"
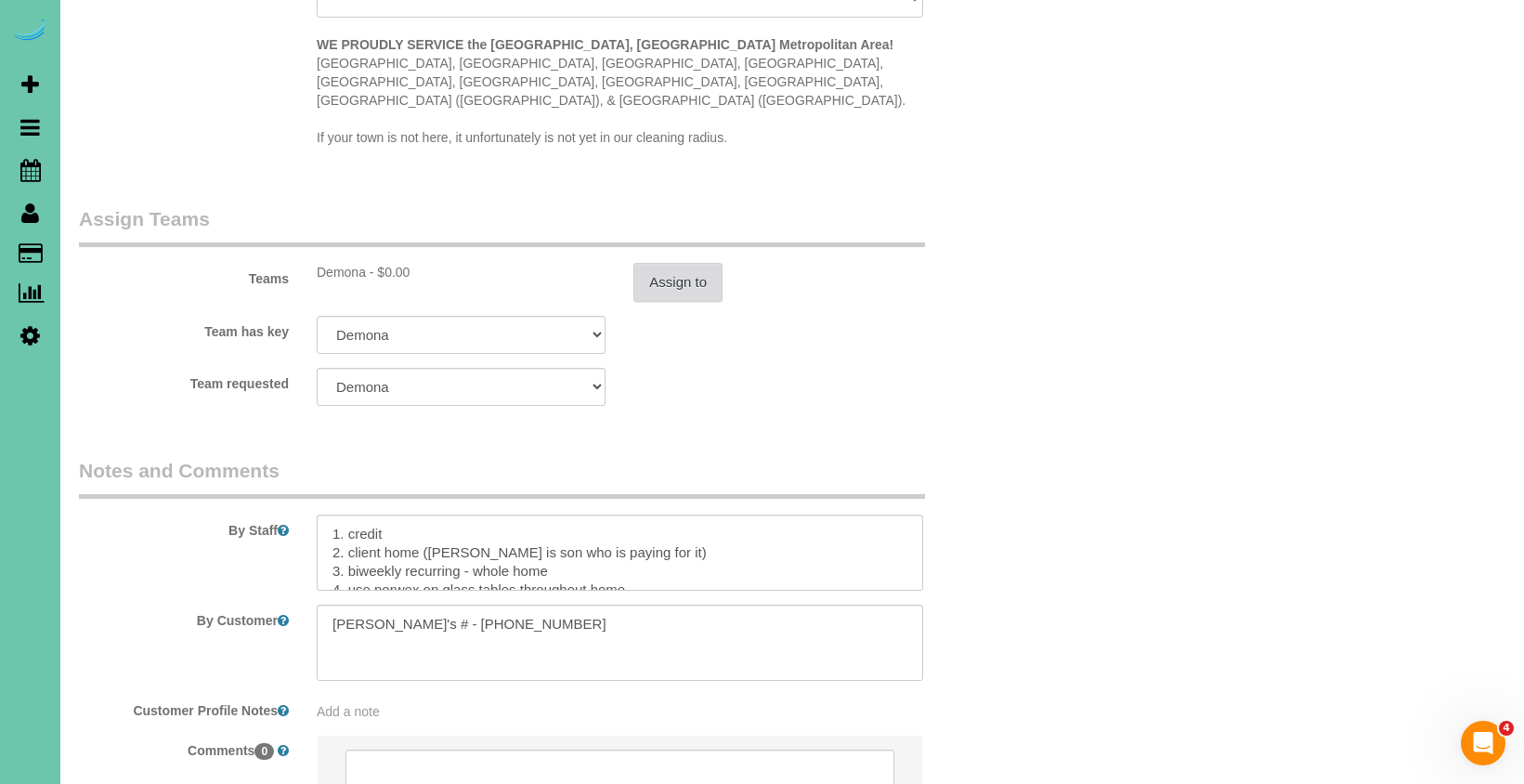
scroll to position [1903, 0]
type textarea "new rate - 9/29"
click at [667, 257] on button "Assign to" at bounding box center [677, 276] width 89 height 39
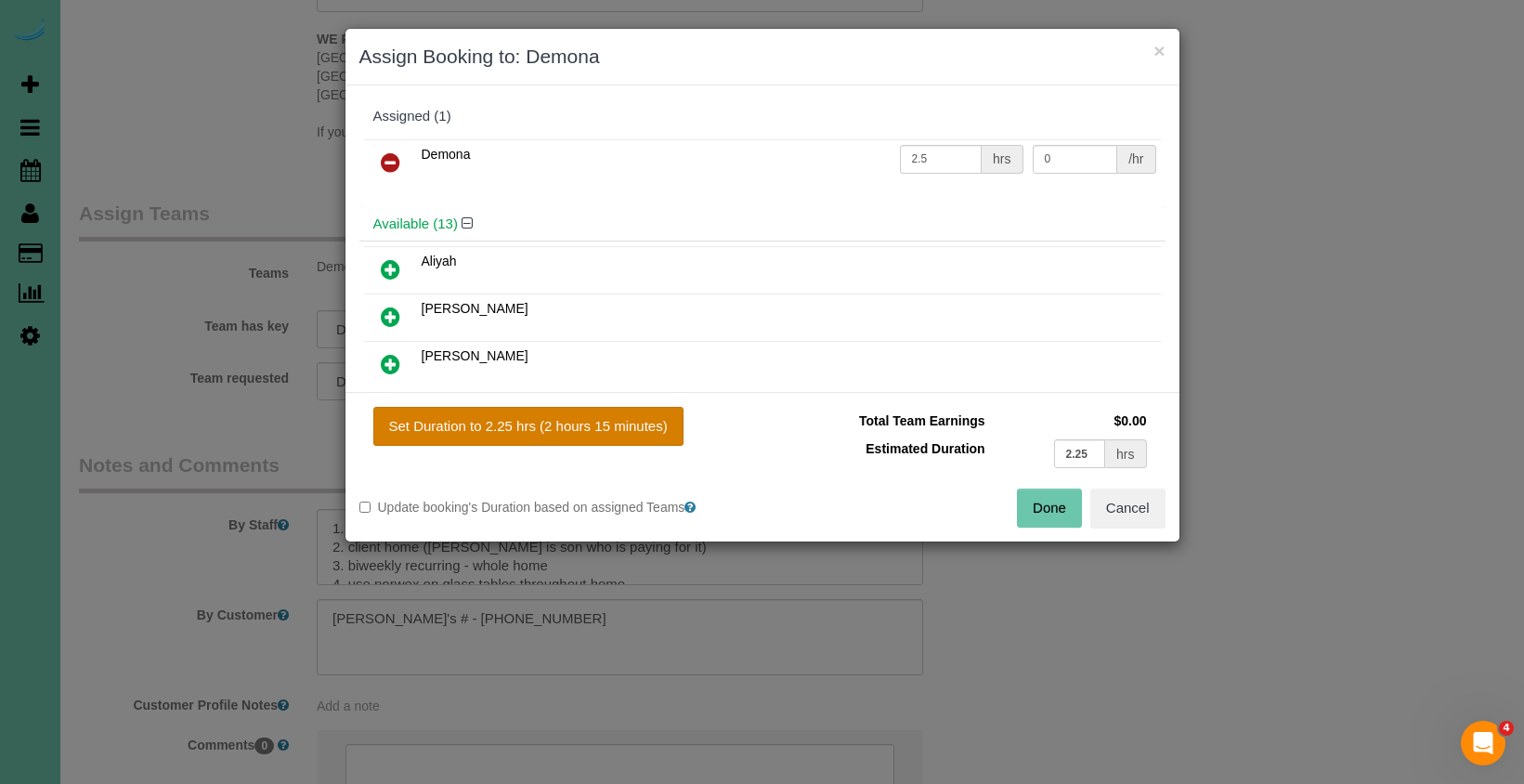
click at [650, 435] on button "Set Duration to 2.25 hrs (2 hours 15 minutes)" at bounding box center [528, 425] width 310 height 39
type input "2.25"
click at [1058, 506] on button "Done" at bounding box center [1049, 508] width 65 height 39
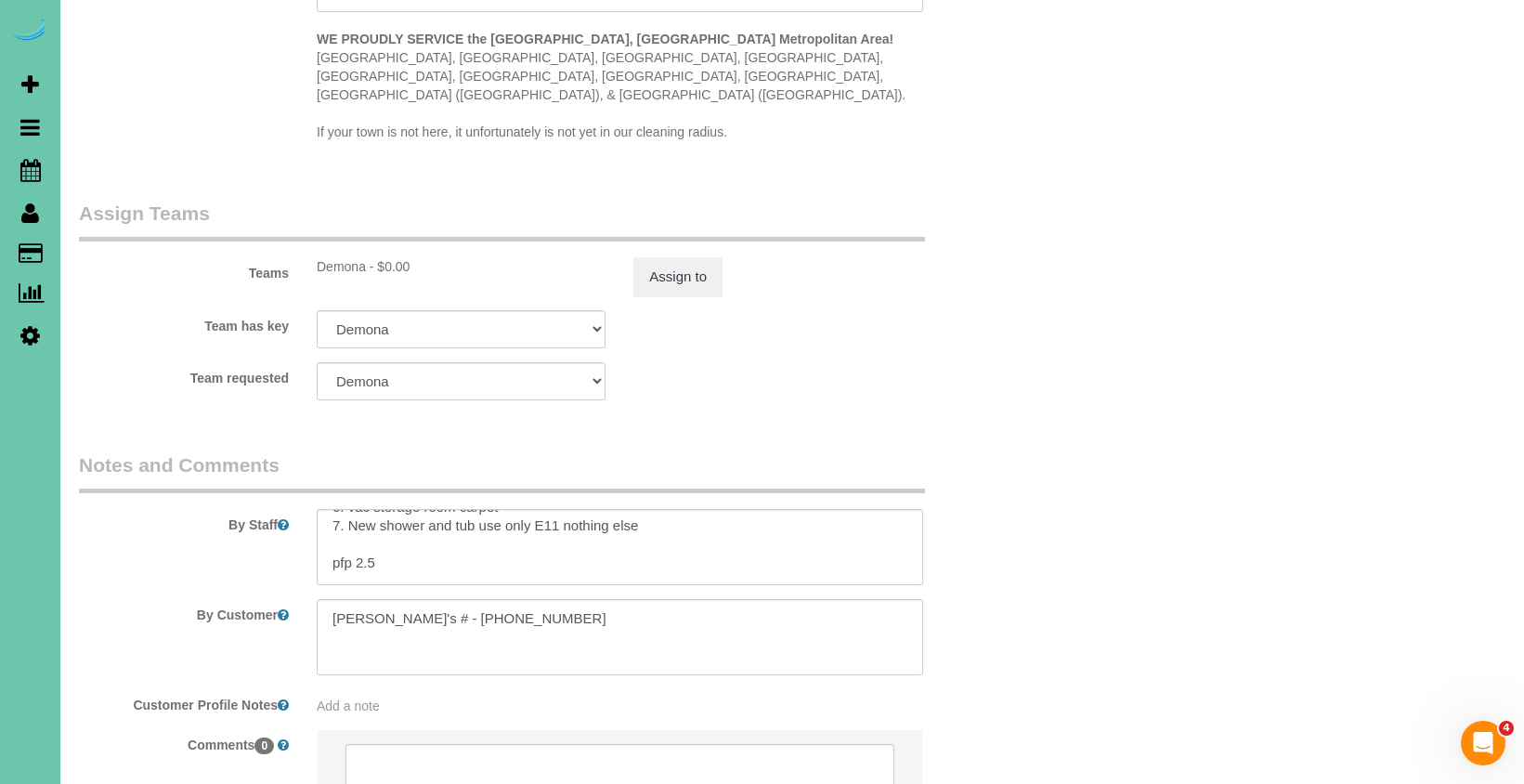
scroll to position [134, 0]
drag, startPoint x: 373, startPoint y: 491, endPoint x: 598, endPoint y: 498, distance: 225.1
click at [375, 509] on textarea at bounding box center [620, 547] width 606 height 76
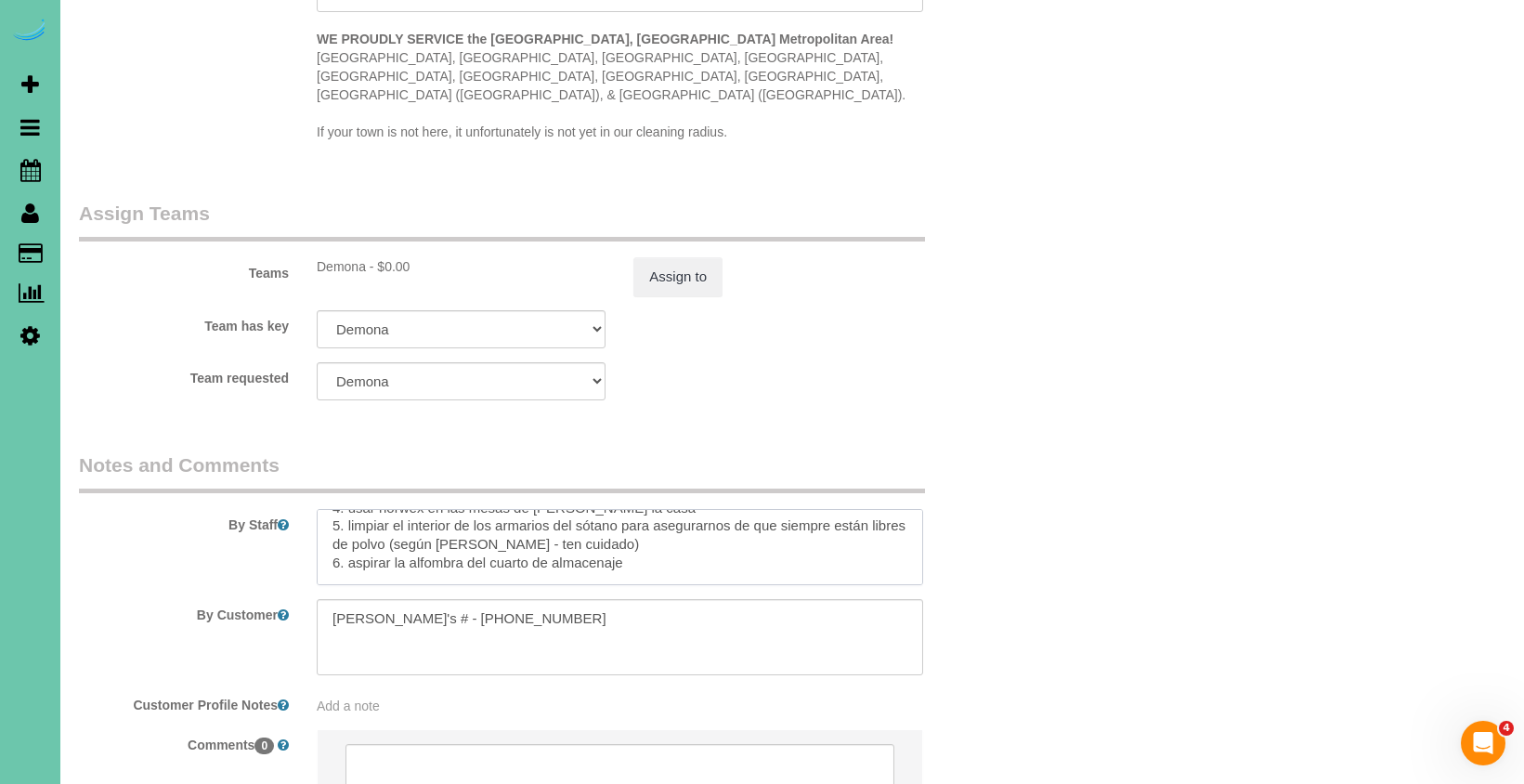
scroll to position [279, 0]
click at [373, 520] on textarea at bounding box center [620, 547] width 606 height 76
type textarea "1. credit 2. client home ([PERSON_NAME] is son who is paying for it) 3. biweekl…"
click at [672, 257] on button "Assign to" at bounding box center [677, 276] width 89 height 39
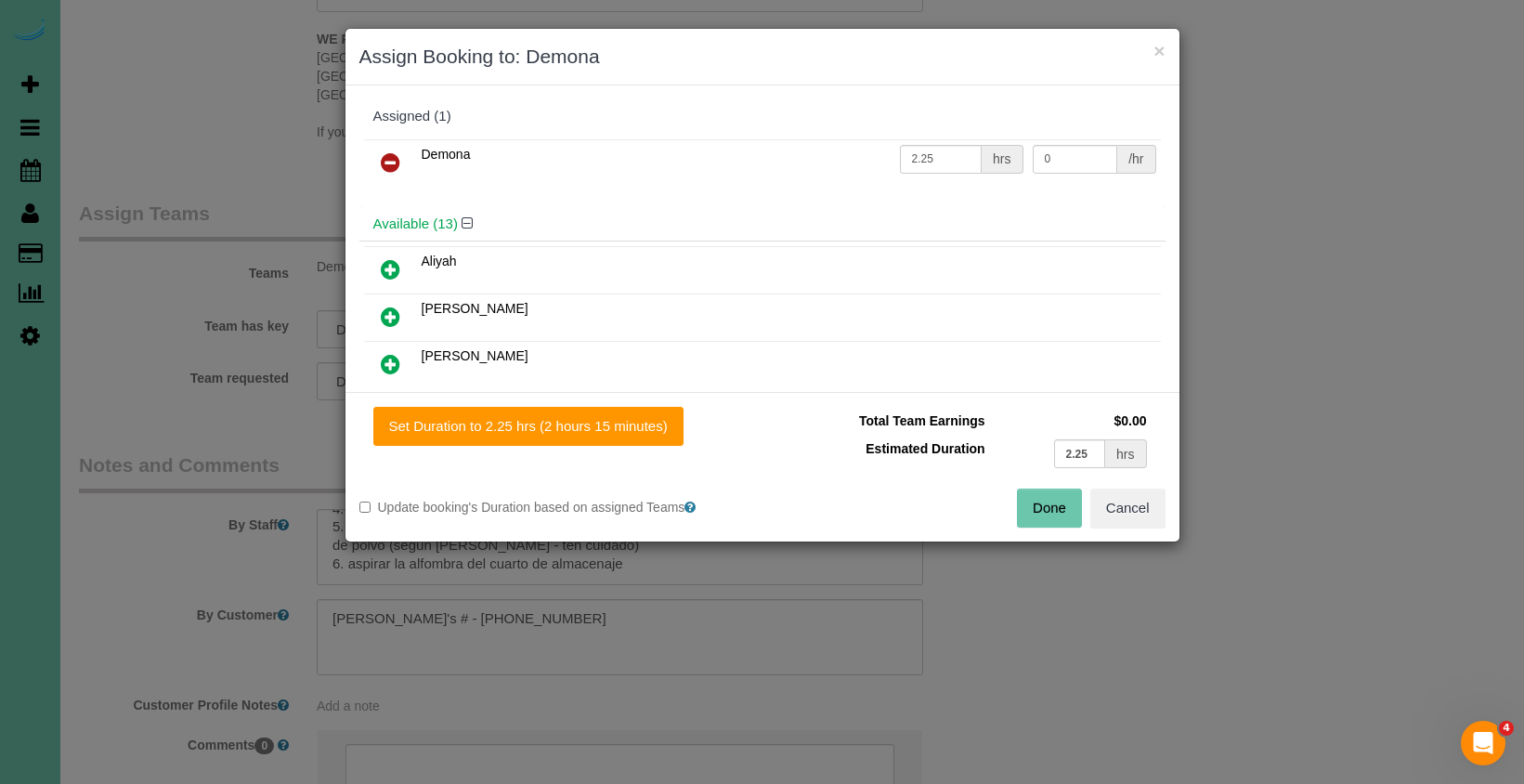
click at [651, 403] on div "Set Duration to 2.25 hrs (2 hours 15 minutes) Total Team Earnings $0.00 Estimat…" at bounding box center [762, 467] width 834 height 149
drag, startPoint x: 656, startPoint y: 434, endPoint x: 775, endPoint y: 435, distance: 119.0
click at [658, 433] on button "Set Duration to 2.25 hrs (2 hours 15 minutes)" at bounding box center [528, 425] width 310 height 39
click at [1031, 507] on button "Done" at bounding box center [1049, 508] width 65 height 39
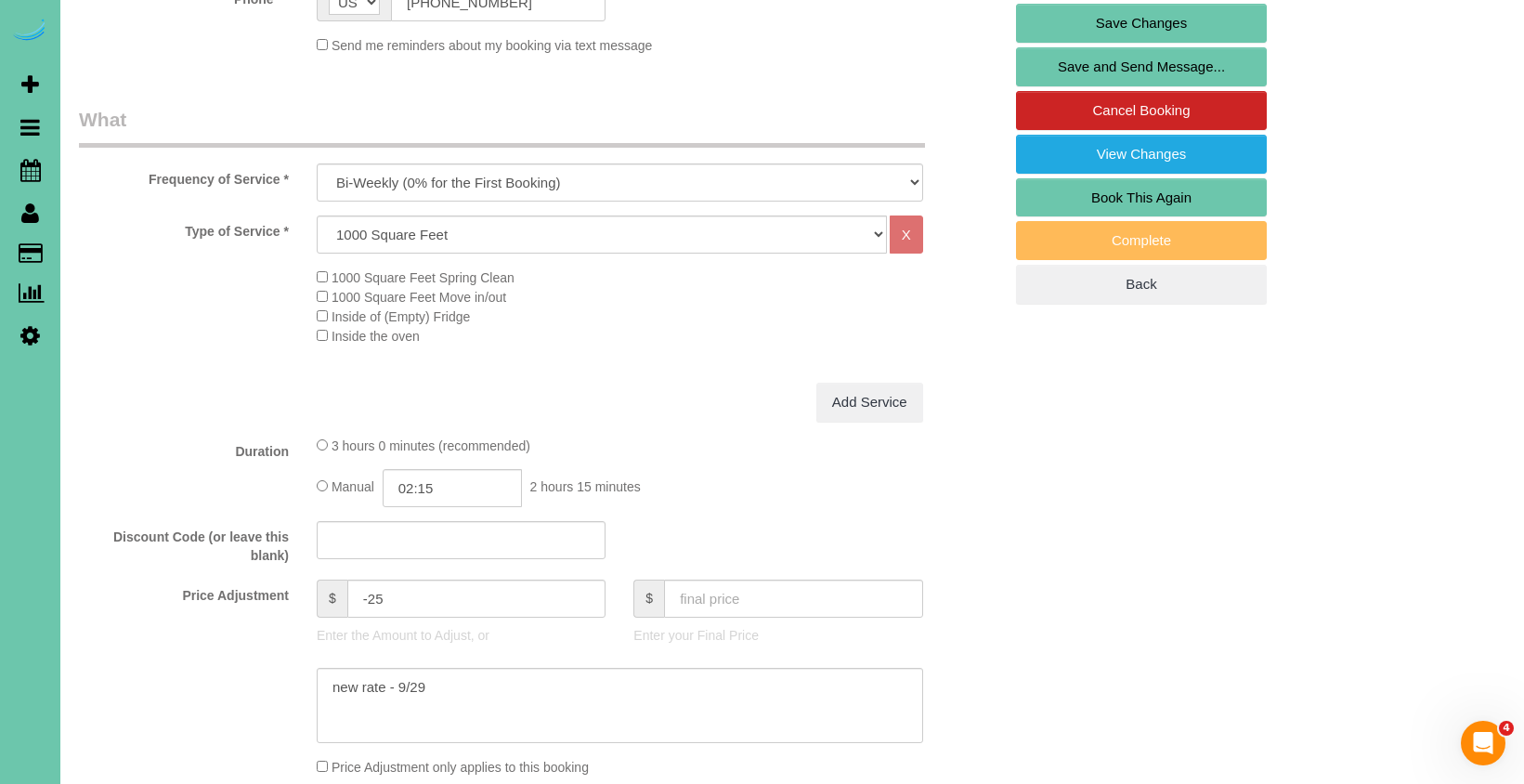
scroll to position [512, 0]
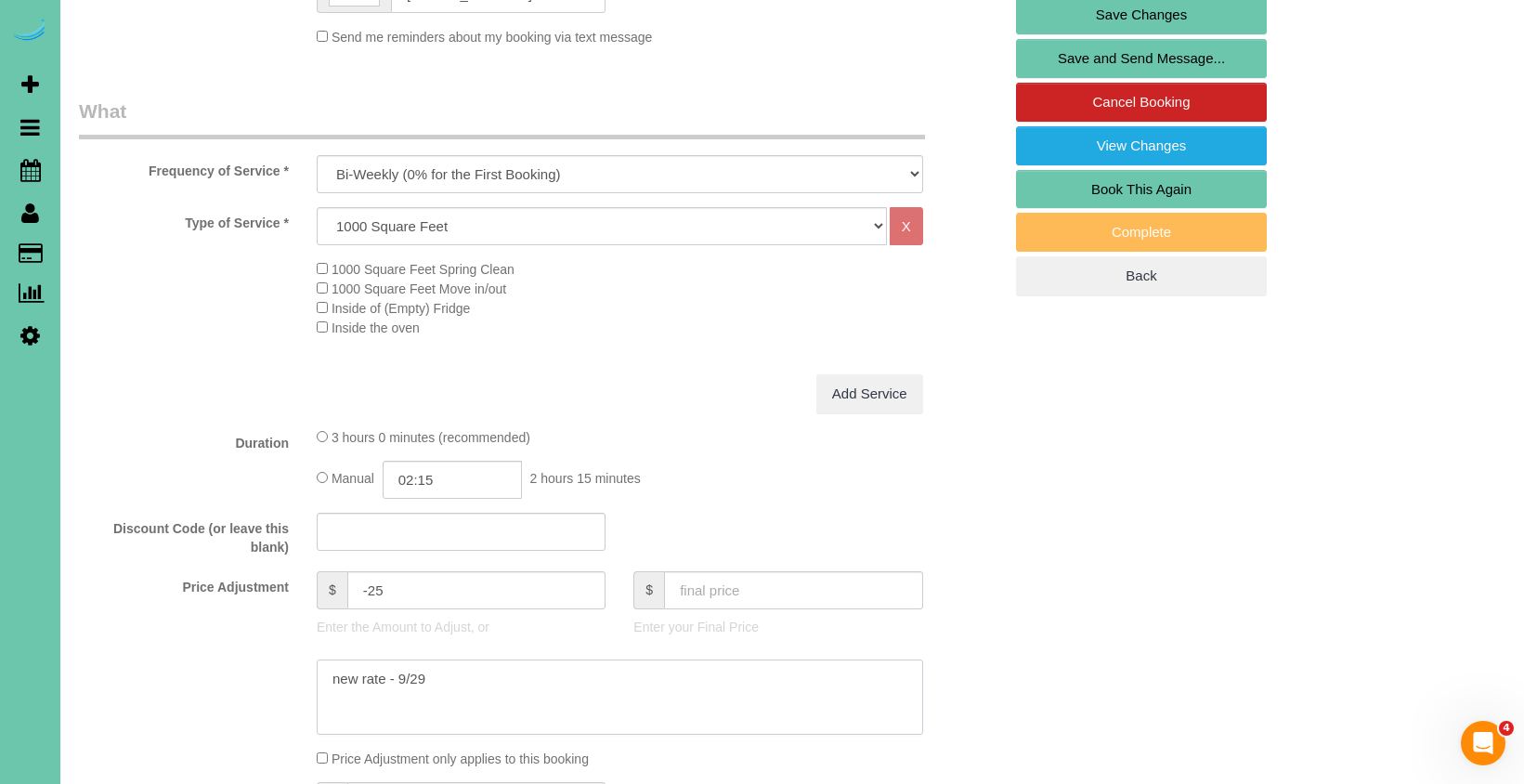
click at [512, 675] on textarea at bounding box center [620, 697] width 606 height 76
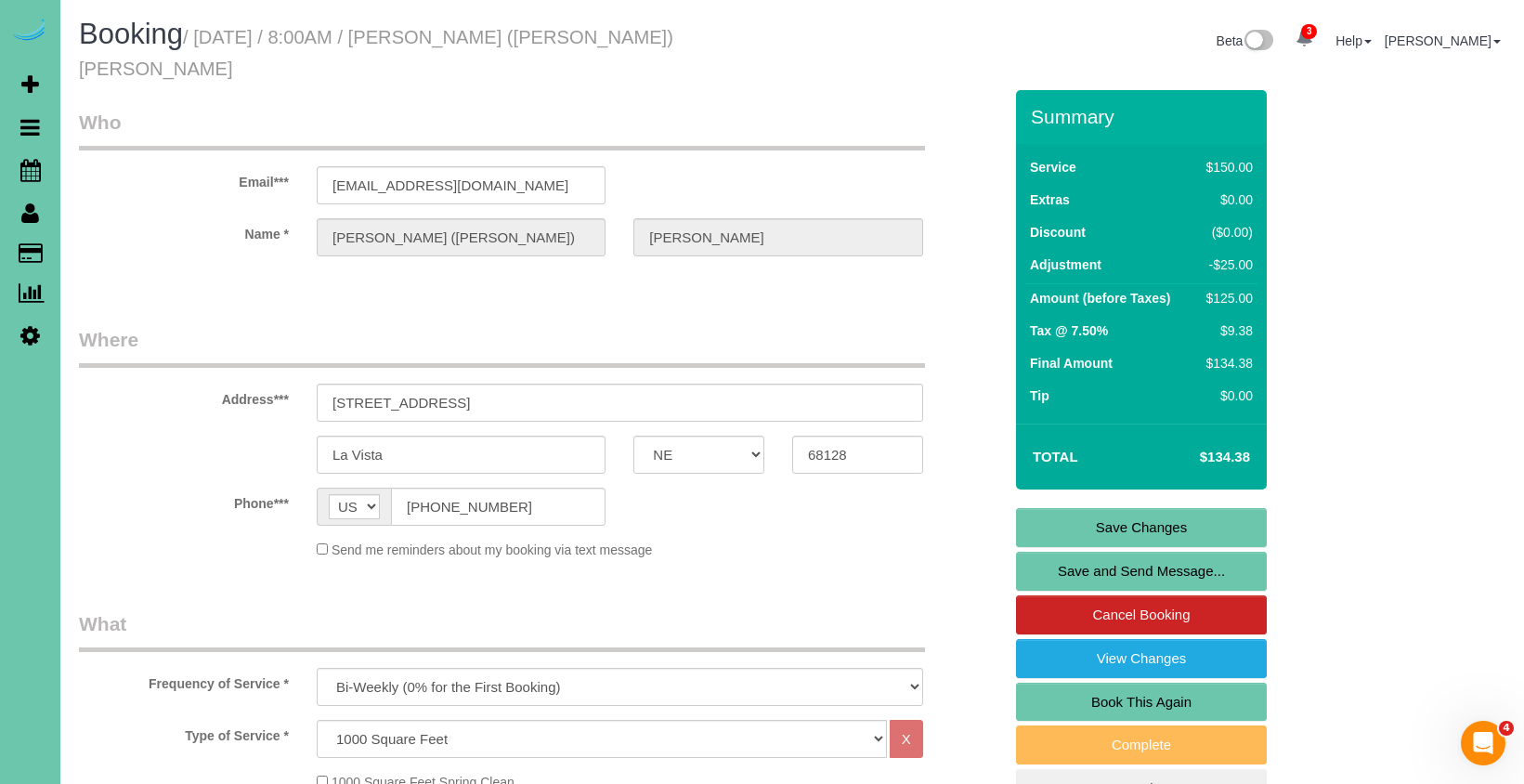
scroll to position [0, 0]
type textarea "new rate - [DATE]"
click at [1189, 508] on link "Save Changes" at bounding box center [1141, 527] width 250 height 39
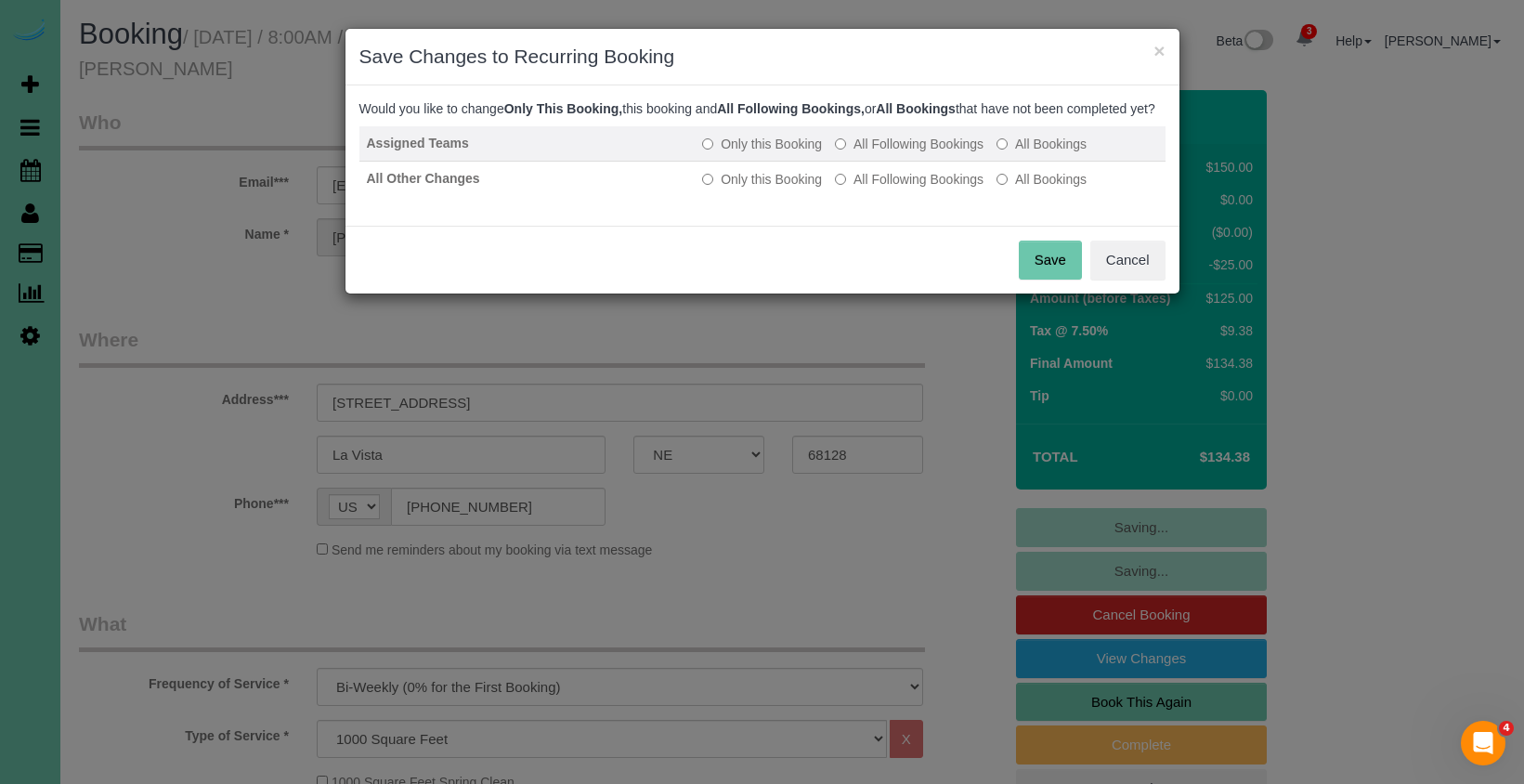
click at [868, 153] on label "All Following Bookings" at bounding box center [908, 143] width 148 height 18
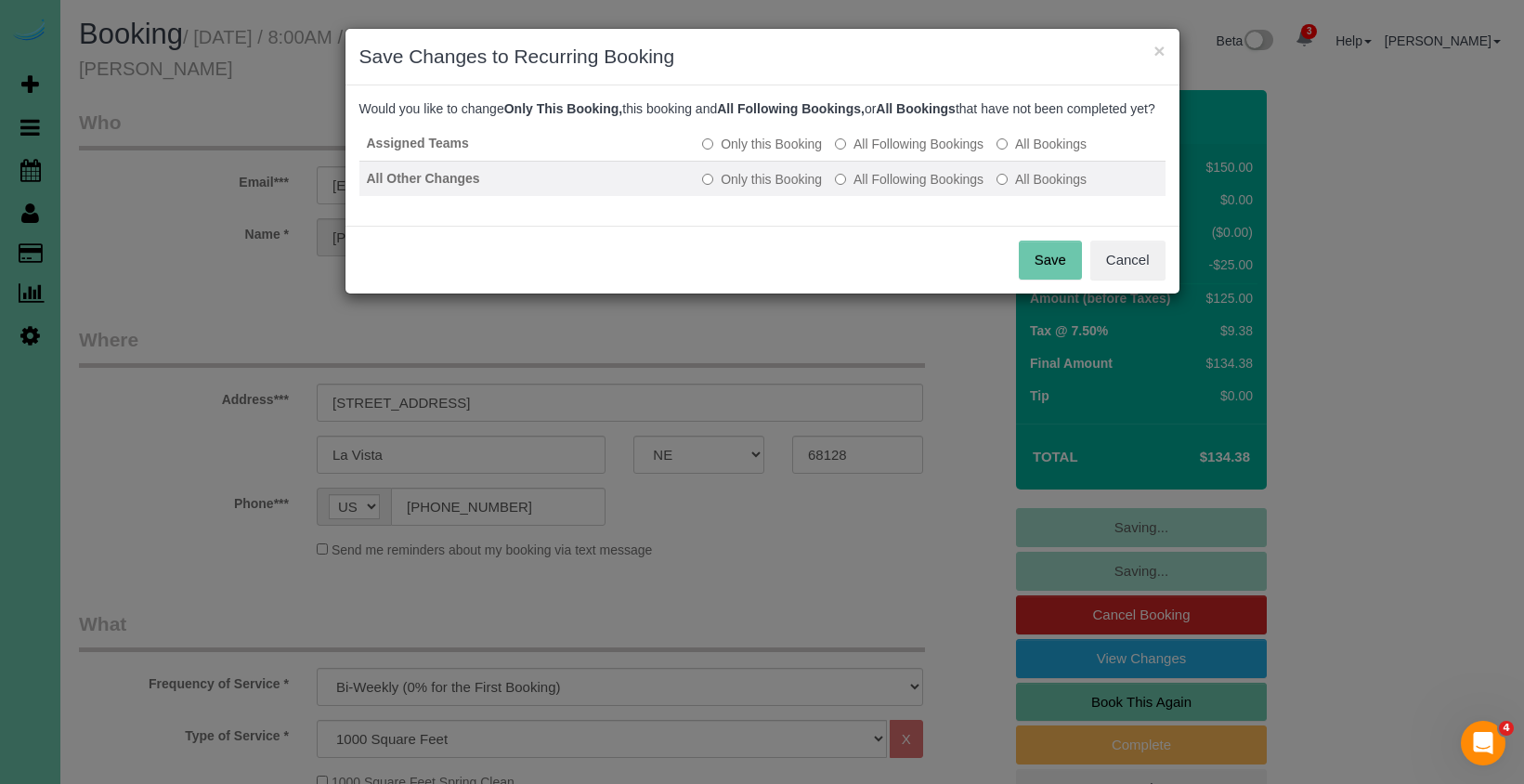
click at [861, 188] on label "All Following Bookings" at bounding box center [908, 179] width 148 height 18
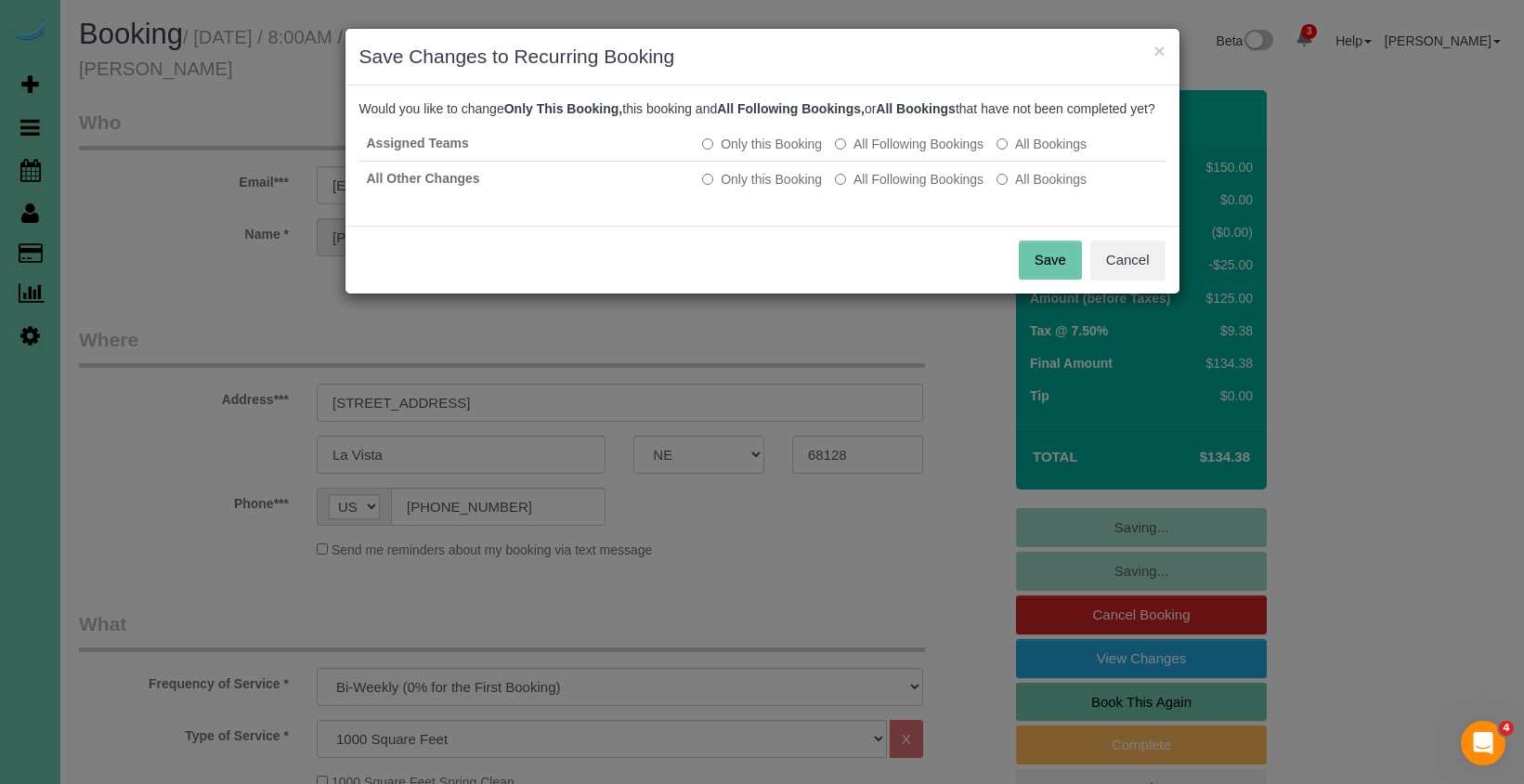
click at [1054, 279] on button "Save" at bounding box center [1050, 260] width 63 height 39
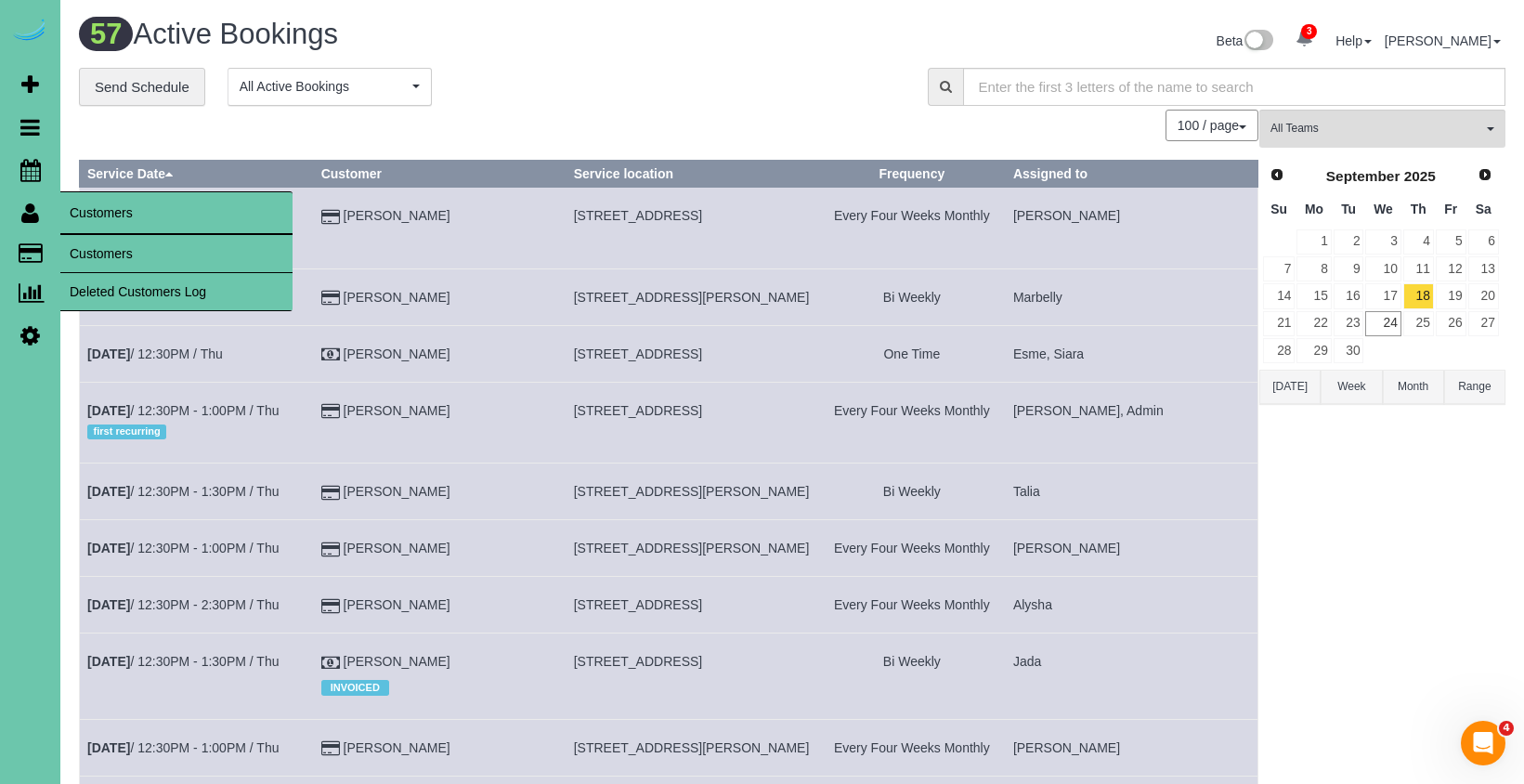
click at [103, 251] on link "Customers" at bounding box center [176, 253] width 232 height 37
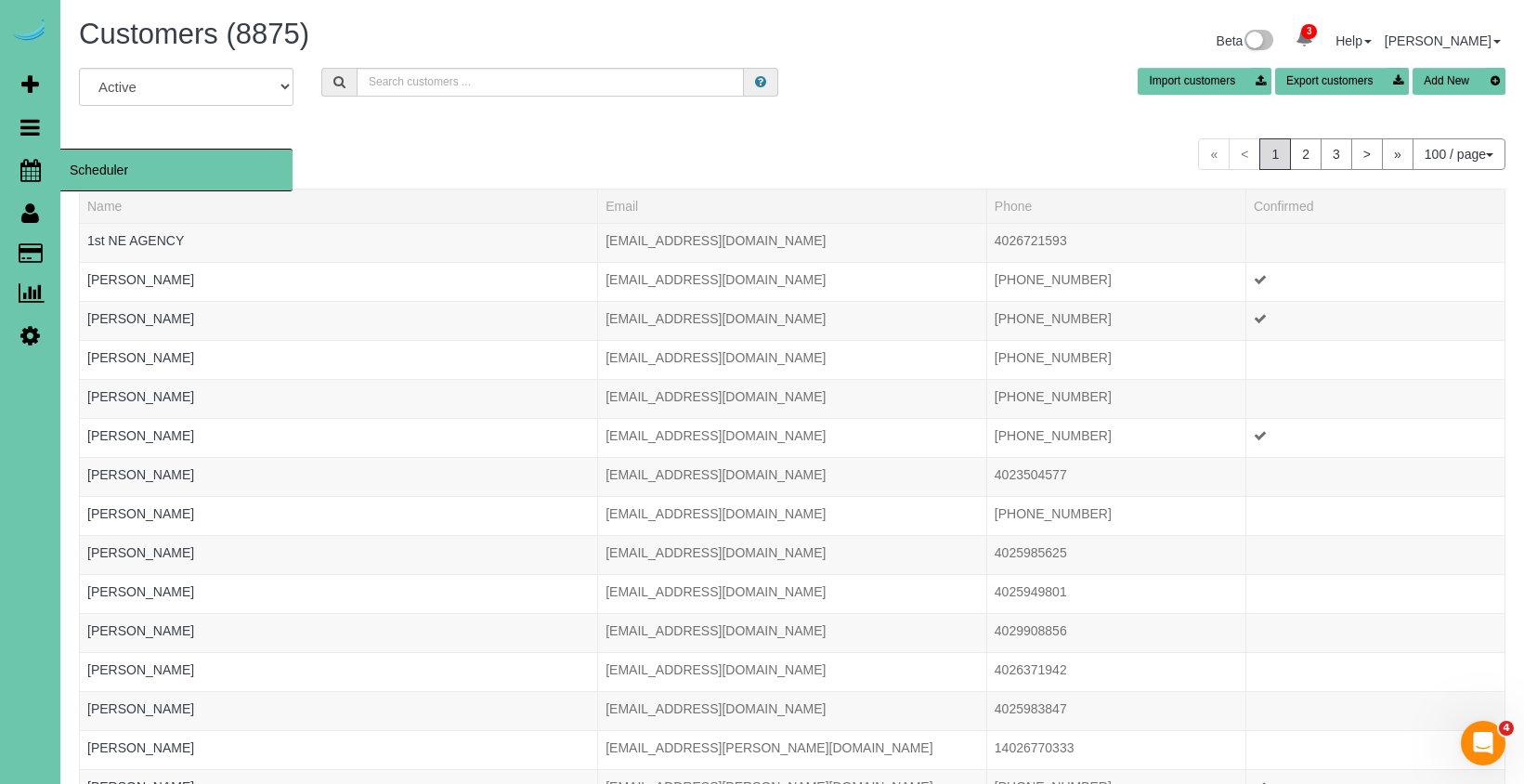
click at [19, 157] on link "Scheduler" at bounding box center [30, 169] width 60 height 43
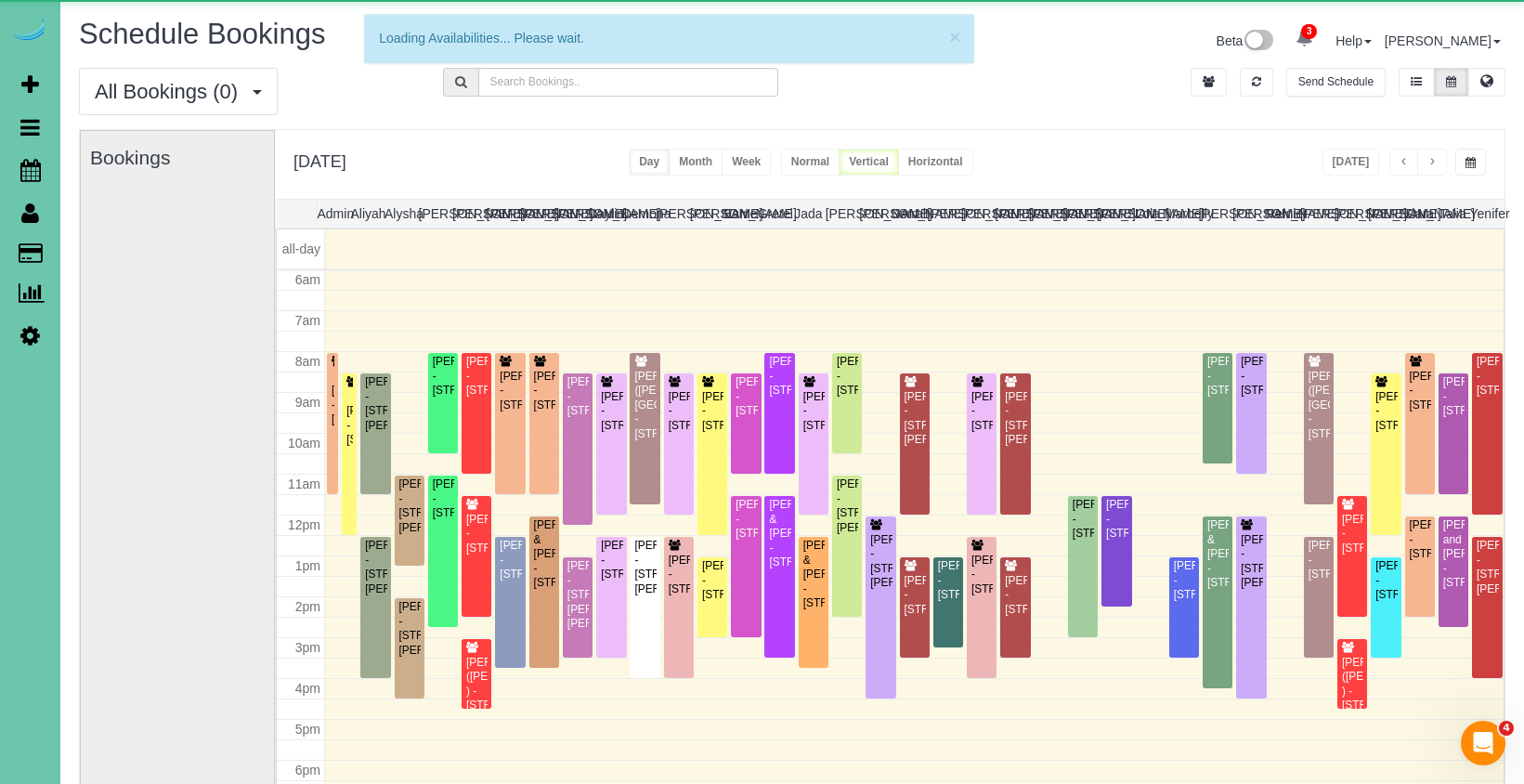
scroll to position [246, 0]
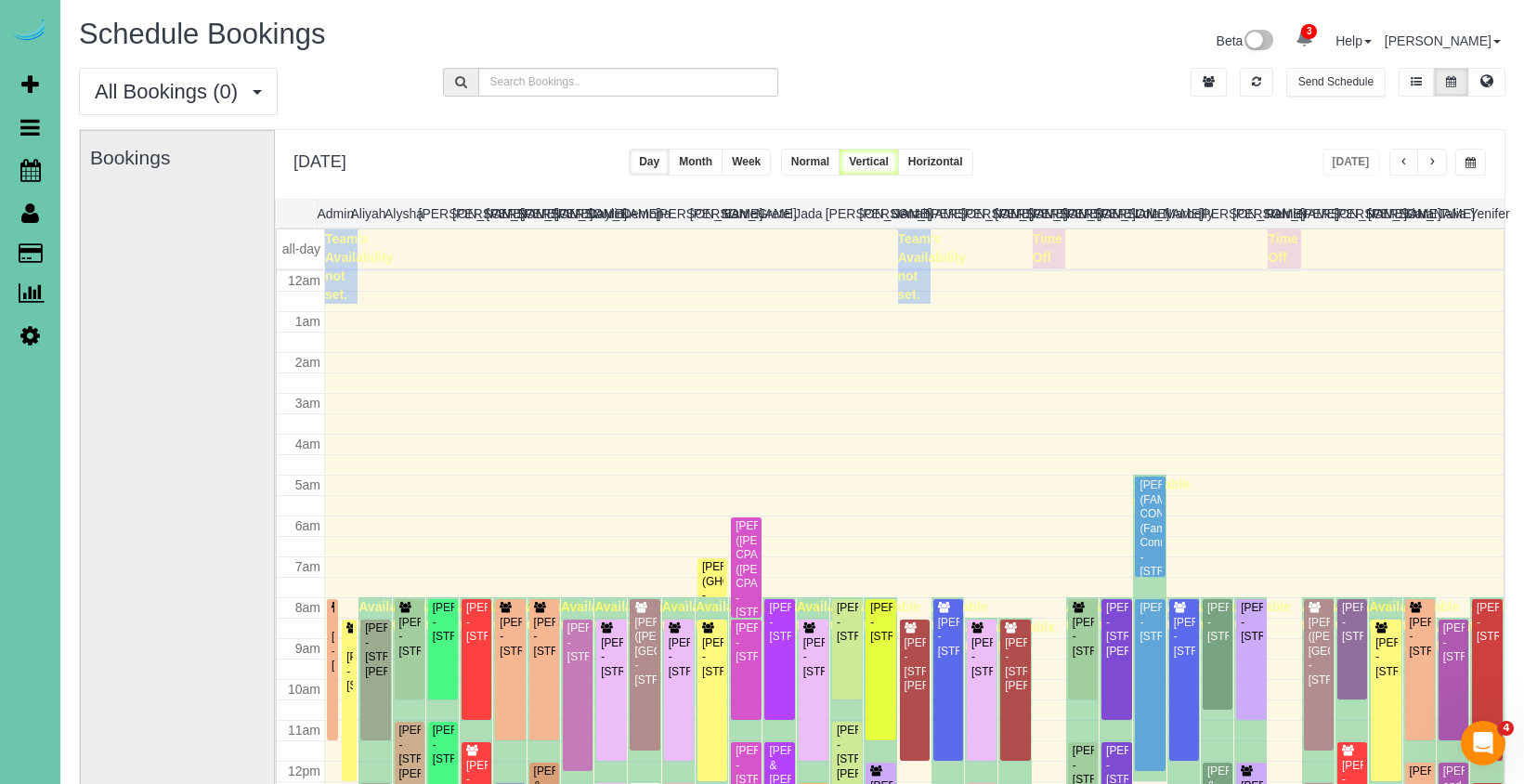
click at [1469, 161] on span "button" at bounding box center [1470, 163] width 11 height 11
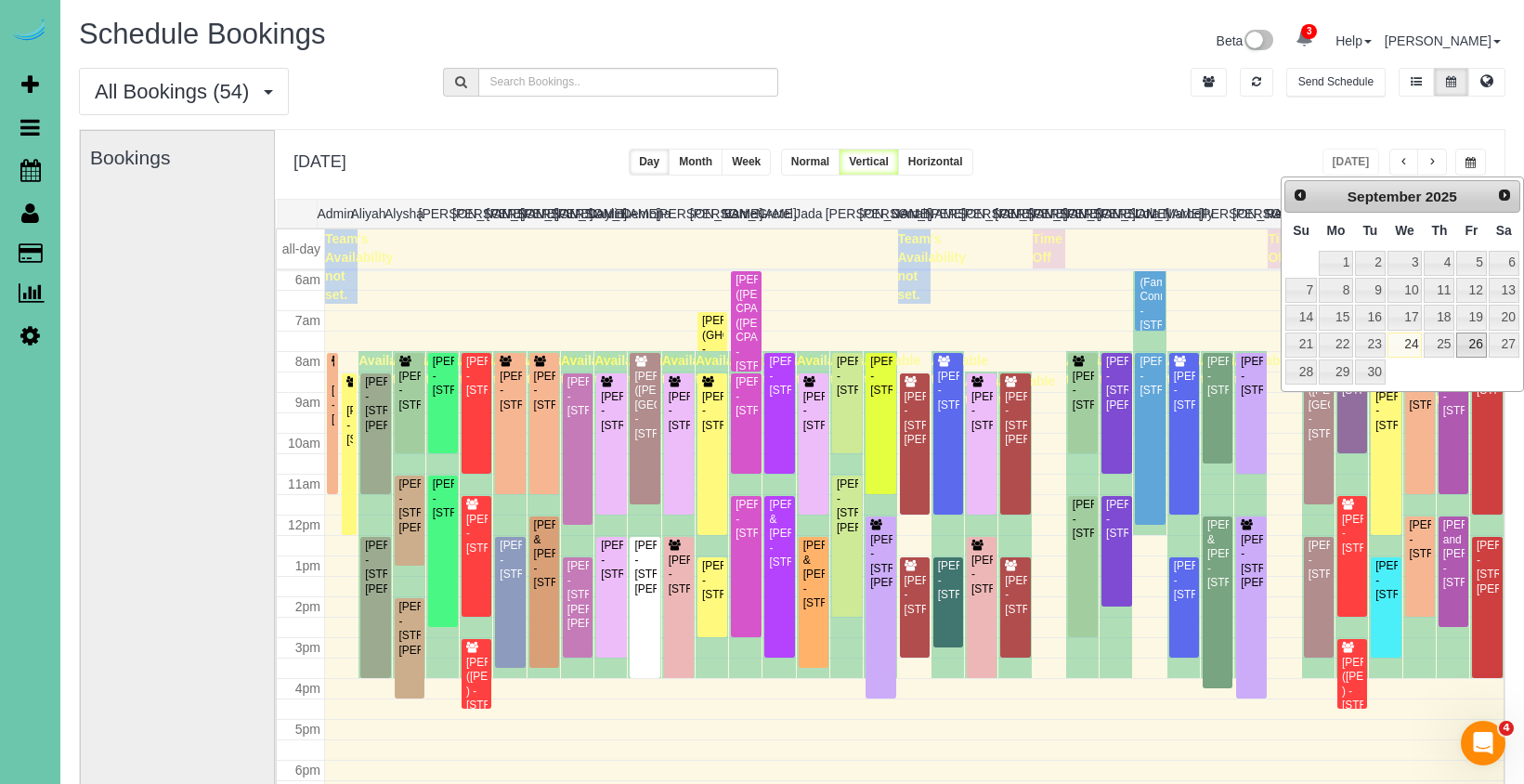
click at [1464, 336] on link "26" at bounding box center [1470, 345] width 30 height 25
type input "**********"
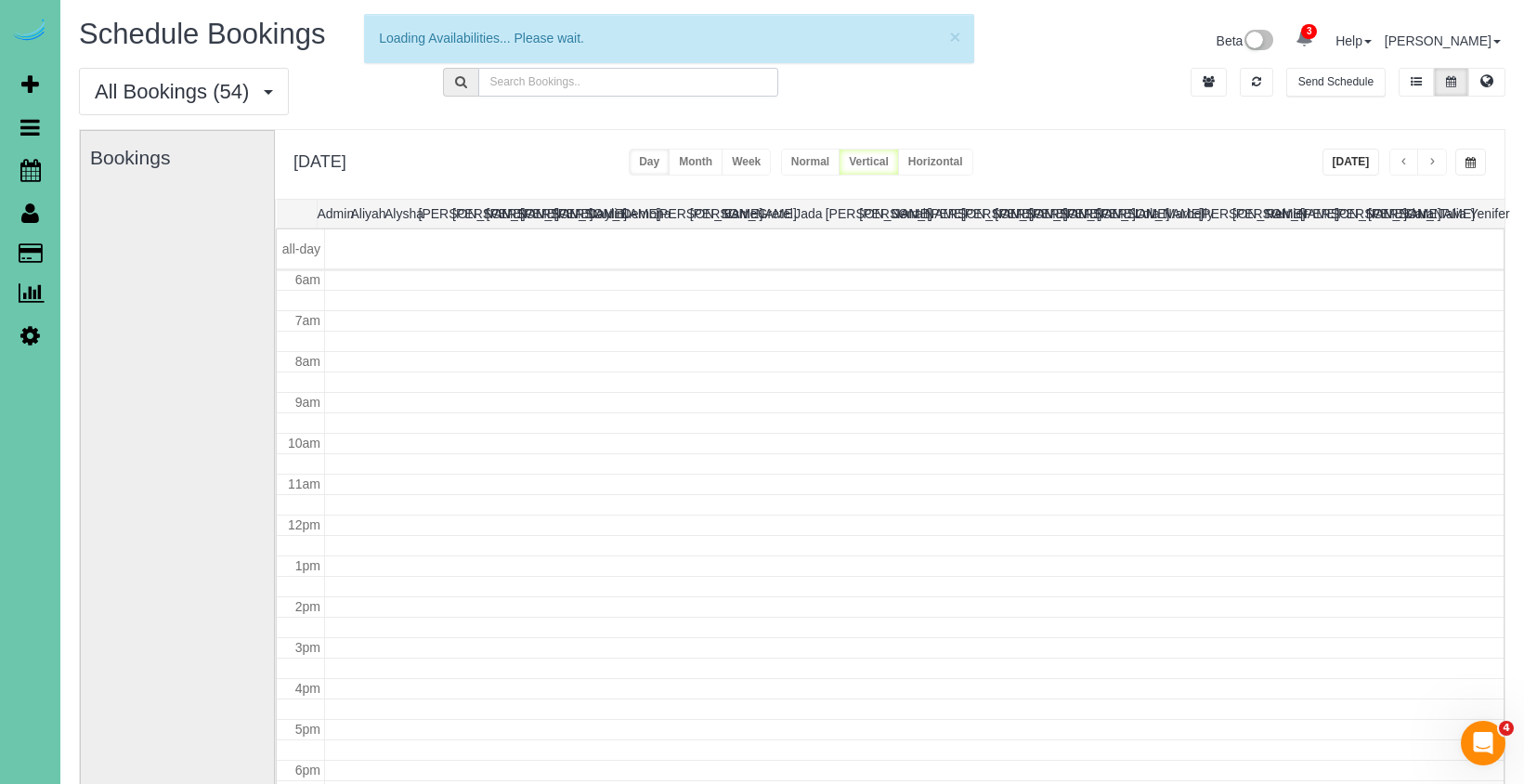
drag, startPoint x: 626, startPoint y: 80, endPoint x: 1257, endPoint y: 150, distance: 634.9
click at [626, 80] on input "text" at bounding box center [628, 82] width 301 height 29
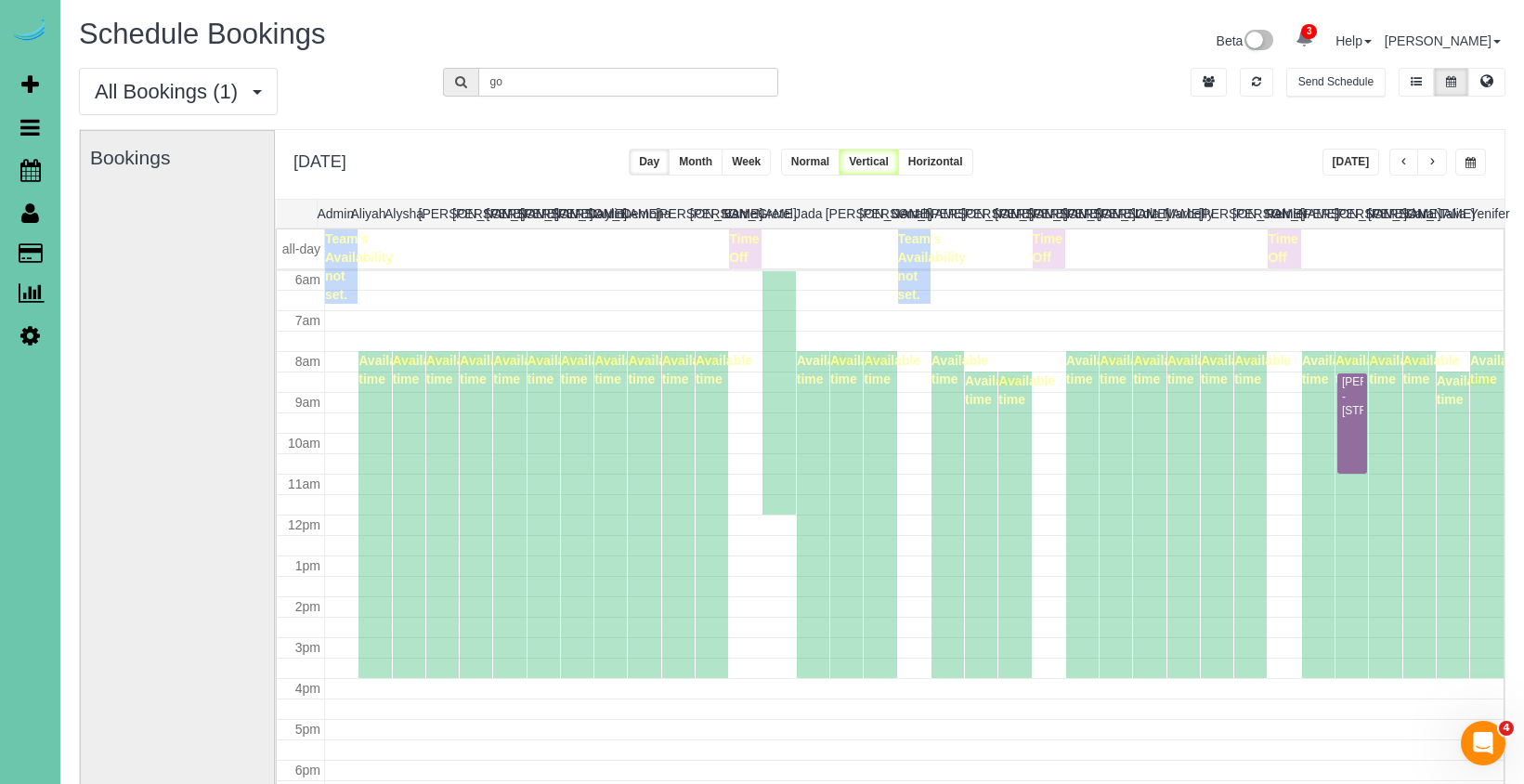
type input "g"
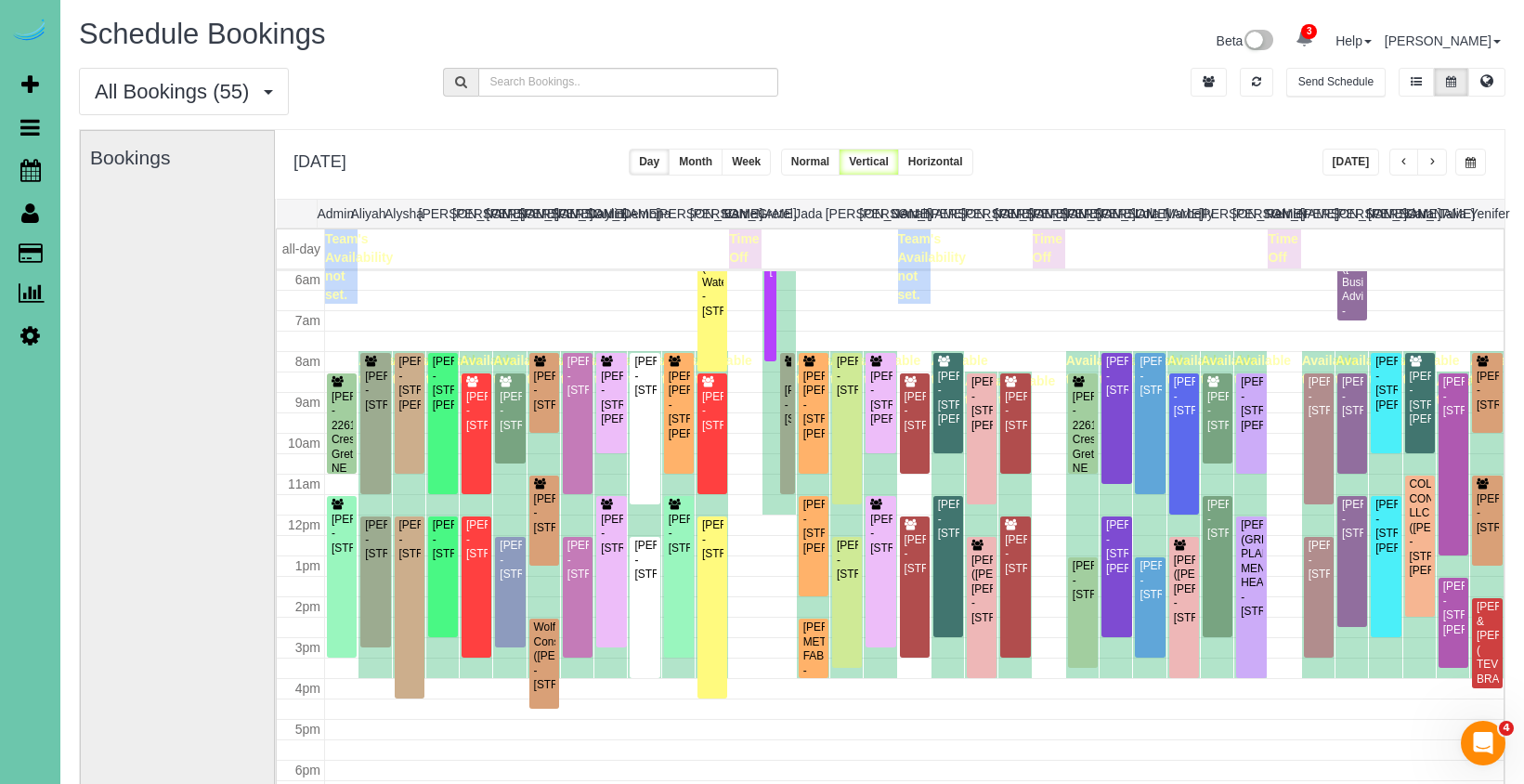
click at [1462, 163] on button "button" at bounding box center [1470, 162] width 31 height 27
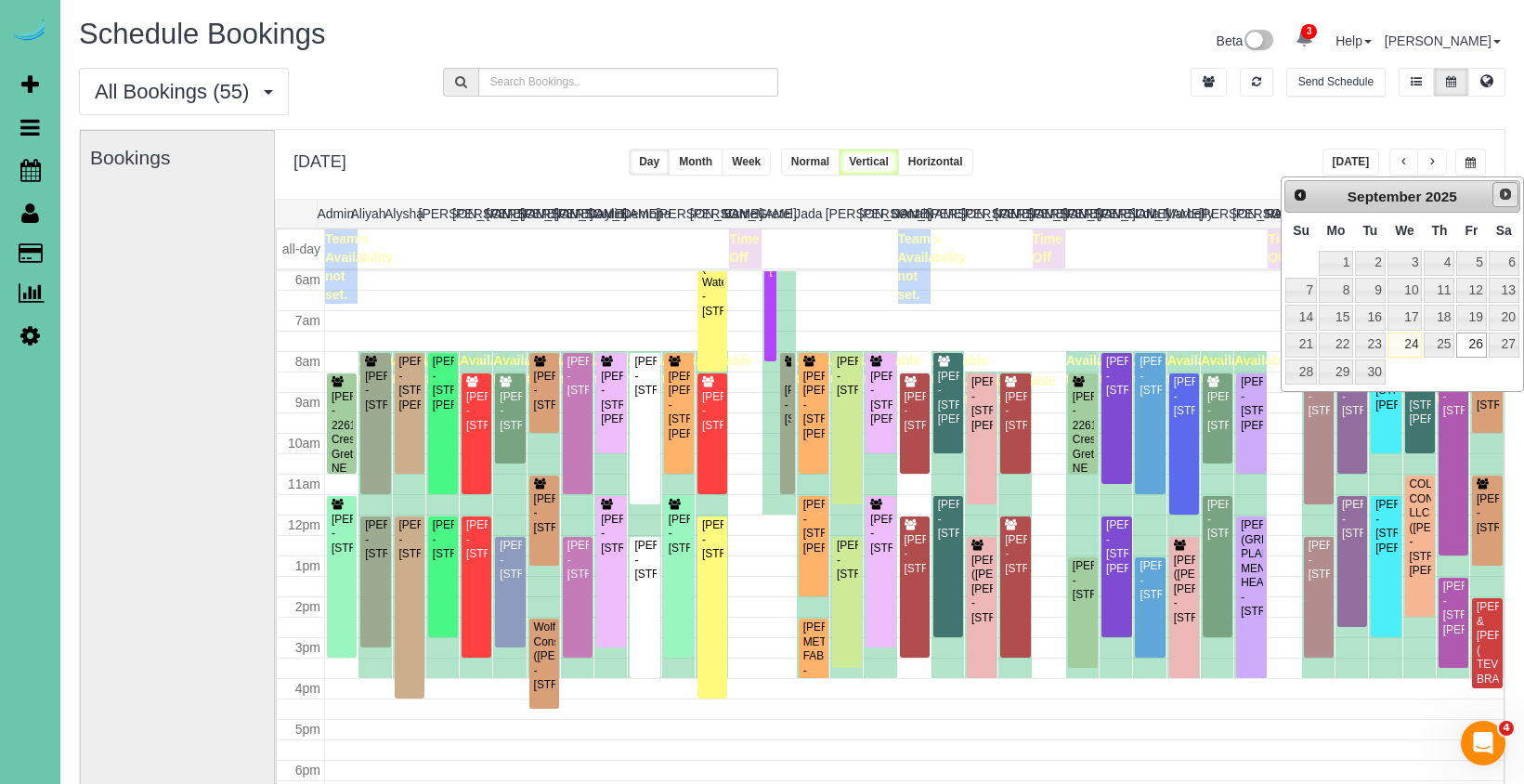
click at [1504, 196] on span "Next" at bounding box center [1505, 194] width 15 height 15
click at [1474, 260] on link "3" at bounding box center [1470, 263] width 30 height 25
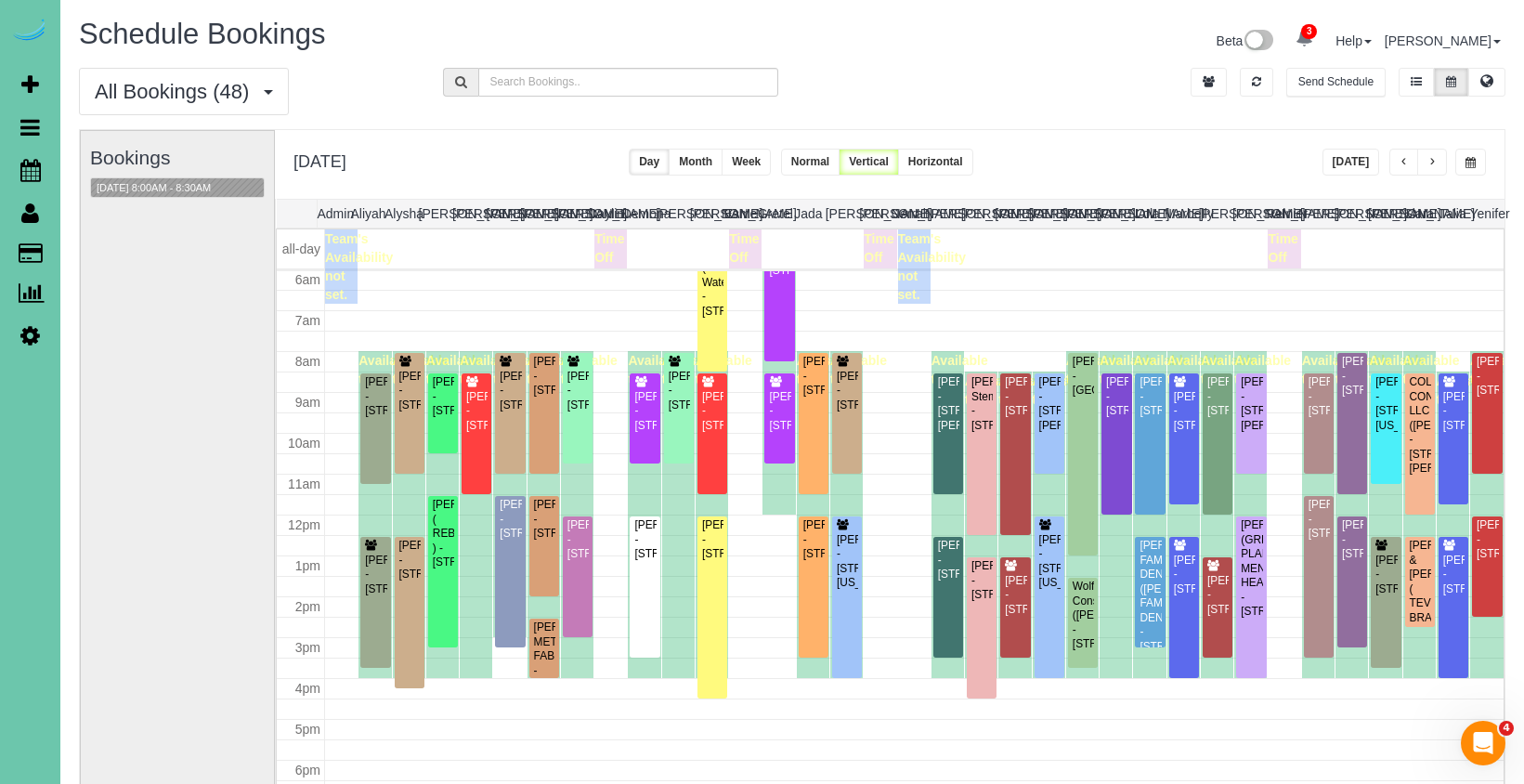
click at [1466, 160] on span "button" at bounding box center [1470, 163] width 11 height 11
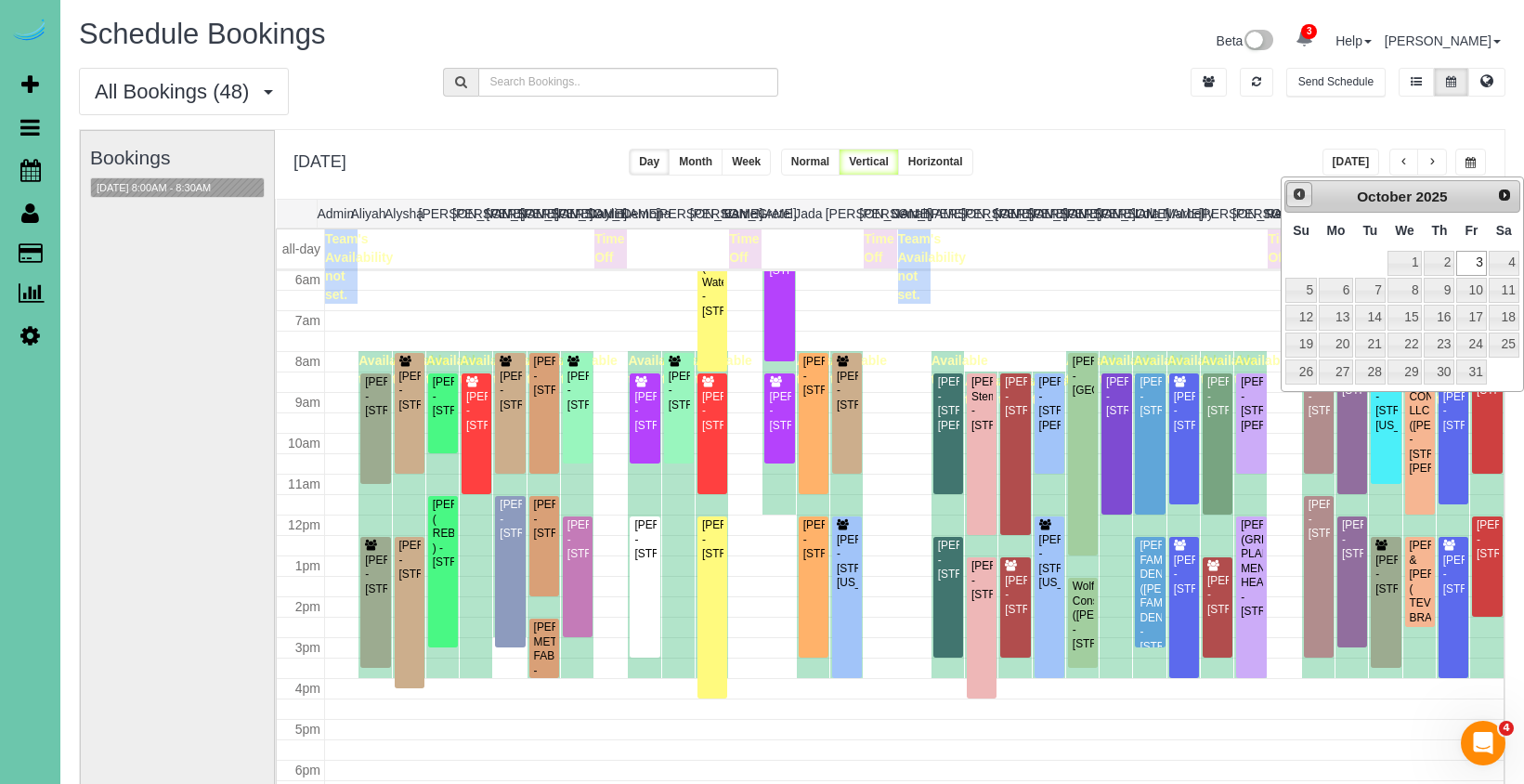
click at [1302, 201] on span "Prev" at bounding box center [1299, 194] width 15 height 15
click at [1469, 339] on link "26" at bounding box center [1470, 345] width 30 height 25
type input "**********"
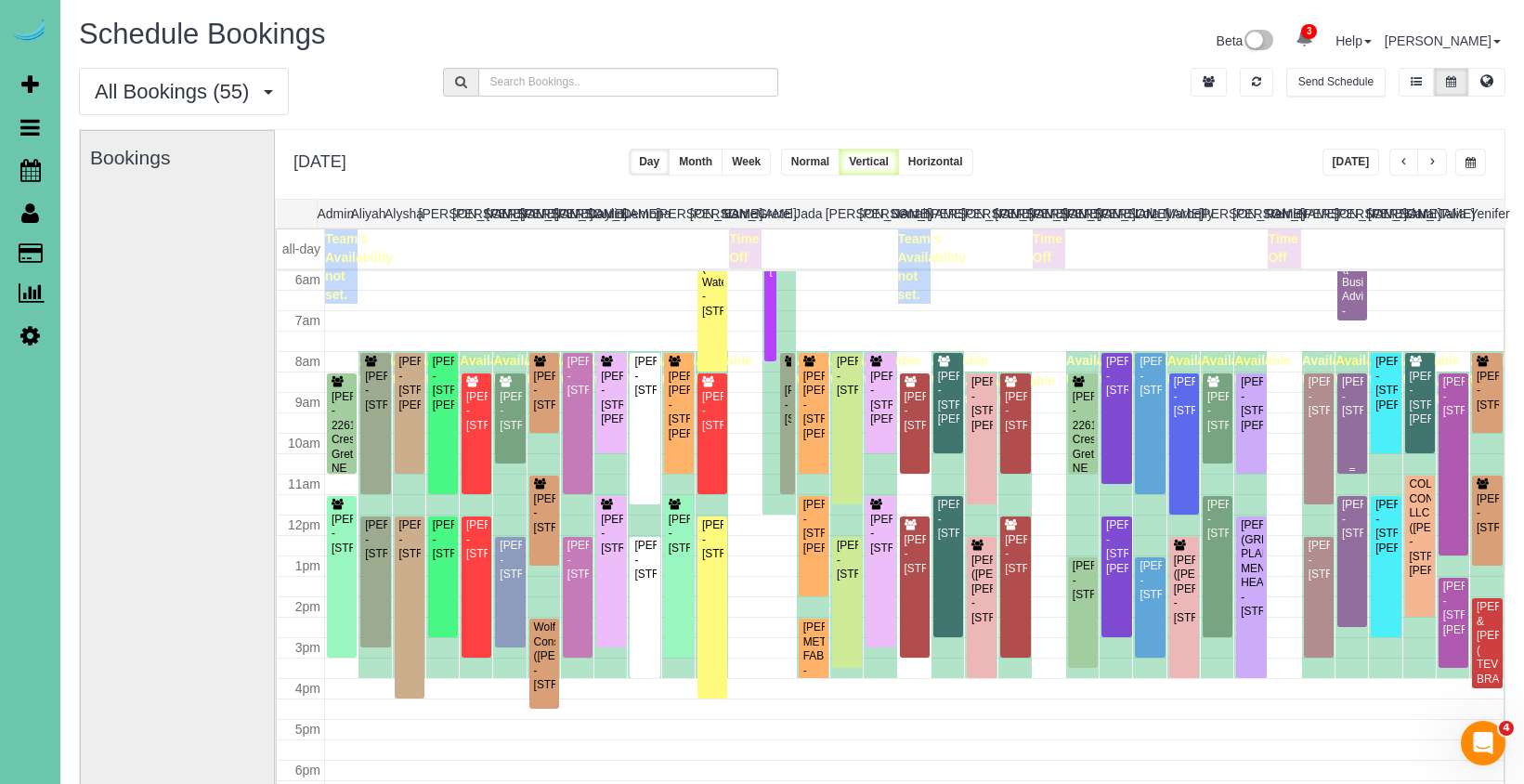
click at [1348, 418] on div "Denai Gordon - 15935 Newport Ave, Omaha, NE 68116" at bounding box center [1351, 396] width 22 height 43
click at [1348, 418] on body "3 Beta Your Notifications You have 0 alerts × You have 5 to charge for 09/23/20…" at bounding box center [762, 392] width 1524 height 784
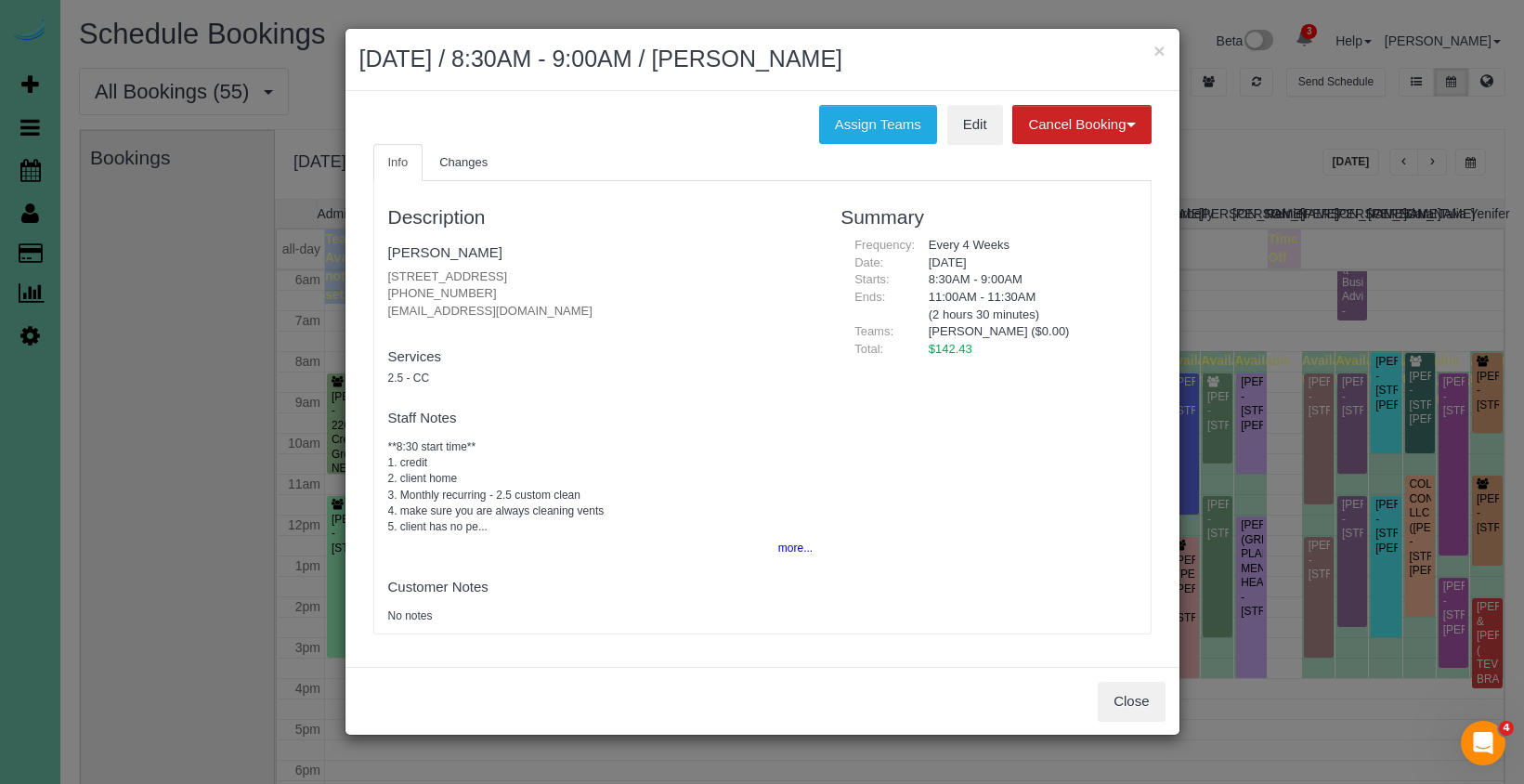
drag, startPoint x: 481, startPoint y: 289, endPoint x: 390, endPoint y: 289, distance: 91.0
click at [390, 289] on p "15935 Newport Ave, Omaha, NE 68116 (402) 905-8032 d.fraction@hotmail.com" at bounding box center [600, 294] width 425 height 52
copy p "402) 905-8032"
click at [1143, 693] on button "Close" at bounding box center [1131, 701] width 67 height 39
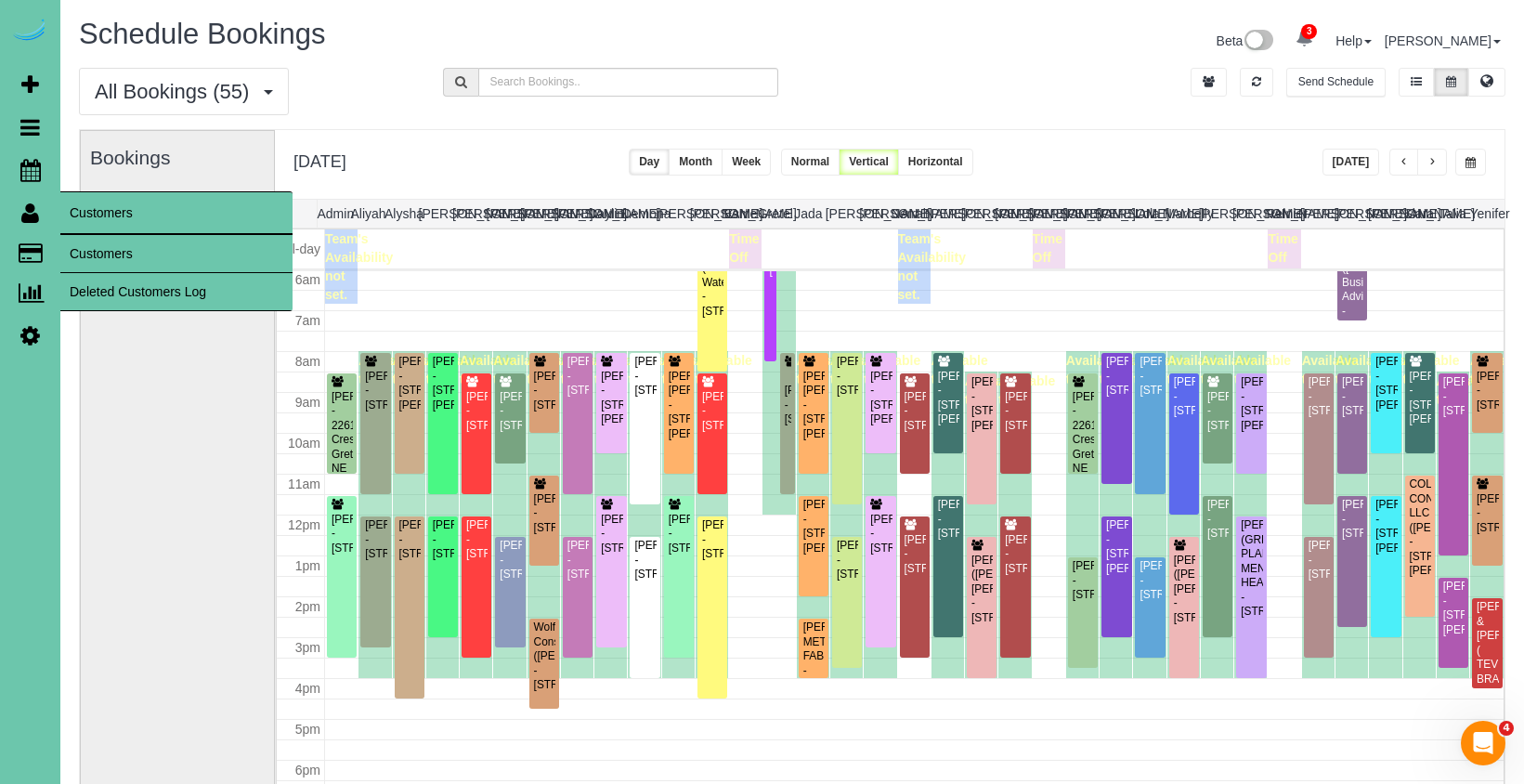
click at [97, 249] on link "Customers" at bounding box center [176, 253] width 232 height 37
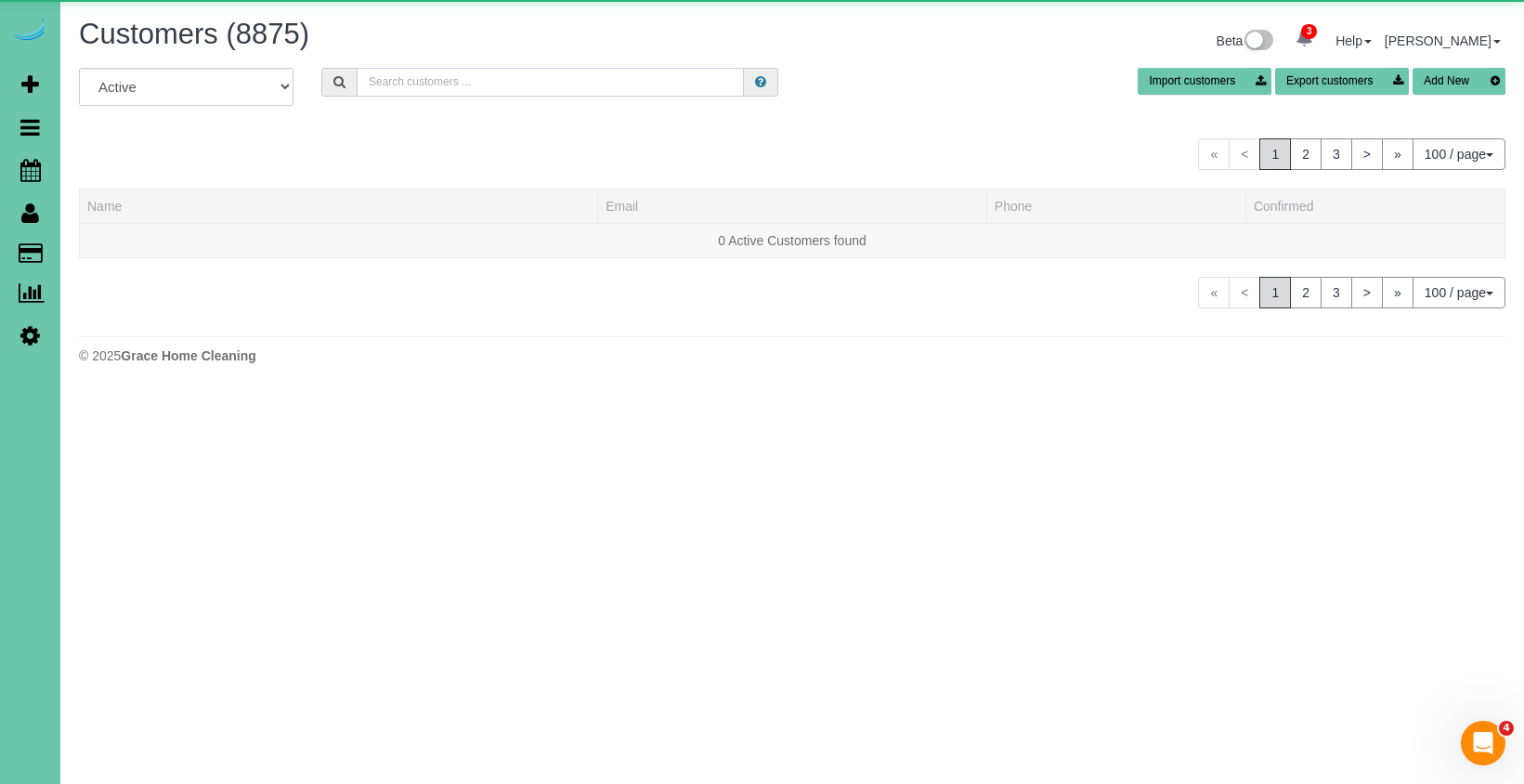
click at [511, 79] on input "text" at bounding box center [550, 82] width 387 height 29
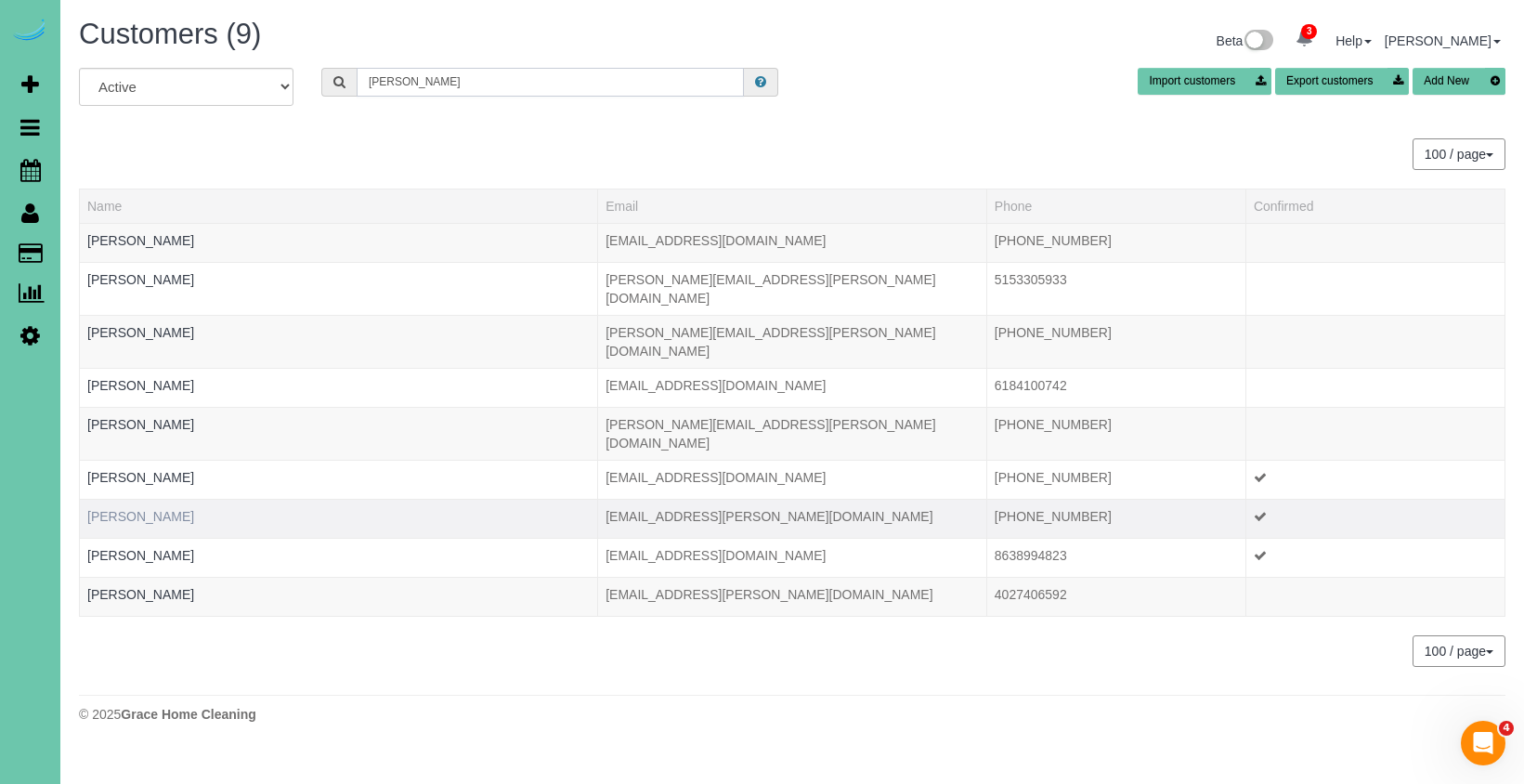
type input "rees"
click at [123, 509] on link "Marcy Rees" at bounding box center [141, 516] width 107 height 15
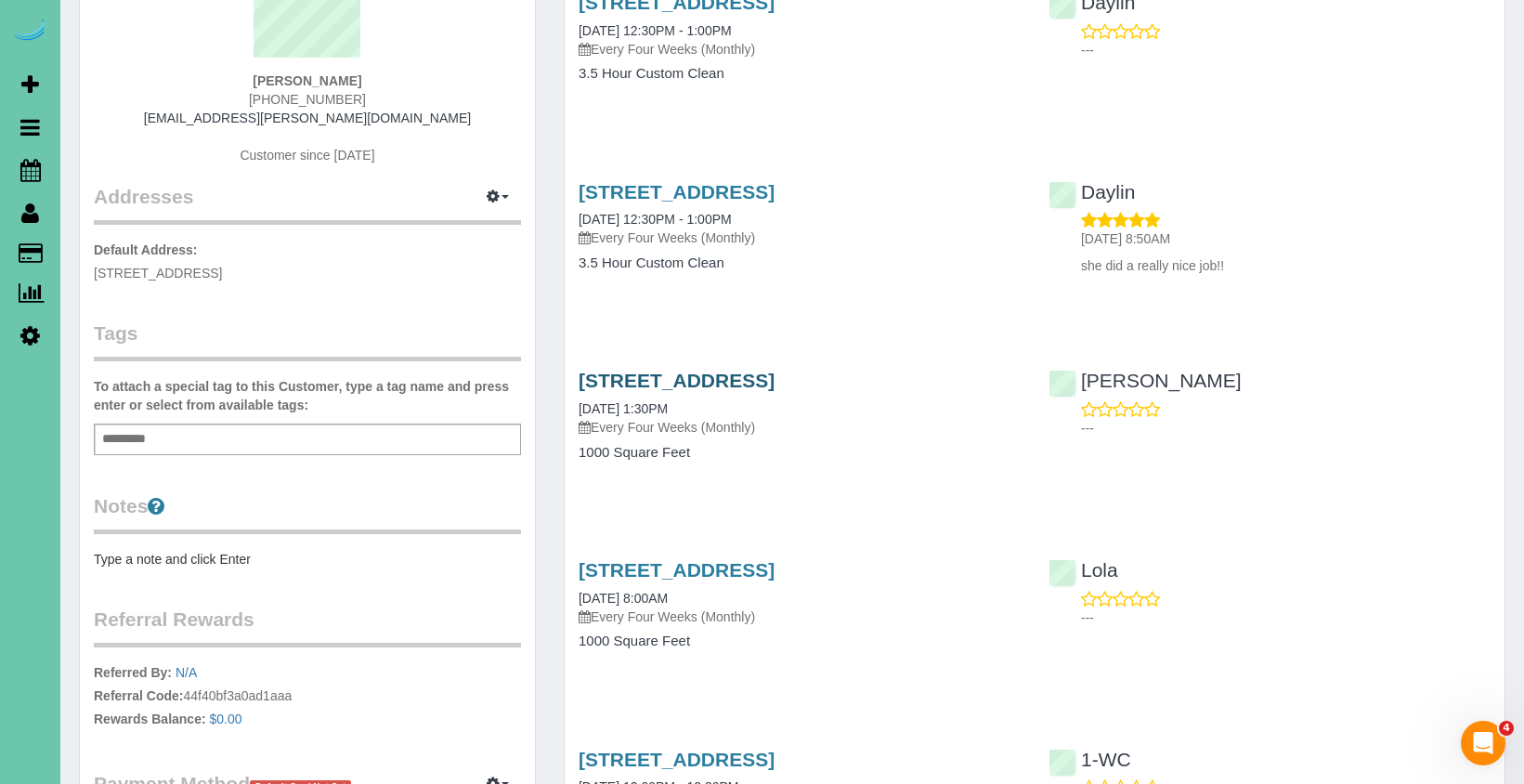
scroll to position [210, 0]
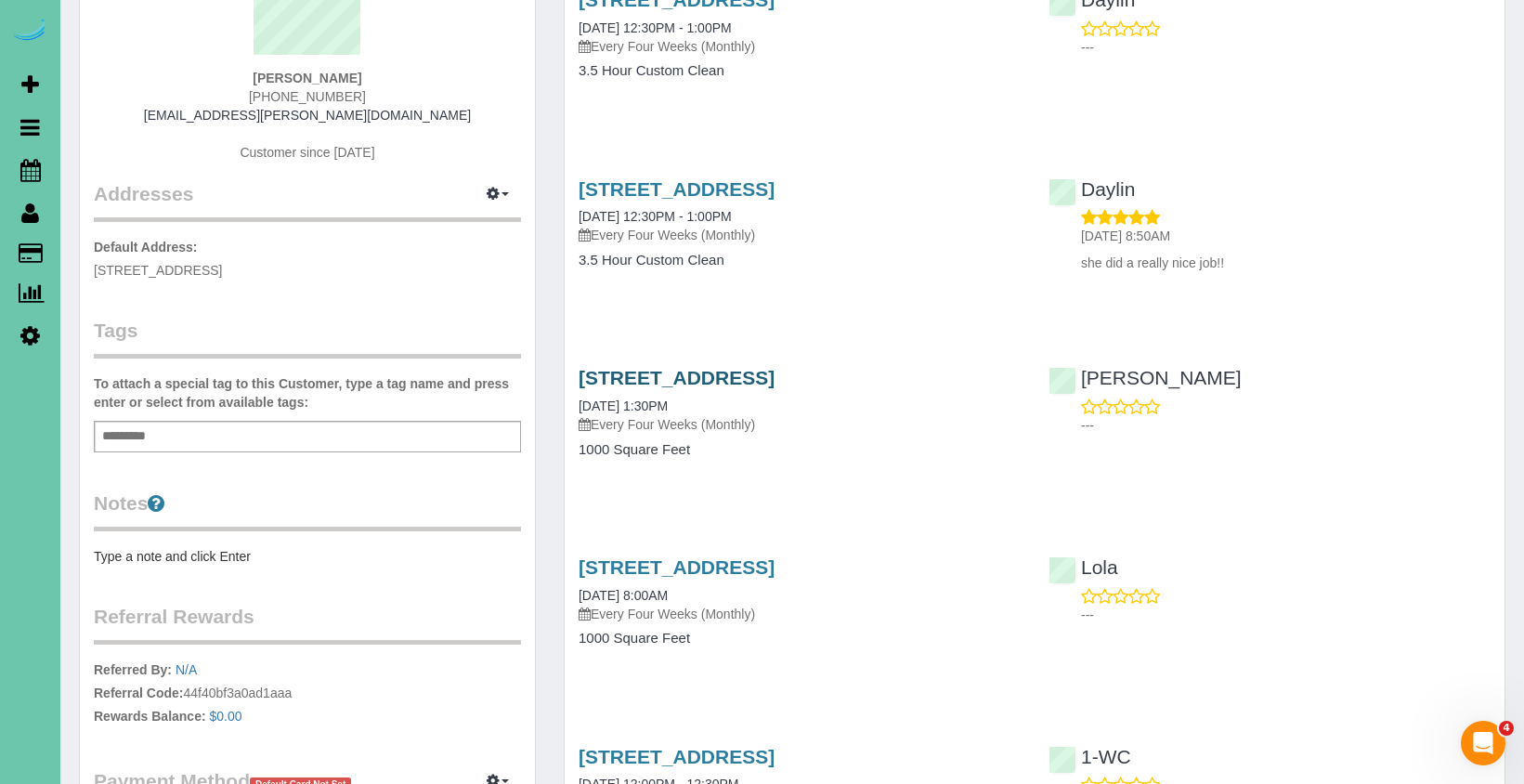
click at [639, 388] on link "1301 W 6th Street; Apt #3102, Papillion, NE 68046" at bounding box center [676, 378] width 196 height 21
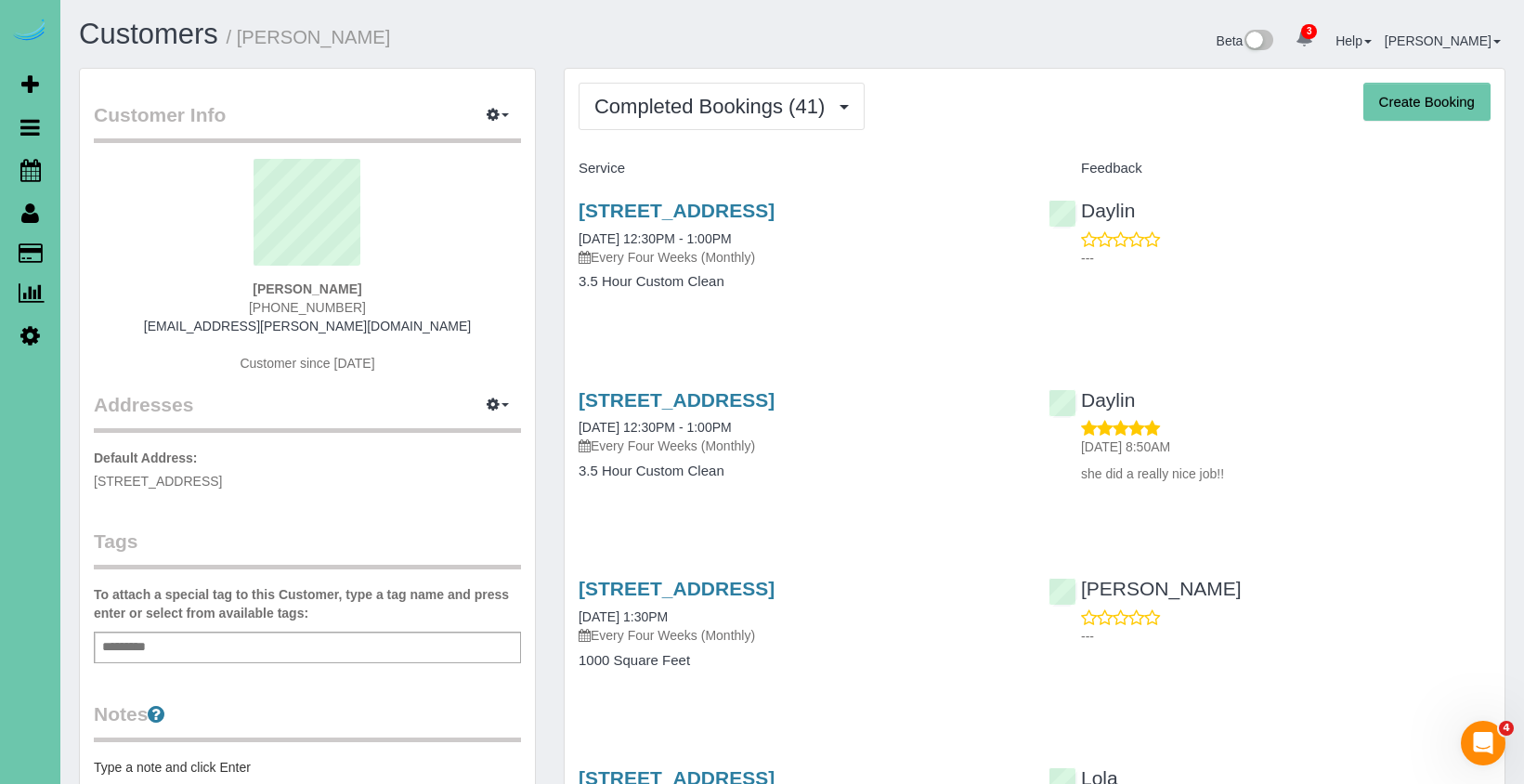
scroll to position [0, 0]
click at [689, 111] on span "Completed Bookings (41)" at bounding box center [714, 106] width 240 height 23
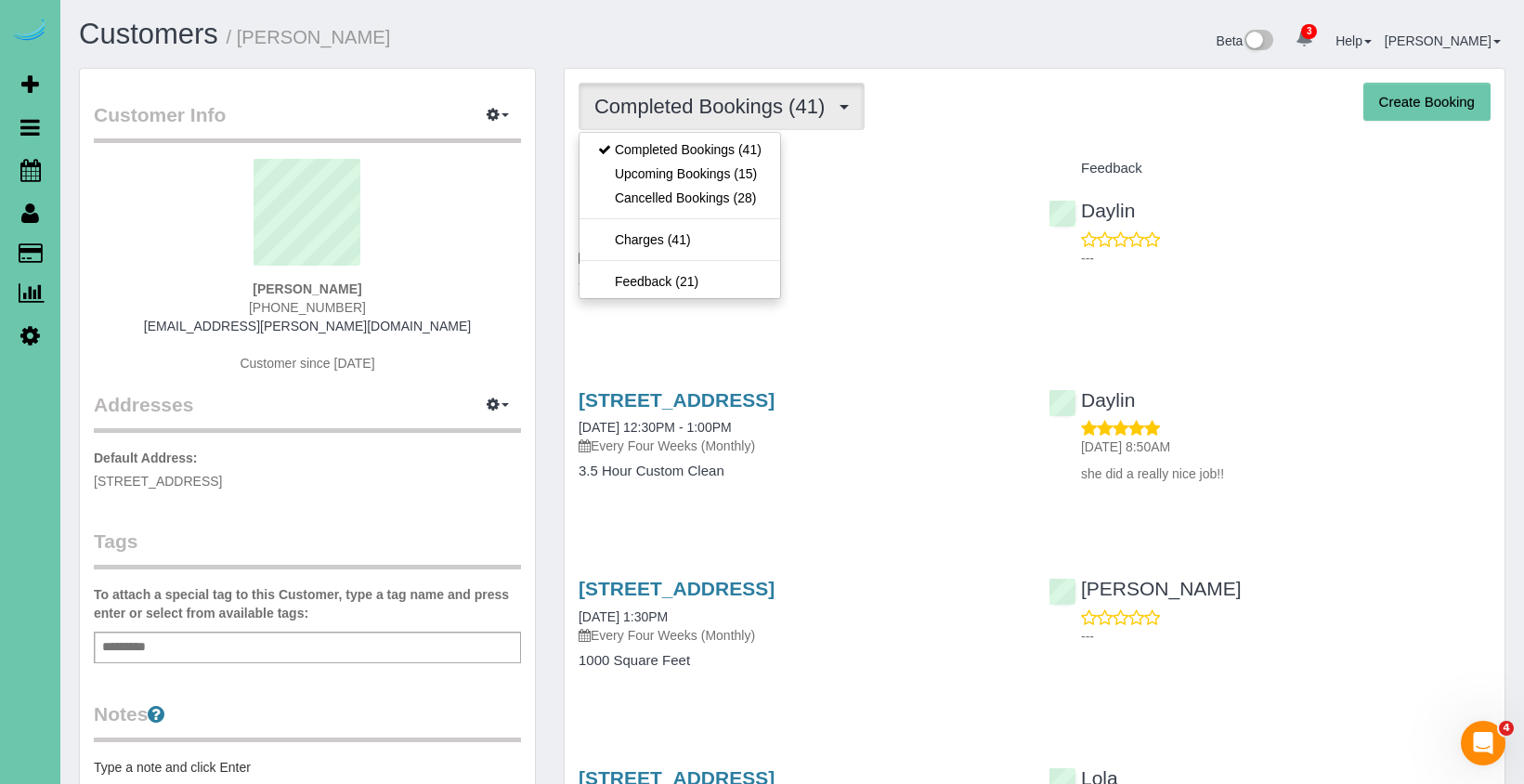
drag, startPoint x: 700, startPoint y: 182, endPoint x: 716, endPoint y: 173, distance: 18.4
click at [700, 182] on link "Upcoming Bookings (15)" at bounding box center [680, 173] width 201 height 24
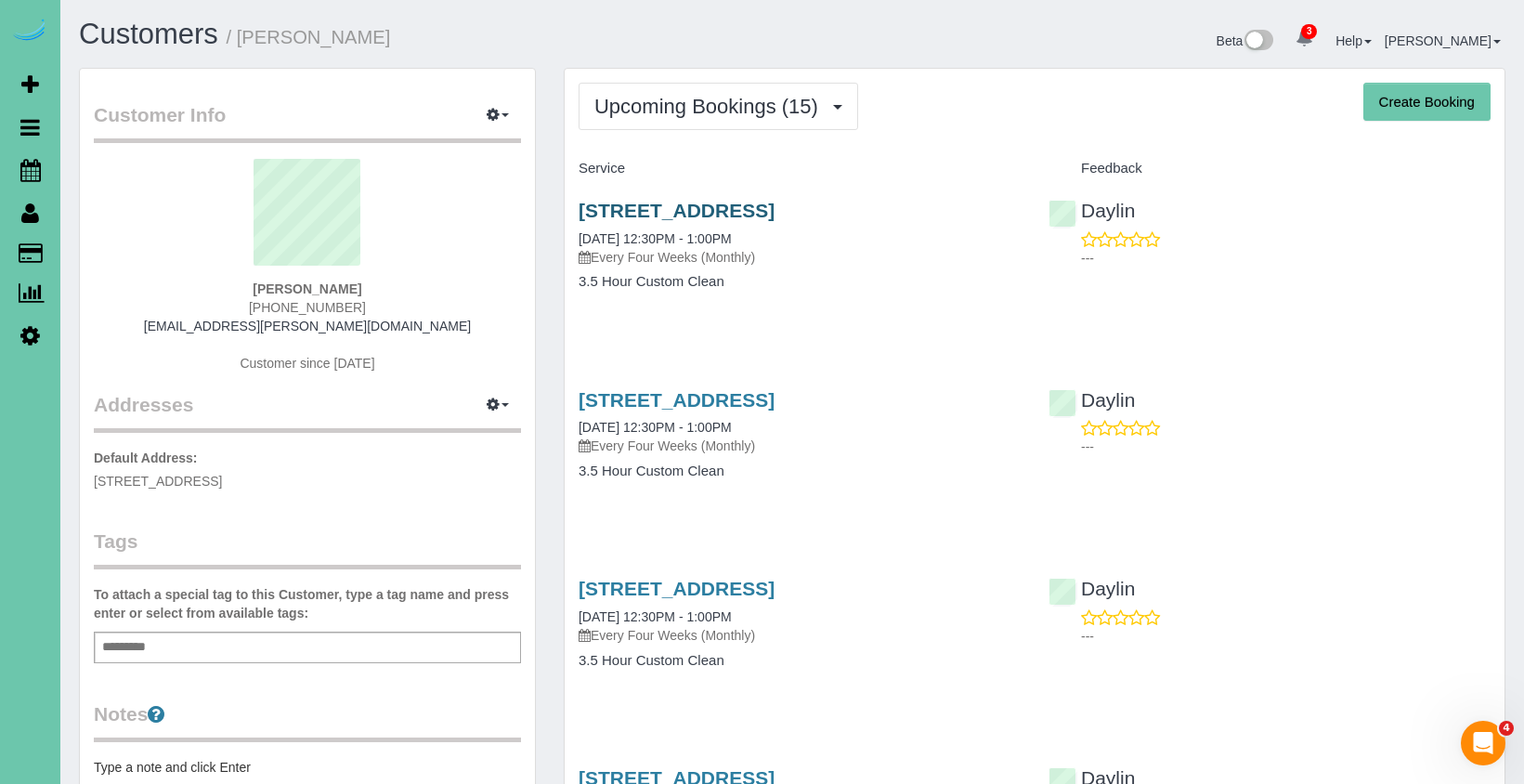
click at [668, 210] on link "1301 W 6th Street; Apt #3102, Papillion, NE 68046" at bounding box center [676, 210] width 196 height 21
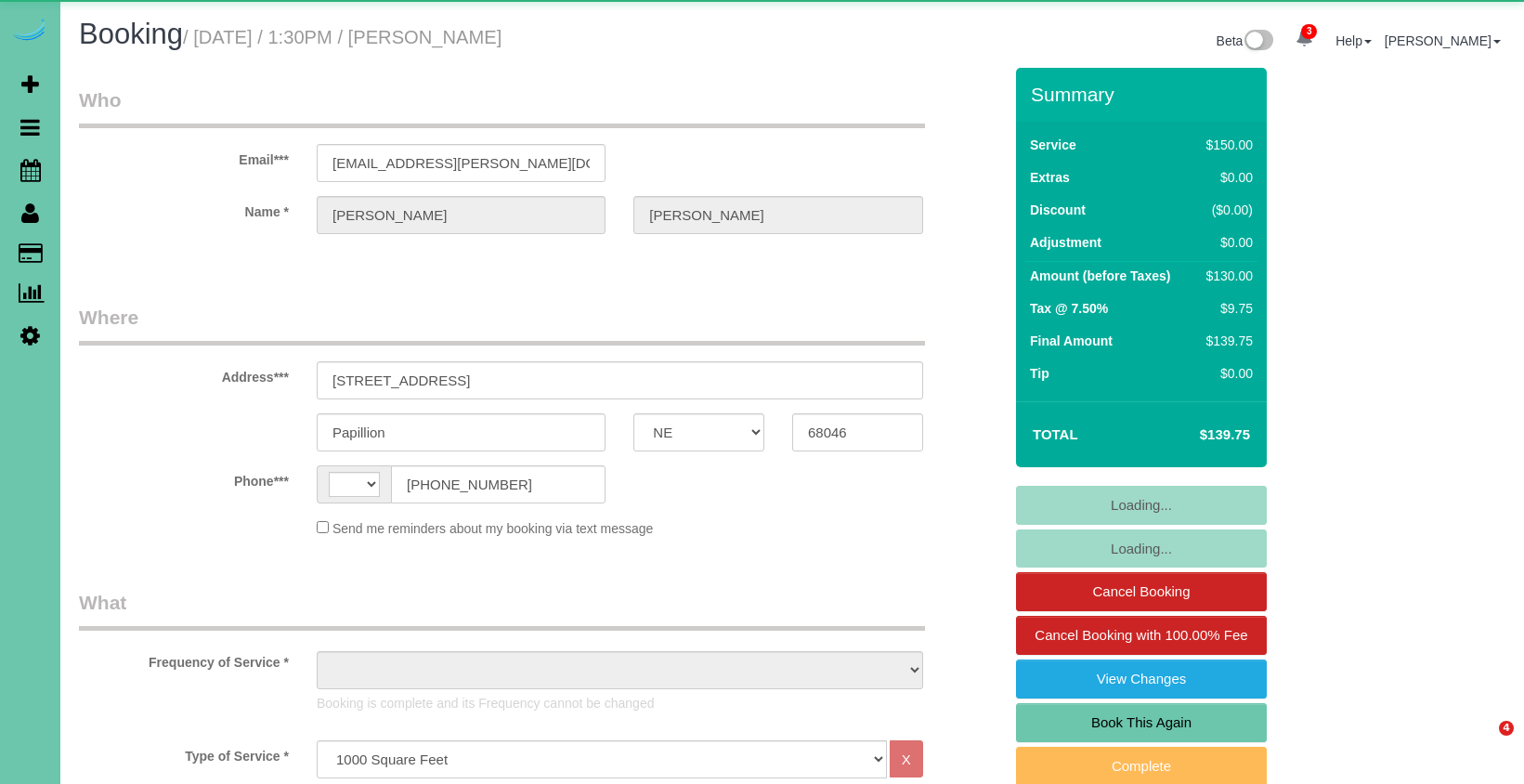
select select "NE"
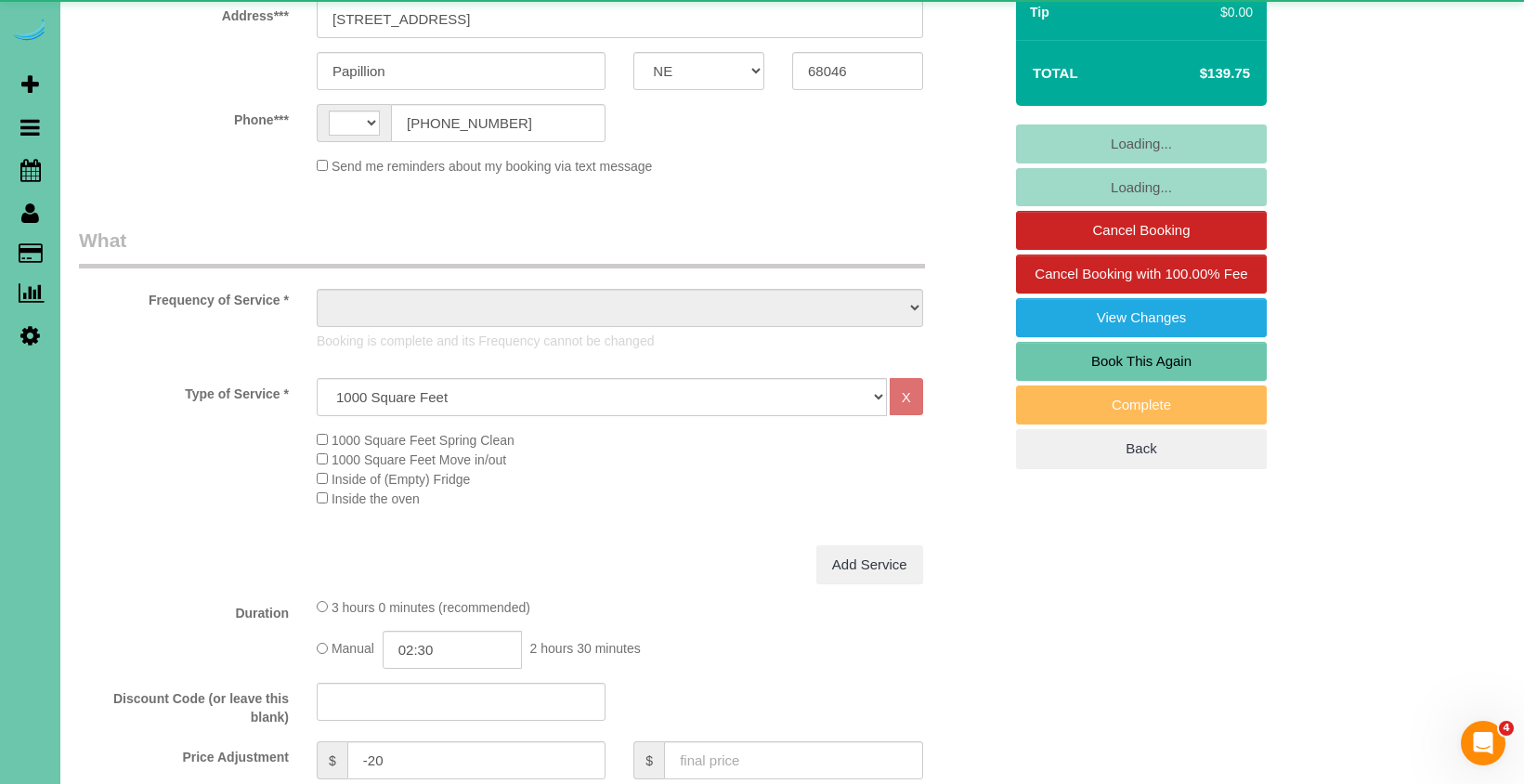
select select "string:[GEOGRAPHIC_DATA]"
select select "object:693"
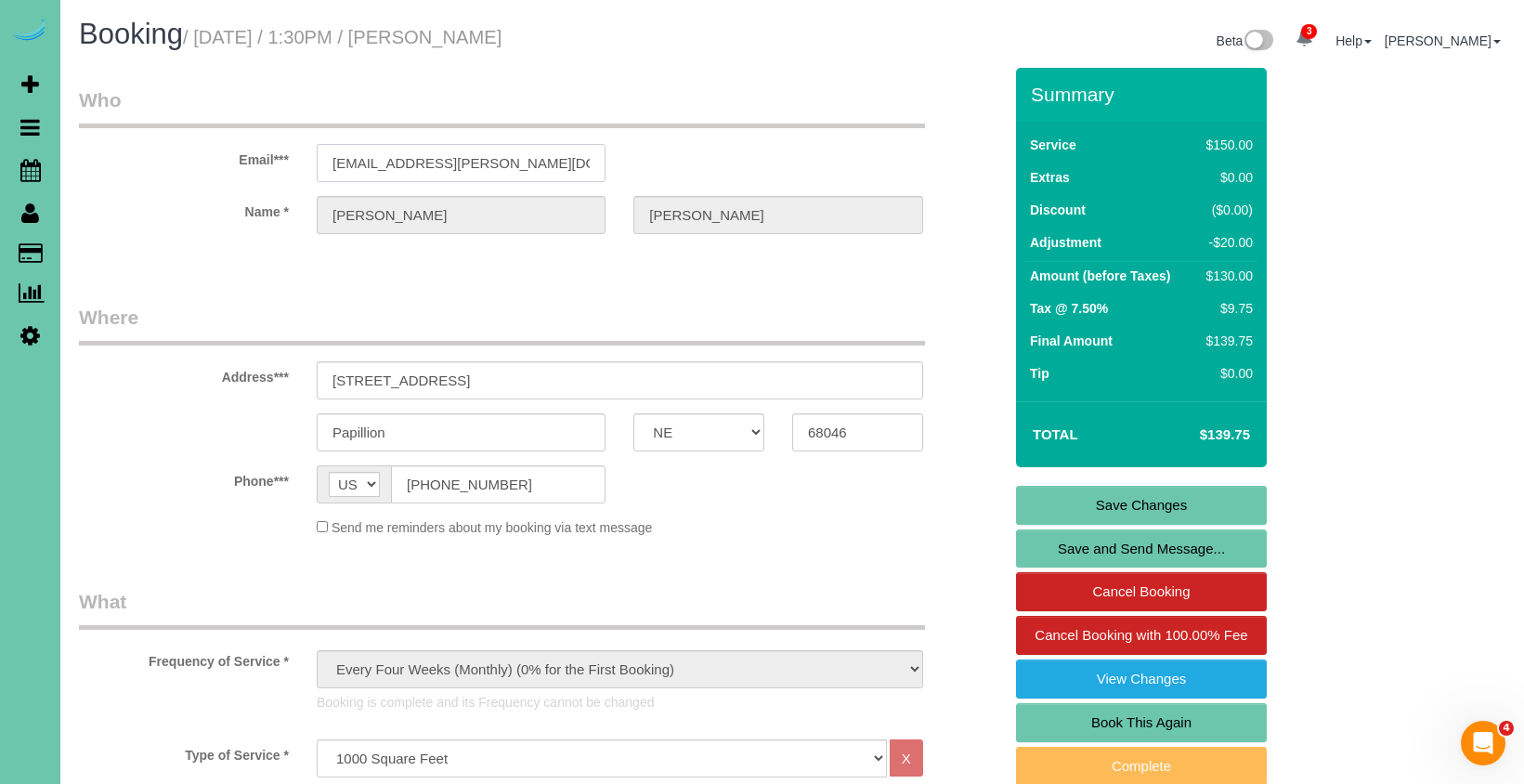
drag, startPoint x: 467, startPoint y: 159, endPoint x: 286, endPoint y: 146, distance: 181.5
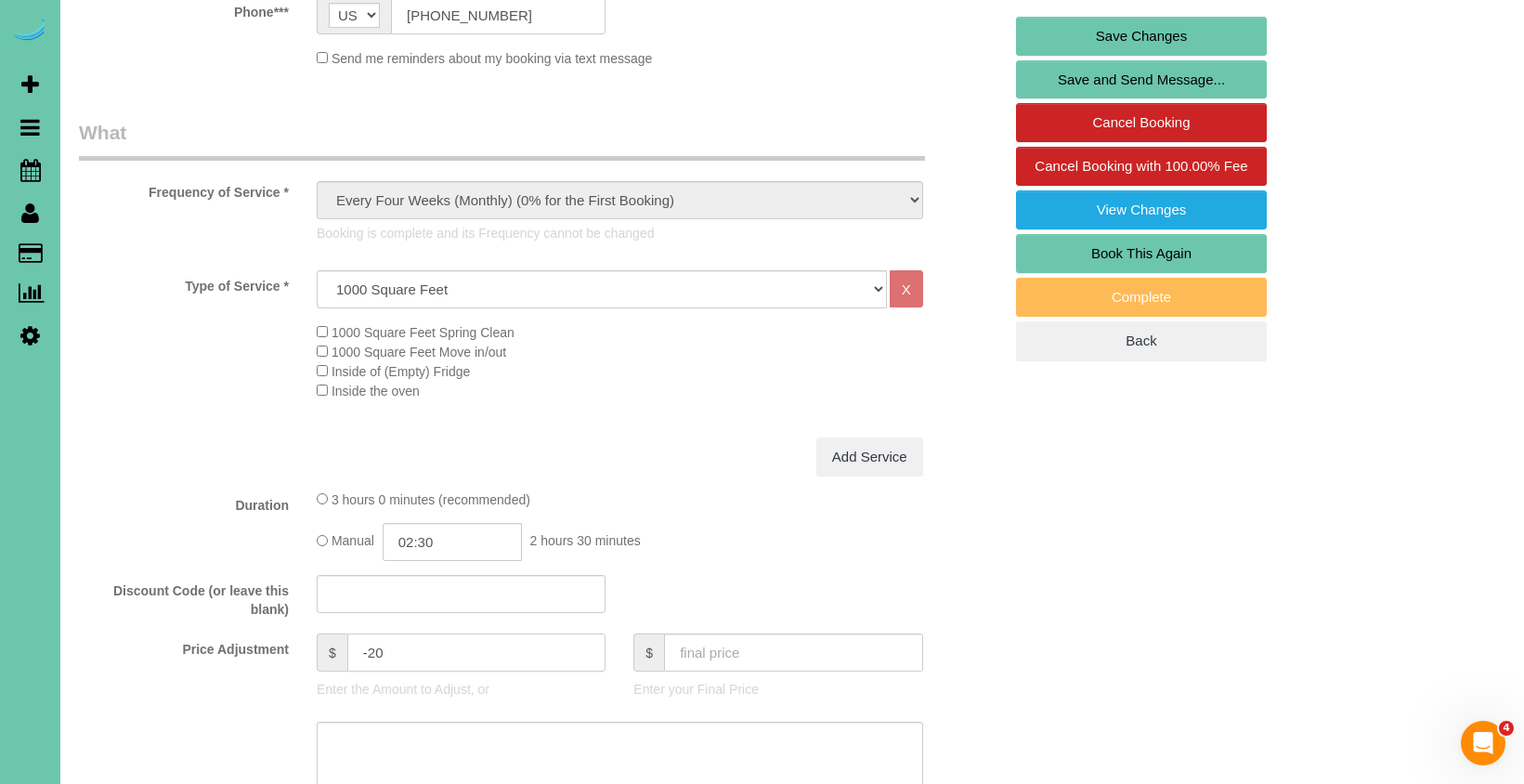
drag, startPoint x: 397, startPoint y: 644, endPoint x: 370, endPoint y: 644, distance: 27.0
click at [370, 644] on input "-20" at bounding box center [476, 652] width 259 height 38
type input "0"
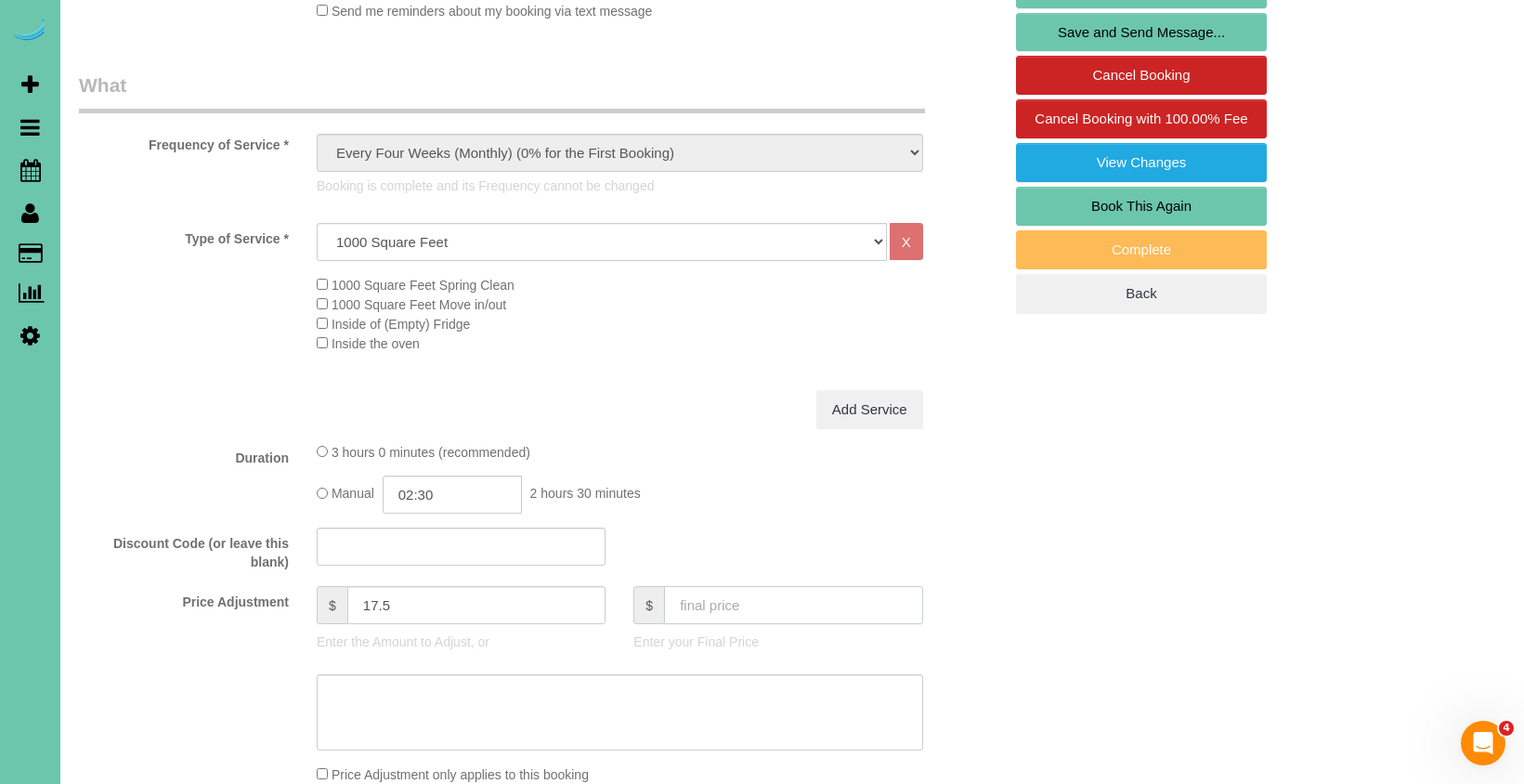
scroll to position [516, 0]
click at [363, 606] on input "17.5" at bounding box center [476, 605] width 259 height 38
type input "-17.5"
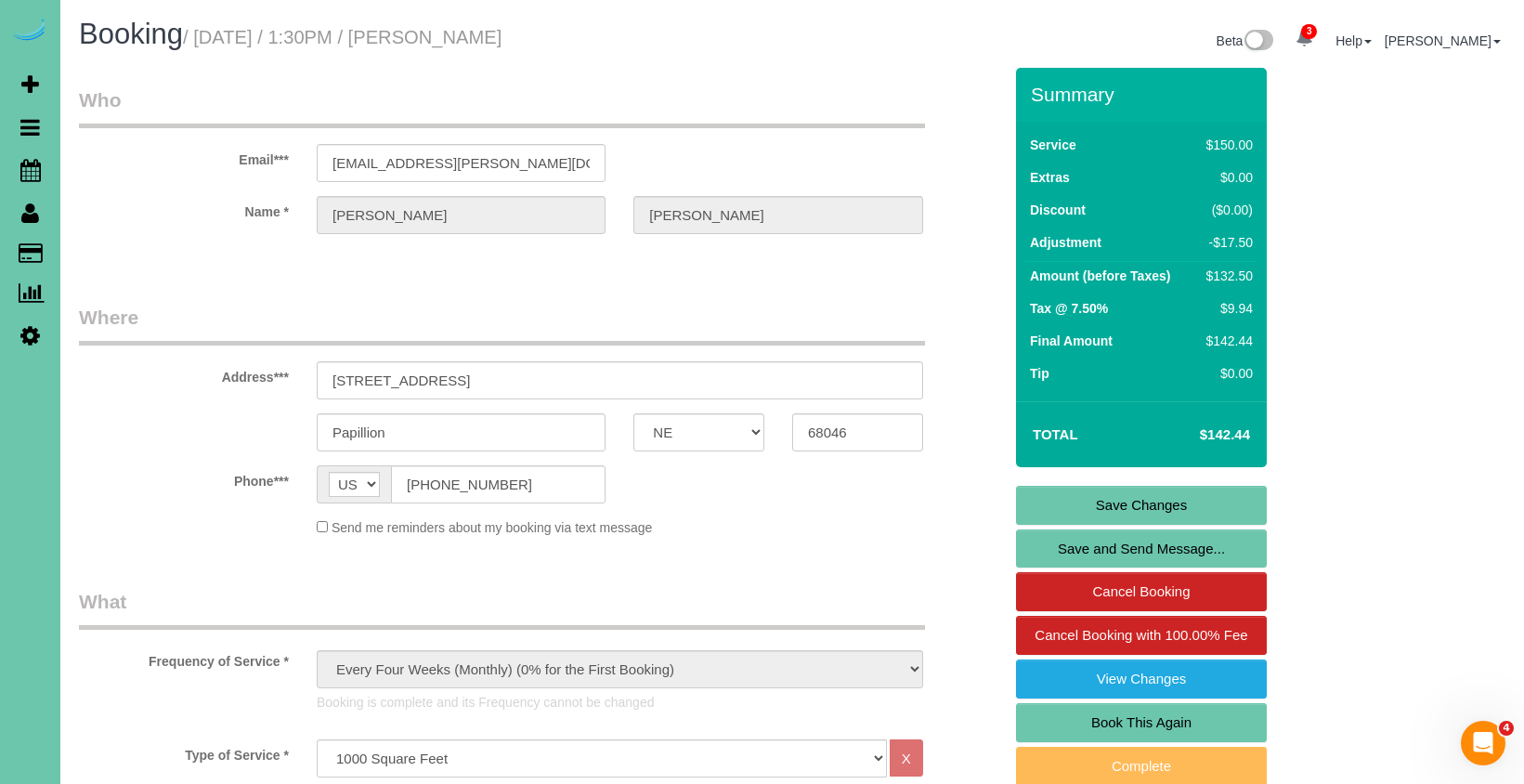
scroll to position [0, 0]
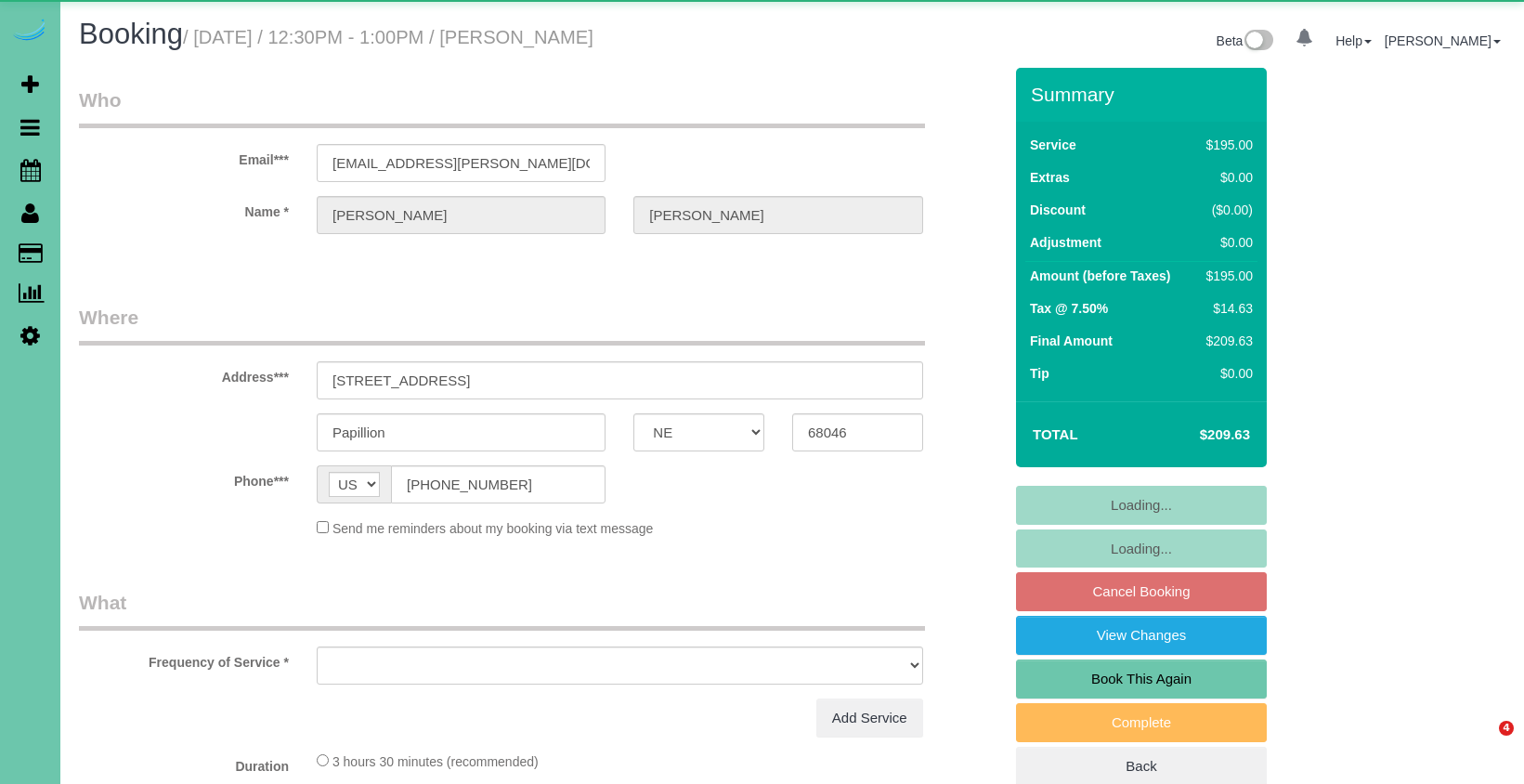
select select "NE"
select select "object:644"
select select "string:fspay-9d100836-9fc3-46f0-8078-577ee22ef532"
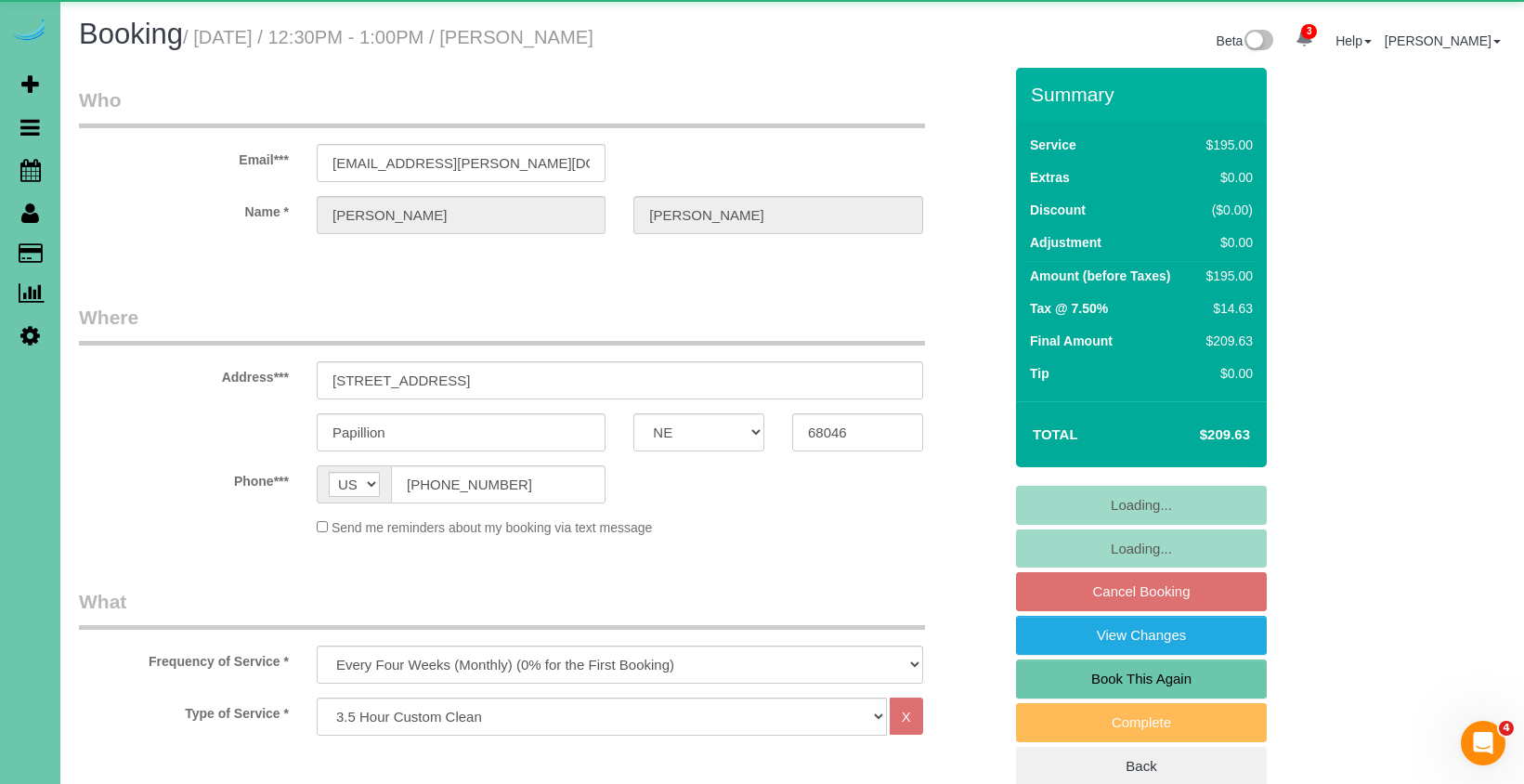
select select "object:917"
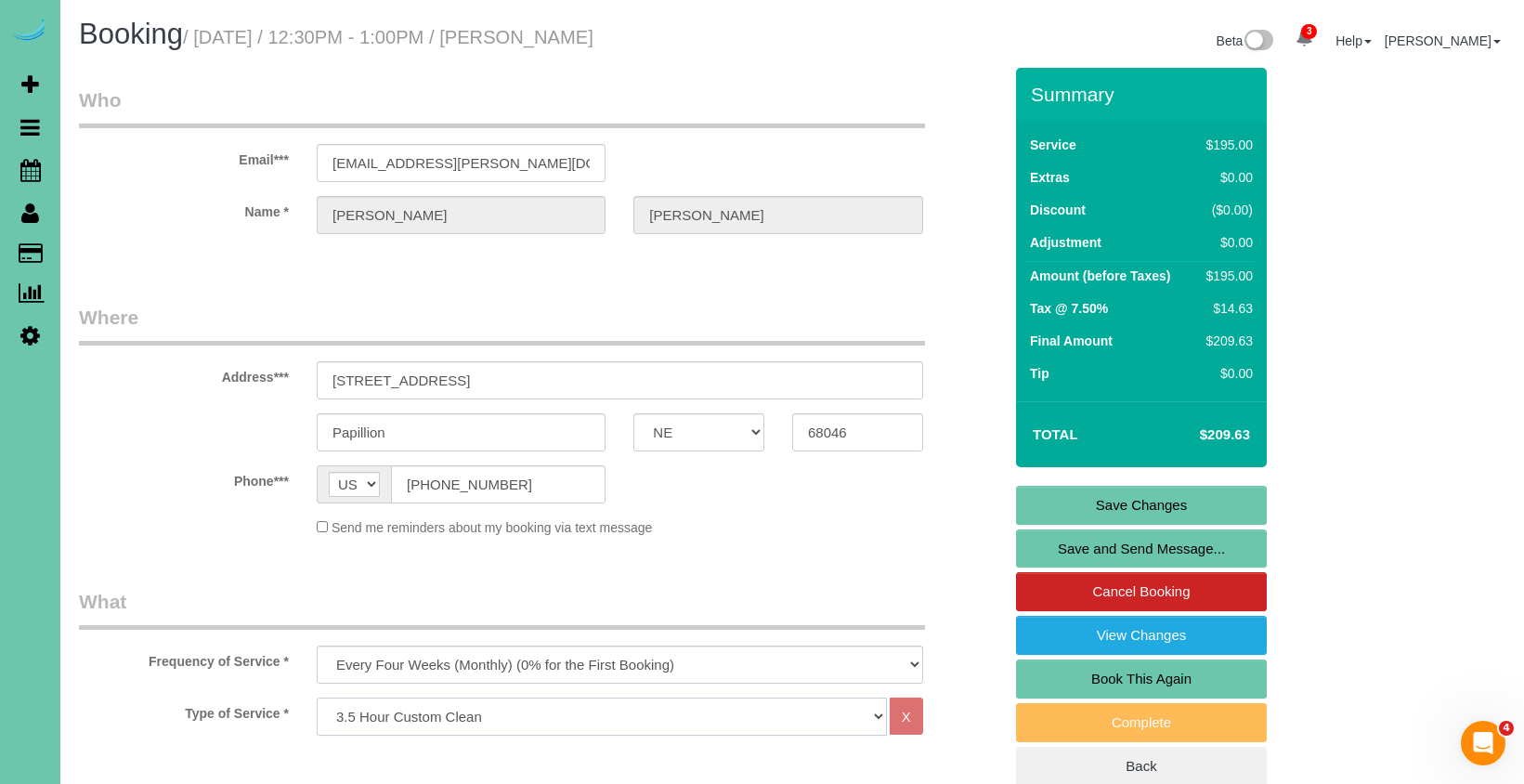
select select "66"
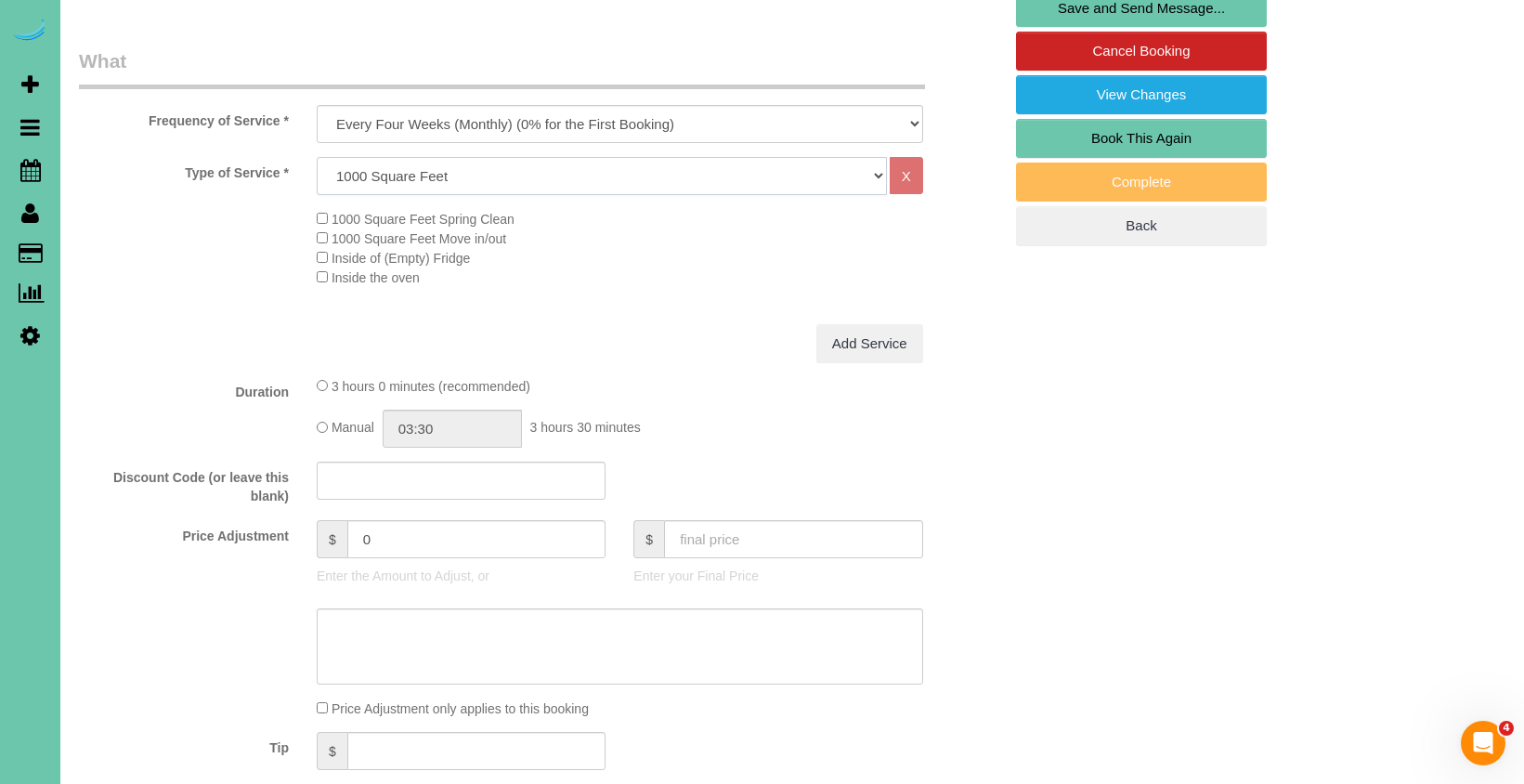
scroll to position [546, 0]
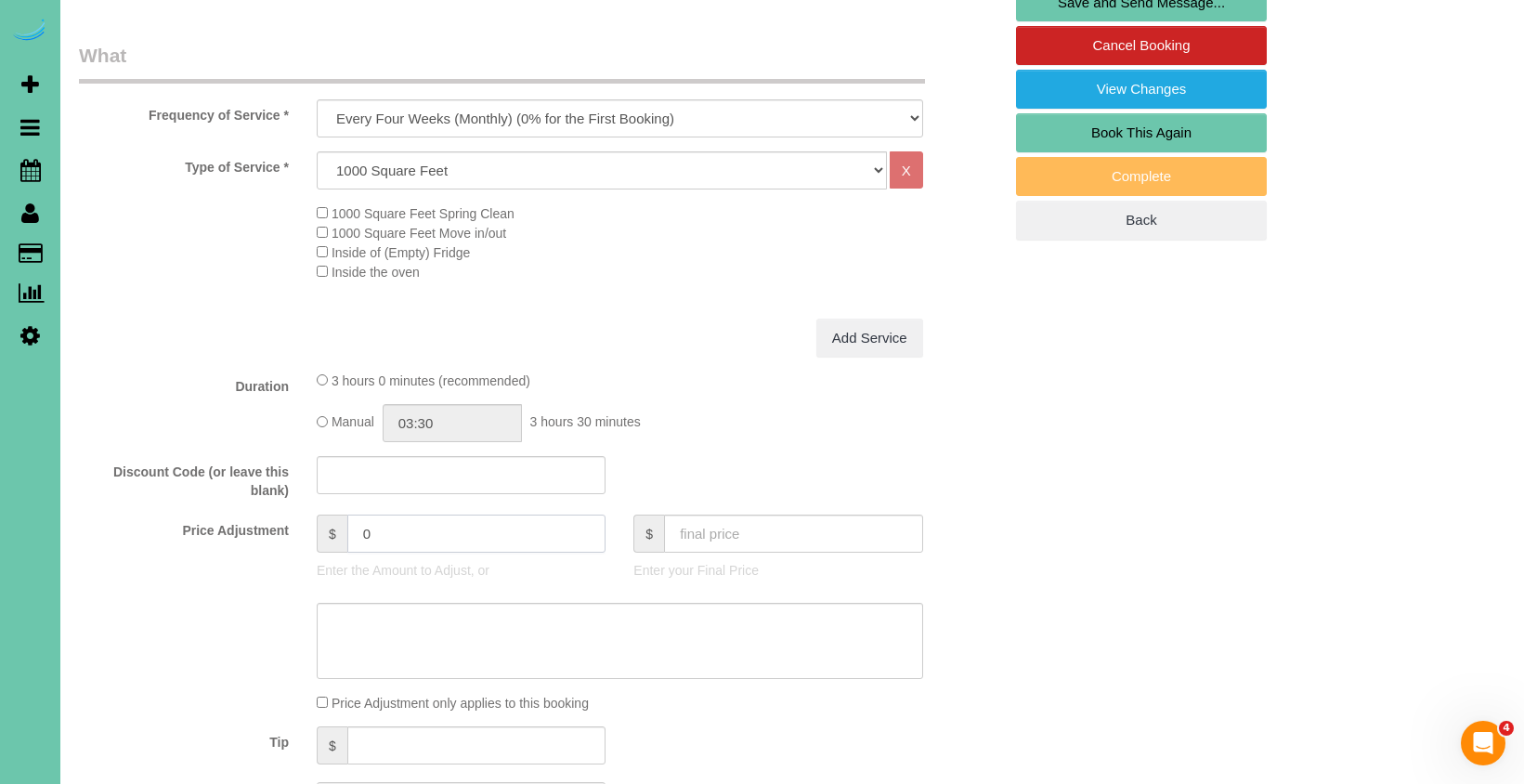
drag, startPoint x: 411, startPoint y: 534, endPoint x: 327, endPoint y: 521, distance: 85.0
click at [326, 521] on div "$ 0" at bounding box center [461, 534] width 289 height 38
type input "32.5"
click at [414, 420] on input "03:00" at bounding box center [452, 423] width 140 height 38
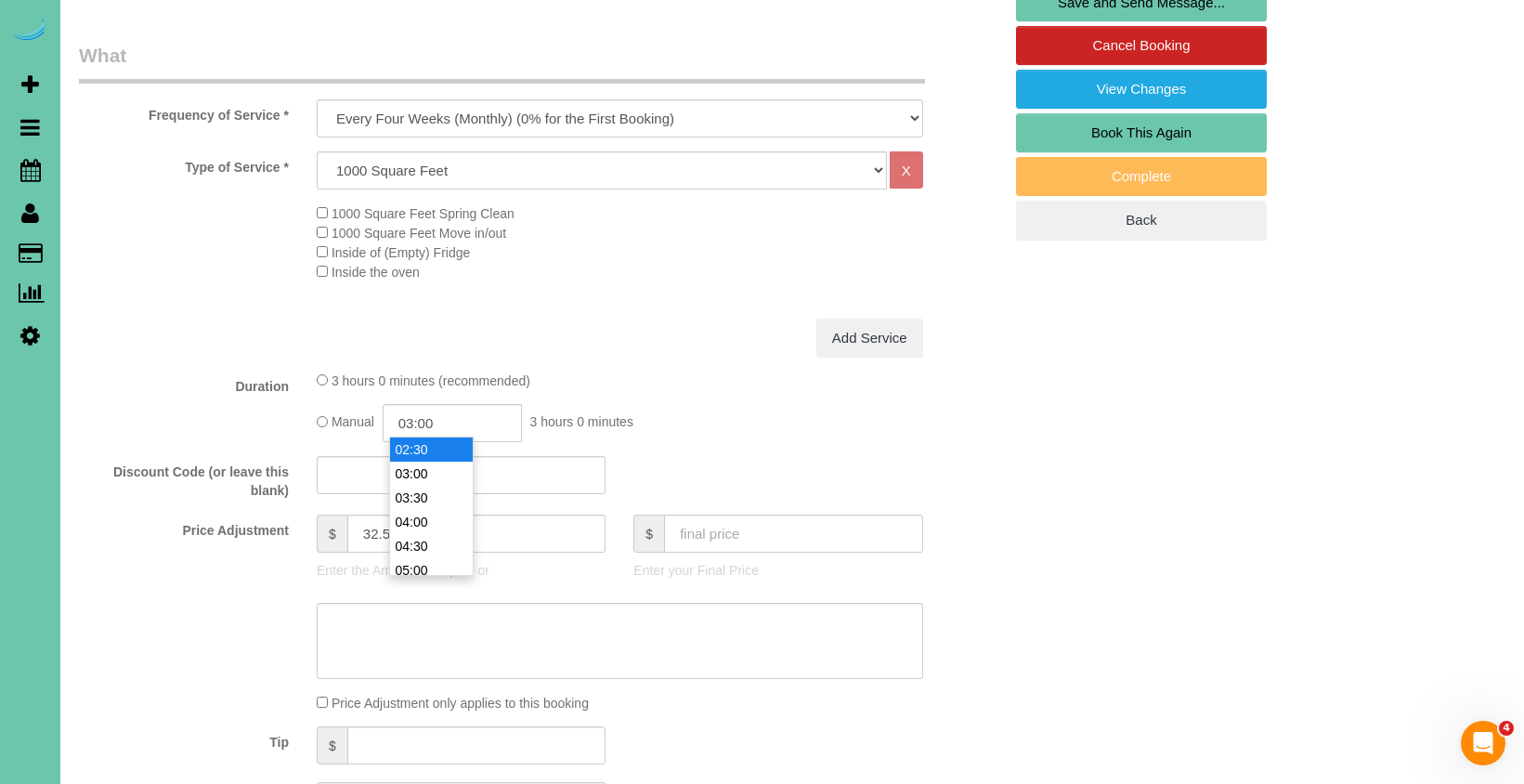
type input "02:30"
drag, startPoint x: 426, startPoint y: 453, endPoint x: 355, endPoint y: 419, distance: 78.7
click at [424, 453] on li "02:30" at bounding box center [431, 448] width 82 height 24
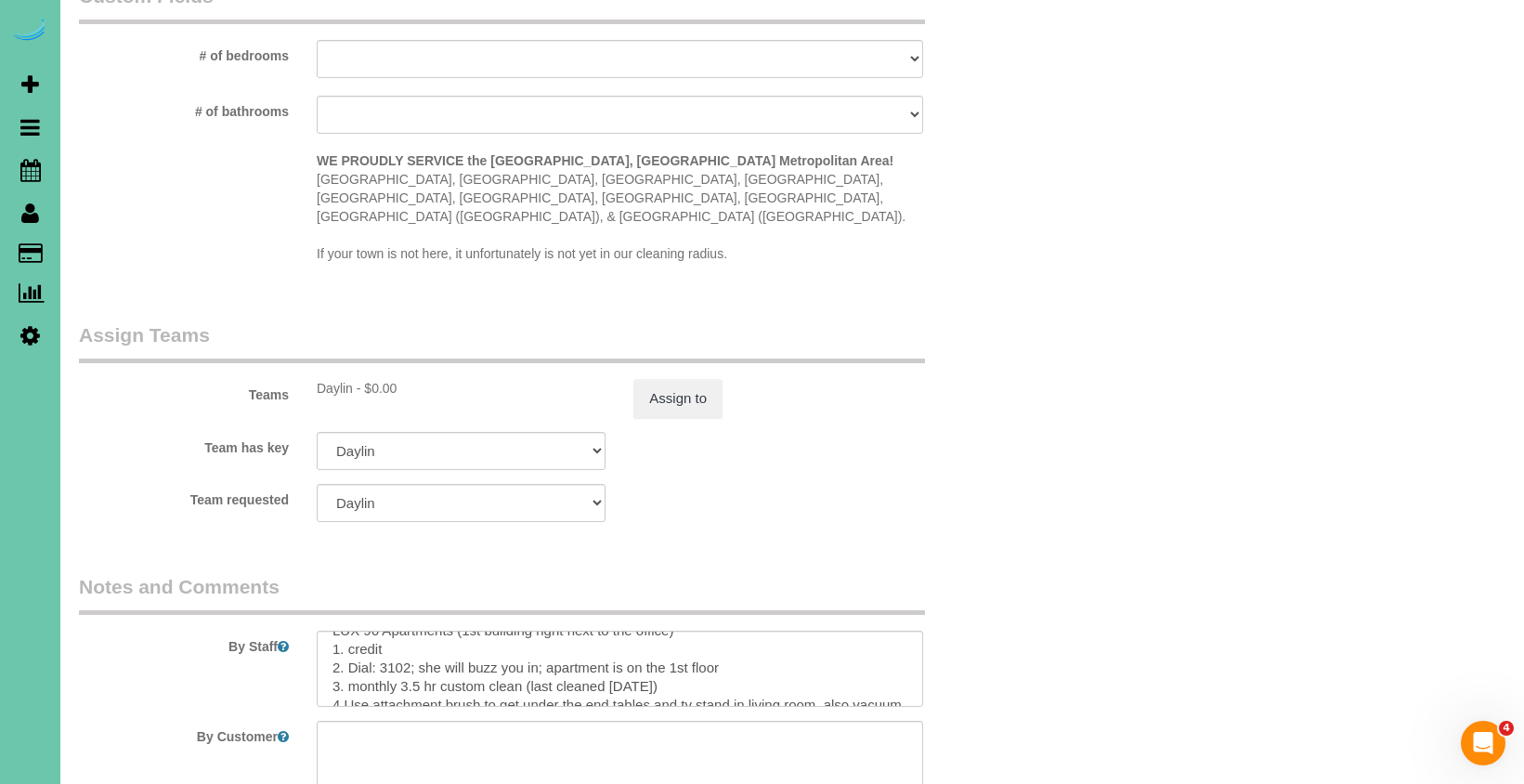
scroll to position [20, 0]
drag, startPoint x: 663, startPoint y: 655, endPoint x: 402, endPoint y: 653, distance: 261.0
click at [402, 653] on textarea at bounding box center [620, 668] width 606 height 76
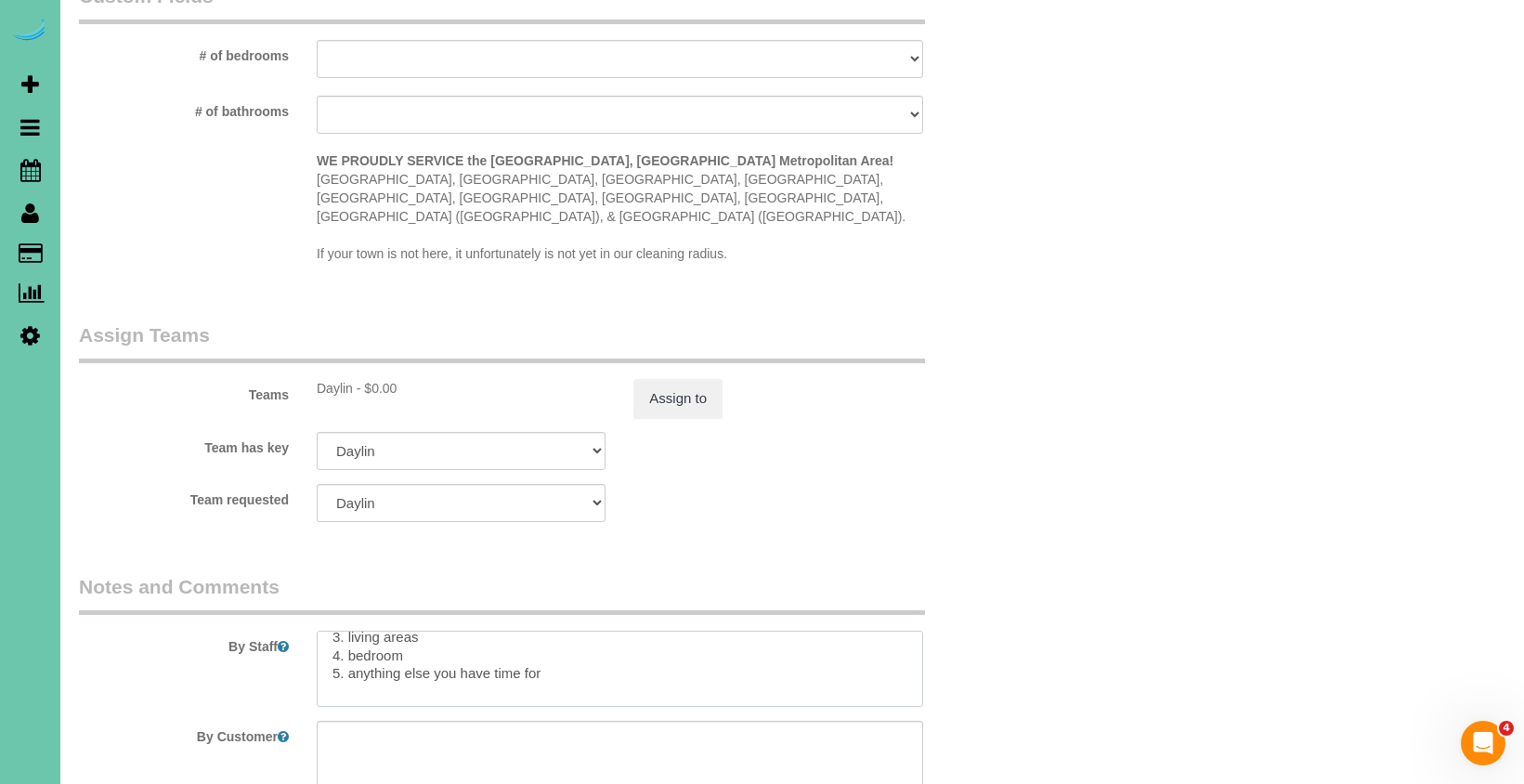
scroll to position [208, 0]
drag, startPoint x: 334, startPoint y: 641, endPoint x: 371, endPoint y: 714, distance: 81.8
click at [371, 714] on sui-booking-comments "By Staff By Customer Customer Profile Notes Add a note Comments 0" at bounding box center [540, 764] width 923 height 383
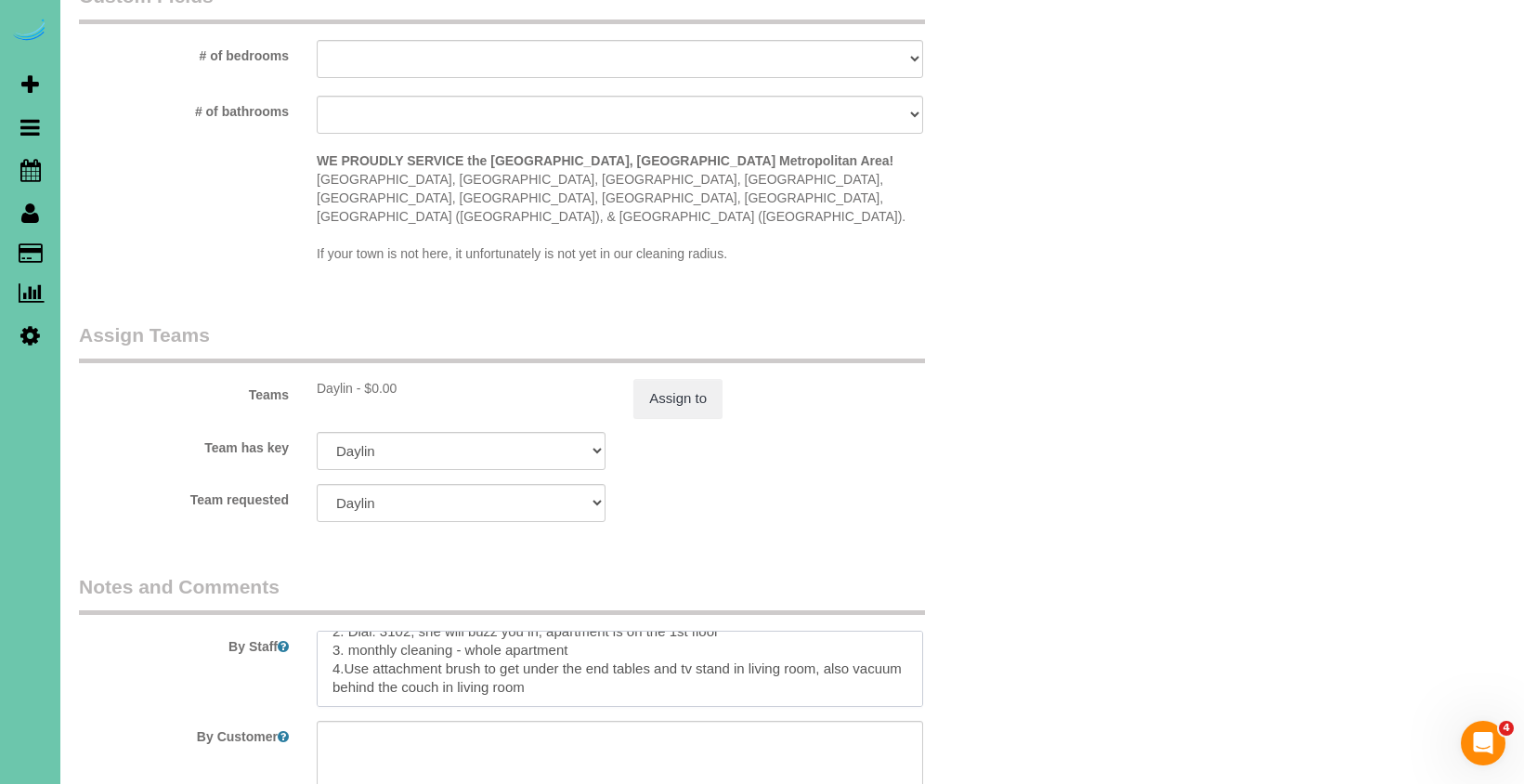
scroll to position [76, 0]
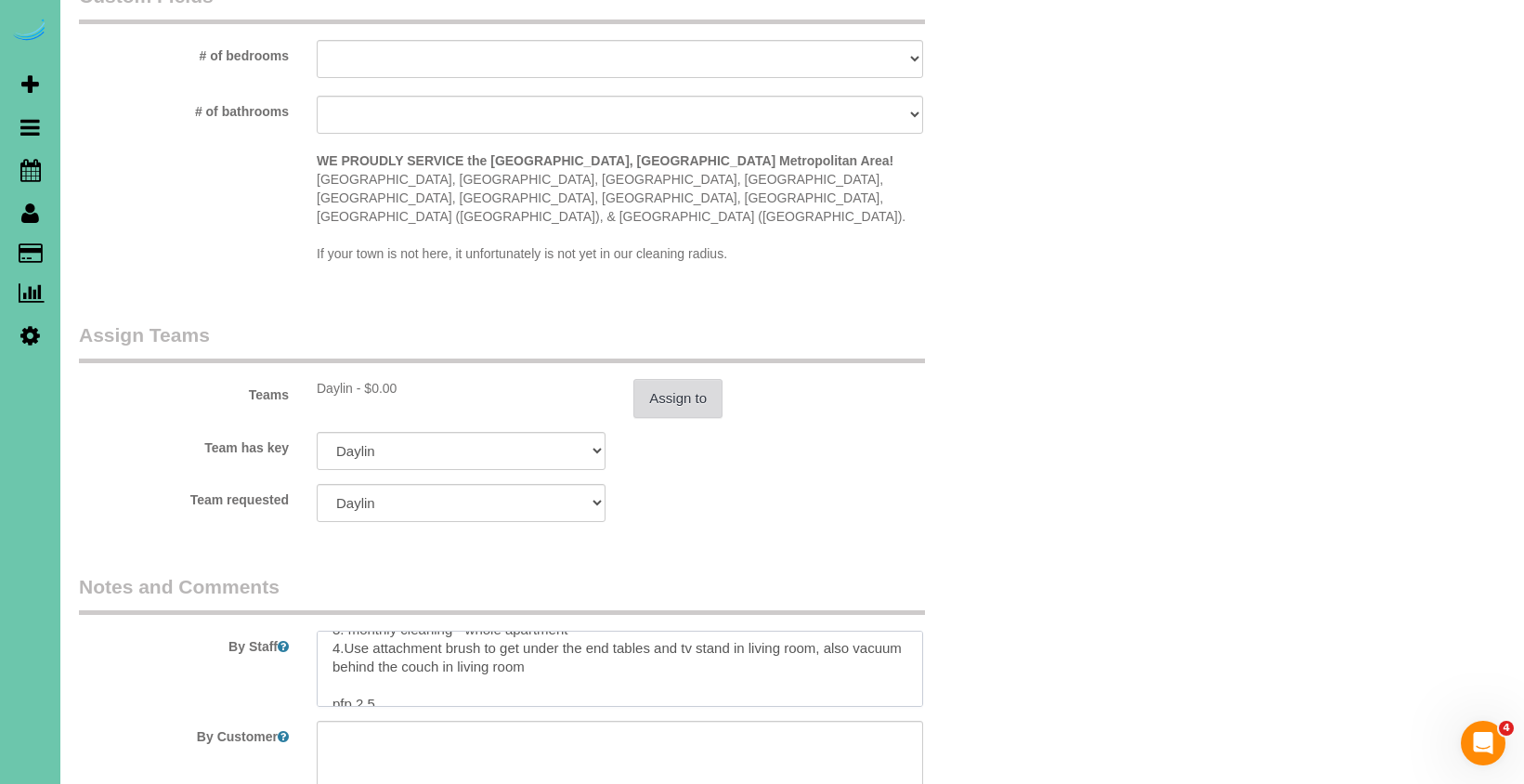
type textarea "LUX 96 Apartments (1st building right next to the office) 1. credit 2. Dial: 31…"
click at [686, 379] on button "Assign to" at bounding box center [677, 398] width 89 height 39
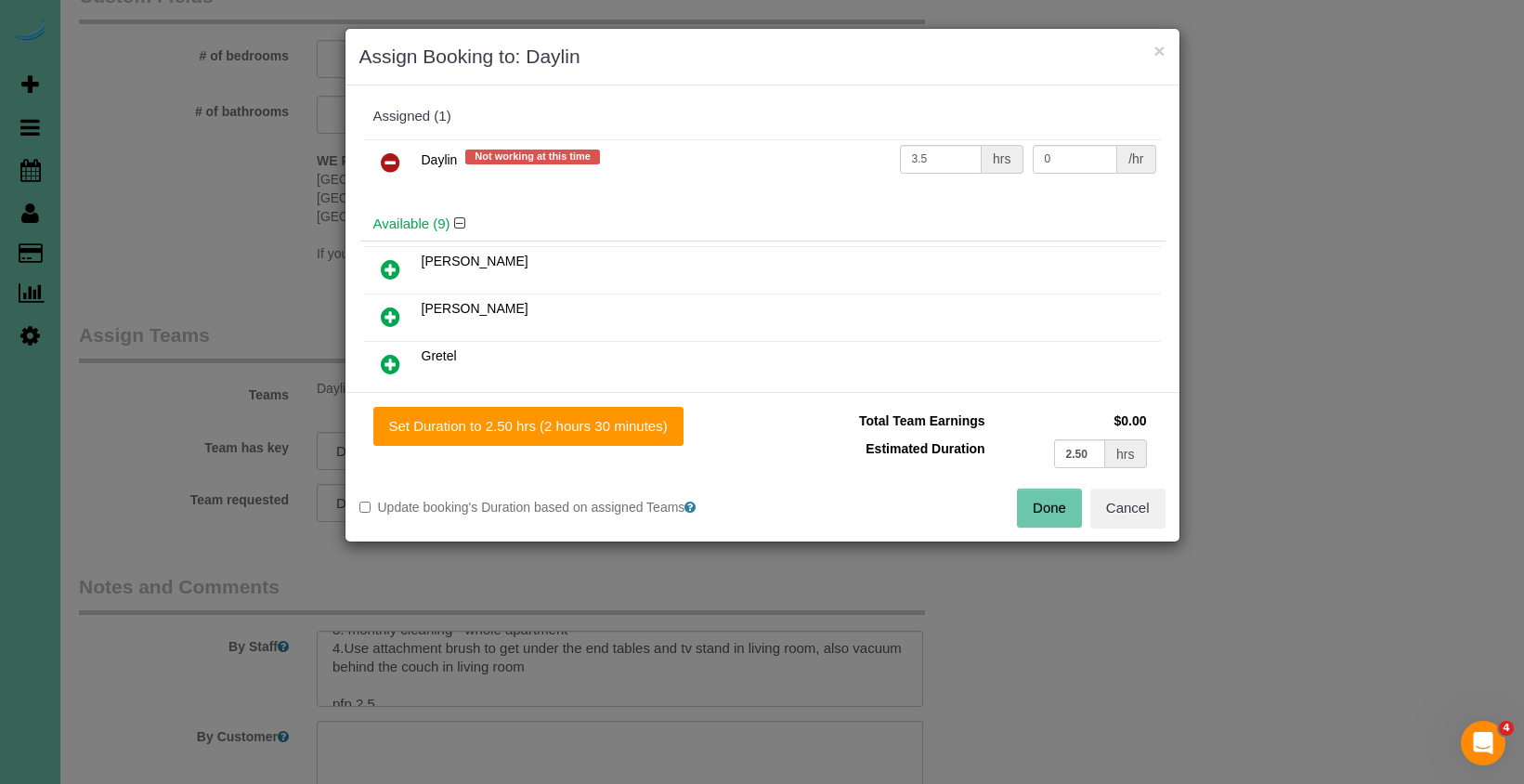
click at [383, 152] on icon at bounding box center [390, 162] width 19 height 22
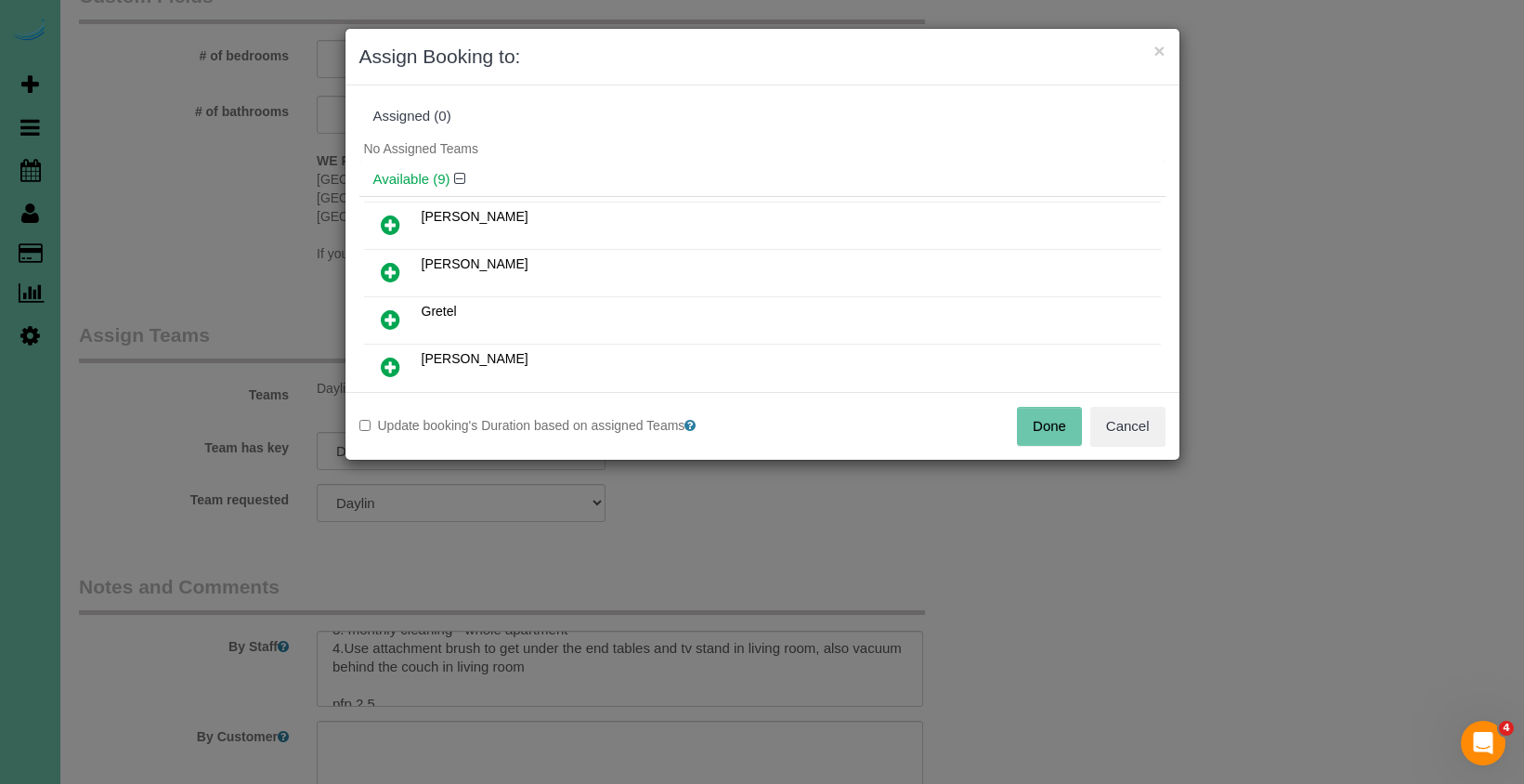
click at [1082, 434] on div "Done Cancel" at bounding box center [970, 425] width 417 height 39
drag, startPoint x: 1047, startPoint y: 433, endPoint x: 1032, endPoint y: 431, distance: 15.1
click at [1047, 433] on button "Done" at bounding box center [1049, 425] width 65 height 39
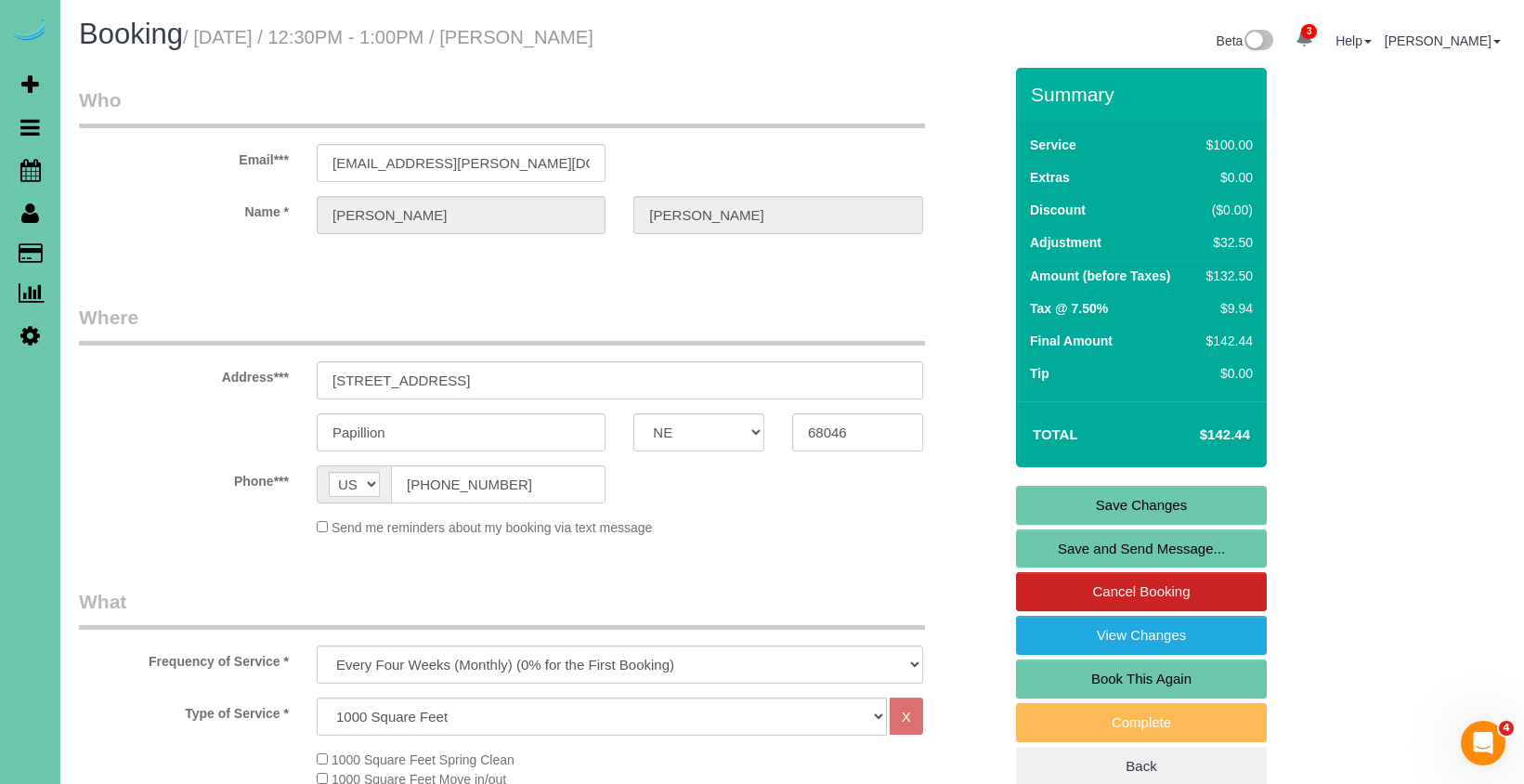
scroll to position [0, 0]
click at [1105, 499] on link "Save Changes" at bounding box center [1141, 505] width 250 height 39
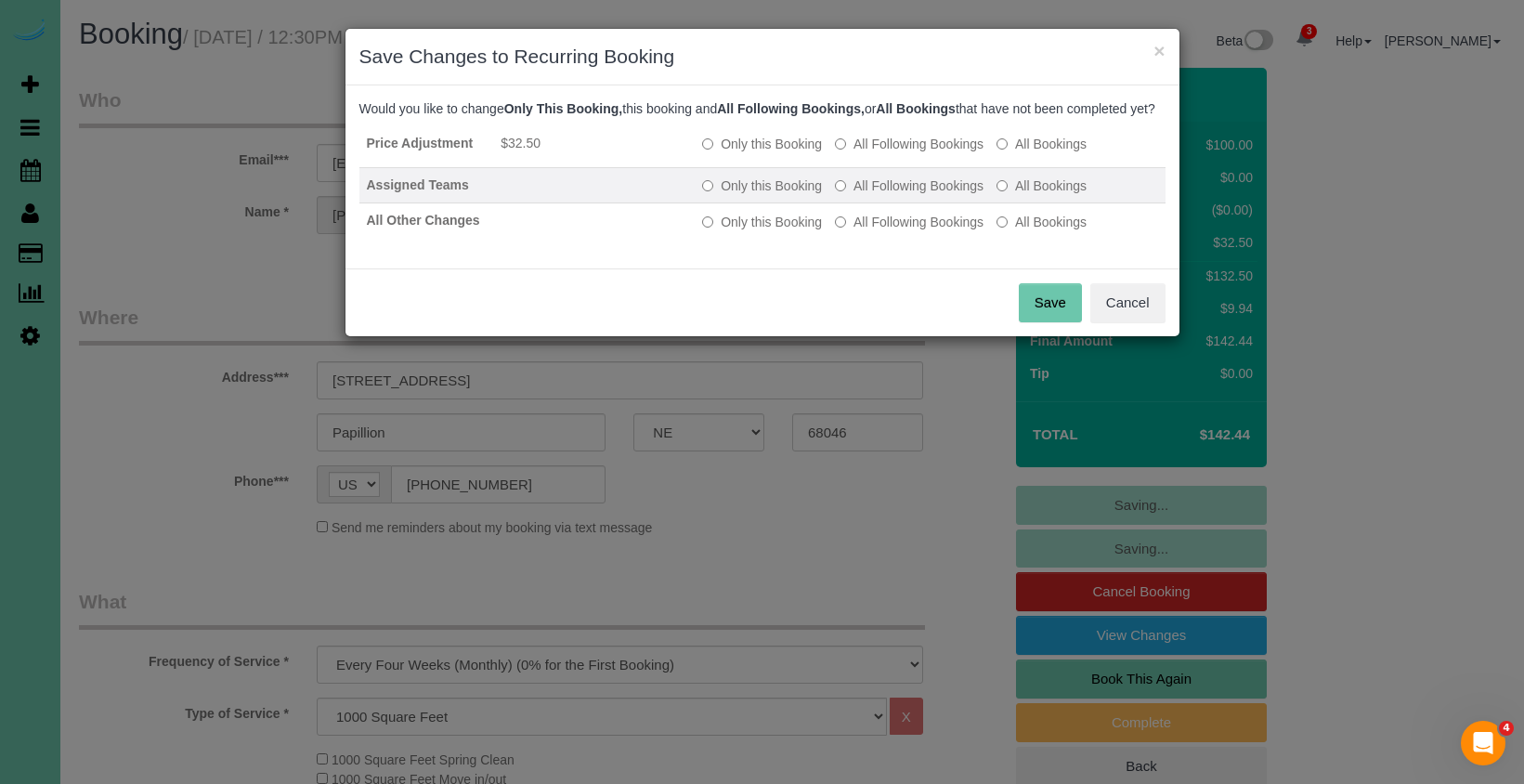
drag, startPoint x: 881, startPoint y: 173, endPoint x: 879, endPoint y: 185, distance: 12.2
click at [881, 168] on td "Only this Booking All Following Bookings All Bookings" at bounding box center [928, 147] width 469 height 42
click at [872, 195] on label "All Following Bookings" at bounding box center [908, 185] width 148 height 18
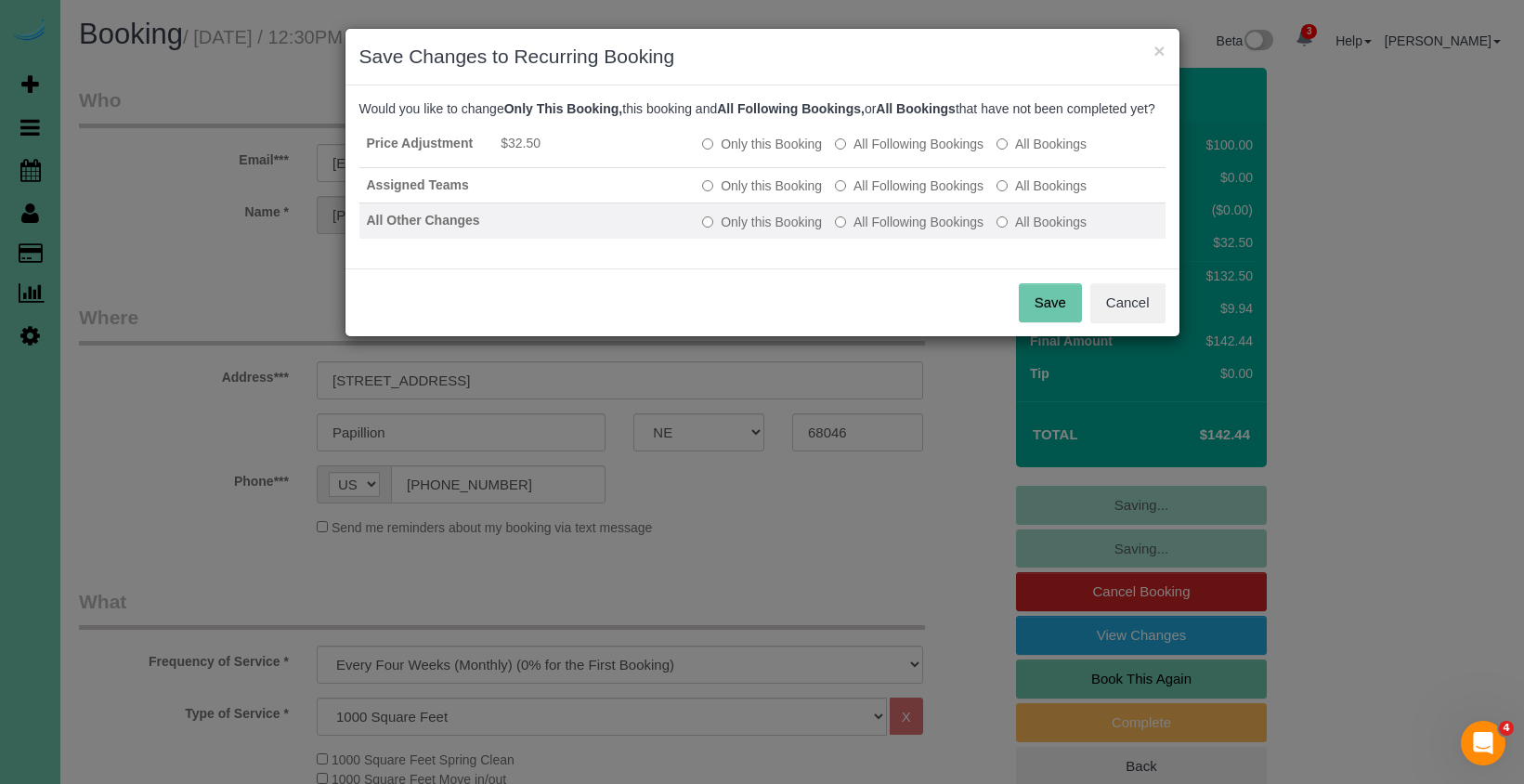
drag, startPoint x: 860, startPoint y: 250, endPoint x: 864, endPoint y: 231, distance: 19.4
click at [860, 239] on td "Only this Booking All Following Bookings All Bookings" at bounding box center [928, 221] width 469 height 35
click at [862, 231] on label "All Following Bookings" at bounding box center [908, 221] width 148 height 18
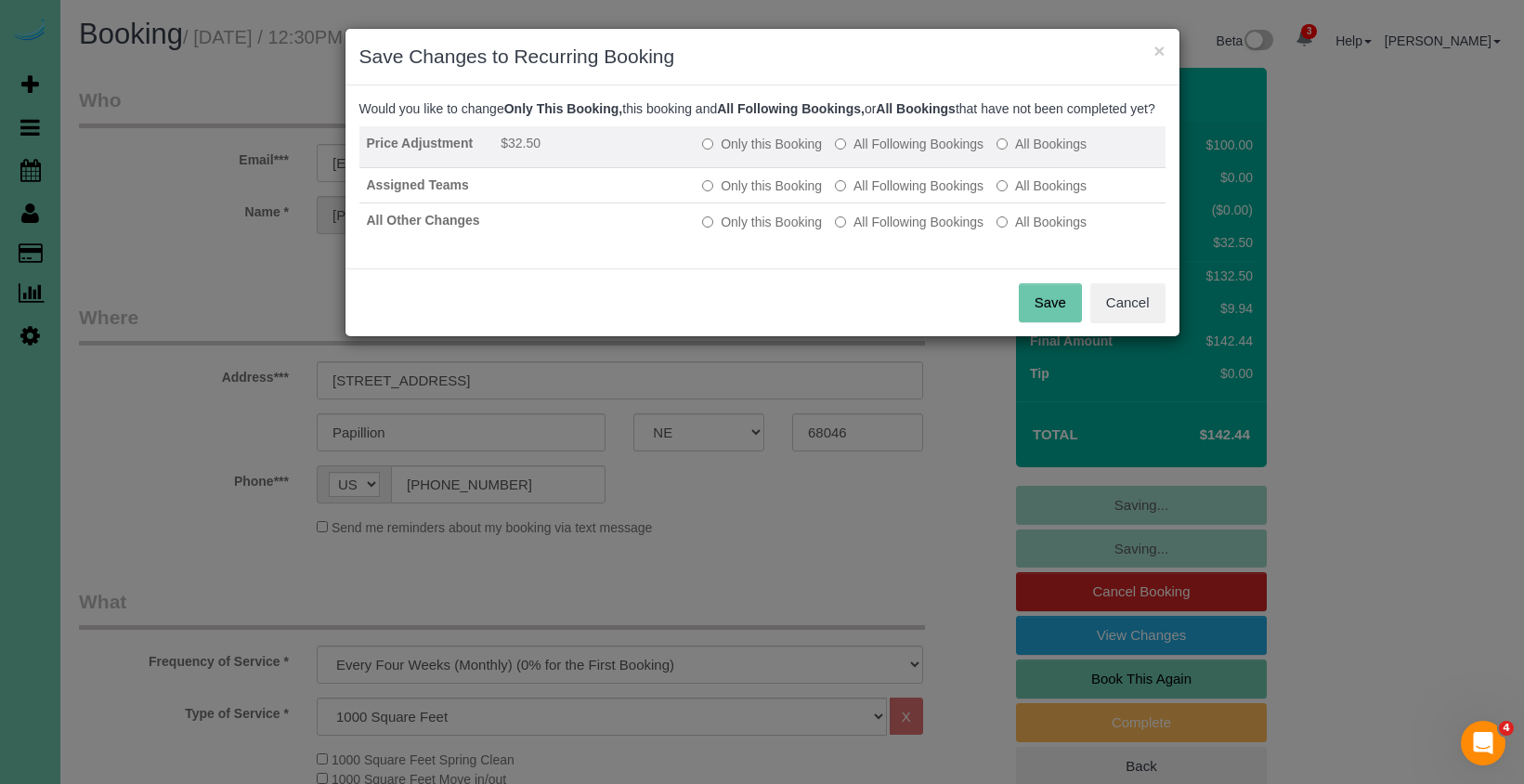
click at [884, 168] on td "Only this Booking All Following Bookings All Bookings" at bounding box center [928, 147] width 469 height 42
click at [887, 153] on label "All Following Bookings" at bounding box center [908, 143] width 148 height 18
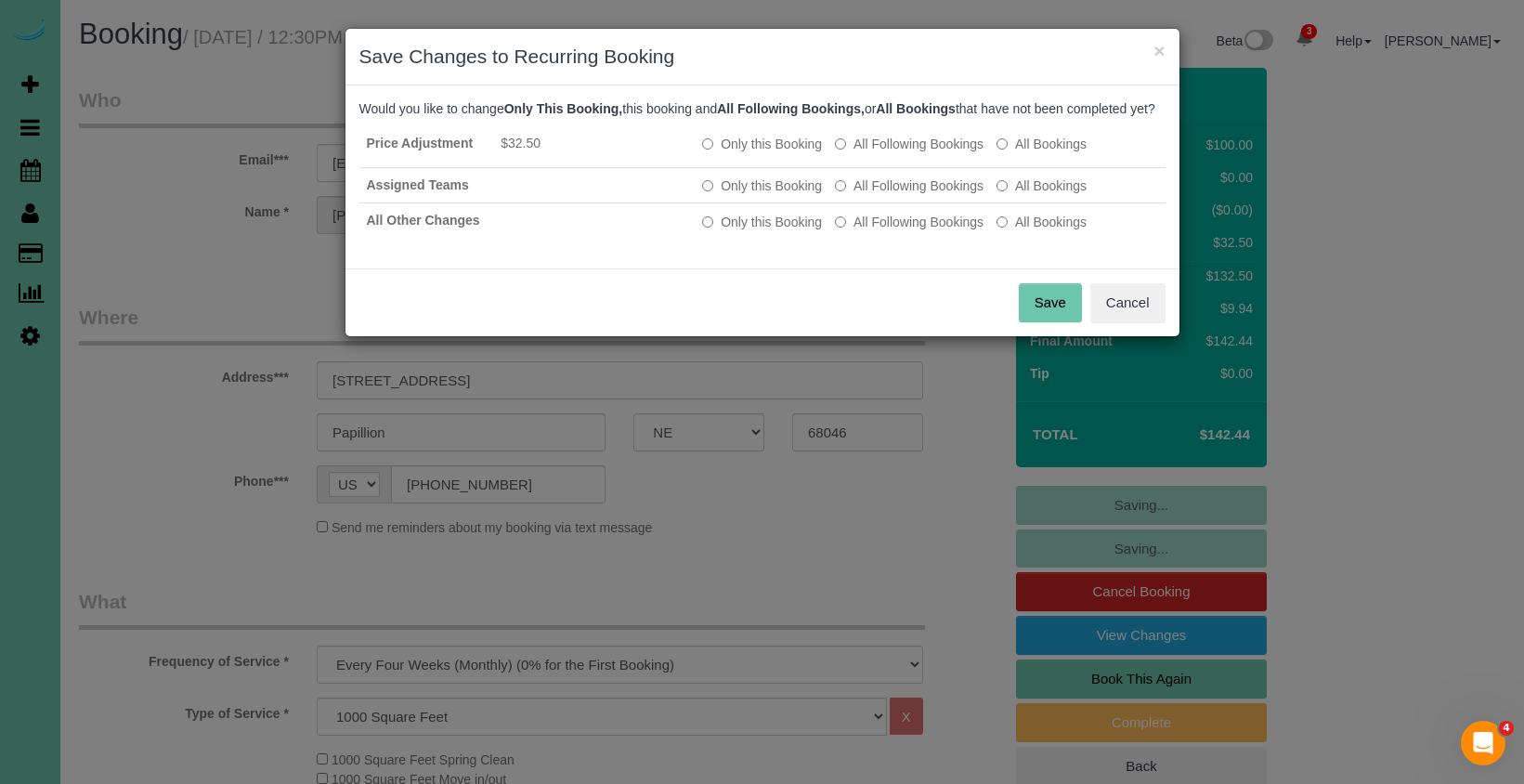
click at [1050, 311] on button "Save" at bounding box center [1050, 302] width 63 height 39
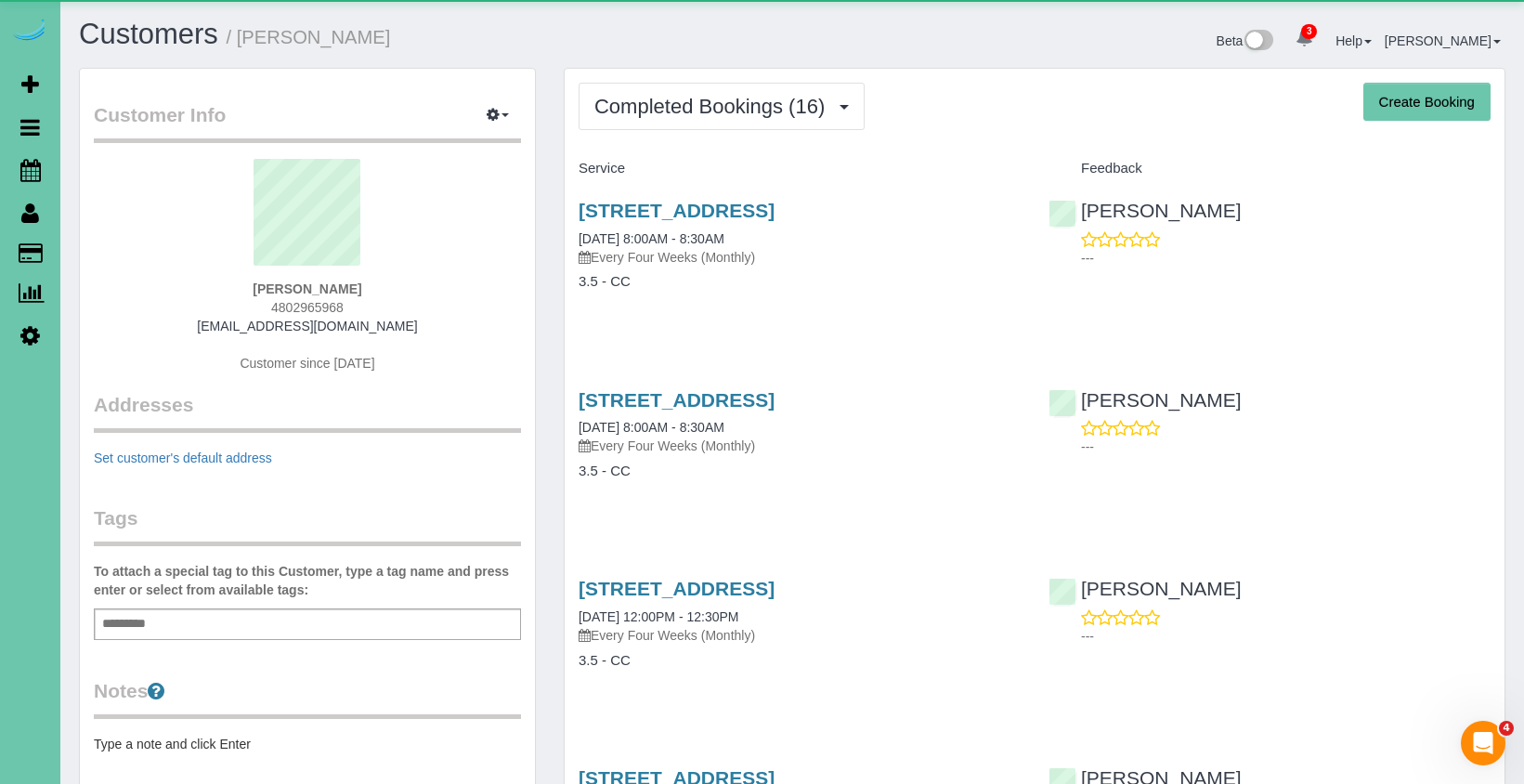
scroll to position [3297, 1524]
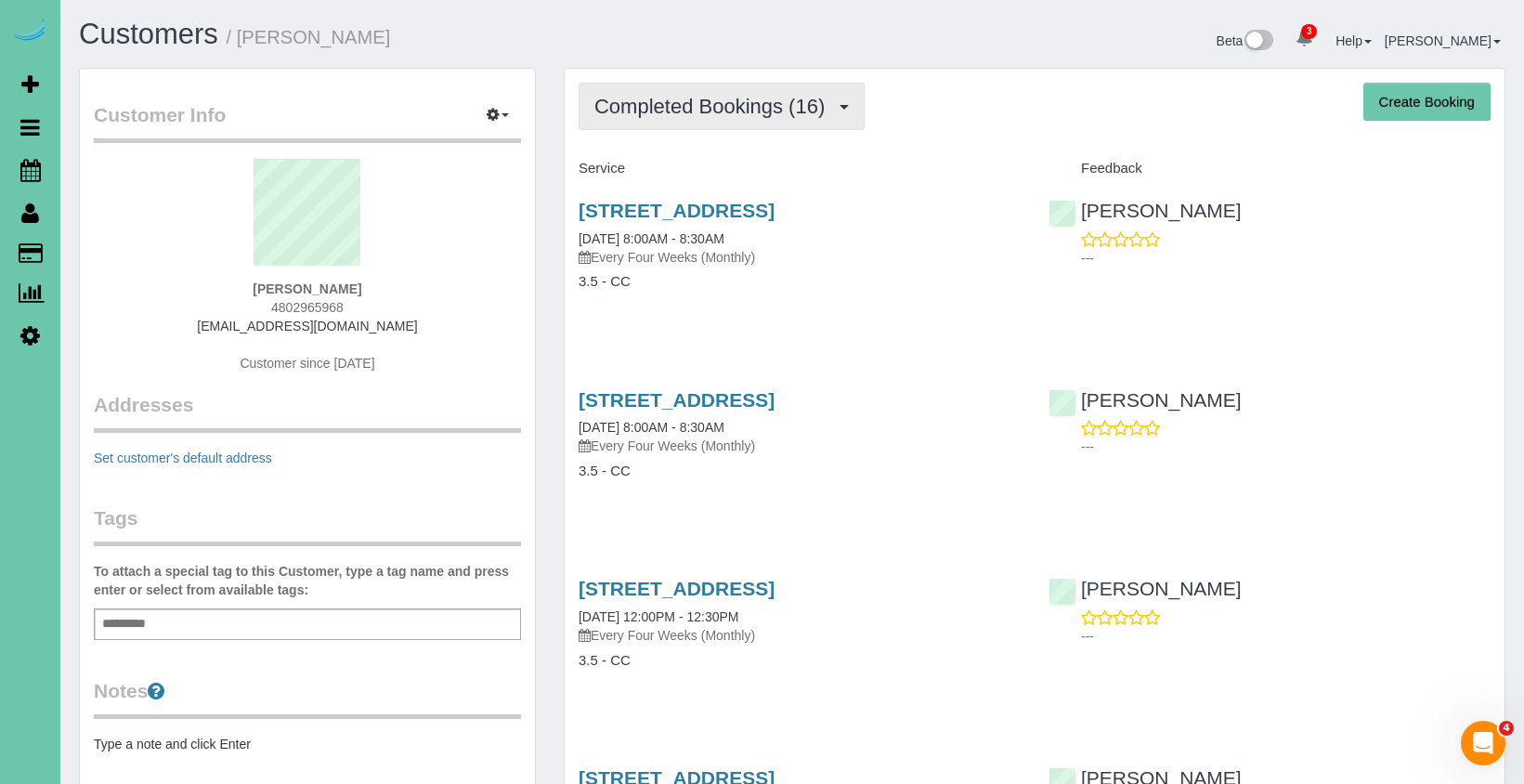
click at [690, 105] on span "Completed Bookings (16)" at bounding box center [714, 106] width 240 height 23
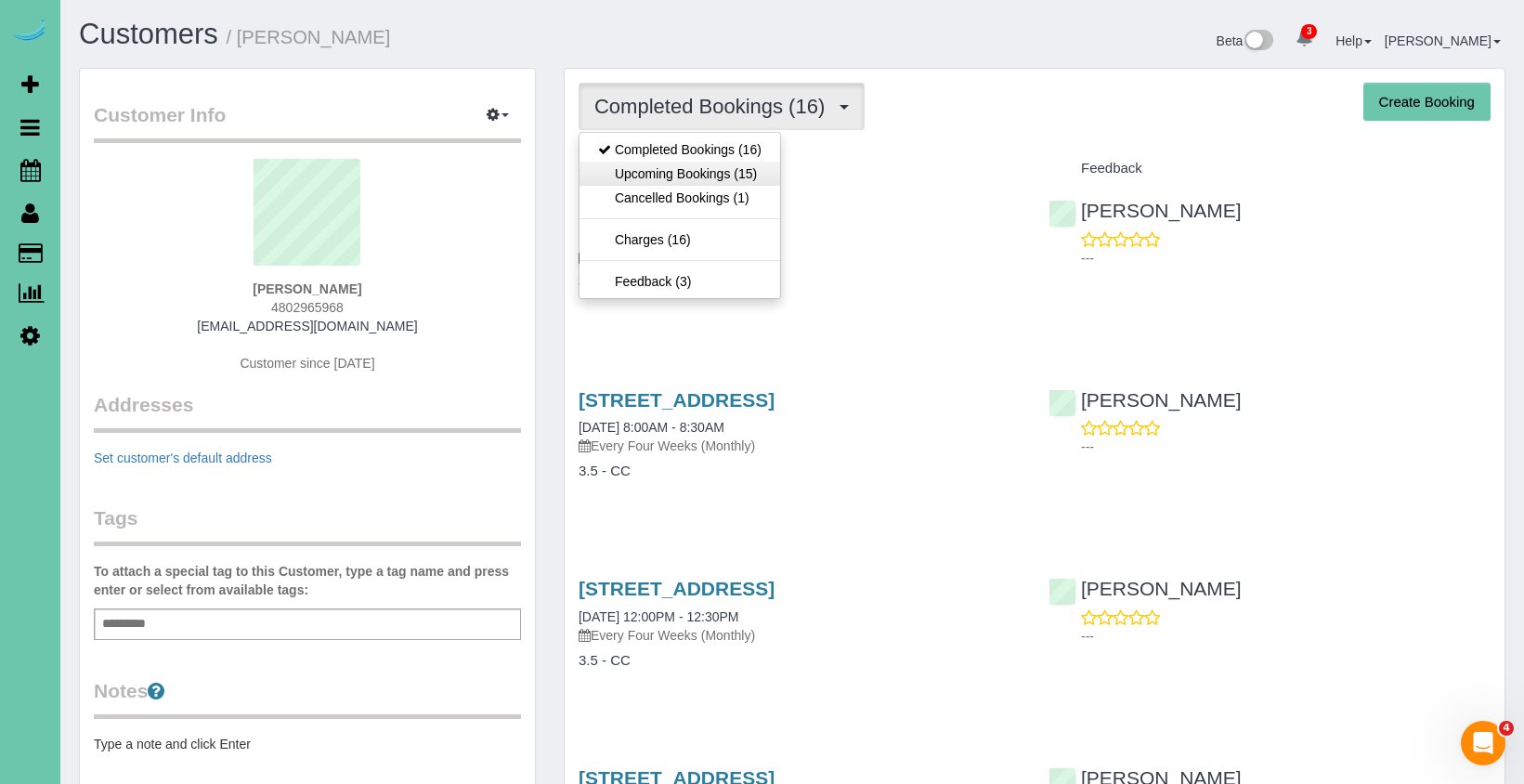
click at [673, 175] on link "Upcoming Bookings (15)" at bounding box center [680, 173] width 201 height 24
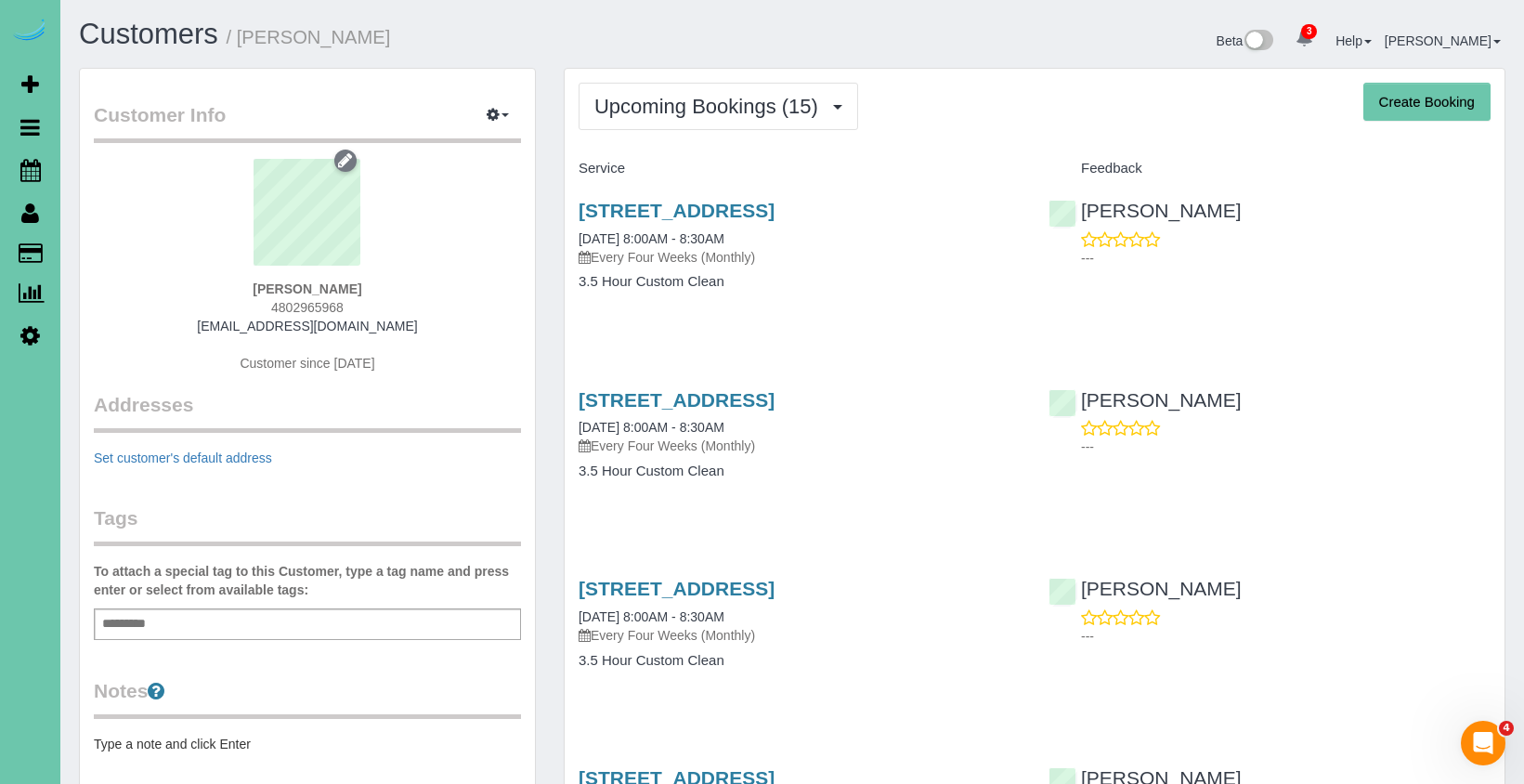
scroll to position [3331, 1524]
copy span "4802965968"
drag, startPoint x: 363, startPoint y: 306, endPoint x: 268, endPoint y: 303, distance: 95.0
click at [268, 303] on div "[PERSON_NAME] 4802965968 [EMAIL_ADDRESS][DOMAIN_NAME] Customer since [DATE]" at bounding box center [307, 274] width 427 height 232
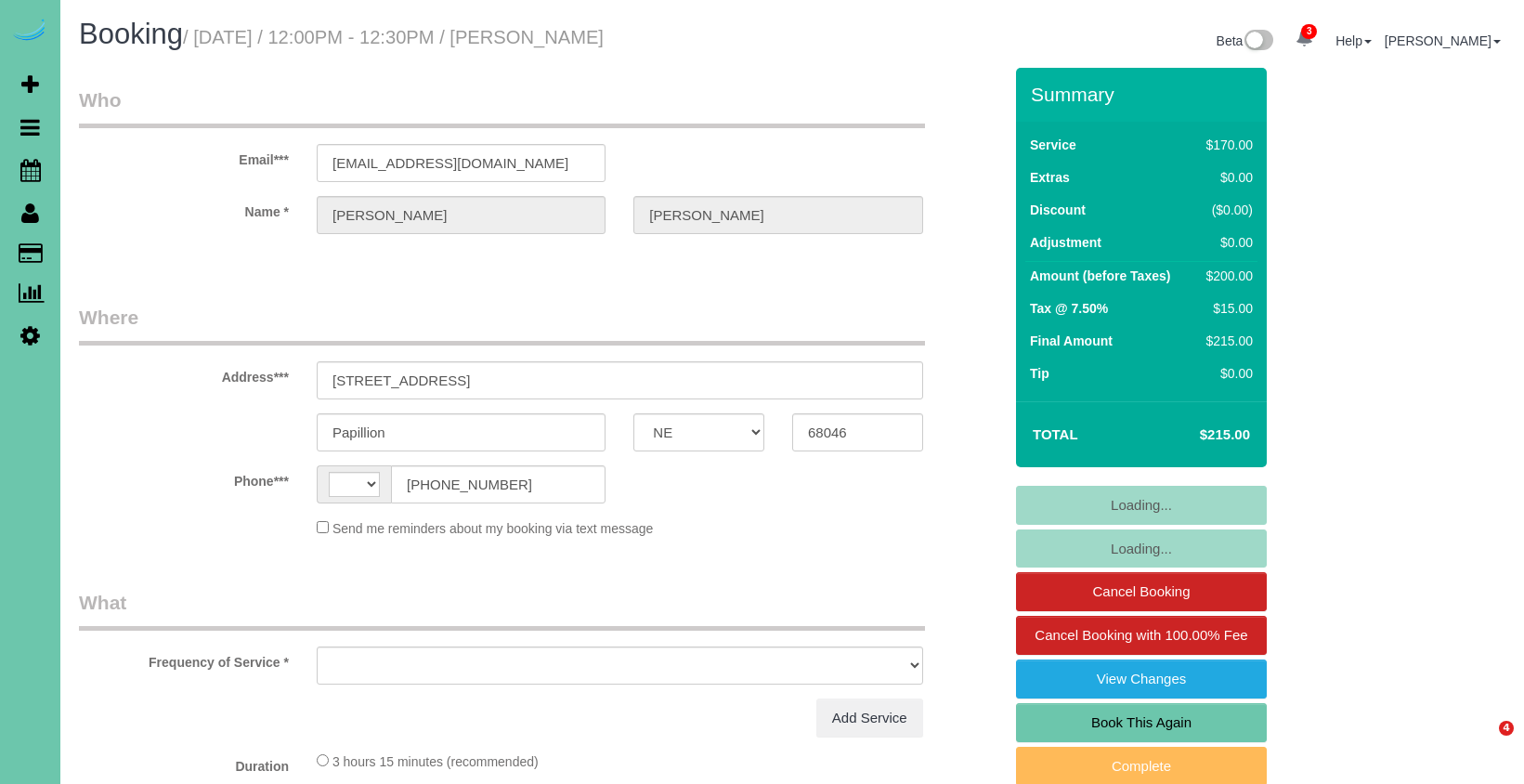
select select "NE"
select select "string:[GEOGRAPHIC_DATA]"
select select "object:652"
select select "string:fspay-d438abfd-5f74-438e-8acb-eb4a797d6c11"
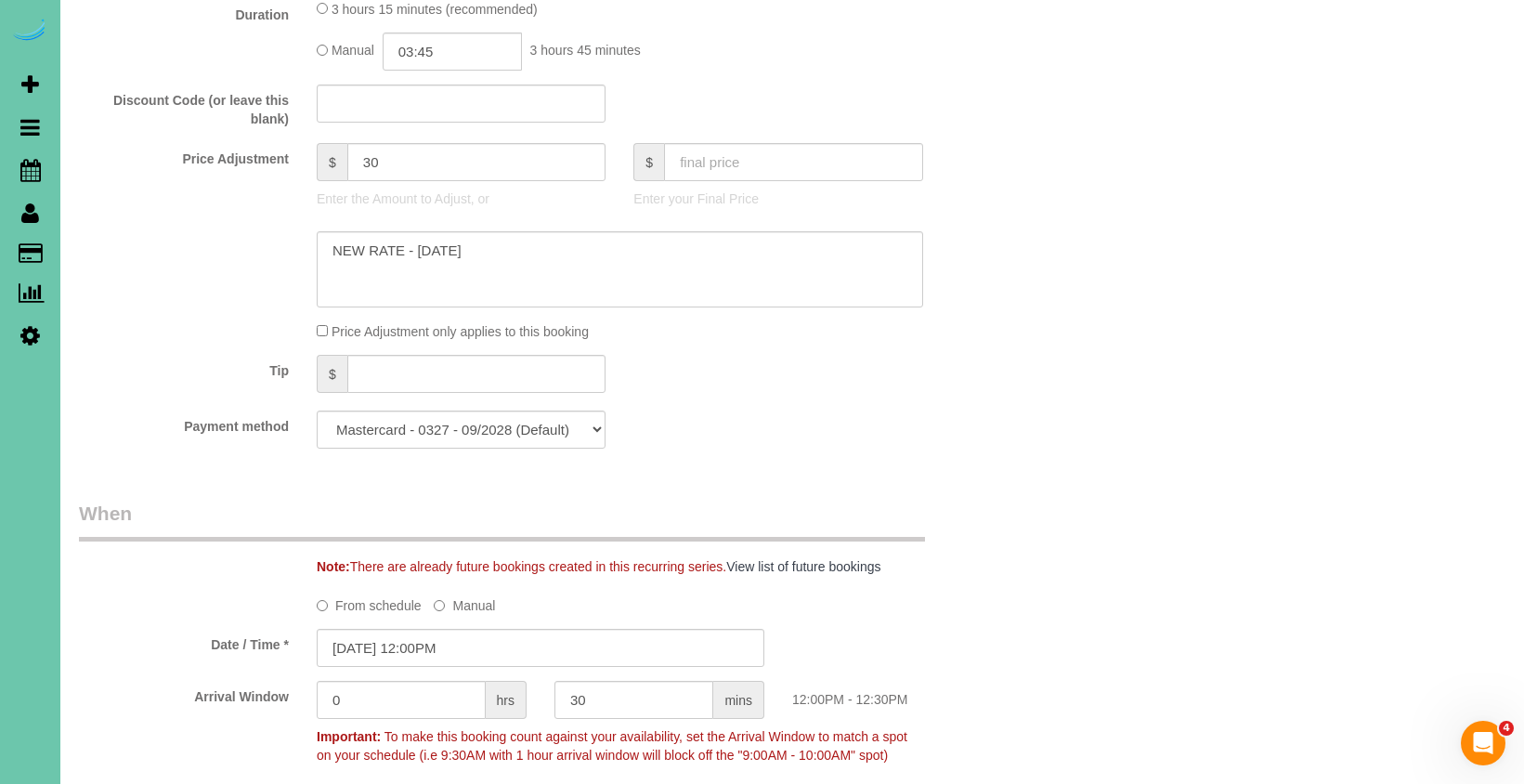
scroll to position [910, 0]
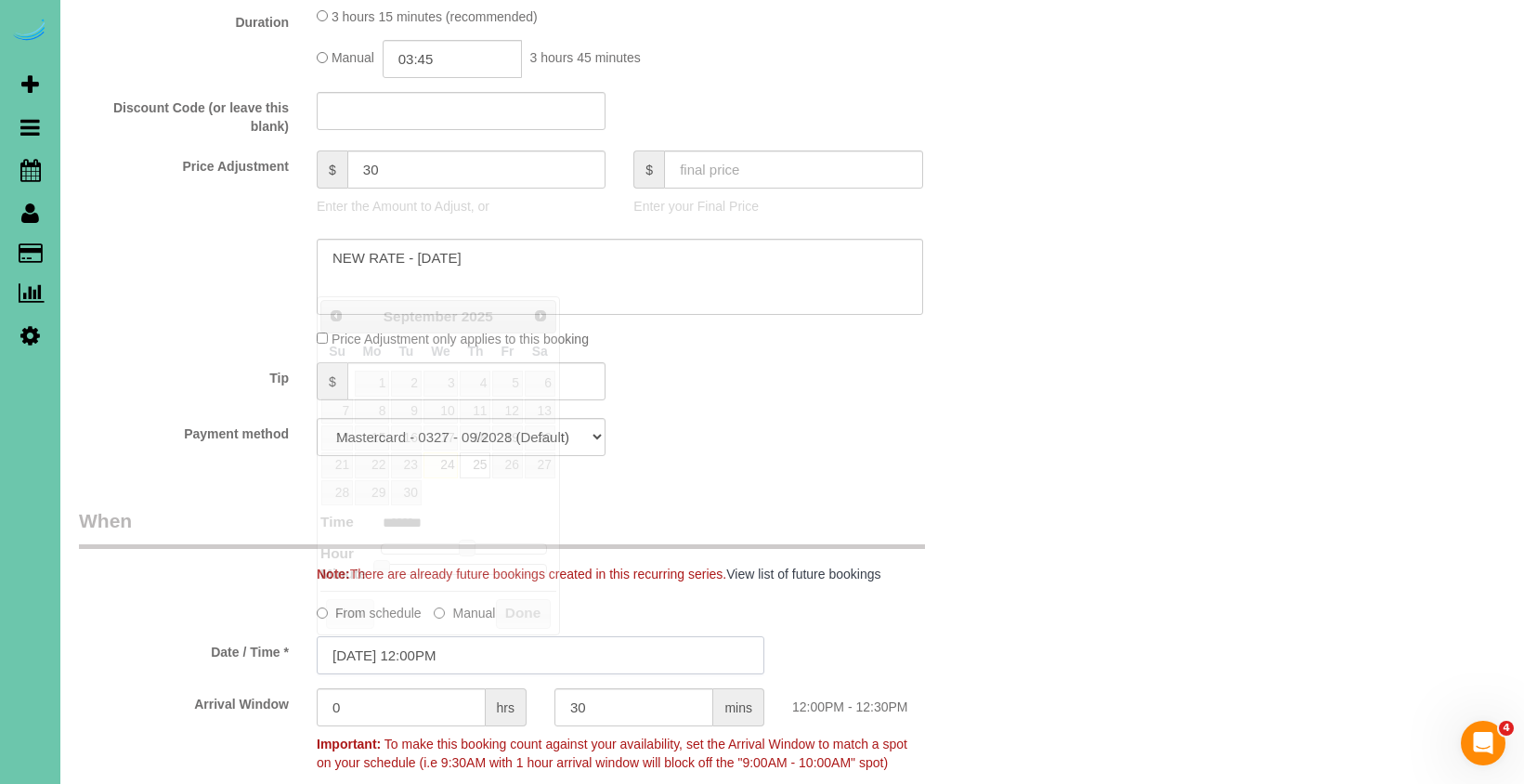
click at [503, 643] on input "[DATE] 12:00PM" at bounding box center [540, 655] width 447 height 38
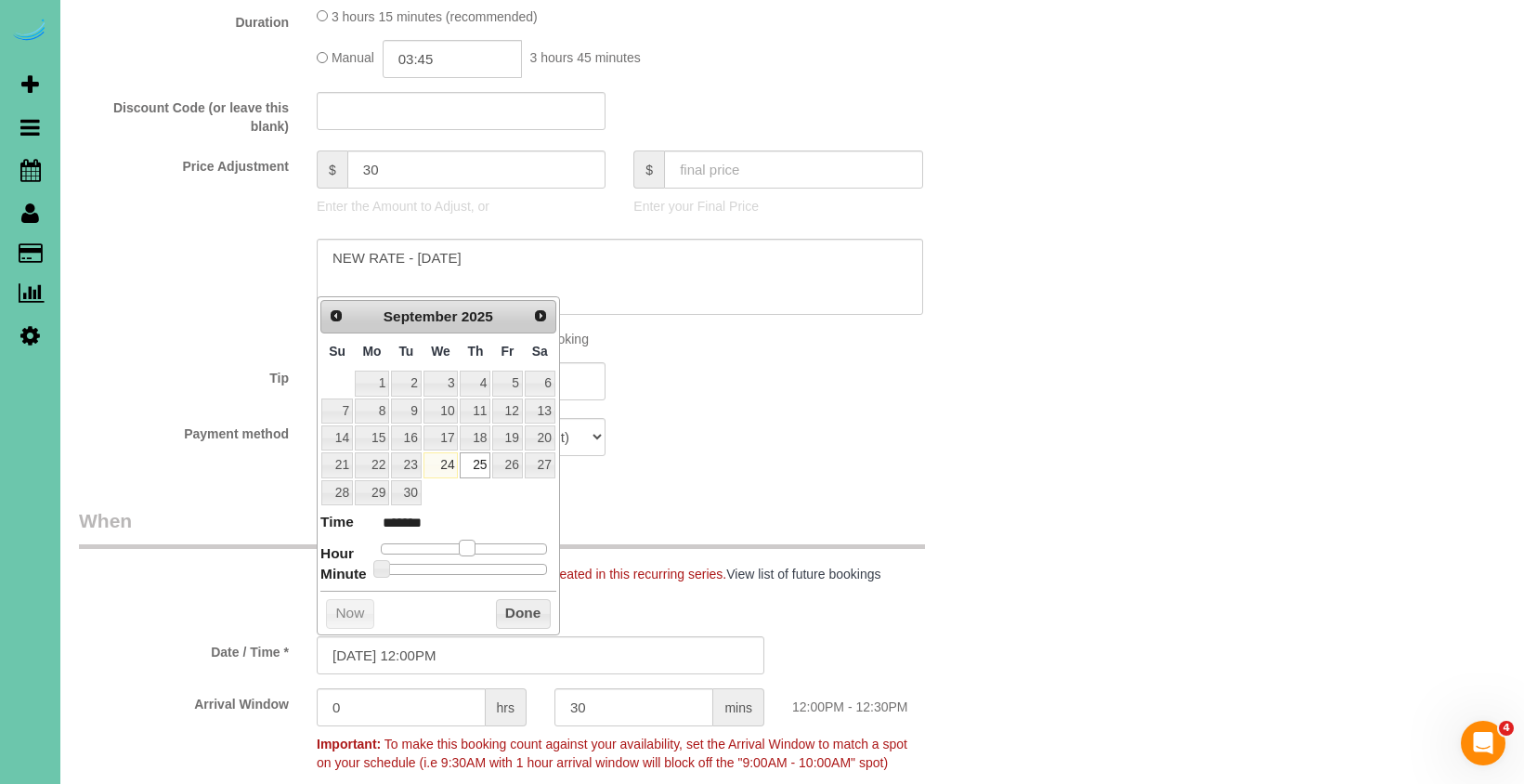
type input "[DATE] 11:00AM"
type input "*******"
drag, startPoint x: 467, startPoint y: 546, endPoint x: 457, endPoint y: 562, distance: 18.9
click at [463, 547] on span at bounding box center [459, 547] width 16 height 16
click at [434, 654] on input "[DATE] 11:00AM" at bounding box center [540, 655] width 447 height 38
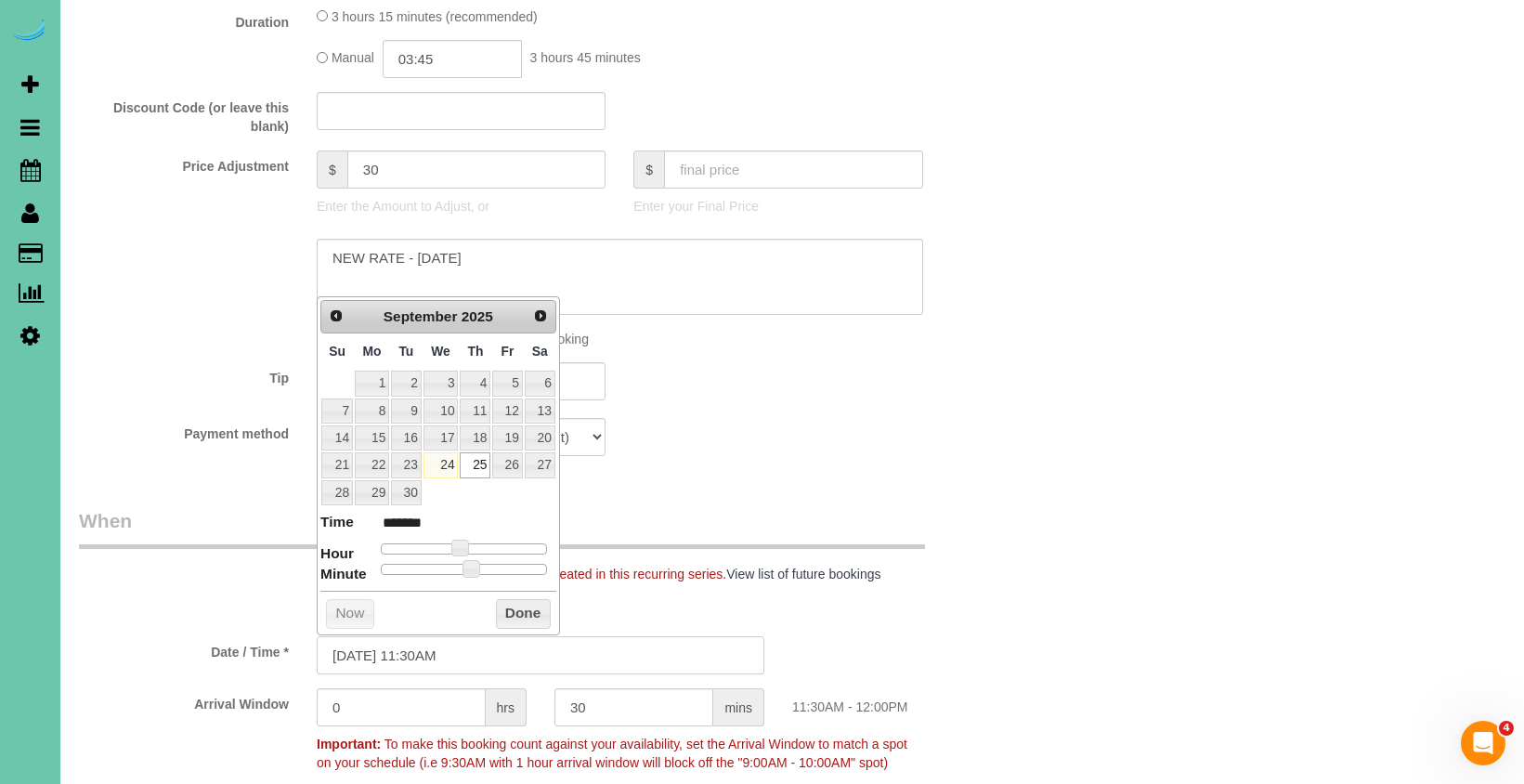
type input "[DATE] 11:30AM"
click at [723, 462] on fieldset "What Frequency of Service * One Time Weekly (0% for the First Booking) Bi-Weekl…" at bounding box center [540, 74] width 923 height 793
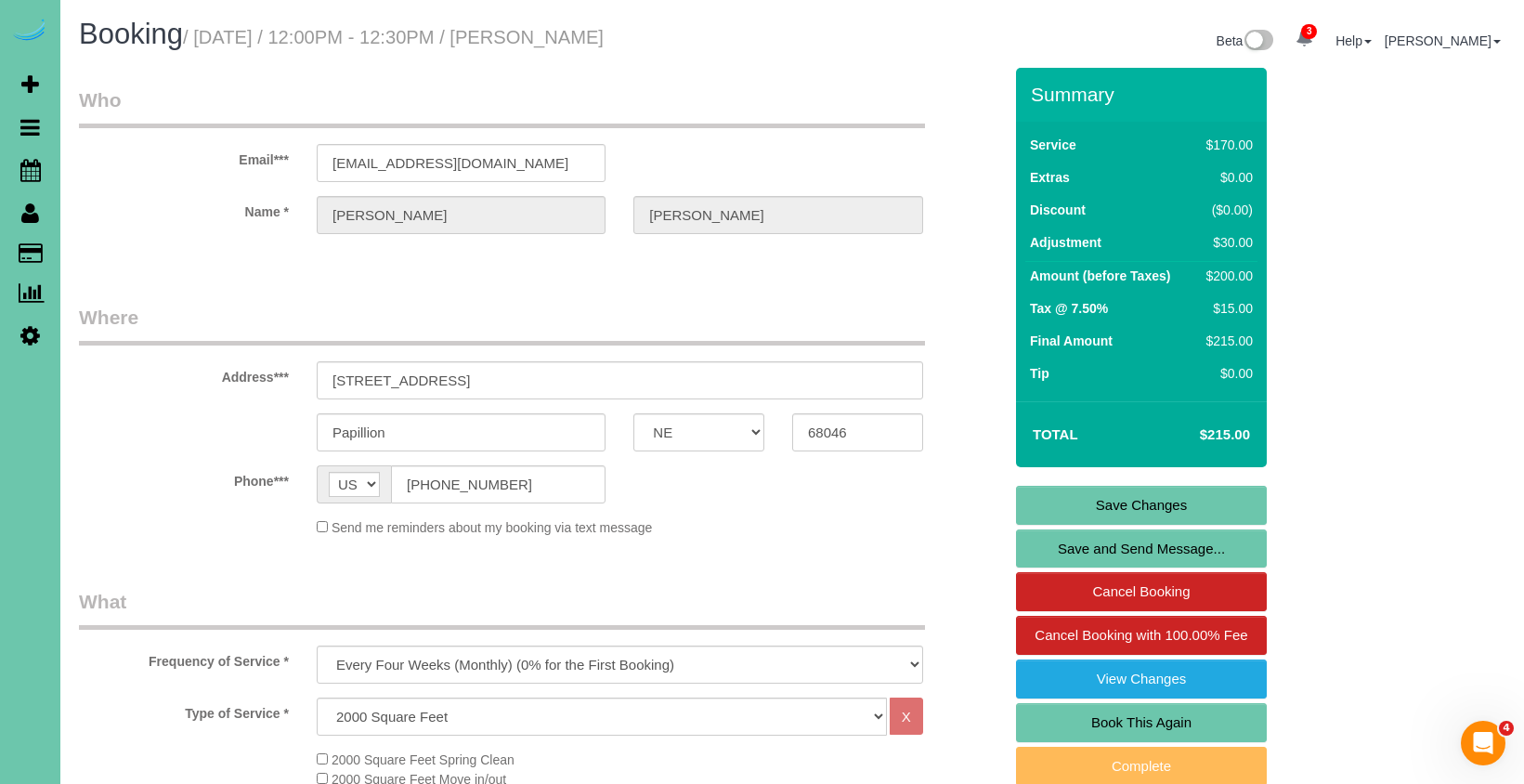
scroll to position [0, 0]
click at [1018, 496] on link "Save Changes" at bounding box center [1141, 505] width 250 height 39
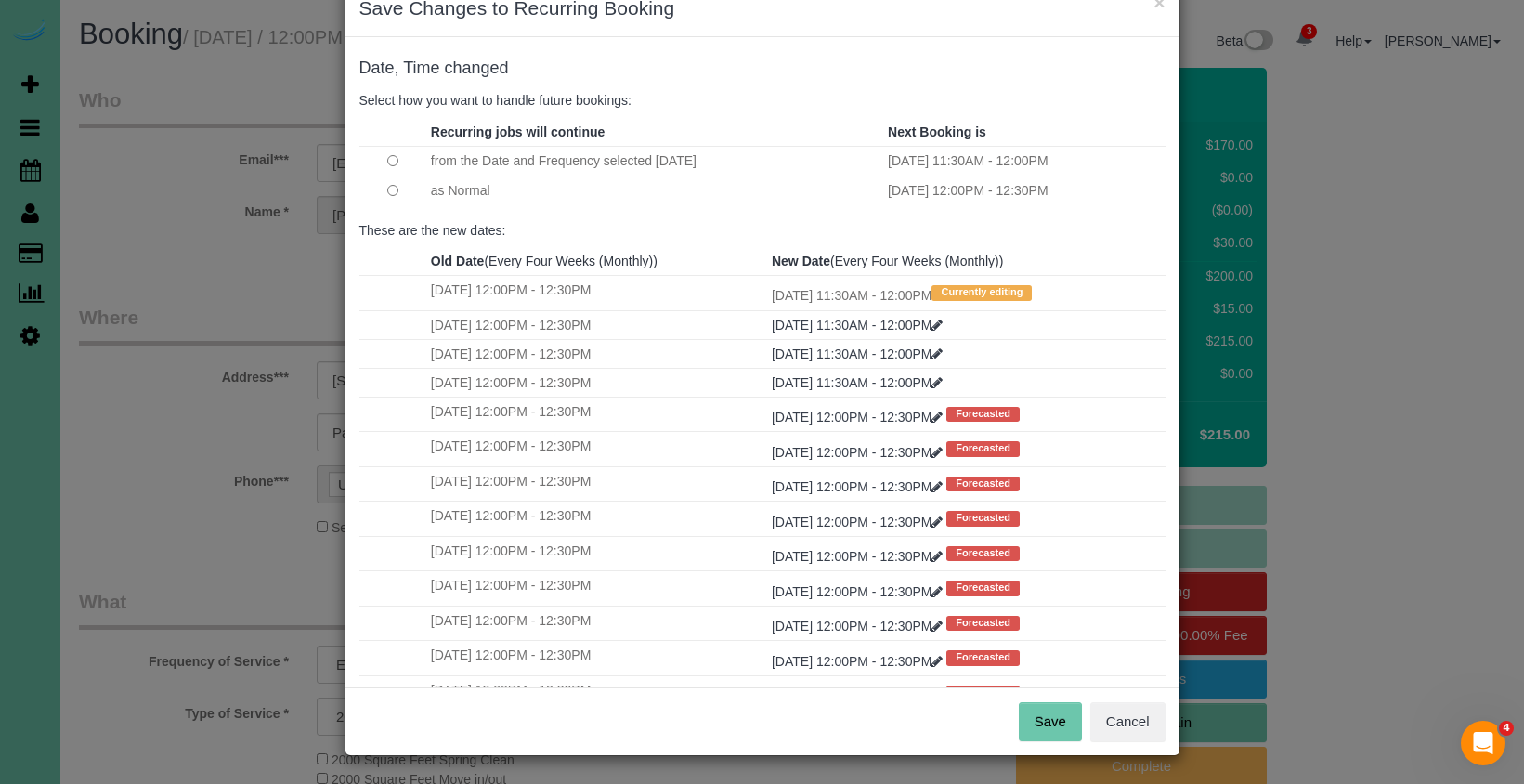
scroll to position [48, 0]
drag, startPoint x: 1043, startPoint y: 712, endPoint x: 1018, endPoint y: 705, distance: 26.0
click at [1043, 712] on button "Save" at bounding box center [1050, 722] width 63 height 39
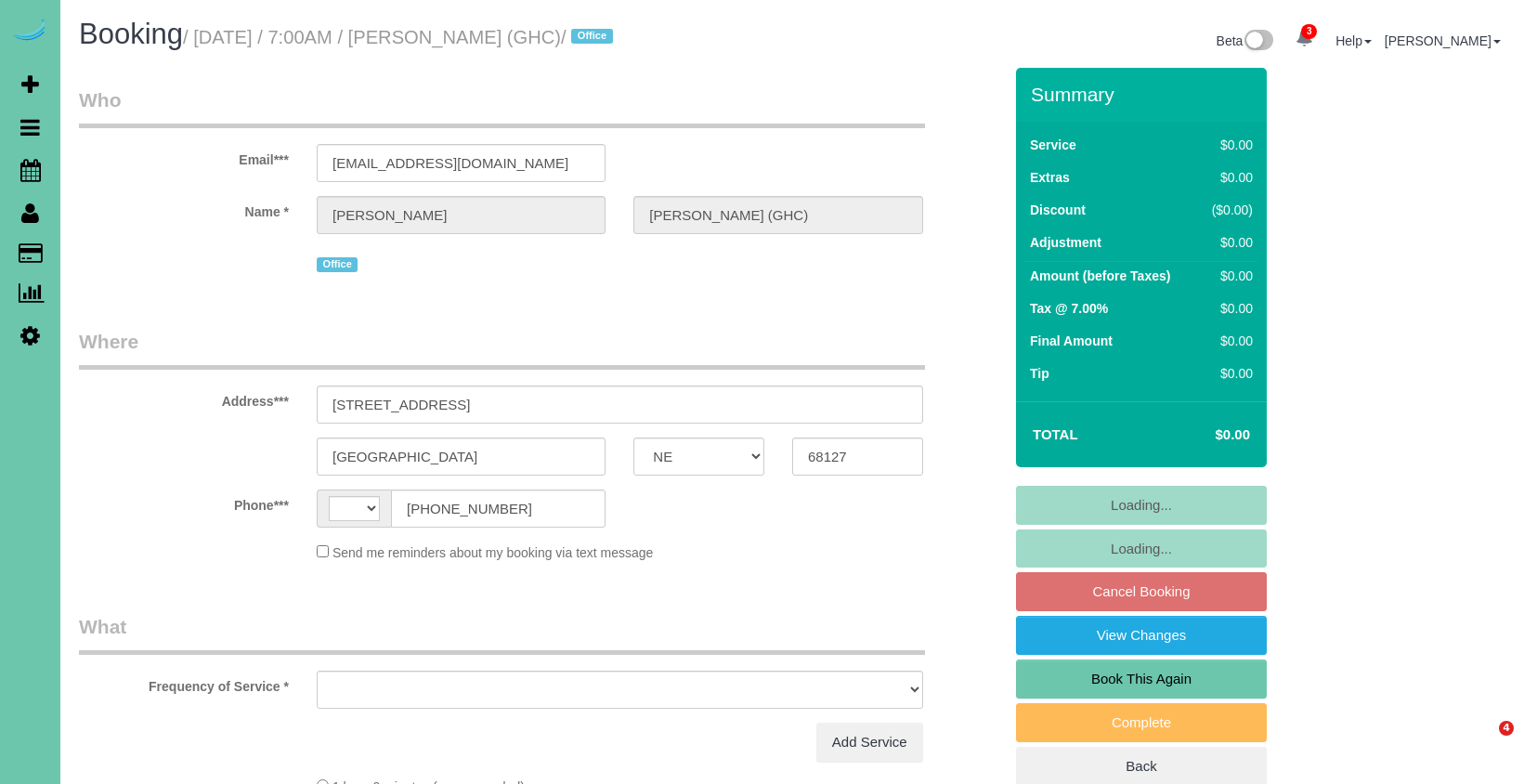
select select "NE"
select select "object:536"
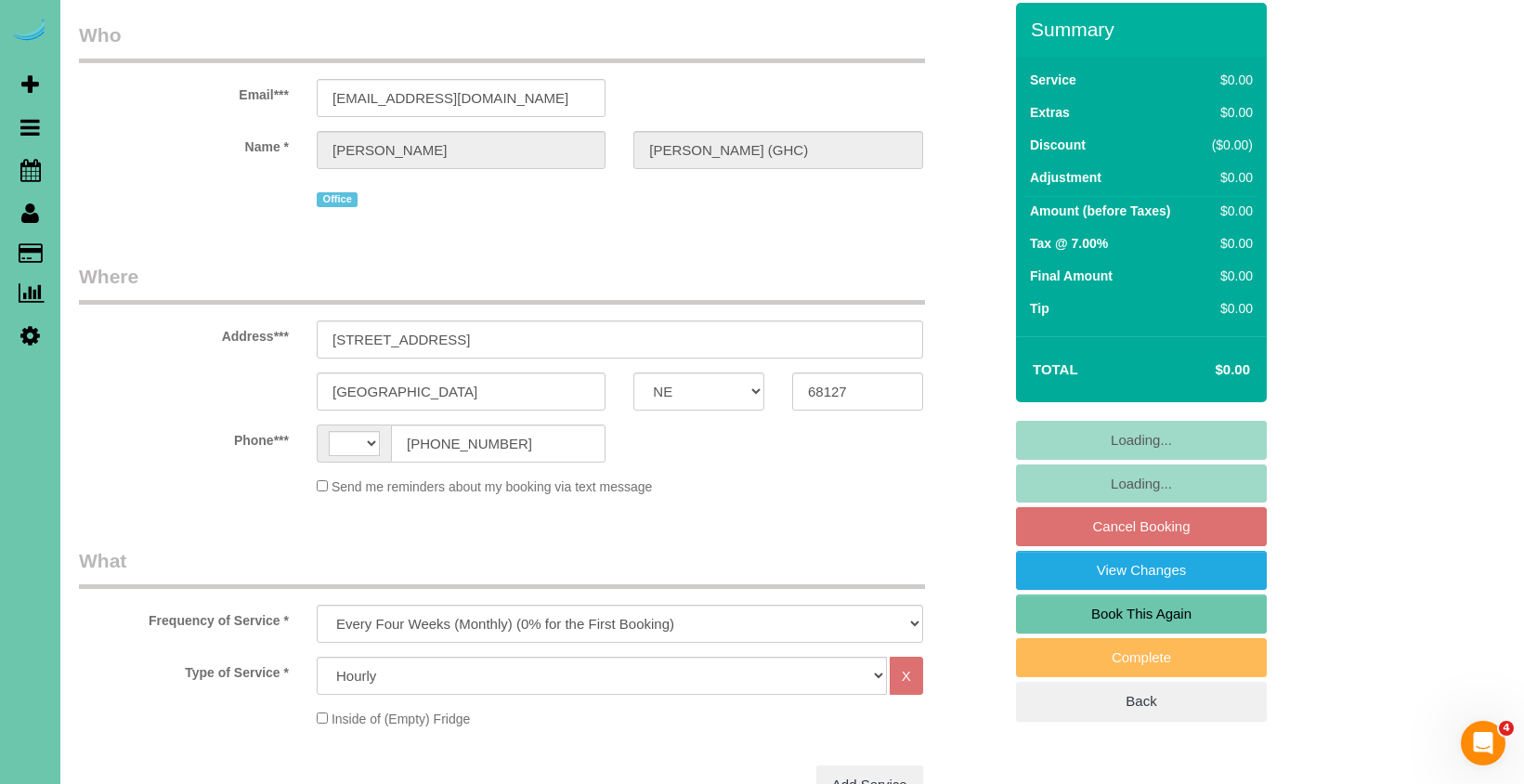
select select "string:[GEOGRAPHIC_DATA]"
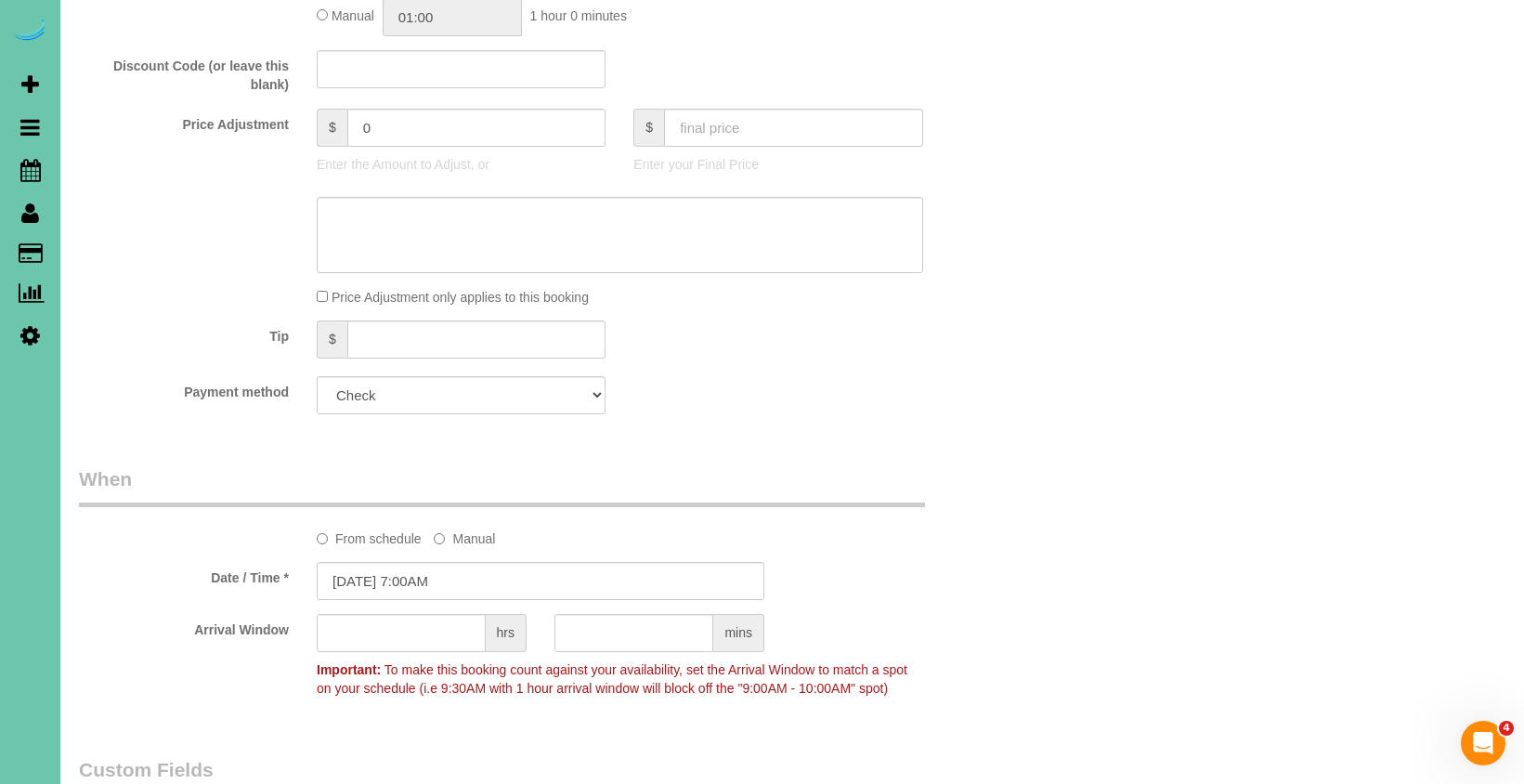
scroll to position [960, 0]
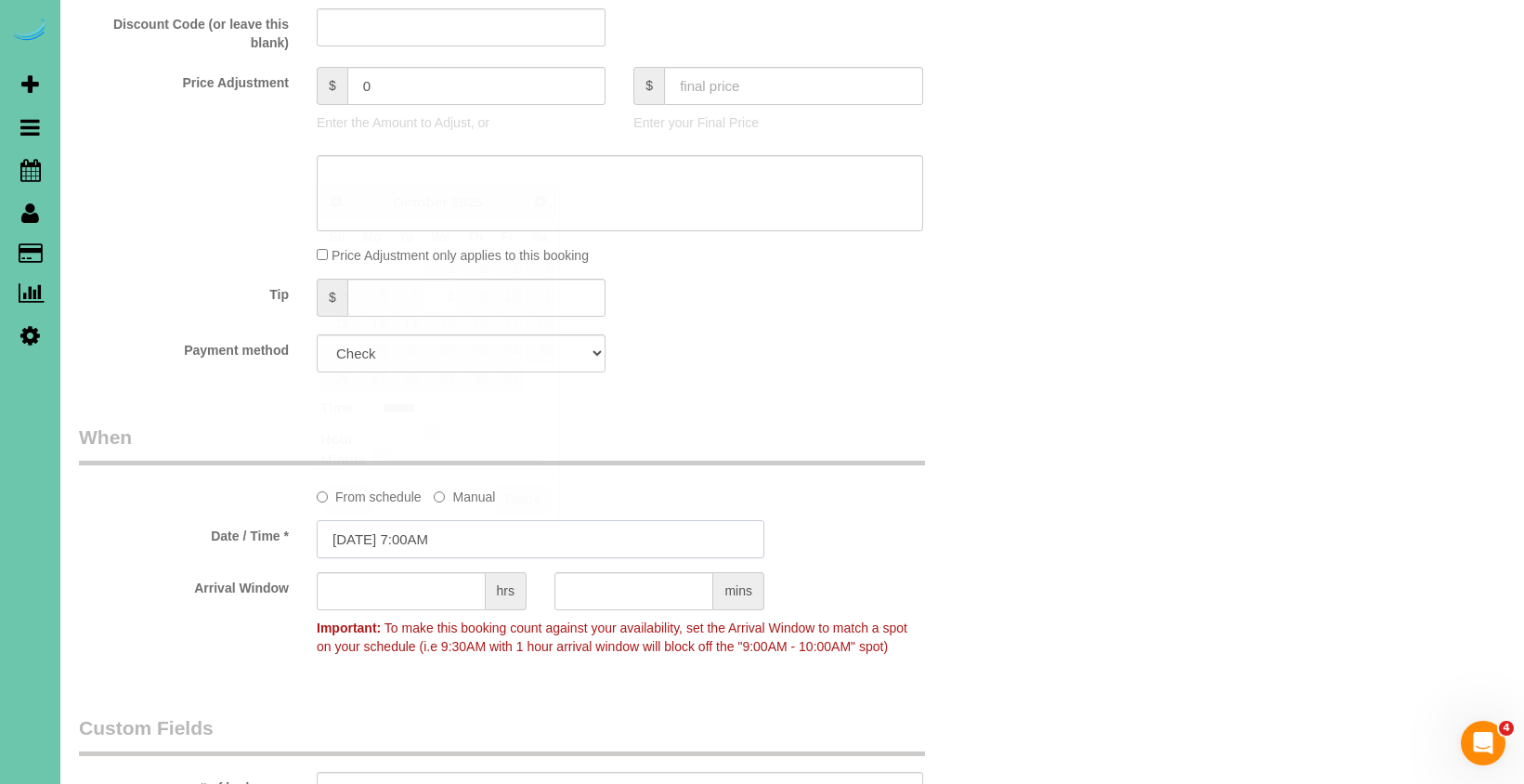
click at [475, 529] on input "[DATE] 7:00AM" at bounding box center [540, 539] width 447 height 38
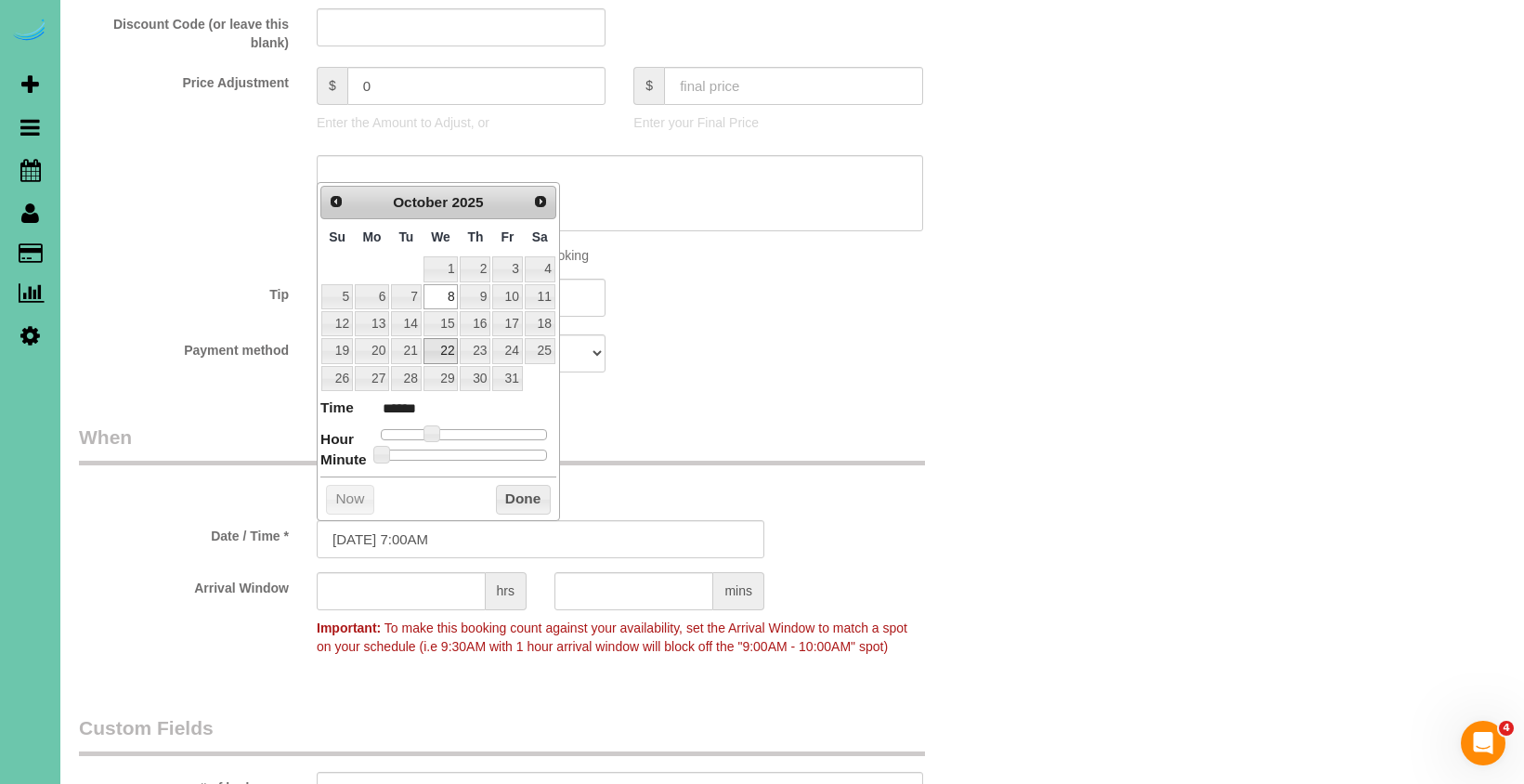
drag, startPoint x: 443, startPoint y: 350, endPoint x: 447, endPoint y: 388, distance: 38.2
click at [443, 350] on link "22" at bounding box center [441, 350] width 35 height 25
type input "10/22/2025 7:00AM"
drag, startPoint x: 523, startPoint y: 490, endPoint x: 617, endPoint y: 449, distance: 102.6
click at [522, 490] on button "Done" at bounding box center [523, 499] width 54 height 30
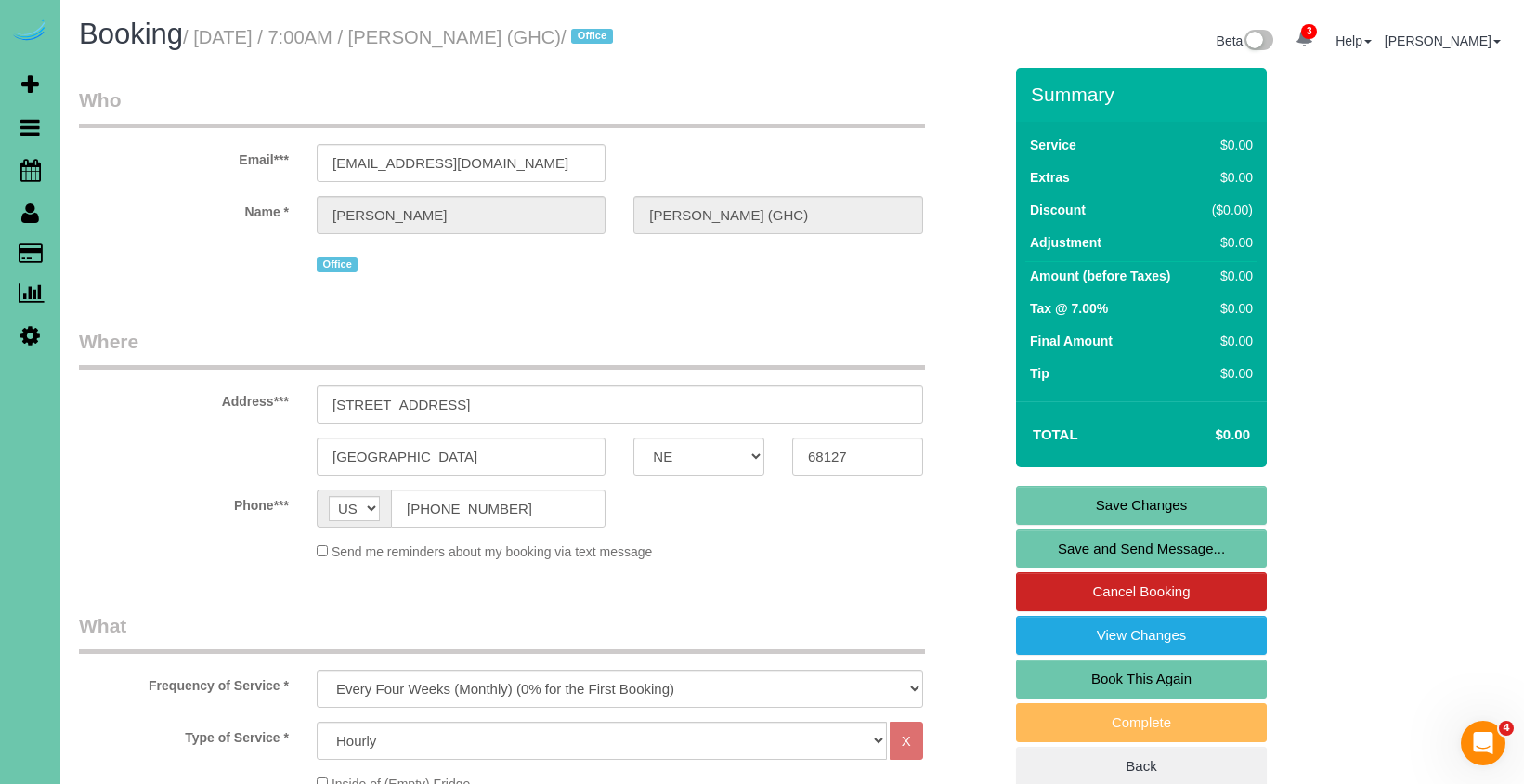
scroll to position [0, 0]
click at [1028, 495] on link "Save Changes" at bounding box center [1141, 505] width 250 height 39
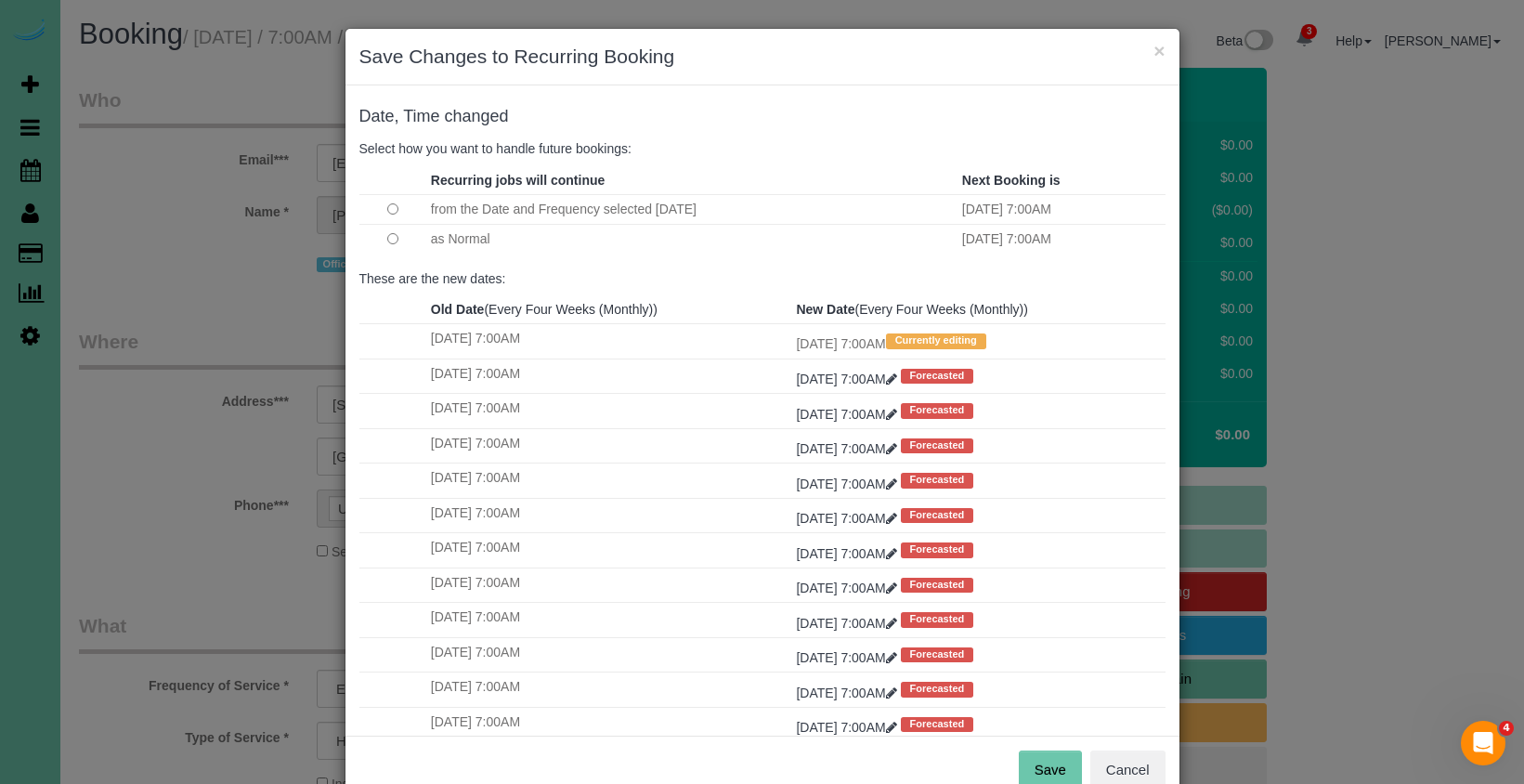
click at [1038, 767] on button "Save" at bounding box center [1050, 770] width 63 height 39
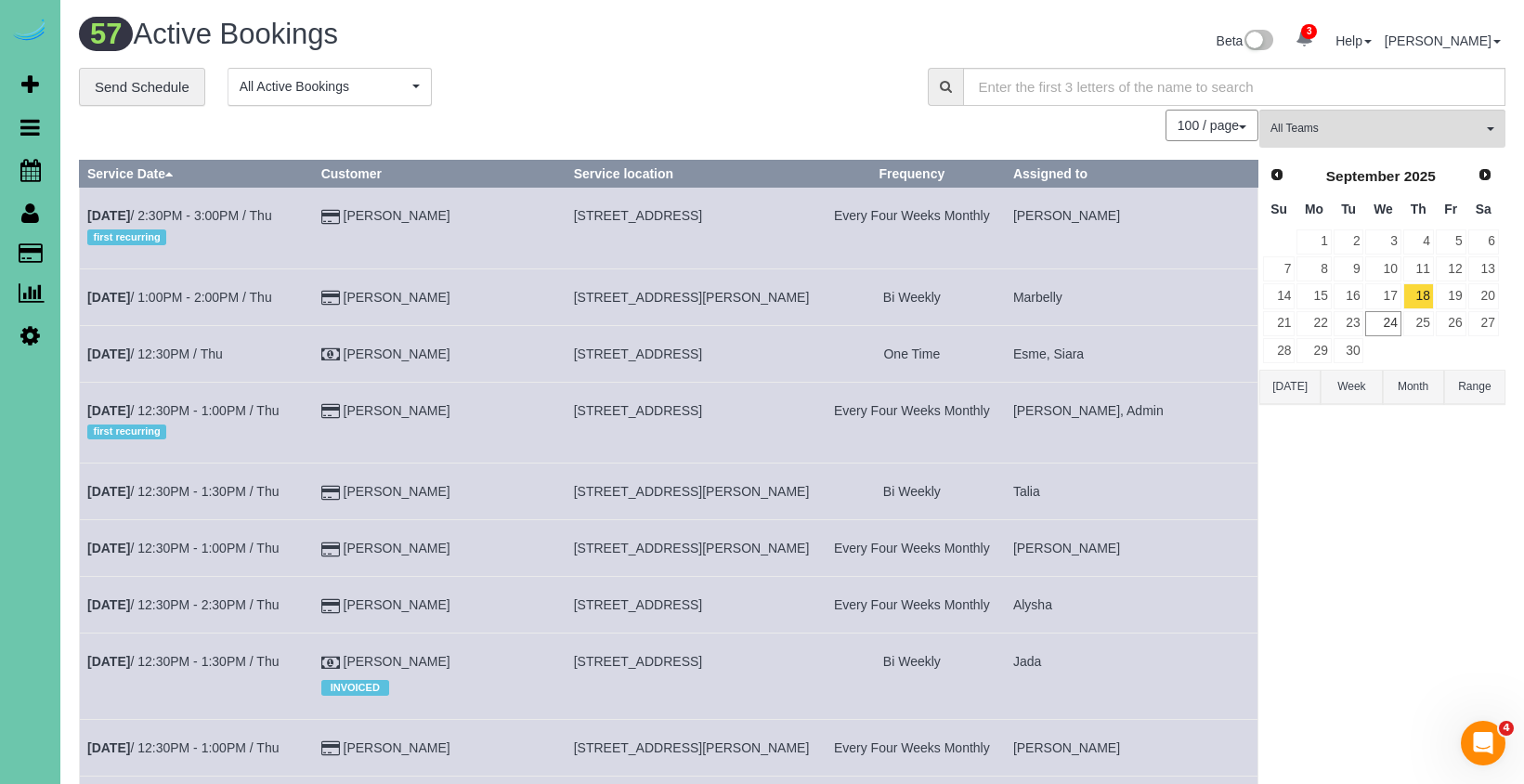
drag, startPoint x: 630, startPoint y: 167, endPoint x: 617, endPoint y: 163, distance: 13.6
click at [630, 167] on th "Service location" at bounding box center [691, 174] width 252 height 27
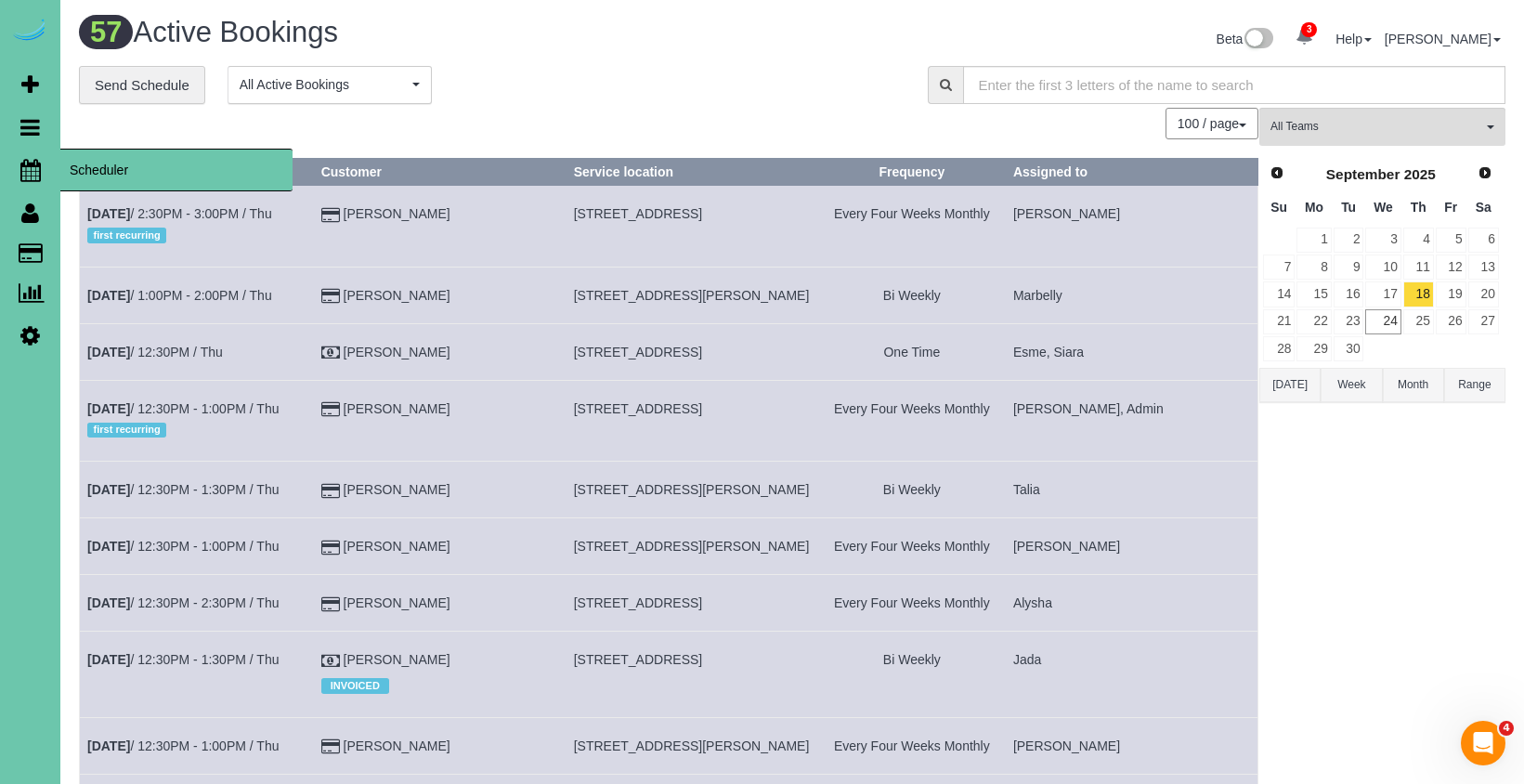
click at [25, 164] on icon at bounding box center [30, 169] width 20 height 22
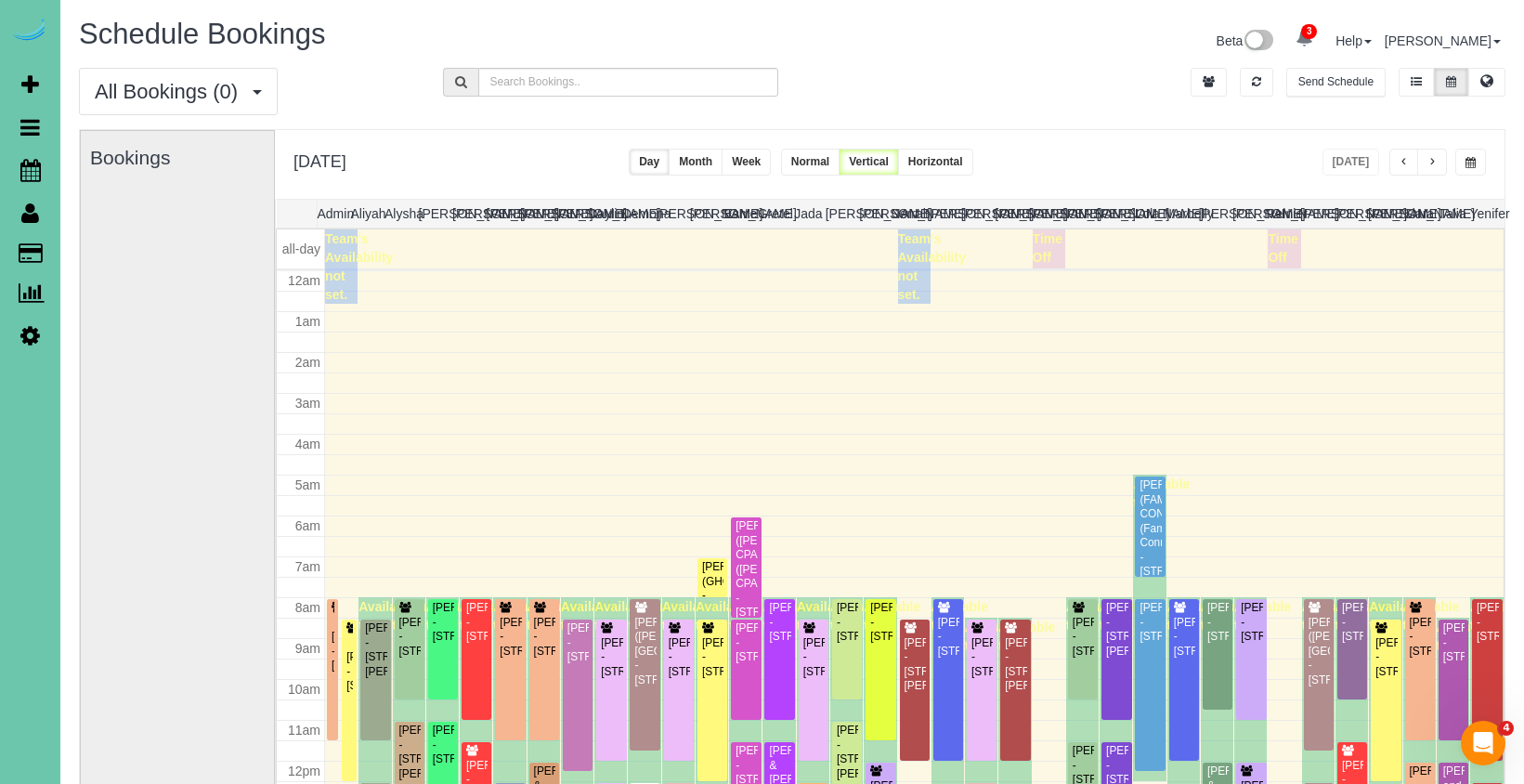
scroll to position [246, 0]
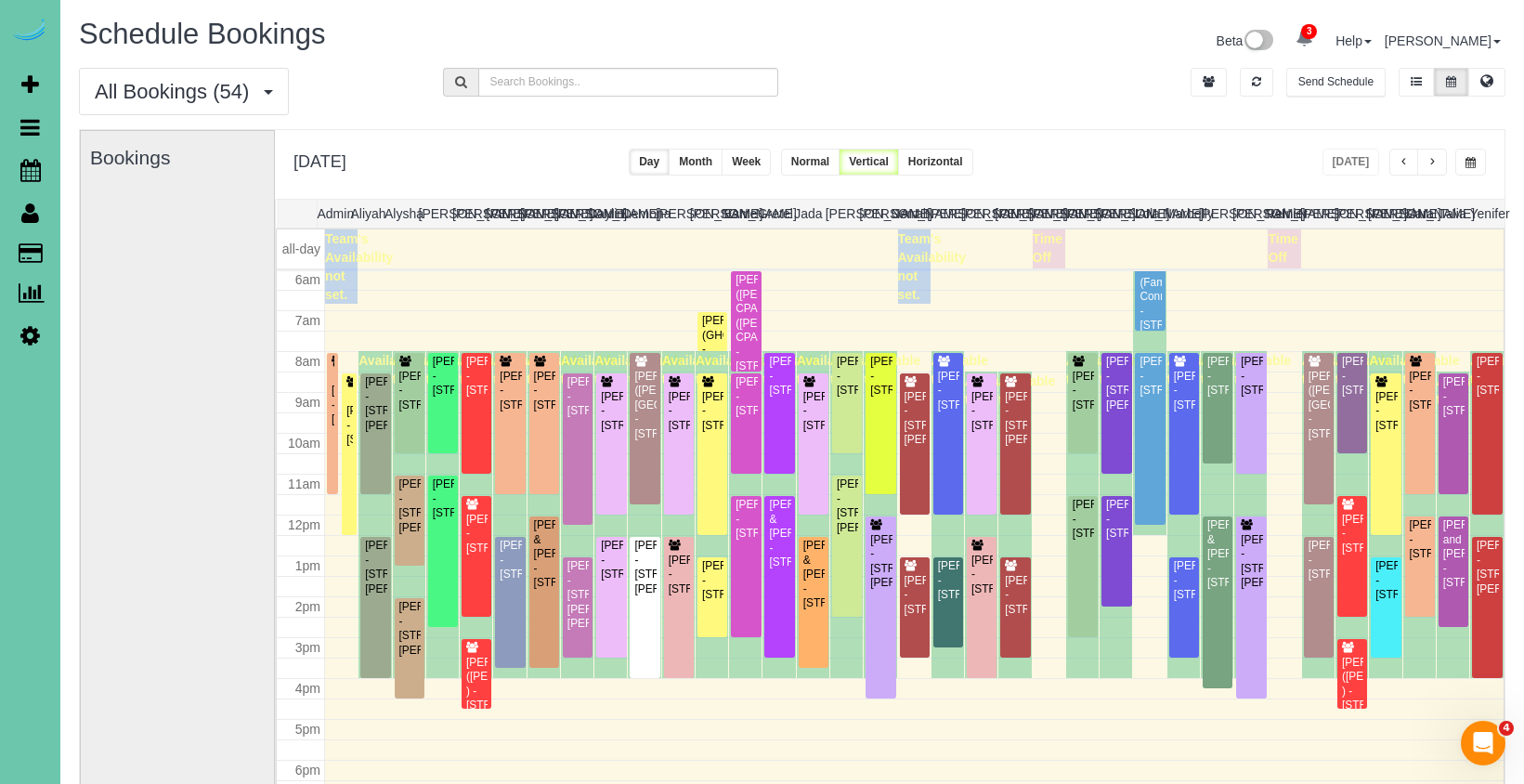
click at [1468, 166] on span "button" at bounding box center [1470, 163] width 11 height 11
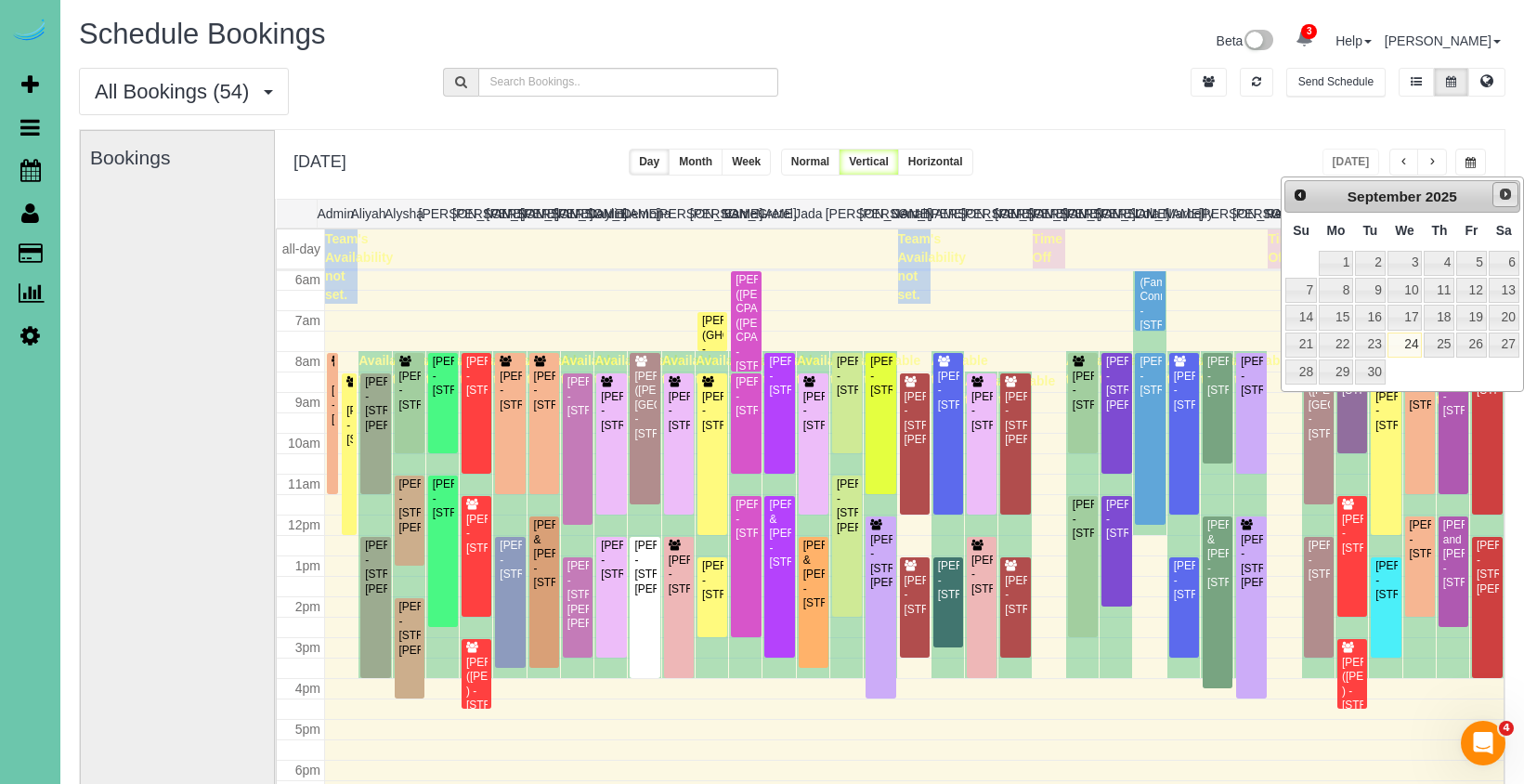
click at [1504, 192] on span "Next" at bounding box center [1505, 194] width 15 height 15
click at [1340, 291] on link "6" at bounding box center [1336, 290] width 34 height 25
type input "**********"
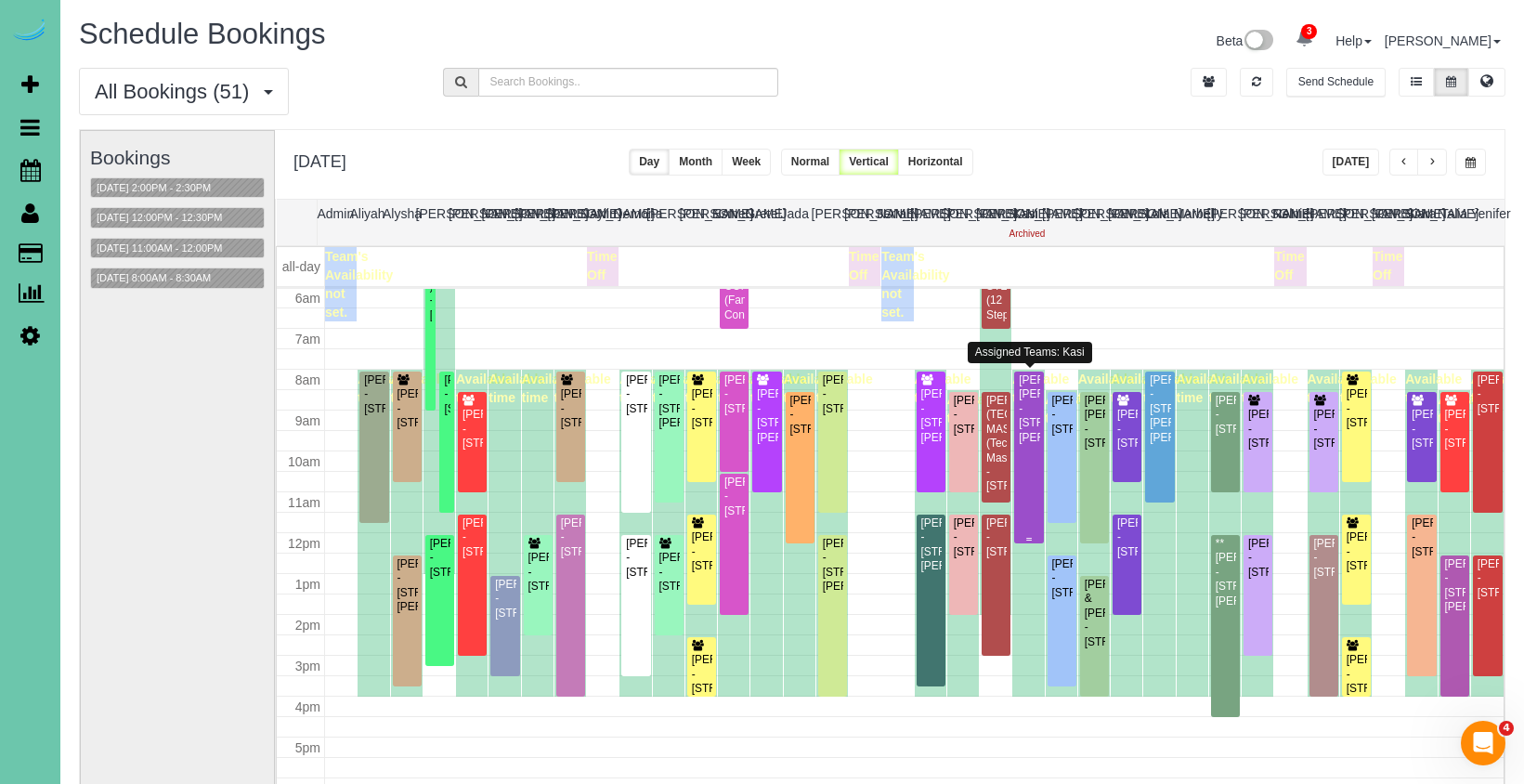
click at [1021, 412] on div "Amanda JoLee - 18232 Dewey Ave, Elkhorn, NE 68022" at bounding box center [1028, 408] width 21 height 72
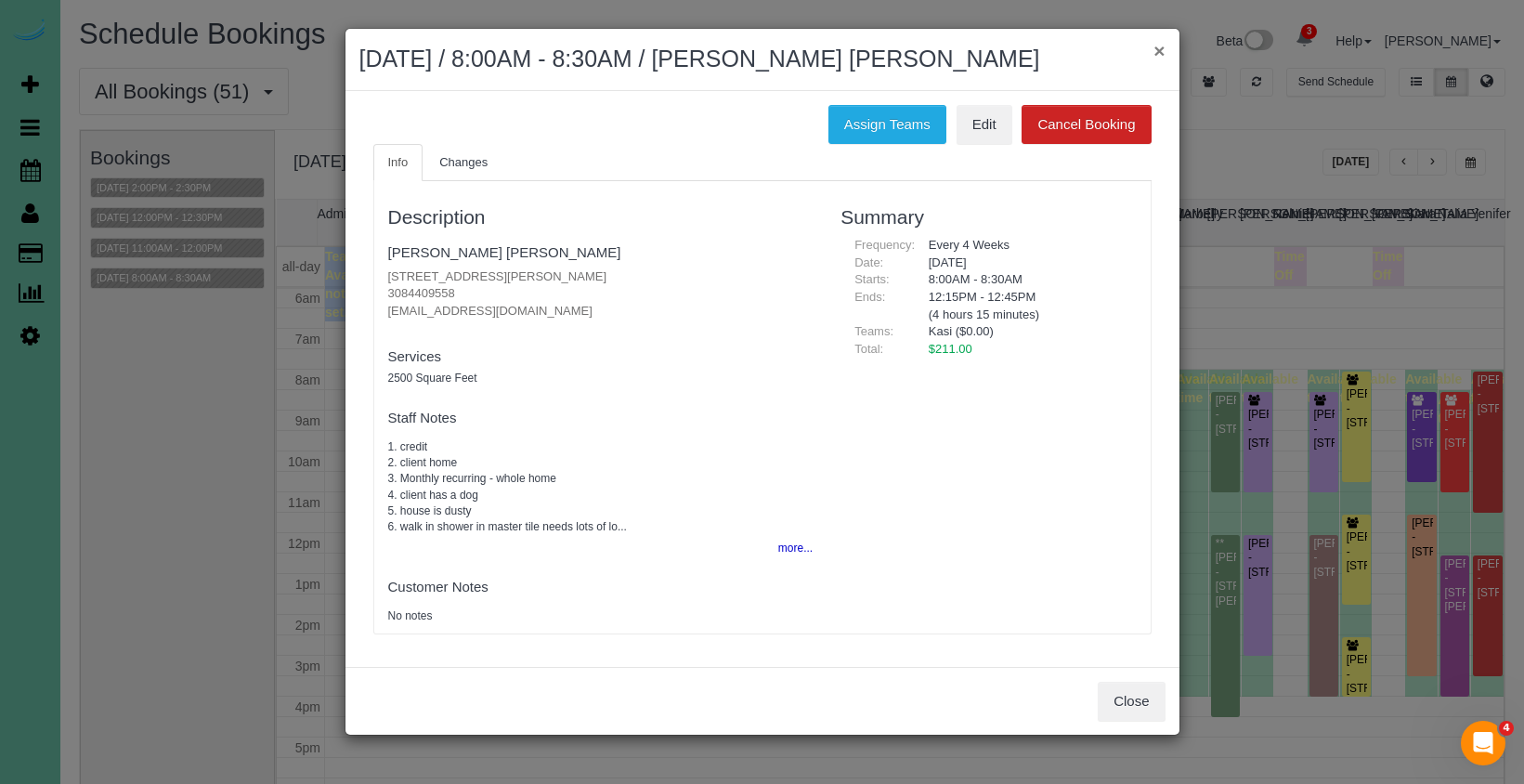
click at [1163, 50] on button "×" at bounding box center [1159, 51] width 11 height 19
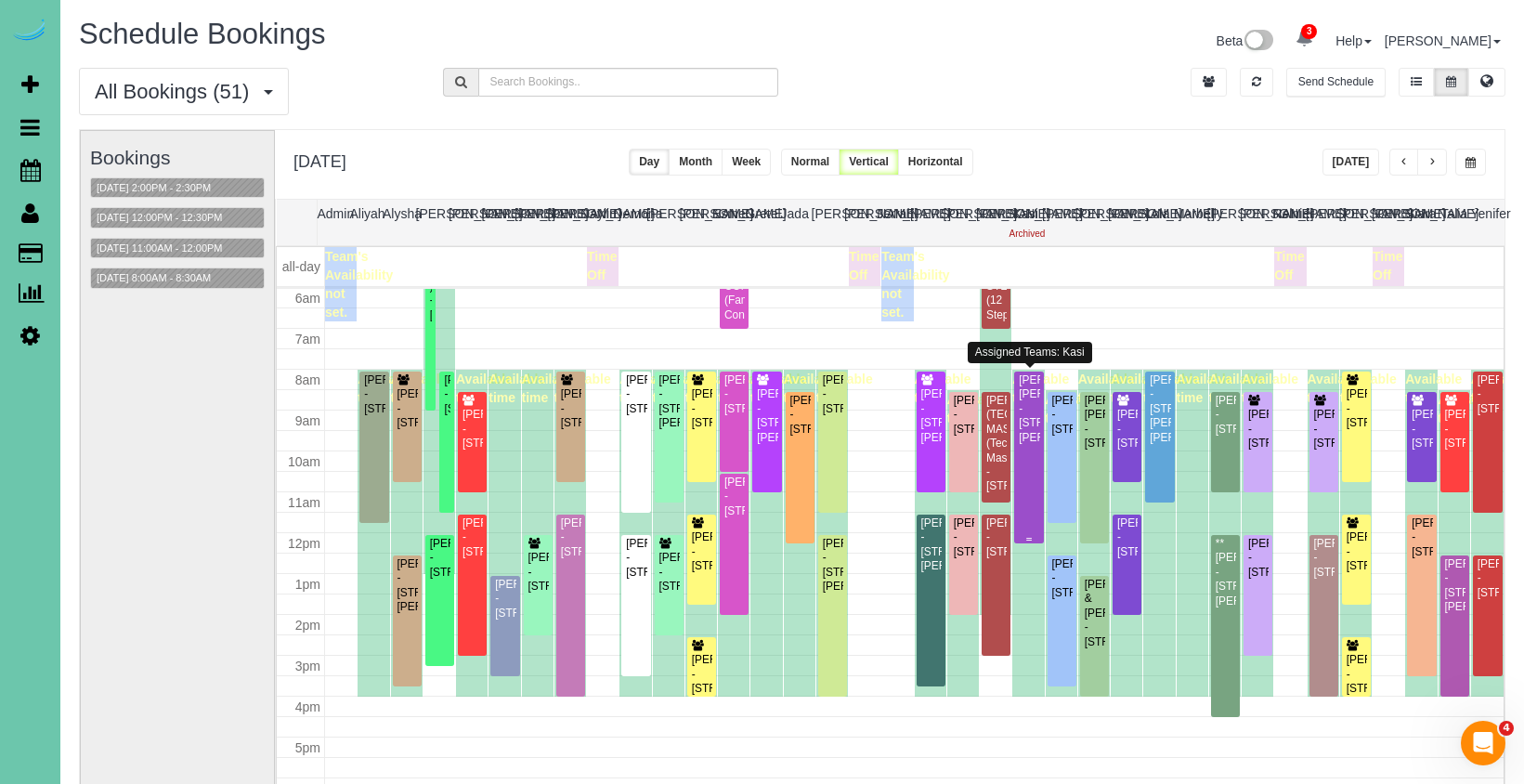
click at [1031, 422] on div "Amanda JoLee - 18232 Dewey Ave, Elkhorn, NE 68022" at bounding box center [1028, 408] width 21 height 72
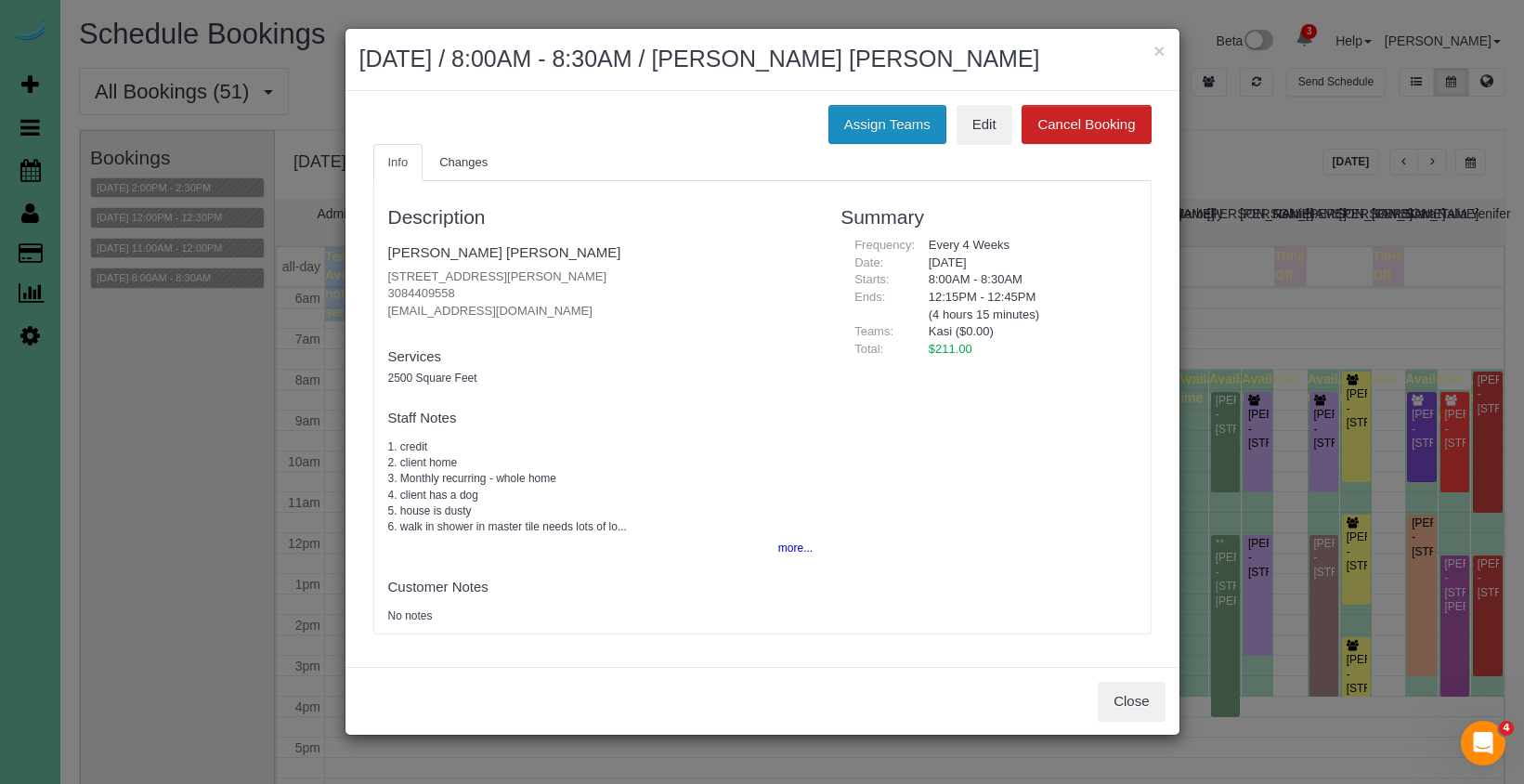
click at [869, 130] on button "Assign Teams" at bounding box center [886, 124] width 118 height 39
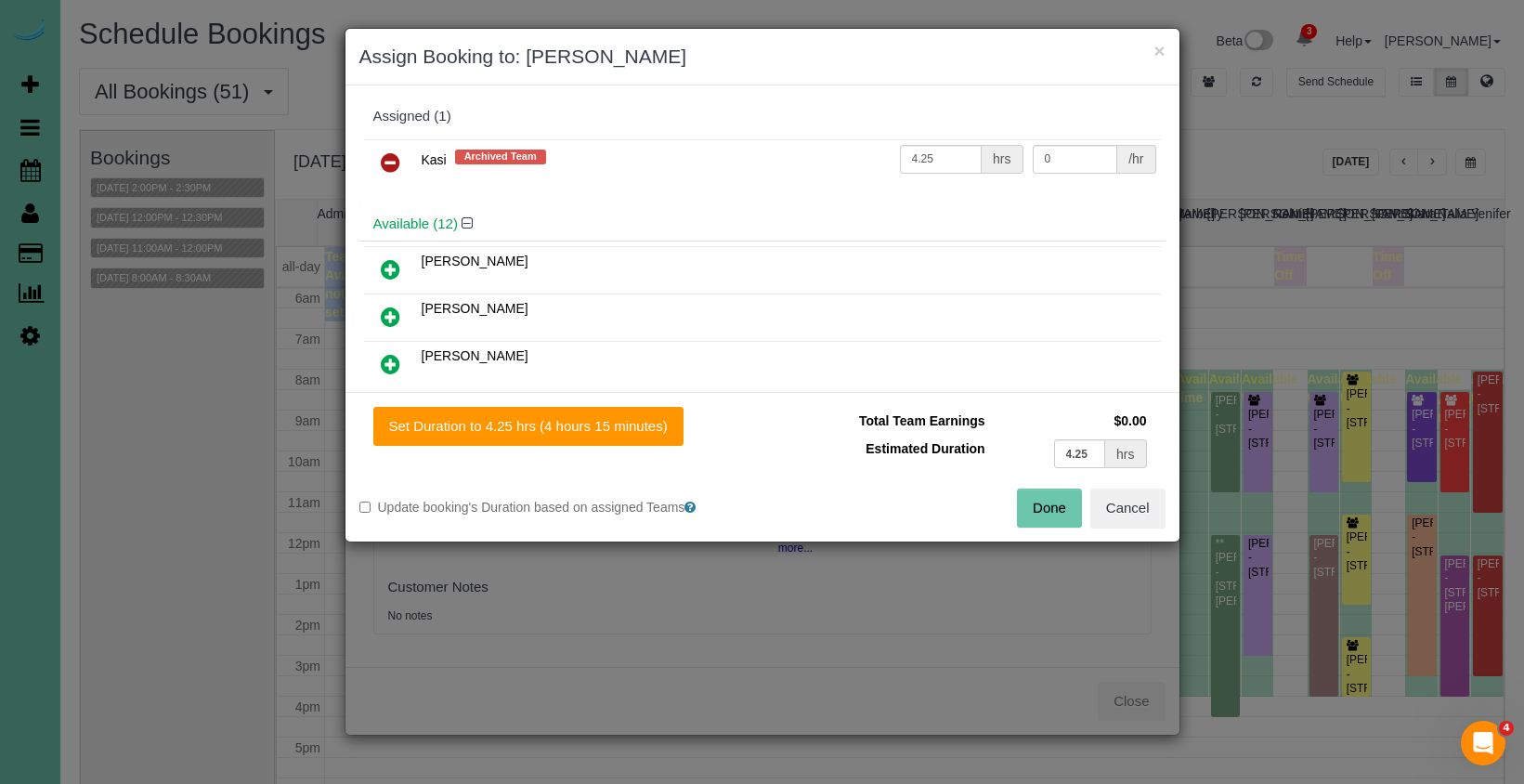
click at [385, 160] on icon at bounding box center [390, 162] width 19 height 22
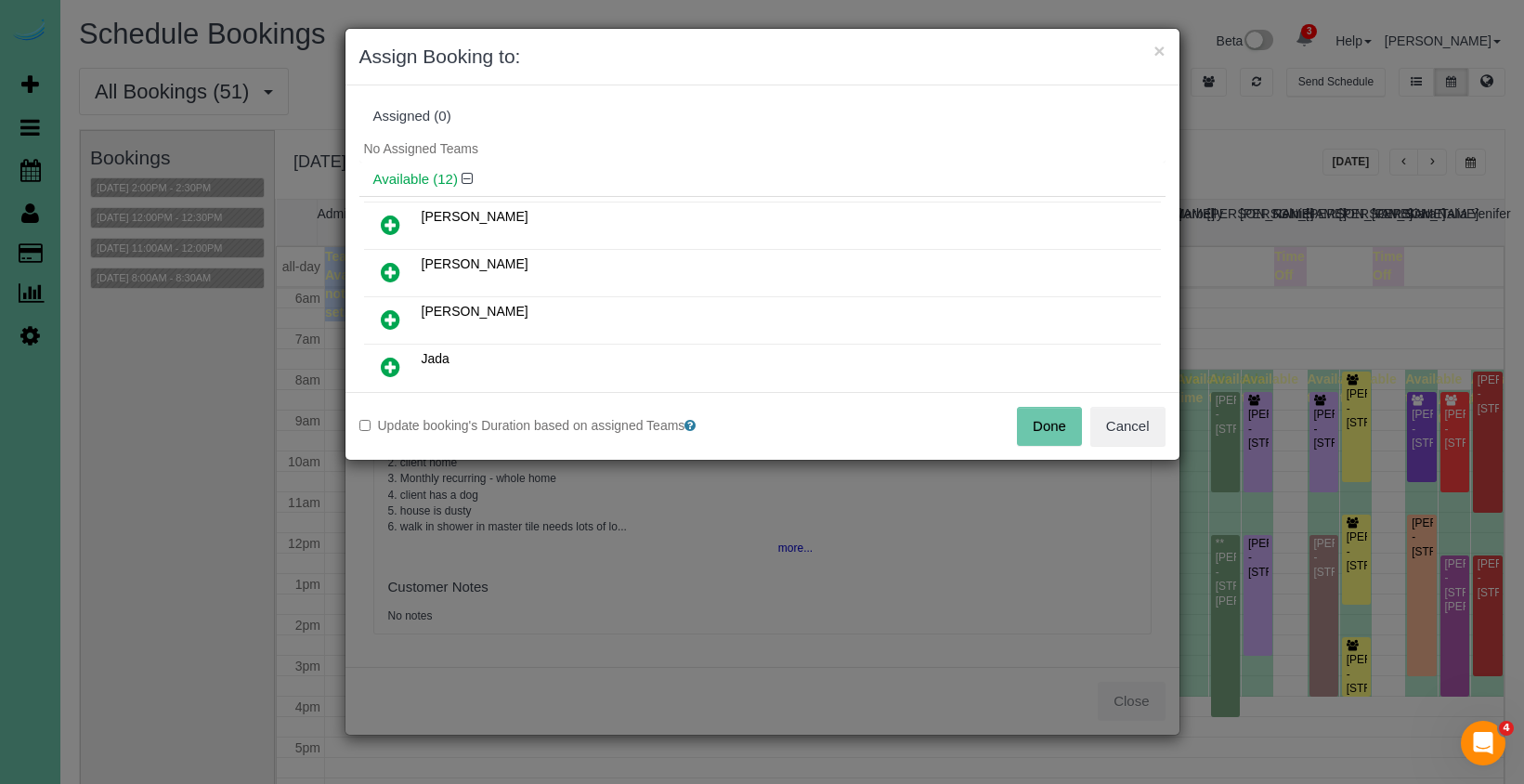
click at [381, 264] on icon at bounding box center [390, 272] width 19 height 22
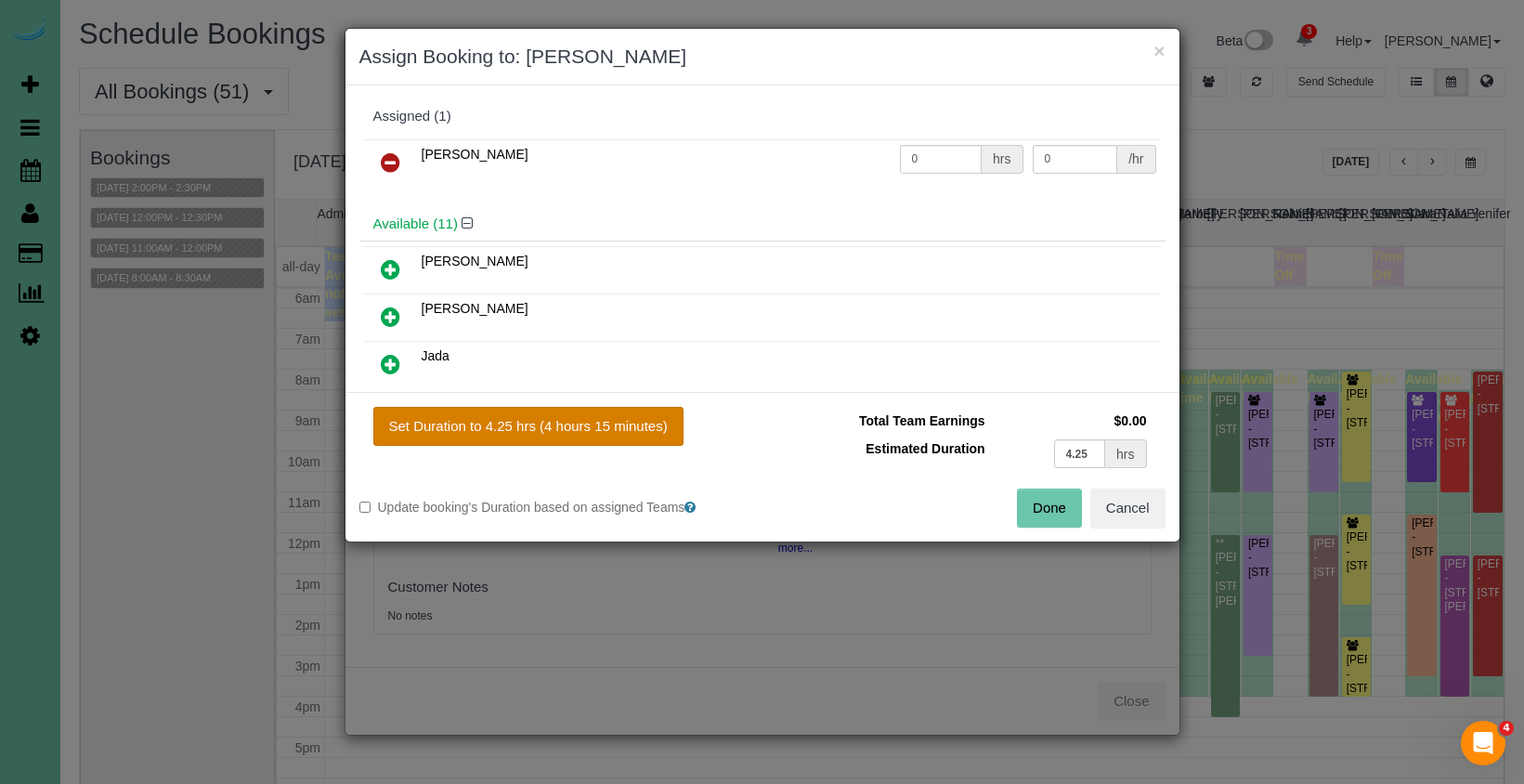
click at [480, 426] on button "Set Duration to 4.25 hrs (4 hours 15 minutes)" at bounding box center [528, 425] width 310 height 39
type input "4.25"
click at [1056, 504] on button "Done" at bounding box center [1049, 508] width 65 height 39
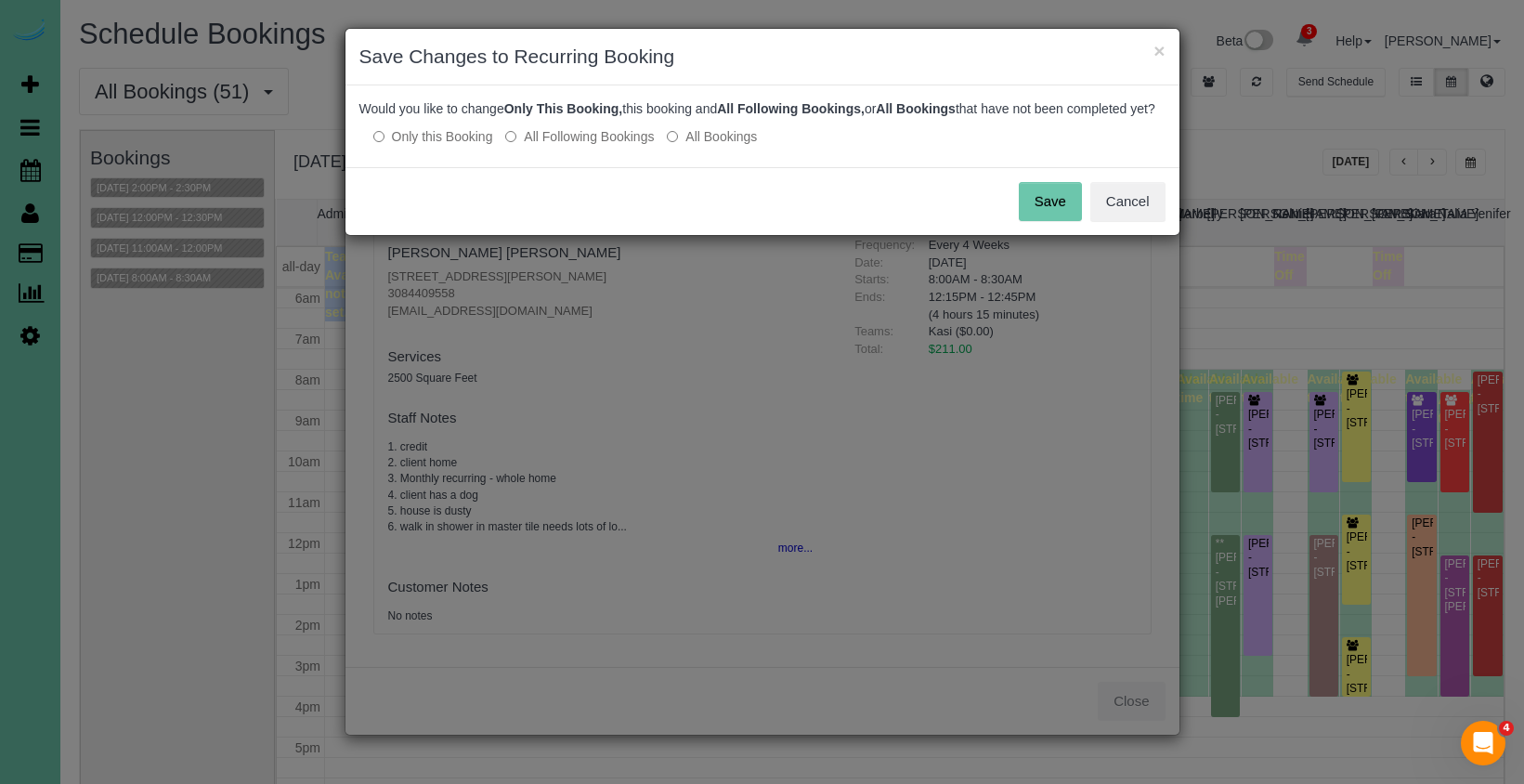
click at [547, 145] on label "All Following Bookings" at bounding box center [578, 136] width 148 height 18
click at [1025, 219] on button "Save" at bounding box center [1050, 201] width 63 height 39
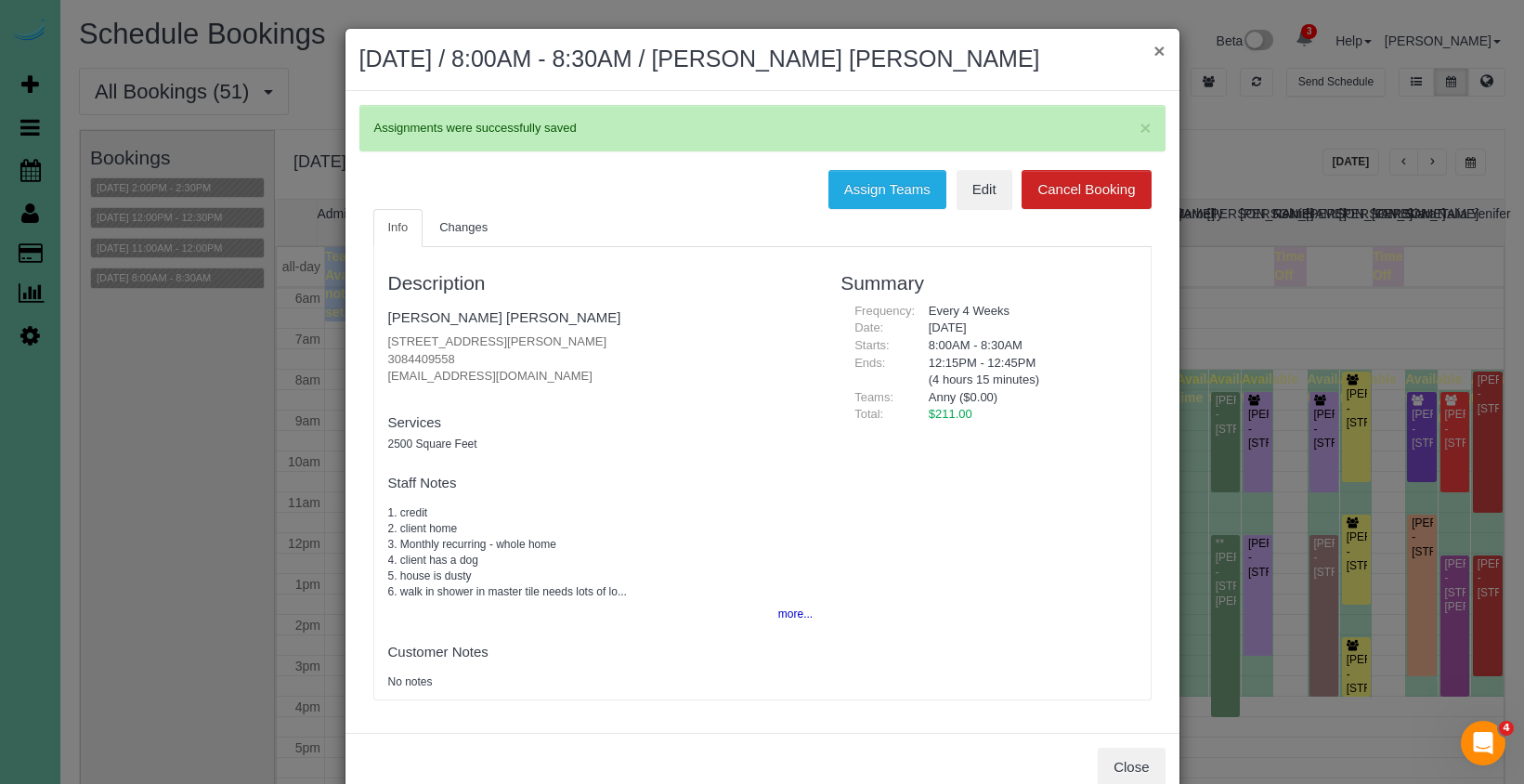
scroll to position [3, 0]
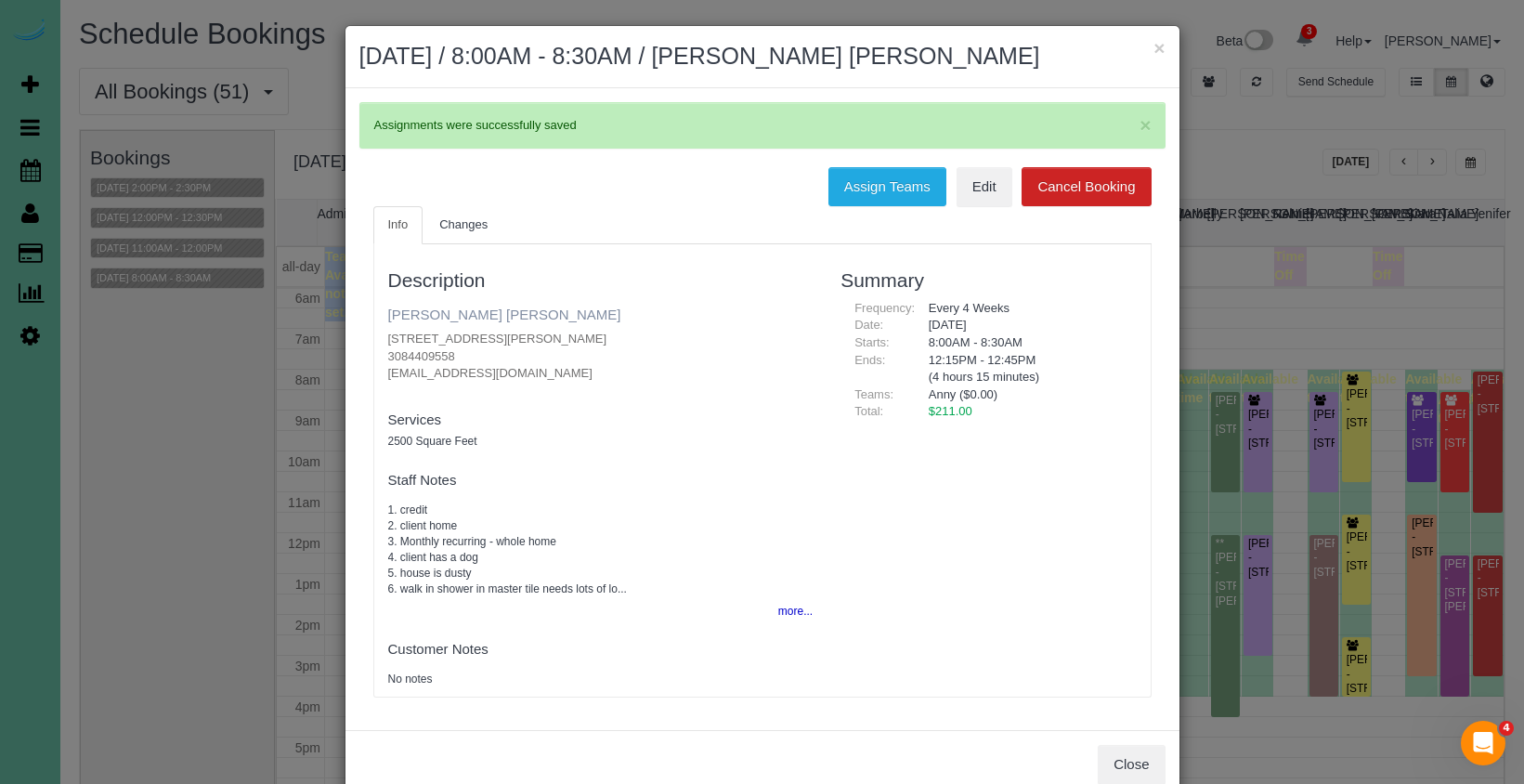
click at [448, 316] on link "Amanda JoLee" at bounding box center [505, 314] width 233 height 16
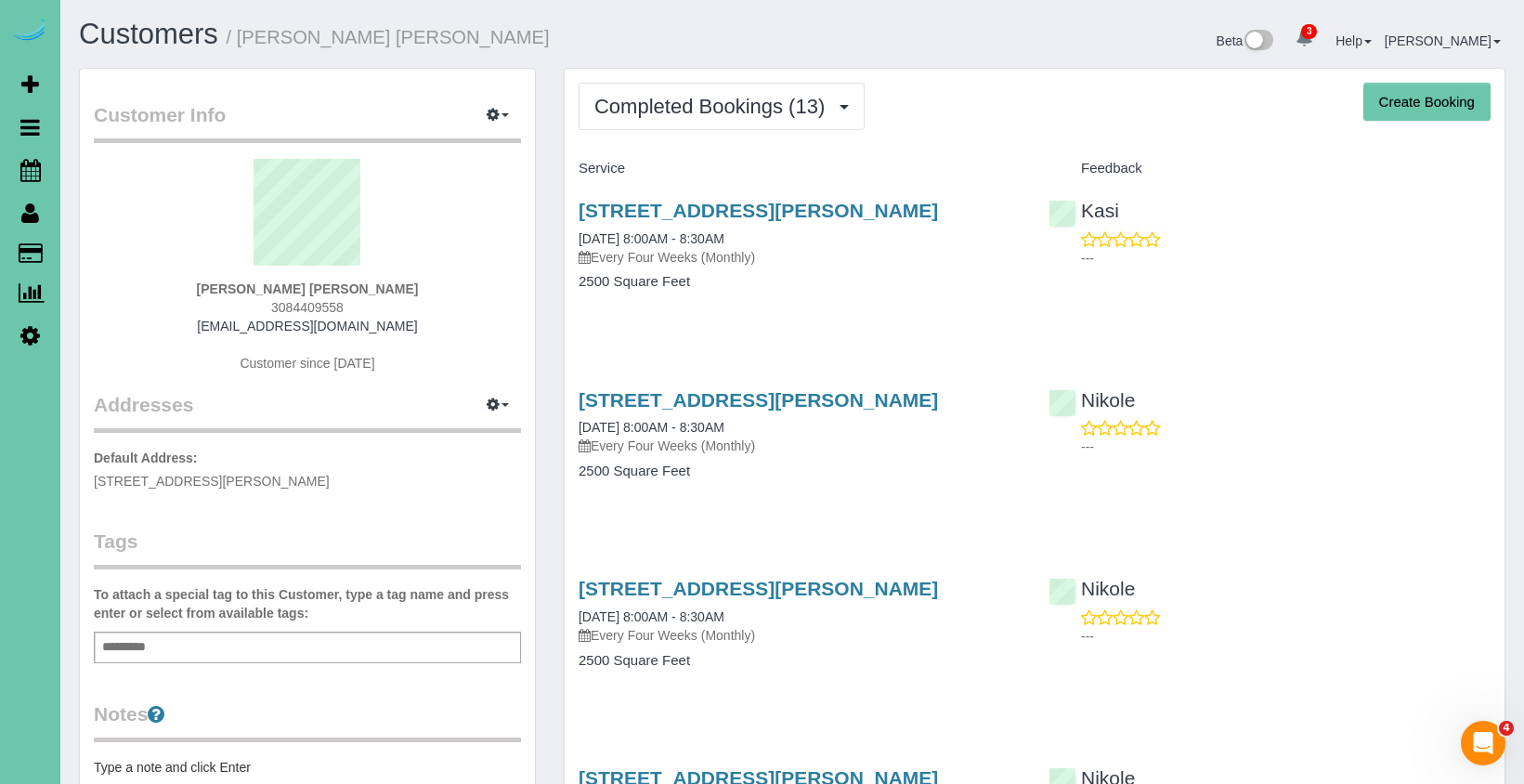
drag, startPoint x: 752, startPoint y: 104, endPoint x: 738, endPoint y: 147, distance: 45.2
click at [751, 106] on span "Completed Bookings (13)" at bounding box center [714, 106] width 240 height 23
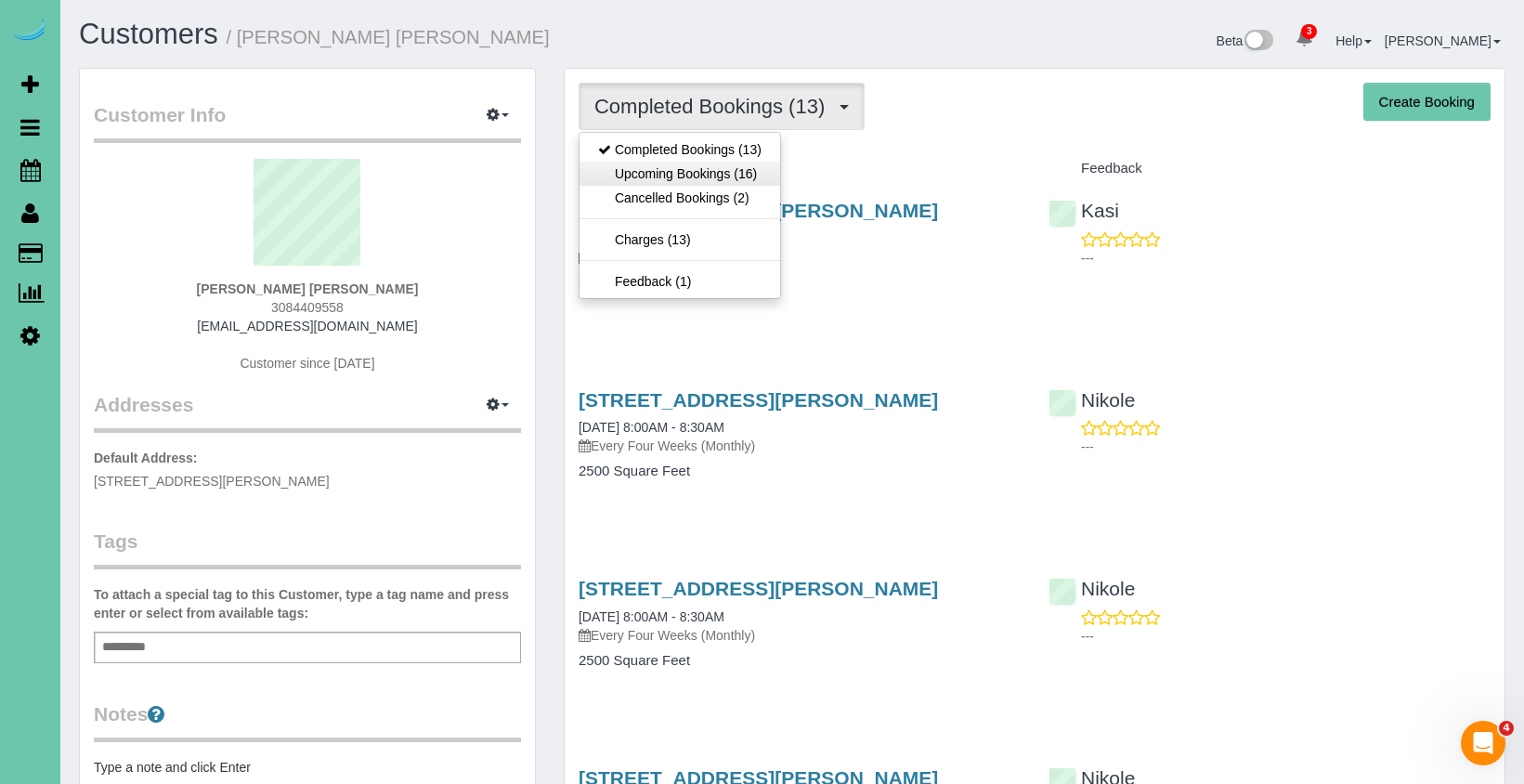
click at [728, 170] on link "Upcoming Bookings (16)" at bounding box center [680, 173] width 201 height 24
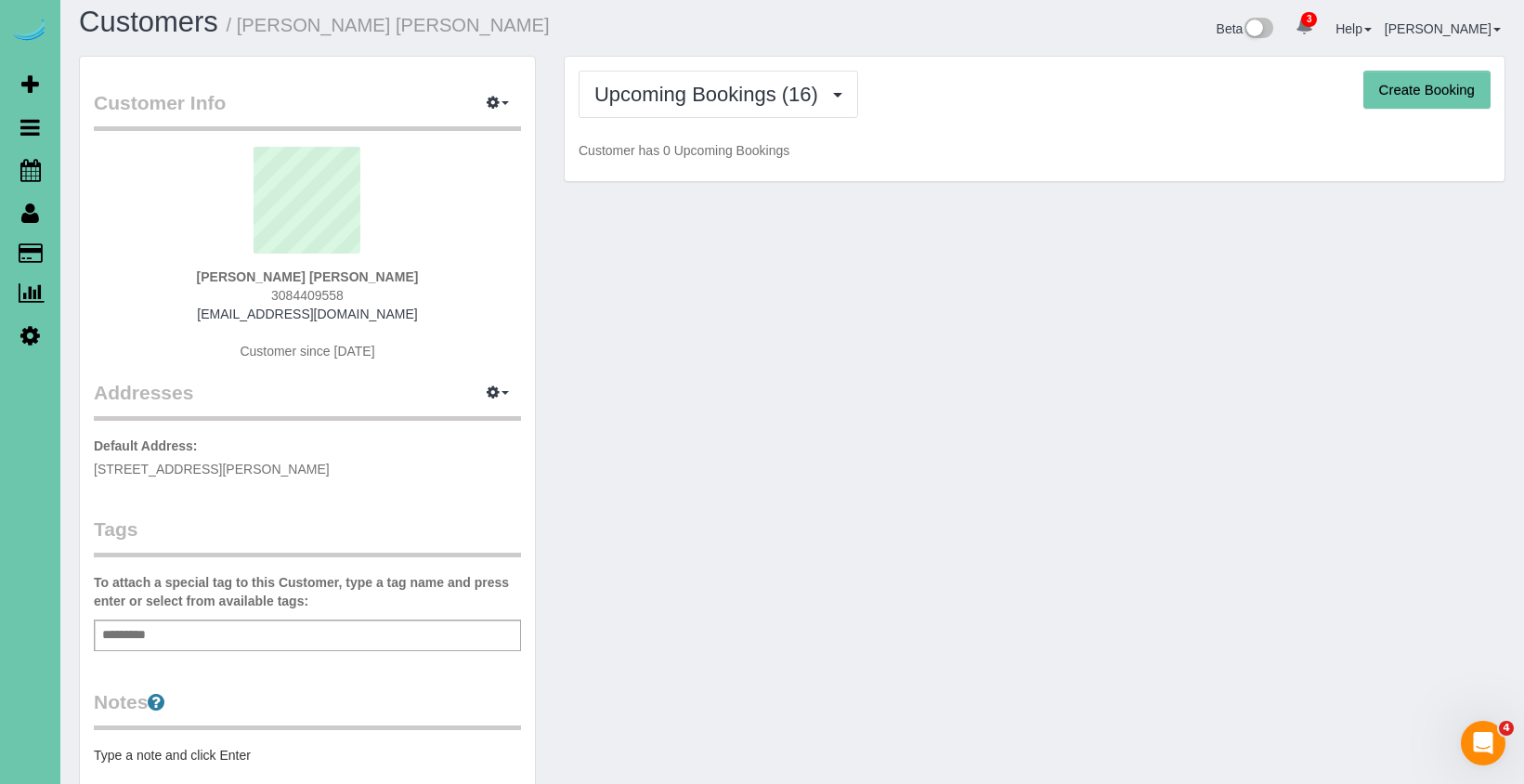
scroll to position [13, 0]
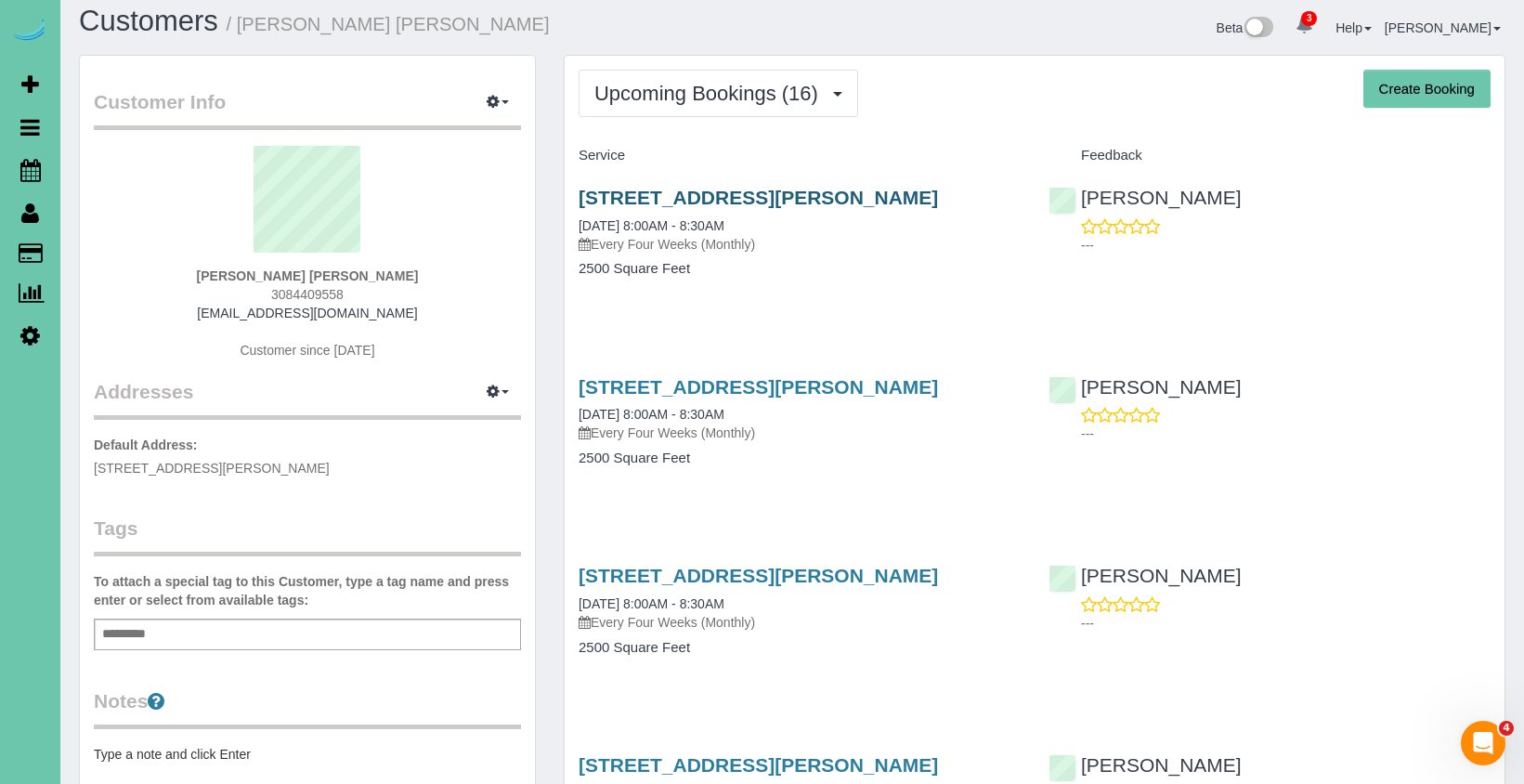
click at [700, 201] on link "[STREET_ADDRESS][PERSON_NAME]" at bounding box center [758, 197] width 359 height 21
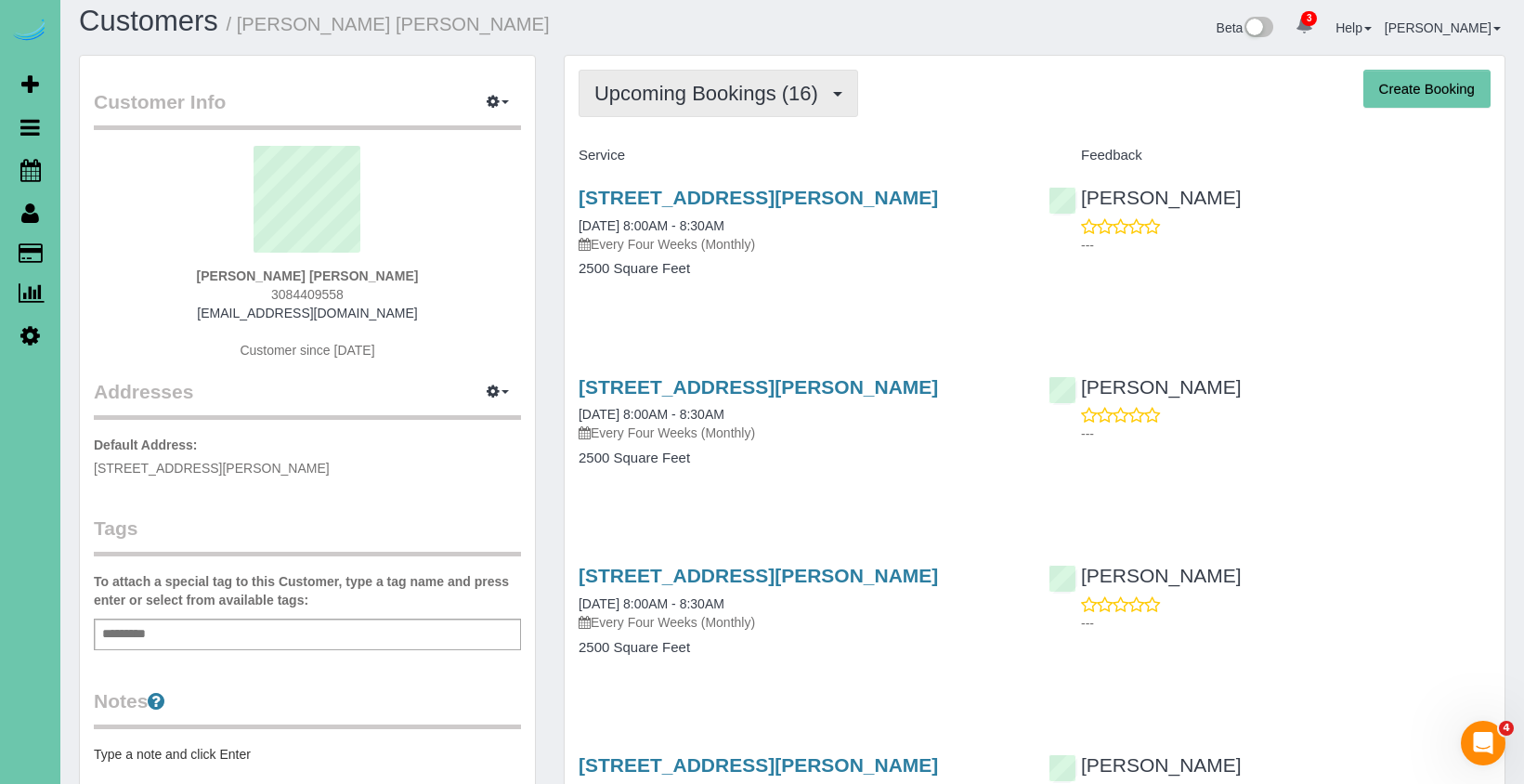
drag, startPoint x: 786, startPoint y: 81, endPoint x: 783, endPoint y: 92, distance: 11.4
click at [787, 82] on span "Upcoming Bookings (16)" at bounding box center [711, 93] width 233 height 23
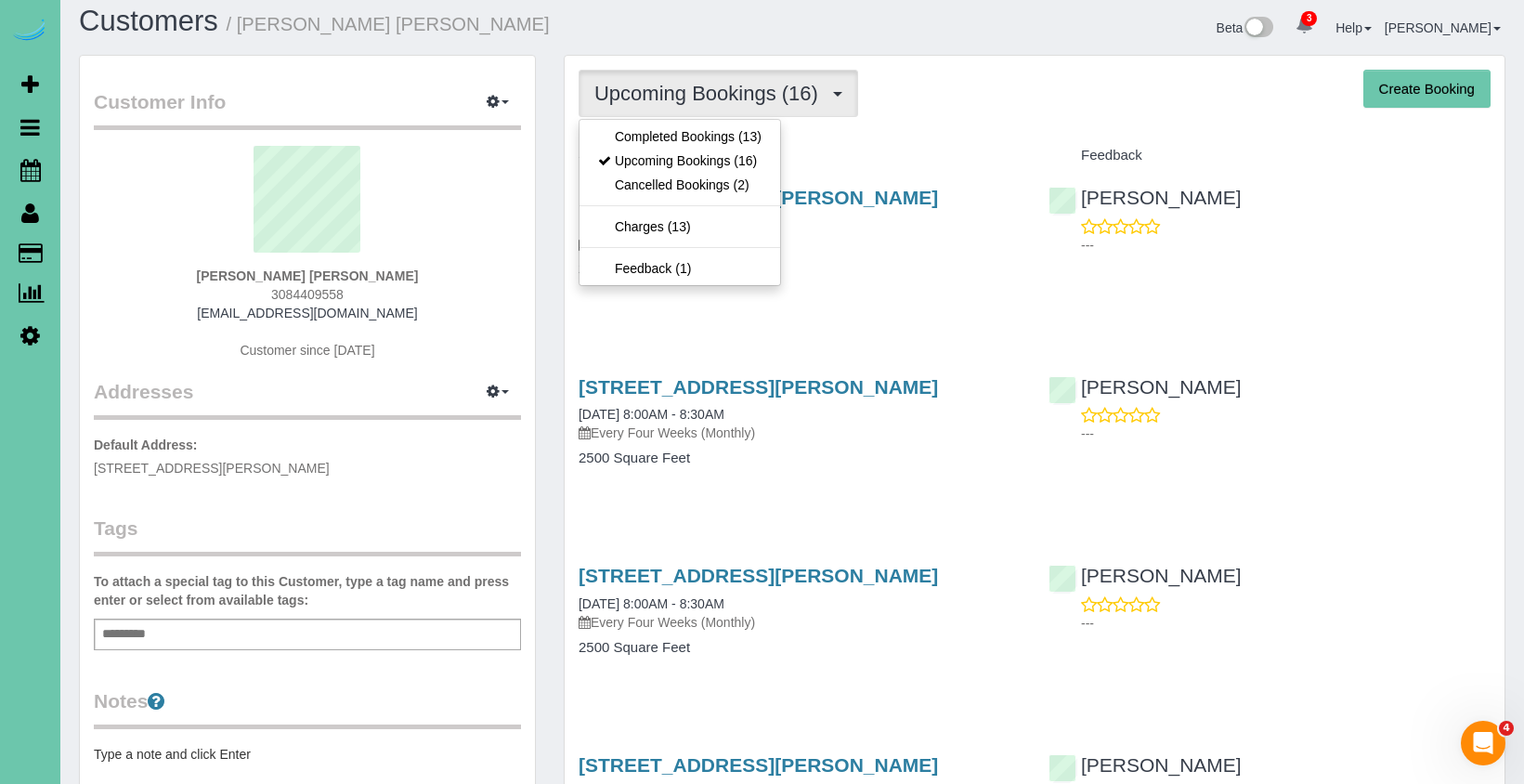
drag, startPoint x: 761, startPoint y: 175, endPoint x: 910, endPoint y: 117, distance: 159.9
click at [735, 175] on link "Cancelled Bookings (2)" at bounding box center [680, 185] width 201 height 24
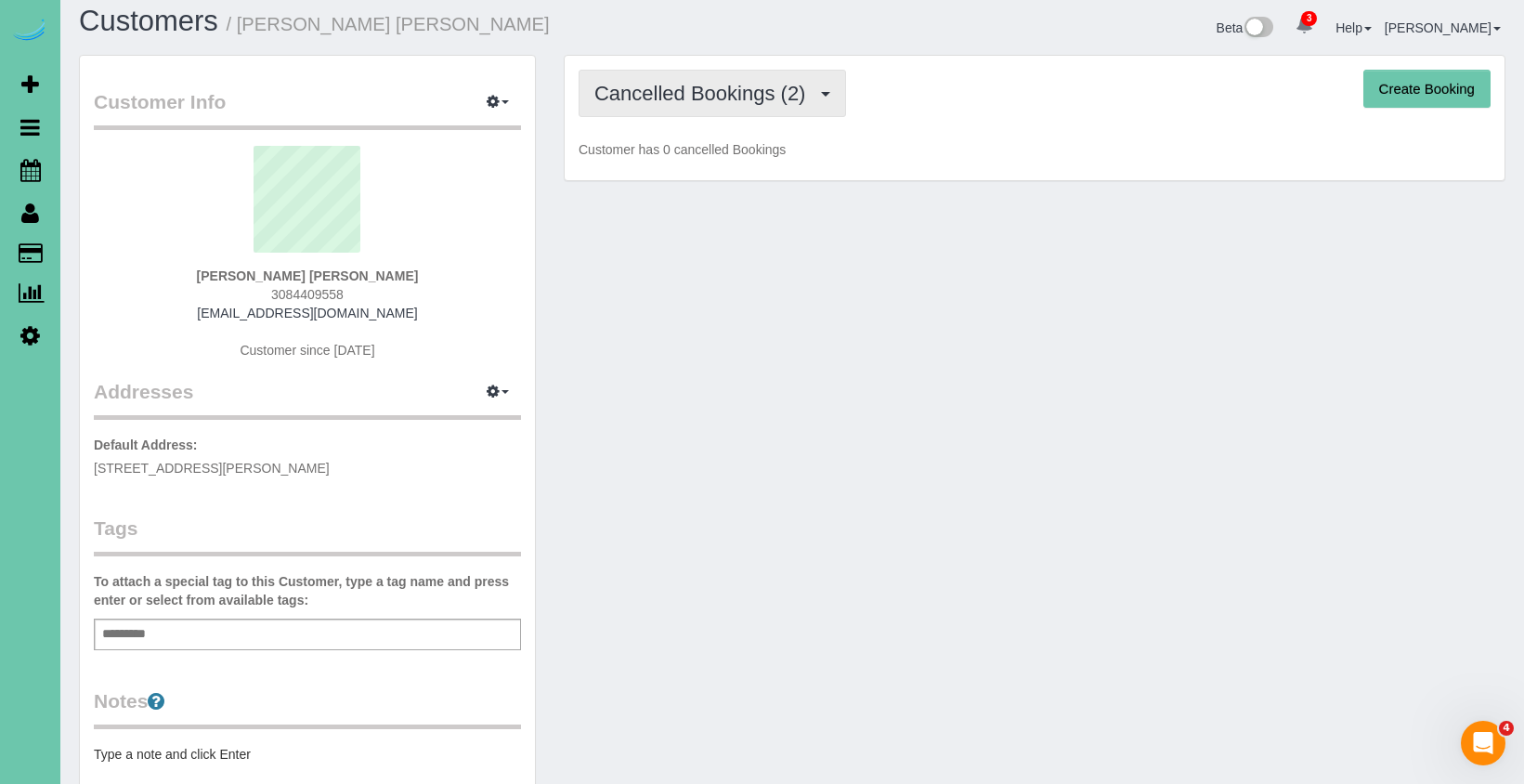
click at [738, 113] on button "Cancelled Bookings (2)" at bounding box center [712, 94] width 268 height 48
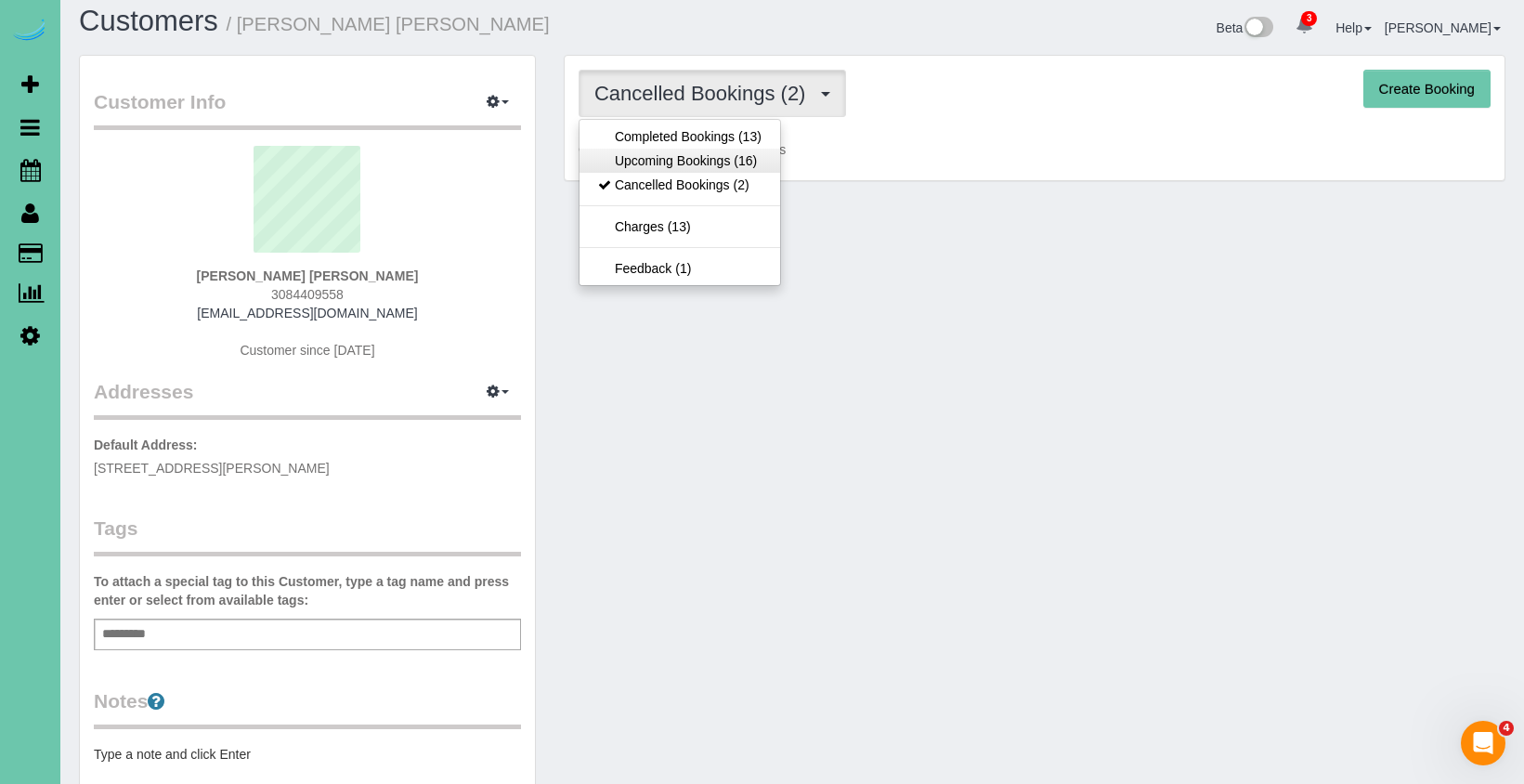
click at [726, 164] on link "Upcoming Bookings (16)" at bounding box center [680, 160] width 201 height 24
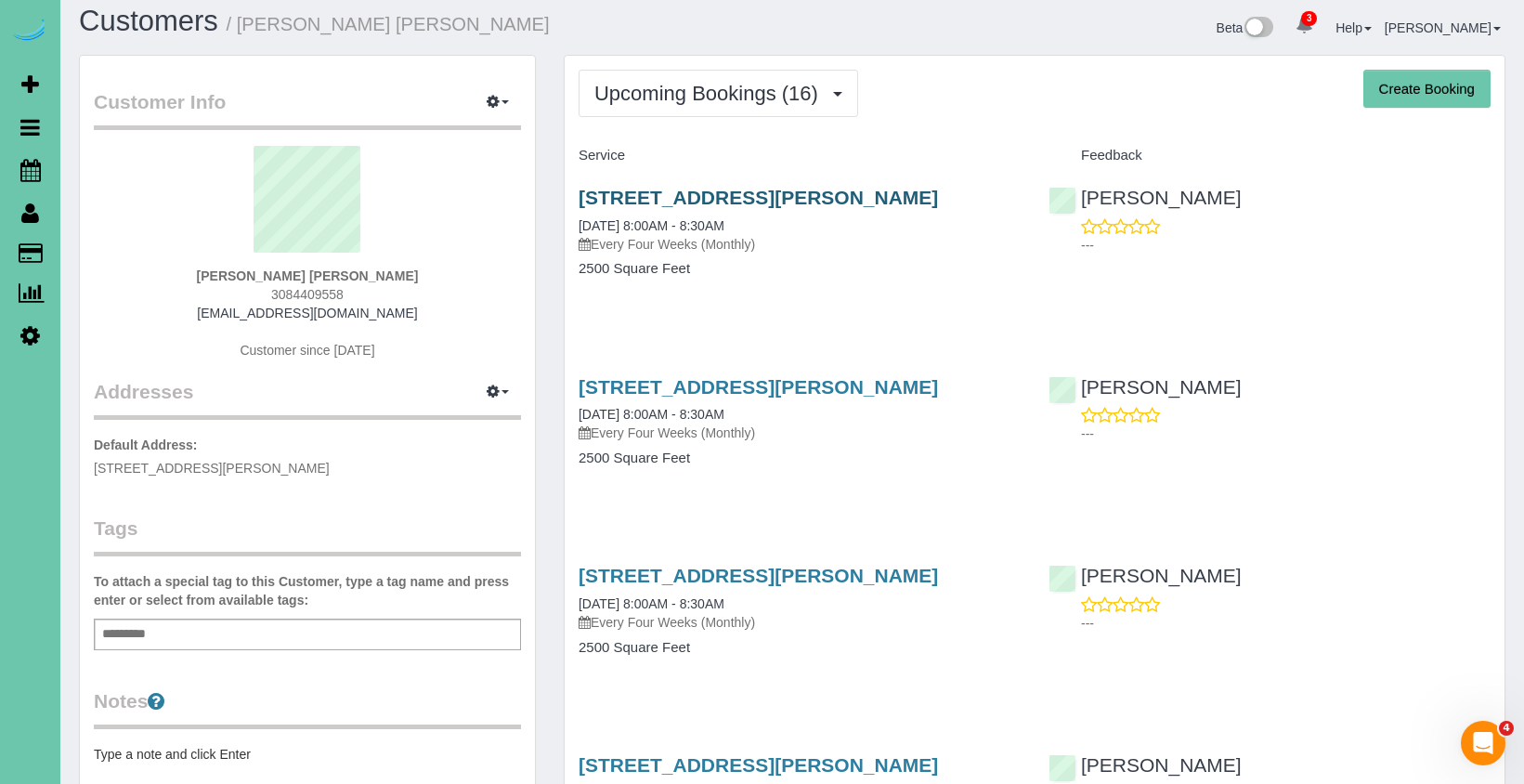
click at [723, 189] on link "[STREET_ADDRESS][PERSON_NAME]" at bounding box center [758, 197] width 359 height 21
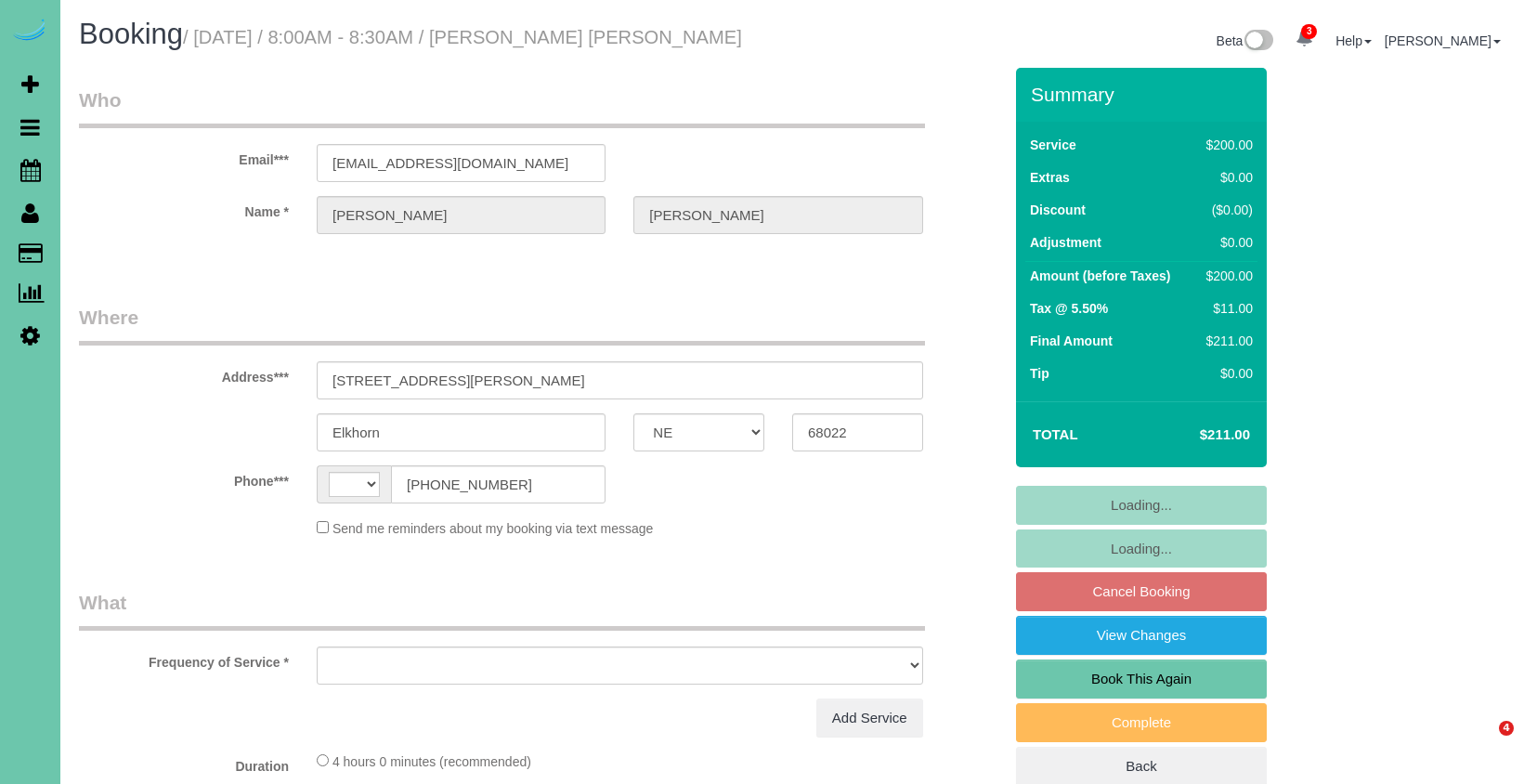
select select "NE"
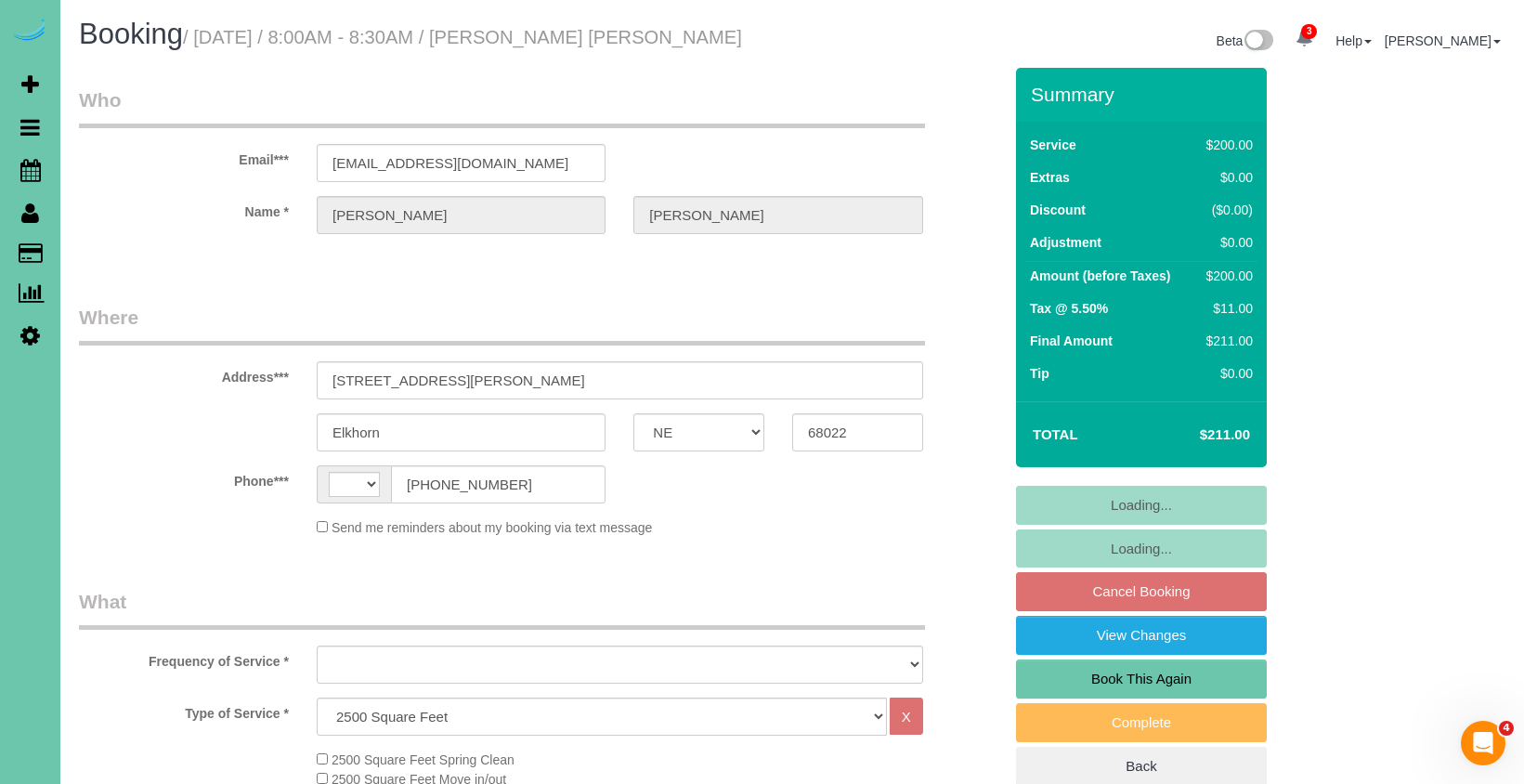
select select "string:fspay-e39ca894-e9e9-48af-8659-53c9c78c8c02"
select select "string:[GEOGRAPHIC_DATA]"
select select "object:931"
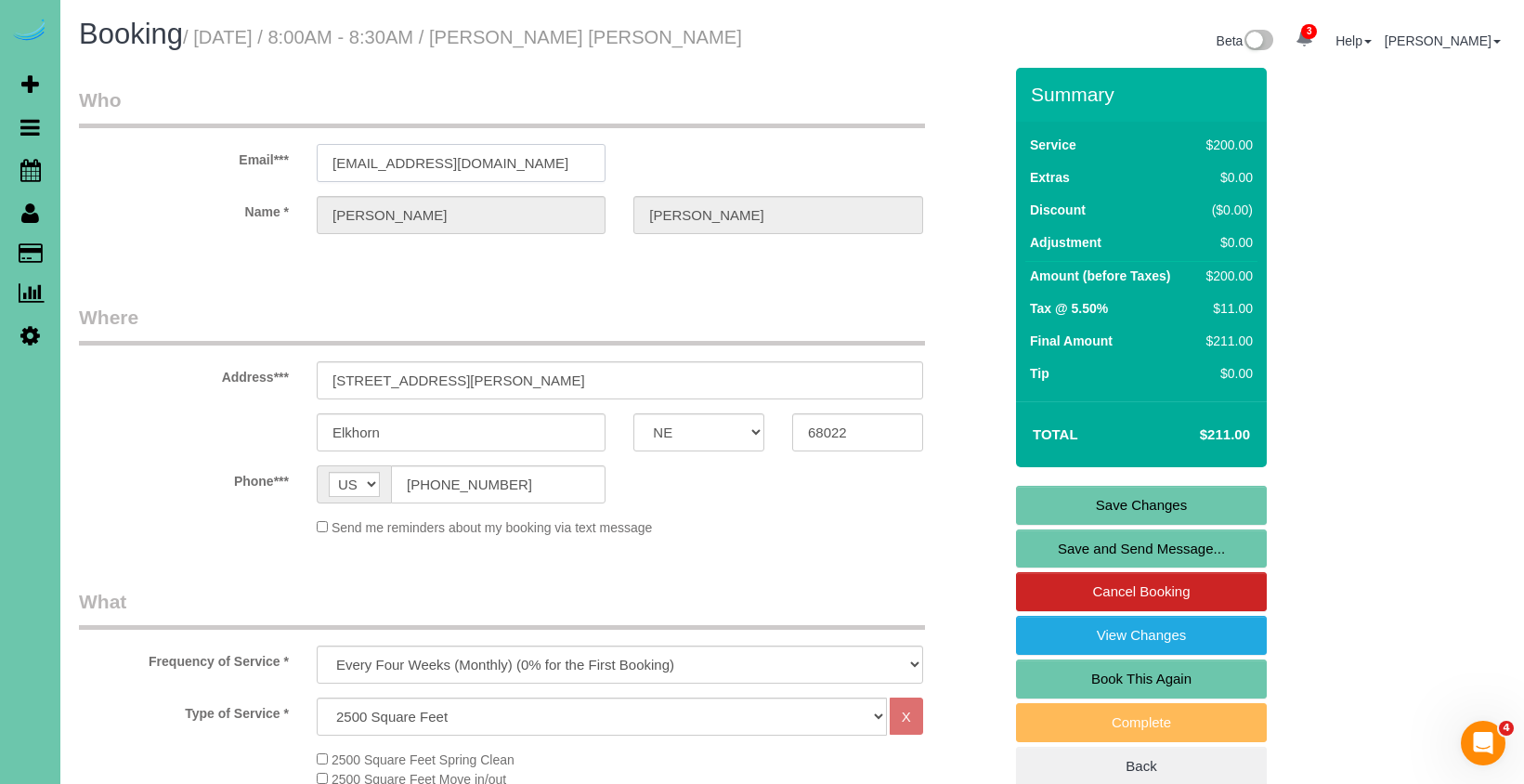
drag, startPoint x: 554, startPoint y: 163, endPoint x: 293, endPoint y: 149, distance: 261.4
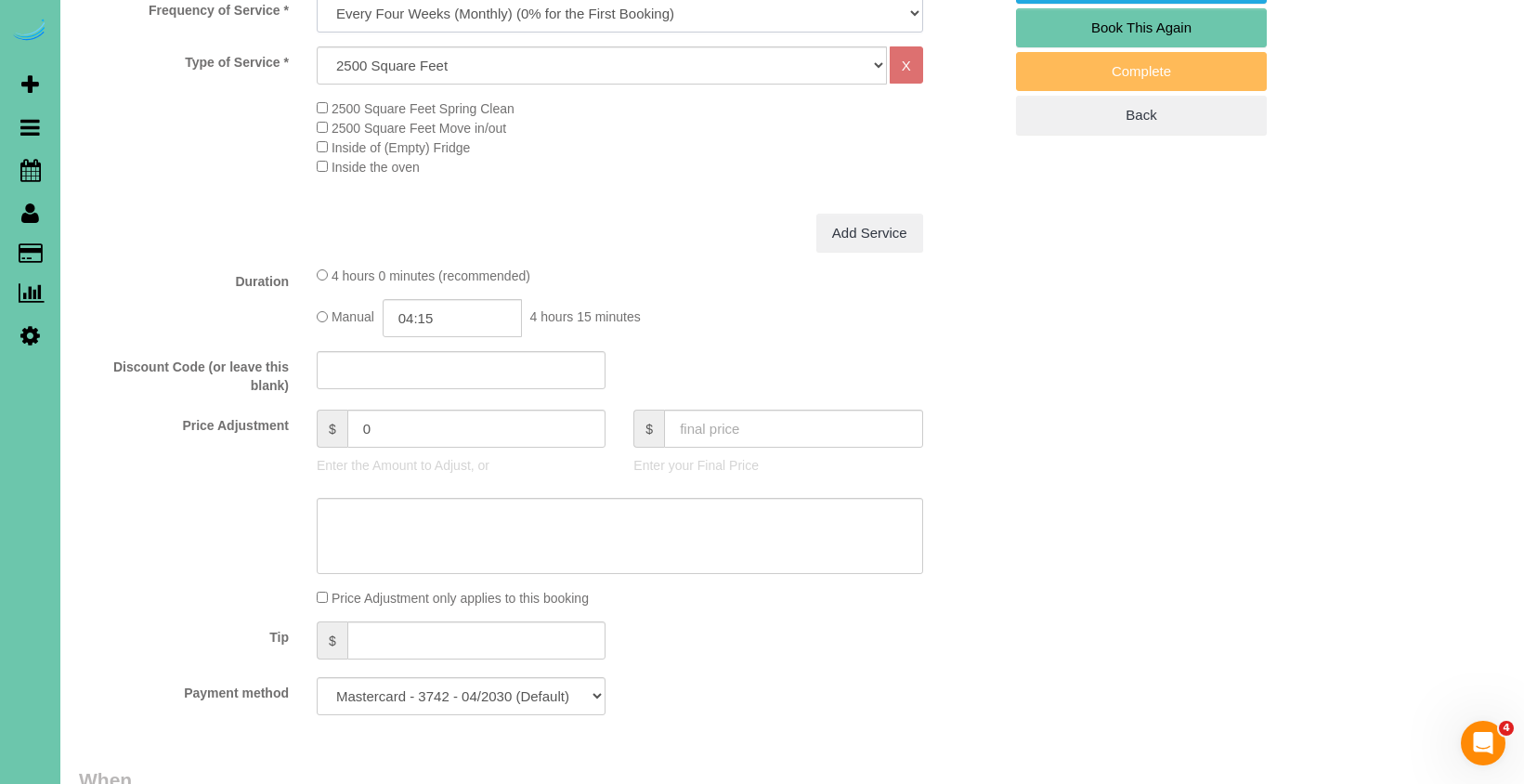
scroll to position [659, 0]
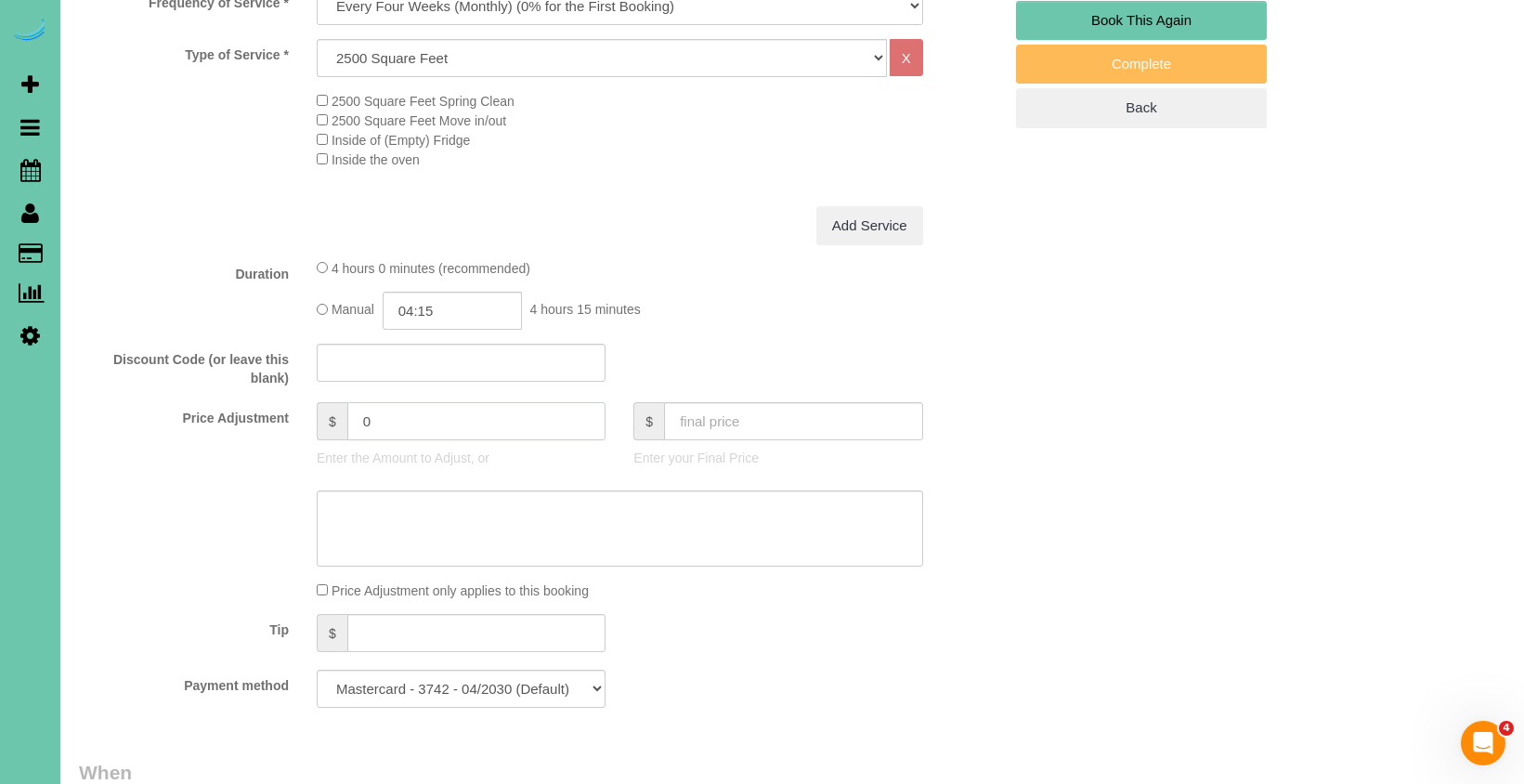
click at [381, 402] on input "0" at bounding box center [476, 421] width 259 height 38
drag, startPoint x: 384, startPoint y: 410, endPoint x: 343, endPoint y: 404, distance: 41.4
click at [343, 404] on div "$ 0" at bounding box center [461, 421] width 289 height 38
type input "25.25"
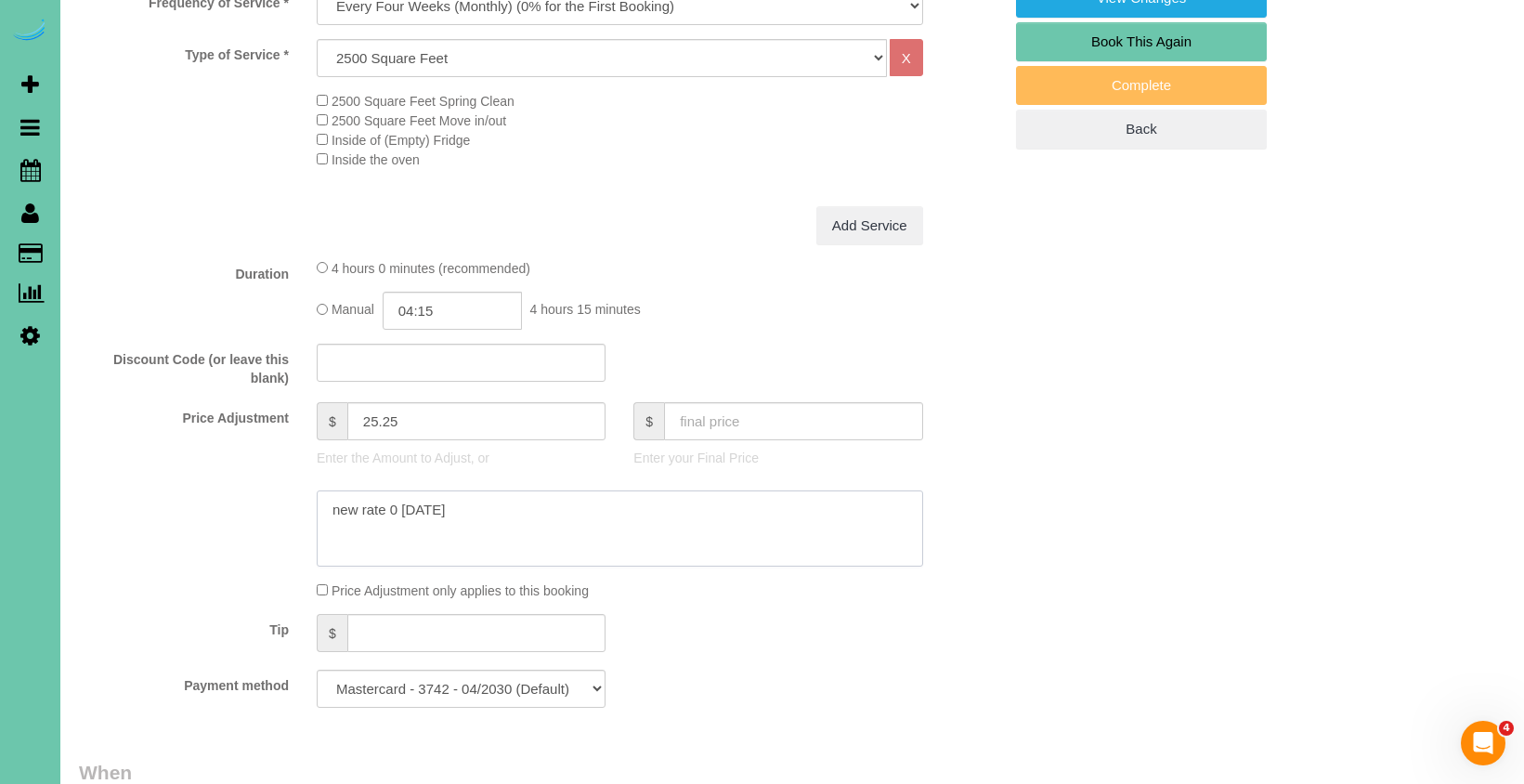
drag, startPoint x: 401, startPoint y: 506, endPoint x: 443, endPoint y: 506, distance: 42.0
click at [401, 506] on textarea at bounding box center [620, 529] width 606 height 76
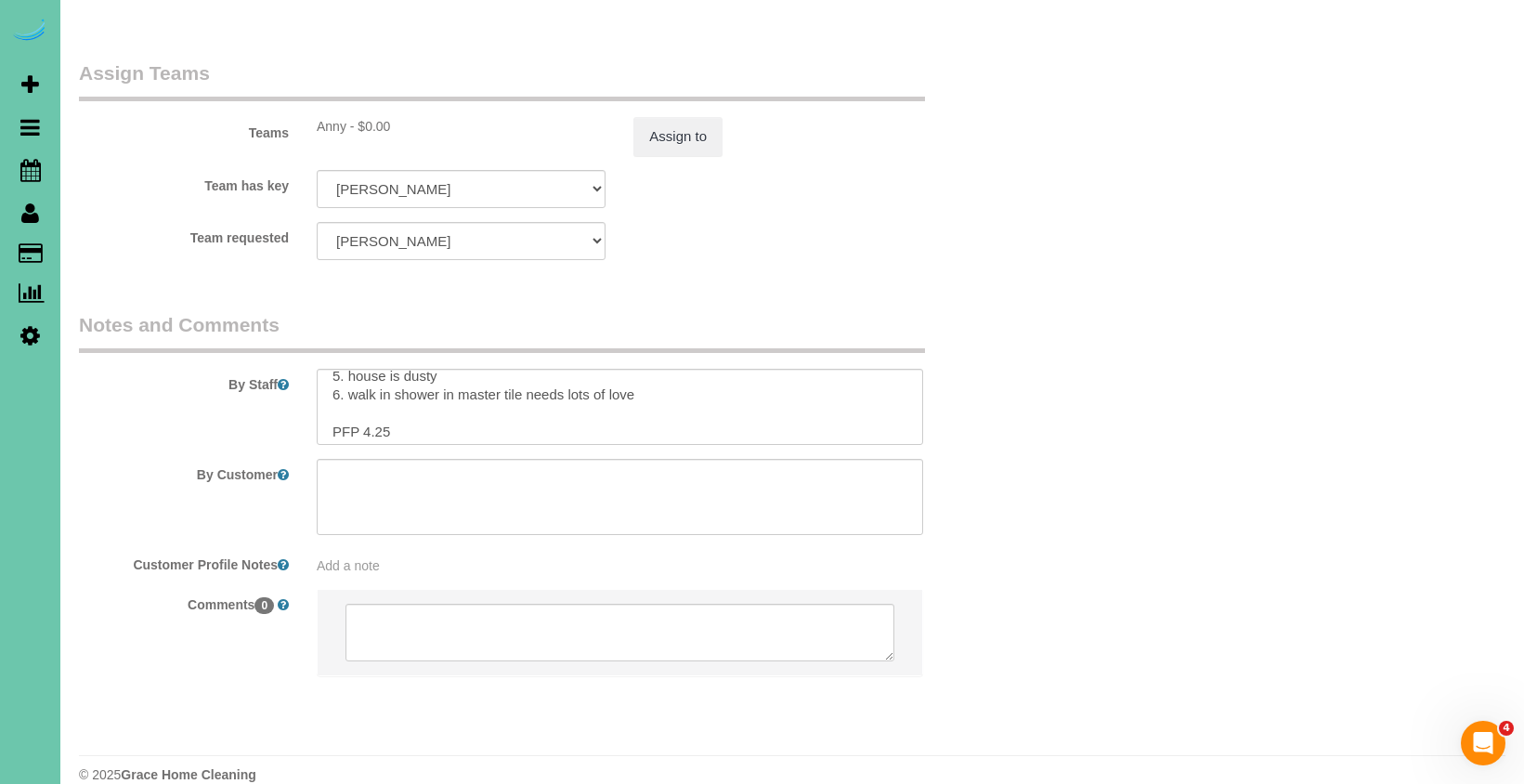
scroll to position [85, 0]
type textarea "new rate - 10/6/25"
click at [664, 117] on button "Assign to" at bounding box center [677, 136] width 89 height 39
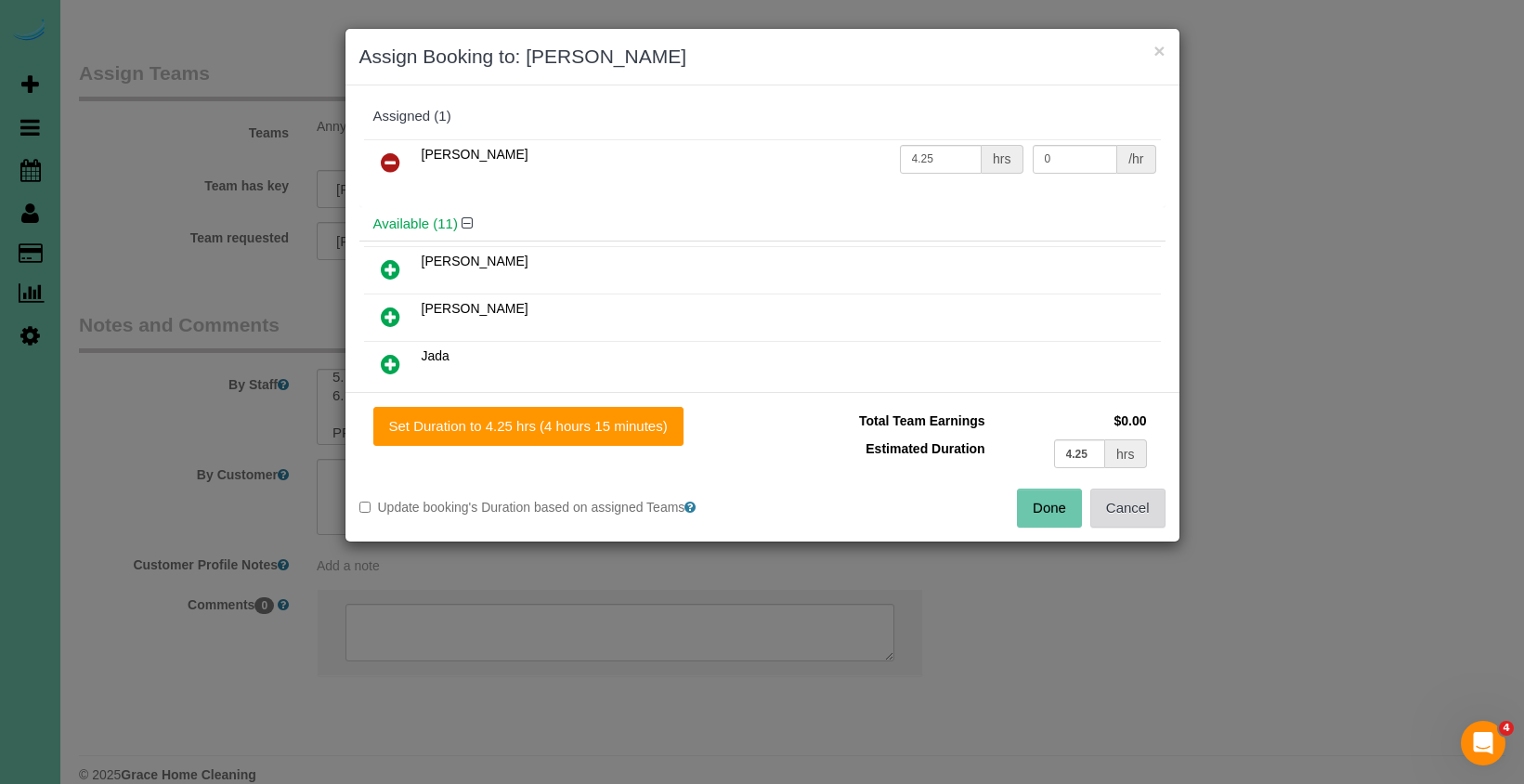
click at [1134, 507] on button "Cancel" at bounding box center [1127, 508] width 76 height 39
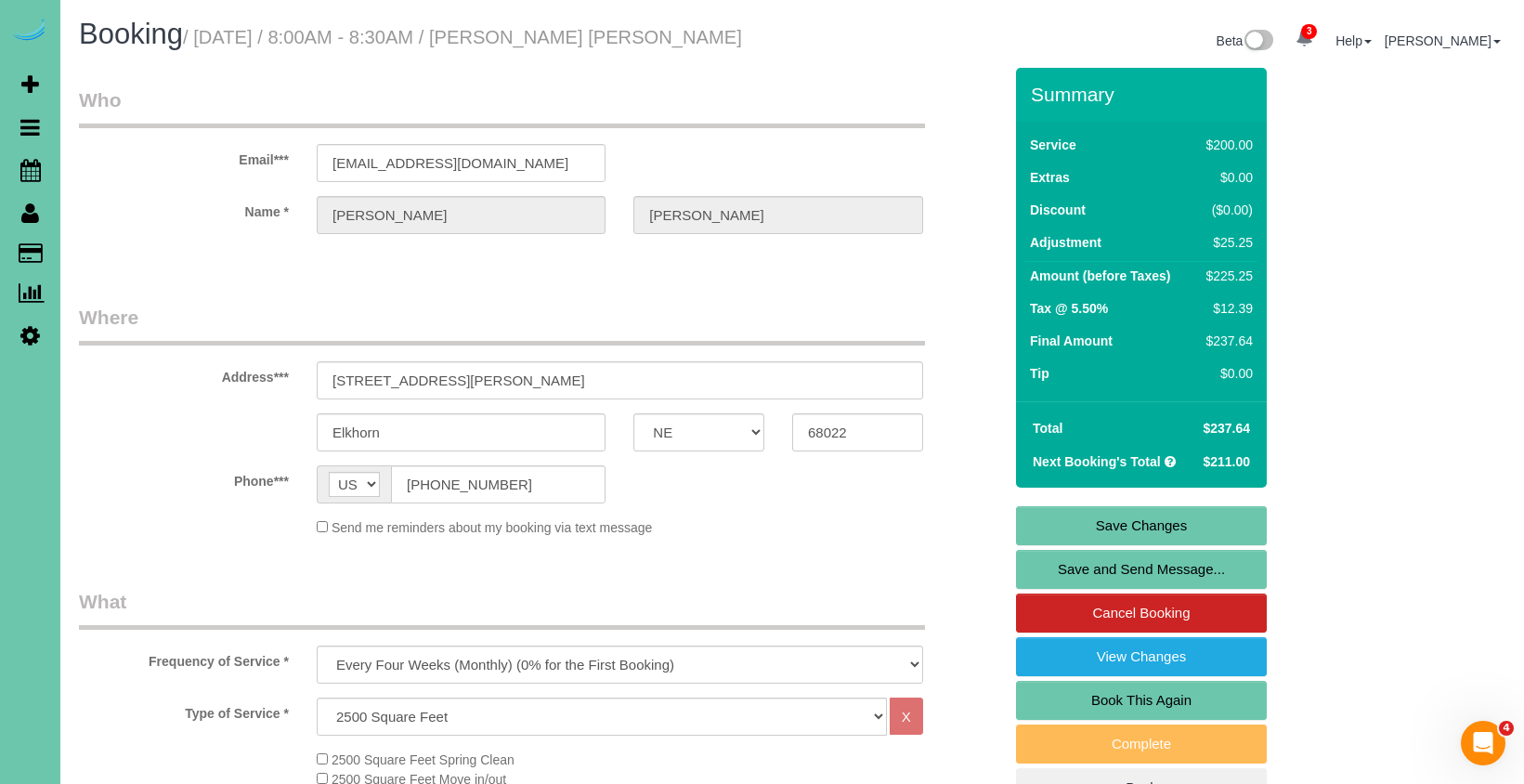
scroll to position [0, 0]
click at [1056, 526] on link "Save Changes" at bounding box center [1141, 525] width 250 height 39
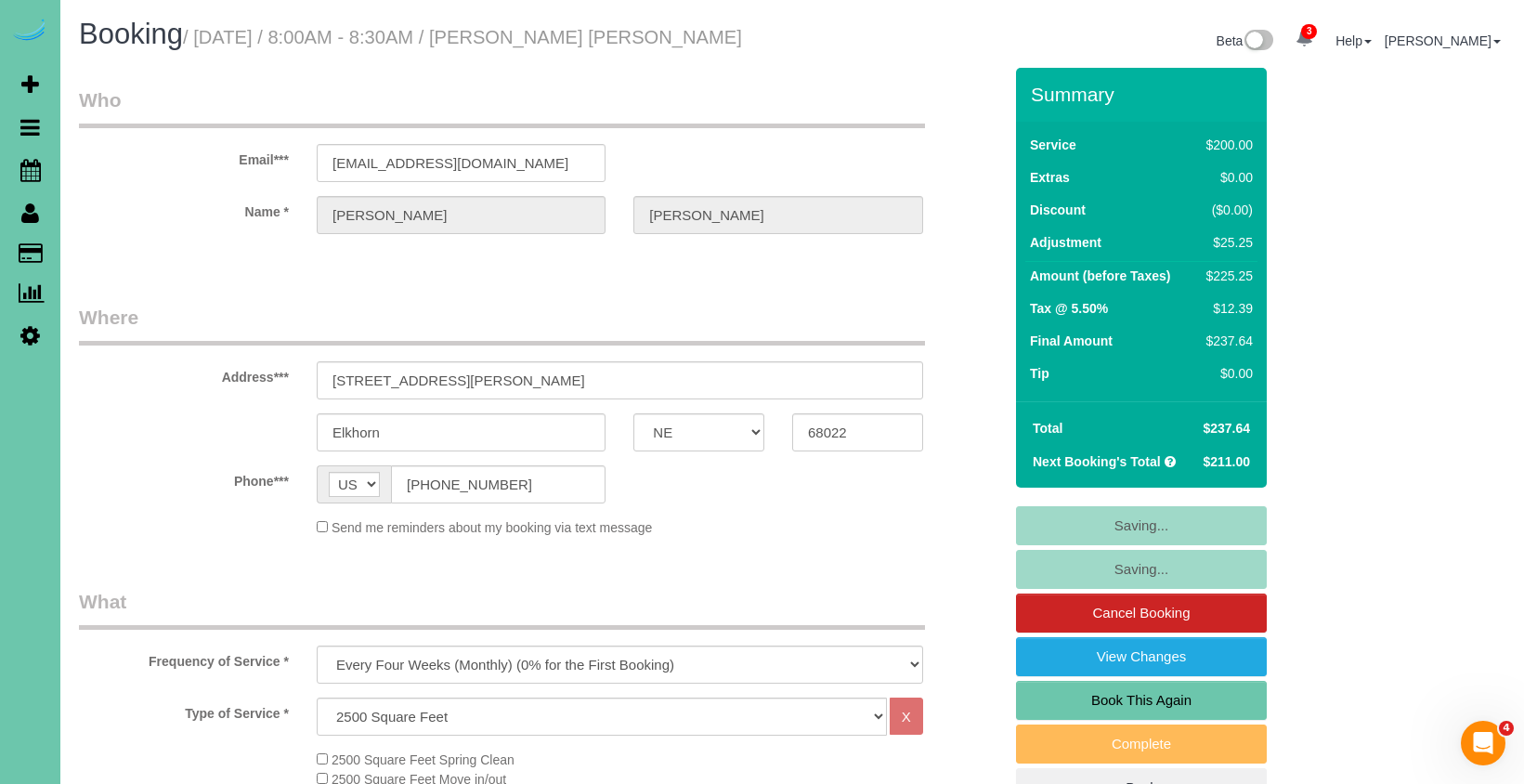
scroll to position [2, 0]
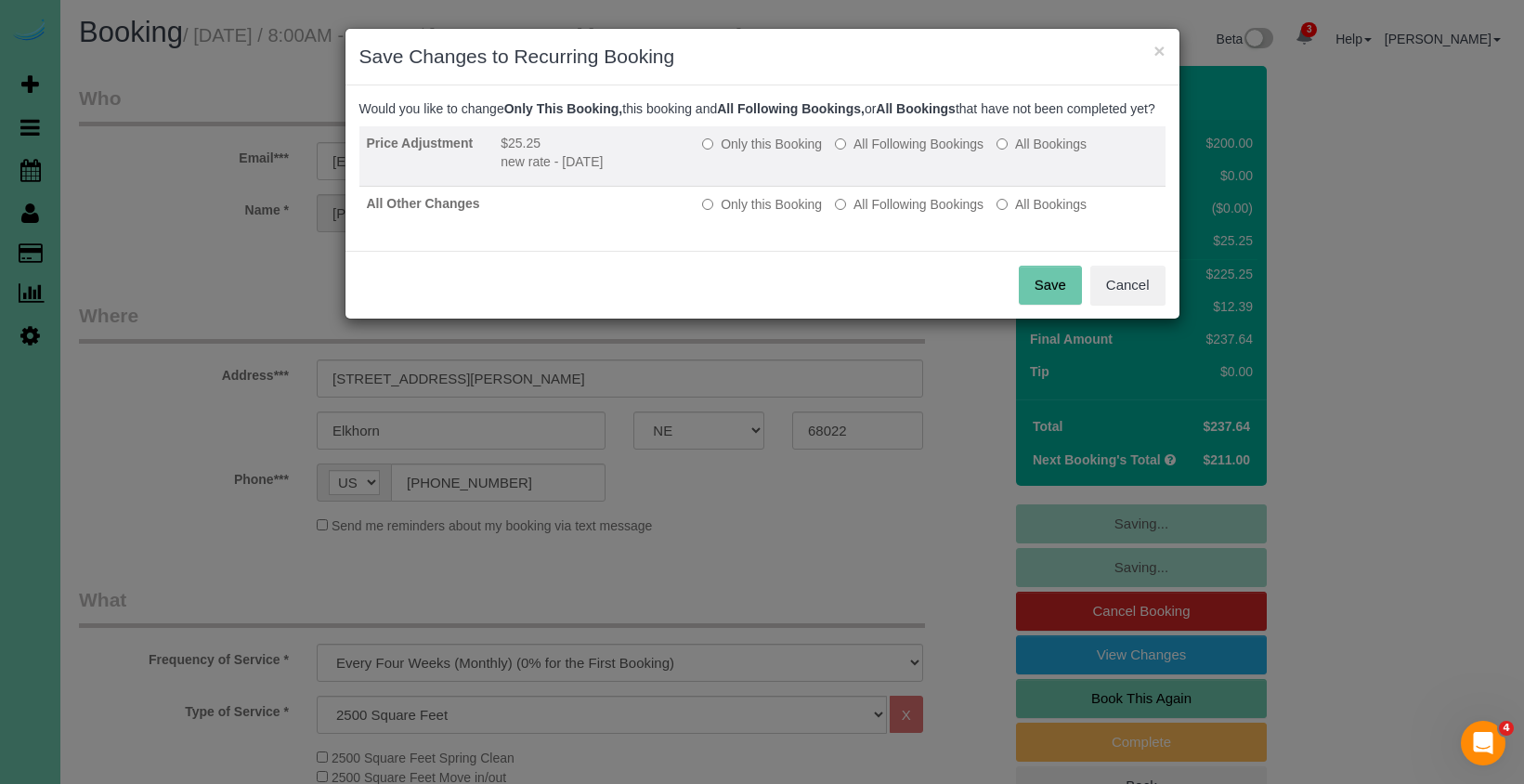
click at [877, 174] on td "Only this Booking All Following Bookings All Bookings" at bounding box center [928, 156] width 469 height 60
click at [877, 153] on label "All Following Bookings" at bounding box center [908, 143] width 148 height 18
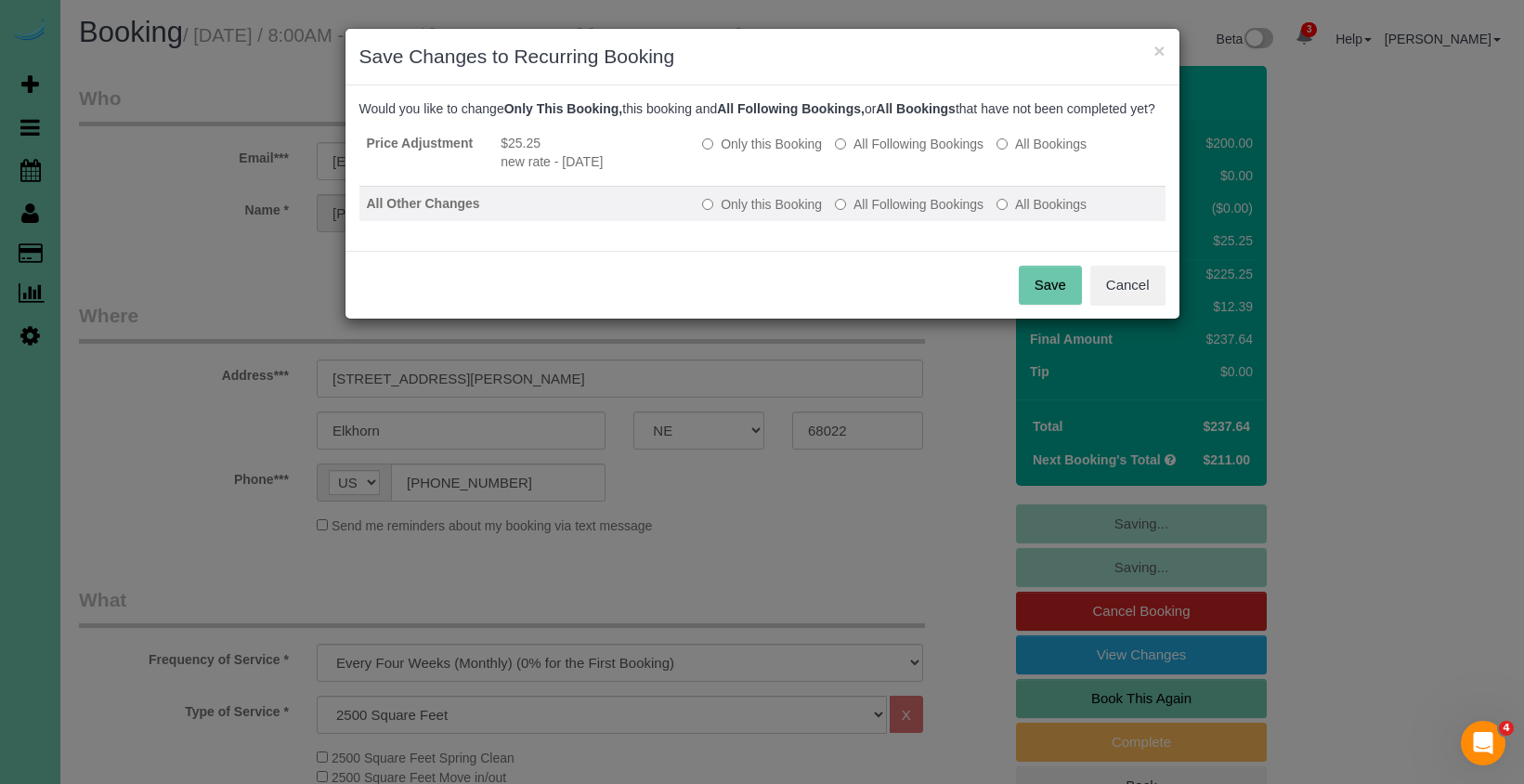
click at [890, 213] on label "All Following Bookings" at bounding box center [908, 204] width 148 height 18
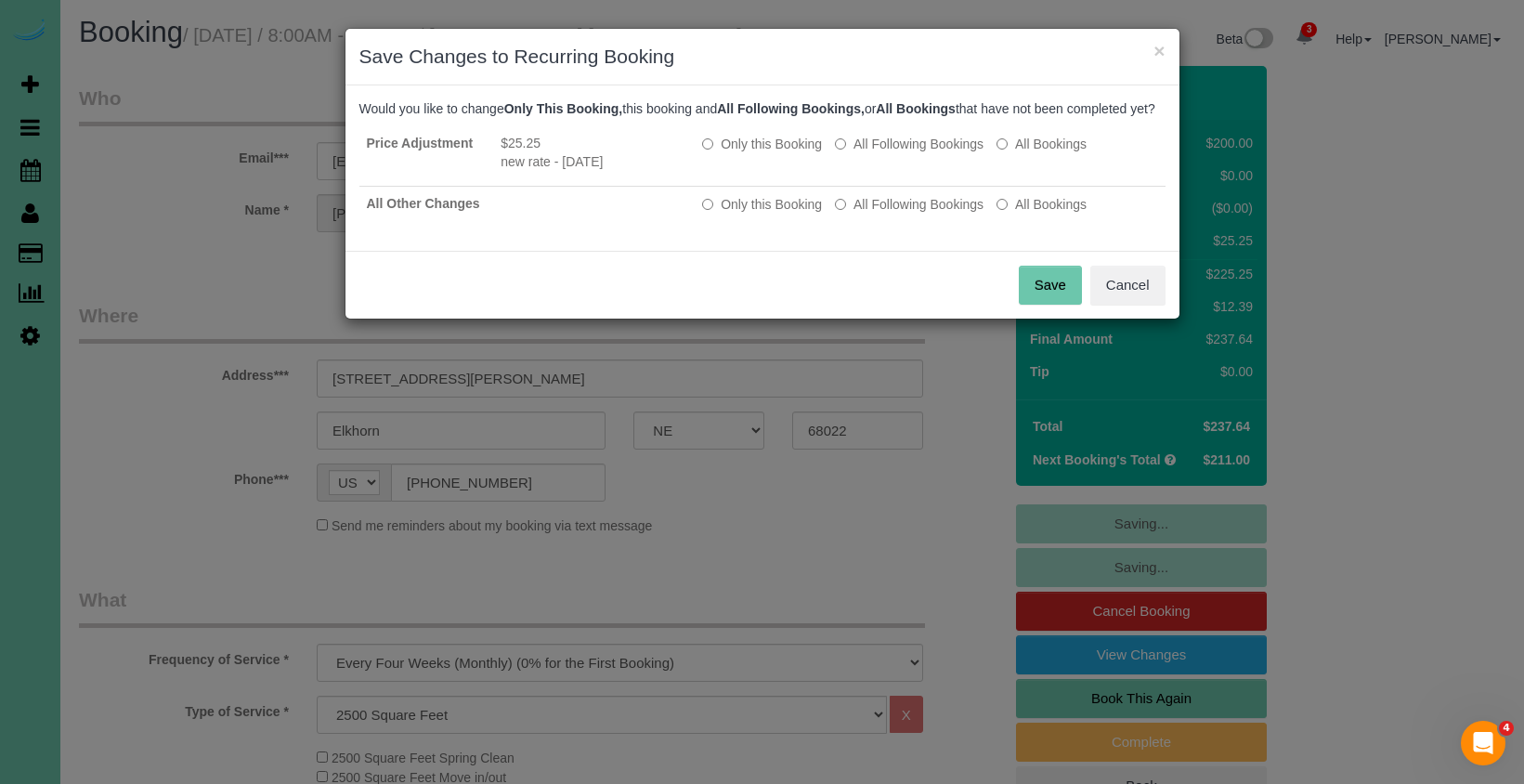
click at [1036, 293] on button "Save" at bounding box center [1050, 285] width 63 height 39
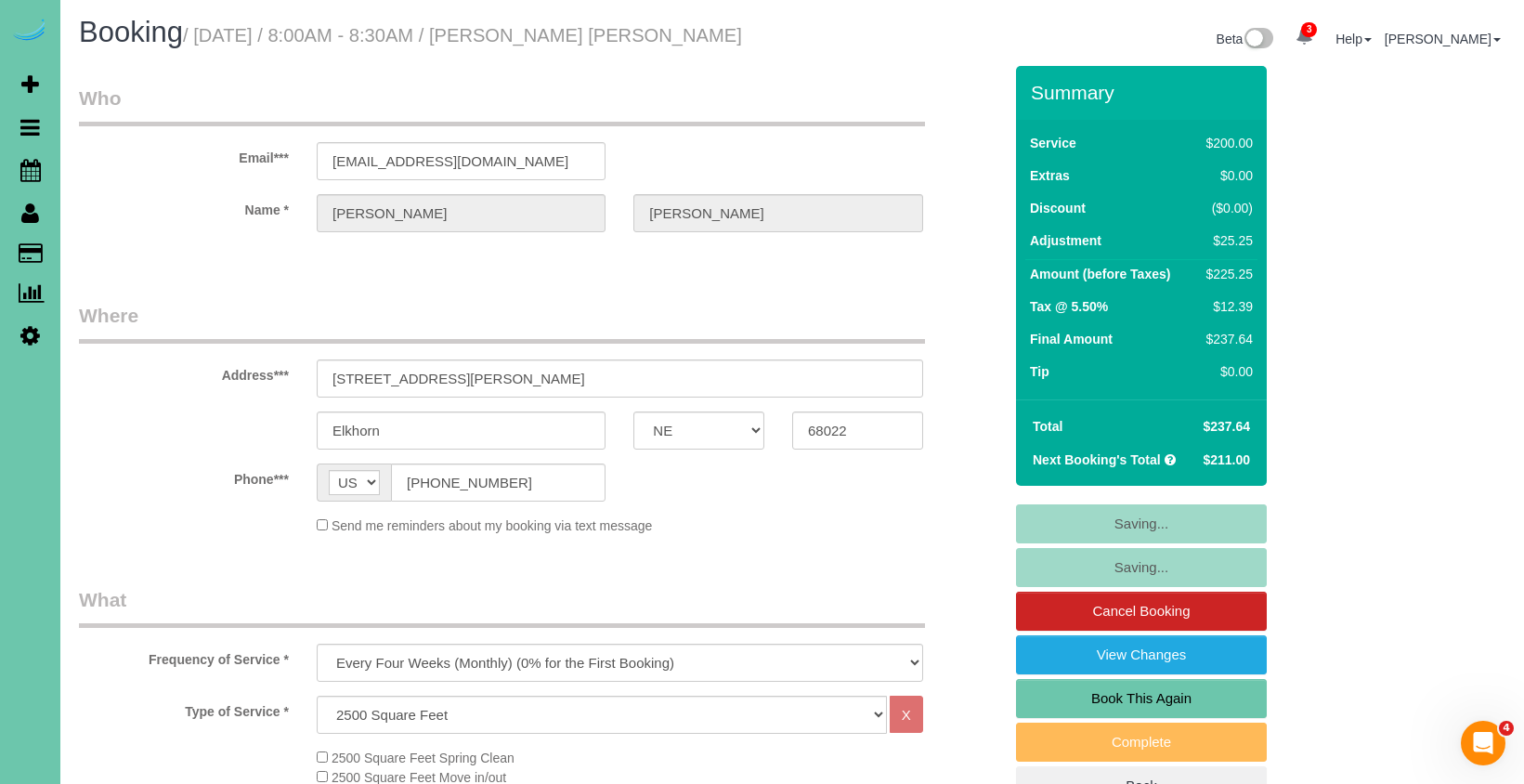
drag, startPoint x: 943, startPoint y: 523, endPoint x: 874, endPoint y: 502, distance: 72.1
click at [943, 523] on div "Send me reminders about my booking via text message" at bounding box center [540, 525] width 950 height 19
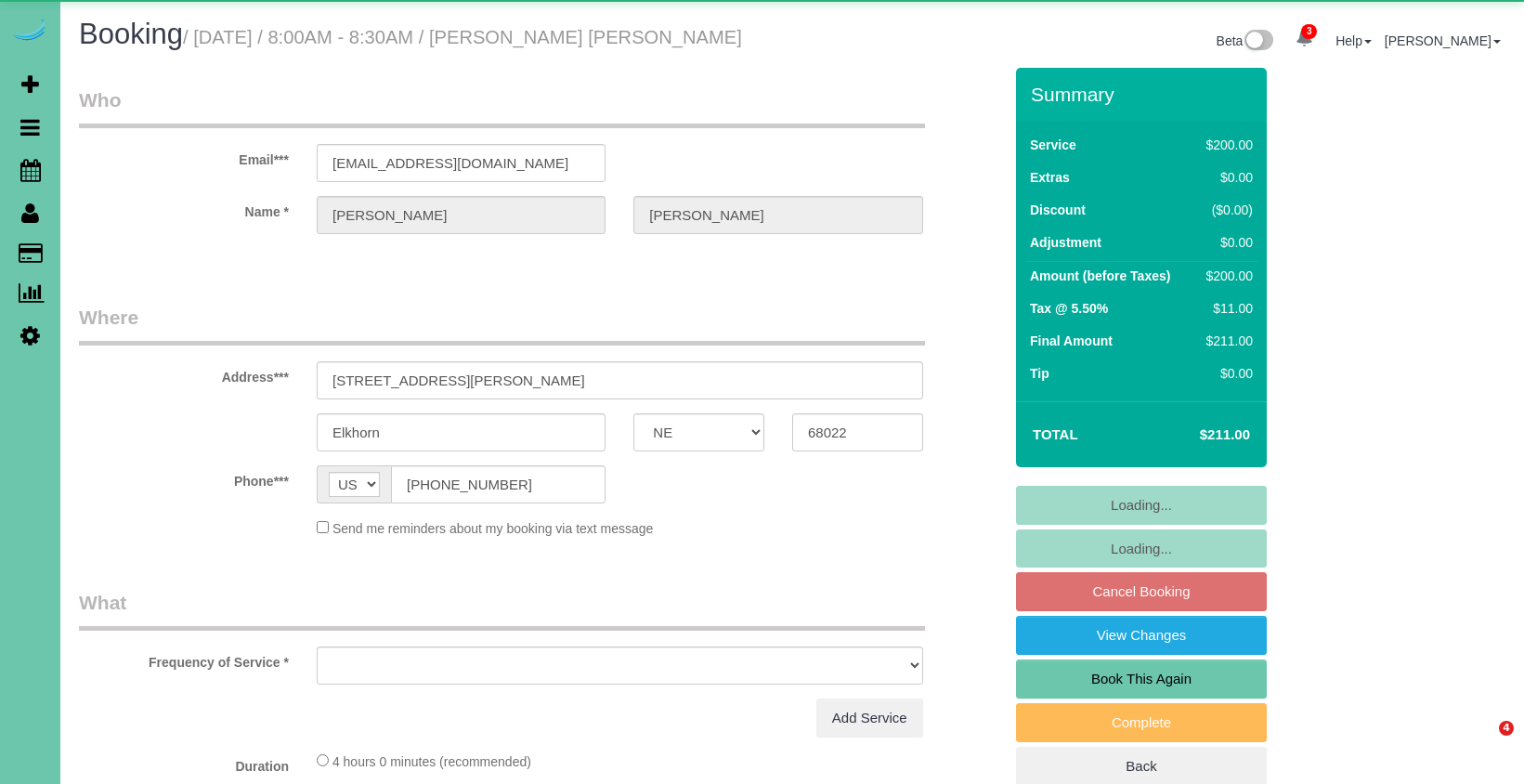
select select "NE"
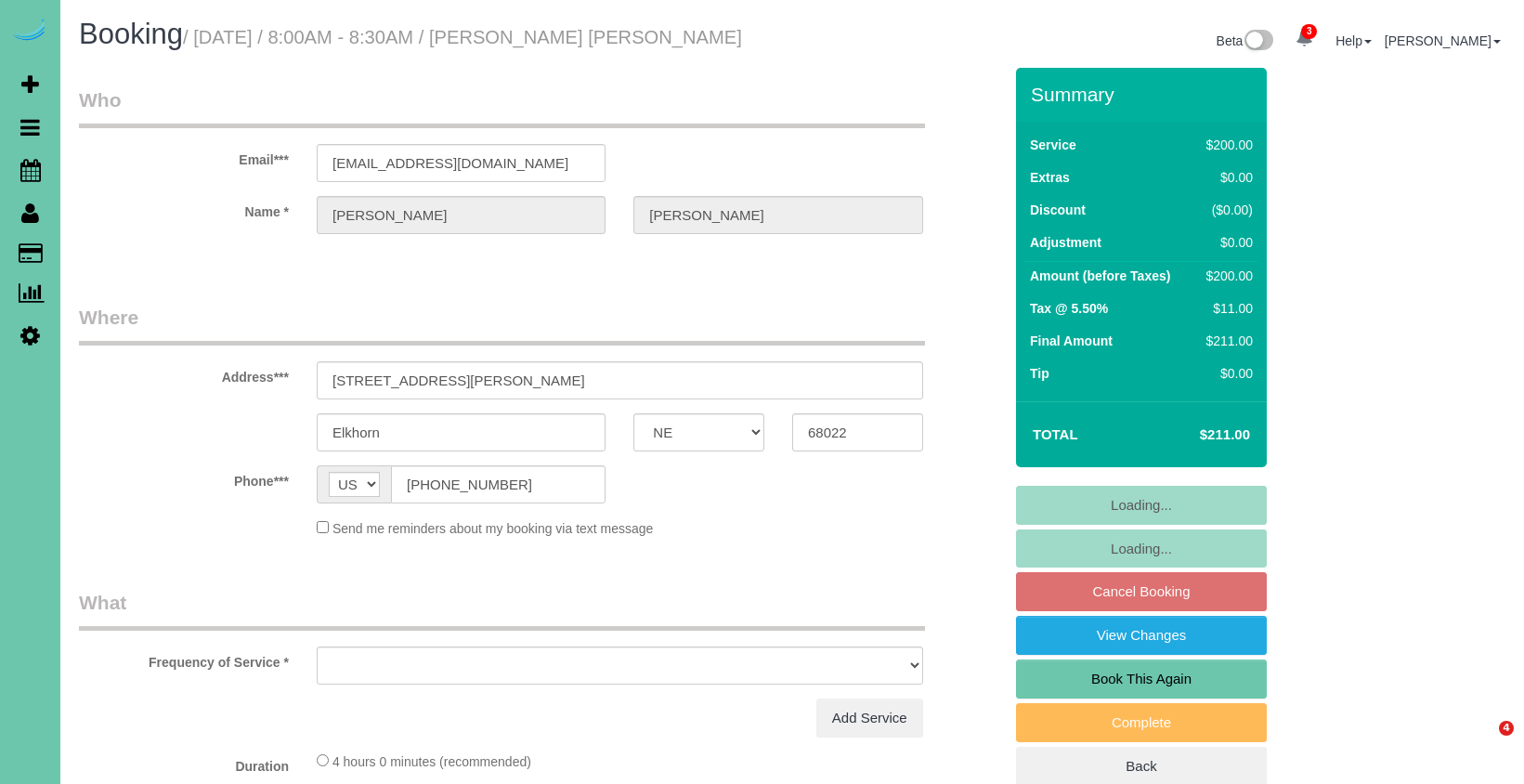
select select "string:fspay-e39ca894-e9e9-48af-8659-53c9c78c8c02"
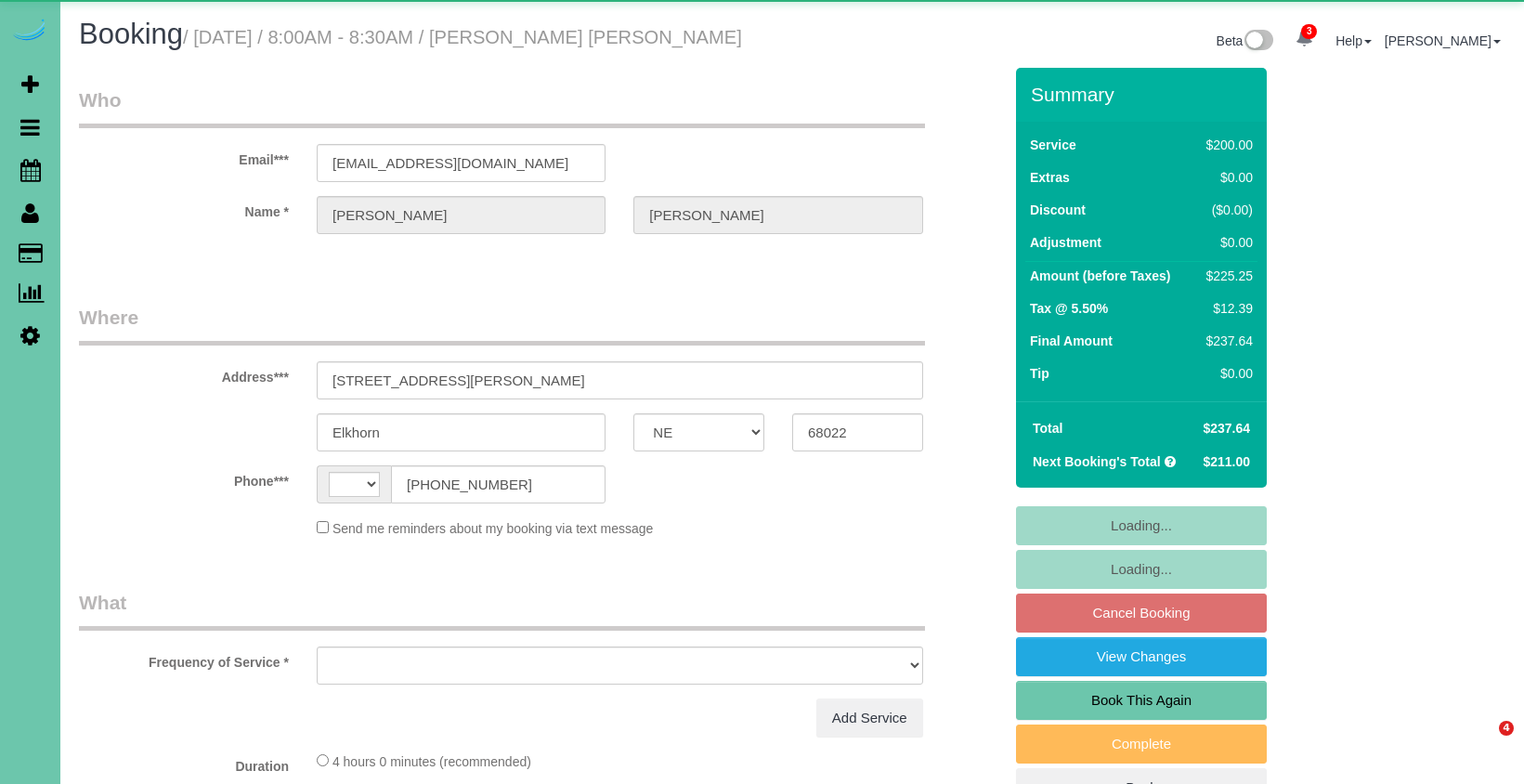
select select "NE"
select select "string:[GEOGRAPHIC_DATA]"
select select "object:382"
select select "string:fspay-e39ca894-e9e9-48af-8659-53c9c78c8c02"
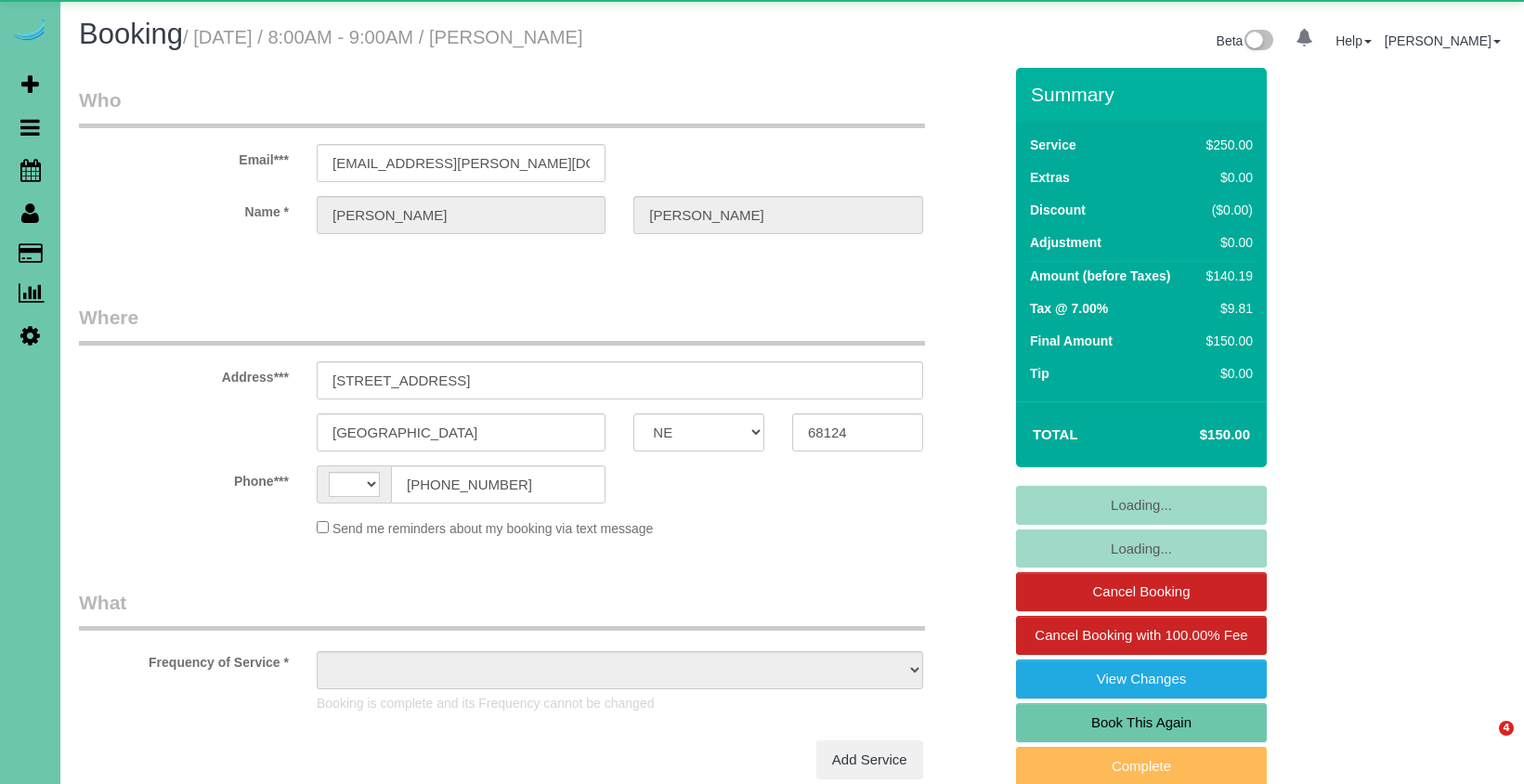
select select "NE"
select select "string:[GEOGRAPHIC_DATA]"
select select "string:fspay-fc3da4e3-0f4f-434e-8655-f2ba427e6719"
select select "object:923"
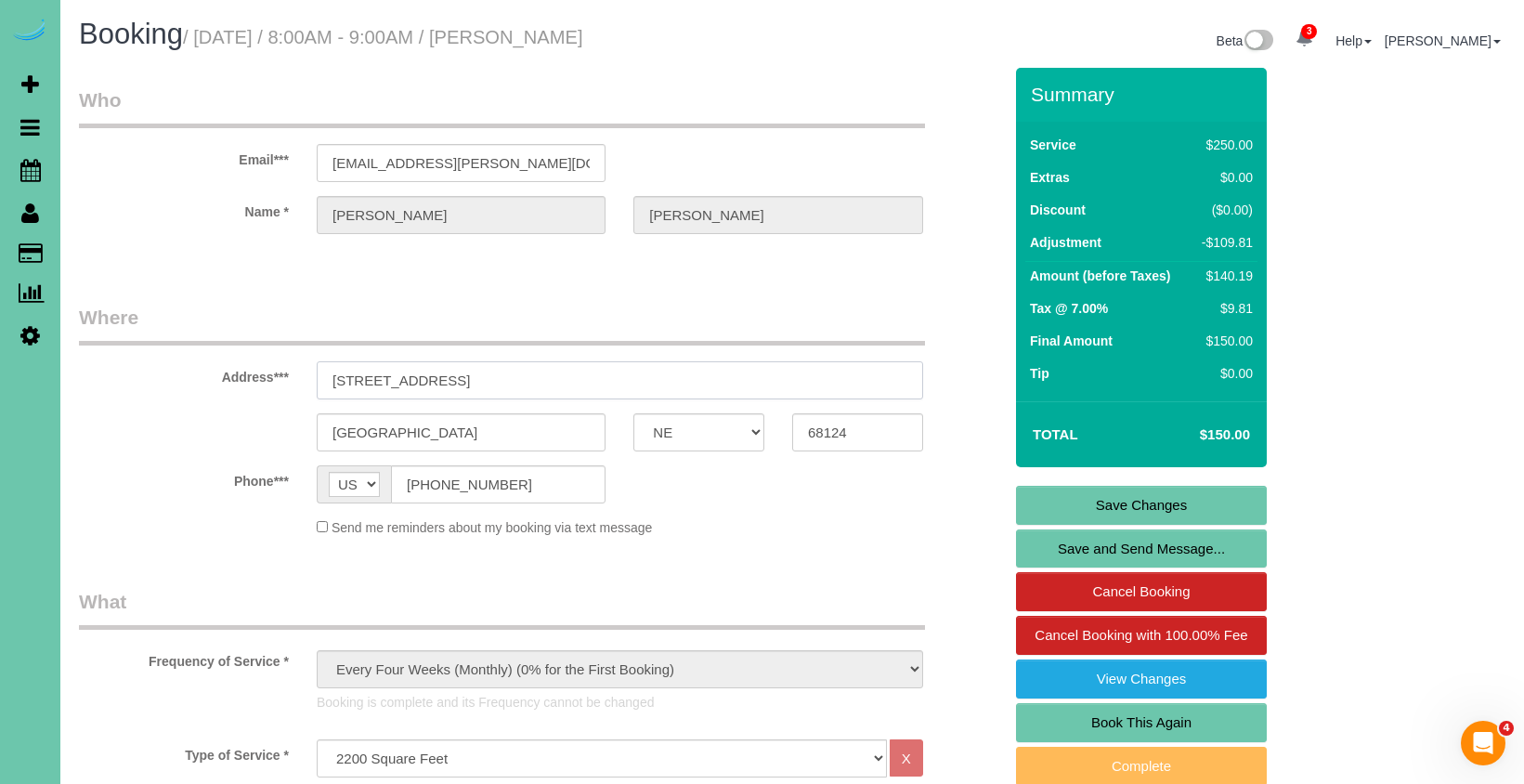
drag, startPoint x: 464, startPoint y: 388, endPoint x: 278, endPoint y: 364, distance: 187.5
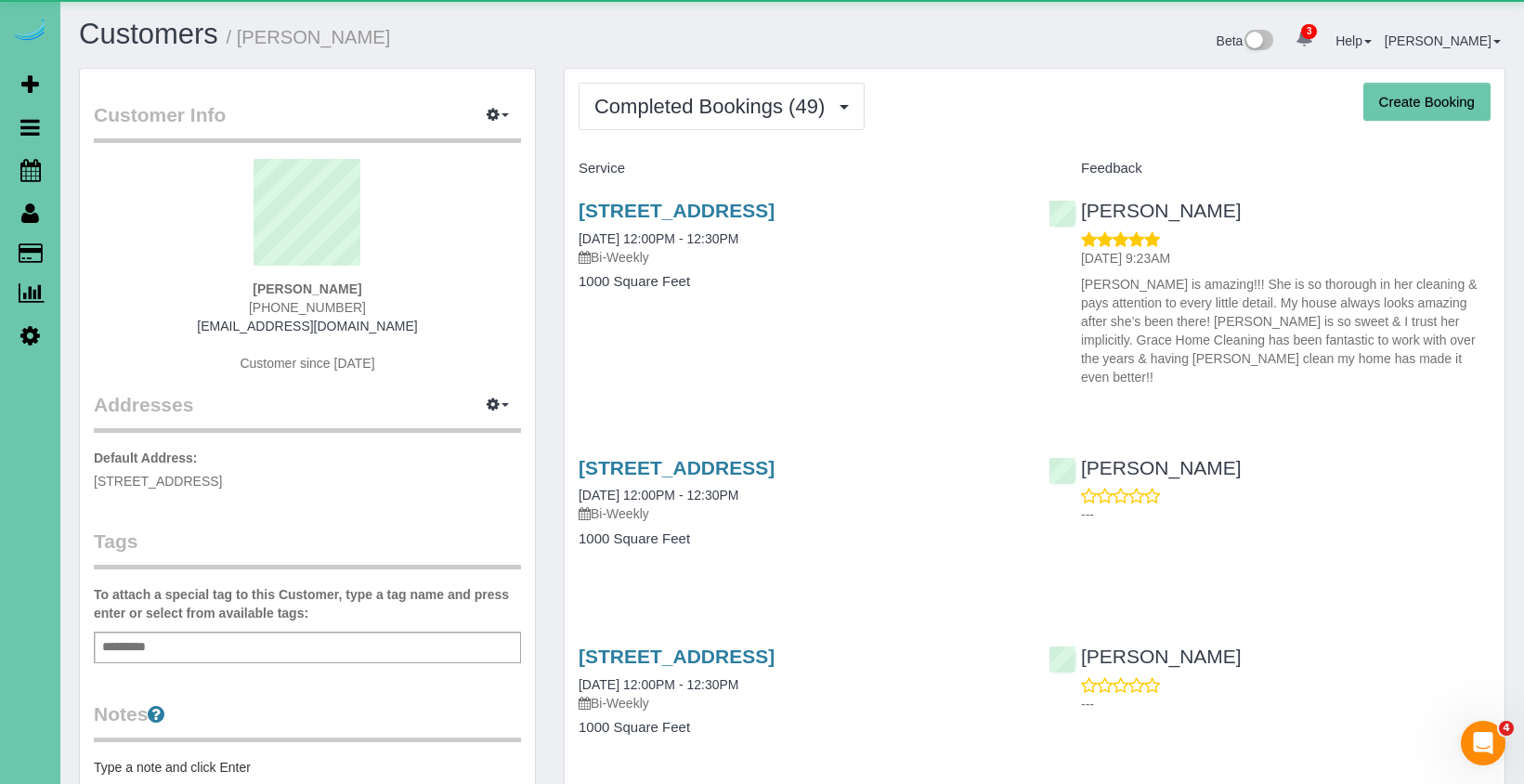
scroll to position [5043, 1524]
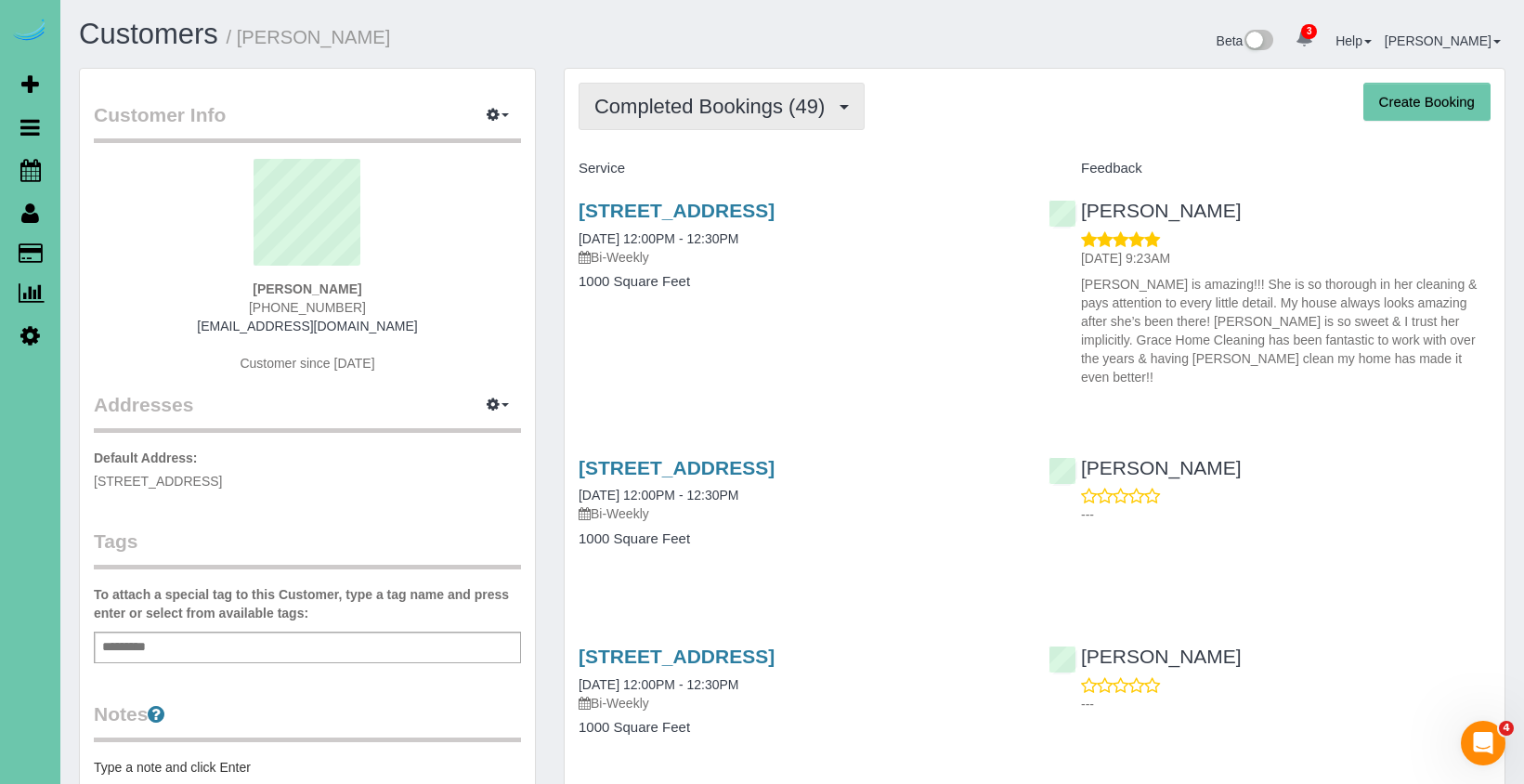
click at [659, 104] on span "Completed Bookings (49)" at bounding box center [714, 106] width 240 height 23
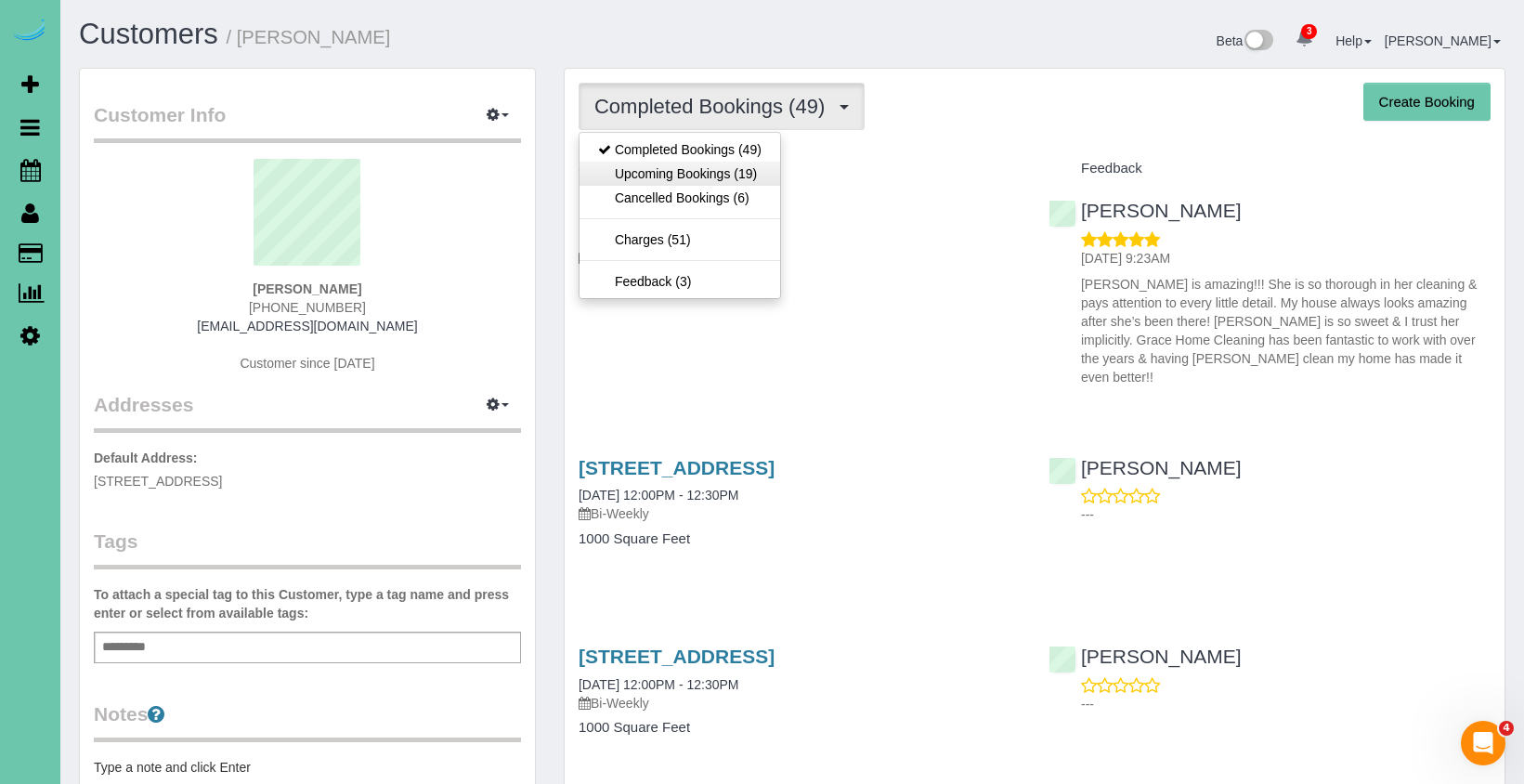
click at [655, 179] on link "Upcoming Bookings (19)" at bounding box center [680, 173] width 201 height 24
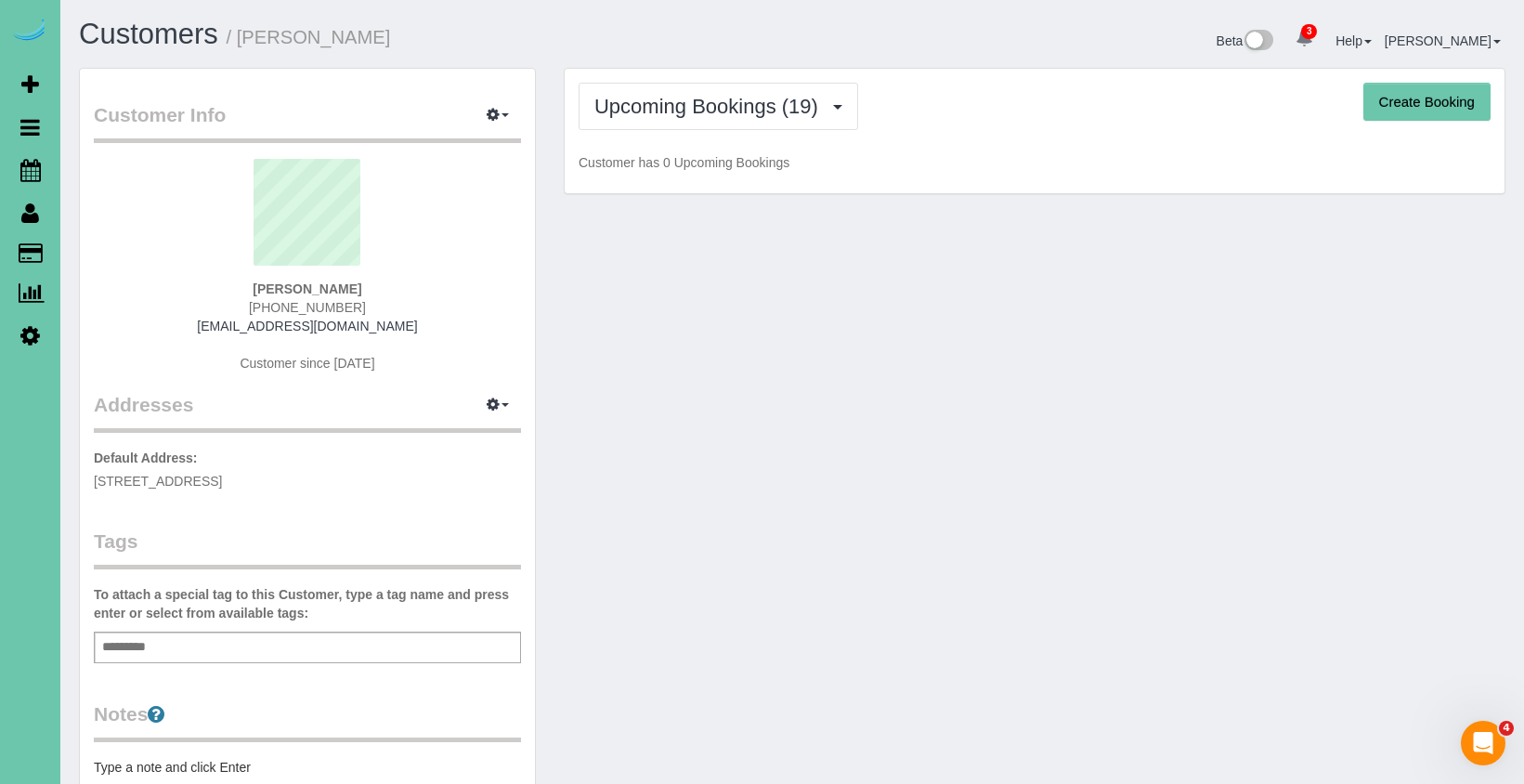
scroll to position [4085, 1524]
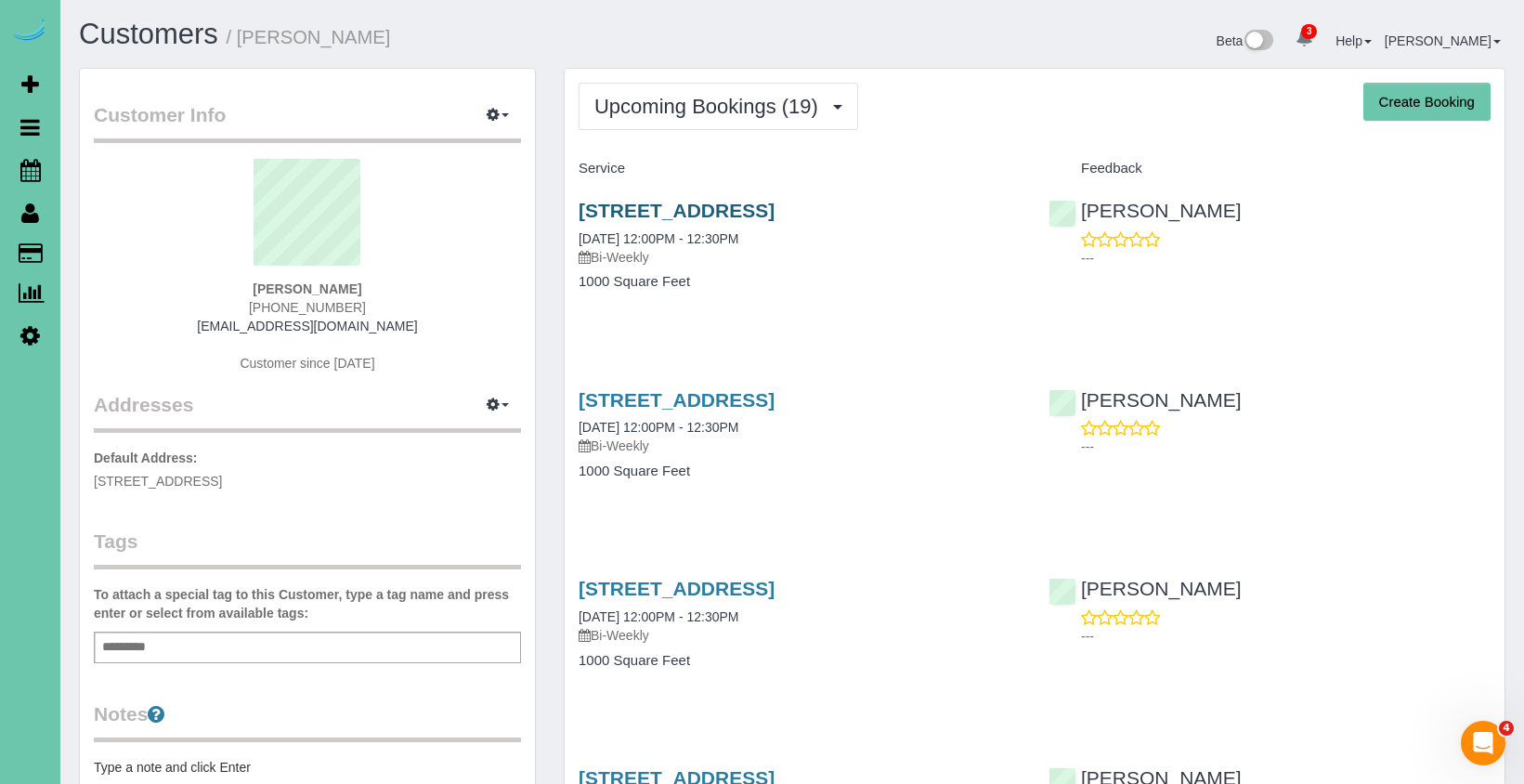
click at [678, 212] on link "5411 Poppelton Ave, Omaha, NE 68106" at bounding box center [676, 210] width 196 height 21
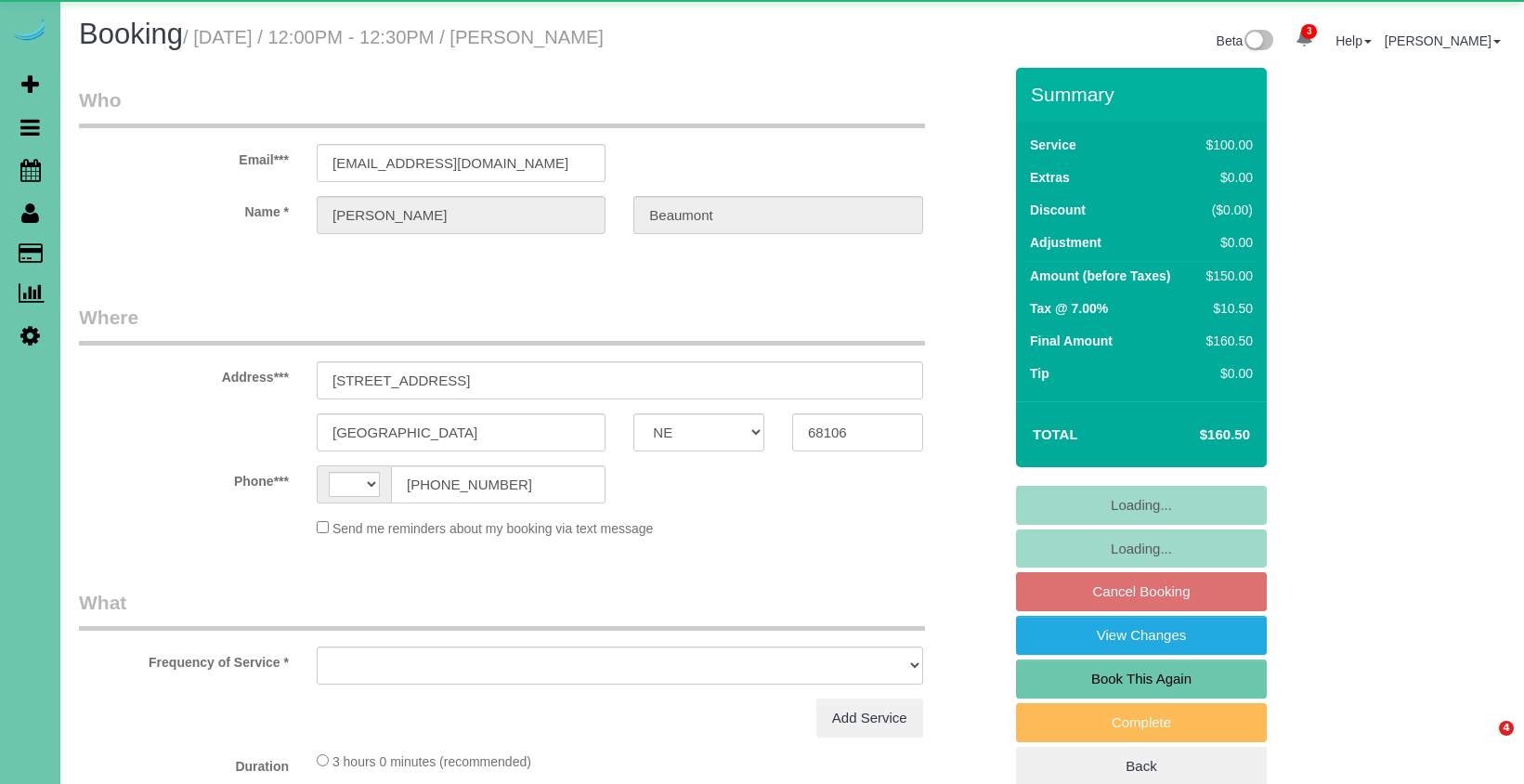
select select "NE"
select select "string:[GEOGRAPHIC_DATA]"
select select "object:430"
select select "string:fspay-d646665f-7c68-4012-ae6a-c5946e37956c"
select select "number:36"
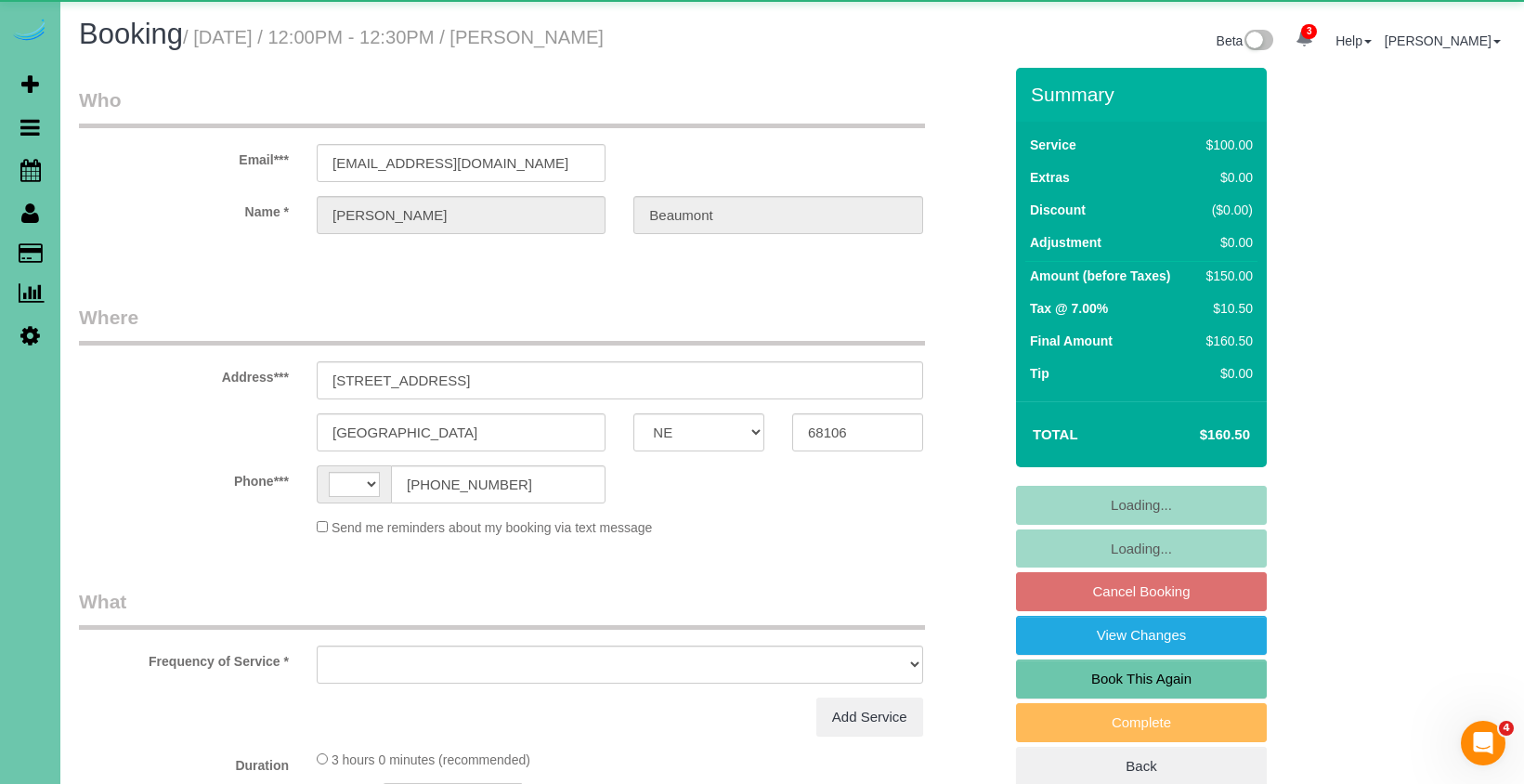
select select "number:41"
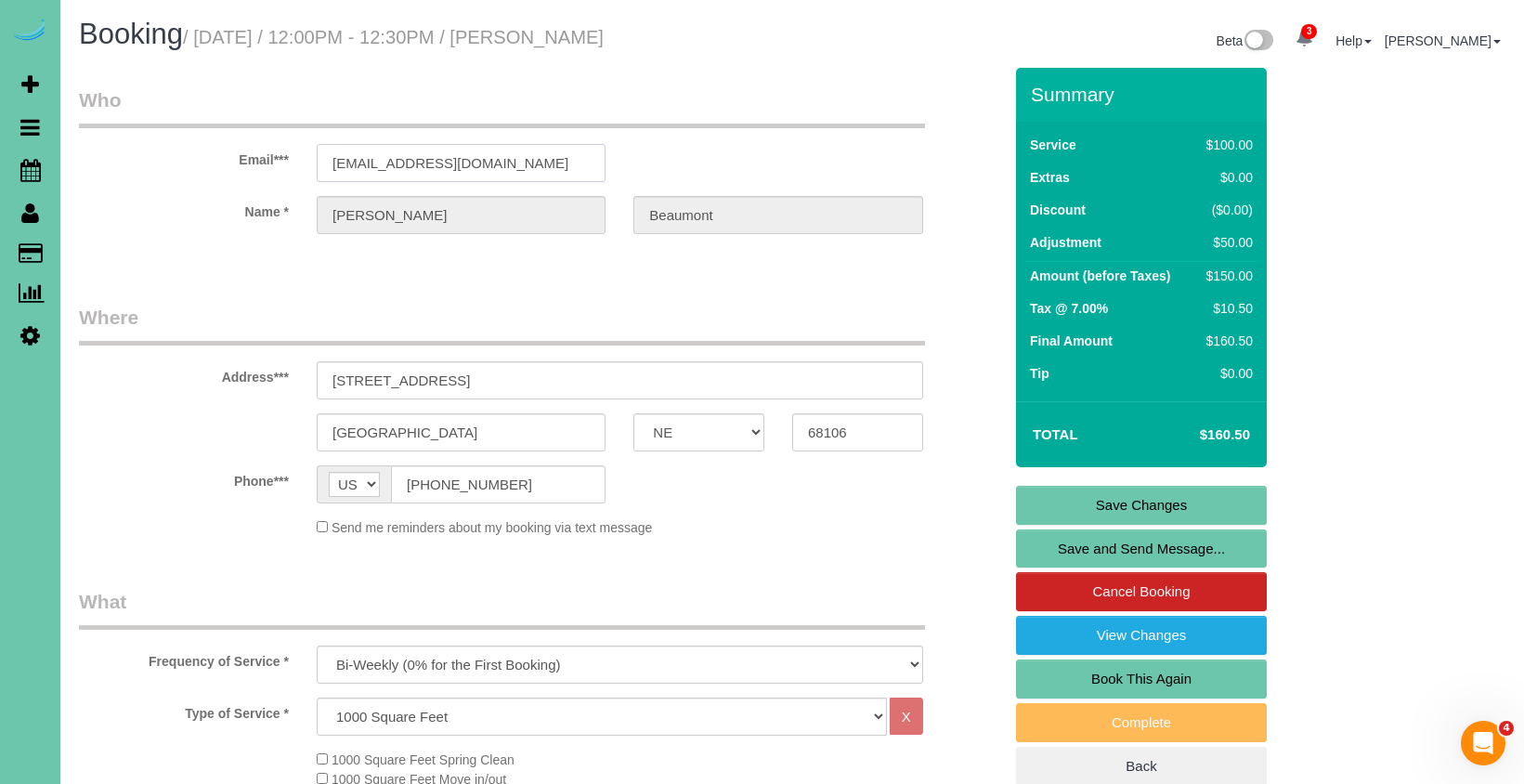
drag, startPoint x: 453, startPoint y: 160, endPoint x: 308, endPoint y: 153, distance: 145.2
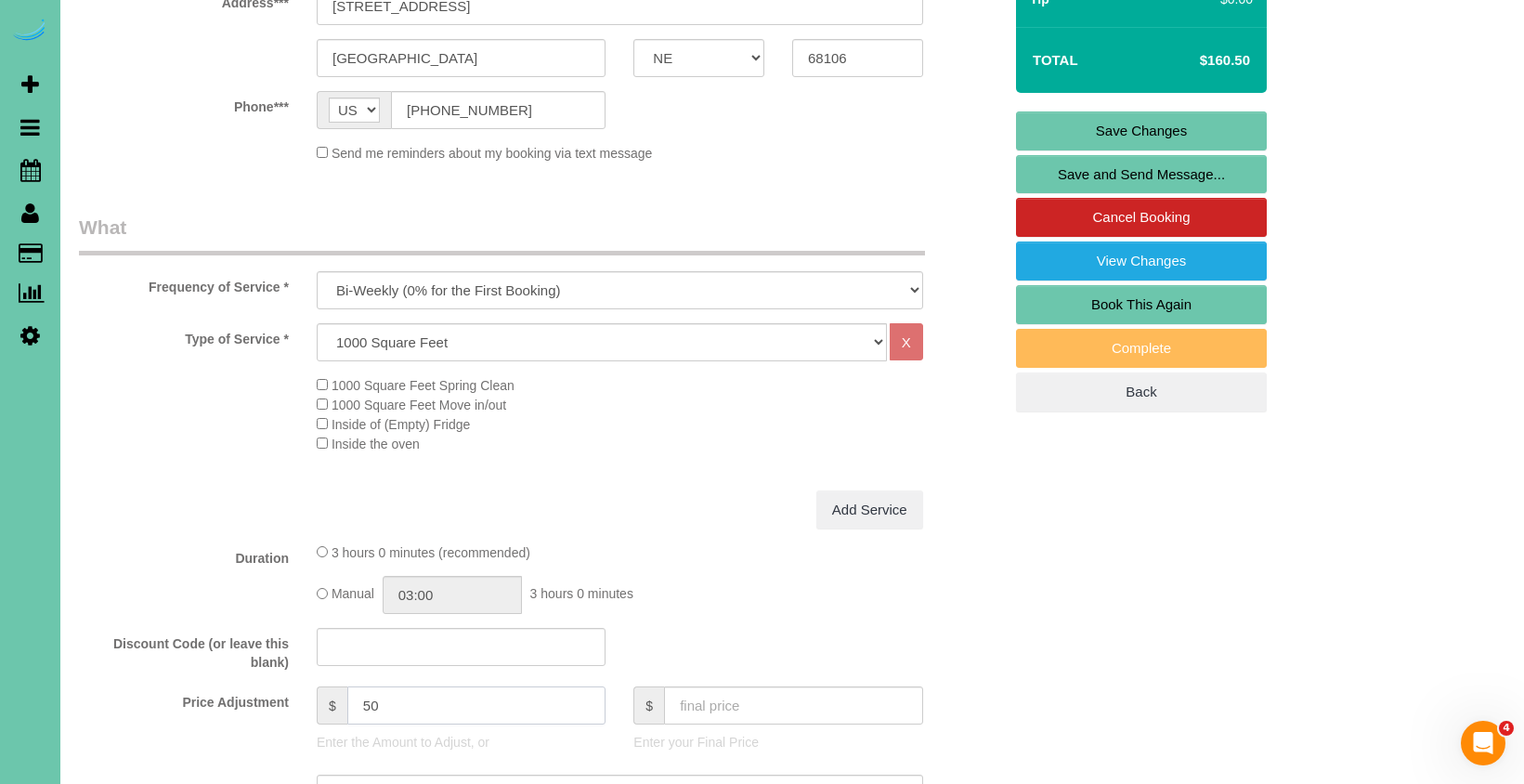
click at [395, 710] on input "50" at bounding box center [476, 706] width 259 height 38
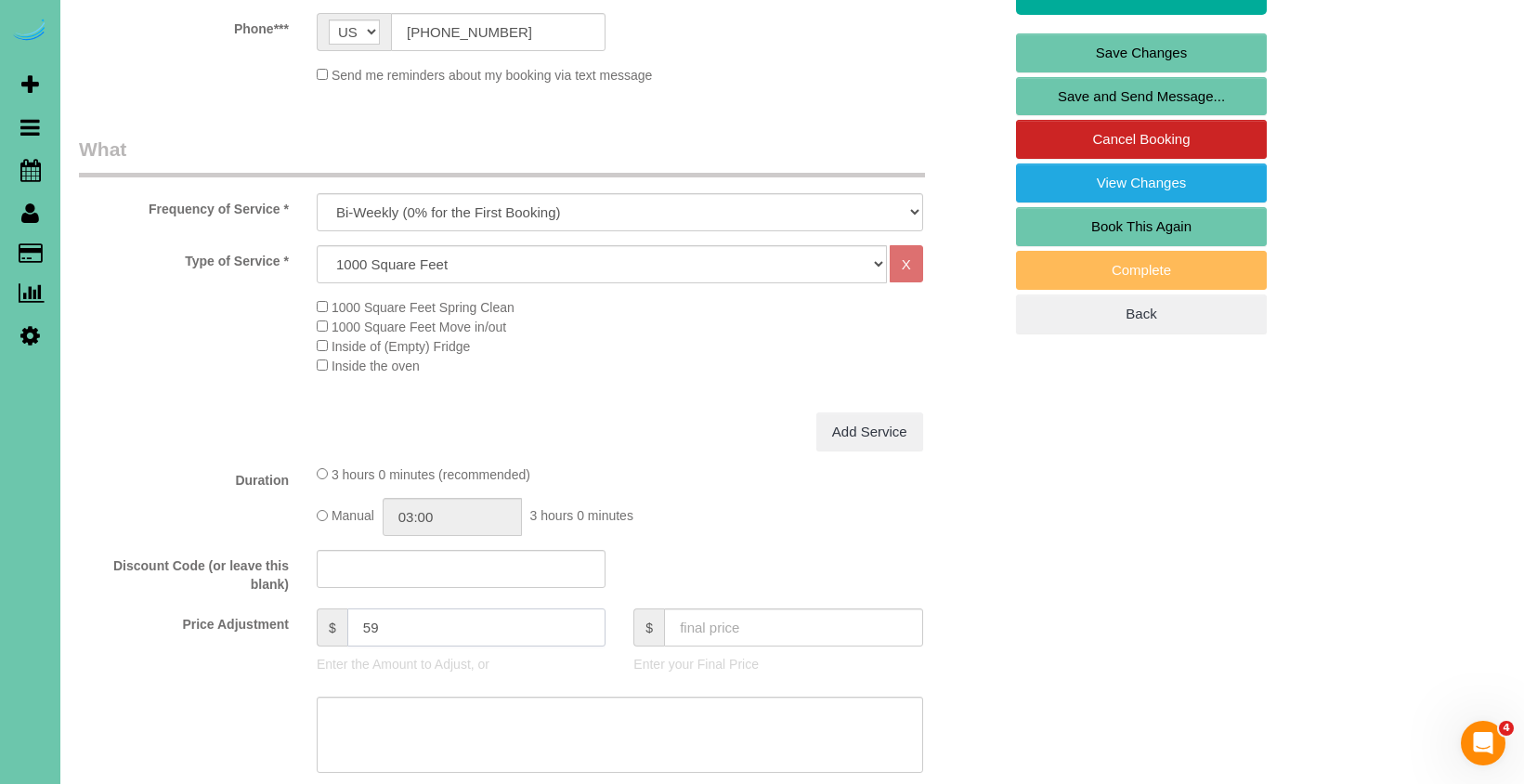
scroll to position [452, 0]
type input "59"
click at [383, 715] on textarea at bounding box center [620, 734] width 606 height 76
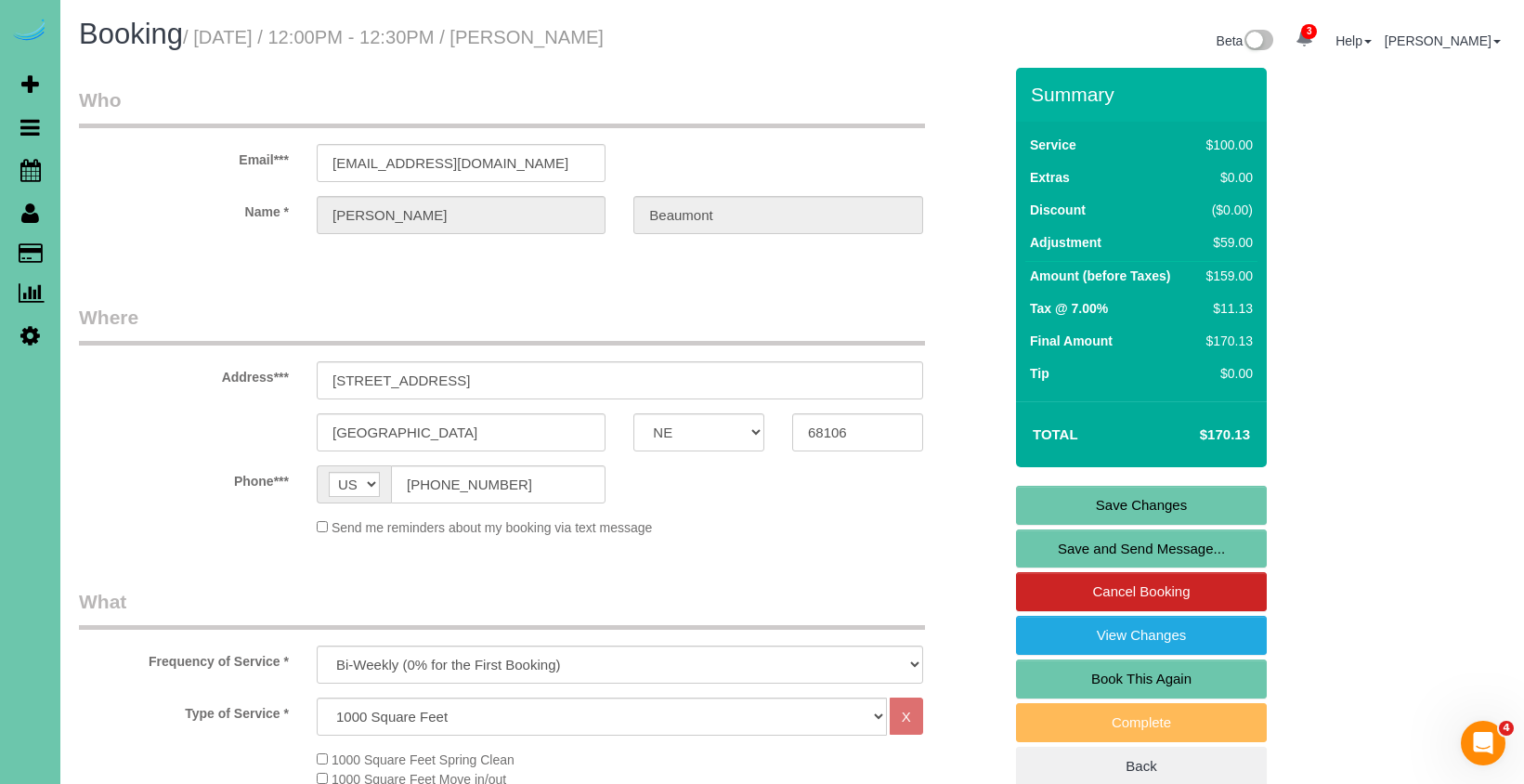
scroll to position [0, 0]
type textarea "new rate - 10/3/25"
drag, startPoint x: 1057, startPoint y: 492, endPoint x: 830, endPoint y: 477, distance: 227.5
click at [1057, 492] on link "Save Changes" at bounding box center [1141, 505] width 250 height 39
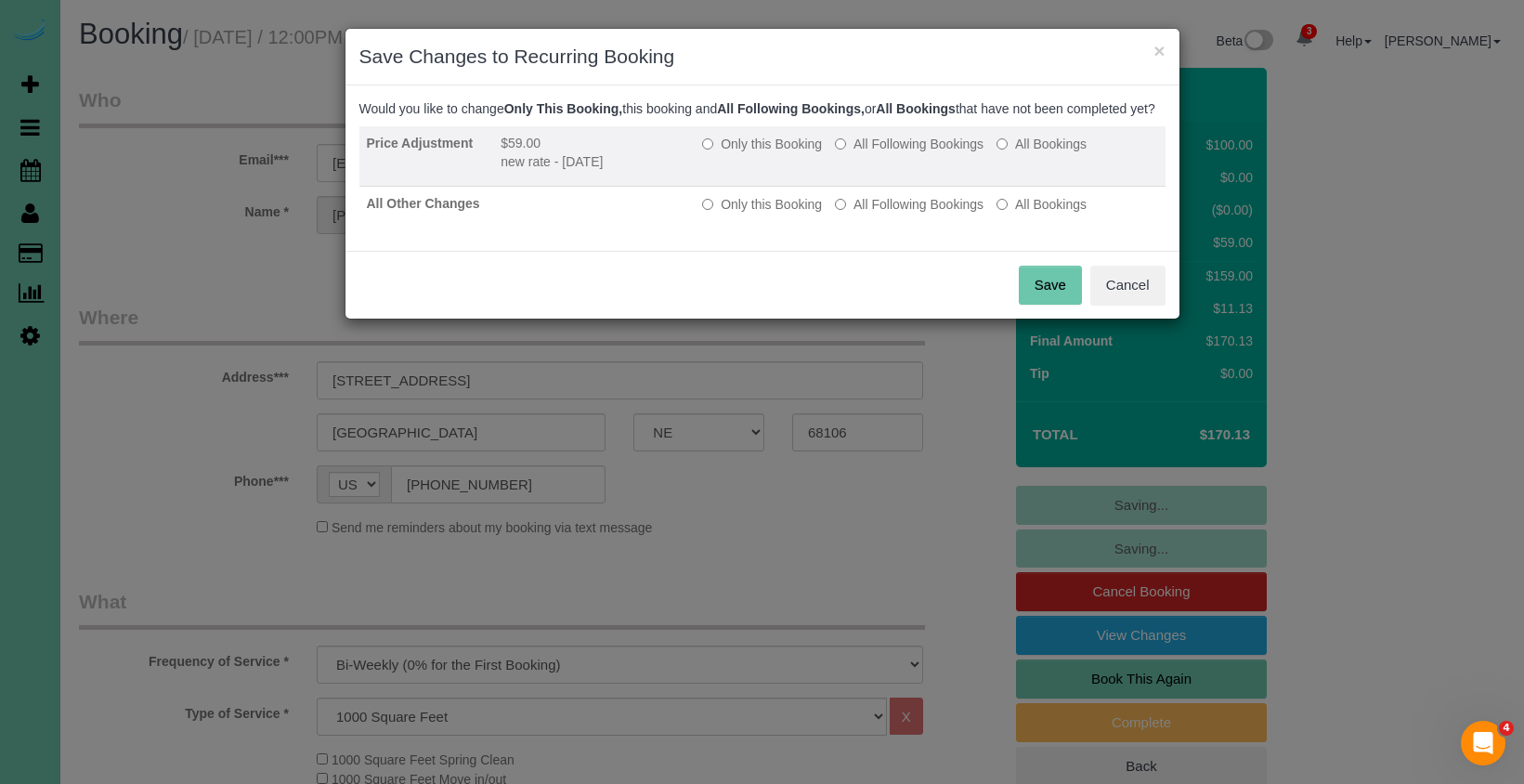
click at [879, 153] on label "All Following Bookings" at bounding box center [908, 143] width 148 height 18
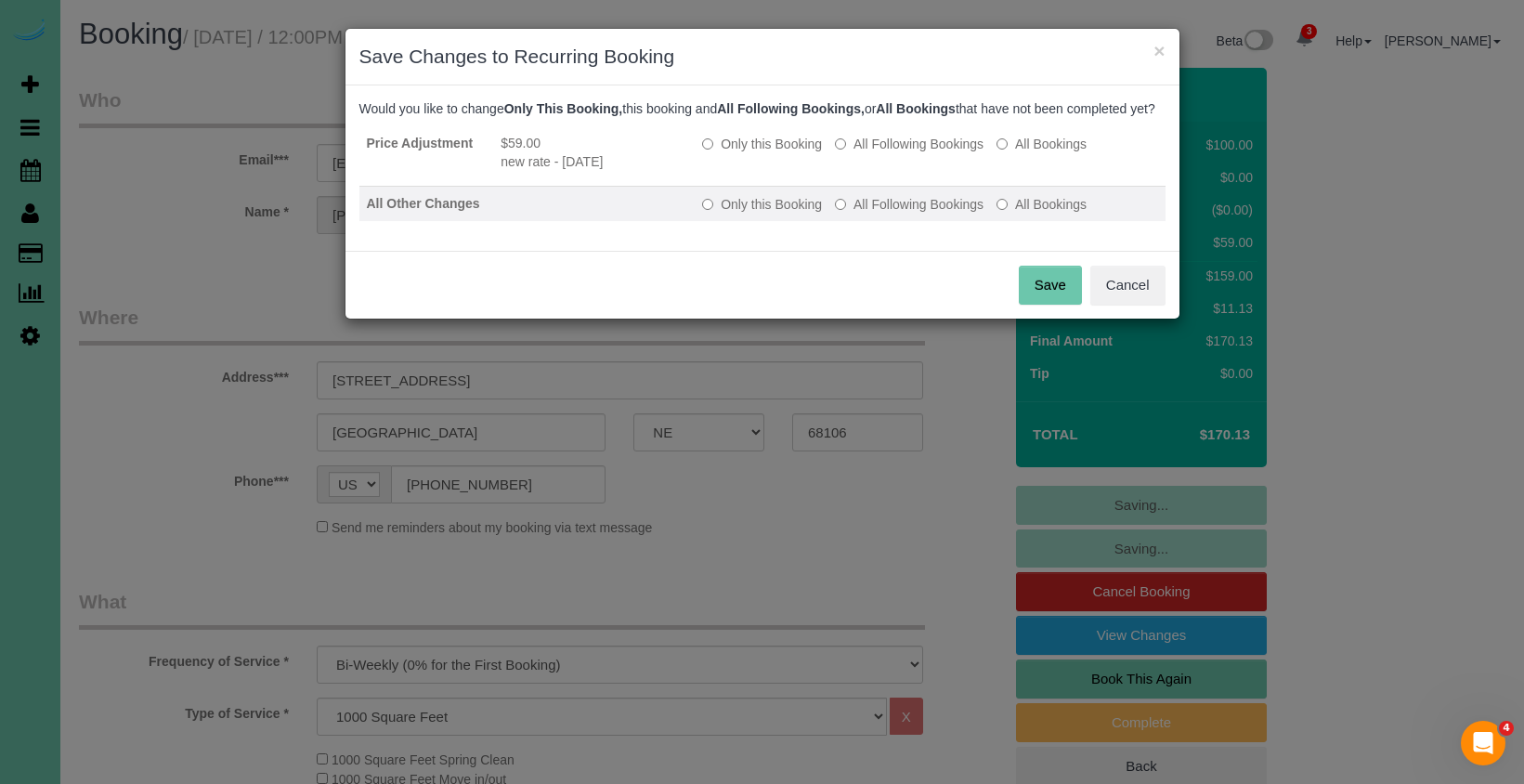
click at [883, 213] on label "All Following Bookings" at bounding box center [908, 204] width 148 height 18
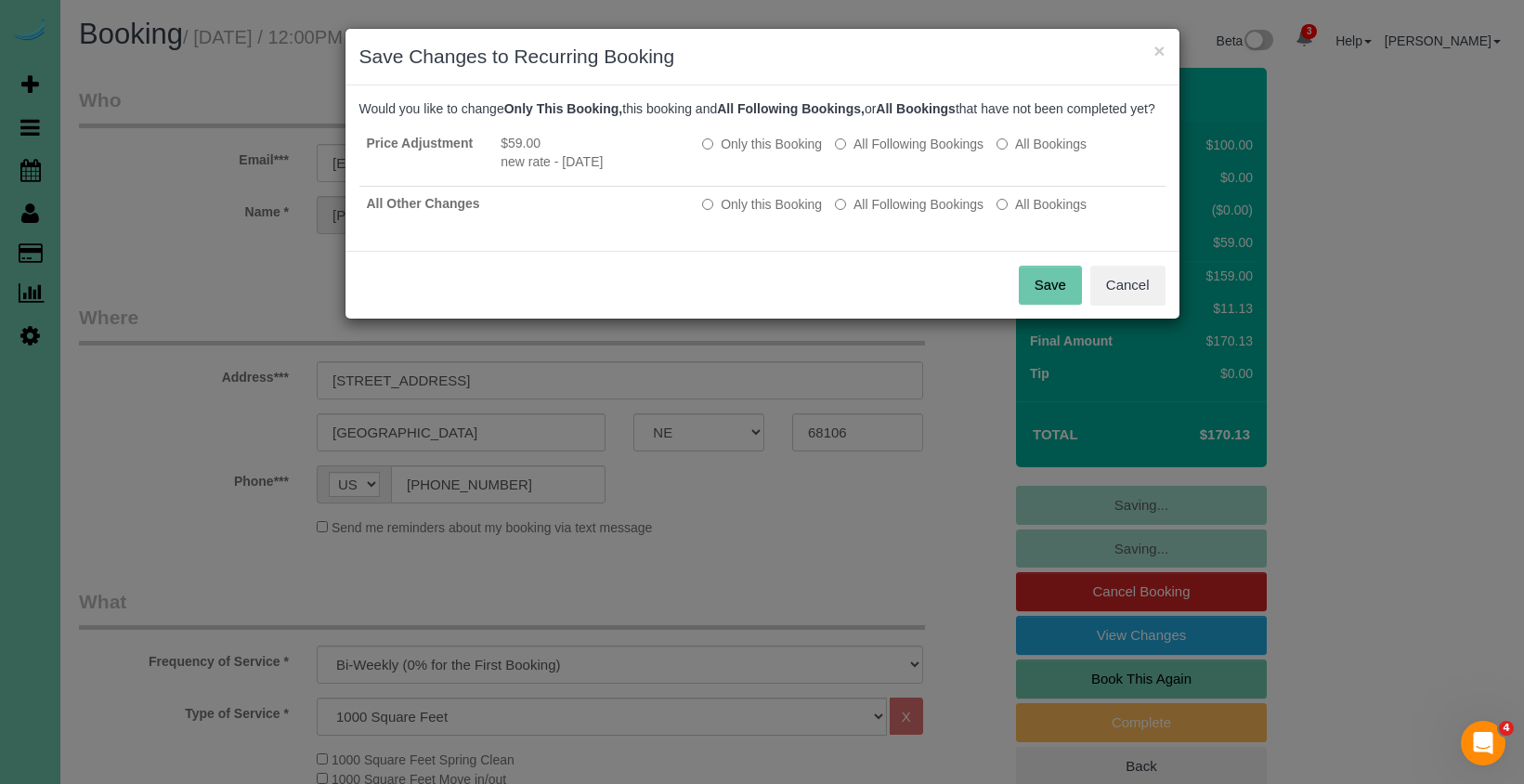
click at [1066, 305] on button "Save" at bounding box center [1050, 285] width 63 height 39
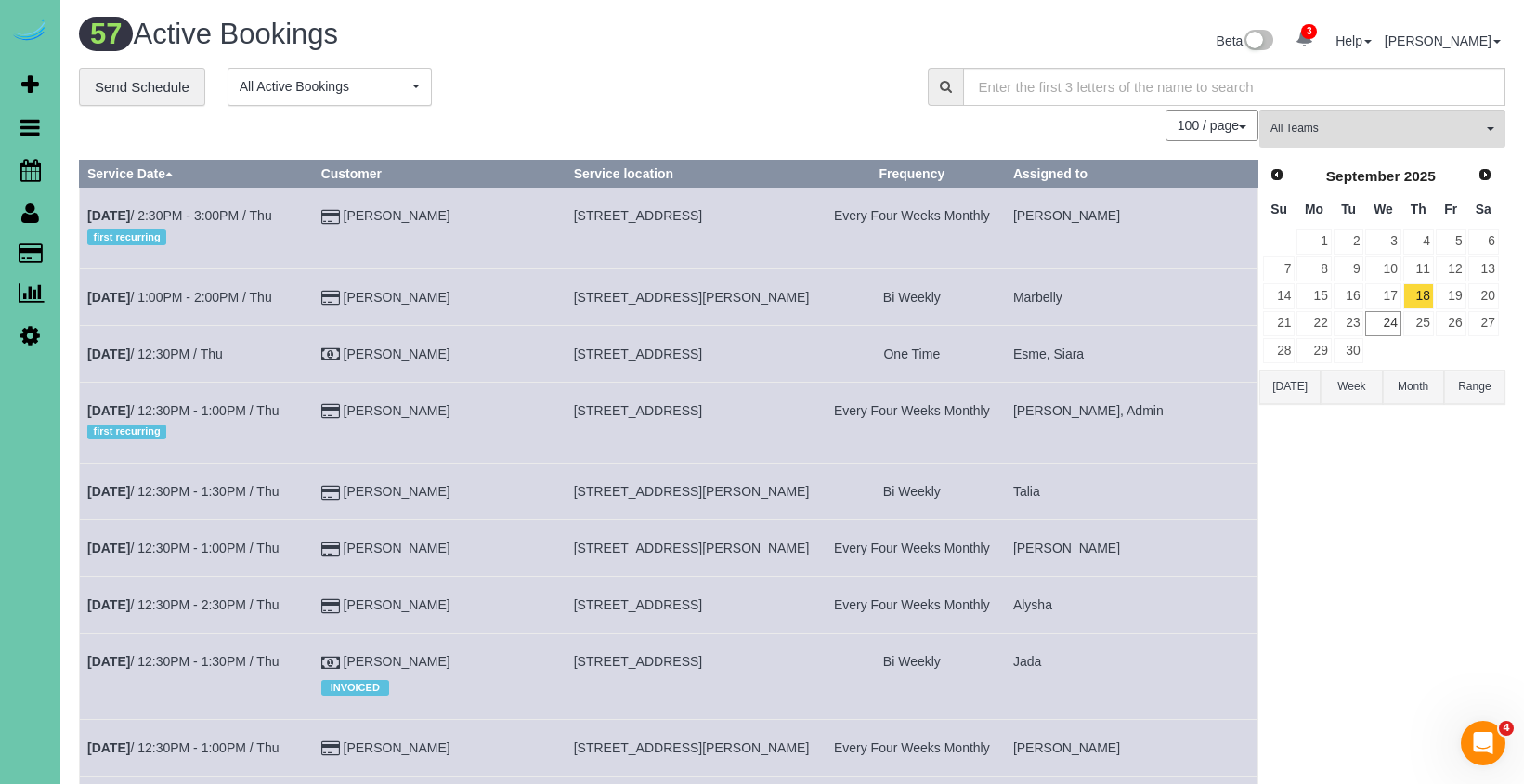
drag, startPoint x: 637, startPoint y: 416, endPoint x: 617, endPoint y: 411, distance: 20.6
click at [634, 415] on span "[STREET_ADDRESS]" at bounding box center [638, 410] width 128 height 15
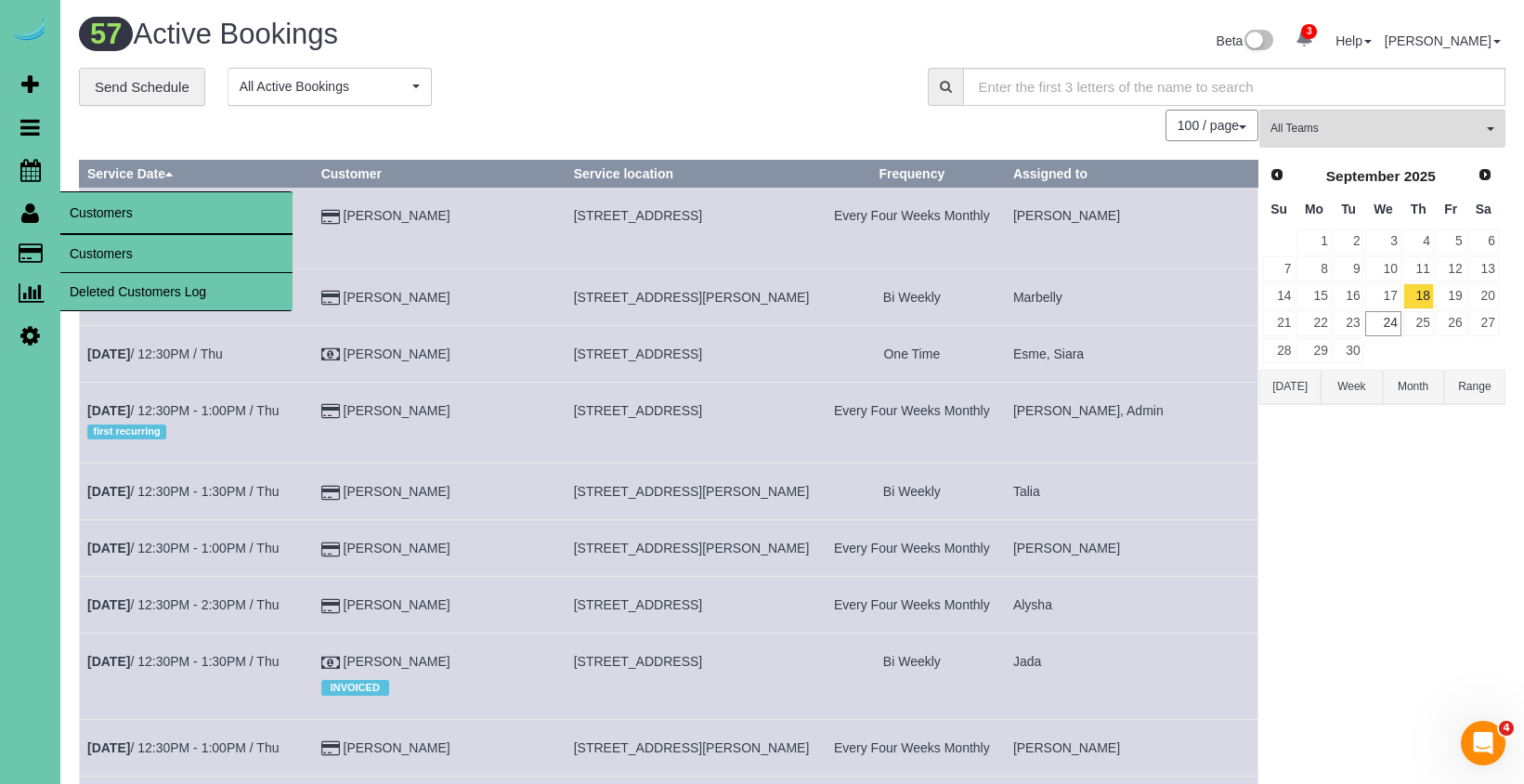
click at [114, 260] on link "Customers" at bounding box center [176, 253] width 232 height 37
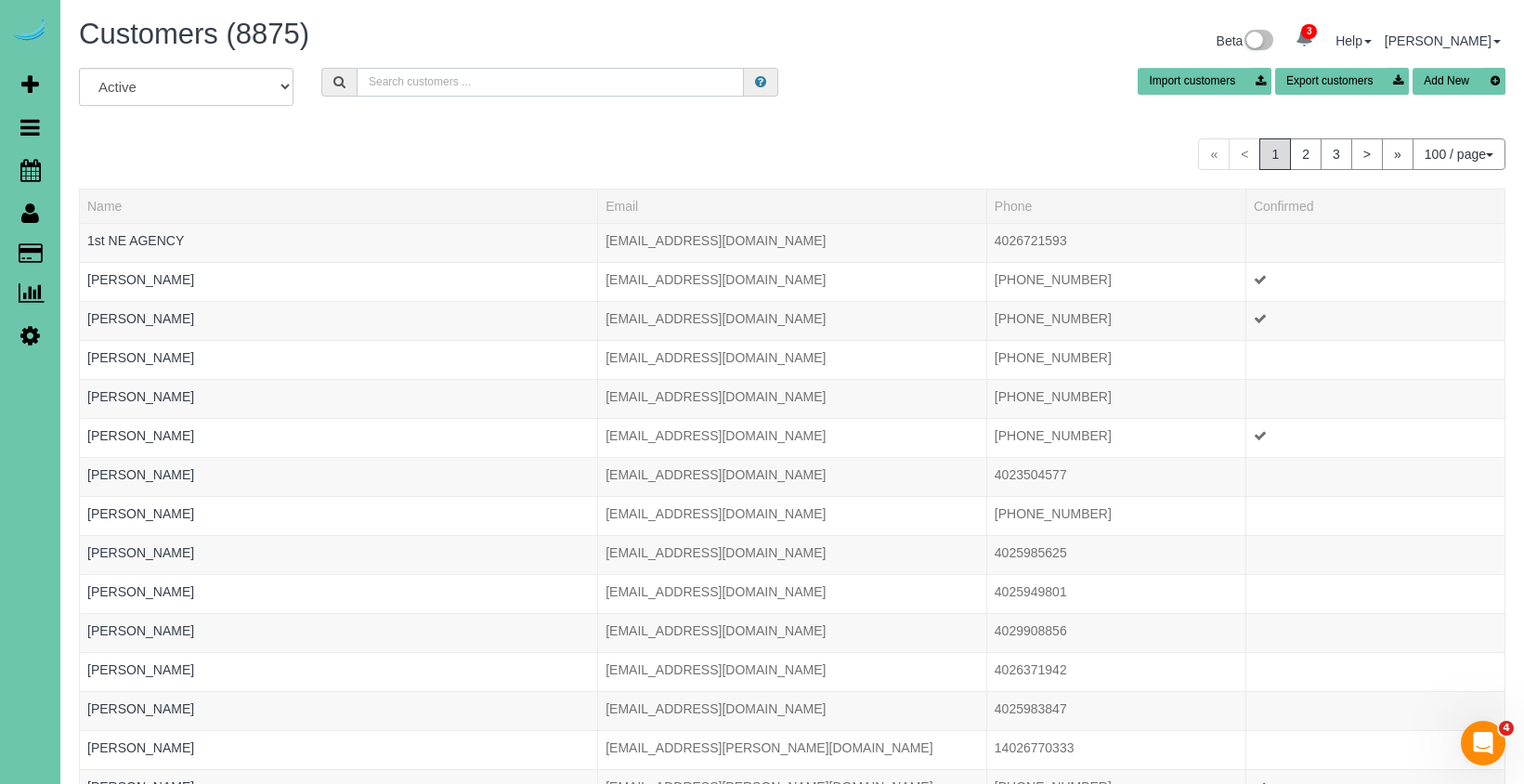
click at [538, 76] on input "text" at bounding box center [550, 82] width 387 height 29
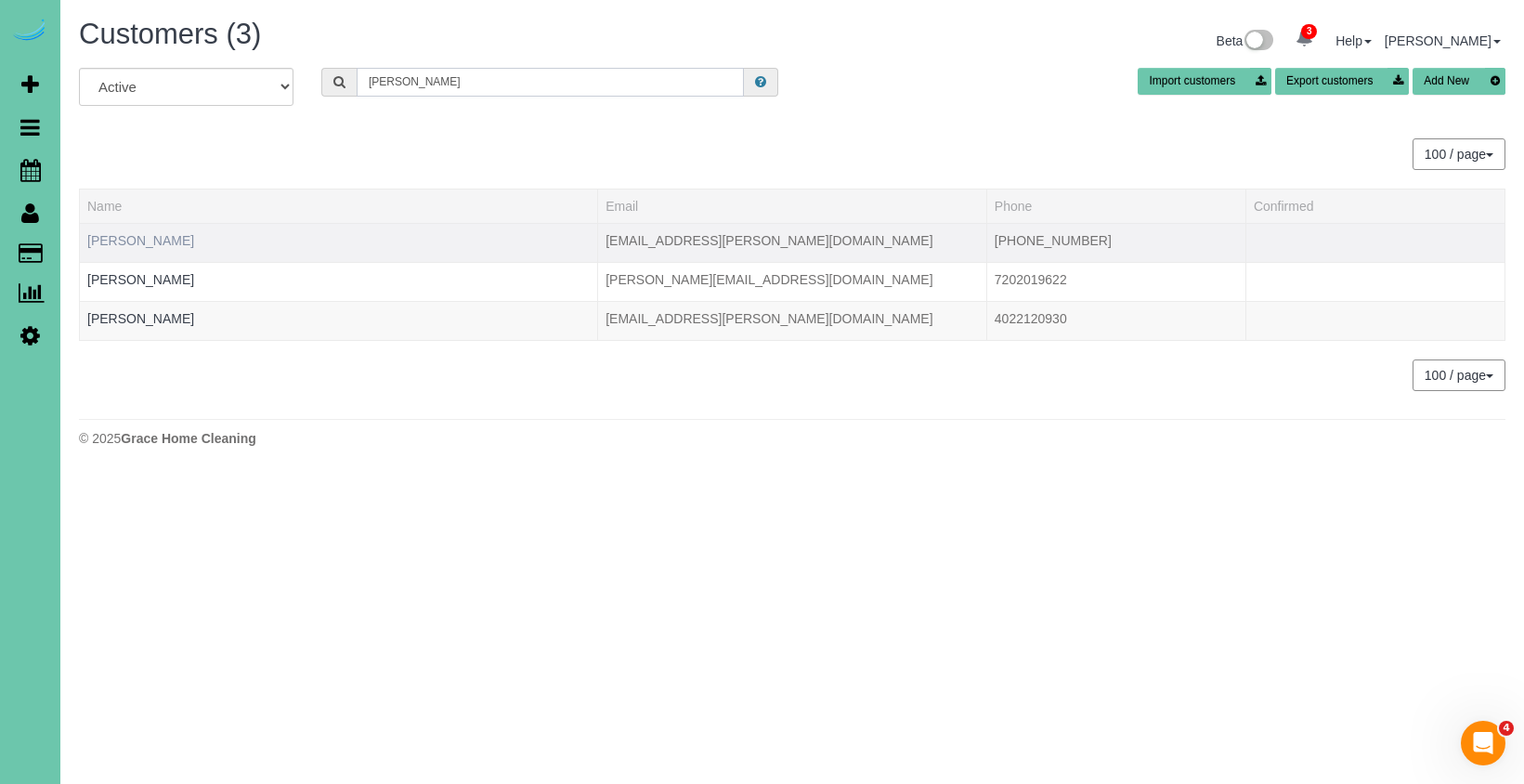
type input "boone"
click at [129, 237] on link "Allisen Boone" at bounding box center [141, 241] width 107 height 15
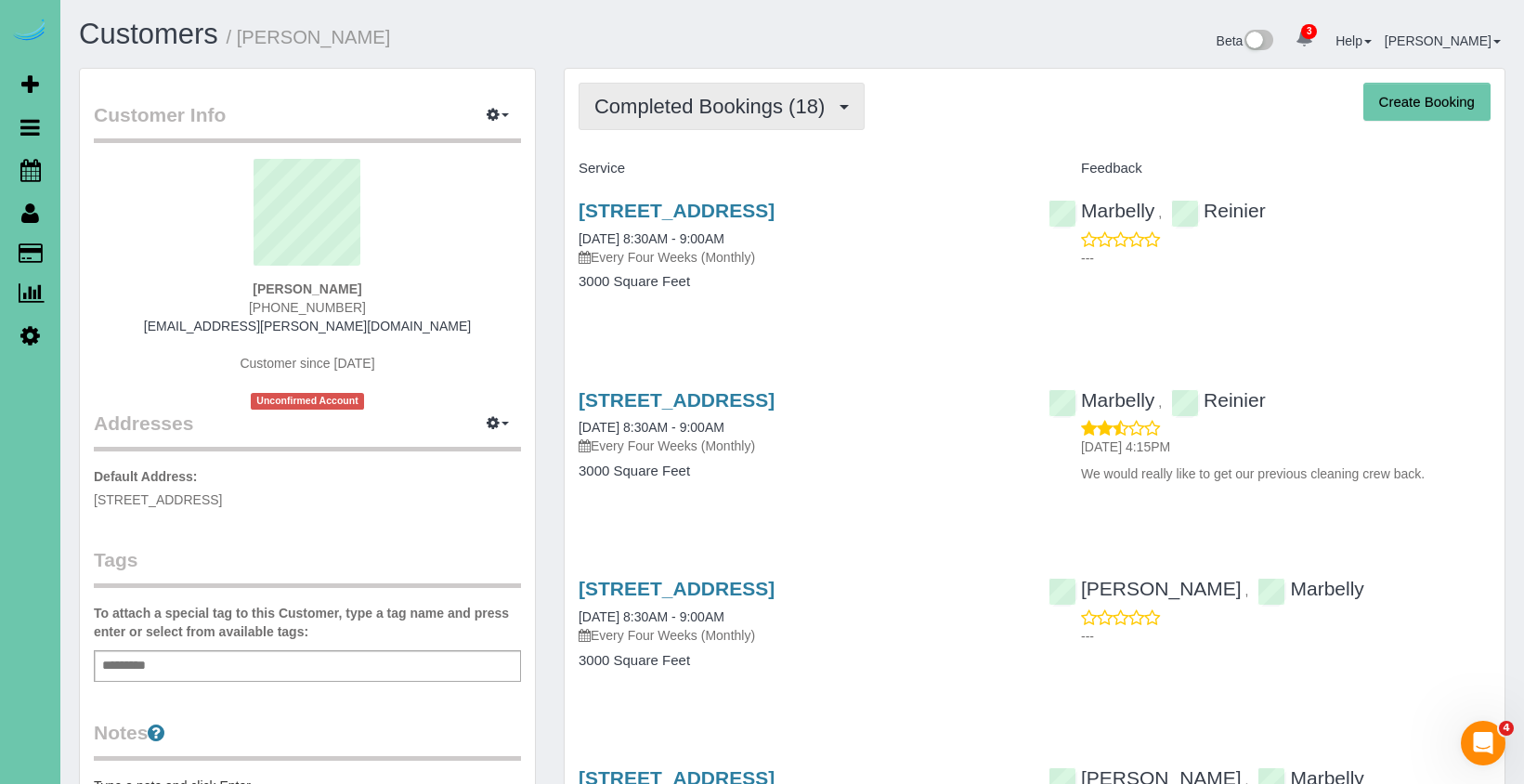
click at [651, 121] on button "Completed Bookings (18)" at bounding box center [721, 106] width 286 height 48
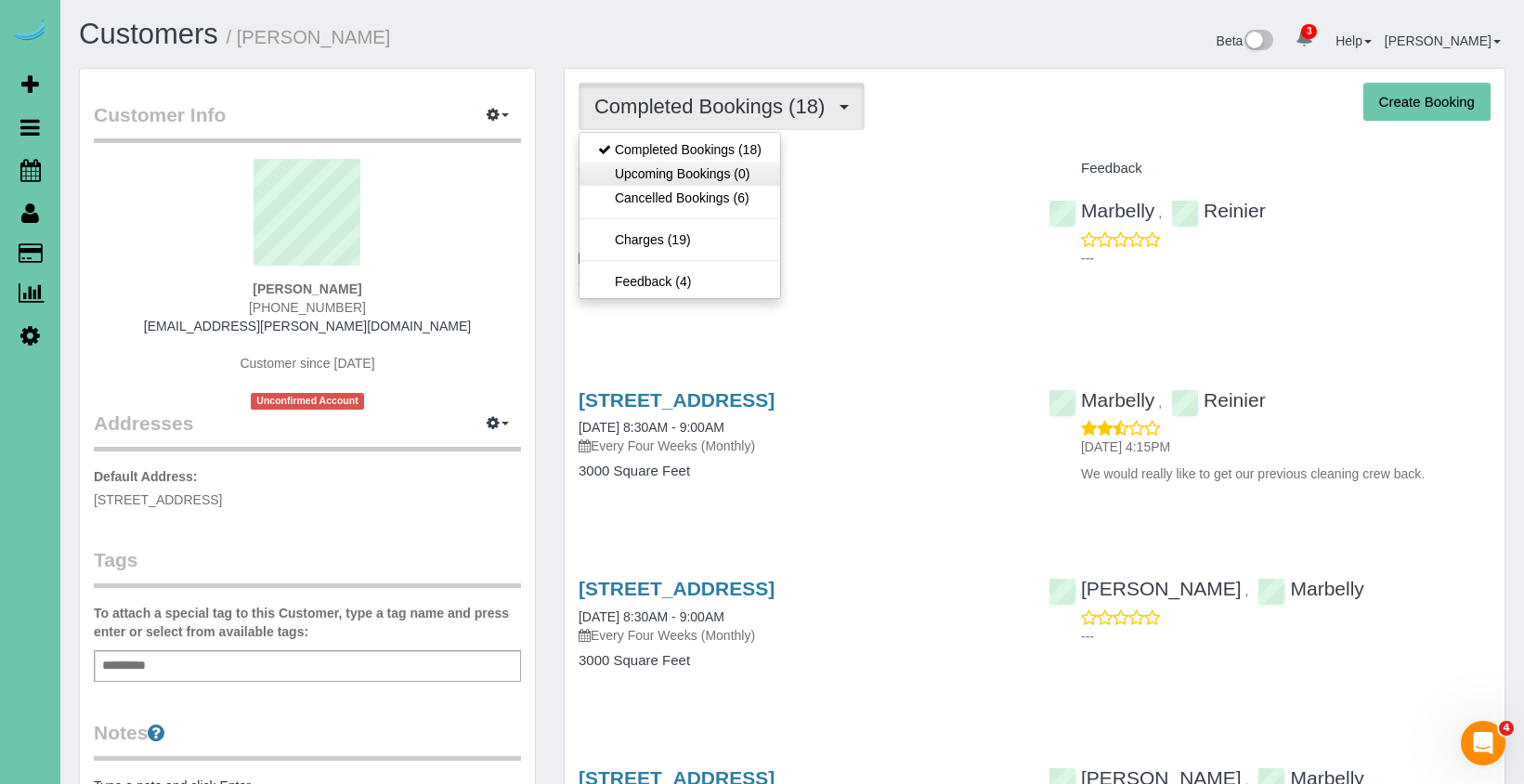
click at [649, 176] on link "Upcoming Bookings (0)" at bounding box center [680, 173] width 201 height 24
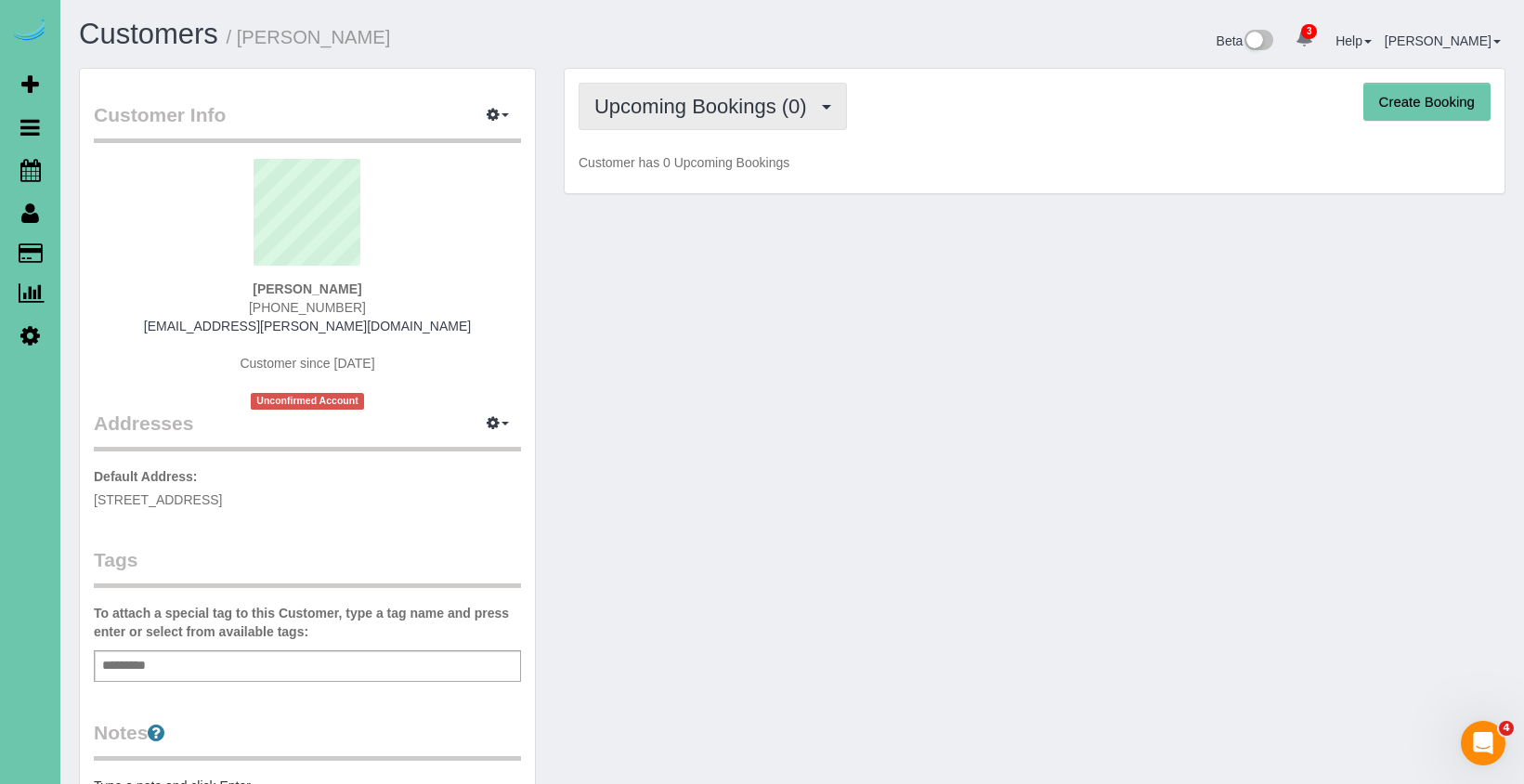
click at [625, 110] on span "Upcoming Bookings (0)" at bounding box center [706, 106] width 222 height 23
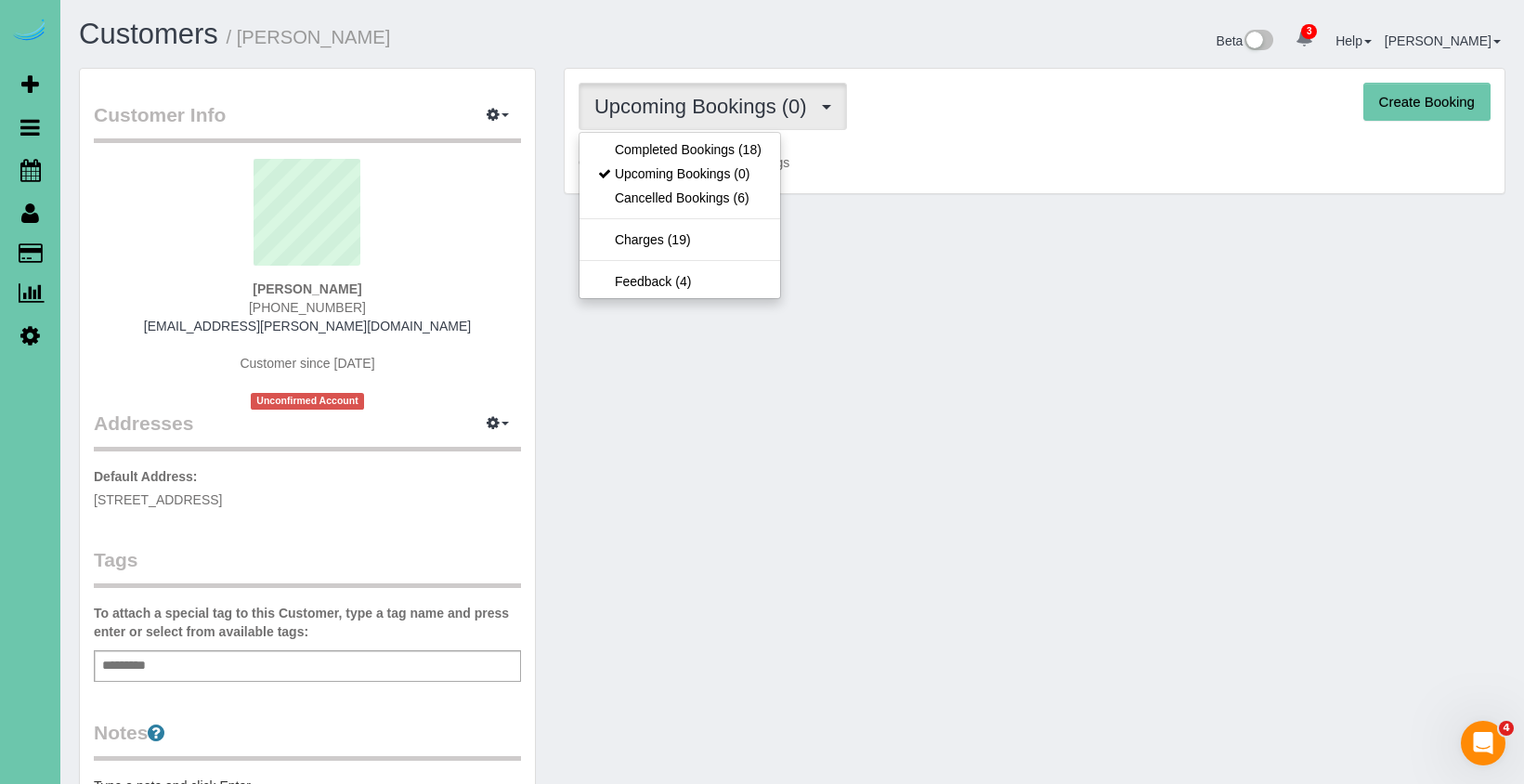
click at [622, 151] on link "Completed Bookings (18)" at bounding box center [680, 149] width 201 height 24
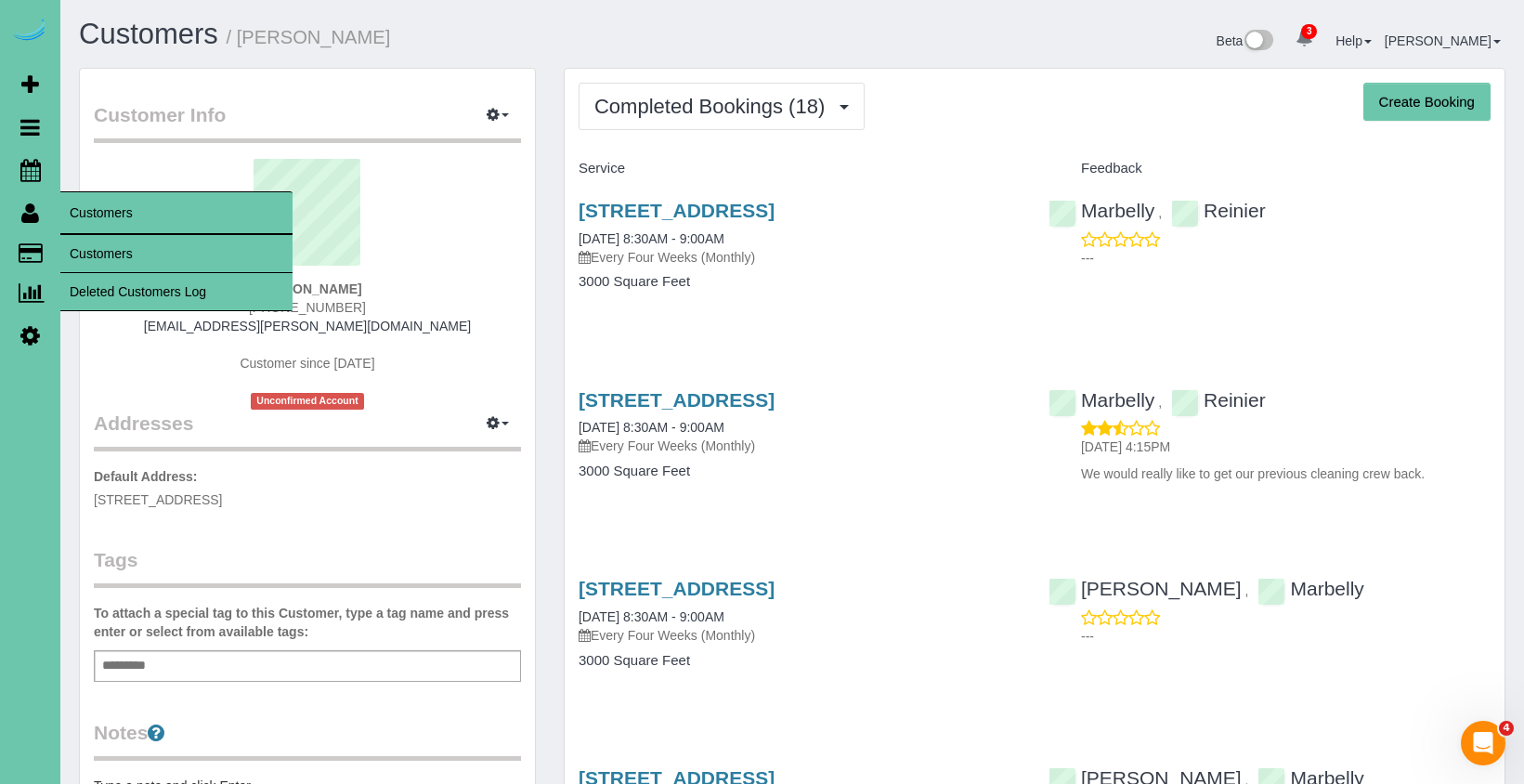
click at [95, 245] on link "Customers" at bounding box center [176, 253] width 232 height 37
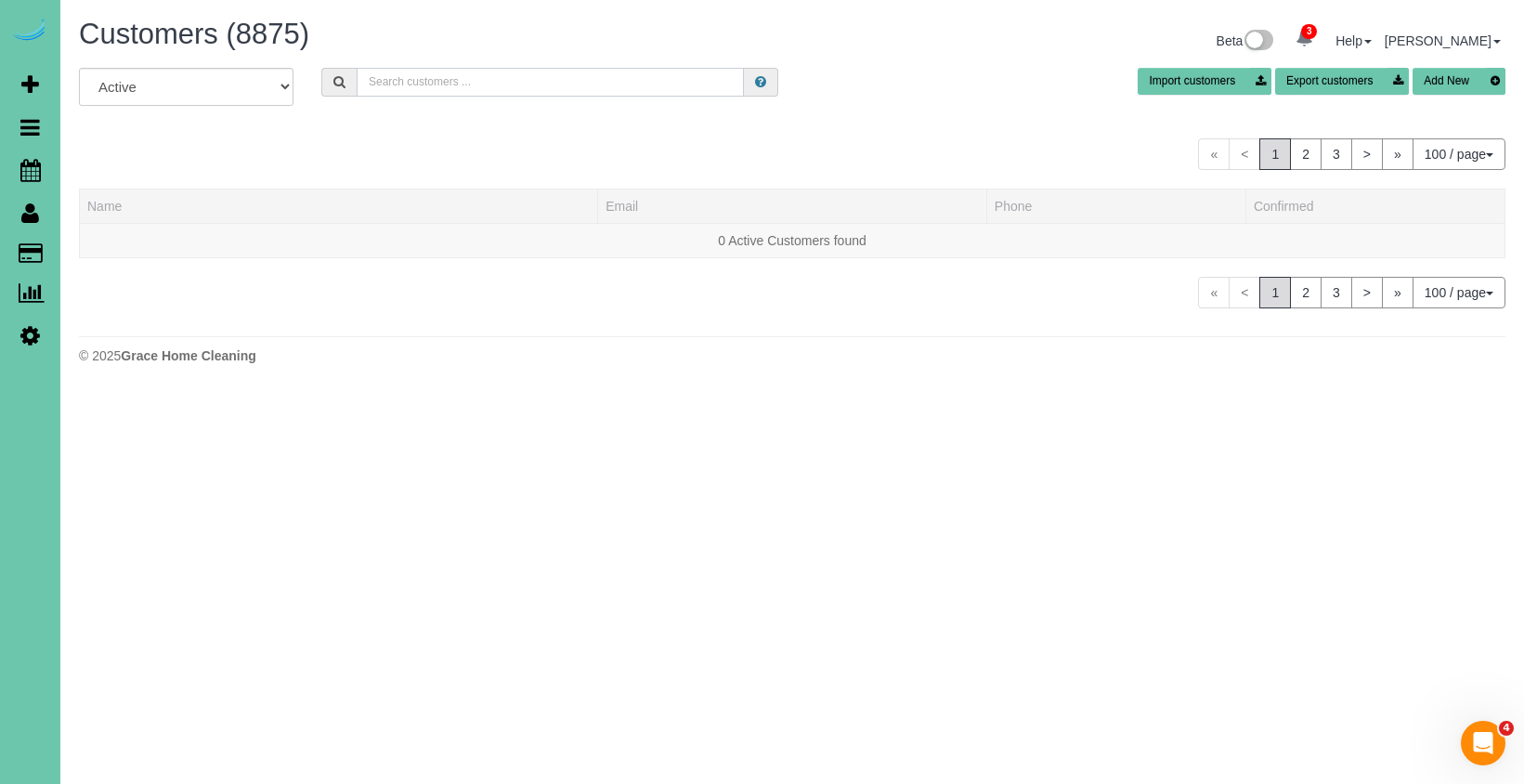
click at [461, 76] on input "text" at bounding box center [550, 82] width 387 height 29
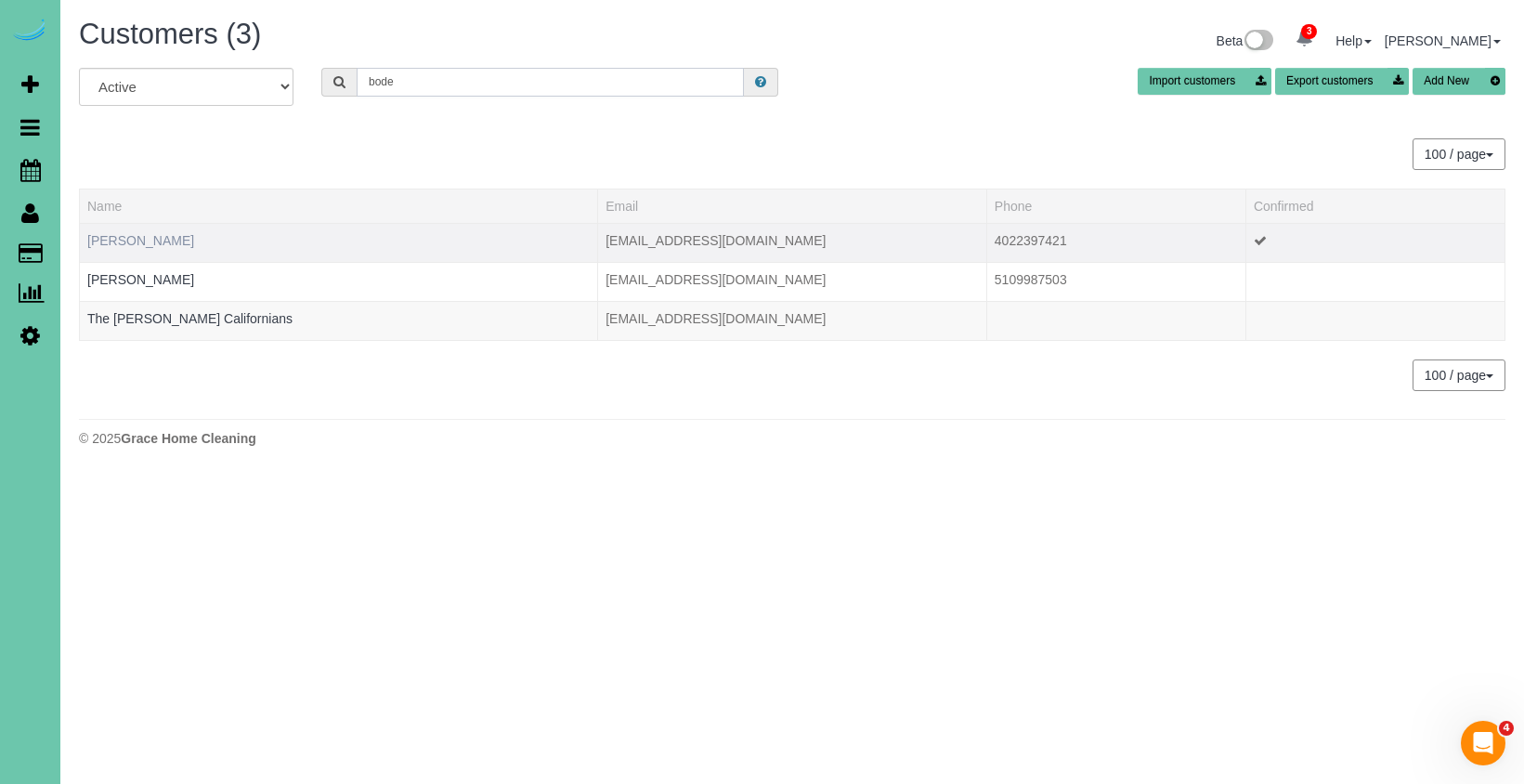
type input "bode"
click at [120, 242] on link "Rebecca Bode" at bounding box center [141, 241] width 107 height 15
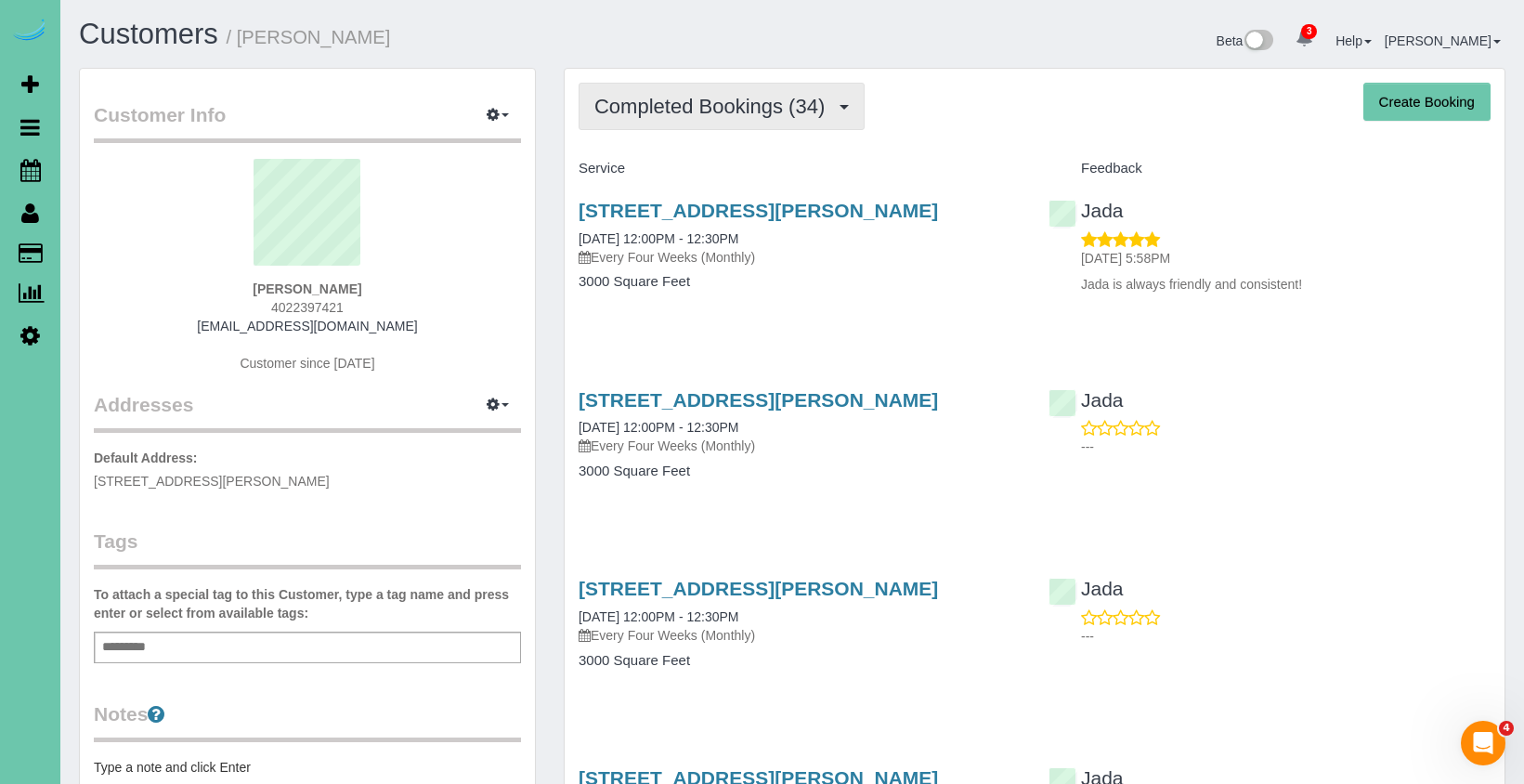
scroll to position [1, 0]
click at [641, 105] on span "Completed Bookings (34)" at bounding box center [714, 105] width 240 height 23
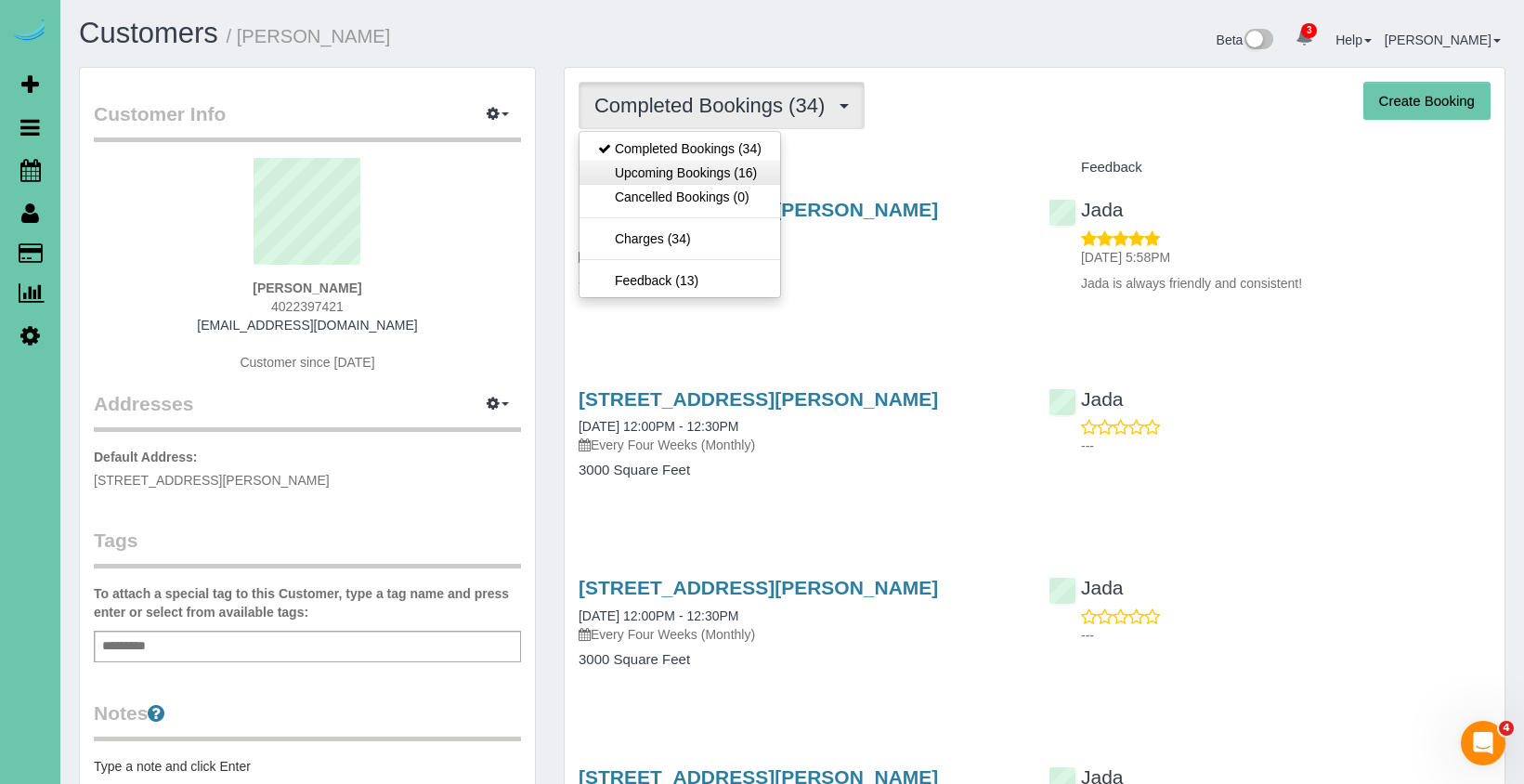
click at [662, 170] on link "Upcoming Bookings (16)" at bounding box center [680, 172] width 201 height 24
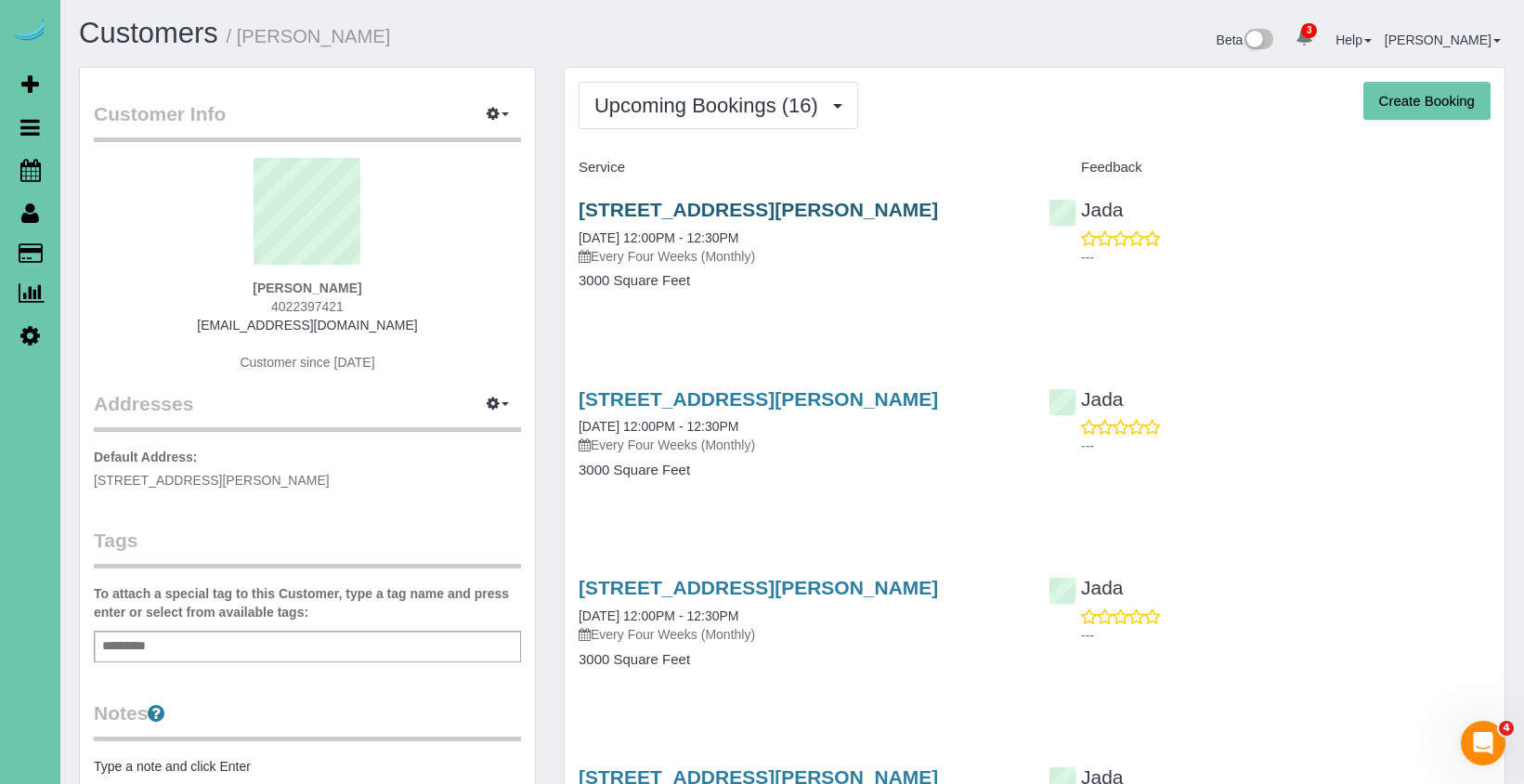
click at [713, 204] on link "10164 Margo St, La Vista, NE 68128" at bounding box center [758, 209] width 359 height 21
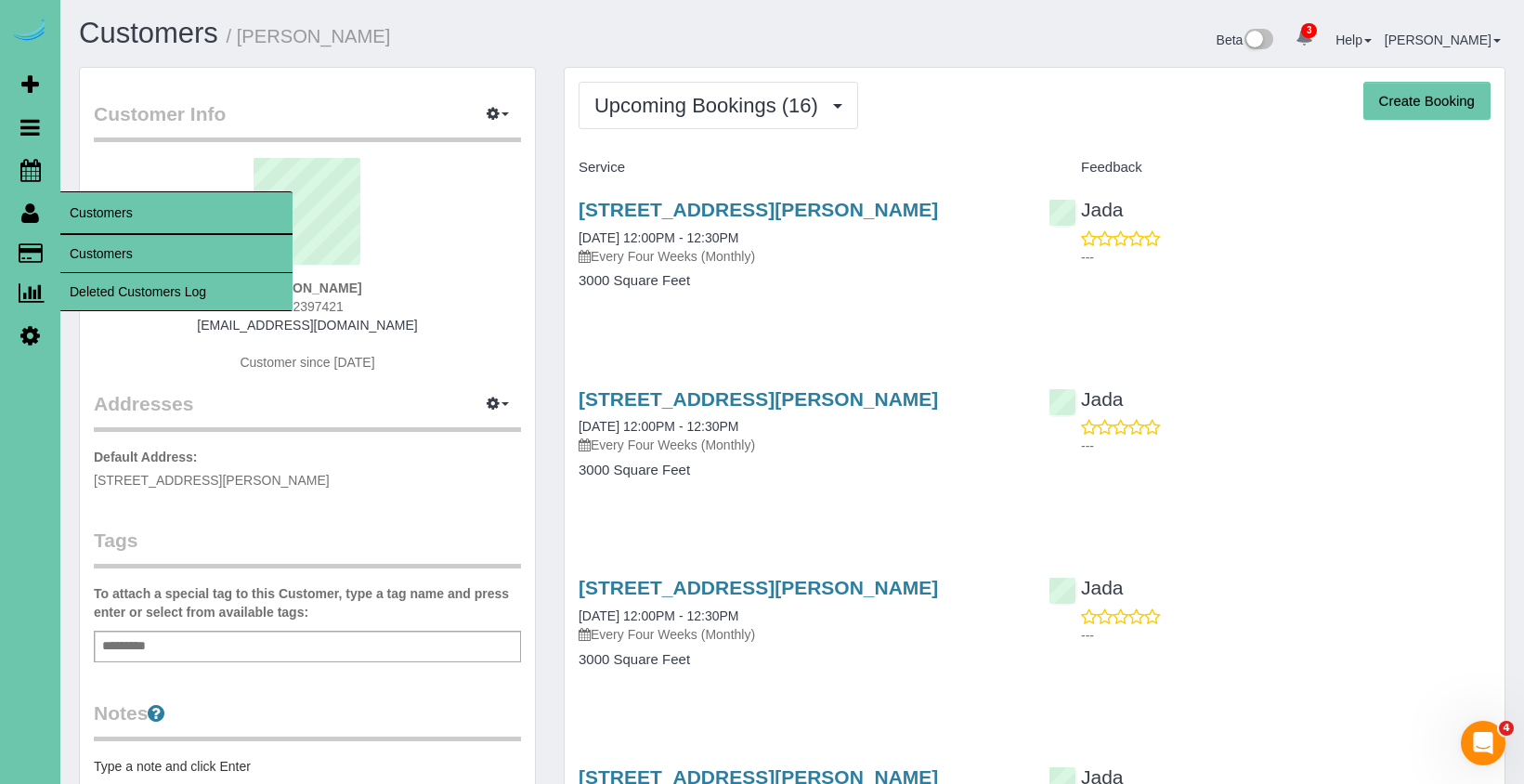
click at [85, 243] on link "Customers" at bounding box center [176, 253] width 232 height 37
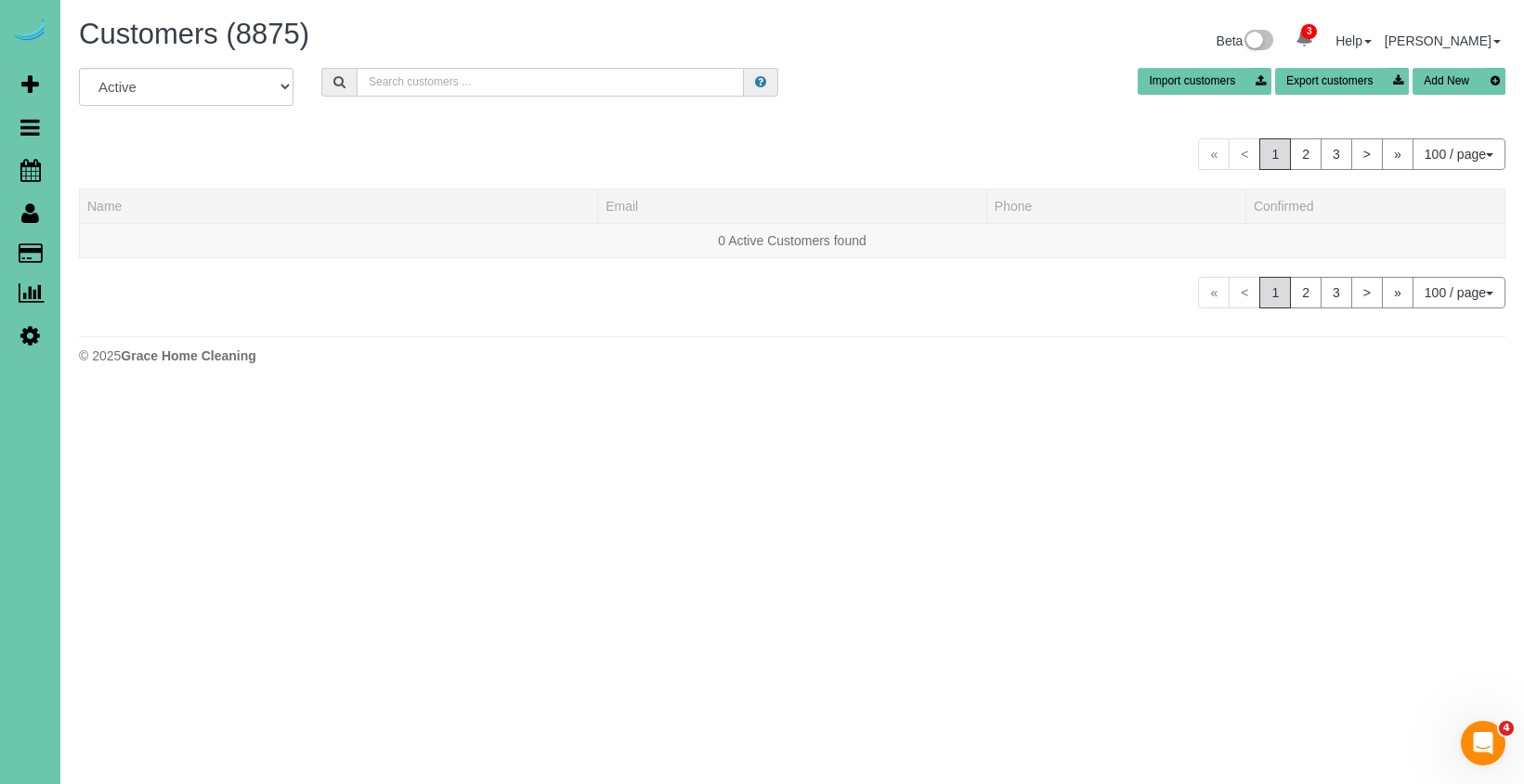
click at [467, 89] on input "text" at bounding box center [550, 82] width 387 height 29
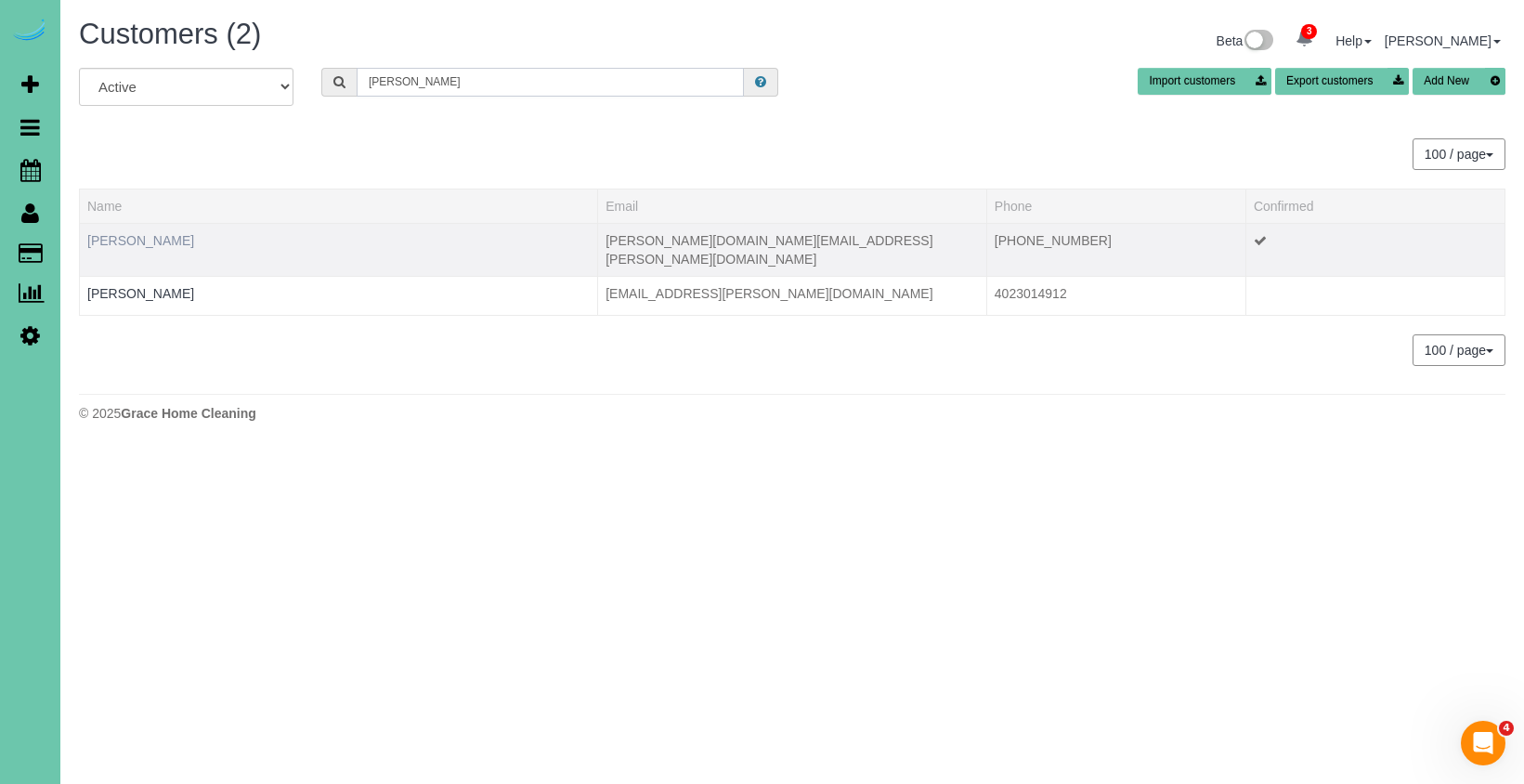
type input "brammer"
click at [135, 239] on link "Kim Brammer" at bounding box center [141, 241] width 107 height 15
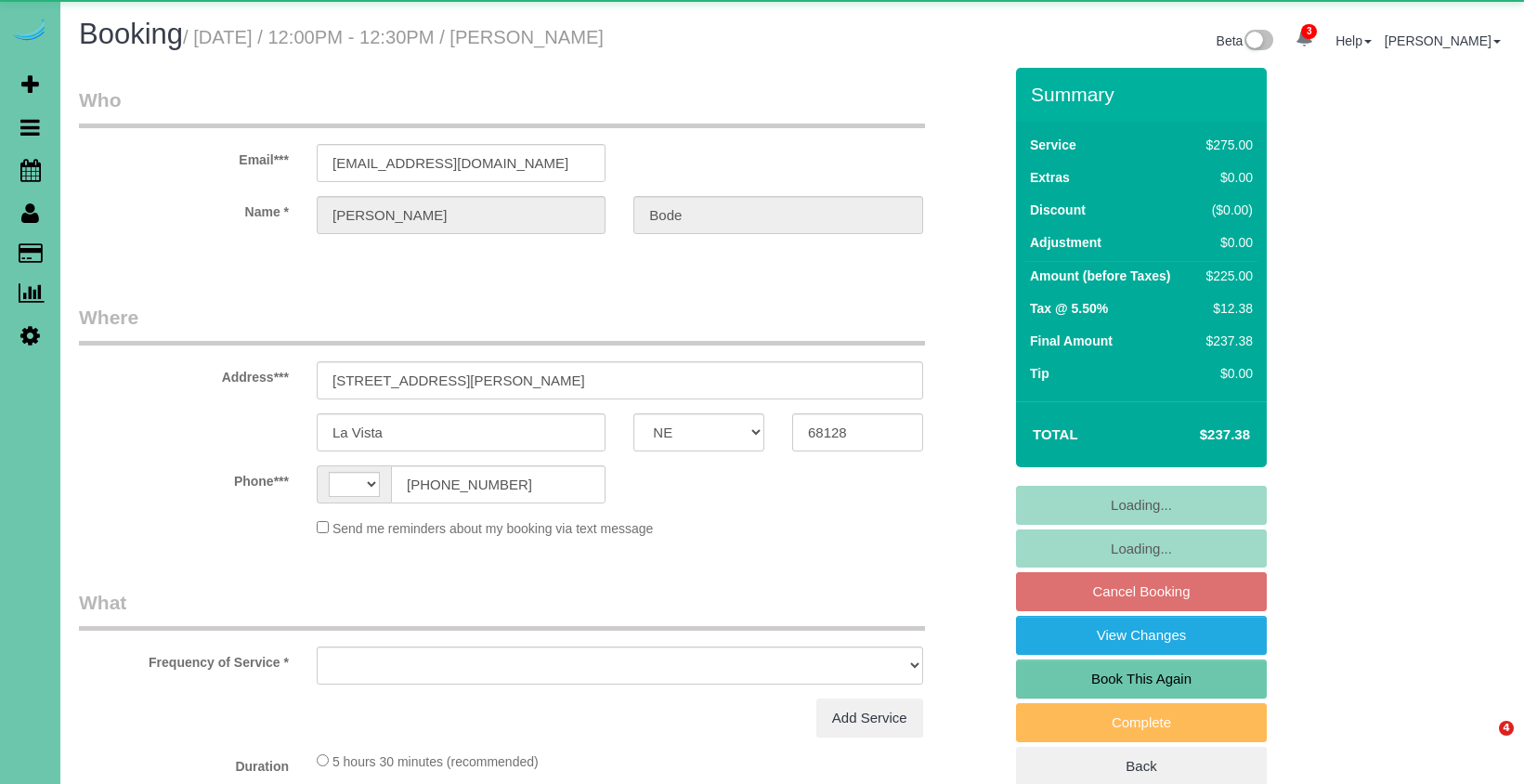
select select "NE"
select select "string:[GEOGRAPHIC_DATA]"
select select "object:677"
select select "string:fspay-4596cb73-7af3-46b2-b6ff-91e4e582b3a0"
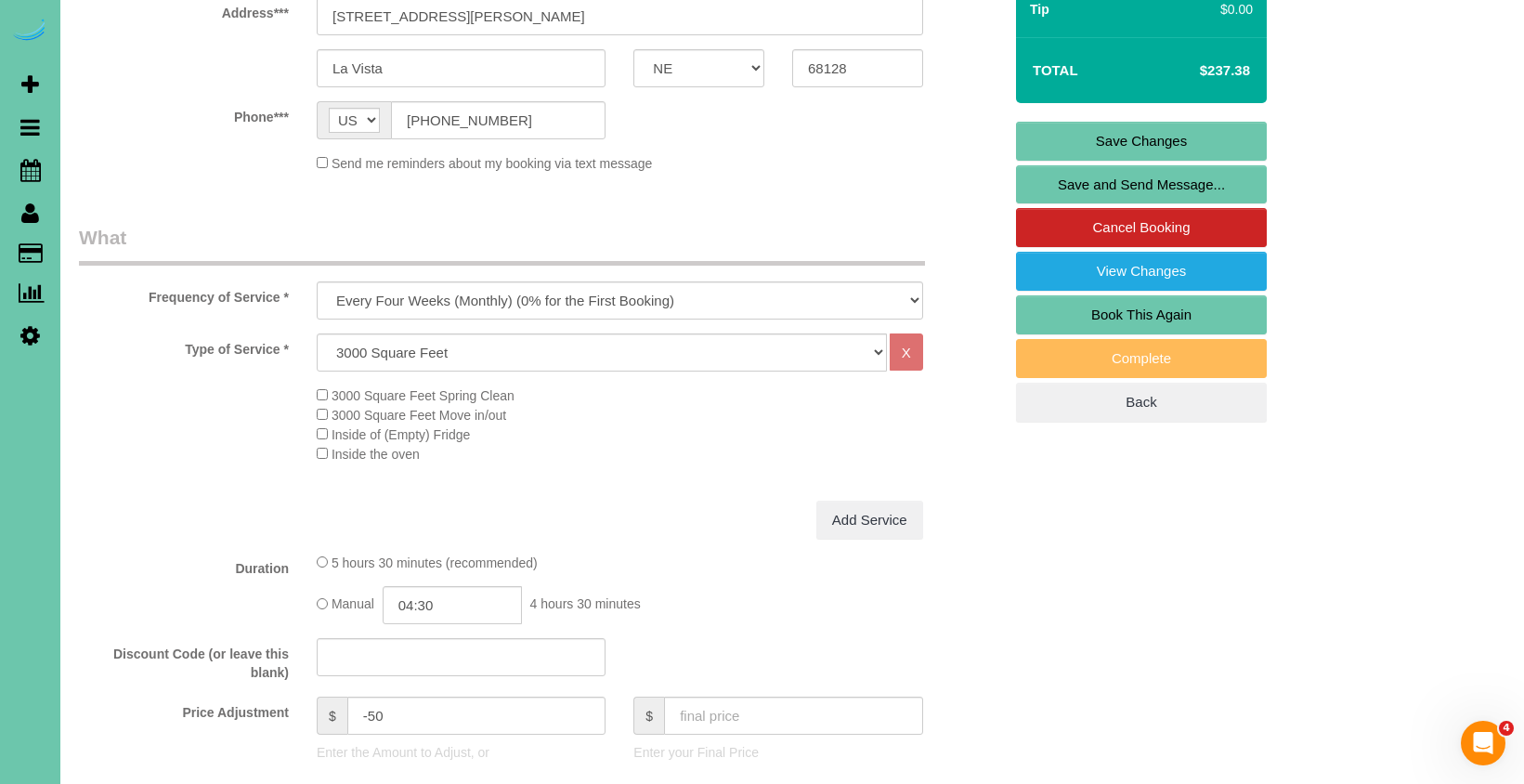
scroll to position [375, 0]
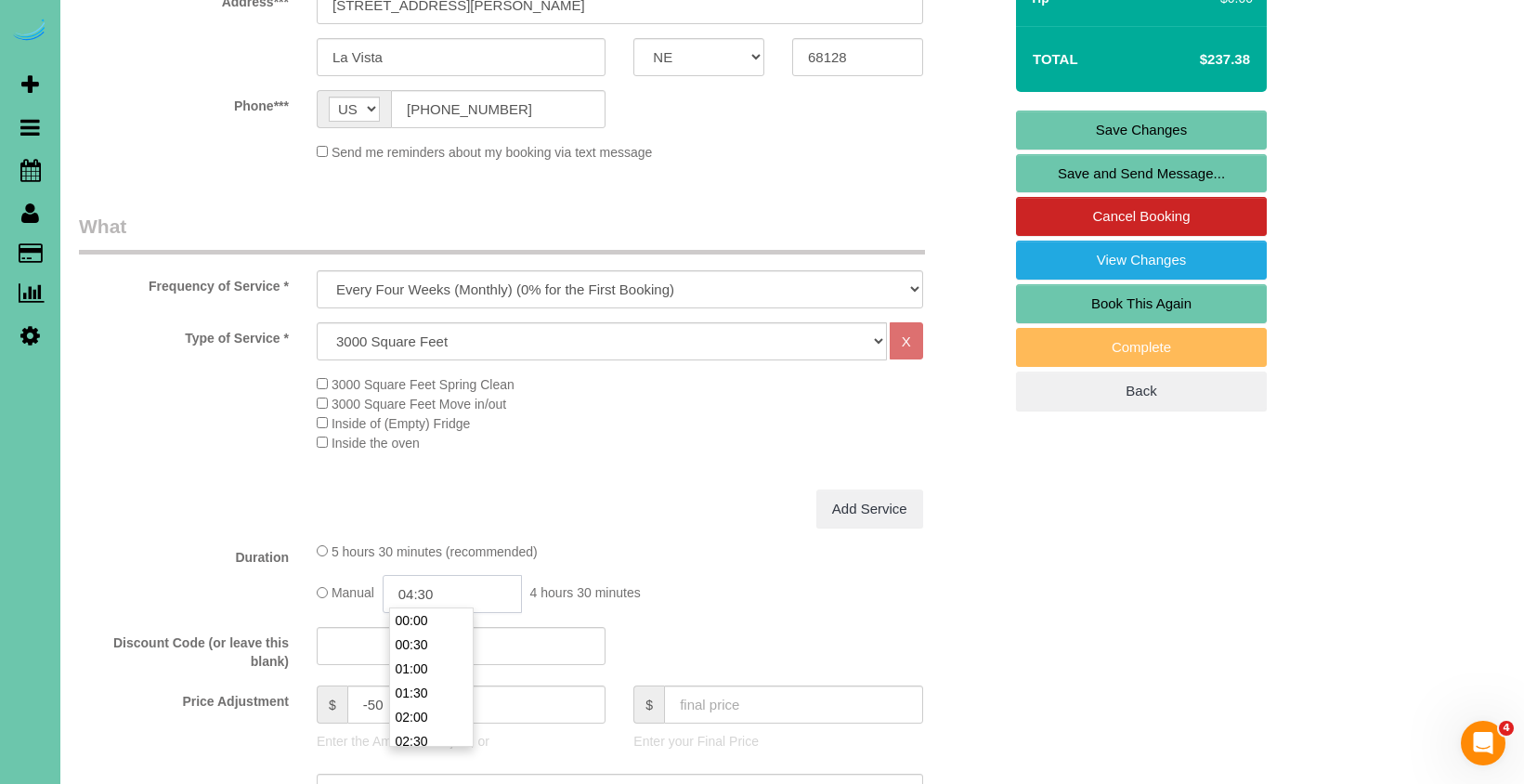
click at [460, 591] on input "04:30" at bounding box center [452, 594] width 140 height 38
type input "04:00"
drag, startPoint x: 440, startPoint y: 624, endPoint x: 389, endPoint y: 616, distance: 51.6
click at [439, 624] on li "04:00" at bounding box center [431, 620] width 82 height 24
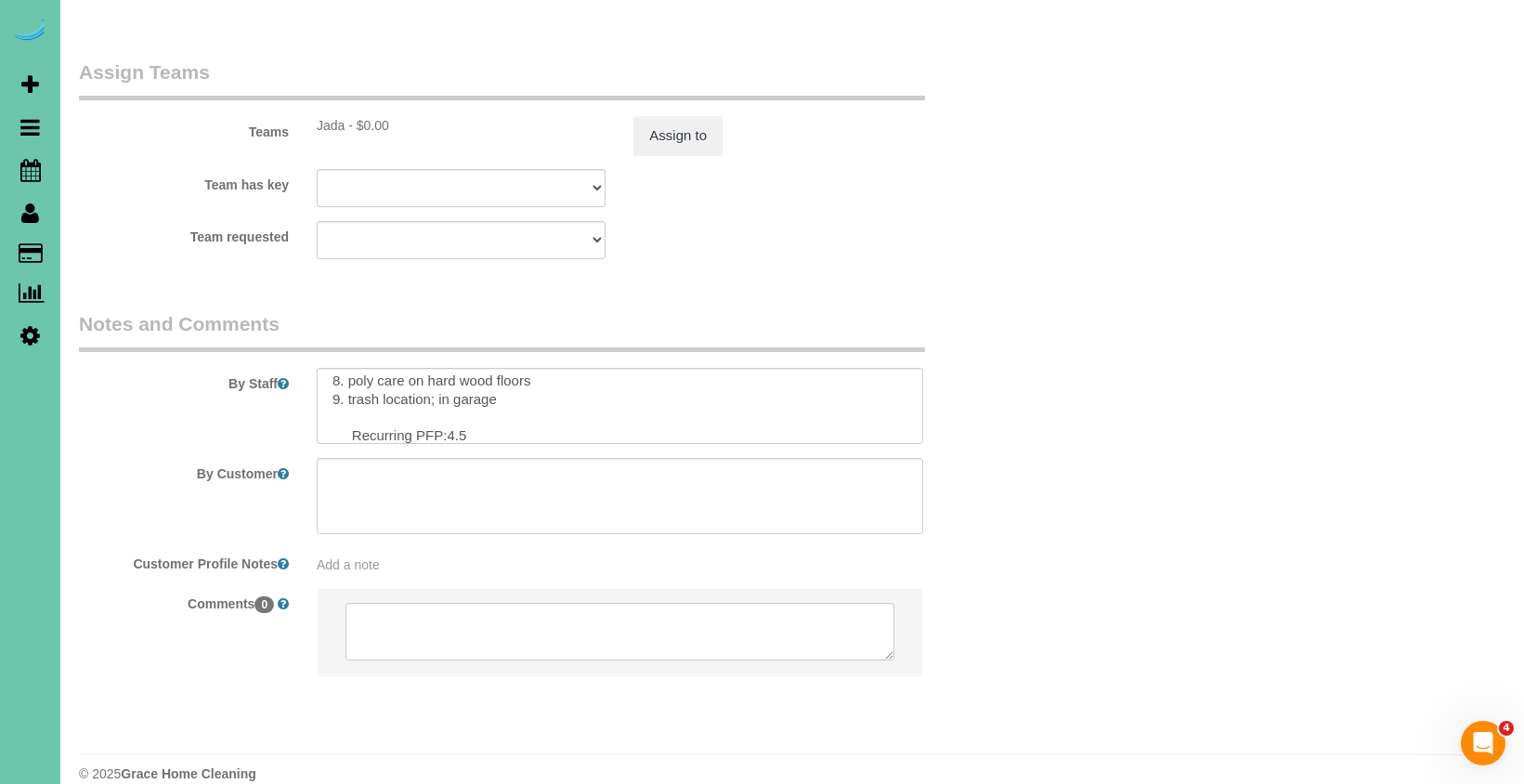
scroll to position [2022, 0]
drag, startPoint x: 467, startPoint y: 397, endPoint x: 455, endPoint y: 396, distance: 12.0
click at [455, 396] on textarea at bounding box center [620, 405] width 606 height 76
type textarea "1. Credit 2. Client home ( park on father side of driveway) 3. recurring monthl…"
click at [694, 115] on button "Assign to" at bounding box center [677, 134] width 89 height 39
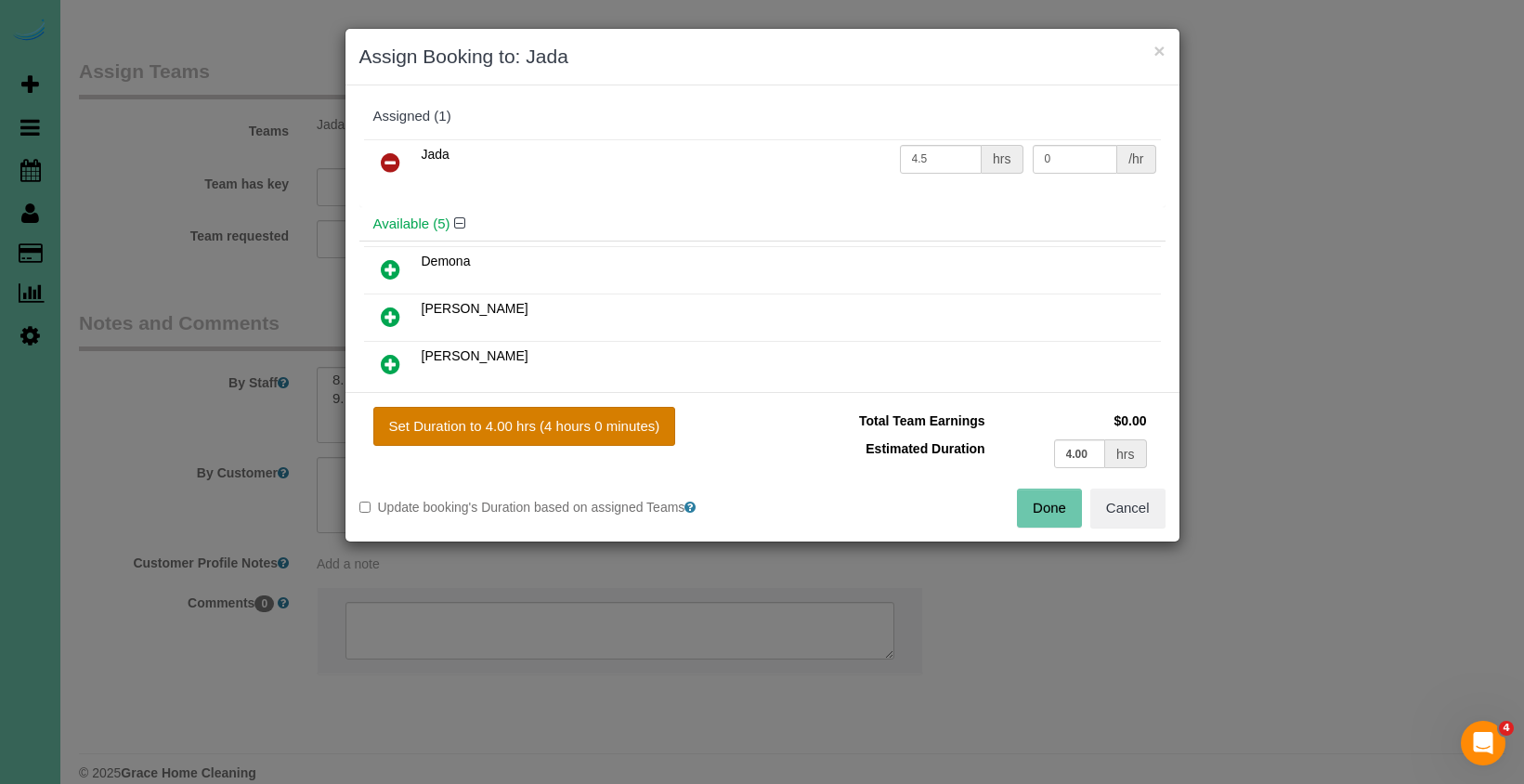
drag, startPoint x: 593, startPoint y: 429, endPoint x: 609, endPoint y: 428, distance: 16.0
click at [593, 429] on button "Set Duration to 4.00 hrs (4 hours 0 minutes)" at bounding box center [524, 425] width 303 height 39
type input "4.00"
click at [1019, 510] on button "Done" at bounding box center [1049, 508] width 65 height 39
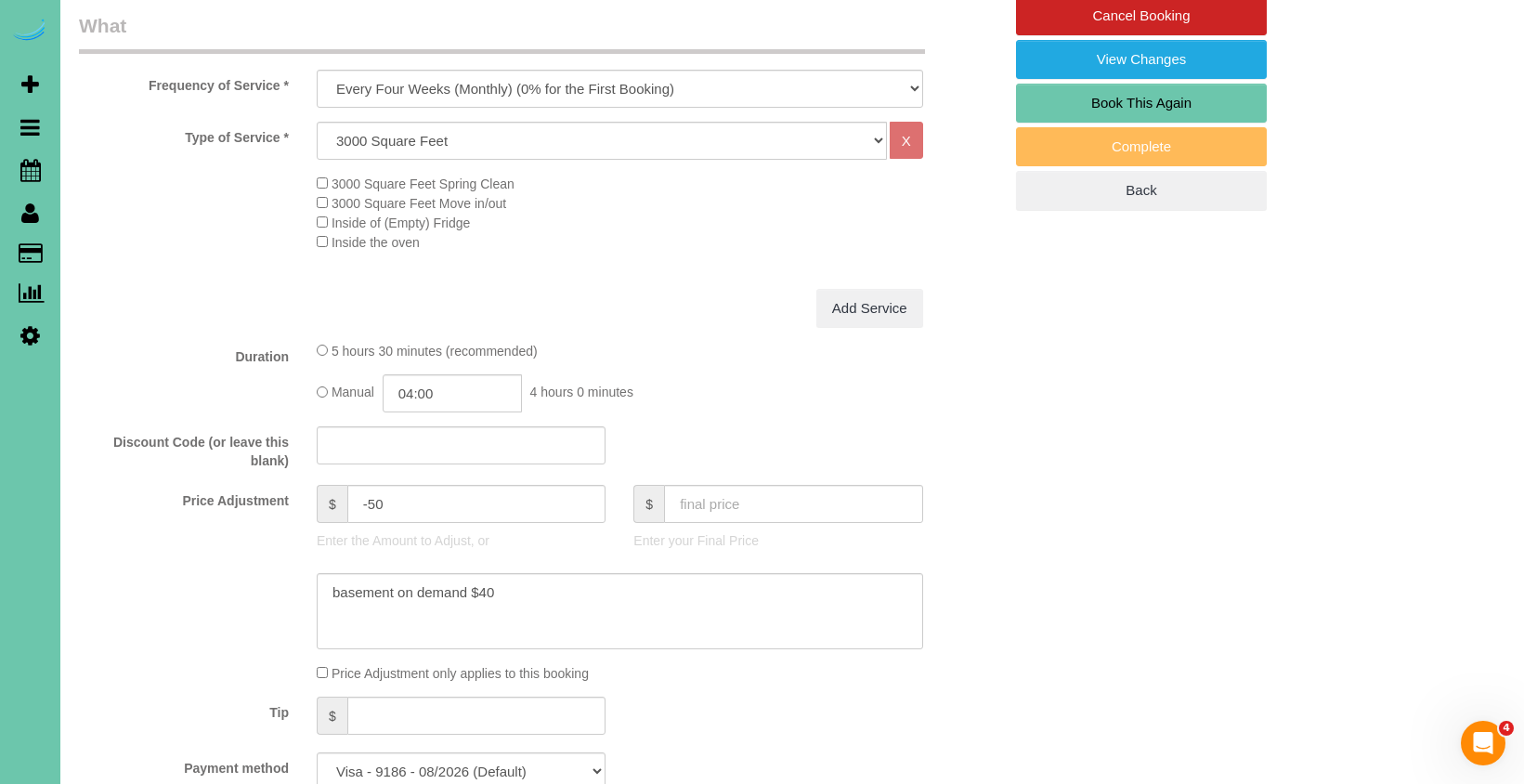
scroll to position [569, 0]
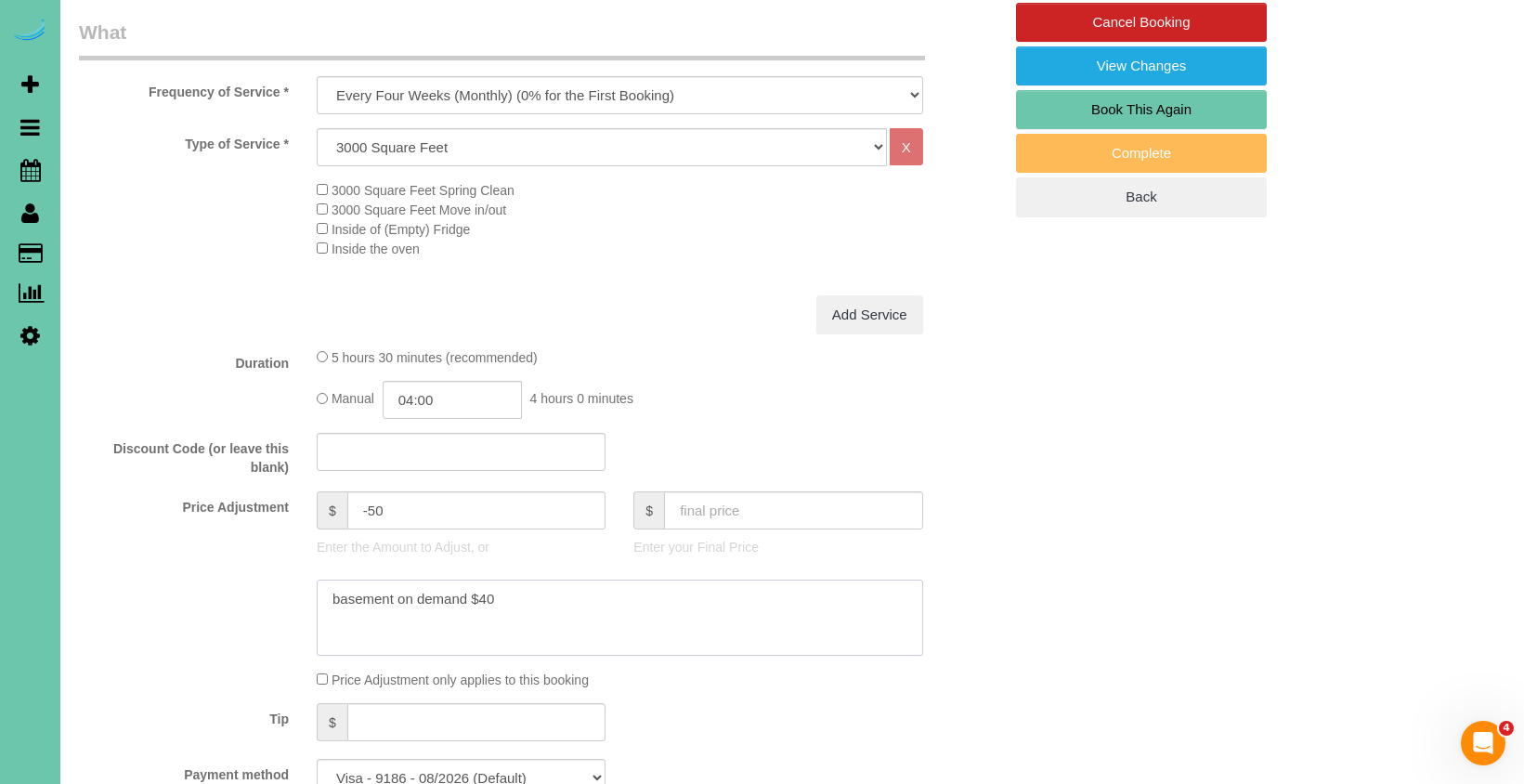
click at [333, 594] on textarea at bounding box center [620, 618] width 606 height 76
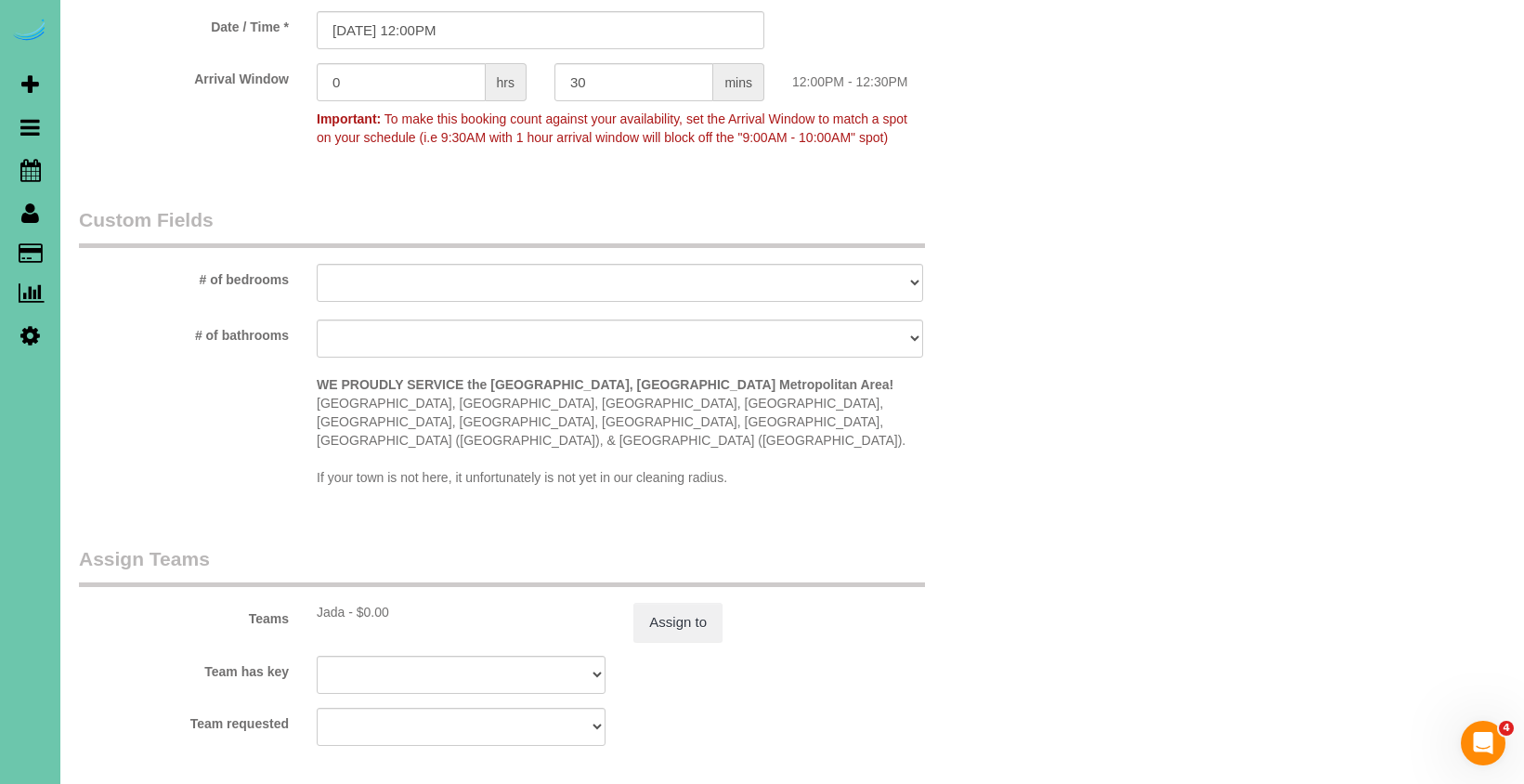
scroll to position [1542, 0]
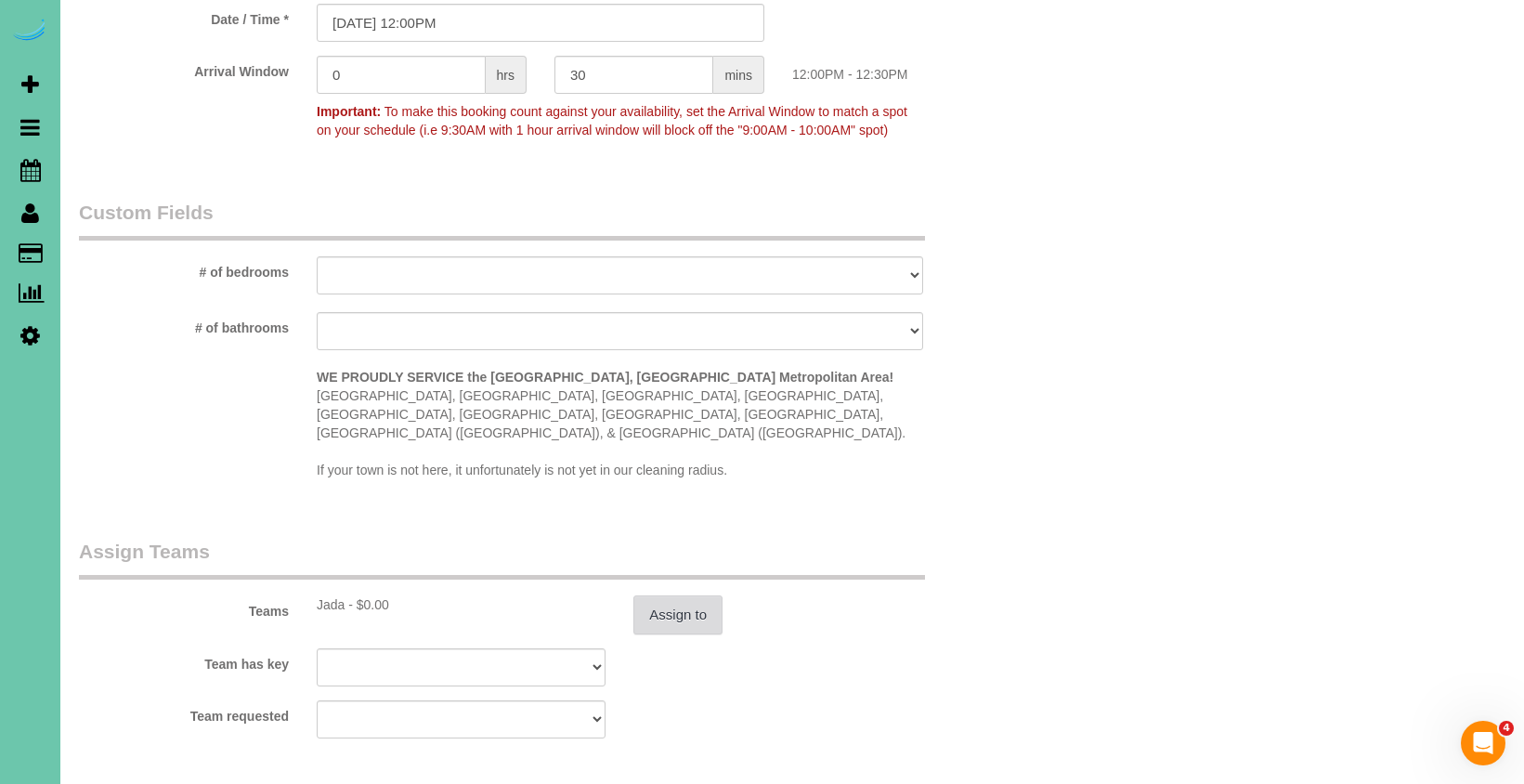
type textarea "new rate 10/1/25basement on demand $40"
click at [686, 595] on button "Assign to" at bounding box center [677, 614] width 89 height 39
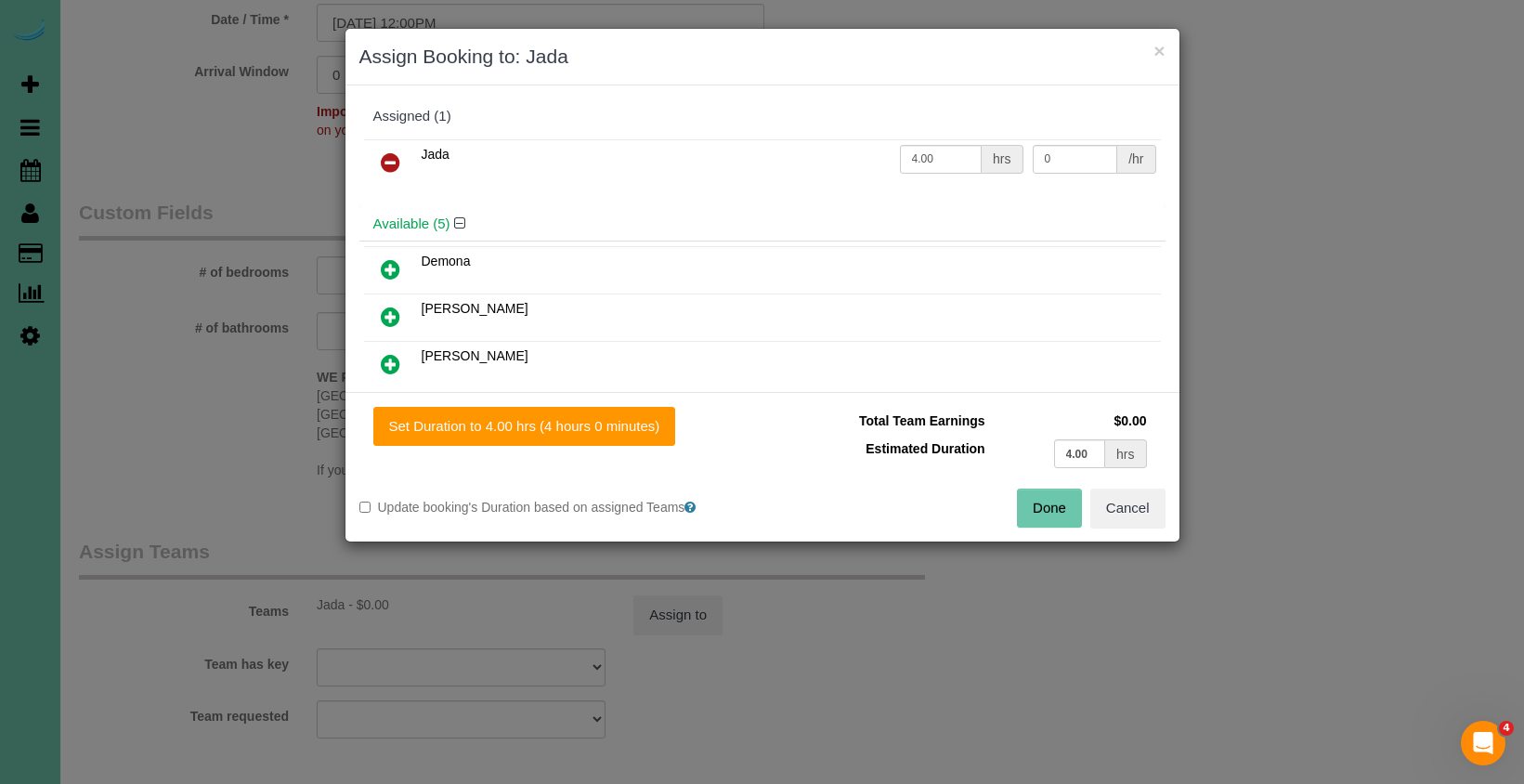
drag, startPoint x: 1033, startPoint y: 503, endPoint x: 975, endPoint y: 496, distance: 58.4
click at [1033, 503] on button "Done" at bounding box center [1049, 508] width 65 height 39
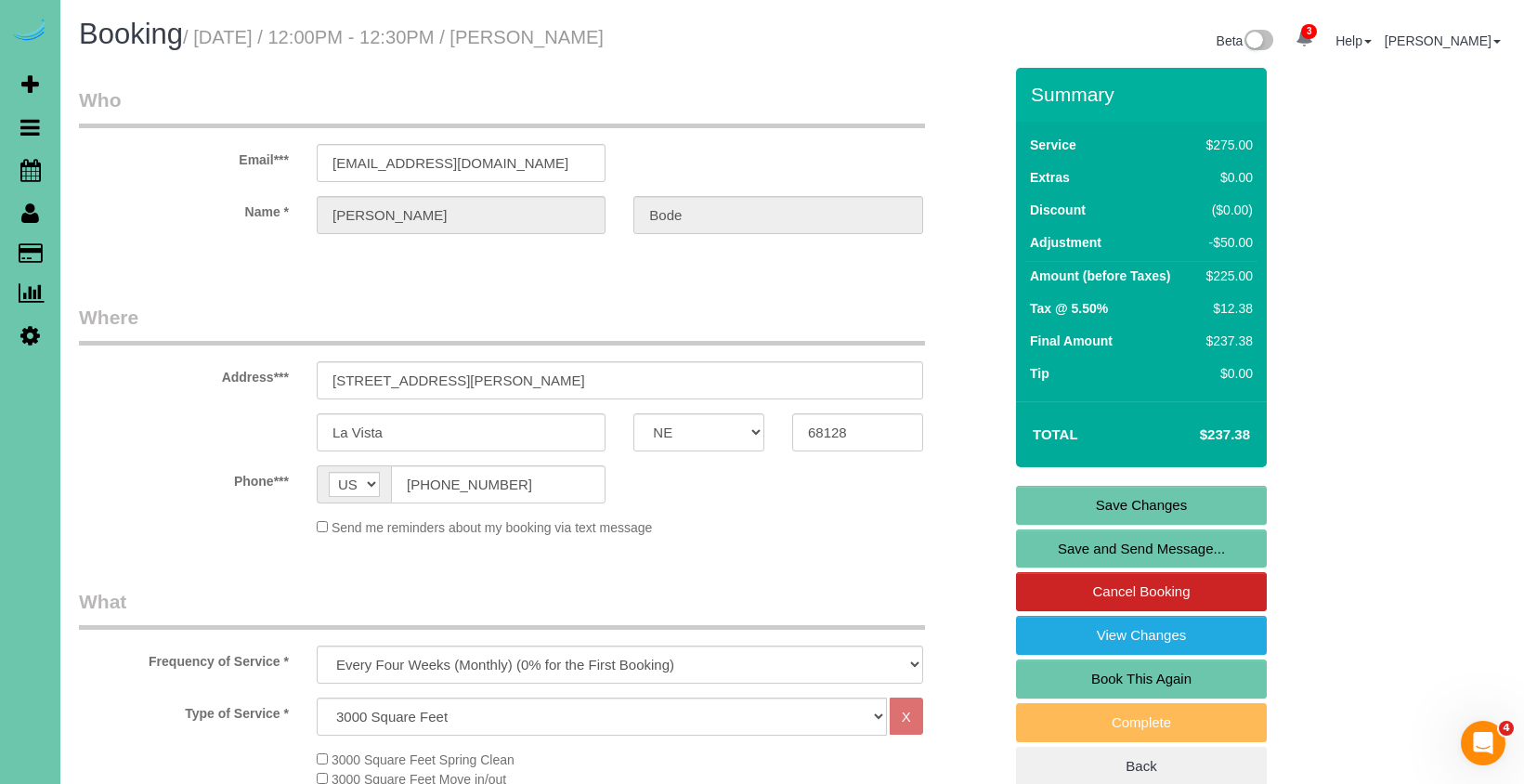
scroll to position [0, 0]
click at [1080, 503] on link "Save Changes" at bounding box center [1141, 505] width 250 height 39
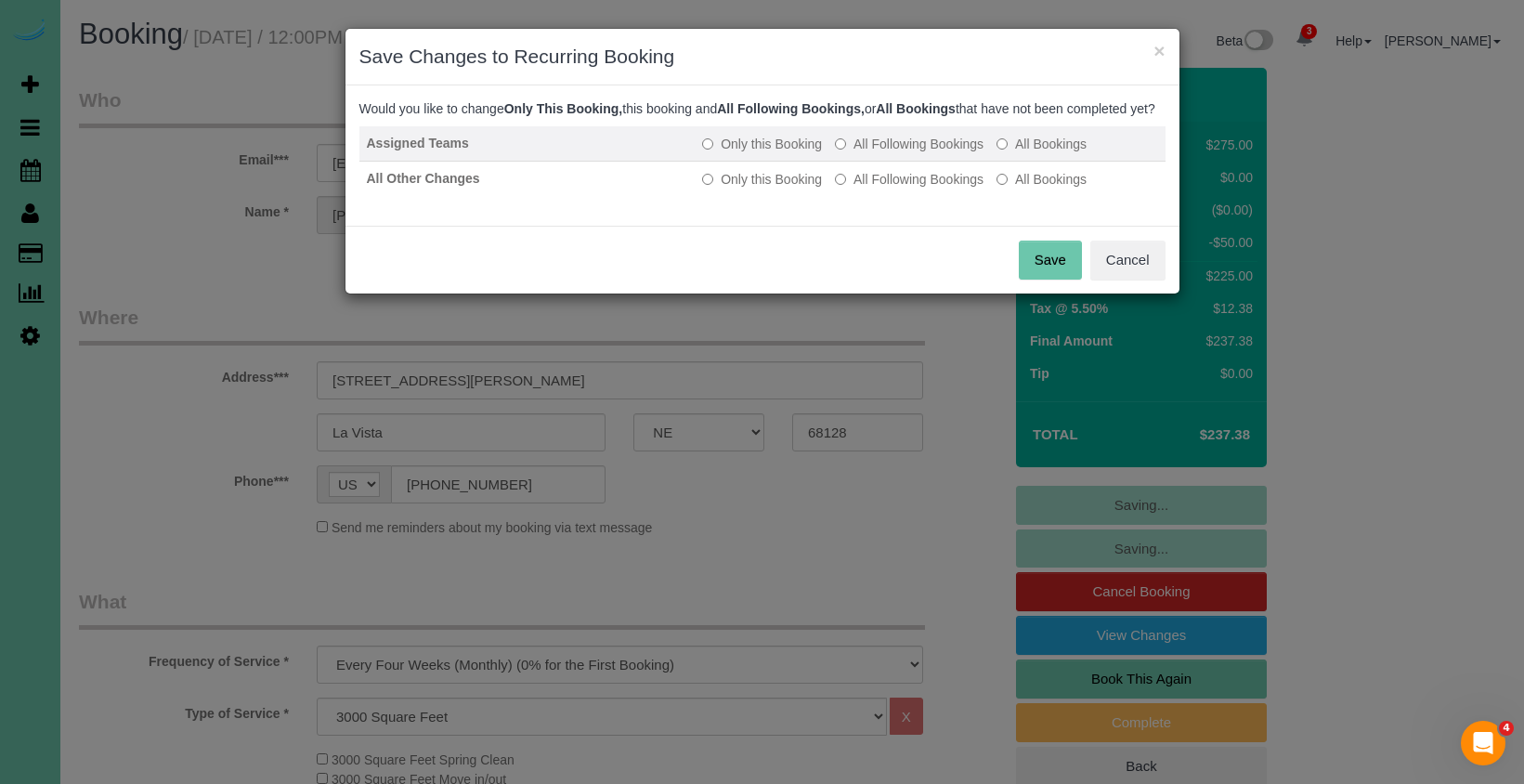
click at [905, 153] on label "All Following Bookings" at bounding box center [908, 143] width 148 height 18
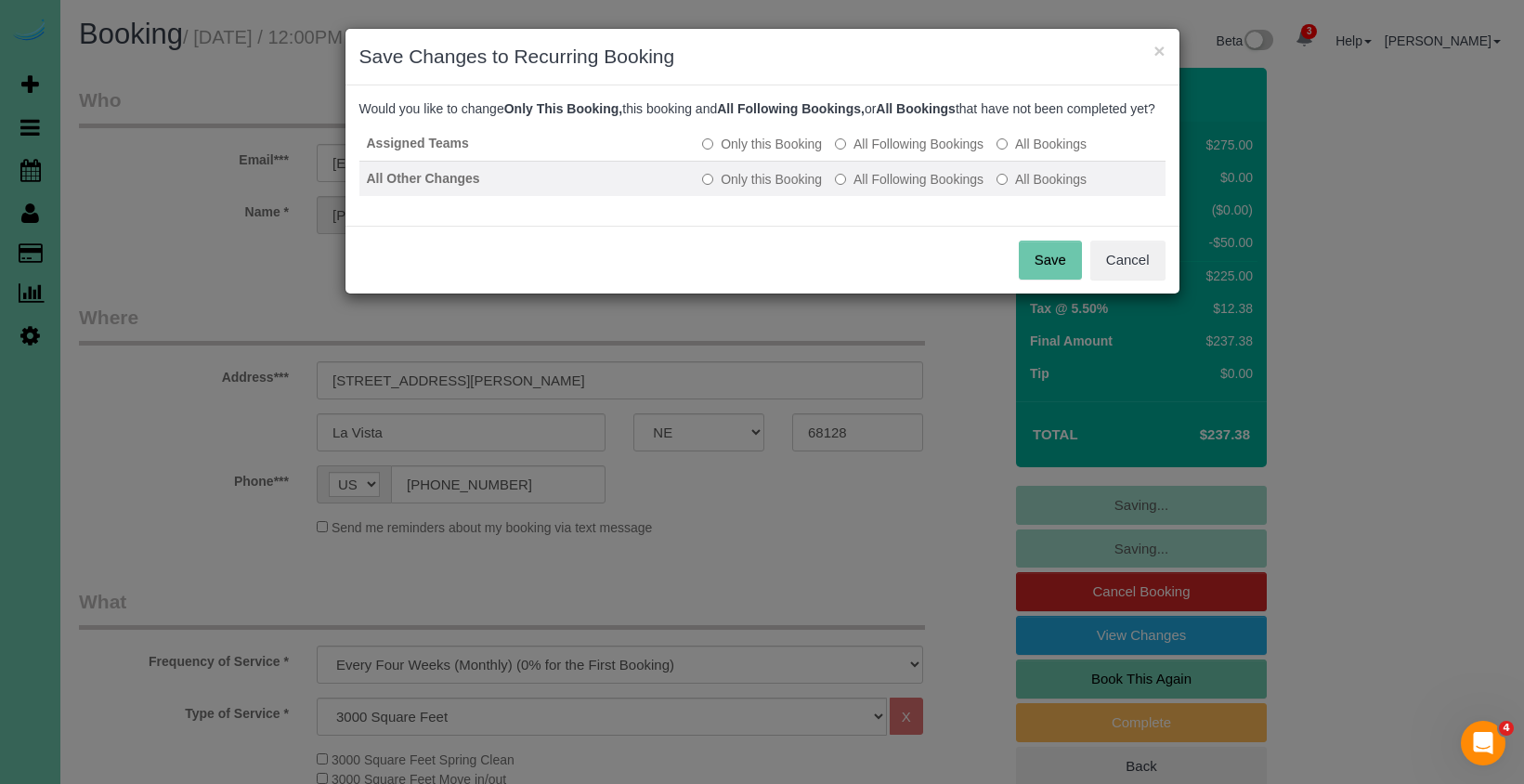
click at [899, 188] on label "All Following Bookings" at bounding box center [908, 179] width 148 height 18
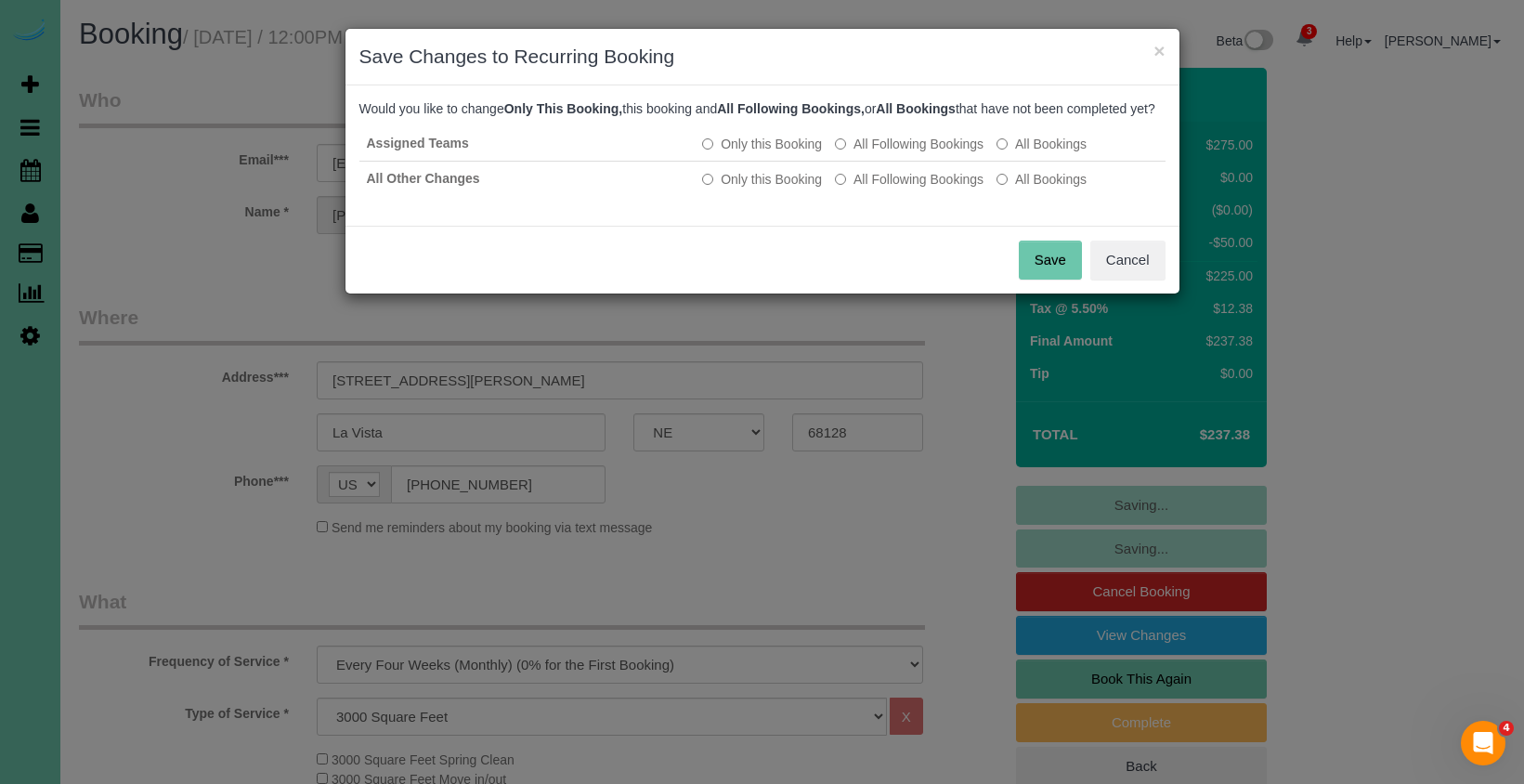
click at [1025, 275] on button "Save" at bounding box center [1050, 260] width 63 height 39
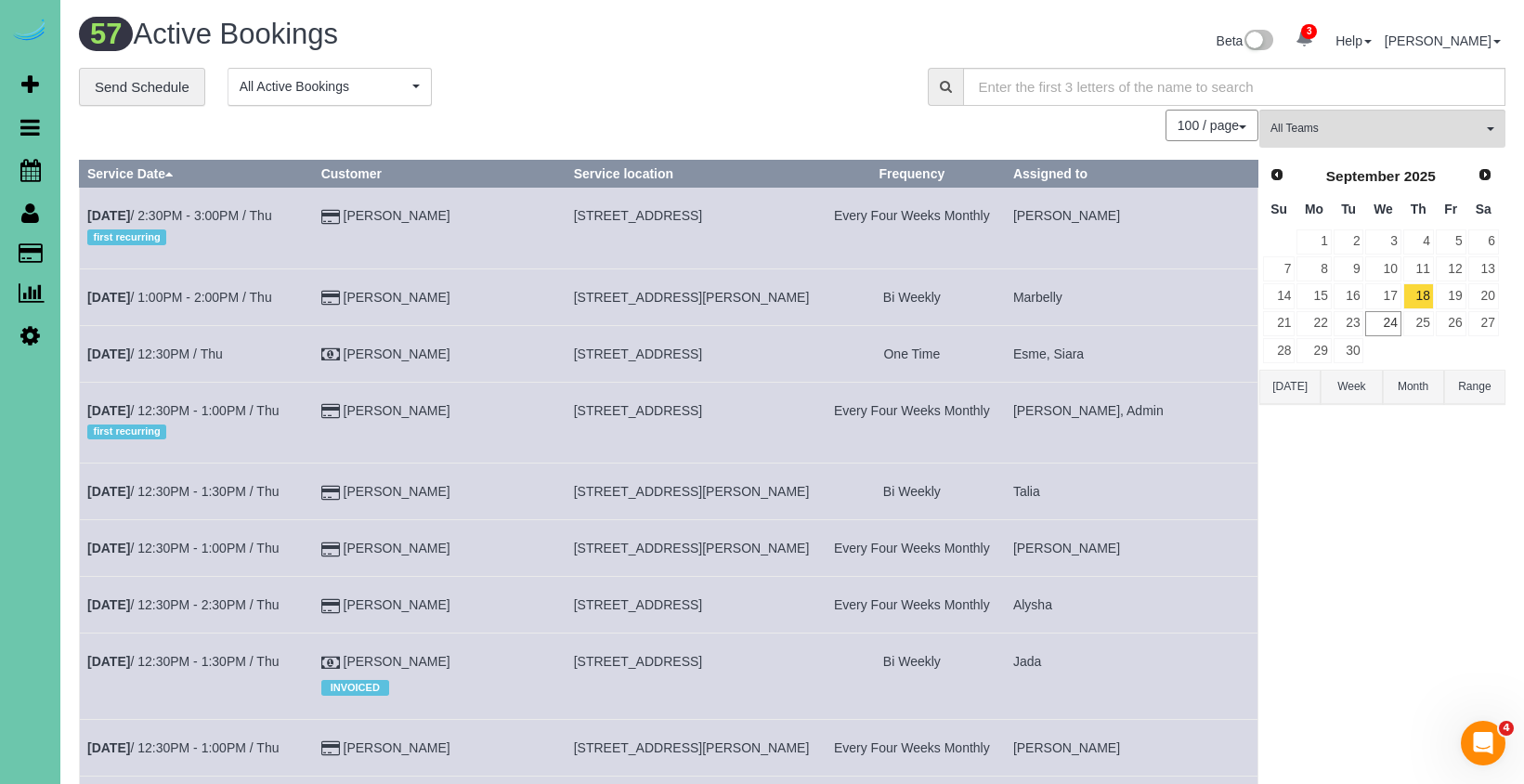
click at [486, 405] on td "[PERSON_NAME]" at bounding box center [439, 422] width 252 height 80
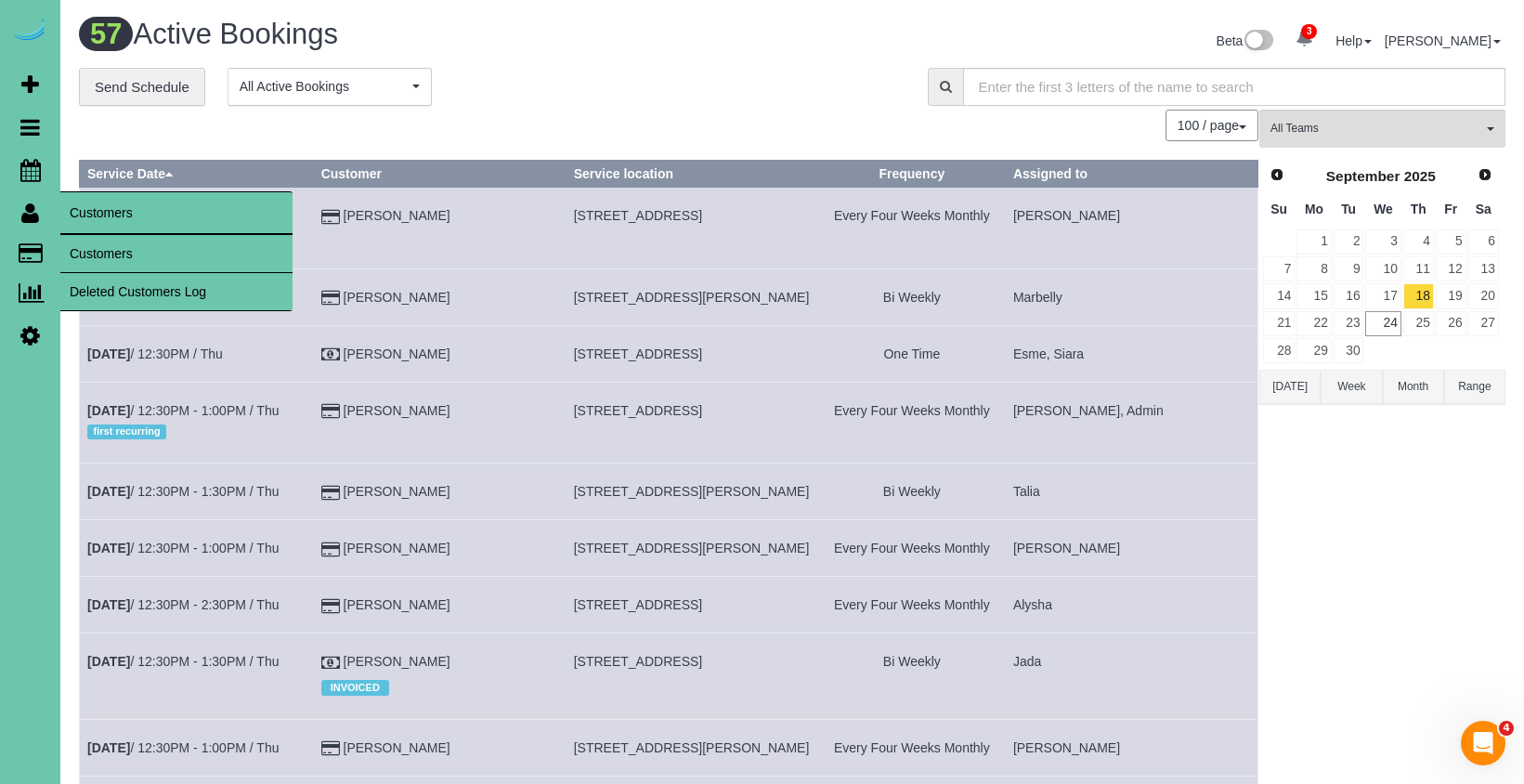
click at [103, 241] on link "Customers" at bounding box center [176, 253] width 232 height 37
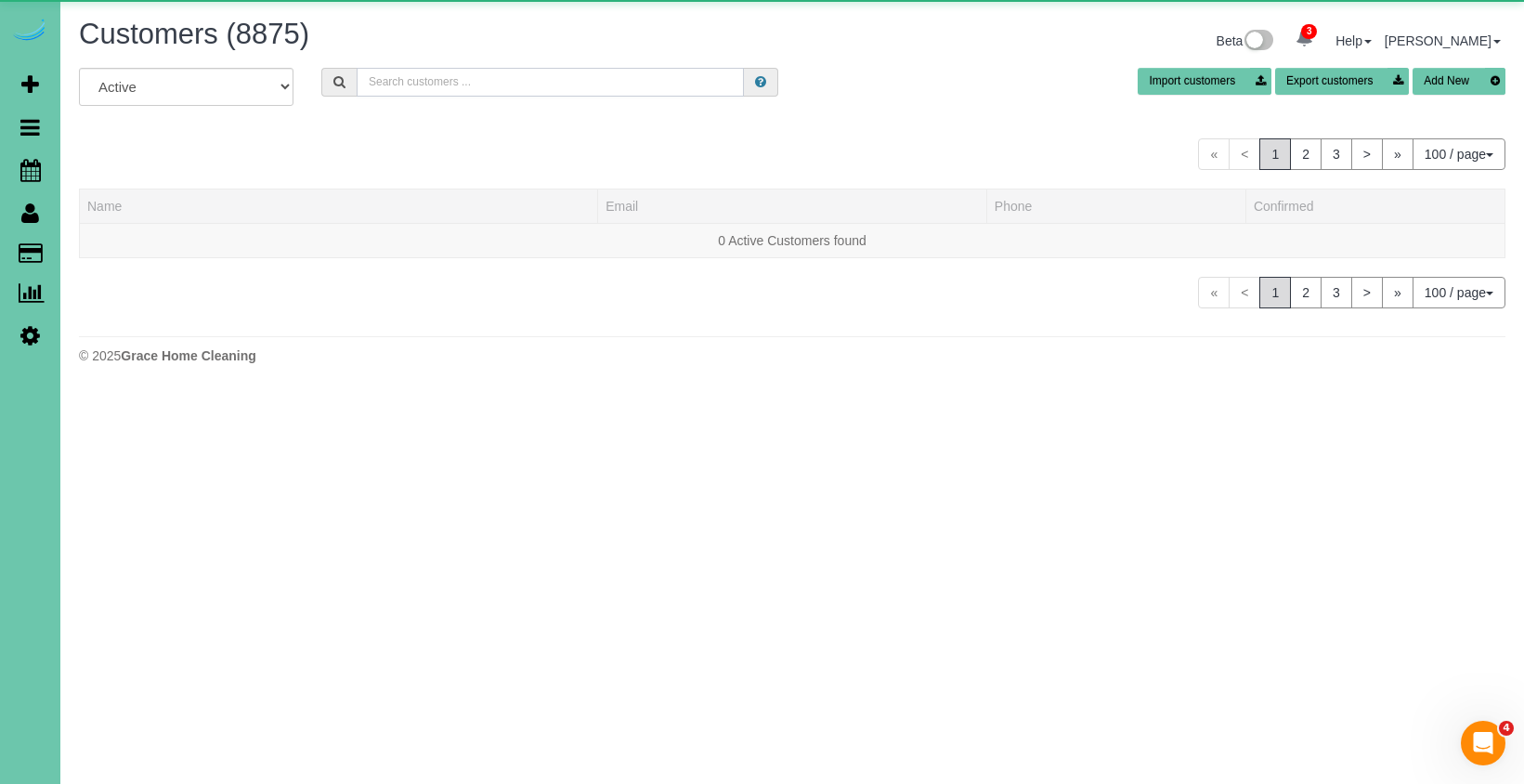
click at [436, 91] on input "text" at bounding box center [550, 82] width 387 height 29
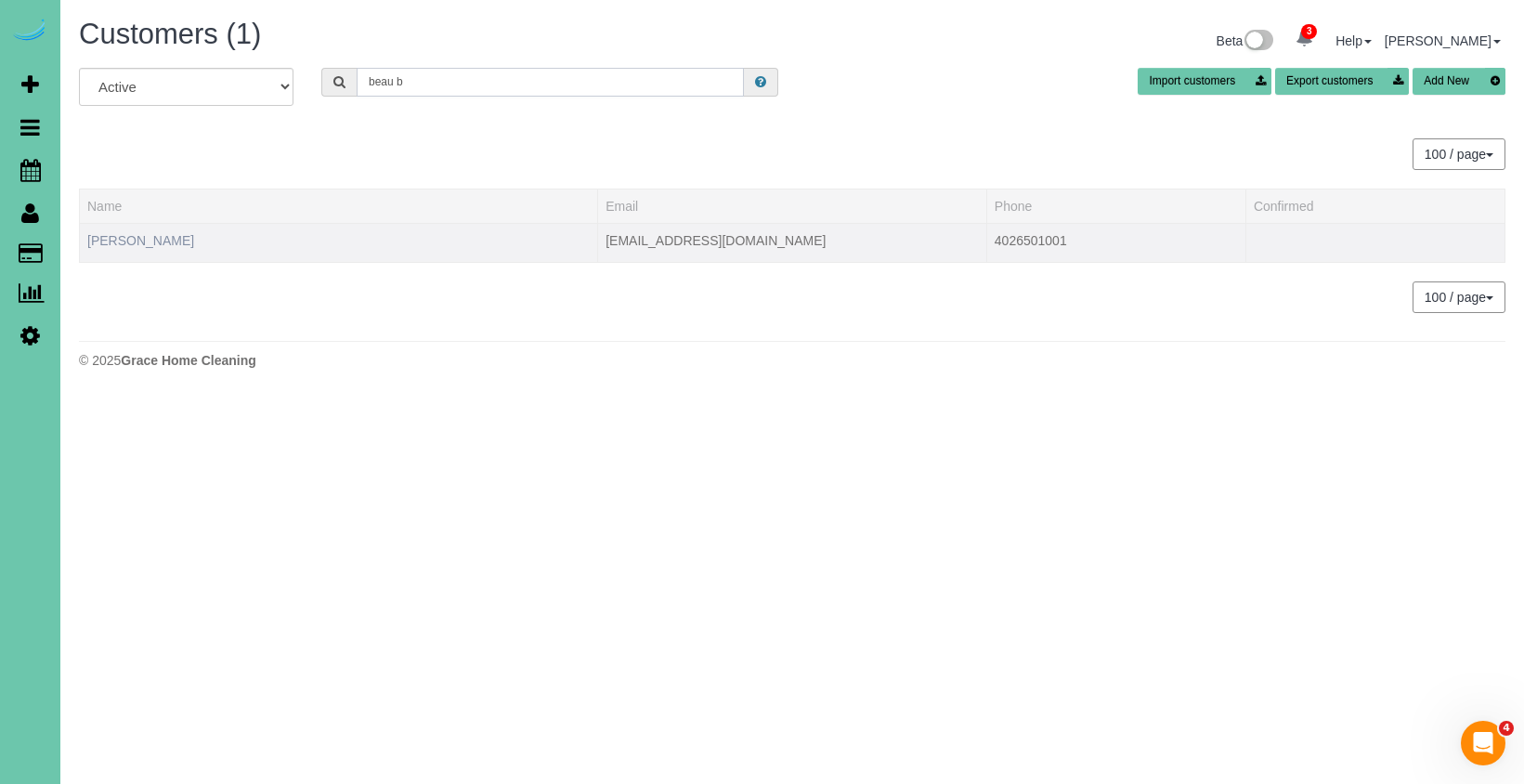
type input "beau b"
click at [140, 236] on link "Beau Blanke" at bounding box center [141, 241] width 107 height 15
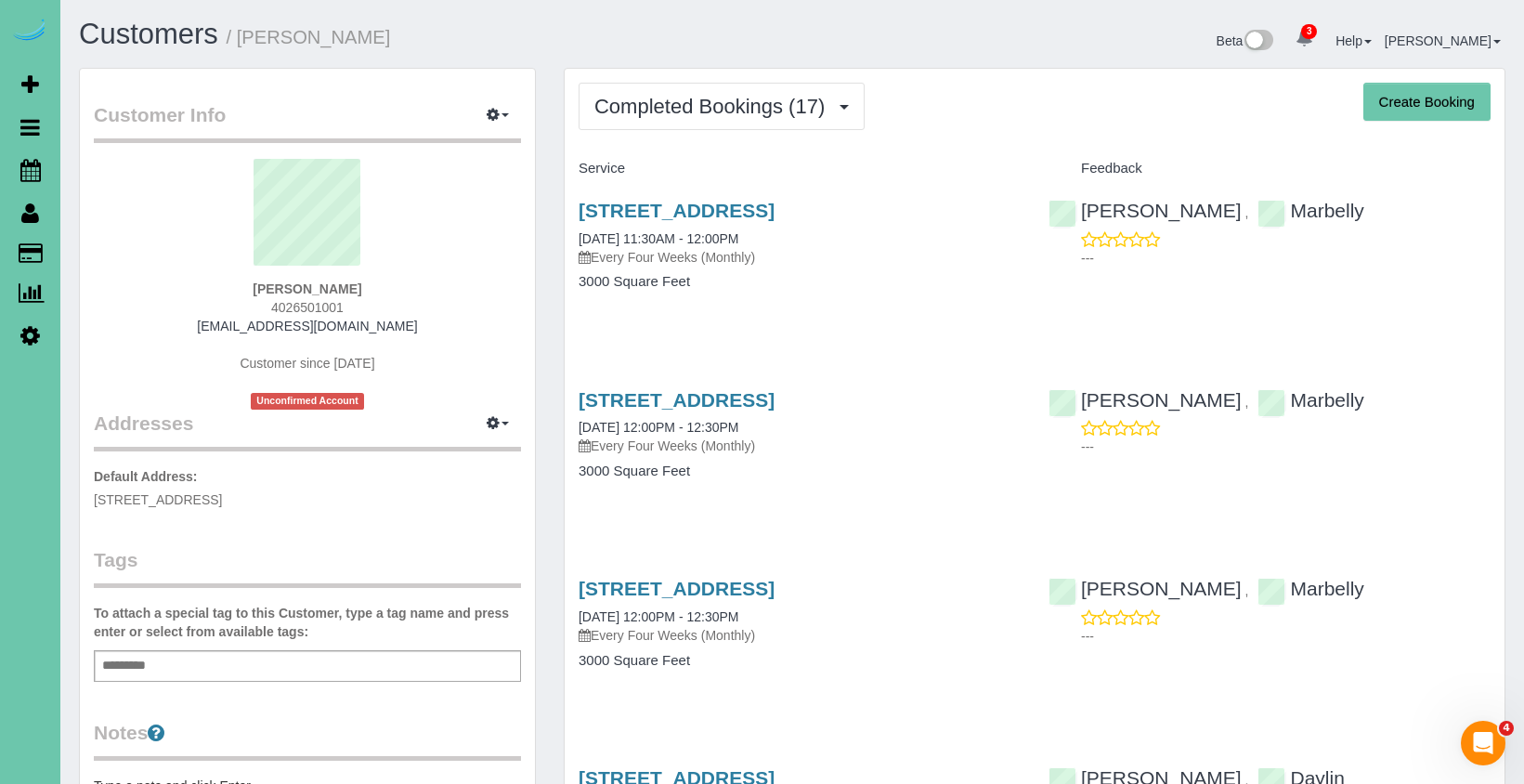
drag, startPoint x: 634, startPoint y: 113, endPoint x: 636, endPoint y: 145, distance: 32.1
click at [634, 113] on span "Completed Bookings (17)" at bounding box center [714, 106] width 240 height 23
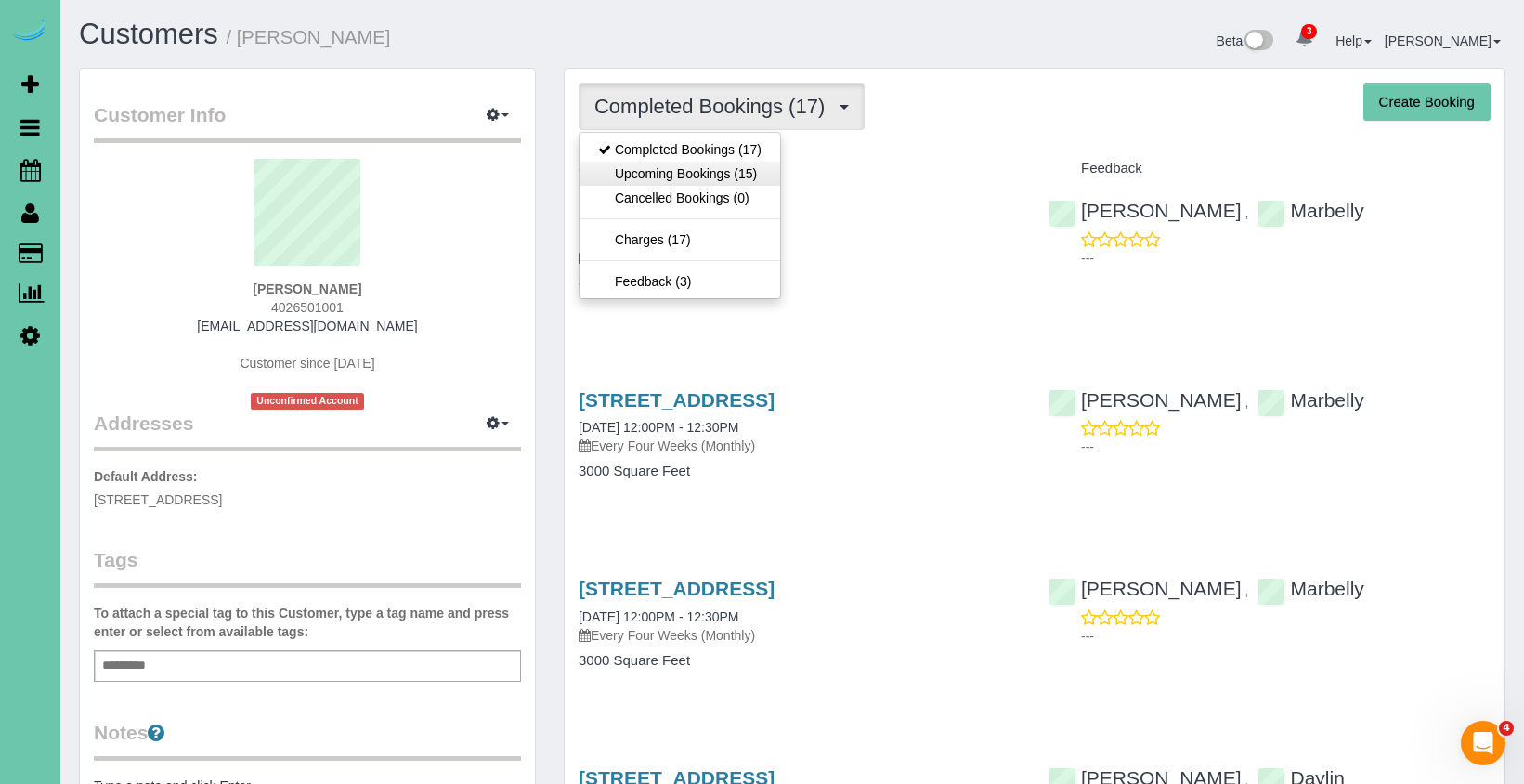
click at [637, 175] on link "Upcoming Bookings (15)" at bounding box center [680, 173] width 201 height 24
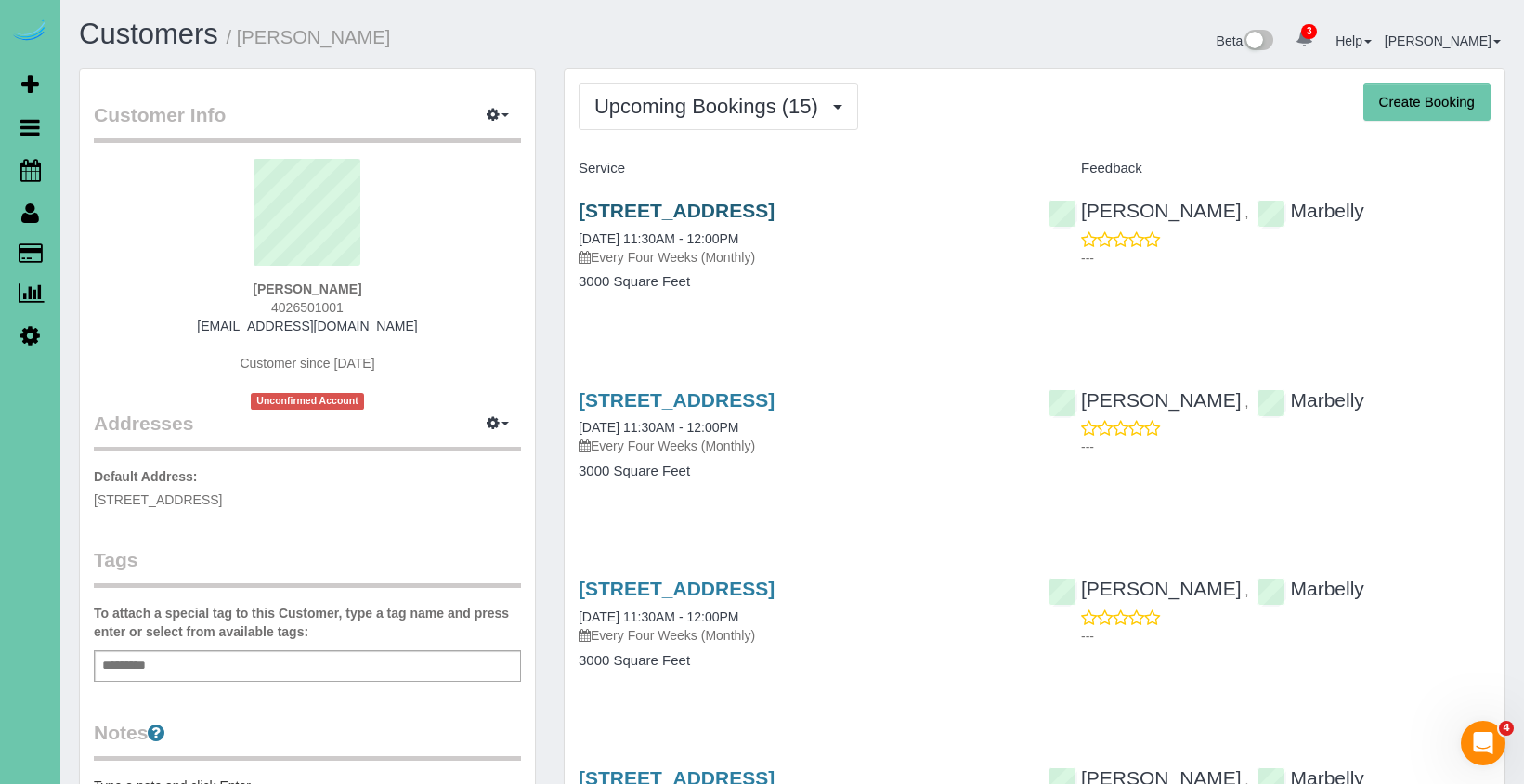
click at [631, 208] on link "14808 Summit Circle, Bennington, NE 68007" at bounding box center [676, 210] width 196 height 21
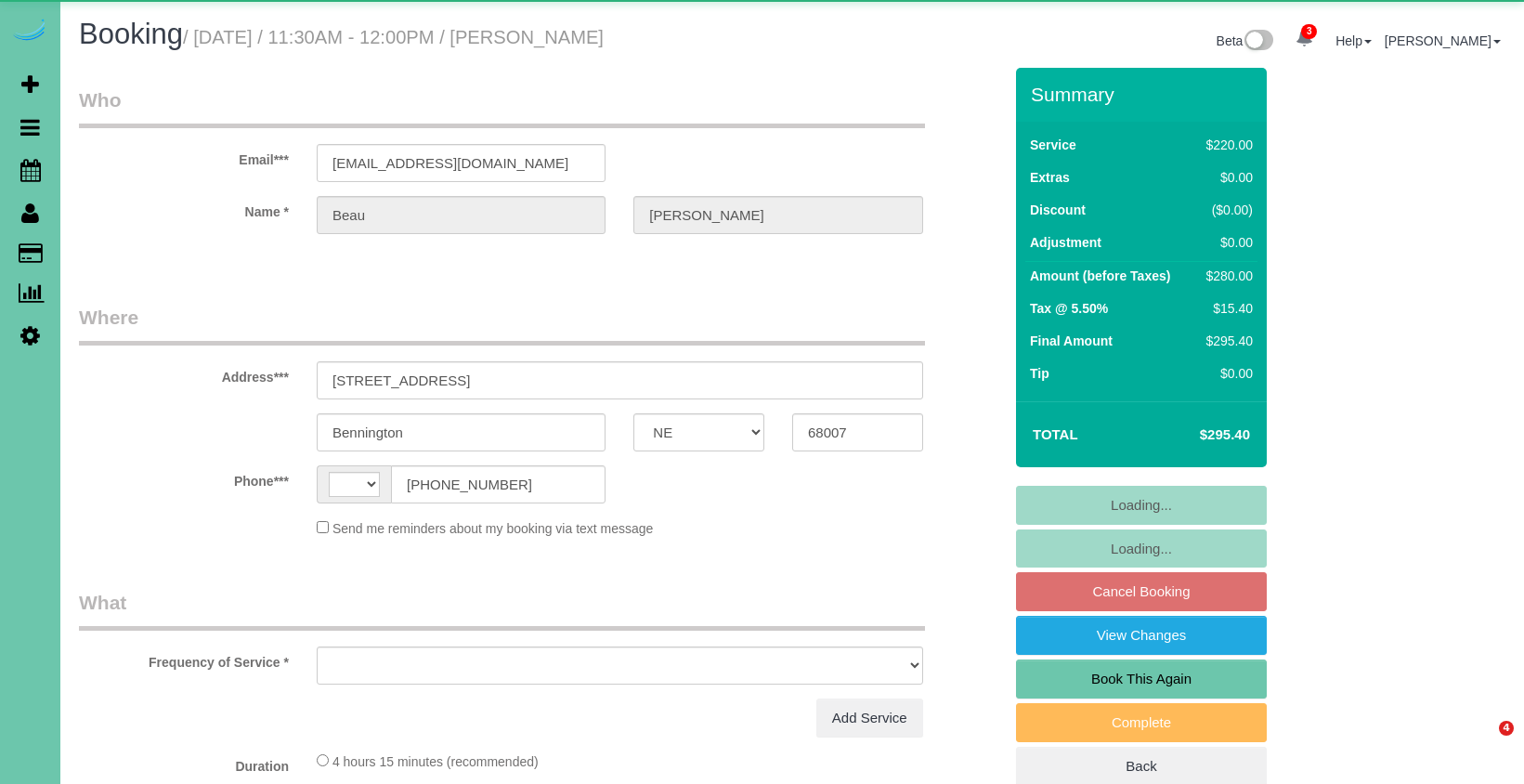
select select "NE"
select select "string:[GEOGRAPHIC_DATA]"
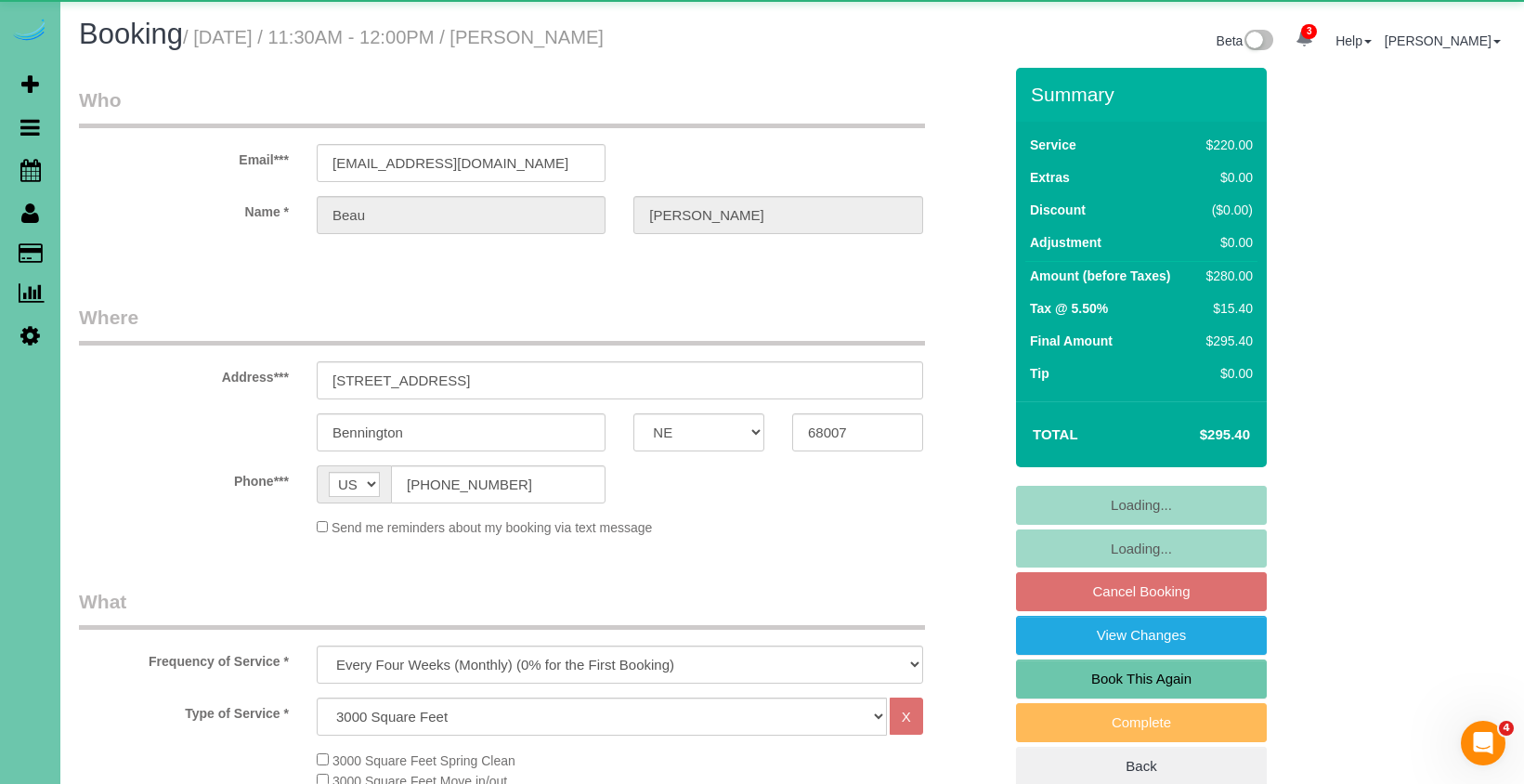
select select "object:837"
select select "number:38"
select select "number:42"
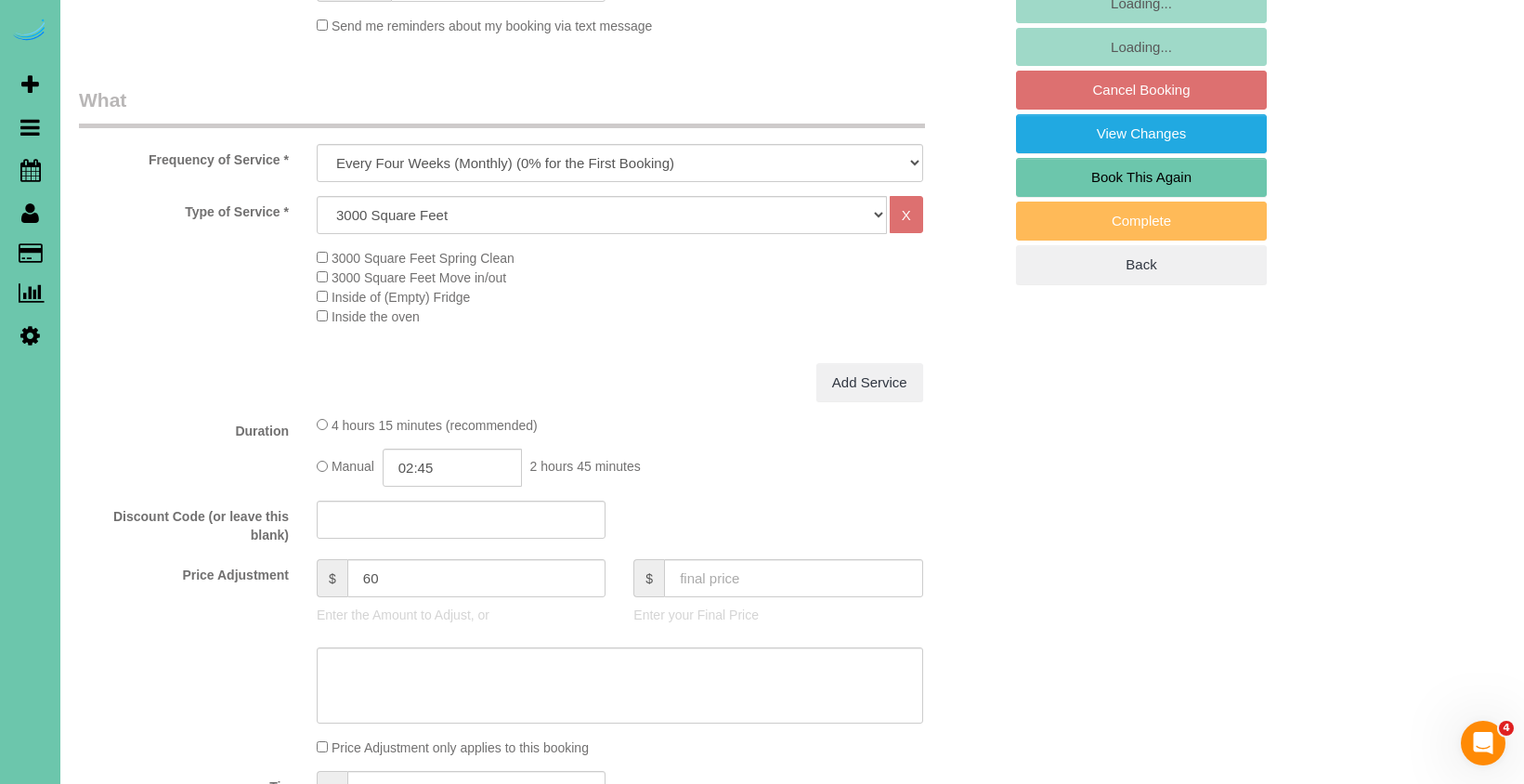
scroll to position [656, 0]
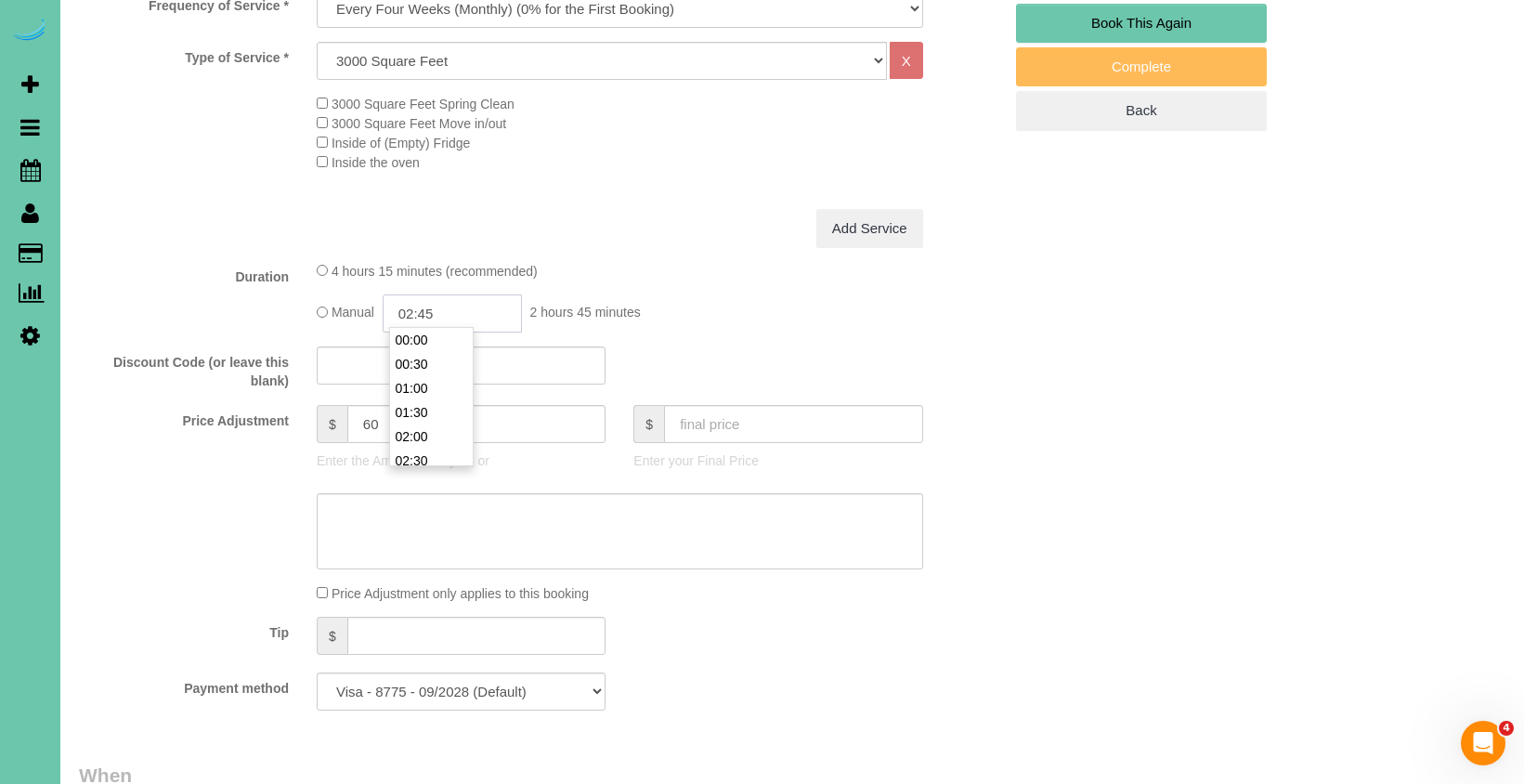
click at [466, 315] on input "02:45" at bounding box center [452, 314] width 140 height 38
type input "02:30"
click at [429, 454] on li "02:30" at bounding box center [431, 460] width 82 height 24
click at [221, 381] on label "Discount Code (or leave this blank)" at bounding box center [184, 368] width 238 height 44
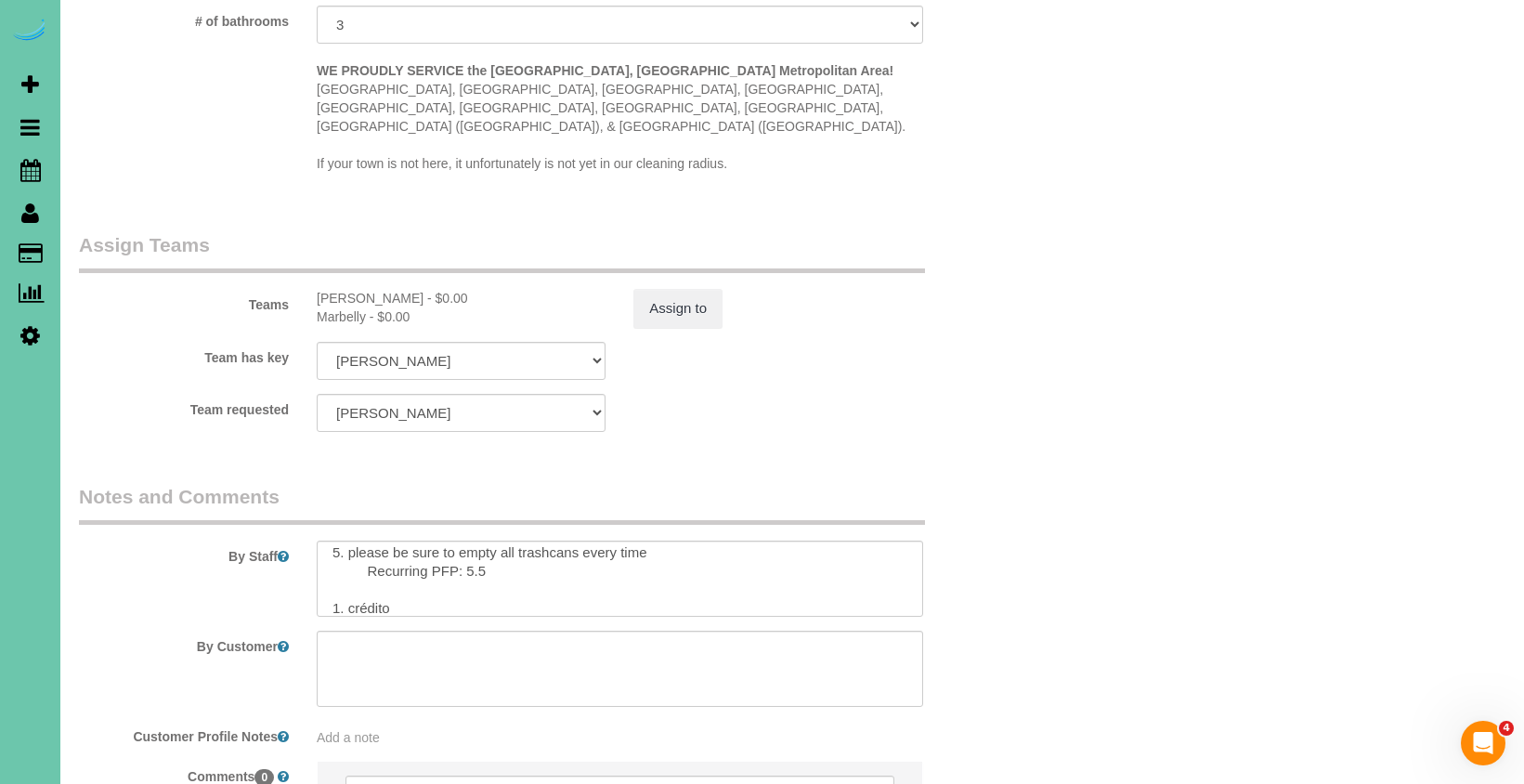
scroll to position [98, 0]
click at [494, 543] on textarea at bounding box center [620, 578] width 606 height 76
click at [492, 572] on textarea at bounding box center [620, 578] width 606 height 76
type textarea "**DO NOT PARK IN THE DRIVEWAY - PARK ON THE STREET!** 1. credit 2. client home …"
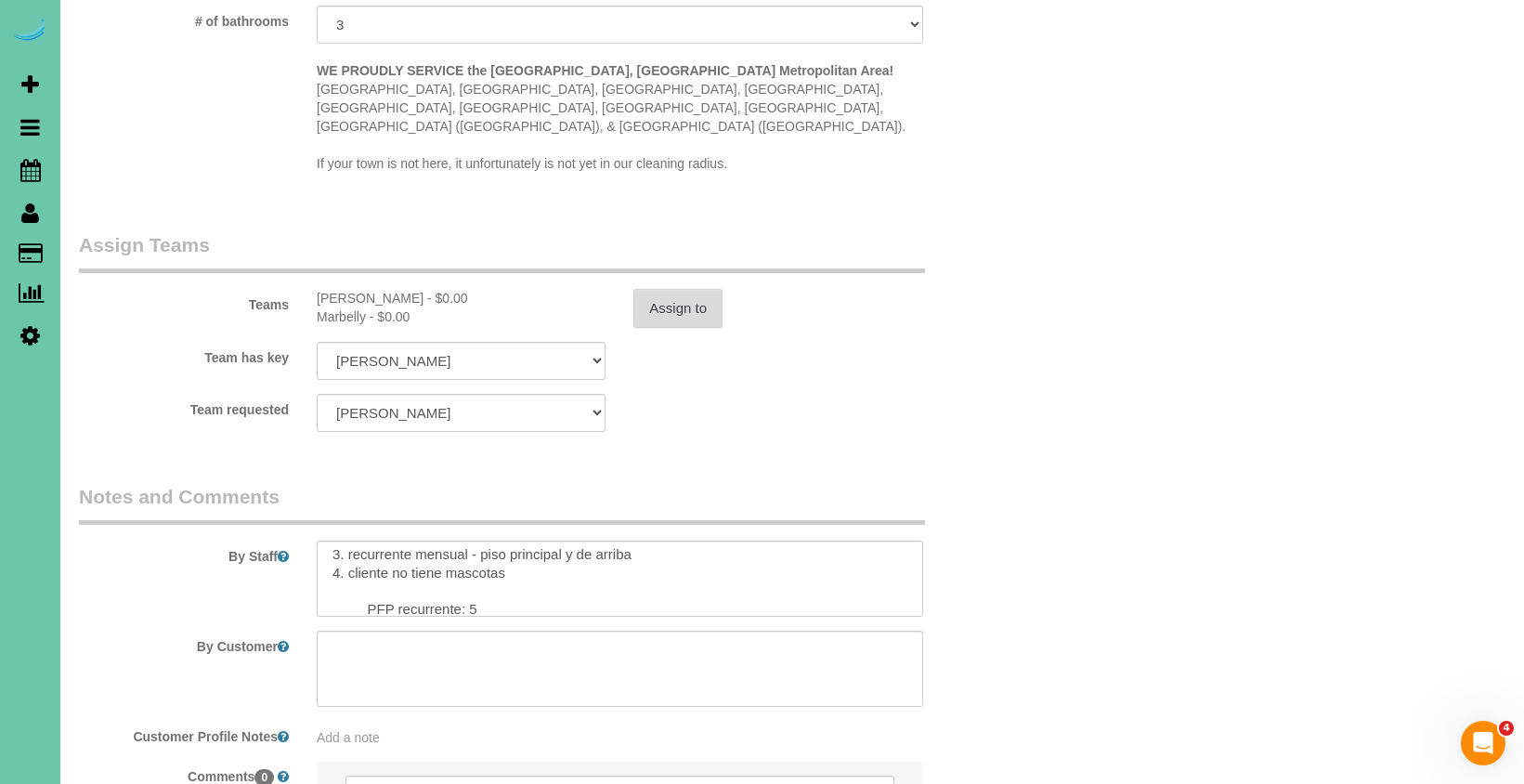
click at [686, 300] on button "Assign to" at bounding box center [677, 308] width 89 height 39
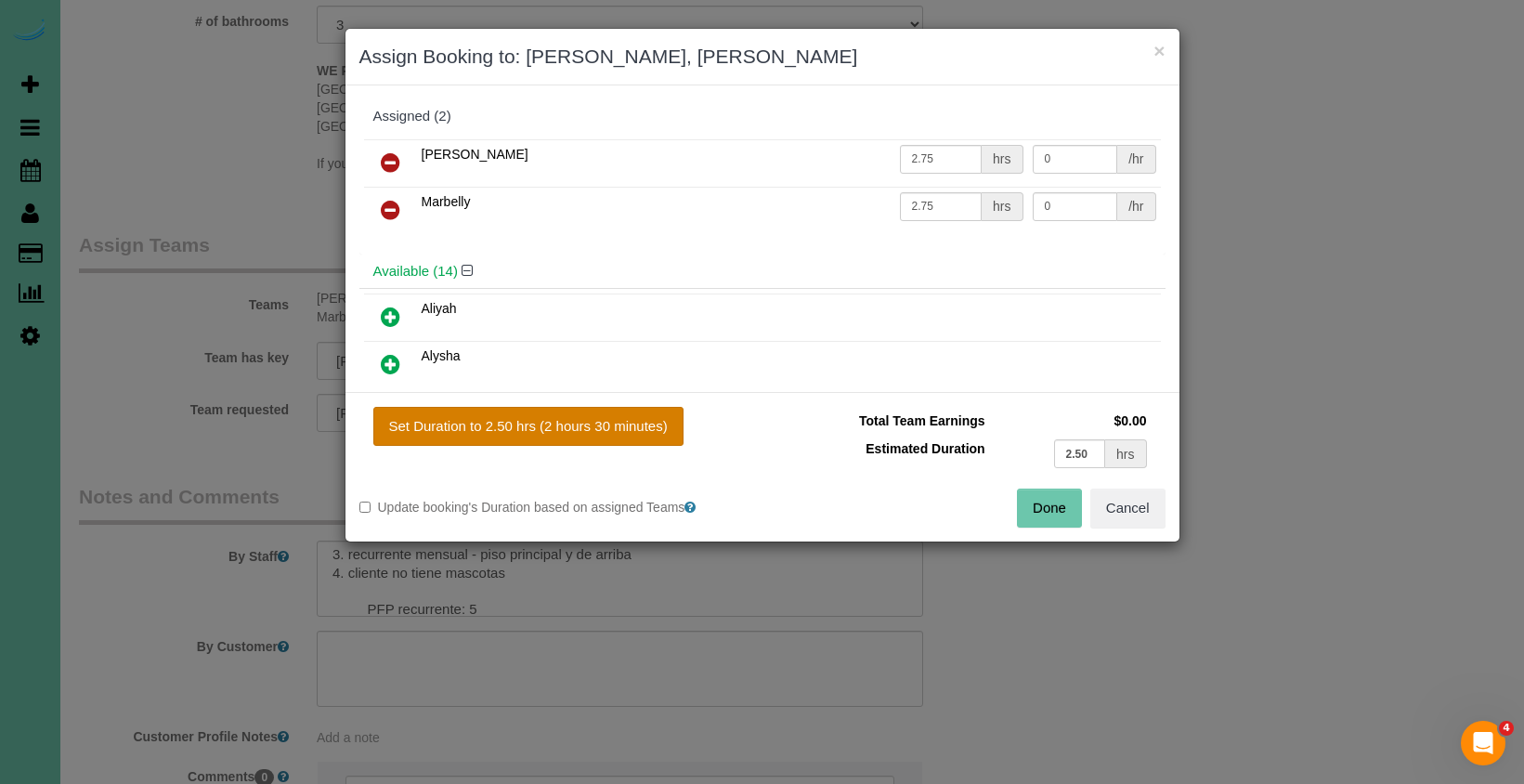
click at [626, 411] on button "Set Duration to 2.50 hrs (2 hours 30 minutes)" at bounding box center [528, 425] width 310 height 39
type input "2.50"
drag, startPoint x: 1049, startPoint y: 501, endPoint x: 497, endPoint y: 360, distance: 569.7
click at [1048, 501] on button "Done" at bounding box center [1049, 508] width 65 height 39
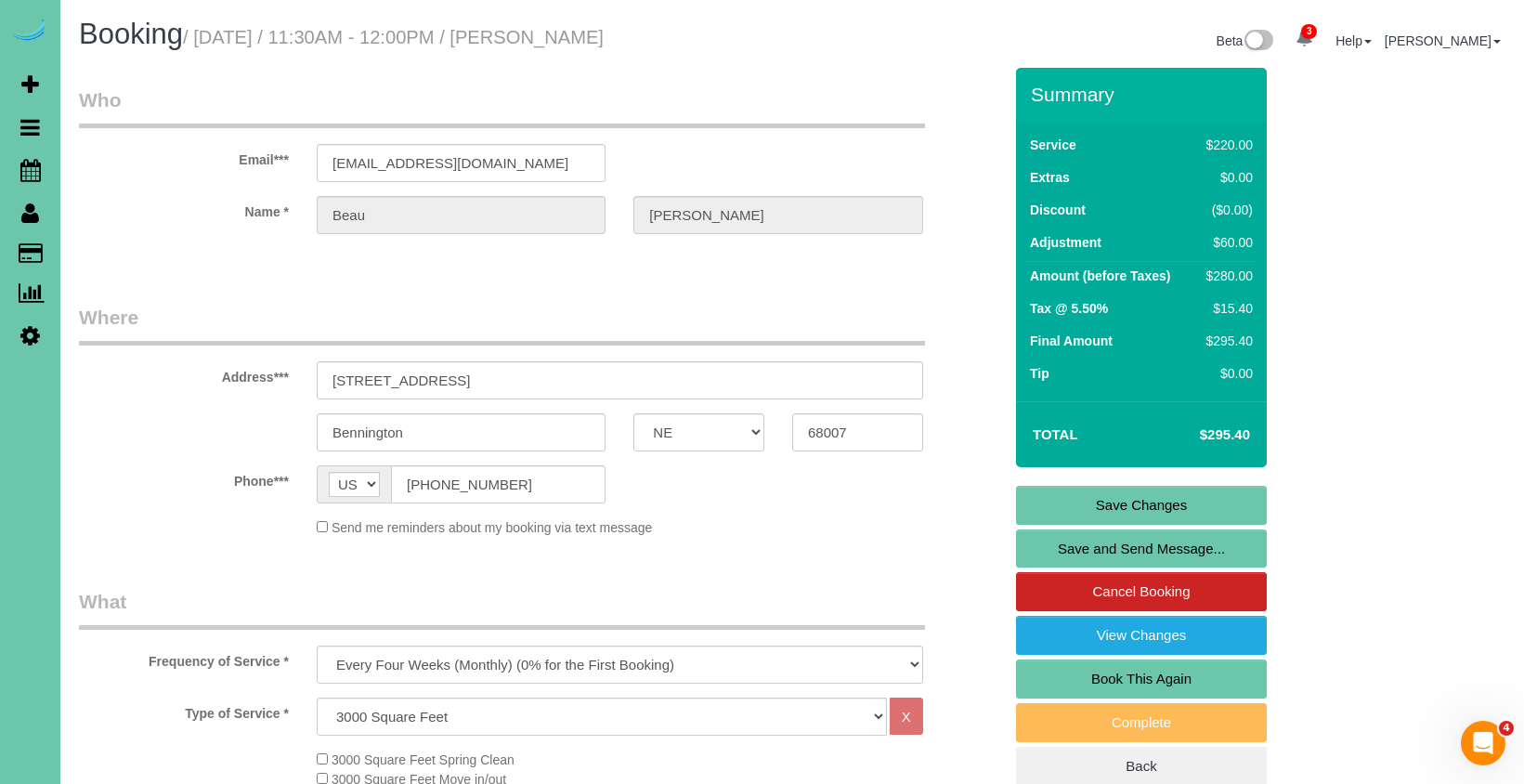
scroll to position [0, 0]
click at [1138, 504] on link "Save Changes" at bounding box center [1141, 505] width 250 height 39
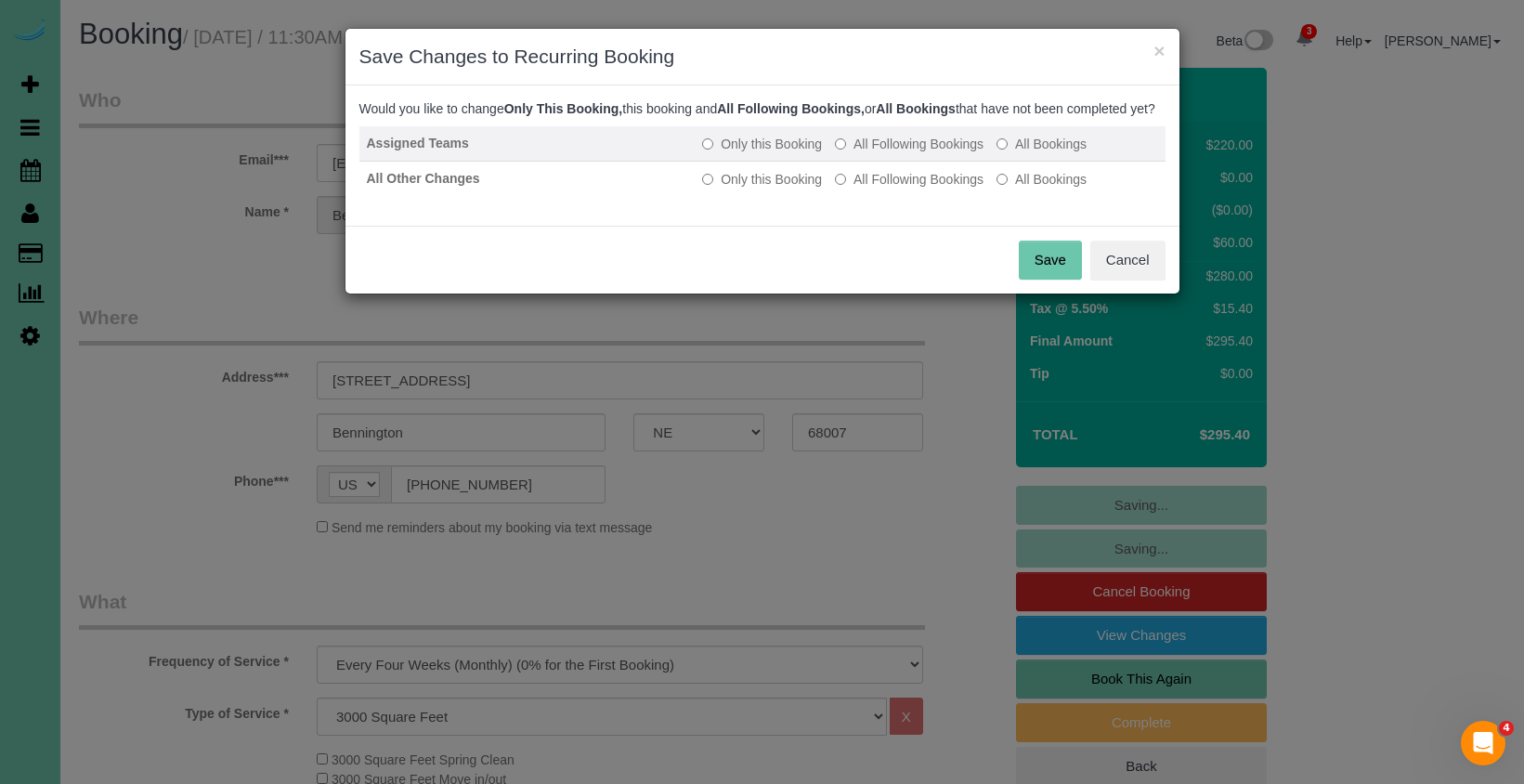
click at [882, 153] on label "All Following Bookings" at bounding box center [908, 143] width 148 height 18
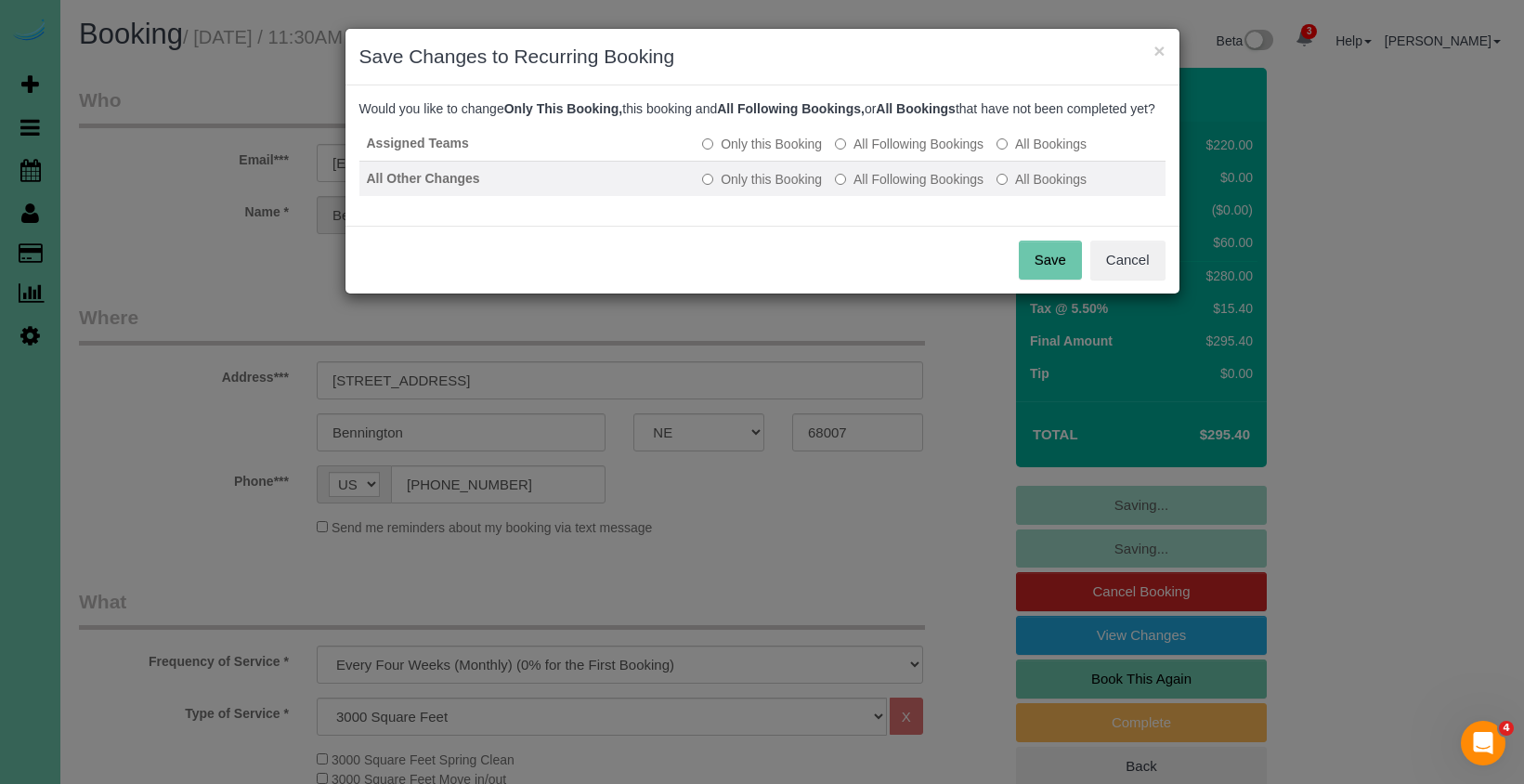
click at [883, 188] on label "All Following Bookings" at bounding box center [908, 179] width 148 height 18
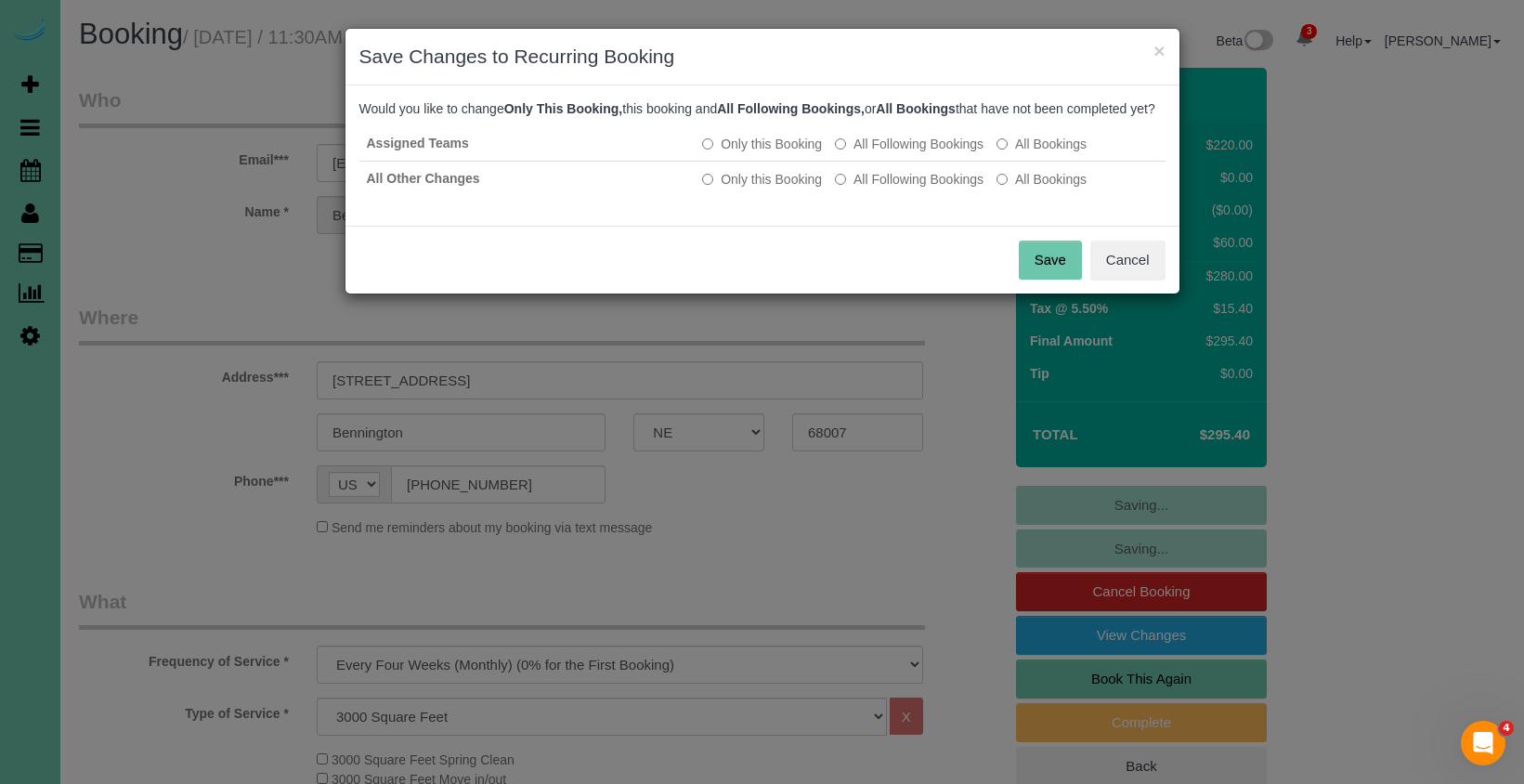
click at [1053, 279] on button "Save" at bounding box center [1050, 260] width 63 height 39
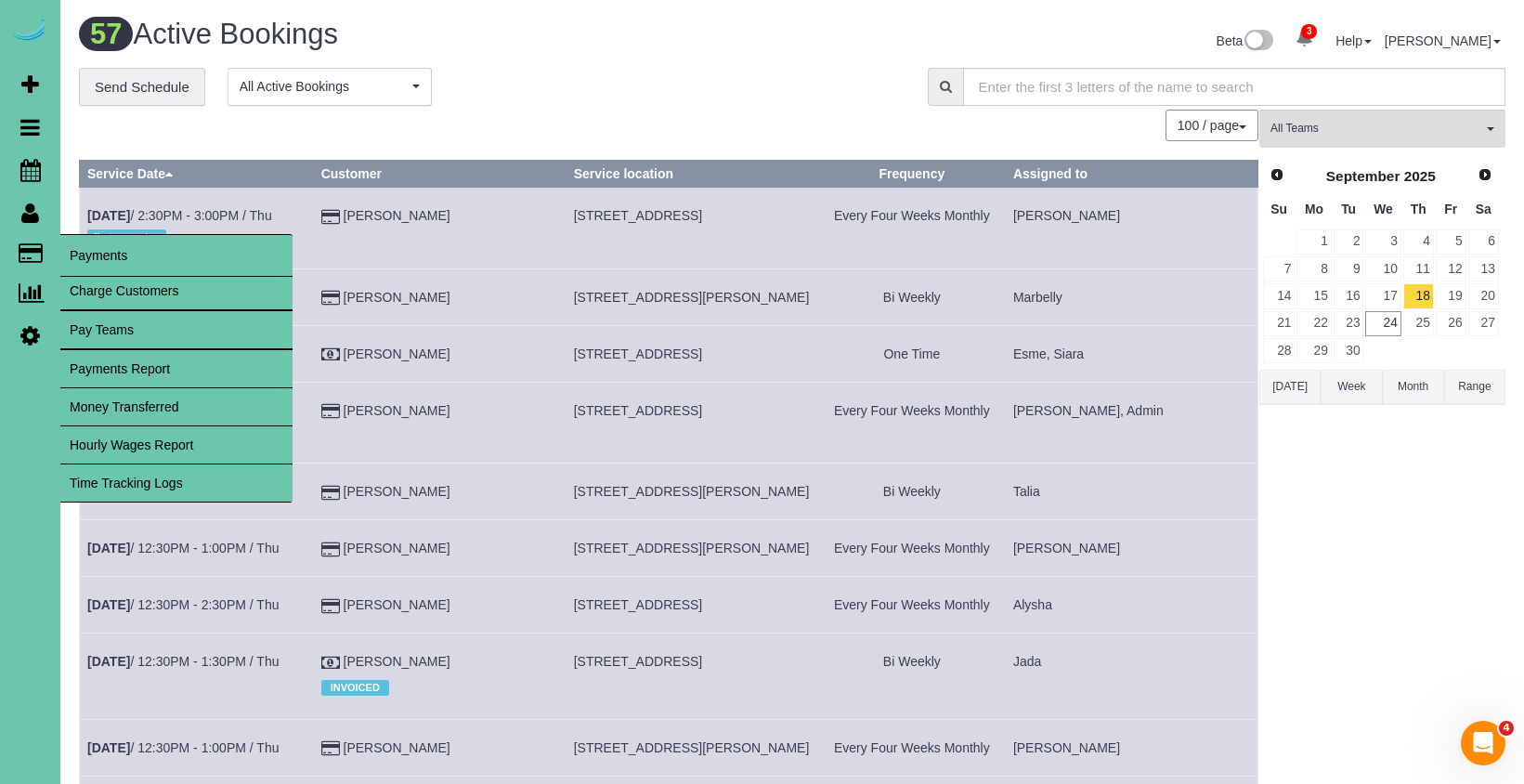
drag, startPoint x: 120, startPoint y: 264, endPoint x: 92, endPoint y: 259, distance: 28.4
click at [120, 263] on span "Payments" at bounding box center [176, 255] width 232 height 43
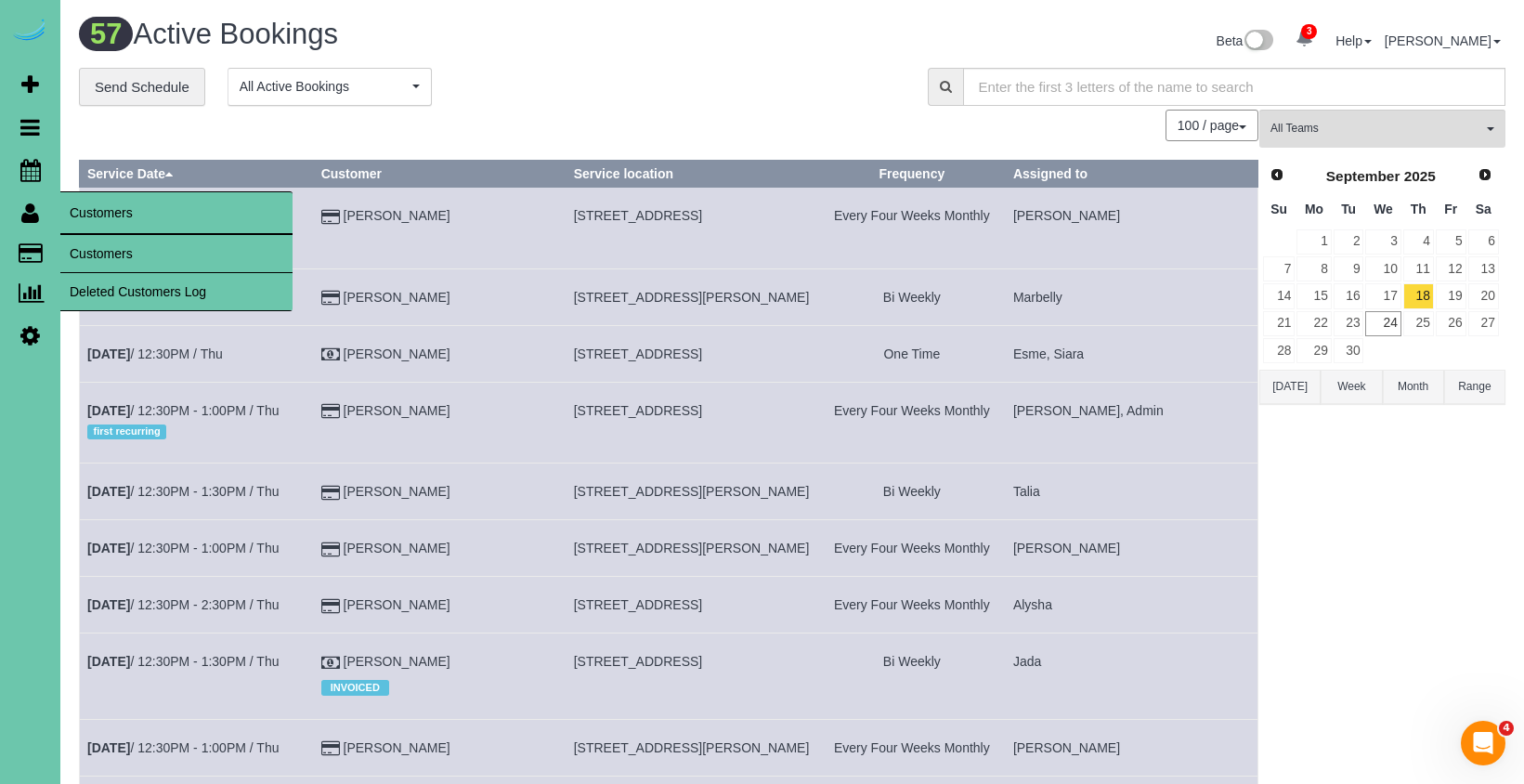
click at [112, 250] on link "Customers" at bounding box center [176, 253] width 232 height 37
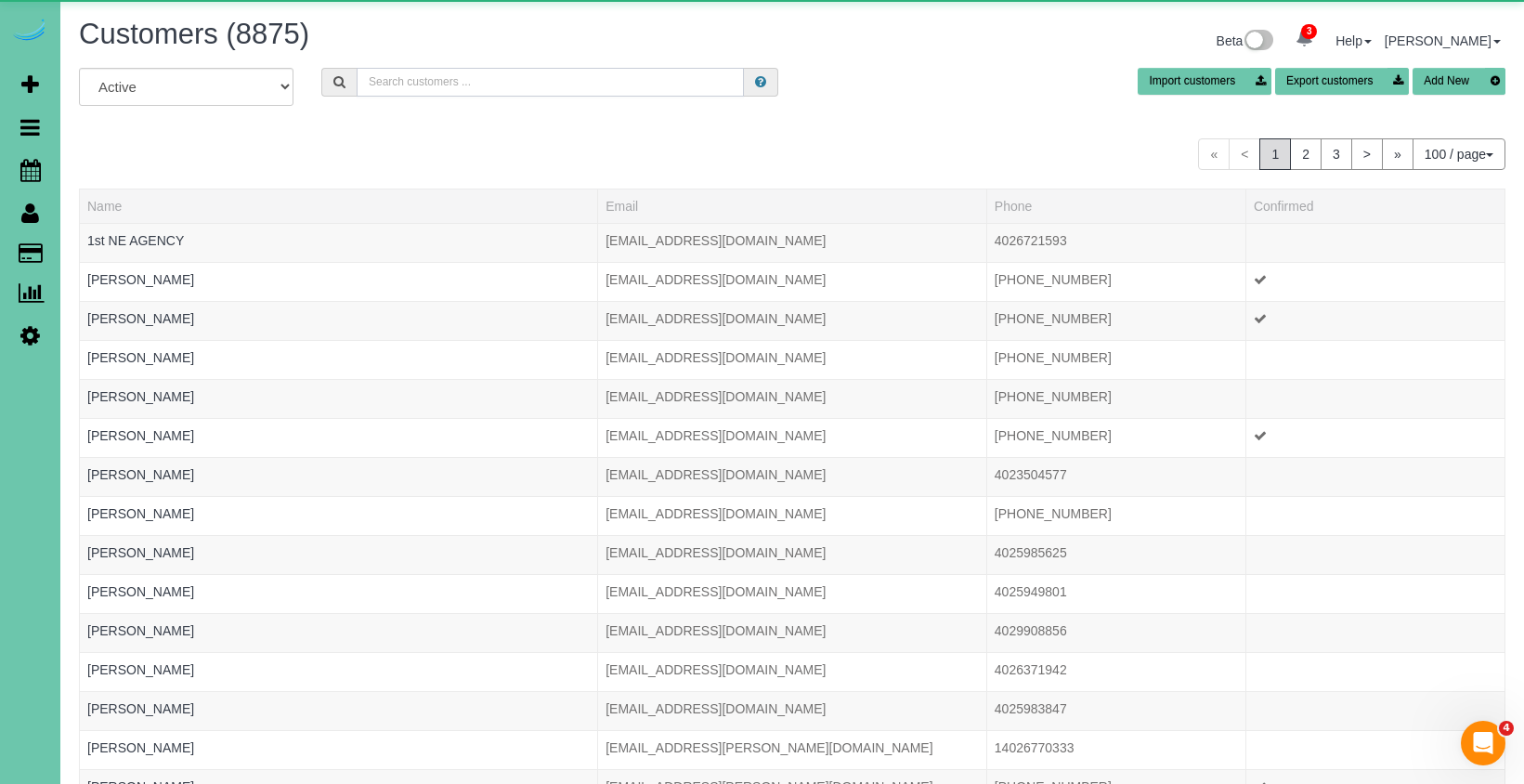
click at [517, 80] on input "text" at bounding box center [550, 82] width 387 height 29
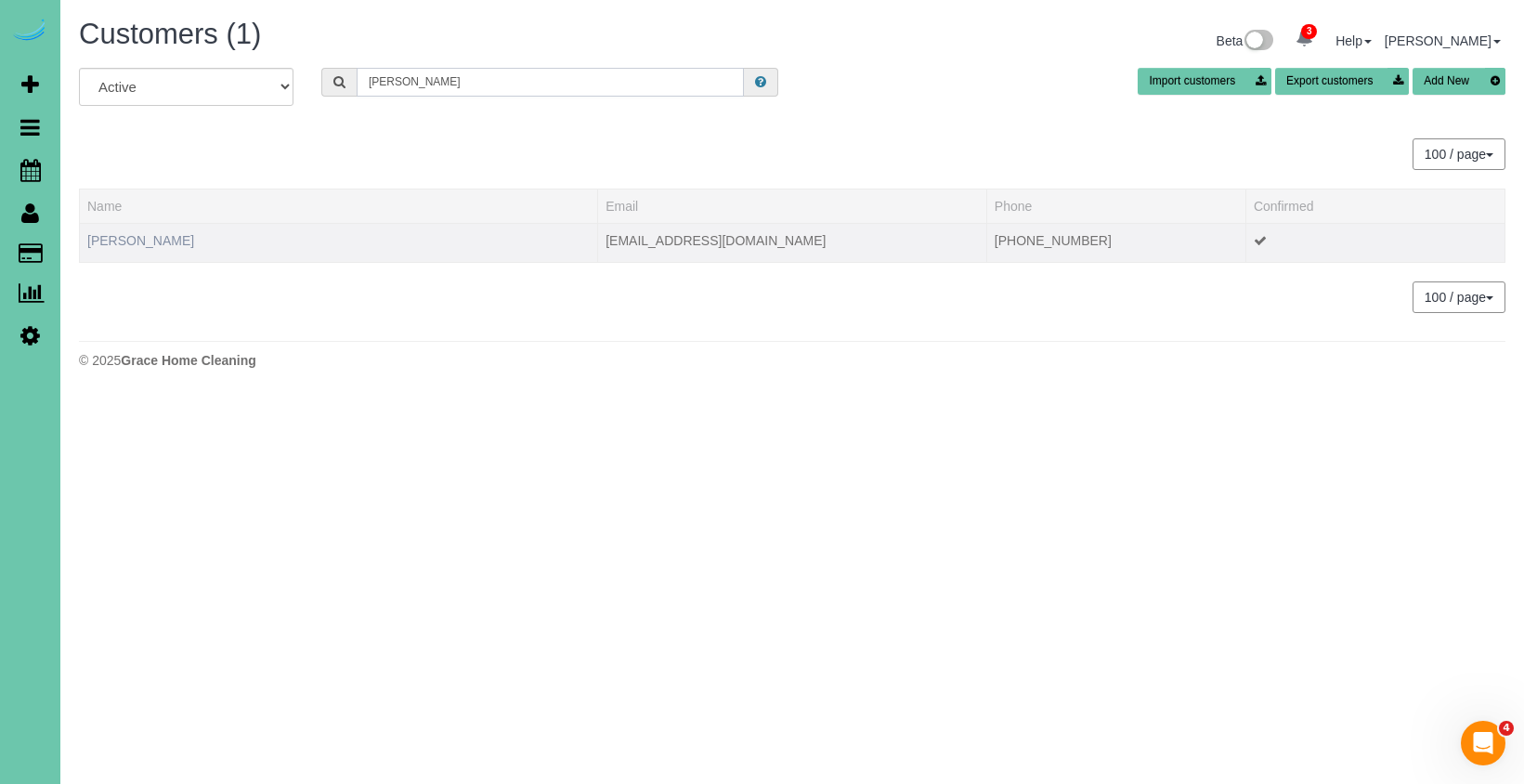
type input "boler"
click at [130, 241] on link "Megan Boler" at bounding box center [141, 241] width 107 height 15
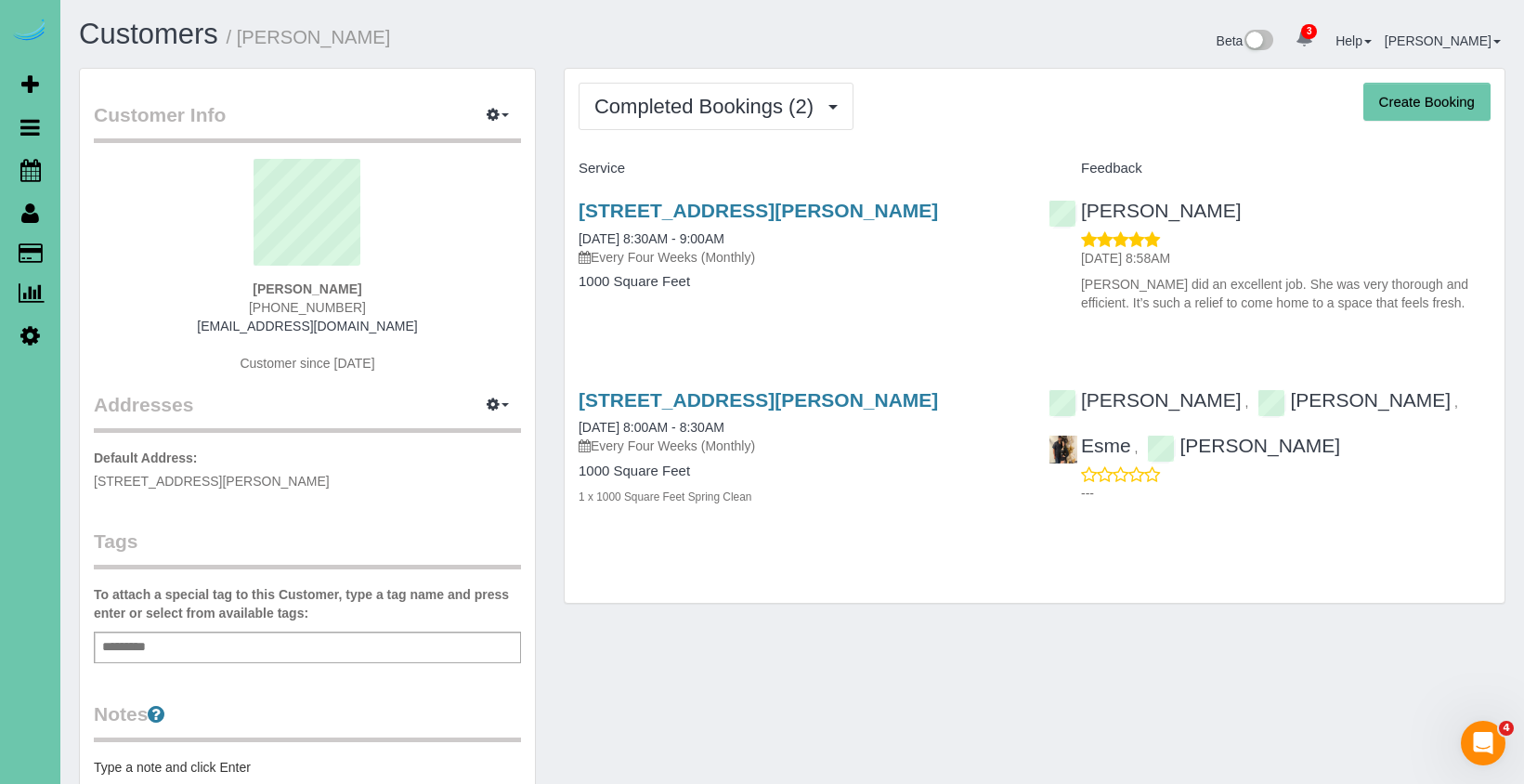
click at [746, 130] on div "Completed Bookings (2) Completed Bookings (2) Upcoming Bookings (16) Cancelled …" at bounding box center [1034, 336] width 940 height 534
click at [751, 111] on span "Completed Bookings (2)" at bounding box center [708, 106] width 229 height 23
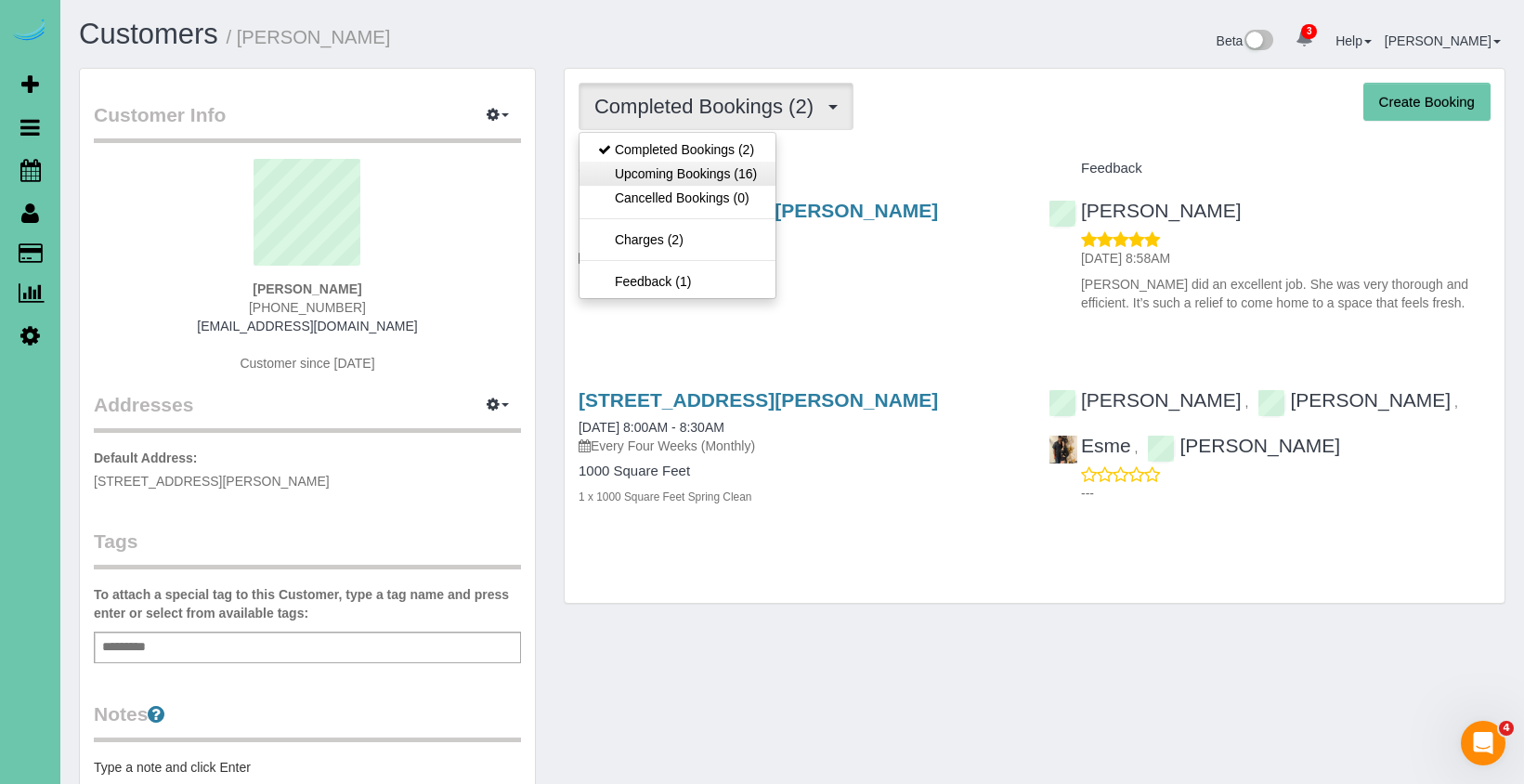
click at [742, 167] on link "Upcoming Bookings (16)" at bounding box center [677, 173] width 196 height 24
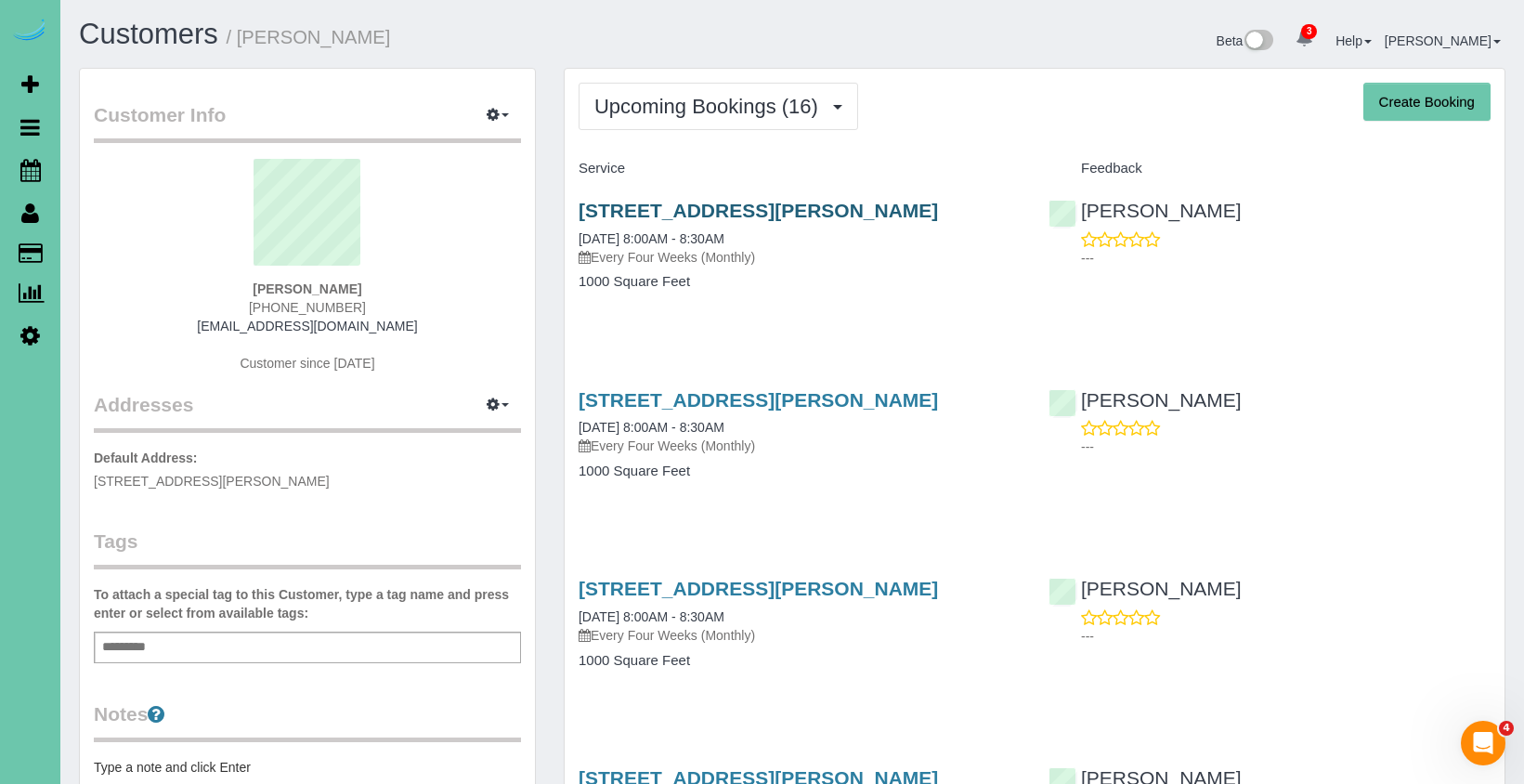
drag, startPoint x: 712, startPoint y: 223, endPoint x: 721, endPoint y: 215, distance: 12.0
click at [712, 223] on div "6460 William St, Omaha, NE 68106 09/30/2025 8:00AM - 8:30AM Every Four Weeks (M…" at bounding box center [799, 233] width 442 height 67
click at [727, 209] on link "6460 William St, Omaha, NE 68106" at bounding box center [758, 210] width 359 height 21
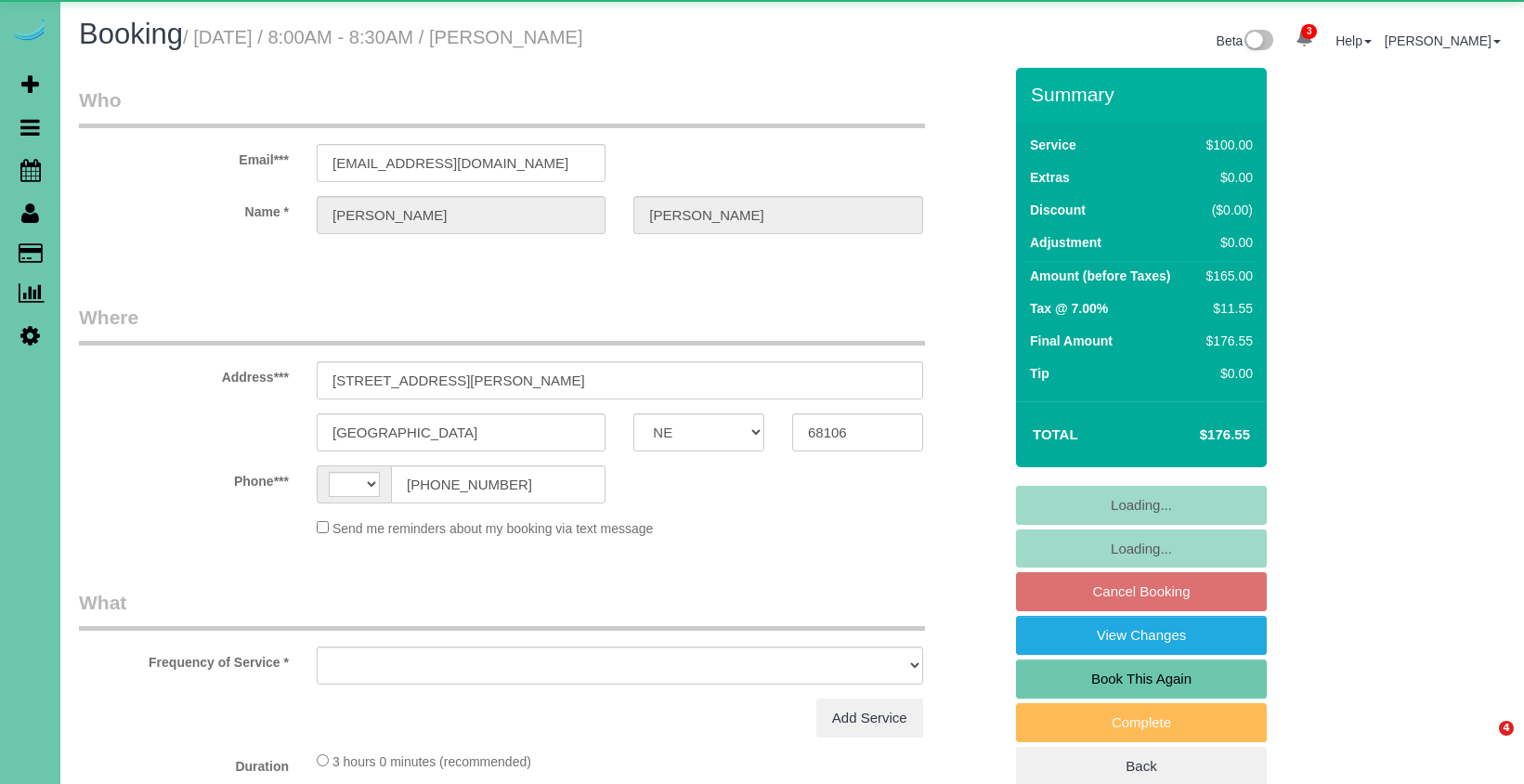
select select "NE"
select select "string:[GEOGRAPHIC_DATA]"
select select "object:451"
select select "string:fspay-22bd7315-4076-40ac-82cc-f2a21e7c3d37"
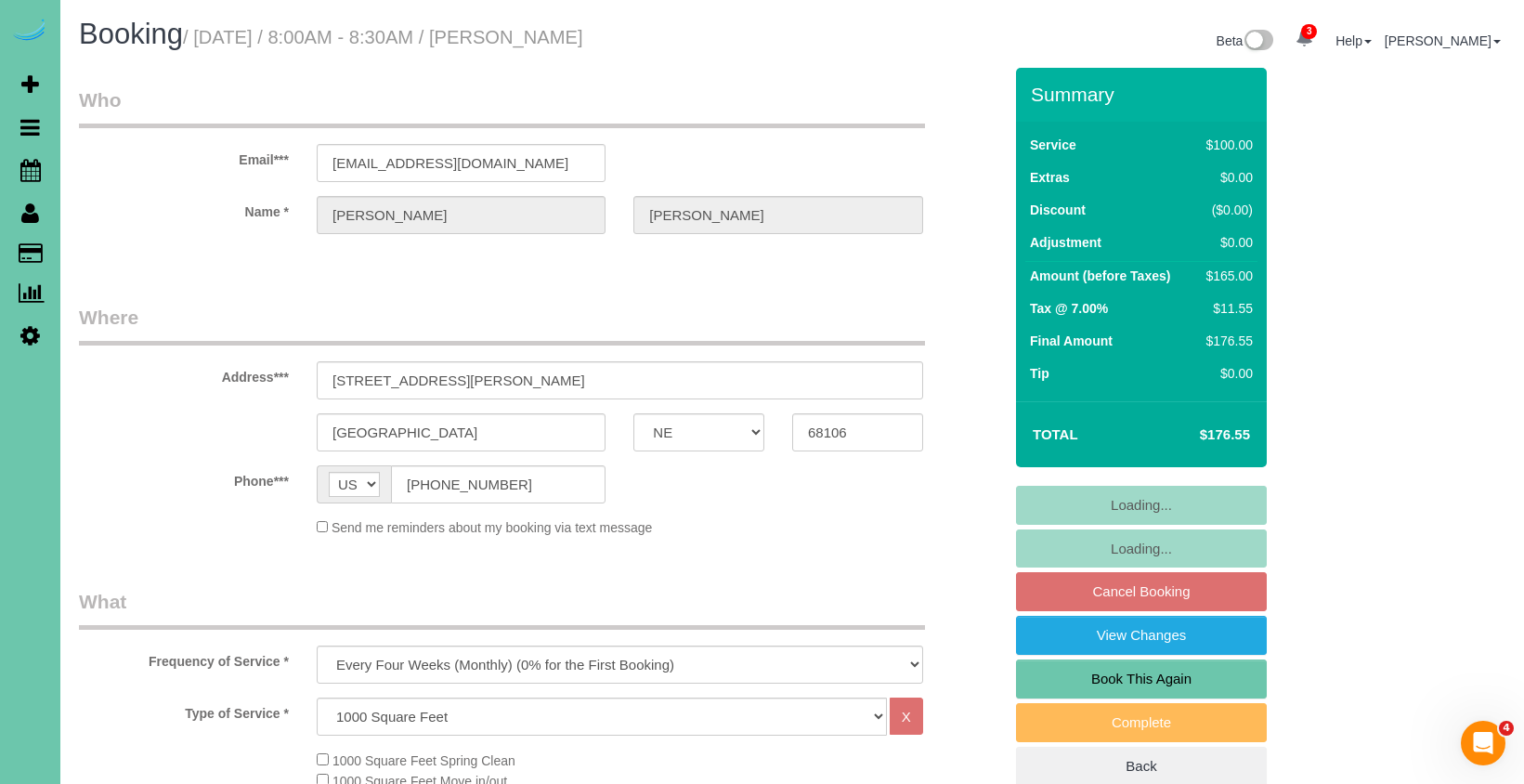
select select "object:931"
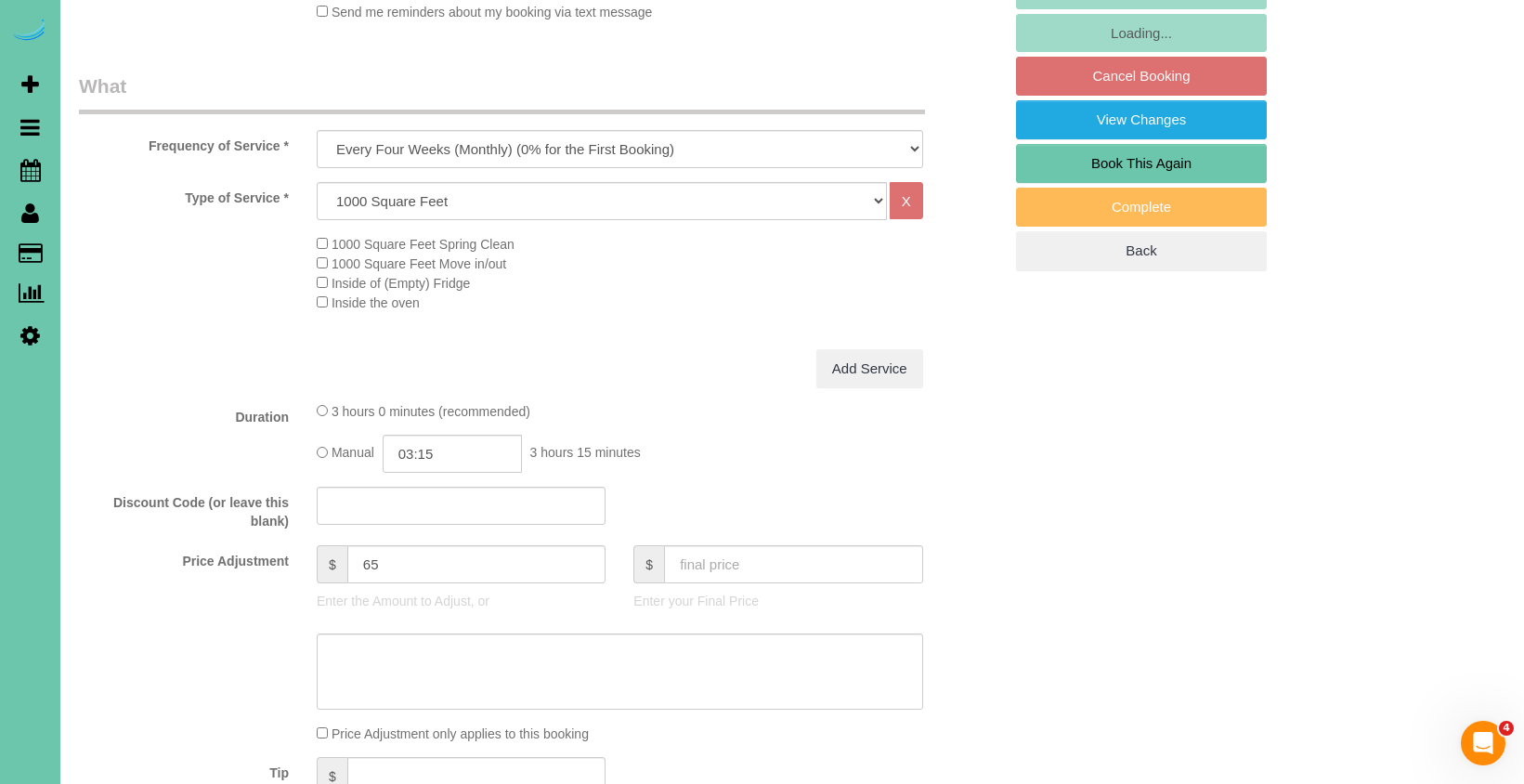
scroll to position [538, 0]
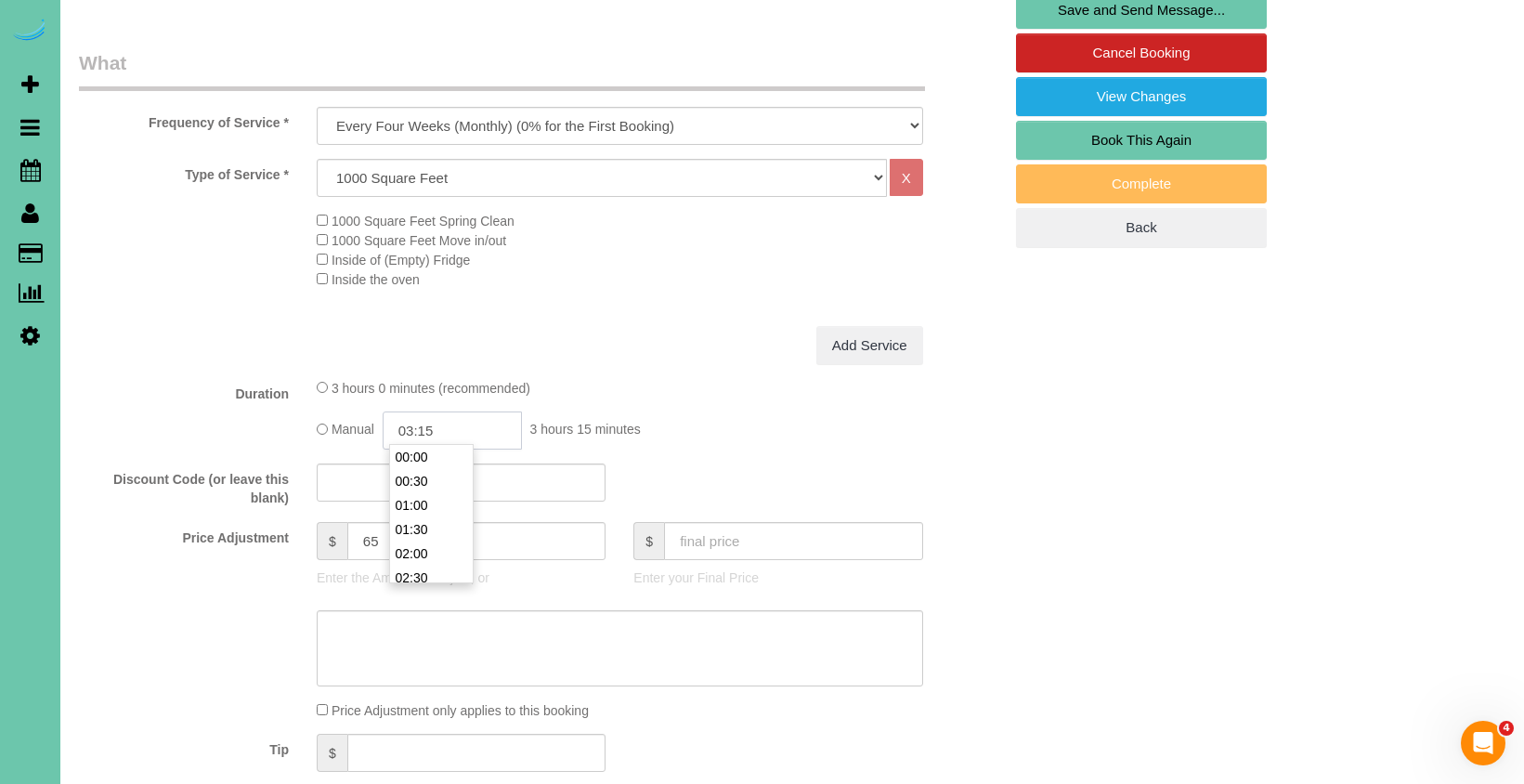
click at [453, 428] on input "03:15" at bounding box center [452, 430] width 140 height 38
type input "03:00"
click at [438, 586] on li "03:00" at bounding box center [431, 598] width 82 height 24
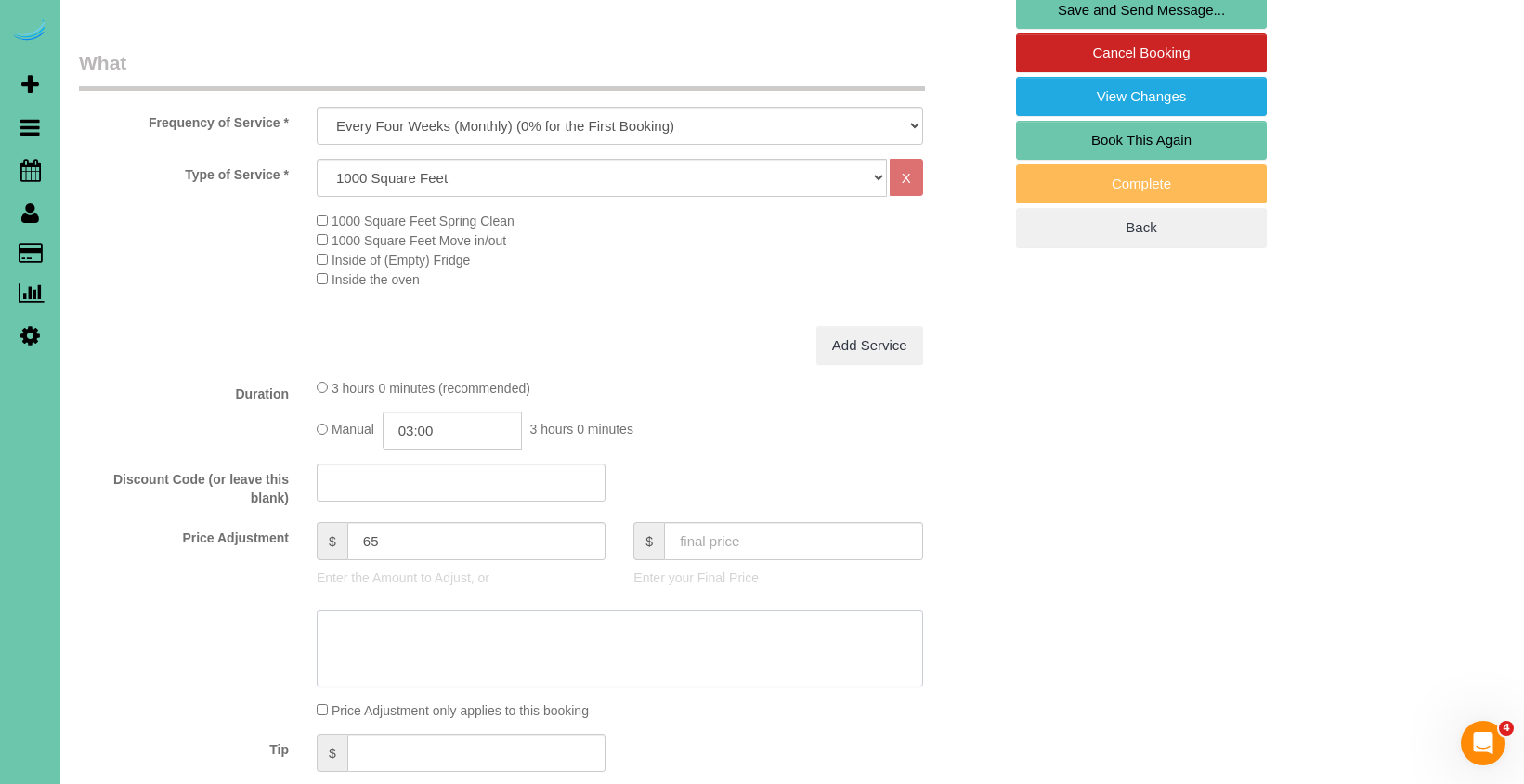
drag, startPoint x: 392, startPoint y: 644, endPoint x: 626, endPoint y: 619, distance: 235.3
click at [392, 644] on textarea at bounding box center [620, 648] width 606 height 76
click at [397, 626] on textarea at bounding box center [620, 648] width 606 height 76
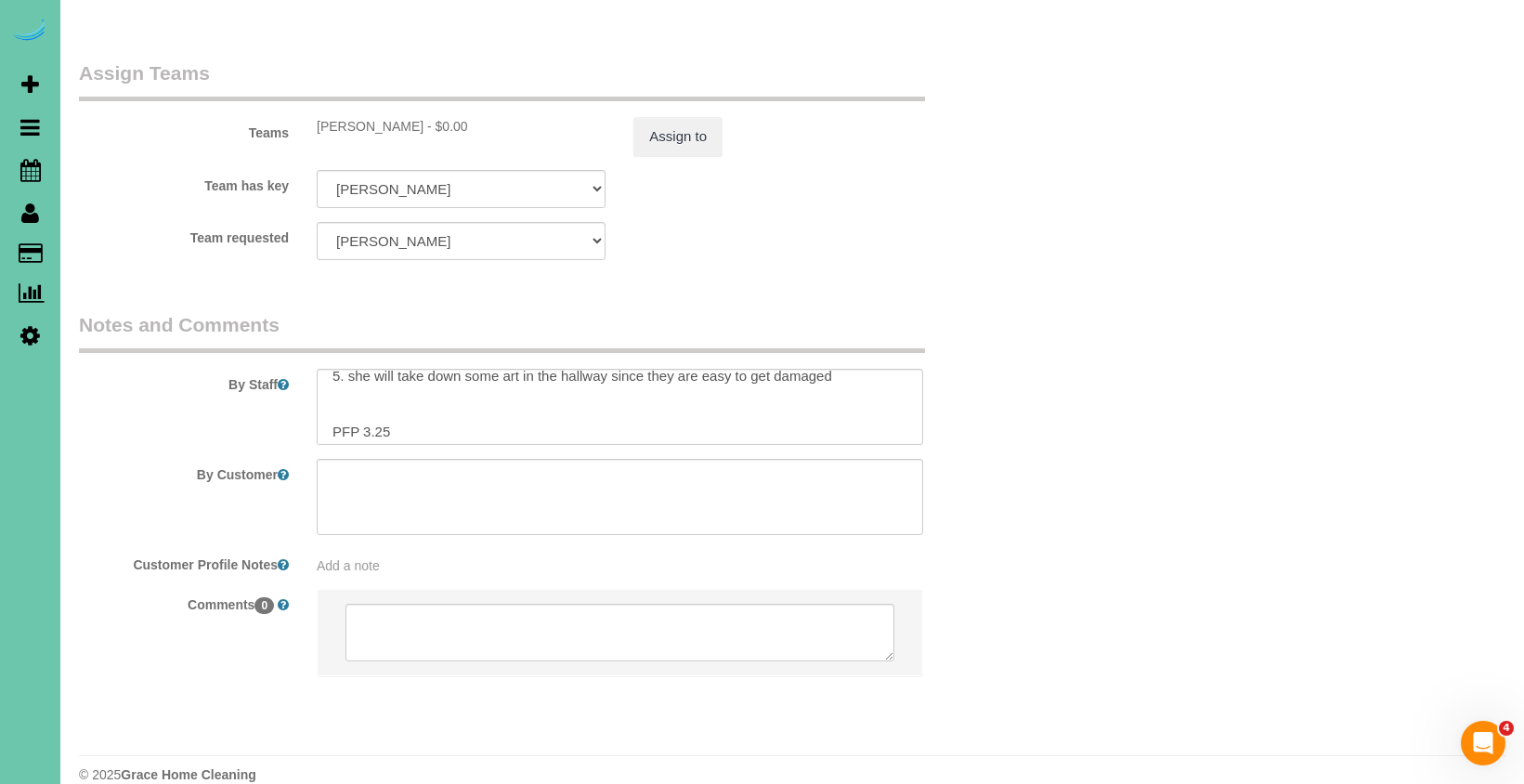
scroll to position [85, 0]
type textarea "new rate - 9/30/25"
drag, startPoint x: 399, startPoint y: 401, endPoint x: 468, endPoint y: 395, distance: 69.3
click at [371, 400] on textarea at bounding box center [620, 407] width 606 height 76
type textarea "1. credit 2. client home 3. monthly recurring - main floor only 4. client has o…"
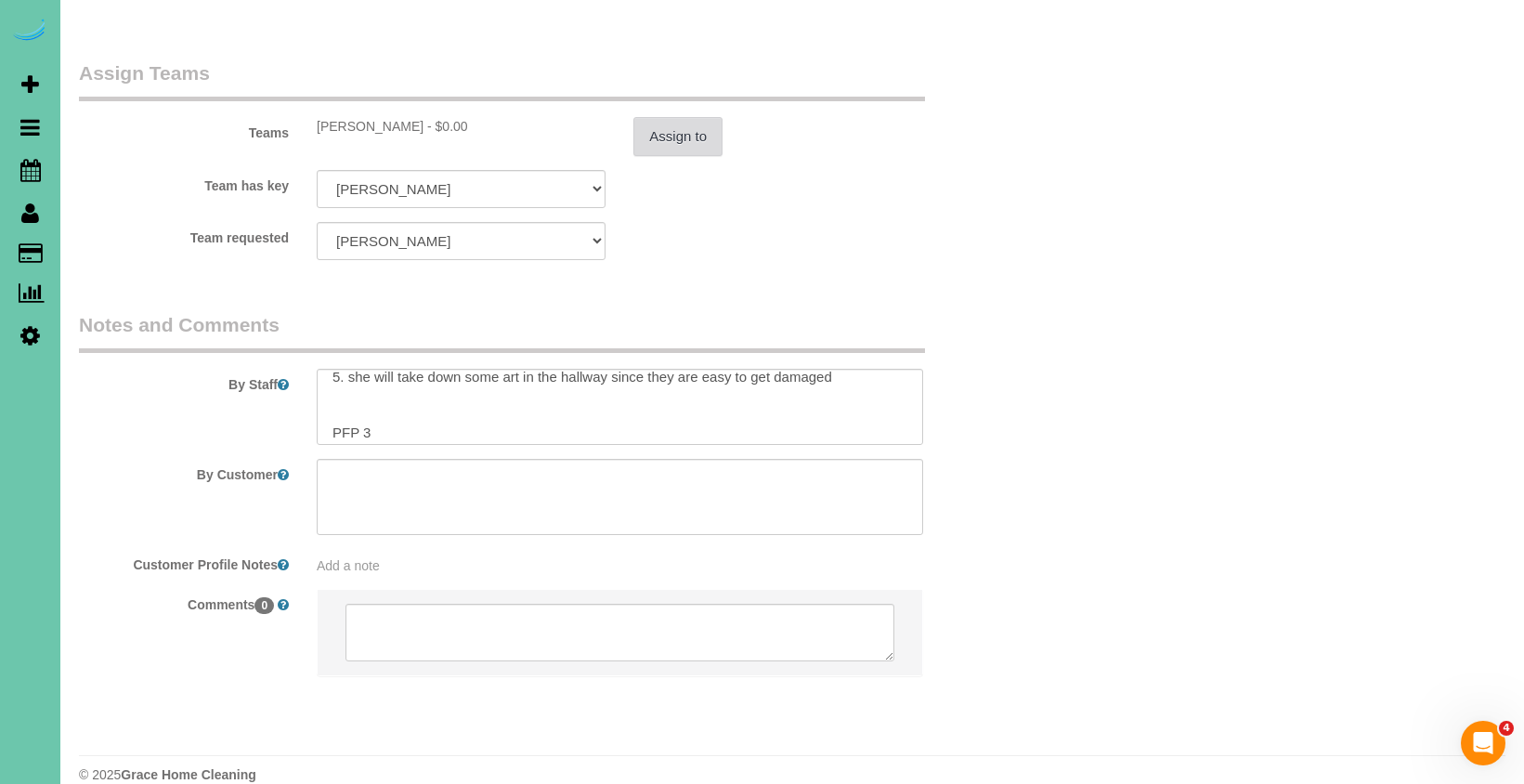
click at [670, 117] on button "Assign to" at bounding box center [677, 136] width 89 height 39
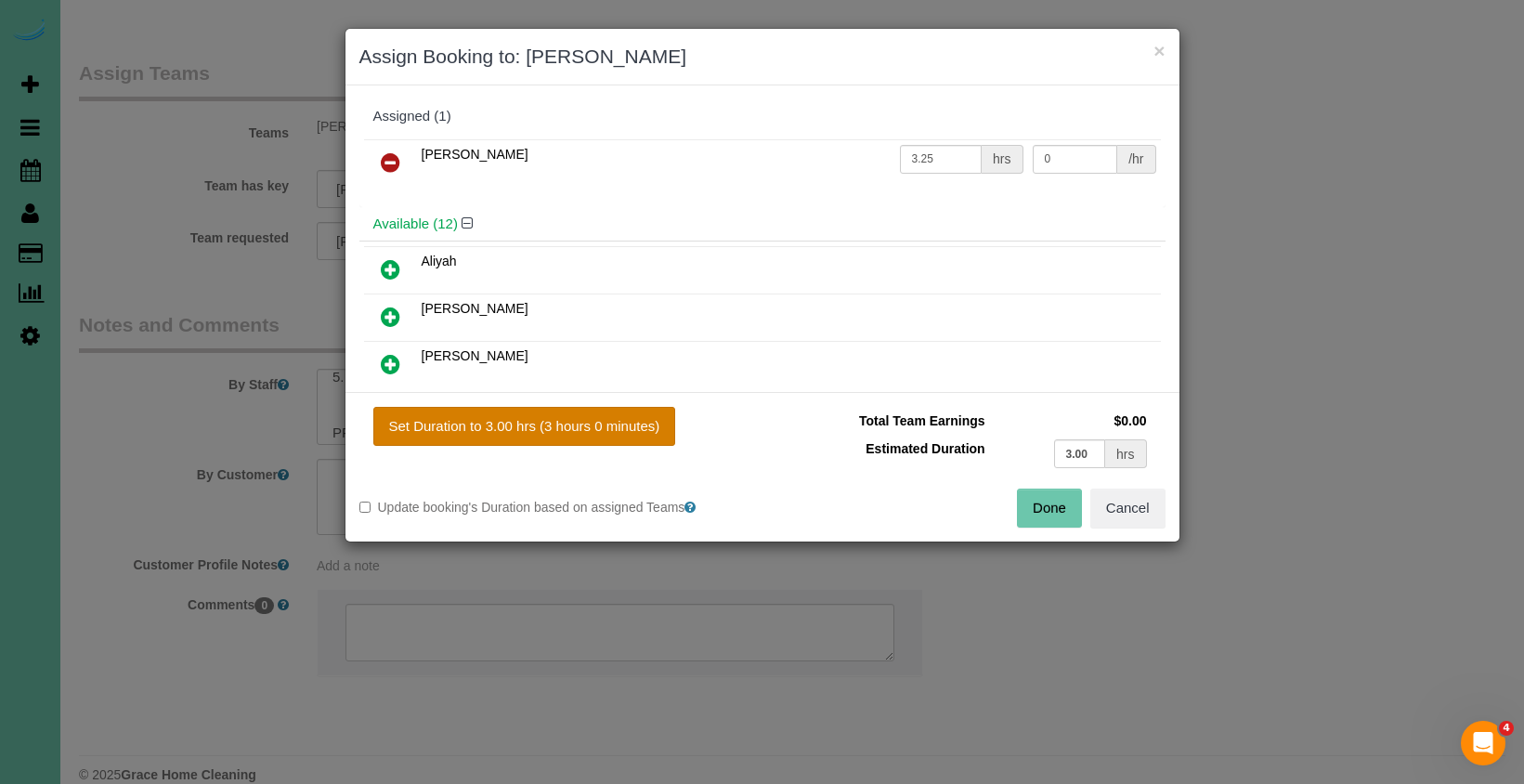
click at [656, 438] on button "Set Duration to 3.00 hrs (3 hours 0 minutes)" at bounding box center [524, 425] width 303 height 39
type input "3.00"
drag, startPoint x: 1031, startPoint y: 502, endPoint x: 991, endPoint y: 449, distance: 66.4
click at [1031, 502] on button "Done" at bounding box center [1049, 508] width 65 height 39
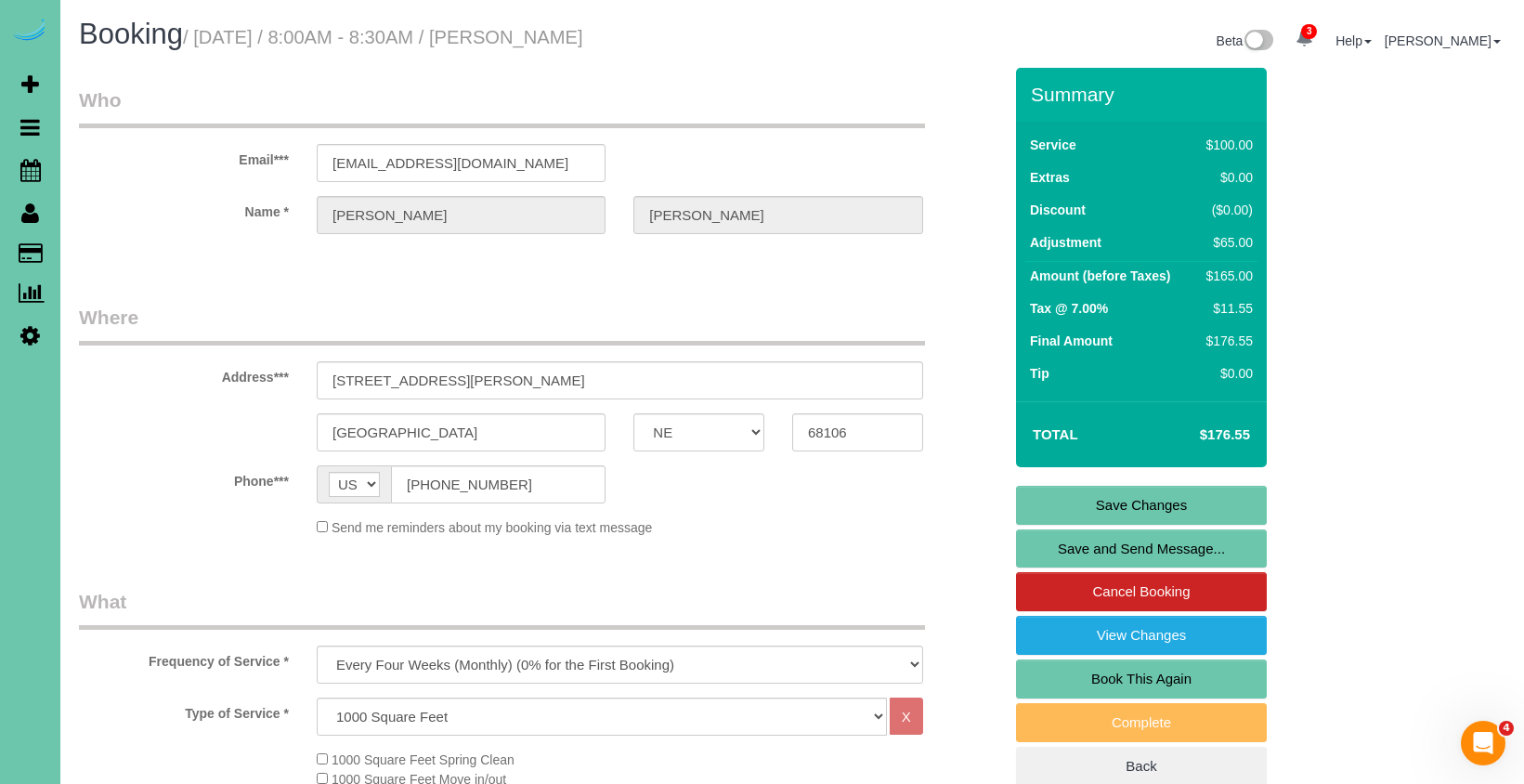
scroll to position [-1, 0]
click at [1049, 500] on link "Save Changes" at bounding box center [1141, 505] width 250 height 39
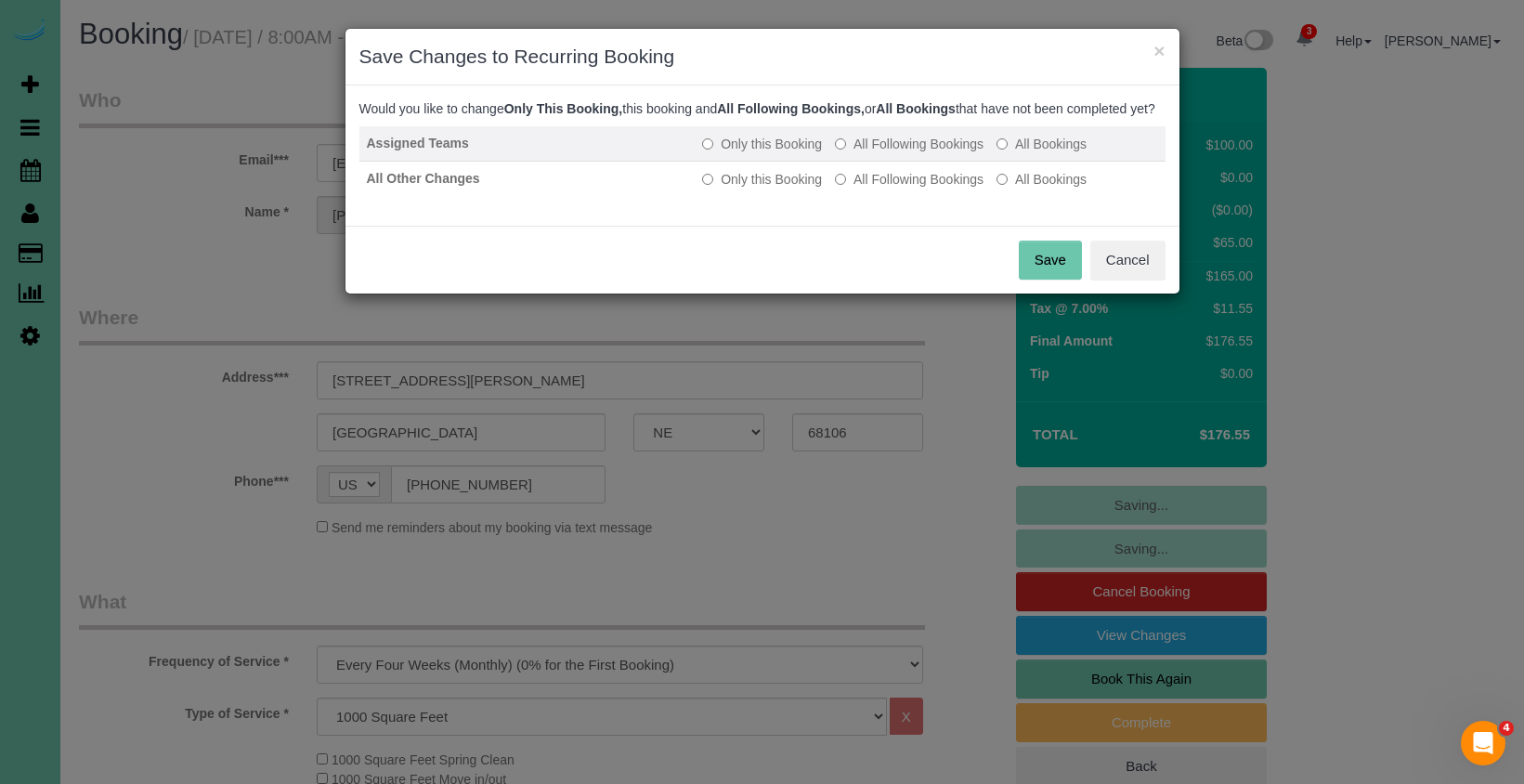
click at [887, 153] on label "All Following Bookings" at bounding box center [908, 143] width 148 height 18
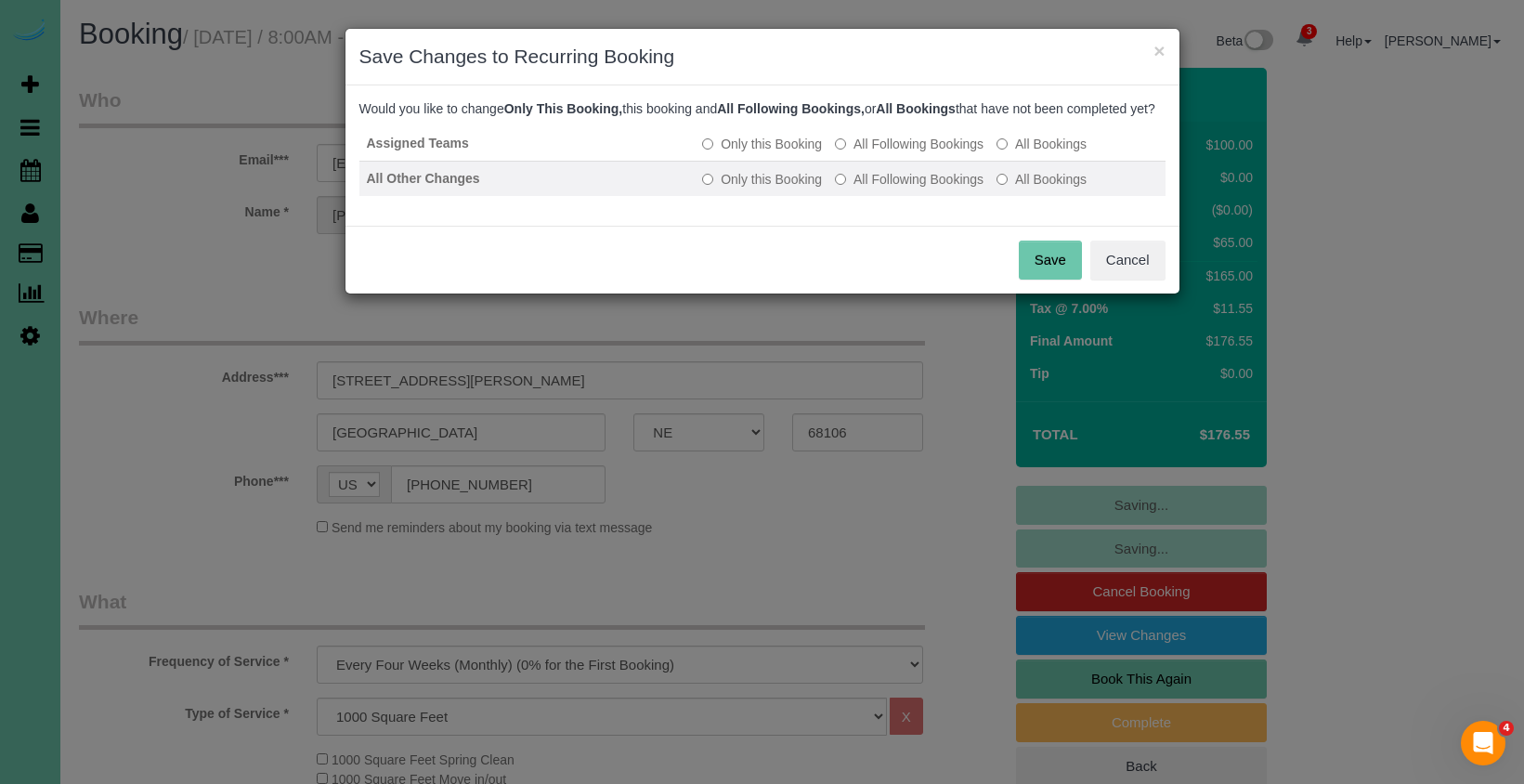
click at [883, 188] on label "All Following Bookings" at bounding box center [908, 179] width 148 height 18
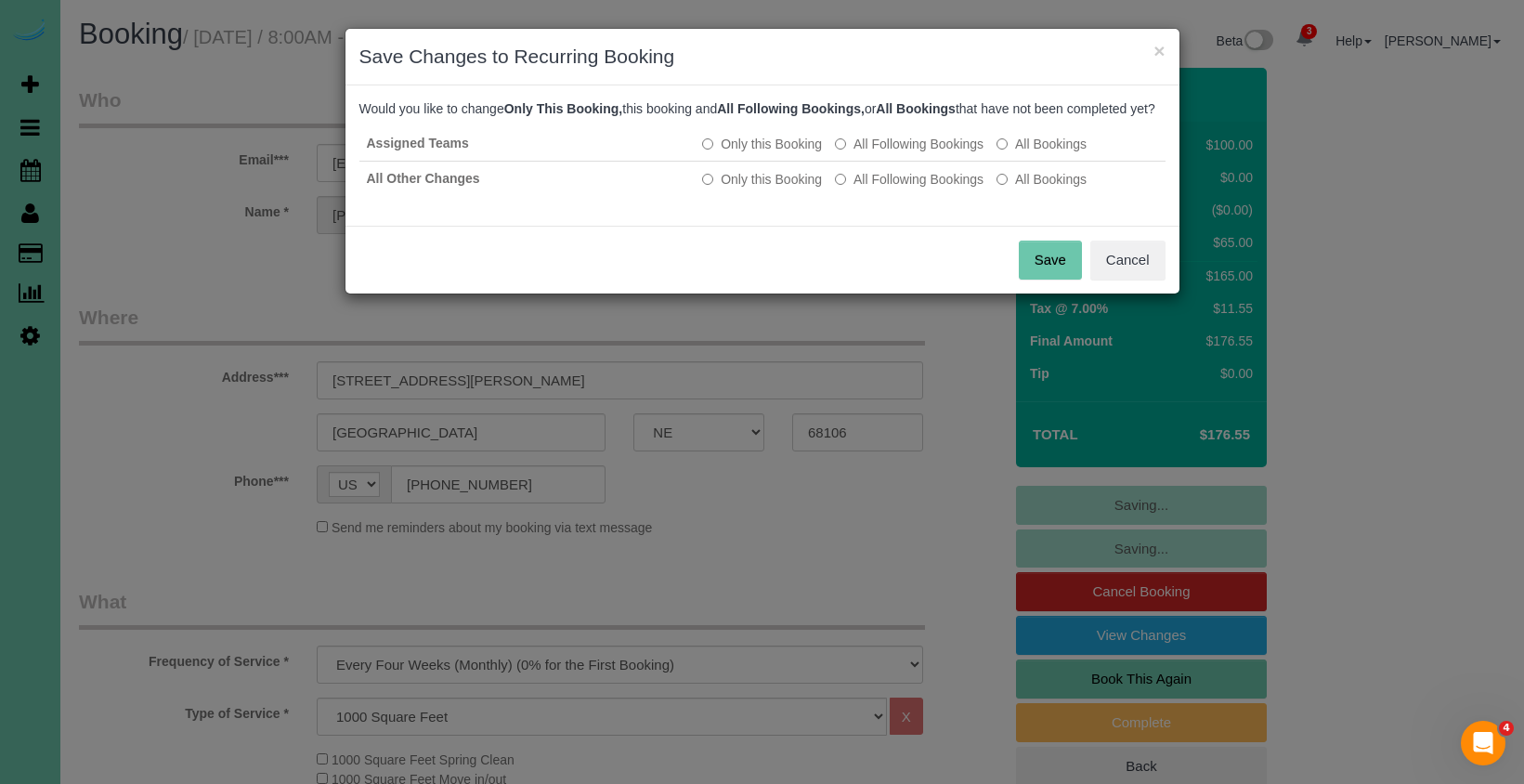
click at [1048, 279] on button "Save" at bounding box center [1050, 260] width 63 height 39
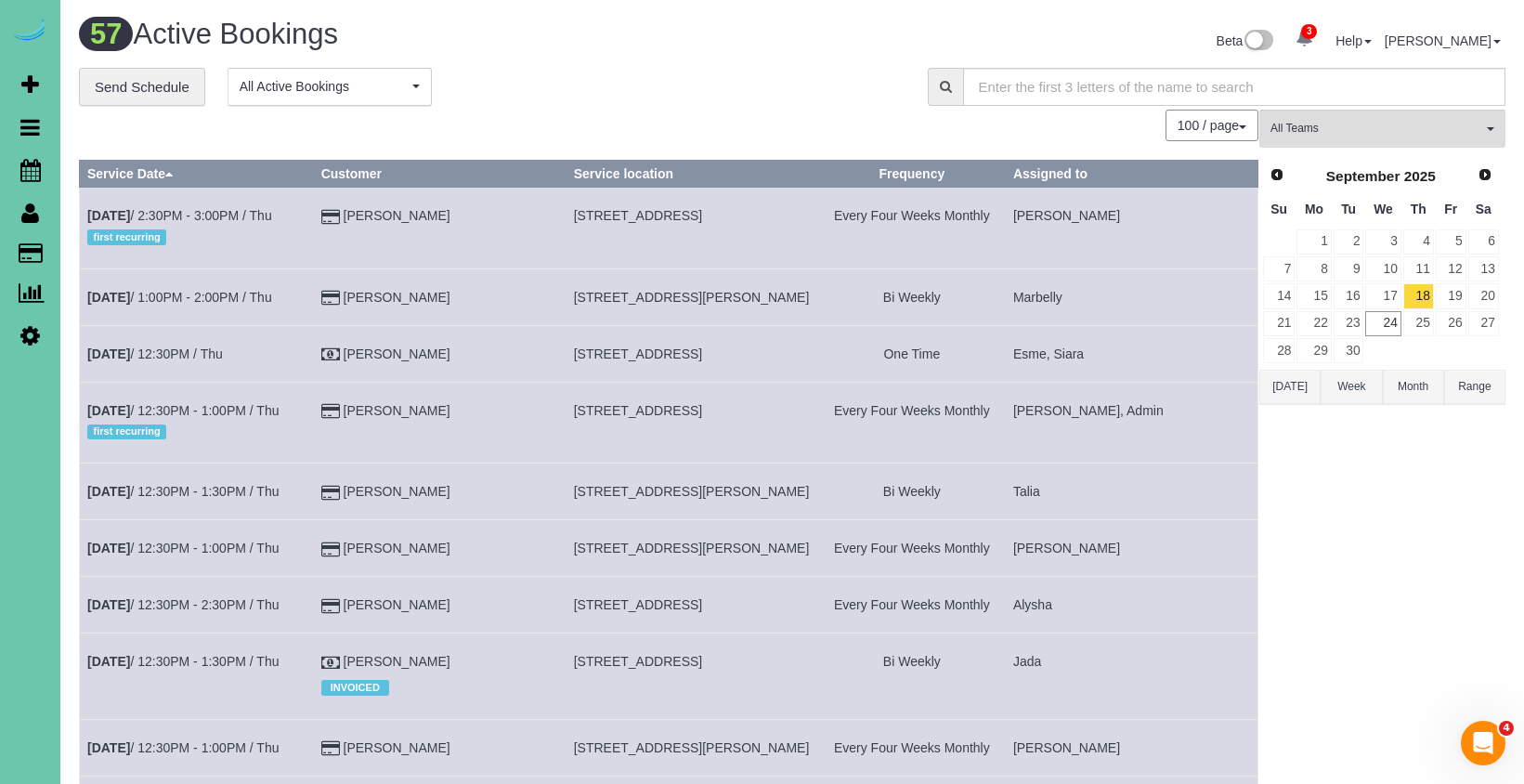
drag, startPoint x: 542, startPoint y: 345, endPoint x: 379, endPoint y: 308, distance: 167.1
click at [542, 345] on td "[PERSON_NAME]" at bounding box center [439, 353] width 252 height 56
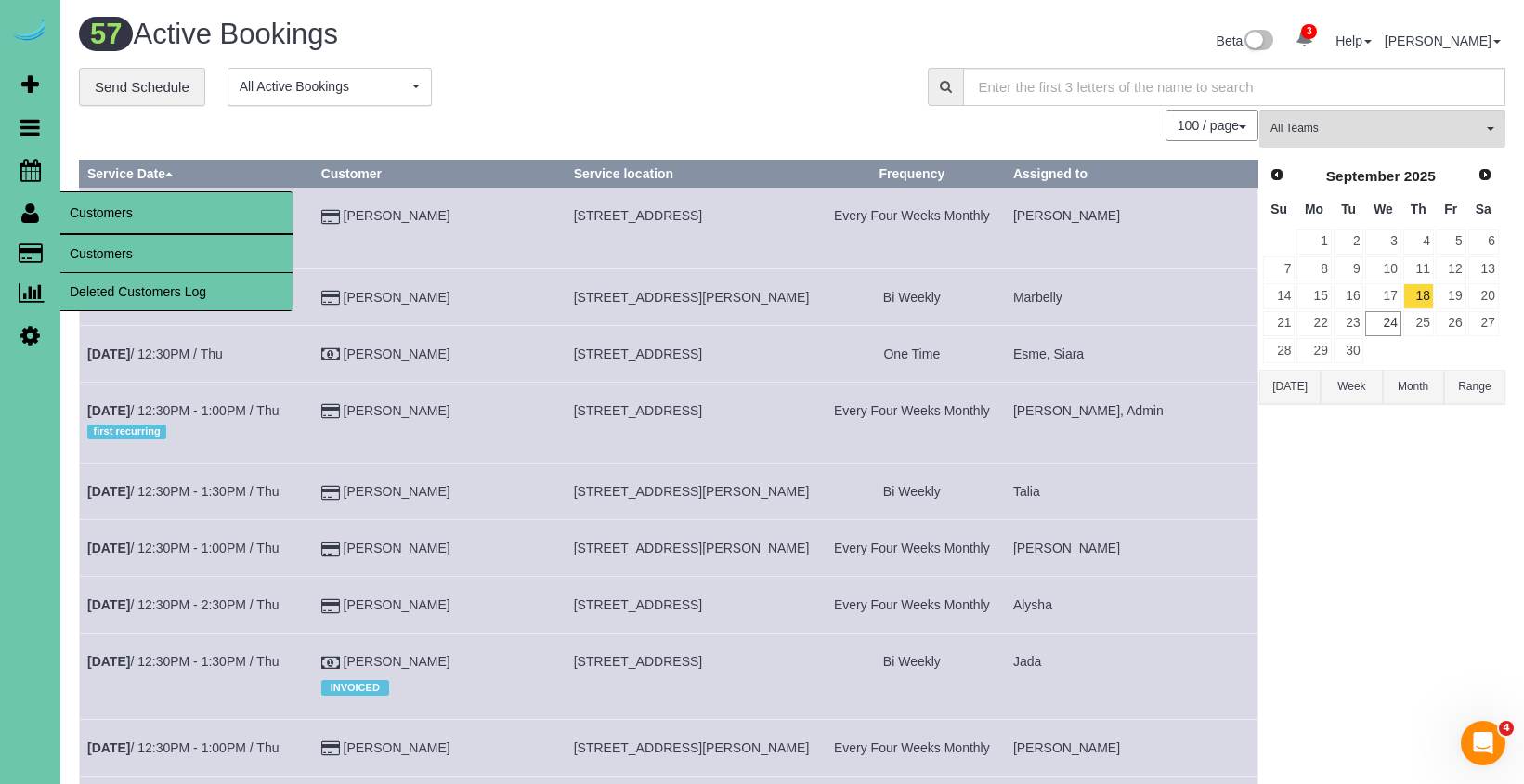
click at [140, 256] on link "Customers" at bounding box center [176, 253] width 232 height 37
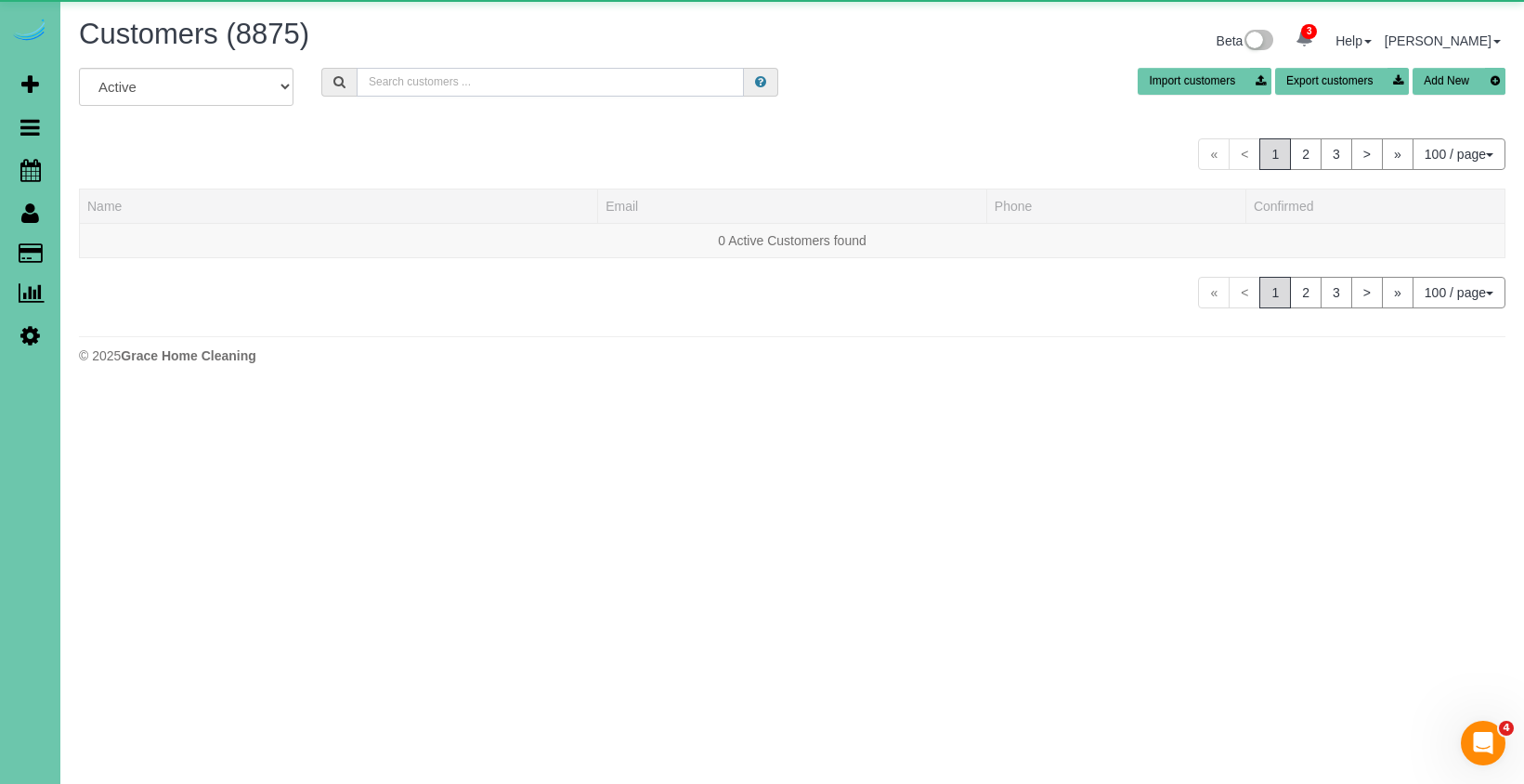
click at [561, 80] on input "text" at bounding box center [550, 82] width 387 height 29
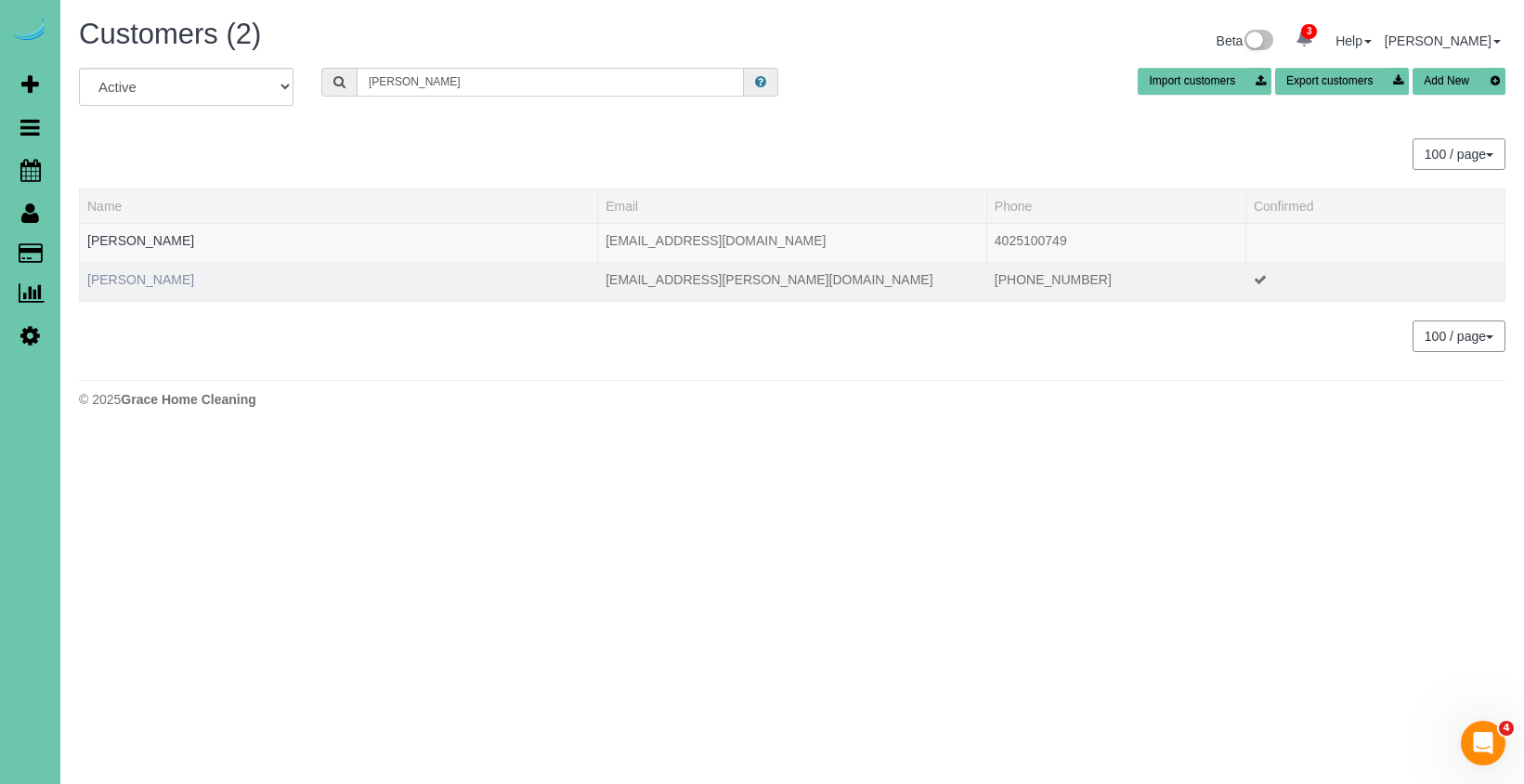
type input "Joe b"
click at [142, 274] on link "[PERSON_NAME]" at bounding box center [141, 280] width 107 height 15
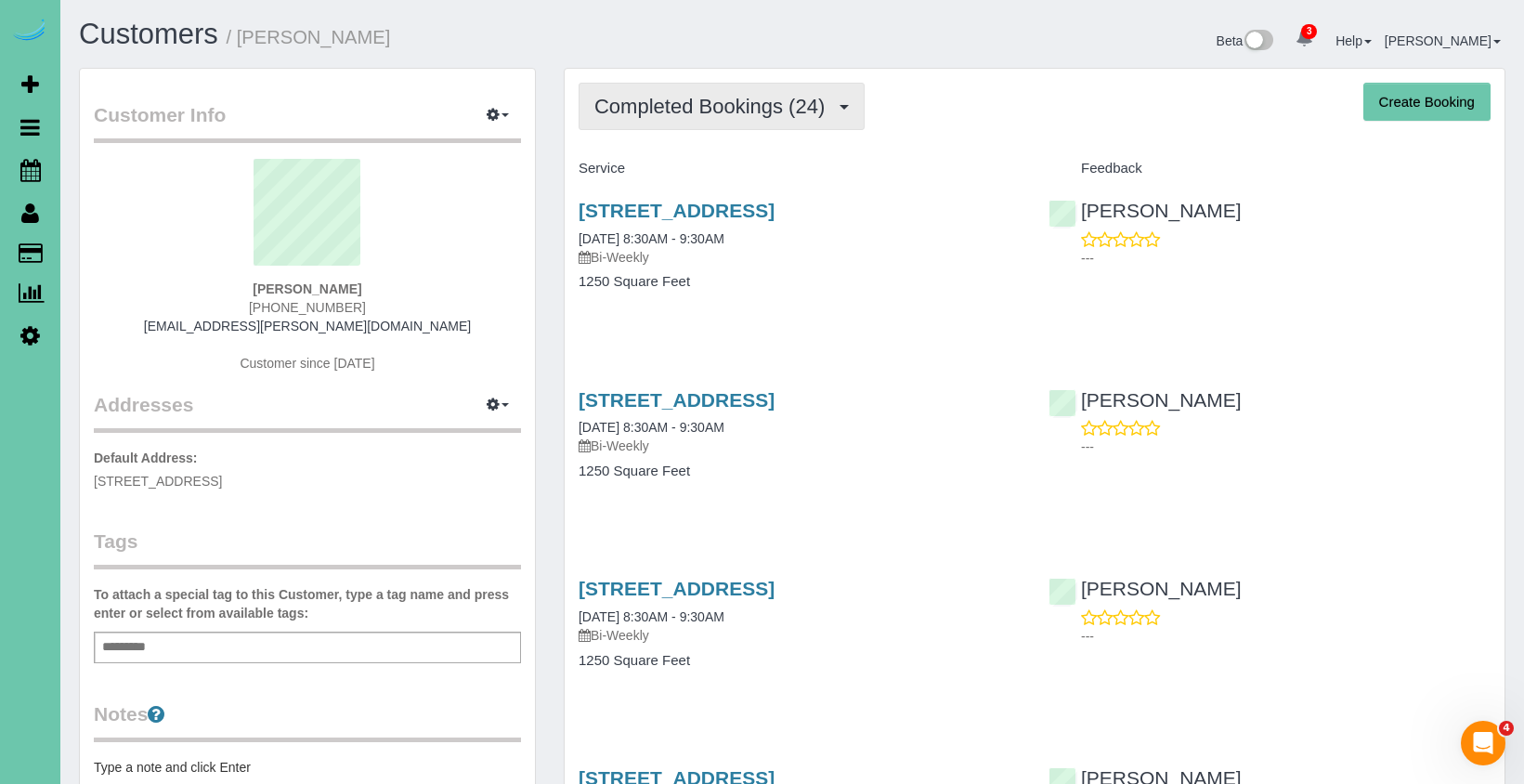
click at [717, 112] on span "Completed Bookings (24)" at bounding box center [714, 106] width 240 height 23
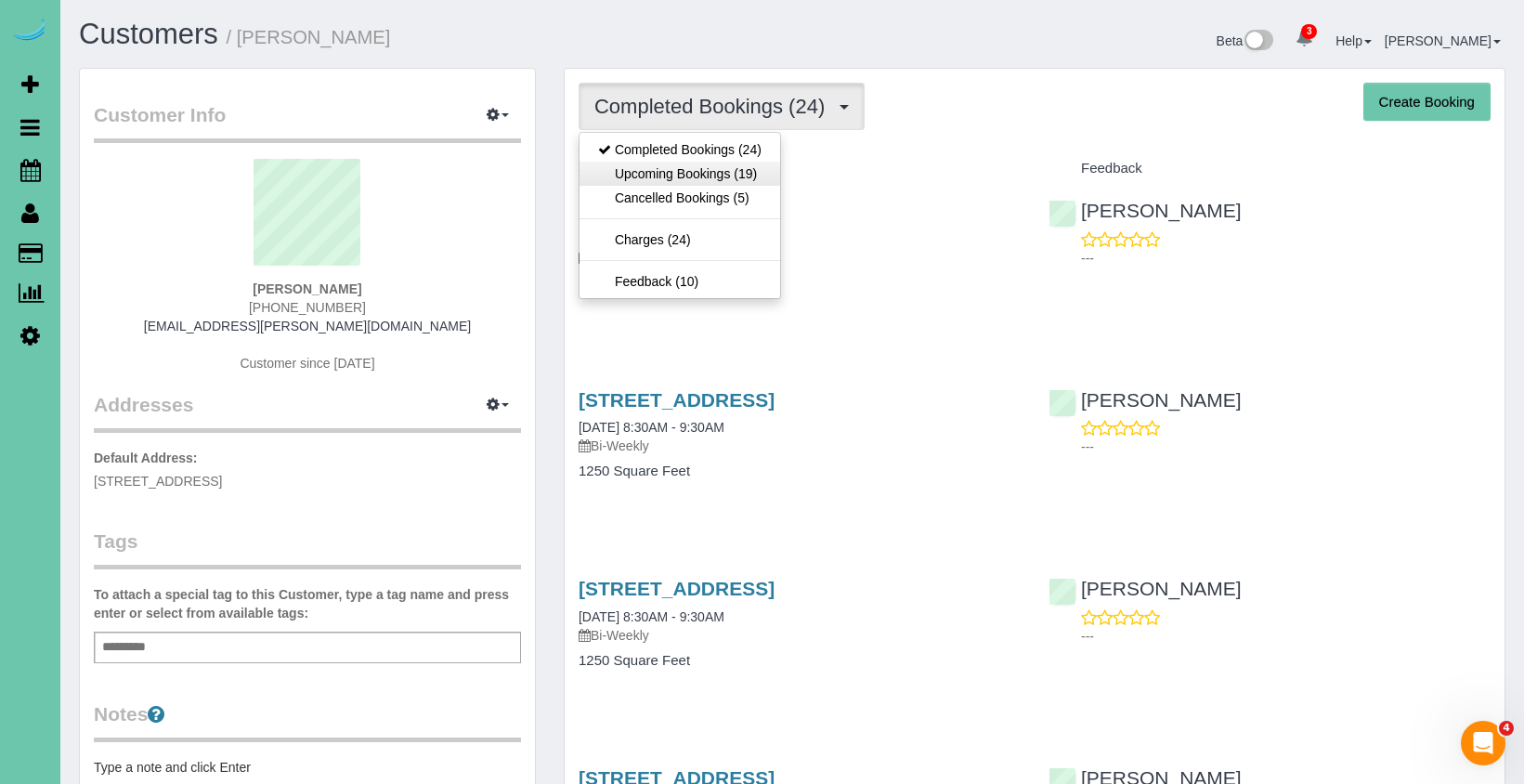
click at [722, 163] on link "Upcoming Bookings (19)" at bounding box center [680, 173] width 201 height 24
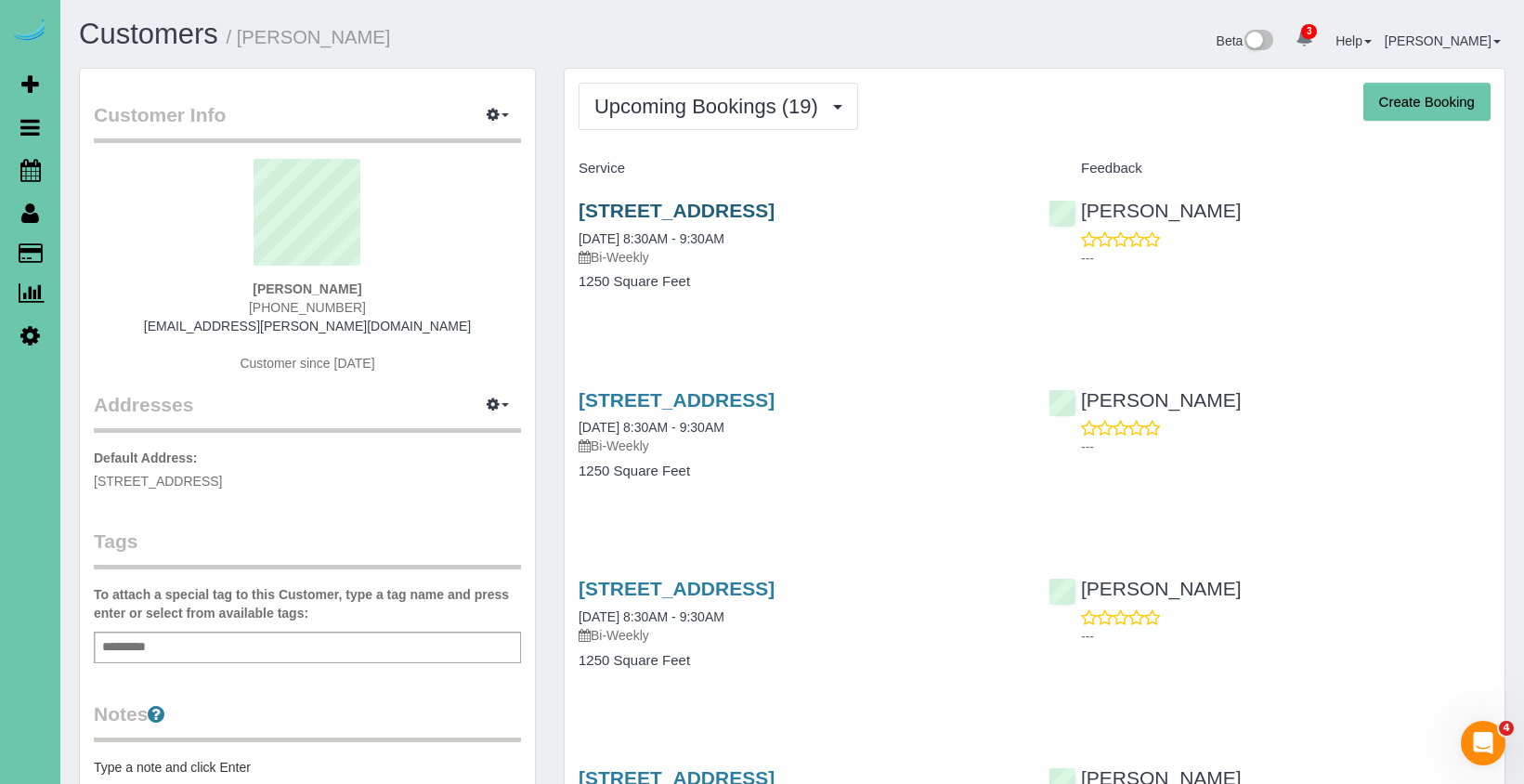
click at [601, 208] on link "[STREET_ADDRESS]" at bounding box center [676, 210] width 196 height 21
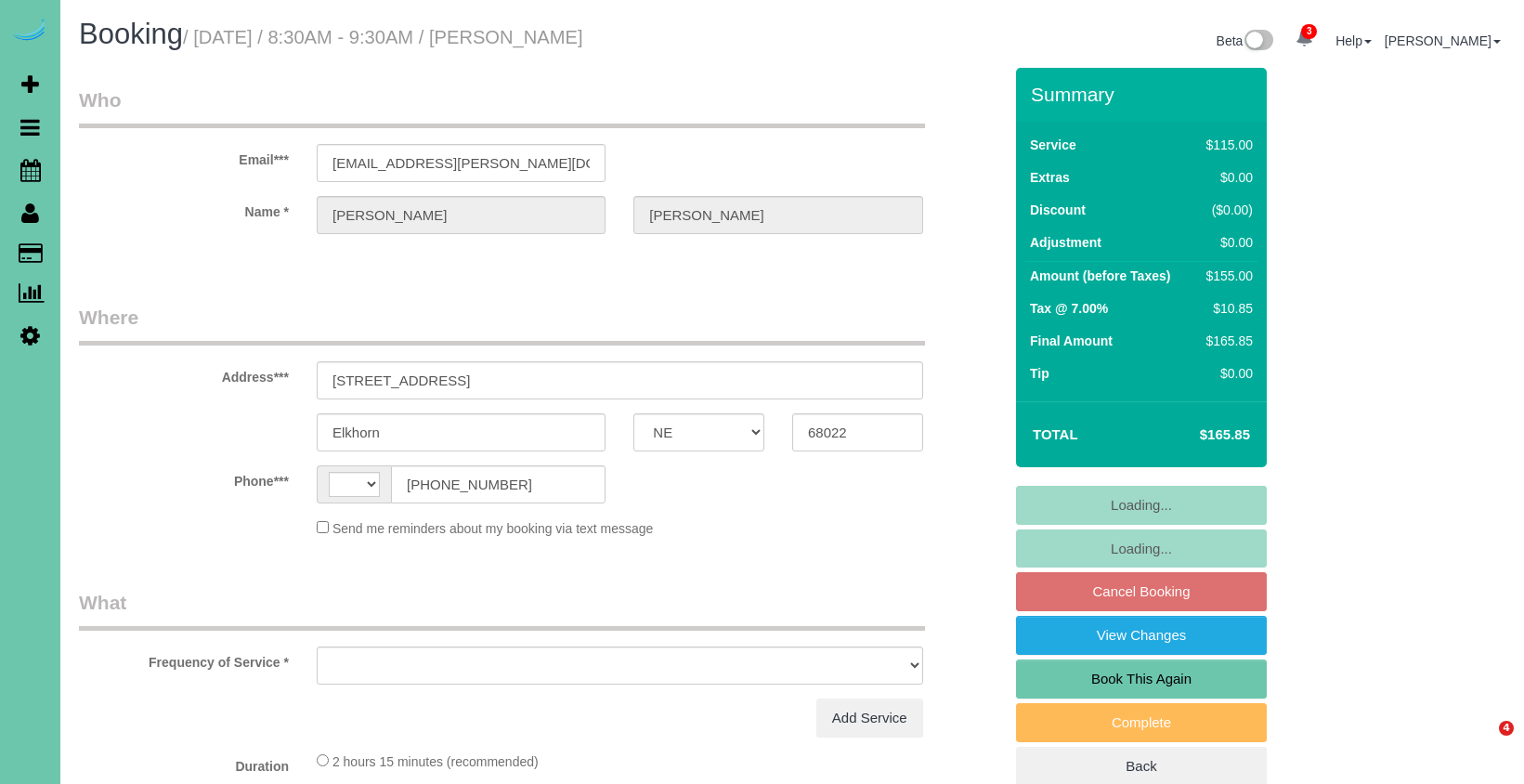
select select "NE"
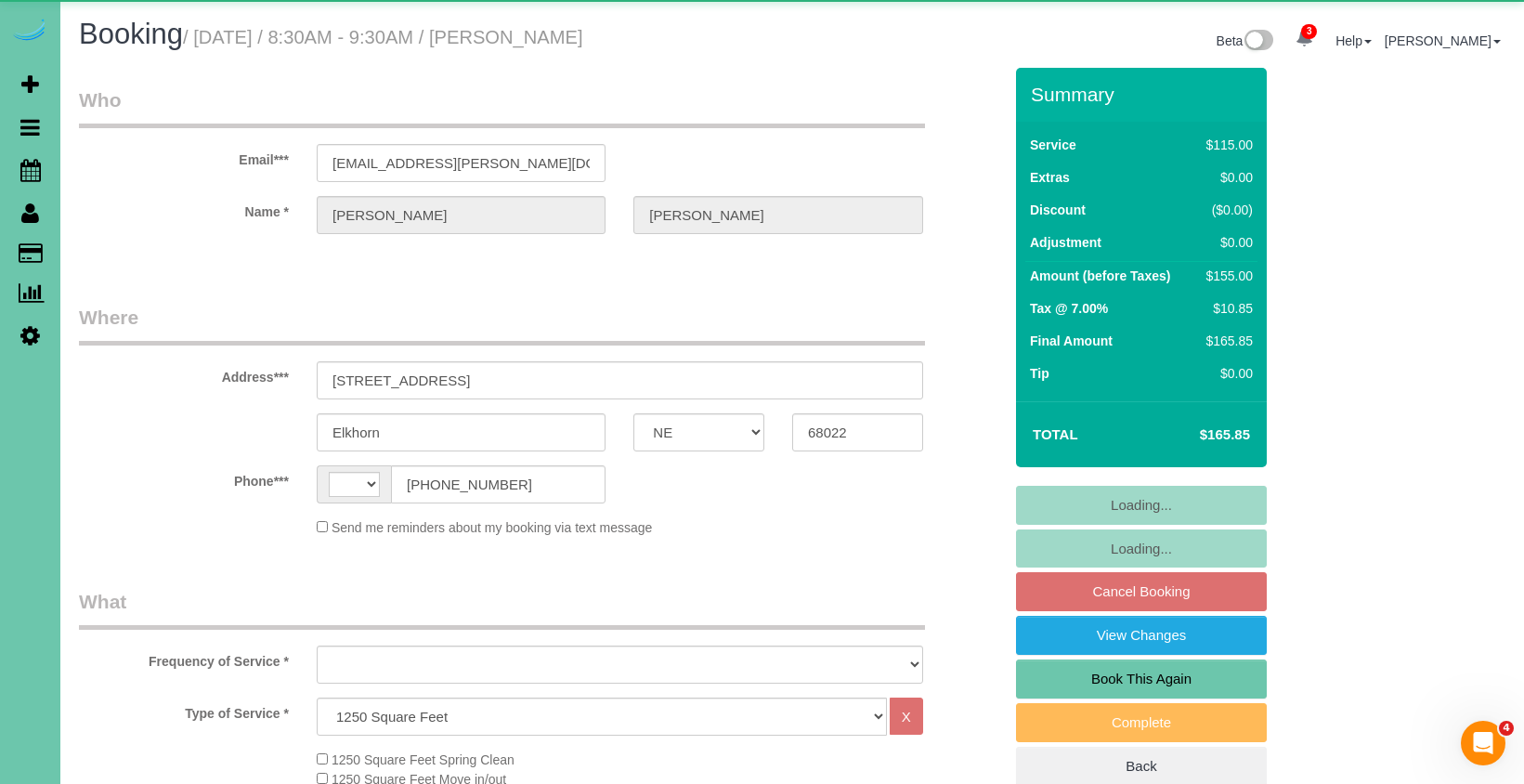
select select "string:fspay-1903a32f-ecdd-4e64-a145-5de066924ab3"
select select "string:[GEOGRAPHIC_DATA]"
select select "object:430"
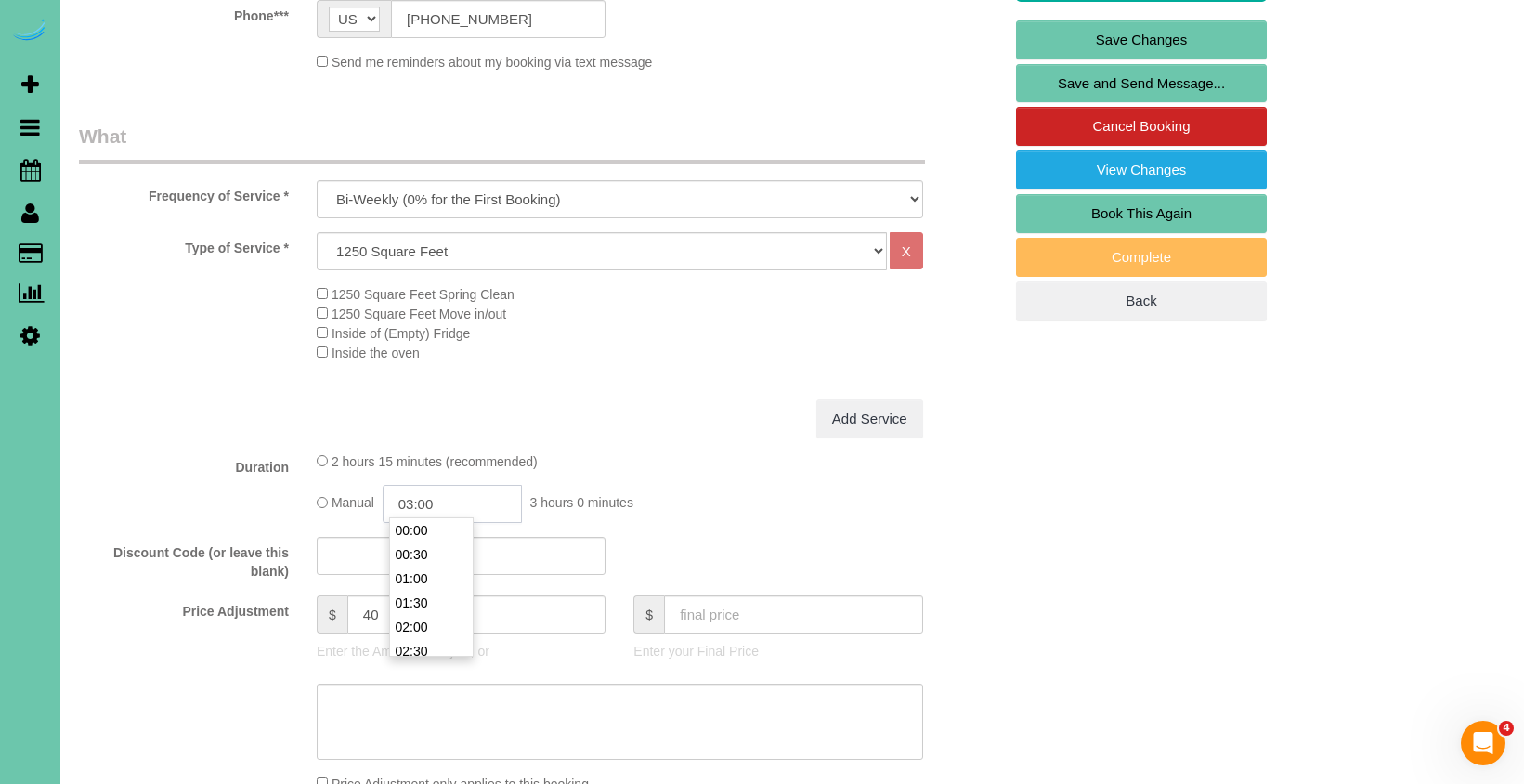
scroll to position [120, 0]
drag, startPoint x: 458, startPoint y: 496, endPoint x: 415, endPoint y: 492, distance: 43.2
click at [416, 492] on input "03:00" at bounding box center [452, 504] width 140 height 38
type input "02:45"
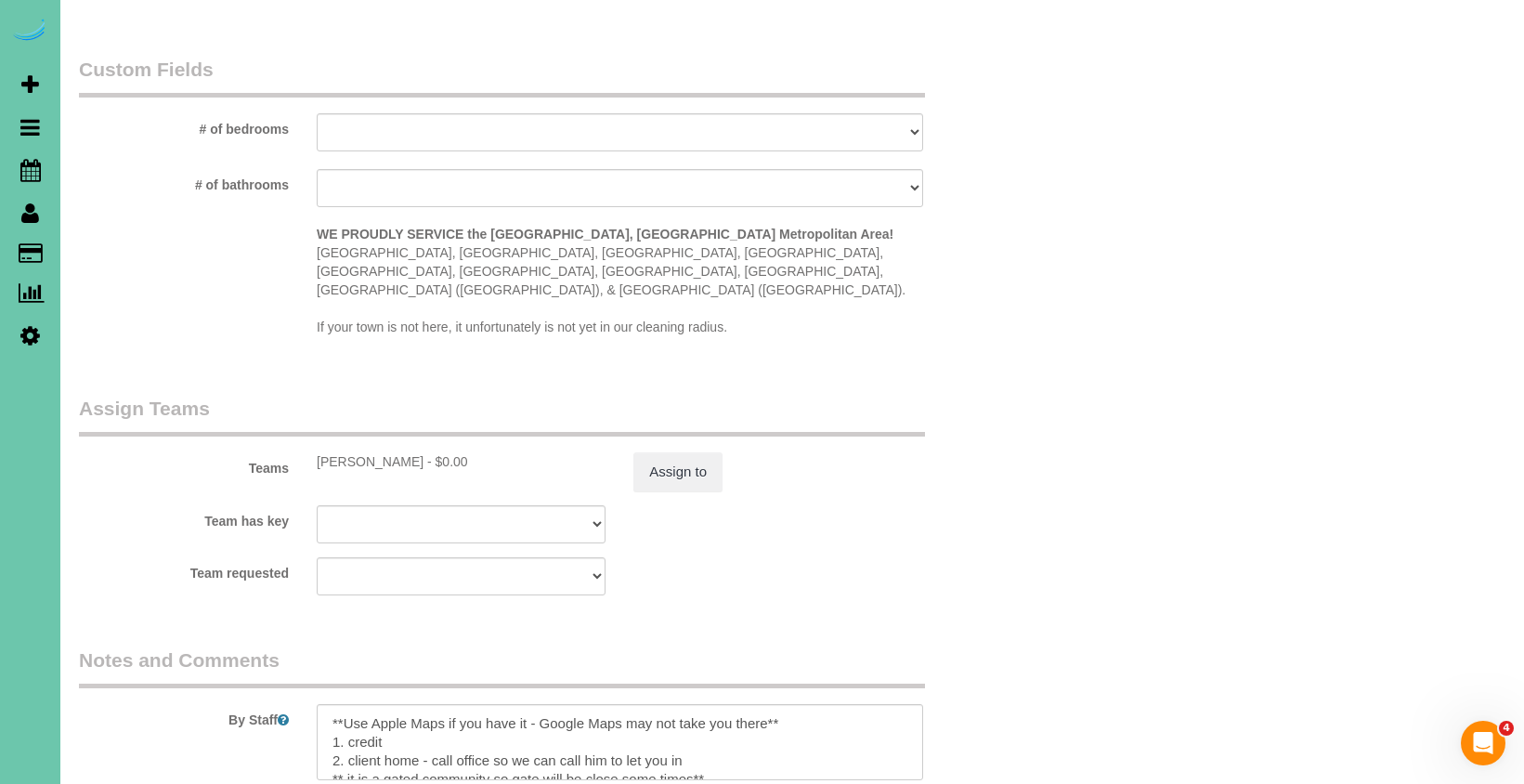
scroll to position [1688, 0]
type textarea "new rate - 10/2/25"
click at [670, 454] on button "Assign to" at bounding box center [677, 468] width 89 height 39
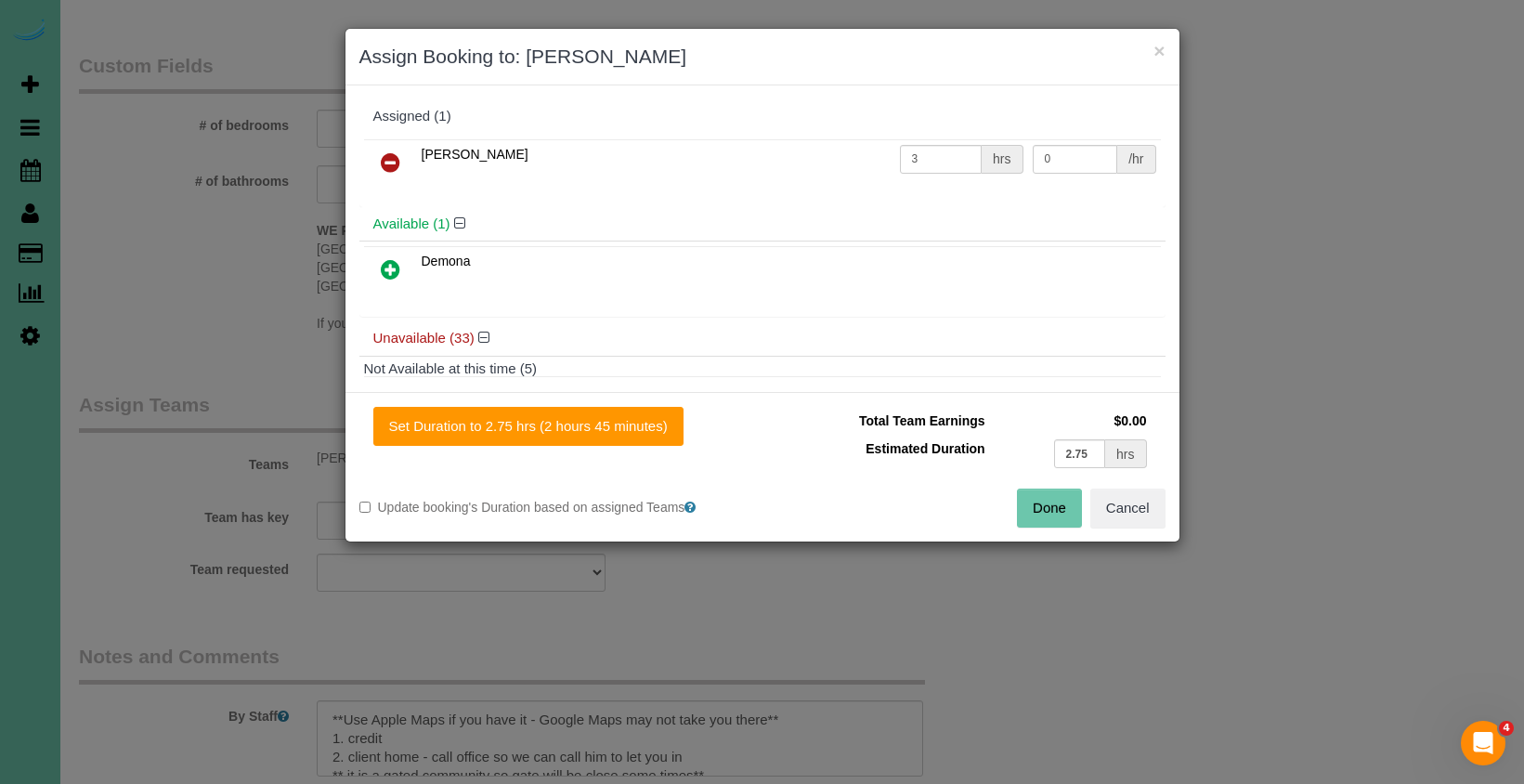
drag, startPoint x: 606, startPoint y: 426, endPoint x: 794, endPoint y: 447, distance: 189.2
click at [608, 427] on button "Set Duration to 2.75 hrs (2 hours 45 minutes)" at bounding box center [528, 425] width 310 height 39
type input "2.75"
drag, startPoint x: 1048, startPoint y: 504, endPoint x: 847, endPoint y: 527, distance: 202.3
click at [1047, 504] on button "Done" at bounding box center [1049, 508] width 65 height 39
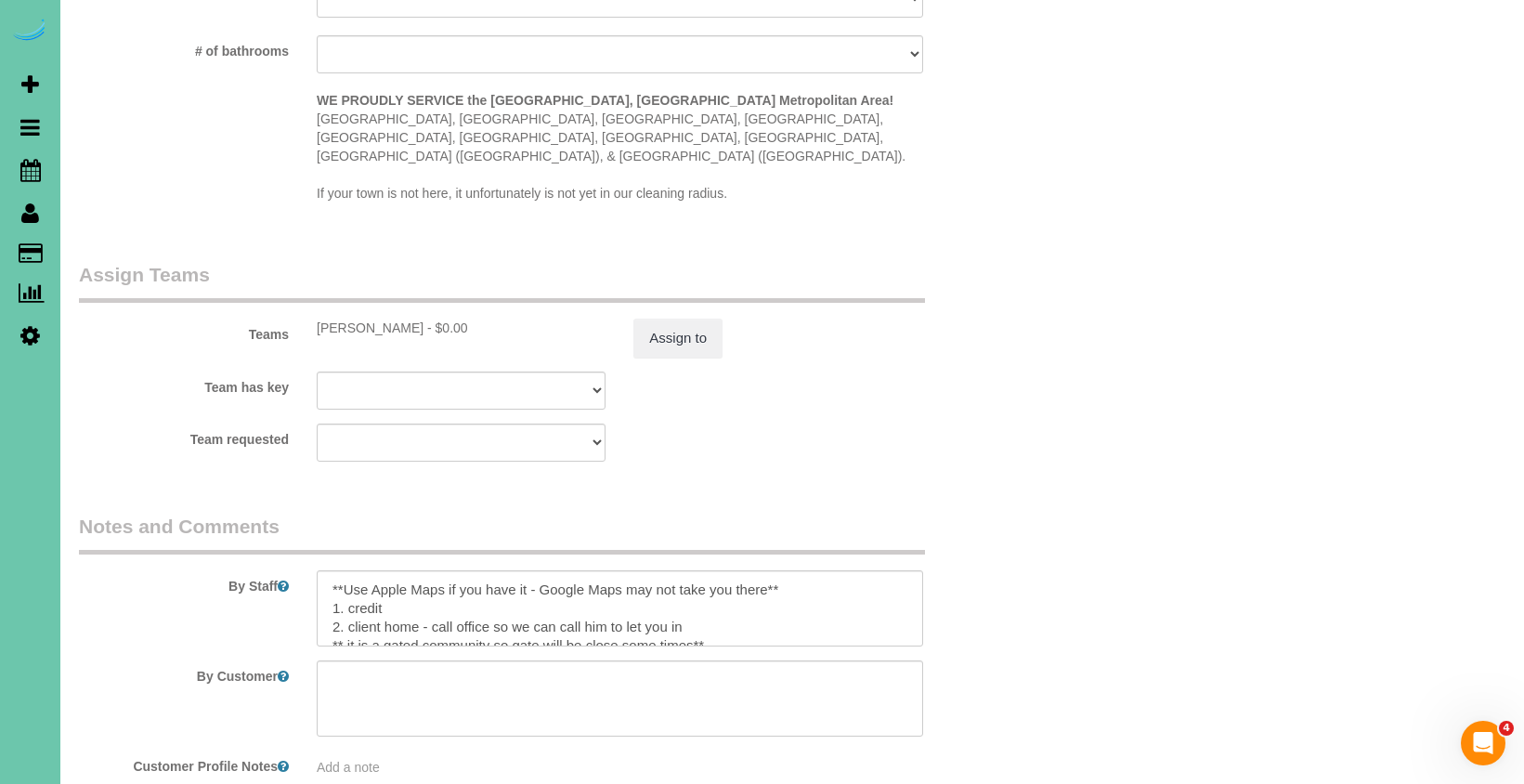
scroll to position [1819, 0]
click at [482, 605] on textarea at bounding box center [620, 607] width 606 height 76
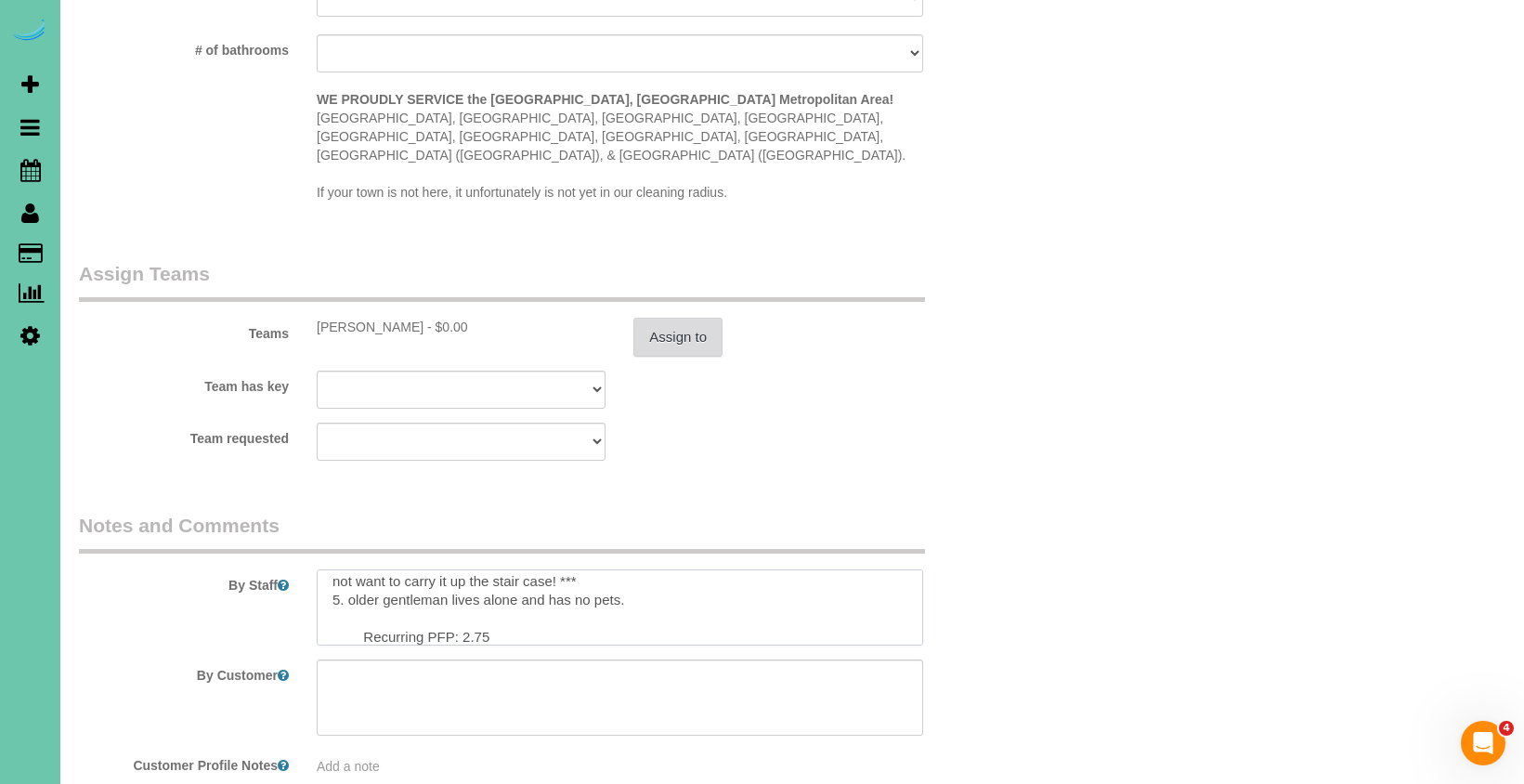
type textarea "**Use Apple Maps if you have it - Google Maps may not take you there** 1. credi…"
click at [712, 317] on button "Assign to" at bounding box center [677, 337] width 89 height 39
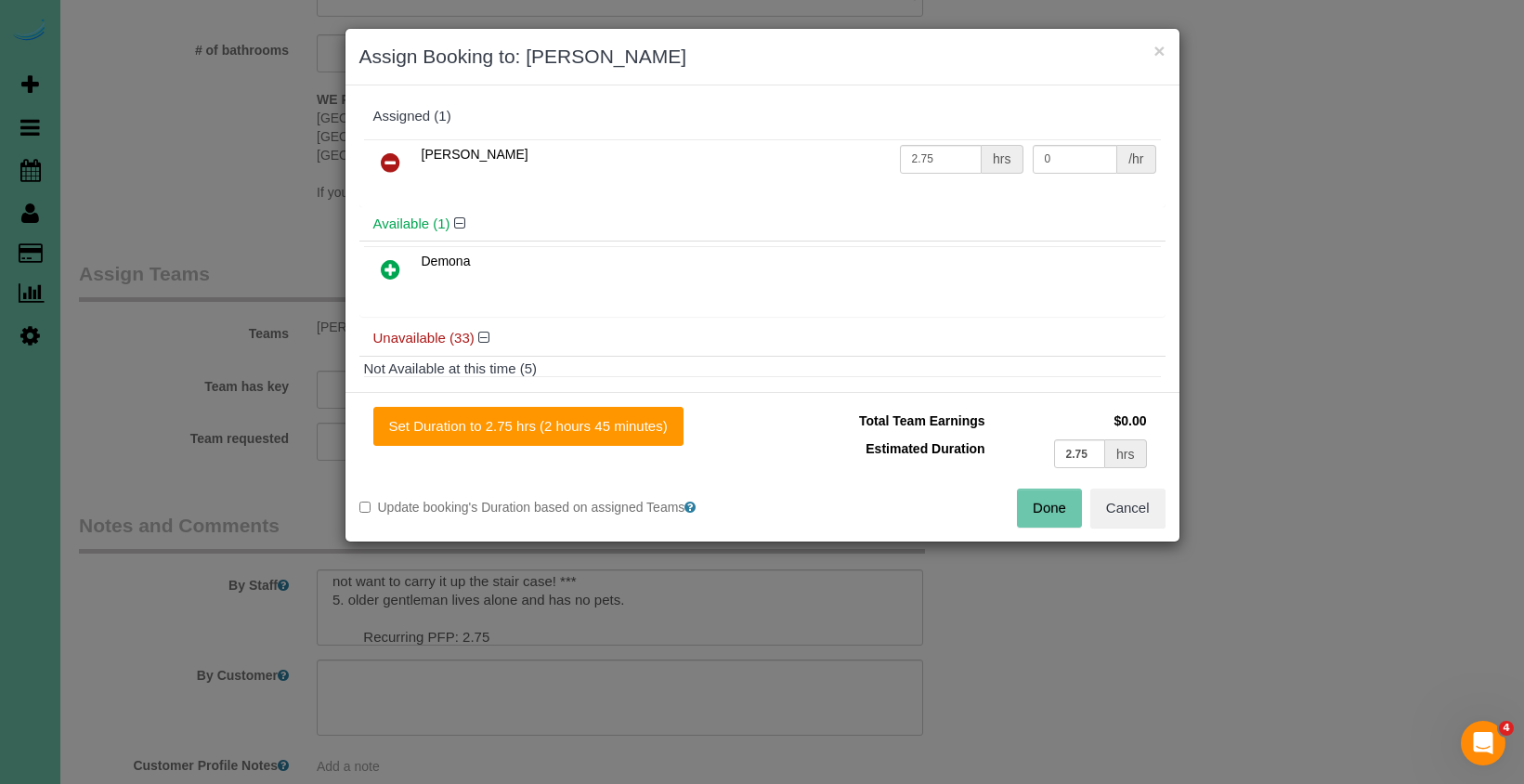
click at [1034, 511] on button "Done" at bounding box center [1049, 508] width 65 height 39
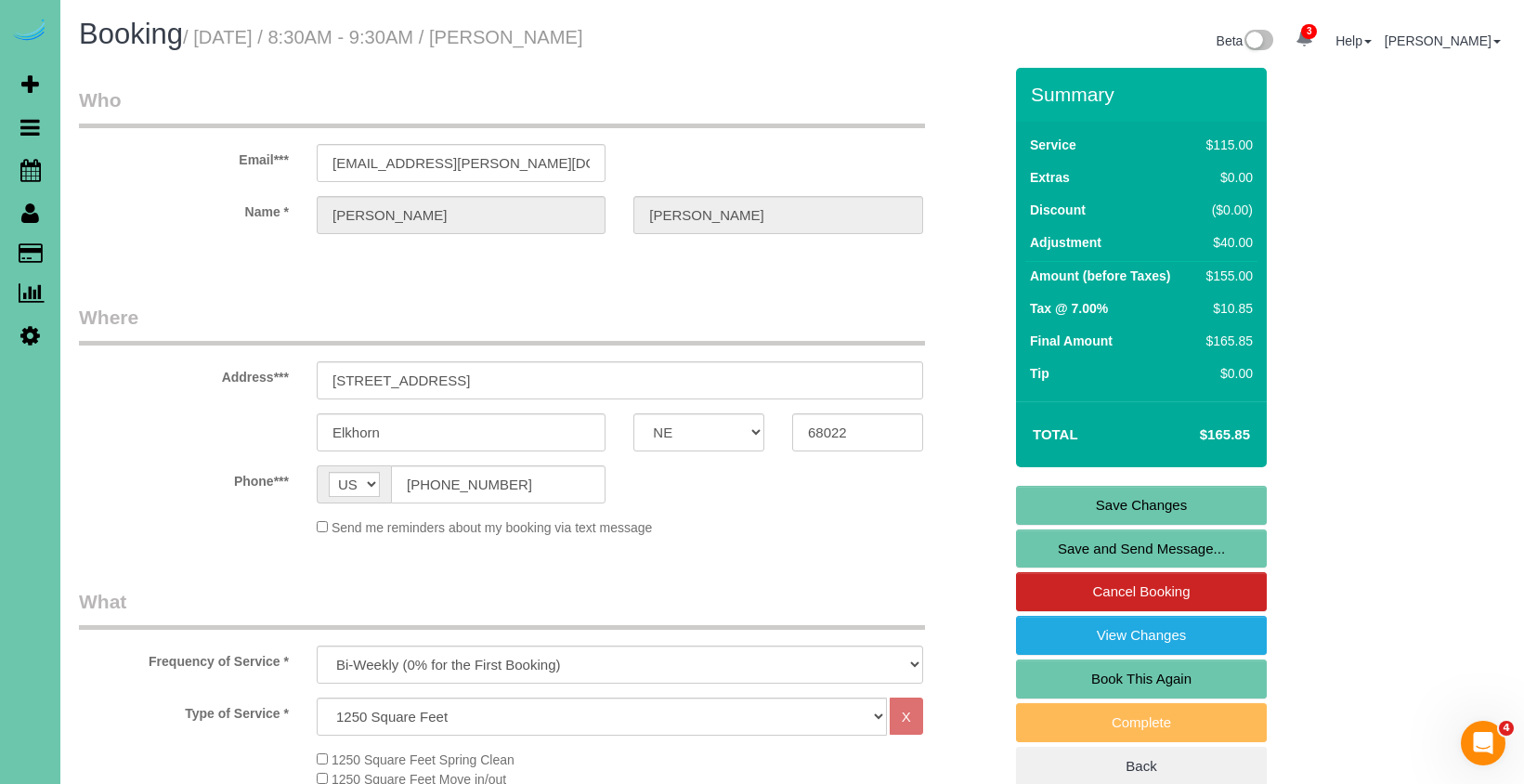
scroll to position [0, 0]
click at [1066, 499] on link "Save Changes" at bounding box center [1141, 505] width 250 height 39
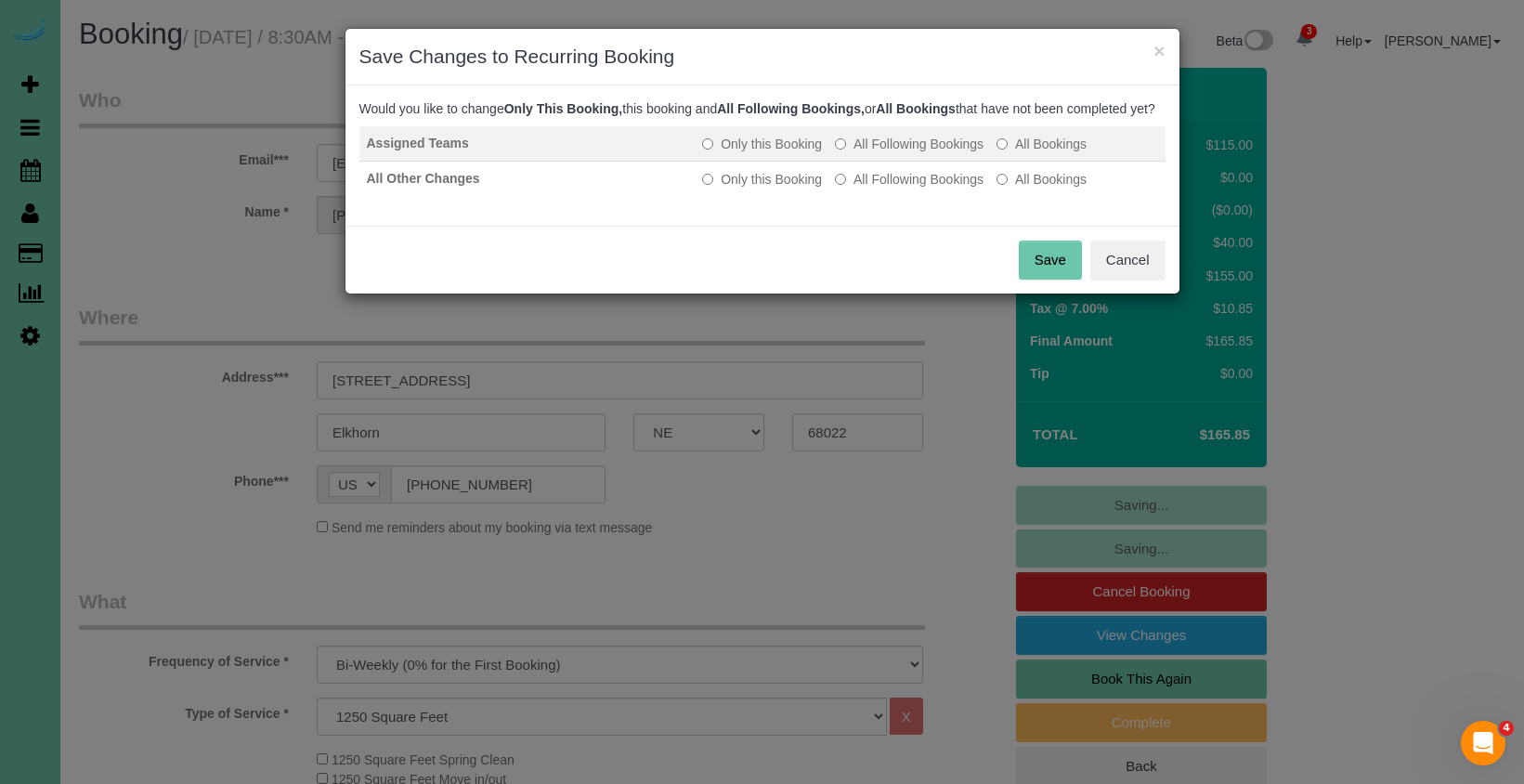
click at [913, 162] on td "Only this Booking All Following Bookings All Bookings" at bounding box center [928, 143] width 469 height 35
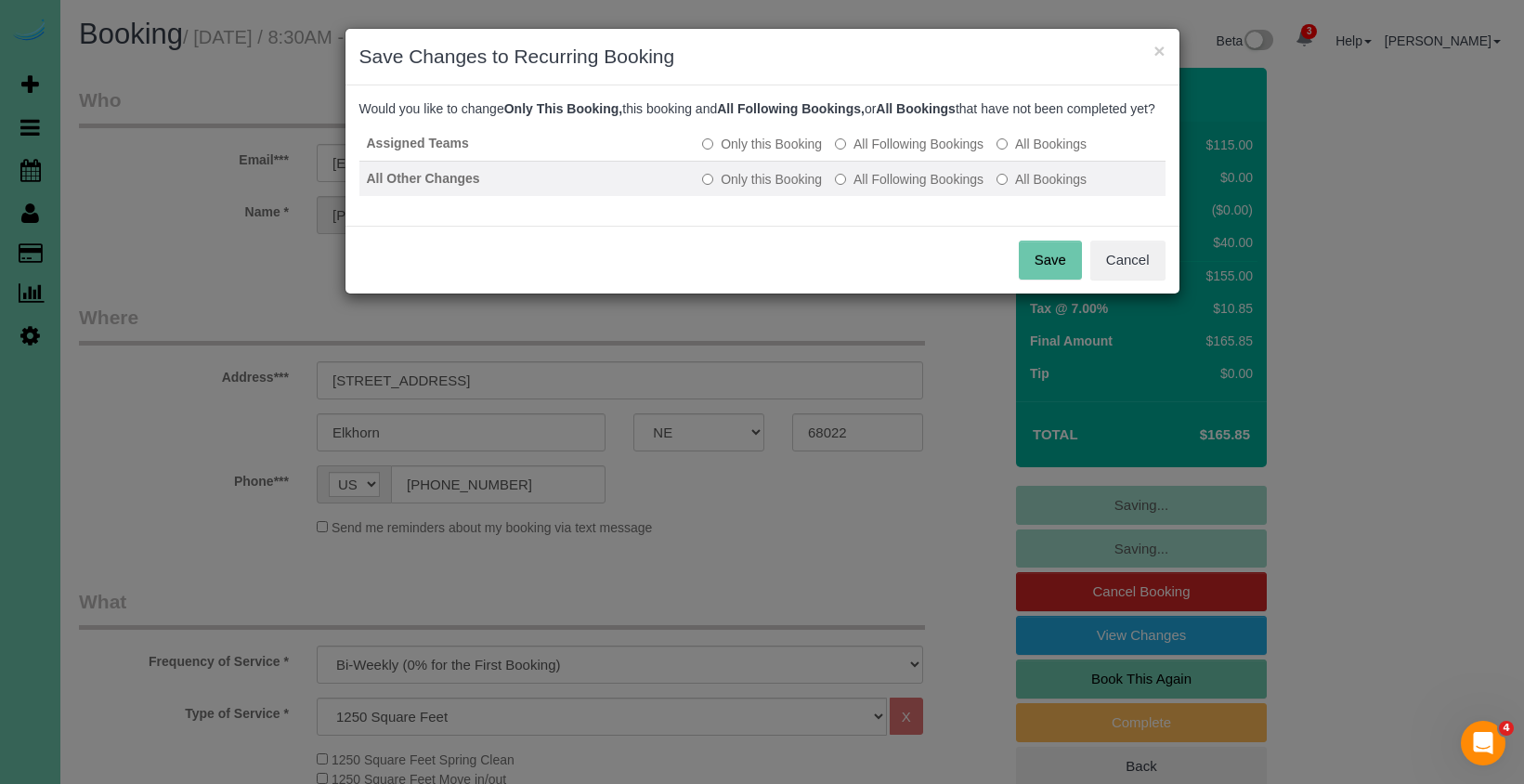
drag, startPoint x: 910, startPoint y: 197, endPoint x: 904, endPoint y: 185, distance: 13.4
click at [910, 188] on label "All Following Bookings" at bounding box center [908, 179] width 148 height 18
drag, startPoint x: 892, startPoint y: 164, endPoint x: 940, endPoint y: 202, distance: 61.2
click at [896, 153] on label "All Following Bookings" at bounding box center [908, 143] width 148 height 18
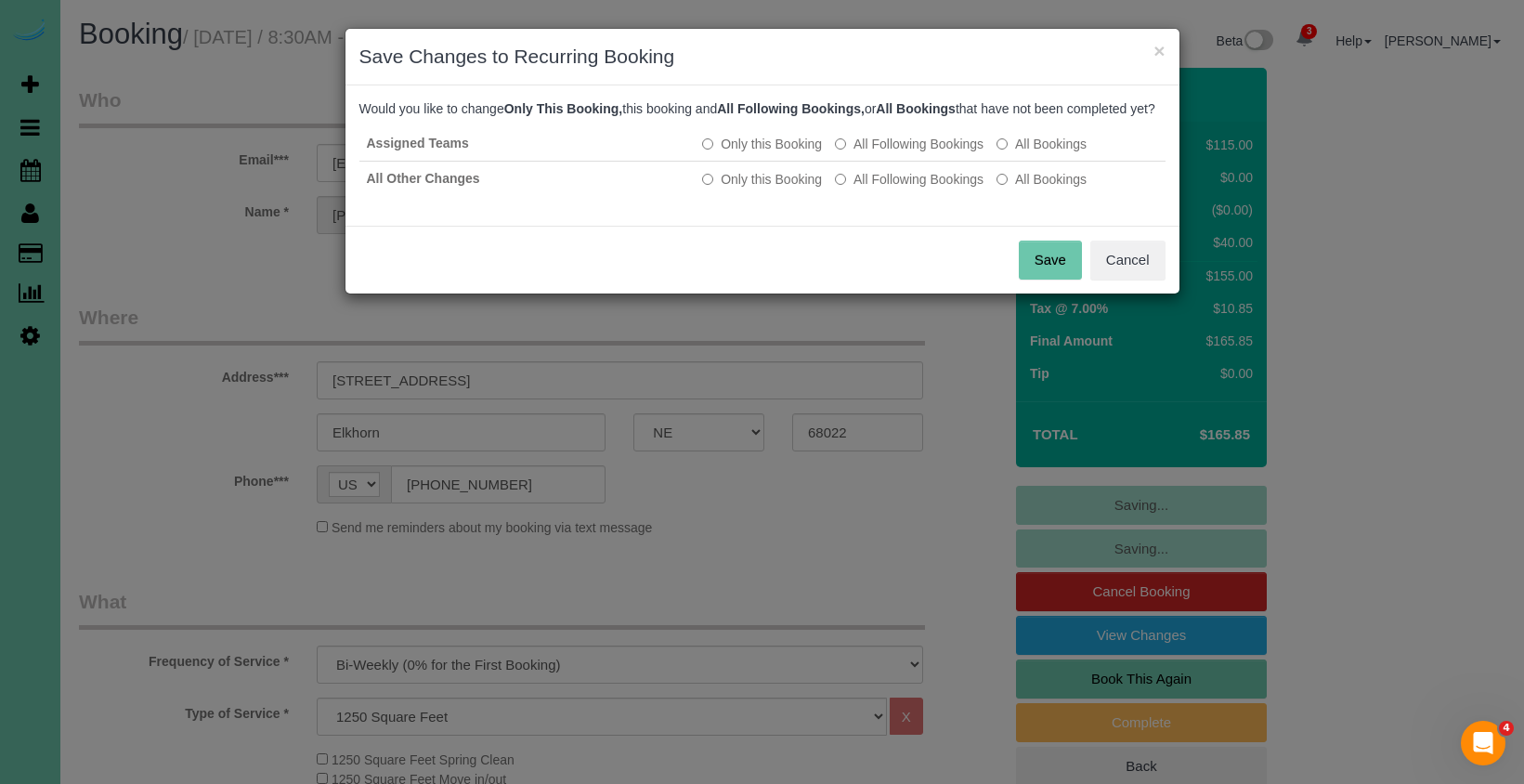
click at [1036, 268] on button "Save" at bounding box center [1050, 260] width 63 height 39
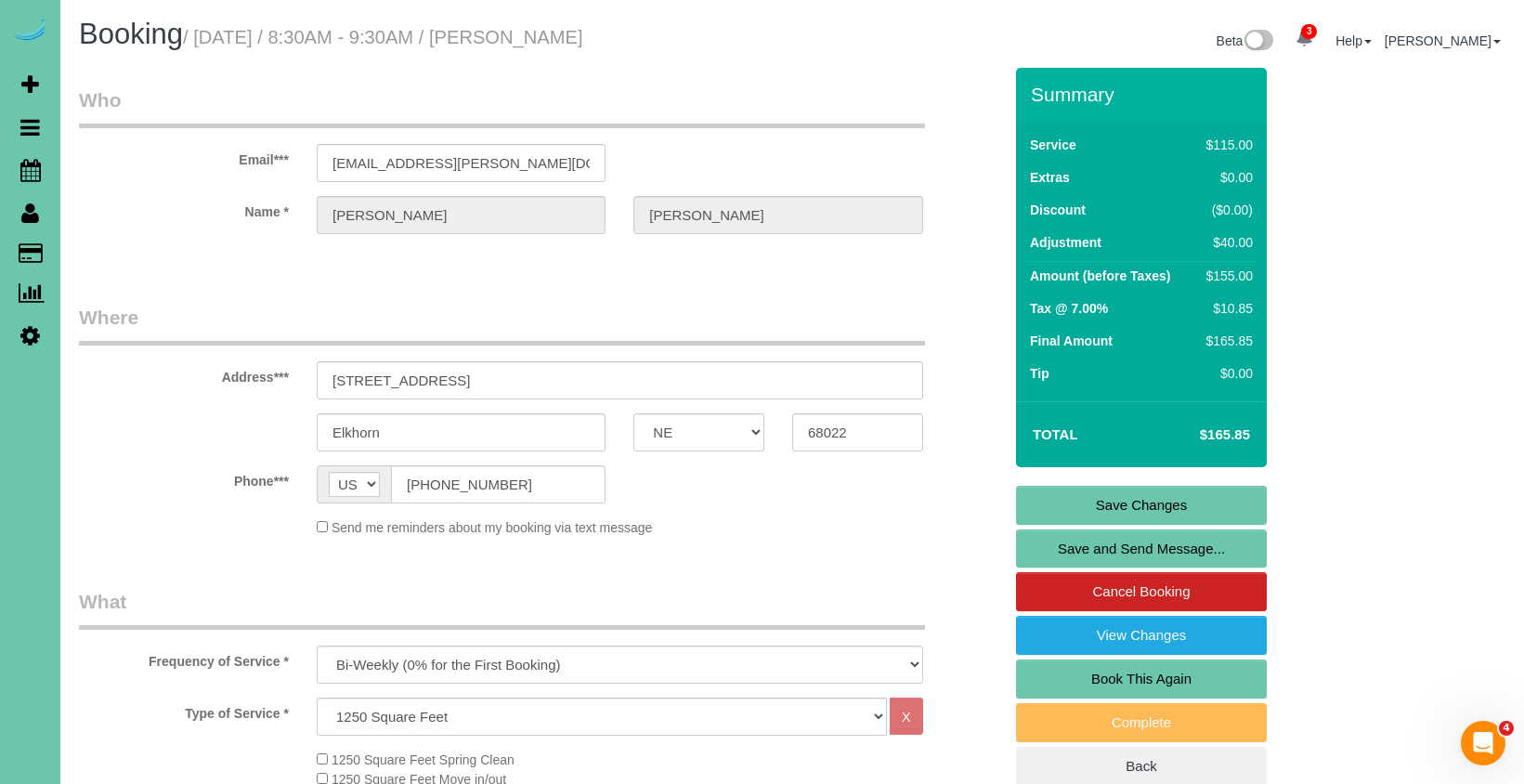
click at [157, 252] on fieldset "Who Email*** jwboman62@cox.net Name * Joe Boman" at bounding box center [540, 176] width 923 height 180
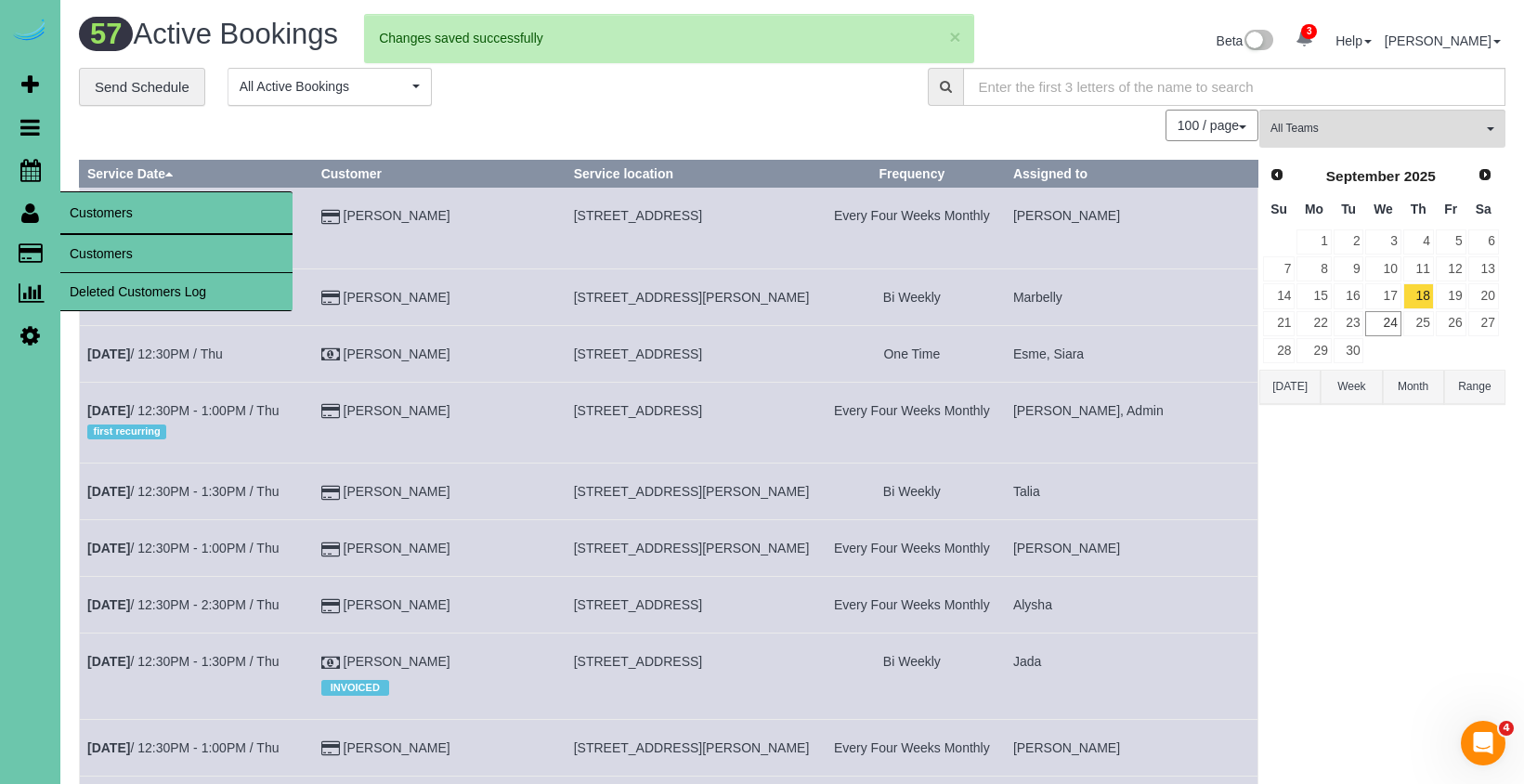
click at [101, 250] on link "Customers" at bounding box center [176, 253] width 232 height 37
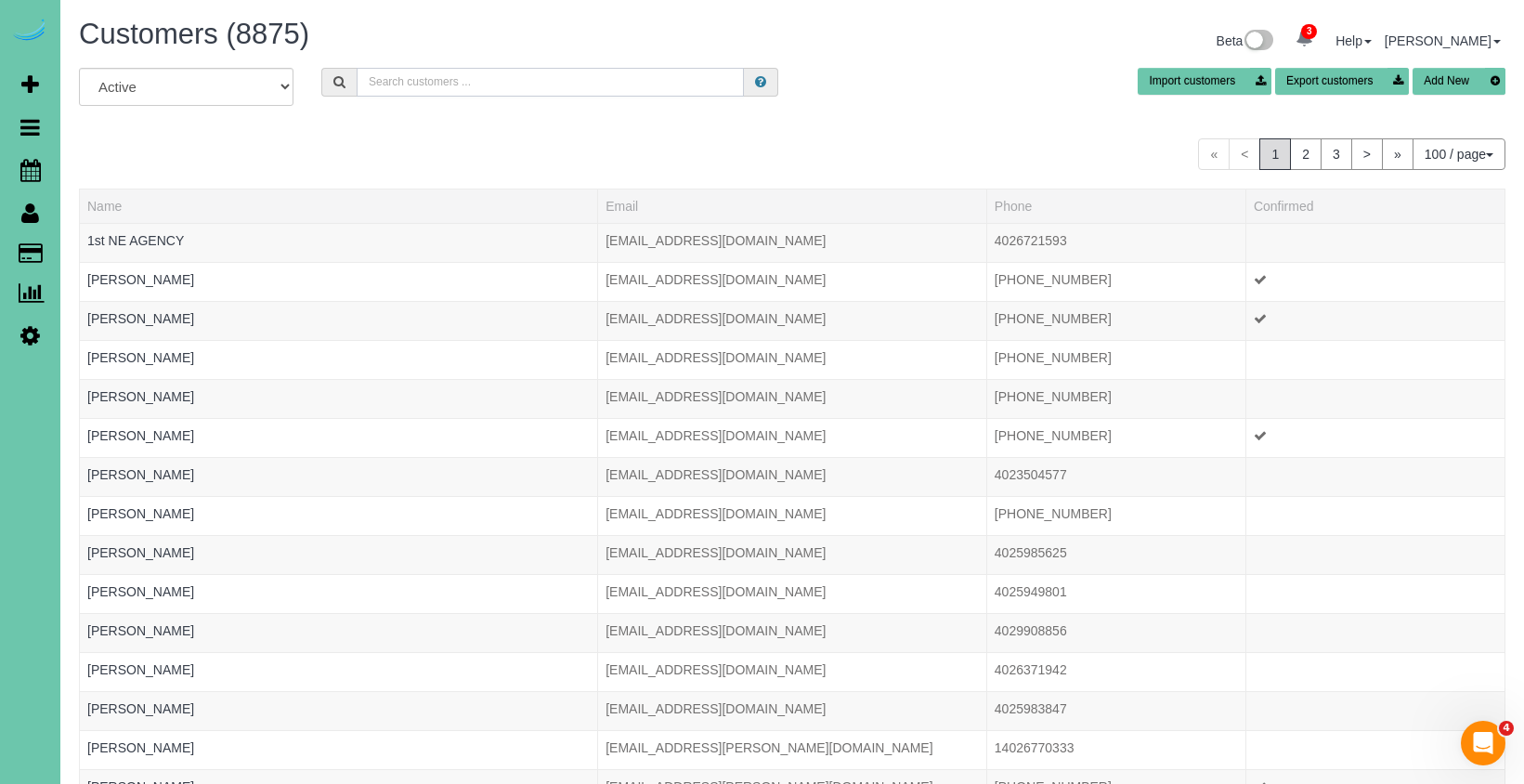
click at [454, 77] on input "text" at bounding box center [550, 82] width 387 height 29
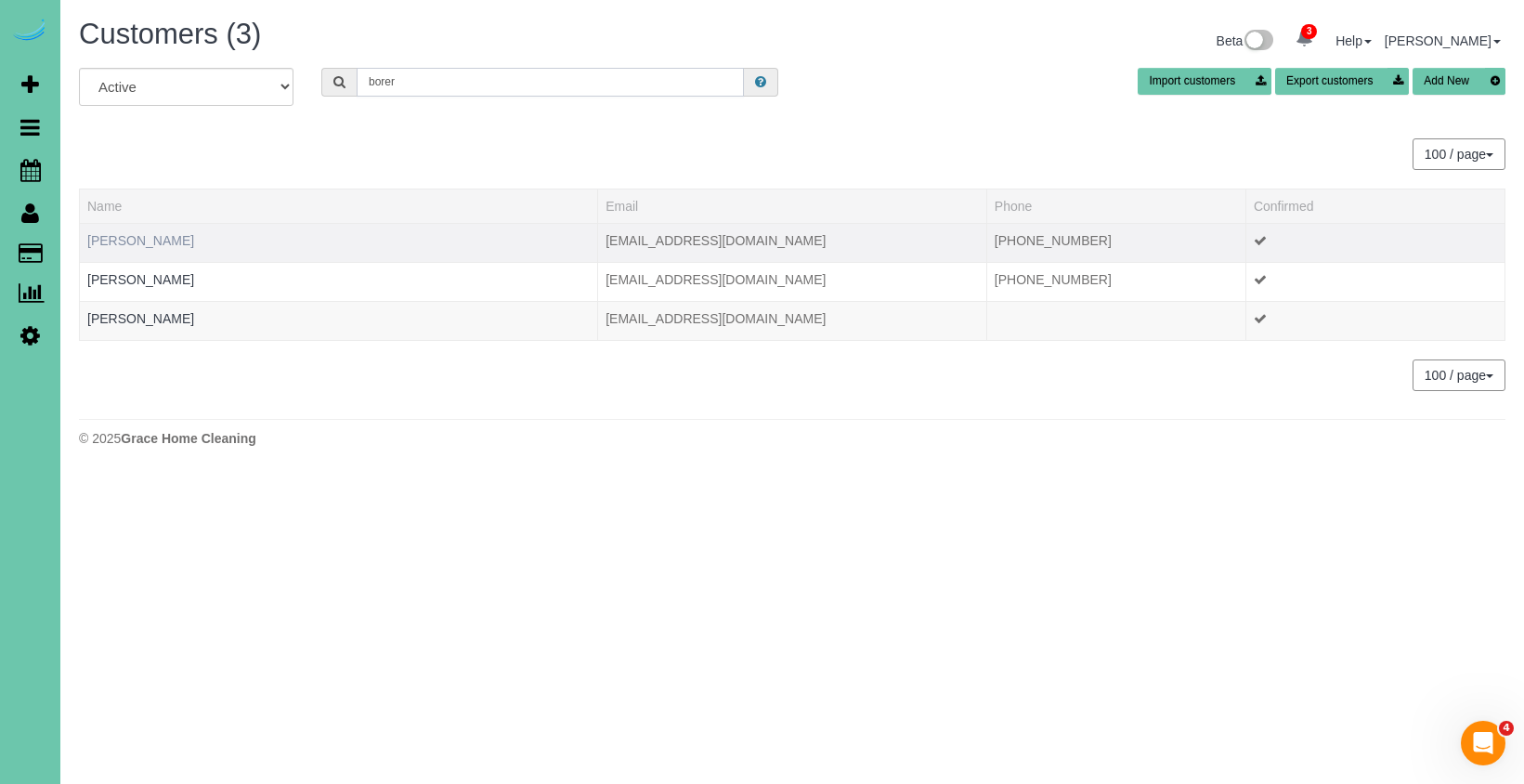
type input "borer"
drag, startPoint x: 113, startPoint y: 243, endPoint x: 97, endPoint y: 241, distance: 16.1
click at [113, 243] on link "Joshua Borer" at bounding box center [141, 241] width 107 height 15
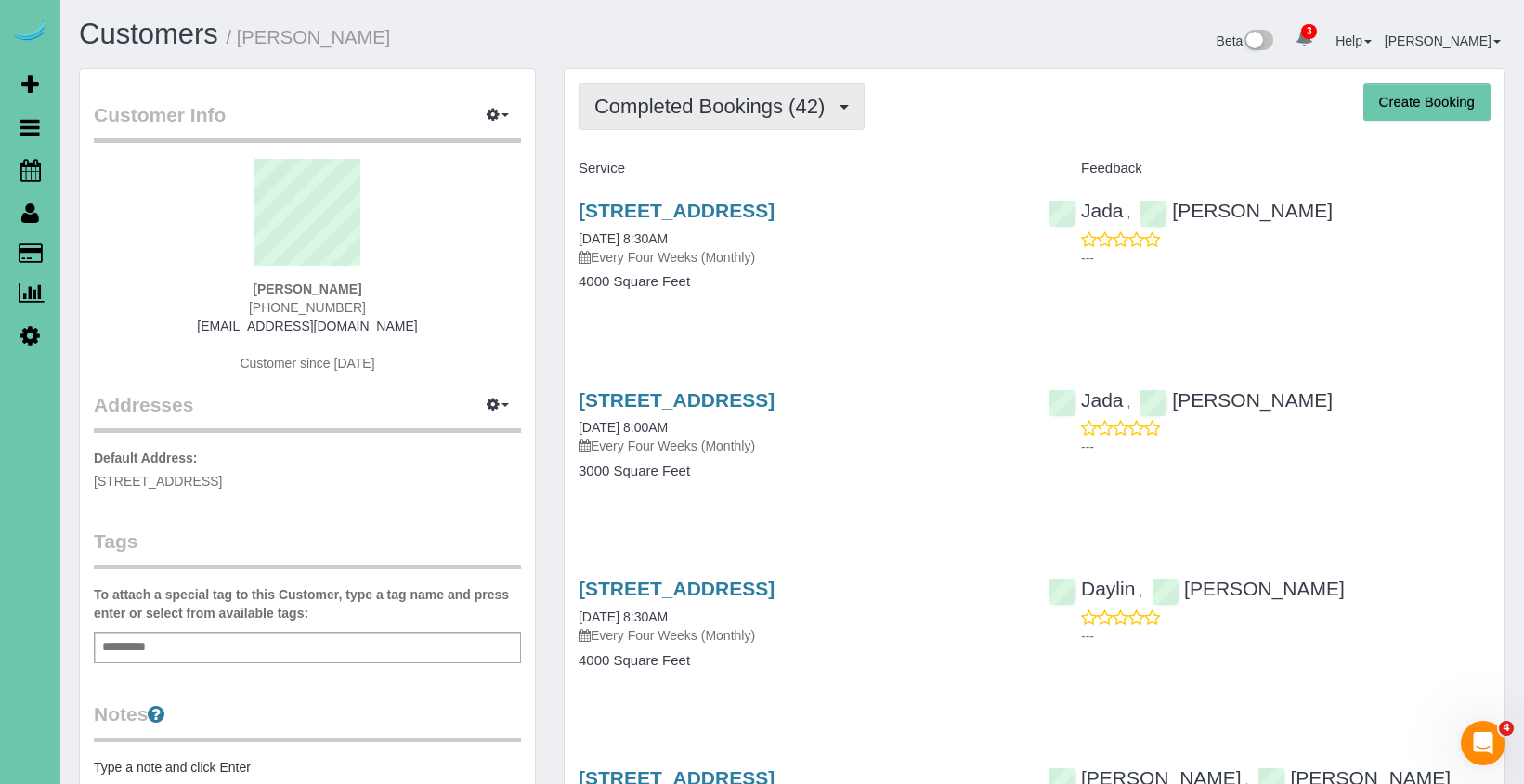
click at [656, 103] on span "Completed Bookings (42)" at bounding box center [714, 106] width 240 height 23
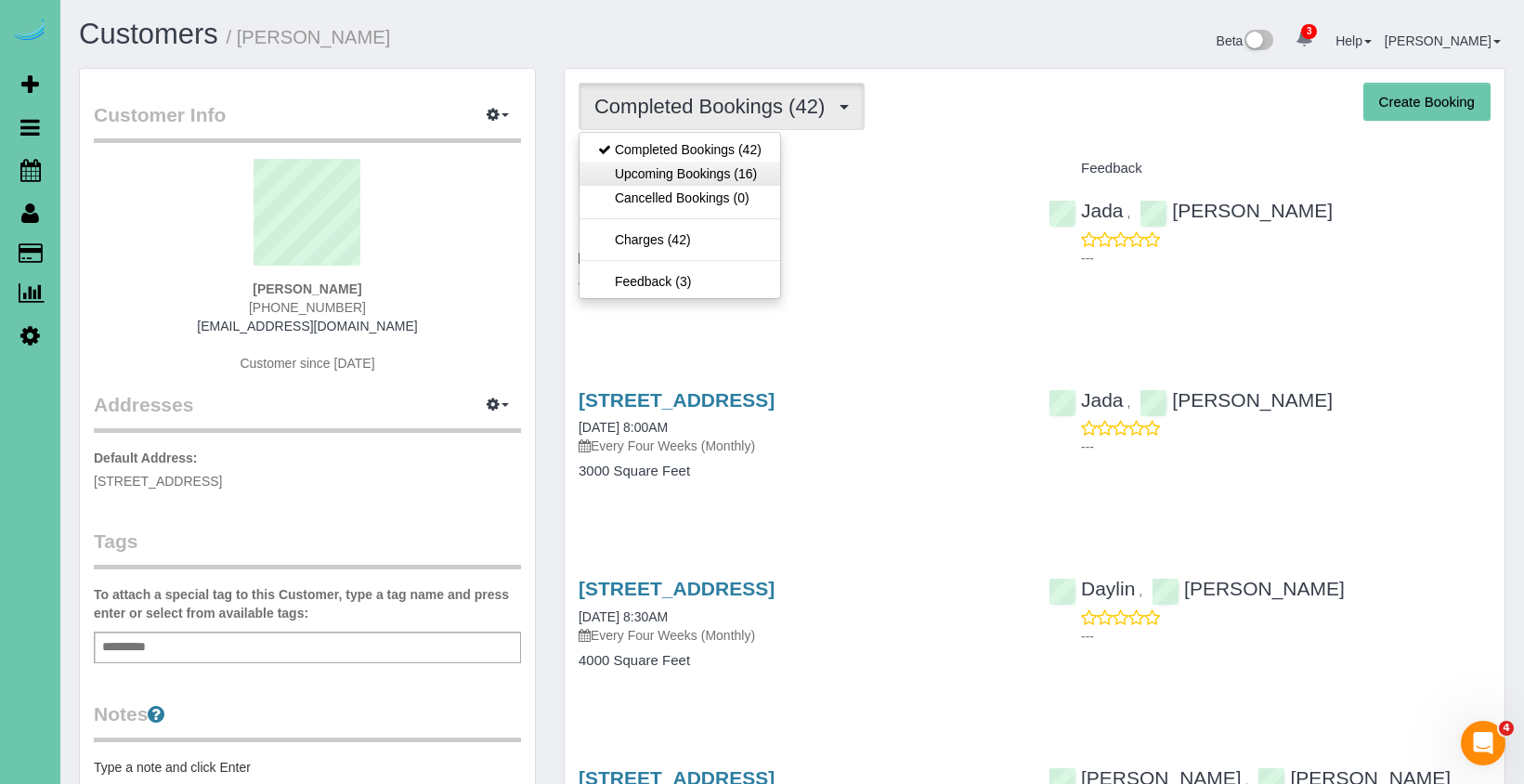
click at [655, 175] on link "Upcoming Bookings (16)" at bounding box center [680, 173] width 201 height 24
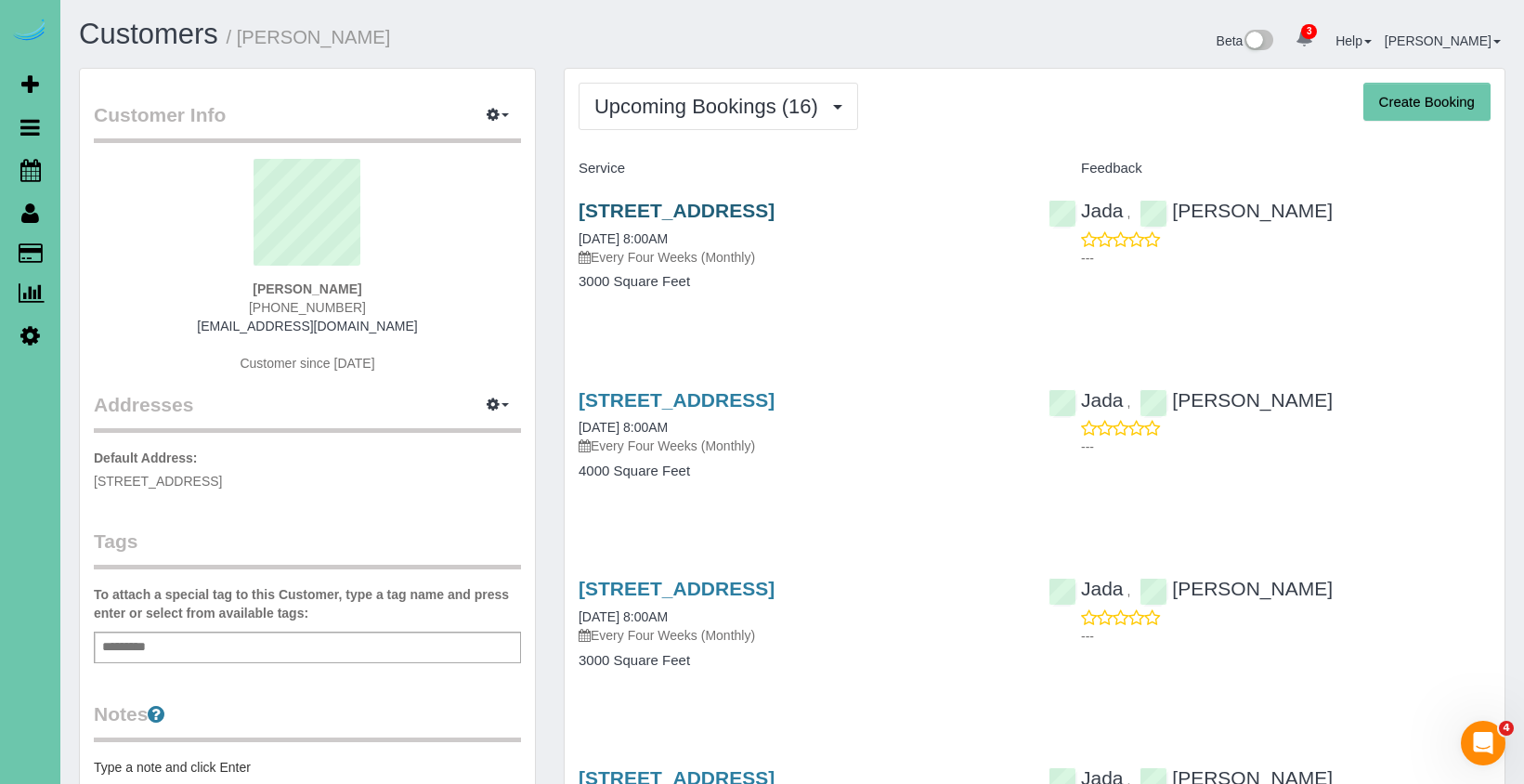
click at [604, 202] on link "110 S 52nd Street, Omaha, NE 68132" at bounding box center [676, 210] width 196 height 21
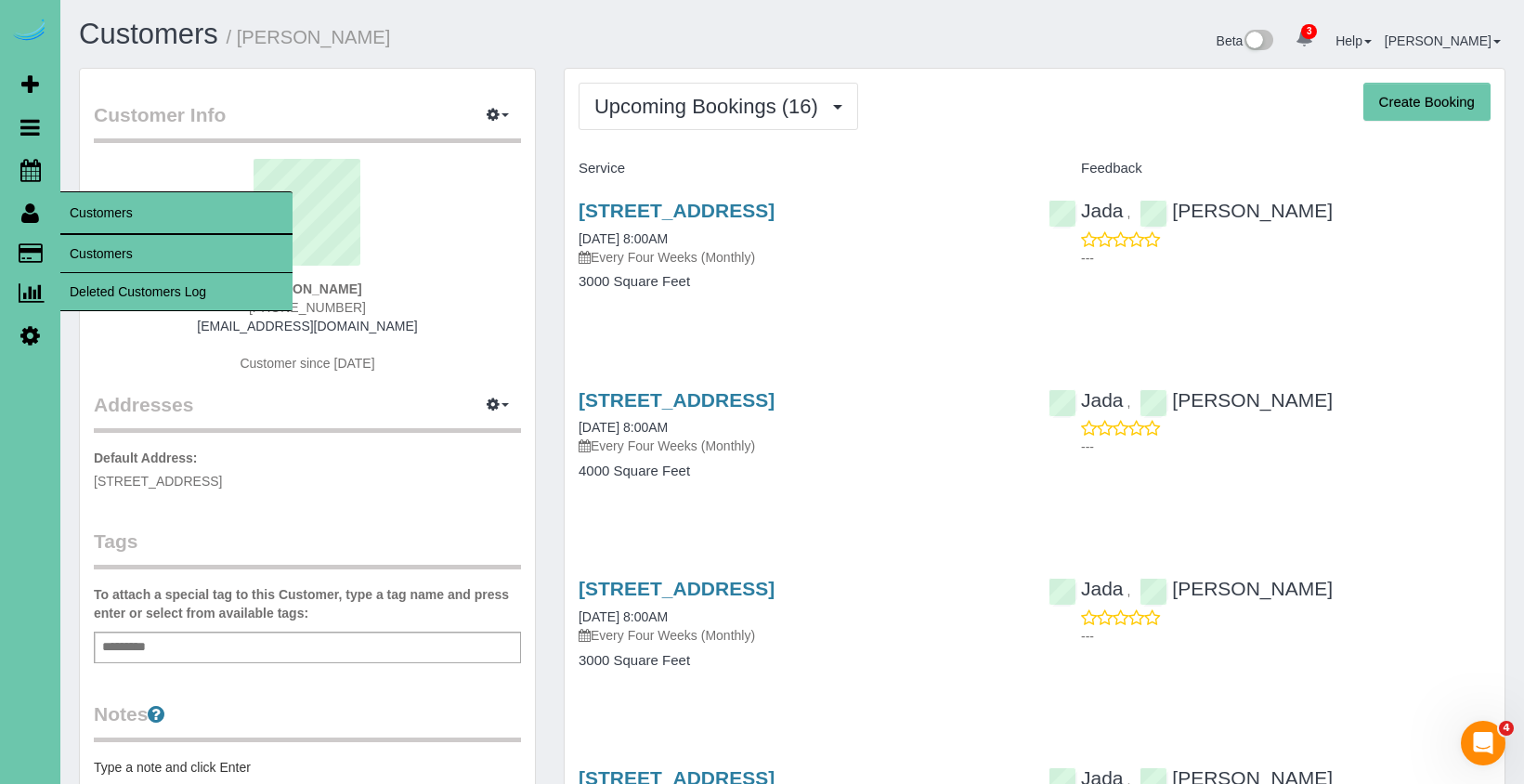
click at [84, 251] on link "Customers" at bounding box center [176, 253] width 232 height 37
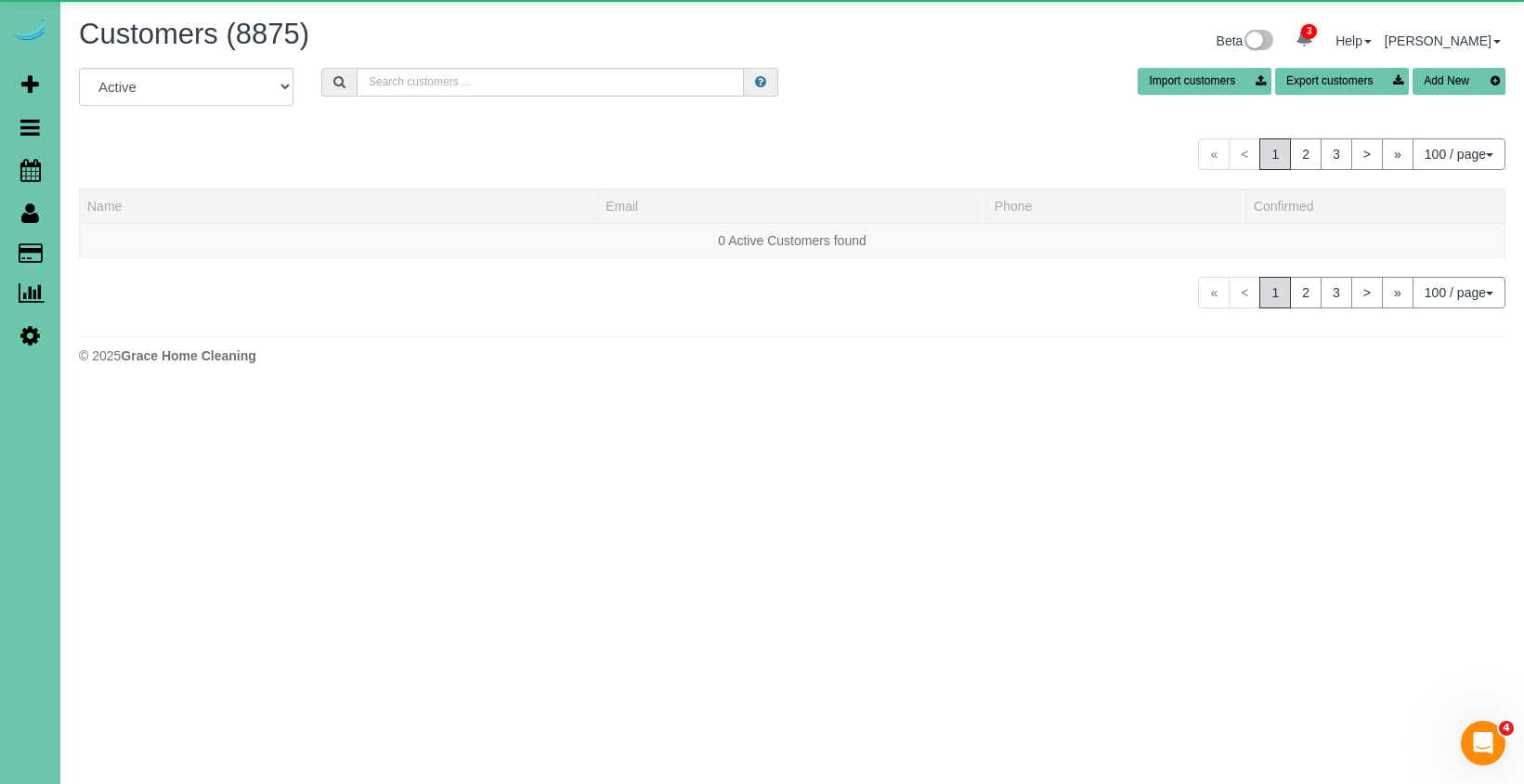
drag, startPoint x: 465, startPoint y: 59, endPoint x: 456, endPoint y: 71, distance: 15.0
click at [460, 65] on div "Customers (8875) Beta 3 Your Notifications You have 0 alerts × You have 4 to ch…" at bounding box center [792, 42] width 1454 height 49
drag, startPoint x: 453, startPoint y: 75, endPoint x: 597, endPoint y: 90, distance: 144.8
click at [453, 75] on input "text" at bounding box center [550, 82] width 387 height 29
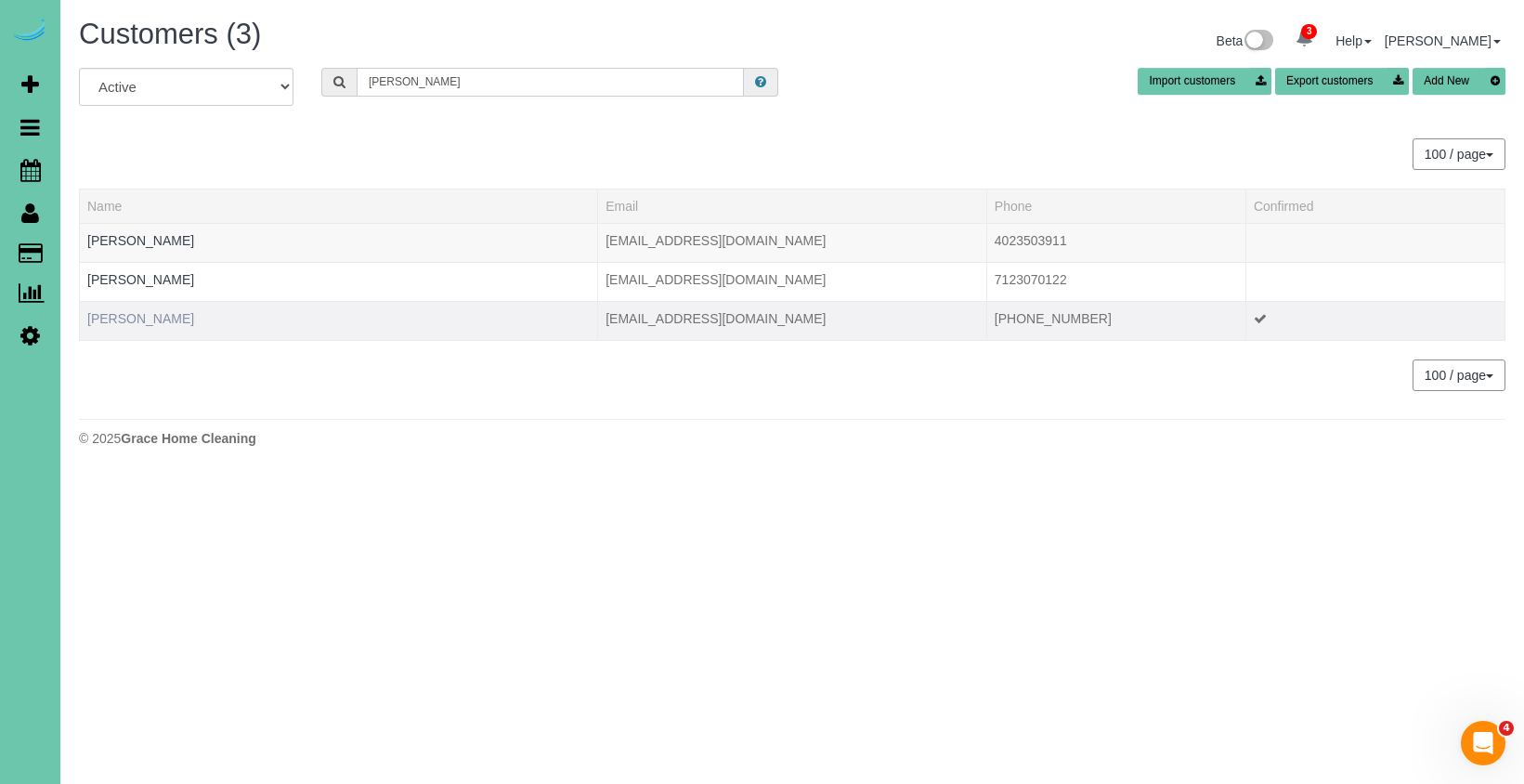
type input "Matthew b"
click at [171, 319] on link "Matthew Breuning" at bounding box center [141, 318] width 107 height 15
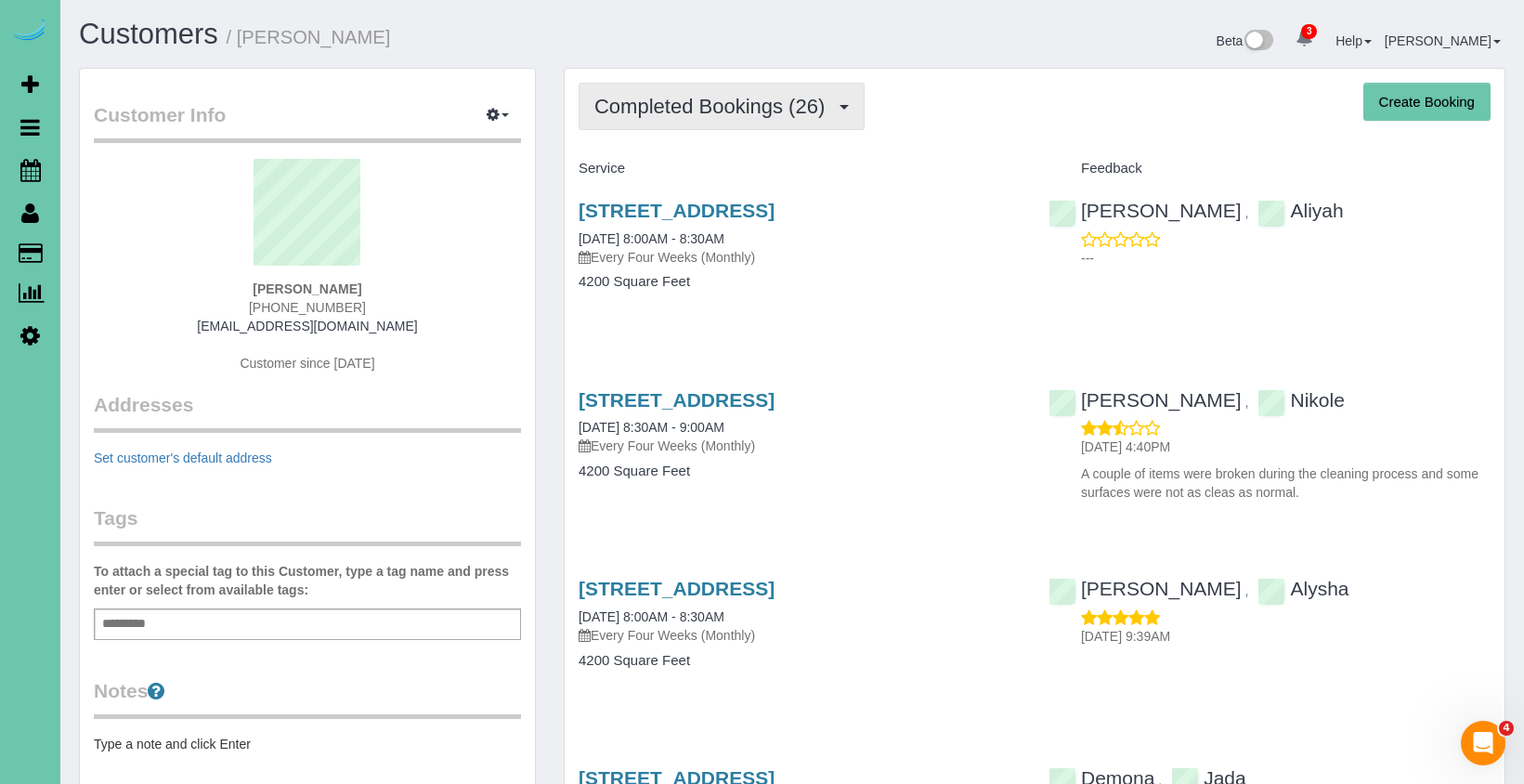
click at [625, 115] on span "Completed Bookings (26)" at bounding box center [714, 106] width 240 height 23
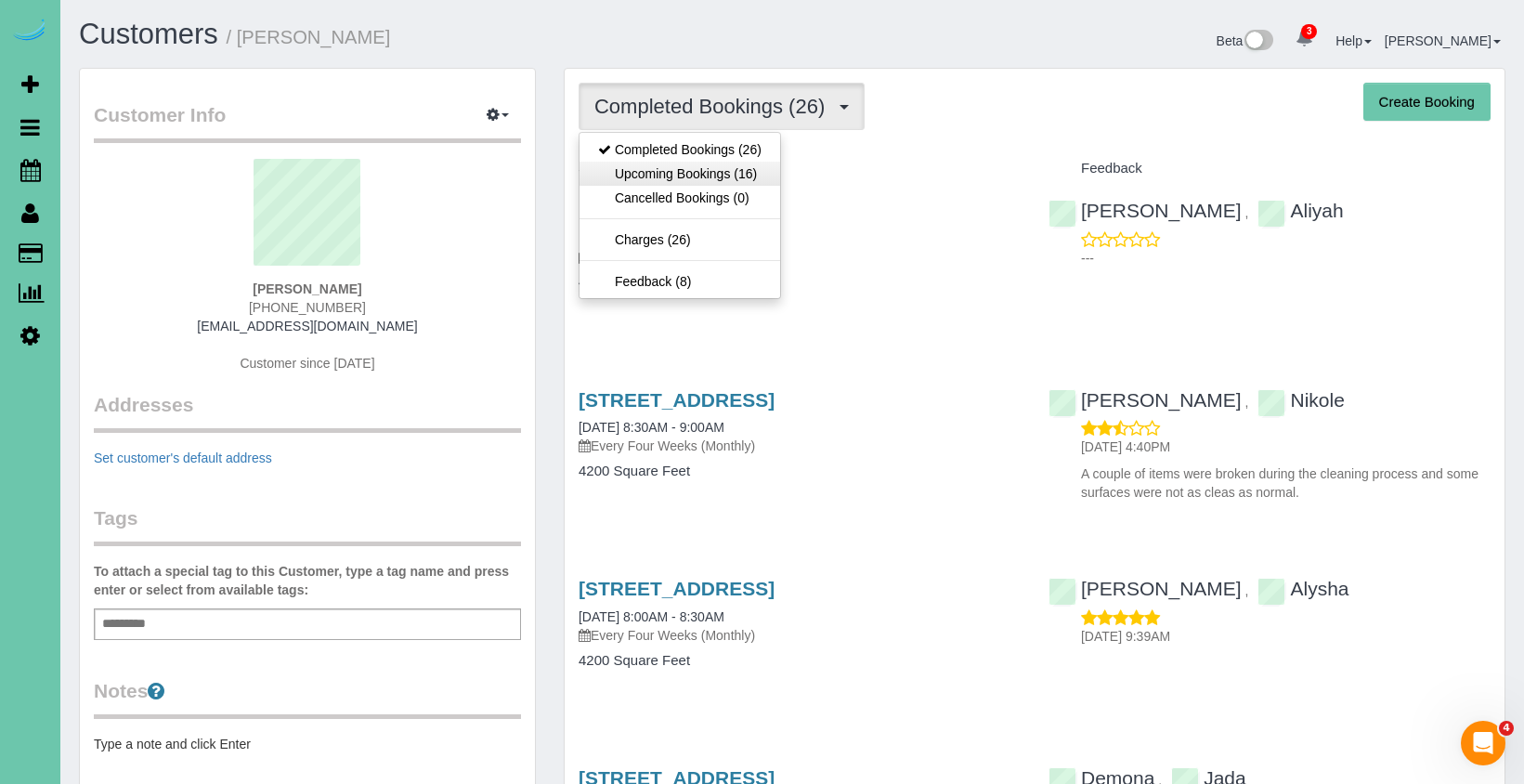
click at [622, 173] on link "Upcoming Bookings (16)" at bounding box center [680, 173] width 201 height 24
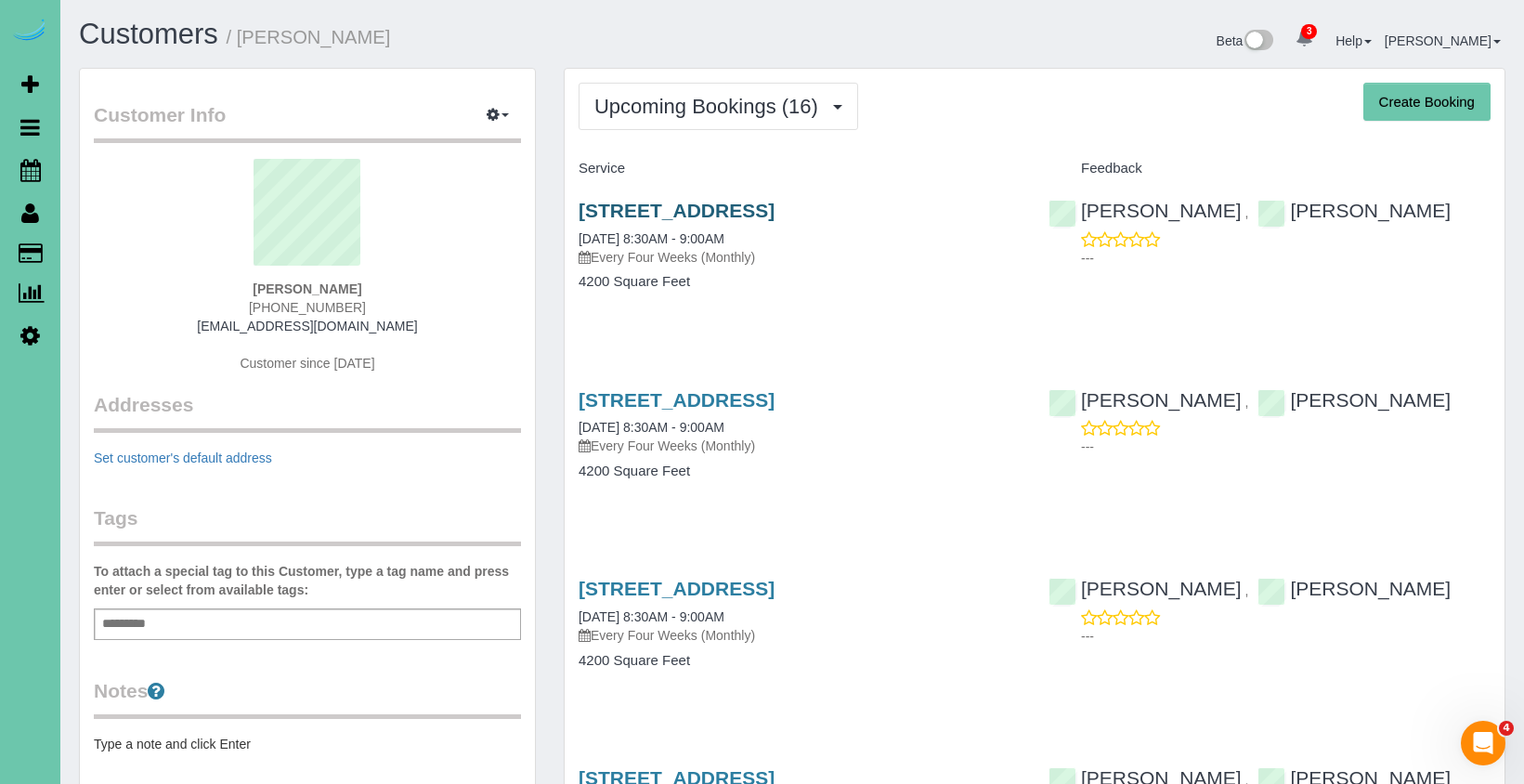
click at [615, 211] on link "12506 Pheasant Run Cir, Papillion, NE 68046" at bounding box center [676, 210] width 196 height 21
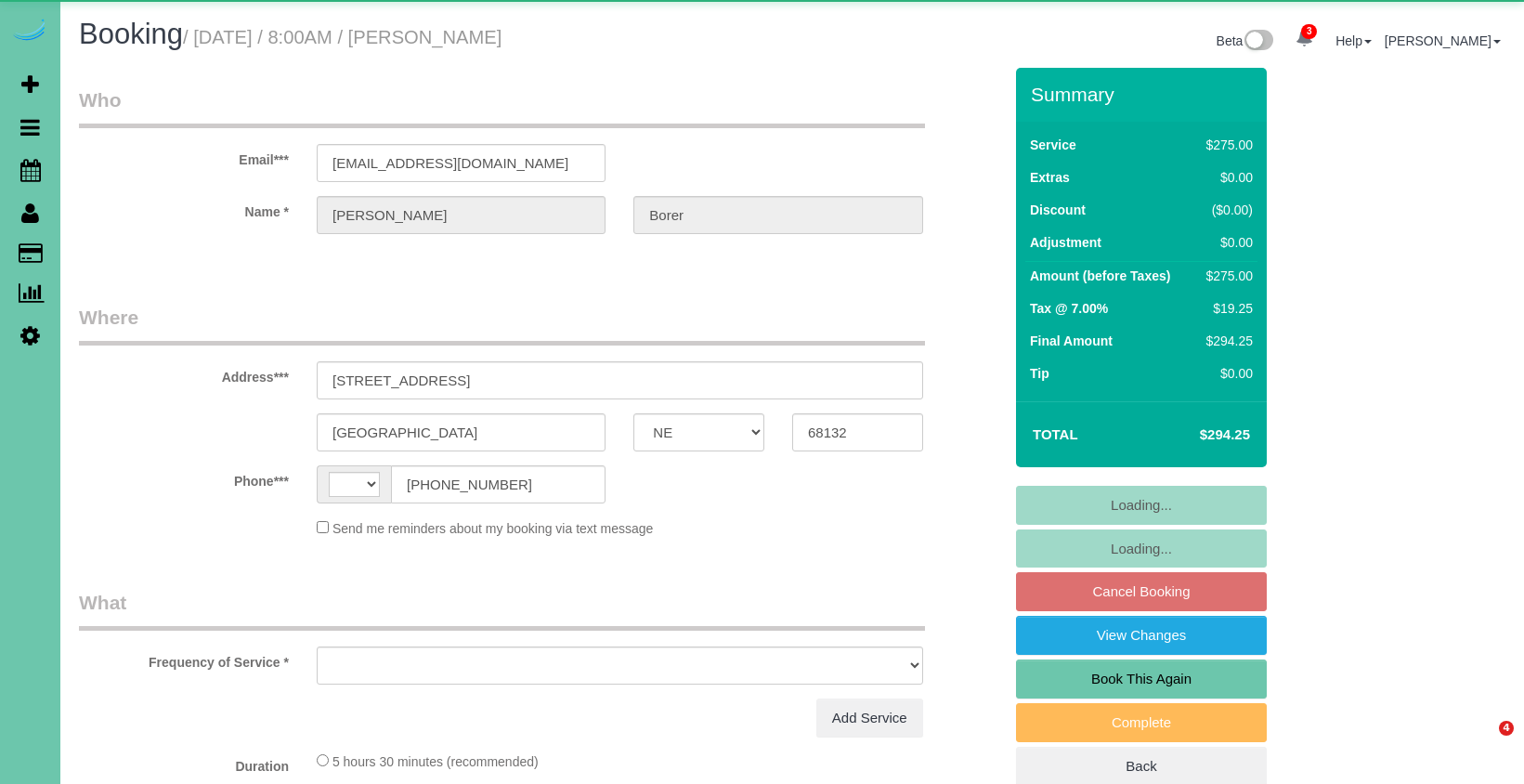
select select "NE"
select select "string:[GEOGRAPHIC_DATA]"
select select "object:648"
select select "string:fspay-e4aed397-9cdb-494a-99d3-b3072c4a87be"
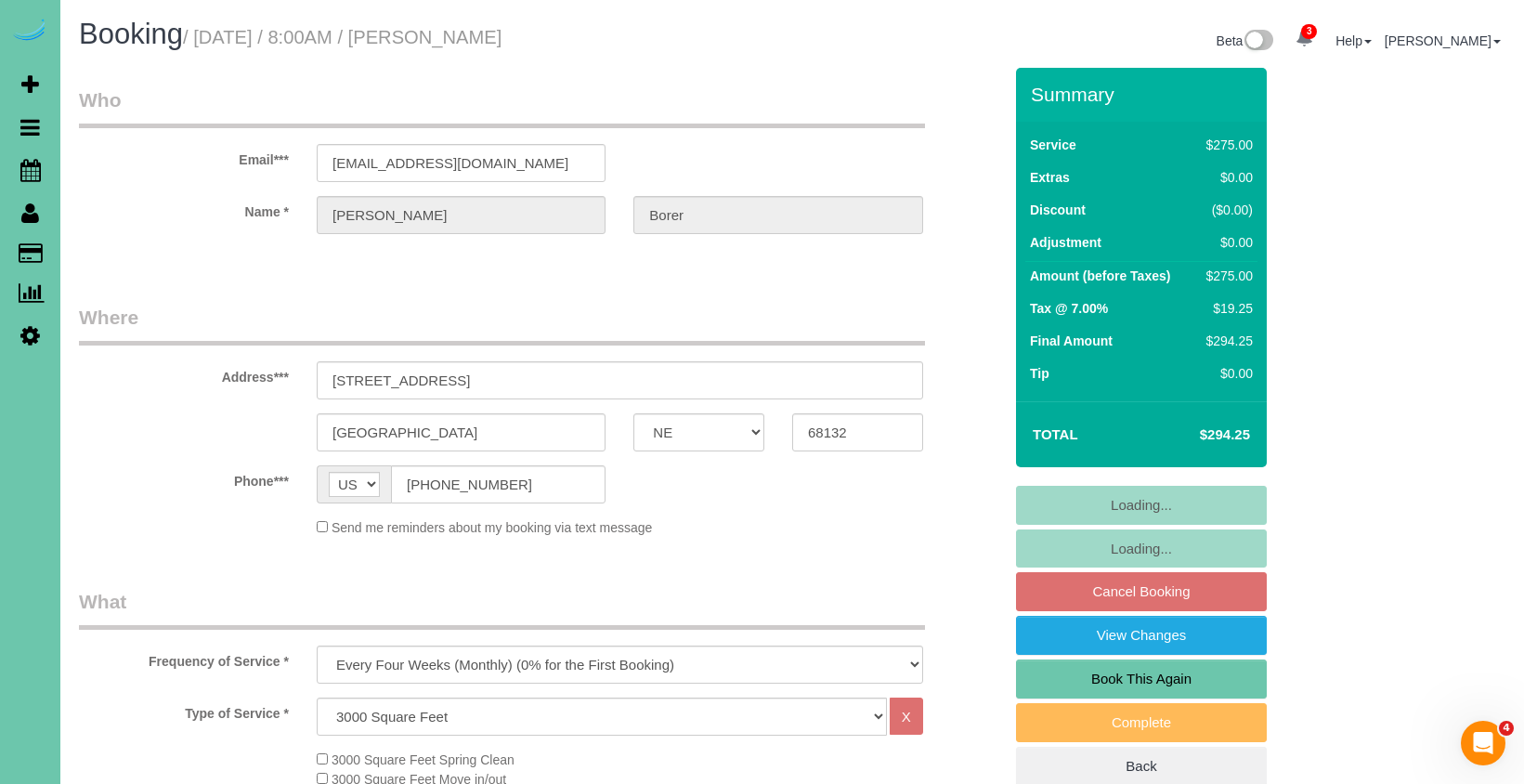
select select "object:937"
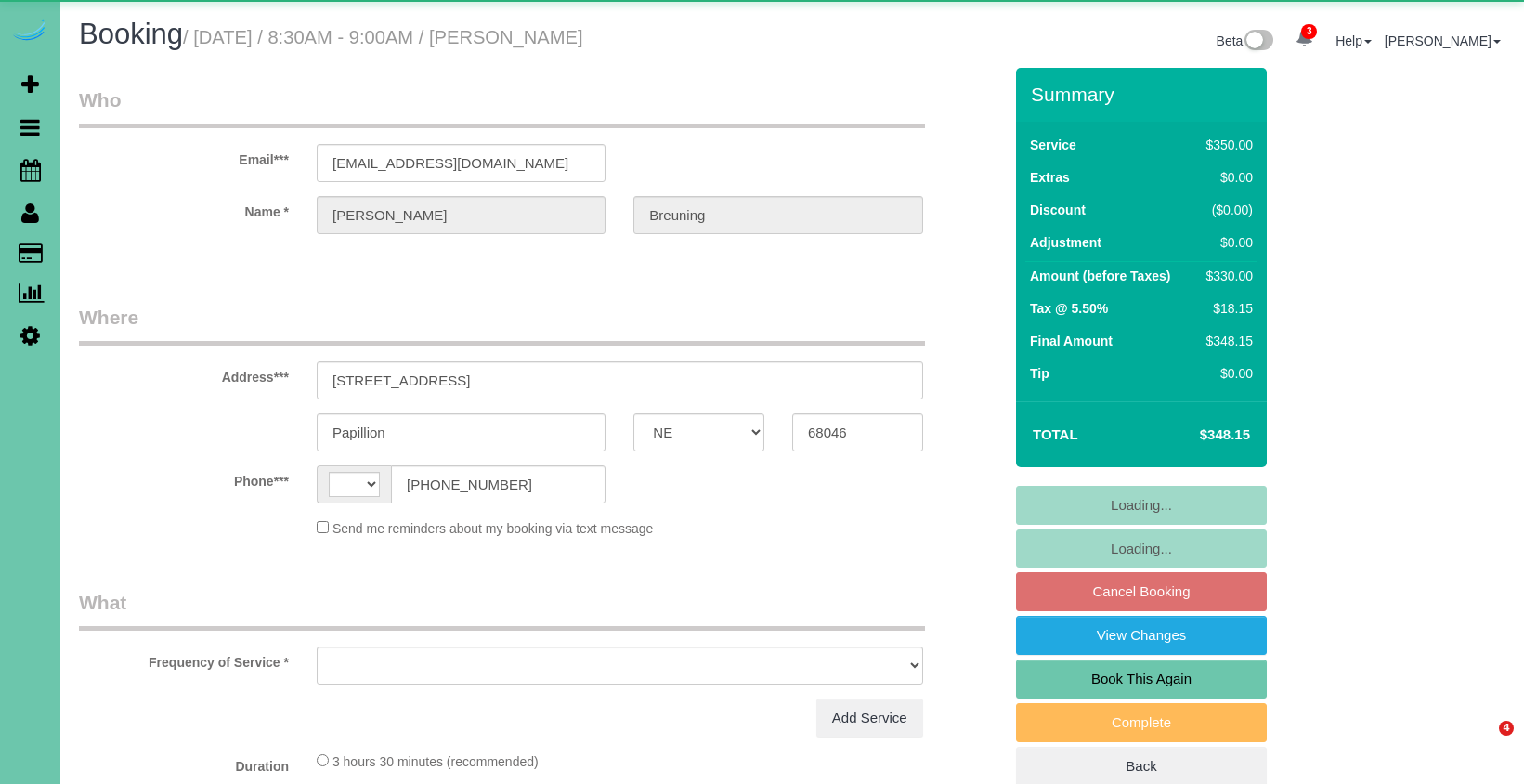
select select "NE"
select select "string:[GEOGRAPHIC_DATA]"
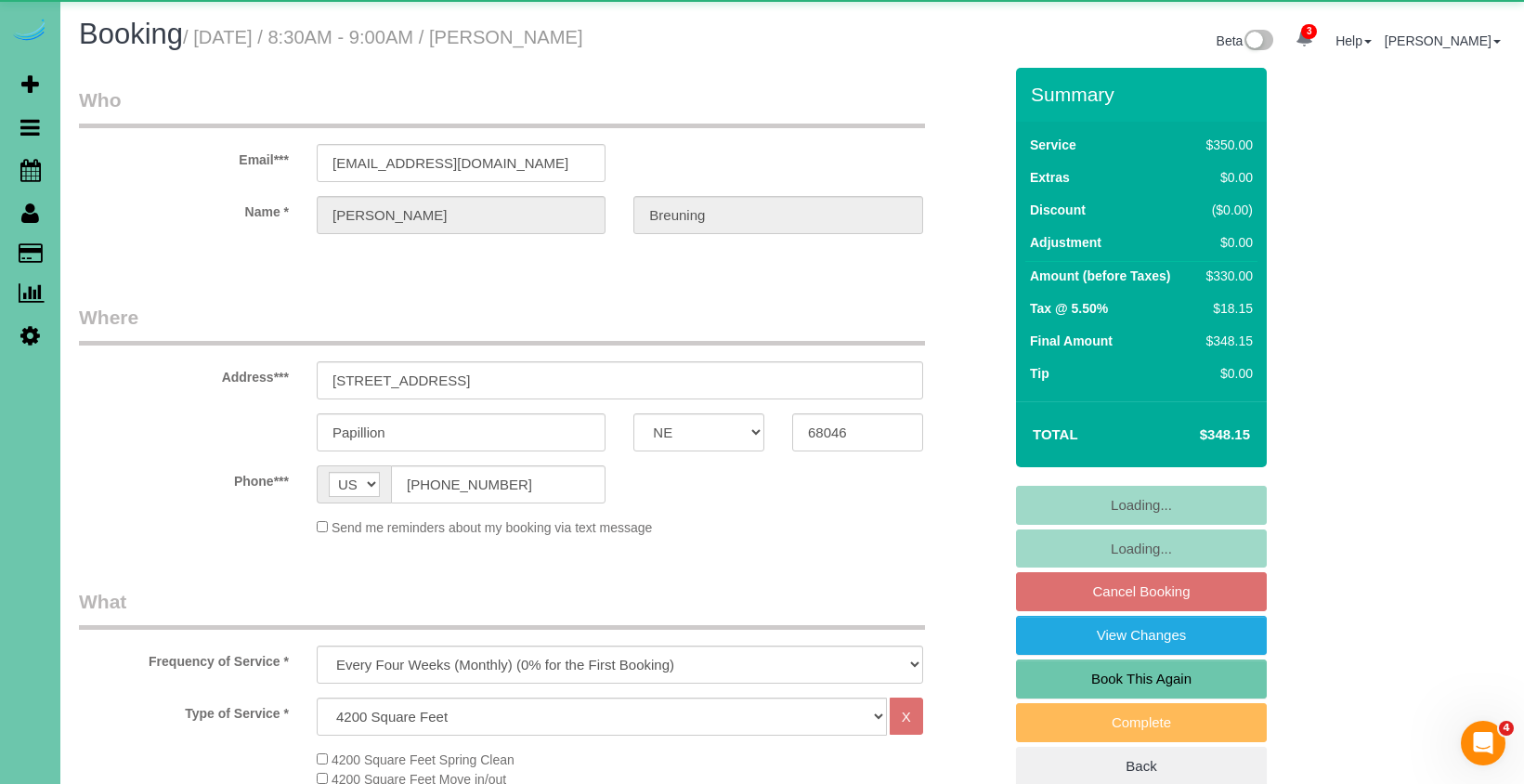
select select "object:681"
select select "string:fspay-24c68bc7-4b78-4c59-987e-4fa218f8c40b"
select select "number:38"
select select "number:43"
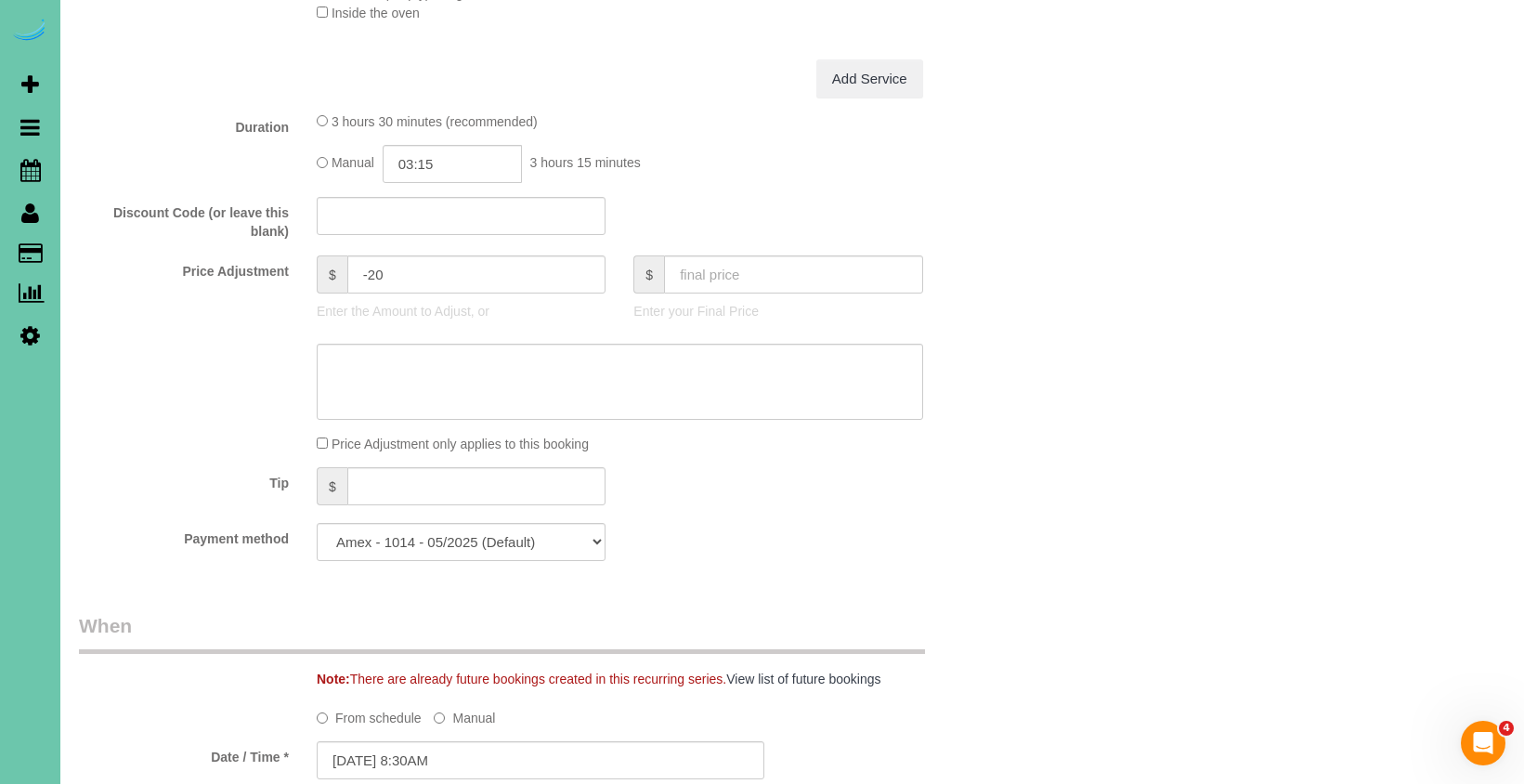
scroll to position [805, 0]
click at [459, 155] on input "03:15" at bounding box center [452, 163] width 140 height 38
type input "03:00"
click at [437, 288] on li "03:00" at bounding box center [431, 294] width 82 height 24
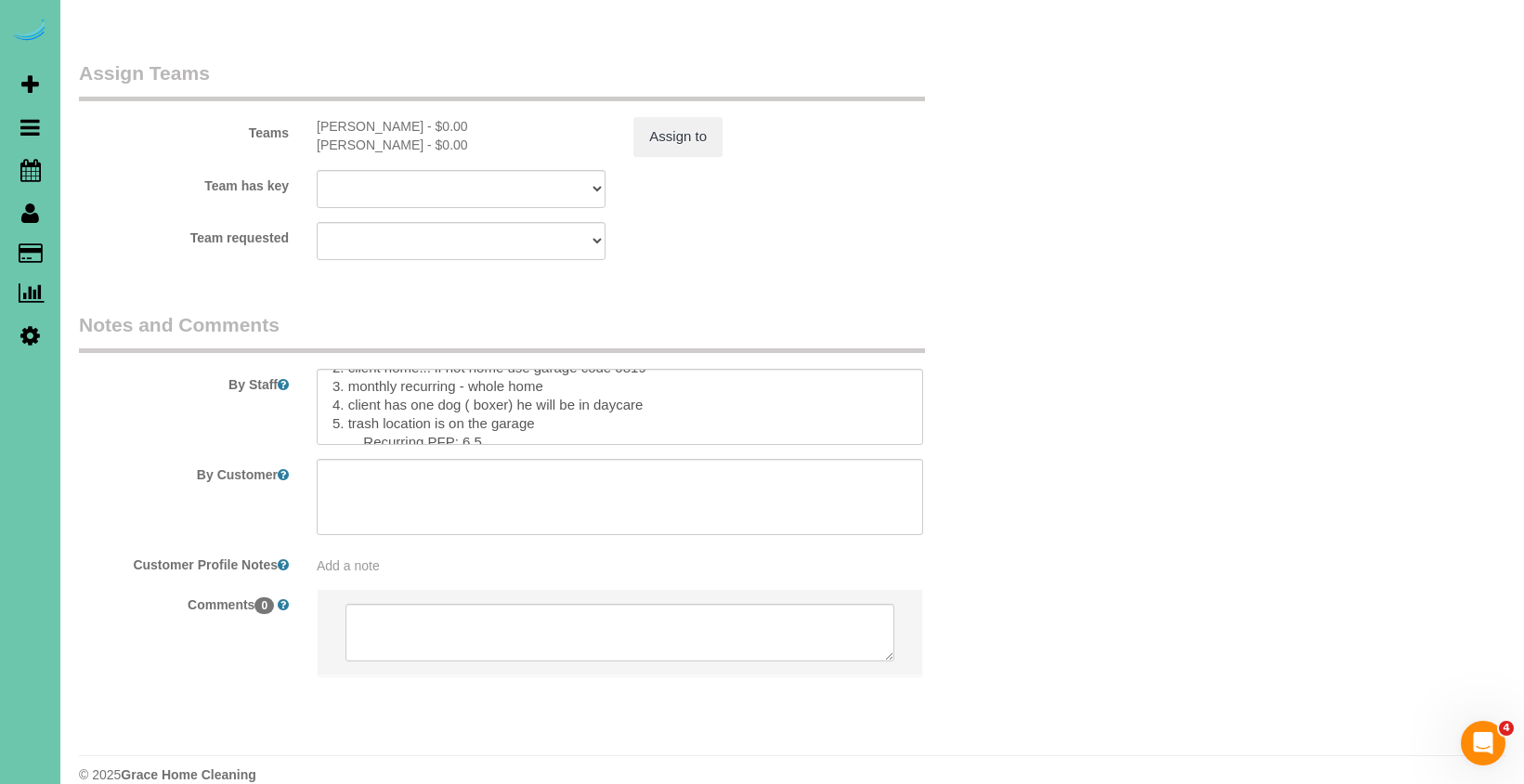
scroll to position [75, 0]
click at [490, 408] on textarea at bounding box center [620, 407] width 606 height 76
click at [495, 402] on textarea at bounding box center [620, 407] width 606 height 76
type textarea "**When cleaning appliances please be careful when wiping the buttons, do not pr…"
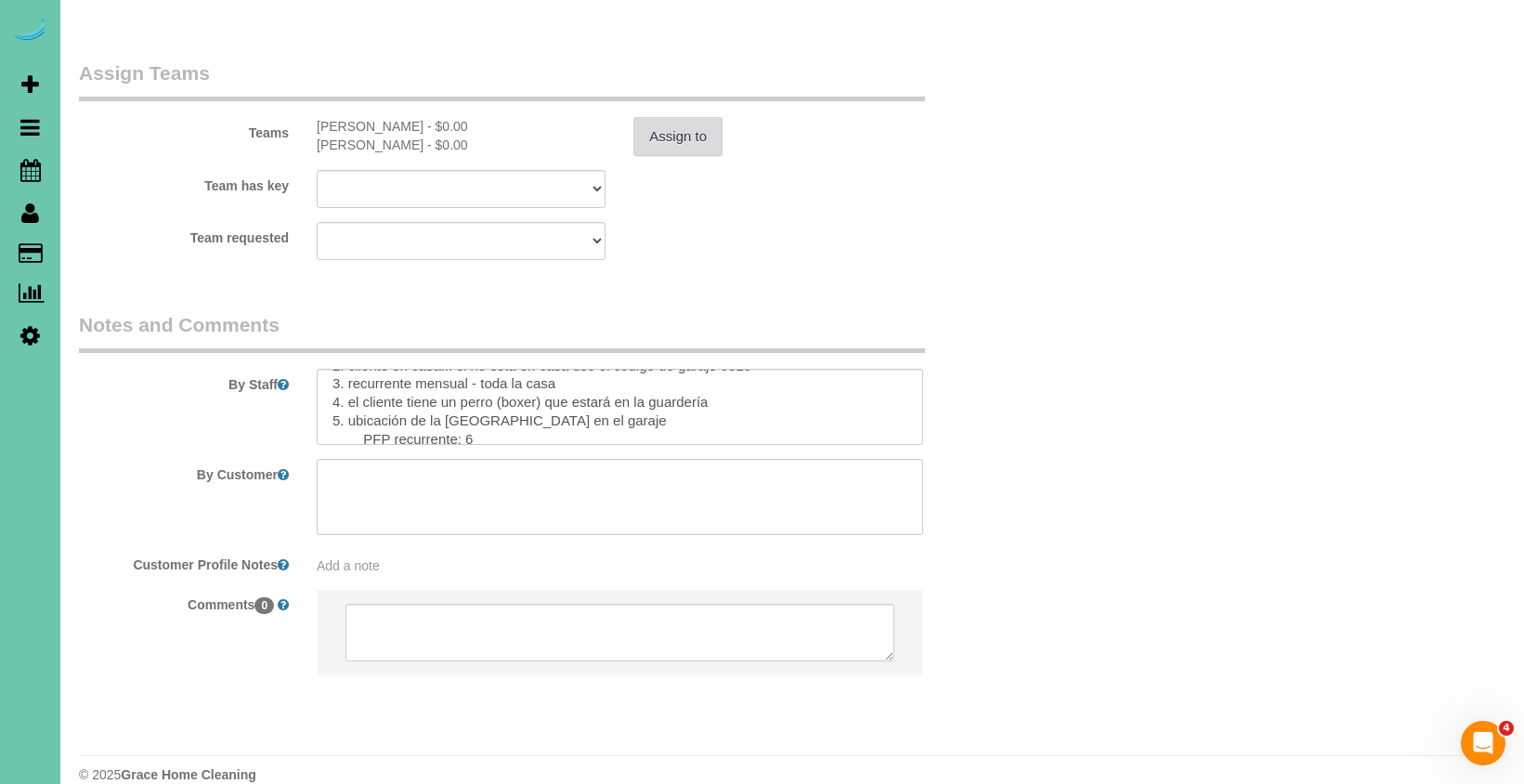
click at [685, 117] on button "Assign to" at bounding box center [677, 136] width 89 height 39
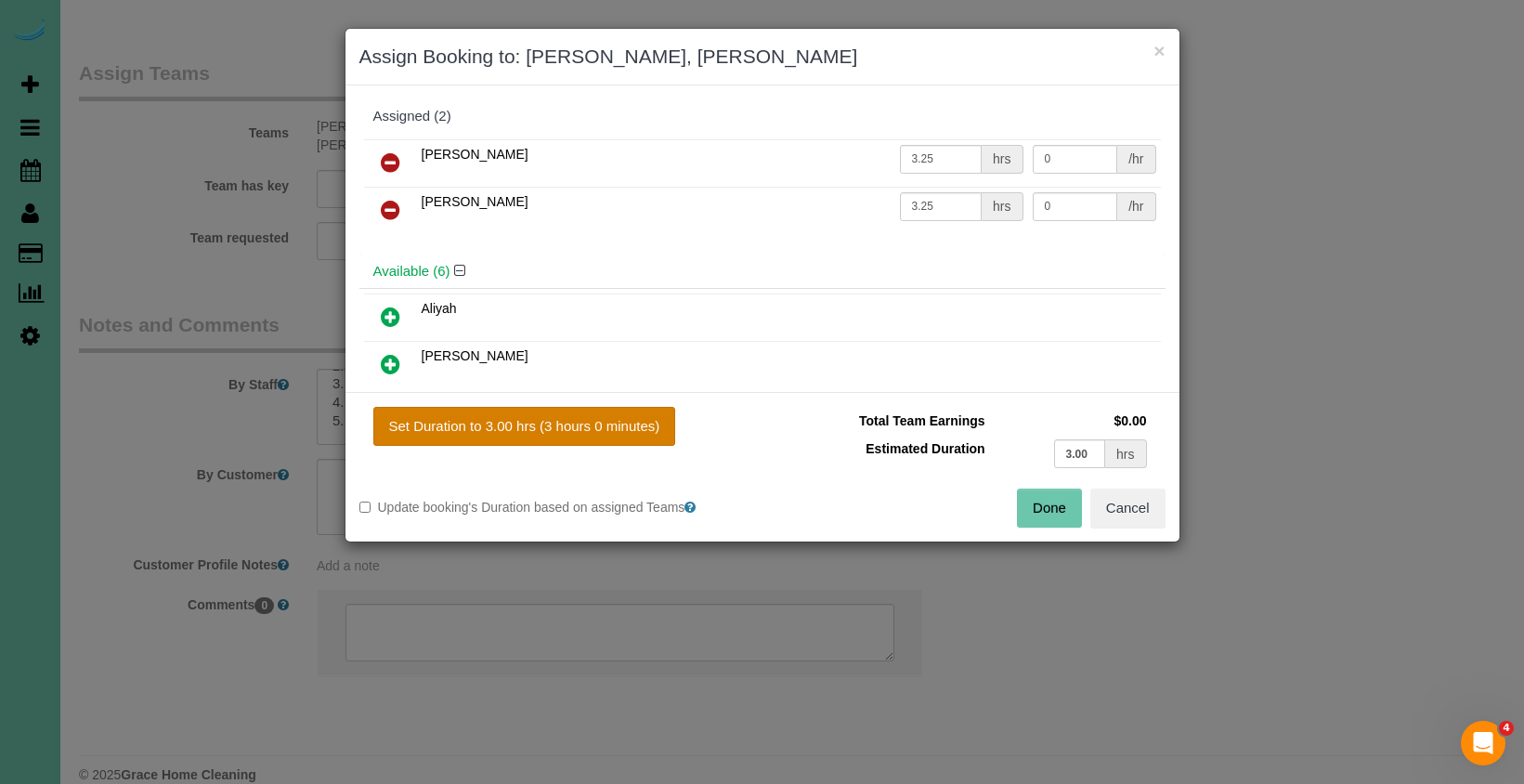
click at [614, 424] on button "Set Duration to 3.00 hrs (3 hours 0 minutes)" at bounding box center [524, 425] width 303 height 39
type input "3.00"
click at [1056, 516] on button "Done" at bounding box center [1049, 508] width 65 height 39
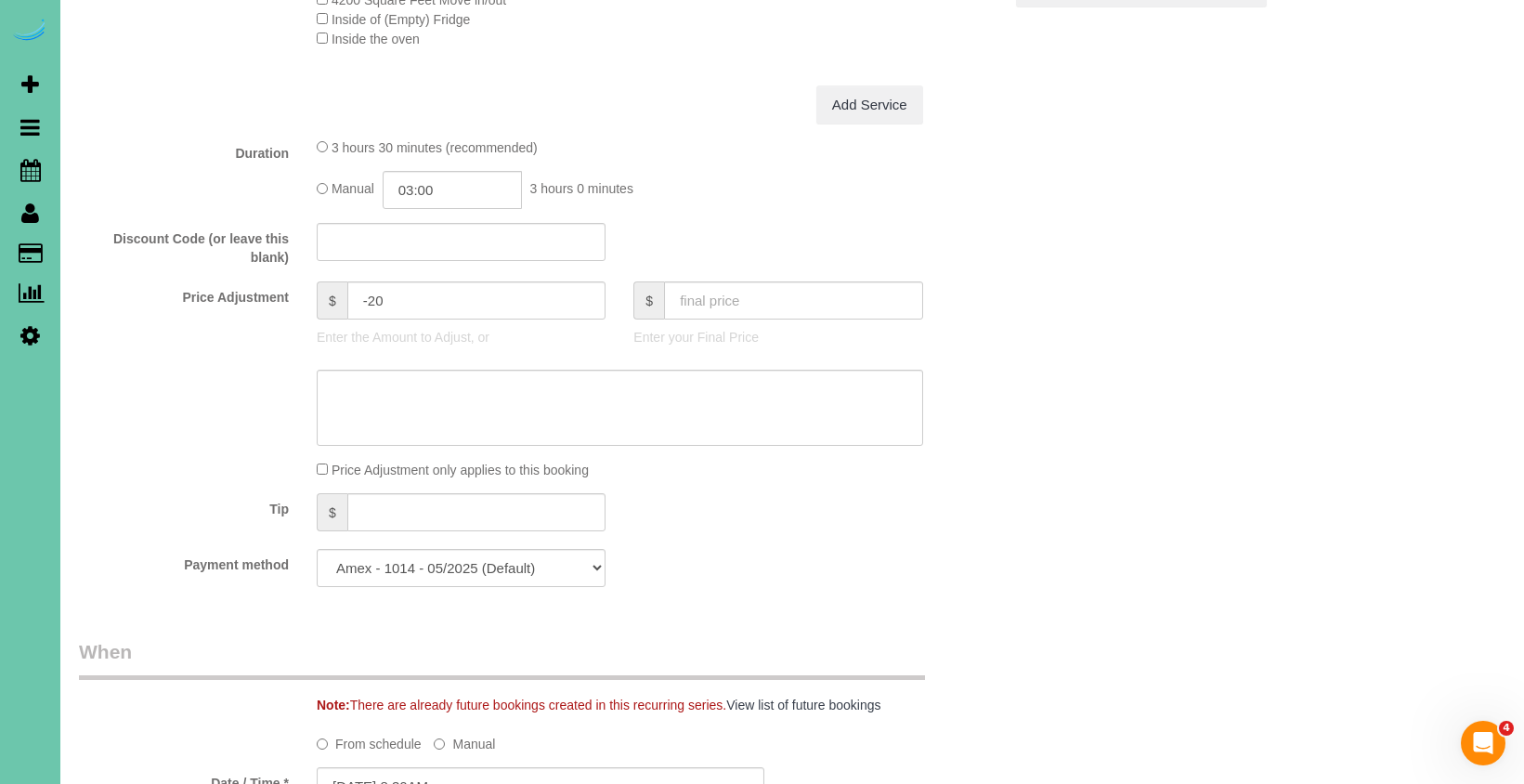
scroll to position [792, 0]
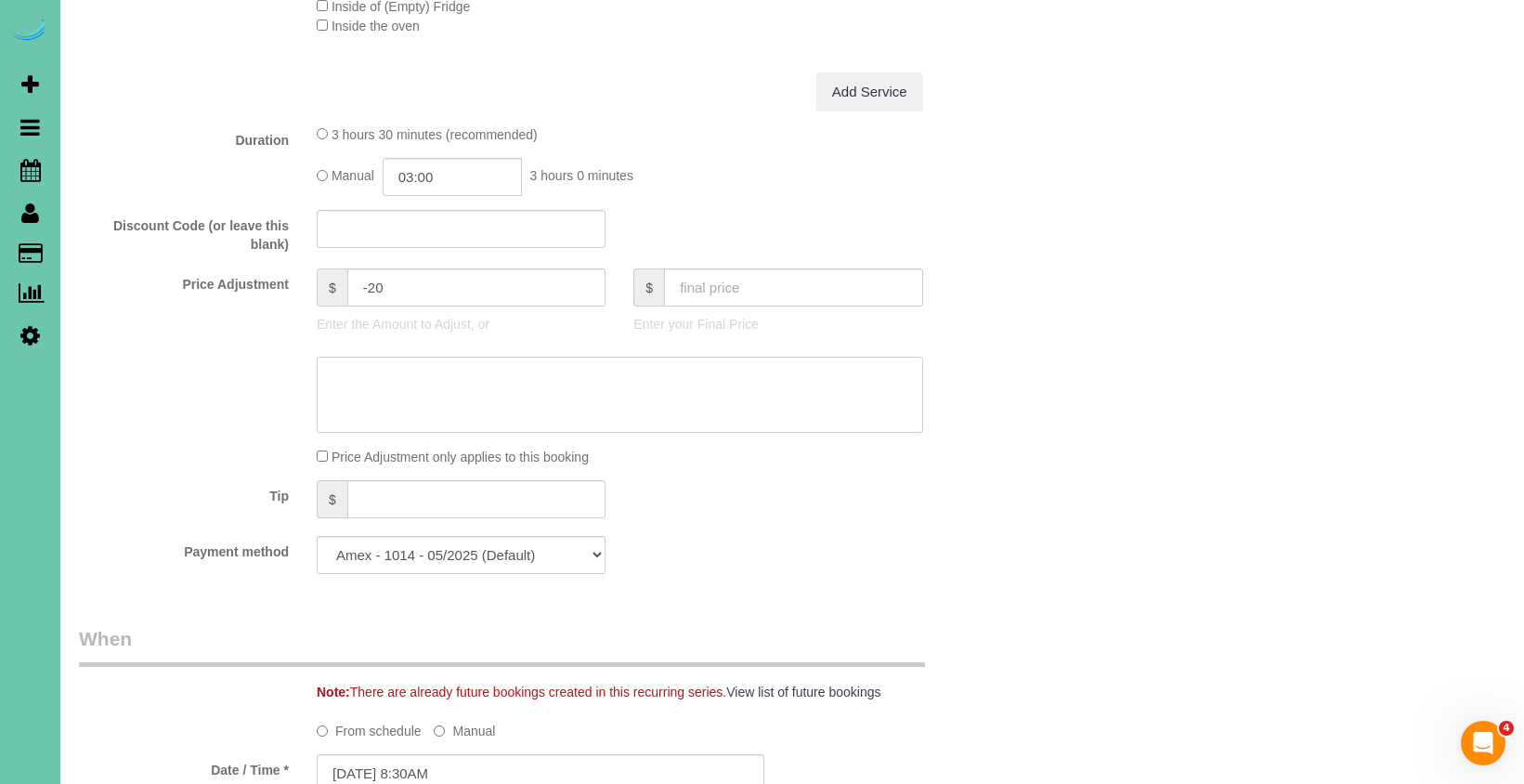
click at [404, 381] on textarea at bounding box center [620, 395] width 606 height 76
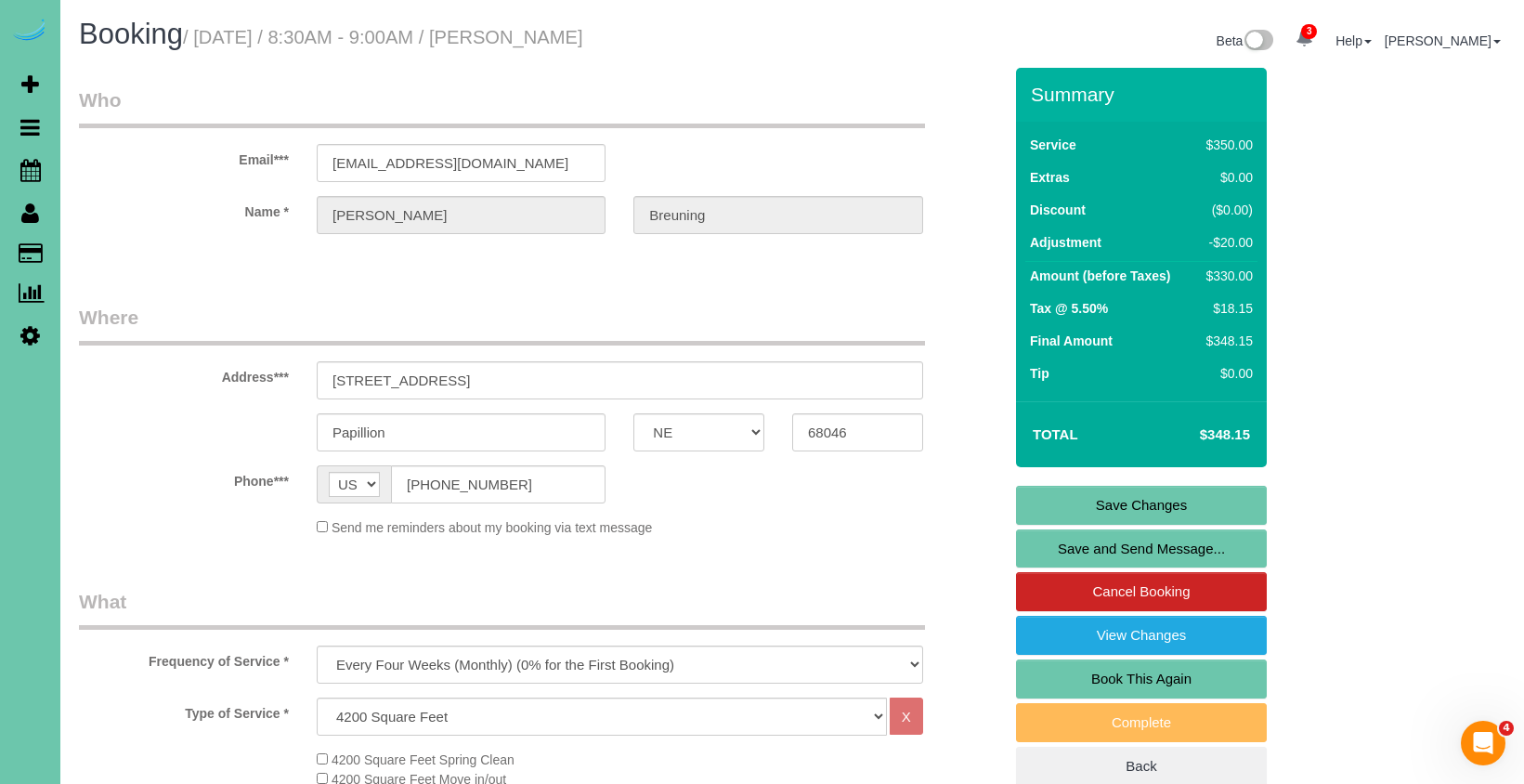
scroll to position [0, 0]
type textarea "new rate - [DATE]"
click at [1176, 500] on link "Save Changes" at bounding box center [1141, 505] width 250 height 39
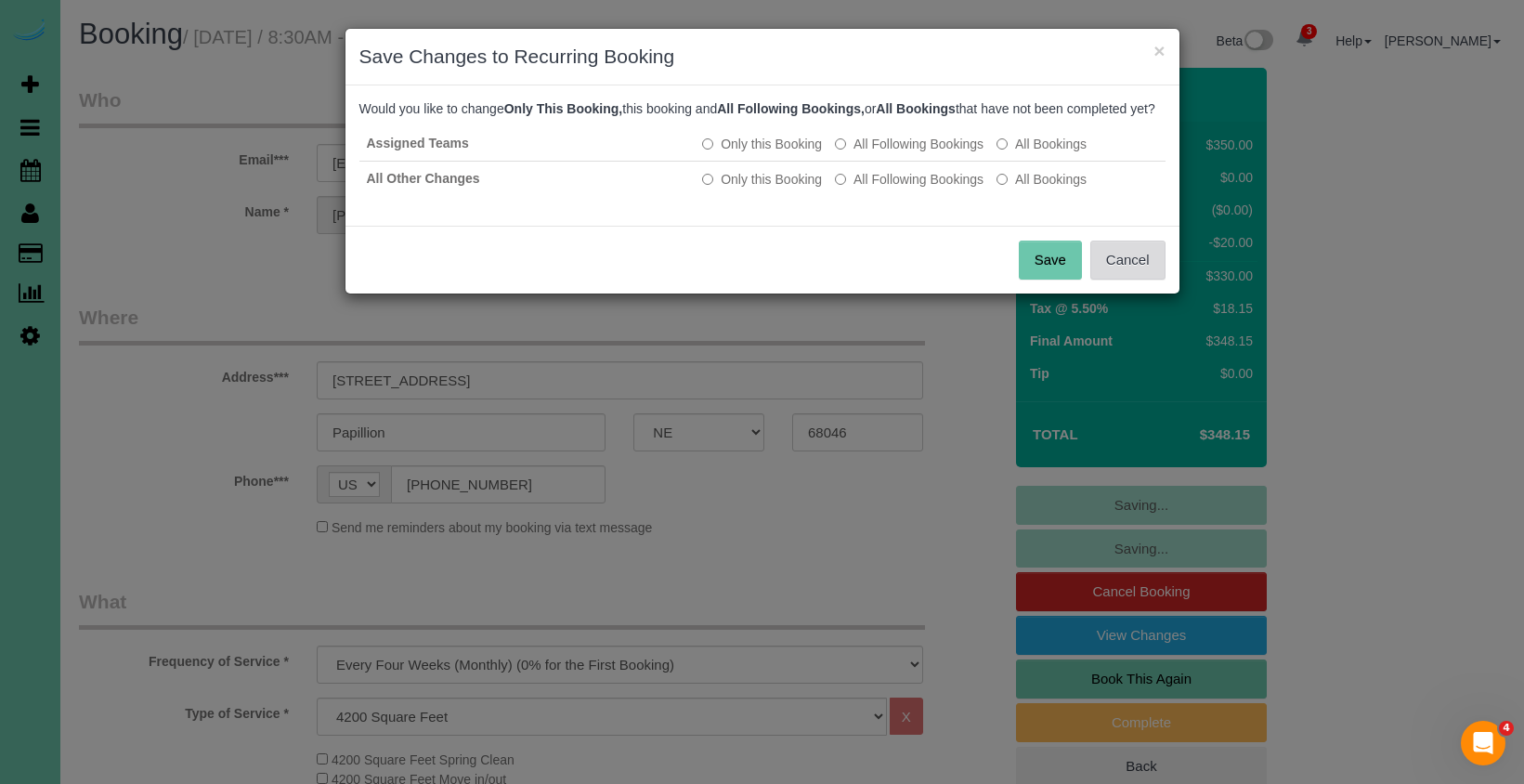
click at [1126, 279] on button "Cancel" at bounding box center [1127, 260] width 76 height 39
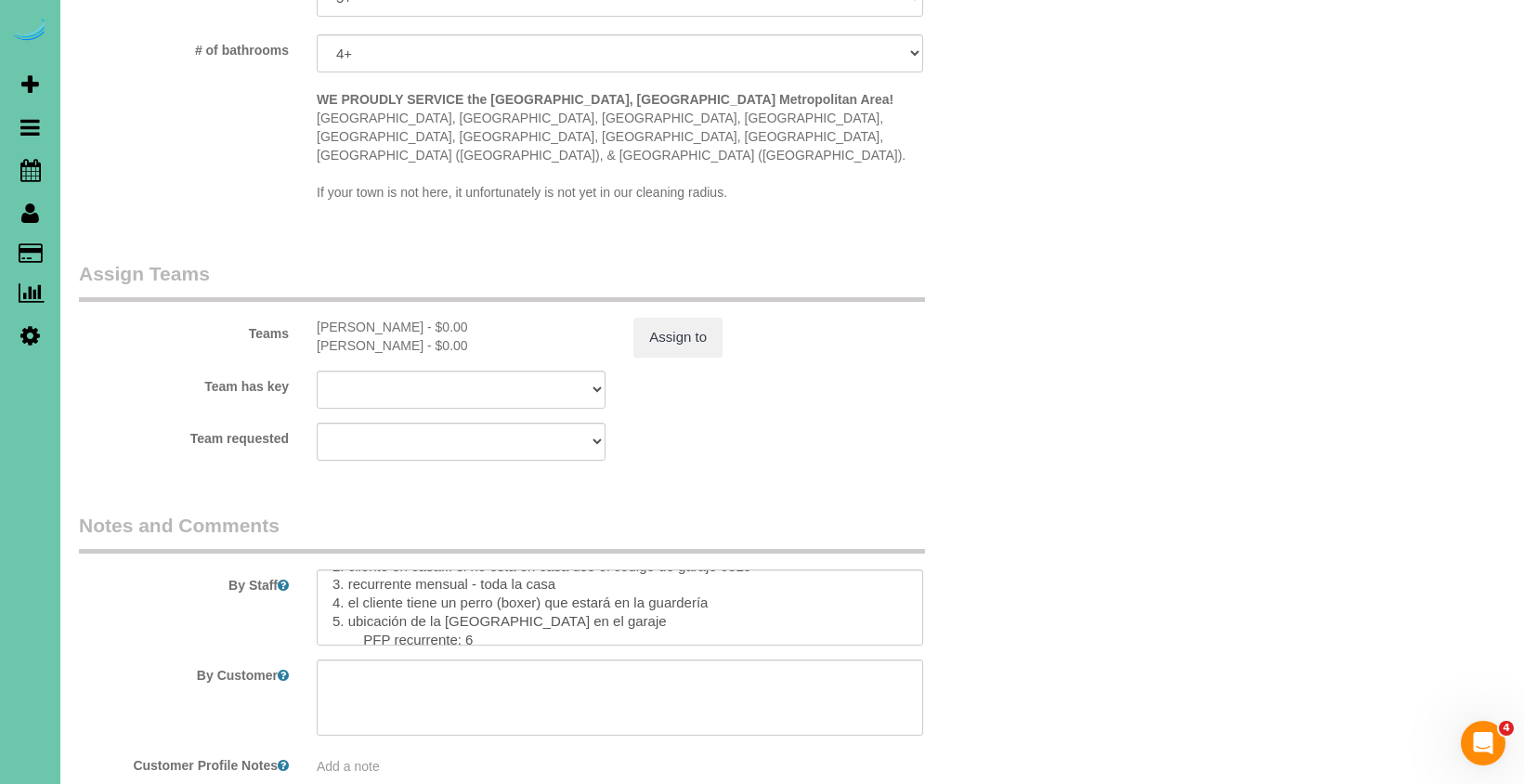
scroll to position [1818, 0]
click at [669, 320] on button "Assign to" at bounding box center [677, 338] width 89 height 39
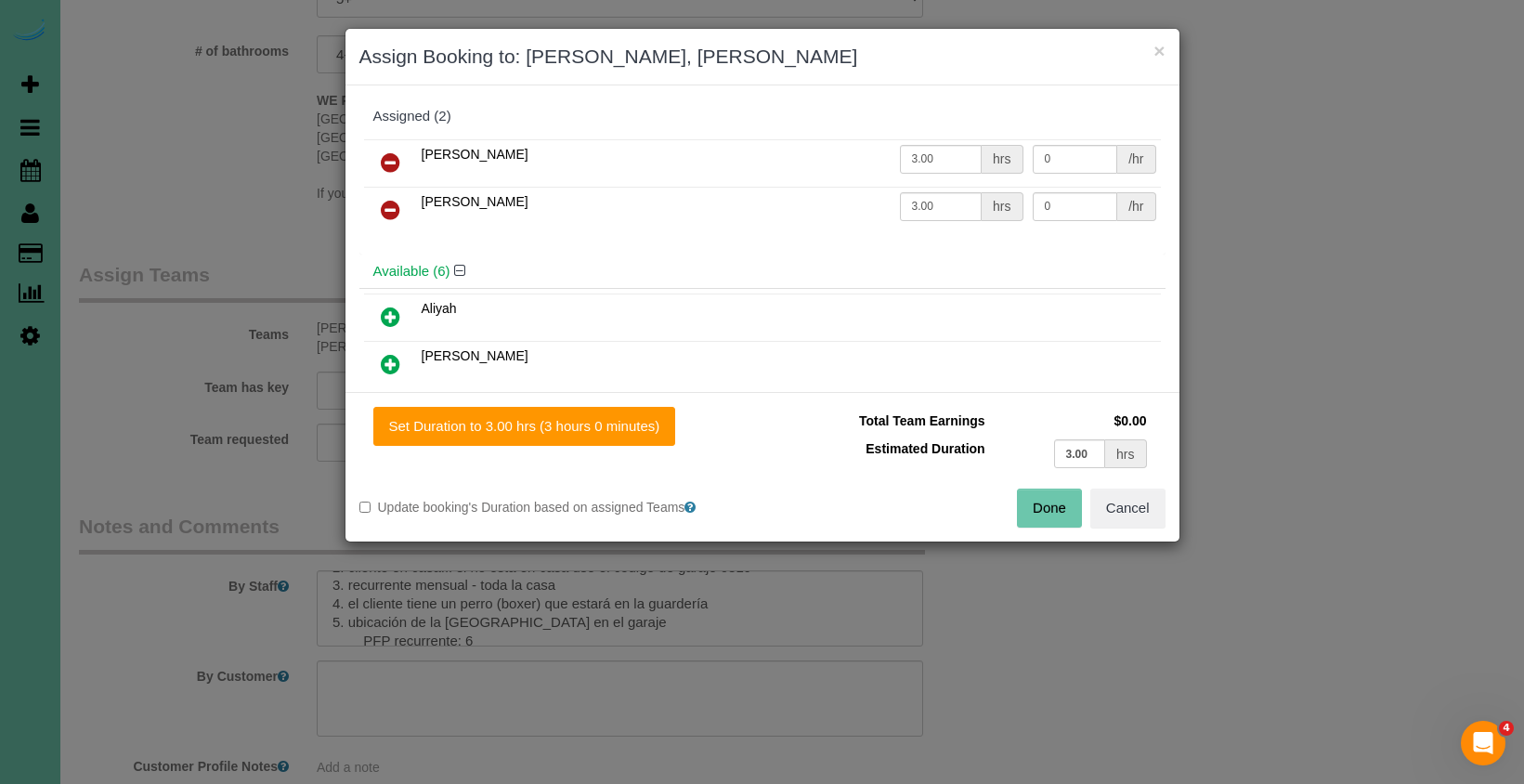
click at [1048, 507] on button "Done" at bounding box center [1049, 508] width 65 height 39
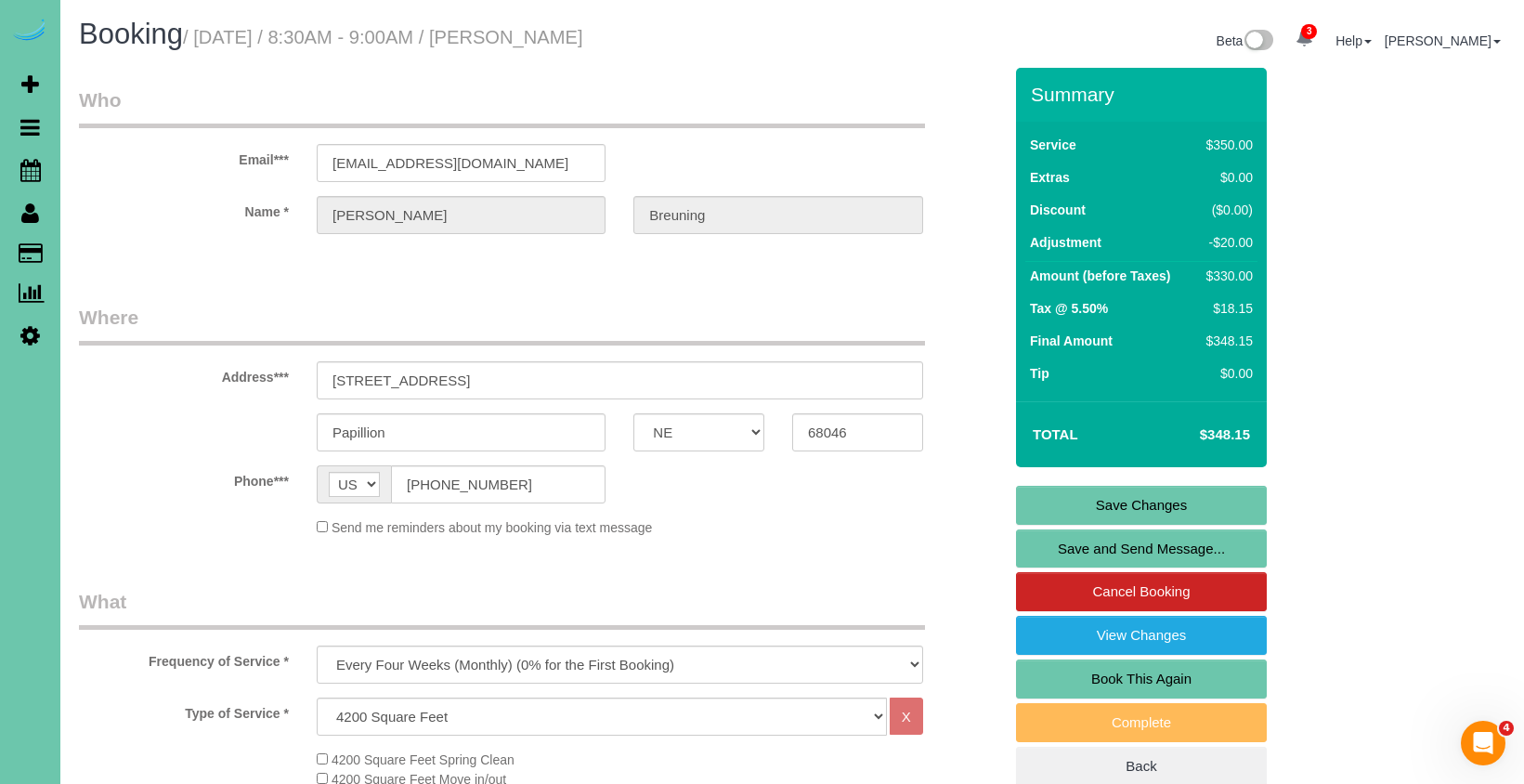
scroll to position [0, 0]
click at [1108, 500] on link "Save Changes" at bounding box center [1141, 505] width 250 height 39
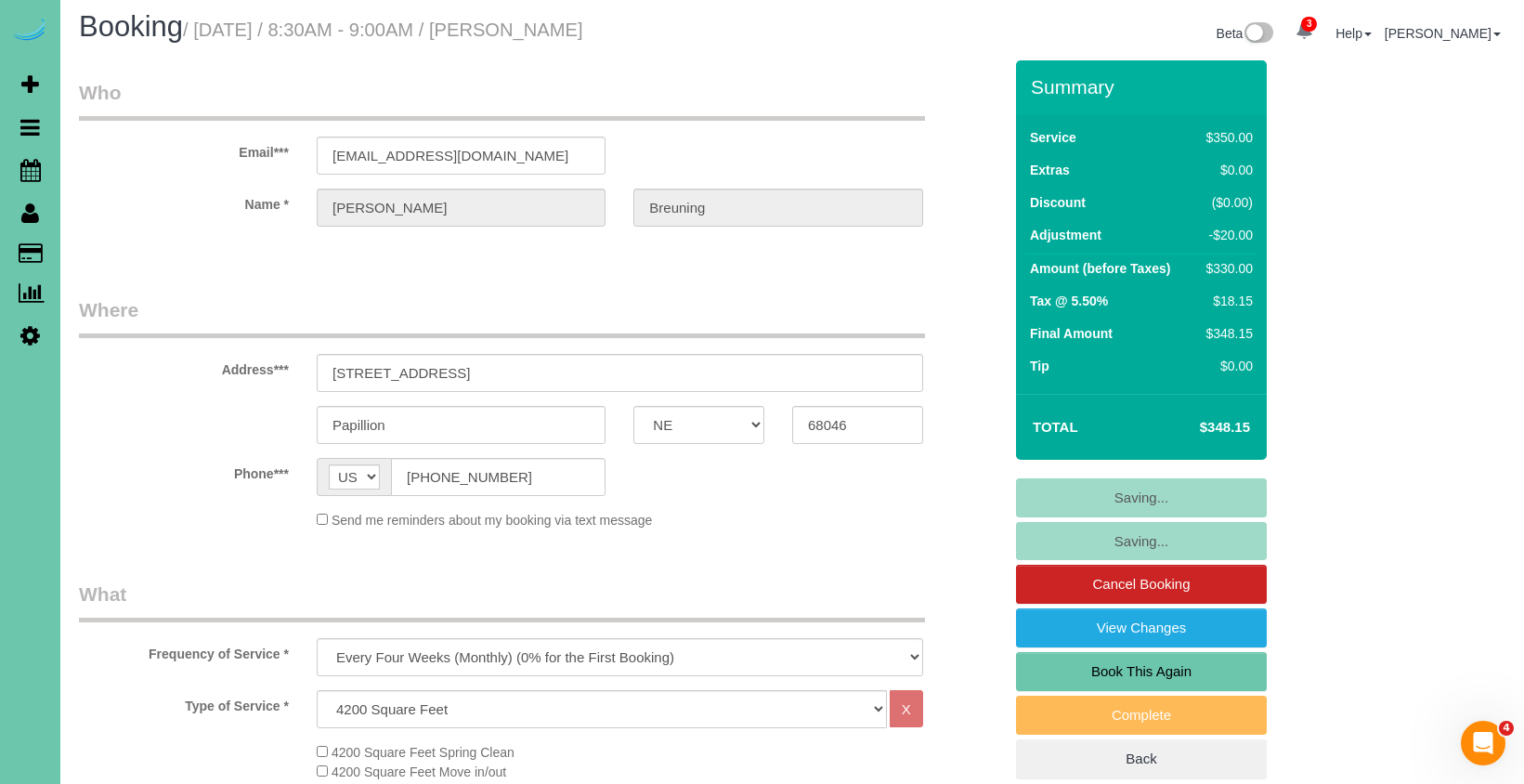
scroll to position [9, 0]
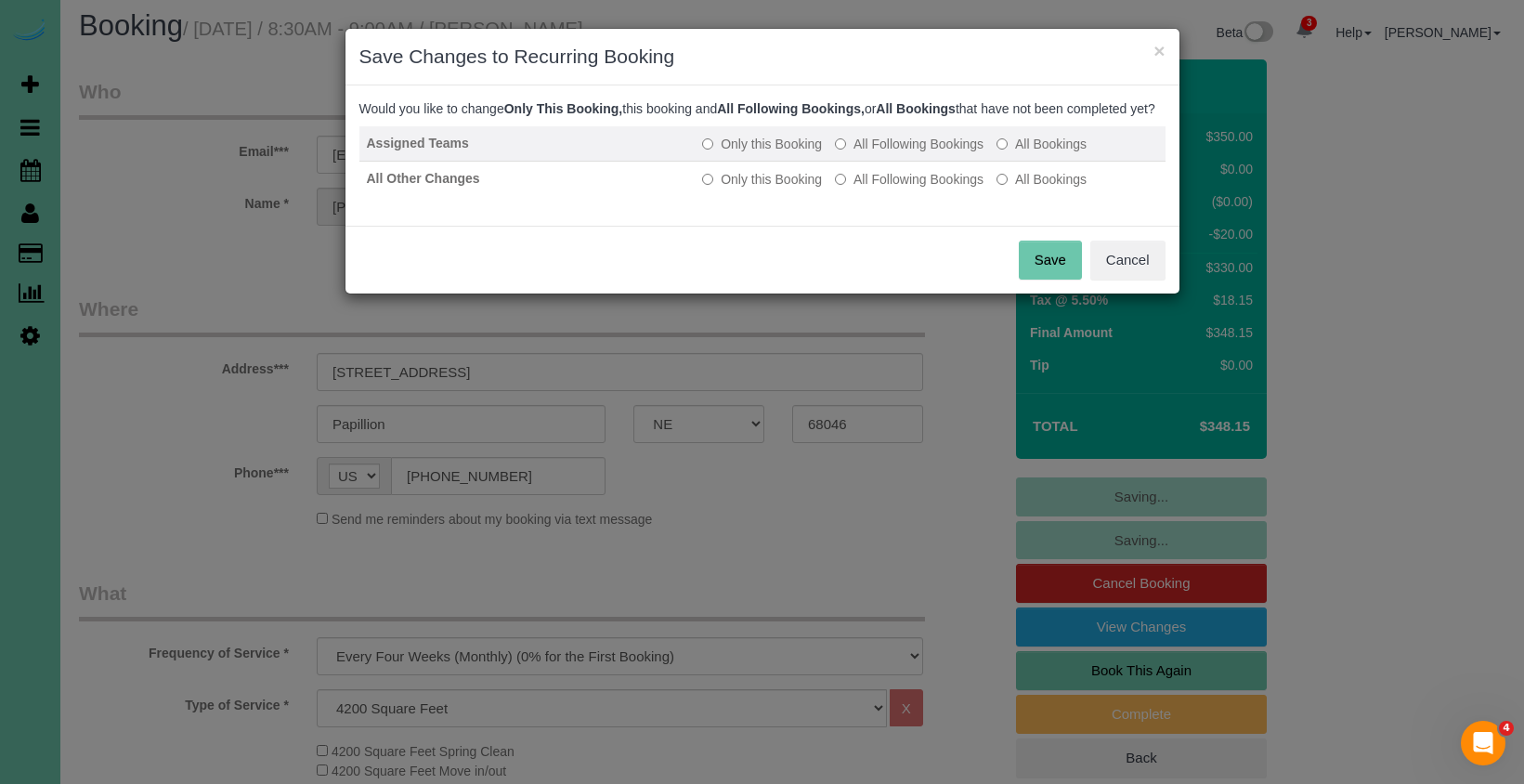
click at [866, 153] on label "All Following Bookings" at bounding box center [908, 143] width 148 height 18
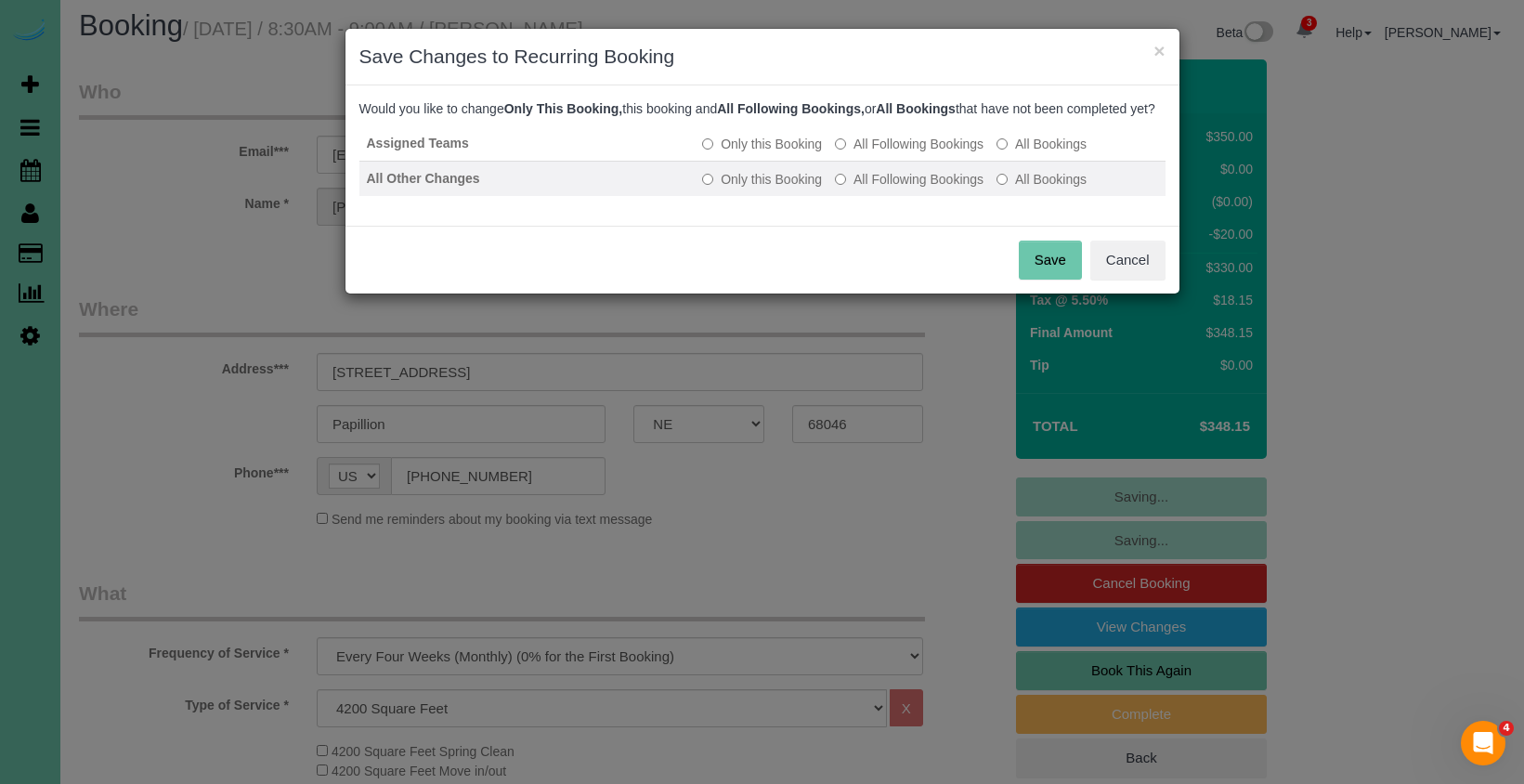
click at [871, 188] on label "All Following Bookings" at bounding box center [908, 179] width 148 height 18
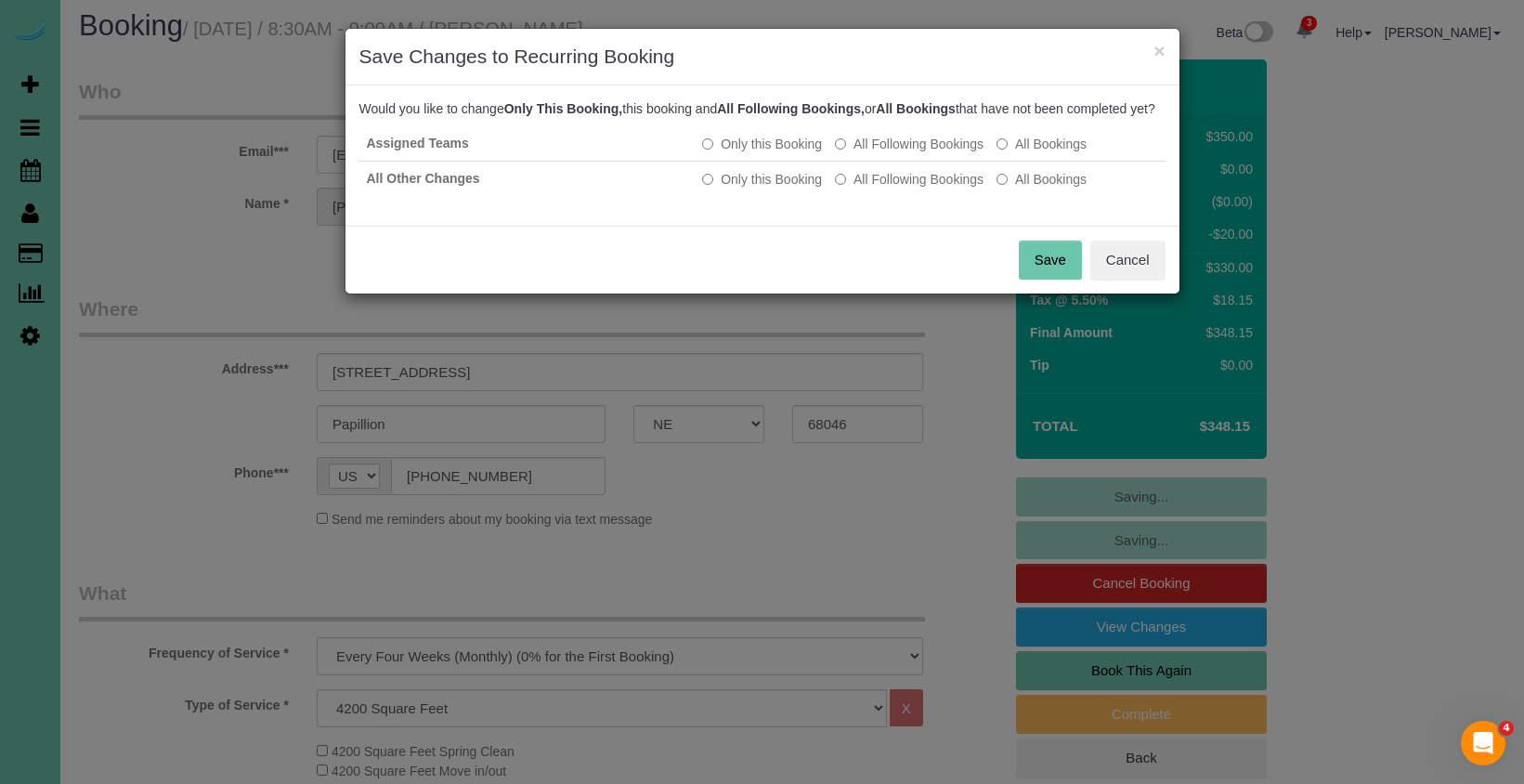
click at [1056, 278] on button "Save" at bounding box center [1050, 260] width 63 height 39
